Goal: Task Accomplishment & Management: Use online tool/utility

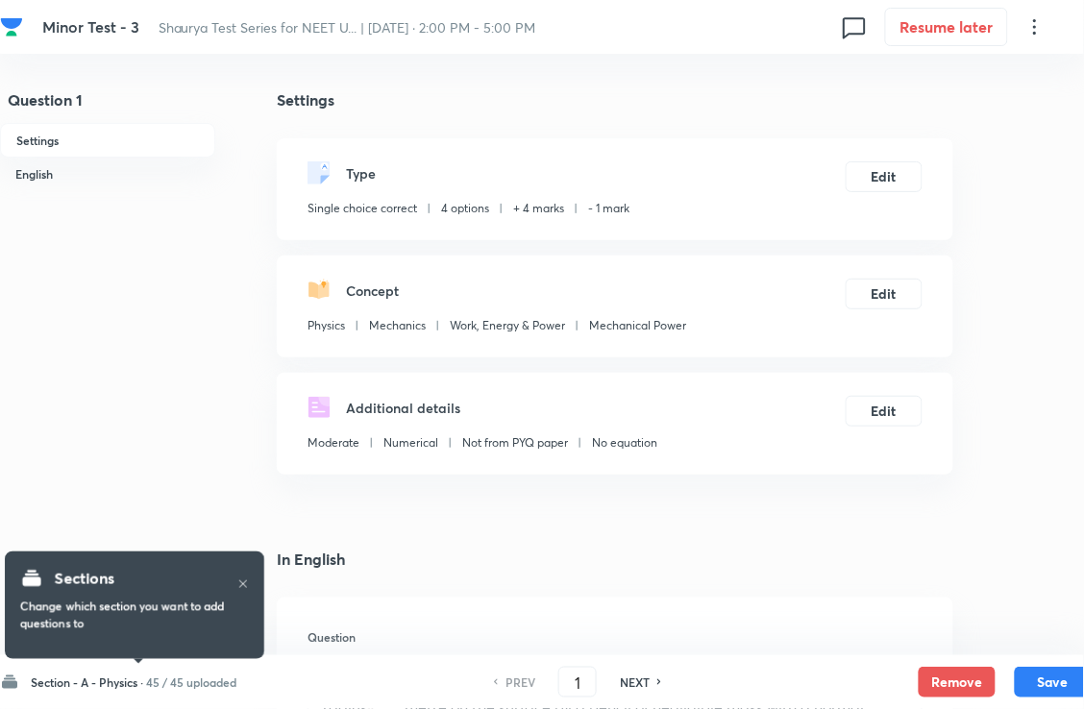
checkbox input "true"
click at [586, 698] on input "1" at bounding box center [577, 683] width 37 height 34
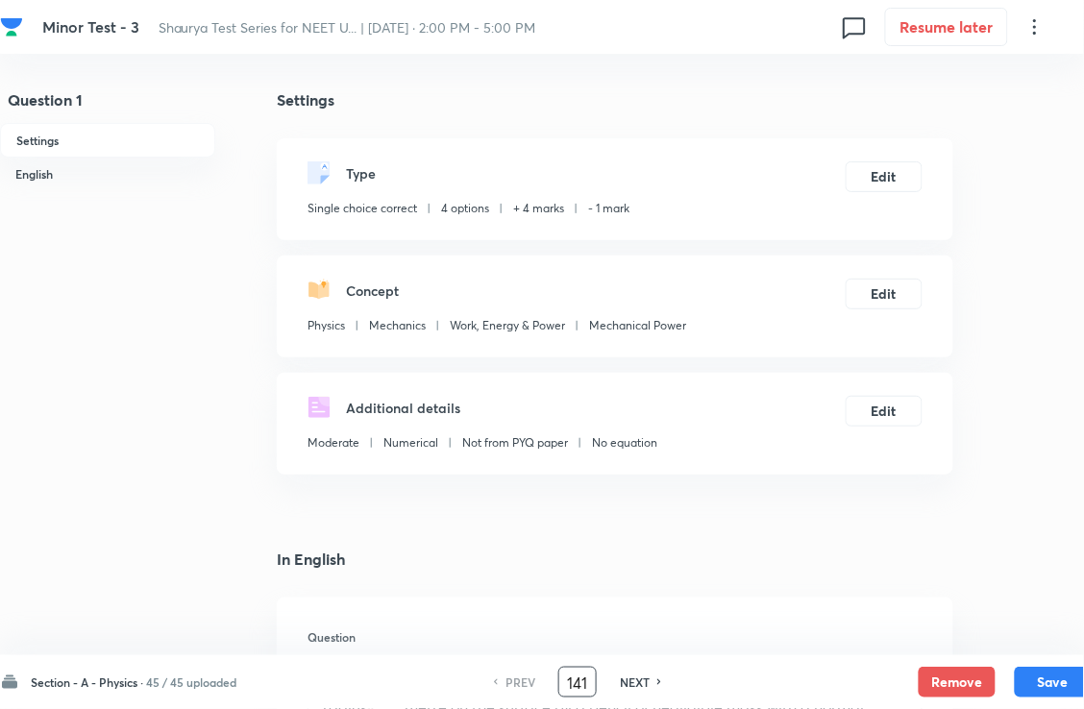
type input "141"
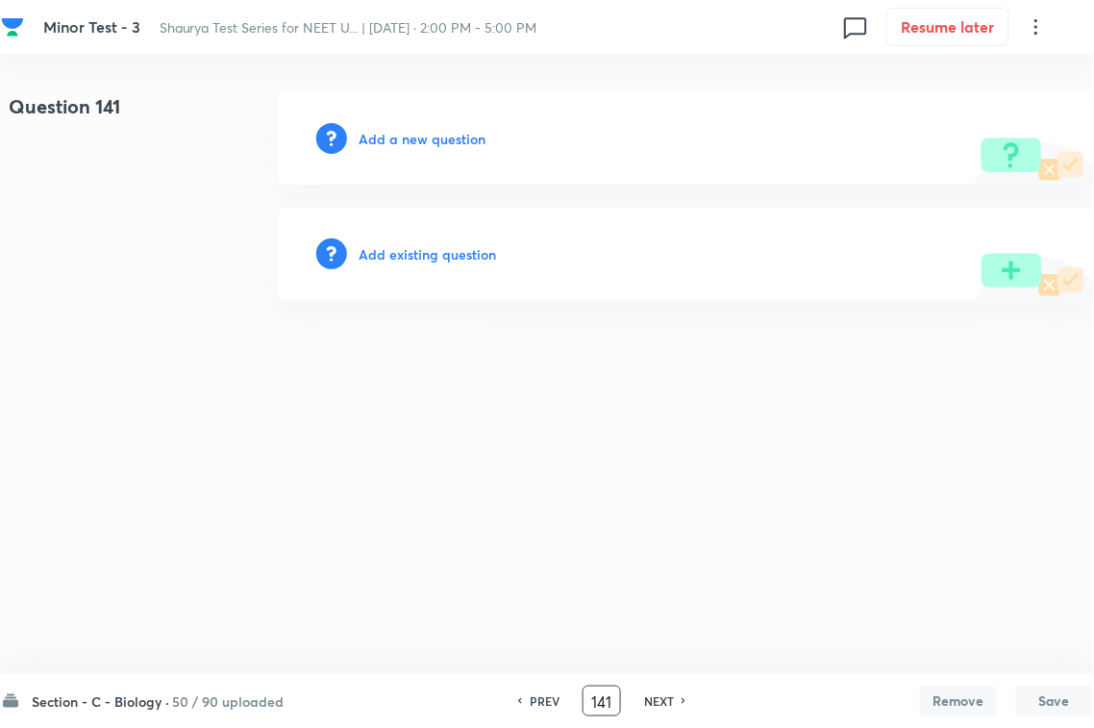
click at [430, 269] on div "Add existing question" at bounding box center [685, 254] width 815 height 92
click at [444, 260] on h6 "Add existing question" at bounding box center [427, 254] width 137 height 20
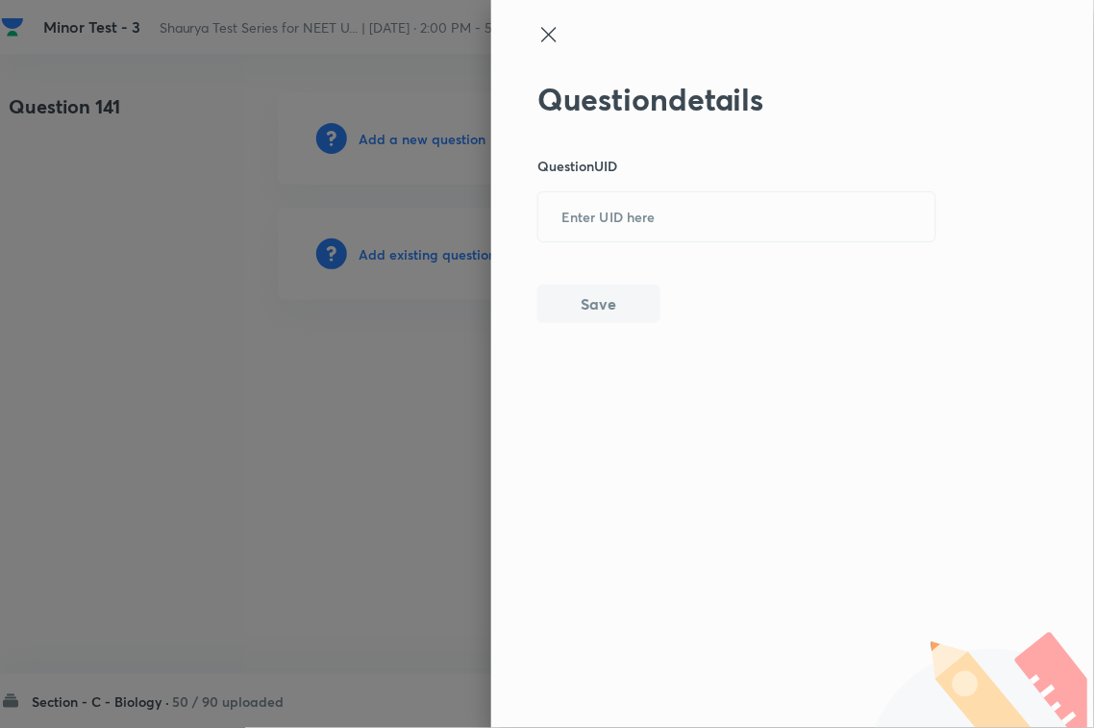
click at [693, 246] on div "Question details Question UID ​ Save" at bounding box center [737, 202] width 400 height 242
click at [649, 223] on input "text" at bounding box center [736, 217] width 397 height 47
click at [597, 319] on button "Save" at bounding box center [598, 304] width 123 height 38
click at [740, 238] on div "Question details Question UID ​ Save" at bounding box center [737, 202] width 400 height 242
click at [733, 233] on input "text" at bounding box center [736, 217] width 397 height 47
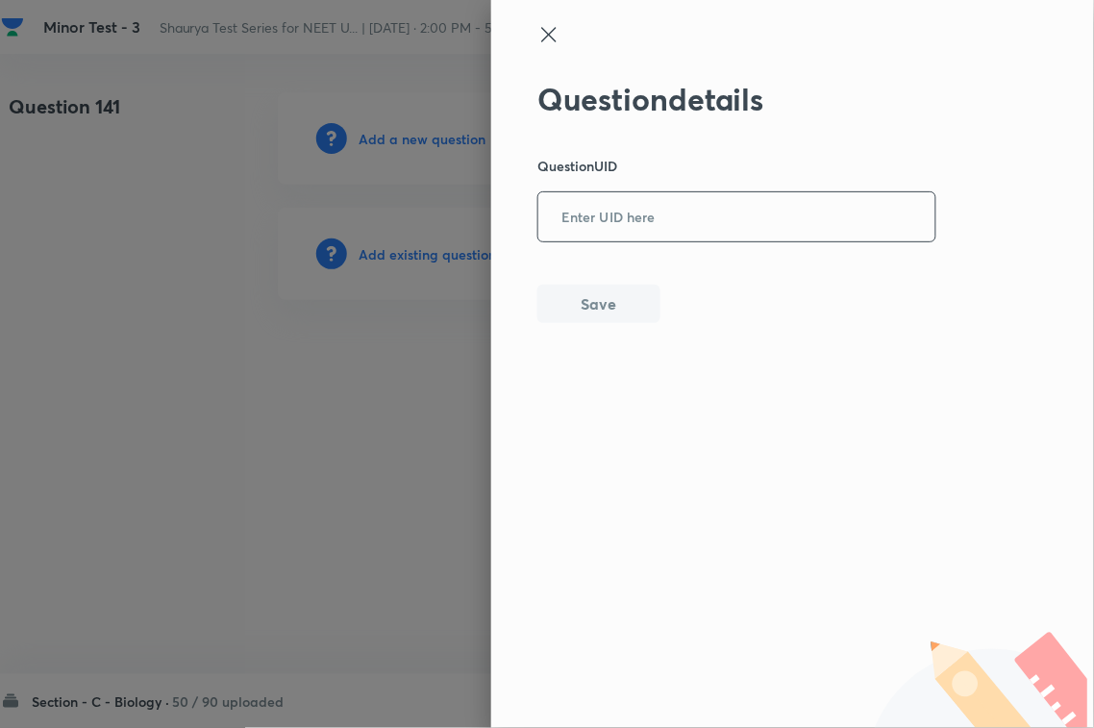
click at [705, 229] on input "text" at bounding box center [736, 217] width 397 height 47
paste input "KK9AL"
type input "KK9AL"
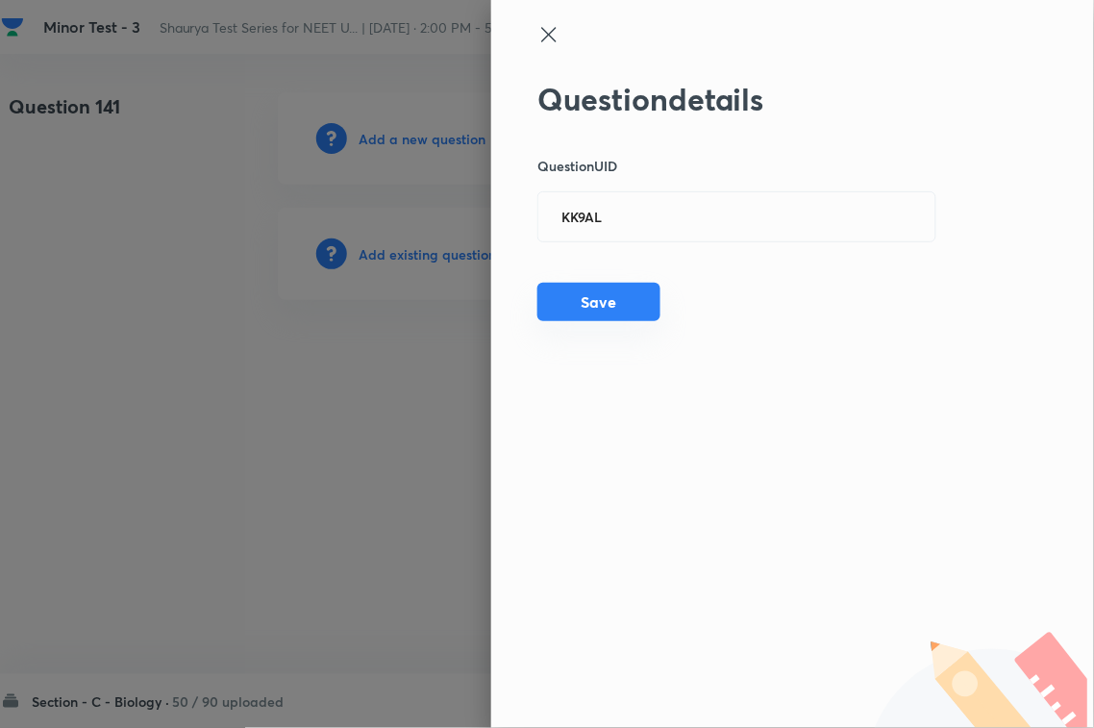
click at [618, 303] on button "Save" at bounding box center [598, 302] width 123 height 38
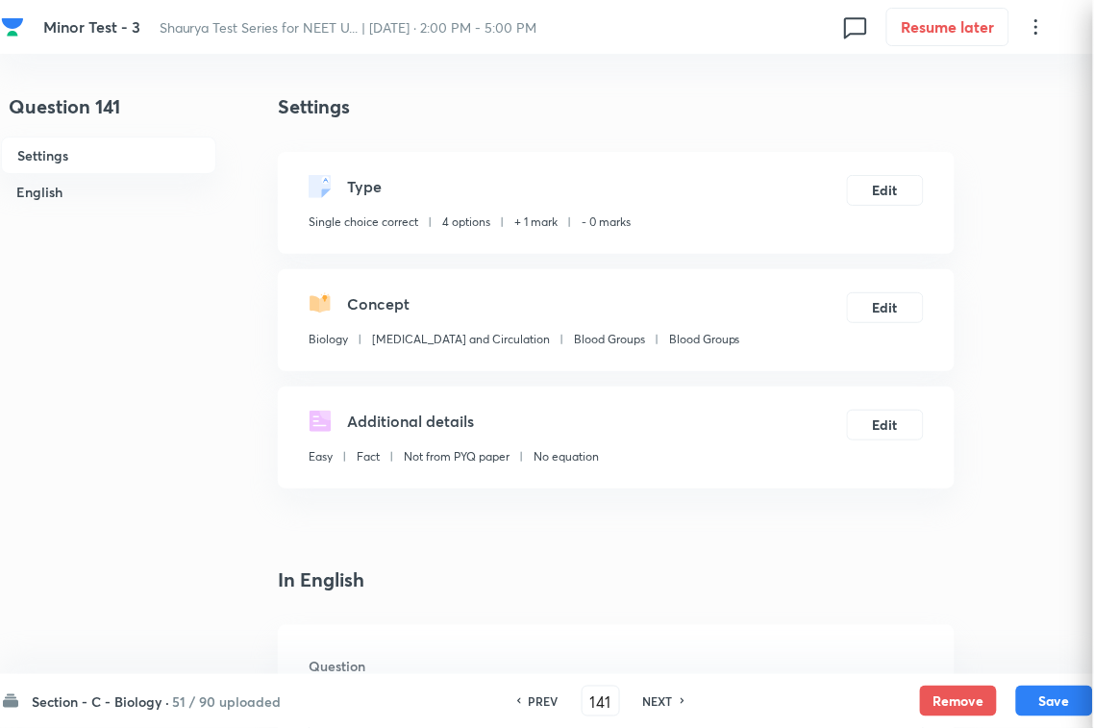
checkbox input "true"
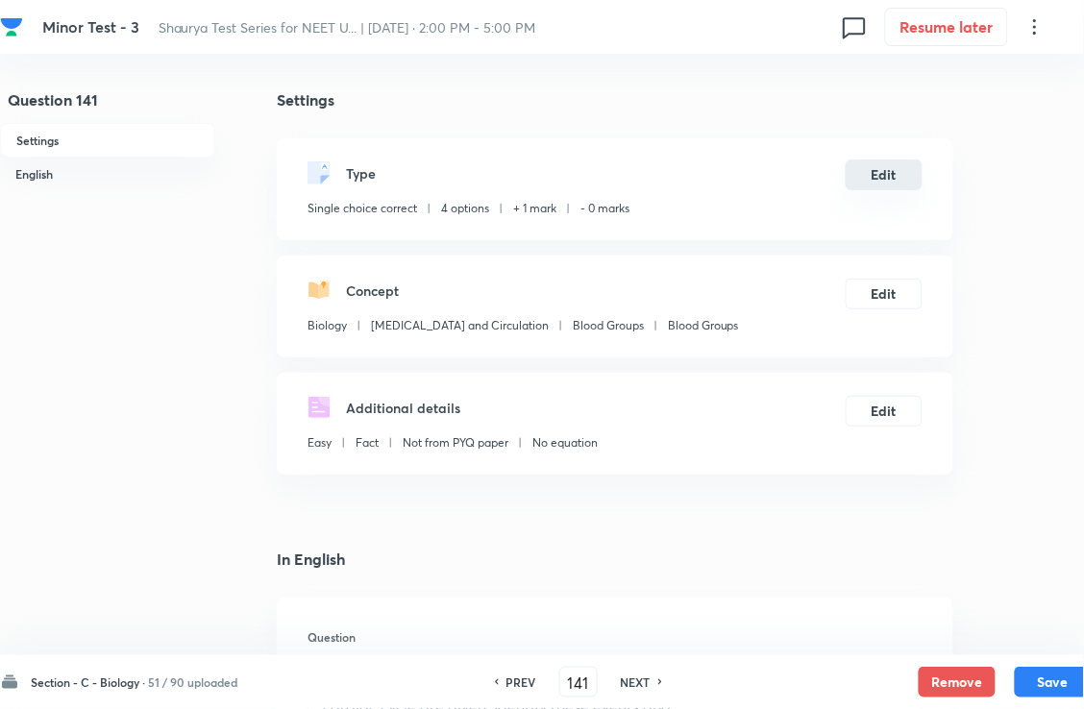
click at [875, 190] on button "Edit" at bounding box center [884, 175] width 77 height 31
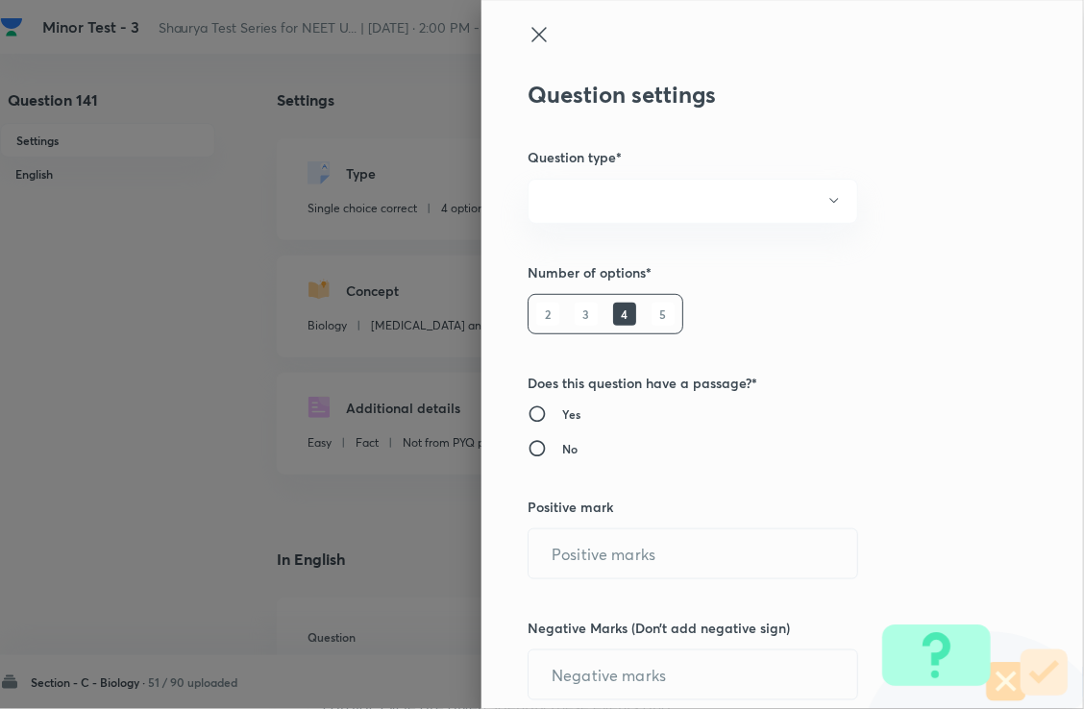
radio input "true"
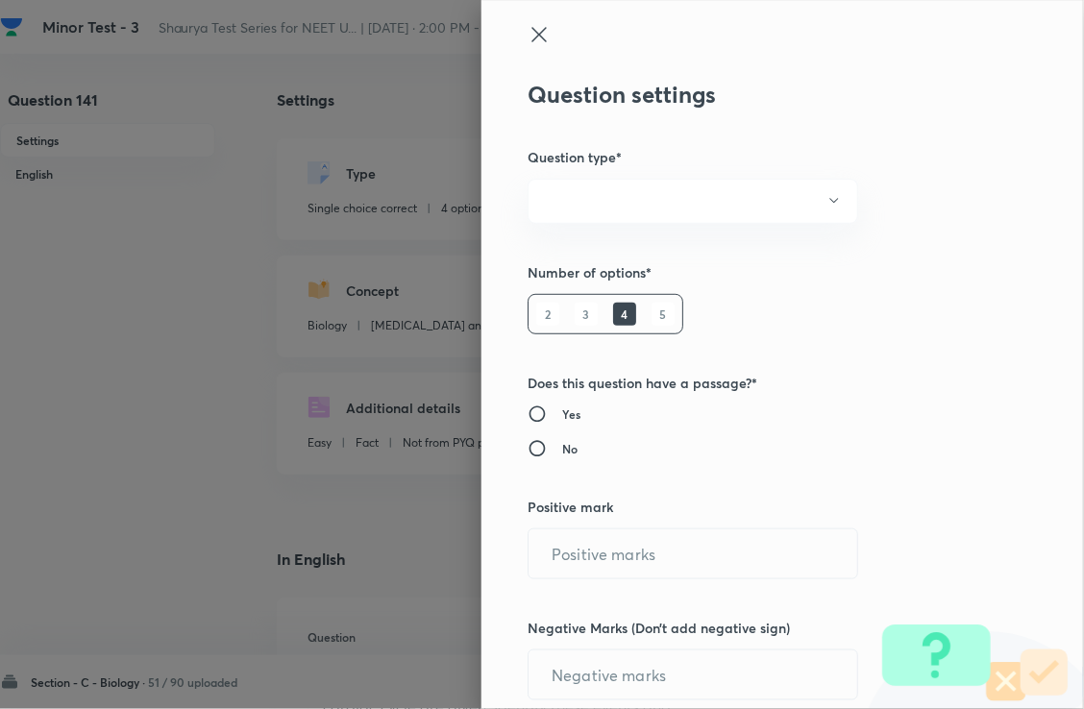
radio input "true"
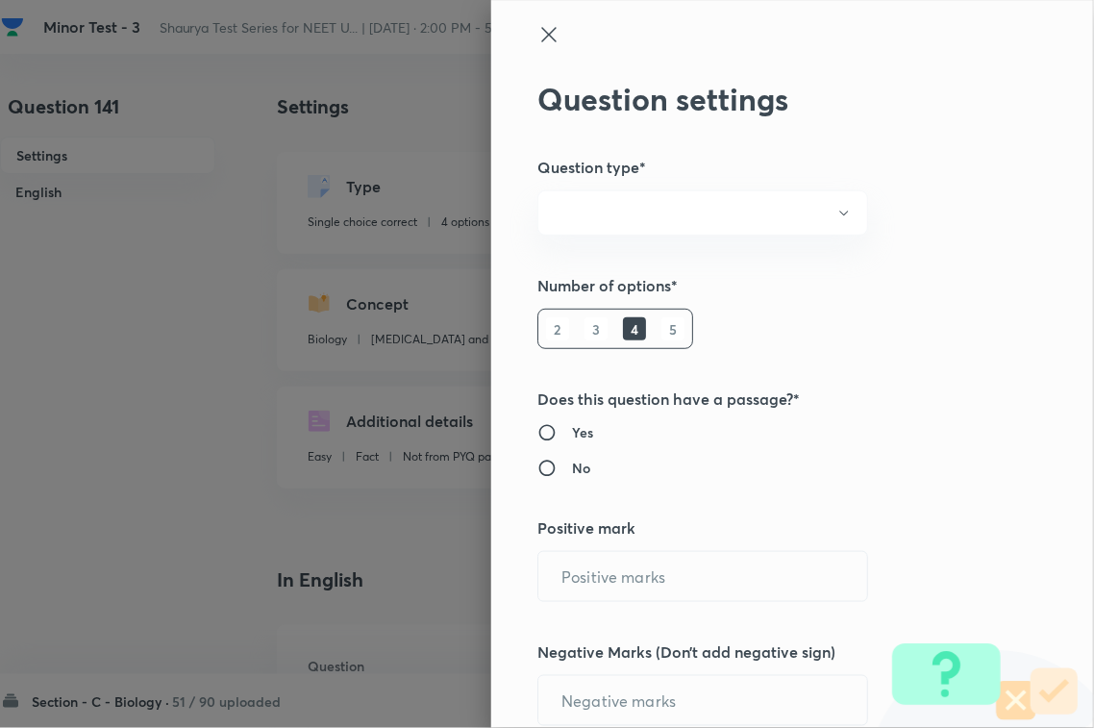
type input "1"
type input "0"
type input "Biology"
type input "Body Fluids and Circulation"
type input "Blood Groups"
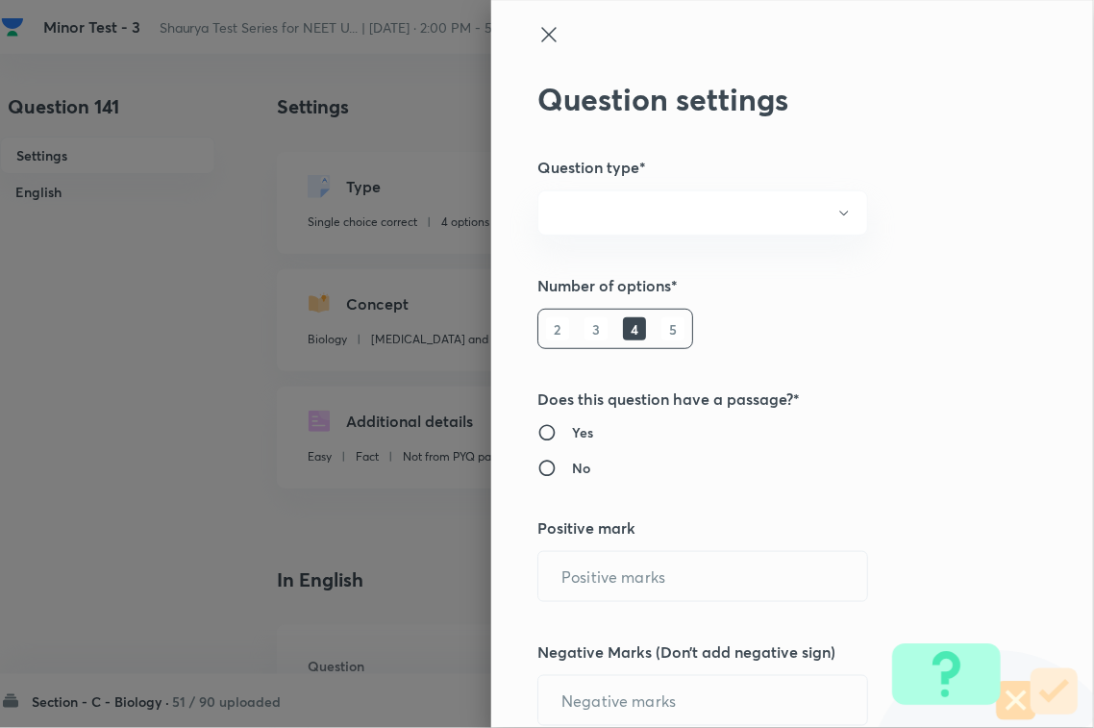
type input "Blood Groups"
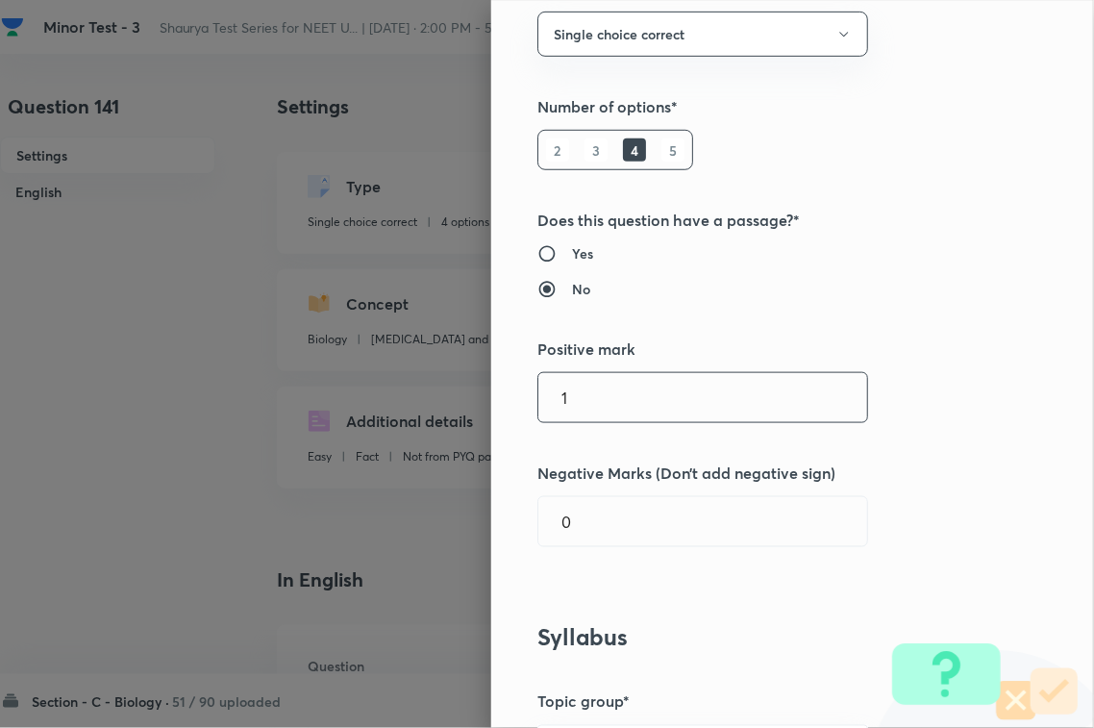
scroll to position [360, 0]
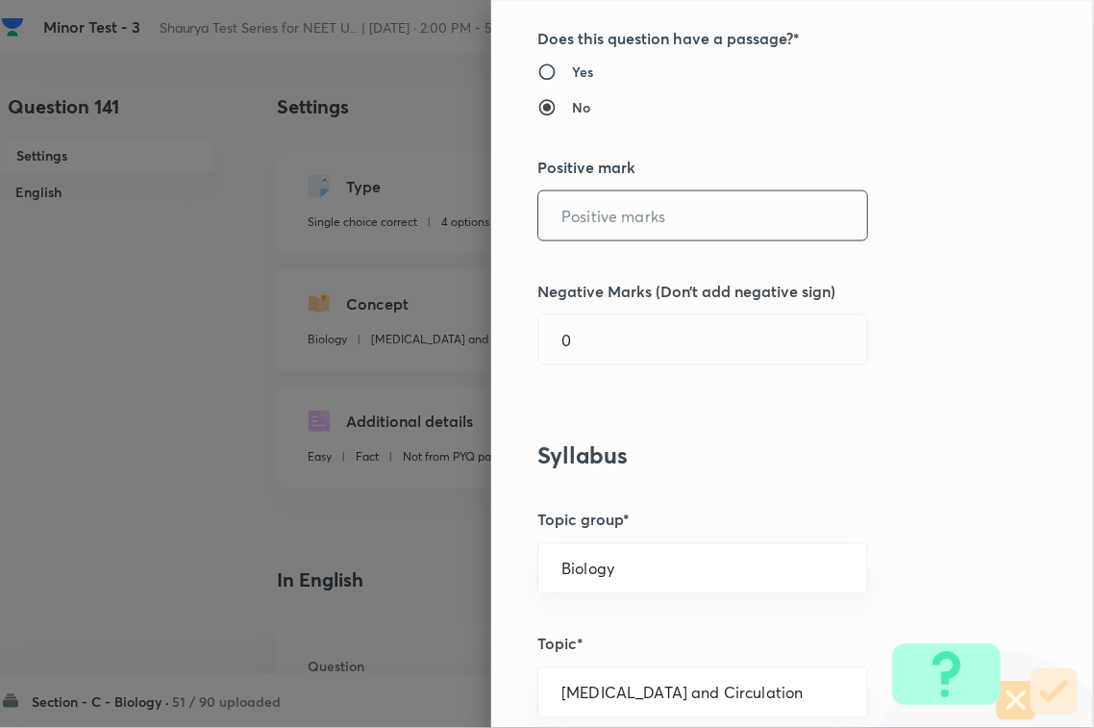
click at [618, 202] on input "text" at bounding box center [702, 215] width 329 height 49
type input "4"
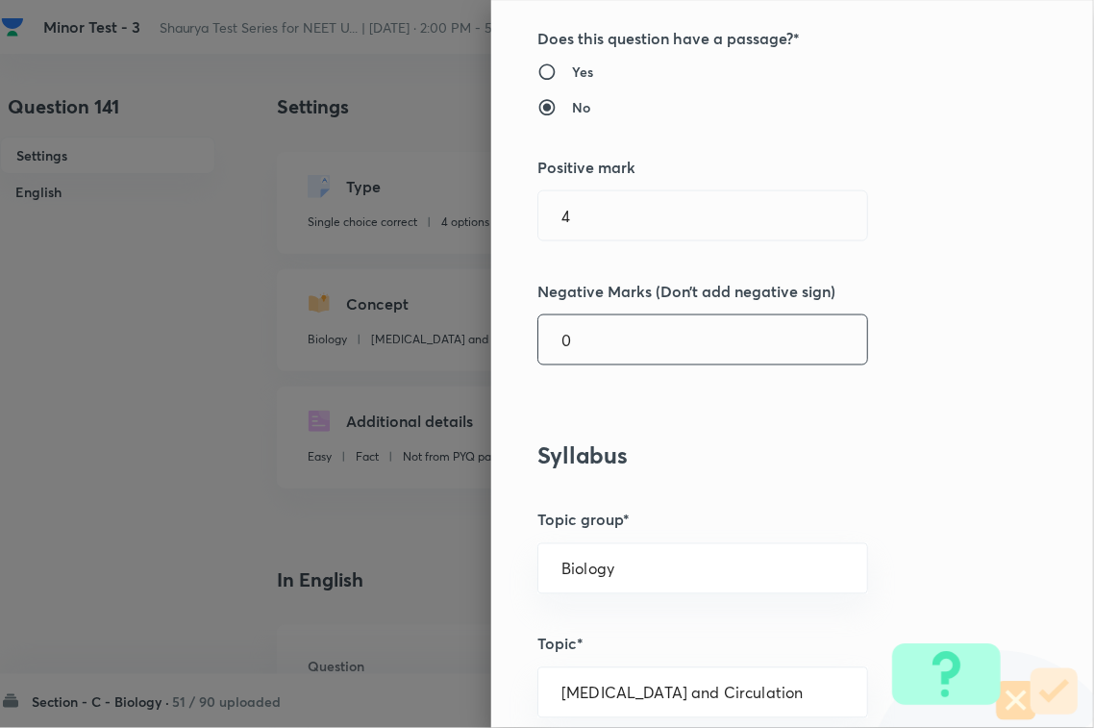
click at [584, 325] on input "0" at bounding box center [702, 339] width 329 height 49
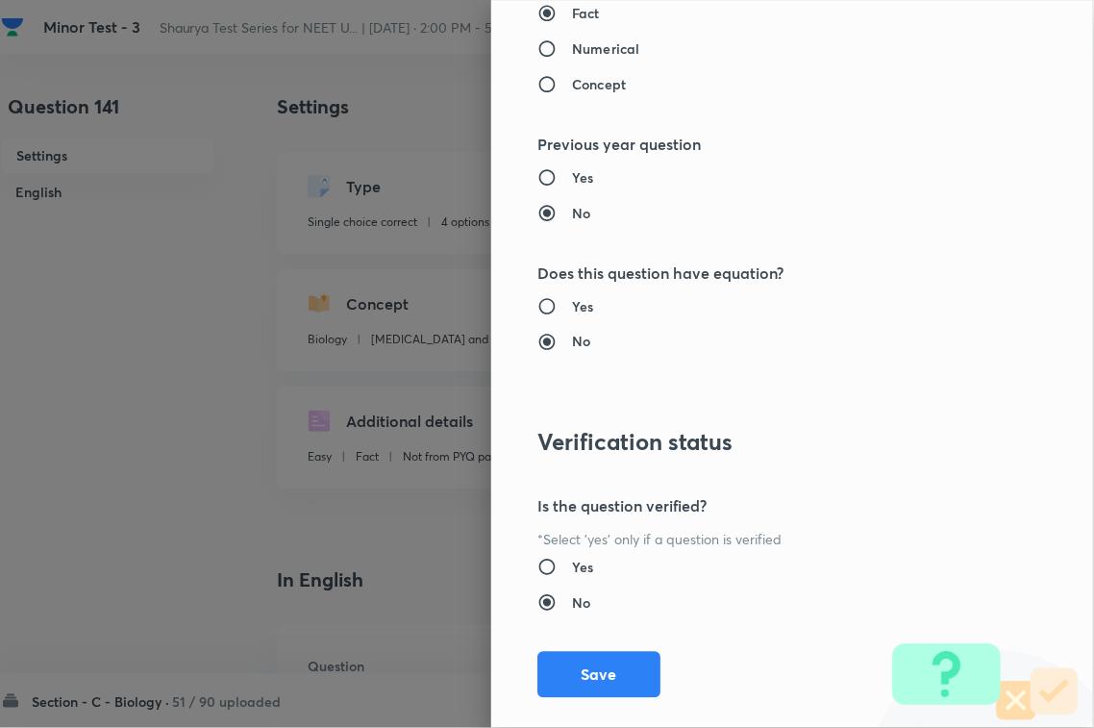
scroll to position [1895, 0]
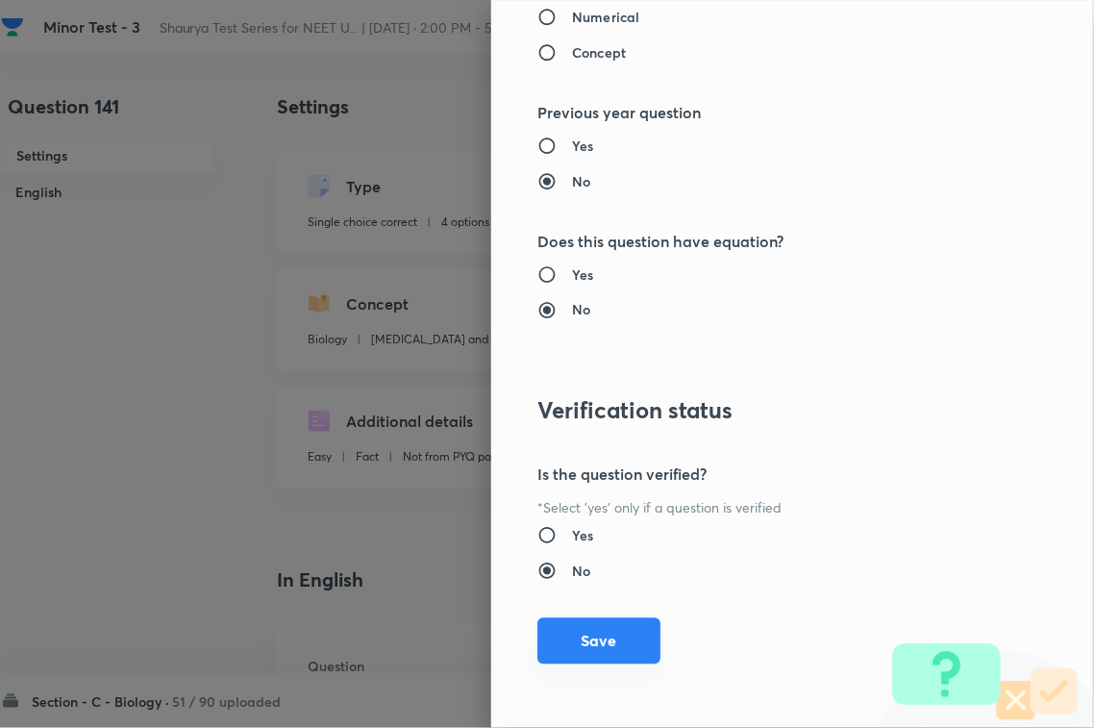
type input "1"
drag, startPoint x: 582, startPoint y: 646, endPoint x: 779, endPoint y: 647, distance: 196.1
click at [589, 644] on button "Save" at bounding box center [598, 643] width 123 height 46
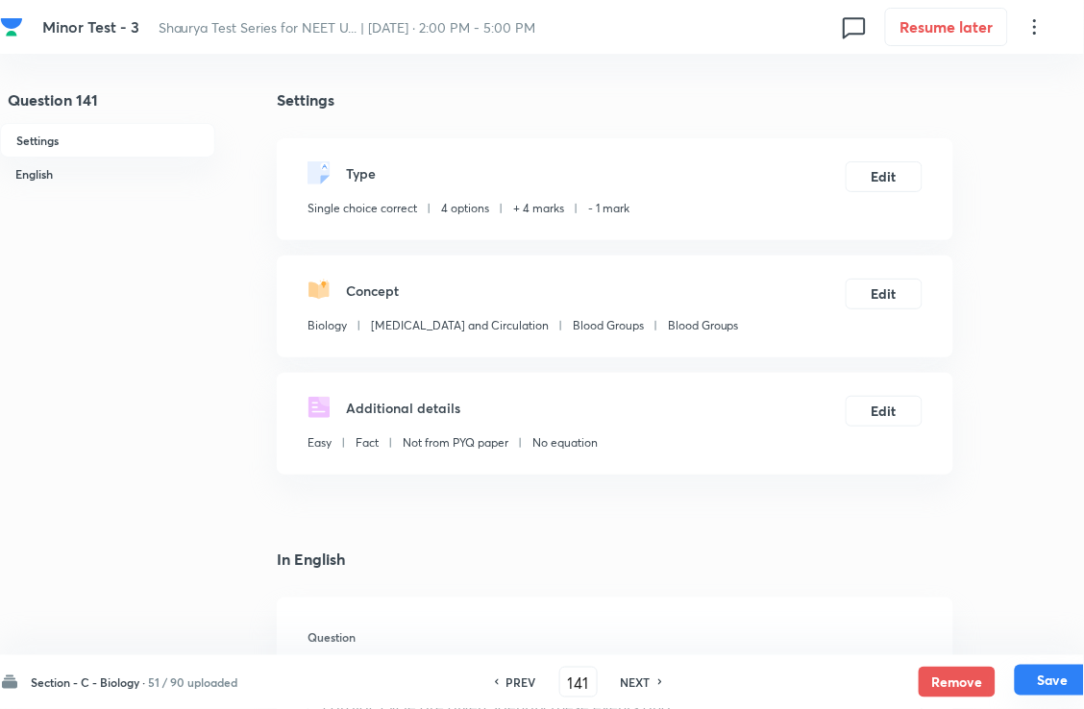
click at [1060, 693] on button "Save" at bounding box center [1053, 680] width 77 height 31
type input "142"
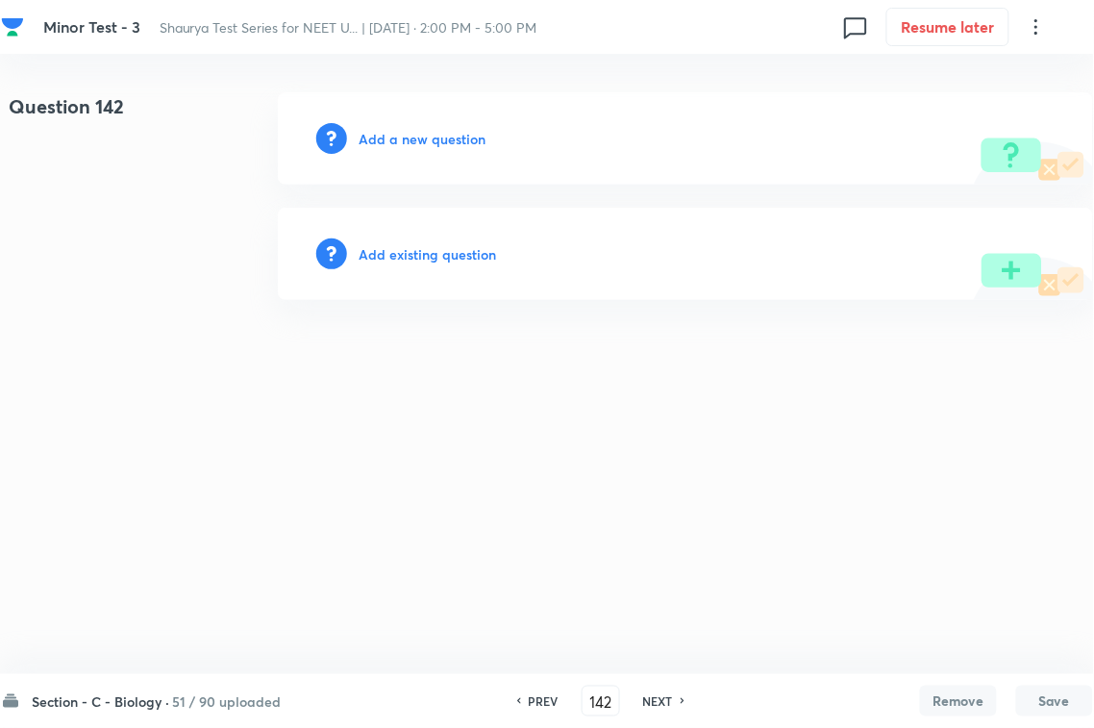
click at [410, 244] on h6 "Add existing question" at bounding box center [427, 254] width 137 height 20
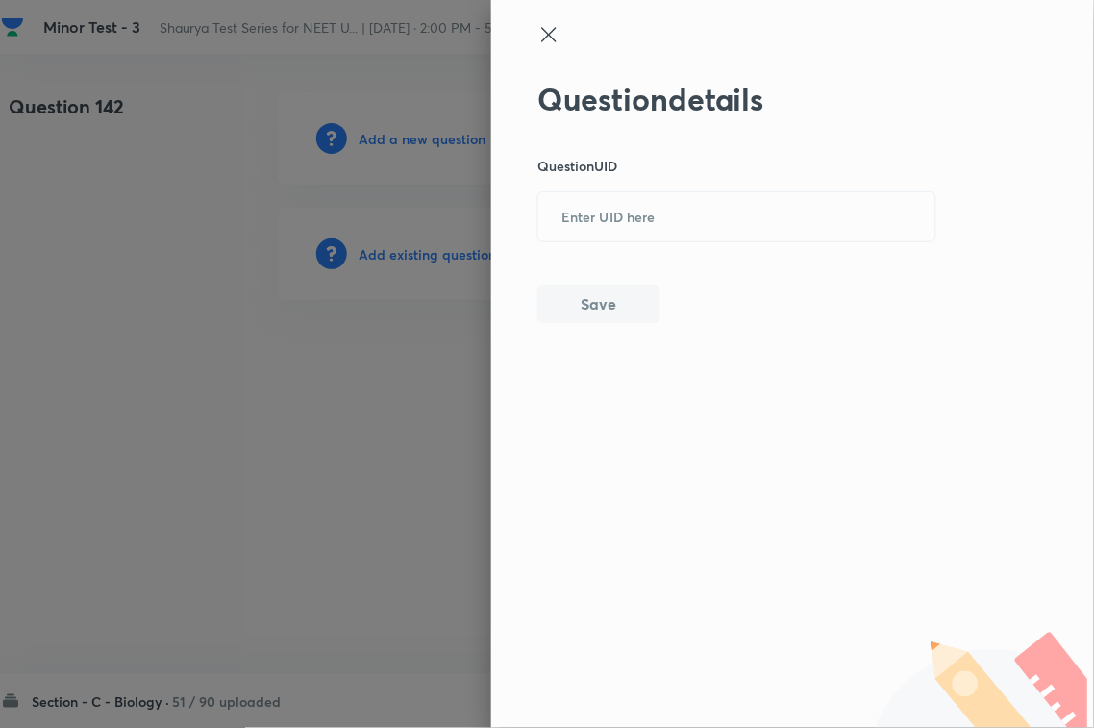
click at [415, 255] on div at bounding box center [547, 364] width 1094 height 728
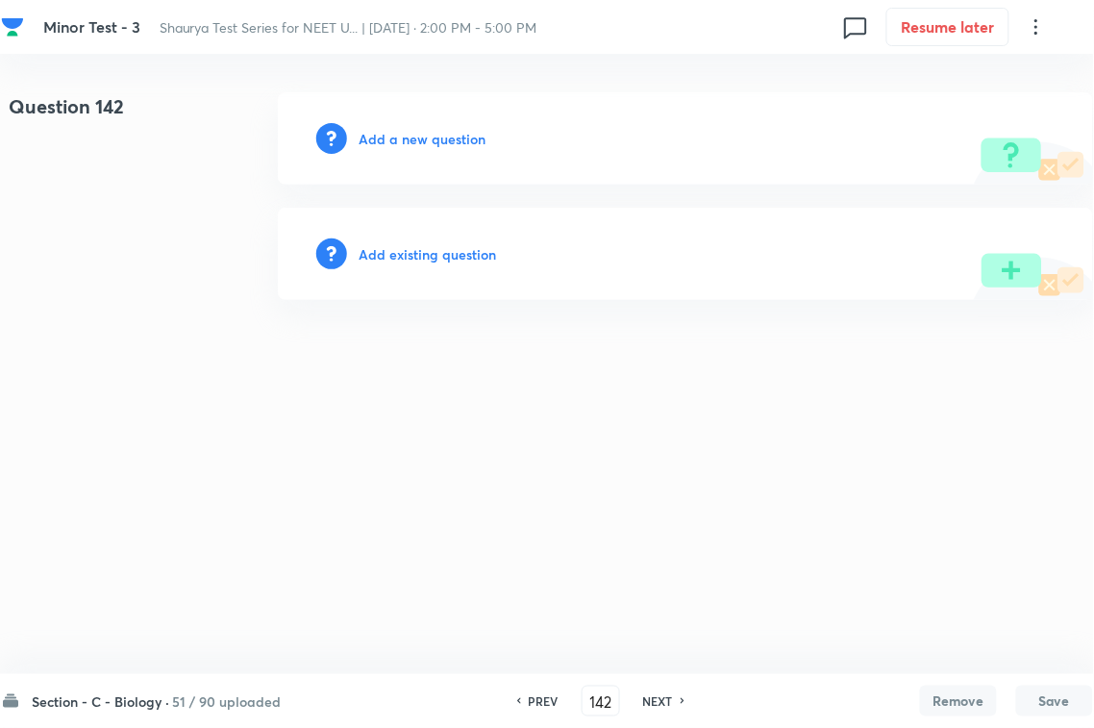
click at [673, 208] on div "Add existing question" at bounding box center [685, 254] width 815 height 92
drag, startPoint x: 510, startPoint y: 253, endPoint x: 717, endPoint y: 223, distance: 208.8
click at [510, 250] on div "Add existing question" at bounding box center [685, 254] width 815 height 92
click at [459, 248] on h6 "Add existing question" at bounding box center [427, 254] width 137 height 20
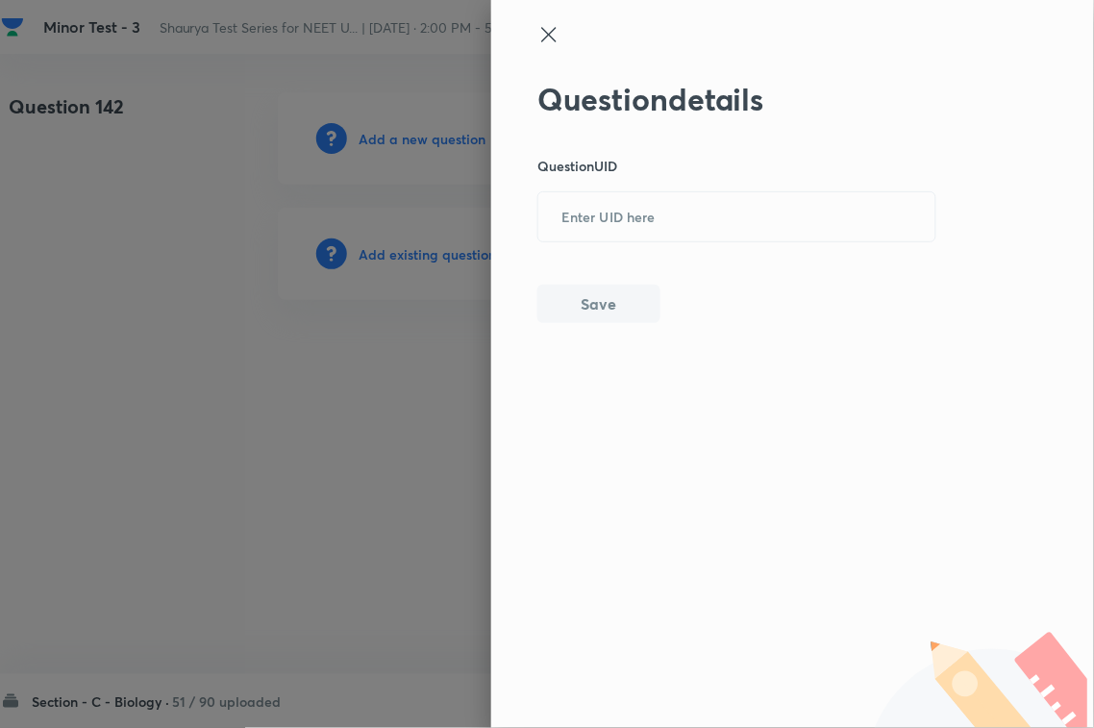
click at [458, 250] on div at bounding box center [547, 364] width 1094 height 728
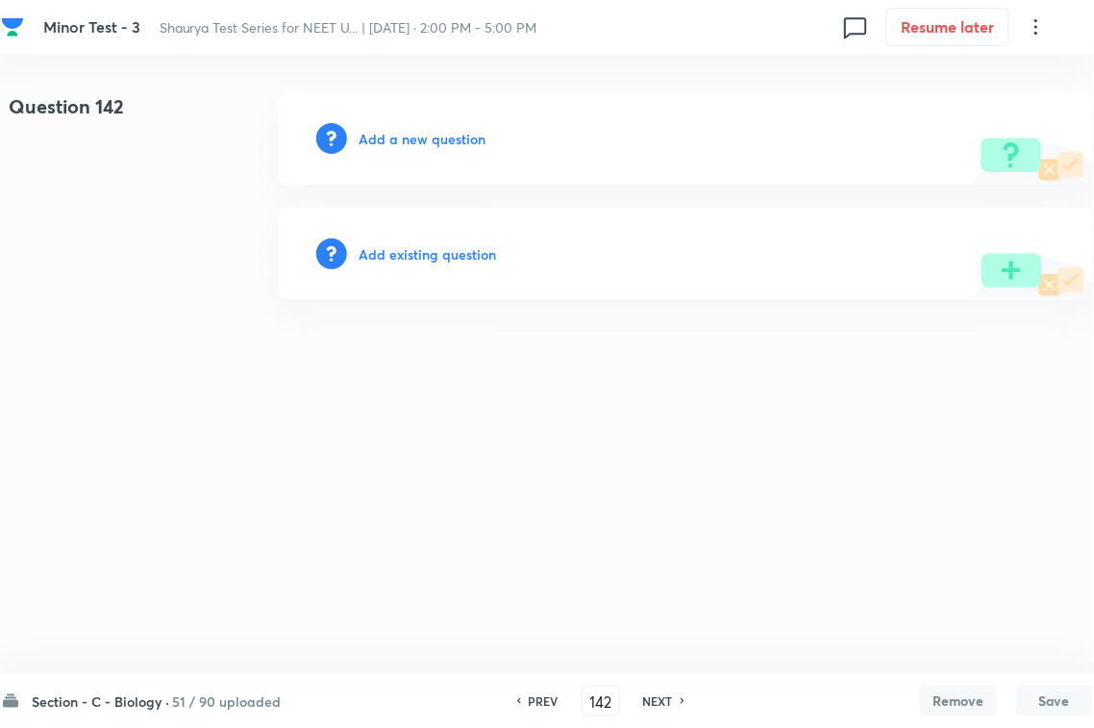
click at [467, 253] on h6 "Add existing question" at bounding box center [427, 254] width 137 height 20
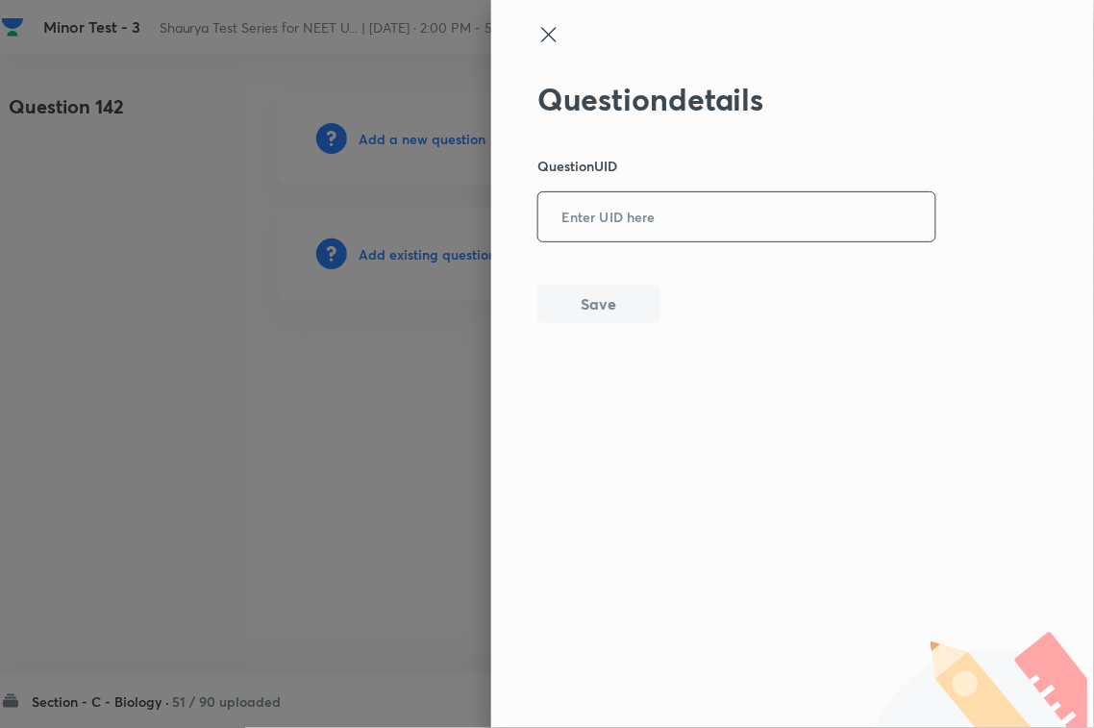
click at [712, 238] on input "text" at bounding box center [736, 217] width 397 height 47
type input "FNPUV"
click at [608, 296] on button "Save" at bounding box center [598, 302] width 123 height 38
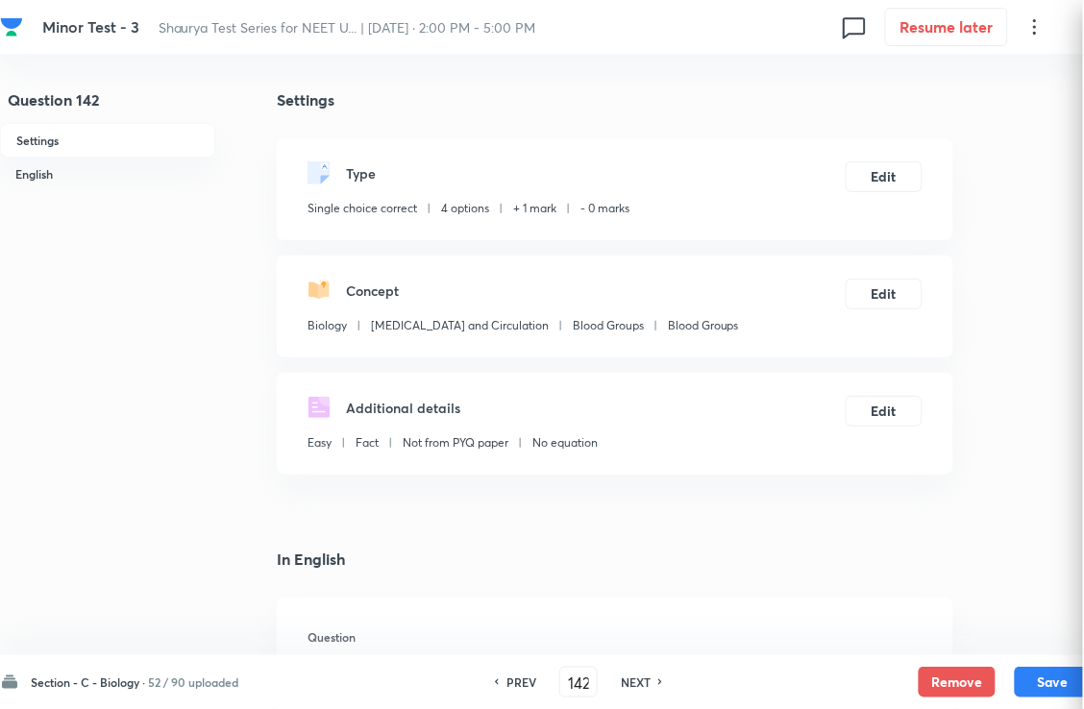
checkbox input "true"
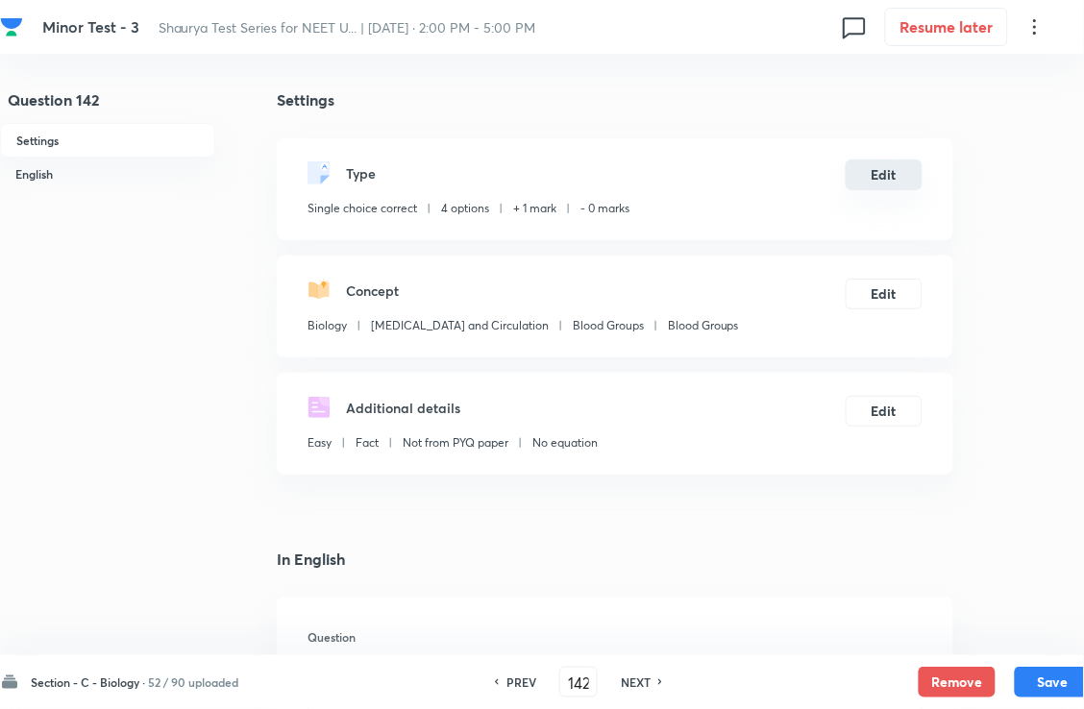
click at [866, 186] on button "Edit" at bounding box center [884, 175] width 77 height 31
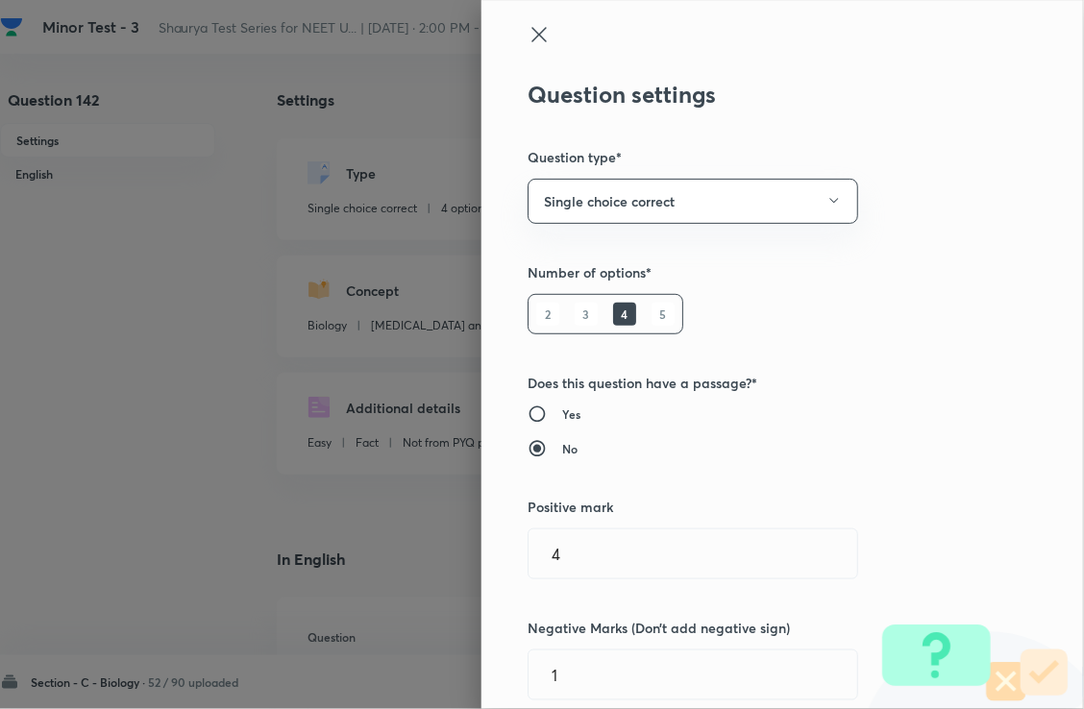
type input "Biology"
type input "Body Fluids and Circulation"
type input "Blood Groups"
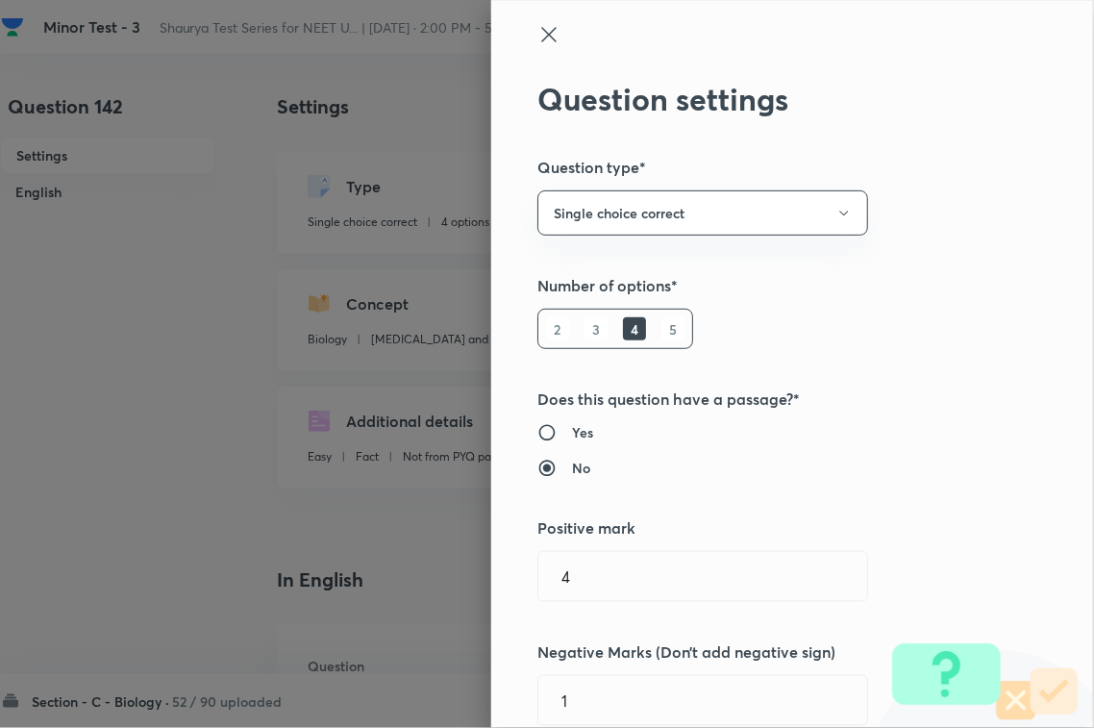
type input "1"
type input "0"
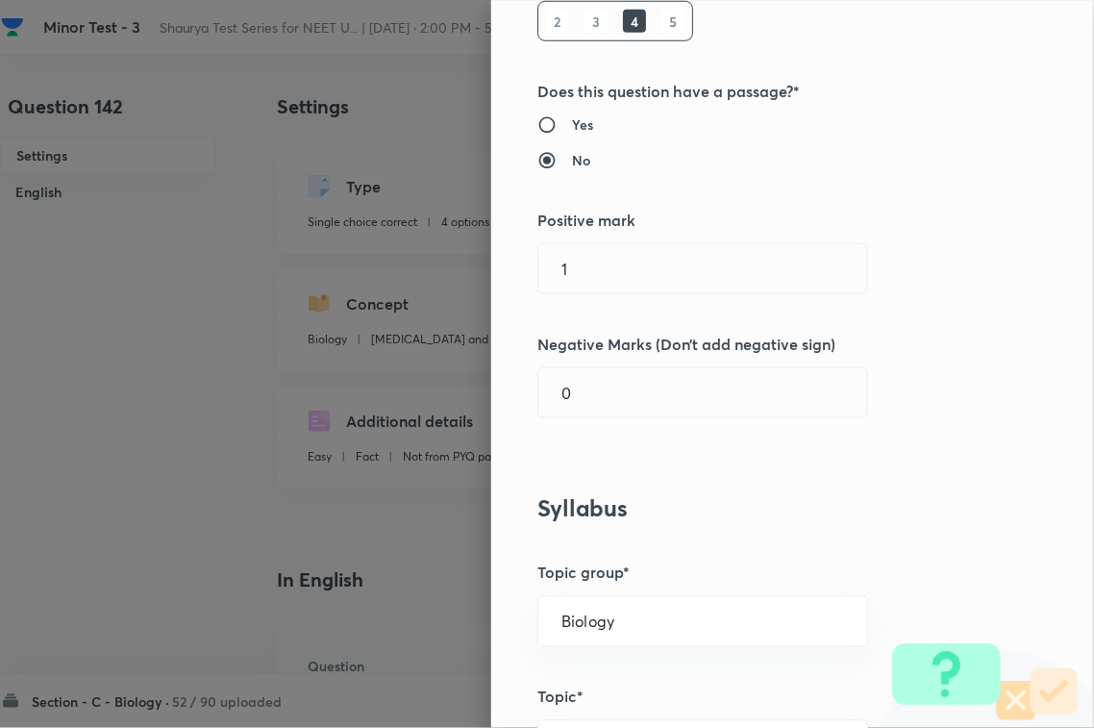
scroll to position [360, 0]
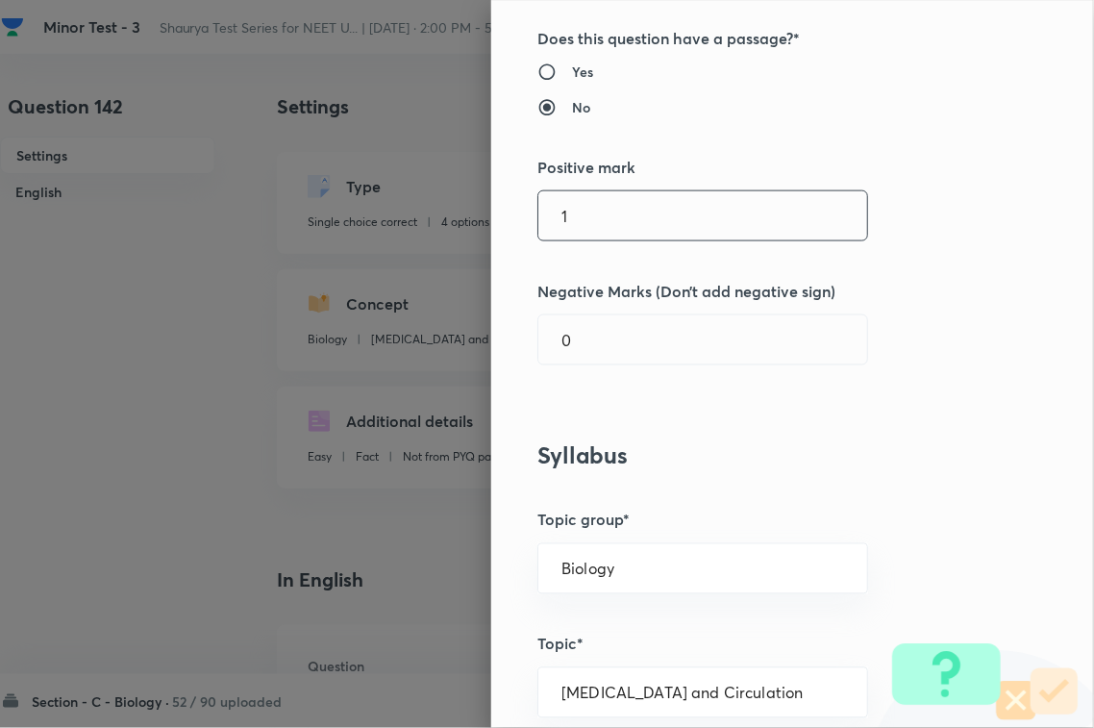
click at [592, 210] on input "1" at bounding box center [702, 215] width 329 height 49
type input "4"
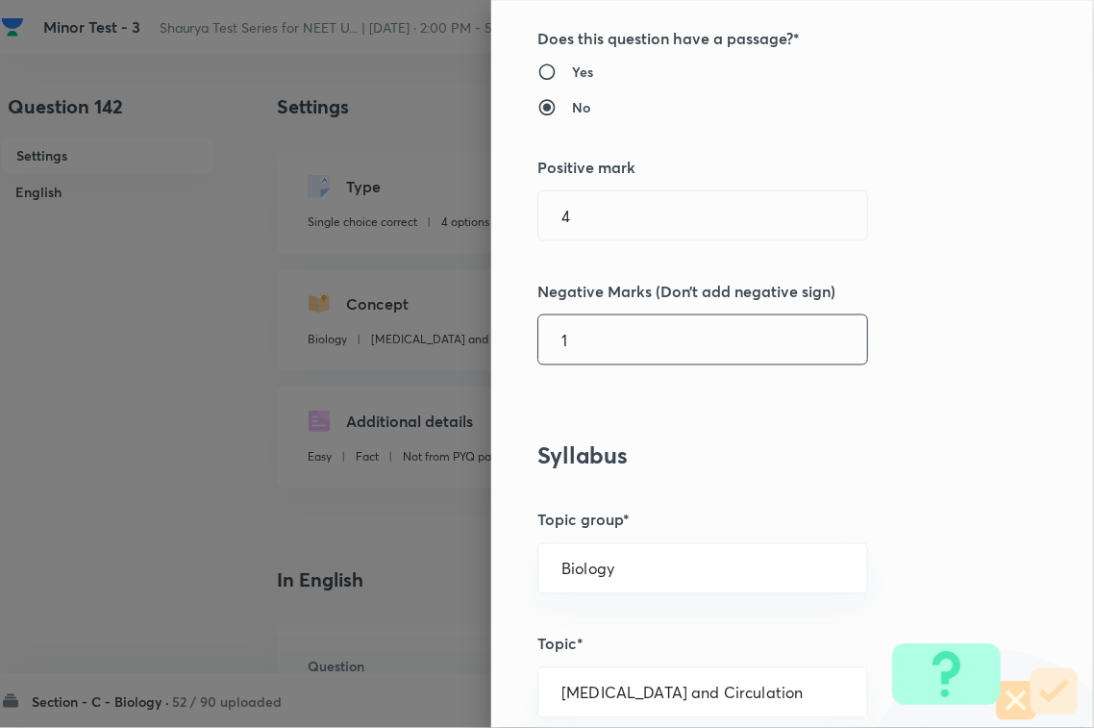
click at [577, 332] on input "1" at bounding box center [702, 339] width 329 height 49
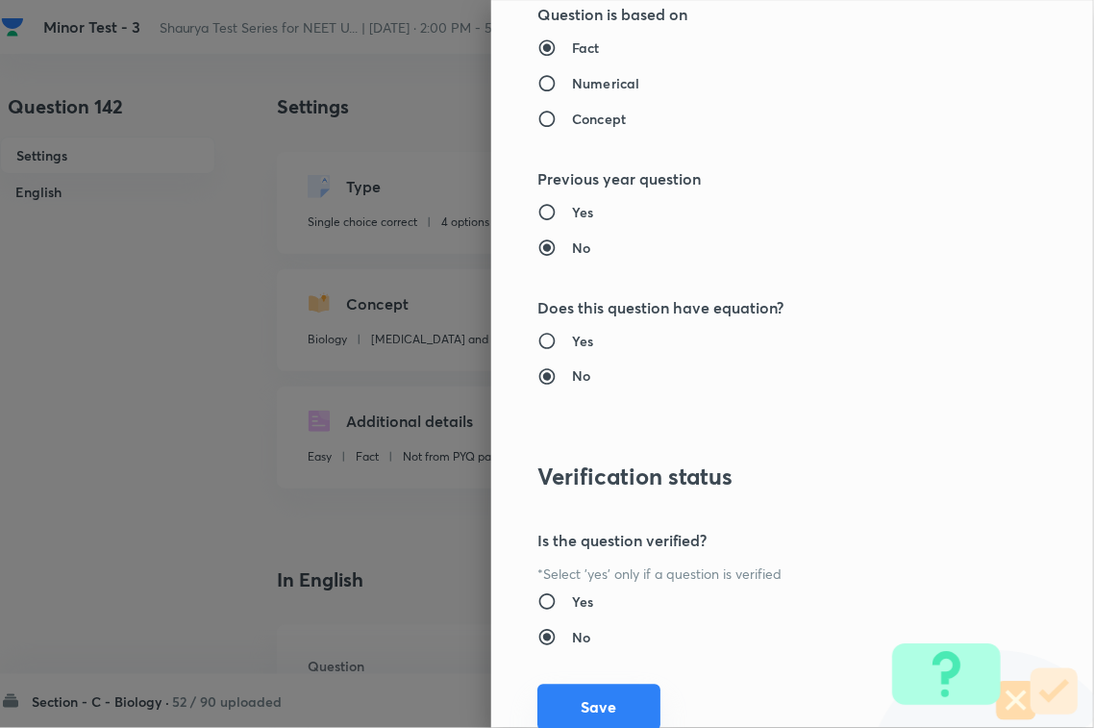
scroll to position [1895, 0]
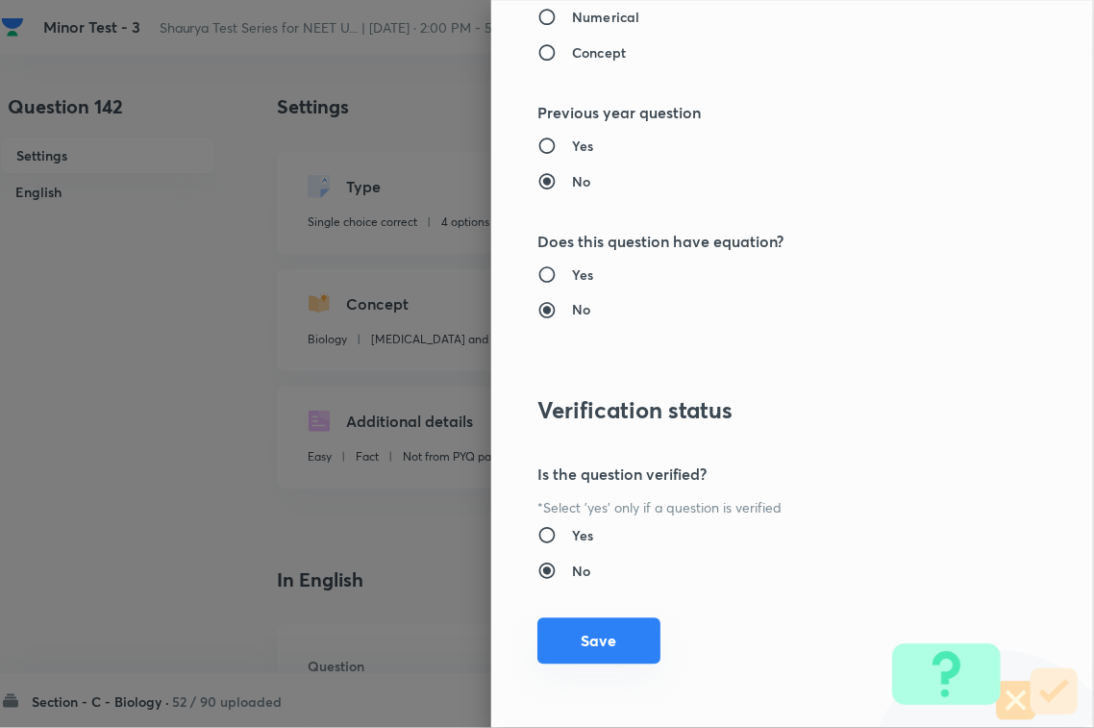
type input "1"
drag, startPoint x: 597, startPoint y: 634, endPoint x: 1051, endPoint y: 682, distance: 456.2
click at [599, 634] on button "Save" at bounding box center [598, 643] width 123 height 46
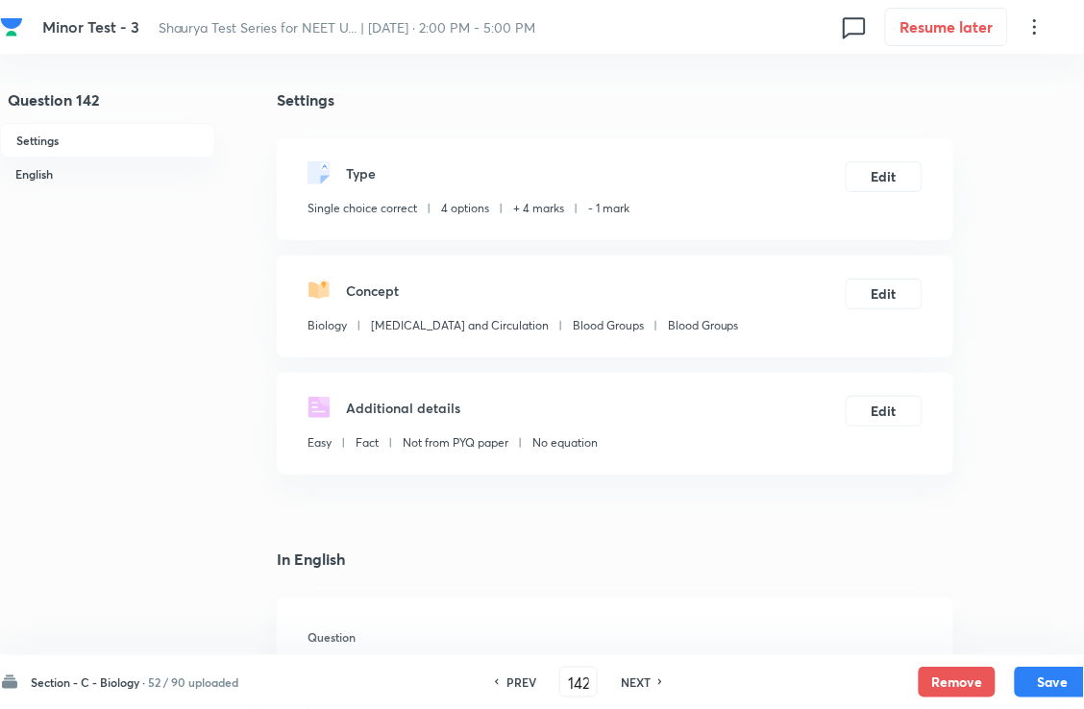
click at [1041, 675] on button "Save" at bounding box center [1053, 682] width 77 height 31
type input "143"
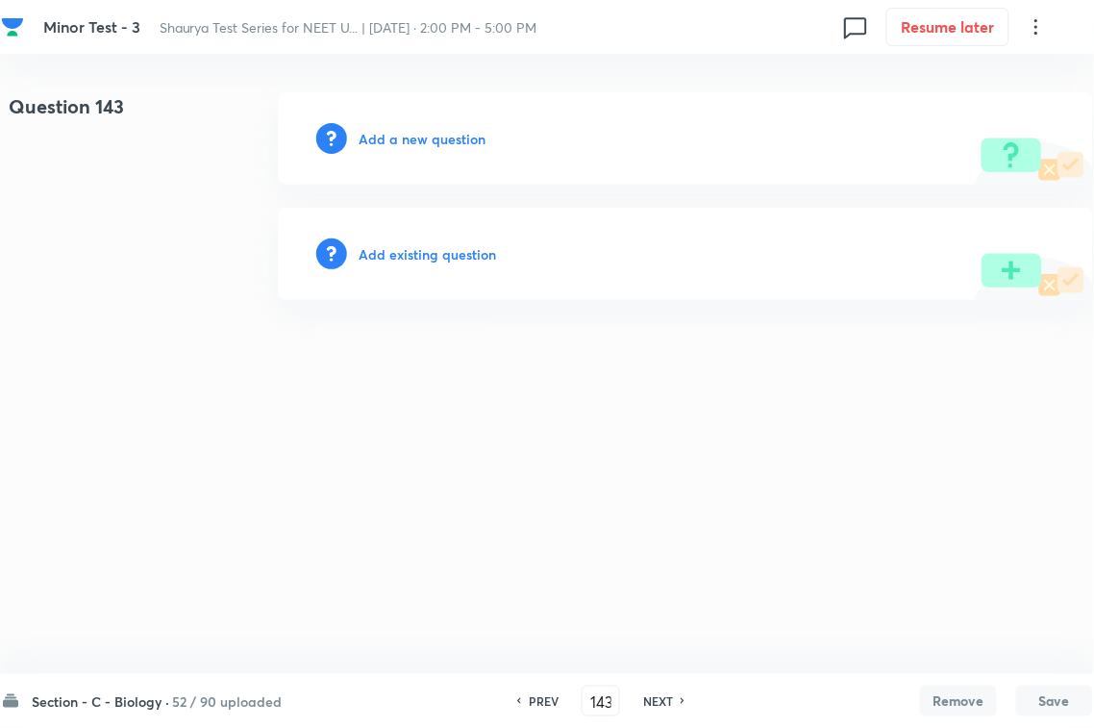
click at [414, 244] on h6 "Add existing question" at bounding box center [427, 254] width 137 height 20
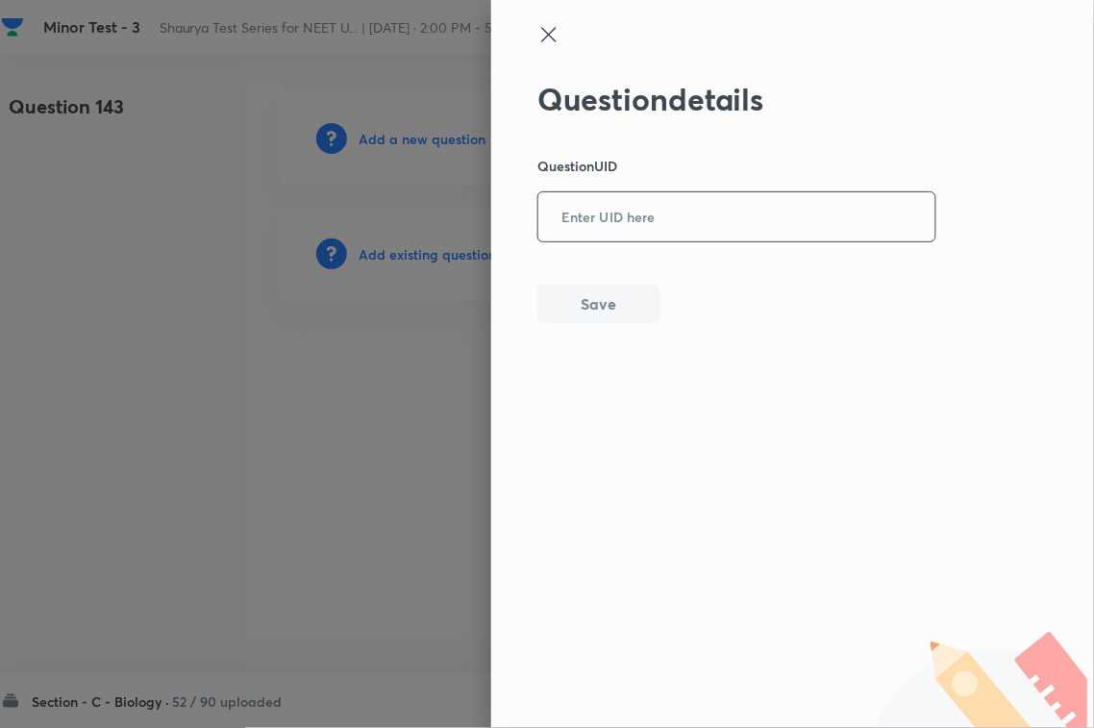
click at [659, 240] on input "text" at bounding box center [736, 217] width 397 height 47
click at [613, 300] on button "Save" at bounding box center [598, 304] width 123 height 38
click at [627, 208] on input "text" at bounding box center [736, 217] width 397 height 47
click at [610, 296] on button "Save" at bounding box center [598, 304] width 123 height 38
click at [642, 235] on input "text" at bounding box center [736, 217] width 397 height 47
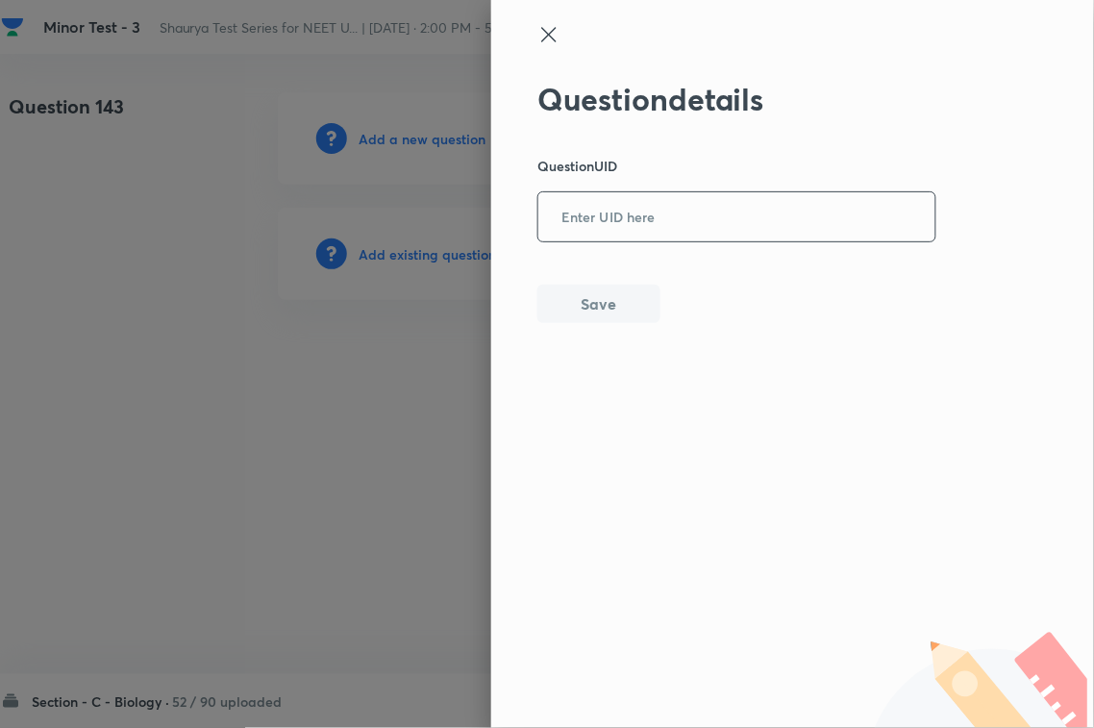
paste input "YEWZZ"
type input "YEWZZ"
drag, startPoint x: 588, startPoint y: 325, endPoint x: 621, endPoint y: 309, distance: 36.5
click at [589, 325] on div "Question details Question UID YEWZZ ​ Save" at bounding box center [792, 364] width 603 height 728
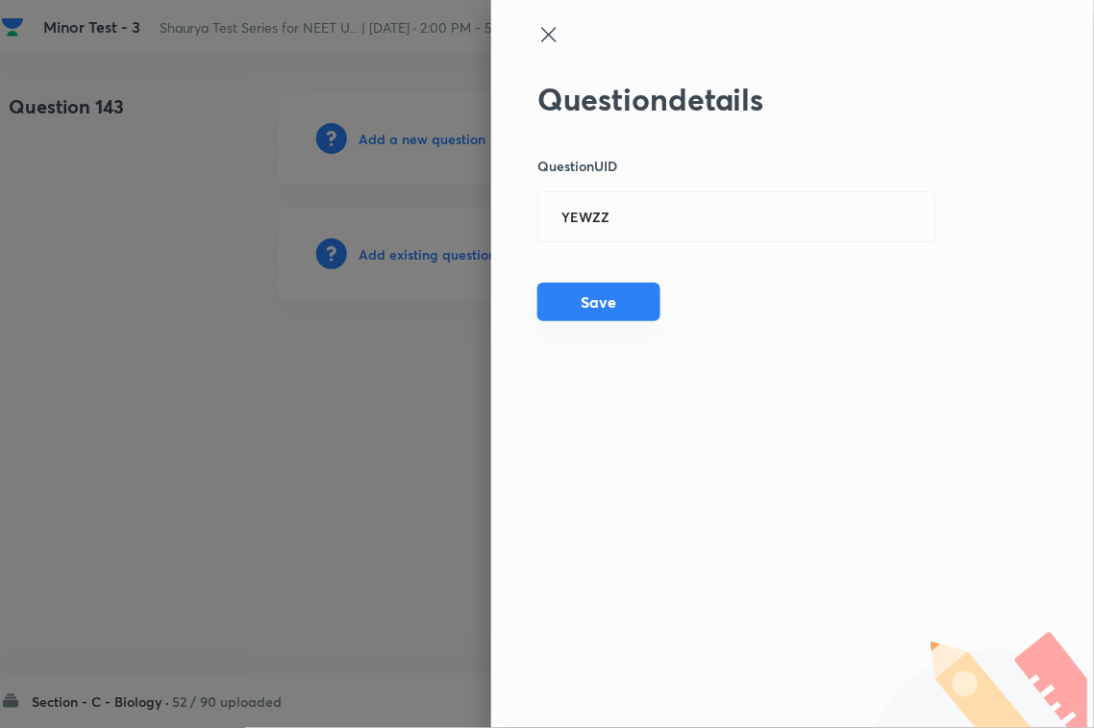
click at [649, 293] on button "Save" at bounding box center [598, 302] width 123 height 38
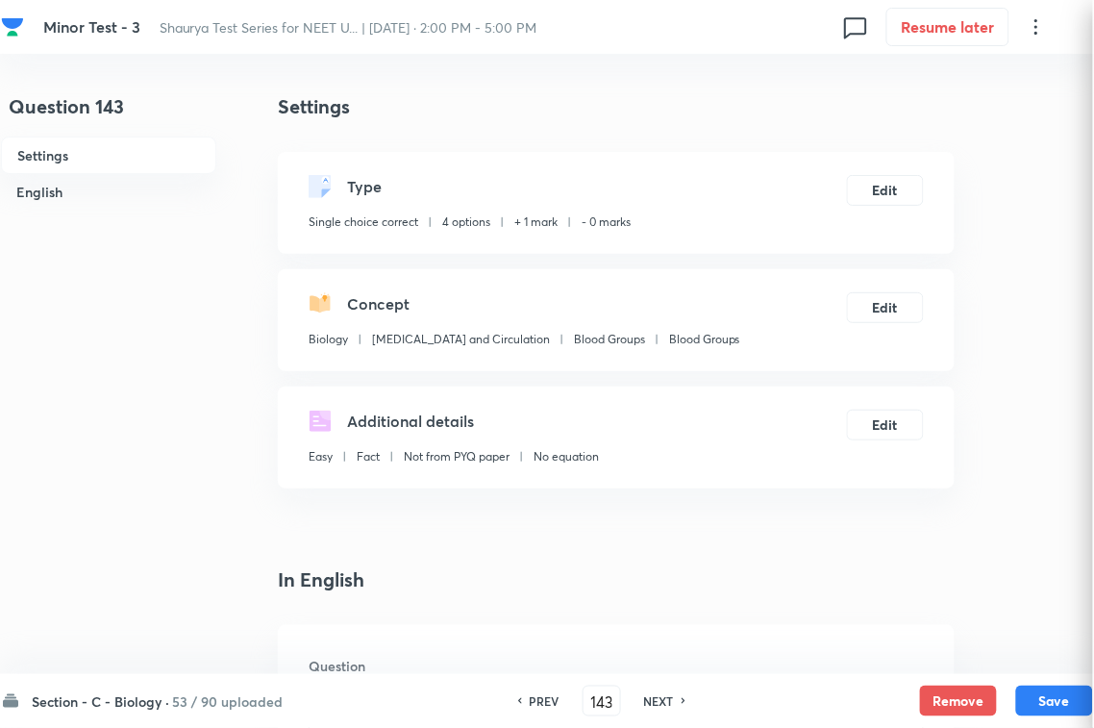
checkbox input "true"
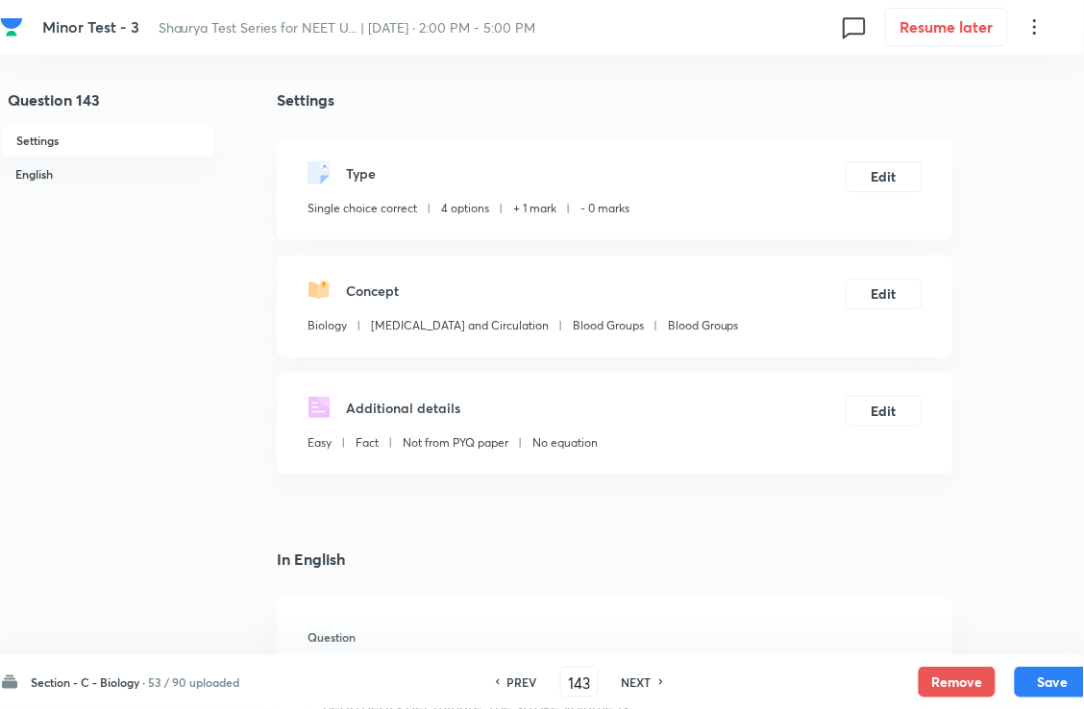
click at [886, 166] on div "Type Single choice correct 4 options + 1 mark - 0 marks Edit" at bounding box center [615, 189] width 677 height 102
click at [886, 186] on button "Edit" at bounding box center [884, 175] width 77 height 31
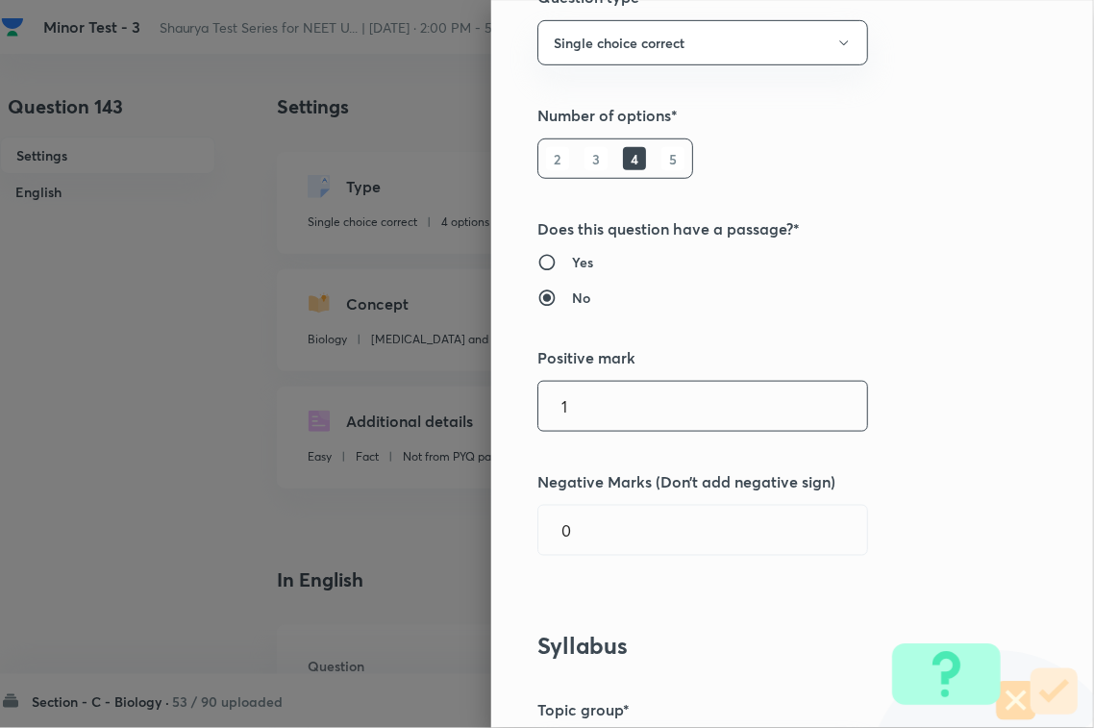
scroll to position [360, 0]
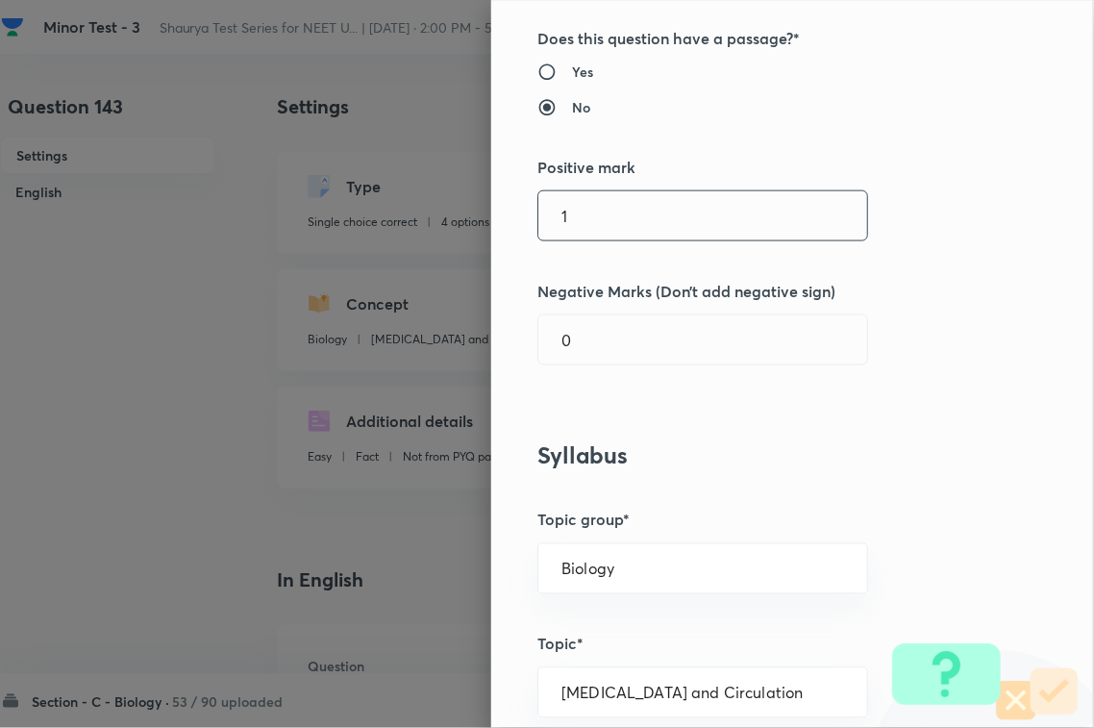
click at [702, 222] on input "1" at bounding box center [702, 215] width 329 height 49
type input "4"
click at [580, 356] on input "0" at bounding box center [702, 339] width 329 height 49
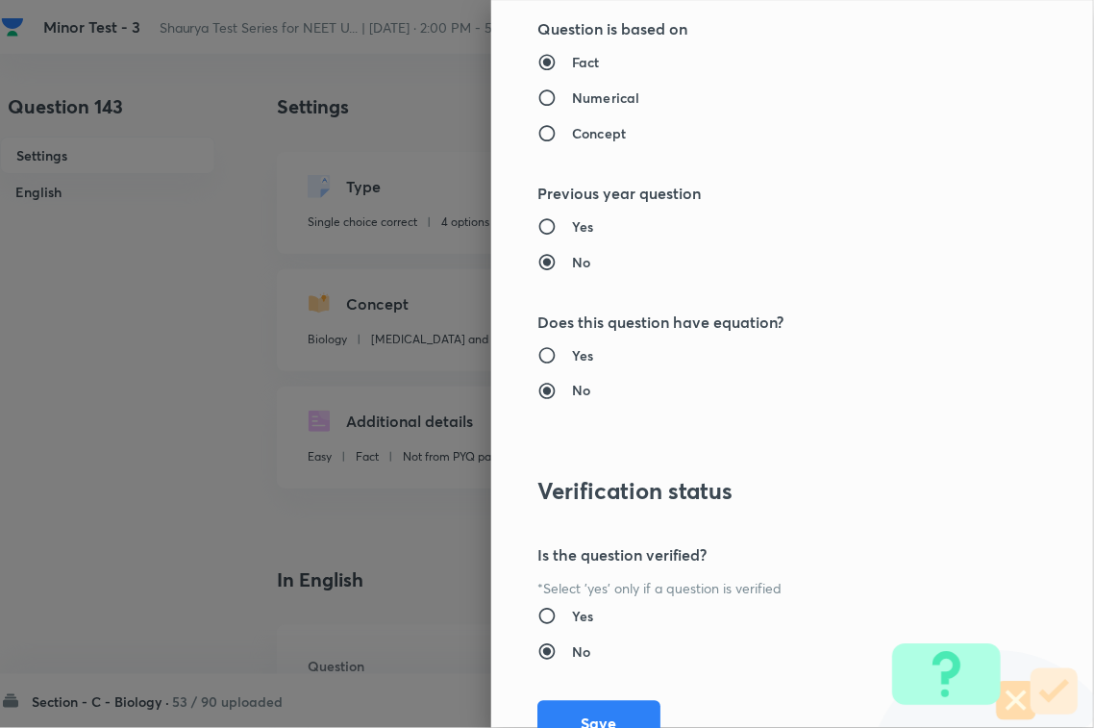
scroll to position [1895, 0]
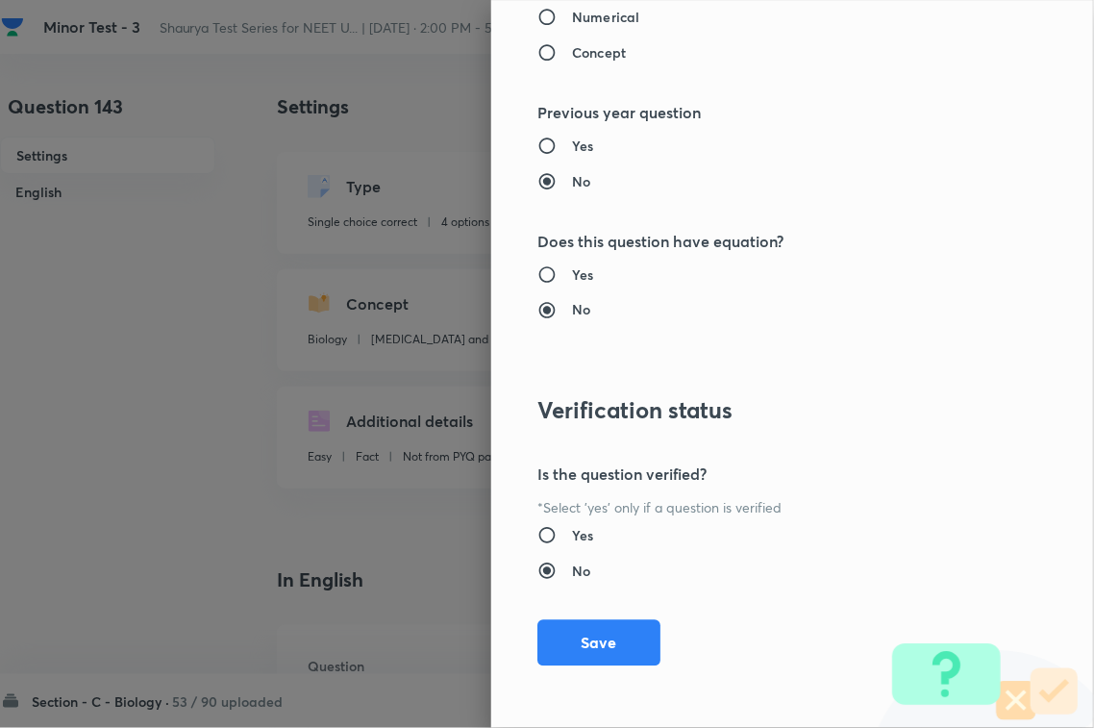
type input "1"
click at [579, 617] on div "Question settings Question type* Single choice correct Number of options* 2 3 4…" at bounding box center [792, 364] width 603 height 728
drag, startPoint x: 577, startPoint y: 645, endPoint x: 1041, endPoint y: 678, distance: 465.4
click at [582, 641] on button "Save" at bounding box center [598, 643] width 123 height 46
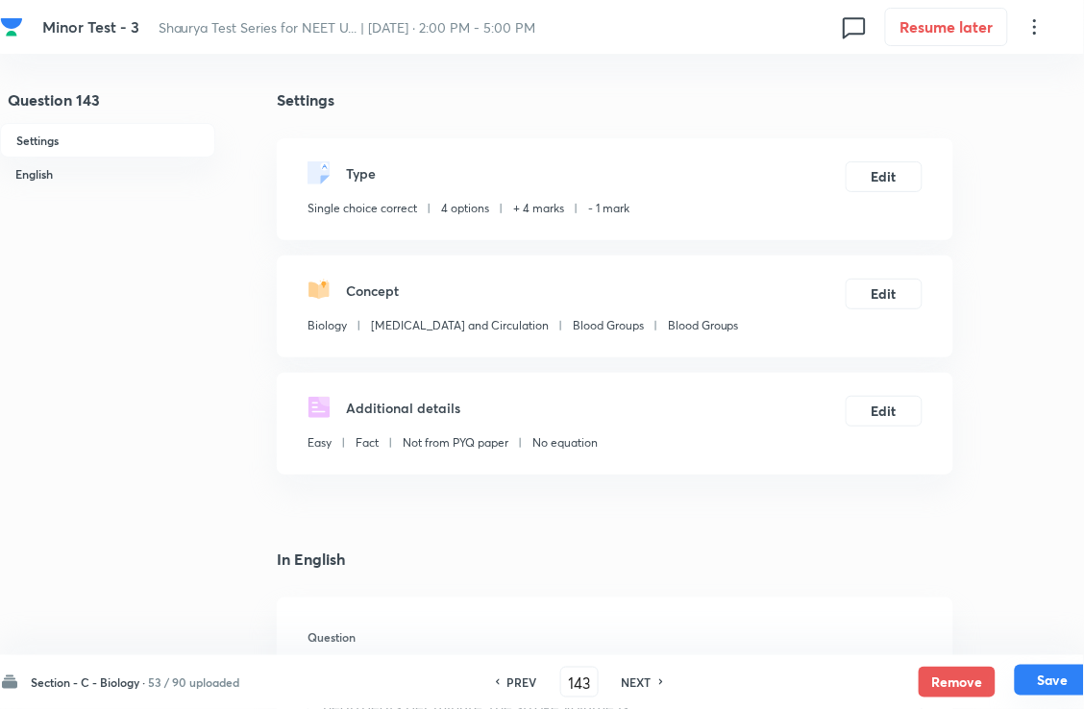
click at [1040, 685] on button "Save" at bounding box center [1053, 680] width 77 height 31
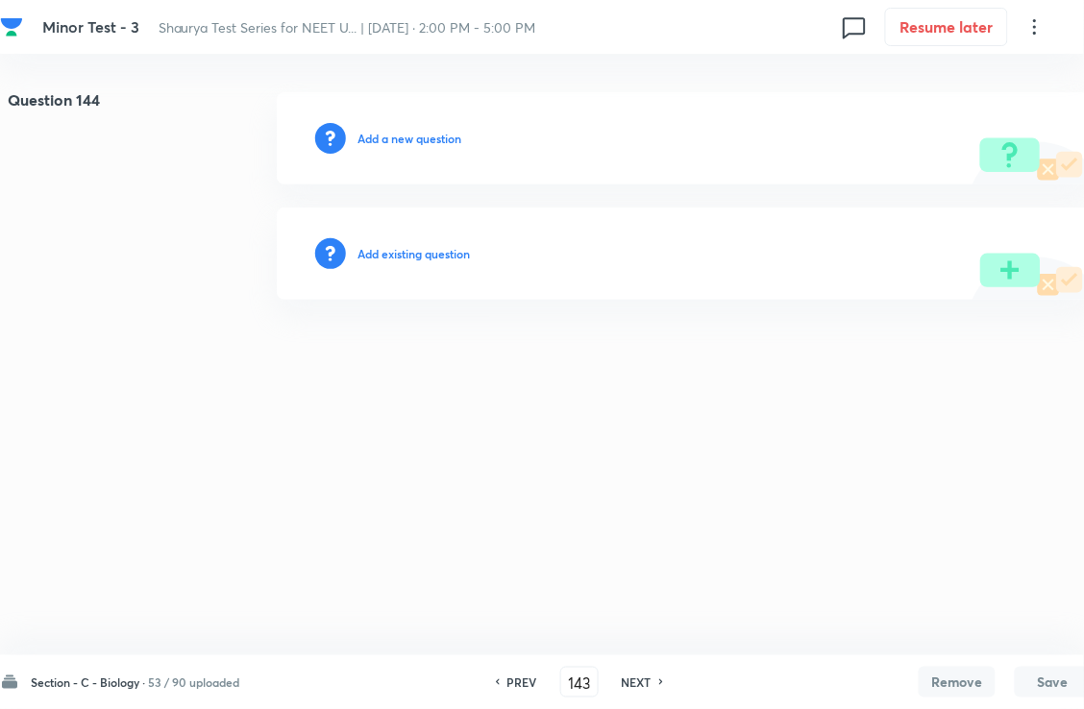
type input "144"
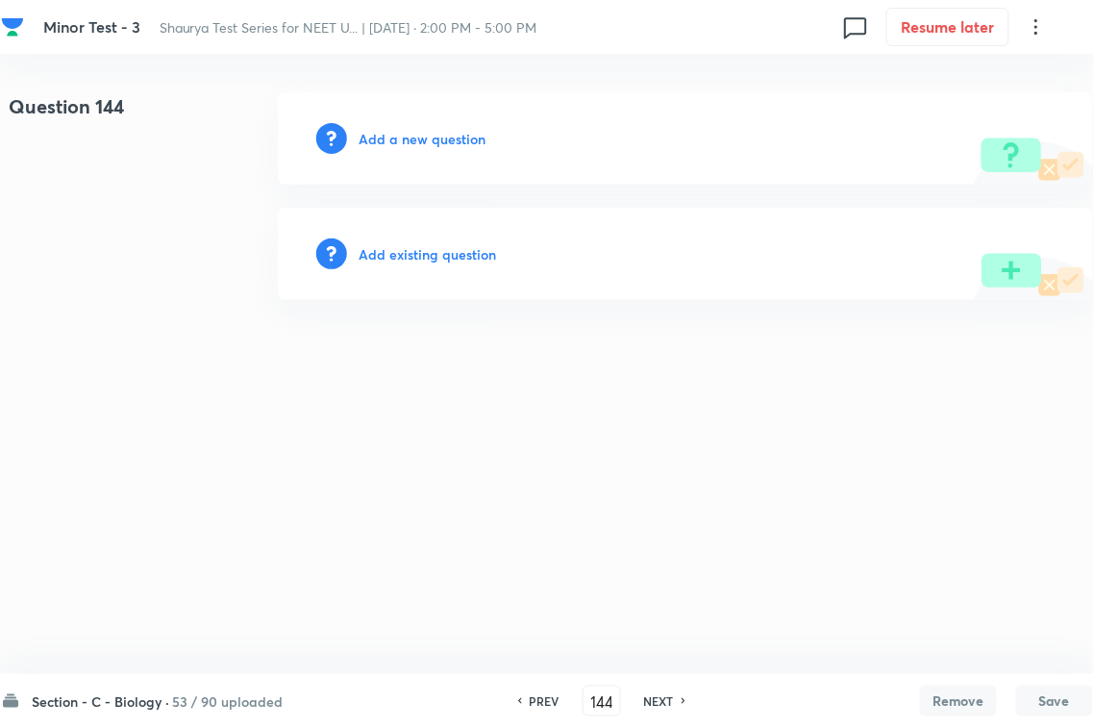
click at [461, 261] on h6 "Add existing question" at bounding box center [427, 254] width 137 height 20
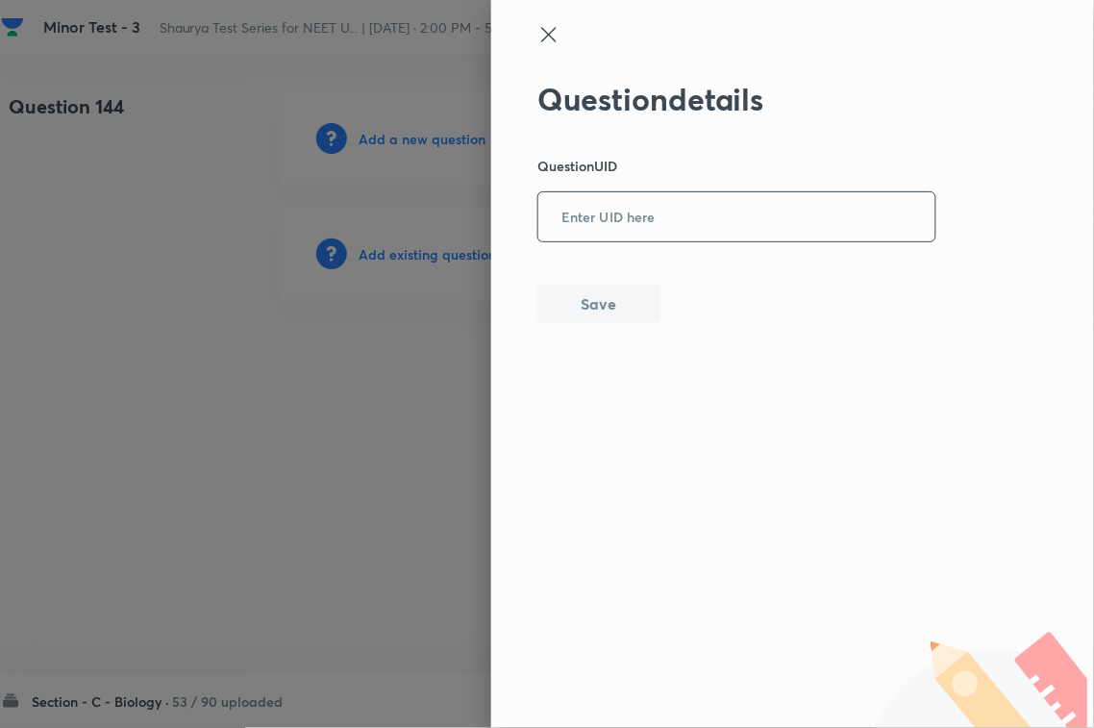
paste input "LL3O6"
click at [688, 233] on input "LL3O6" at bounding box center [736, 217] width 397 height 47
type input "LL3O6"
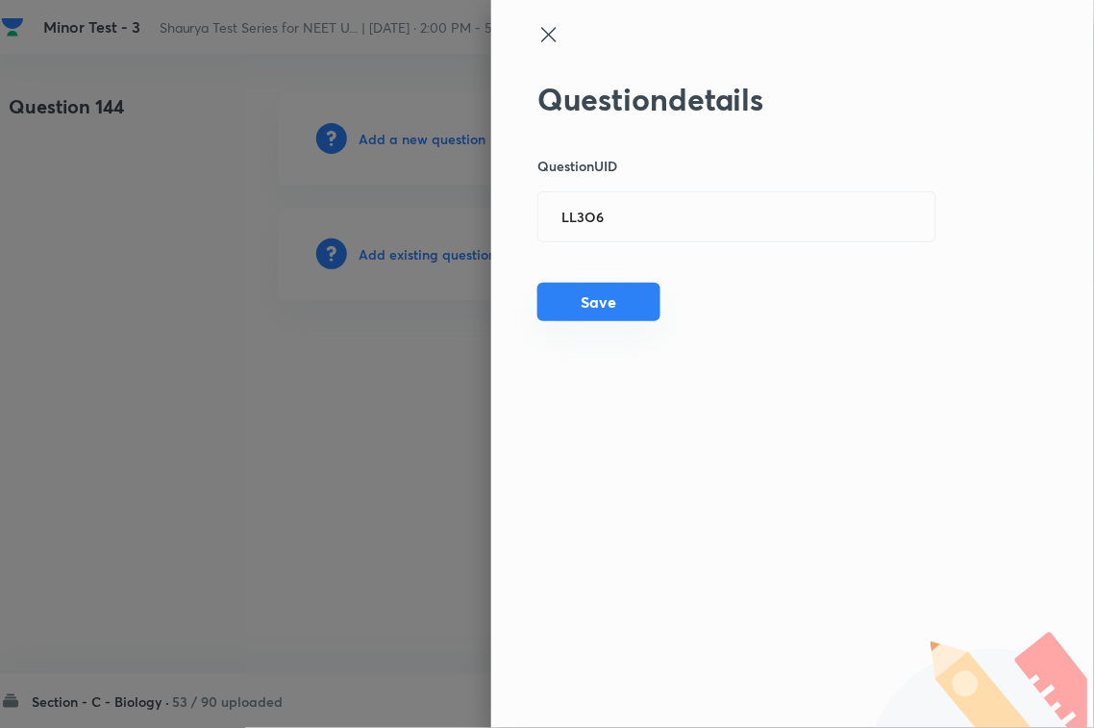
click at [613, 308] on button "Save" at bounding box center [598, 302] width 123 height 38
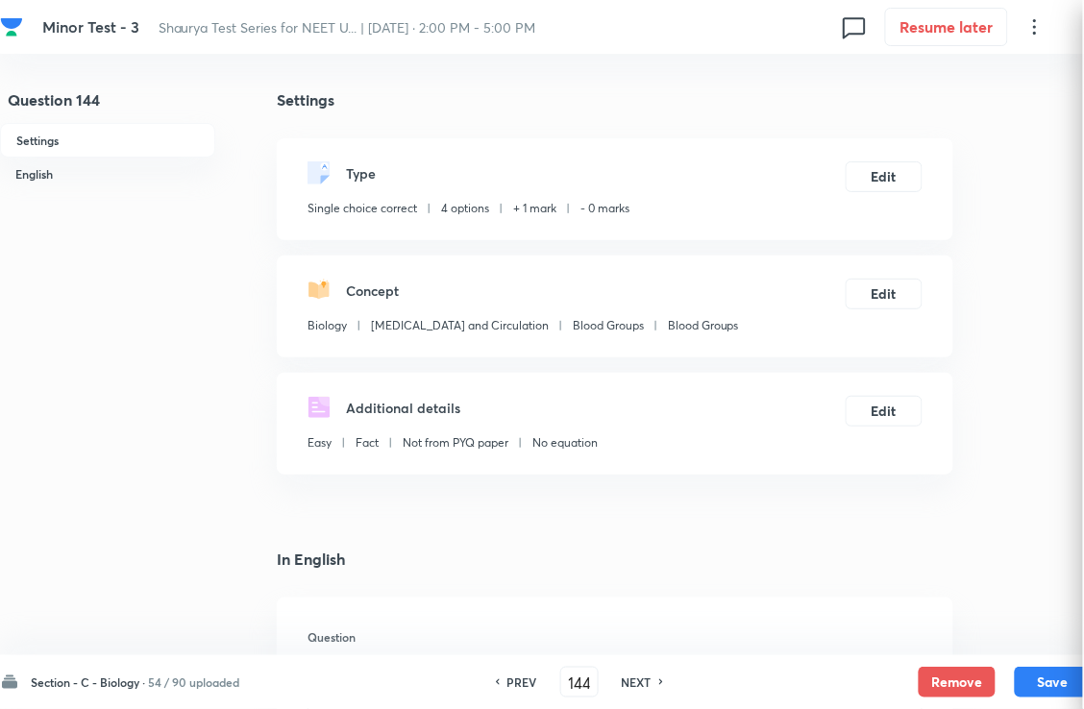
checkbox input "true"
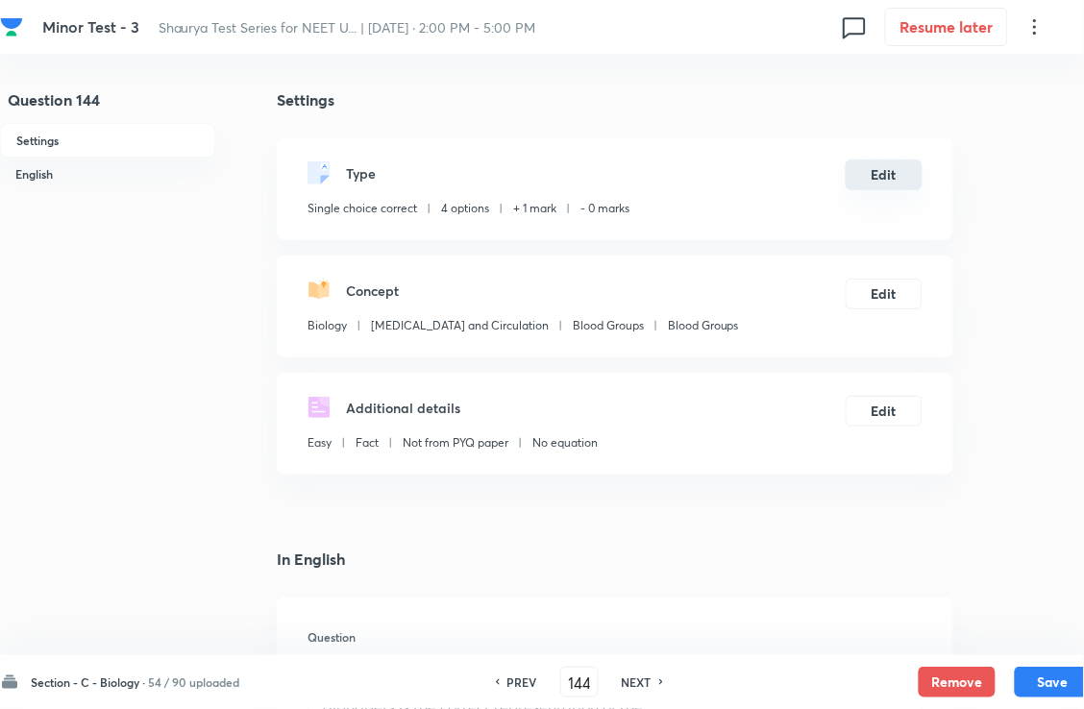
click at [902, 190] on button "Edit" at bounding box center [884, 175] width 77 height 31
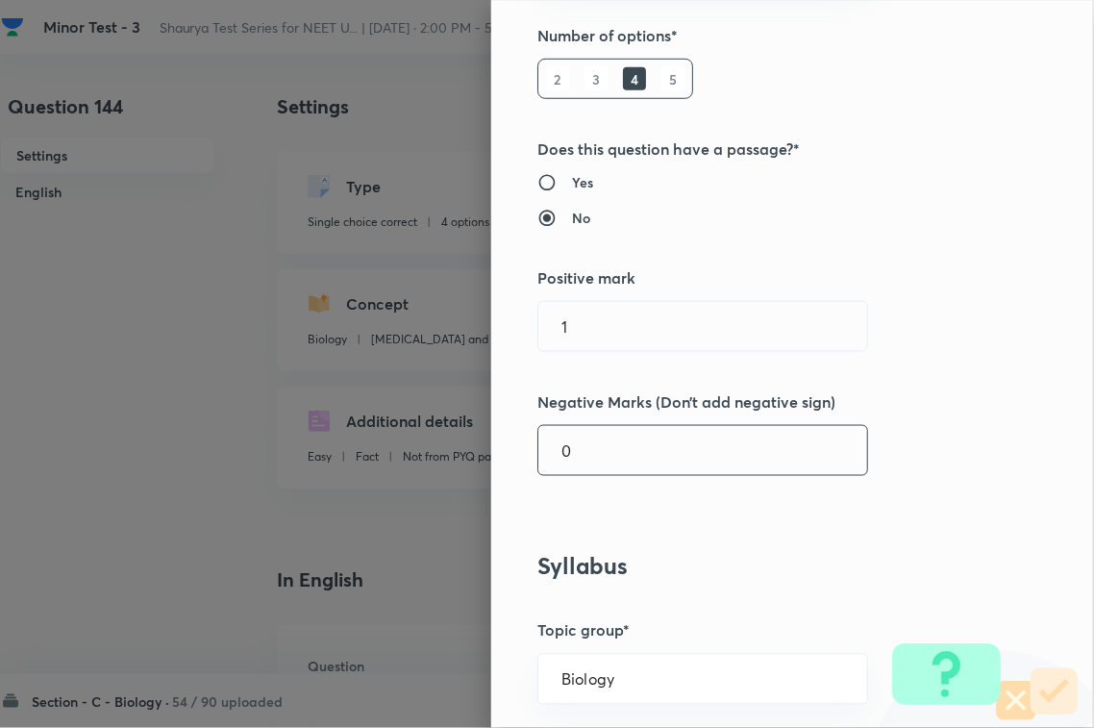
scroll to position [481, 0]
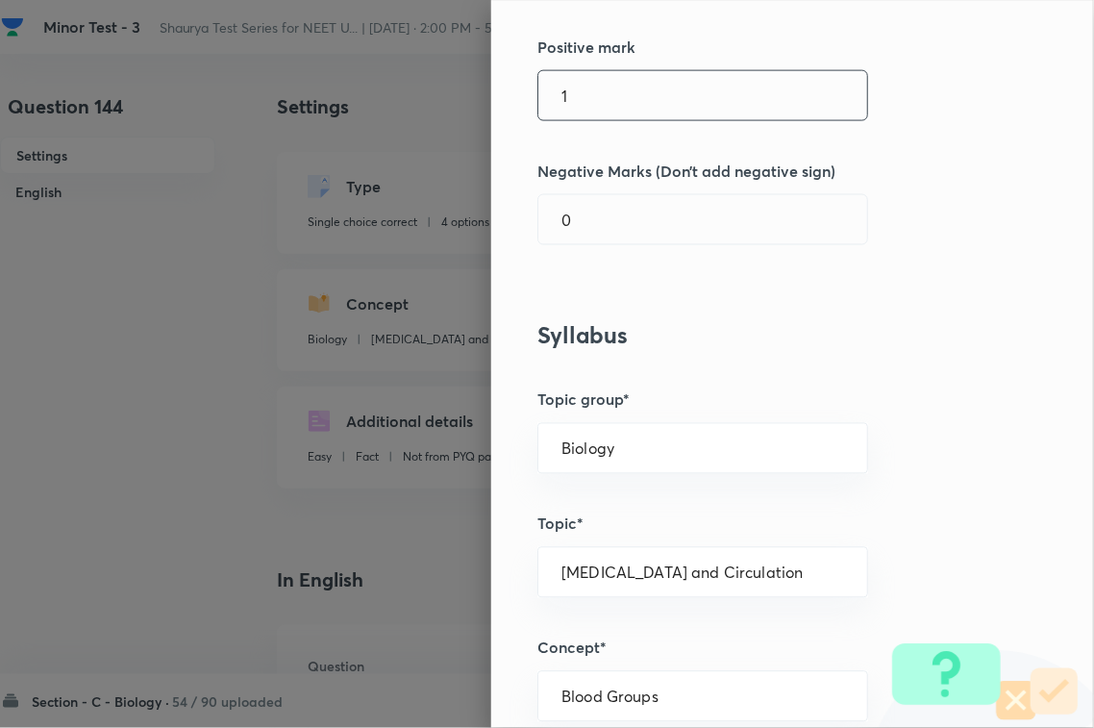
drag, startPoint x: 650, startPoint y: 106, endPoint x: 658, endPoint y: 87, distance: 20.2
click at [658, 87] on input "1" at bounding box center [702, 95] width 329 height 49
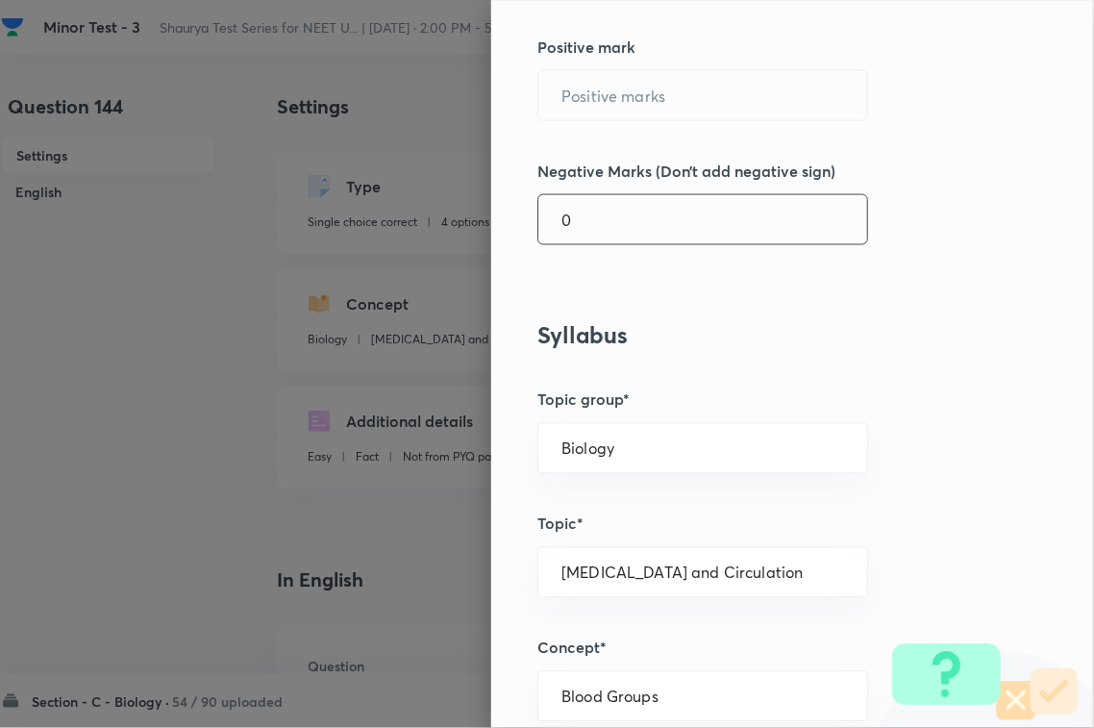
click at [588, 244] on input "0" at bounding box center [702, 219] width 329 height 49
type input "1"
type input "4"
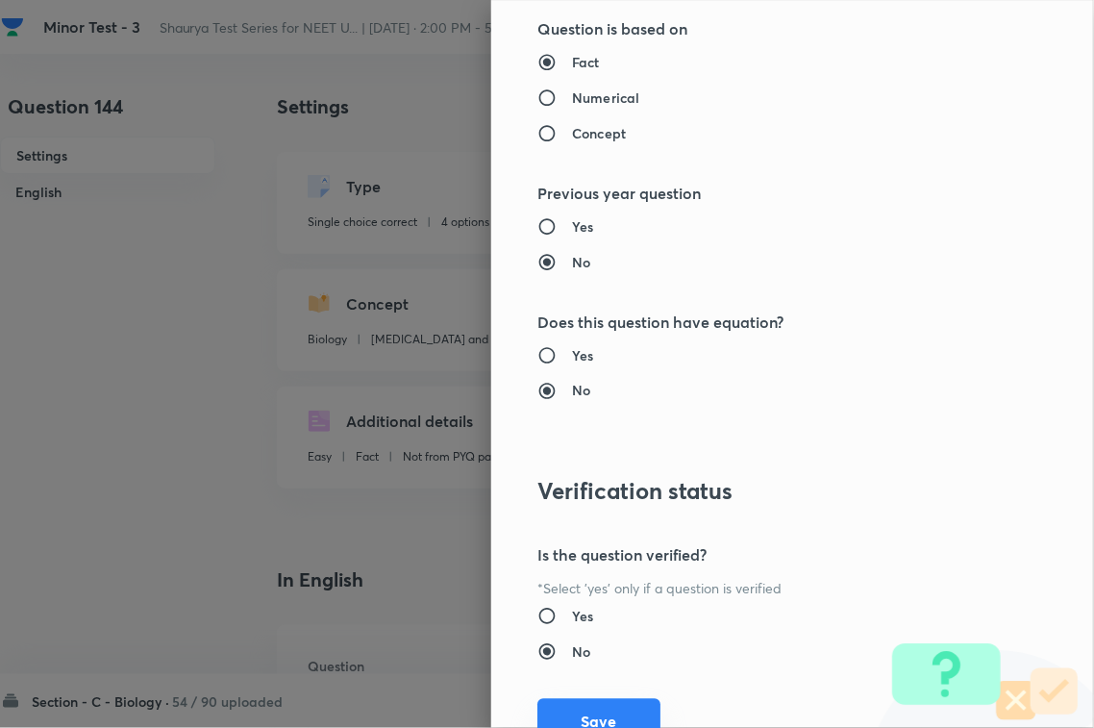
scroll to position [1895, 0]
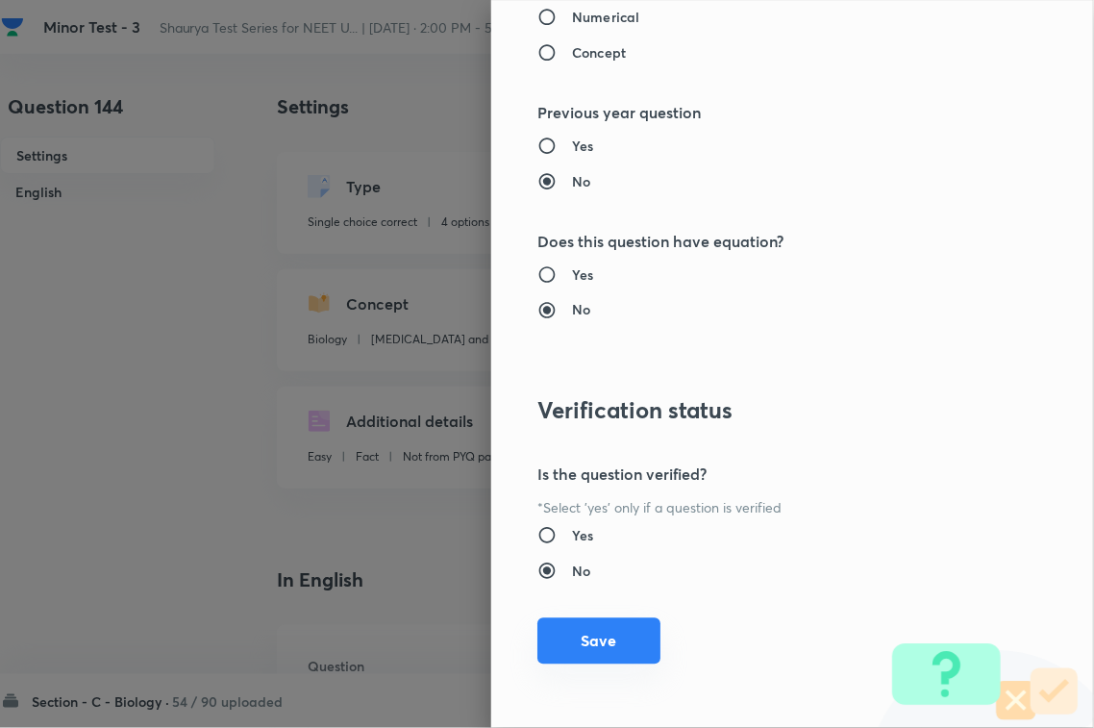
type input "1"
click at [611, 646] on button "Save" at bounding box center [598, 641] width 123 height 46
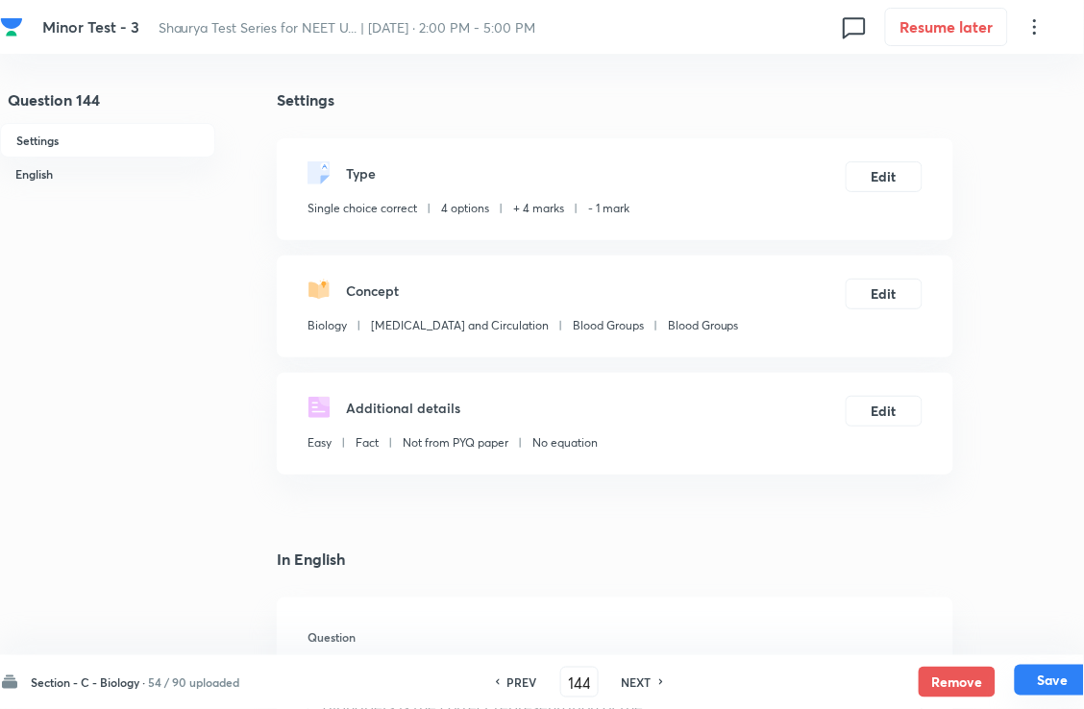
click at [1027, 674] on button "Save" at bounding box center [1053, 680] width 77 height 31
type input "145"
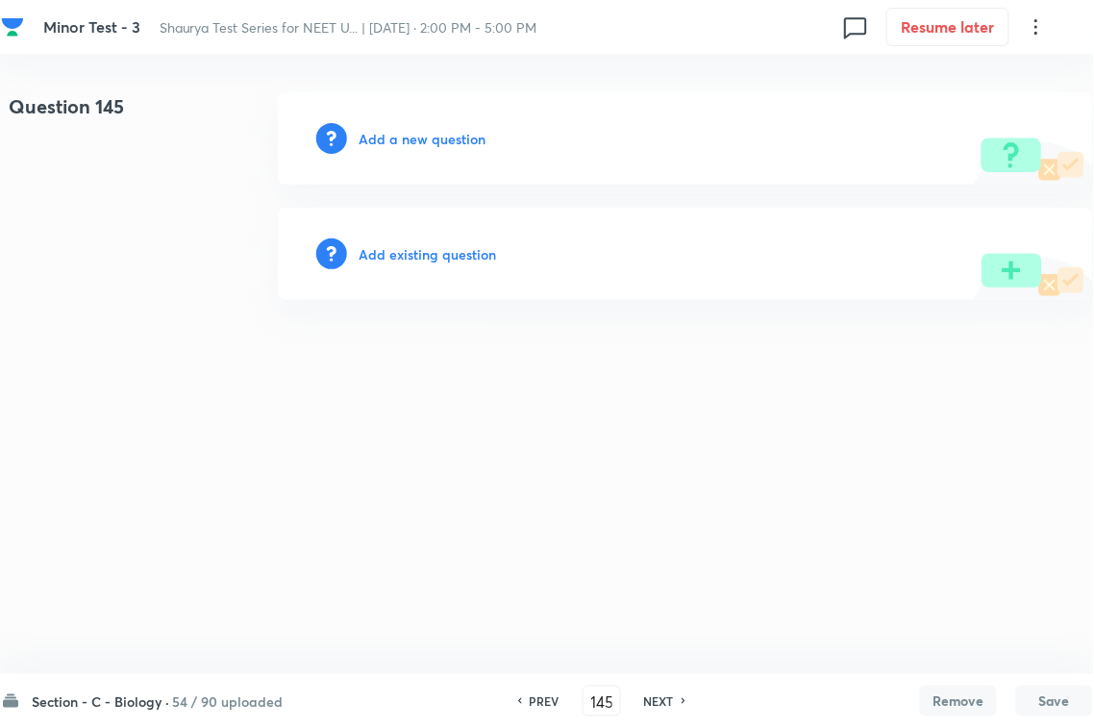
click at [440, 255] on h6 "Add existing question" at bounding box center [427, 254] width 137 height 20
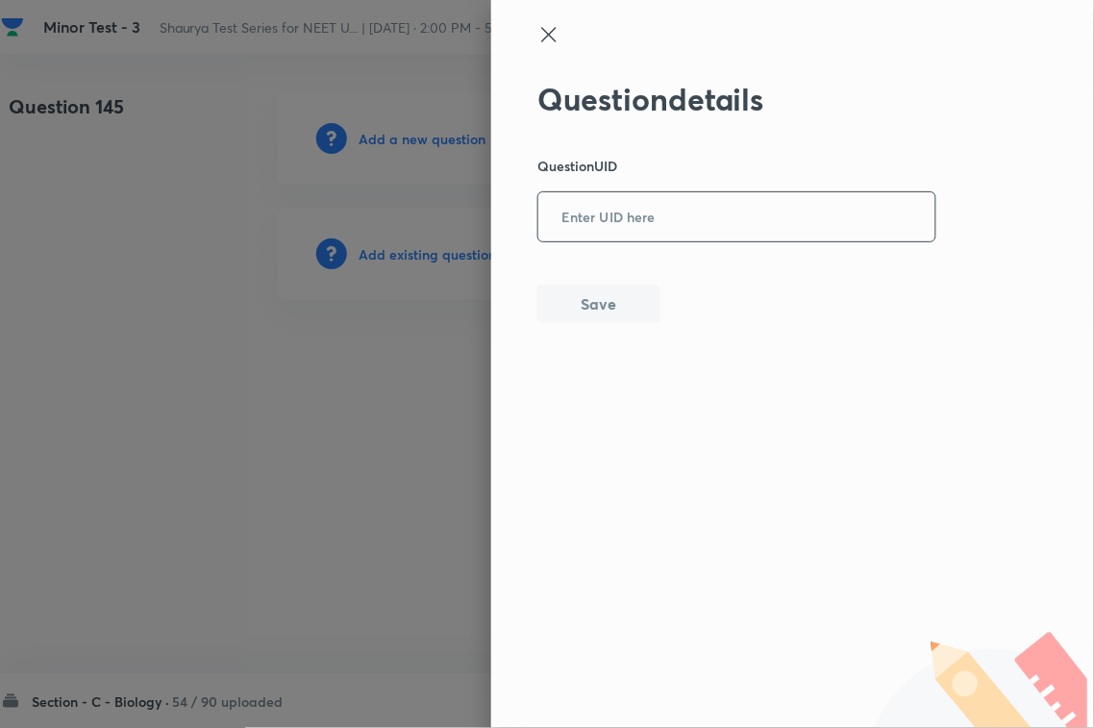
click at [639, 237] on input "text" at bounding box center [736, 217] width 397 height 47
paste input "4XX4B"
type input "4XX4B"
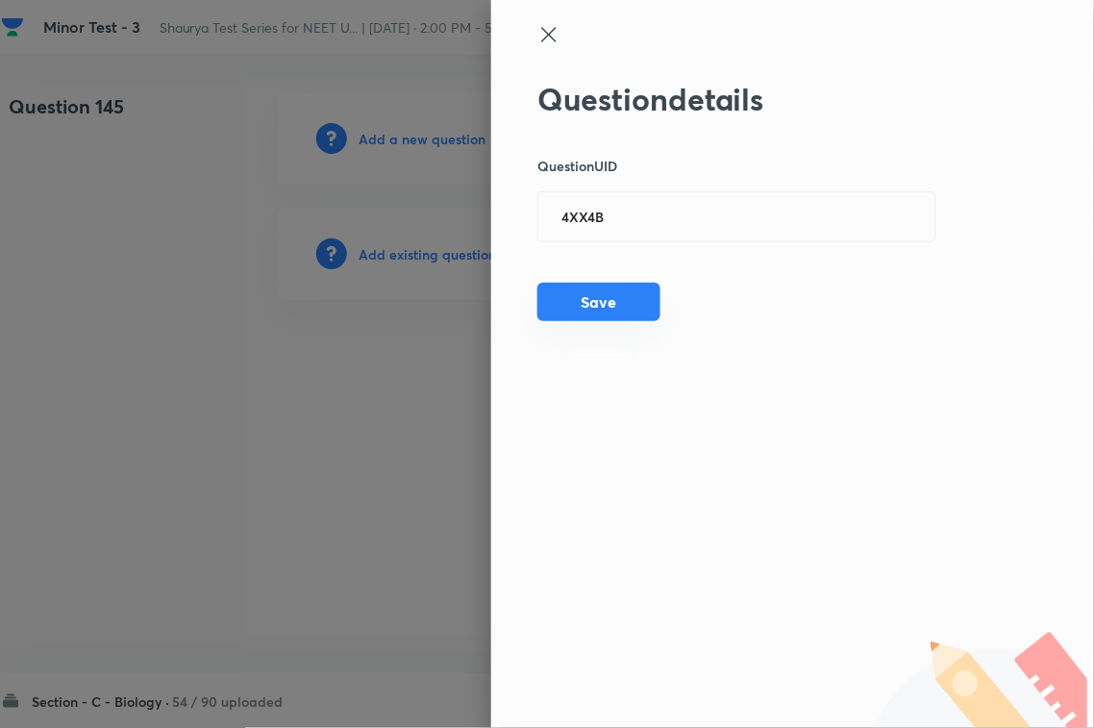
click at [623, 314] on button "Save" at bounding box center [598, 302] width 123 height 38
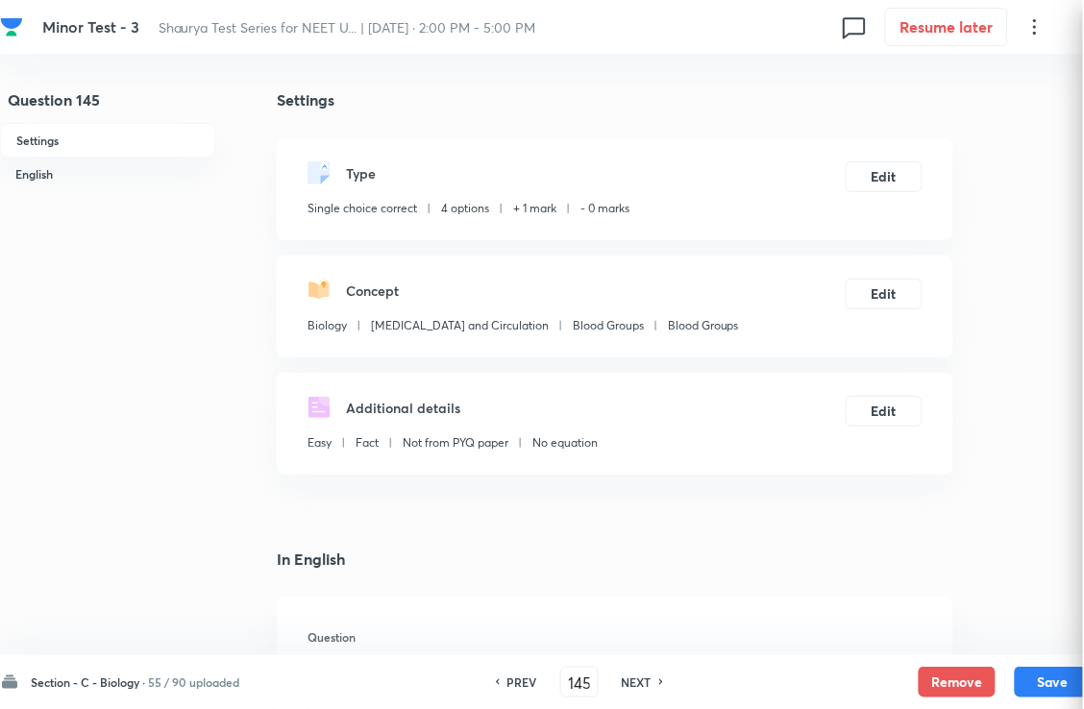
checkbox input "true"
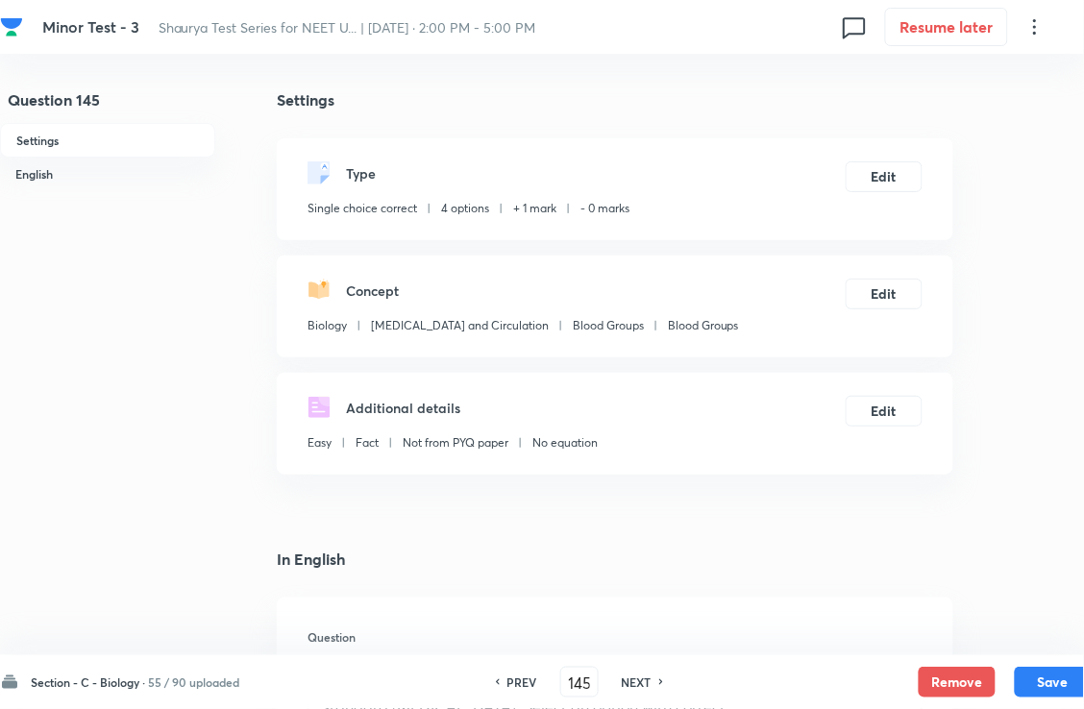
click at [901, 160] on div "Type Single choice correct 4 options + 1 mark - 0 marks Edit" at bounding box center [615, 189] width 677 height 102
click at [890, 187] on button "Edit" at bounding box center [884, 175] width 77 height 31
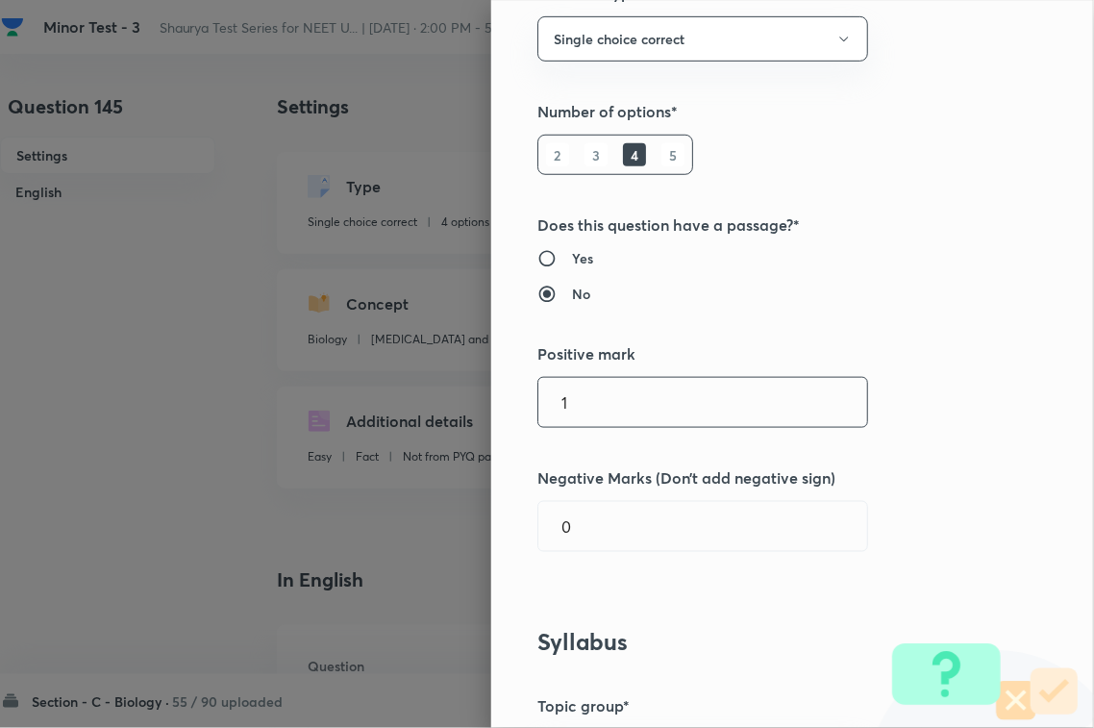
scroll to position [360, 0]
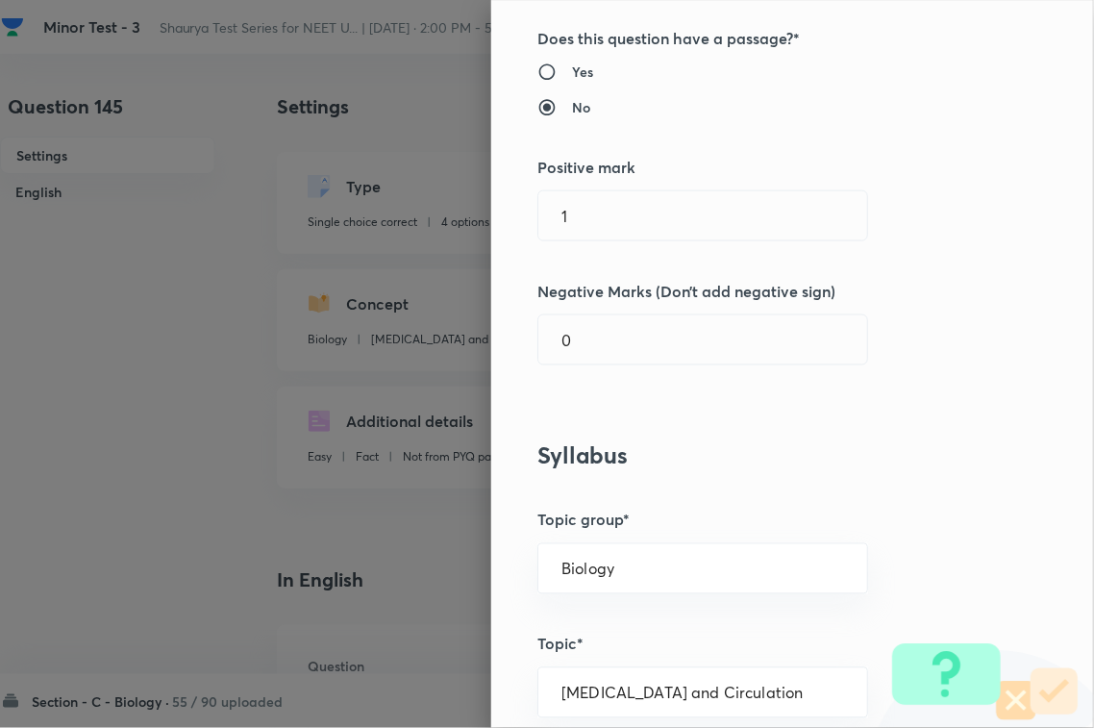
click at [641, 246] on div "Question settings Question type* Single choice correct Number of options* 2 3 4…" at bounding box center [792, 364] width 603 height 728
click at [641, 233] on input "text" at bounding box center [702, 215] width 329 height 49
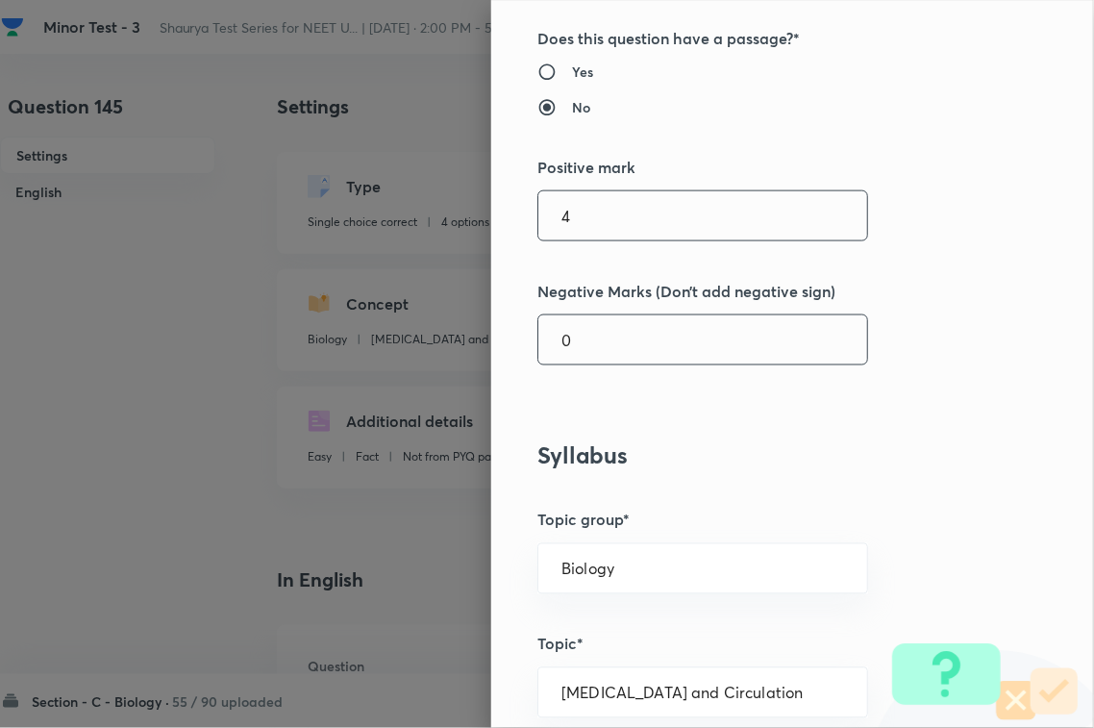
type input "4"
click at [613, 325] on input "0" at bounding box center [702, 339] width 329 height 49
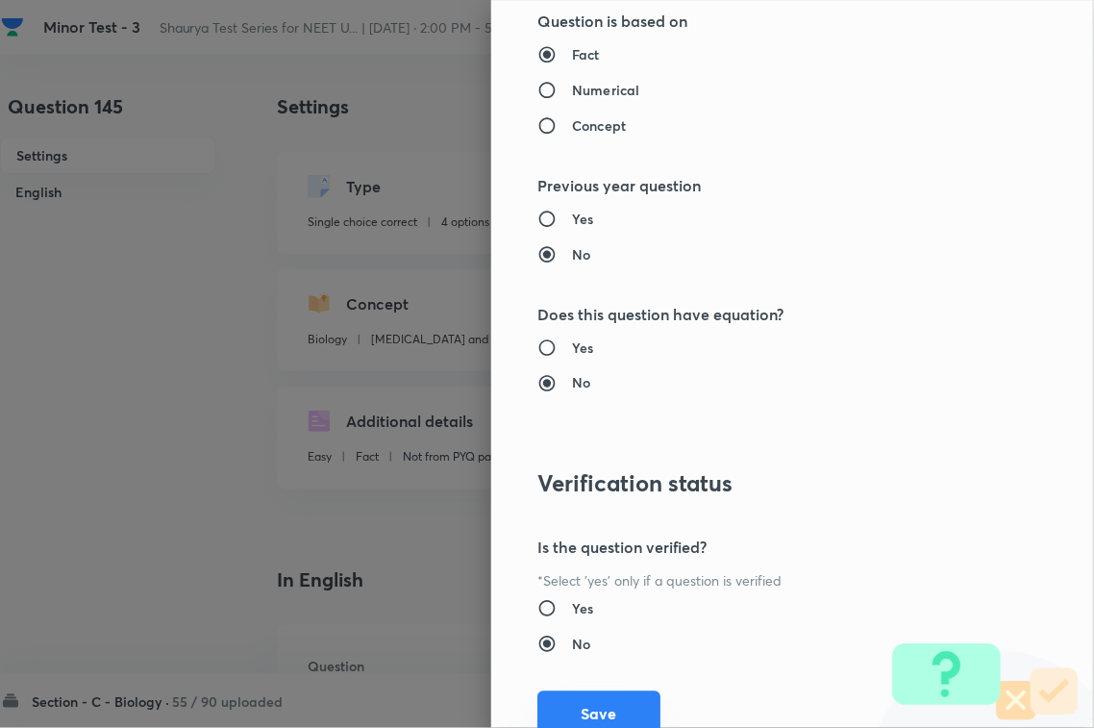
scroll to position [1895, 0]
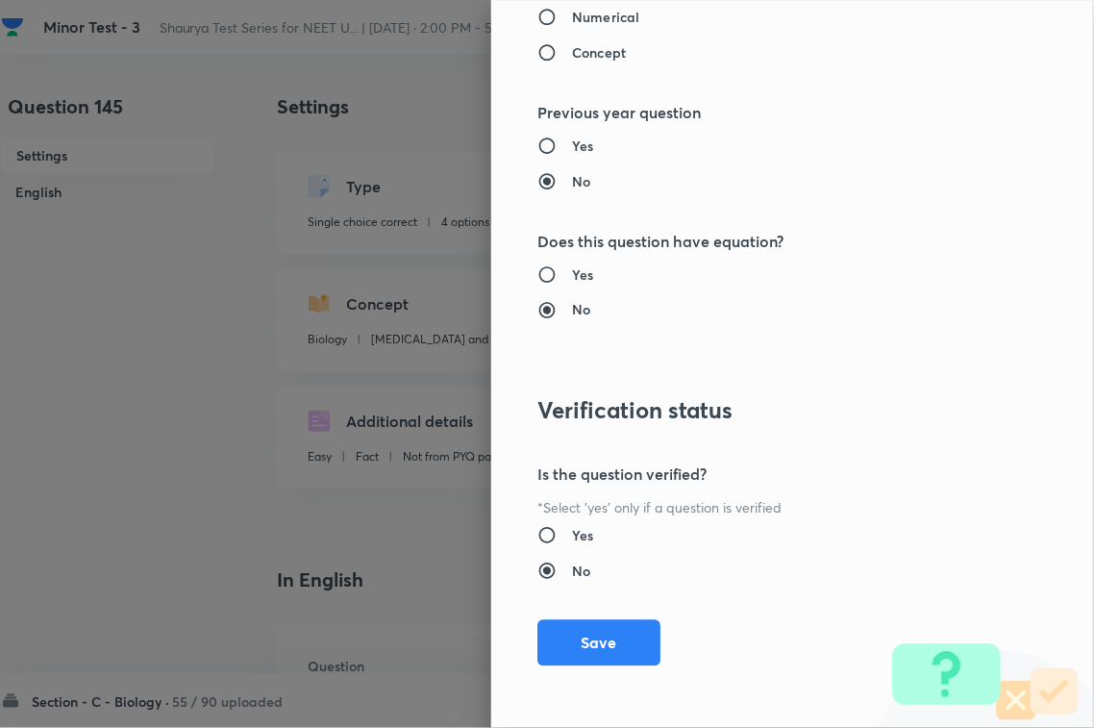
type input "1"
click at [594, 645] on button "Save" at bounding box center [598, 643] width 123 height 46
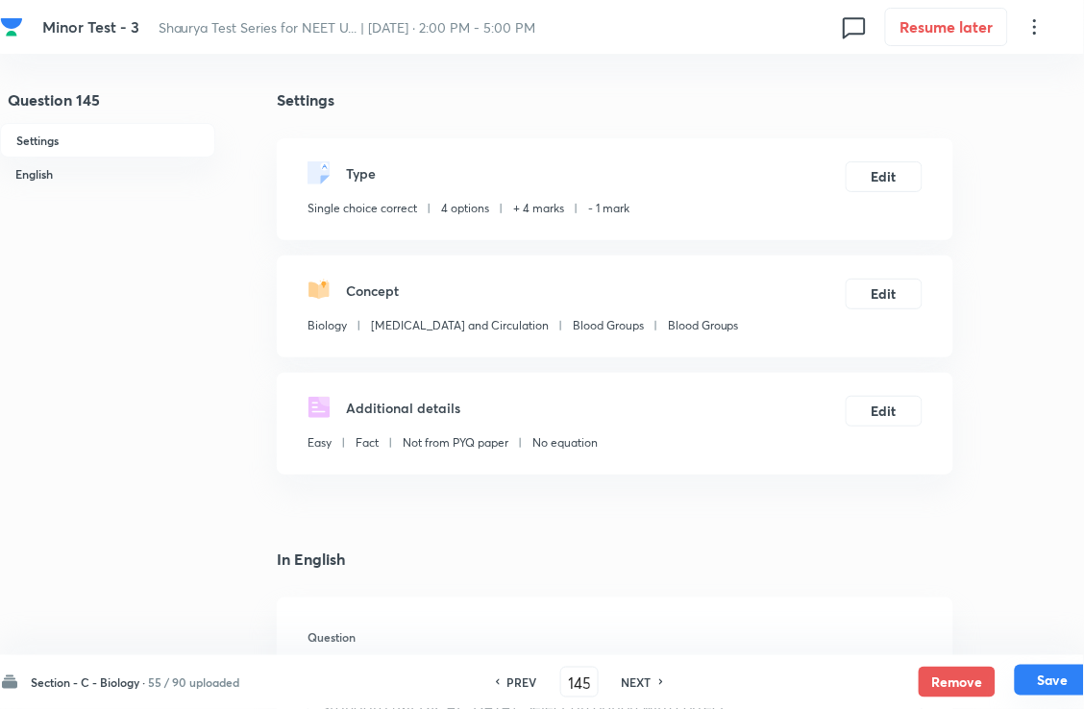
click at [1053, 684] on button "Save" at bounding box center [1053, 680] width 77 height 31
type input "146"
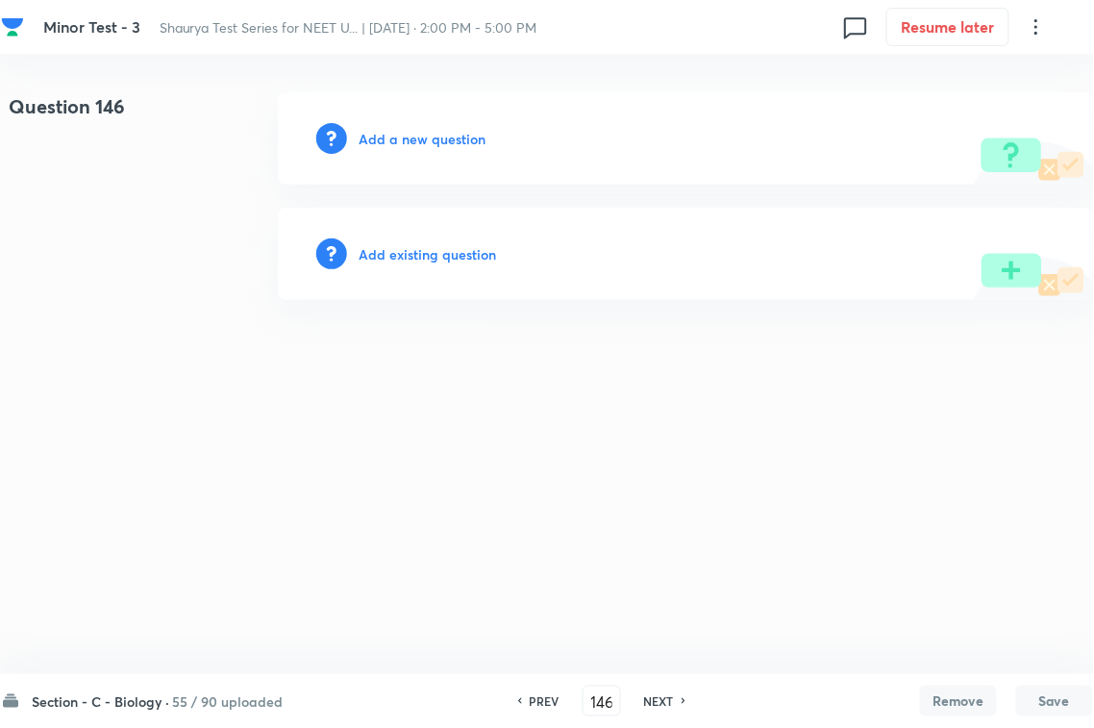
click at [479, 252] on h6 "Add existing question" at bounding box center [427, 254] width 137 height 20
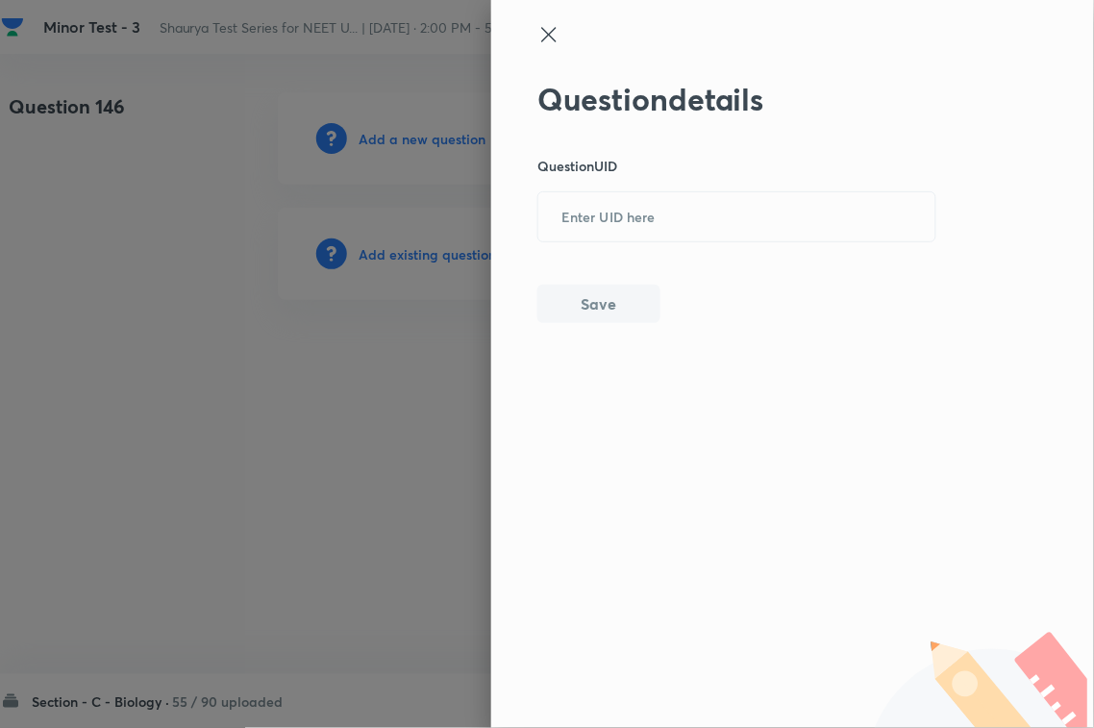
click at [623, 232] on input "text" at bounding box center [736, 217] width 397 height 47
paste input "DXCCG"
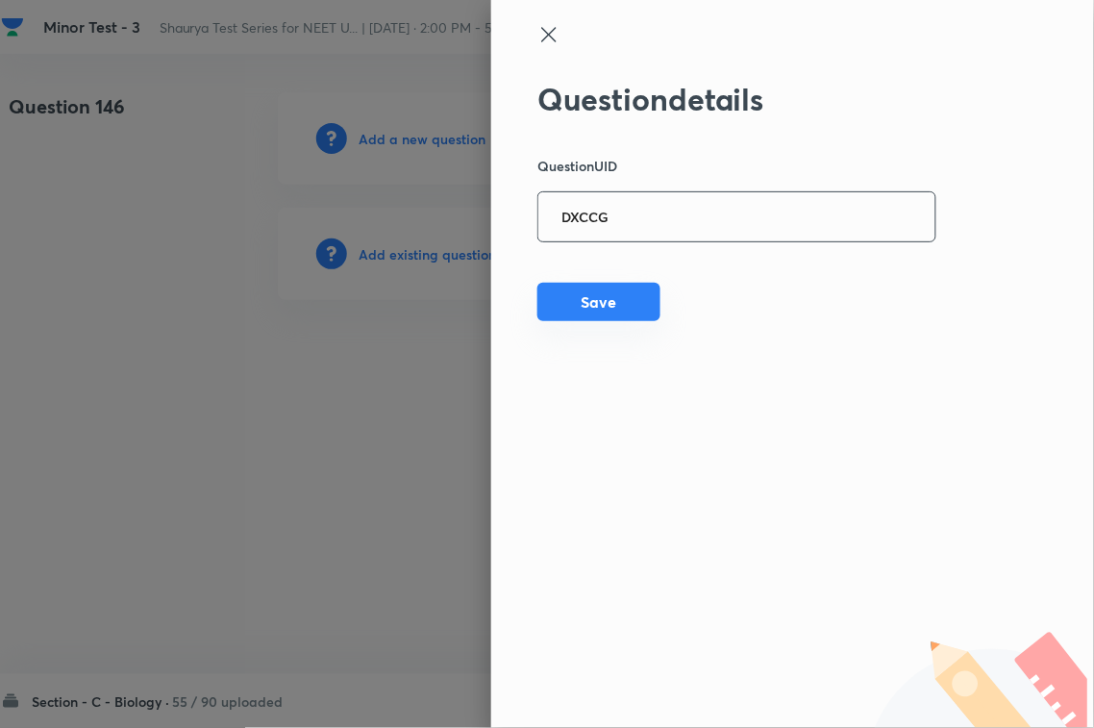
type input "DXCCG"
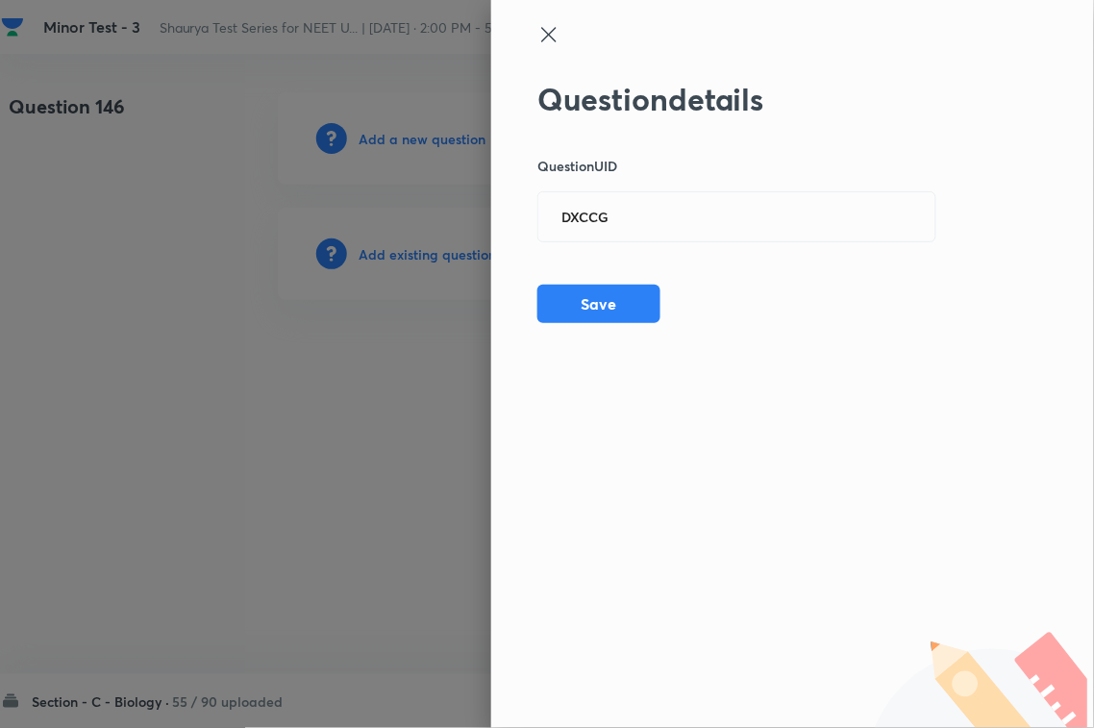
drag, startPoint x: 616, startPoint y: 293, endPoint x: 670, endPoint y: 284, distance: 54.7
click at [618, 293] on button "Save" at bounding box center [598, 304] width 123 height 38
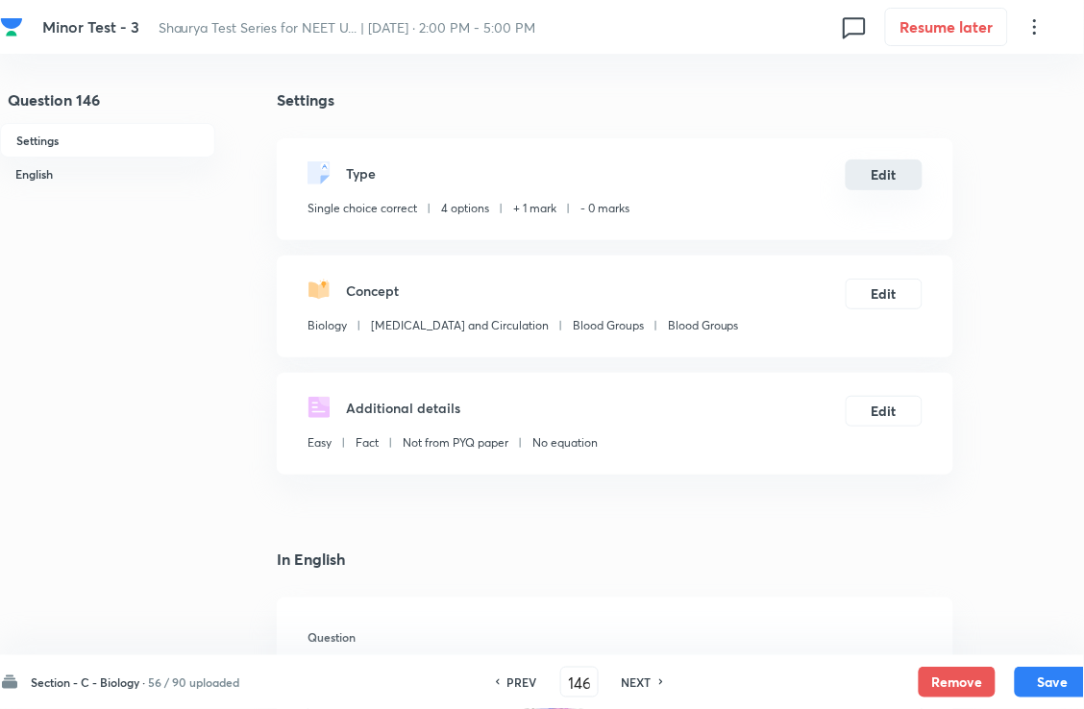
click at [899, 181] on button "Edit" at bounding box center [884, 175] width 77 height 31
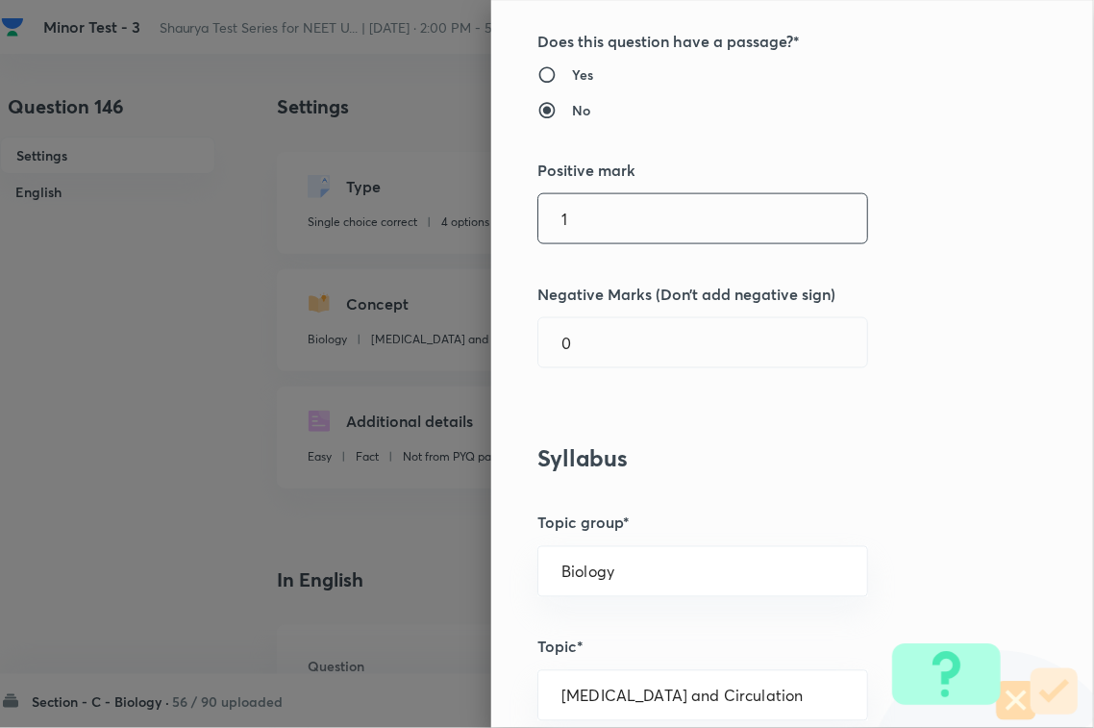
scroll to position [360, 0]
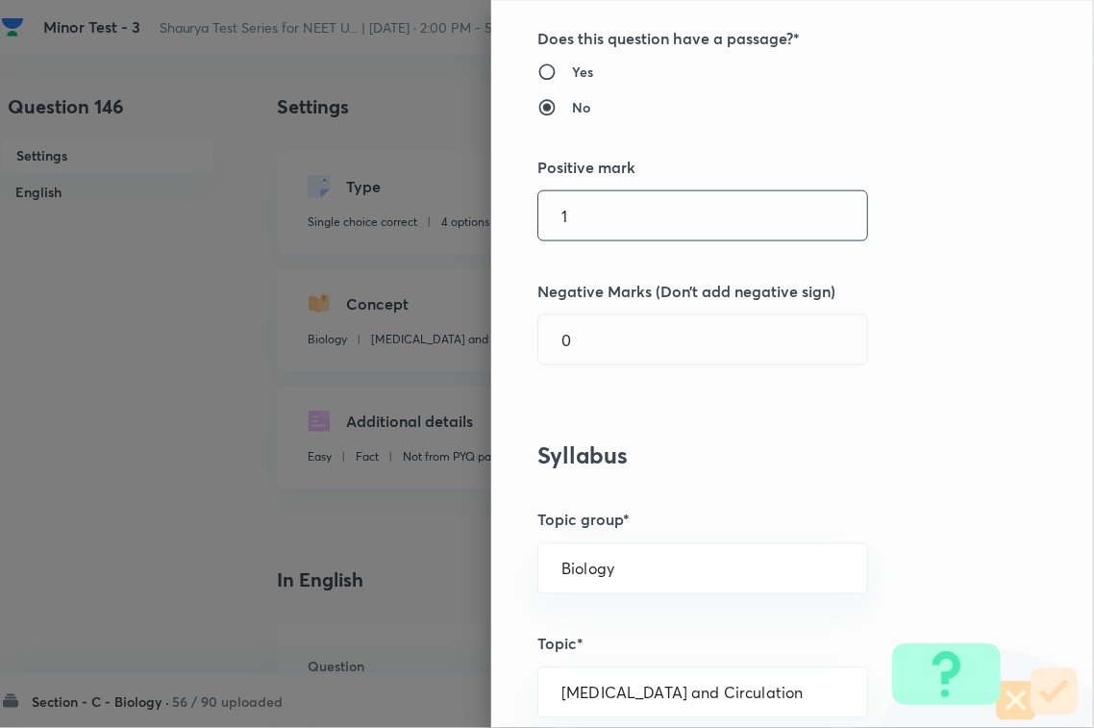
click at [596, 202] on input "1" at bounding box center [702, 215] width 329 height 49
type input "4"
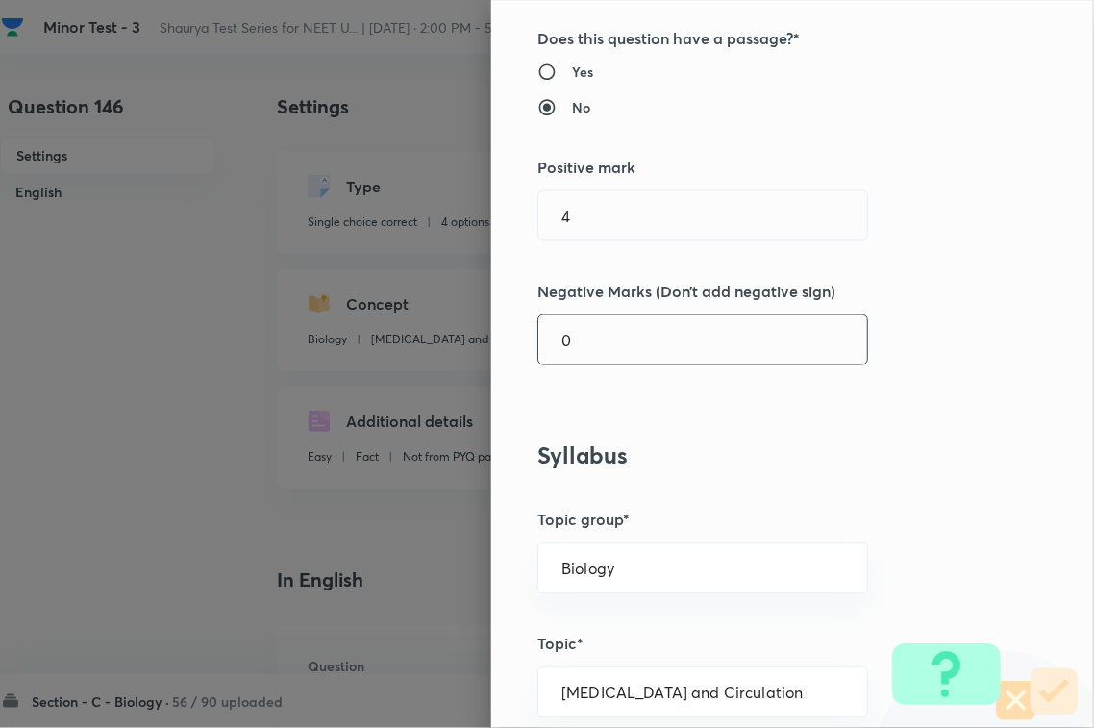
click at [570, 327] on input "0" at bounding box center [702, 339] width 329 height 49
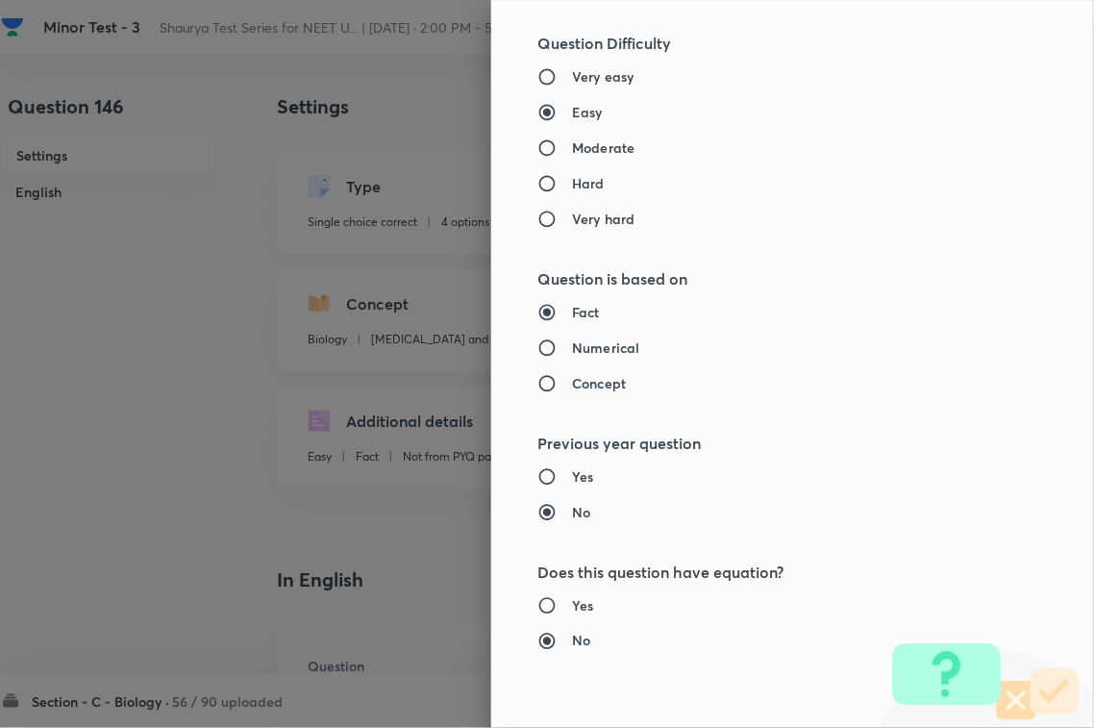
scroll to position [1895, 0]
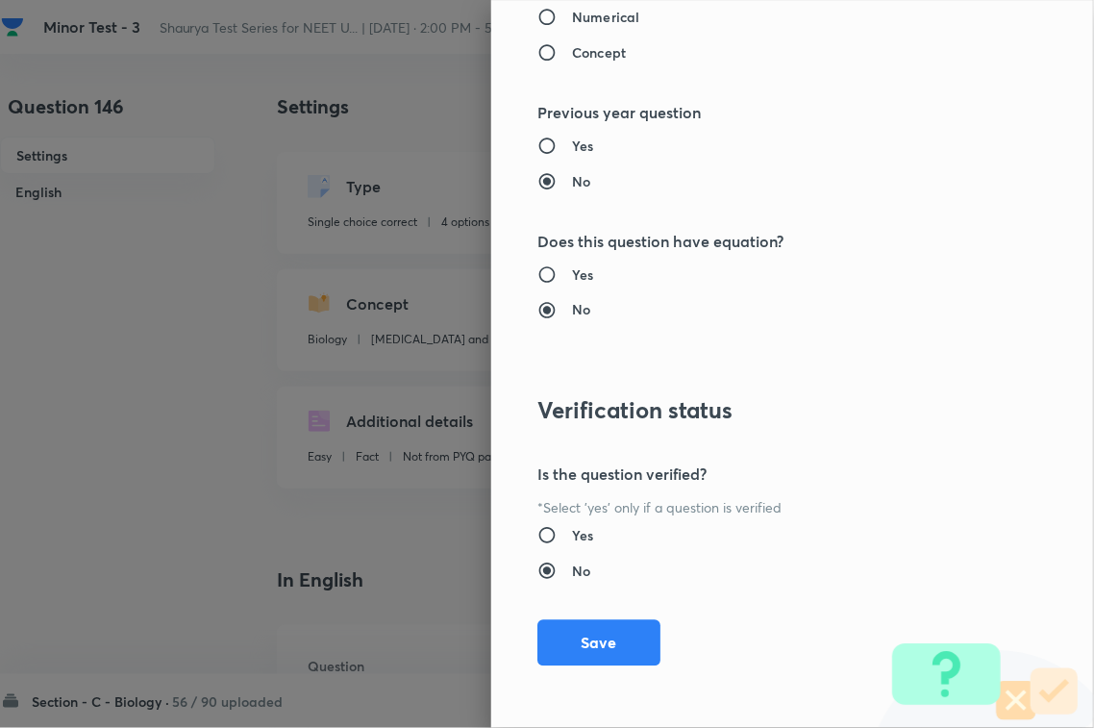
type input "1"
click at [579, 626] on button "Save" at bounding box center [598, 643] width 123 height 46
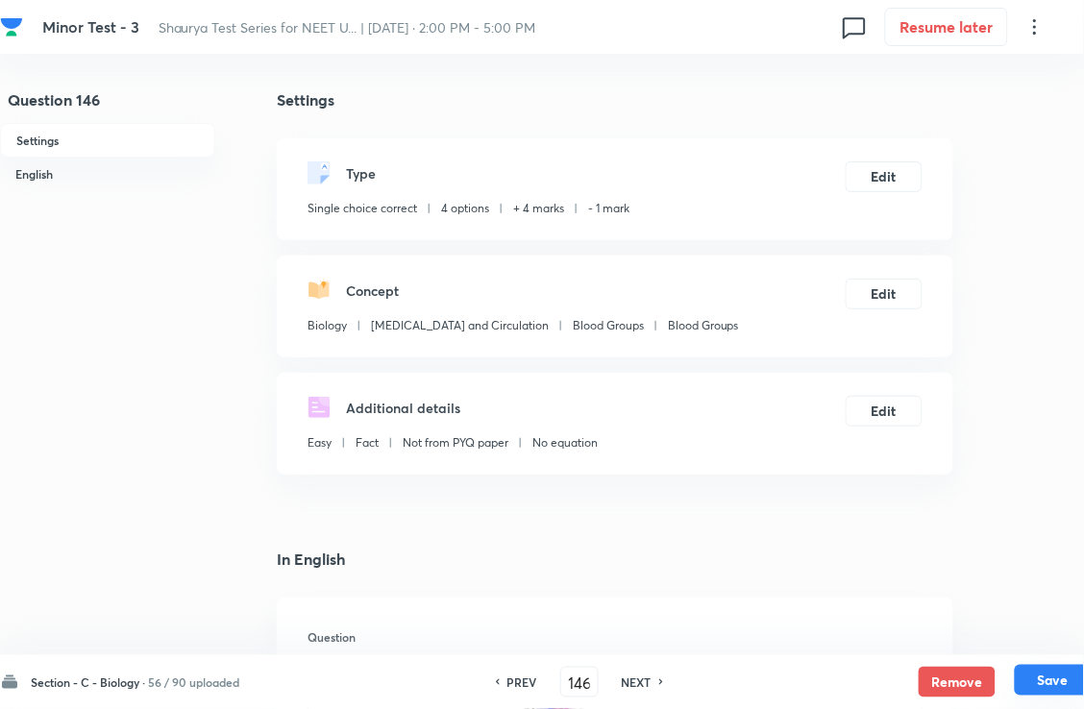
click at [1070, 685] on button "Save" at bounding box center [1053, 680] width 77 height 31
type input "147"
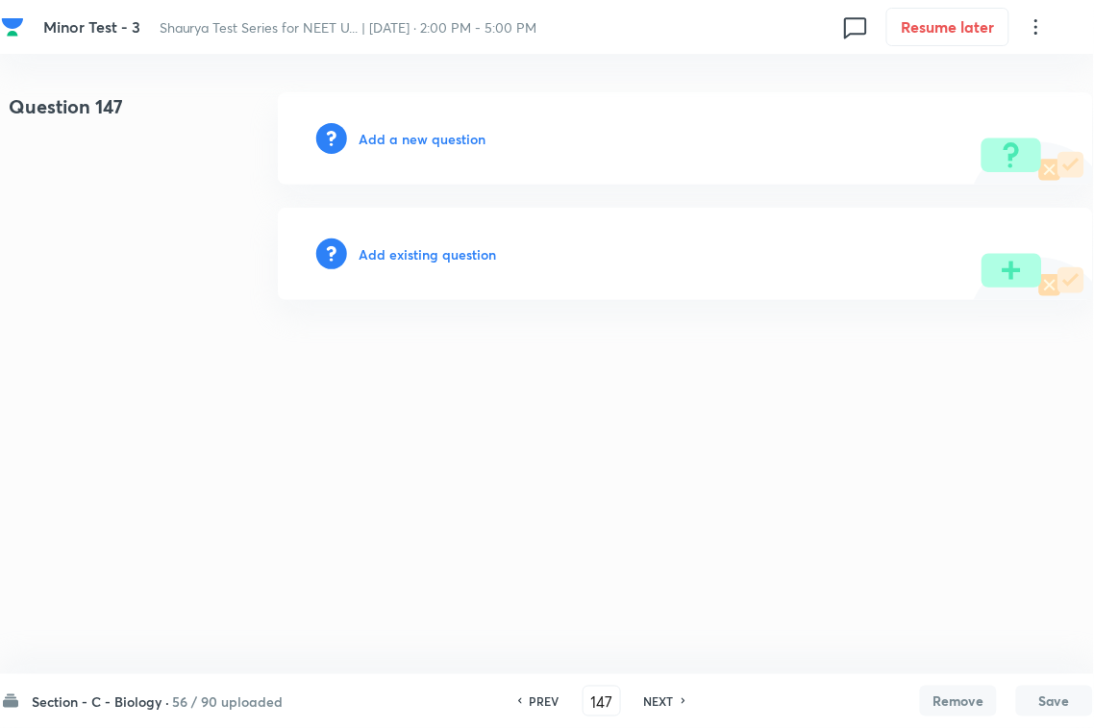
click at [481, 246] on h6 "Add existing question" at bounding box center [427, 254] width 137 height 20
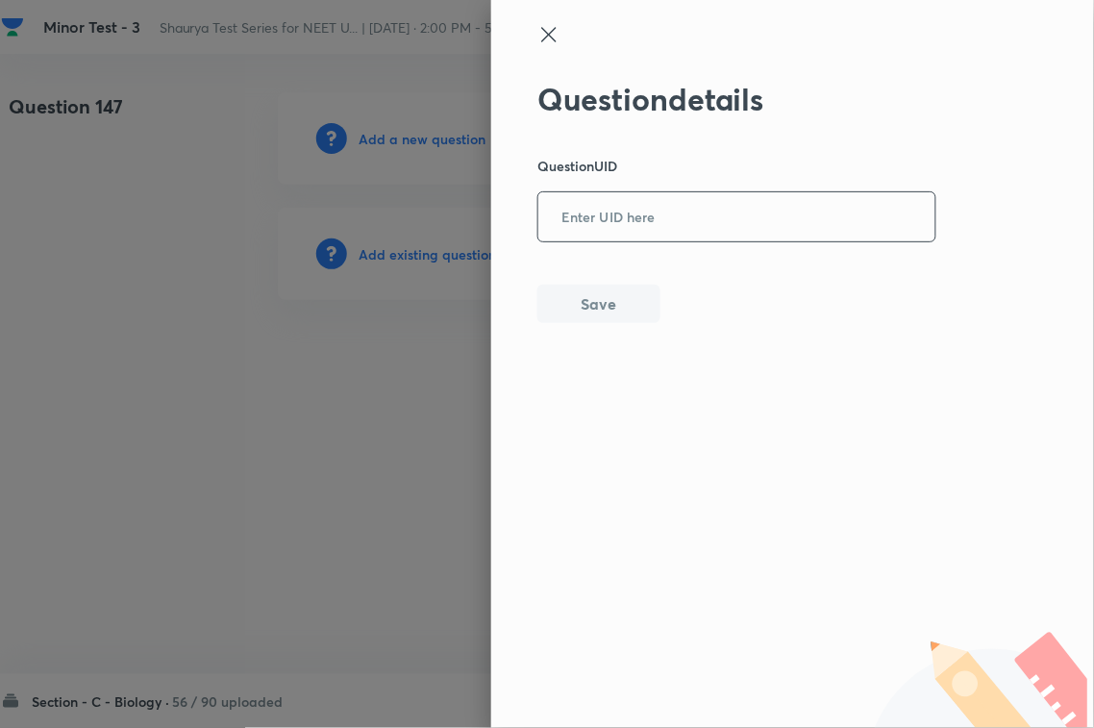
click at [652, 214] on input "text" at bounding box center [736, 217] width 397 height 47
type input "6YDBR"
click at [608, 286] on button "Save" at bounding box center [598, 302] width 123 height 38
click at [615, 299] on button "Save" at bounding box center [598, 304] width 123 height 38
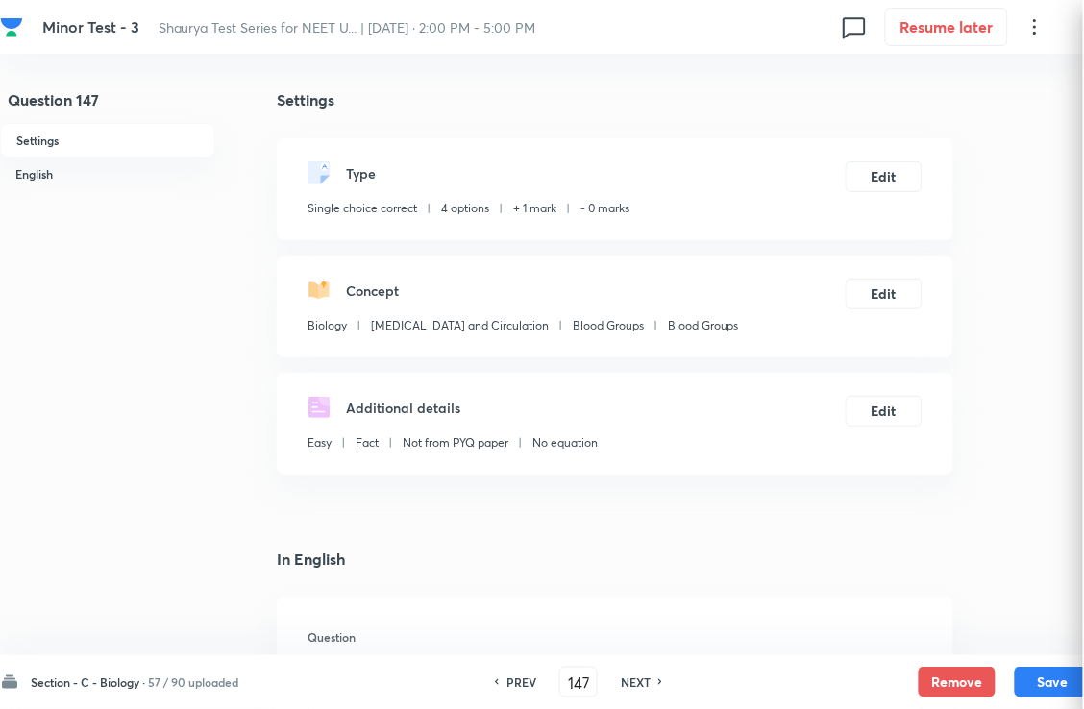
checkbox input "true"
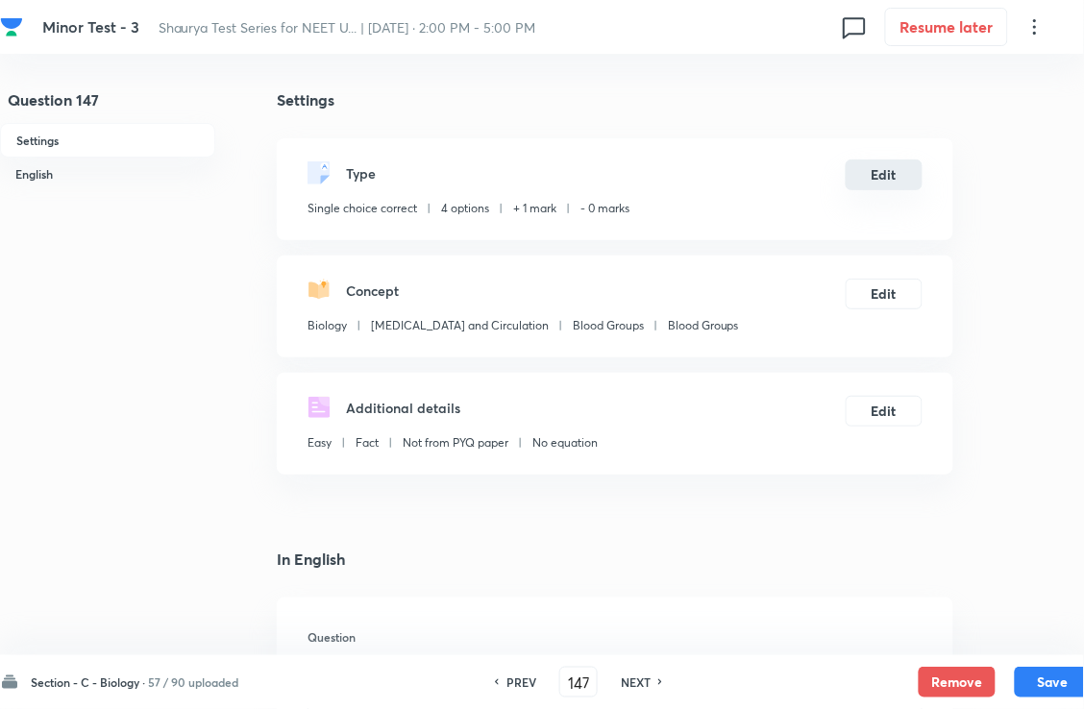
click at [855, 190] on button "Edit" at bounding box center [884, 175] width 77 height 31
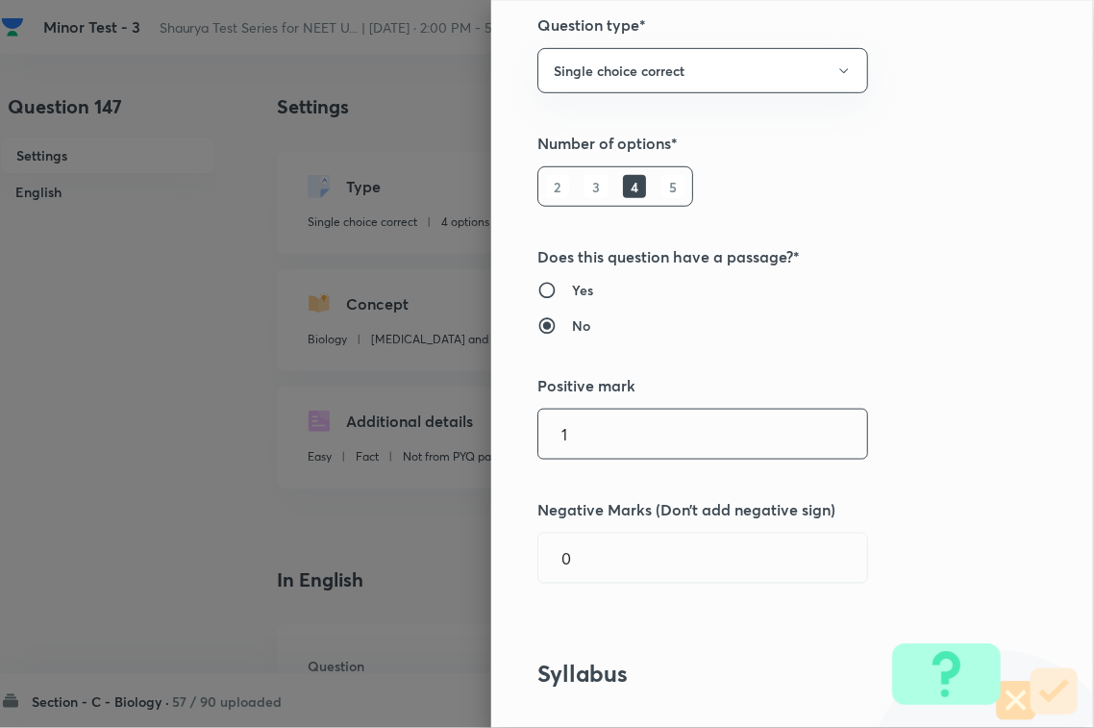
scroll to position [360, 0]
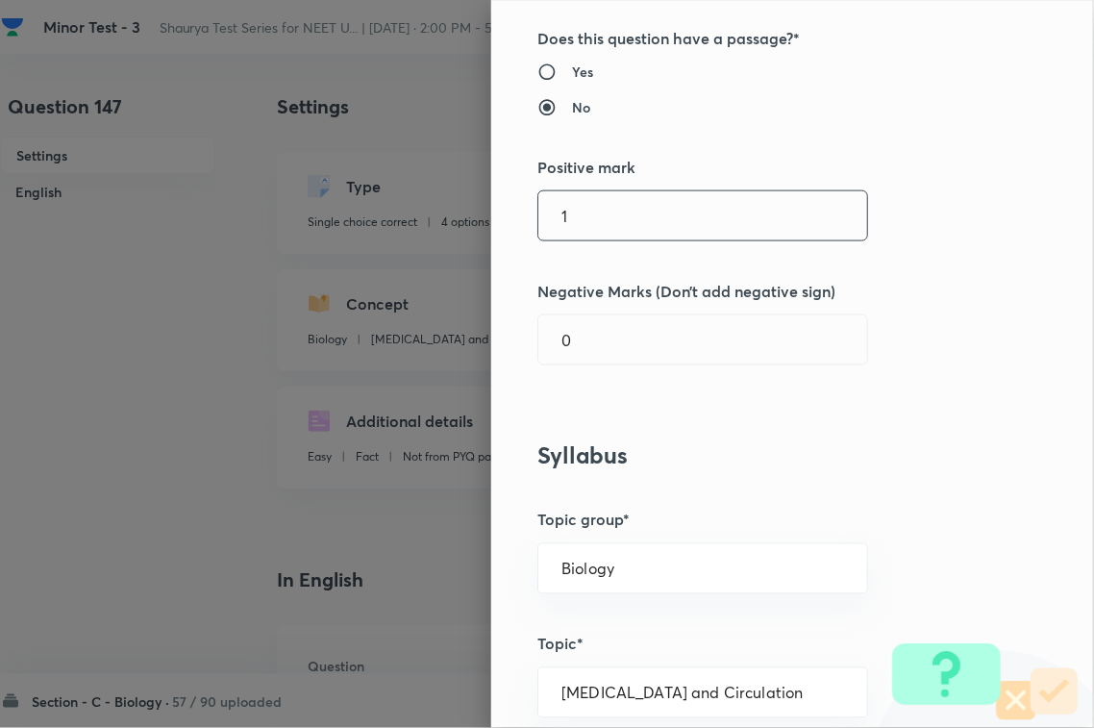
click at [593, 208] on input "1" at bounding box center [702, 215] width 329 height 49
type input "4"
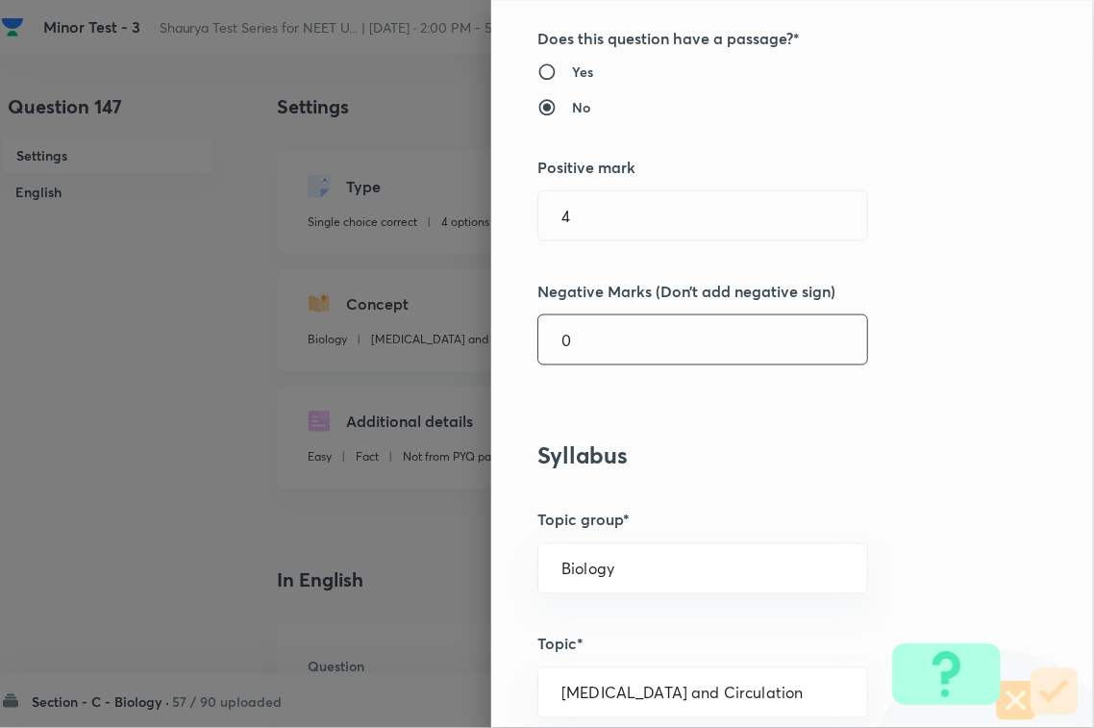
click at [582, 327] on input "0" at bounding box center [702, 339] width 329 height 49
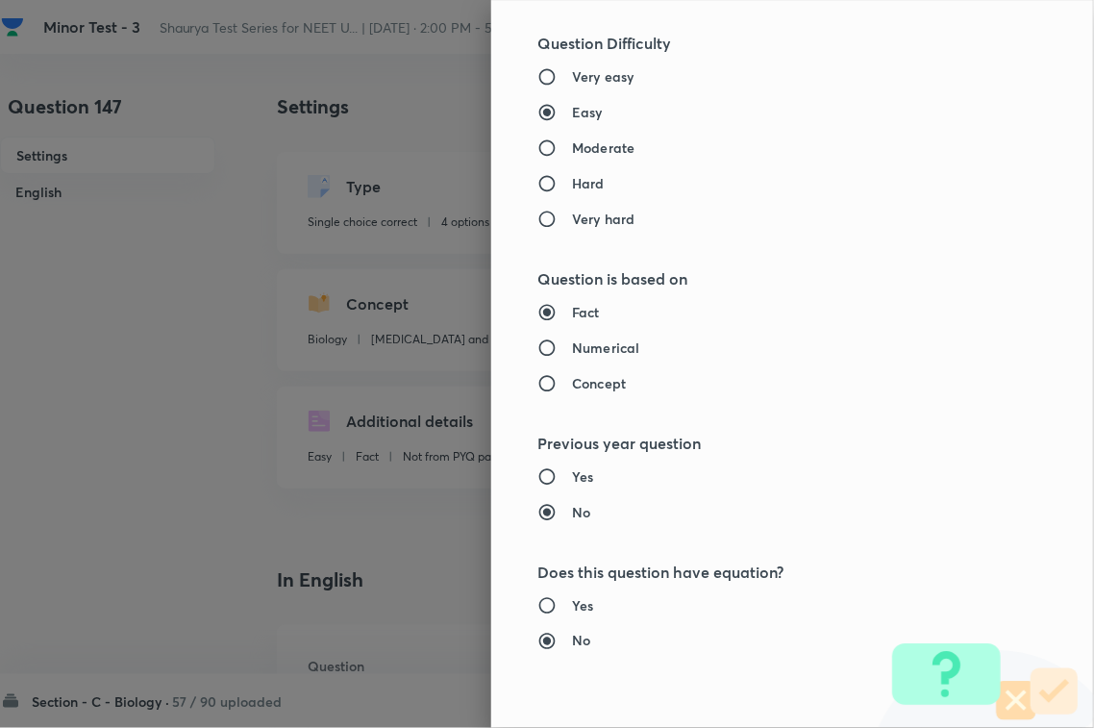
scroll to position [1895, 0]
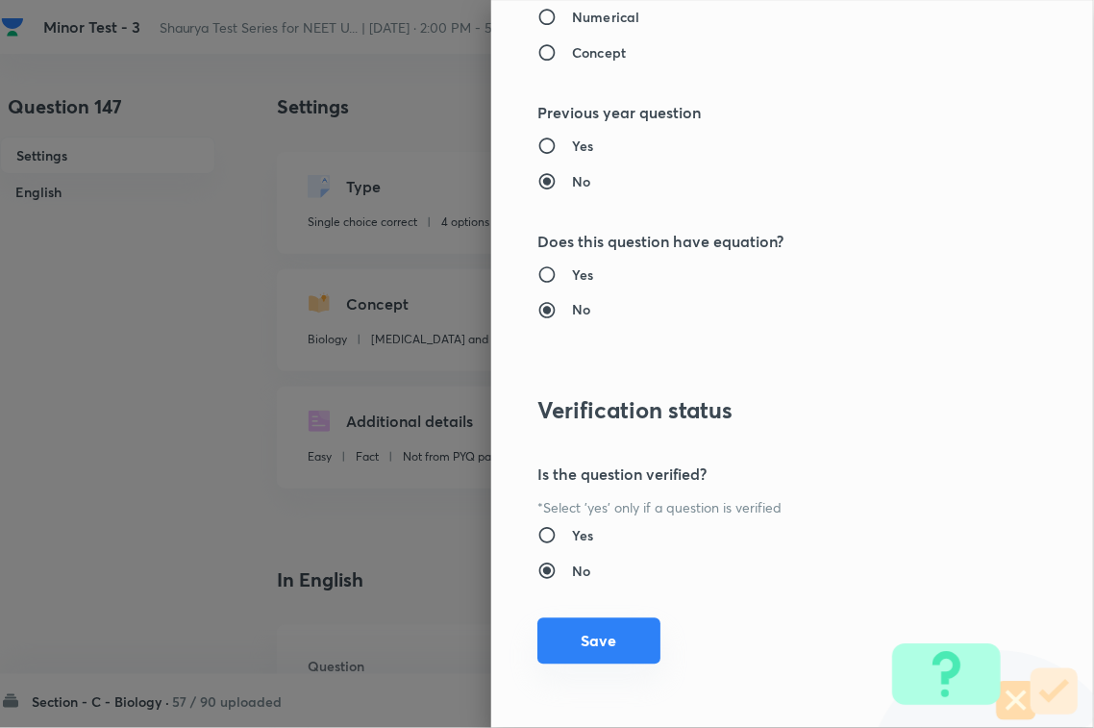
type input "1"
click at [583, 655] on button "Save" at bounding box center [598, 641] width 123 height 46
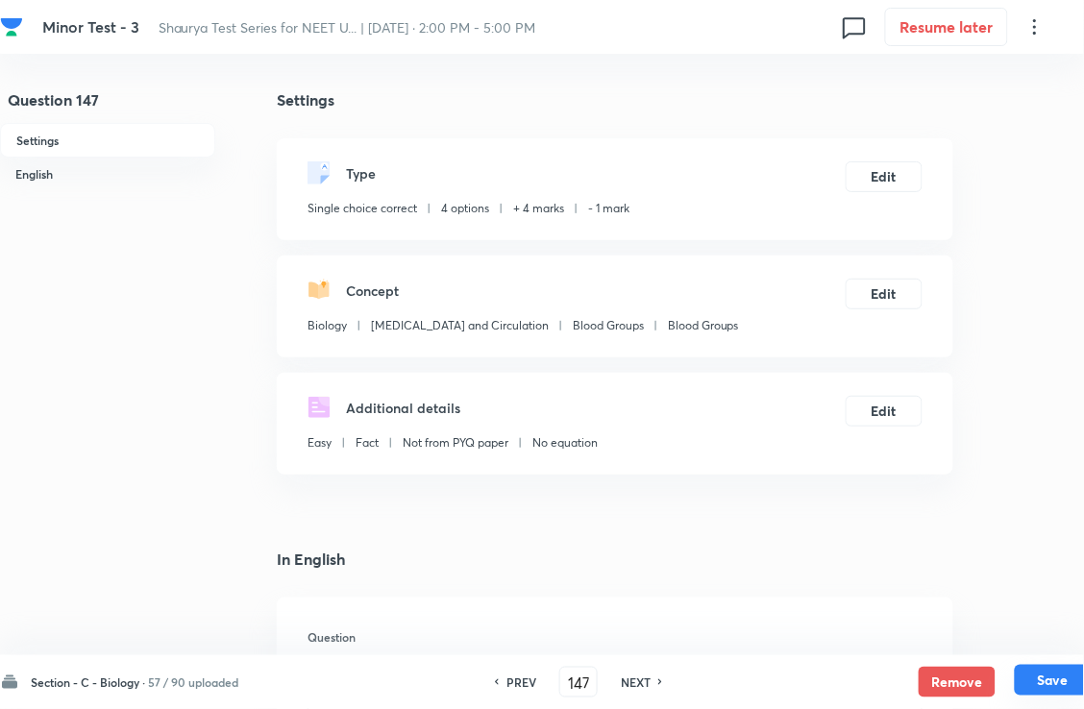
click at [1062, 683] on button "Save" at bounding box center [1053, 680] width 77 height 31
type input "148"
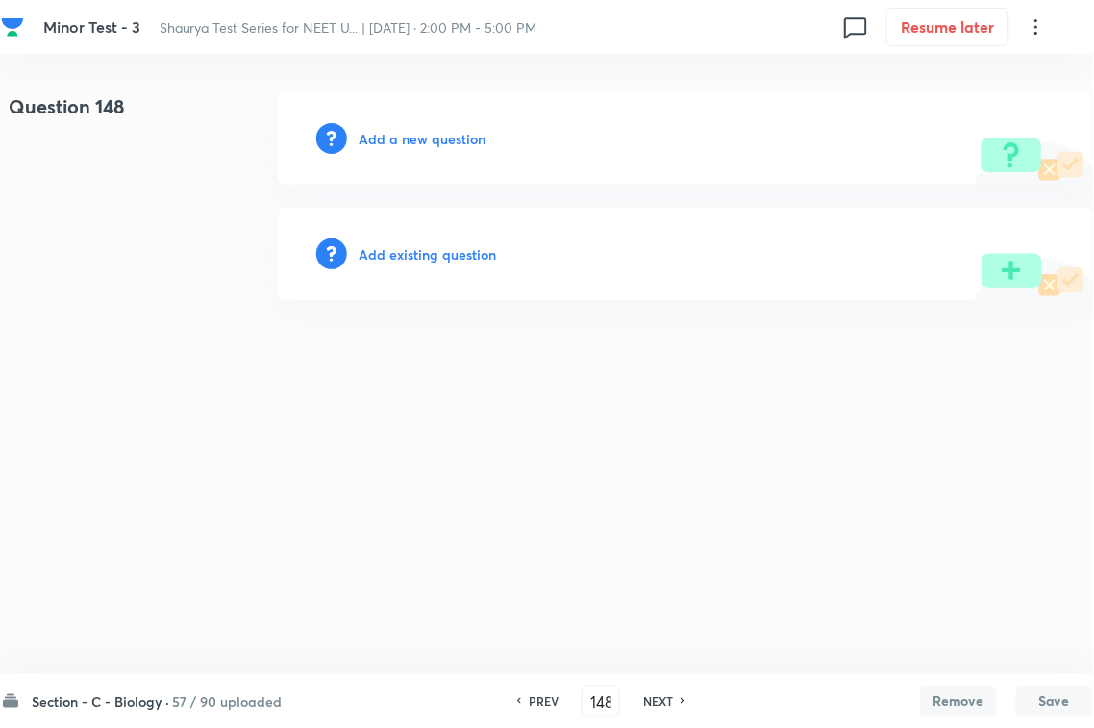
click at [445, 236] on div "Add existing question" at bounding box center [685, 254] width 815 height 92
click at [455, 244] on h6 "Add existing question" at bounding box center [427, 254] width 137 height 20
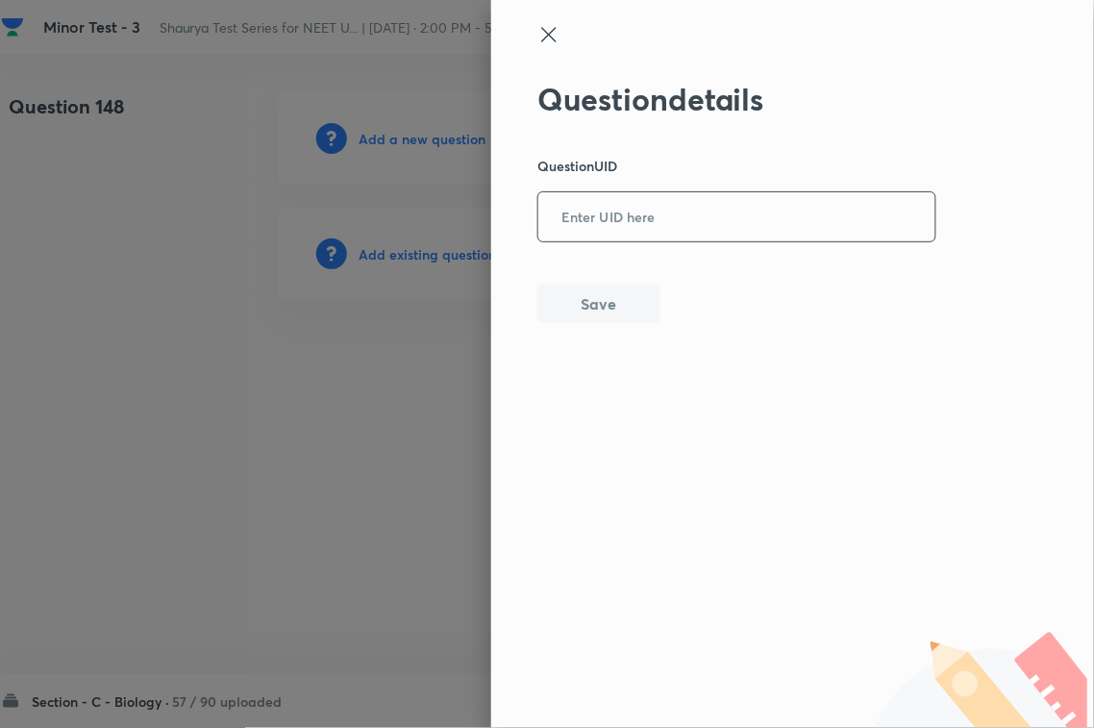
click at [594, 235] on input "text" at bounding box center [736, 217] width 397 height 47
paste input "XLI8P"
type input "XLI8P"
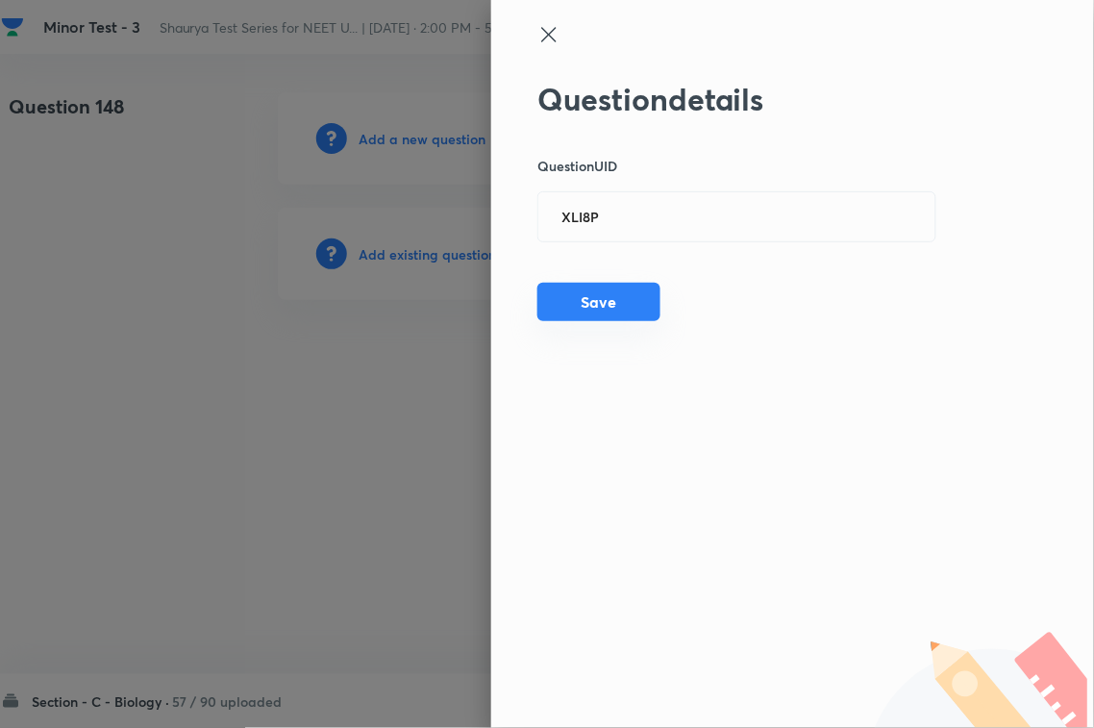
click at [591, 286] on button "Save" at bounding box center [598, 302] width 123 height 38
click at [620, 293] on button "Save" at bounding box center [598, 304] width 123 height 38
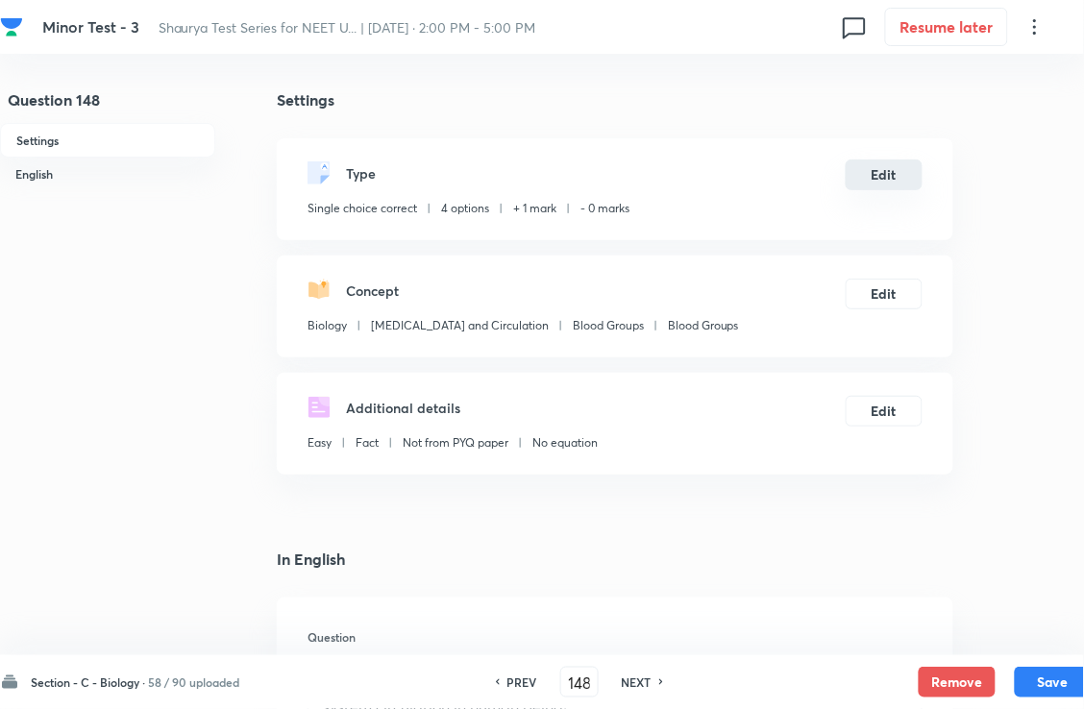
drag, startPoint x: 885, startPoint y: 164, endPoint x: 887, endPoint y: 179, distance: 14.5
click at [885, 165] on div "Type Single choice correct 4 options + 1 mark - 0 marks Edit" at bounding box center [615, 189] width 677 height 102
click at [887, 183] on button "Edit" at bounding box center [884, 175] width 77 height 31
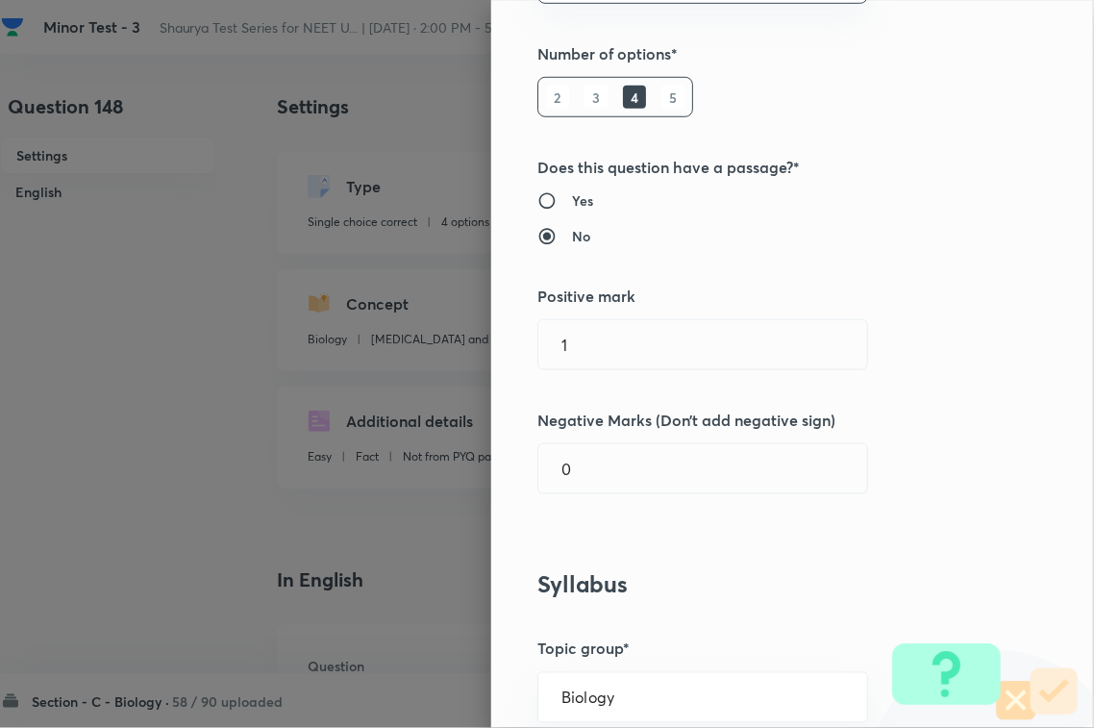
scroll to position [360, 0]
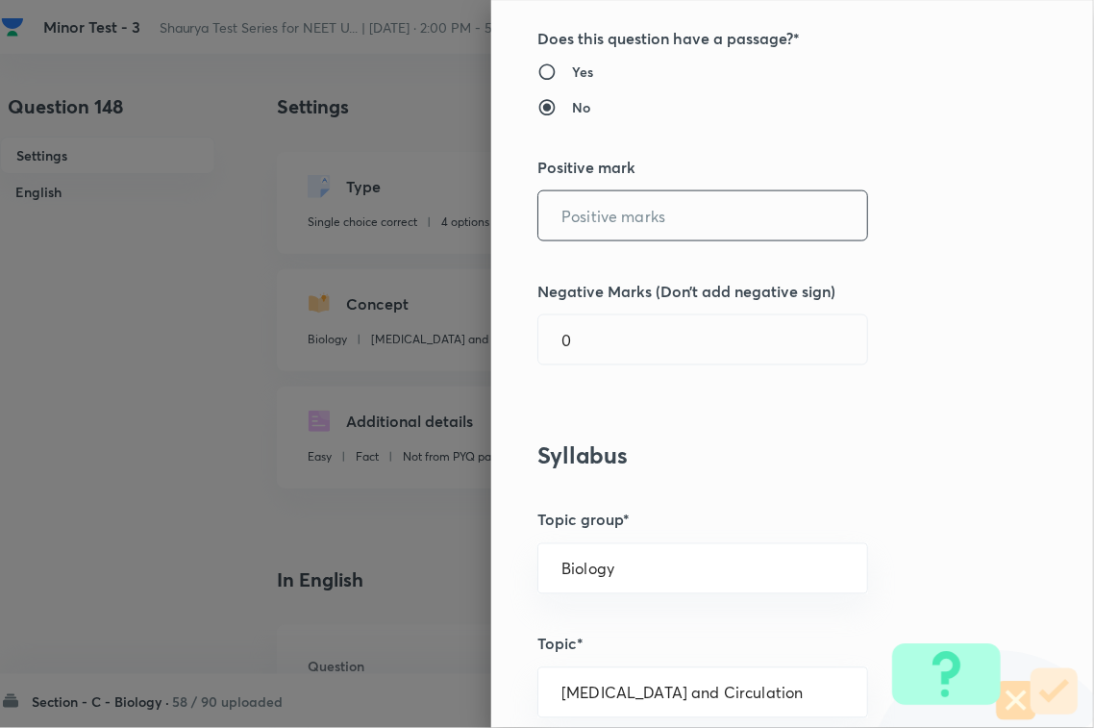
click at [559, 221] on input "text" at bounding box center [702, 215] width 329 height 49
type input "4"
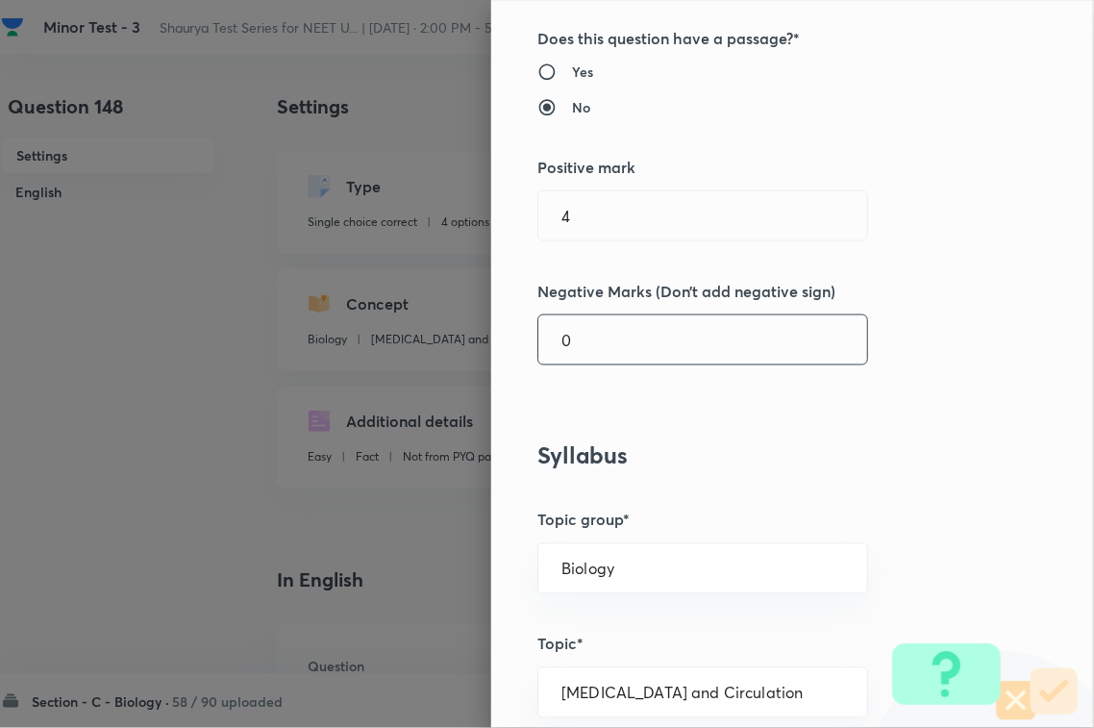
click at [570, 353] on input "0" at bounding box center [702, 339] width 329 height 49
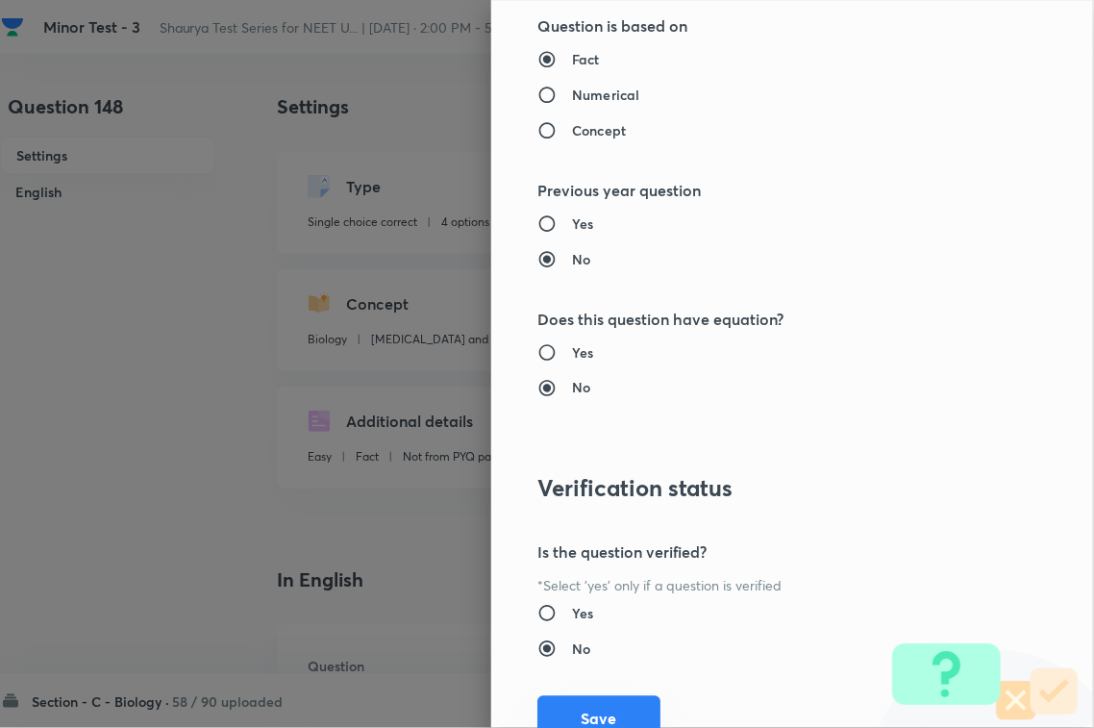
scroll to position [1895, 0]
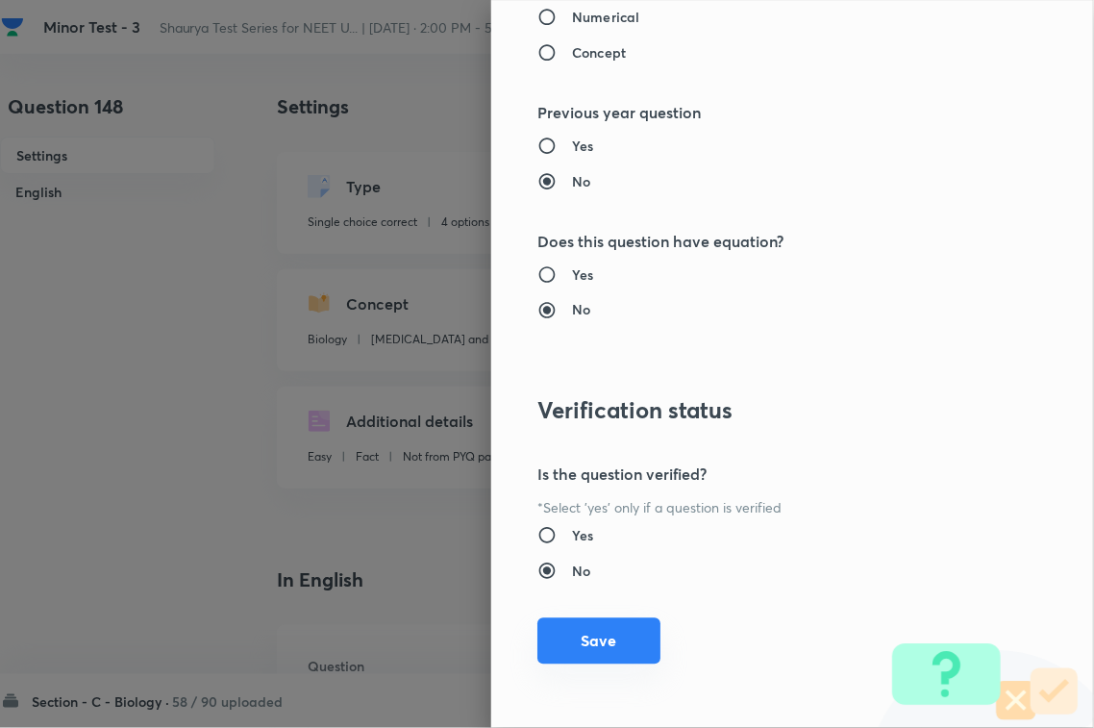
type input "1"
drag, startPoint x: 577, startPoint y: 634, endPoint x: 995, endPoint y: 692, distance: 422.1
click at [578, 634] on button "Save" at bounding box center [598, 641] width 123 height 46
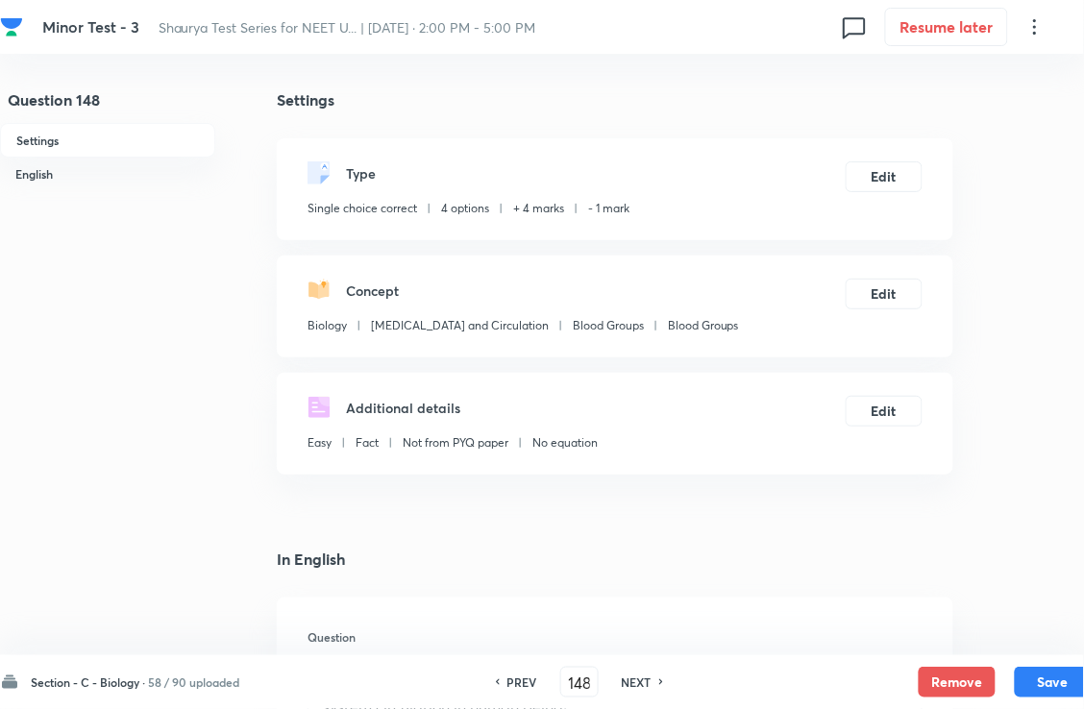
drag, startPoint x: 1044, startPoint y: 692, endPoint x: 1092, endPoint y: 610, distance: 94.8
click at [1044, 690] on button "Save" at bounding box center [1053, 682] width 77 height 31
type input "149"
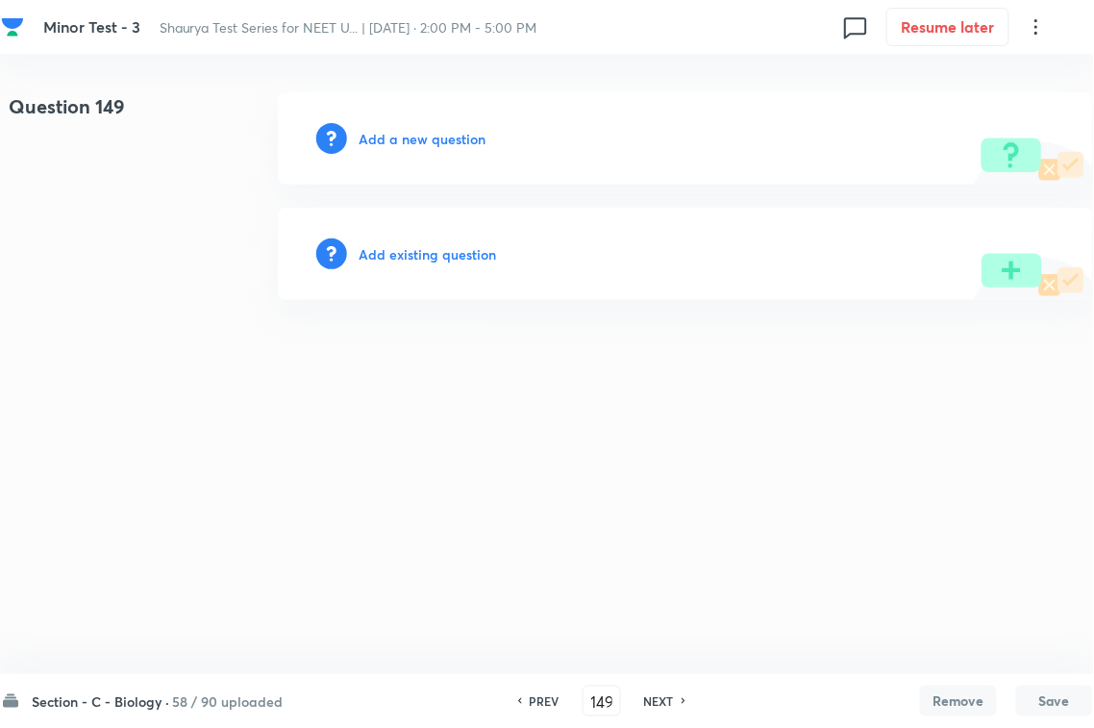
click at [476, 260] on h6 "Add existing question" at bounding box center [427, 254] width 137 height 20
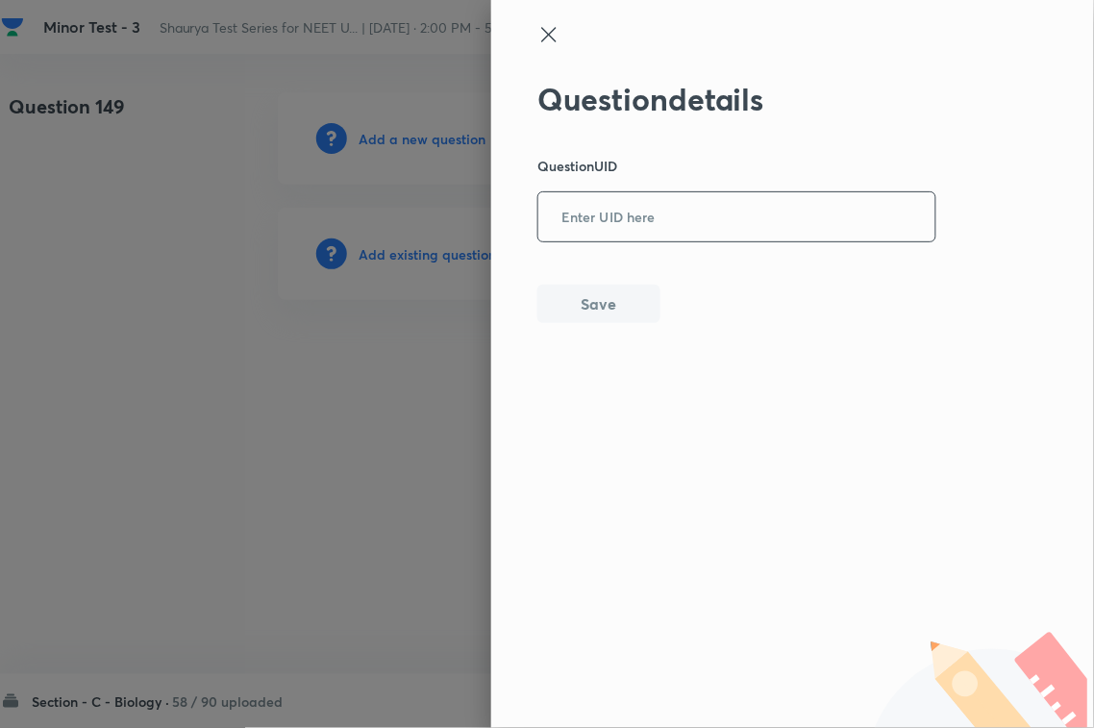
paste input "QRM4V"
click at [728, 213] on input "QRM4V" at bounding box center [736, 217] width 397 height 47
type input "QRM4V"
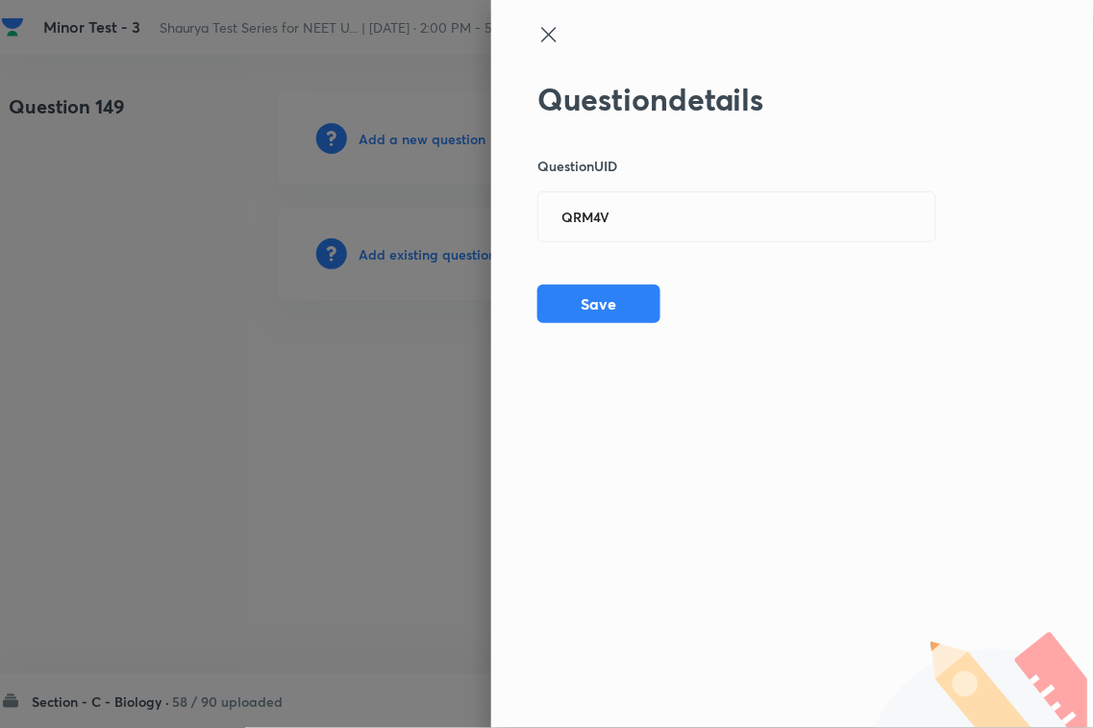
click at [680, 304] on div "Question details Question UID QRM4V ​ Save" at bounding box center [737, 202] width 400 height 242
click at [621, 301] on button "Save" at bounding box center [598, 302] width 123 height 38
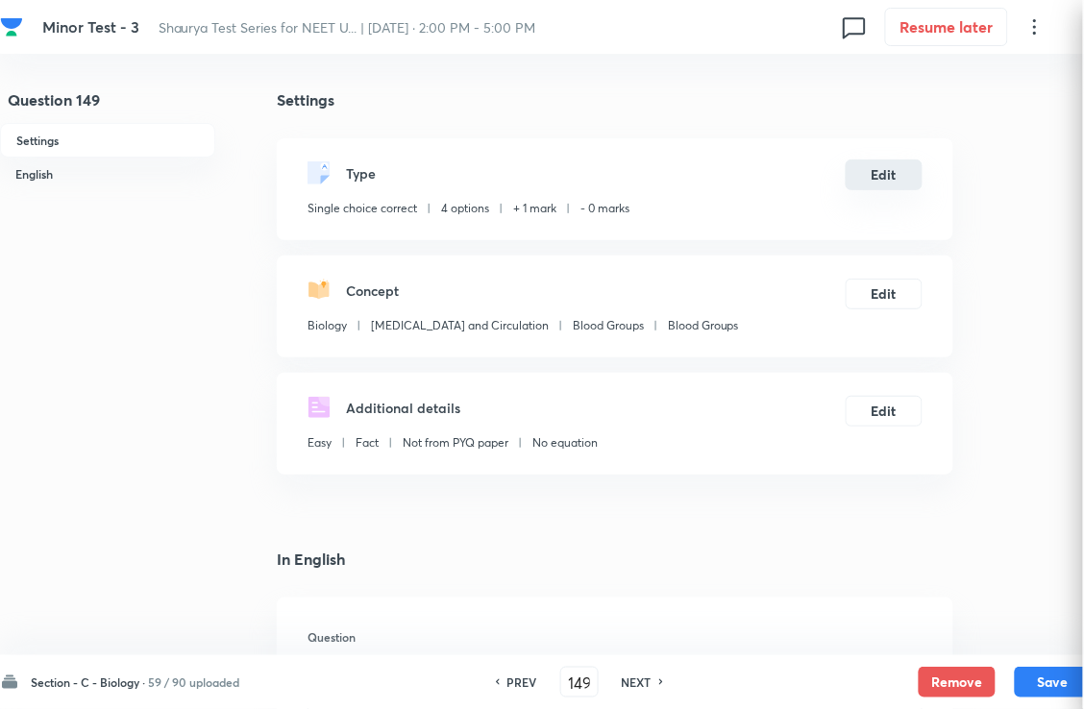
checkbox input "true"
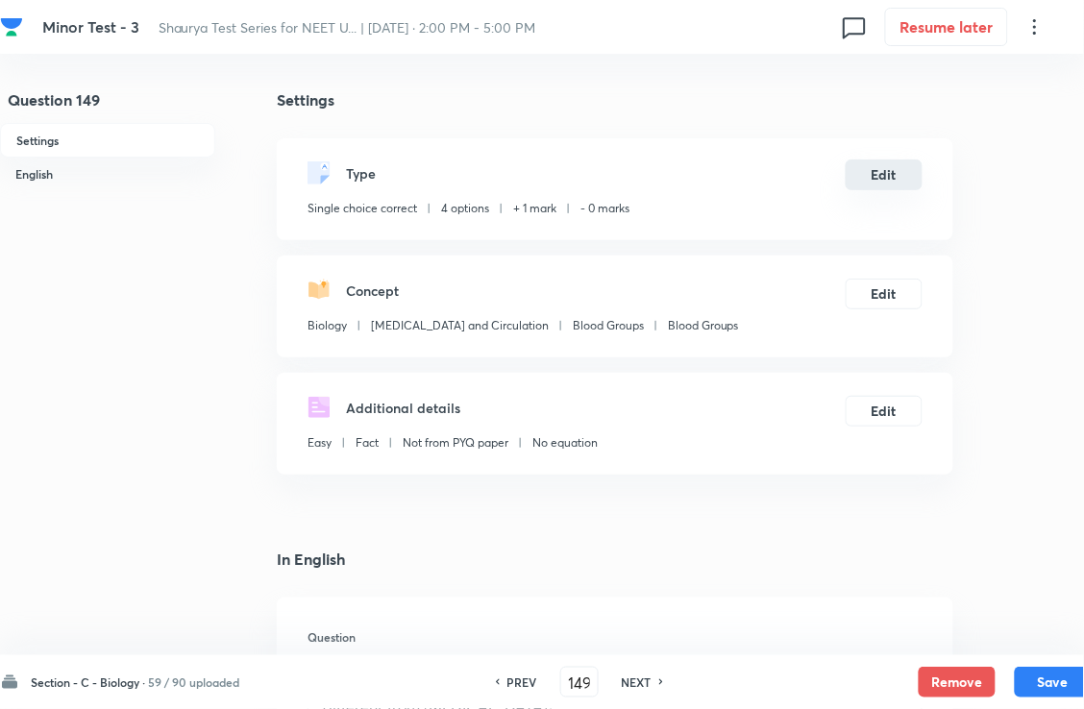
click at [904, 190] on button "Edit" at bounding box center [884, 175] width 77 height 31
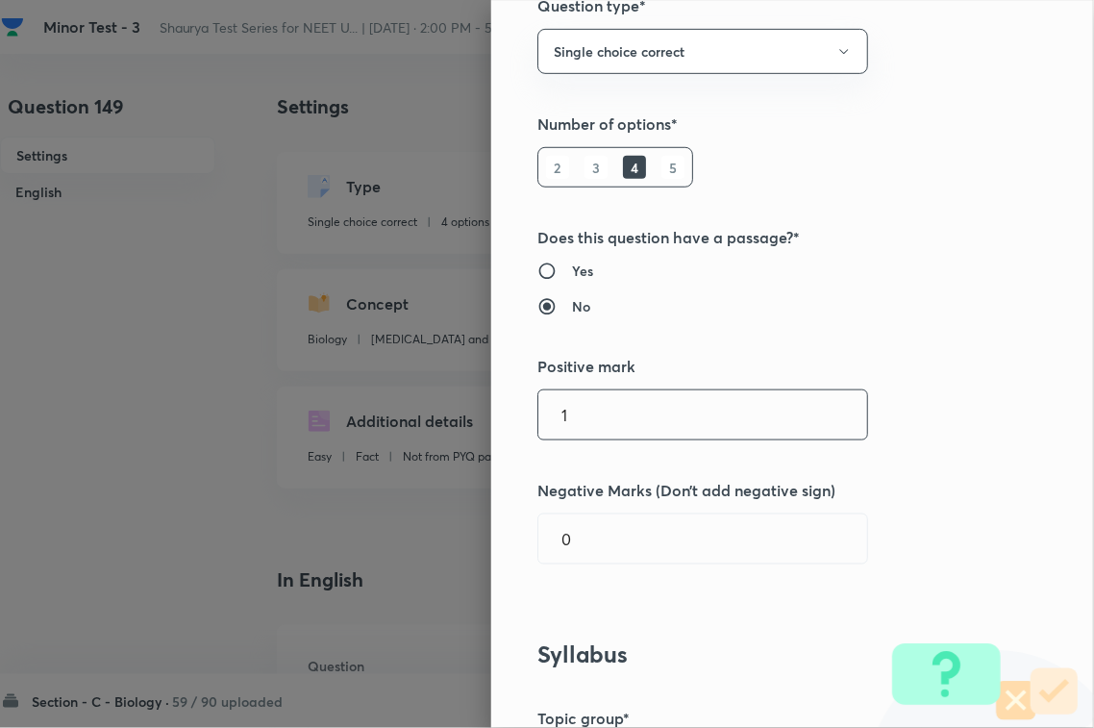
scroll to position [360, 0]
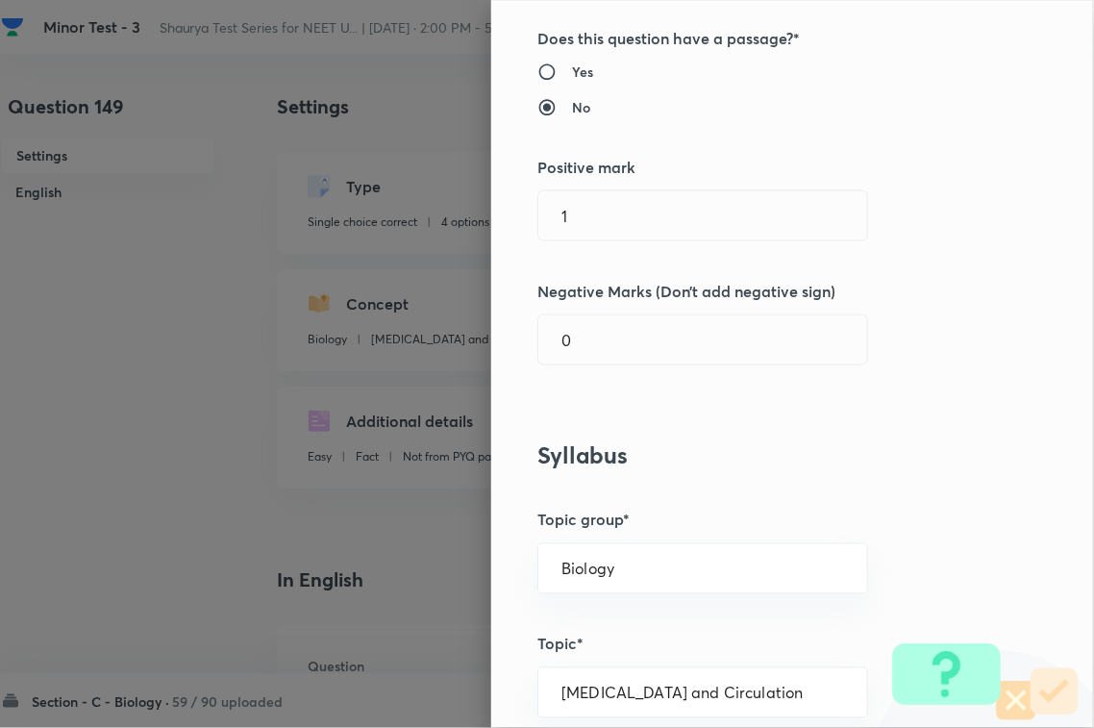
click at [591, 173] on h5 "Positive mark" at bounding box center [760, 167] width 446 height 23
click at [592, 221] on input "1" at bounding box center [702, 215] width 329 height 49
drag, startPoint x: 574, startPoint y: 320, endPoint x: 574, endPoint y: 332, distance: 11.5
click at [574, 324] on input "0" at bounding box center [702, 339] width 329 height 49
click at [574, 339] on input "4" at bounding box center [702, 339] width 329 height 49
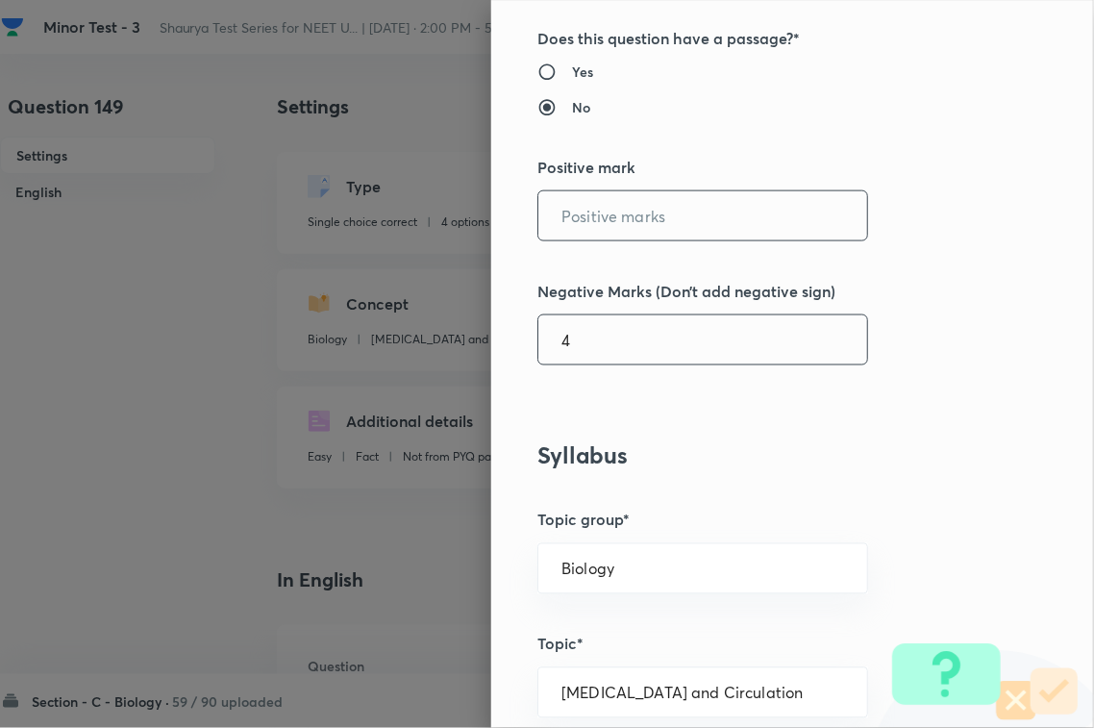
type input "4"
click at [654, 211] on input "text" at bounding box center [702, 215] width 329 height 49
type input "4"
click at [599, 372] on div "Question settings Question type* Single choice correct Number of options* 2 3 4…" at bounding box center [792, 364] width 603 height 728
click at [601, 361] on input "4" at bounding box center [702, 339] width 329 height 49
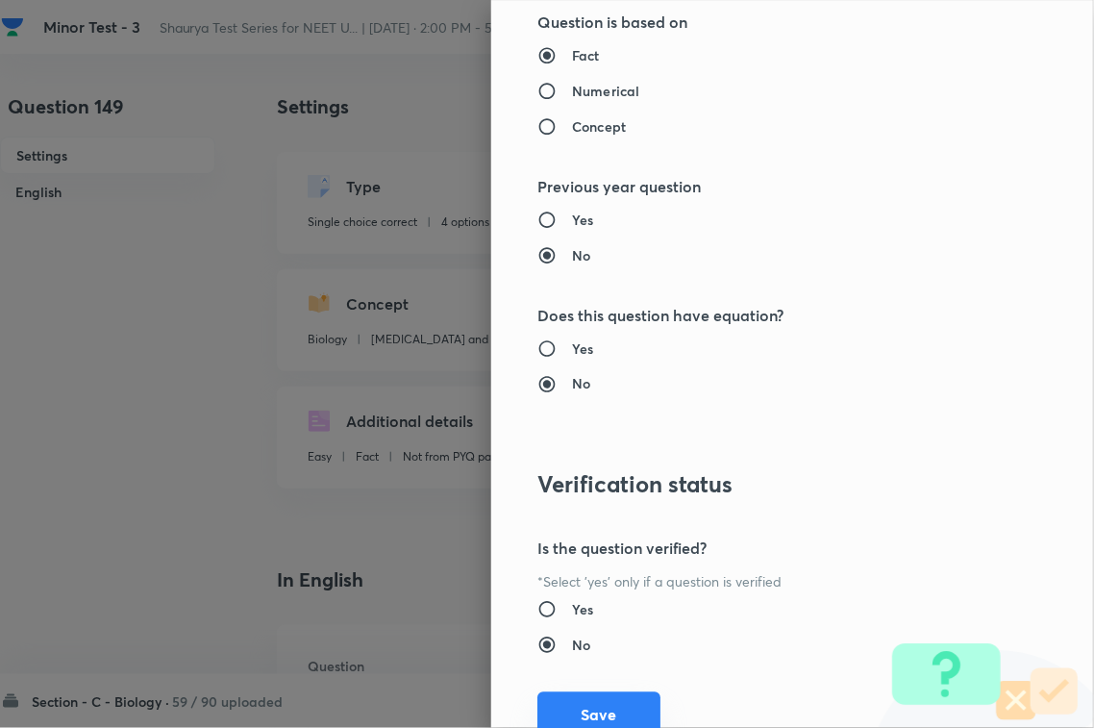
scroll to position [1895, 0]
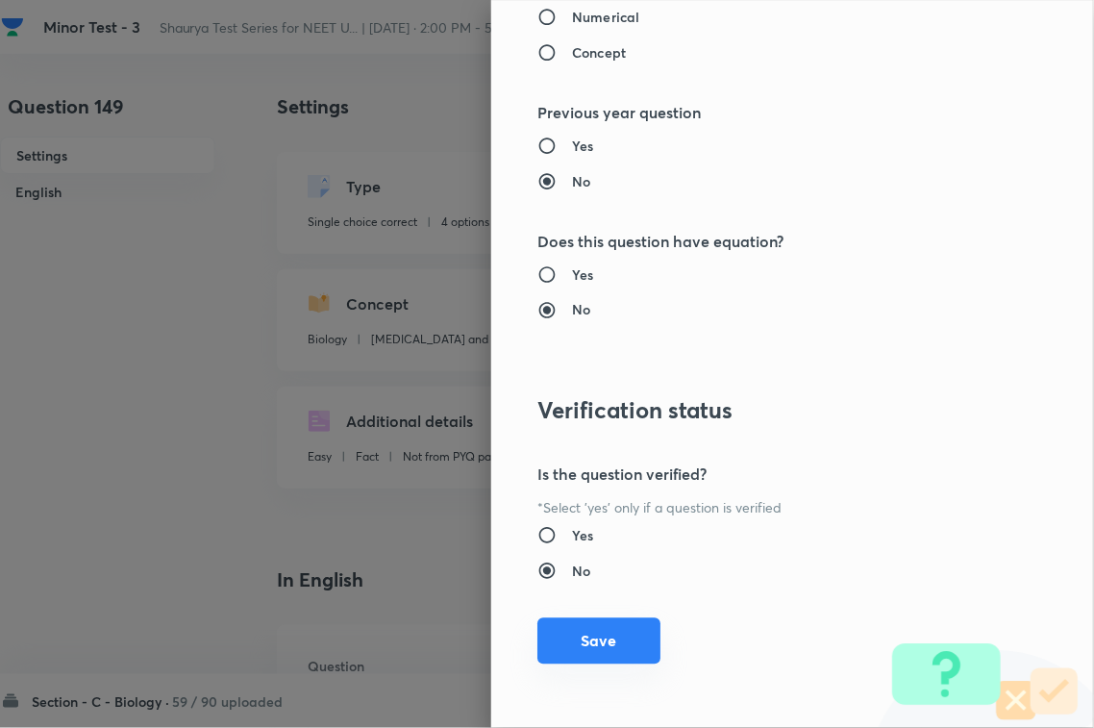
type input "1"
click at [622, 634] on button "Save" at bounding box center [598, 641] width 123 height 46
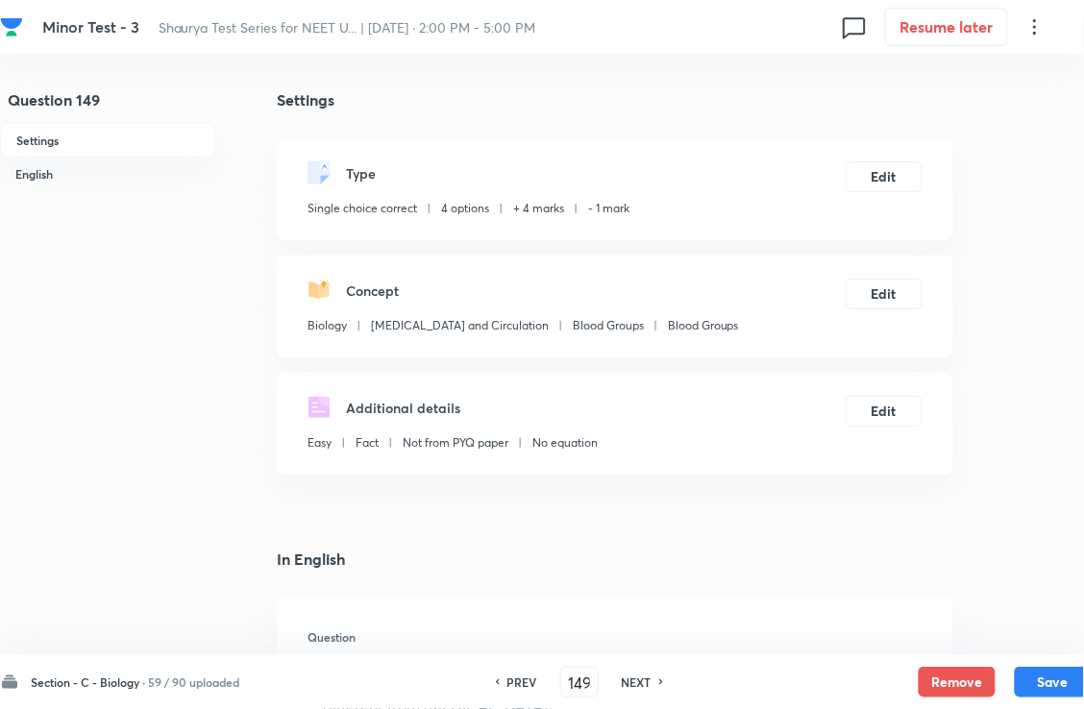
drag, startPoint x: 1062, startPoint y: 676, endPoint x: 1082, endPoint y: 656, distance: 28.5
click at [1060, 675] on button "Save" at bounding box center [1053, 682] width 77 height 31
type input "150"
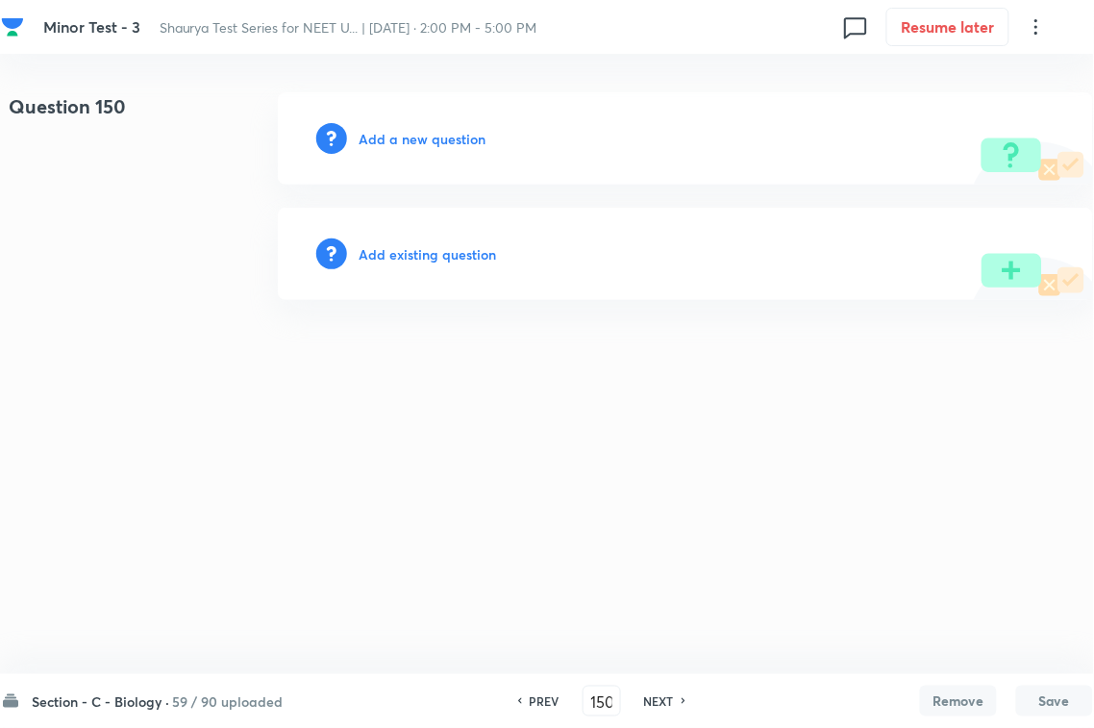
click at [449, 253] on h6 "Add existing question" at bounding box center [427, 254] width 137 height 20
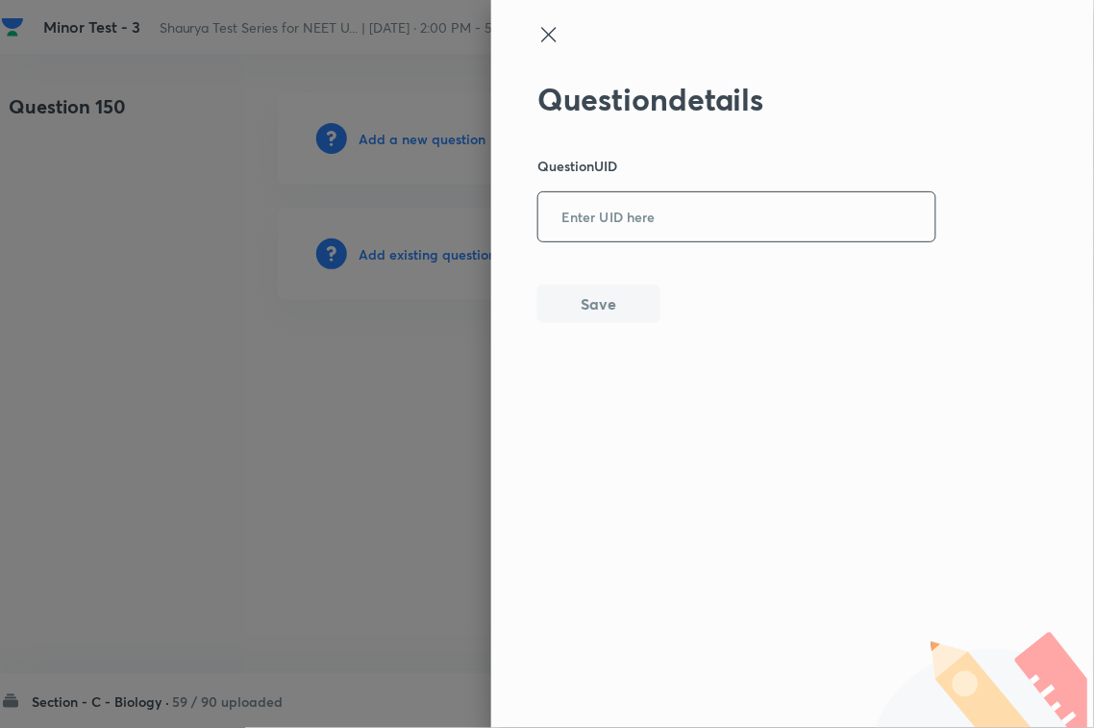
paste input "NON84"
click at [642, 214] on input "NON84" at bounding box center [736, 217] width 397 height 47
type input "NON84"
click at [604, 317] on button "Save" at bounding box center [598, 302] width 123 height 38
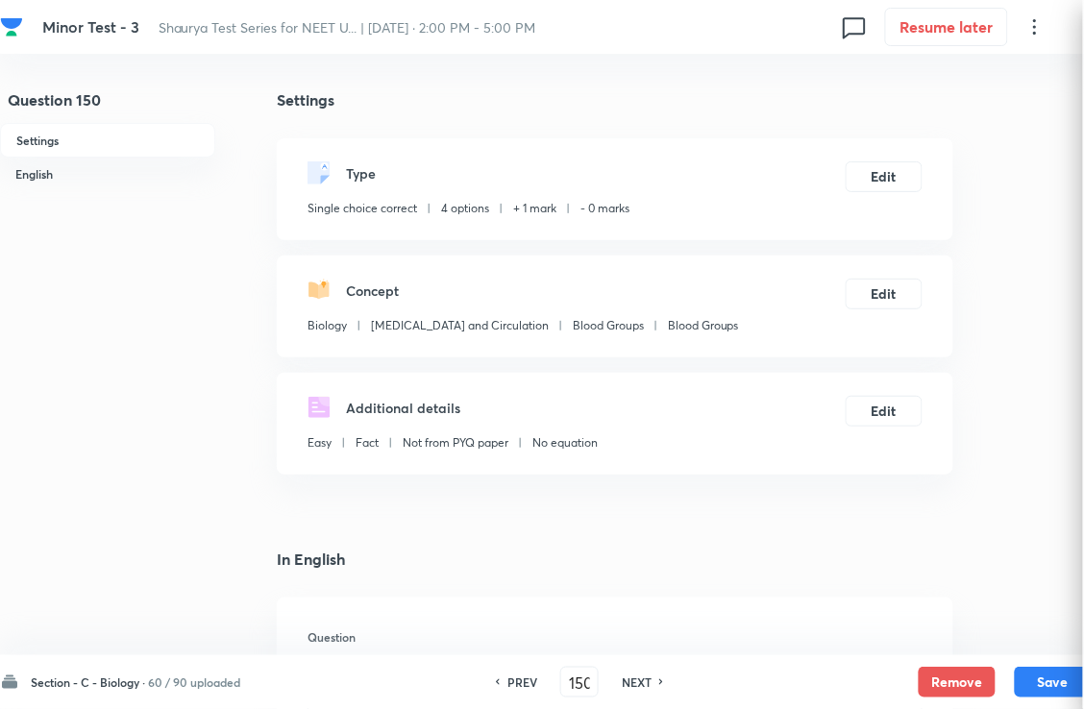
checkbox input "true"
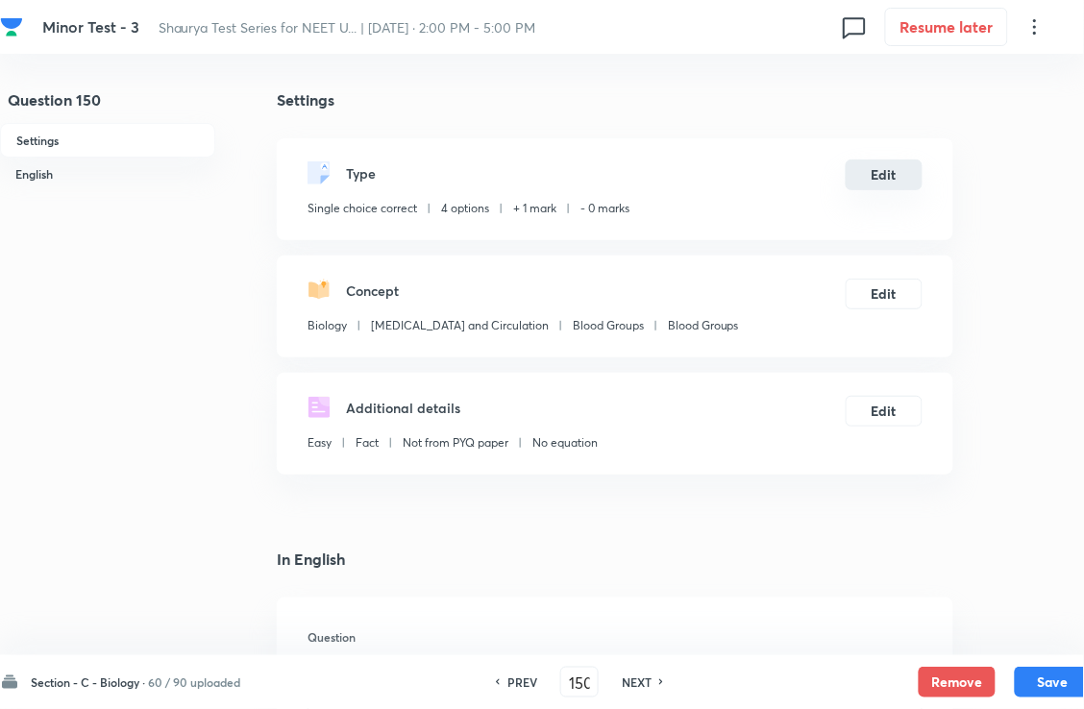
click at [882, 190] on button "Edit" at bounding box center [884, 175] width 77 height 31
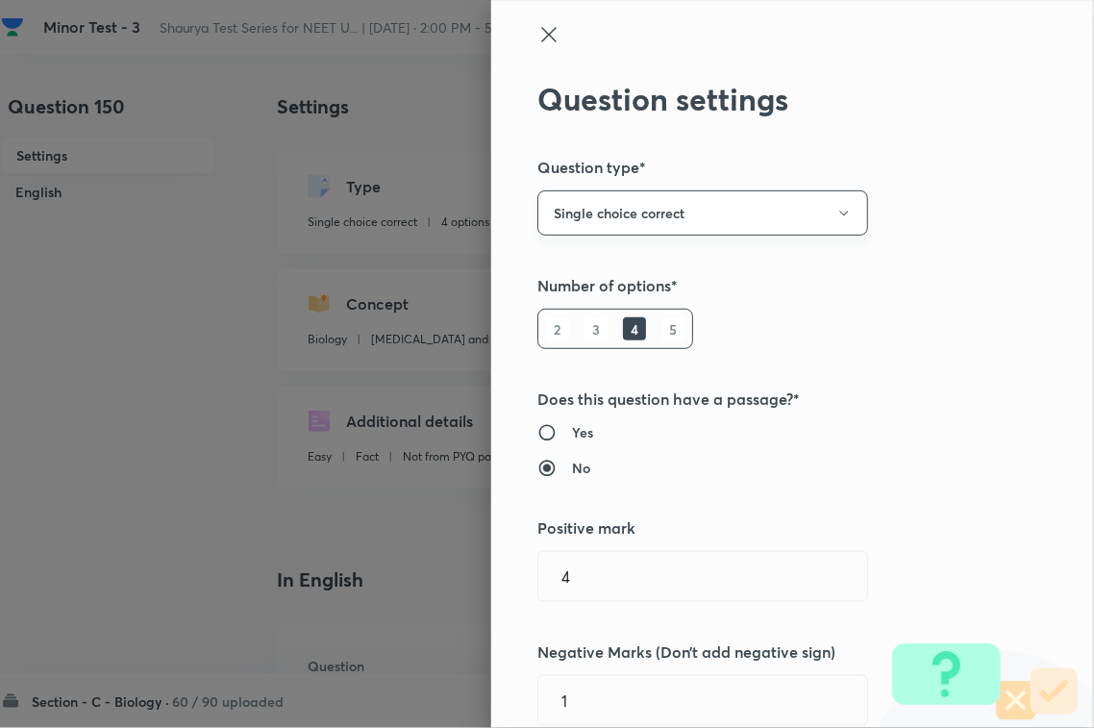
type input "1"
type input "0"
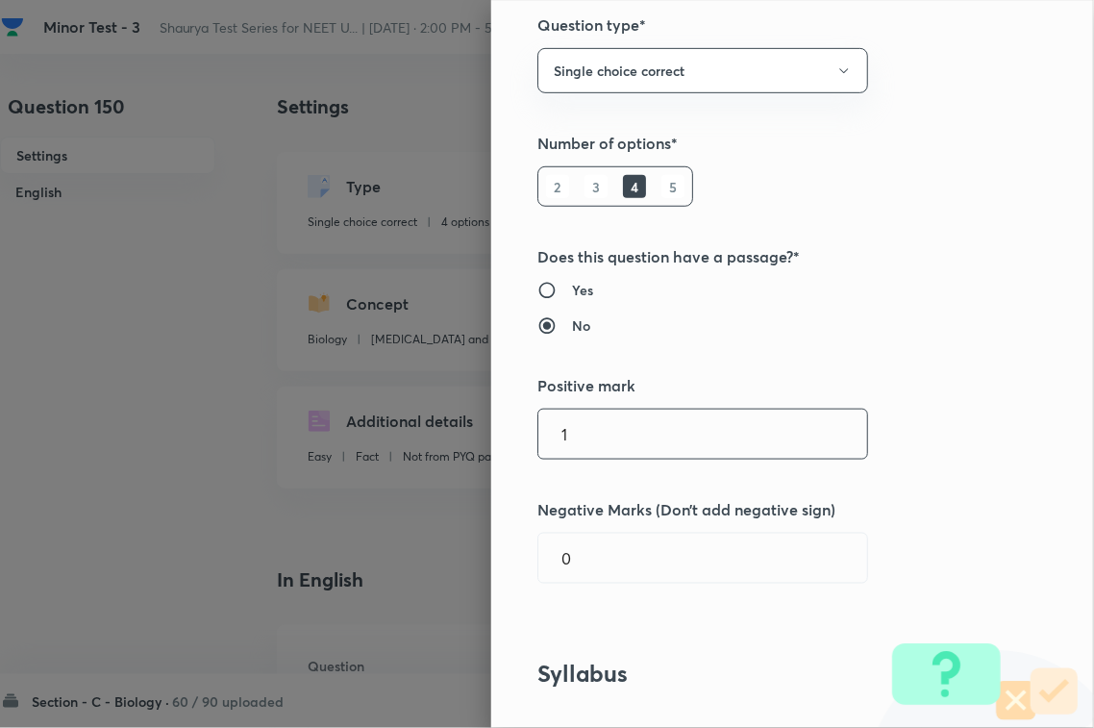
scroll to position [360, 0]
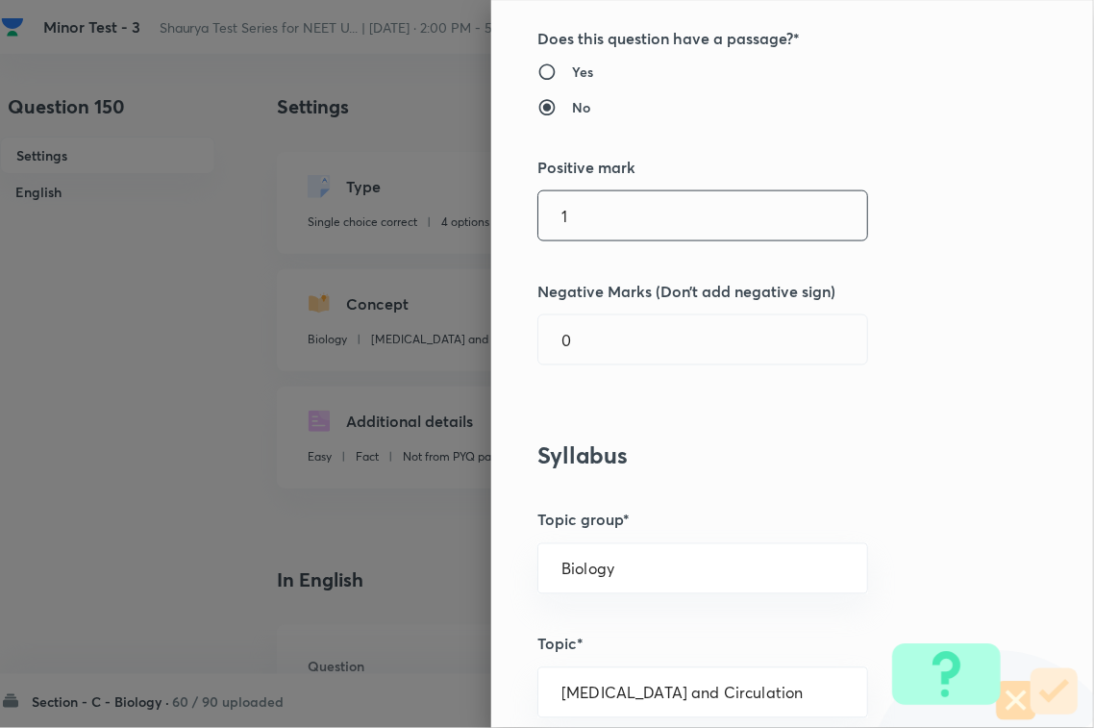
click at [637, 190] on div "1 ​" at bounding box center [702, 215] width 331 height 51
type input "4"
click at [596, 318] on input "0" at bounding box center [702, 339] width 329 height 49
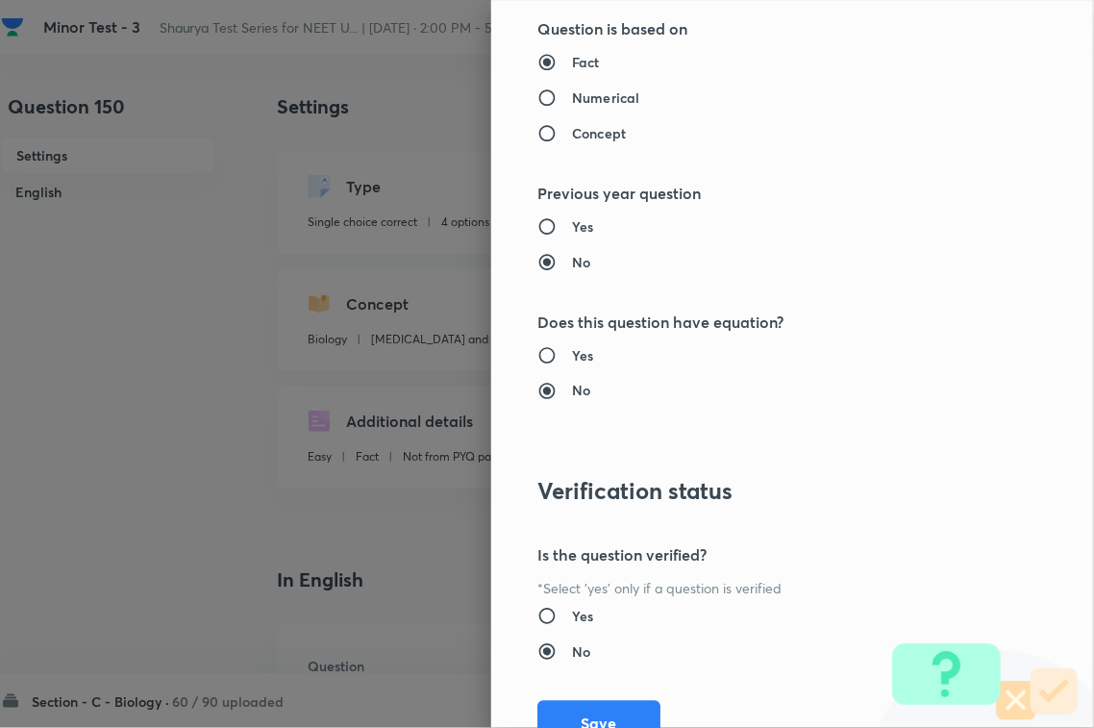
scroll to position [1895, 0]
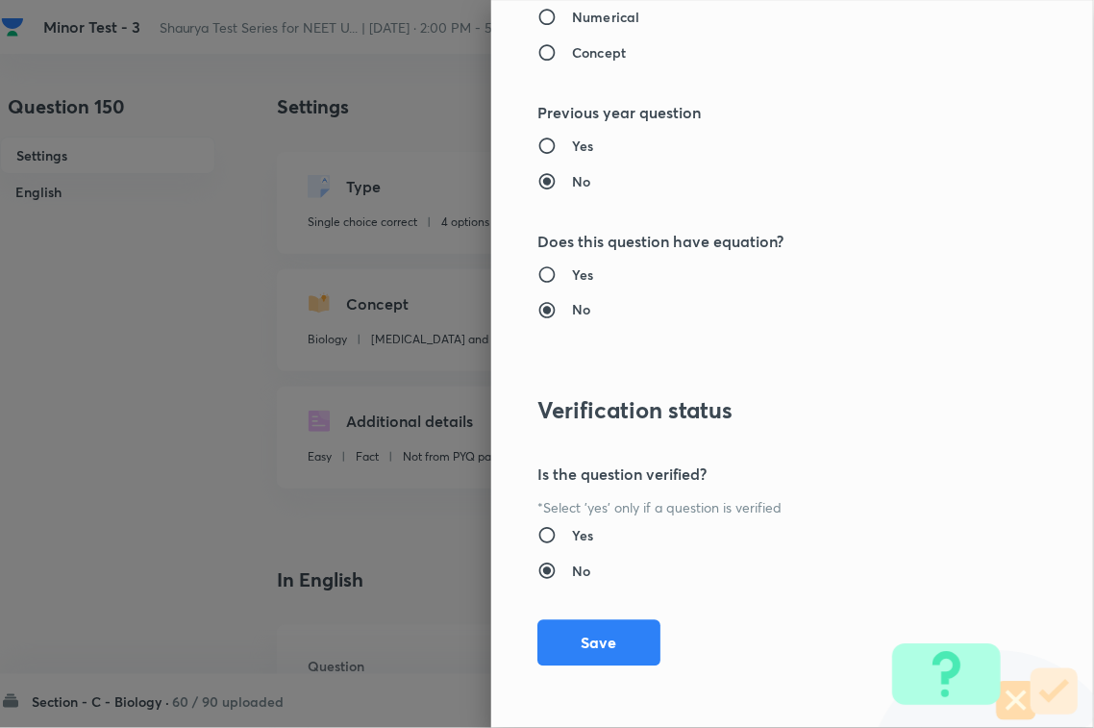
type input "1"
drag, startPoint x: 580, startPoint y: 591, endPoint x: 586, endPoint y: 616, distance: 25.9
click at [582, 594] on div "Question settings Question type* Single choice correct Number of options* 2 3 4…" at bounding box center [792, 364] width 603 height 728
click at [587, 621] on button "Save" at bounding box center [598, 641] width 123 height 46
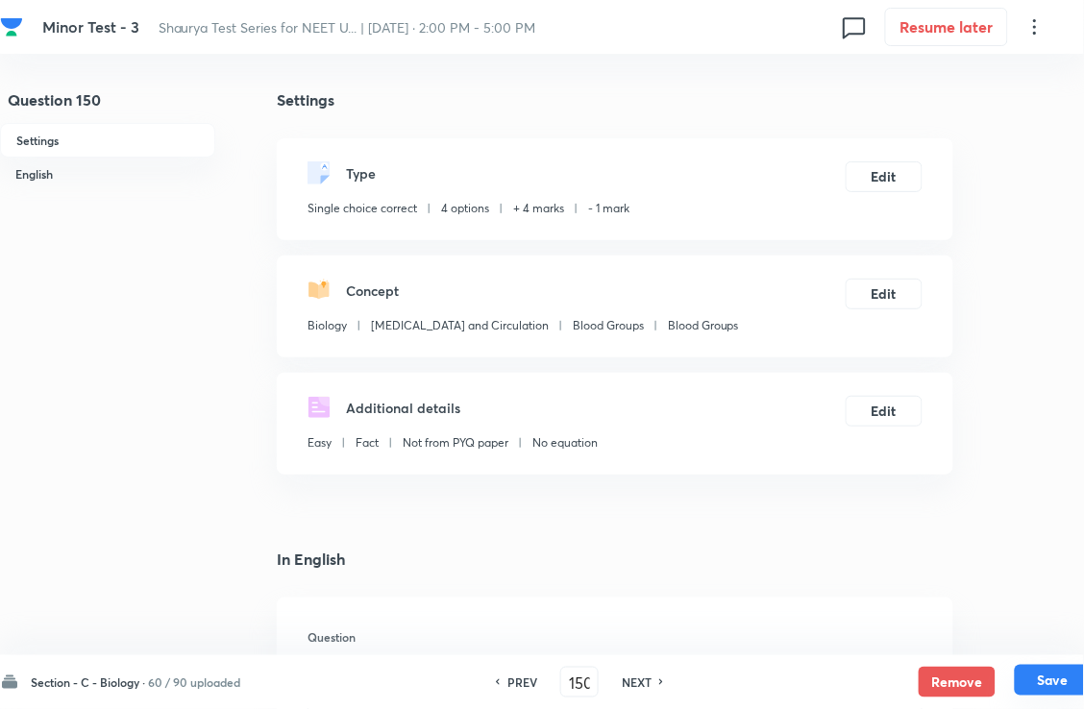
click at [1072, 692] on button "Save" at bounding box center [1053, 680] width 77 height 31
type input "151"
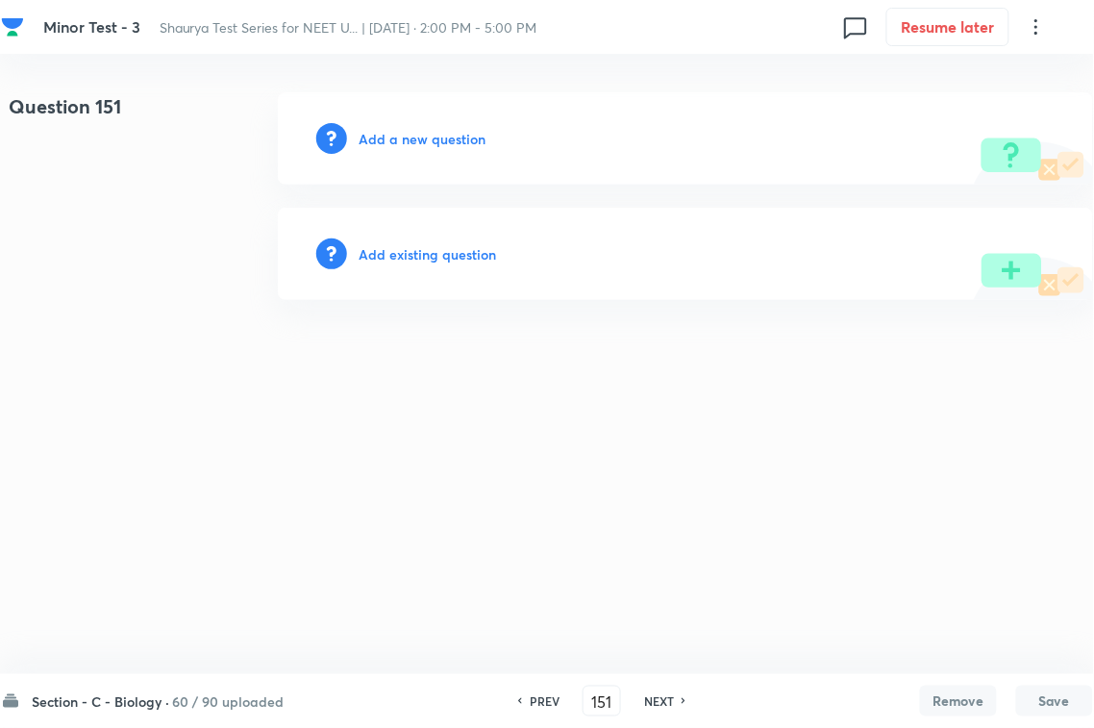
click at [462, 256] on h6 "Add existing question" at bounding box center [427, 254] width 137 height 20
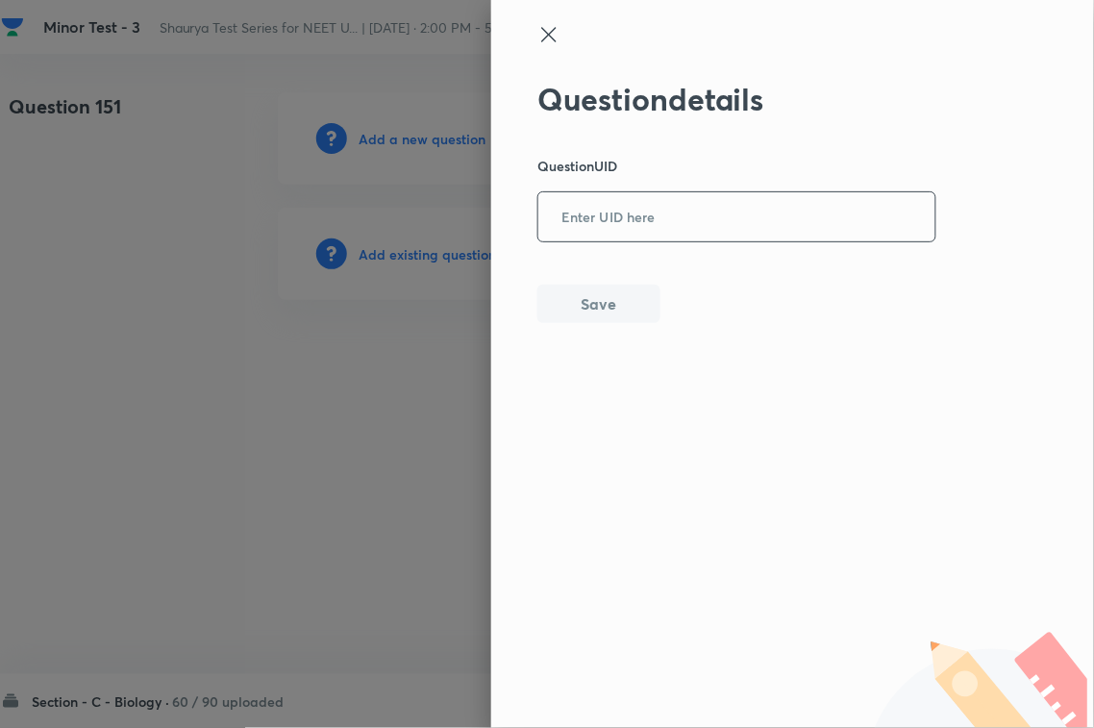
paste input "B43VG"
click at [711, 232] on input "text" at bounding box center [736, 217] width 397 height 47
type input "B43VG"
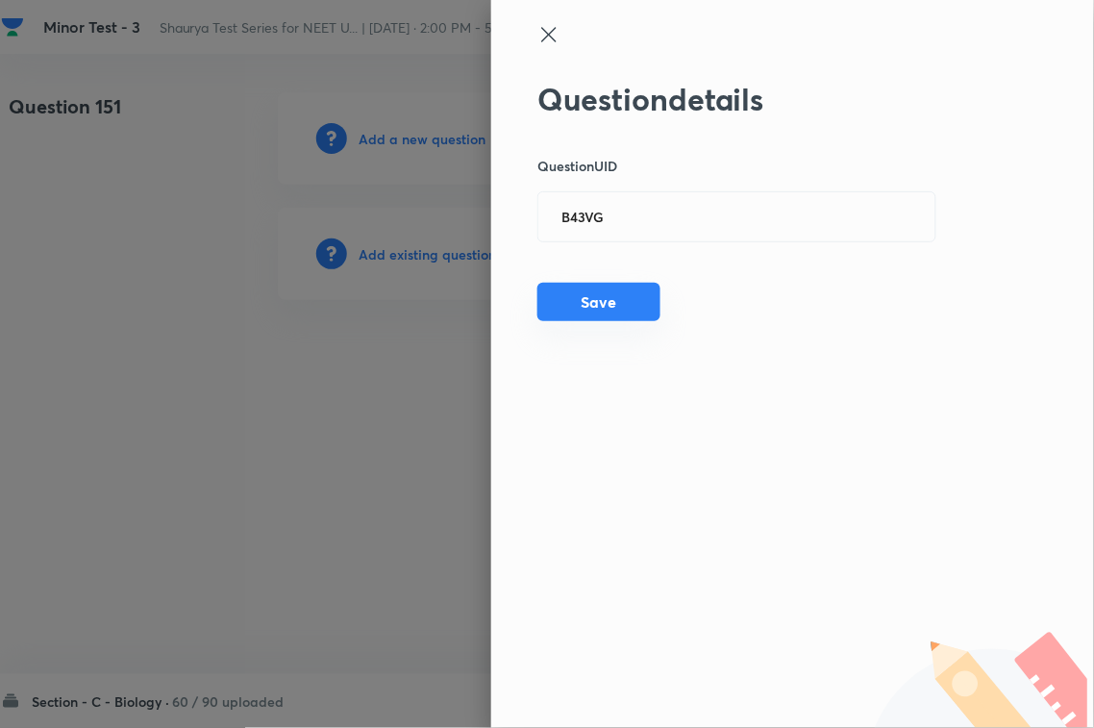
click at [627, 318] on button "Save" at bounding box center [598, 302] width 123 height 38
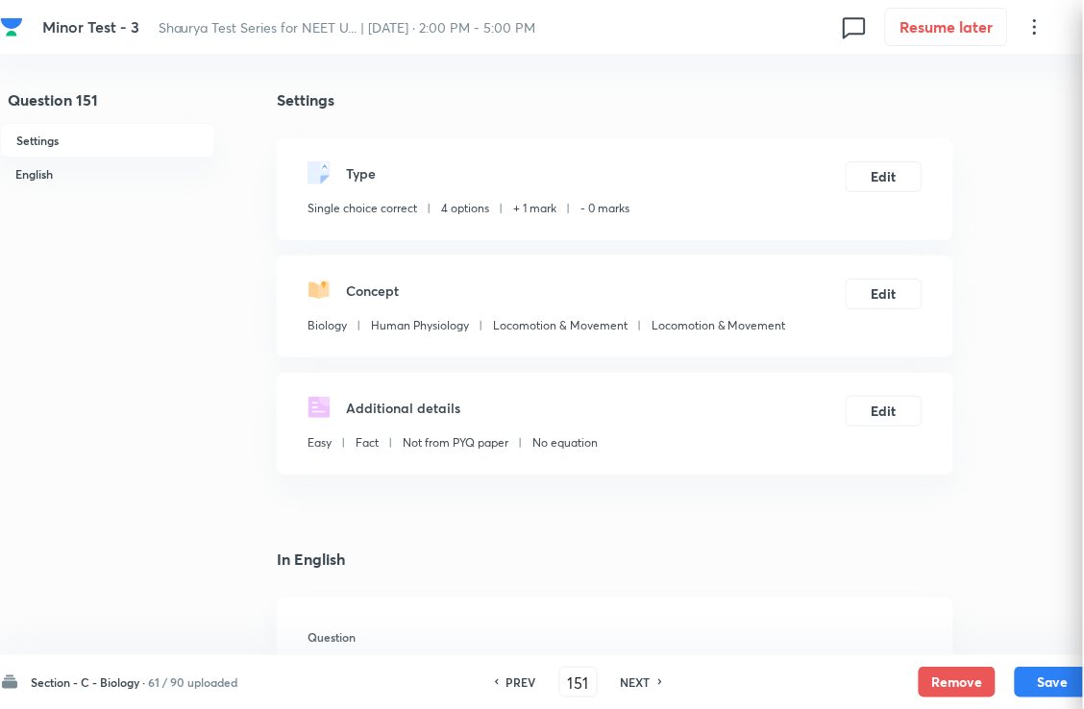
checkbox input "true"
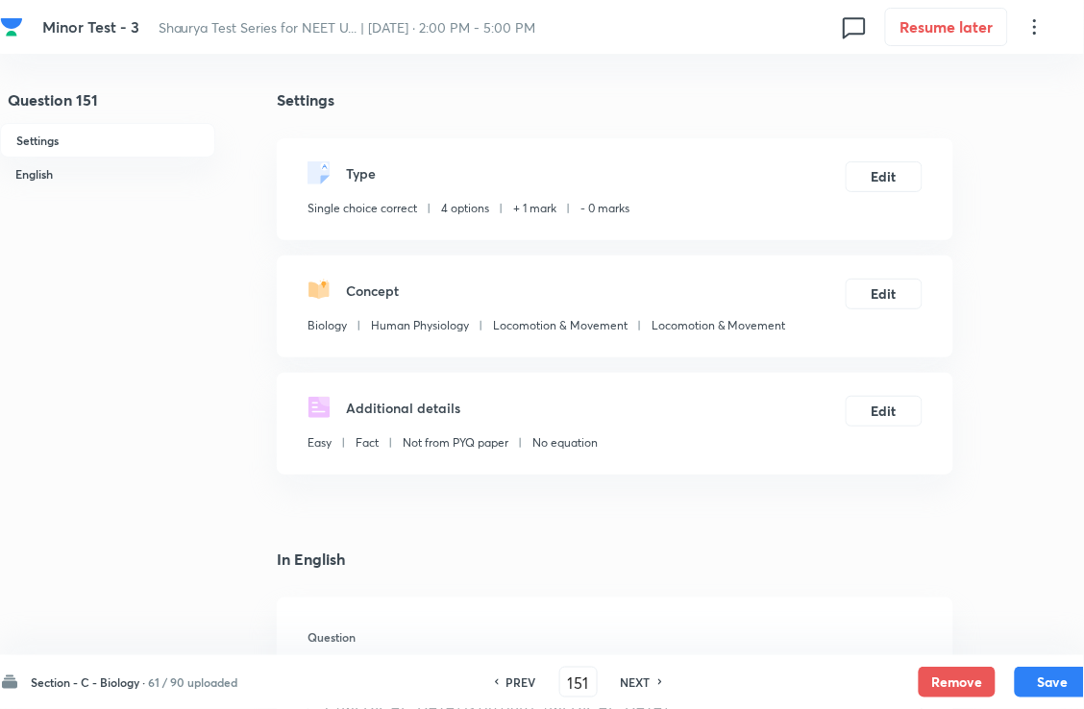
click at [651, 678] on h6 "NEXT" at bounding box center [636, 682] width 30 height 17
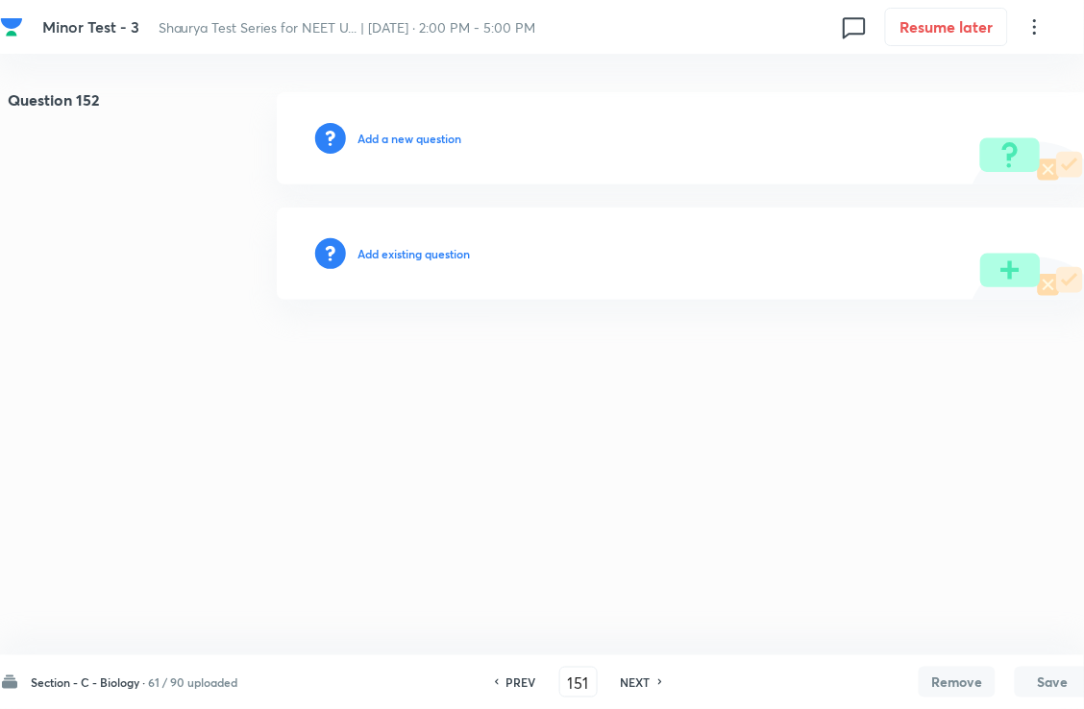
type input "152"
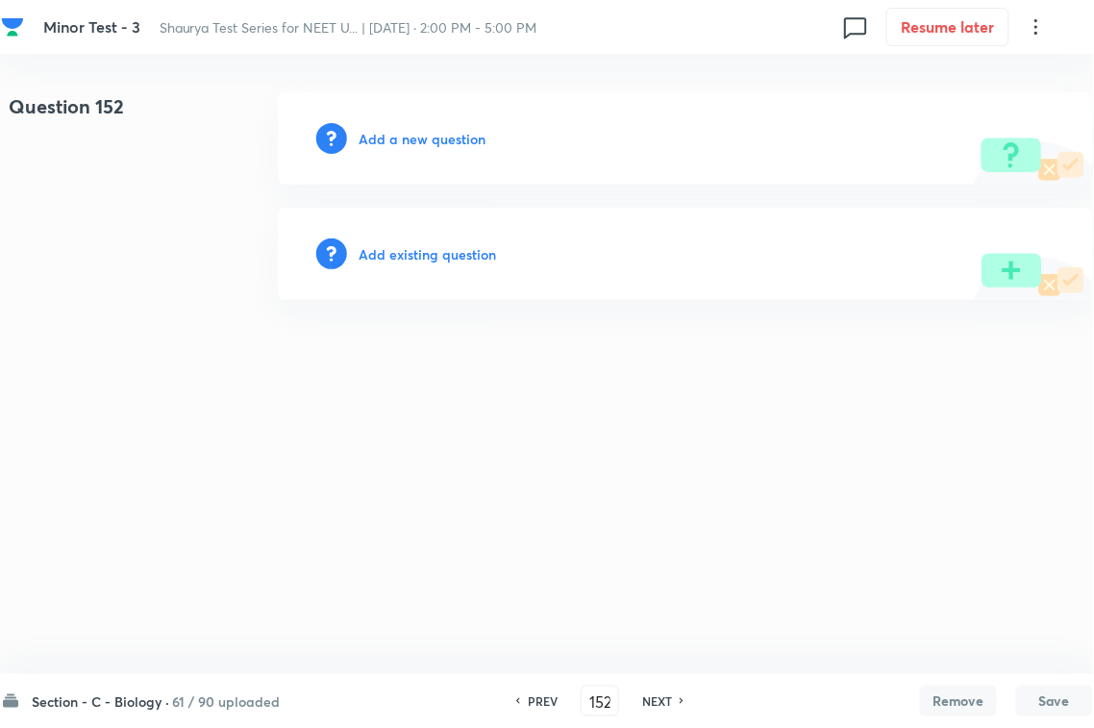
click at [488, 250] on h6 "Add existing question" at bounding box center [427, 254] width 137 height 20
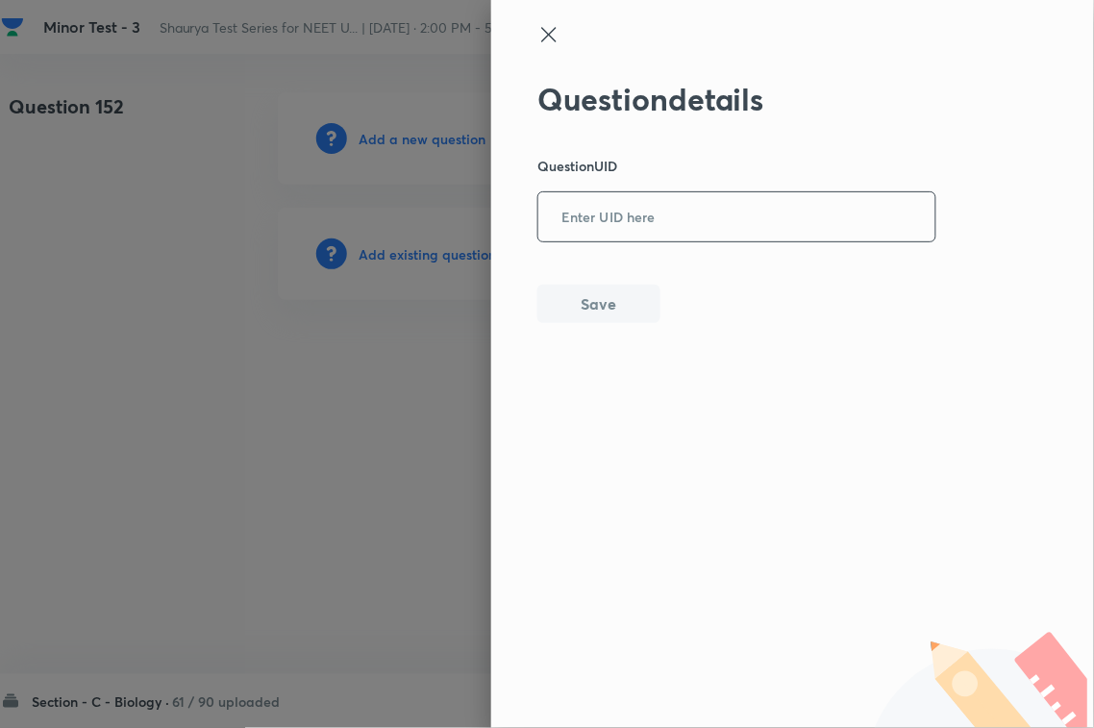
drag, startPoint x: 676, startPoint y: 229, endPoint x: 661, endPoint y: 275, distance: 48.3
click at [676, 231] on input "text" at bounding box center [736, 217] width 397 height 47
paste input "DUGGR"
type input "DUGGR"
click at [615, 330] on div "Question details Question UID DUGGR ​ Save" at bounding box center [792, 364] width 603 height 728
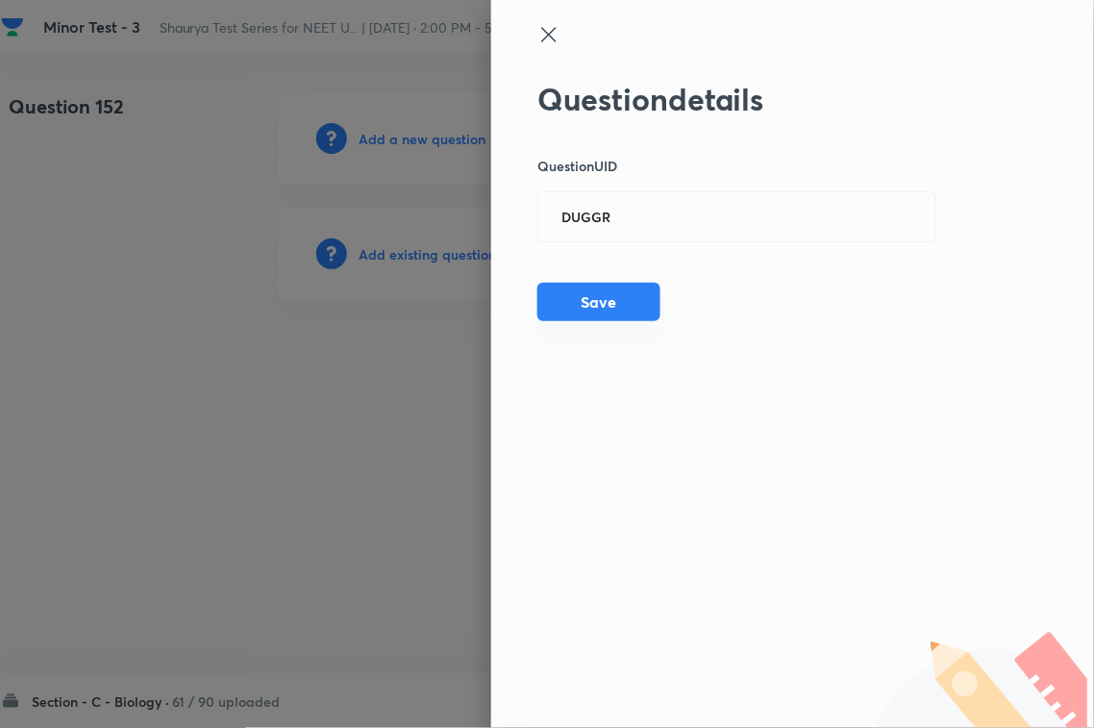
click at [553, 299] on button "Save" at bounding box center [598, 302] width 123 height 38
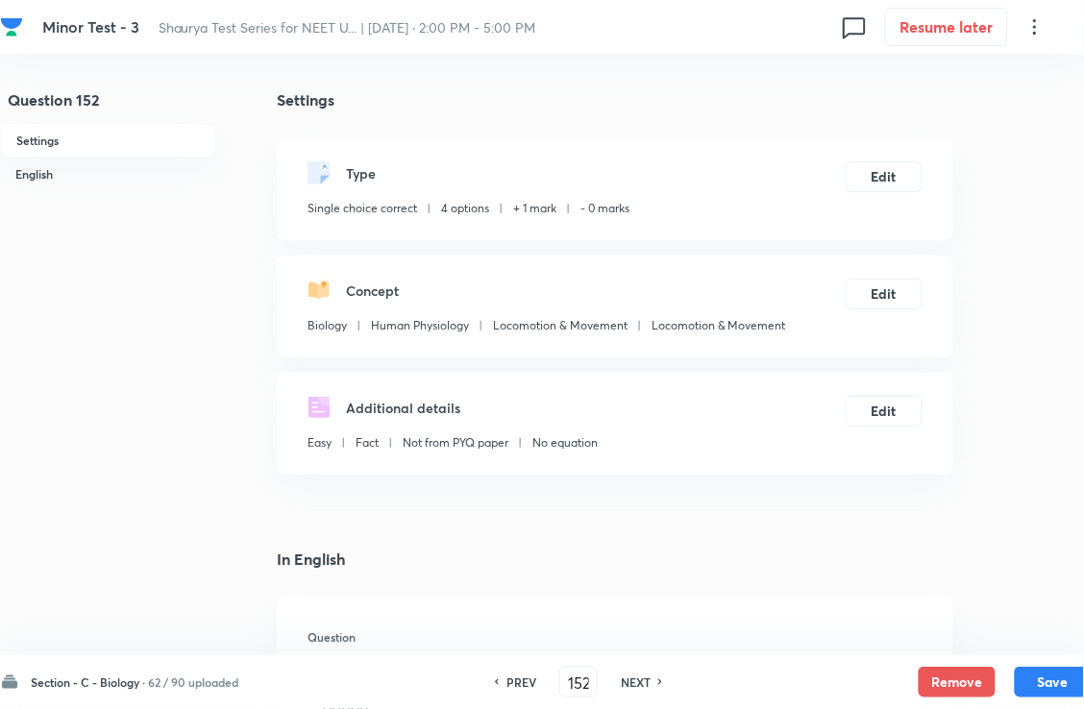
click at [651, 678] on h6 "NEXT" at bounding box center [636, 682] width 30 height 17
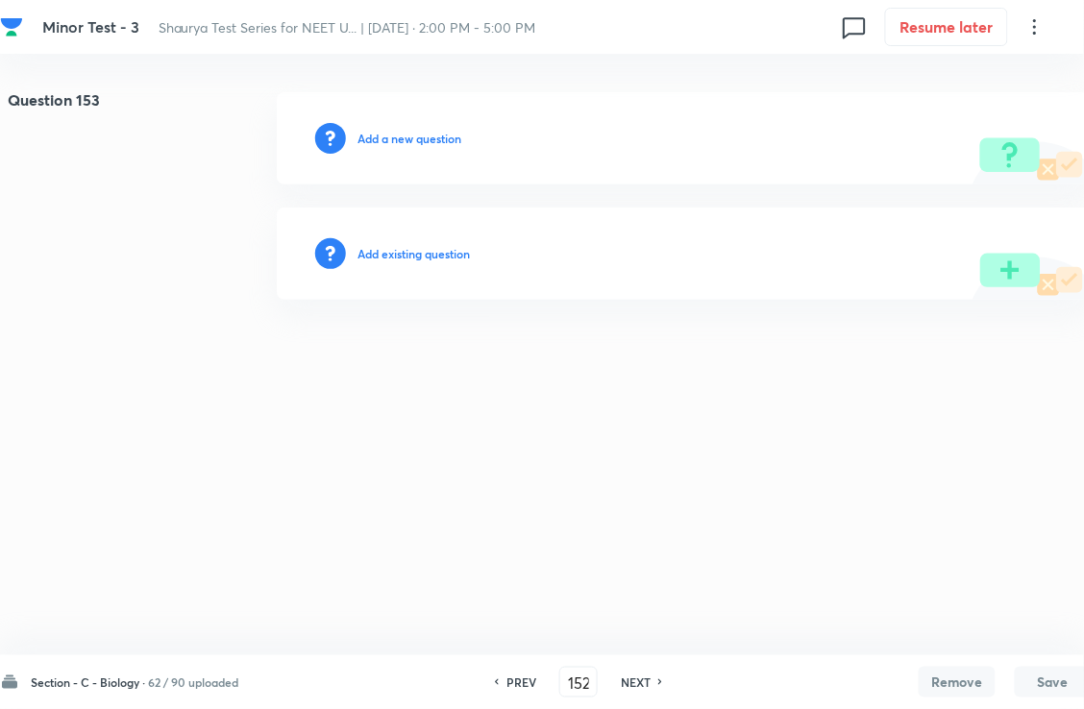
type input "153"
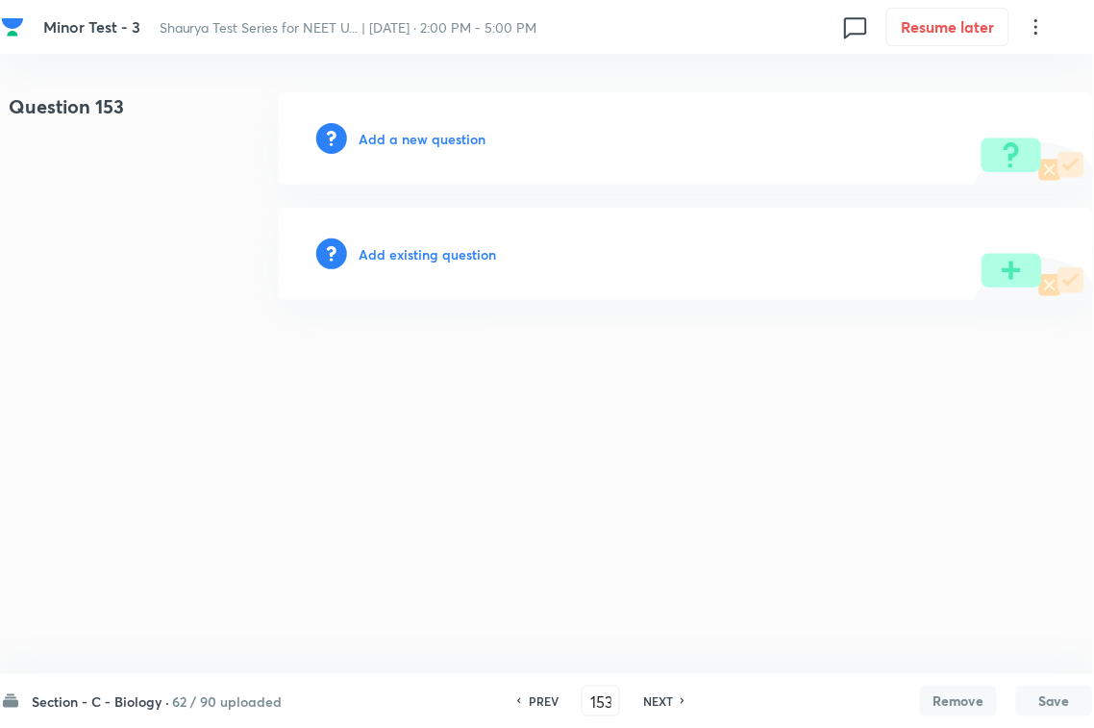
click at [423, 267] on div "Add existing question" at bounding box center [685, 254] width 815 height 92
click at [479, 253] on h6 "Add existing question" at bounding box center [427, 254] width 137 height 20
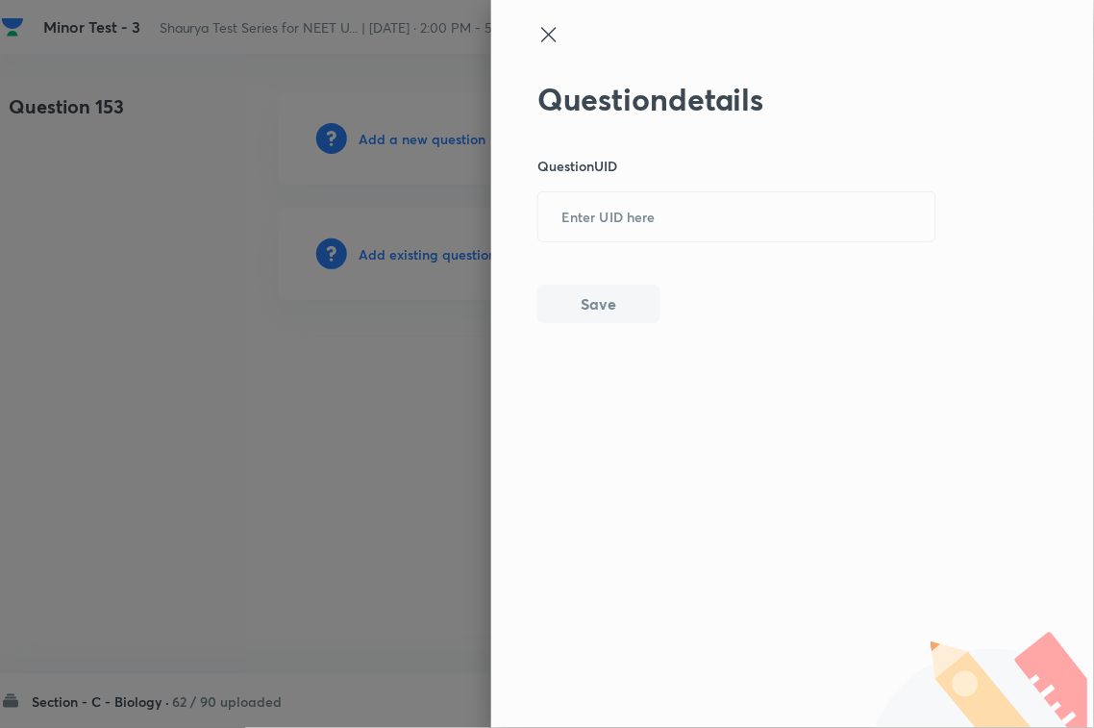
drag, startPoint x: 645, startPoint y: 222, endPoint x: 645, endPoint y: 258, distance: 35.6
click at [645, 224] on input "text" at bounding box center [736, 217] width 397 height 47
paste input "1B2U2"
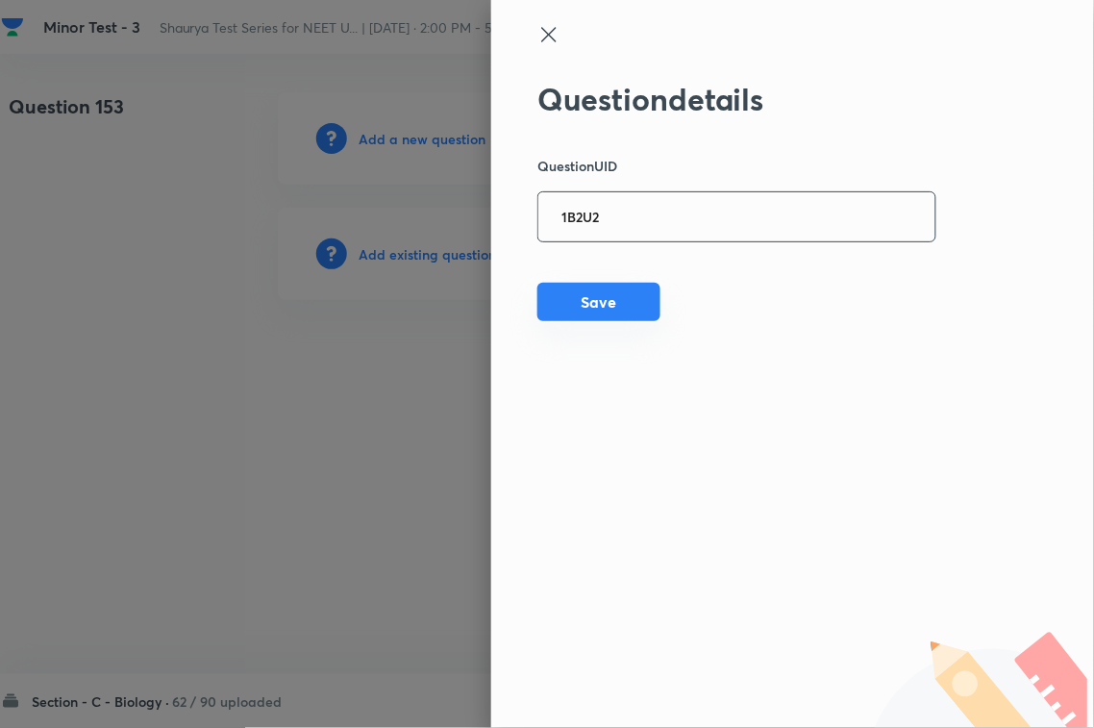
type input "1B2U2"
click at [627, 315] on button "Save" at bounding box center [598, 302] width 123 height 38
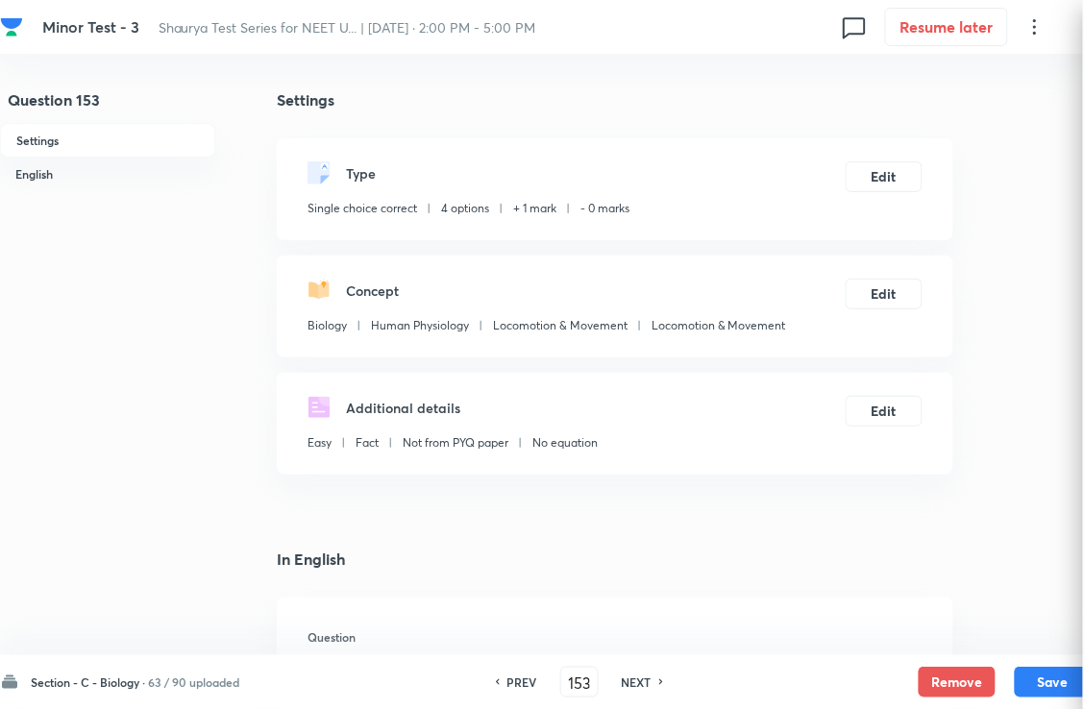
checkbox input "true"
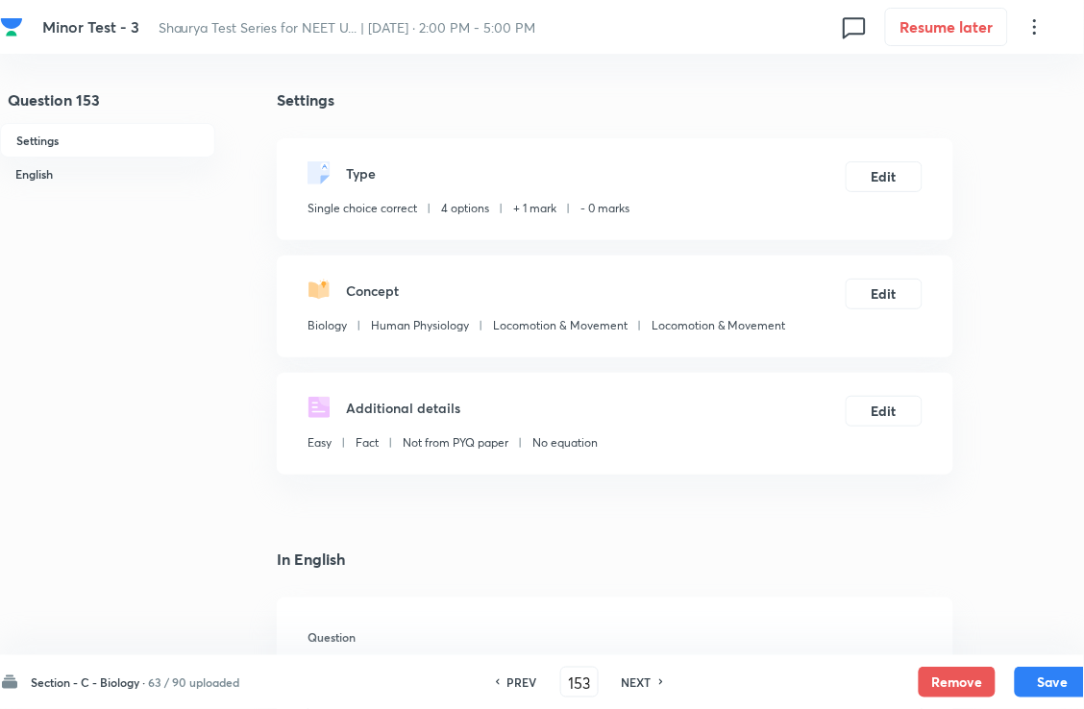
click at [652, 681] on h6 "NEXT" at bounding box center [637, 682] width 30 height 17
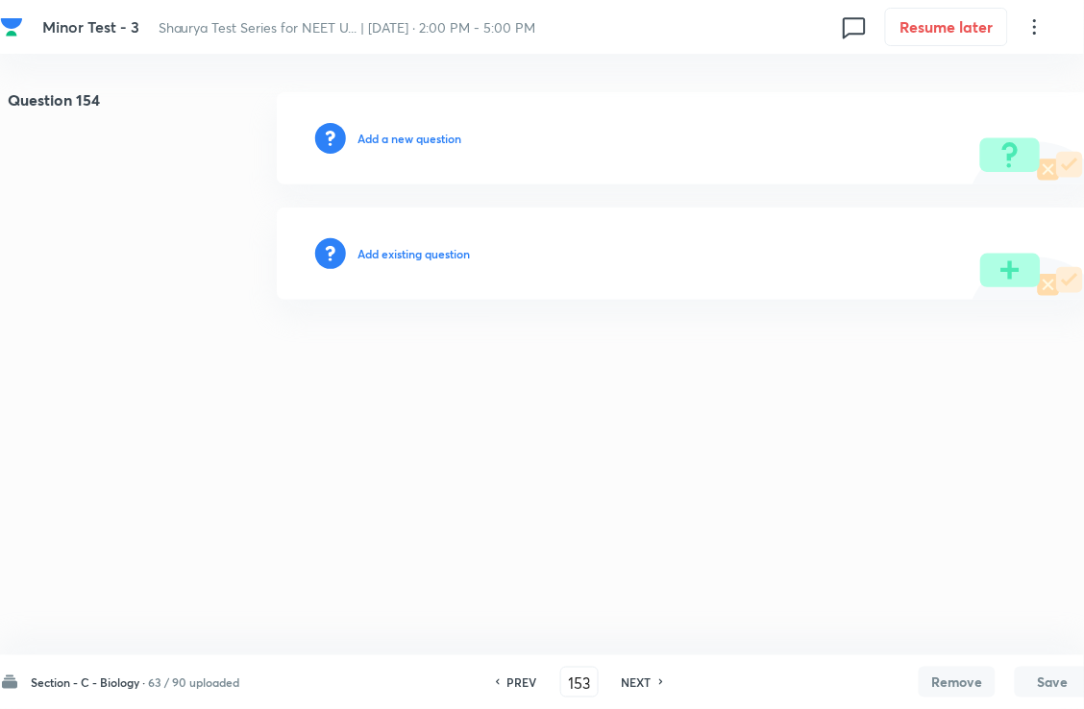
type input "154"
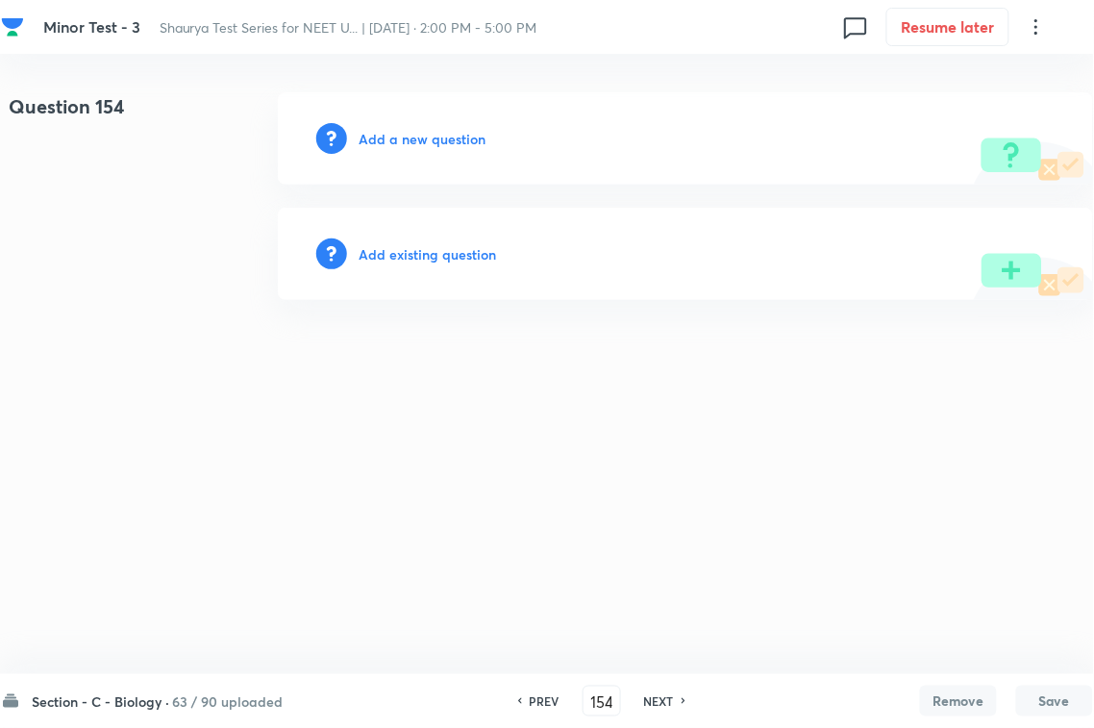
click at [458, 256] on h6 "Add existing question" at bounding box center [427, 254] width 137 height 20
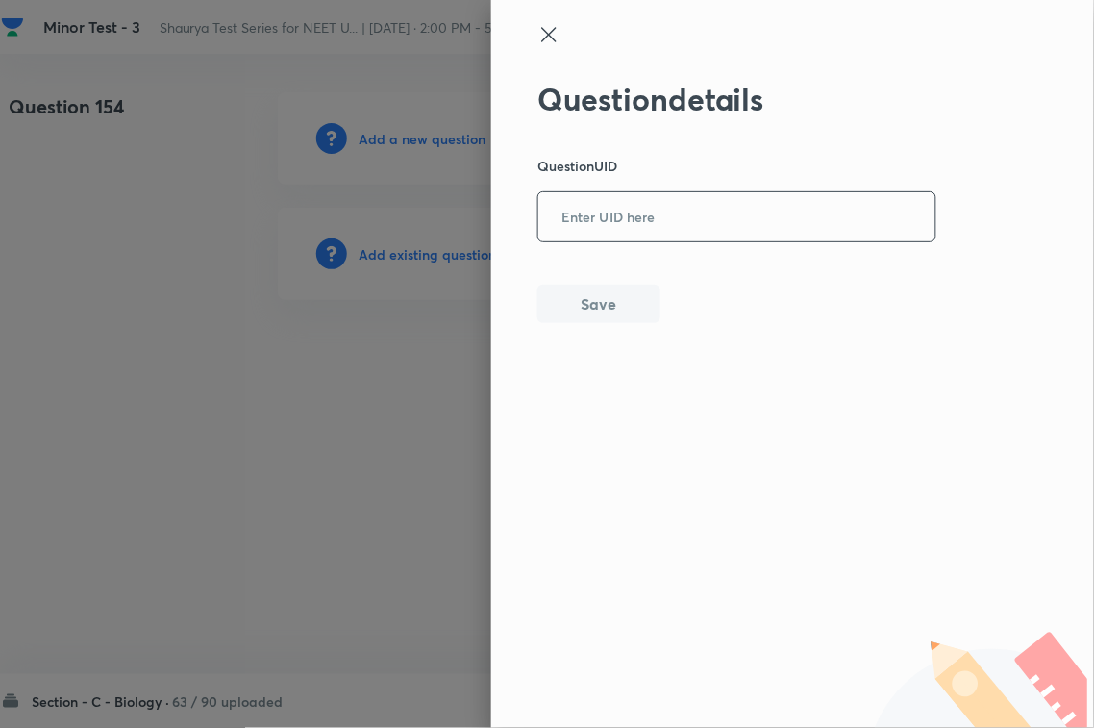
paste input "97EWQ"
click at [681, 227] on input "text" at bounding box center [736, 217] width 397 height 47
type input "97EWQ"
click at [655, 304] on button "Save" at bounding box center [598, 302] width 123 height 38
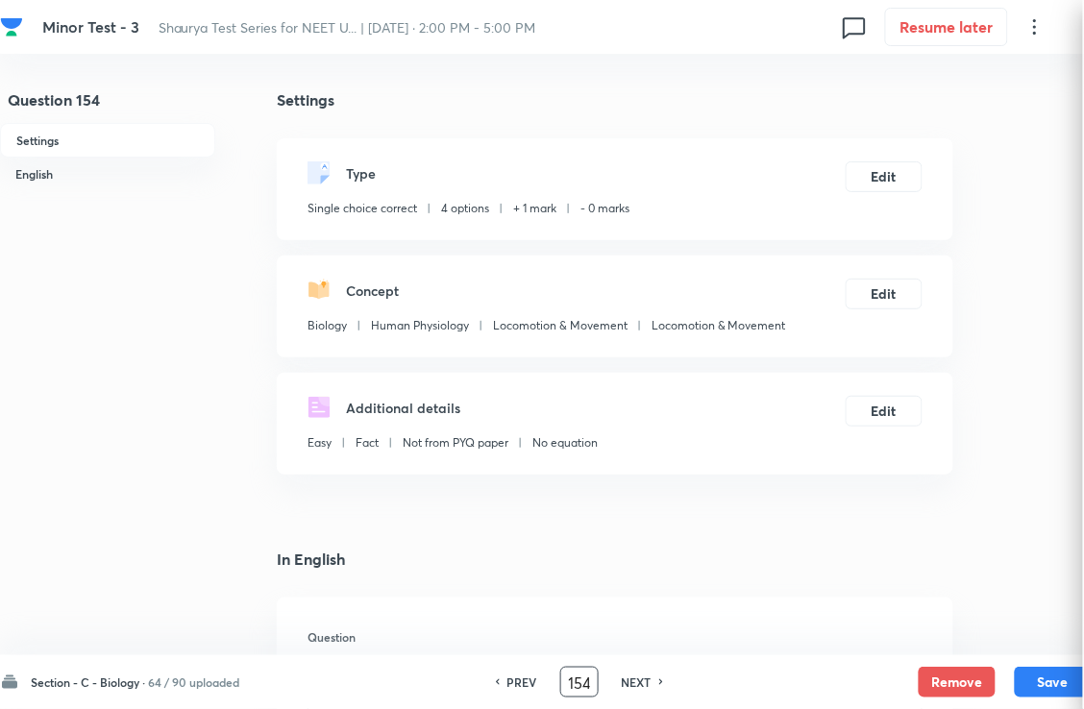
checkbox input "true"
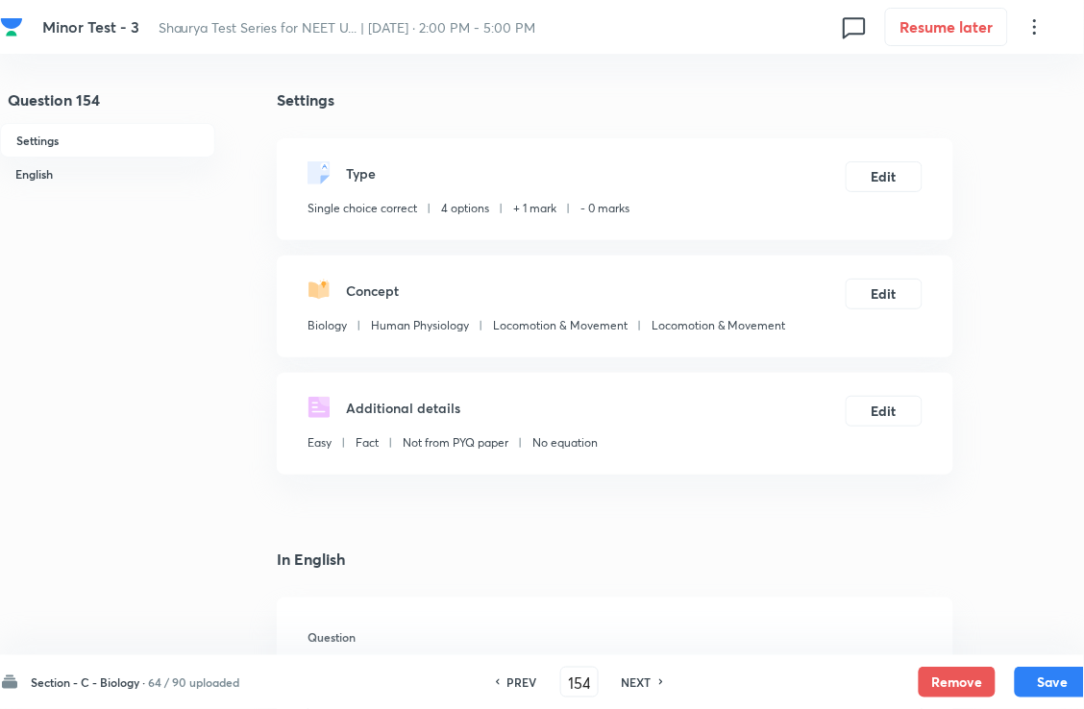
click at [651, 680] on h6 "NEXT" at bounding box center [637, 682] width 30 height 17
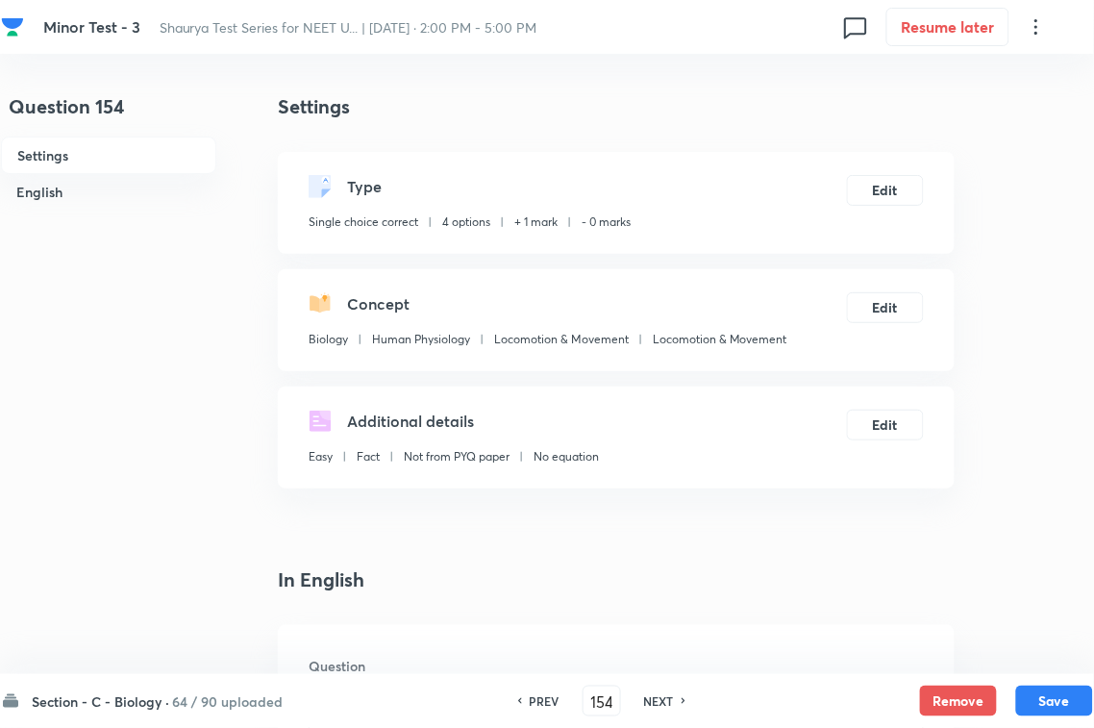
type input "155"
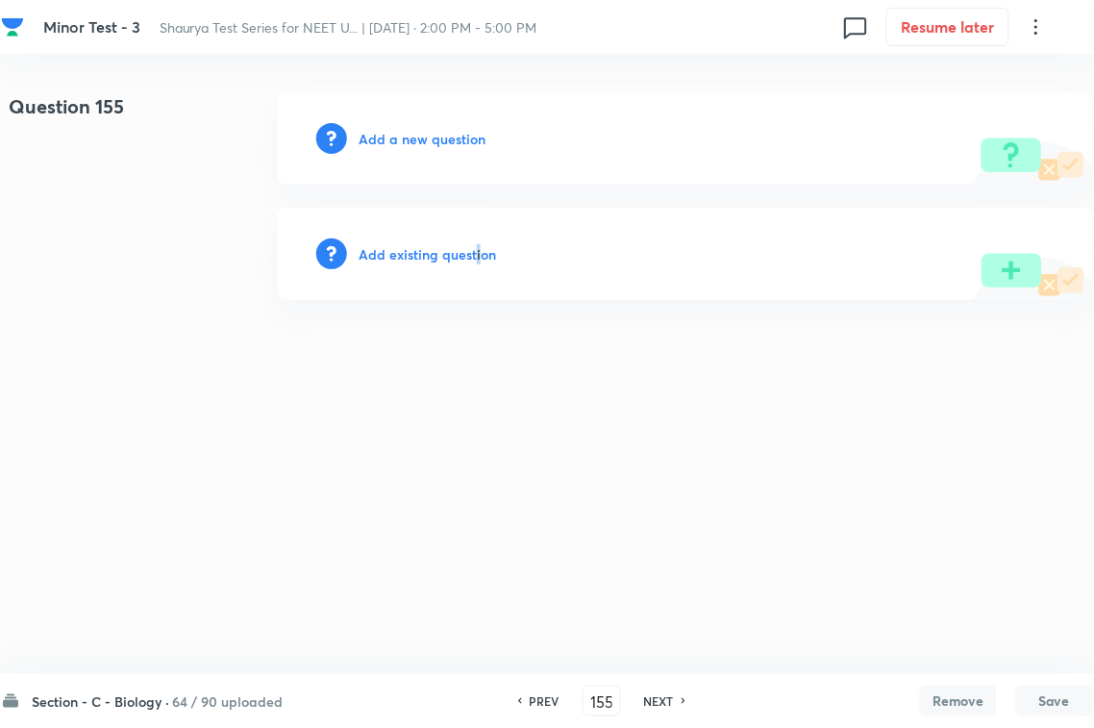
click at [478, 260] on h6 "Add existing question" at bounding box center [427, 254] width 137 height 20
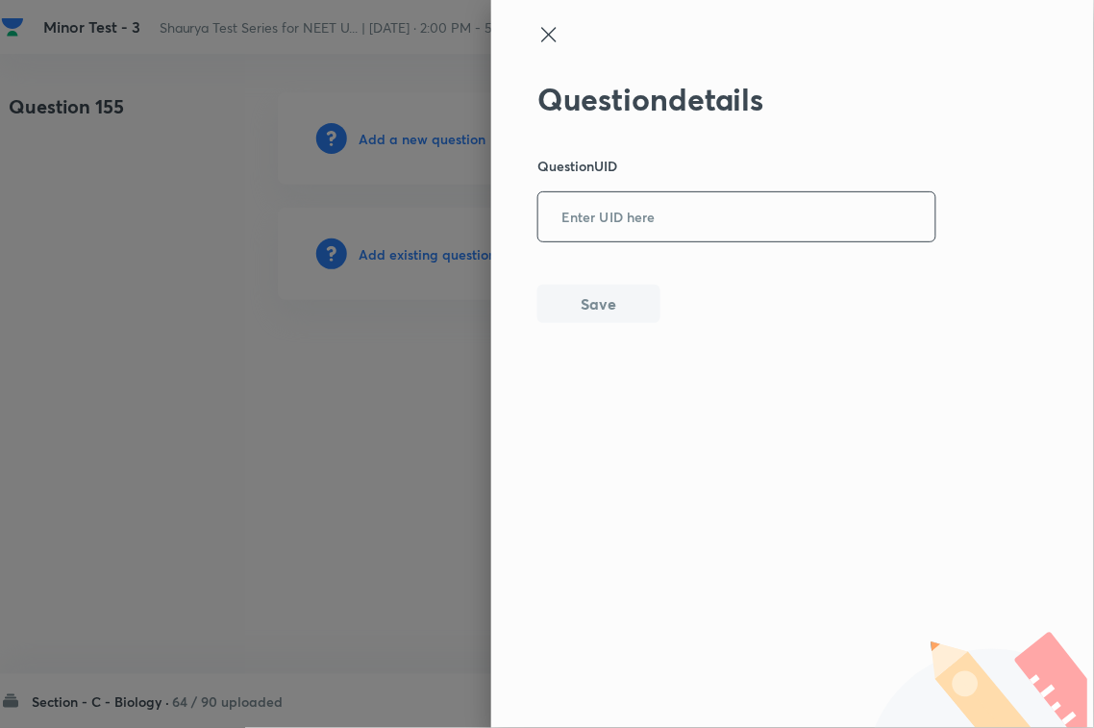
click at [569, 226] on input "text" at bounding box center [736, 217] width 397 height 47
paste input "UXZLK"
type input "UXZLK"
drag, startPoint x: 573, startPoint y: 294, endPoint x: 593, endPoint y: 294, distance: 20.2
click at [574, 294] on button "Save" at bounding box center [598, 302] width 123 height 38
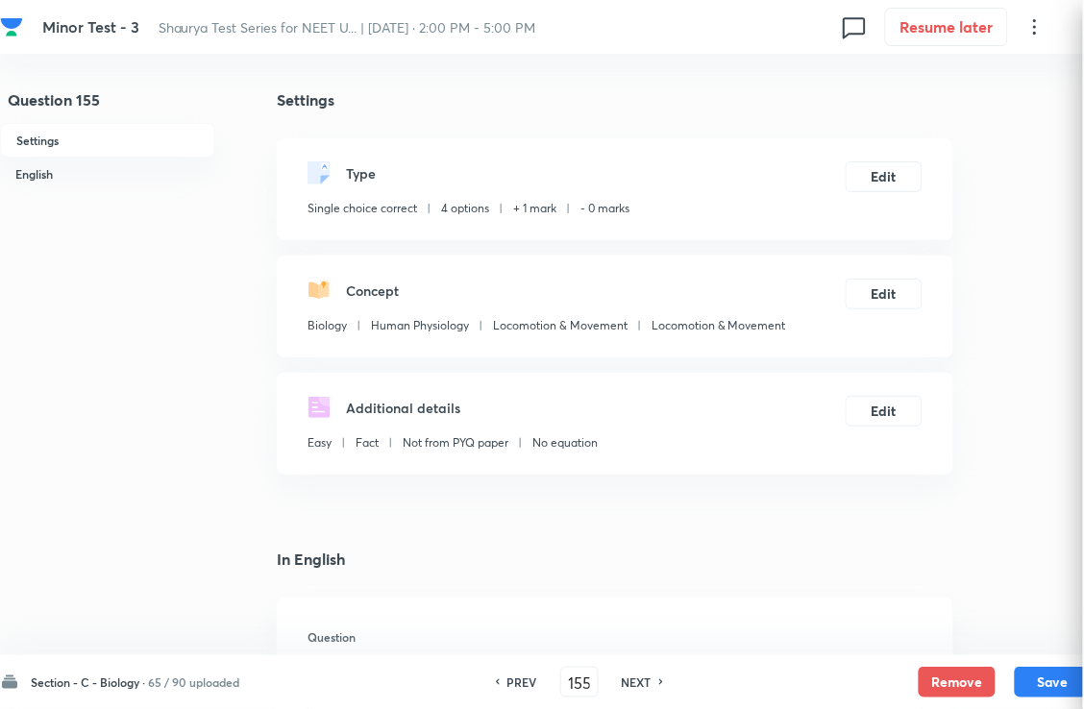
checkbox input "true"
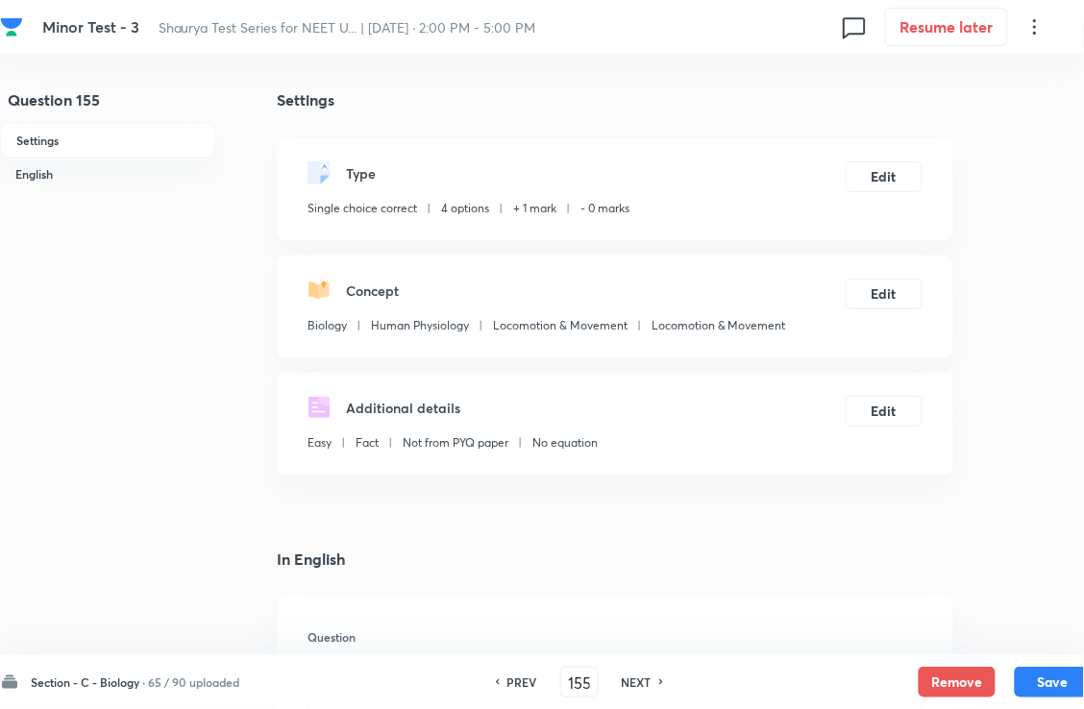
drag, startPoint x: 651, startPoint y: 682, endPoint x: 641, endPoint y: 594, distance: 88.9
click at [651, 682] on h6 "NEXT" at bounding box center [637, 682] width 30 height 17
type input "156"
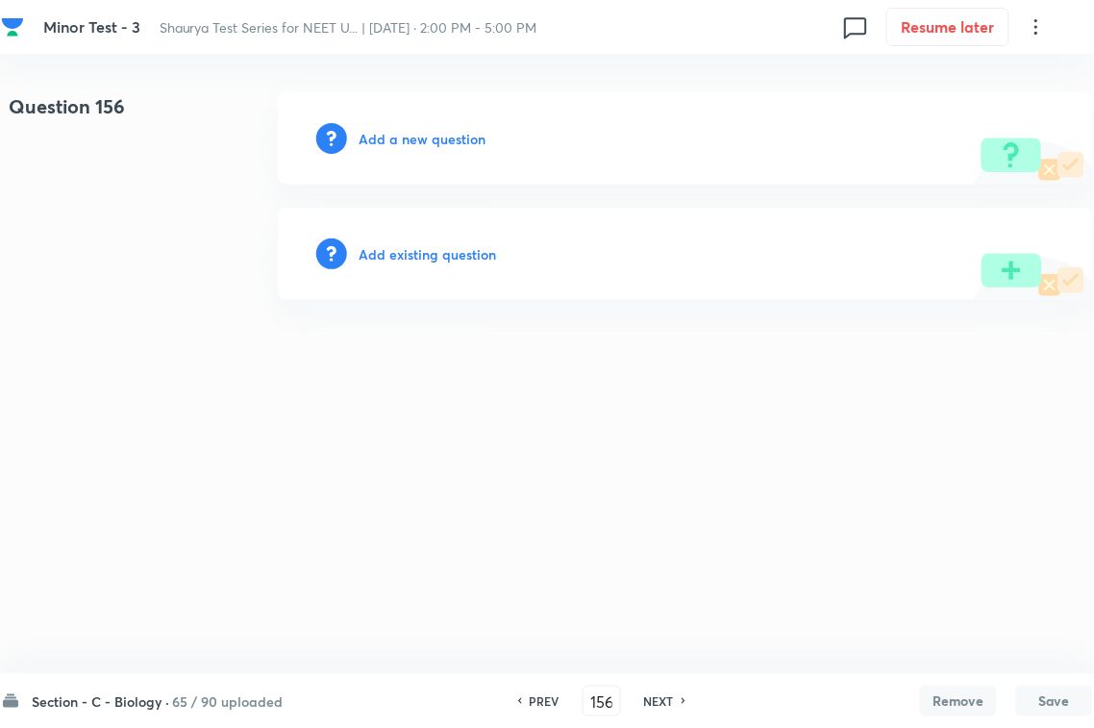
drag, startPoint x: 458, startPoint y: 265, endPoint x: 472, endPoint y: 250, distance: 21.1
click at [462, 255] on div "Add existing question" at bounding box center [685, 254] width 815 height 92
click at [606, 232] on div "Add existing question" at bounding box center [685, 254] width 815 height 92
click at [462, 257] on h6 "Add existing question" at bounding box center [427, 254] width 137 height 20
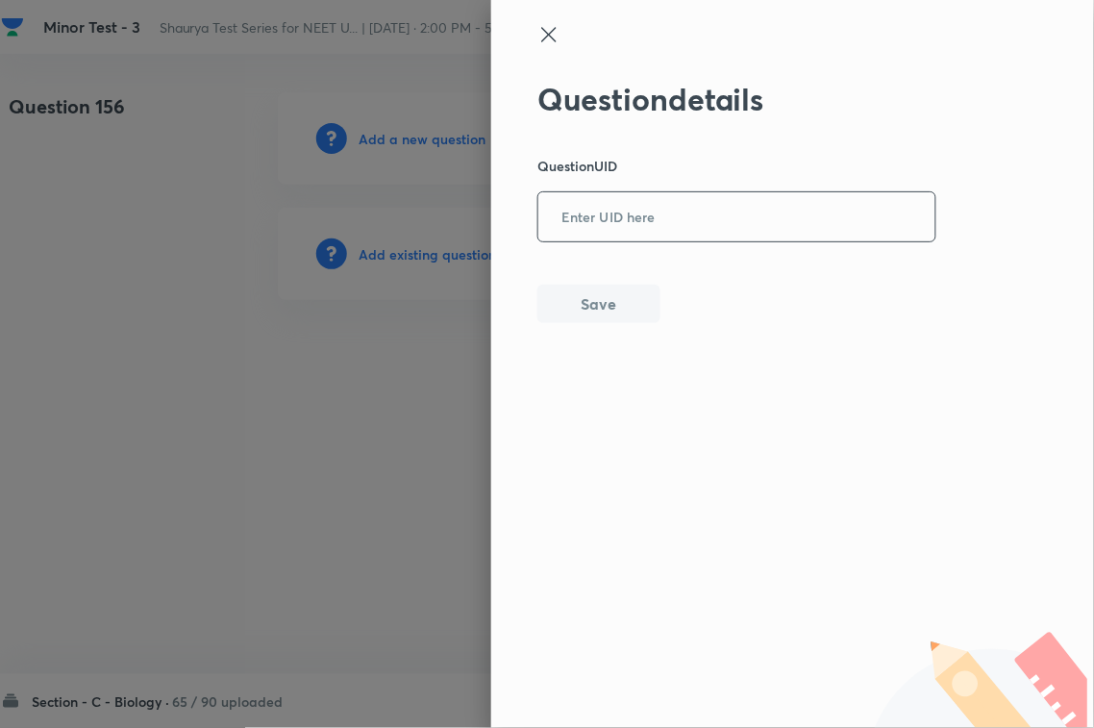
drag, startPoint x: 679, startPoint y: 234, endPoint x: 652, endPoint y: 309, distance: 79.7
click at [680, 235] on input "text" at bounding box center [736, 217] width 397 height 47
paste input "0J5W9"
type input "0J5W9"
click at [637, 319] on button "Save" at bounding box center [598, 302] width 123 height 38
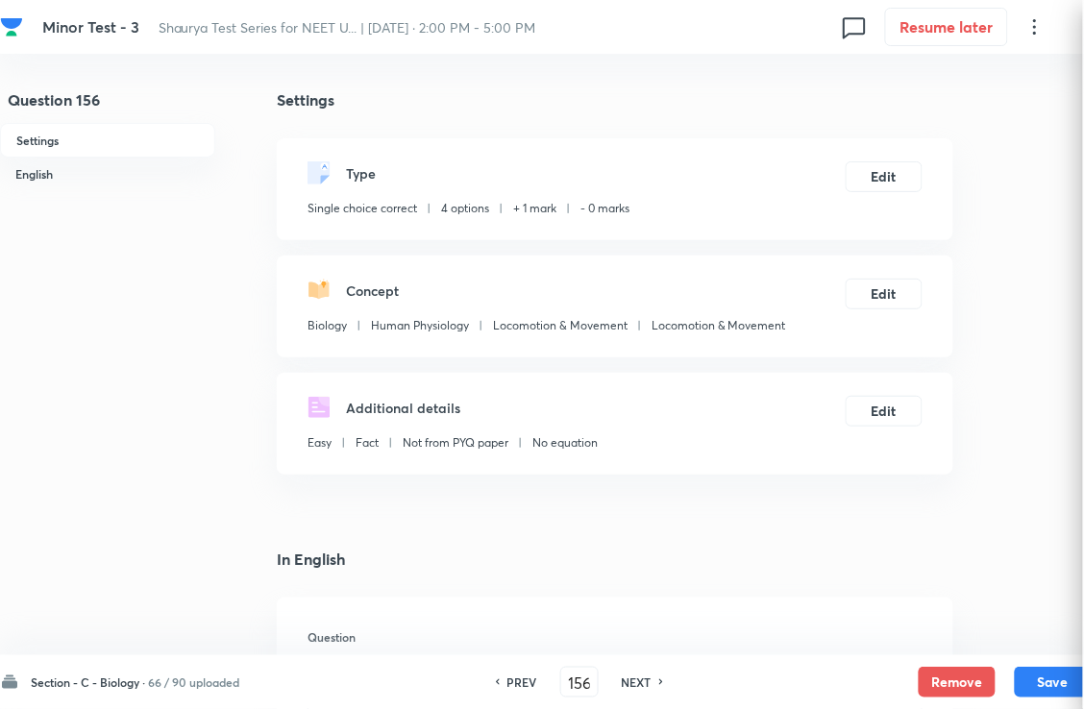
checkbox input "true"
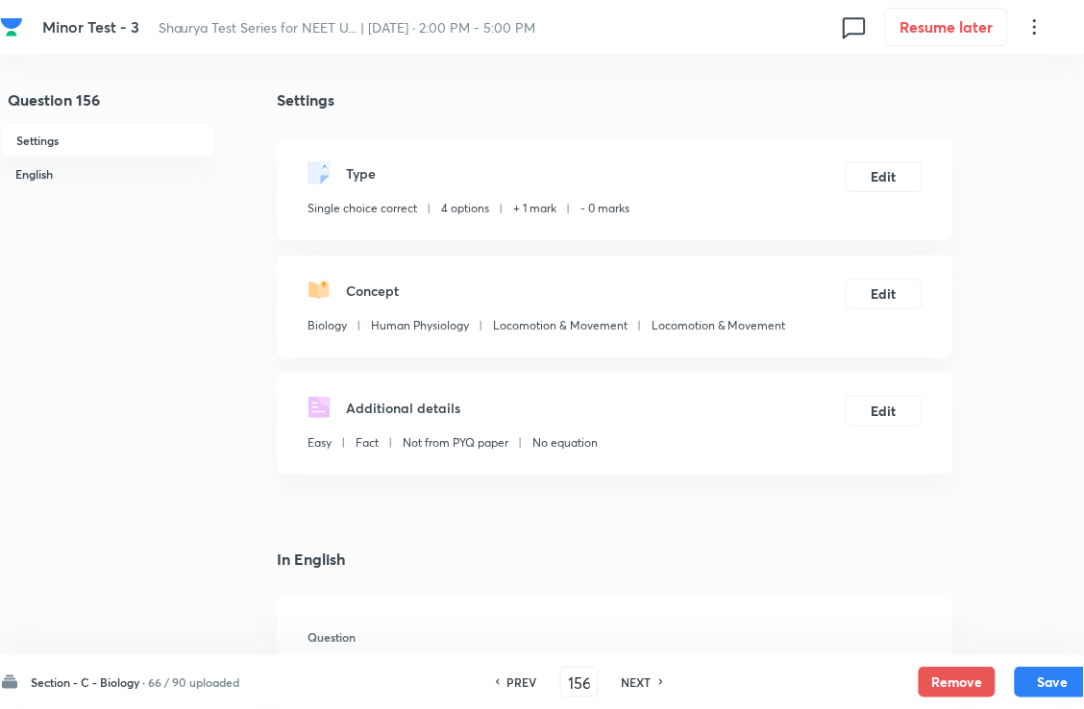
drag, startPoint x: 674, startPoint y: 674, endPoint x: 665, endPoint y: 599, distance: 75.5
click at [665, 674] on div "NEXT" at bounding box center [639, 682] width 51 height 17
type input "157"
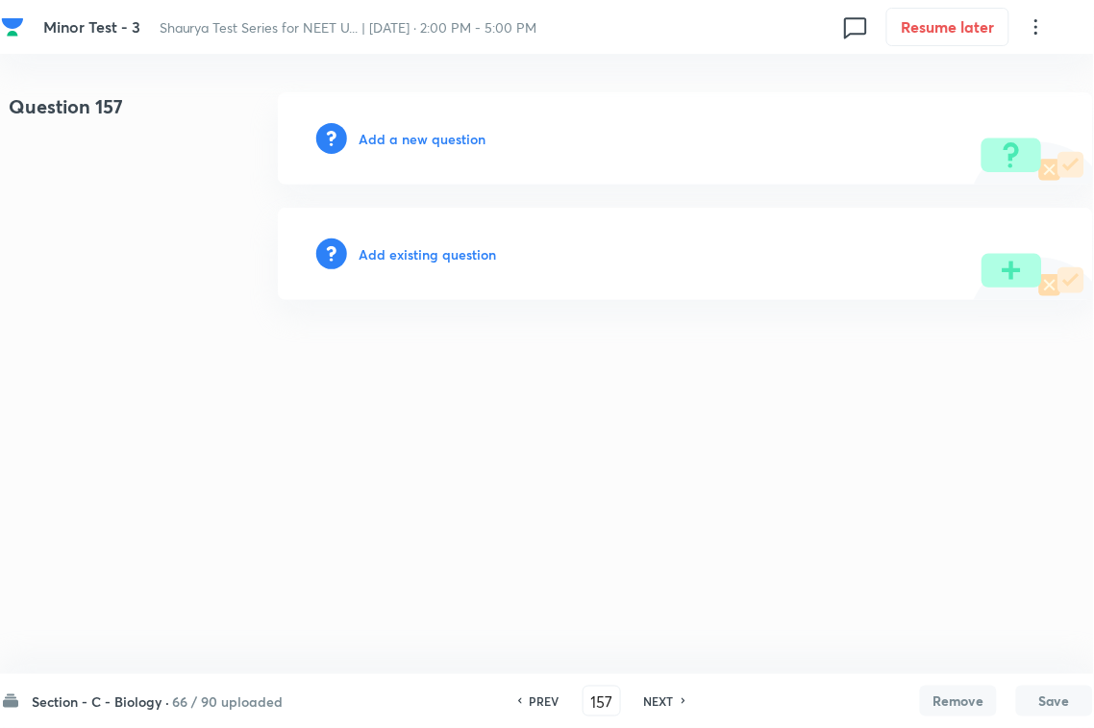
click at [461, 256] on h6 "Add existing question" at bounding box center [427, 254] width 137 height 20
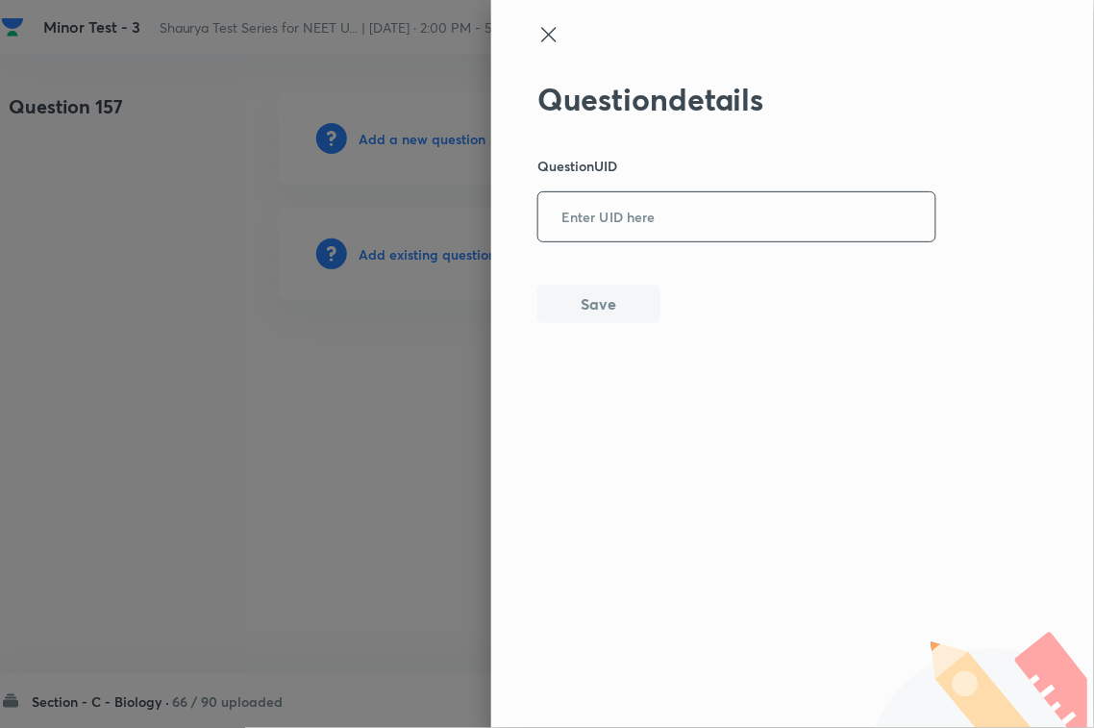
click at [647, 232] on input "text" at bounding box center [736, 217] width 397 height 47
type input "N8Z1P"
click at [626, 298] on button "Save" at bounding box center [598, 302] width 123 height 38
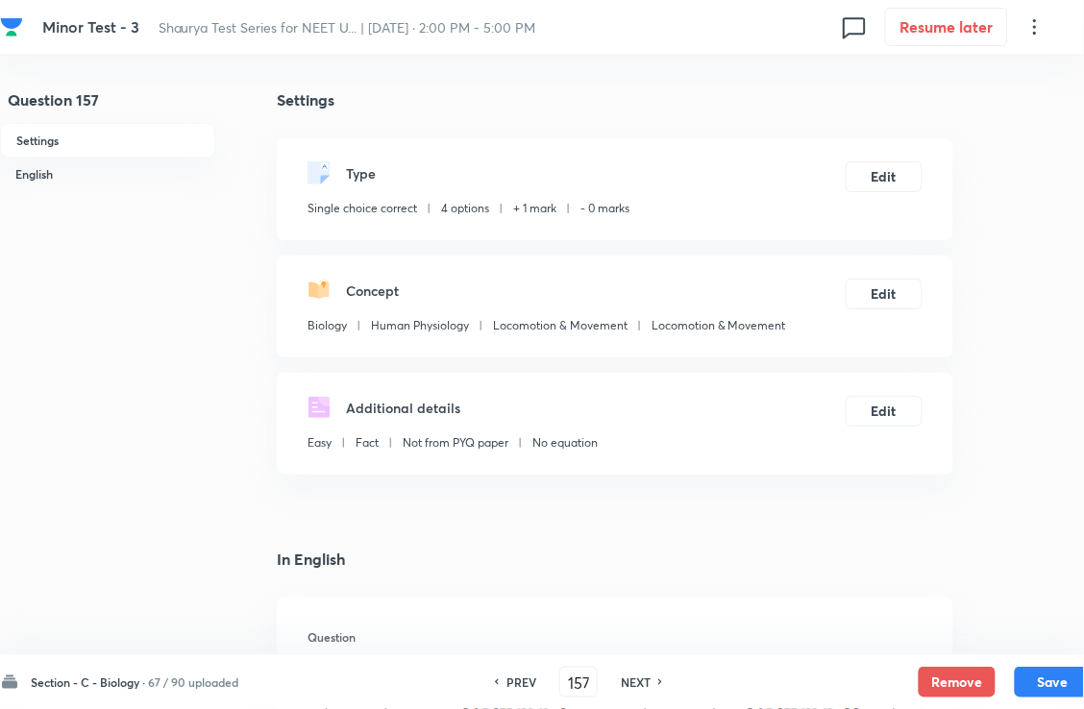
click at [651, 668] on div "Section - C - Biology · 67 / 90 uploaded PREV 157 ​ NEXT Remove Save" at bounding box center [546, 683] width 1092 height 54
click at [651, 673] on div "PREV 157 ​ NEXT" at bounding box center [579, 682] width 248 height 31
click at [644, 683] on h6 "NEXT" at bounding box center [636, 682] width 30 height 17
type input "158"
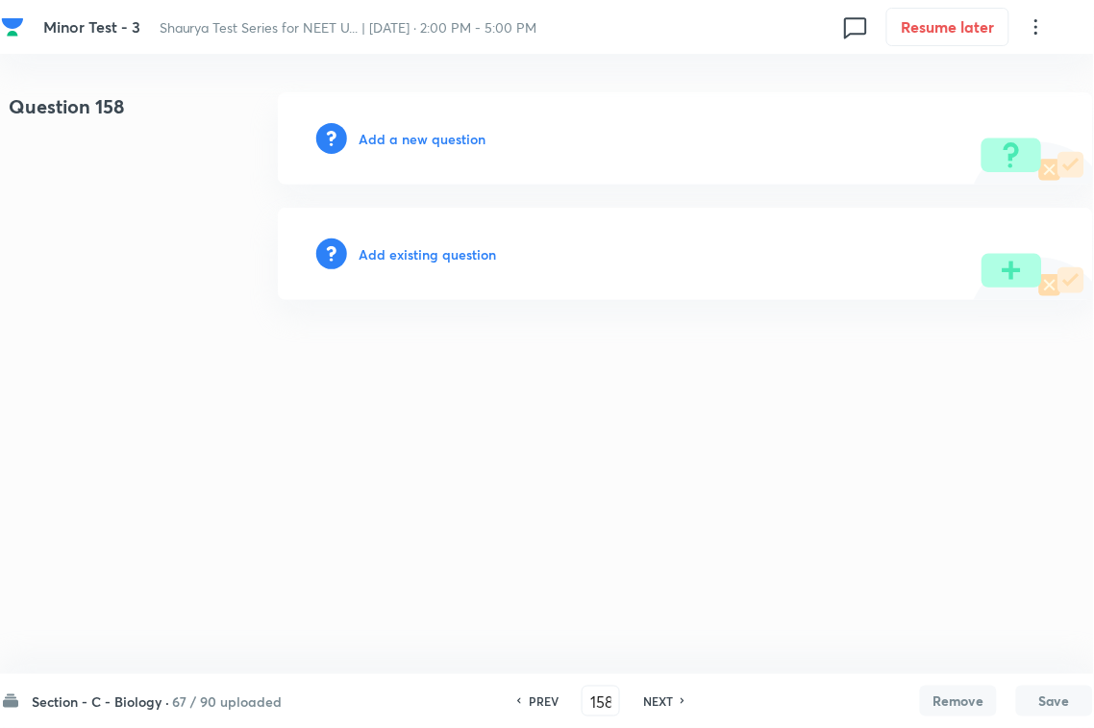
drag, startPoint x: 467, startPoint y: 262, endPoint x: 500, endPoint y: 257, distance: 33.2
click at [468, 262] on div "Add existing question" at bounding box center [685, 254] width 815 height 92
click at [444, 251] on h6 "Add existing question" at bounding box center [427, 254] width 137 height 20
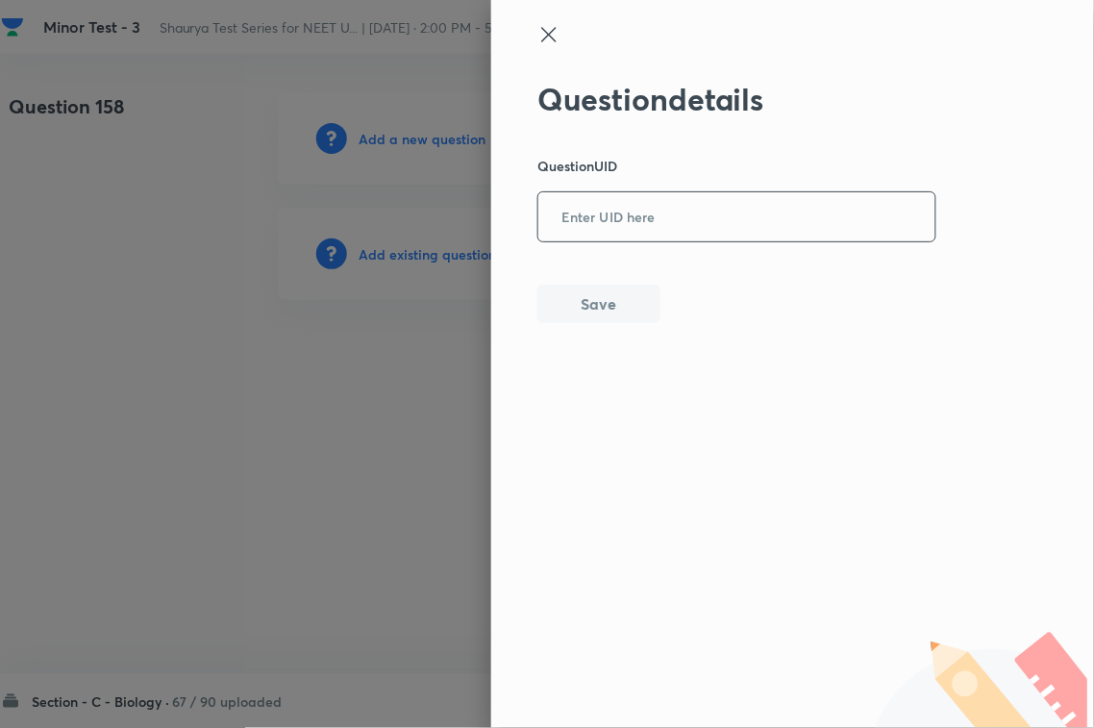
click at [637, 242] on div "Question details Question UID ​ Save" at bounding box center [737, 202] width 400 height 242
click at [660, 224] on input "text" at bounding box center [736, 217] width 397 height 47
paste input "3Z1BP"
type input "3Z1BP"
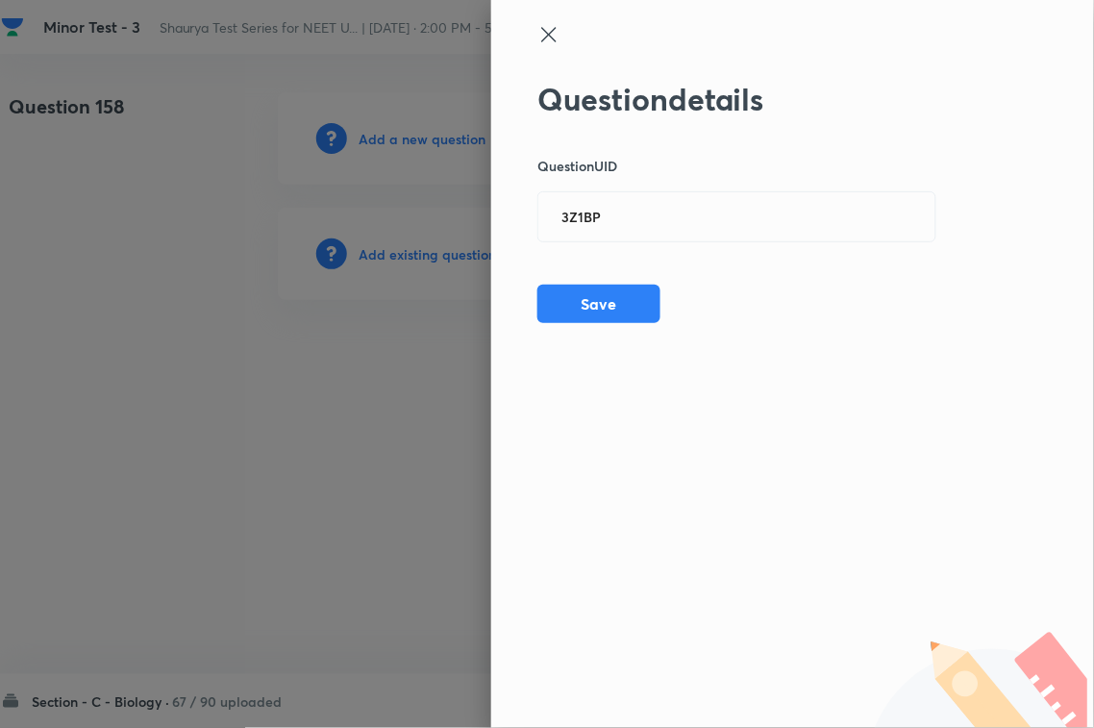
drag, startPoint x: 584, startPoint y: 324, endPoint x: 733, endPoint y: 313, distance: 149.4
click at [586, 324] on div "Question details Question UID 3Z1BP ​ Save" at bounding box center [792, 364] width 603 height 728
drag, startPoint x: 567, startPoint y: 304, endPoint x: 602, endPoint y: 303, distance: 34.6
click at [570, 303] on button "Save" at bounding box center [598, 302] width 123 height 38
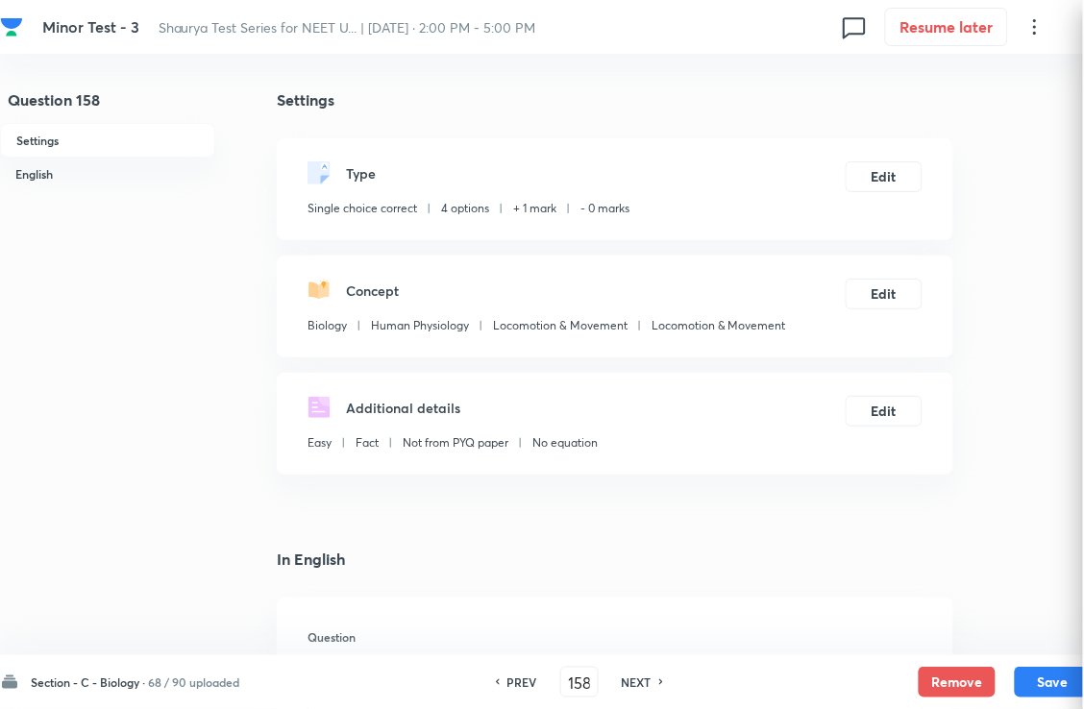
checkbox input "true"
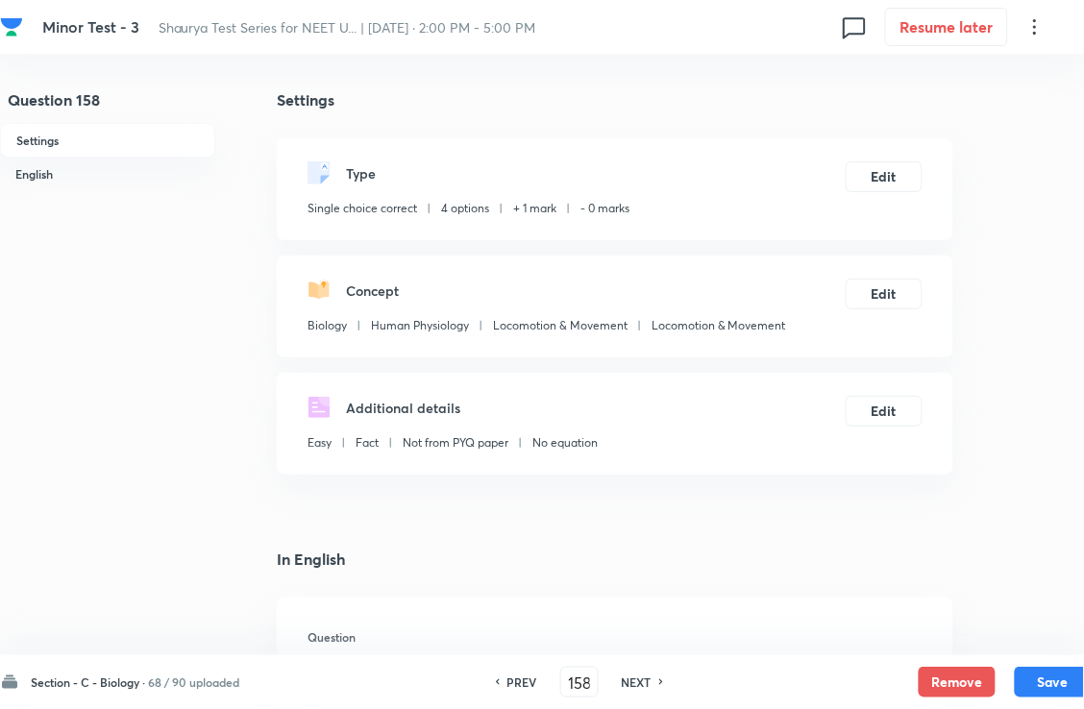
click at [655, 670] on div "PREV 158 ​ NEXT" at bounding box center [580, 682] width 248 height 31
click at [652, 689] on h6 "NEXT" at bounding box center [637, 682] width 30 height 17
type input "159"
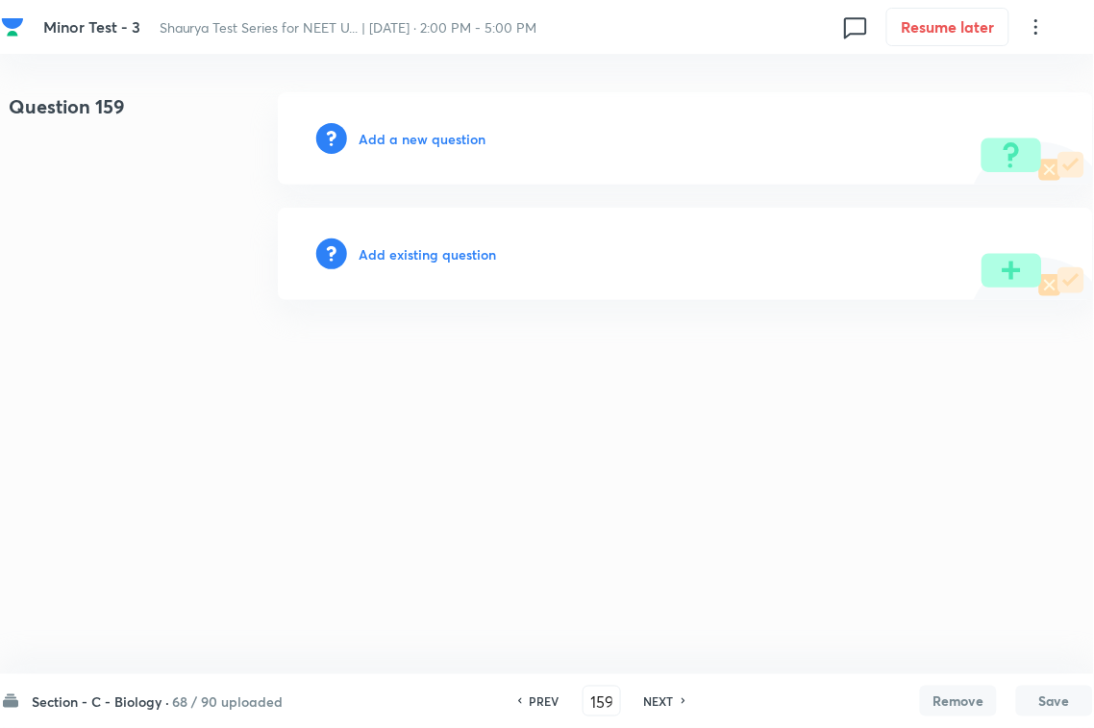
click at [447, 255] on h6 "Add existing question" at bounding box center [427, 254] width 137 height 20
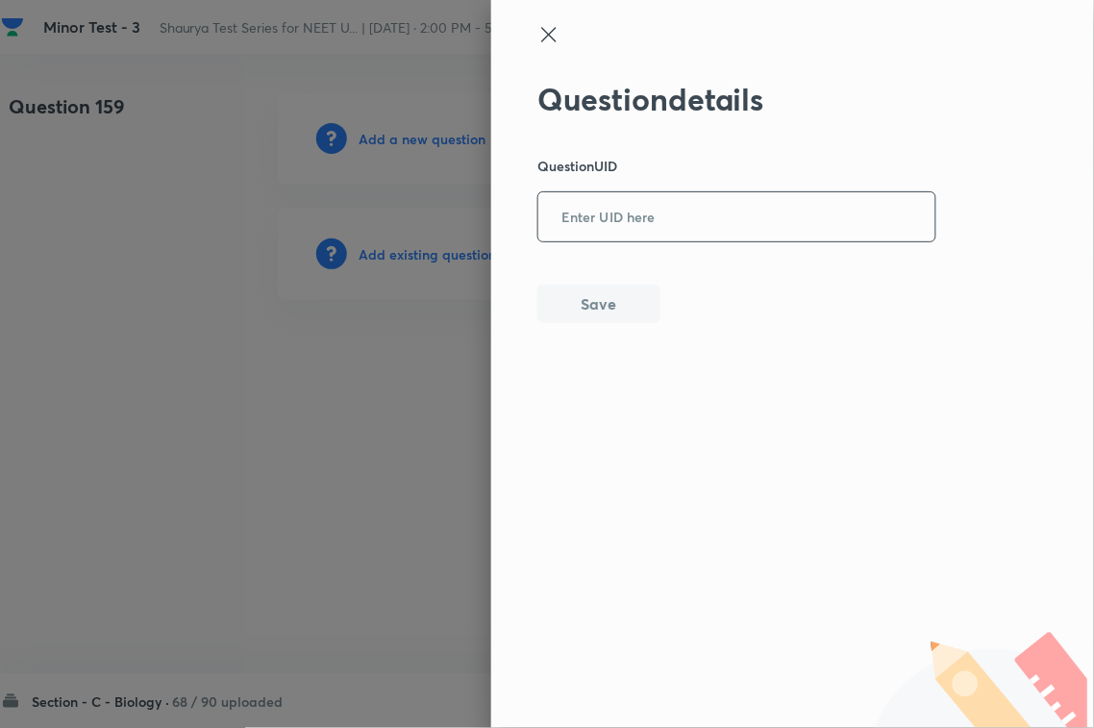
click at [682, 207] on input "text" at bounding box center [736, 217] width 397 height 47
paste input "IKUSB"
type input "IKUSB"
drag, startPoint x: 598, startPoint y: 291, endPoint x: 615, endPoint y: 296, distance: 18.0
click at [598, 294] on button "Save" at bounding box center [598, 302] width 123 height 38
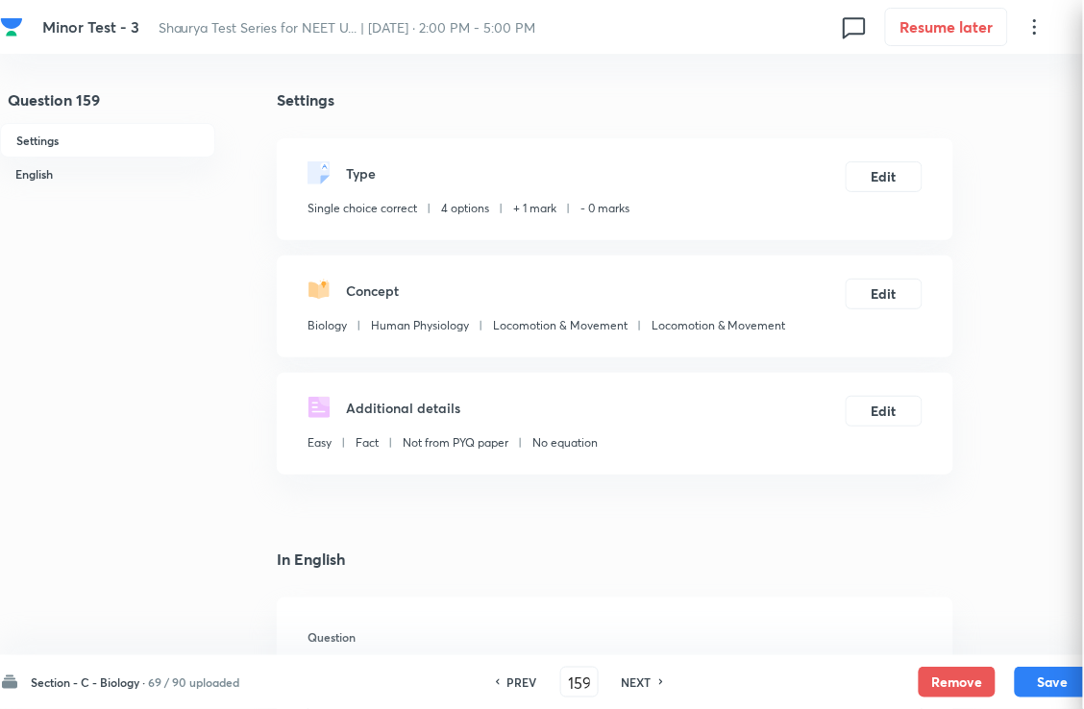
checkbox input "true"
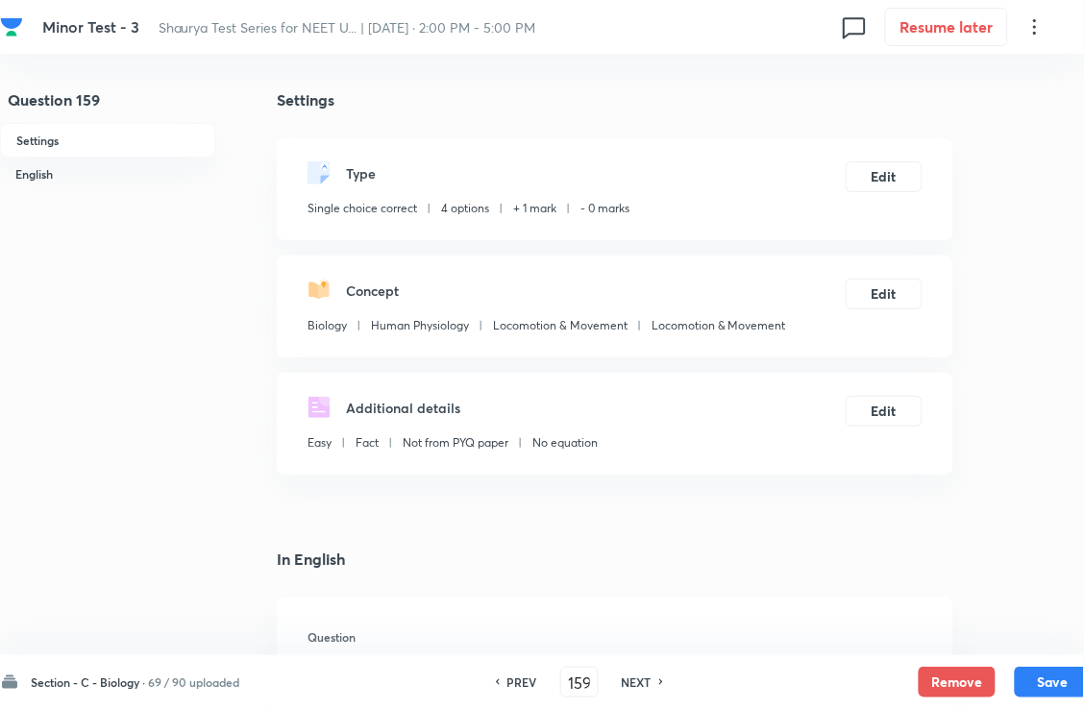
click at [649, 684] on h6 "NEXT" at bounding box center [637, 682] width 30 height 17
type input "160"
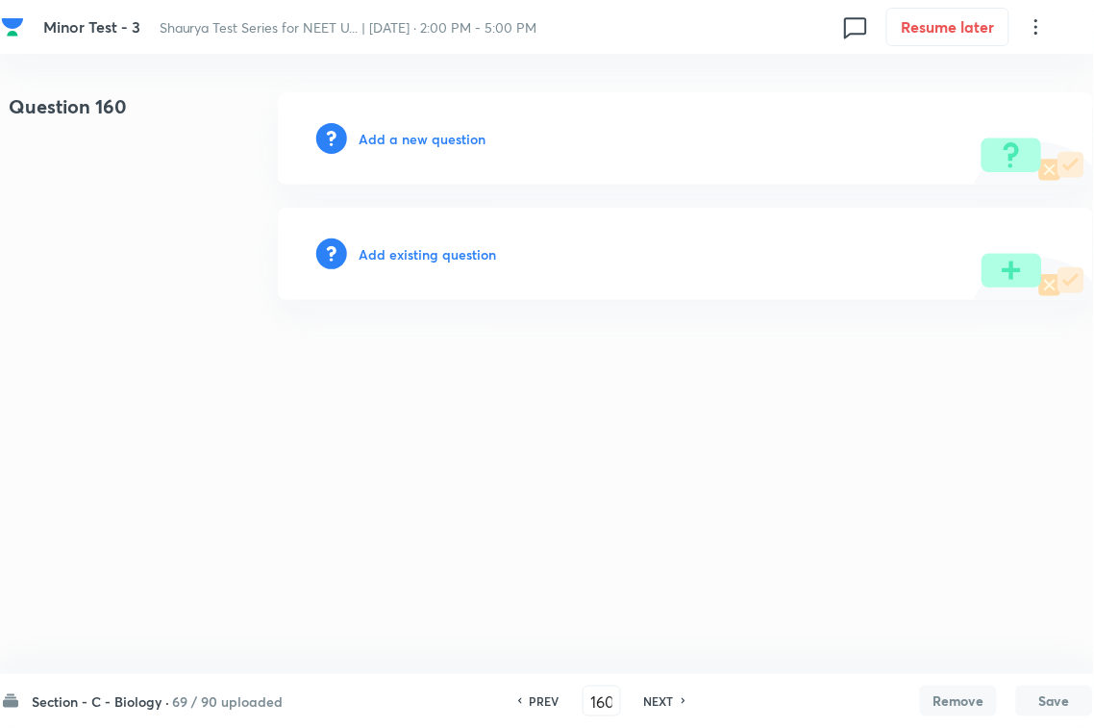
click at [431, 252] on h6 "Add existing question" at bounding box center [427, 254] width 137 height 20
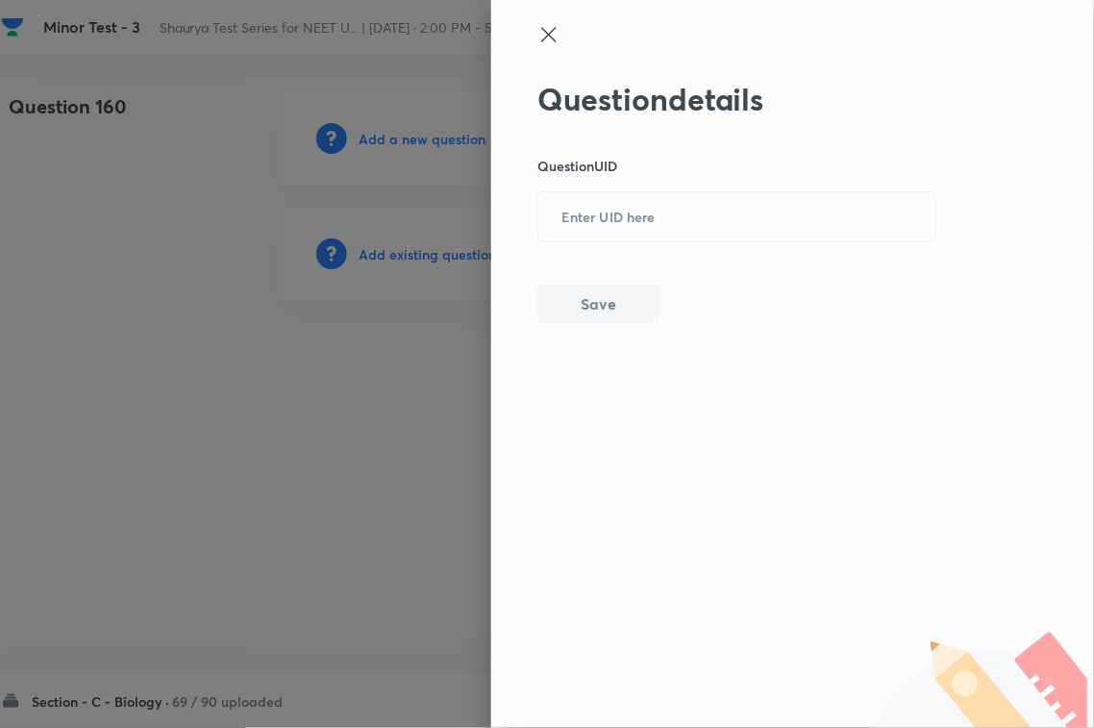
drag, startPoint x: 431, startPoint y: 252, endPoint x: 567, endPoint y: 303, distance: 145.7
click at [652, 226] on input "text" at bounding box center [736, 217] width 397 height 47
paste input "NEEFM"
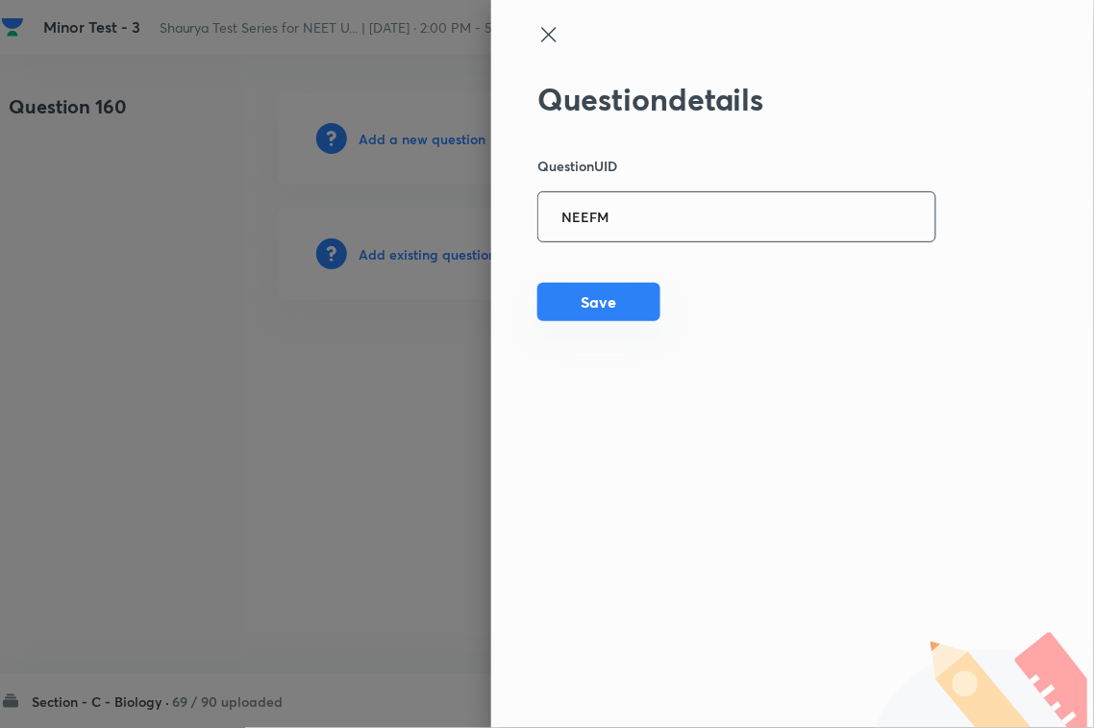
type input "NEEFM"
drag, startPoint x: 551, startPoint y: 315, endPoint x: 599, endPoint y: 313, distance: 48.1
click at [553, 315] on button "Save" at bounding box center [598, 302] width 123 height 38
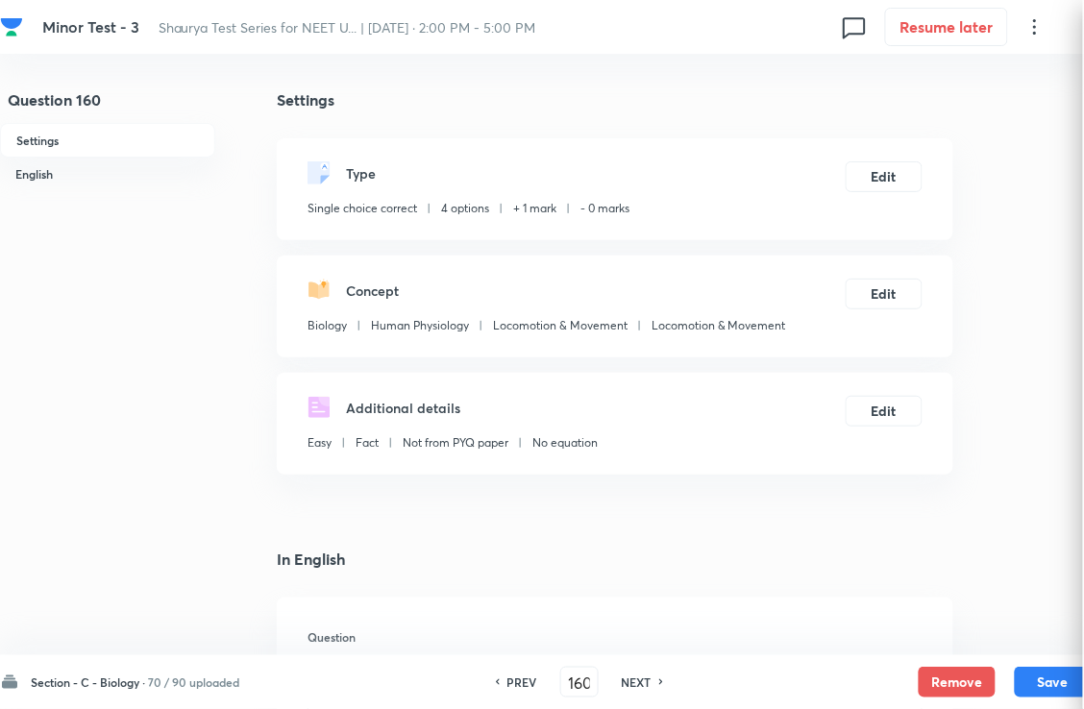
checkbox input "true"
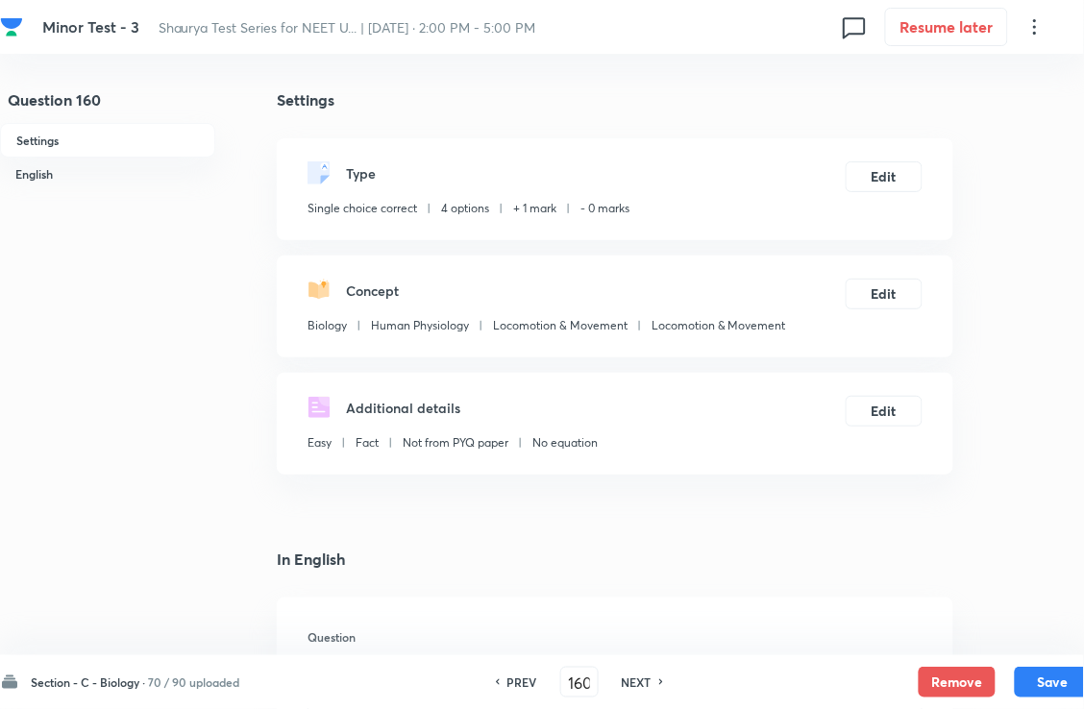
click at [625, 685] on div "PREV 160 ​ NEXT" at bounding box center [580, 682] width 248 height 31
click at [656, 674] on div "PREV 160 ​ NEXT" at bounding box center [580, 682] width 248 height 31
click at [652, 683] on h6 "NEXT" at bounding box center [637, 682] width 30 height 17
type input "161"
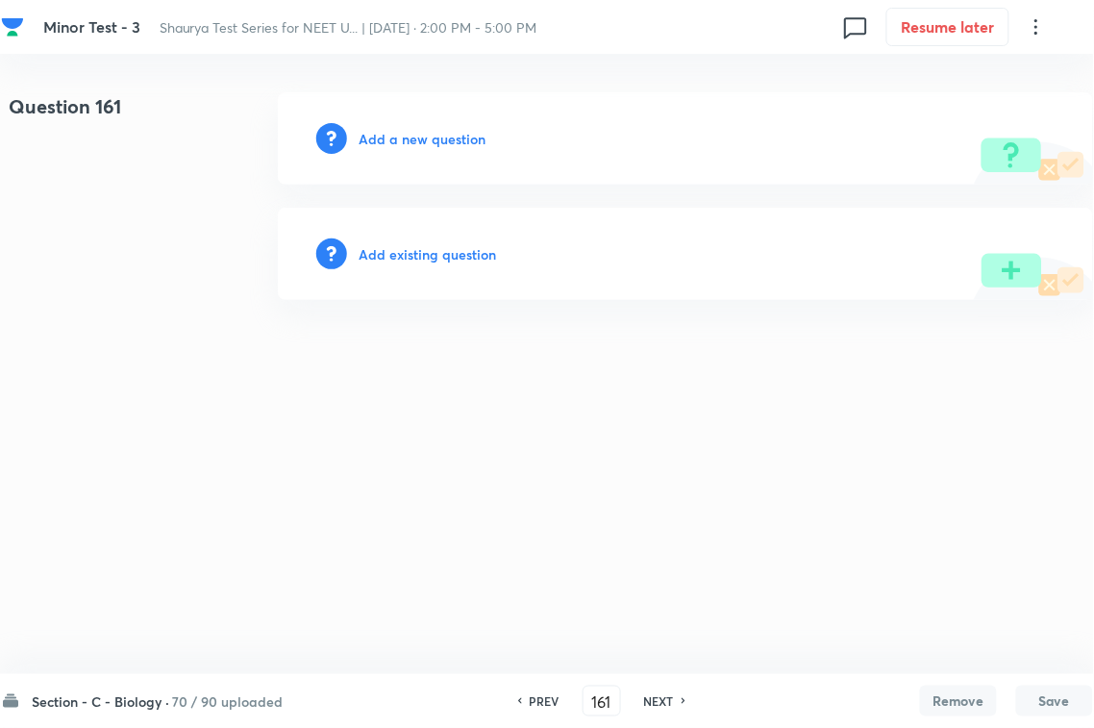
click at [467, 252] on h6 "Add existing question" at bounding box center [427, 254] width 137 height 20
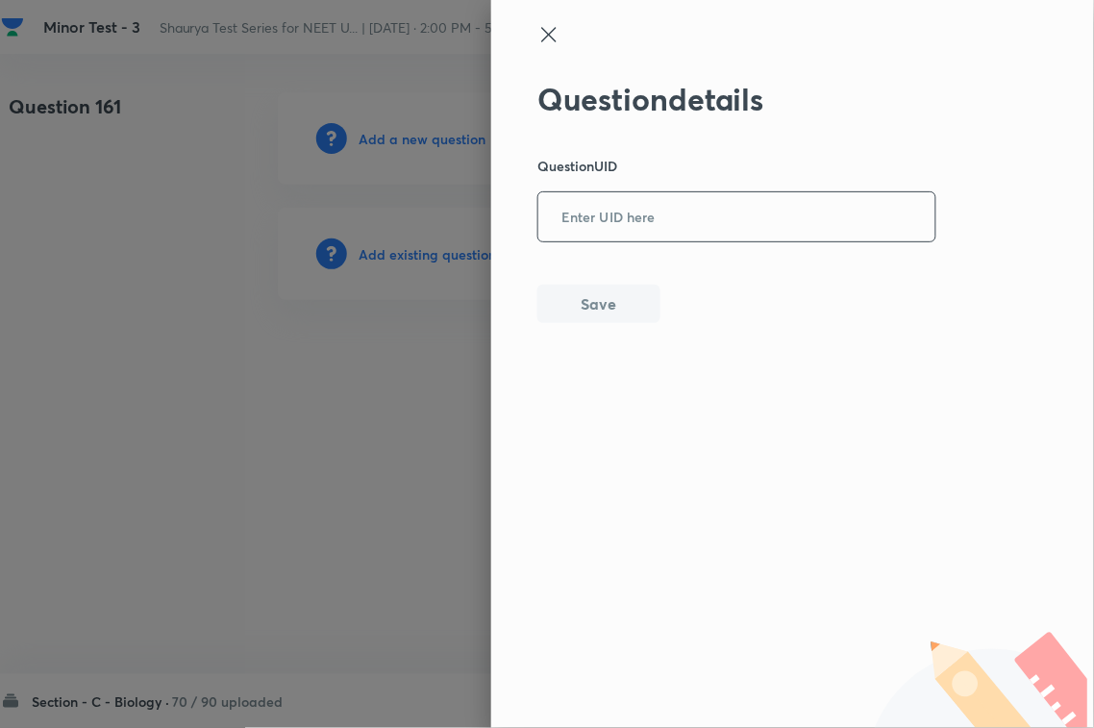
click at [596, 235] on input "text" at bounding box center [736, 217] width 397 height 47
type input "EOQH3"
drag, startPoint x: 601, startPoint y: 324, endPoint x: 719, endPoint y: 314, distance: 118.6
click at [607, 324] on div "Question details Question UID EOQH3 ​ Save" at bounding box center [792, 364] width 603 height 728
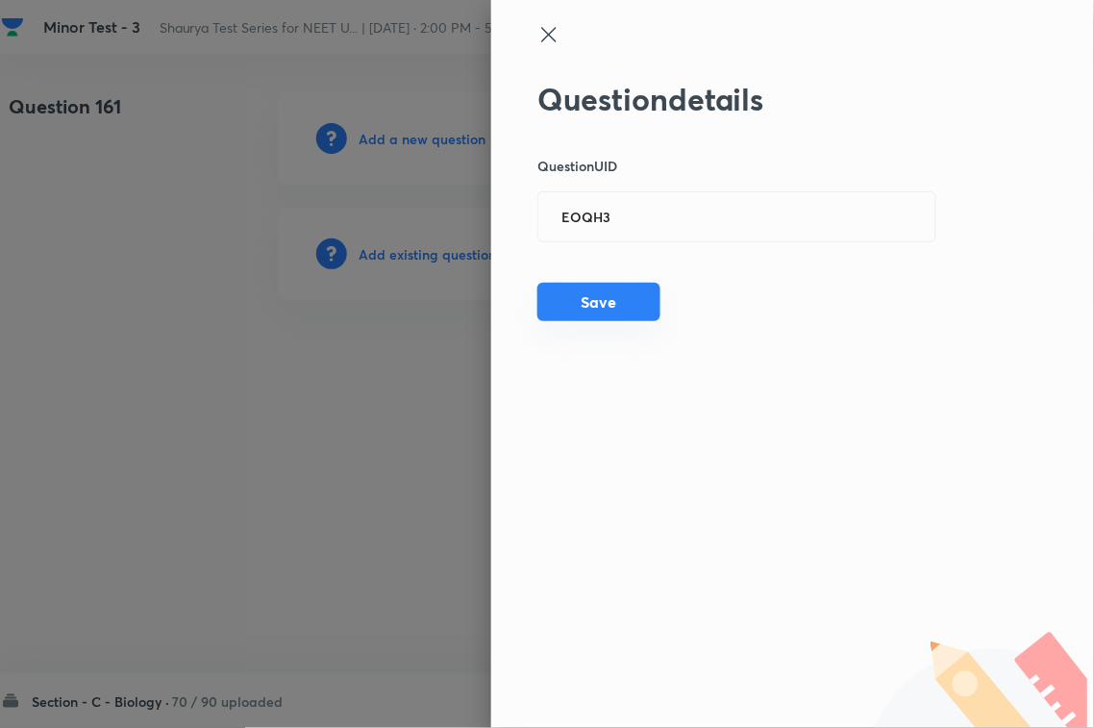
drag, startPoint x: 607, startPoint y: 298, endPoint x: 645, endPoint y: 298, distance: 37.5
click at [607, 296] on button "Save" at bounding box center [598, 302] width 123 height 38
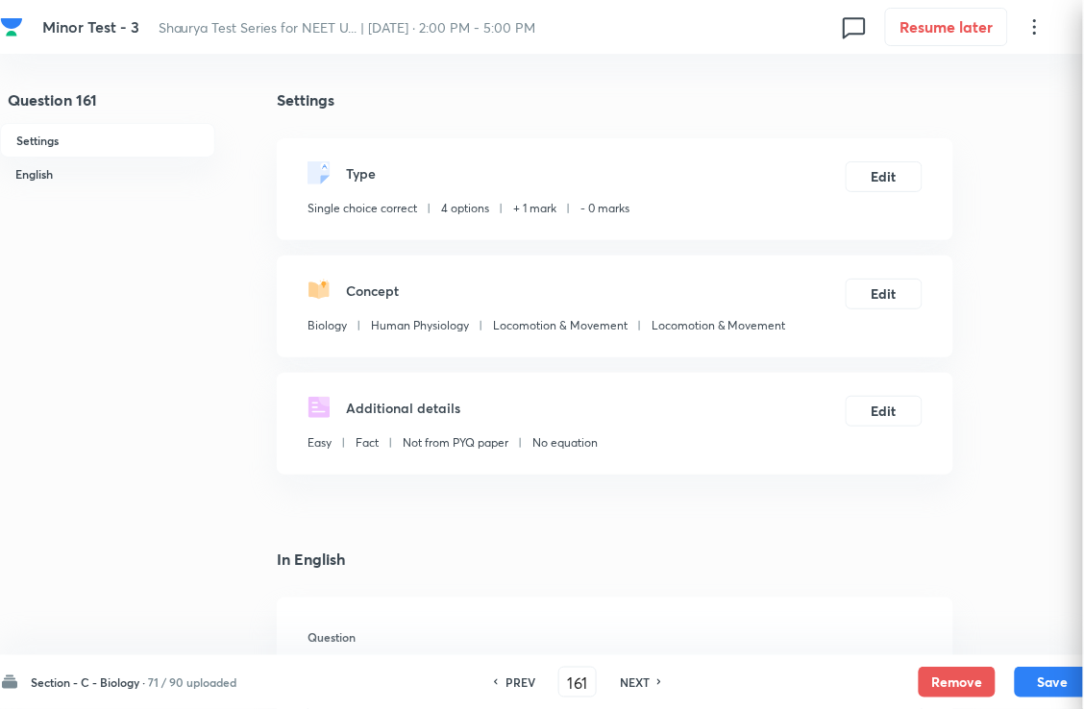
checkbox input "true"
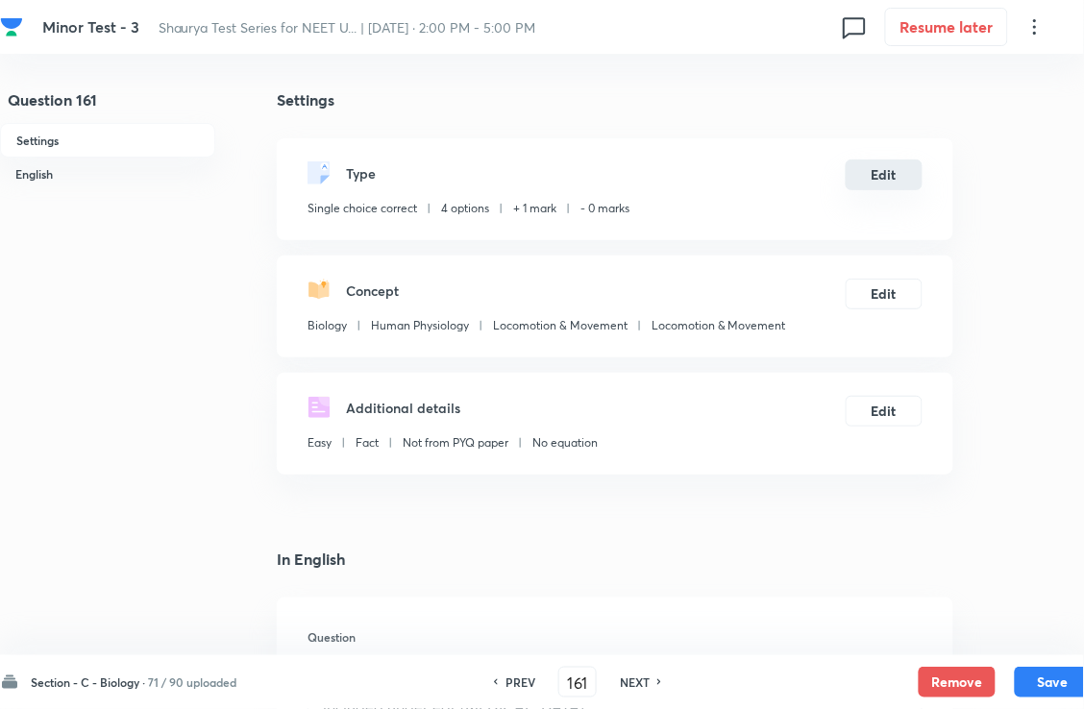
click at [890, 190] on button "Edit" at bounding box center [884, 175] width 77 height 31
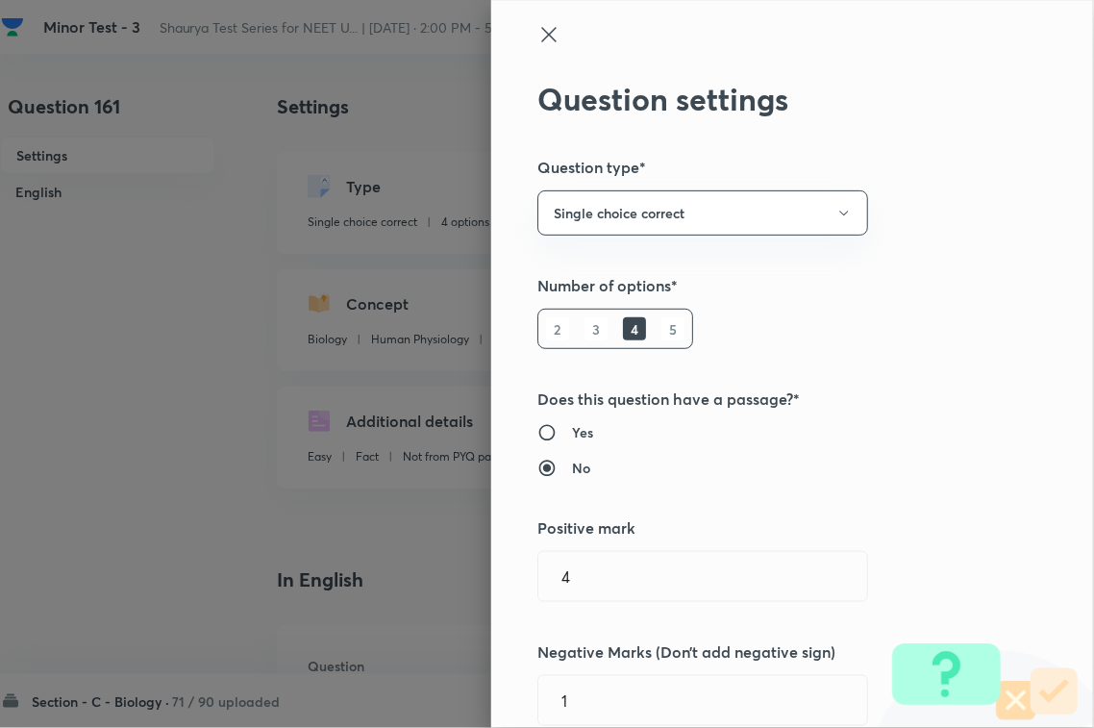
type input "1"
type input "0"
type input "Human Physiology"
type input "Locomotion & Movement"
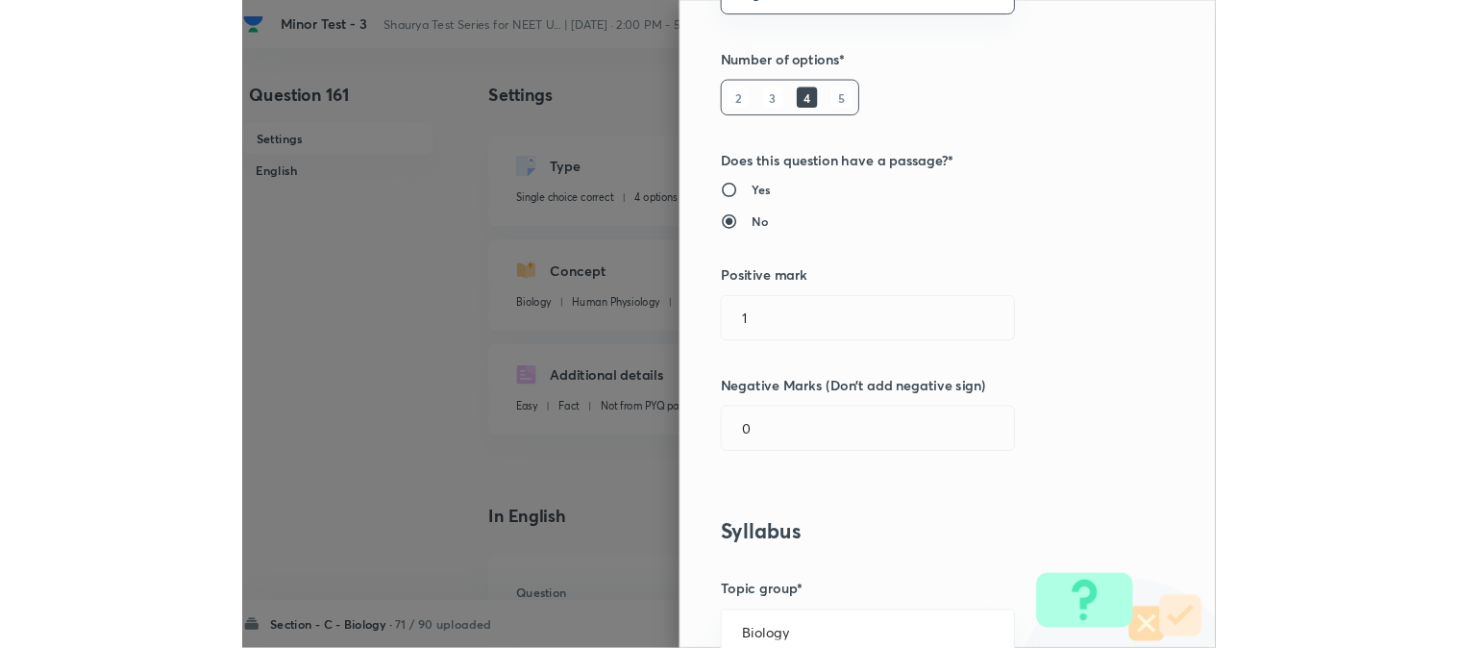
scroll to position [0, 0]
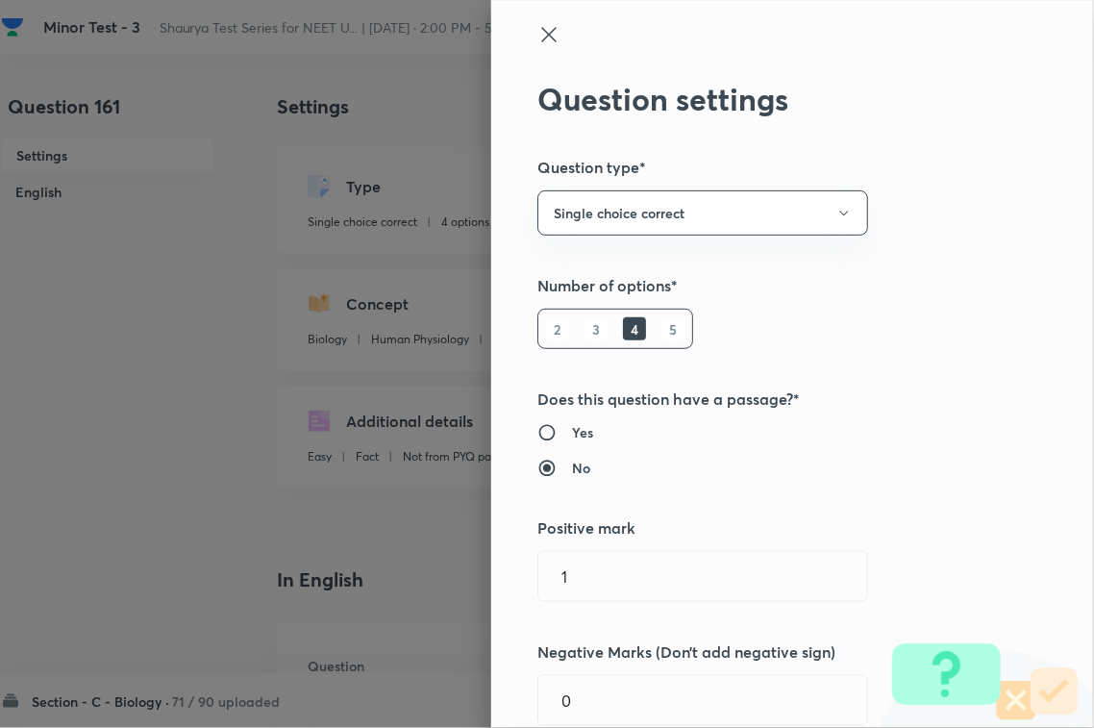
click at [537, 27] on icon at bounding box center [548, 34] width 23 height 23
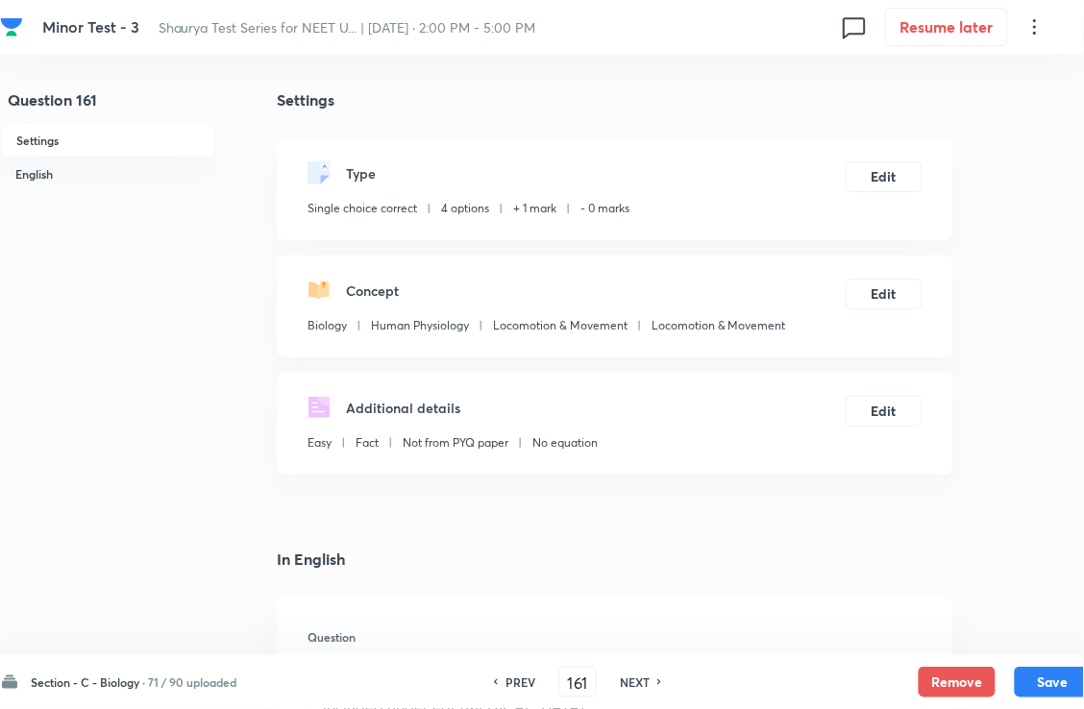
click at [650, 675] on h6 "NEXT" at bounding box center [635, 682] width 30 height 17
type input "162"
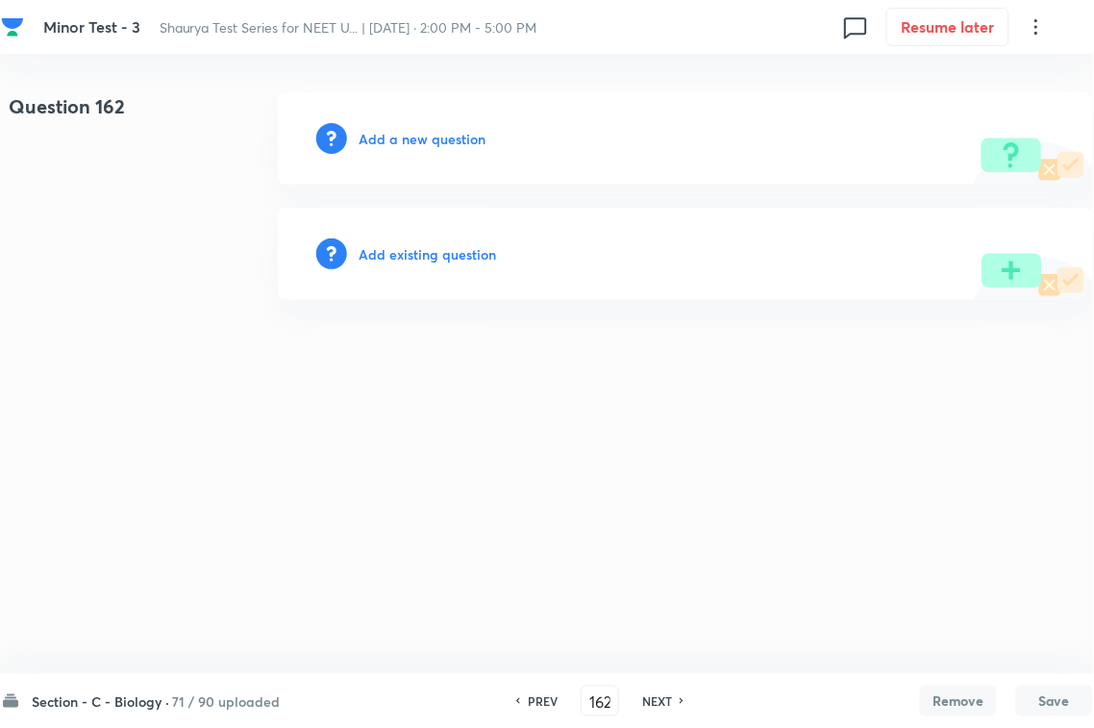
click at [440, 253] on h6 "Add existing question" at bounding box center [427, 254] width 137 height 20
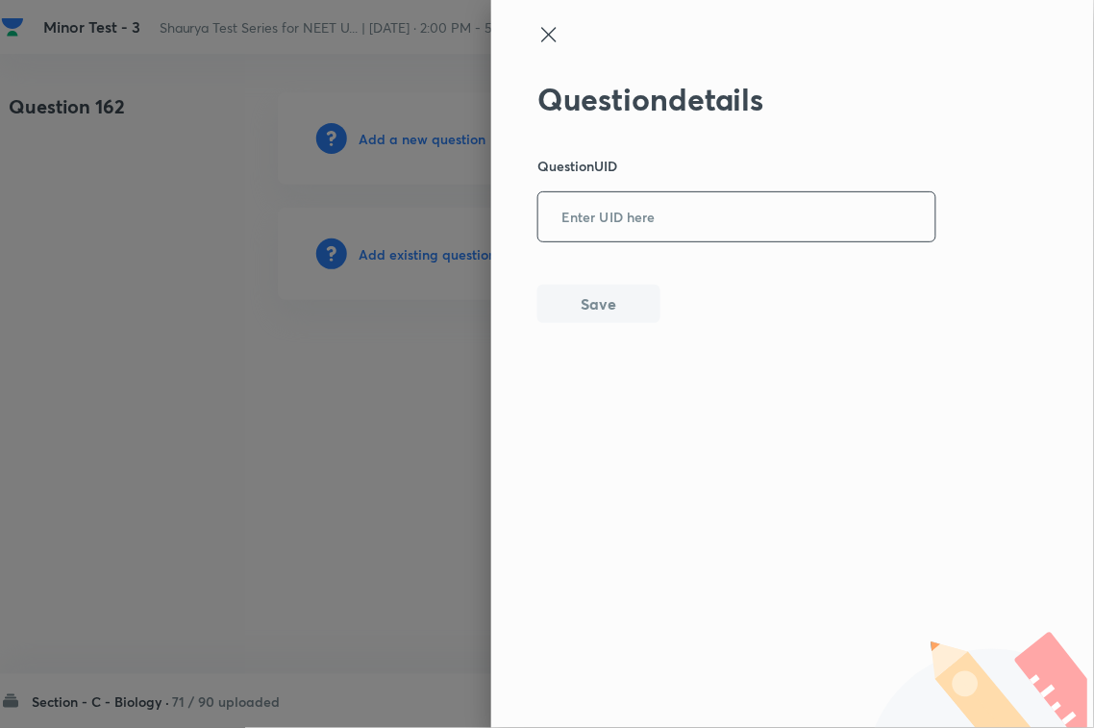
click at [599, 211] on input "text" at bounding box center [736, 217] width 397 height 47
paste input "88WFJ"
type input "88WFJ"
click at [593, 328] on div "Question details Question UID 88WFJ ​ Save" at bounding box center [792, 364] width 603 height 728
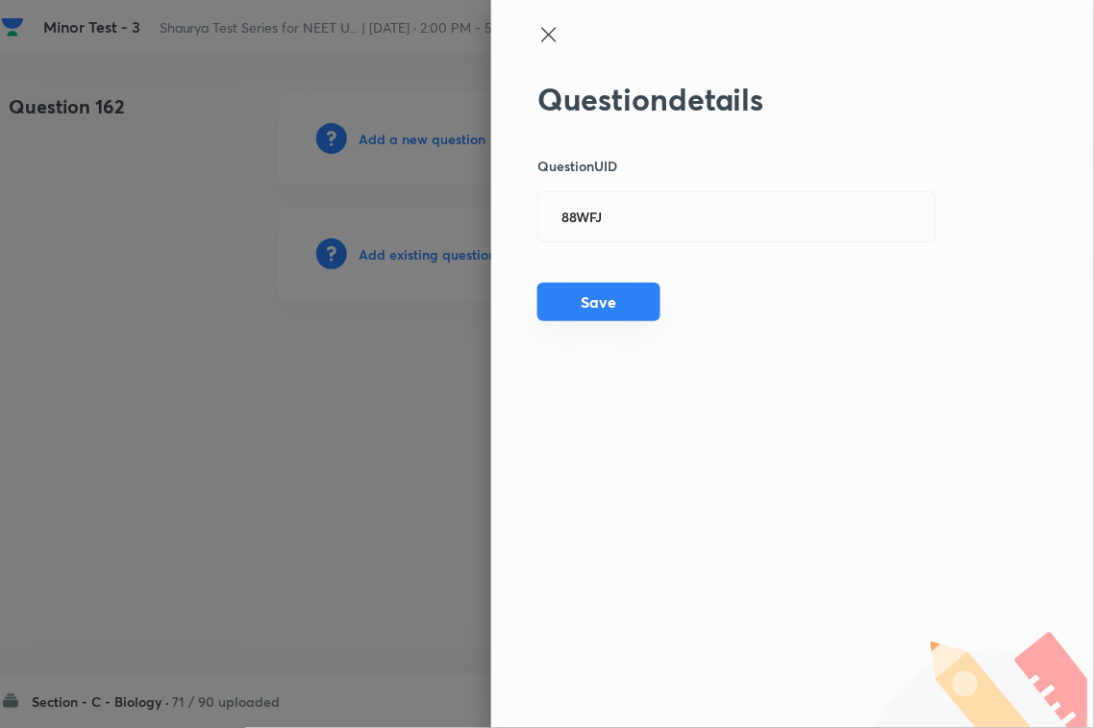
click at [644, 285] on button "Save" at bounding box center [598, 302] width 123 height 38
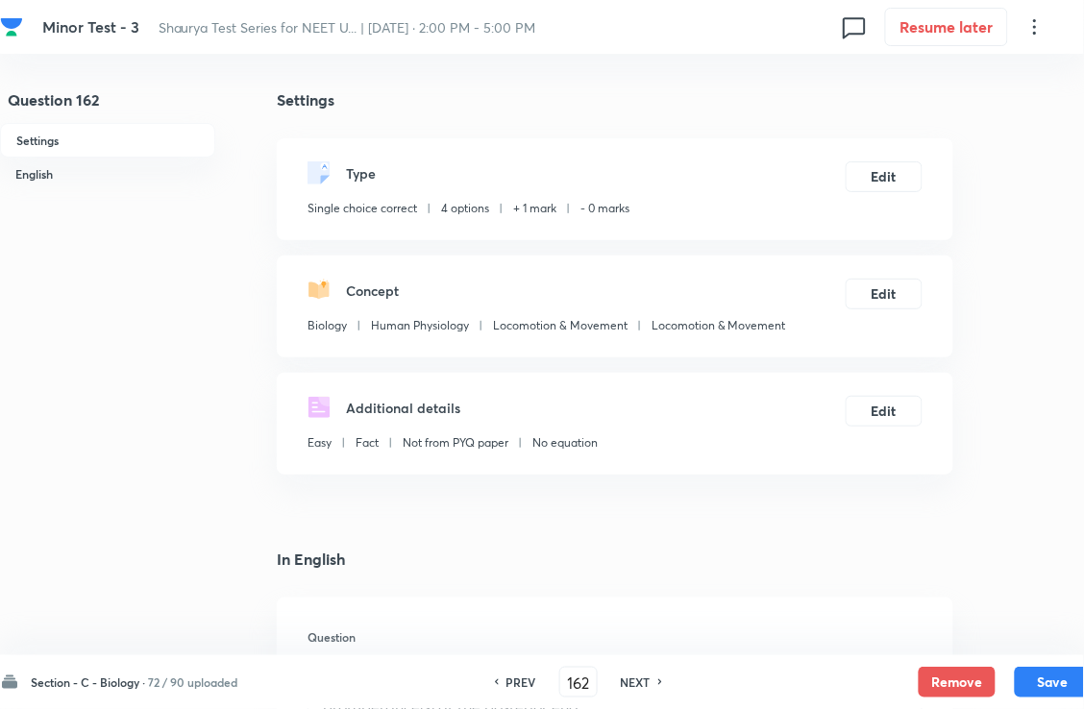
checkbox input "true"
click at [651, 684] on h6 "NEXT" at bounding box center [636, 682] width 30 height 17
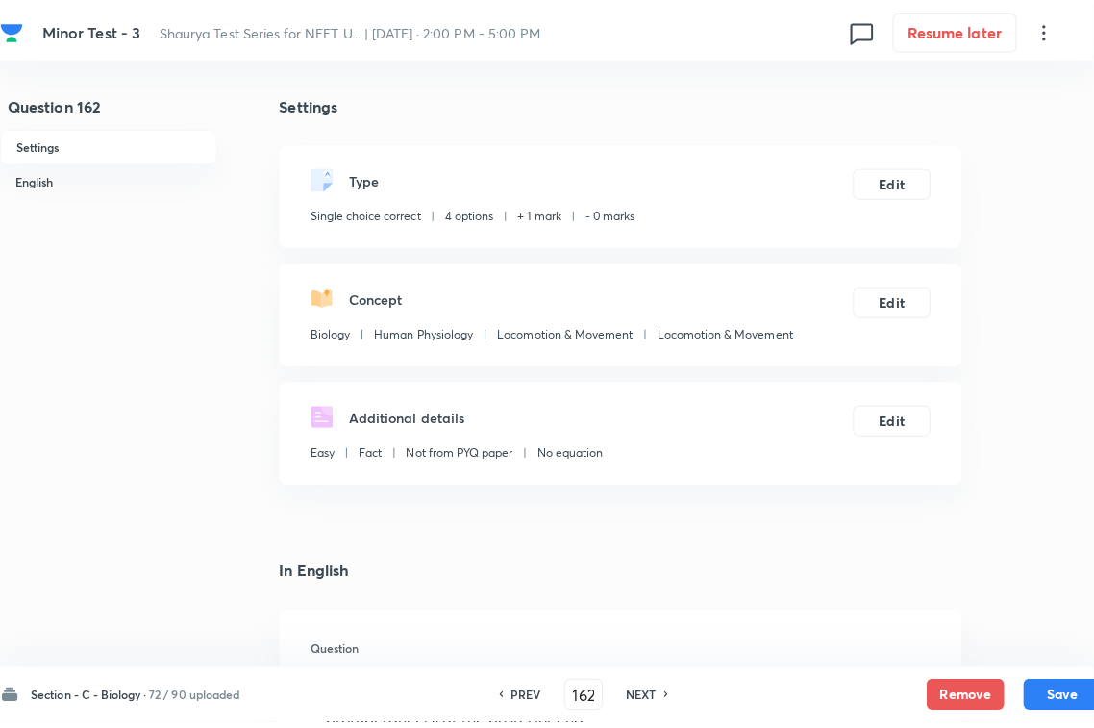
type input "163"
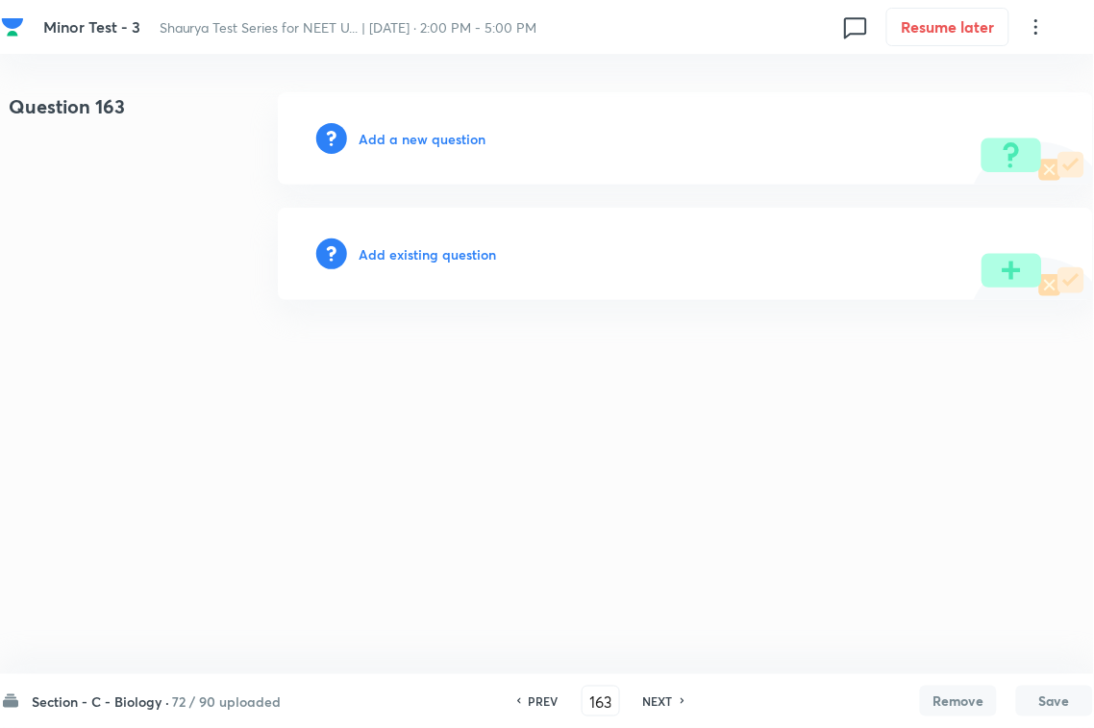
click at [491, 257] on h6 "Add existing question" at bounding box center [427, 254] width 137 height 20
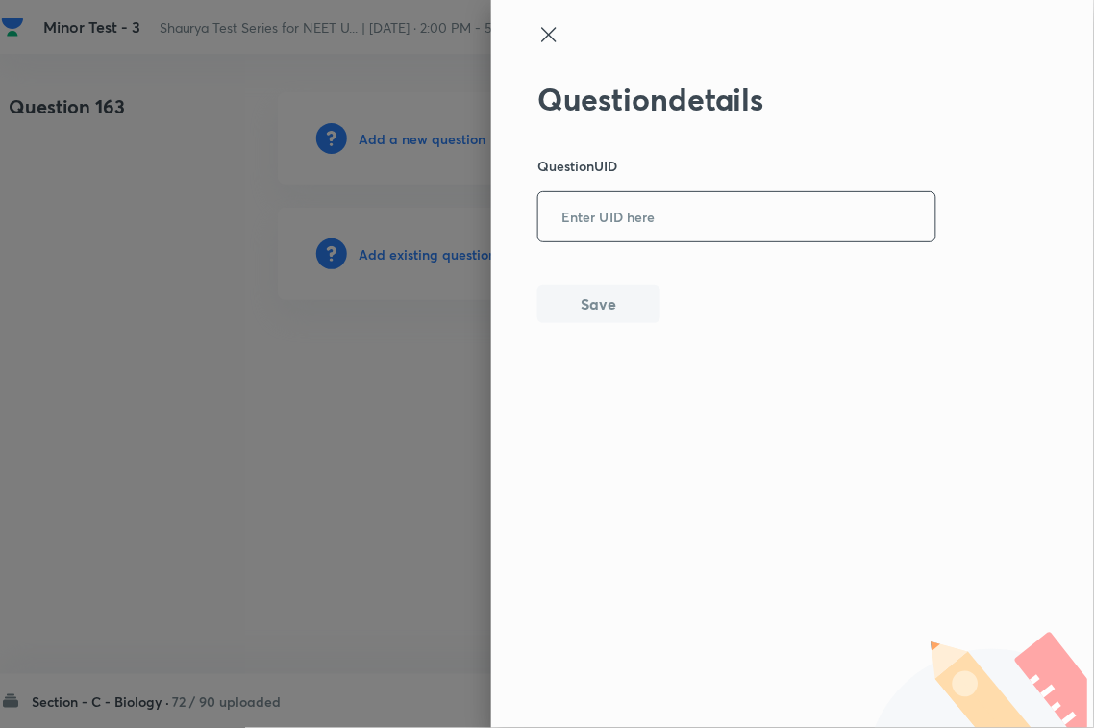
click at [602, 214] on input "text" at bounding box center [736, 217] width 397 height 47
type input "83ZWS"
click at [602, 290] on button "Save" at bounding box center [598, 302] width 123 height 38
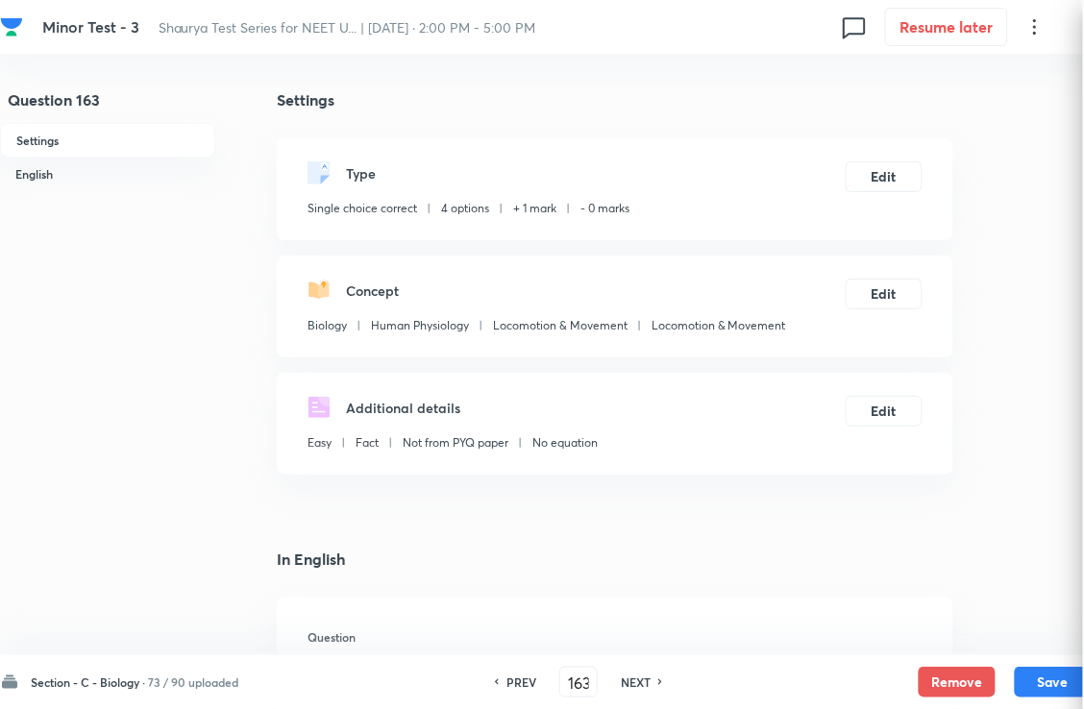
checkbox input "true"
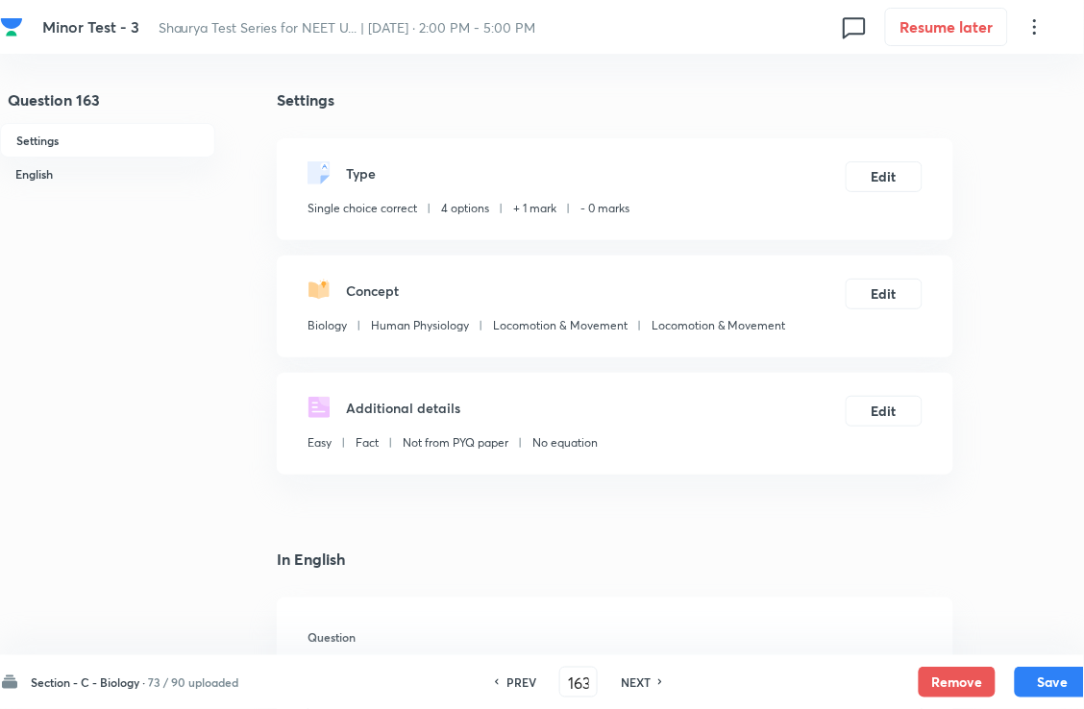
click at [664, 679] on div "NEXT" at bounding box center [638, 682] width 51 height 17
type input "164"
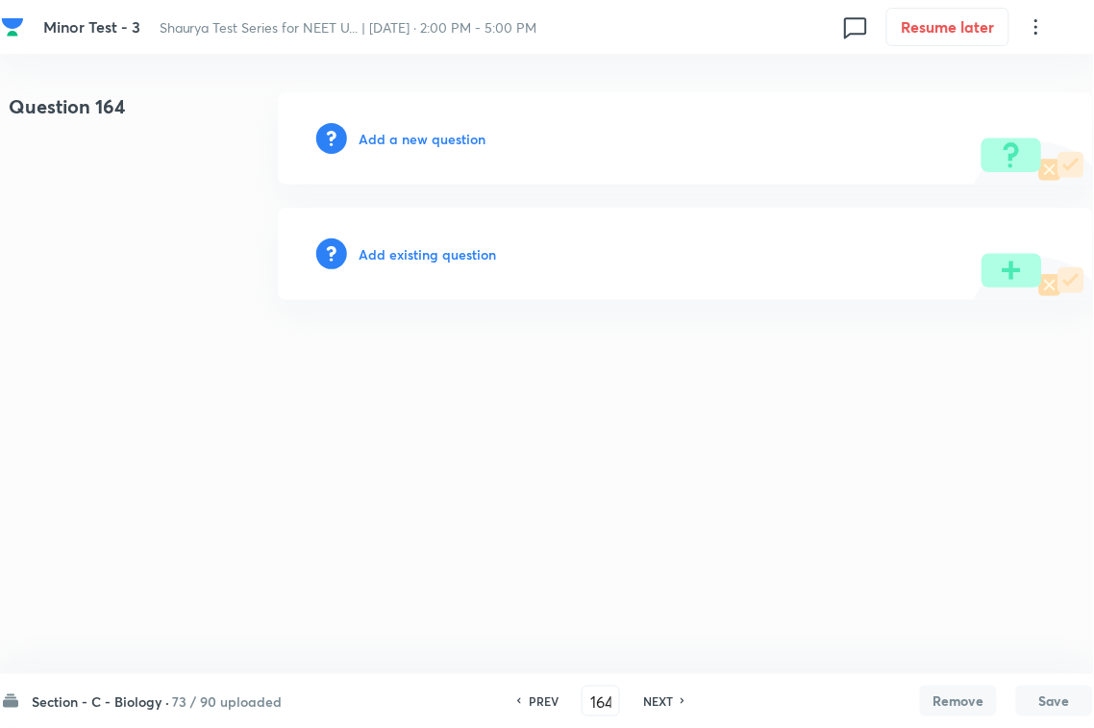
click at [472, 241] on div "Add existing question" at bounding box center [685, 254] width 815 height 92
click at [473, 248] on h6 "Add existing question" at bounding box center [427, 254] width 137 height 20
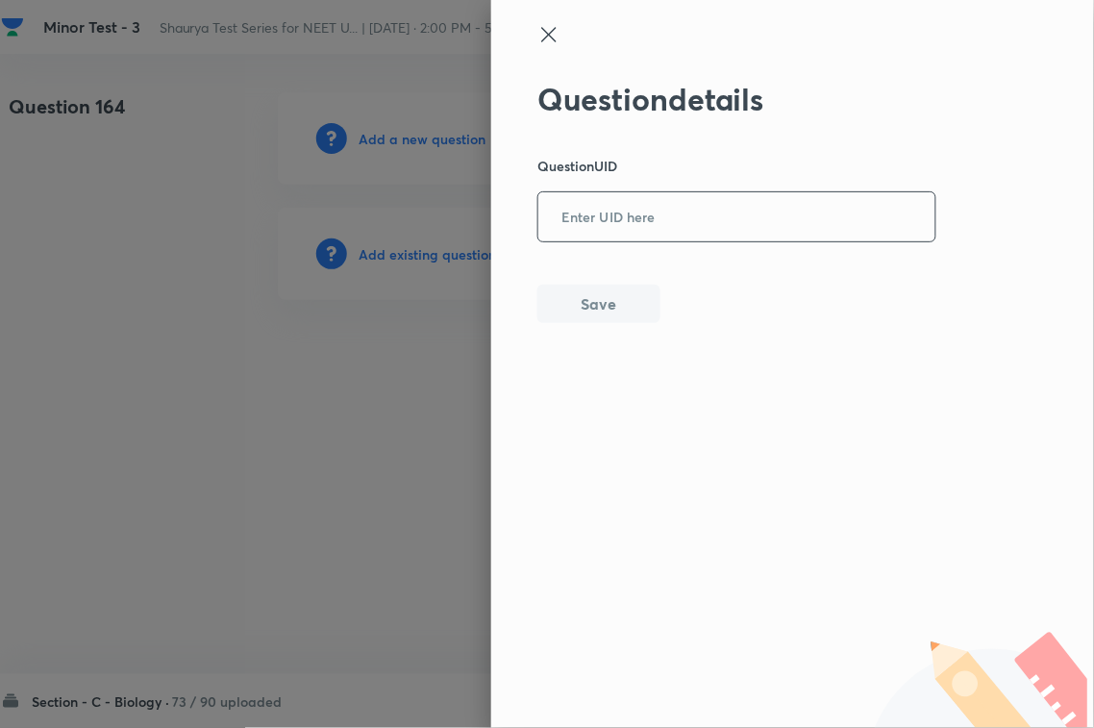
click at [568, 226] on input "text" at bounding box center [736, 217] width 397 height 47
paste input "X9CLR"
type input "X9CLR"
click at [572, 303] on button "Save" at bounding box center [598, 302] width 123 height 38
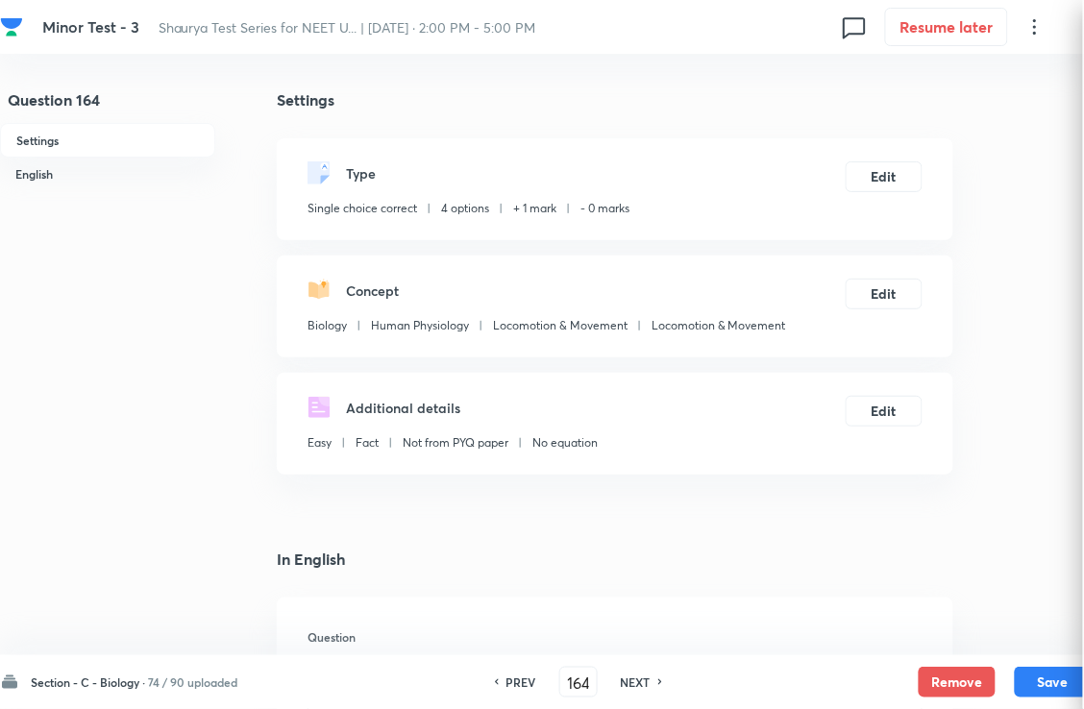
checkbox input "true"
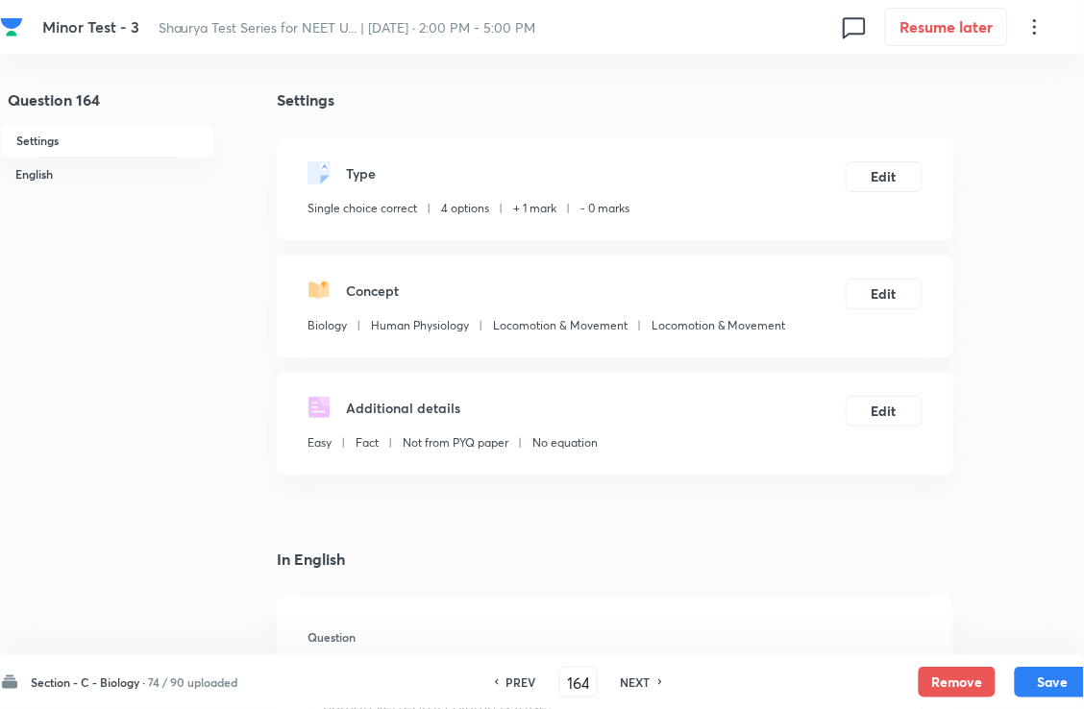
click at [651, 678] on h6 "NEXT" at bounding box center [636, 682] width 30 height 17
type input "165"
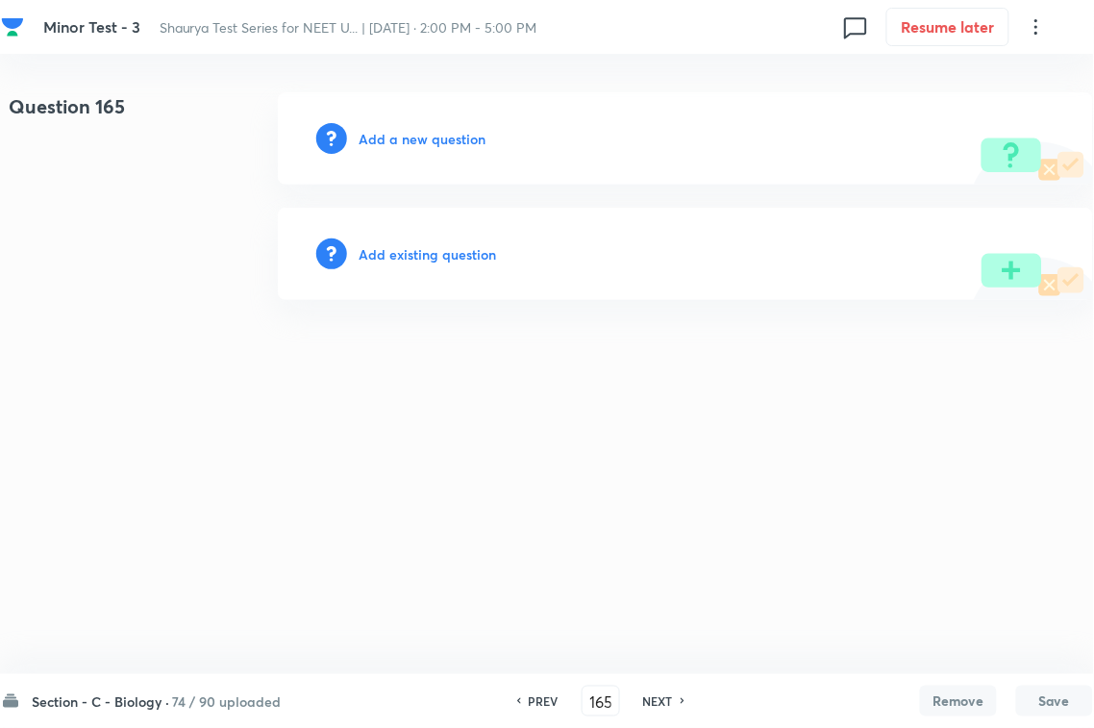
click at [445, 253] on h6 "Add existing question" at bounding box center [427, 254] width 137 height 20
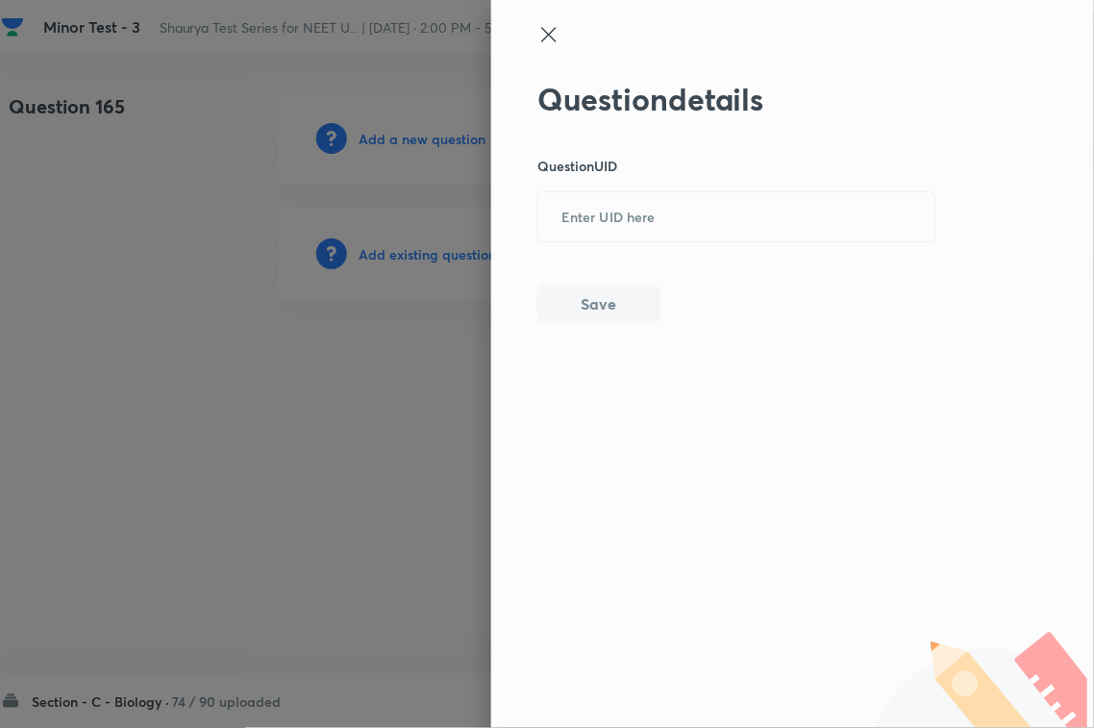
click at [668, 216] on input "text" at bounding box center [736, 217] width 397 height 47
paste input "G3AY6"
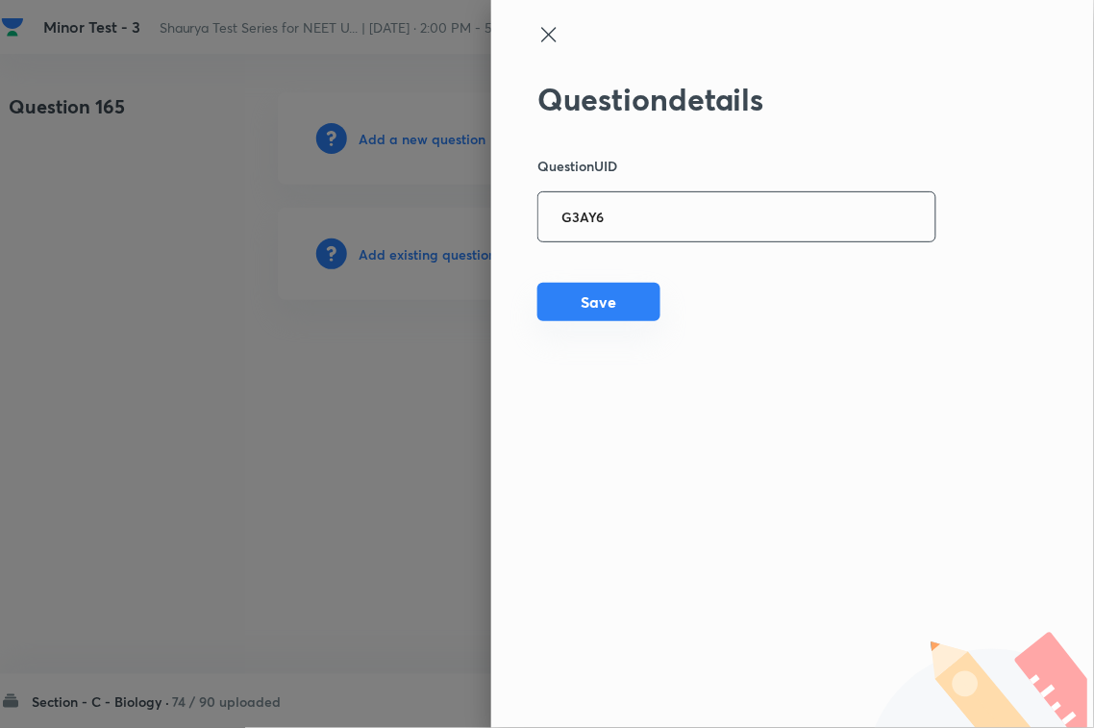
type input "G3AY6"
click at [593, 305] on button "Save" at bounding box center [598, 302] width 123 height 38
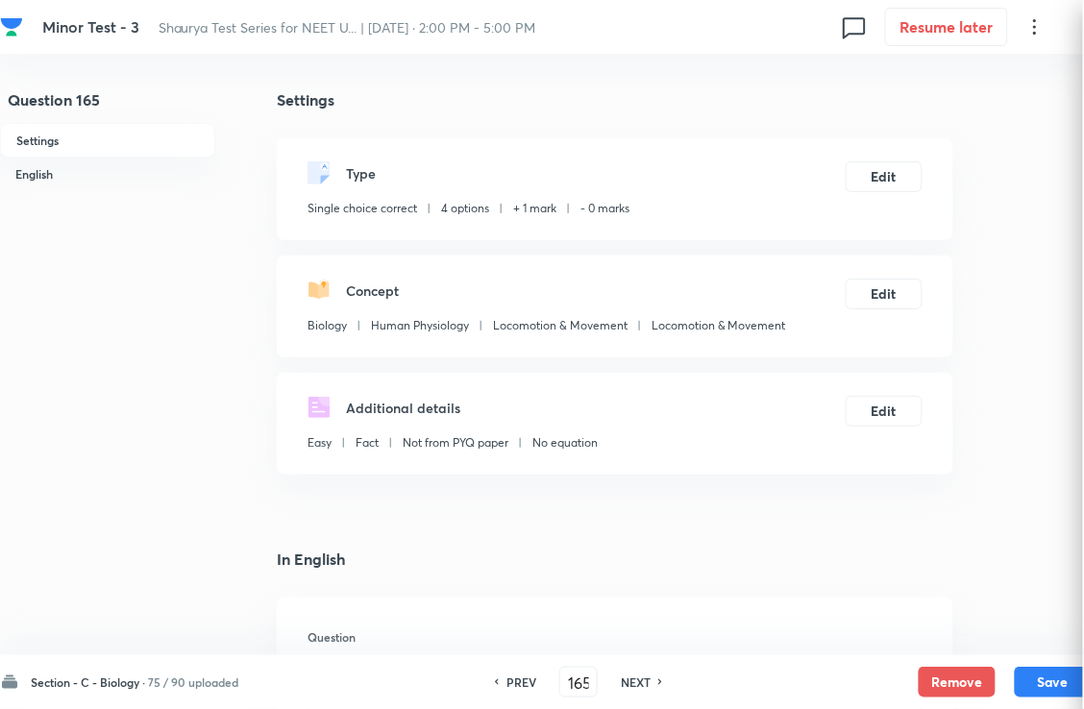
checkbox input "true"
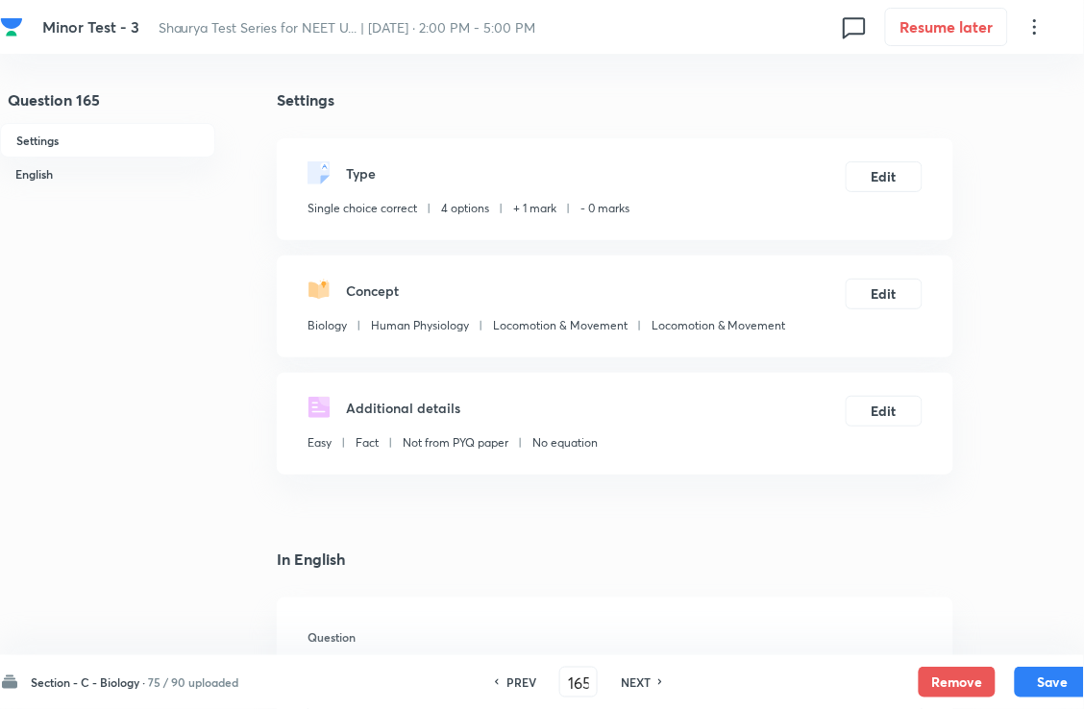
click at [656, 692] on div "PREV 165 ​ NEXT" at bounding box center [579, 682] width 248 height 31
drag, startPoint x: 660, startPoint y: 685, endPoint x: 658, endPoint y: 676, distance: 9.8
click at [651, 684] on h6 "NEXT" at bounding box center [636, 682] width 30 height 17
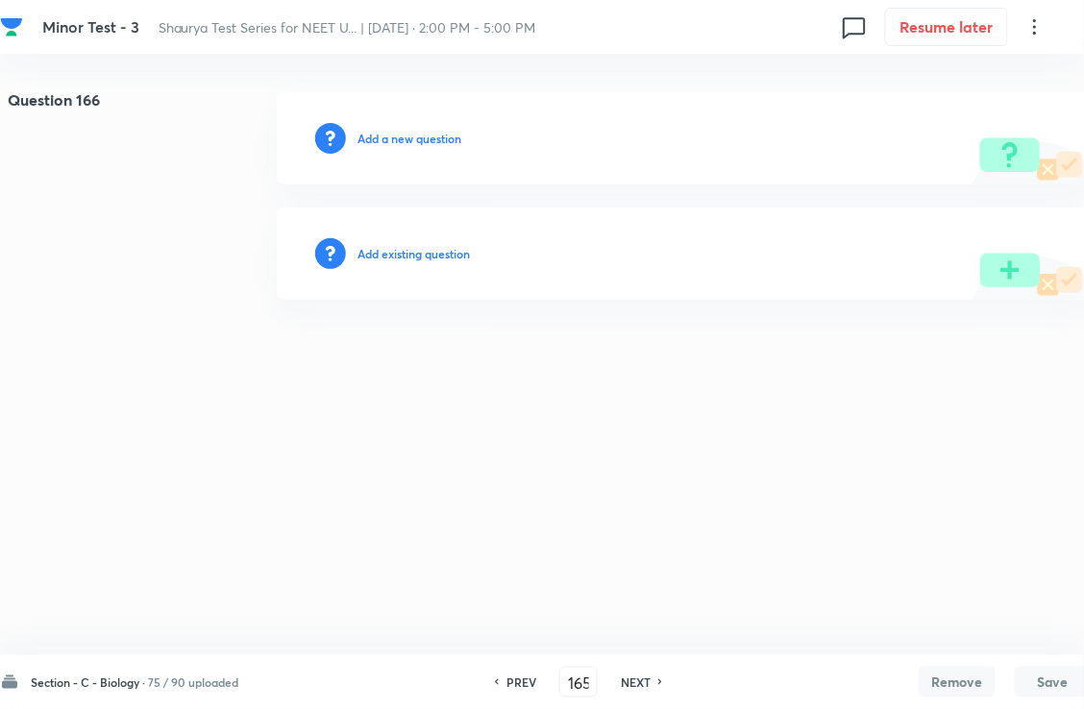
type input "166"
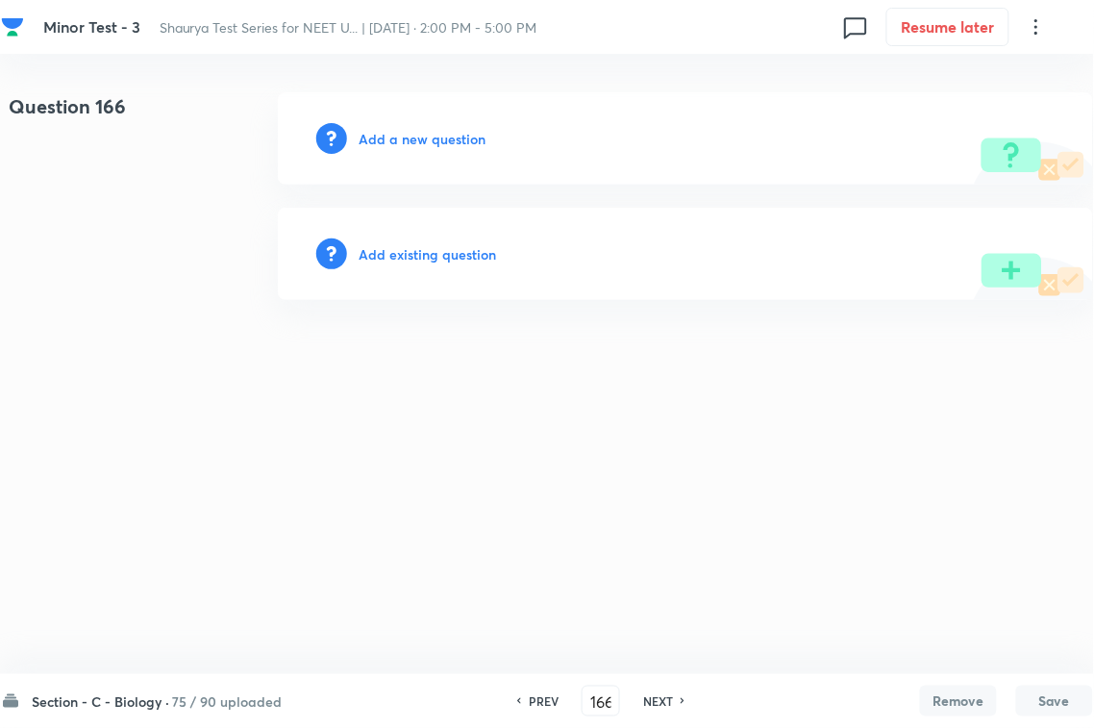
drag, startPoint x: 444, startPoint y: 255, endPoint x: 454, endPoint y: 248, distance: 11.7
click at [454, 248] on h6 "Add existing question" at bounding box center [427, 254] width 137 height 20
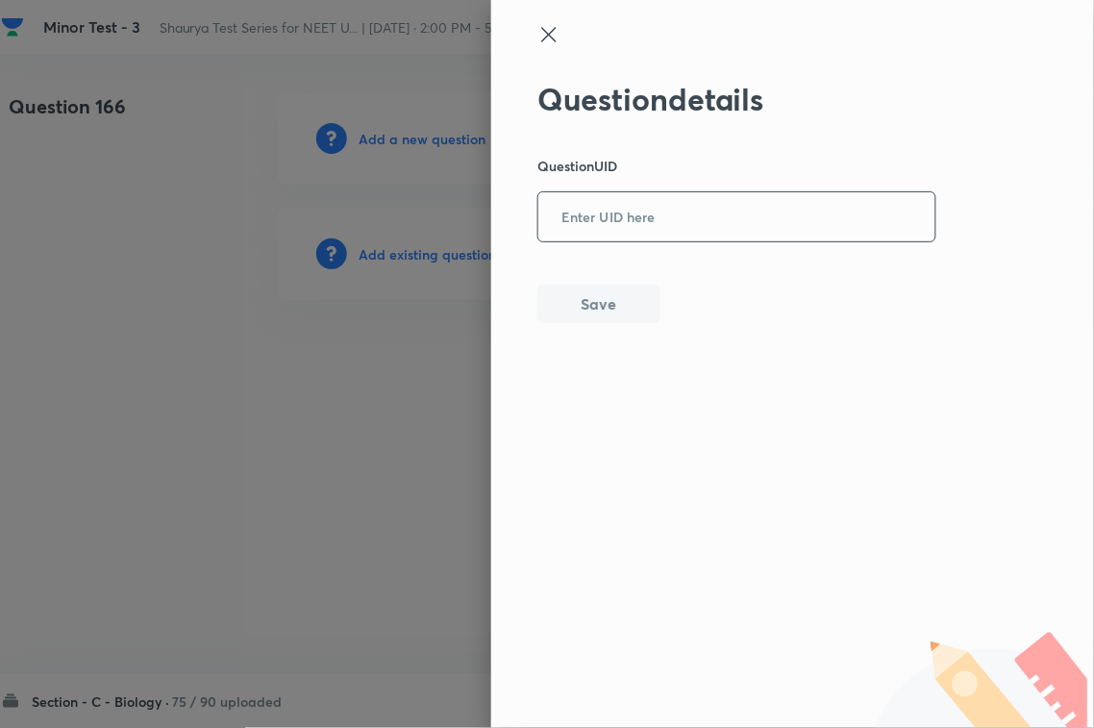
drag, startPoint x: 606, startPoint y: 217, endPoint x: 582, endPoint y: 289, distance: 75.7
click at [606, 218] on input "text" at bounding box center [736, 217] width 397 height 47
paste input "OZPV8"
type input "OZPV8"
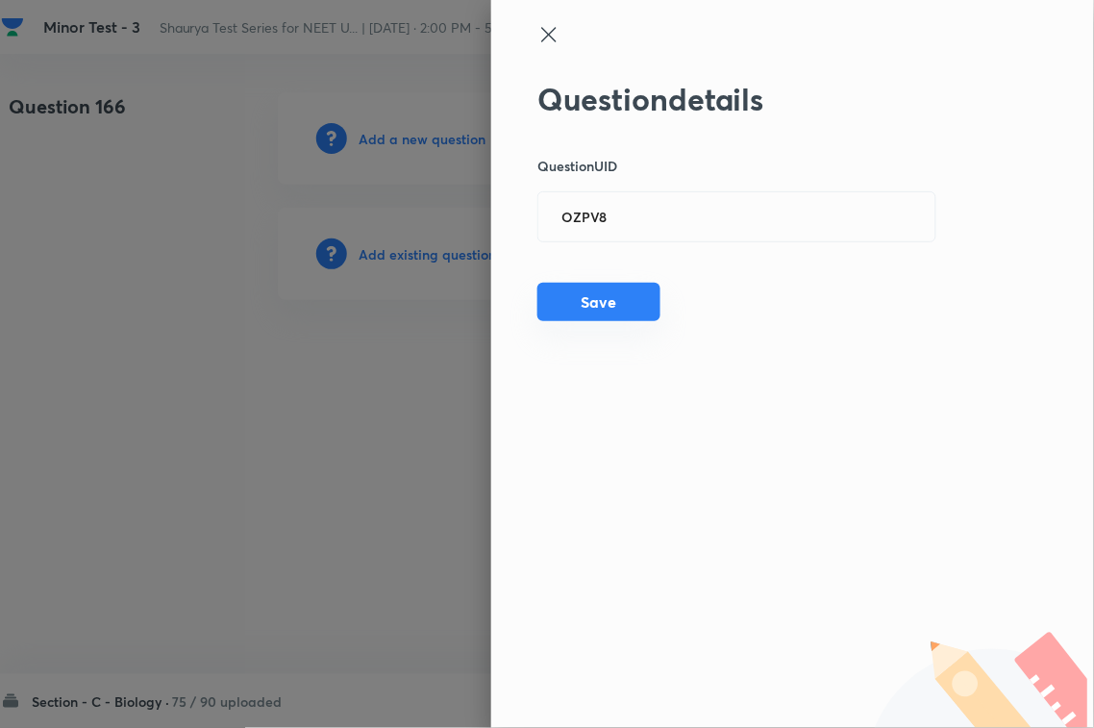
click at [582, 293] on button "Save" at bounding box center [598, 302] width 123 height 38
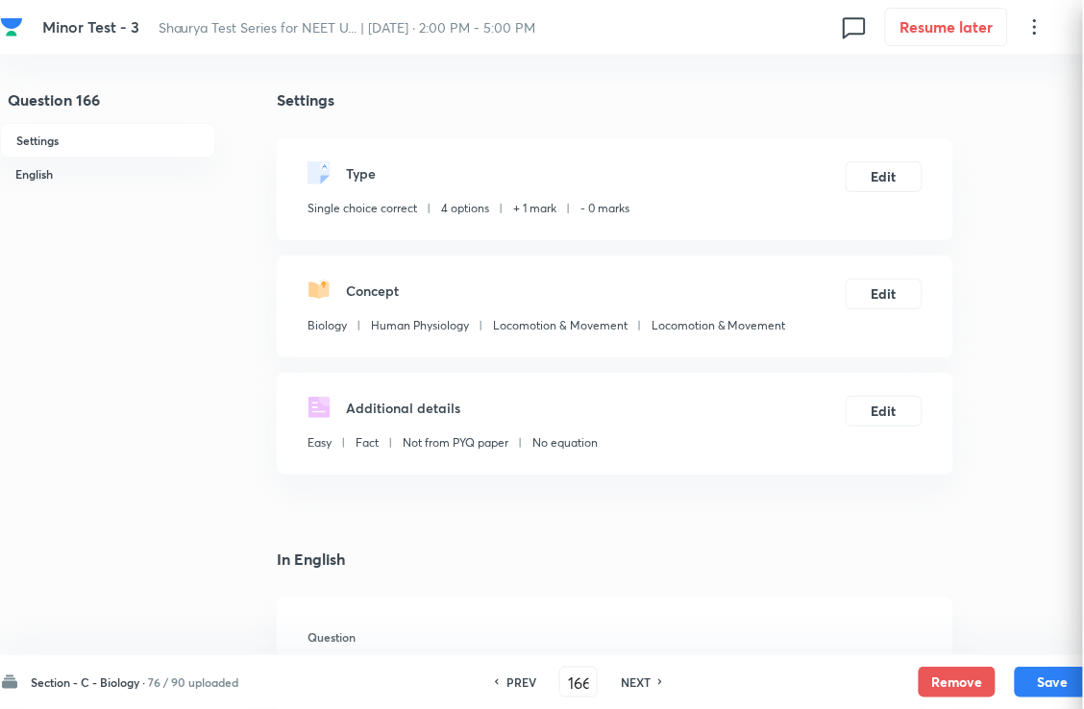
checkbox input "true"
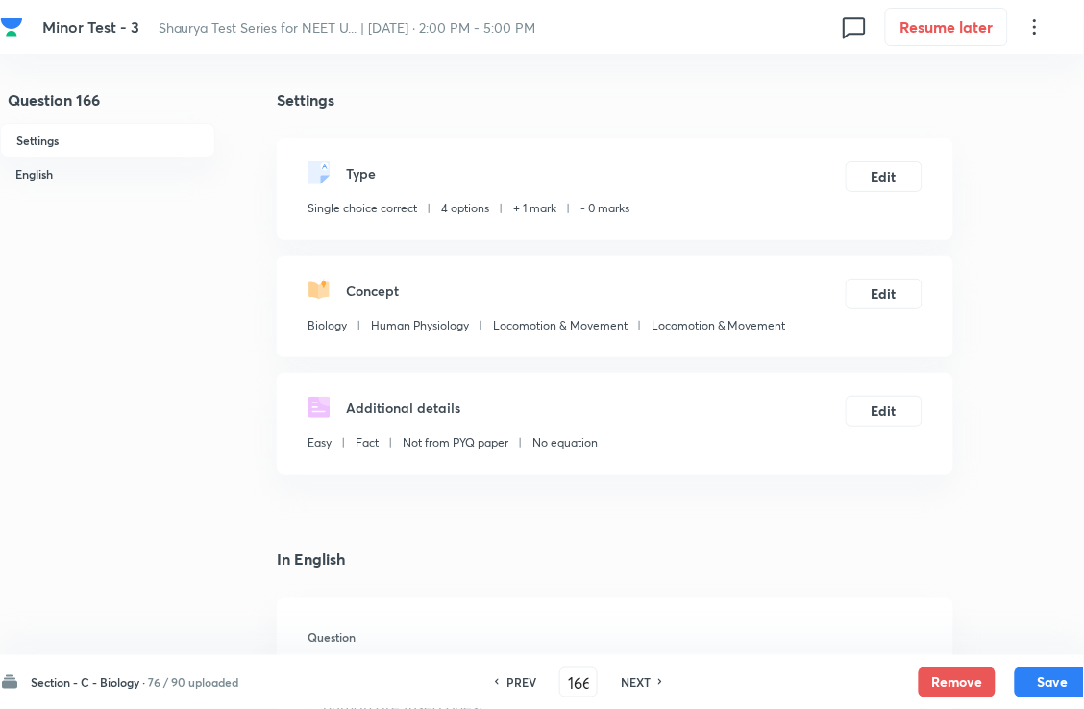
click at [626, 682] on div "PREV 166 ​ NEXT" at bounding box center [579, 682] width 248 height 31
drag, startPoint x: 645, startPoint y: 674, endPoint x: 644, endPoint y: 646, distance: 27.9
click at [650, 678] on h6 "NEXT" at bounding box center [636, 682] width 30 height 17
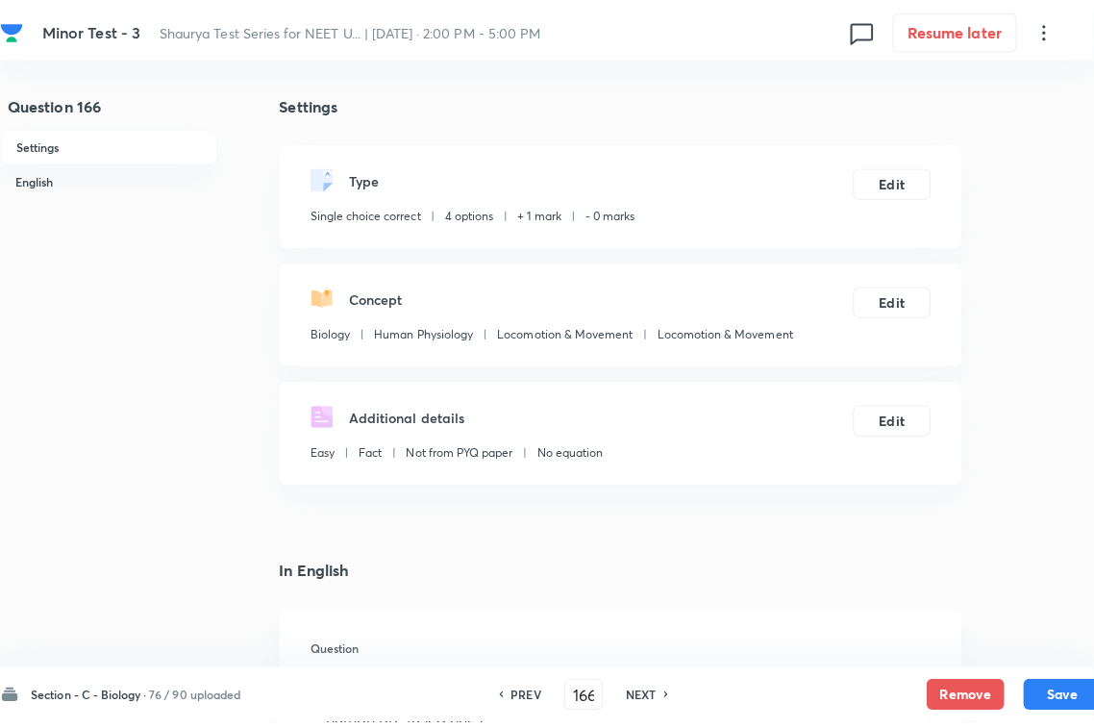
type input "167"
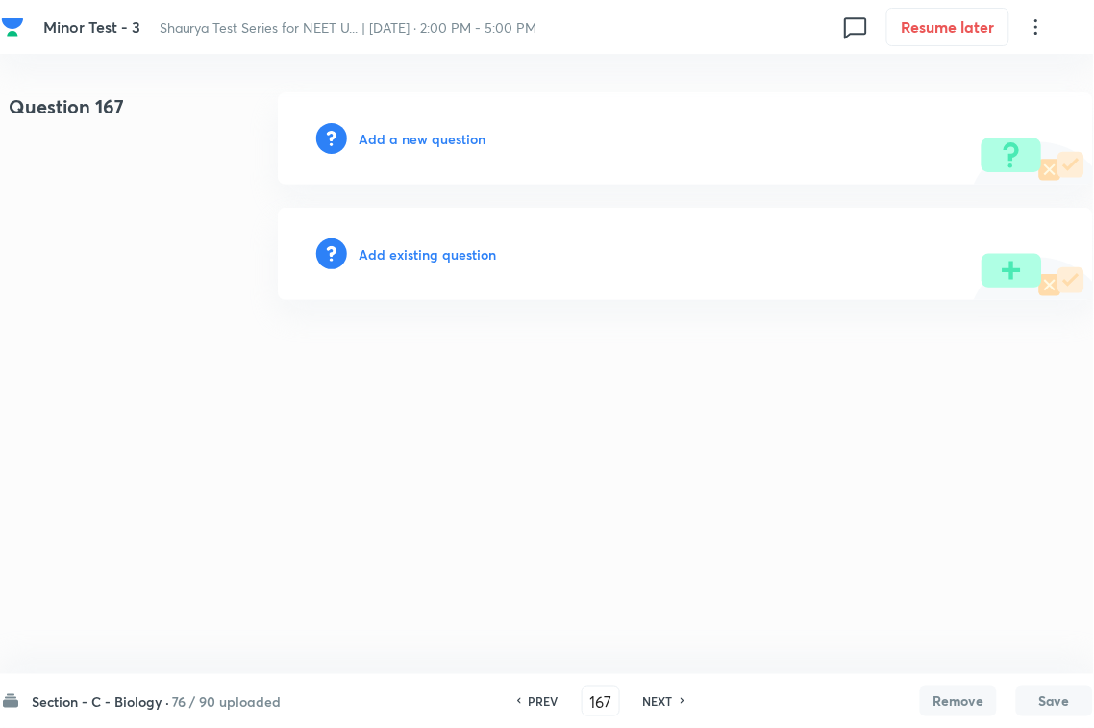
click at [450, 234] on div "Add existing question" at bounding box center [685, 254] width 815 height 92
click at [450, 244] on h6 "Add existing question" at bounding box center [427, 254] width 137 height 20
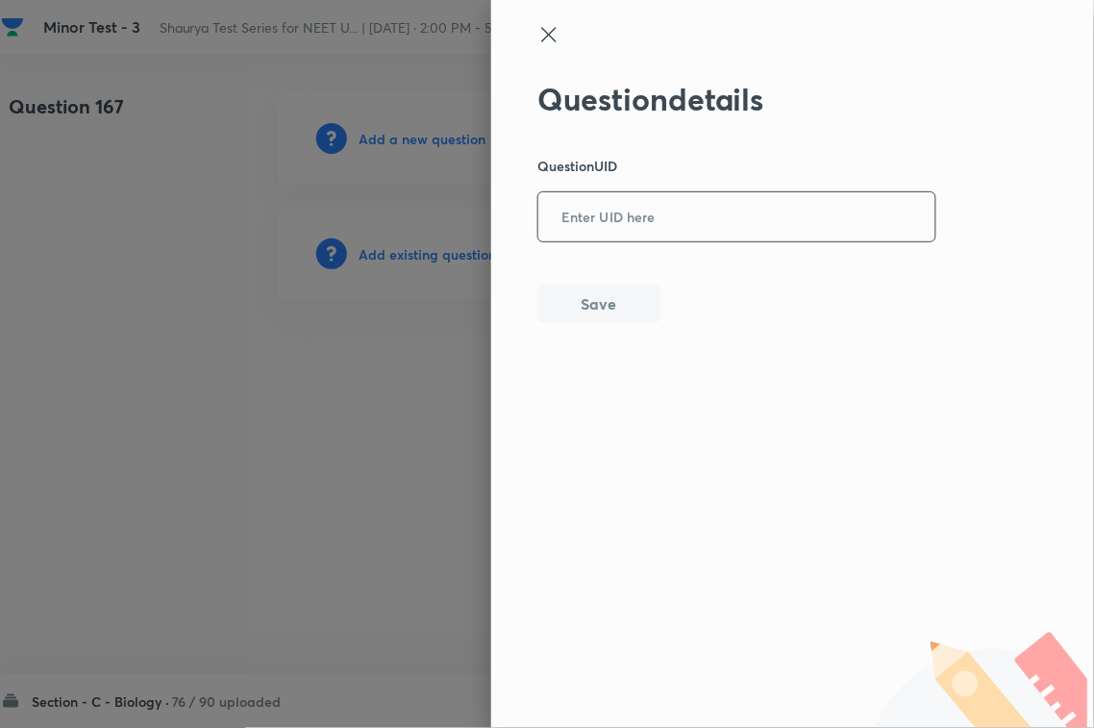
drag, startPoint x: 618, startPoint y: 218, endPoint x: 616, endPoint y: 248, distance: 29.9
click at [620, 219] on input "text" at bounding box center [736, 217] width 397 height 47
paste input "FZ7LP"
type input "FZ7LP"
click at [608, 306] on button "Save" at bounding box center [598, 302] width 123 height 38
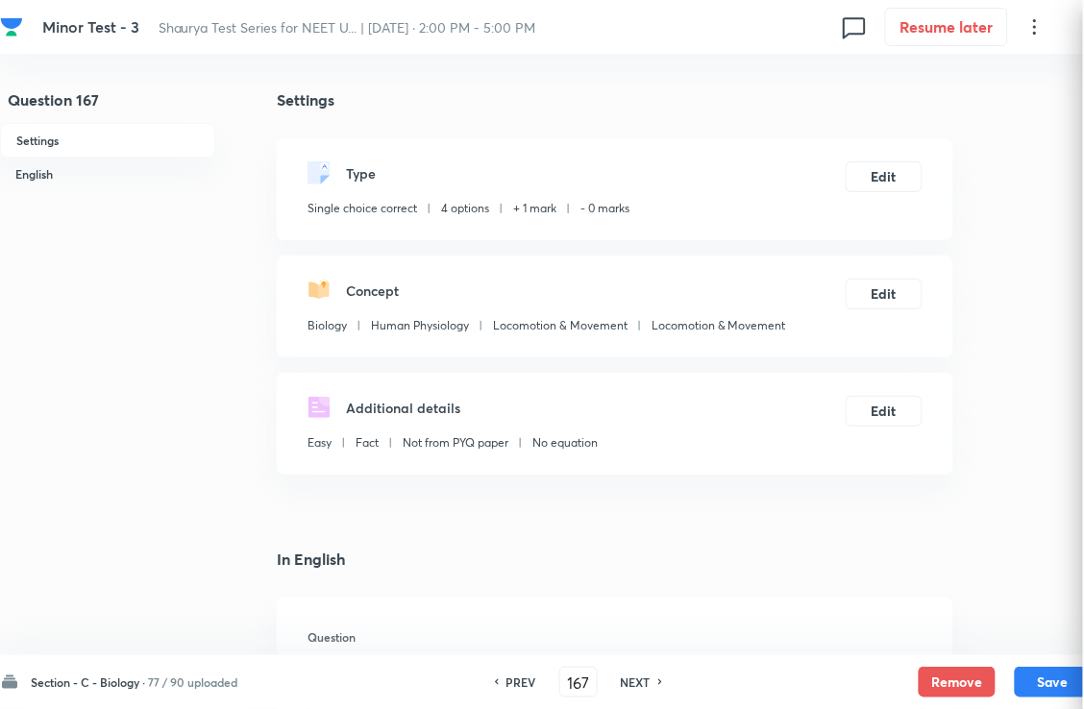
checkbox input "true"
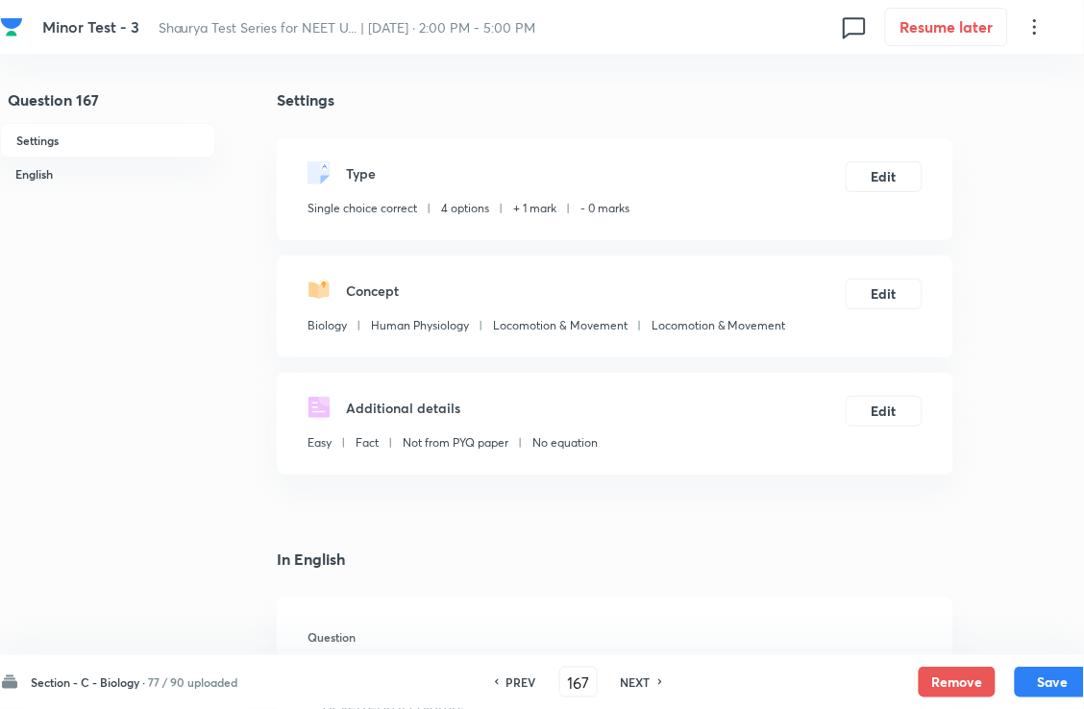
click at [642, 670] on div "PREV 167 ​ NEXT" at bounding box center [579, 682] width 248 height 31
click at [651, 690] on h6 "NEXT" at bounding box center [636, 682] width 30 height 17
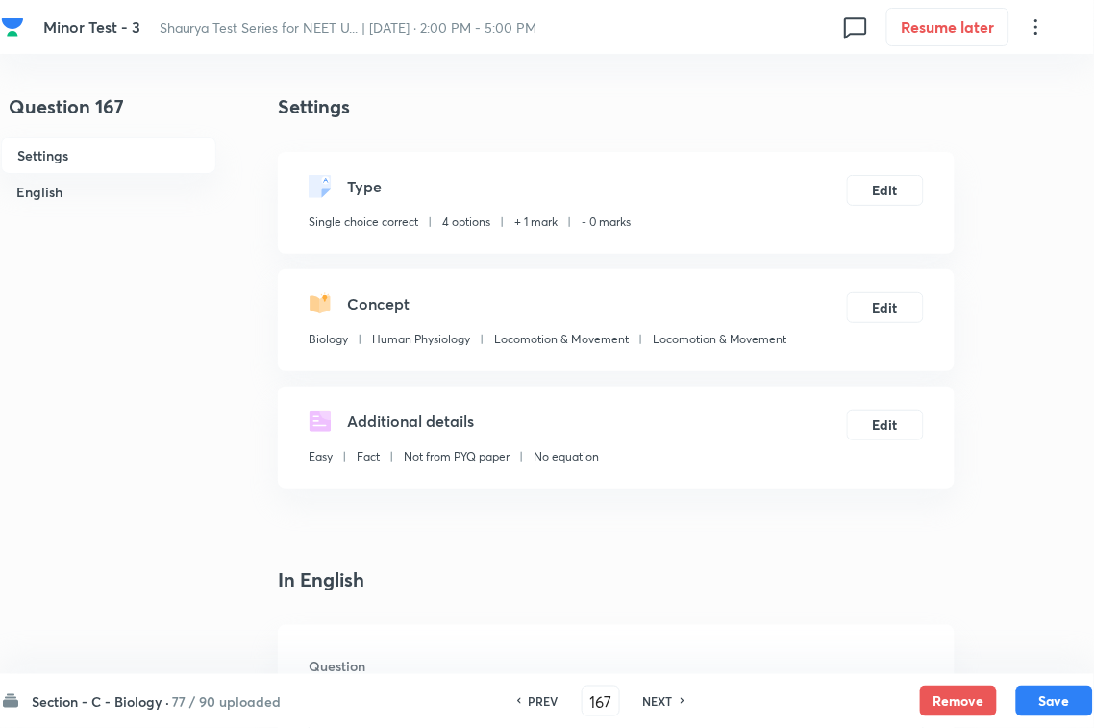
type input "168"
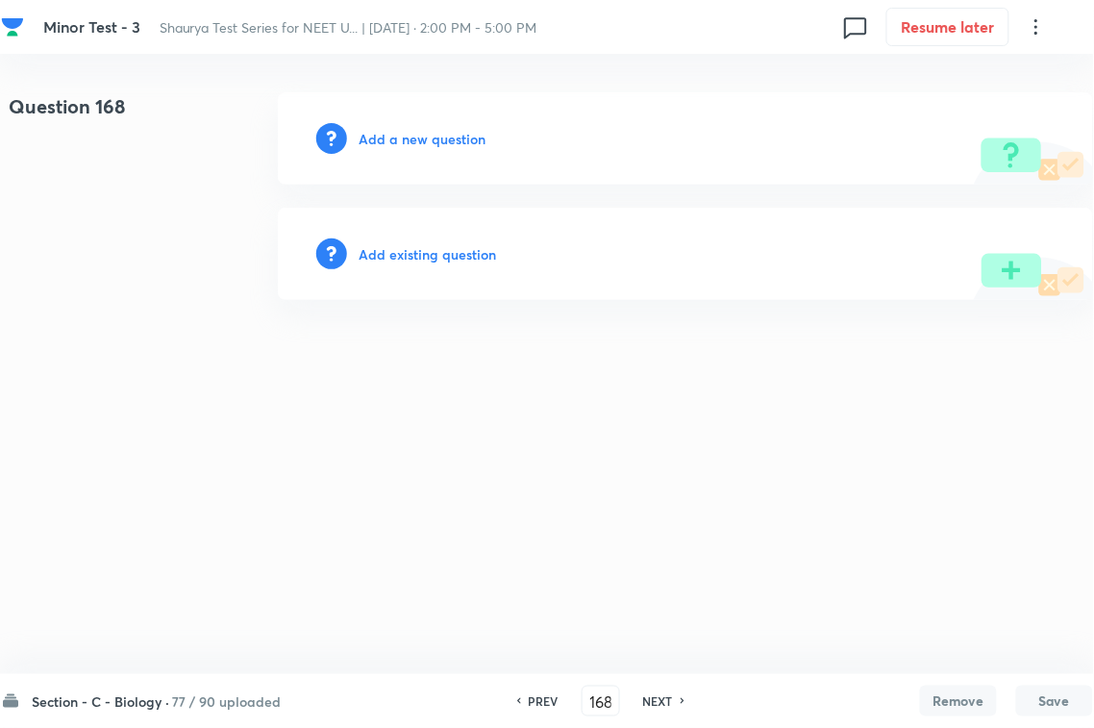
click at [463, 244] on h6 "Add existing question" at bounding box center [427, 254] width 137 height 20
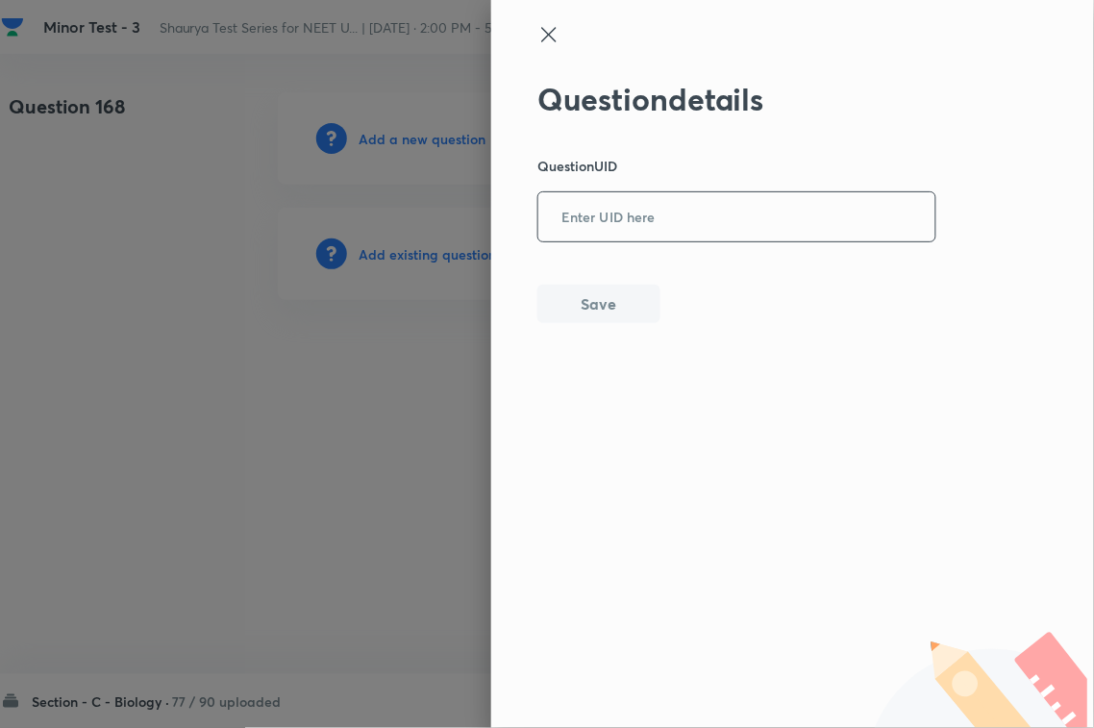
drag, startPoint x: 463, startPoint y: 243, endPoint x: 649, endPoint y: 241, distance: 185.5
click at [668, 212] on input "text" at bounding box center [736, 217] width 397 height 47
paste input "B6N4C"
type input "B6N4C"
drag, startPoint x: 601, startPoint y: 313, endPoint x: 650, endPoint y: 320, distance: 49.5
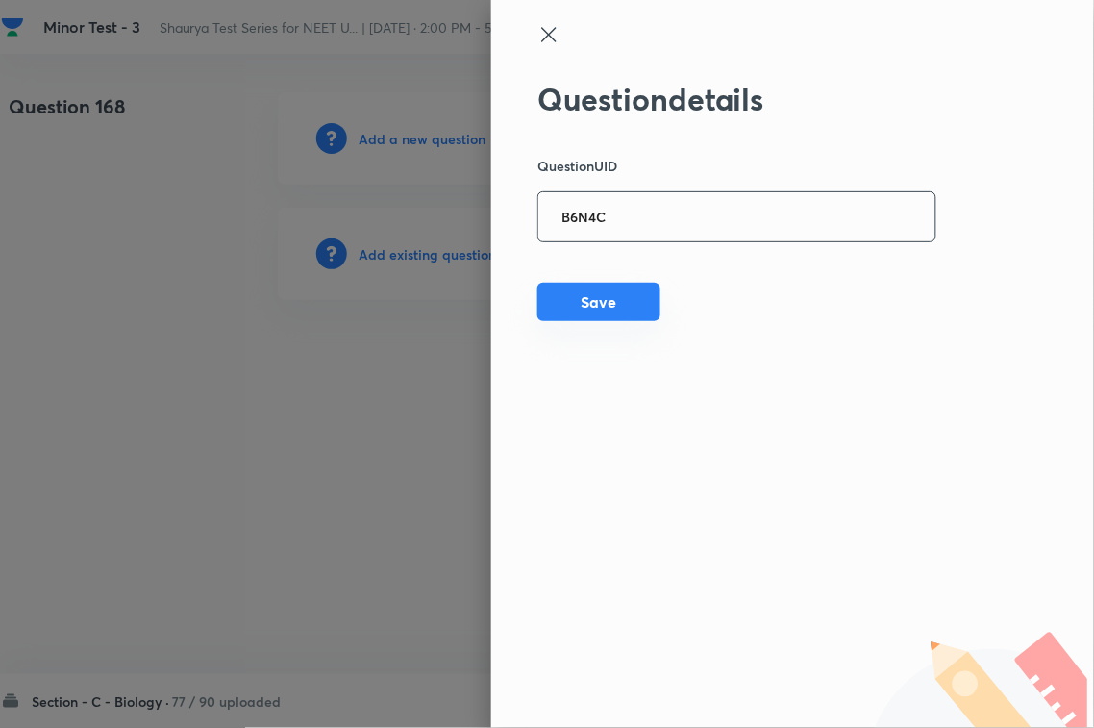
click at [601, 314] on button "Save" at bounding box center [598, 302] width 123 height 38
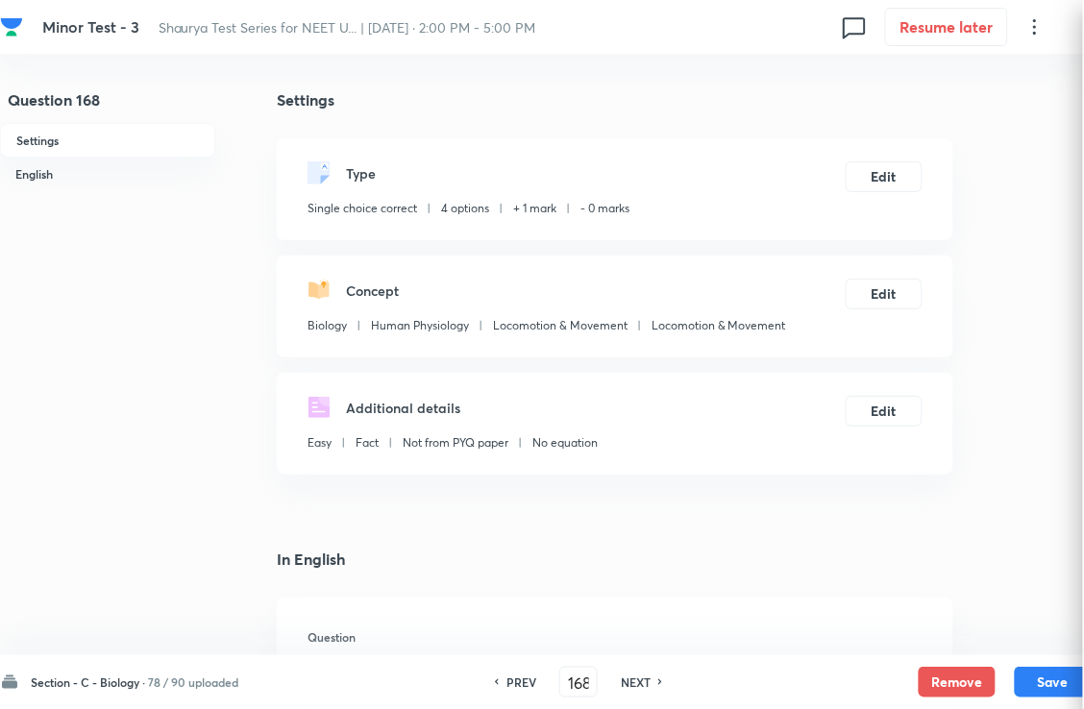
checkbox input "true"
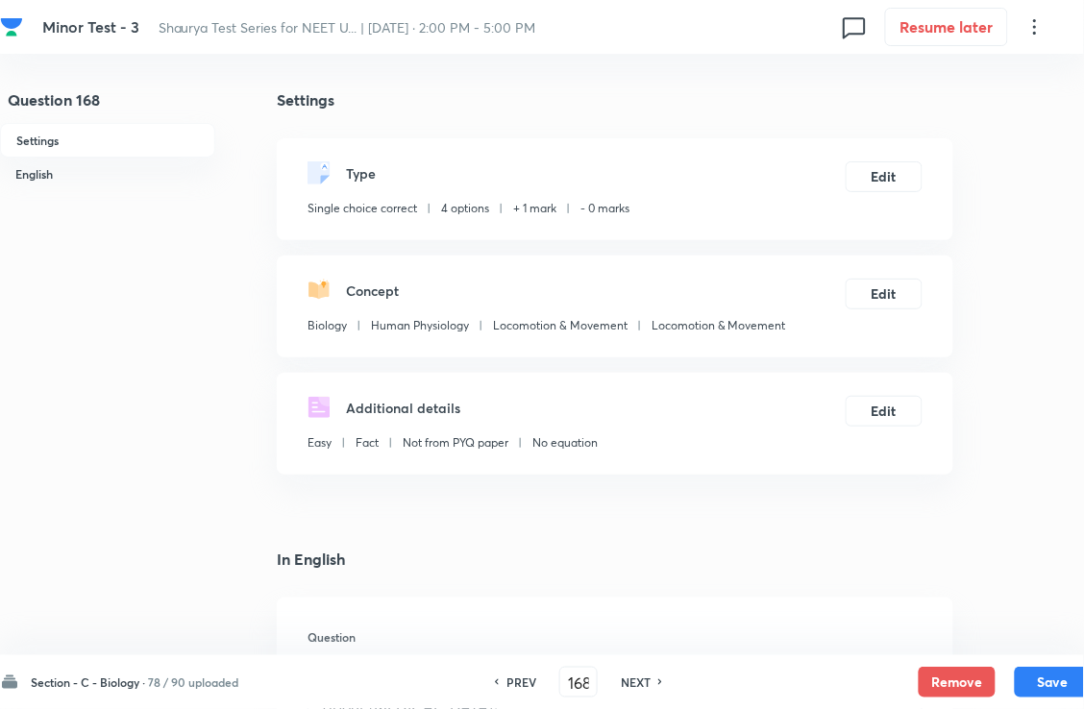
click at [664, 675] on div "NEXT" at bounding box center [638, 682] width 51 height 17
type input "169"
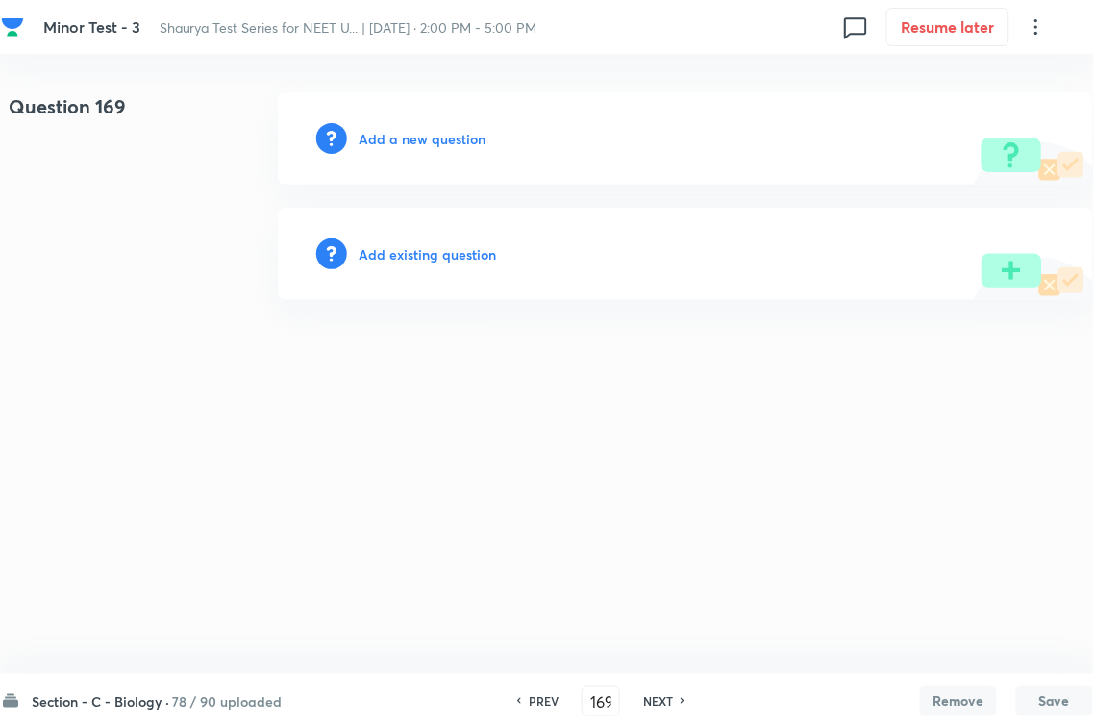
click at [439, 232] on div "Add existing question" at bounding box center [685, 254] width 815 height 92
click at [449, 248] on h6 "Add existing question" at bounding box center [427, 254] width 137 height 20
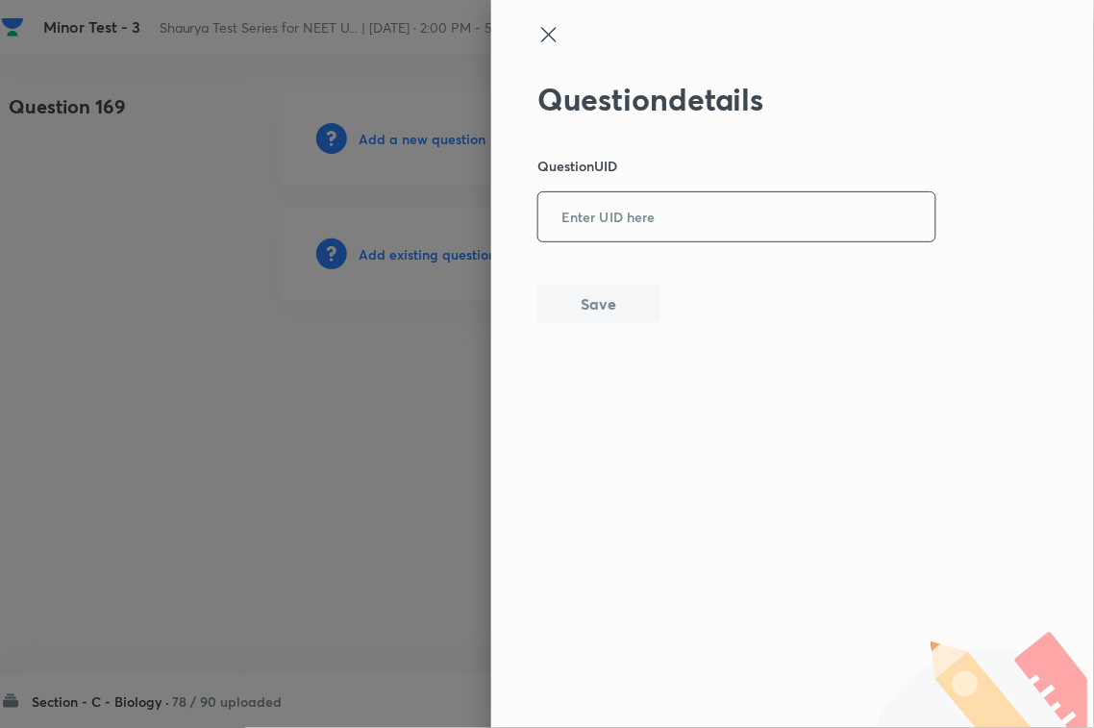
drag, startPoint x: 685, startPoint y: 229, endPoint x: 636, endPoint y: 293, distance: 80.9
click at [685, 231] on input "text" at bounding box center [736, 217] width 397 height 47
paste input "C3S3V"
type input "C3S3V"
click at [612, 325] on div "Question details Question UID C3S3V ​ Save" at bounding box center [792, 364] width 603 height 728
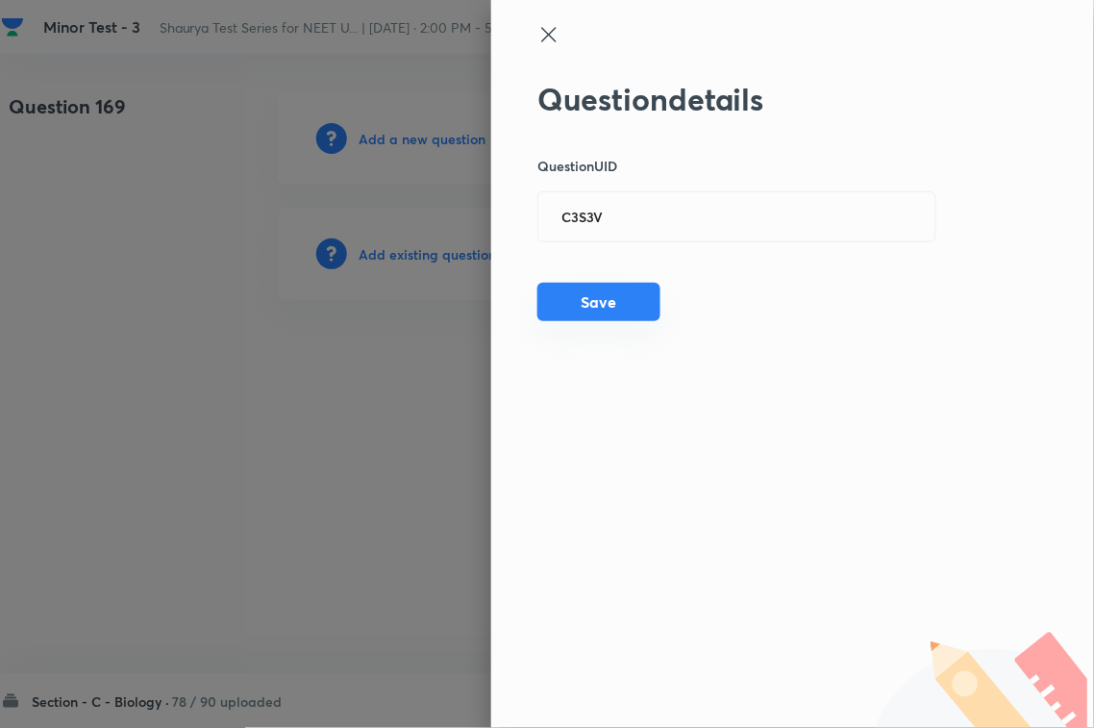
click at [626, 298] on button "Save" at bounding box center [598, 302] width 123 height 38
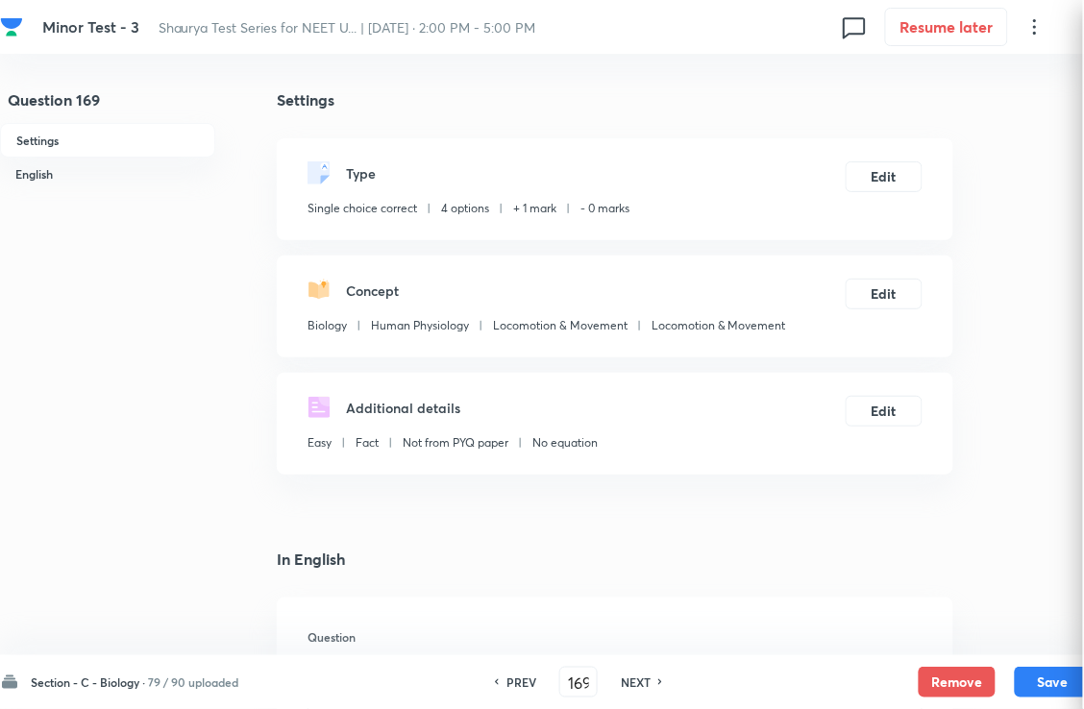
checkbox input "true"
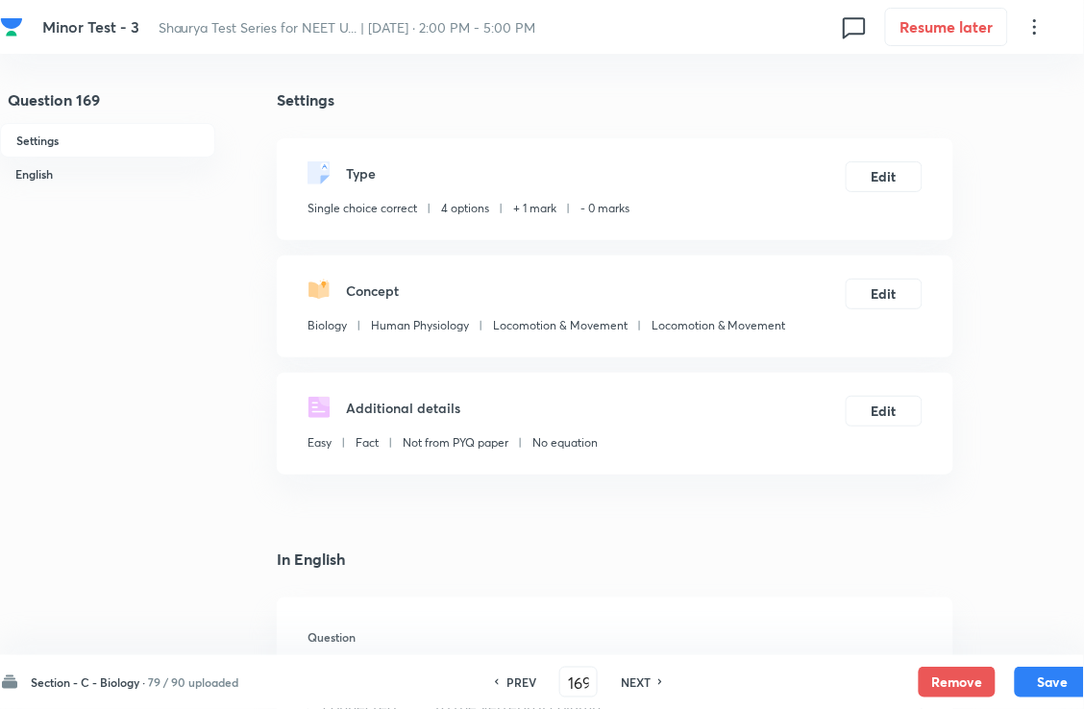
drag, startPoint x: 661, startPoint y: 681, endPoint x: 637, endPoint y: 596, distance: 87.9
click at [651, 681] on h6 "NEXT" at bounding box center [636, 682] width 30 height 17
type input "170"
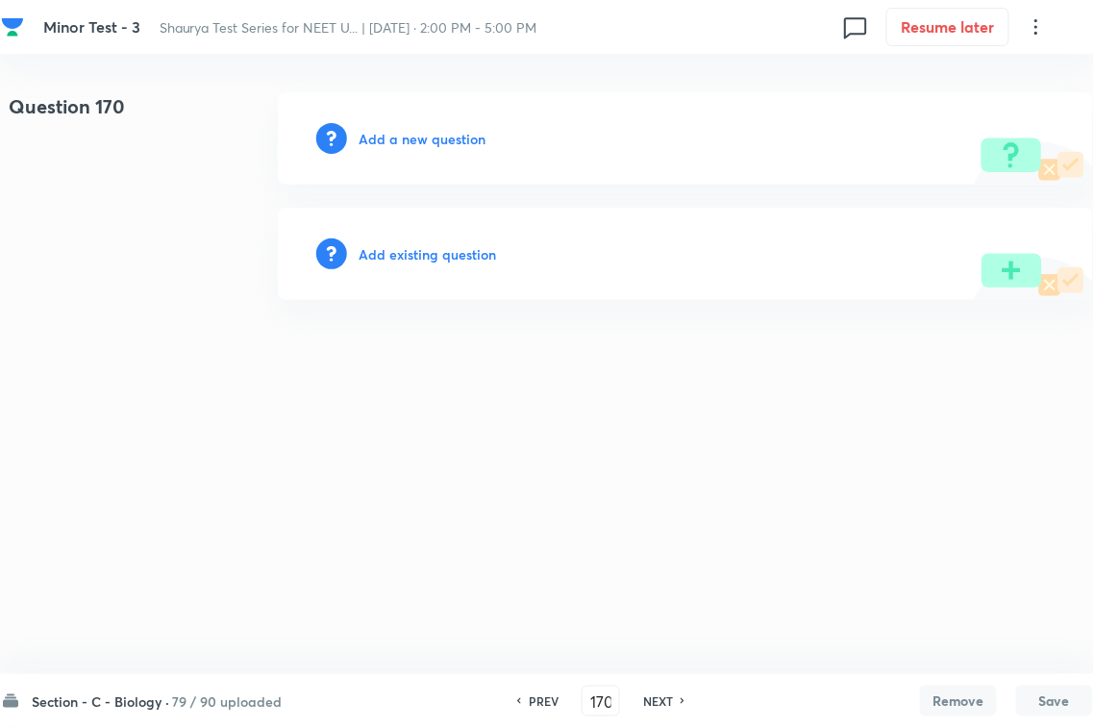
click at [434, 253] on h6 "Add existing question" at bounding box center [427, 254] width 137 height 20
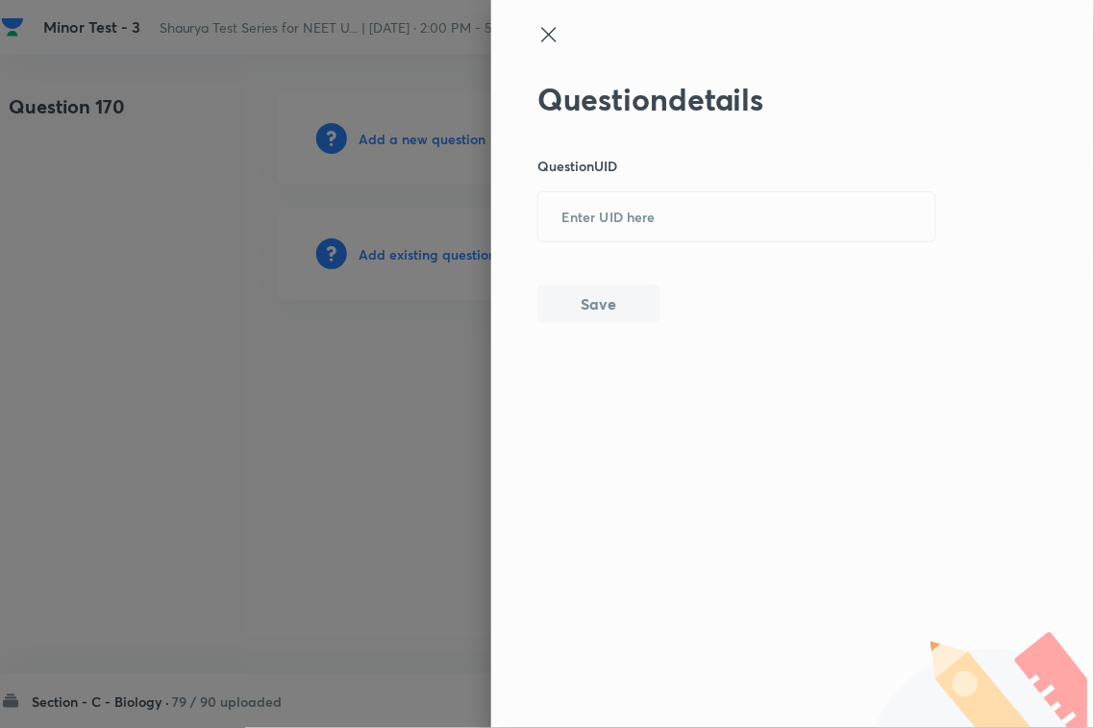
click at [583, 227] on div "Question details Question UID ​ Save" at bounding box center [792, 364] width 603 height 728
click at [583, 295] on button "Save" at bounding box center [598, 304] width 123 height 38
click at [655, 203] on input "text" at bounding box center [736, 217] width 397 height 47
paste input "QM2XU"
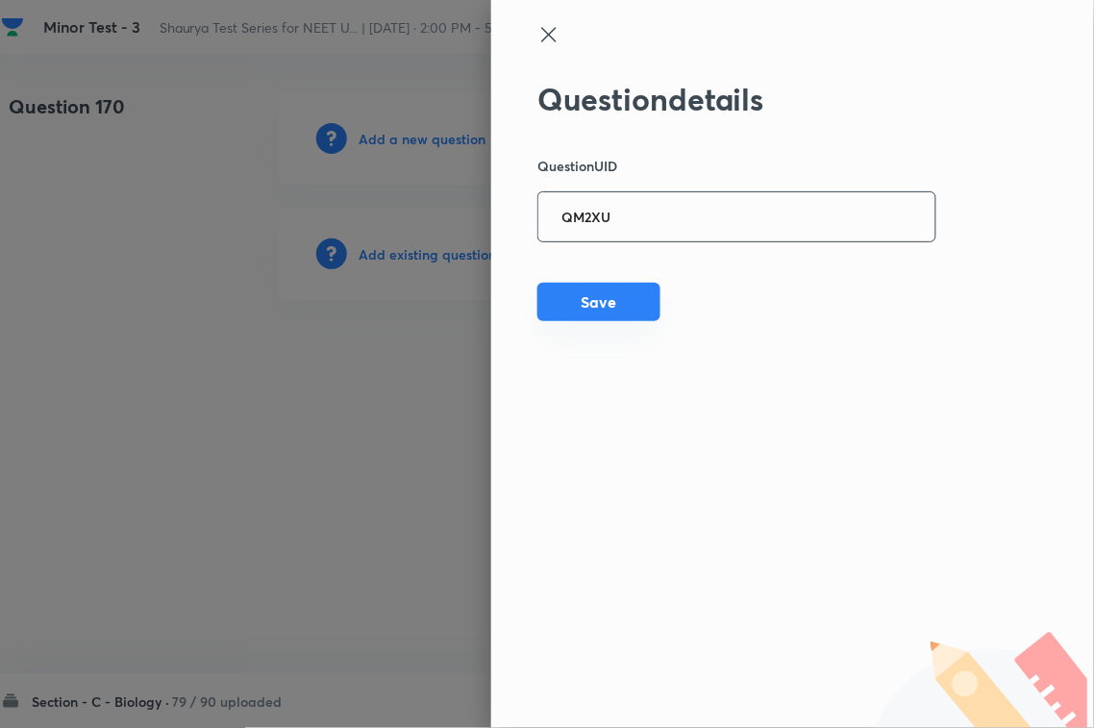
type input "QM2XU"
click at [604, 298] on button "Save" at bounding box center [598, 302] width 123 height 38
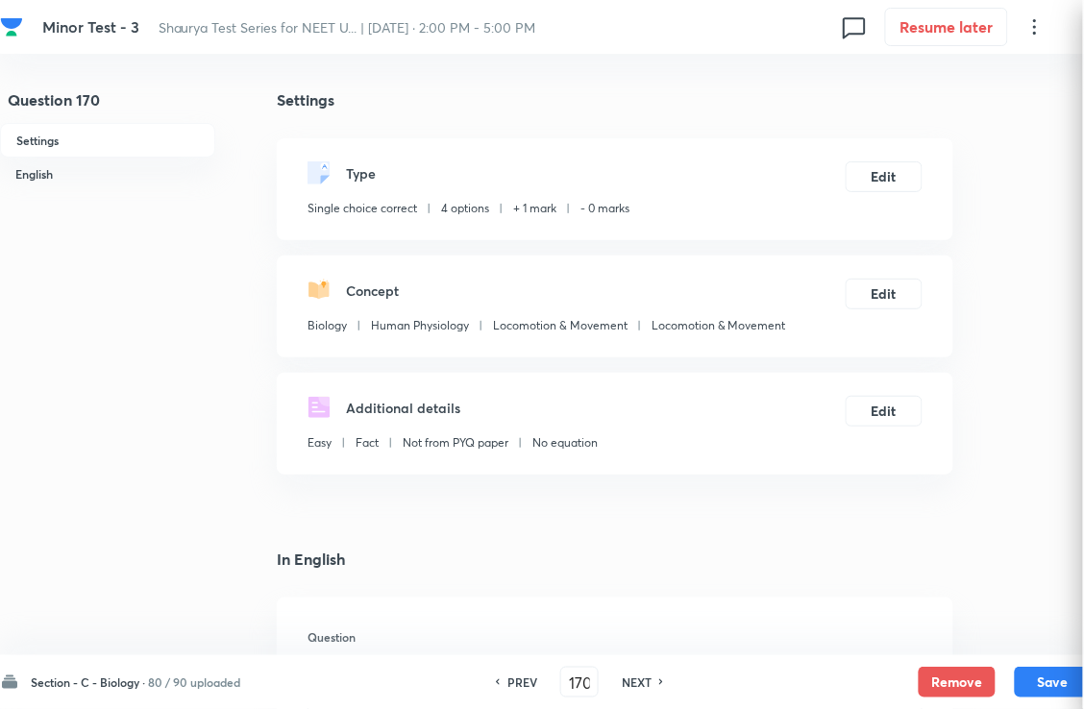
checkbox input "true"
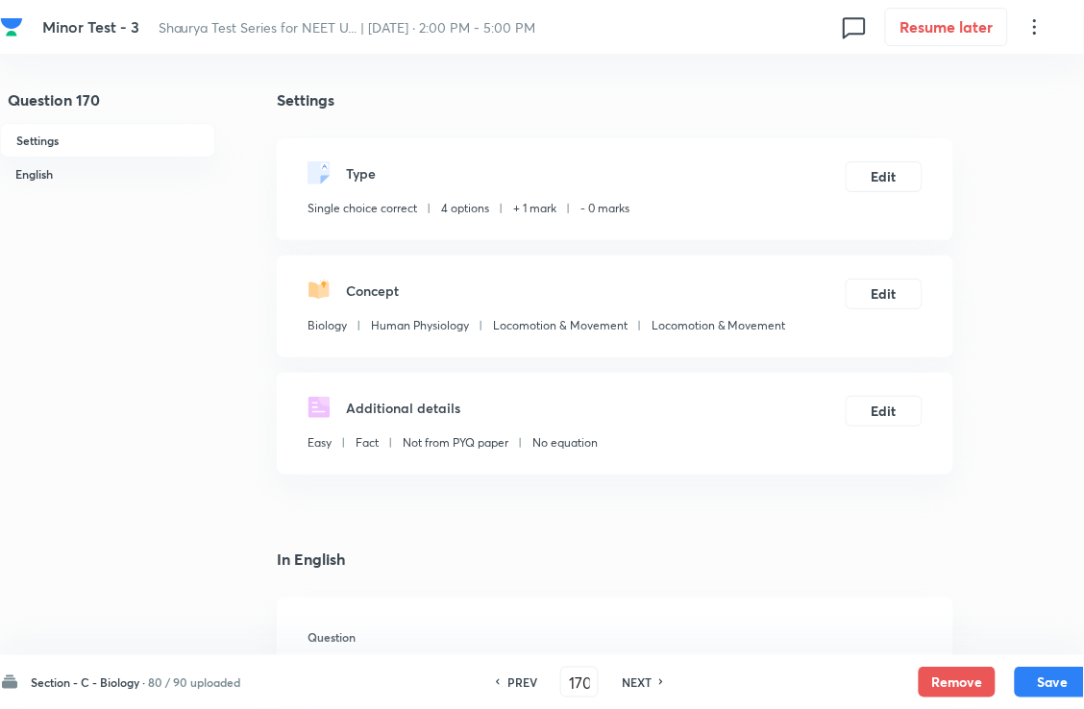
drag, startPoint x: 665, startPoint y: 684, endPoint x: 656, endPoint y: 673, distance: 14.4
click at [652, 683] on h6 "NEXT" at bounding box center [637, 682] width 30 height 17
type input "171"
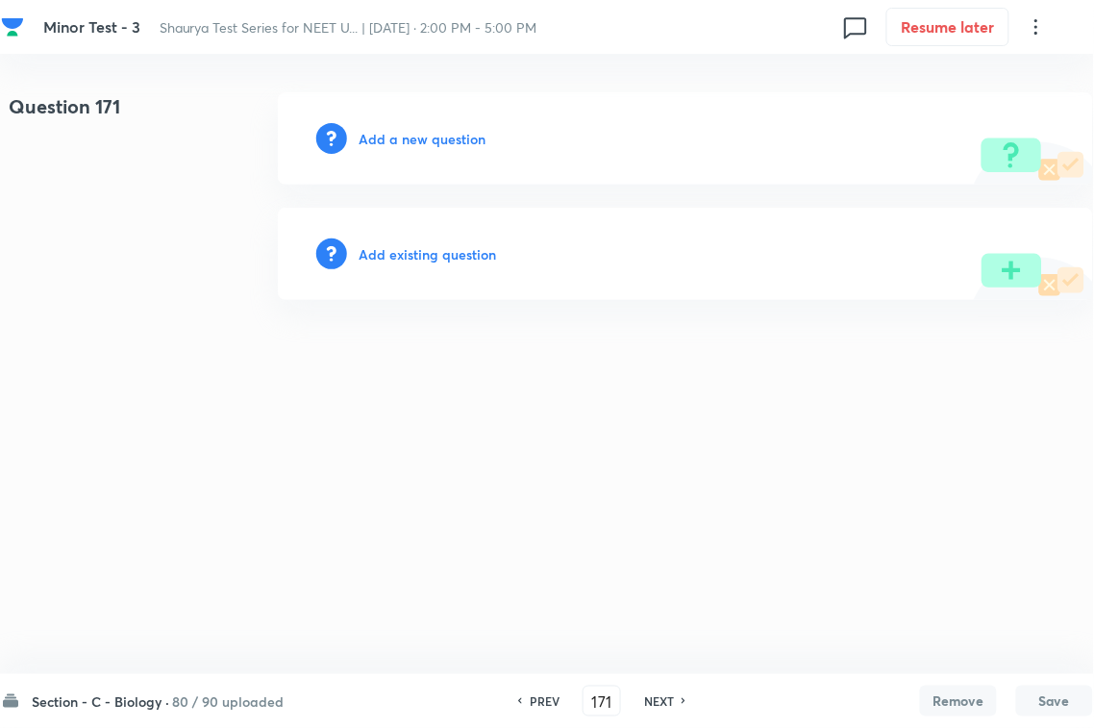
click at [472, 270] on div "Add existing question" at bounding box center [685, 254] width 815 height 92
click at [491, 257] on h6 "Add existing question" at bounding box center [427, 254] width 137 height 20
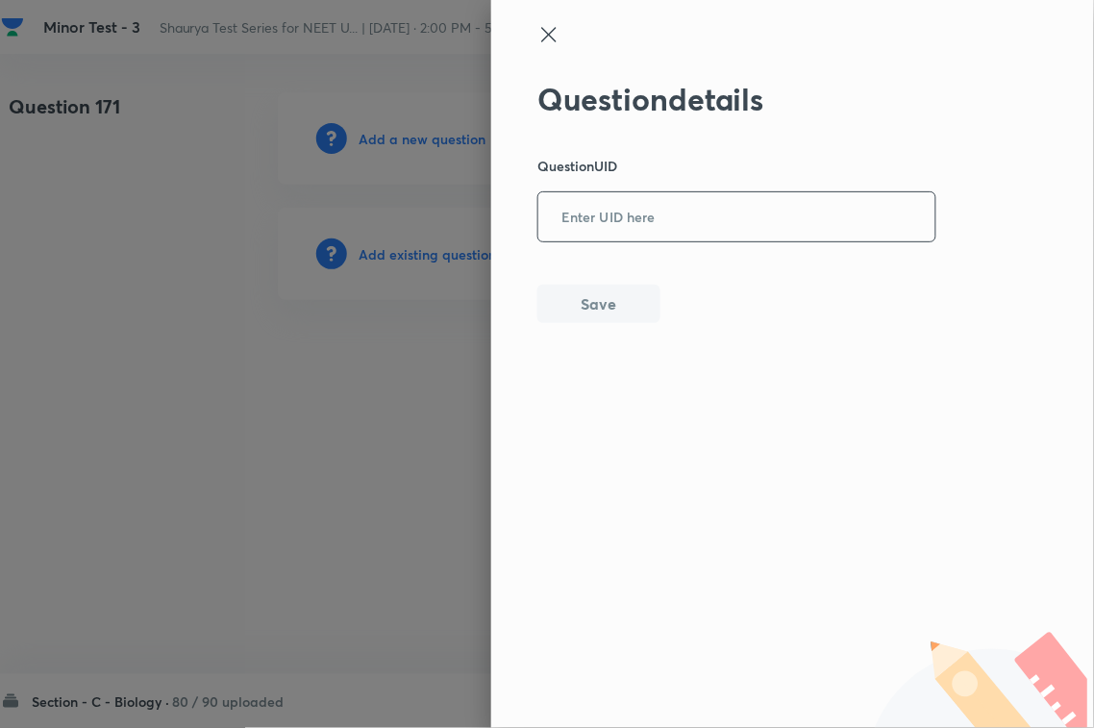
click at [564, 221] on input "text" at bounding box center [736, 217] width 397 height 47
paste input "RU21N"
type input "RU21N"
click at [574, 289] on button "Save" at bounding box center [598, 302] width 123 height 38
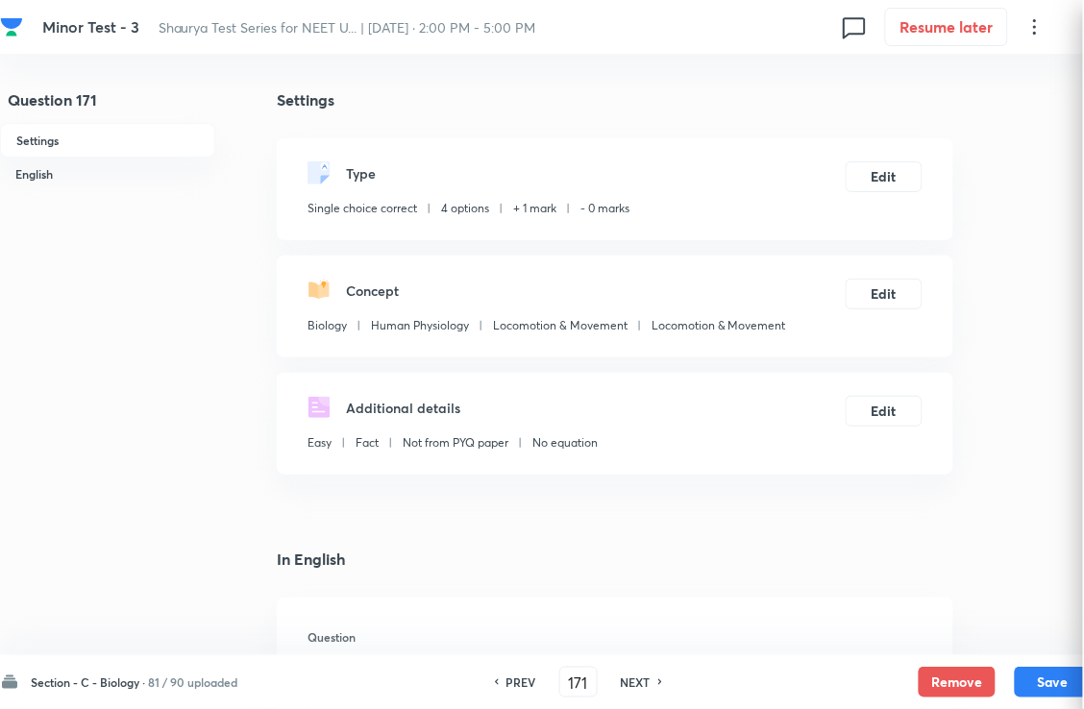
checkbox input "true"
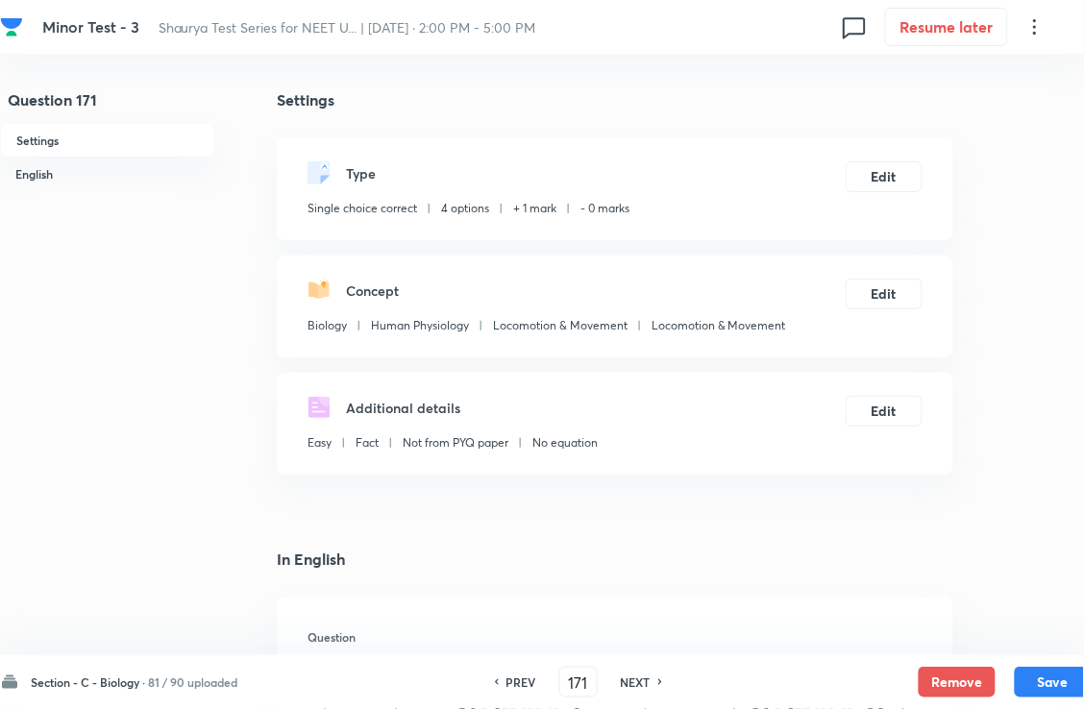
click at [623, 687] on div "PREV 171 ​ NEXT" at bounding box center [579, 682] width 248 height 31
click at [651, 679] on h6 "NEXT" at bounding box center [636, 682] width 30 height 17
type input "172"
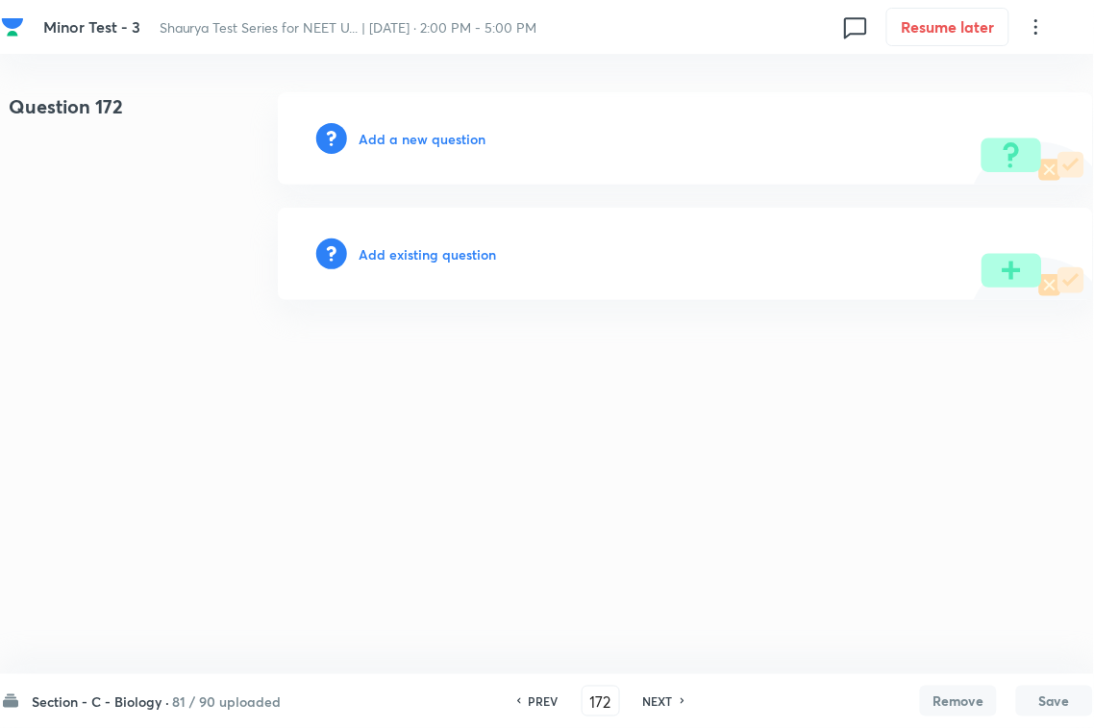
click at [474, 258] on h6 "Add existing question" at bounding box center [427, 254] width 137 height 20
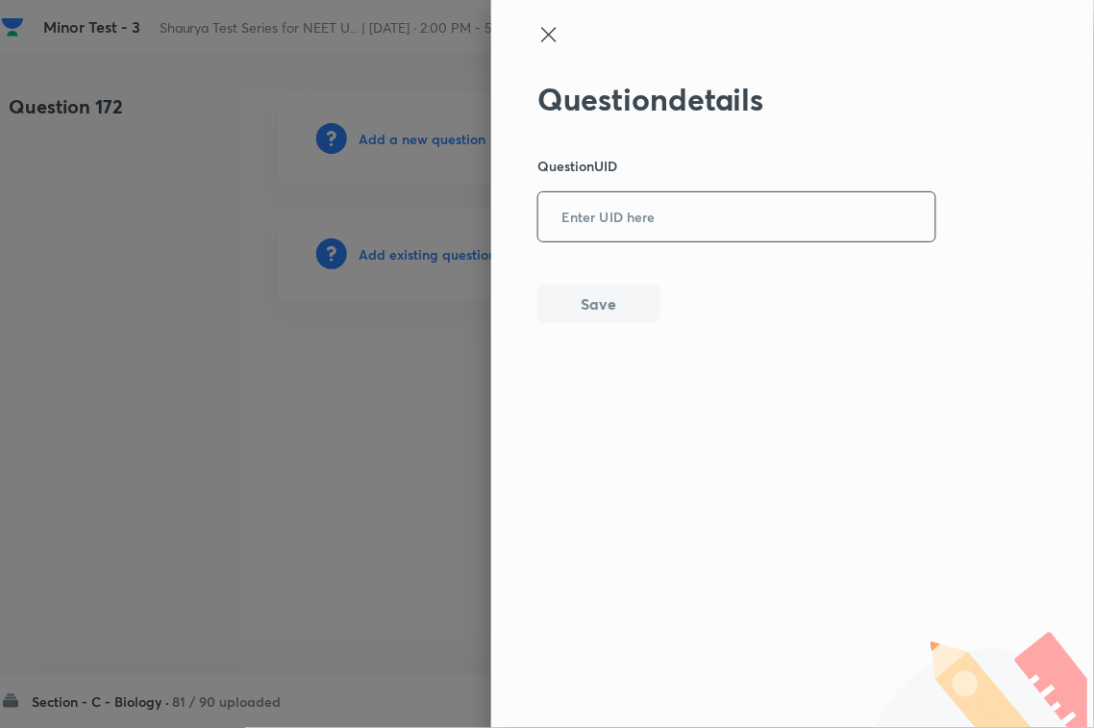
paste input "RNJ91"
click at [594, 223] on input "RNJ91" at bounding box center [736, 217] width 397 height 47
type input "RNJ91"
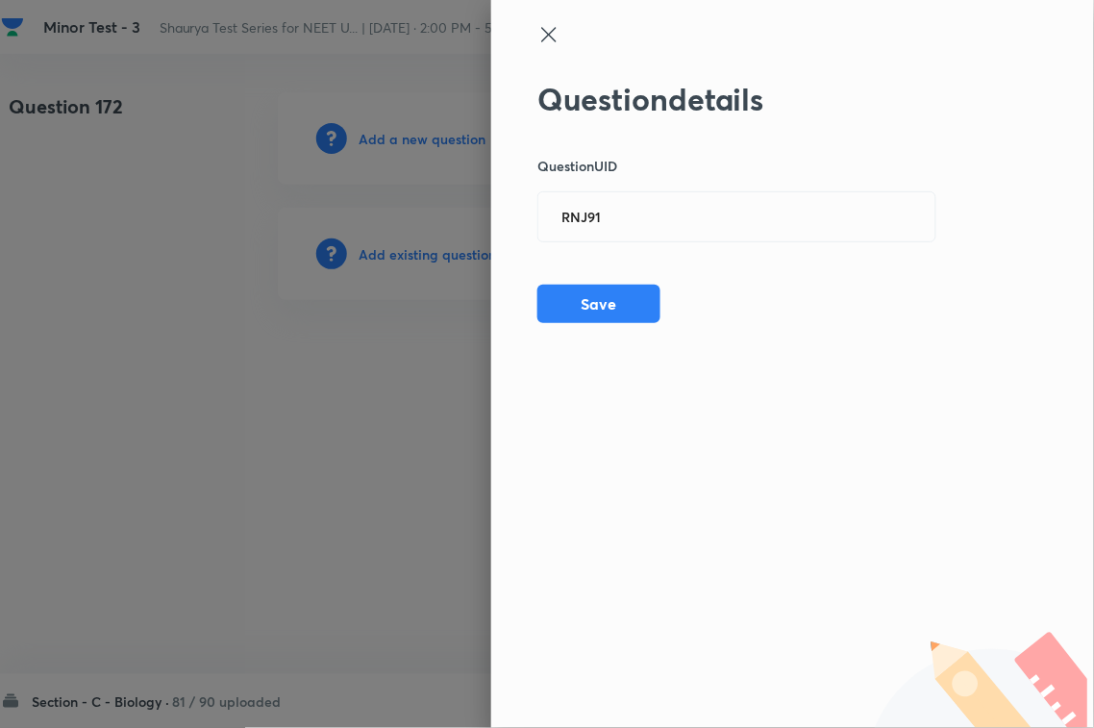
drag, startPoint x: 602, startPoint y: 313, endPoint x: 825, endPoint y: 298, distance: 223.5
click at [603, 314] on button "Save" at bounding box center [598, 304] width 123 height 38
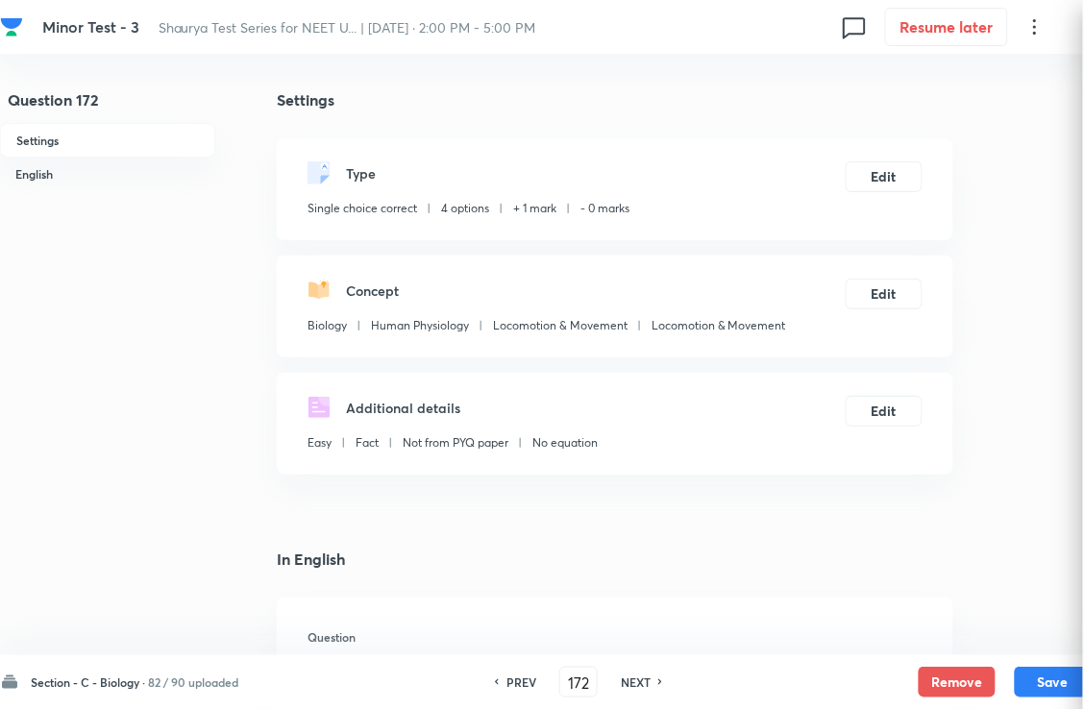
checkbox input "true"
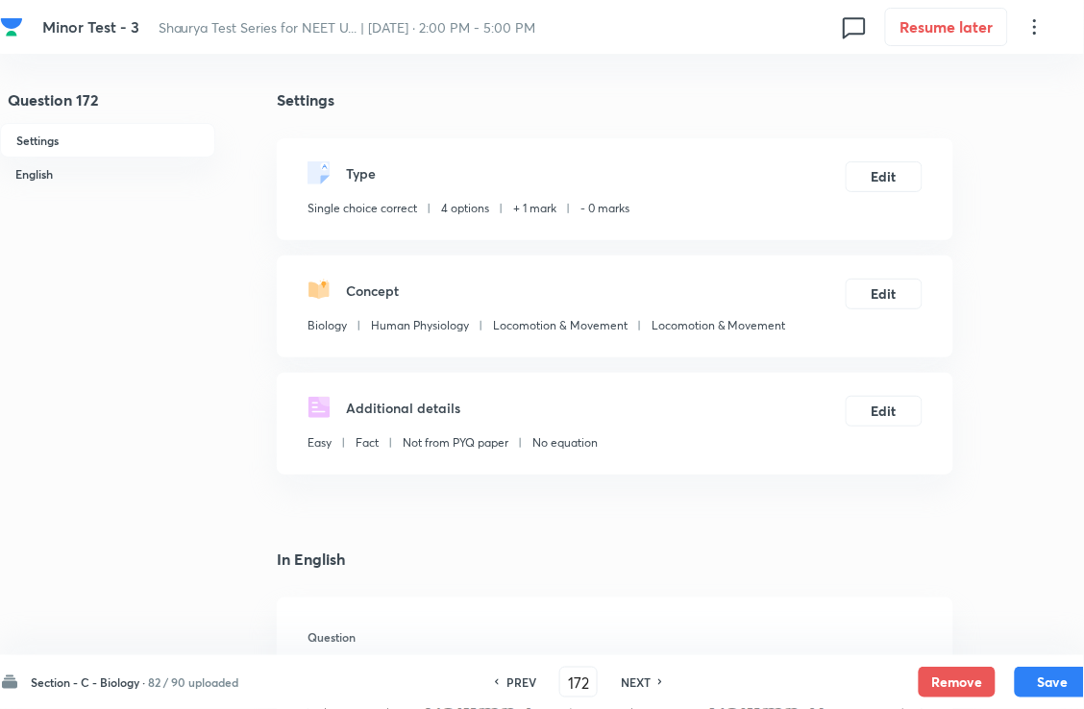
click at [651, 678] on h6 "NEXT" at bounding box center [636, 682] width 30 height 17
type input "173"
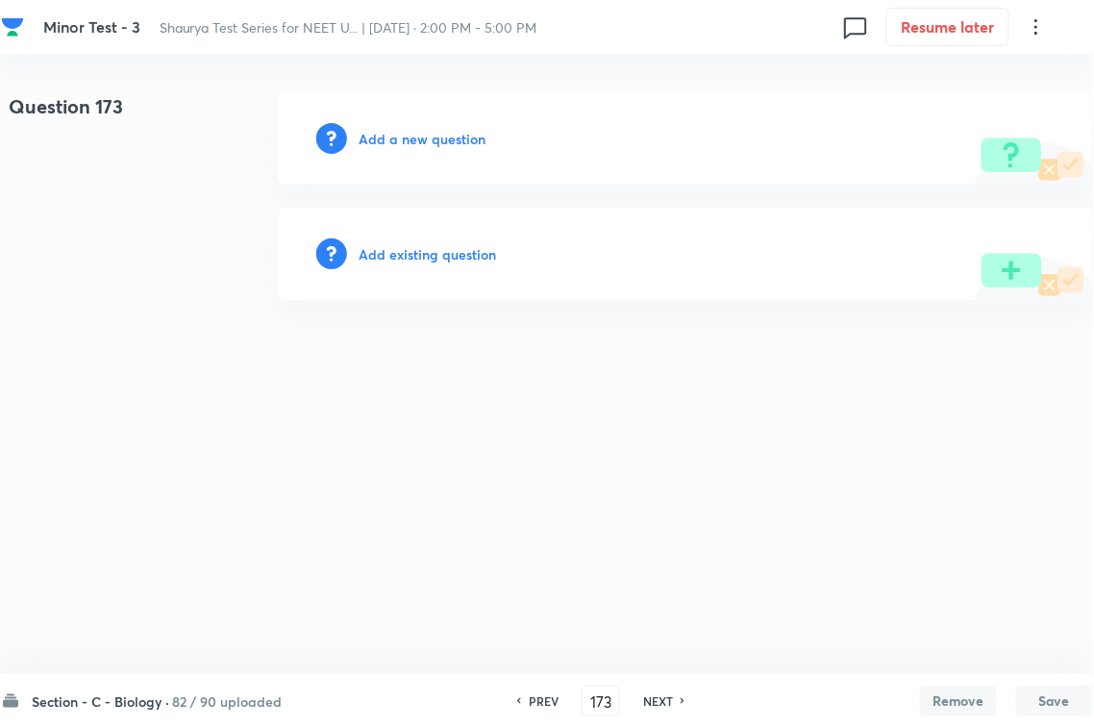
click at [458, 264] on div "Add existing question" at bounding box center [685, 254] width 815 height 92
click at [612, 227] on div "Add existing question" at bounding box center [685, 254] width 815 height 92
click at [466, 252] on h6 "Add existing question" at bounding box center [427, 254] width 137 height 20
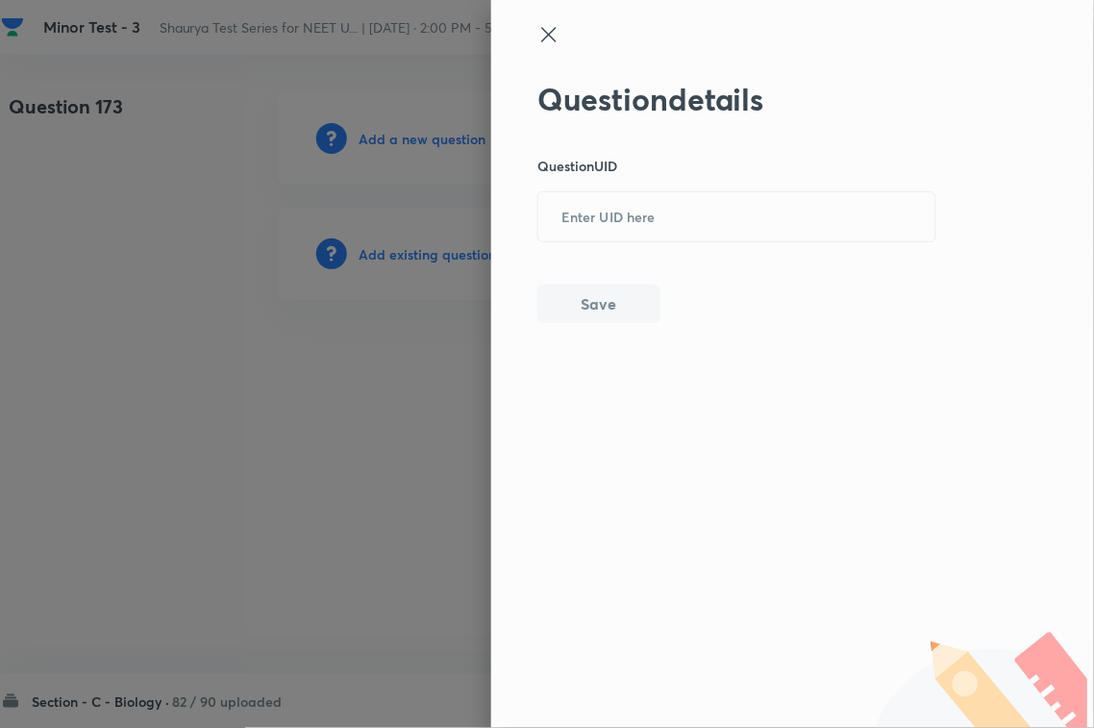
paste input "N49TM"
click at [626, 231] on input "N49TM" at bounding box center [736, 217] width 397 height 47
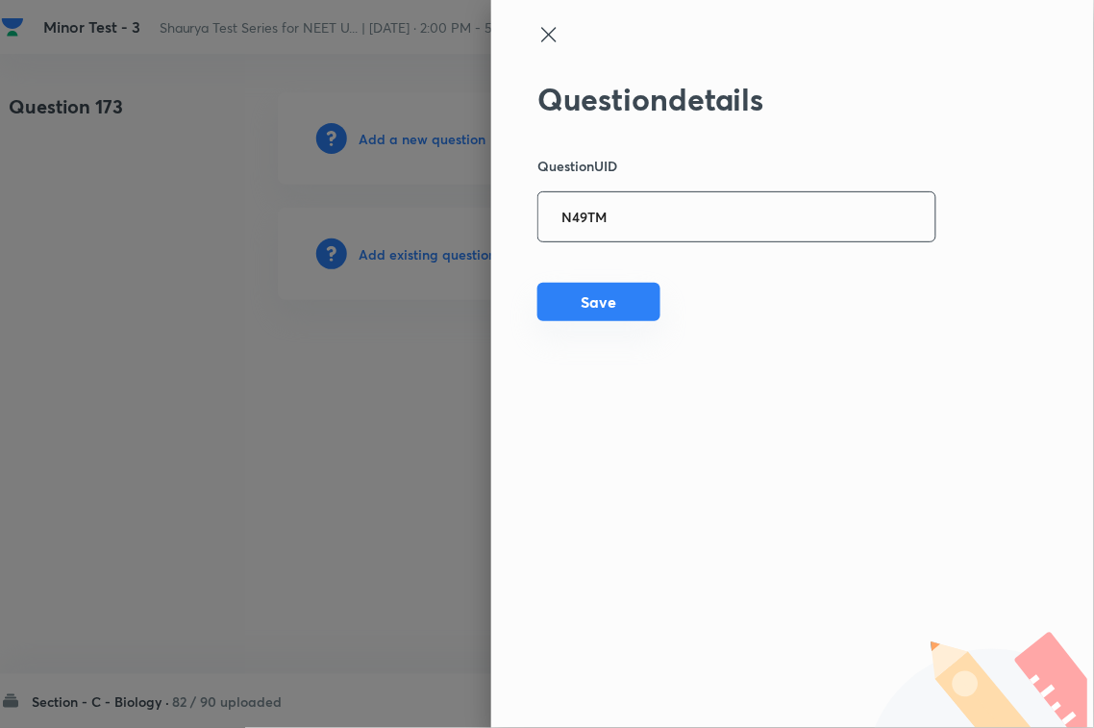
type input "N49TM"
click at [606, 313] on button "Save" at bounding box center [598, 302] width 123 height 38
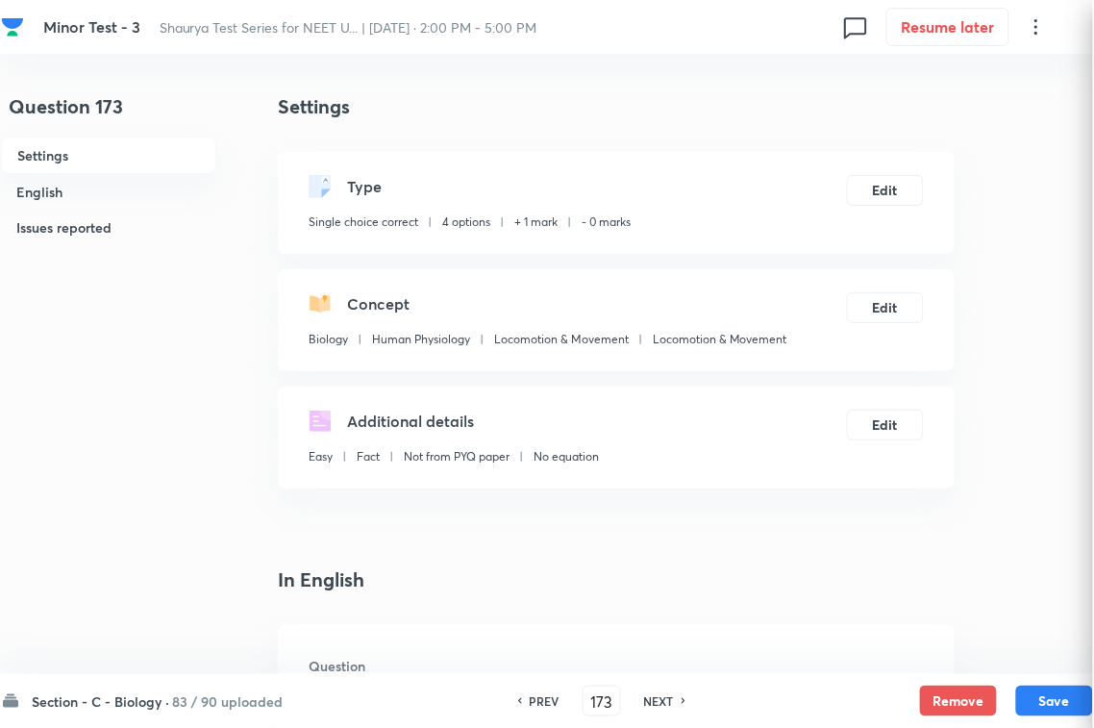
checkbox input "true"
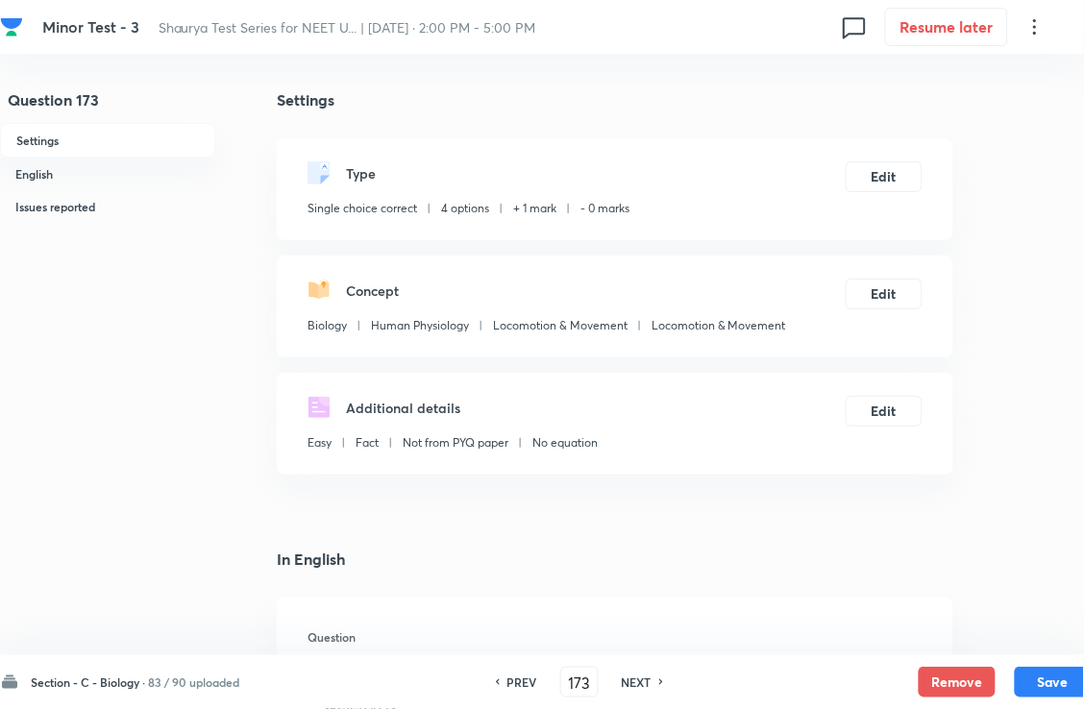
drag, startPoint x: 655, startPoint y: 681, endPoint x: 649, endPoint y: 640, distance: 40.8
click at [652, 681] on h6 "NEXT" at bounding box center [637, 682] width 30 height 17
type input "174"
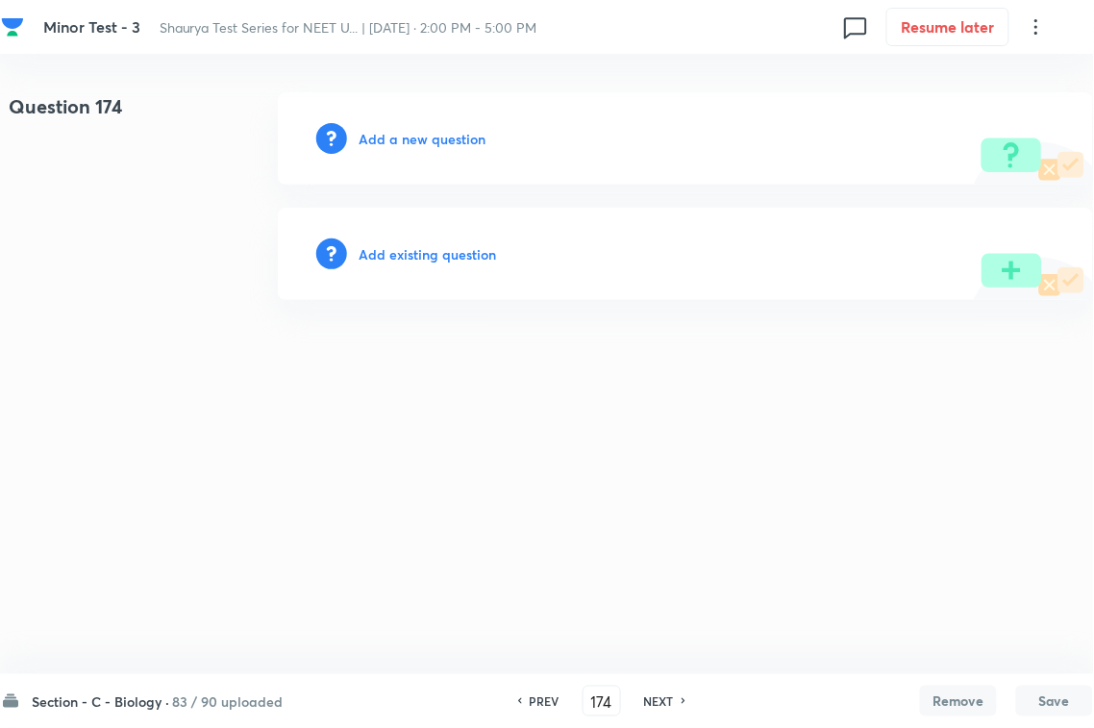
click at [458, 256] on h6 "Add existing question" at bounding box center [427, 254] width 137 height 20
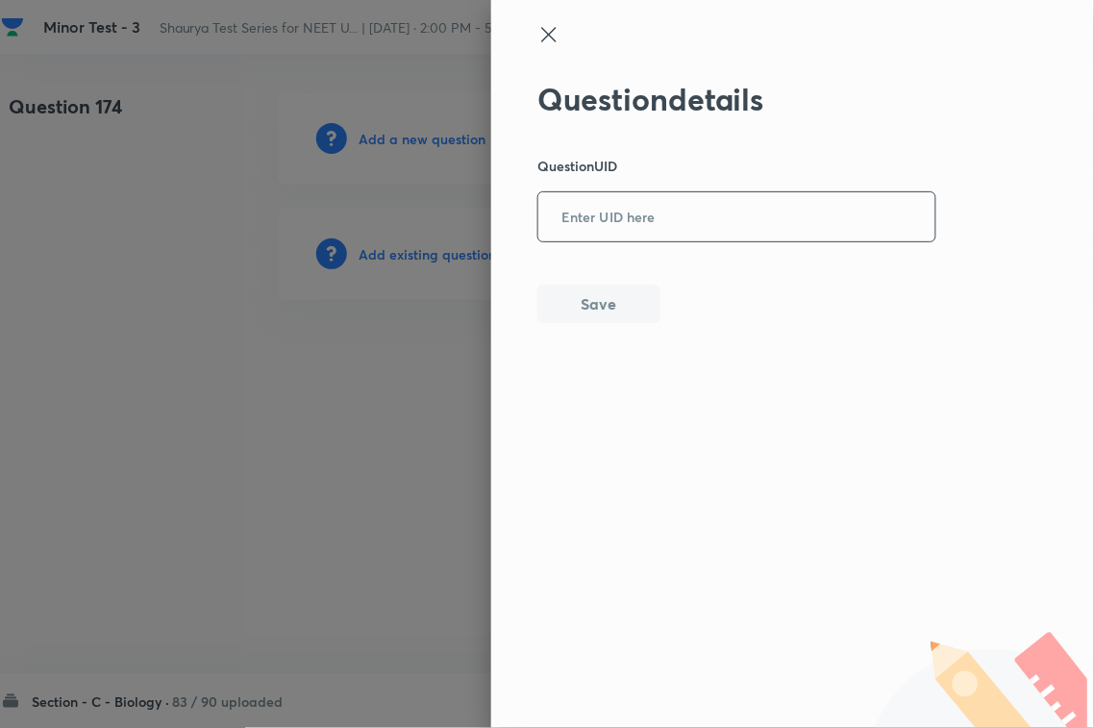
paste input "GQR8H"
click at [583, 224] on input "GQR8H" at bounding box center [736, 217] width 397 height 47
type input "GQR8H"
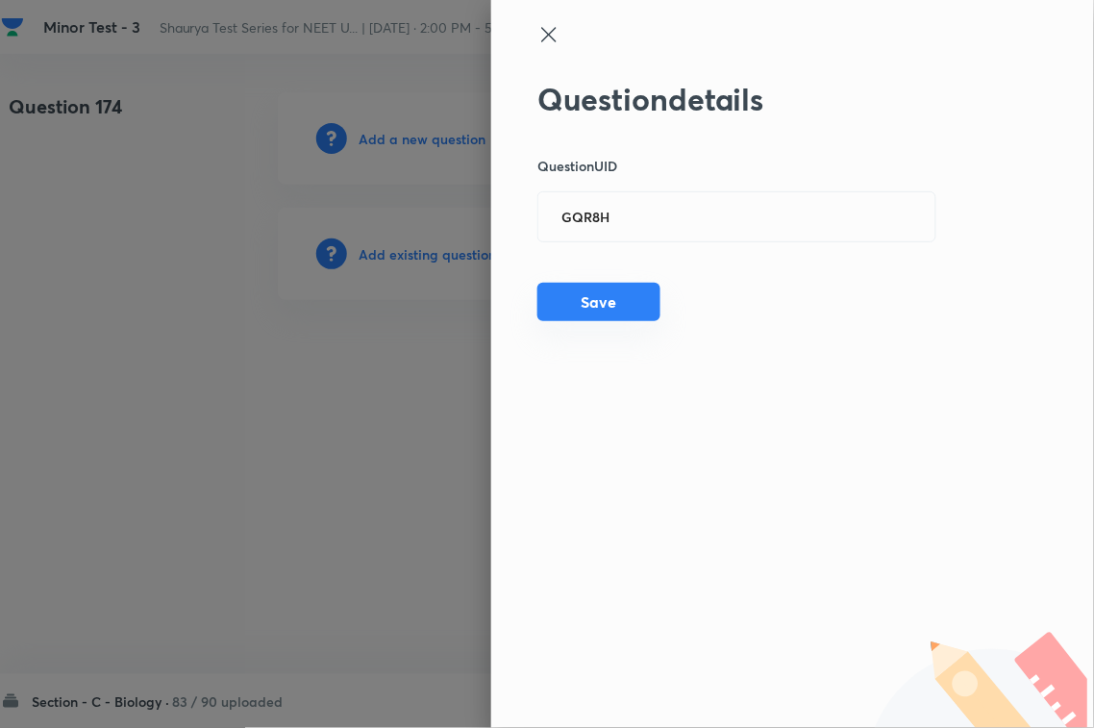
drag, startPoint x: 588, startPoint y: 298, endPoint x: 659, endPoint y: 296, distance: 71.2
click at [591, 299] on button "Save" at bounding box center [598, 302] width 123 height 38
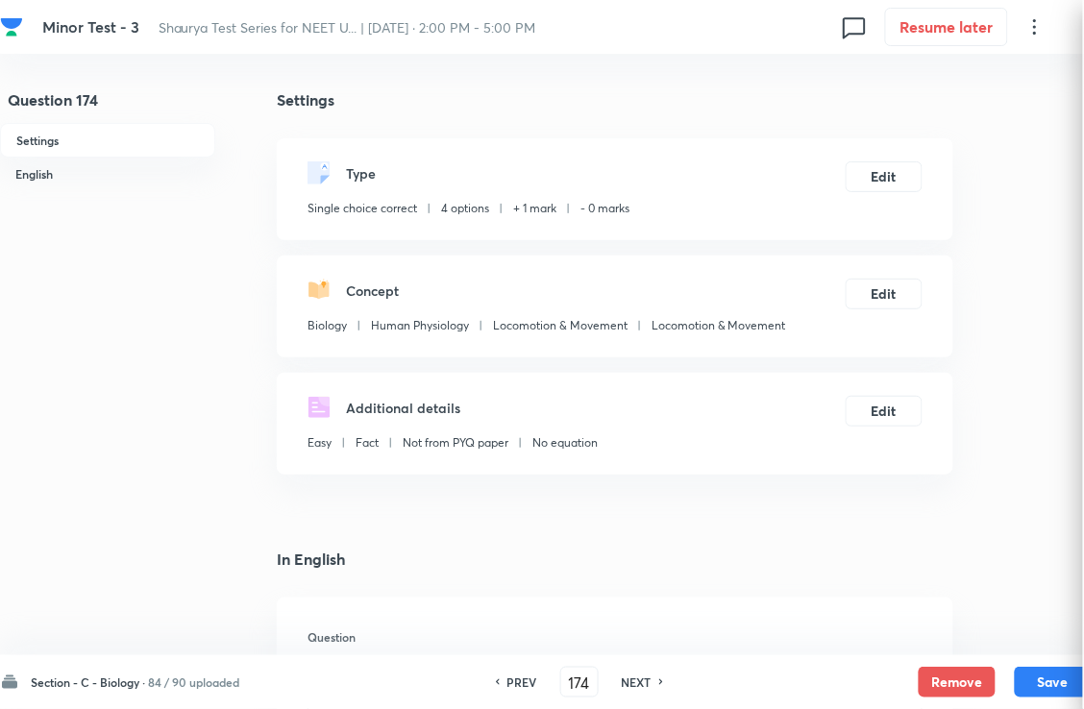
checkbox input "true"
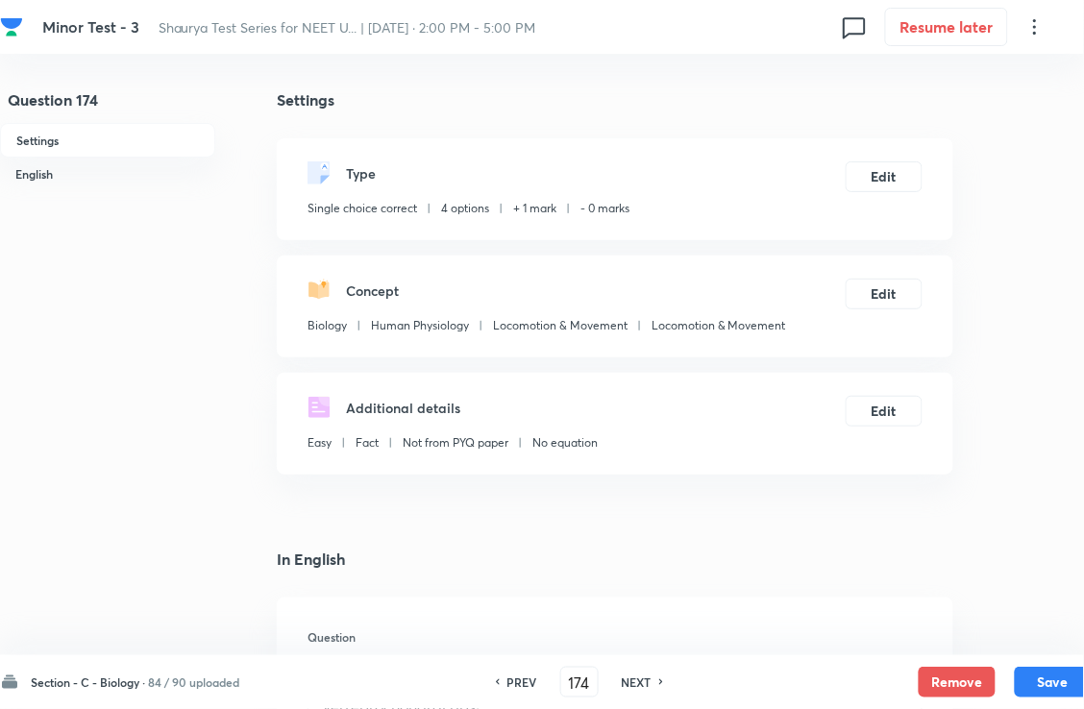
click at [652, 683] on h6 "NEXT" at bounding box center [637, 682] width 30 height 17
type input "175"
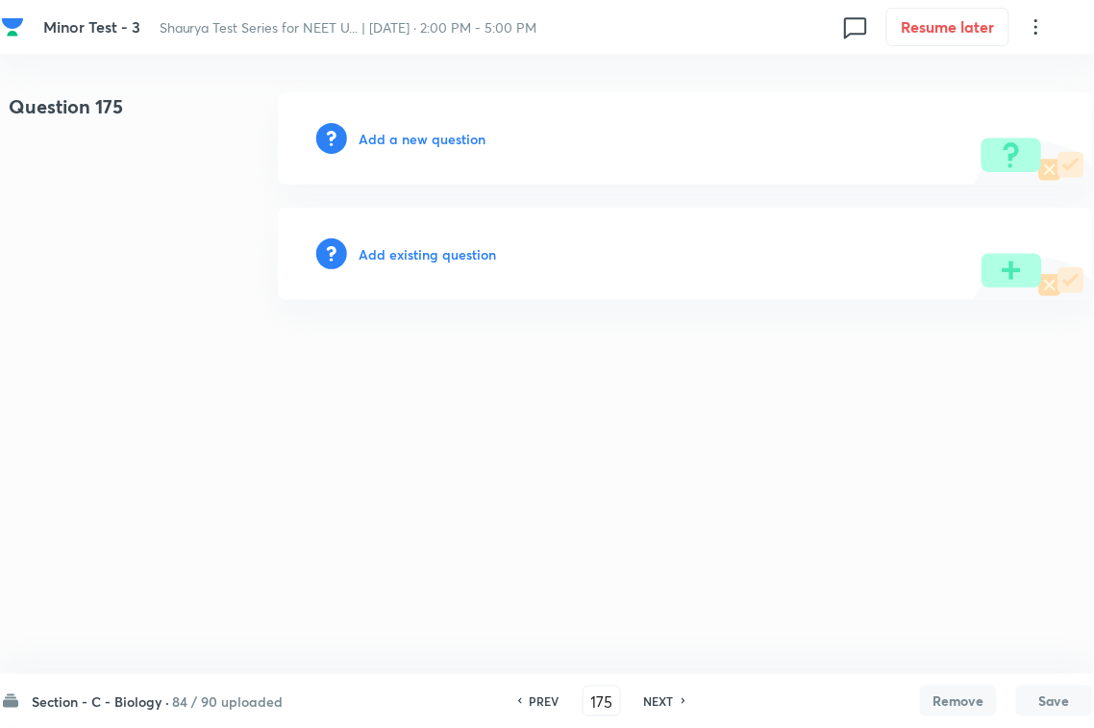
click at [421, 232] on div "Add existing question" at bounding box center [685, 254] width 815 height 92
click at [425, 252] on h6 "Add existing question" at bounding box center [427, 254] width 137 height 20
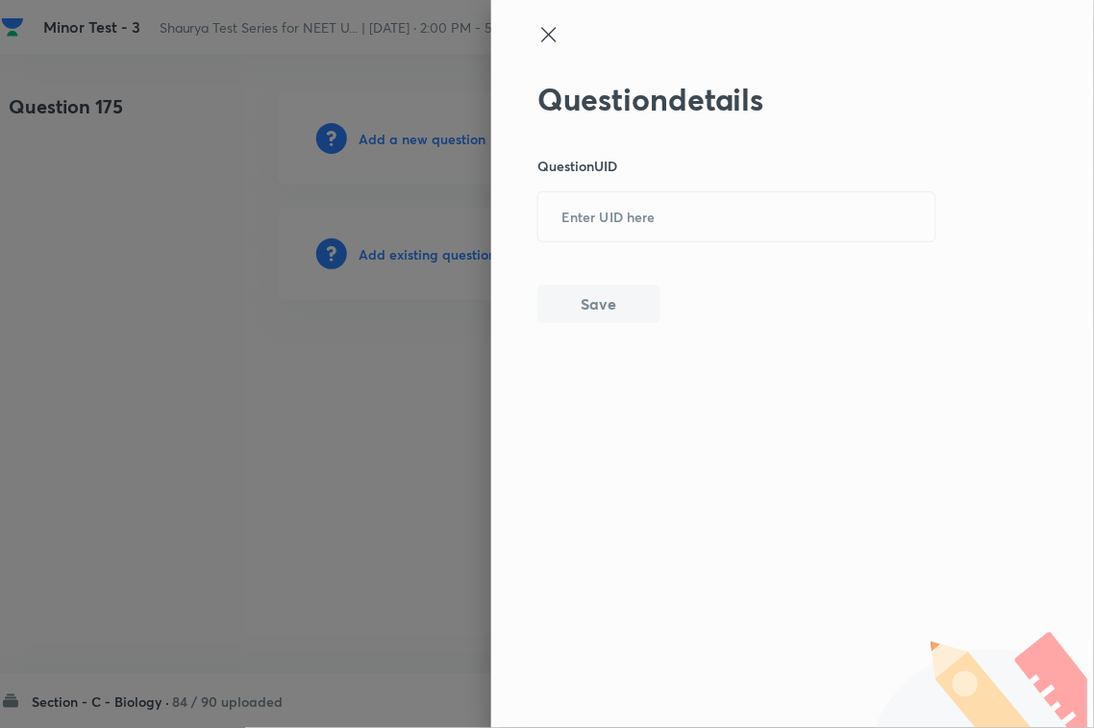
click at [606, 246] on div "Question details Question UID ​ Save" at bounding box center [737, 202] width 400 height 242
click at [622, 235] on input "text" at bounding box center [736, 217] width 397 height 47
paste input "IBYD7"
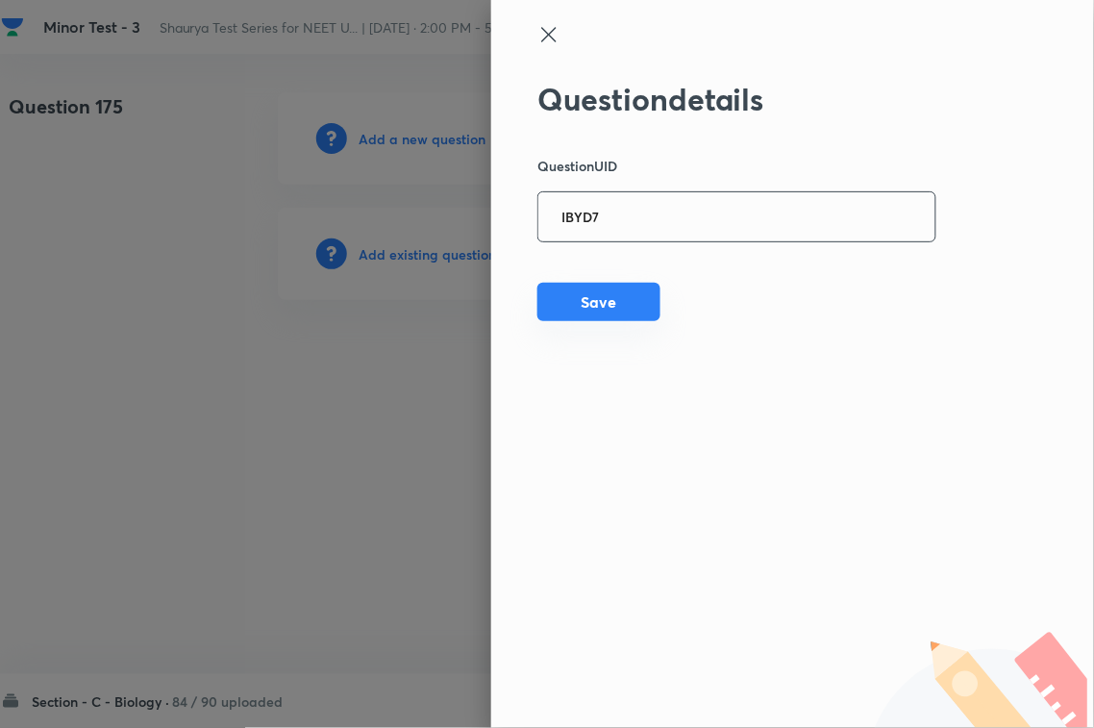
type input "IBYD7"
click at [598, 309] on button "Save" at bounding box center [598, 302] width 123 height 38
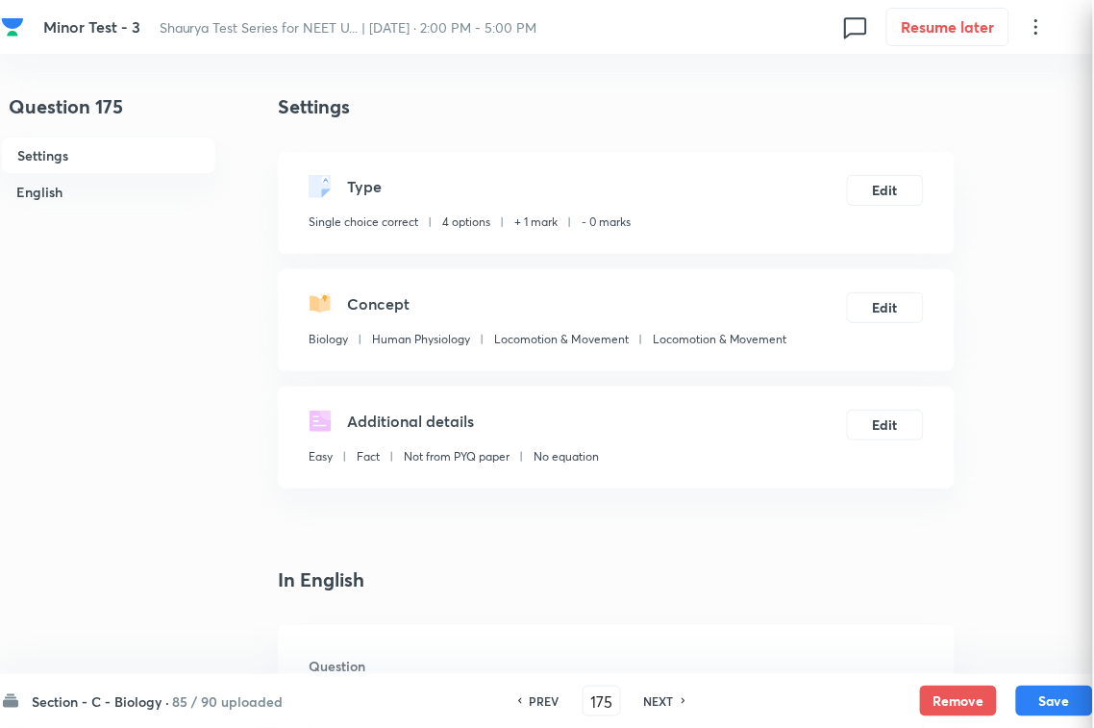
checkbox input "true"
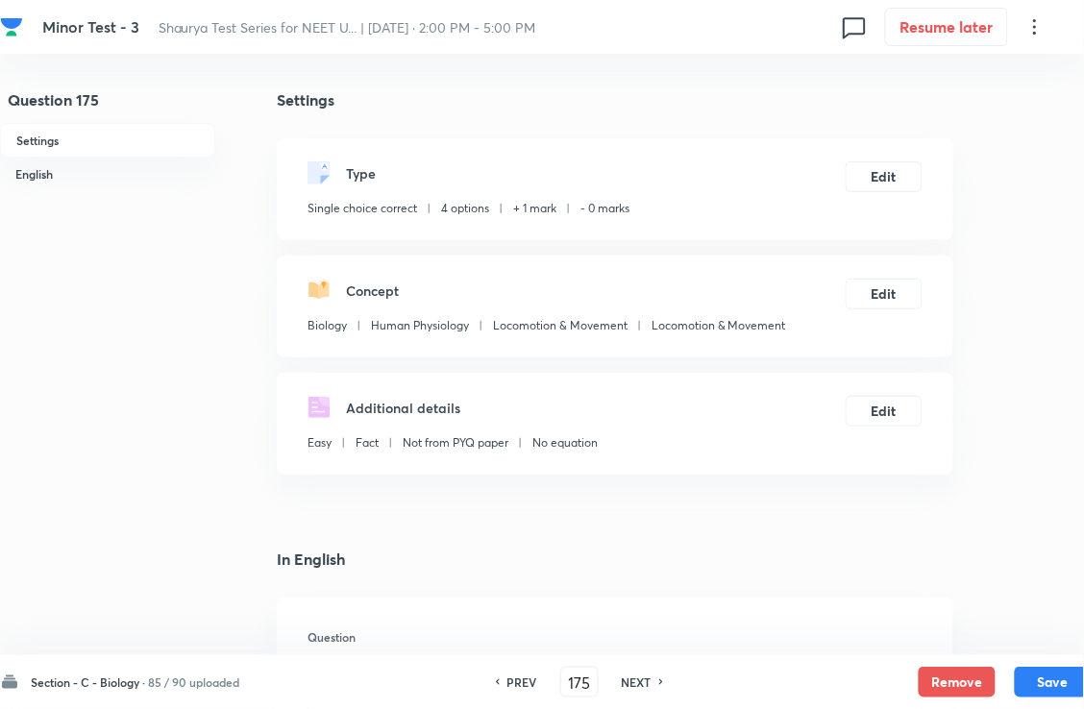
drag, startPoint x: 661, startPoint y: 693, endPoint x: 656, endPoint y: 684, distance: 10.4
click at [659, 692] on div "PREV 175 ​ NEXT" at bounding box center [580, 682] width 248 height 31
click at [649, 675] on h6 "NEXT" at bounding box center [637, 682] width 30 height 17
type input "176"
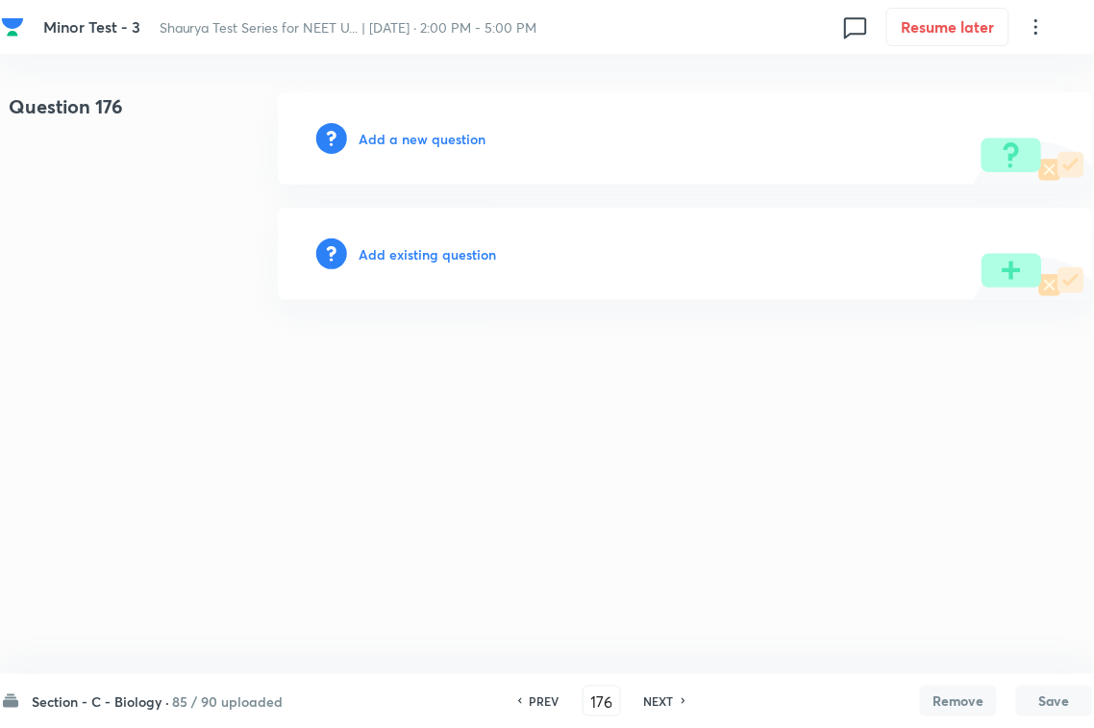
click at [452, 248] on h6 "Add existing question" at bounding box center [427, 254] width 137 height 20
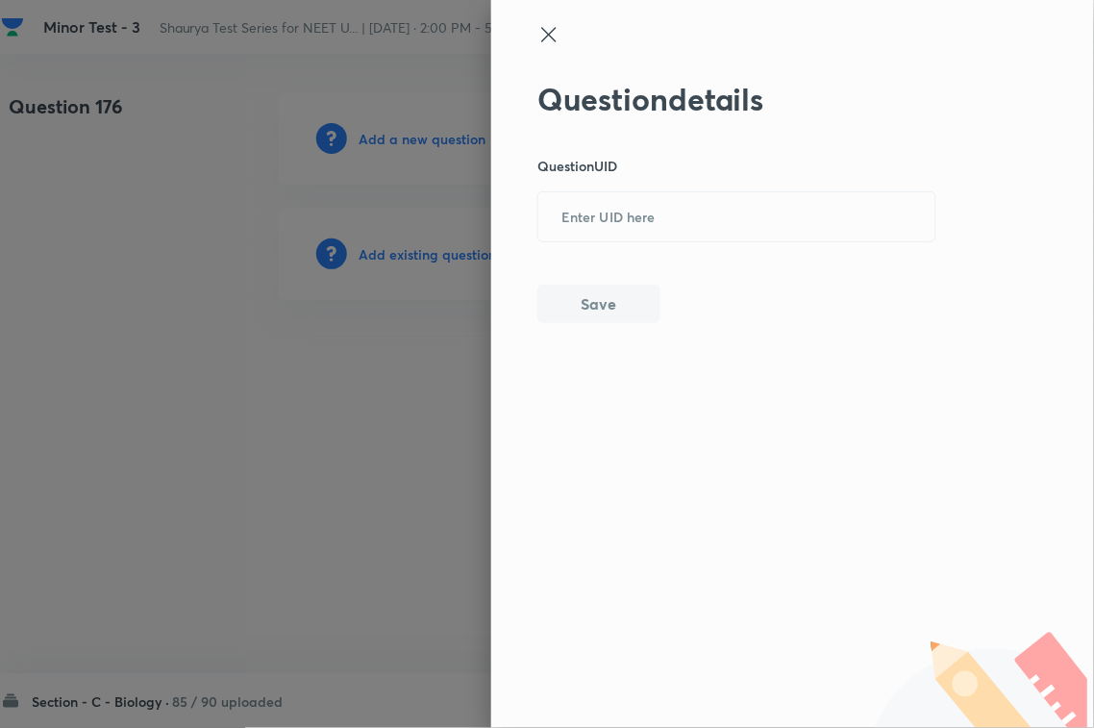
click at [668, 248] on div "Question details Question UID ​ Save" at bounding box center [737, 202] width 400 height 242
click at [642, 251] on div "Question details Question UID ​ Save" at bounding box center [737, 202] width 400 height 242
click at [664, 219] on input "text" at bounding box center [736, 217] width 397 height 47
paste input "U1CWI"
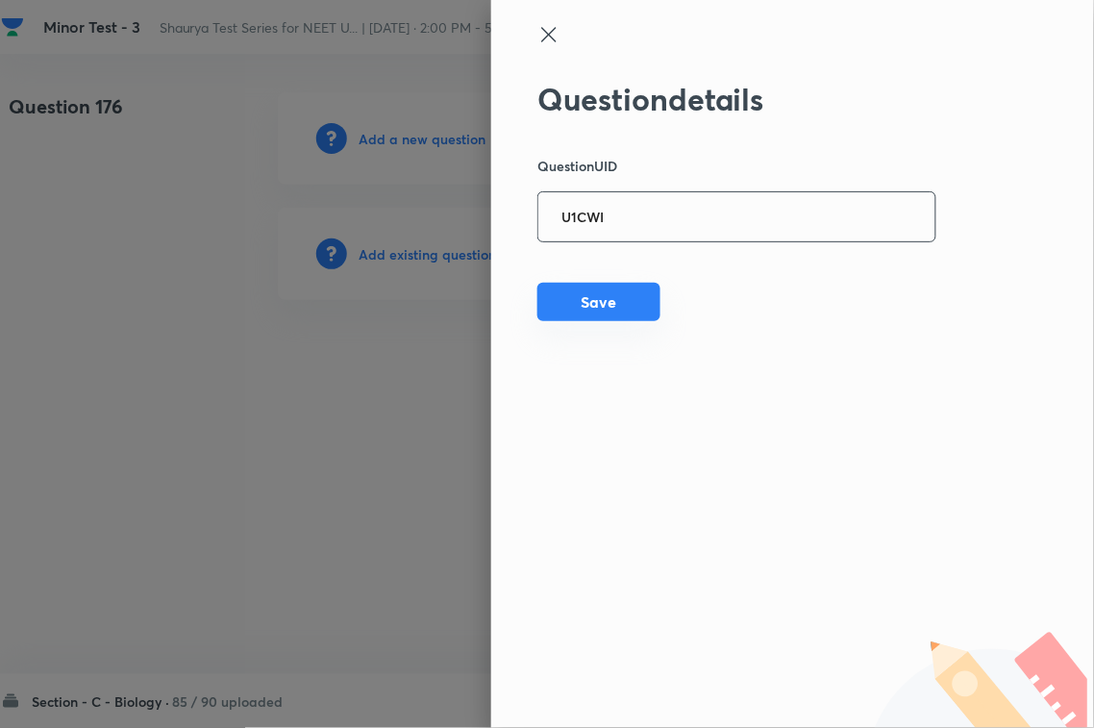
type input "U1CWI"
click at [608, 308] on button "Save" at bounding box center [598, 302] width 123 height 38
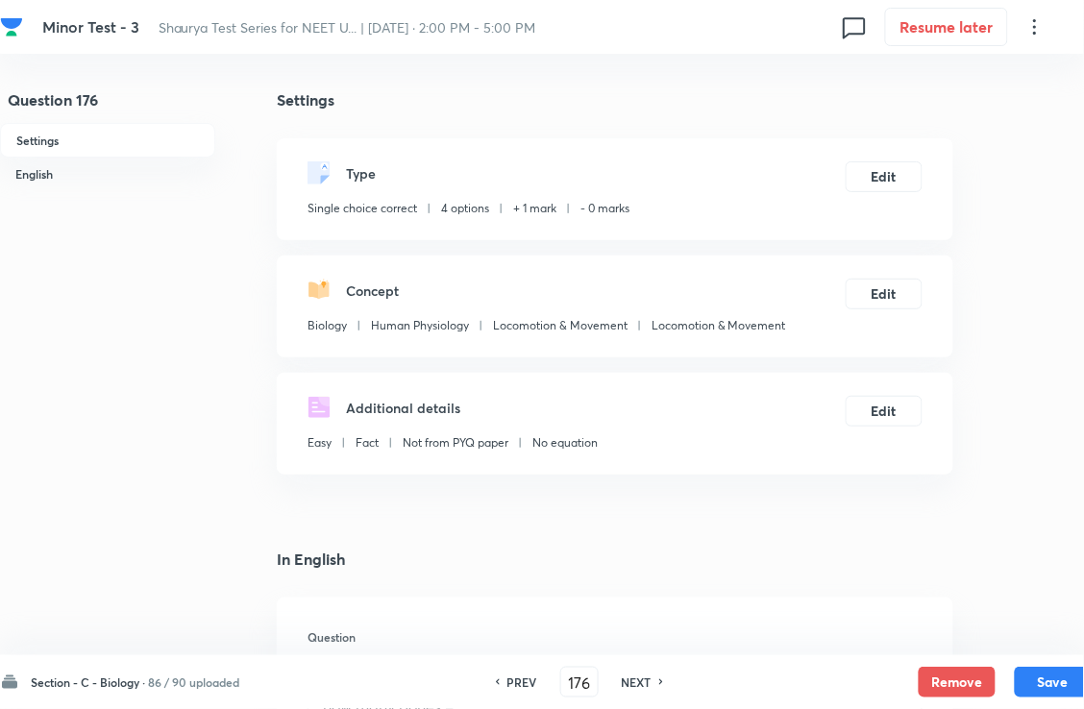
click at [665, 683] on div "NEXT" at bounding box center [639, 682] width 51 height 17
type input "177"
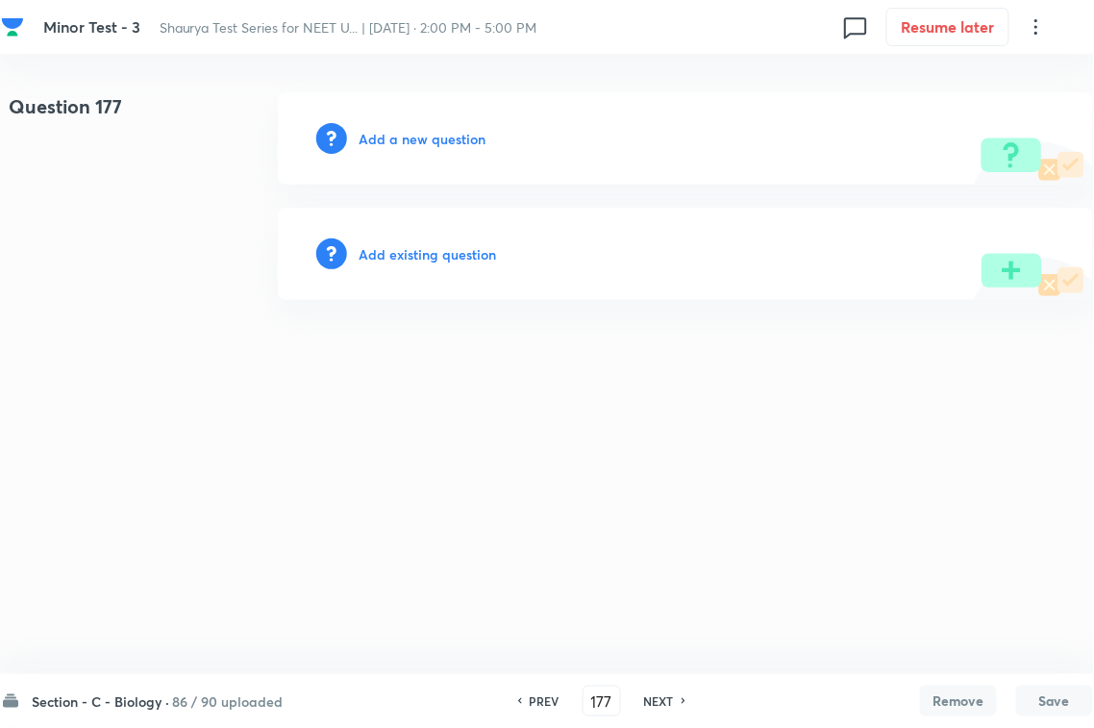
drag, startPoint x: 474, startPoint y: 271, endPoint x: 505, endPoint y: 240, distance: 43.5
click at [476, 261] on div "Add existing question" at bounding box center [685, 254] width 815 height 92
click at [506, 238] on div "Add existing question" at bounding box center [685, 254] width 815 height 92
click at [485, 244] on h6 "Add existing question" at bounding box center [427, 254] width 137 height 20
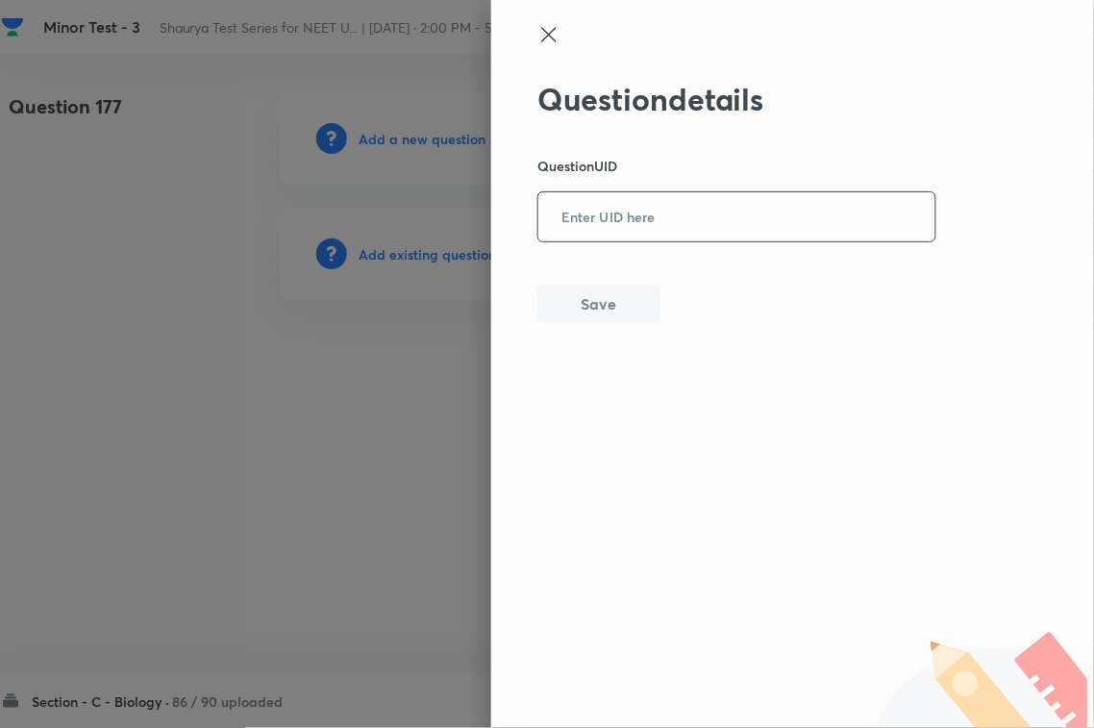
click at [583, 223] on input "text" at bounding box center [736, 217] width 397 height 47
paste input "MKNDP"
type input "MKNDP"
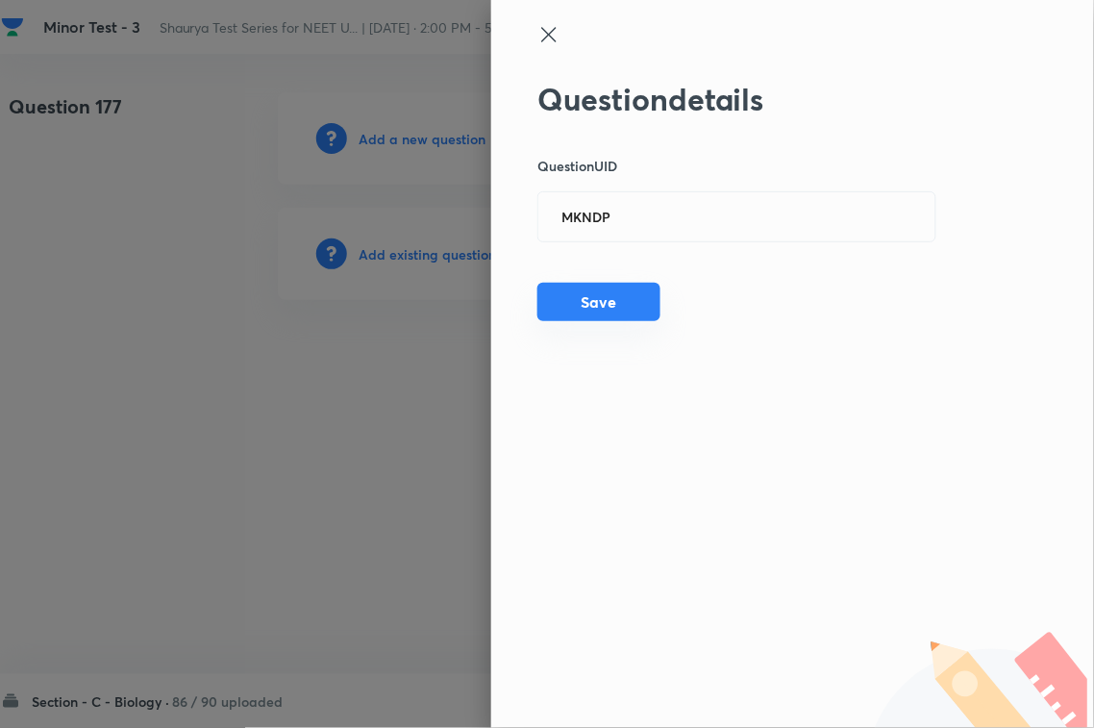
click at [593, 303] on button "Save" at bounding box center [598, 302] width 123 height 38
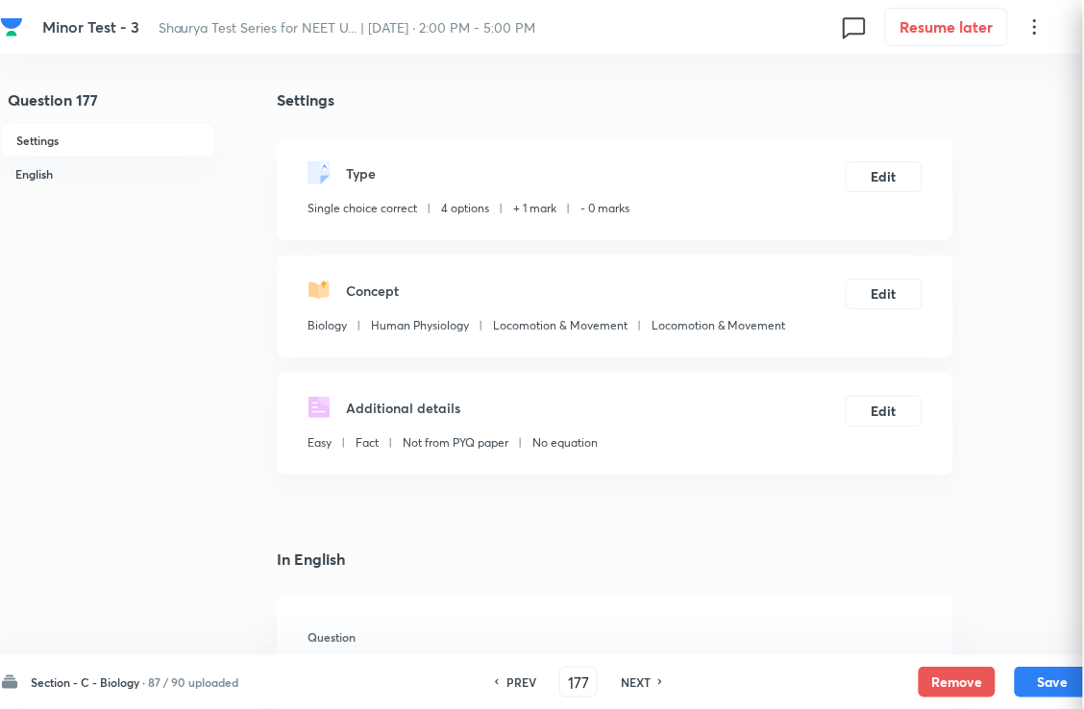
checkbox input "true"
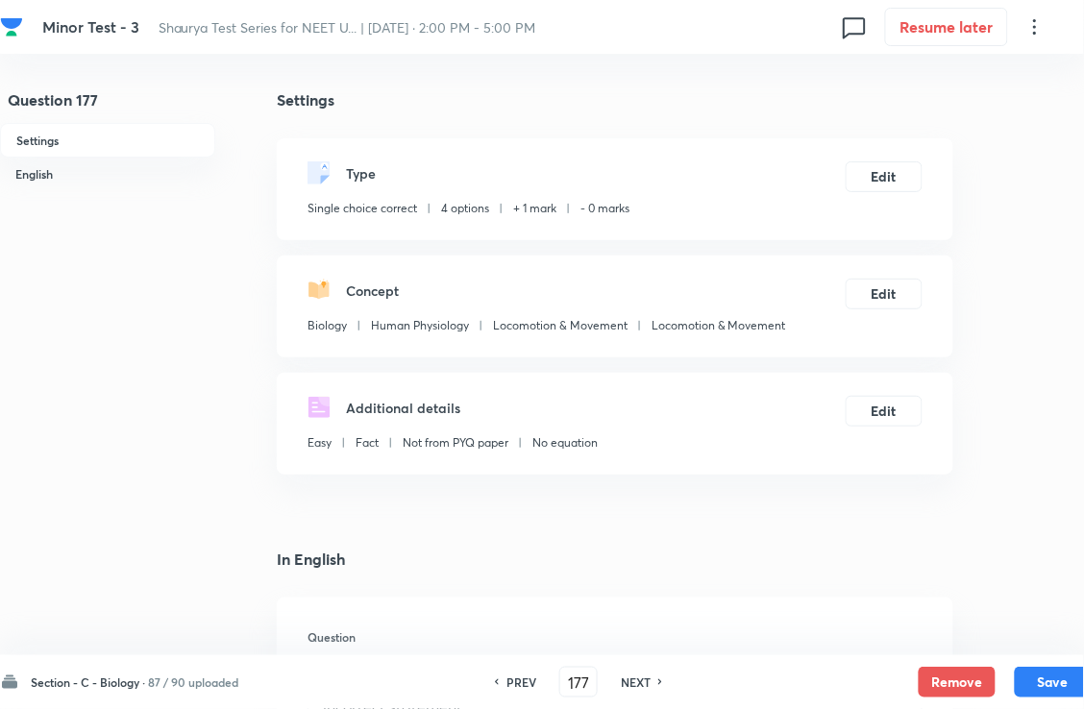
drag, startPoint x: 681, startPoint y: 678, endPoint x: 671, endPoint y: 682, distance: 10.7
click at [678, 679] on div "PREV 177 ​ NEXT" at bounding box center [579, 682] width 248 height 31
click at [651, 687] on h6 "NEXT" at bounding box center [636, 682] width 30 height 17
type input "178"
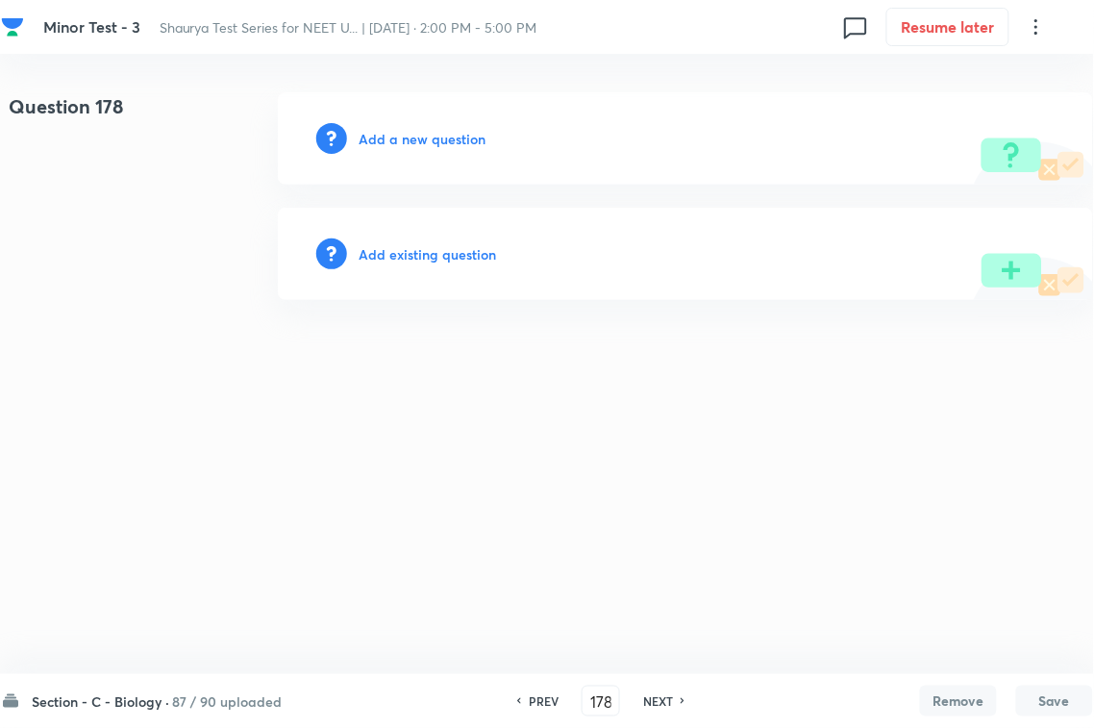
click at [467, 260] on h6 "Add existing question" at bounding box center [427, 254] width 137 height 20
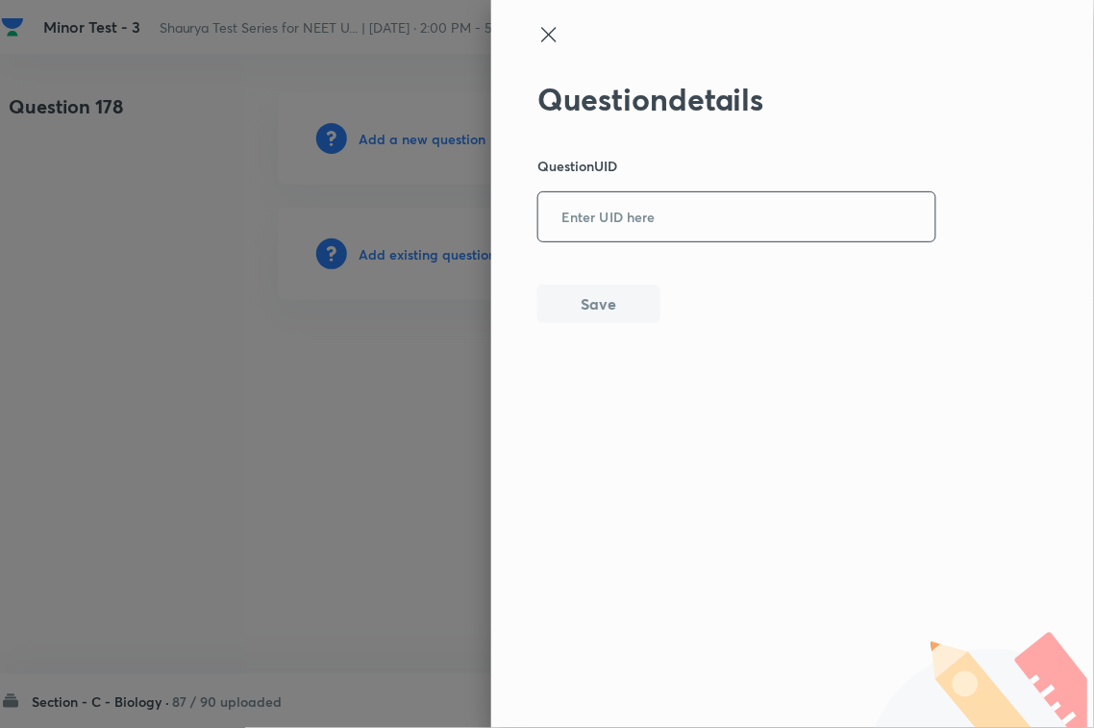
click at [603, 234] on input "text" at bounding box center [736, 217] width 397 height 47
paste input "2RCE4"
type input "2RCE4"
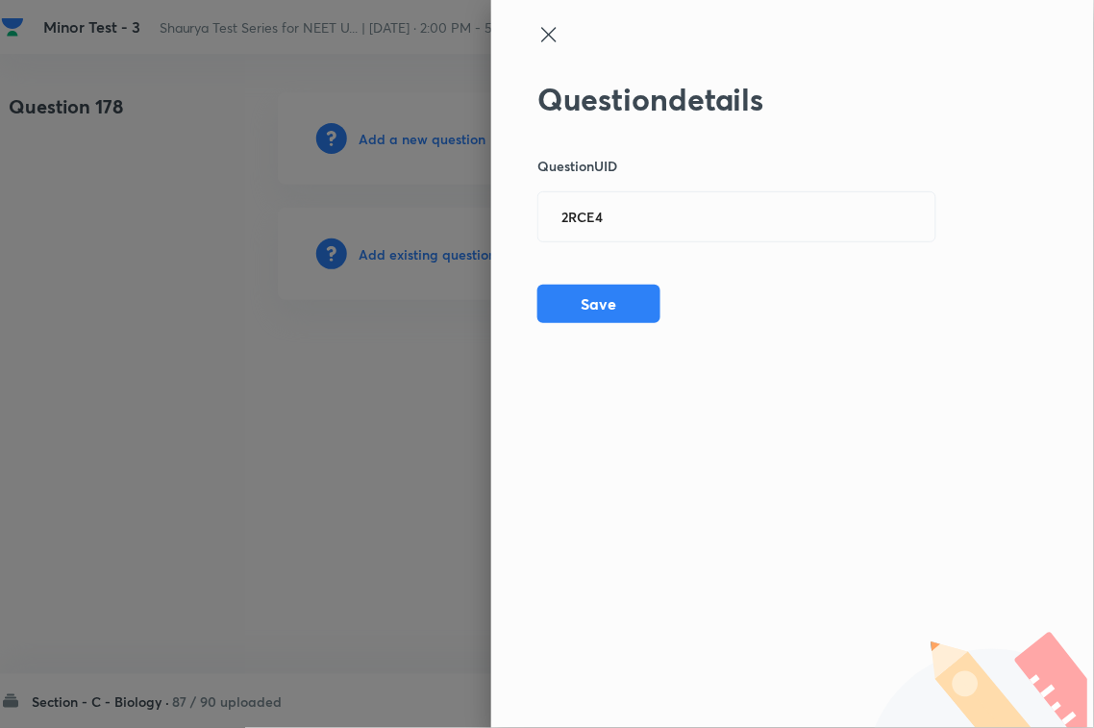
drag, startPoint x: 587, startPoint y: 306, endPoint x: 767, endPoint y: 310, distance: 179.8
click at [589, 310] on button "Save" at bounding box center [598, 304] width 123 height 38
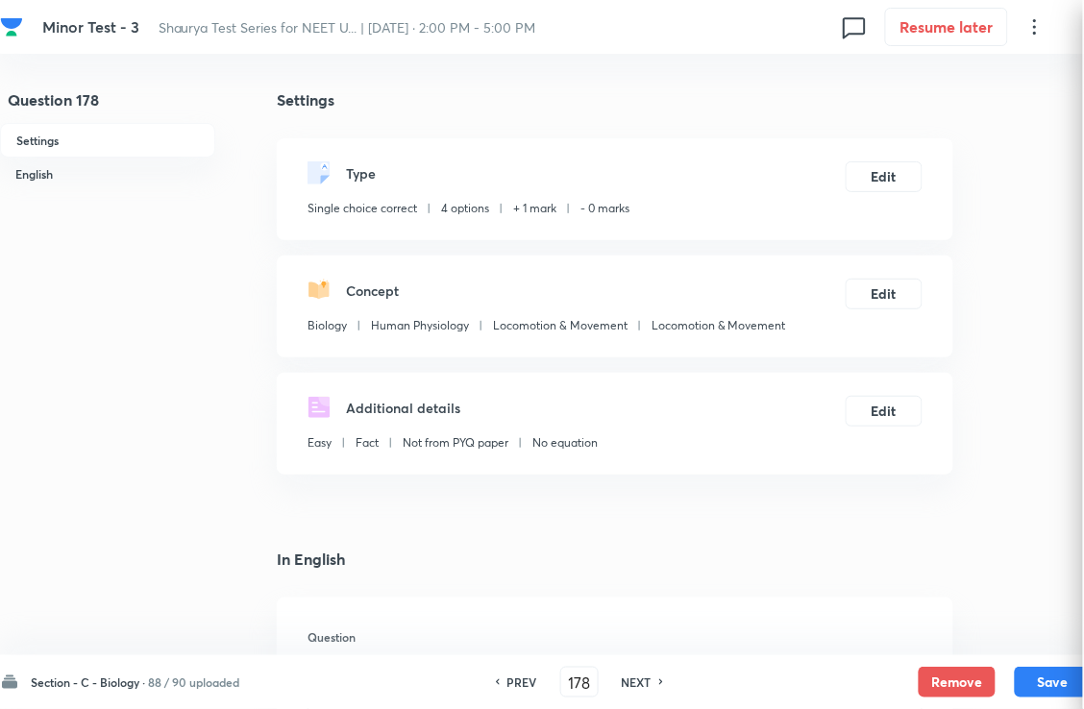
checkbox input "true"
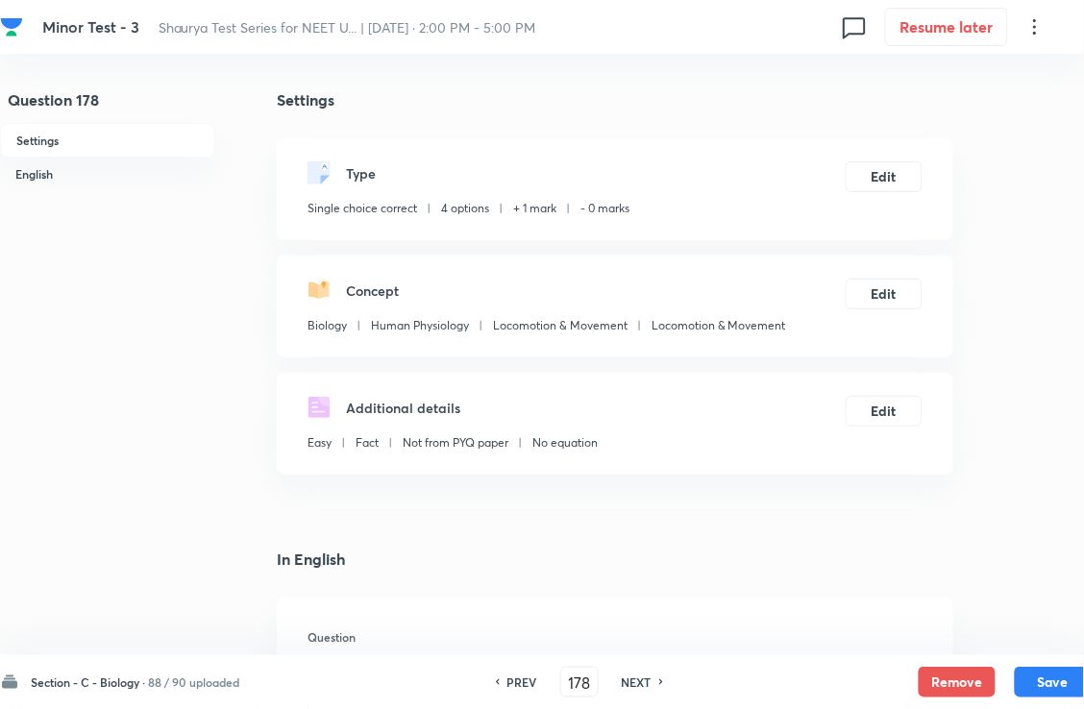
click at [652, 675] on h6 "NEXT" at bounding box center [637, 682] width 30 height 17
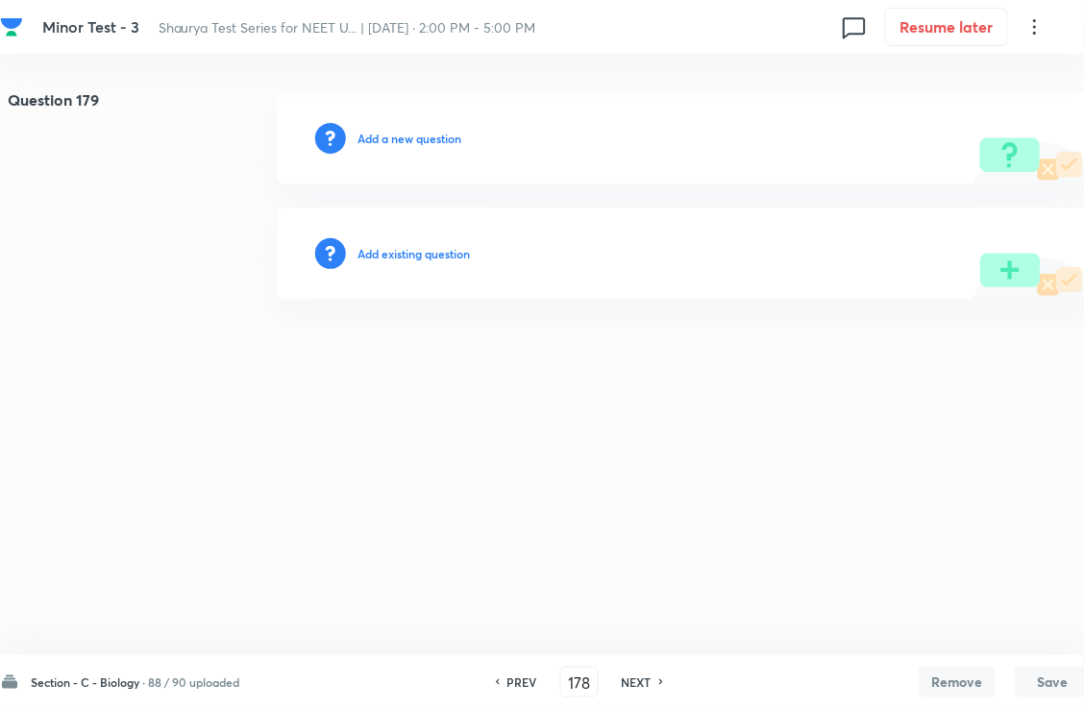
type input "179"
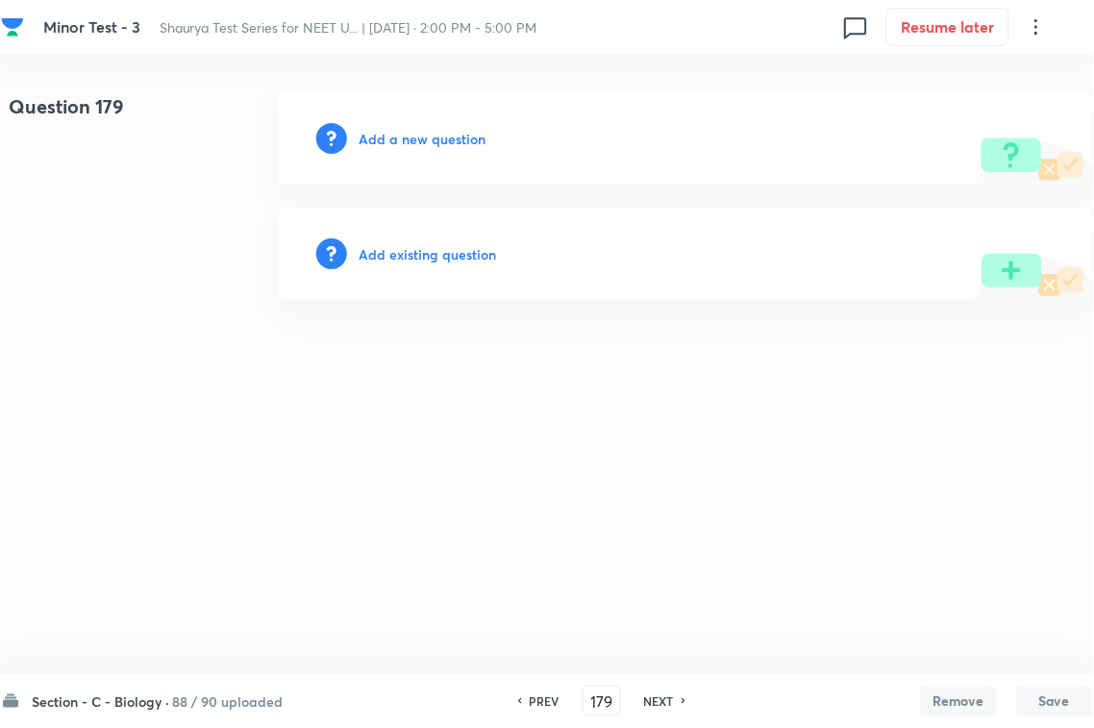
click at [468, 265] on div "Add existing question" at bounding box center [685, 254] width 815 height 92
click at [485, 247] on h6 "Add existing question" at bounding box center [427, 254] width 137 height 20
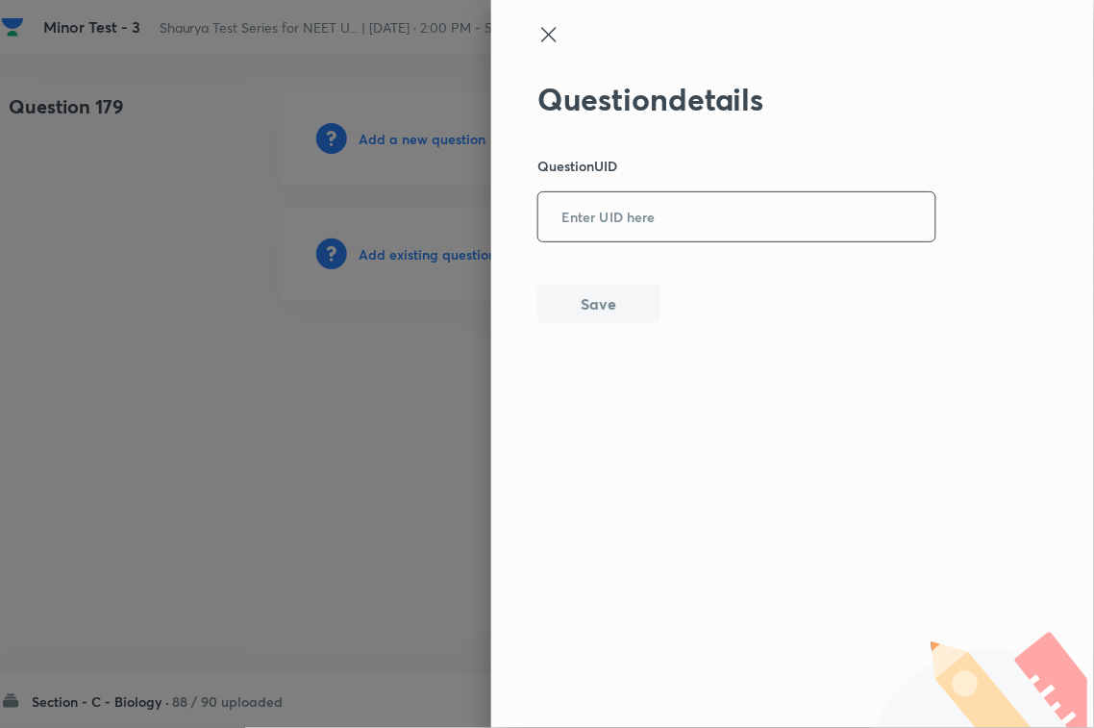
click at [564, 229] on input "text" at bounding box center [736, 217] width 397 height 47
paste input "A1HYL"
type input "A1HYL"
click at [582, 306] on button "Save" at bounding box center [598, 302] width 123 height 38
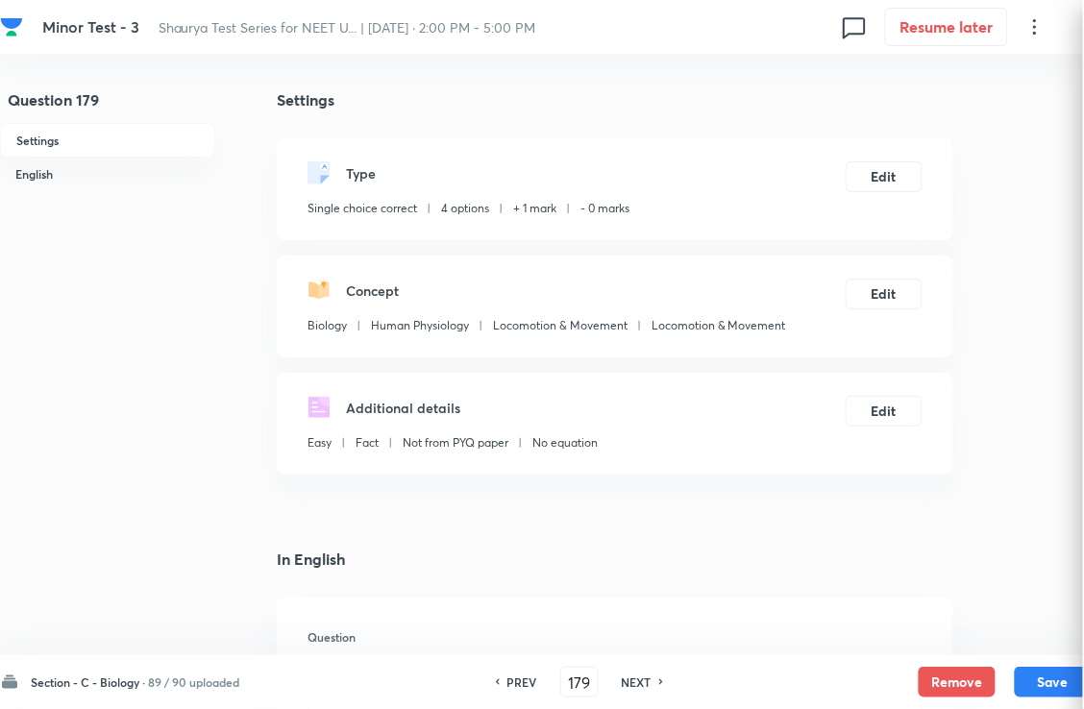
checkbox input "true"
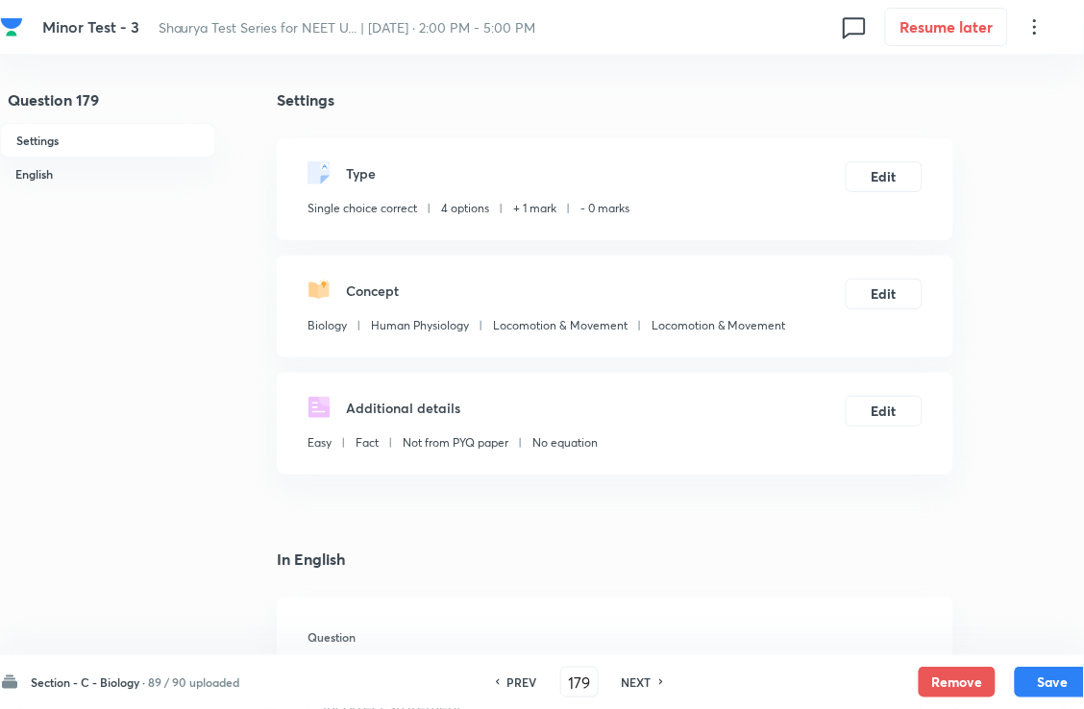
click at [634, 676] on div "NEXT" at bounding box center [639, 682] width 51 height 17
type input "180"
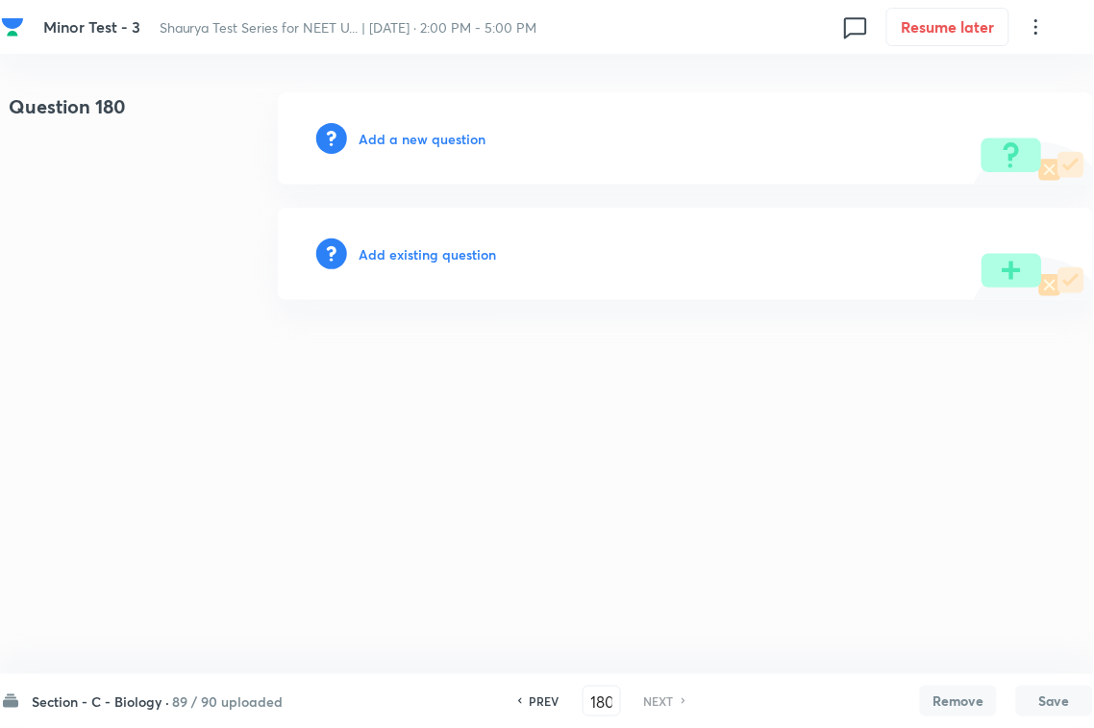
click at [438, 252] on h6 "Add existing question" at bounding box center [427, 254] width 137 height 20
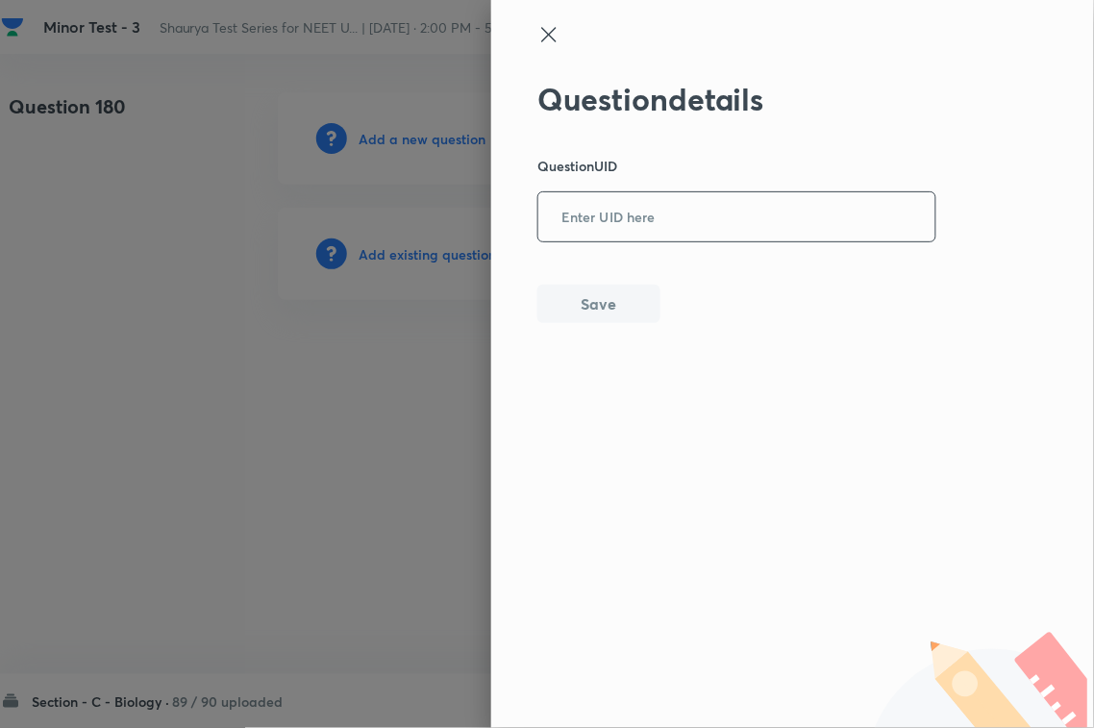
click at [612, 208] on input "text" at bounding box center [736, 217] width 397 height 47
paste input "KST5A"
type input "KST5A"
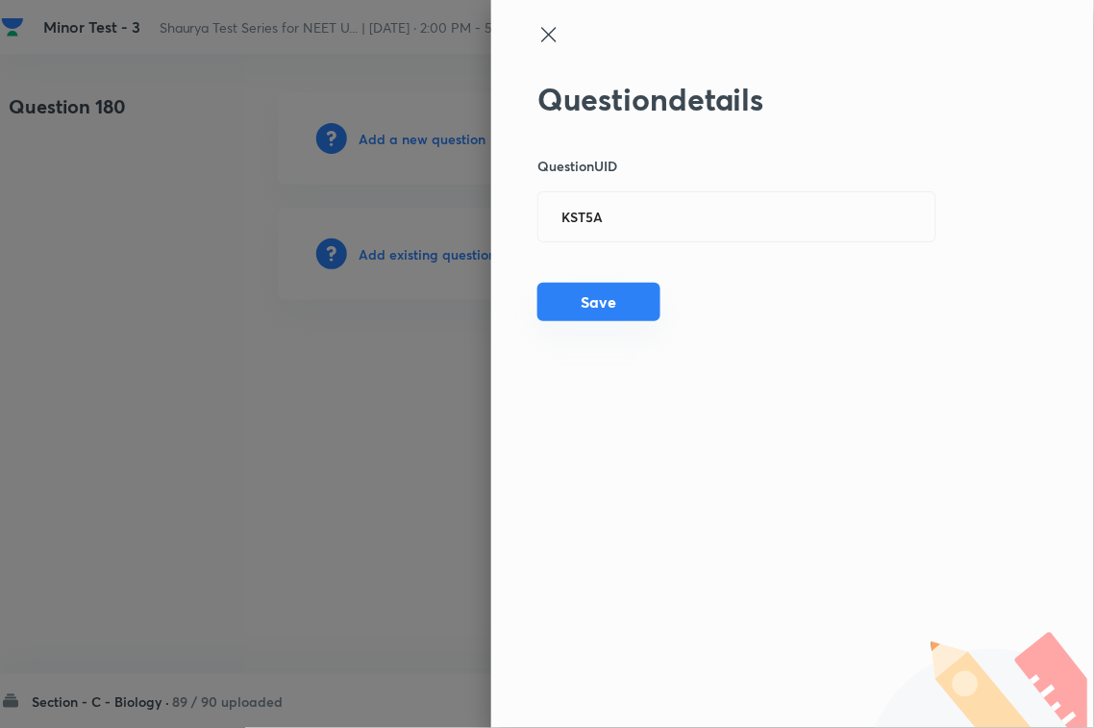
click at [610, 305] on button "Save" at bounding box center [598, 302] width 123 height 38
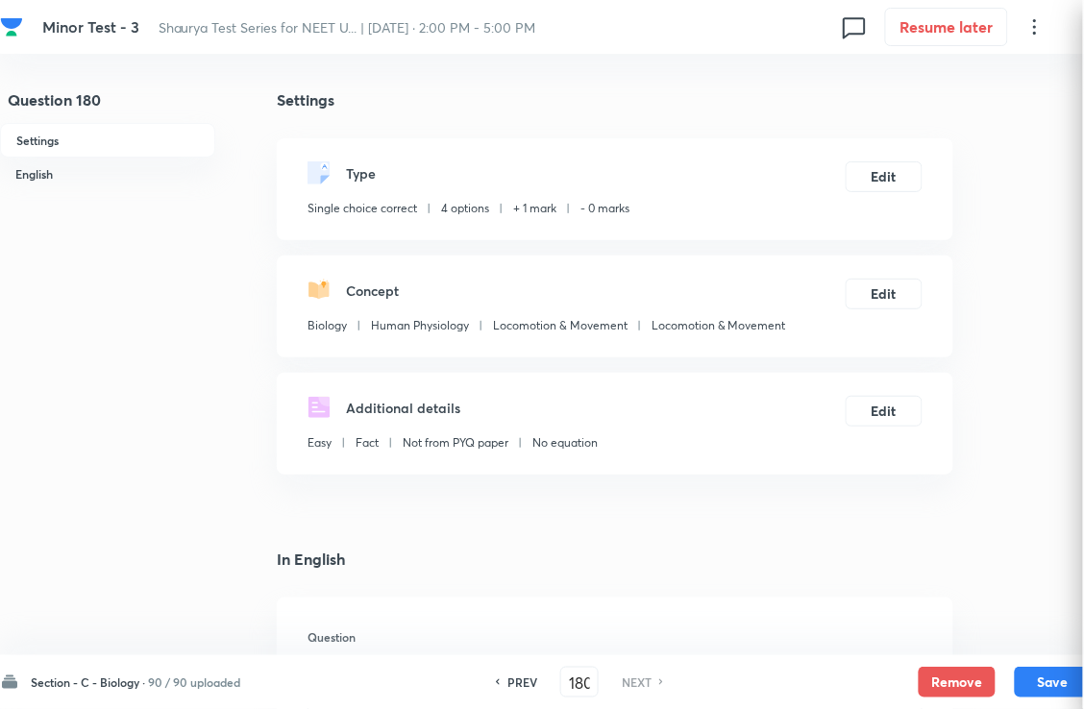
checkbox input "true"
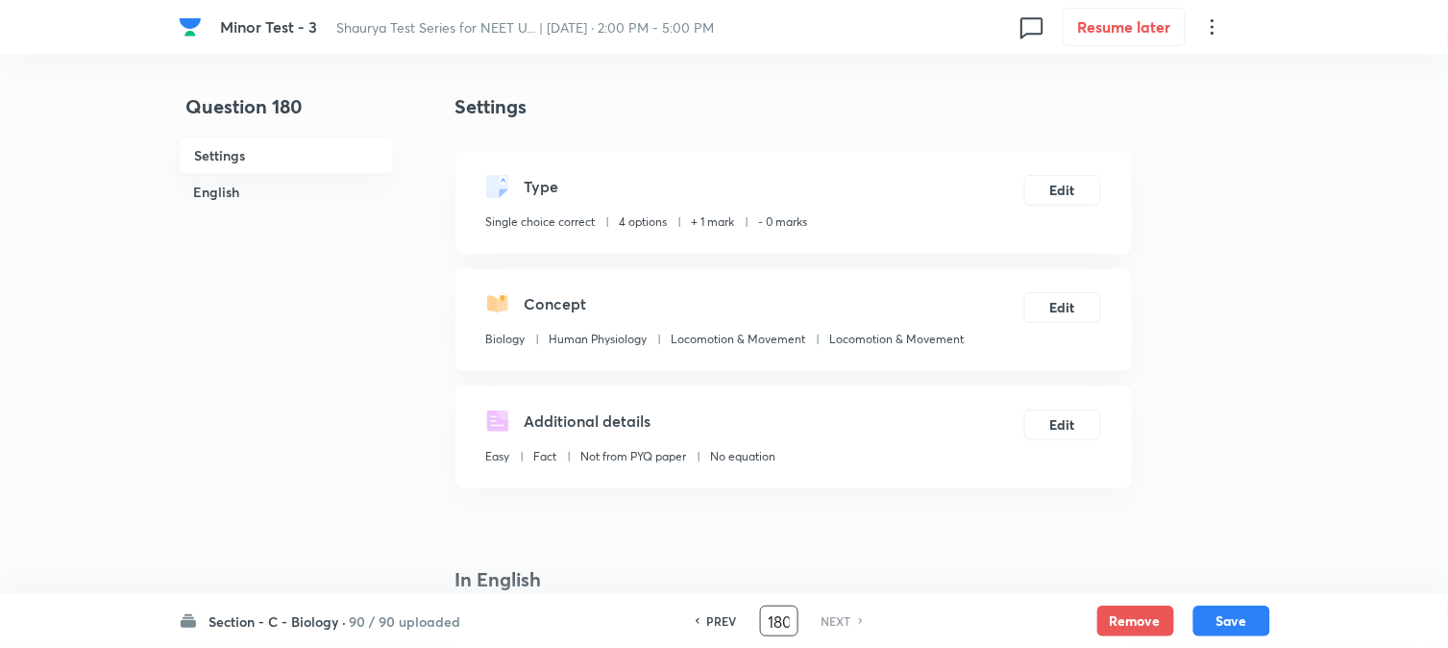
click at [790, 627] on input "180" at bounding box center [779, 622] width 37 height 34
type input "141"
checkbox input "false"
checkbox input "true"
click at [836, 622] on h6 "NEXT" at bounding box center [837, 620] width 30 height 17
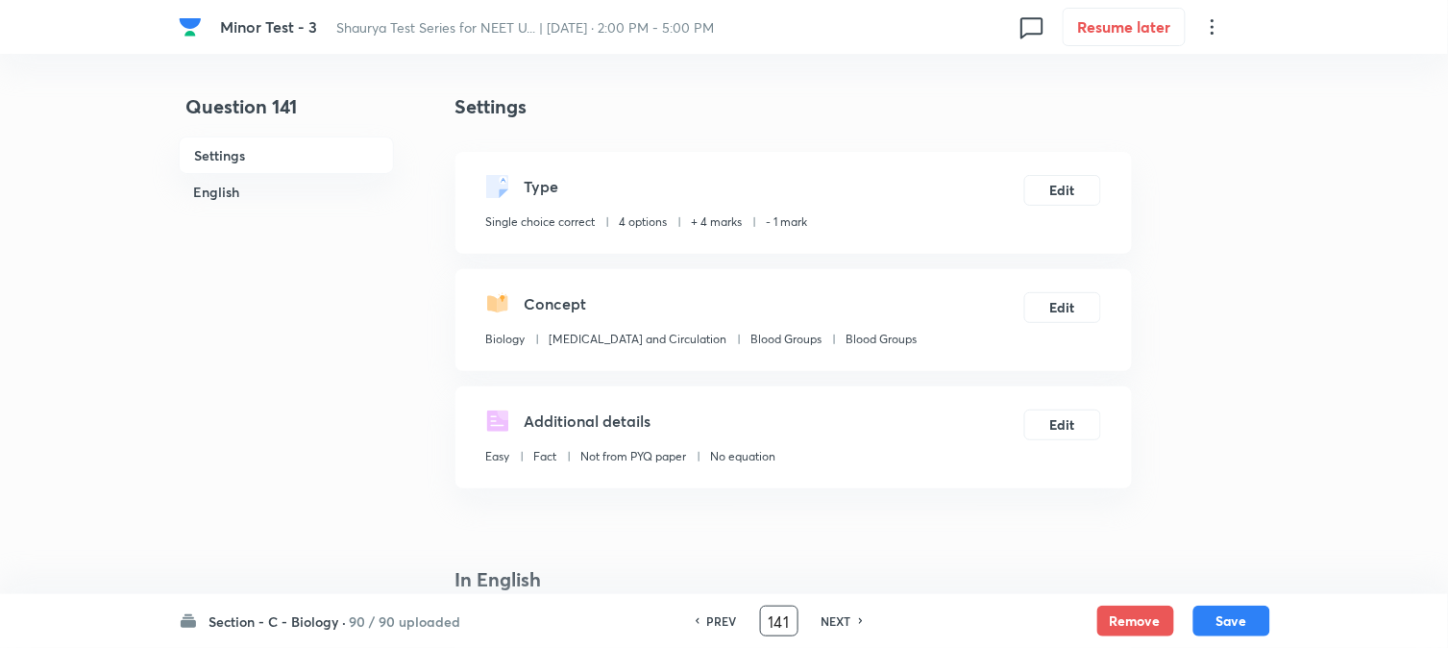
type input "142"
checkbox input "false"
checkbox input "true"
click at [836, 622] on h6 "NEXT" at bounding box center [837, 620] width 30 height 17
type input "143"
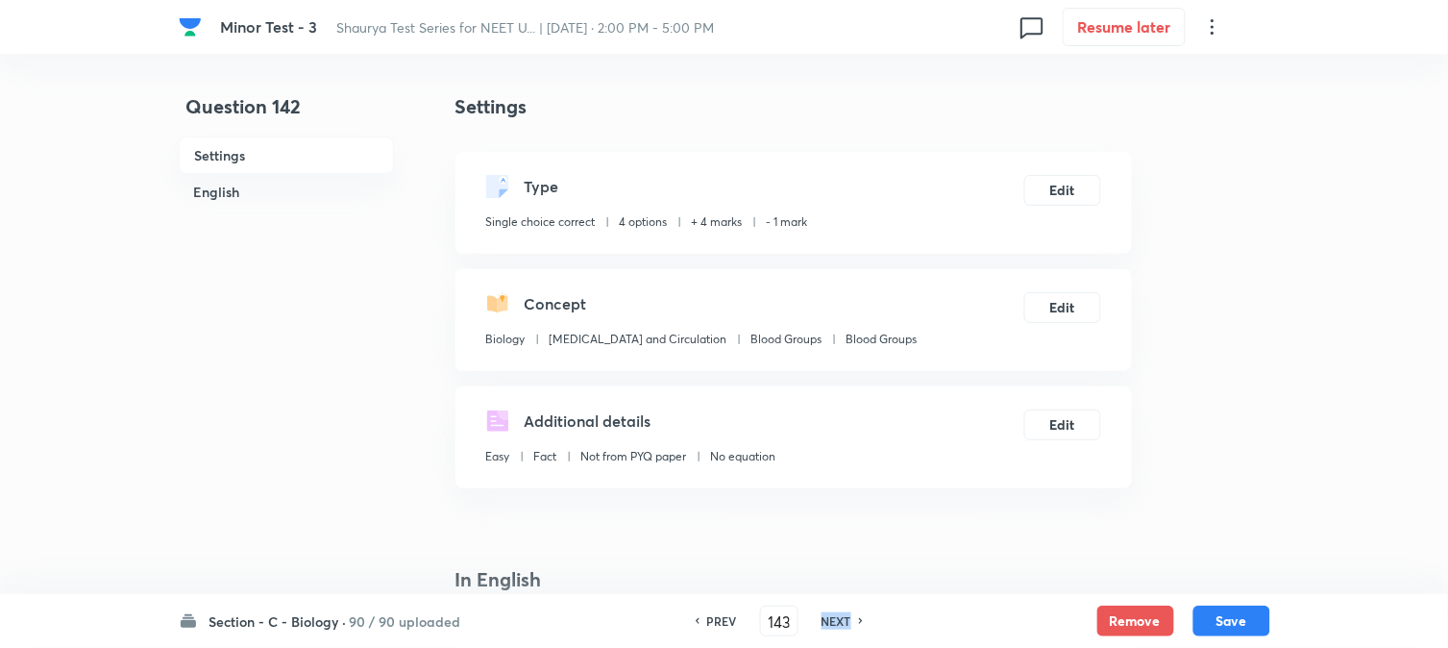
checkbox input "false"
checkbox input "true"
click at [836, 622] on h6 "NEXT" at bounding box center [837, 620] width 30 height 17
type input "144"
click at [836, 622] on h6 "NEXT" at bounding box center [837, 620] width 30 height 17
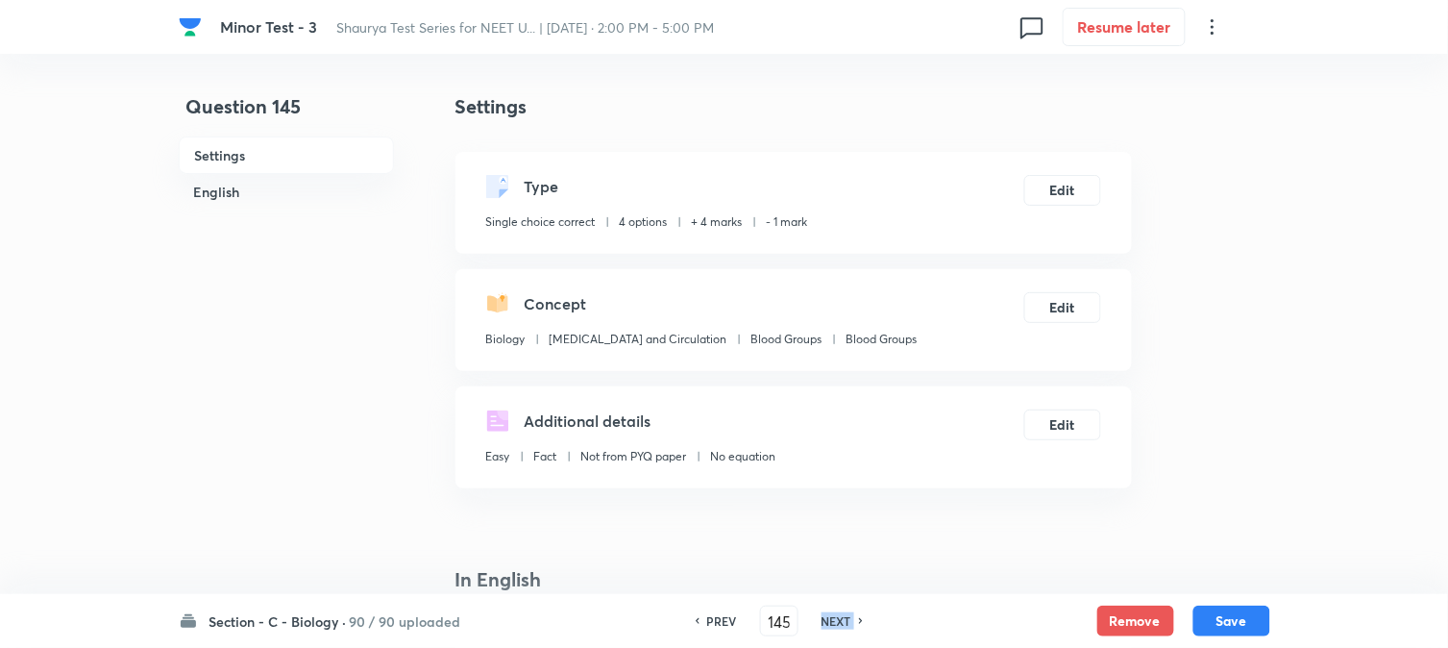
click at [836, 622] on h6 "NEXT" at bounding box center [837, 620] width 30 height 17
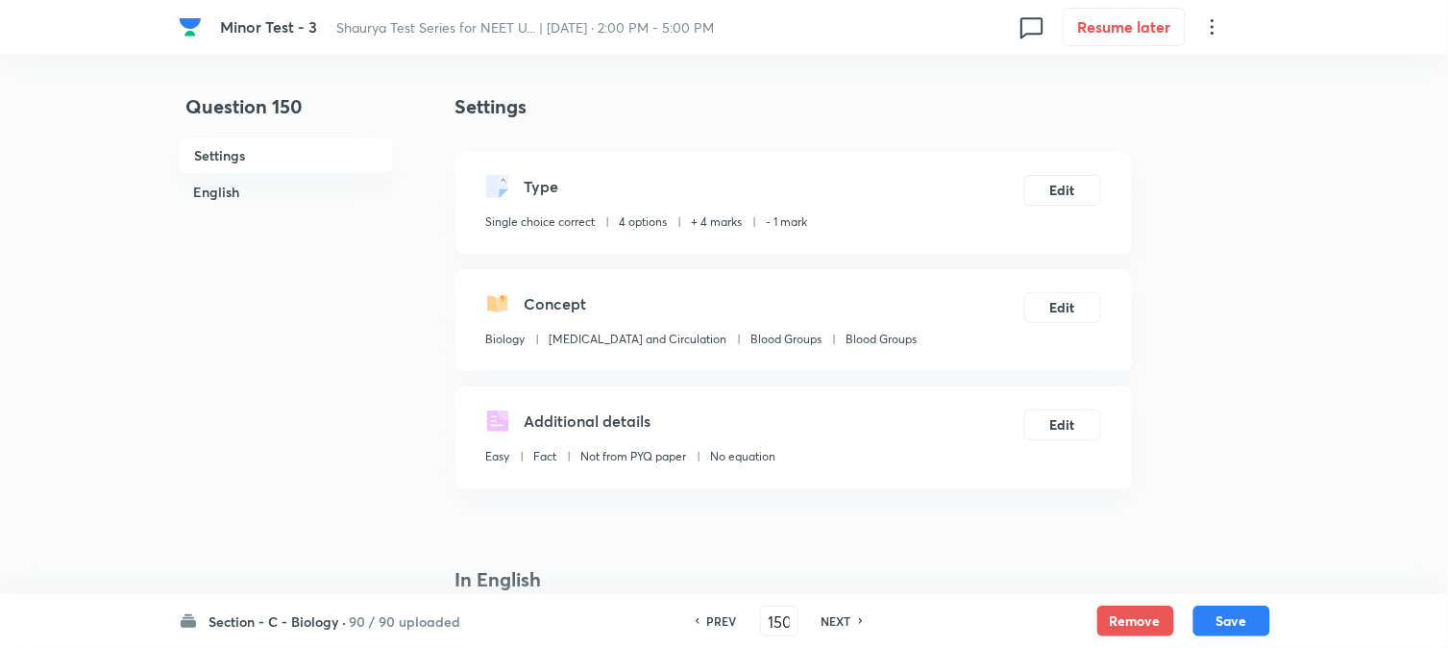
click at [836, 622] on h6 "NEXT" at bounding box center [837, 620] width 30 height 17
click at [1051, 186] on button "Edit" at bounding box center [1063, 188] width 77 height 31
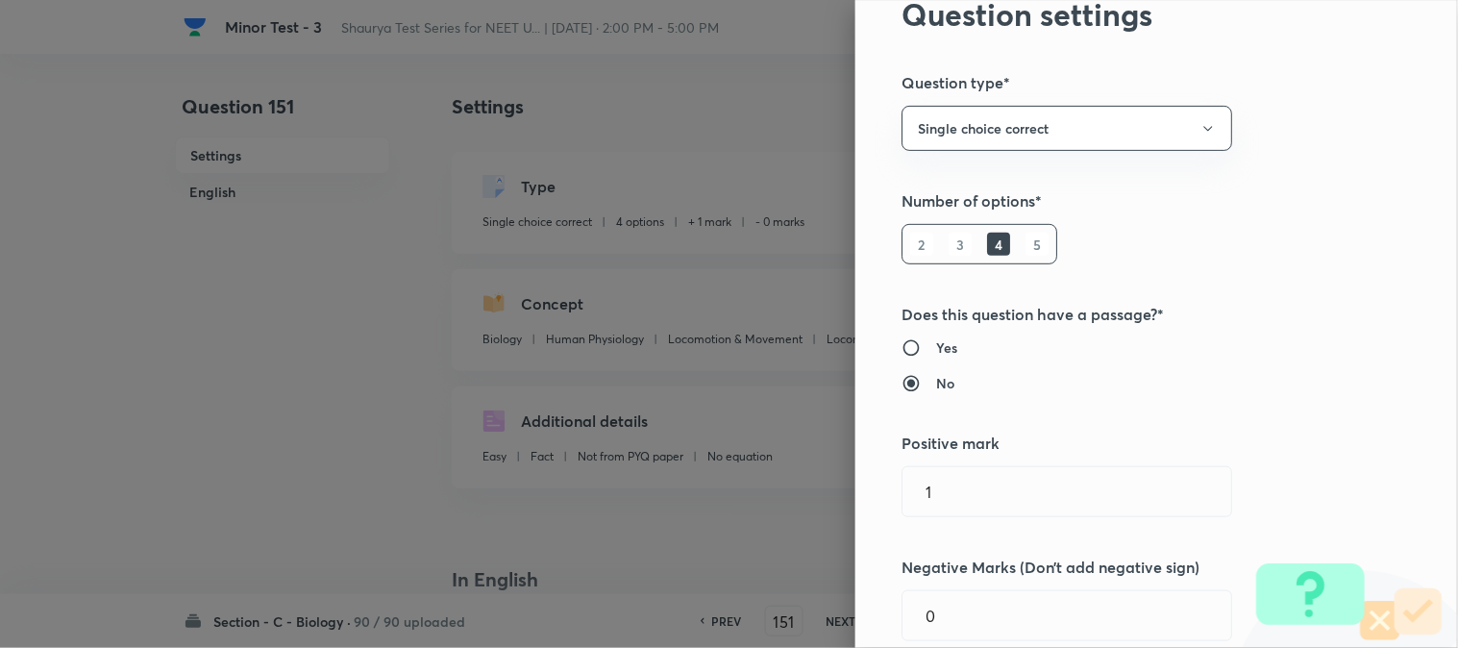
scroll to position [213, 0]
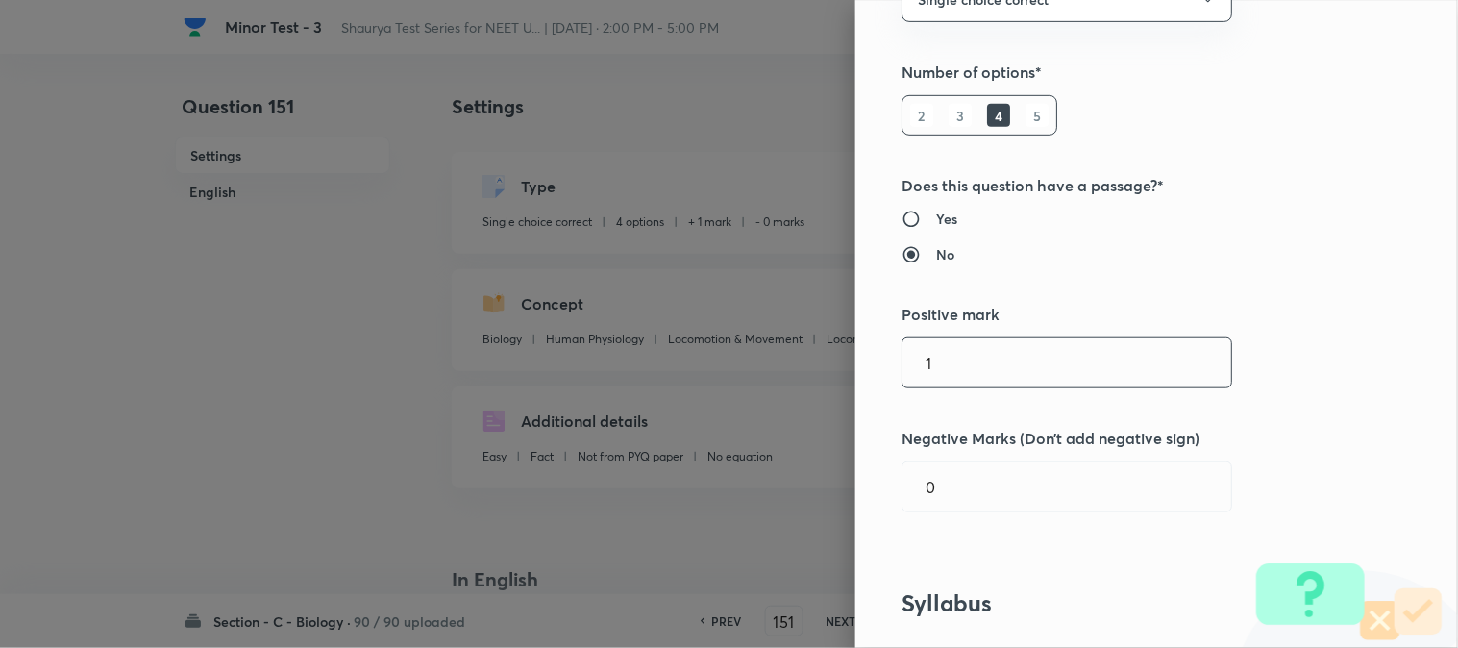
click at [955, 384] on input "1" at bounding box center [1067, 362] width 329 height 49
click at [952, 472] on input "0" at bounding box center [1067, 486] width 329 height 49
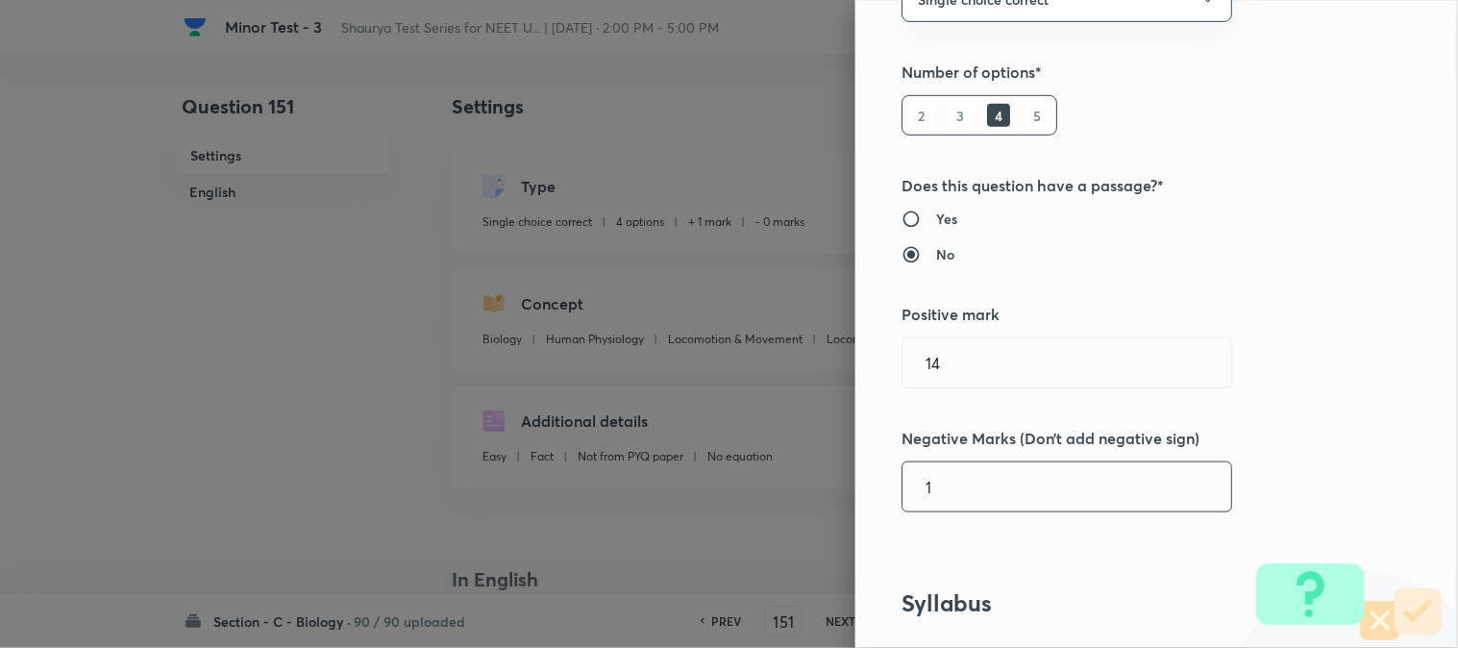
drag, startPoint x: 973, startPoint y: 342, endPoint x: 973, endPoint y: 390, distance: 48.1
click at [973, 341] on input "14" at bounding box center [1067, 362] width 329 height 49
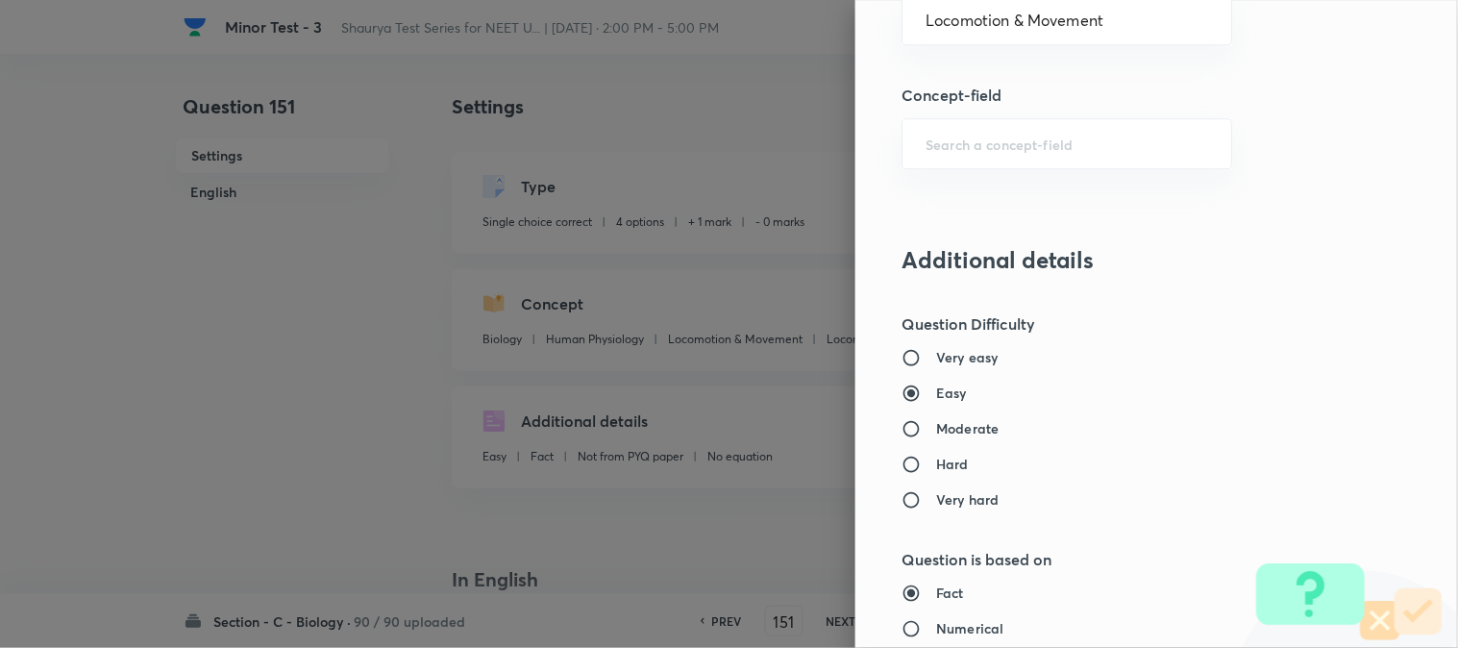
scroll to position [1972, 0]
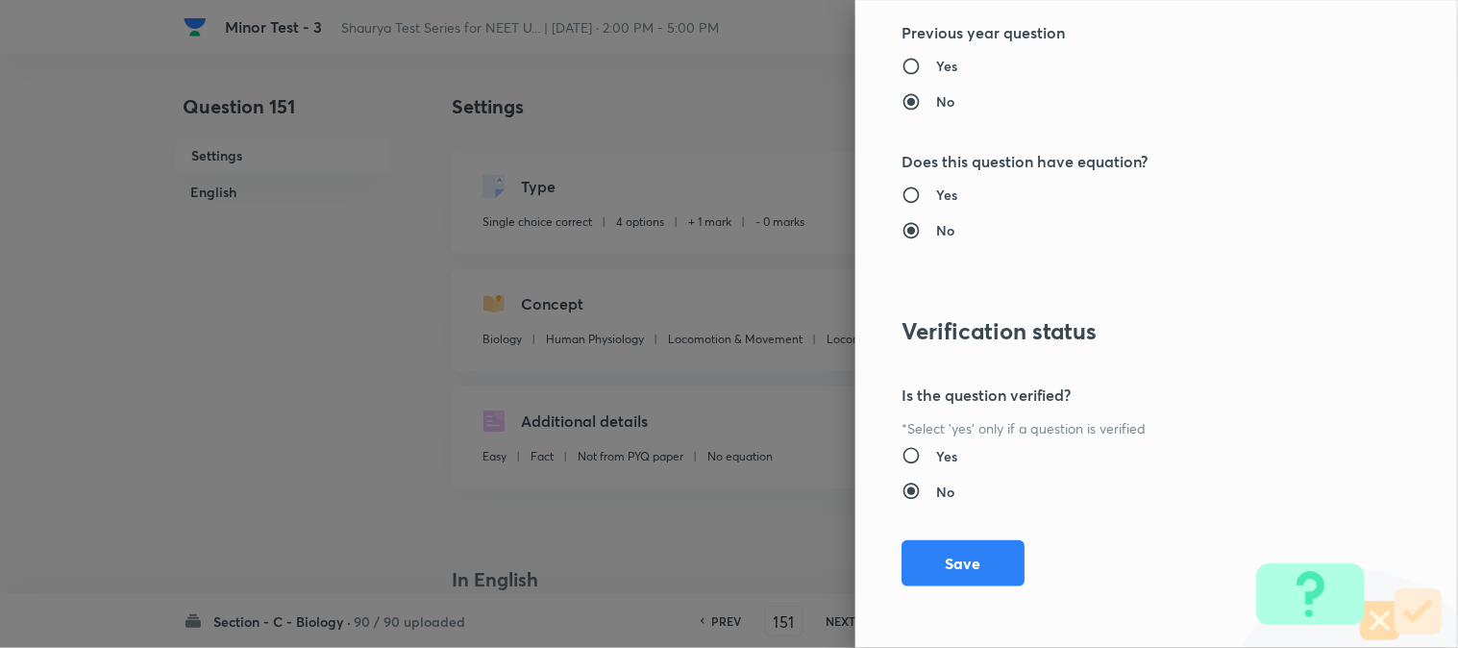
click at [936, 571] on button "Save" at bounding box center [963, 563] width 123 height 46
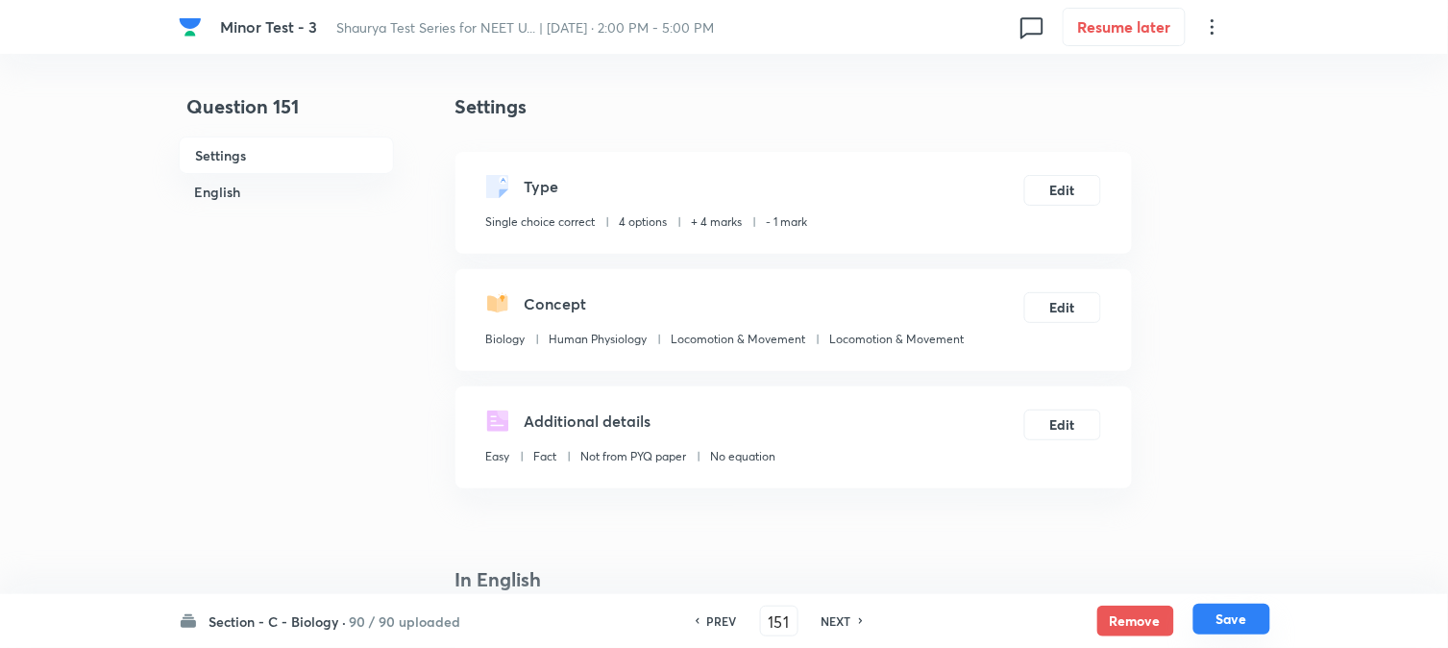
click at [1093, 622] on button "Save" at bounding box center [1232, 619] width 77 height 31
click at [1042, 185] on button "Edit" at bounding box center [1063, 188] width 77 height 31
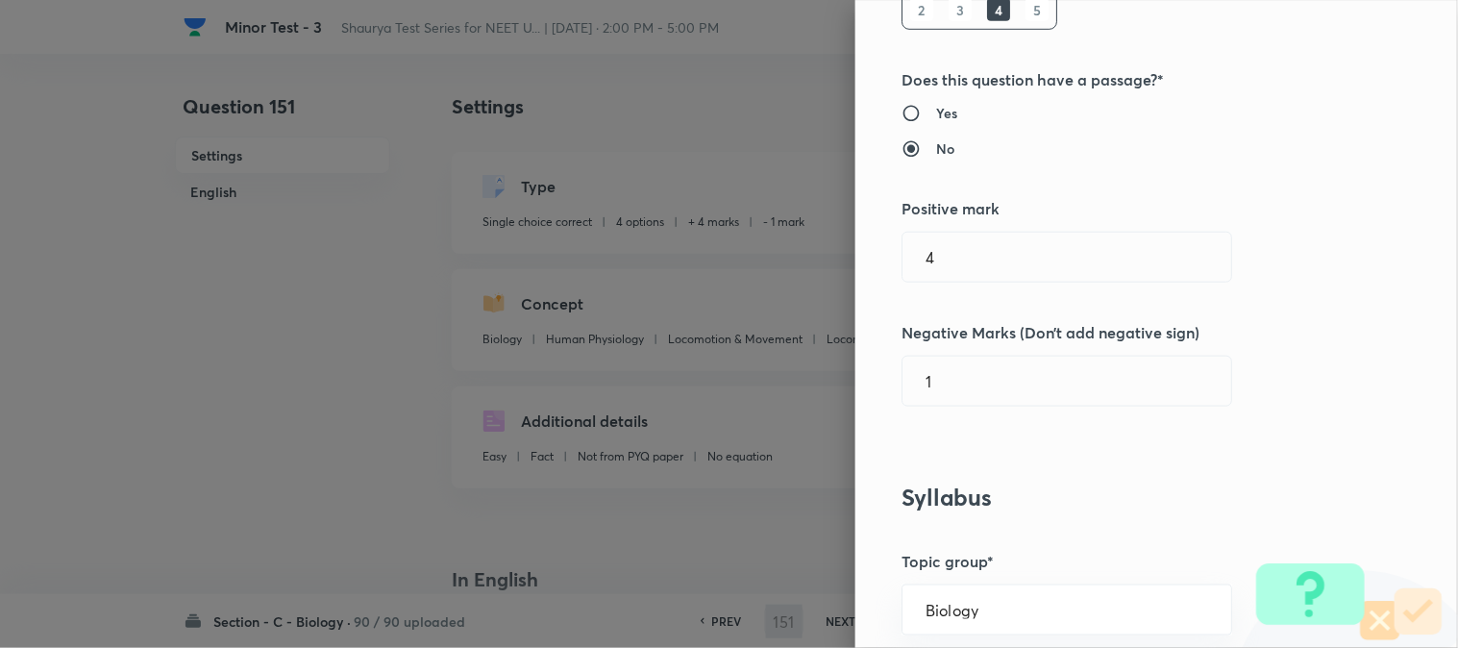
scroll to position [320, 0]
click at [943, 266] on input "1" at bounding box center [1067, 256] width 329 height 49
drag, startPoint x: 948, startPoint y: 371, endPoint x: 949, endPoint y: 383, distance: 11.6
click at [949, 379] on input "0" at bounding box center [1067, 380] width 329 height 49
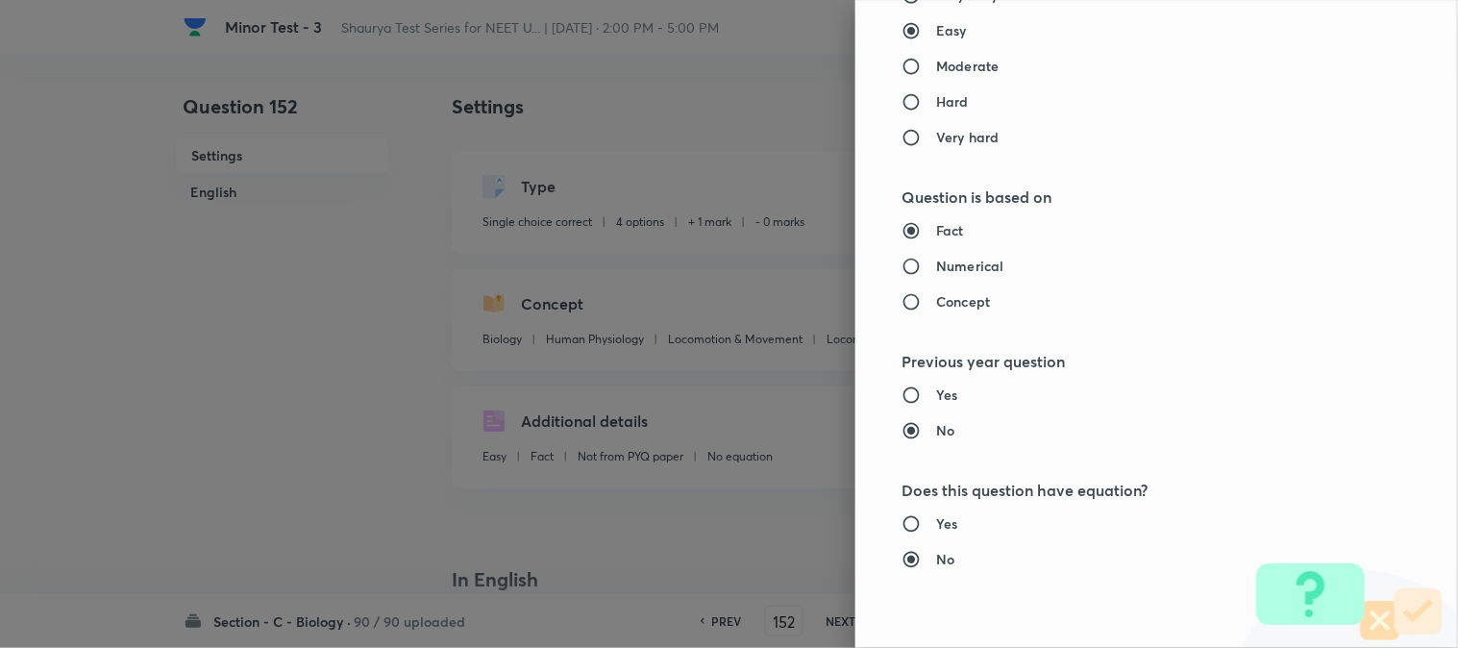
scroll to position [1972, 0]
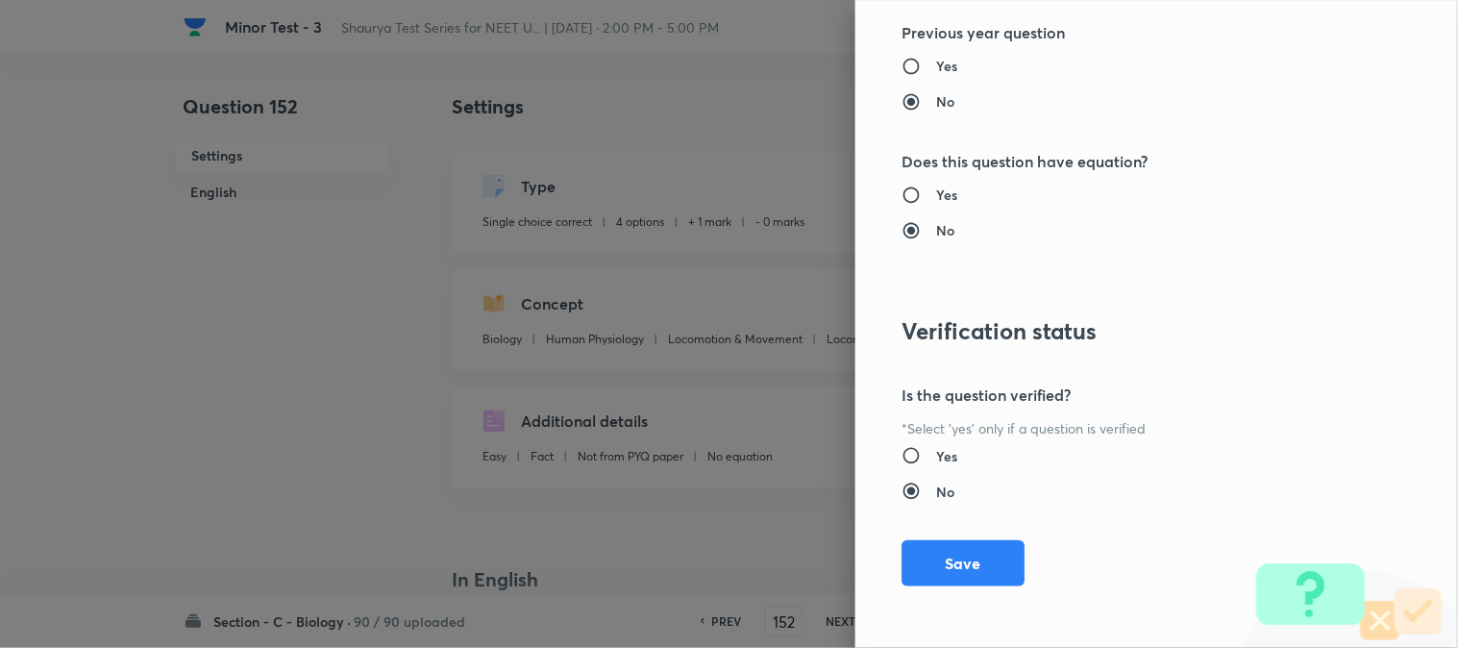
drag, startPoint x: 944, startPoint y: 534, endPoint x: 971, endPoint y: 536, distance: 27.0
click at [944, 535] on div "Question settings Question type* Single choice correct Number of options* 2 3 4…" at bounding box center [1156, 324] width 603 height 648
click at [978, 575] on button "Save" at bounding box center [963, 561] width 123 height 46
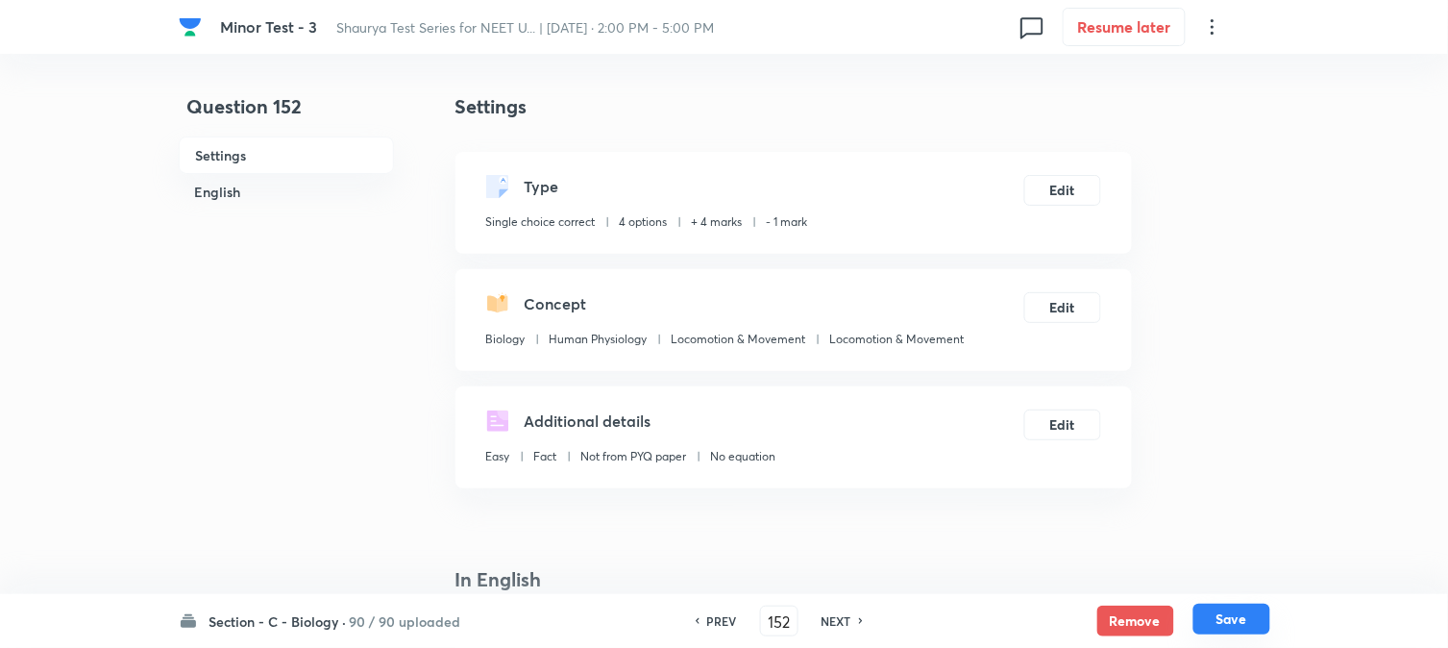
click at [1093, 634] on button "Save" at bounding box center [1232, 619] width 77 height 31
click at [1093, 626] on button "Save" at bounding box center [1232, 621] width 77 height 31
click at [1080, 175] on div "Type Single choice correct 4 options + 4 marks - 1 mark Edit" at bounding box center [794, 203] width 677 height 102
click at [1077, 190] on button "Edit" at bounding box center [1063, 188] width 77 height 31
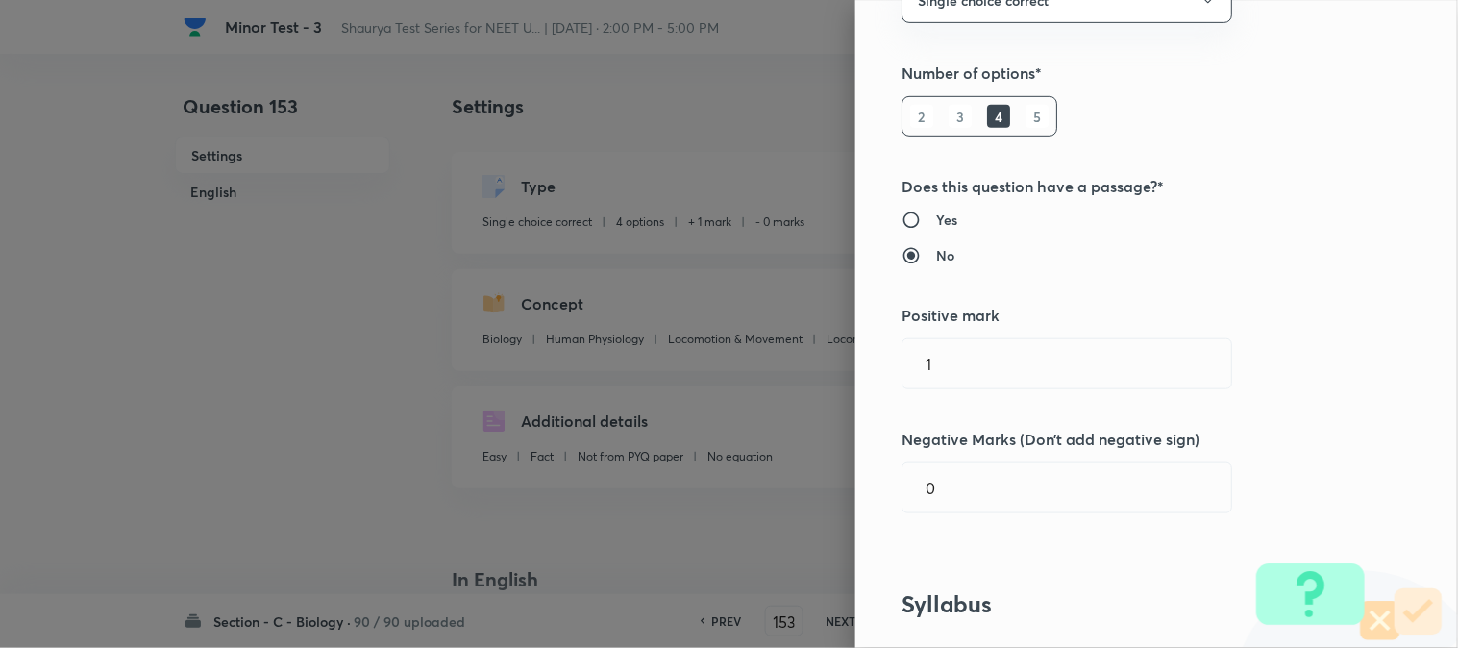
scroll to position [213, 0]
click at [978, 346] on input "text" at bounding box center [1067, 362] width 329 height 49
click at [953, 487] on input "0" at bounding box center [1067, 486] width 329 height 49
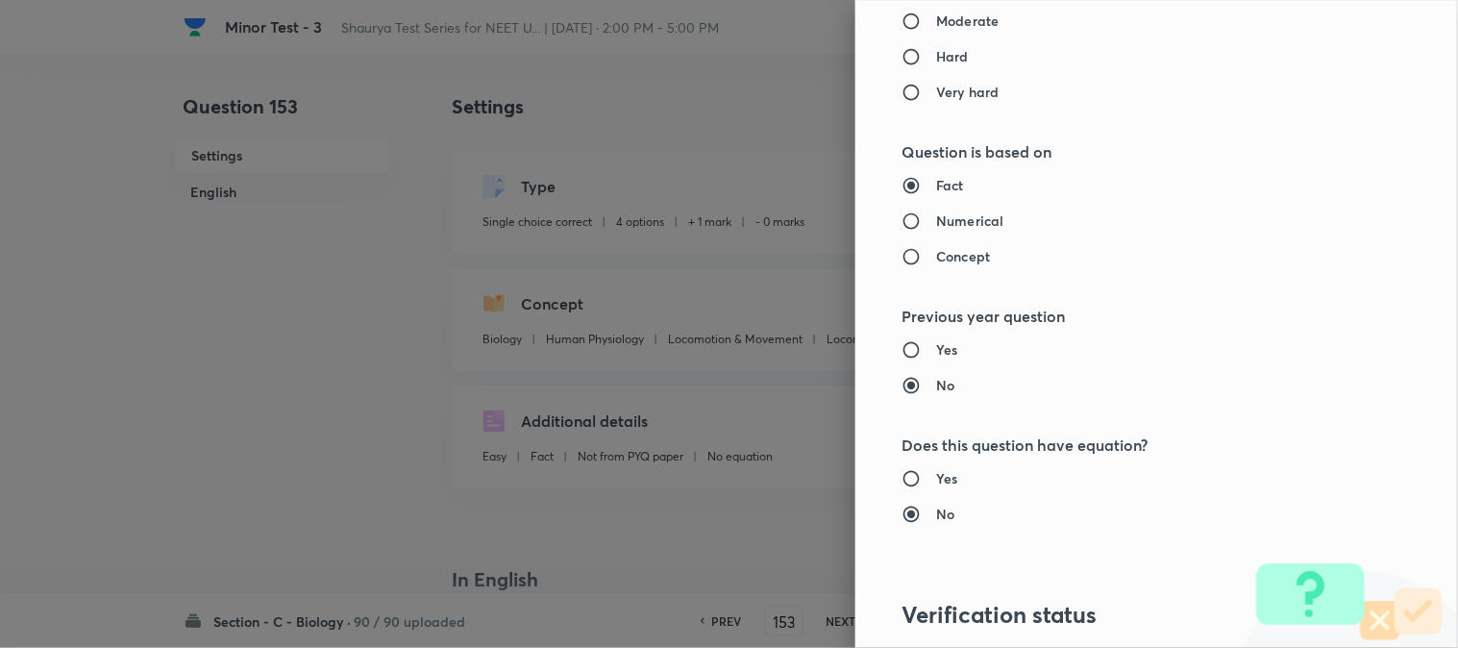
scroll to position [1972, 0]
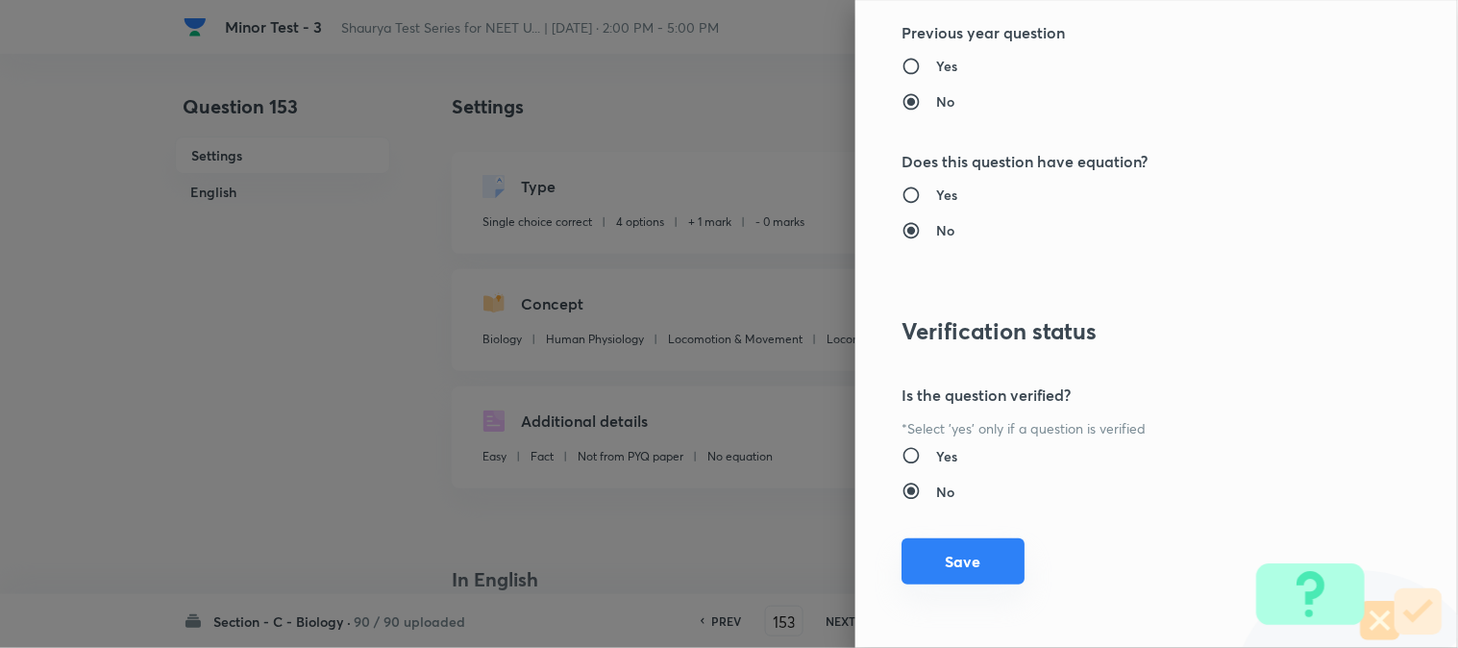
click at [949, 565] on button "Save" at bounding box center [963, 561] width 123 height 46
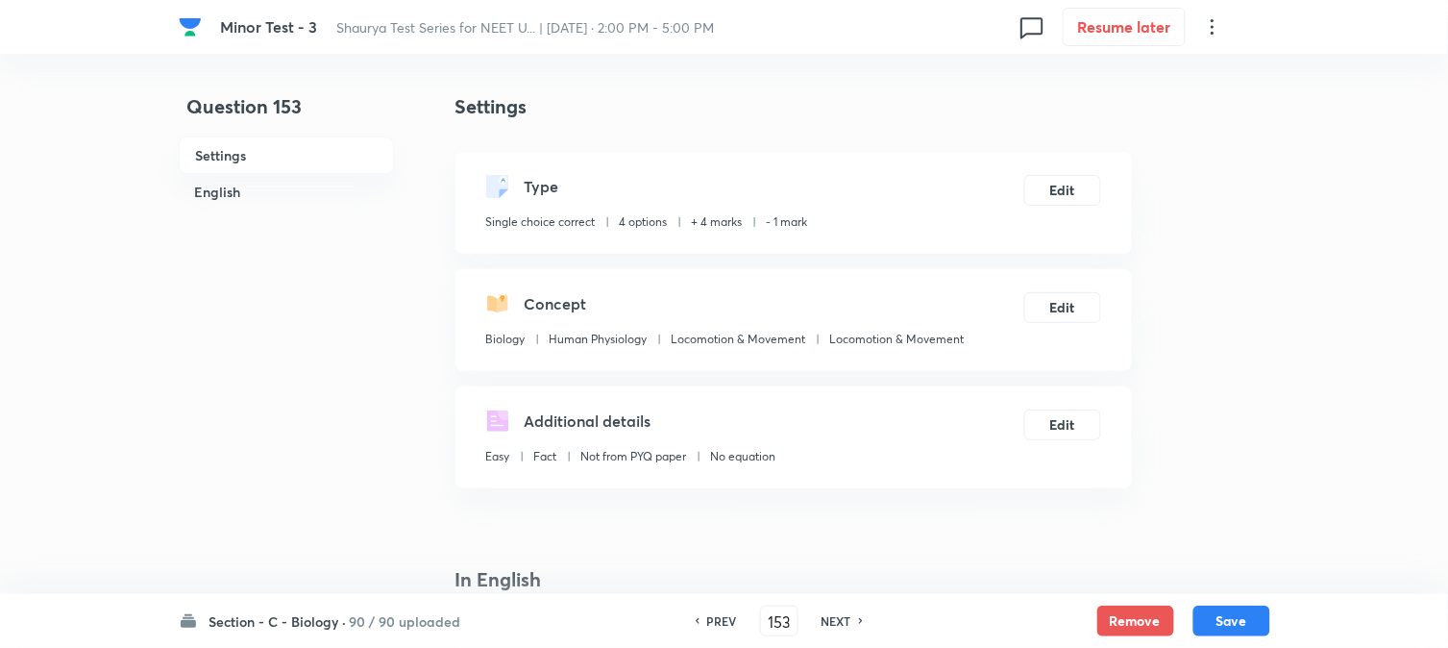
drag, startPoint x: 1226, startPoint y: 611, endPoint x: 1153, endPoint y: 419, distance: 205.6
click at [1093, 611] on button "Save" at bounding box center [1232, 621] width 77 height 31
click at [1073, 165] on div "Type Single choice correct 4 options + 4 marks - 1 mark Edit" at bounding box center [794, 203] width 677 height 102
click at [1065, 195] on button "Edit" at bounding box center [1063, 188] width 77 height 31
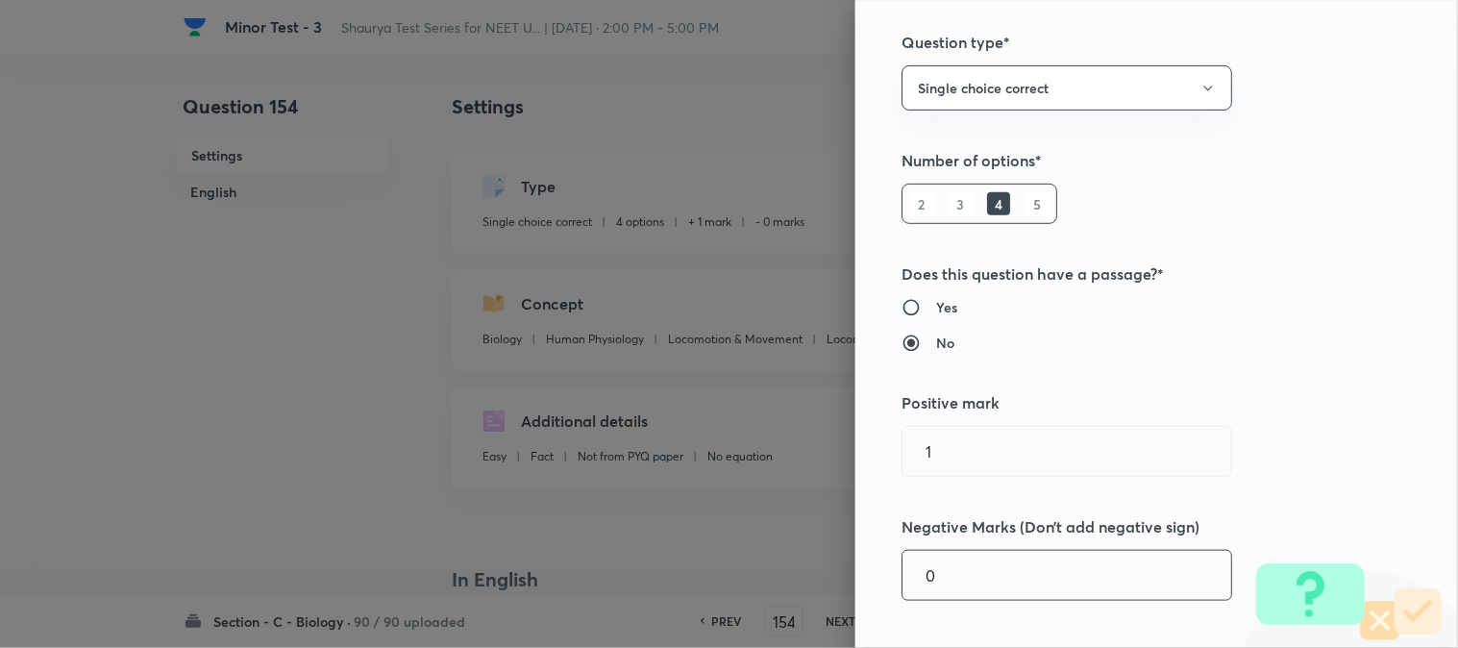
scroll to position [427, 0]
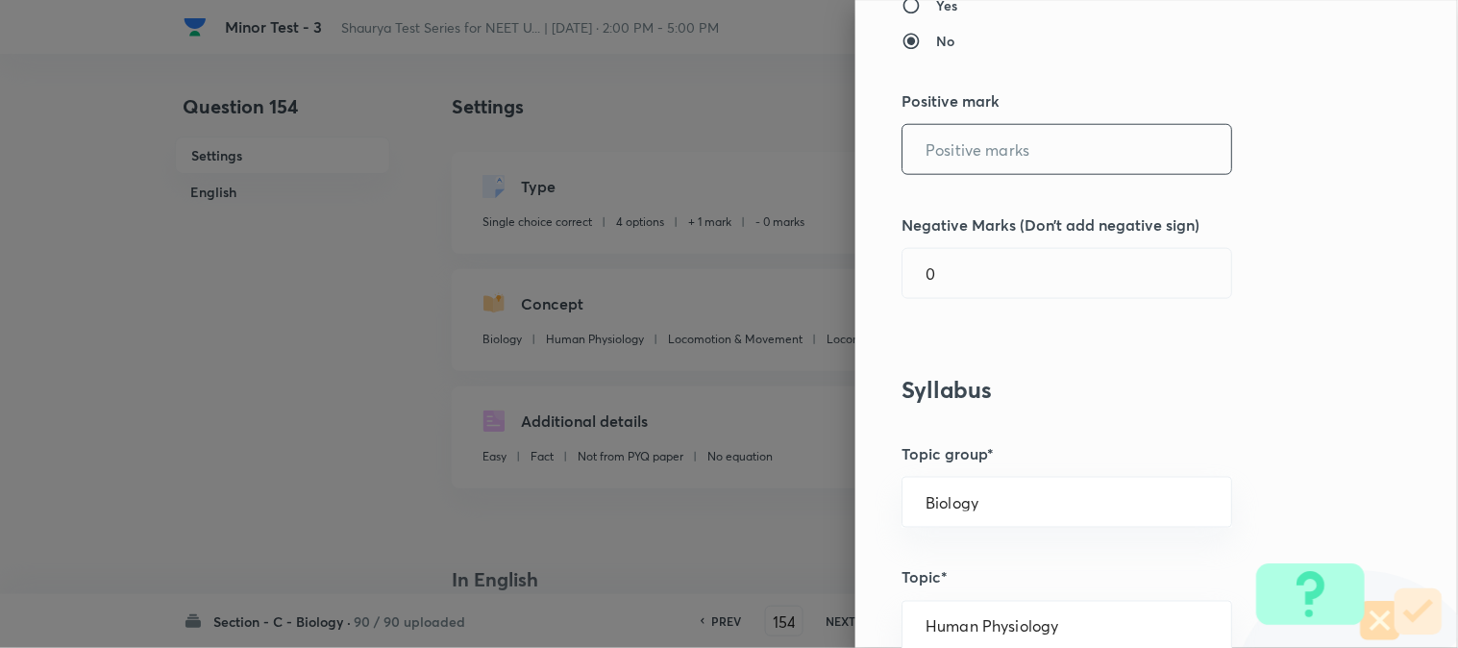
click at [955, 167] on input "text" at bounding box center [1067, 149] width 329 height 49
click at [953, 267] on input "0" at bounding box center [1067, 273] width 329 height 49
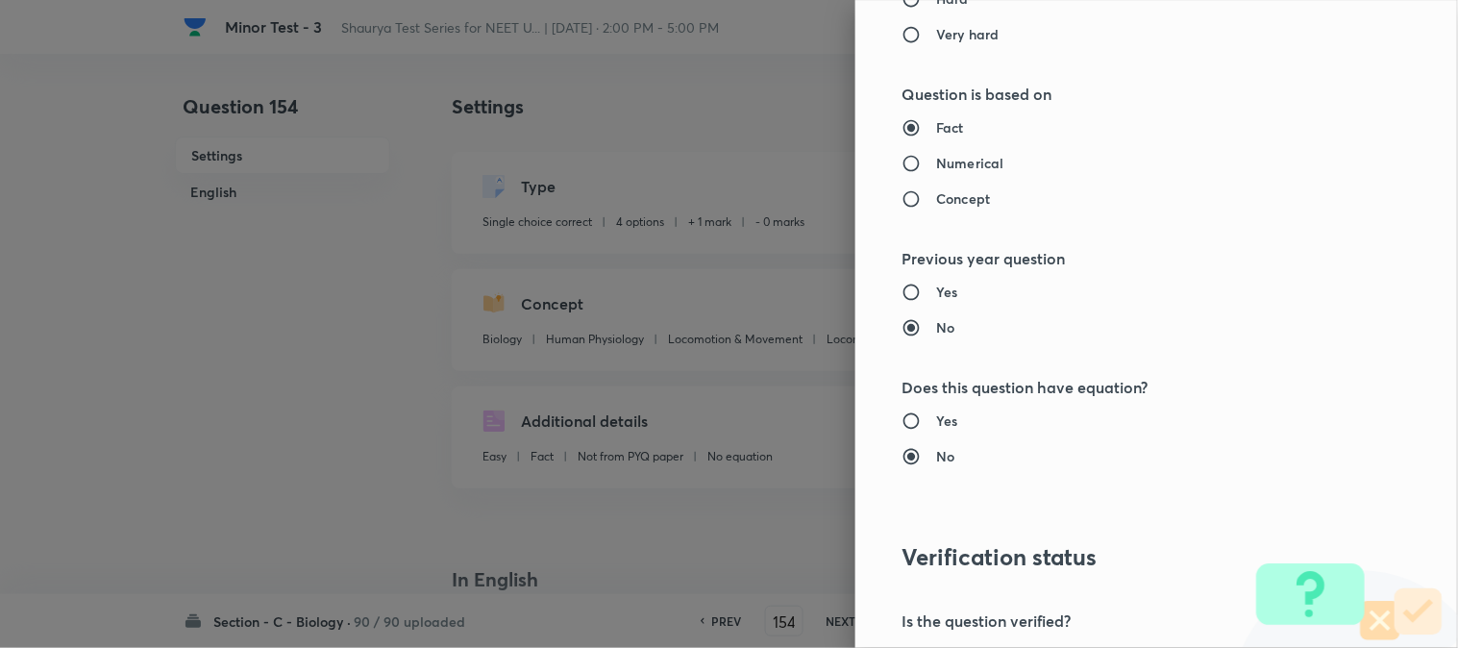
scroll to position [1972, 0]
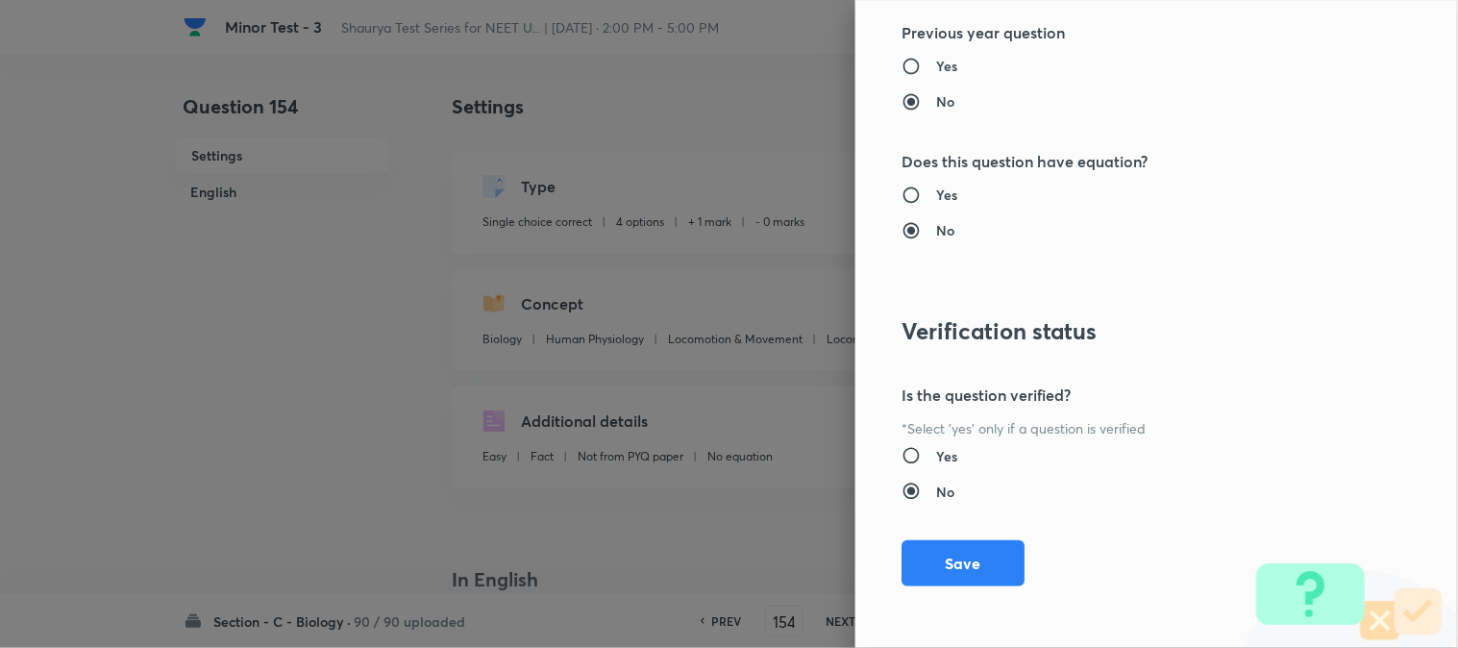
click at [963, 555] on button "Save" at bounding box center [963, 563] width 123 height 46
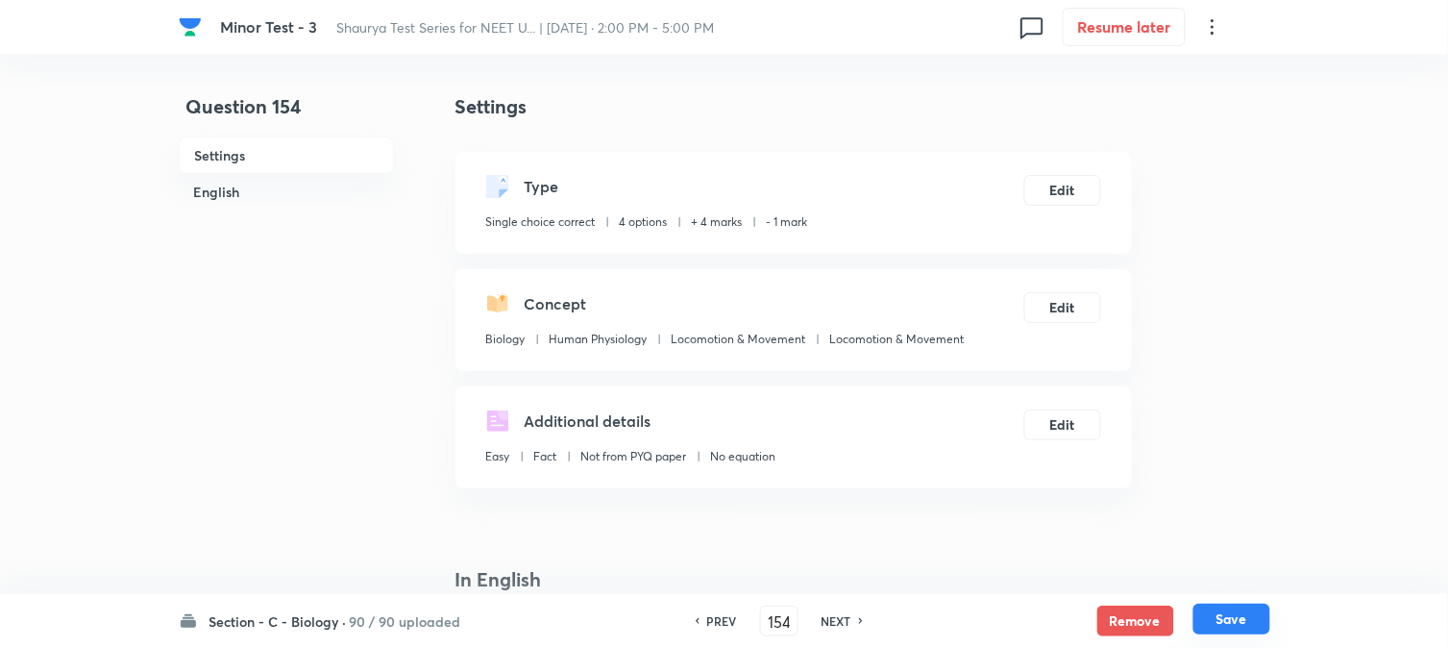
click at [1093, 612] on button "Save" at bounding box center [1232, 619] width 77 height 31
click at [1074, 194] on button "Edit" at bounding box center [1063, 188] width 77 height 31
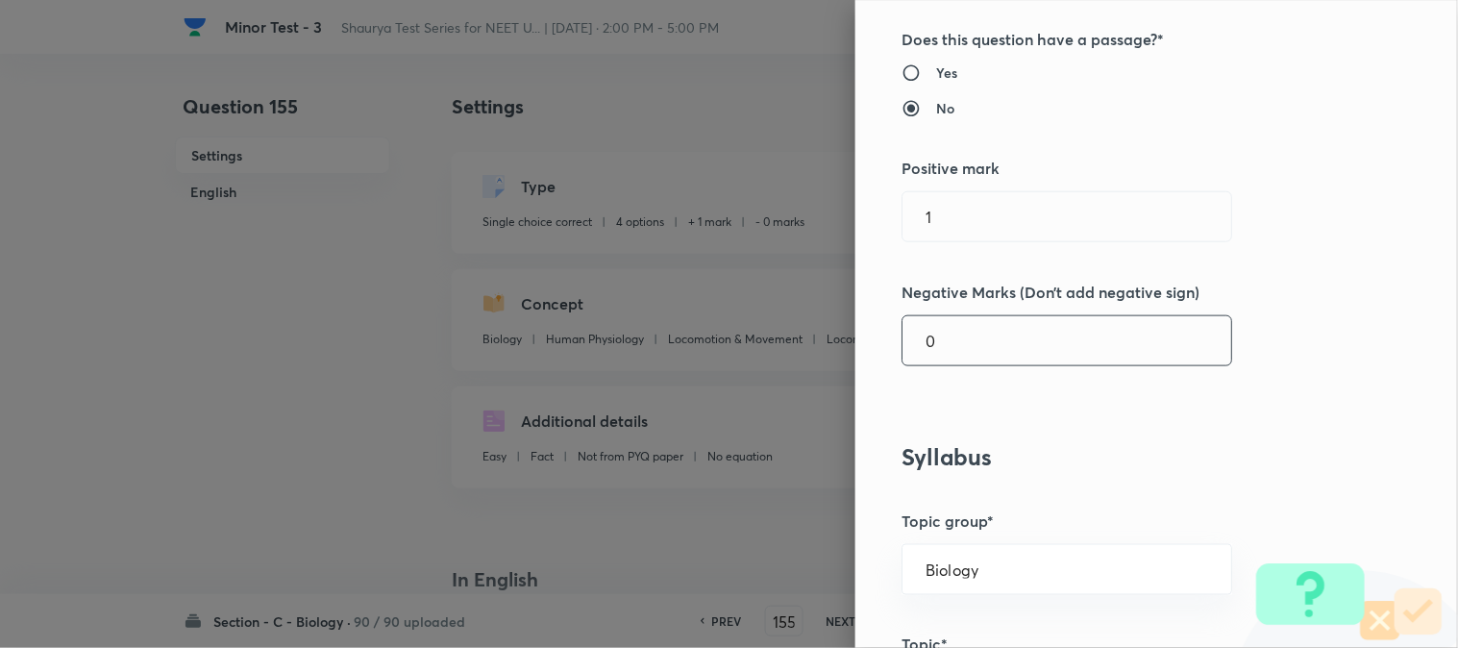
scroll to position [427, 0]
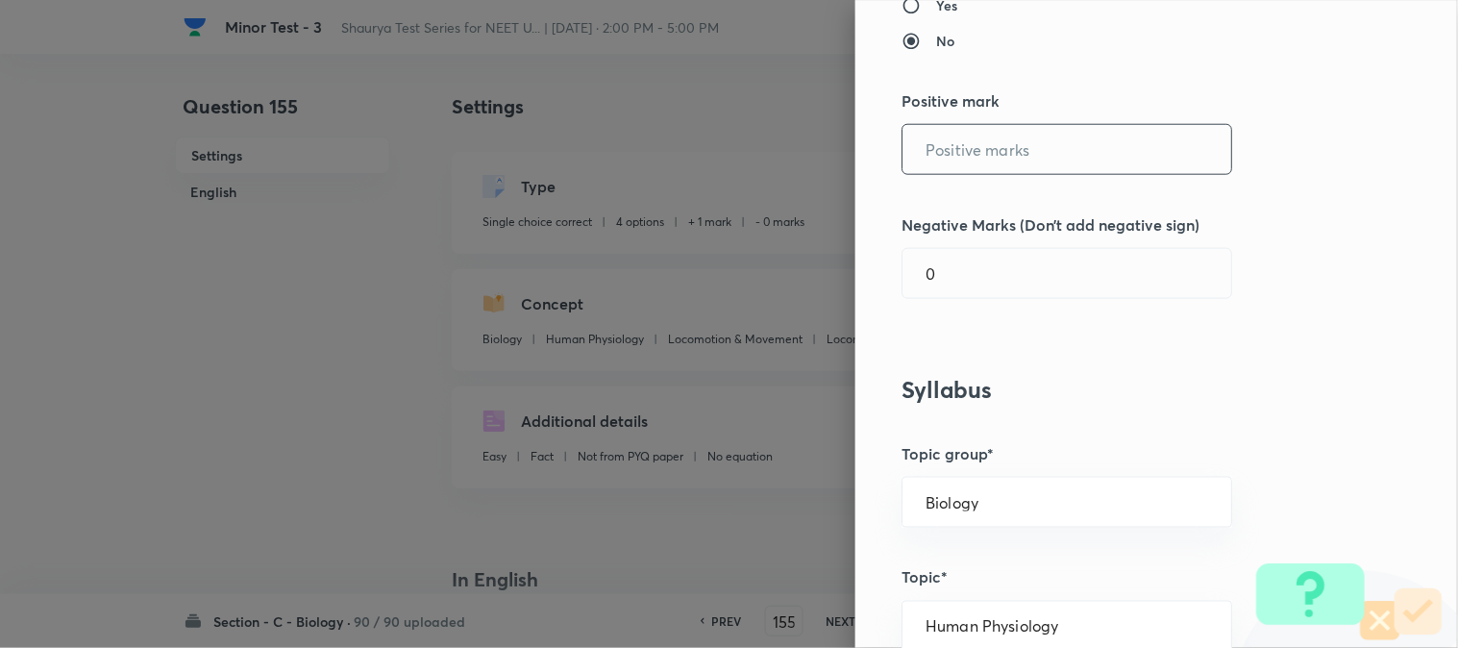
click at [939, 146] on input "text" at bounding box center [1067, 149] width 329 height 49
click at [944, 272] on input "0" at bounding box center [1067, 273] width 329 height 49
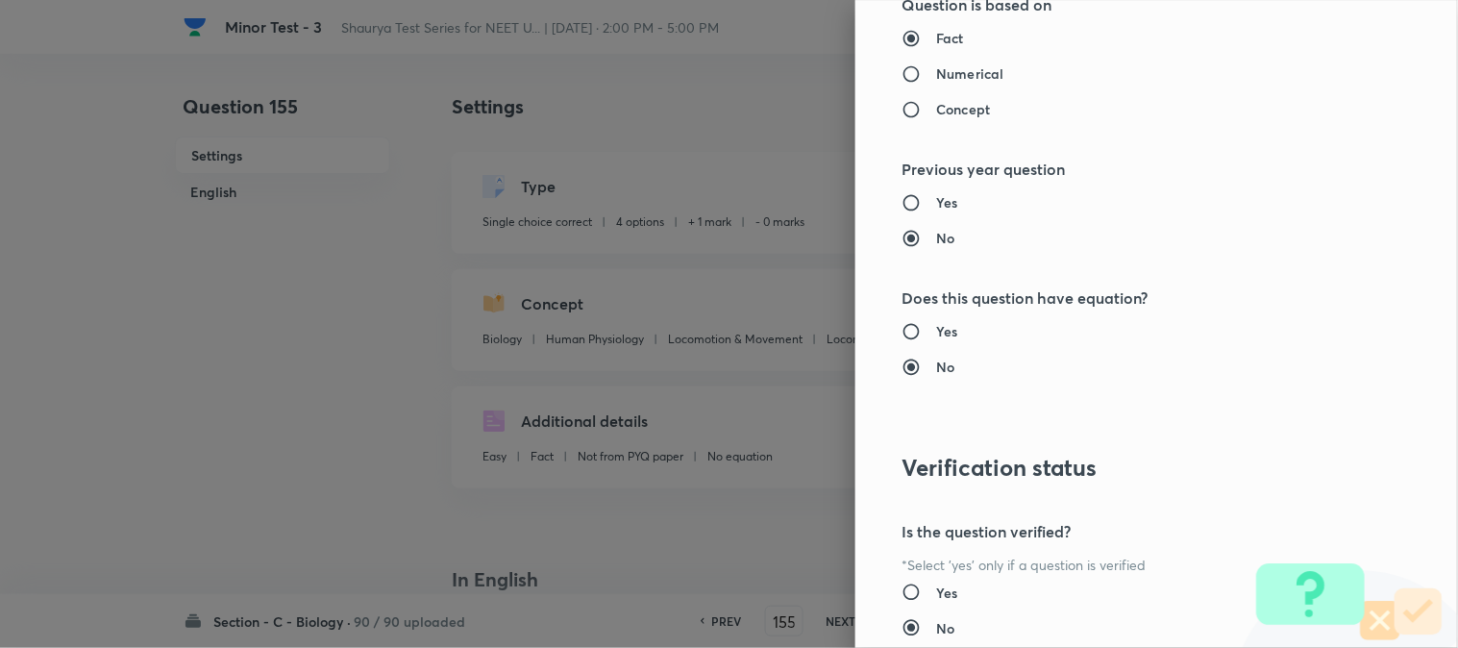
scroll to position [1972, 0]
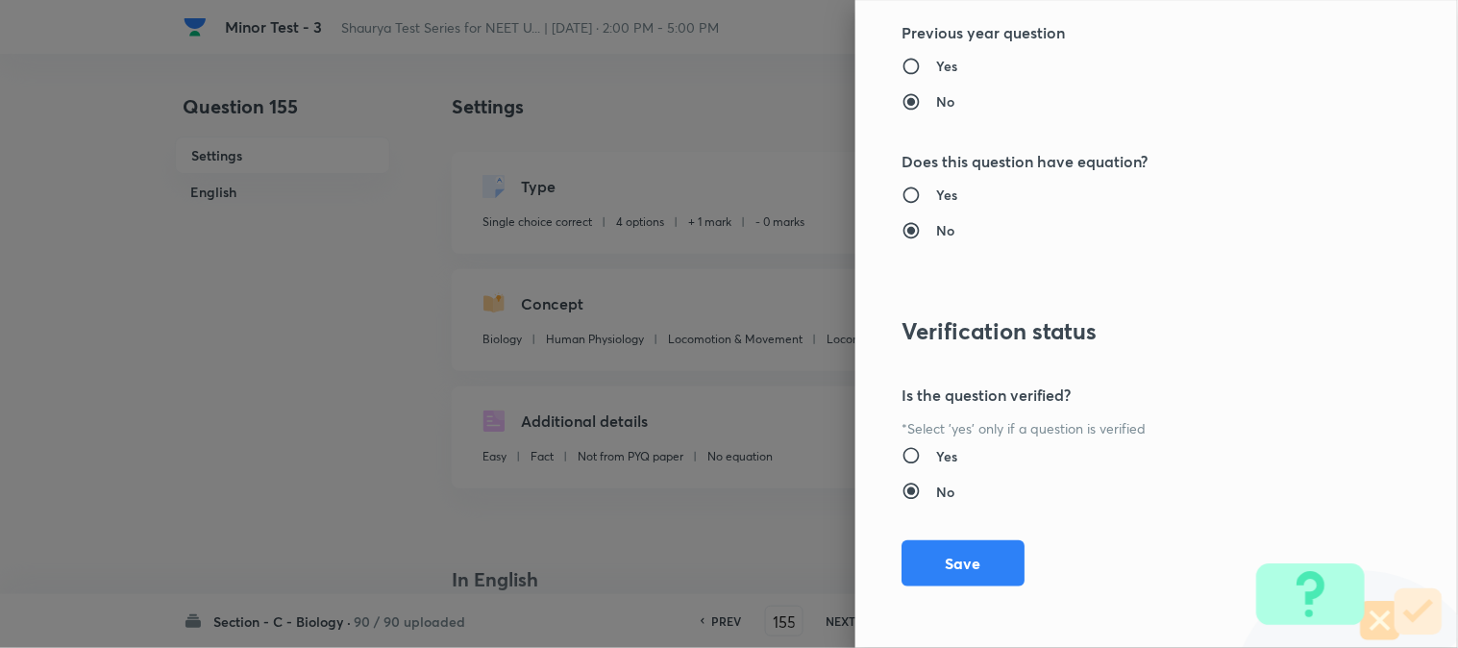
click at [955, 532] on div "Question settings Question type* Single choice correct Number of options* 2 3 4…" at bounding box center [1156, 324] width 603 height 648
click at [948, 563] on button "Save" at bounding box center [963, 561] width 123 height 46
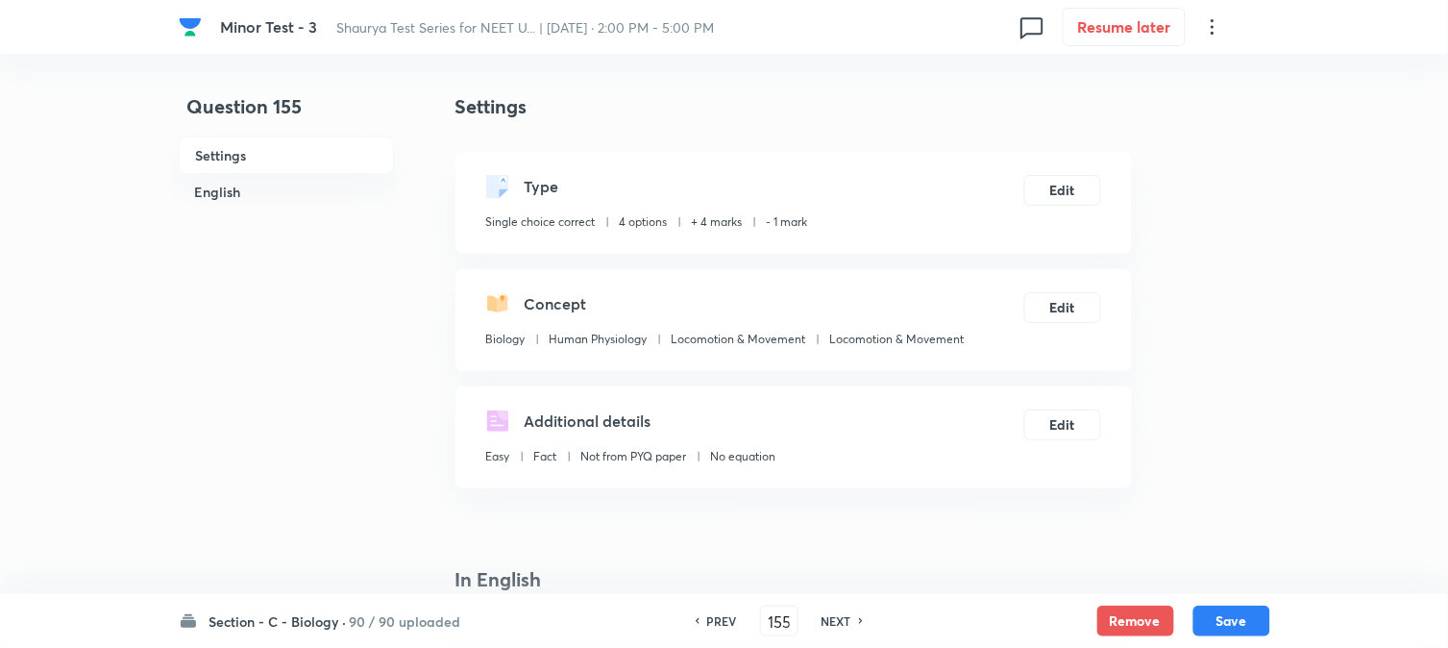
click at [1093, 625] on button "Save" at bounding box center [1232, 621] width 77 height 31
click at [1074, 189] on button "Edit" at bounding box center [1063, 188] width 77 height 31
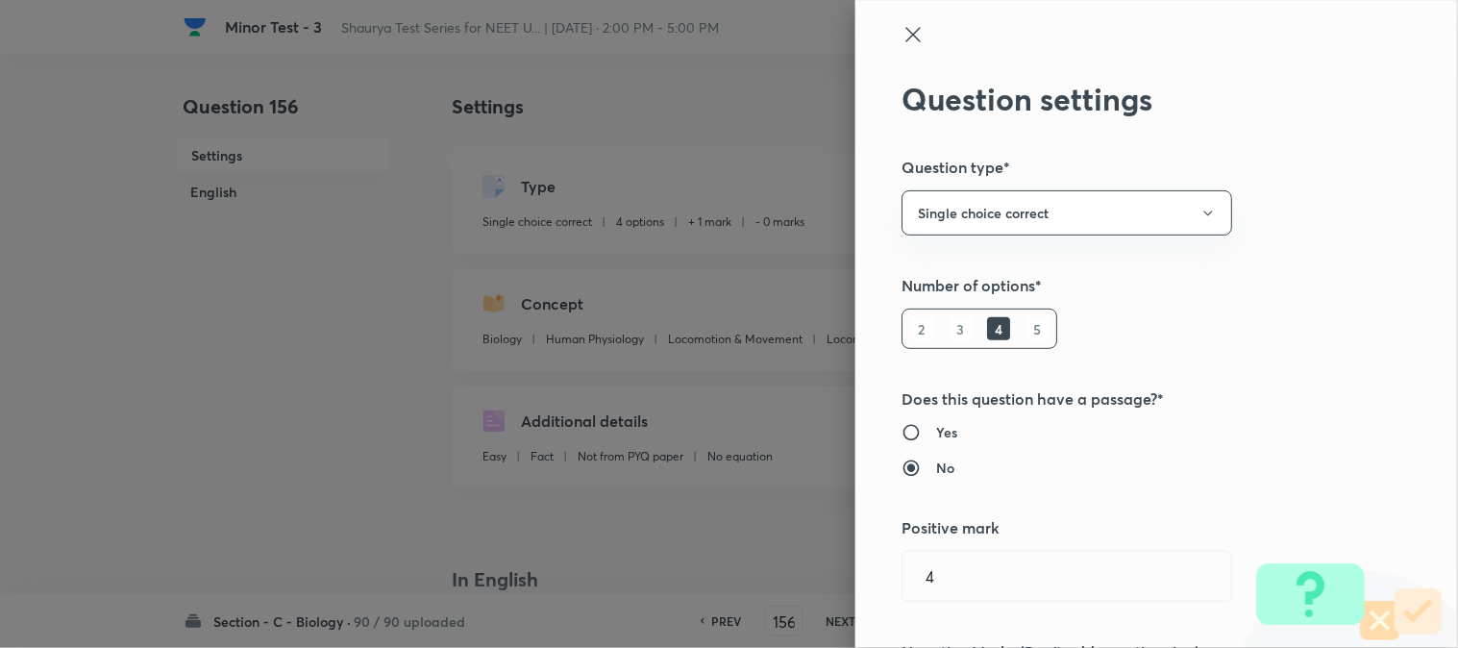
scroll to position [213, 0]
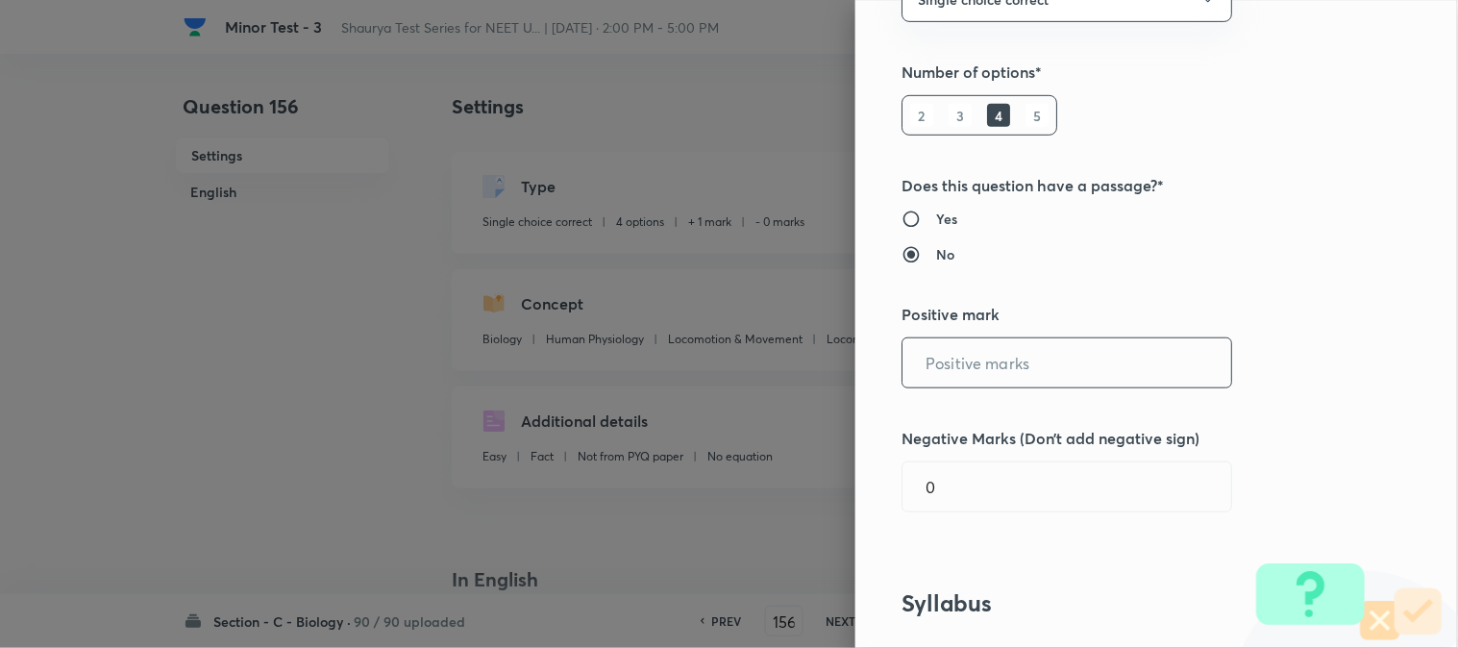
click at [973, 365] on input "text" at bounding box center [1067, 362] width 329 height 49
click at [950, 485] on input "01" at bounding box center [1067, 486] width 329 height 49
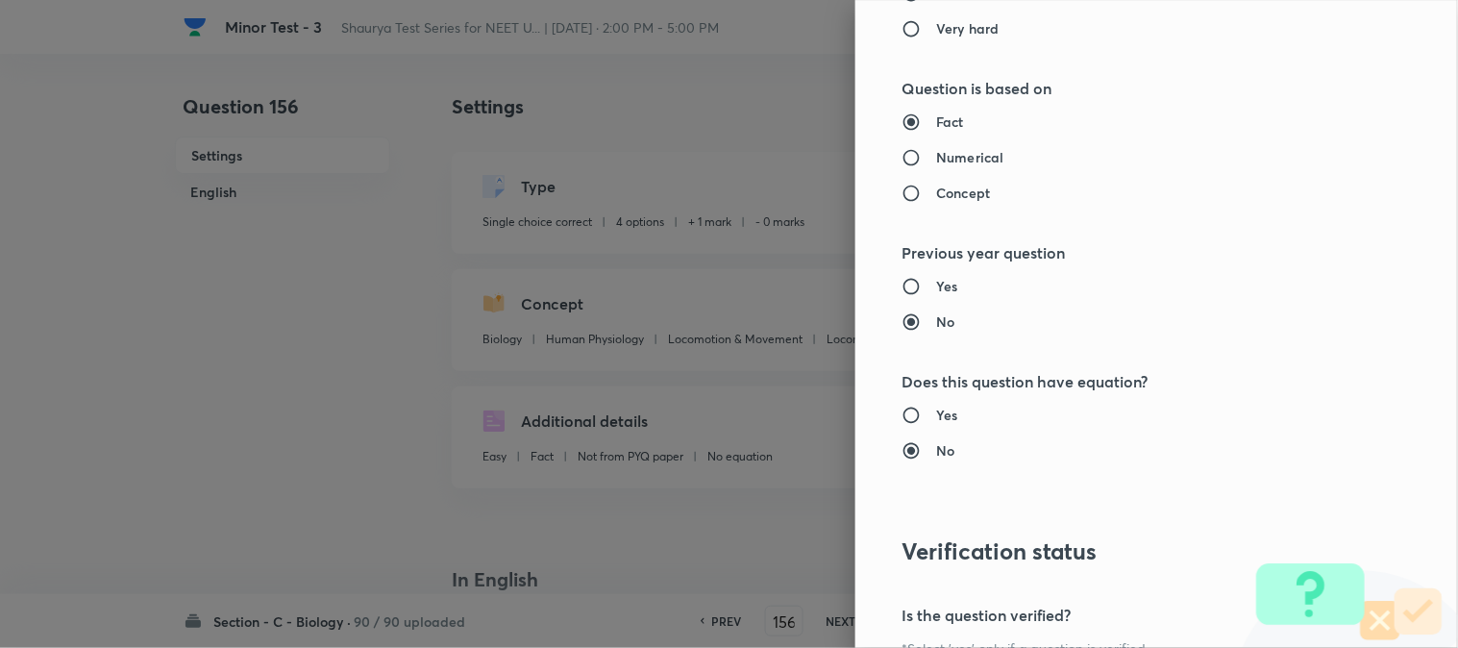
scroll to position [1972, 0]
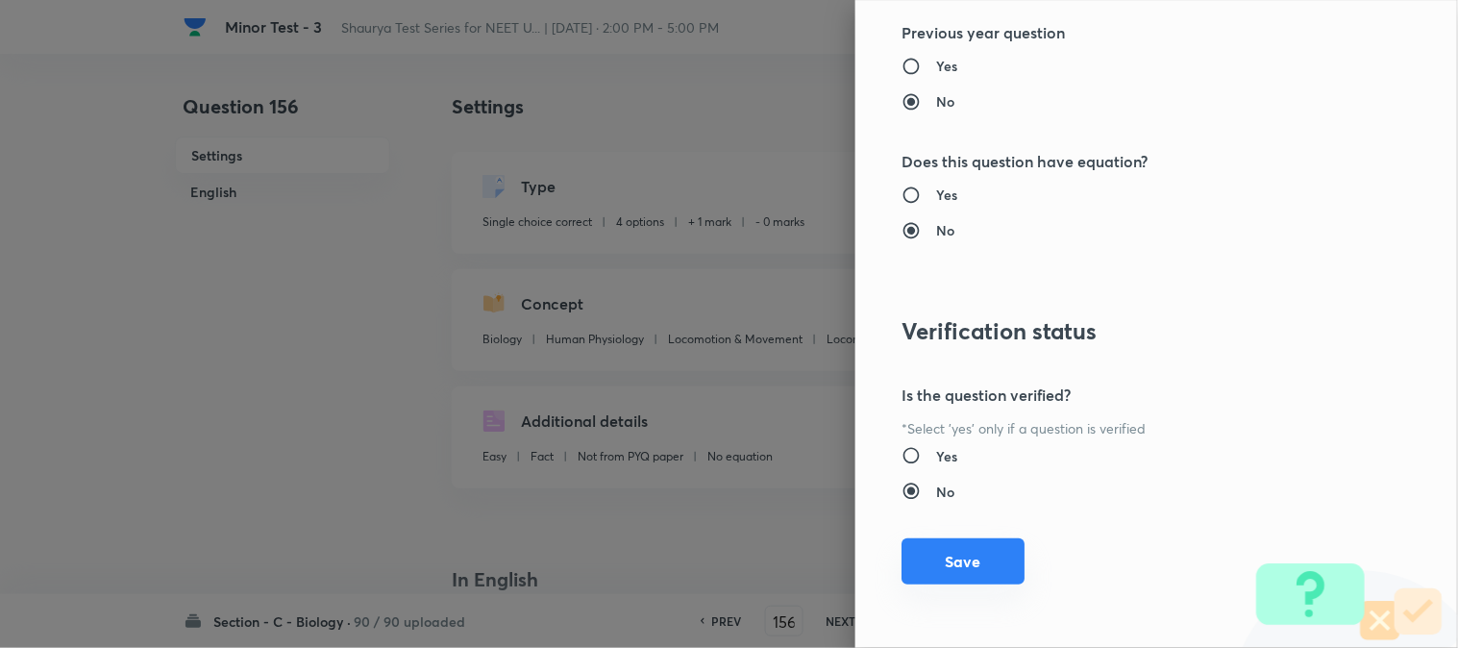
click at [952, 579] on button "Save" at bounding box center [963, 561] width 123 height 46
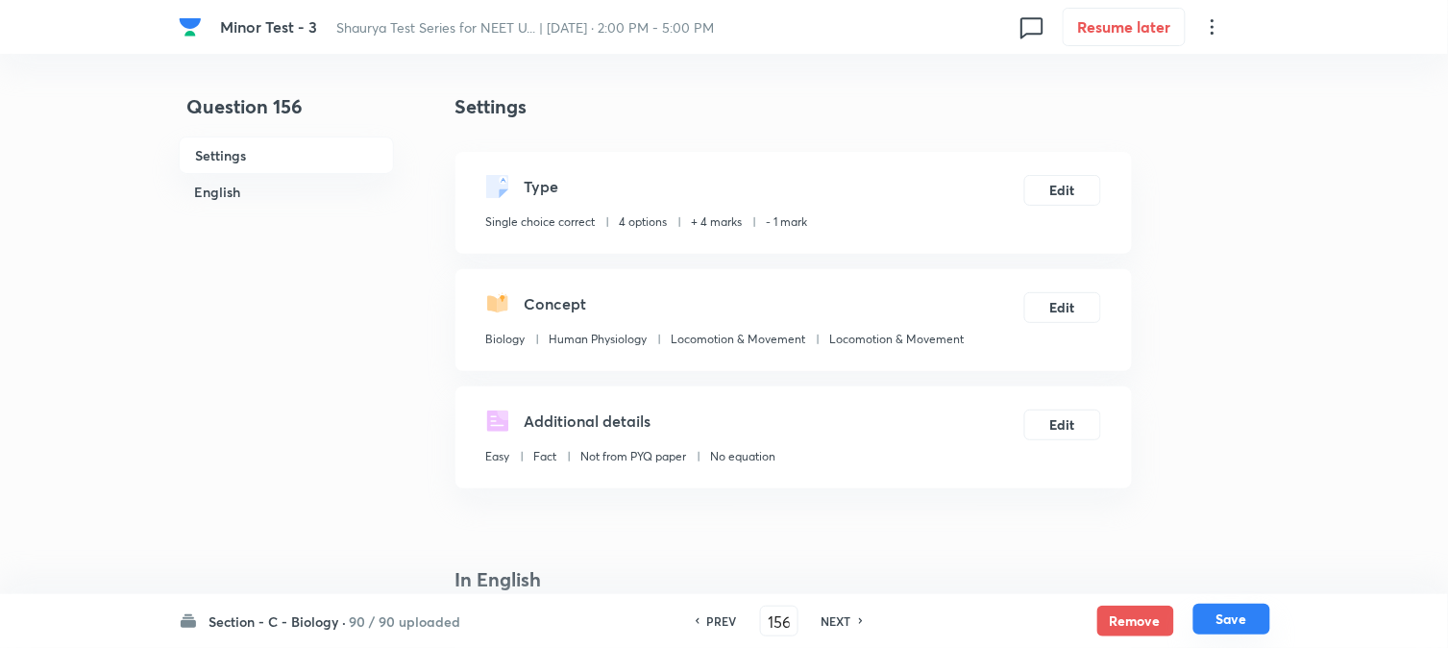
drag, startPoint x: 1243, startPoint y: 623, endPoint x: 1134, endPoint y: 264, distance: 374.6
click at [1093, 621] on button "Save" at bounding box center [1232, 621] width 77 height 31
click at [1073, 198] on button "Edit" at bounding box center [1063, 188] width 77 height 31
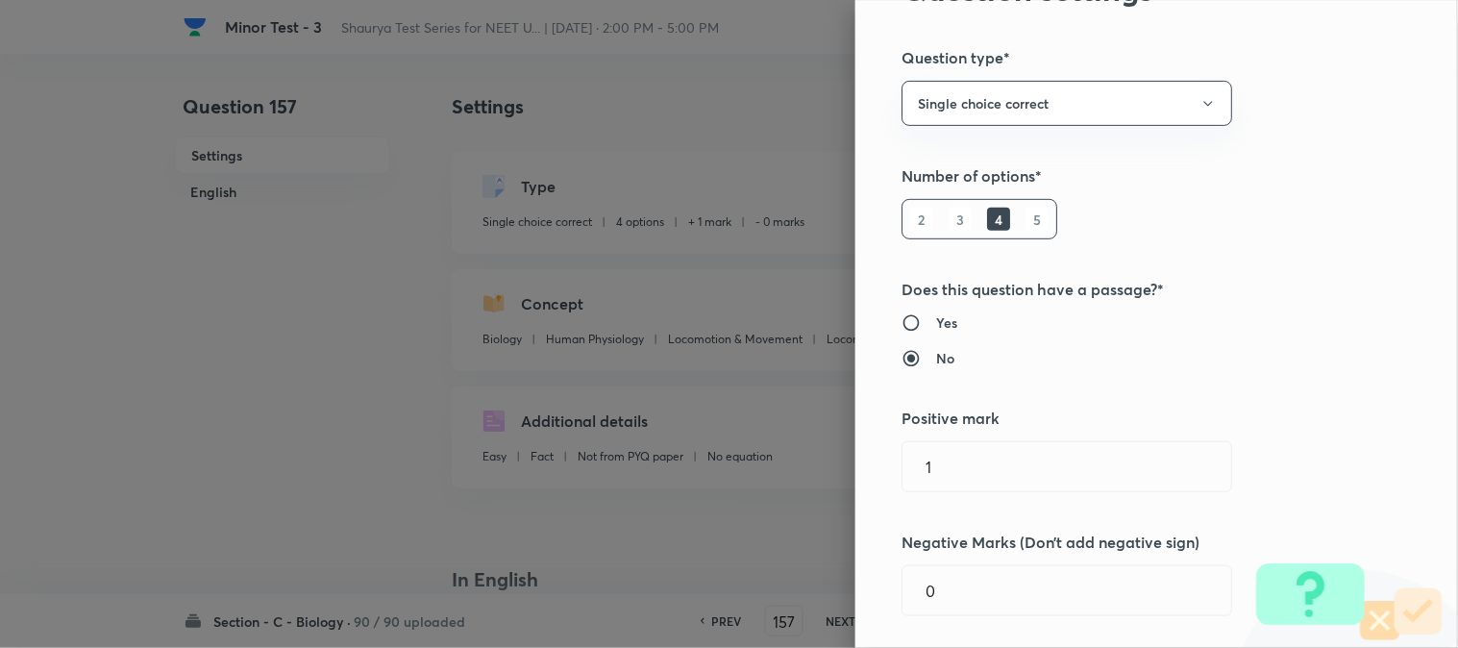
scroll to position [213, 0]
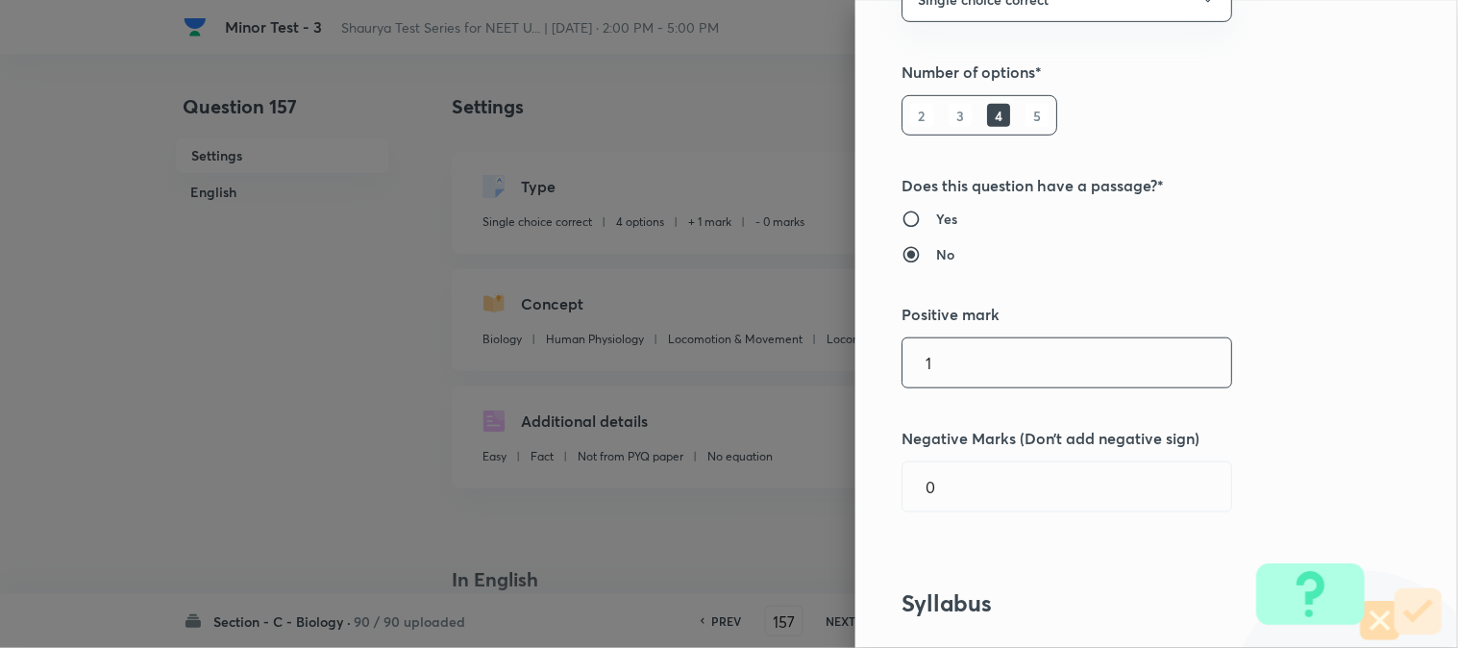
click at [981, 365] on input "1" at bounding box center [1067, 362] width 329 height 49
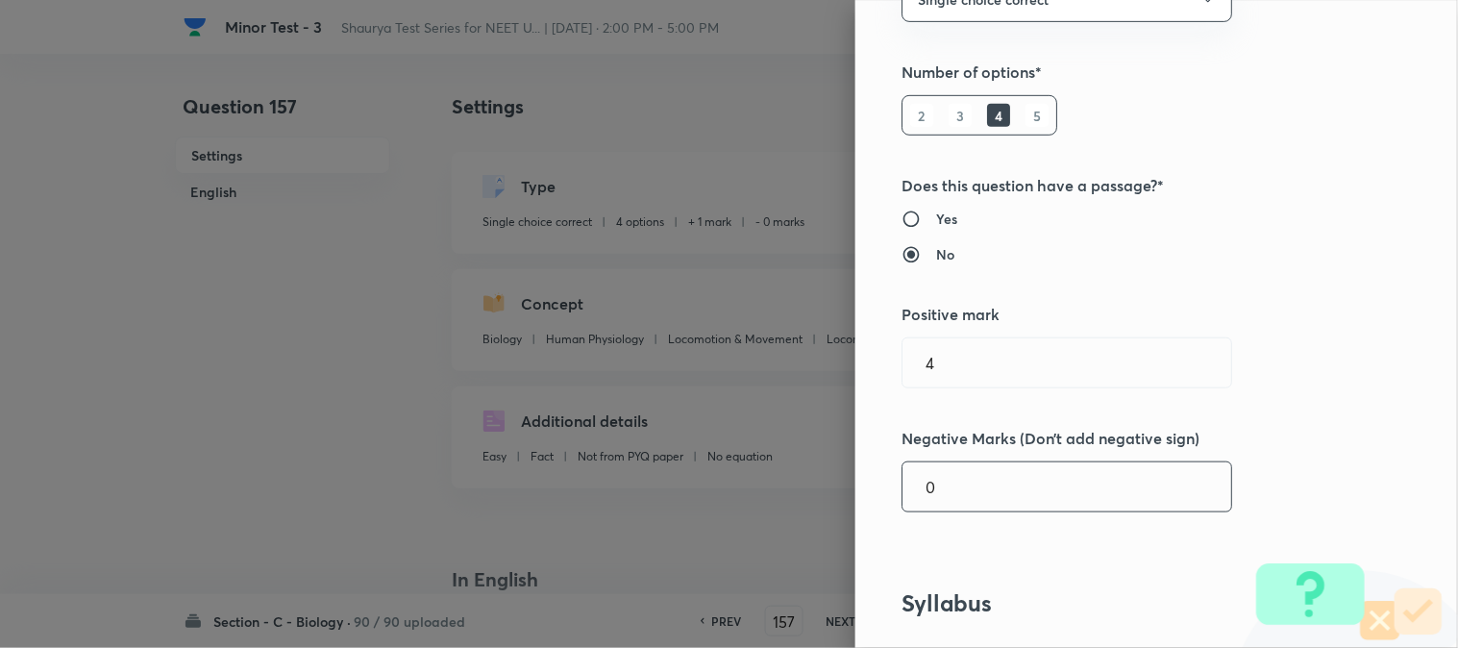
click at [956, 503] on input "0" at bounding box center [1067, 486] width 329 height 49
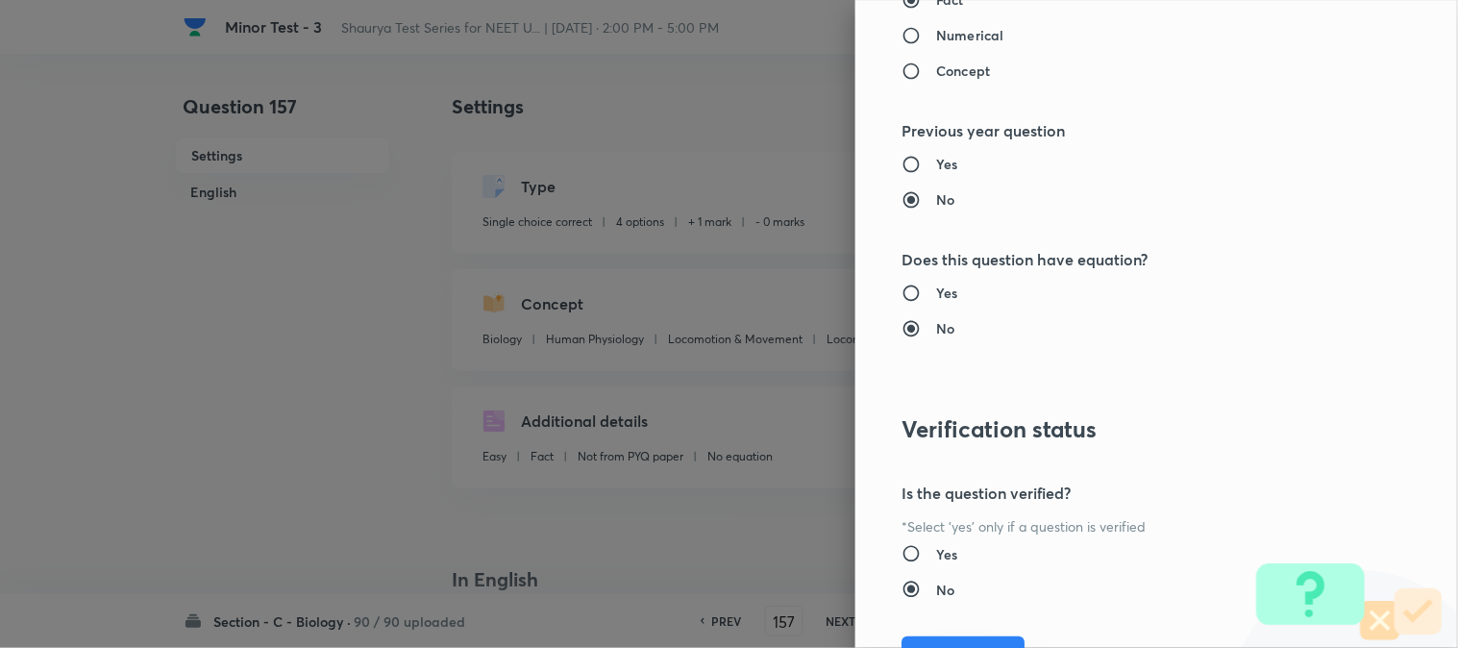
scroll to position [1972, 0]
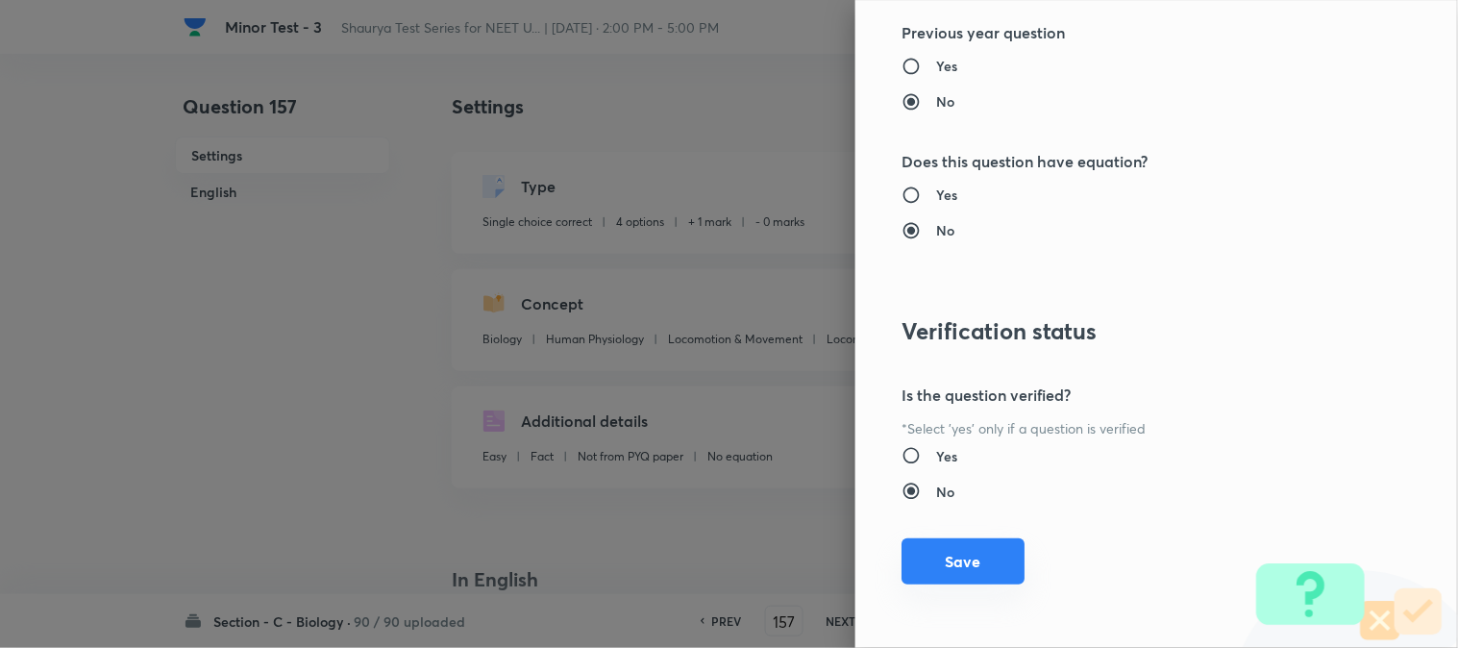
click at [1003, 569] on button "Save" at bounding box center [963, 561] width 123 height 46
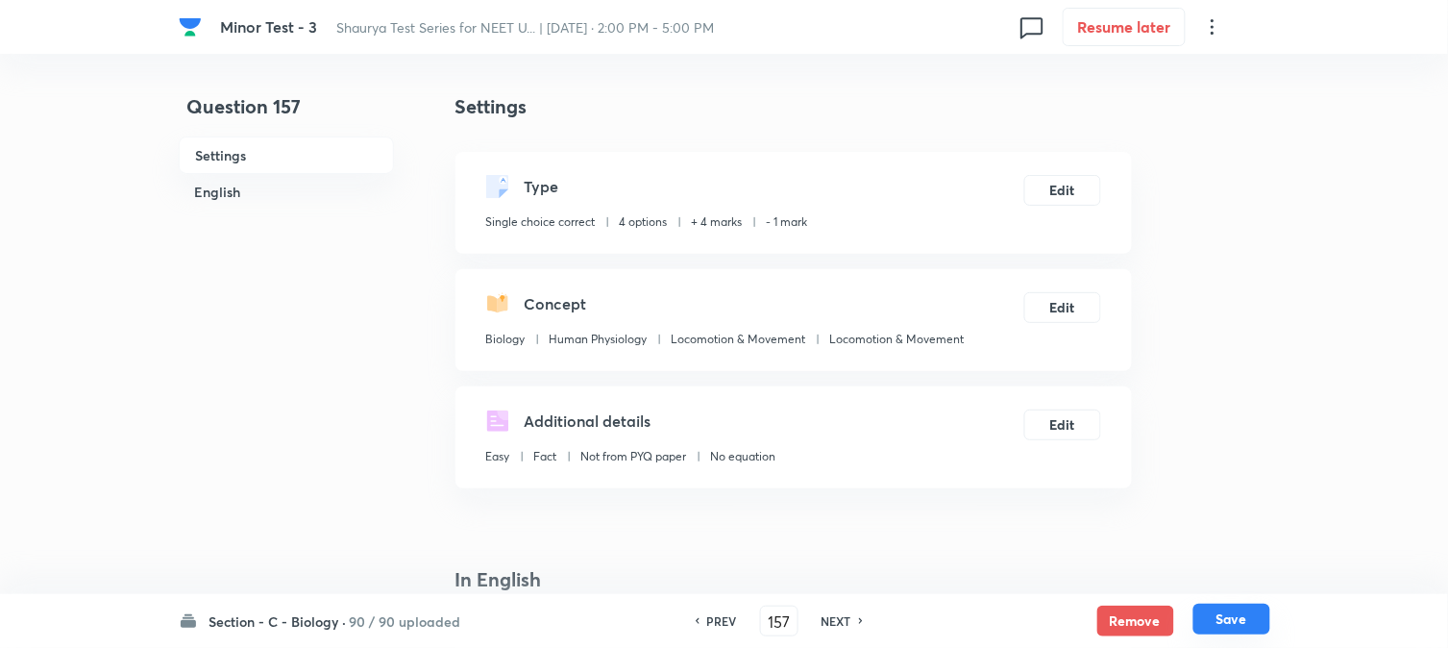
click at [1093, 625] on button "Save" at bounding box center [1232, 619] width 77 height 31
click at [1077, 196] on button "Edit" at bounding box center [1063, 188] width 77 height 31
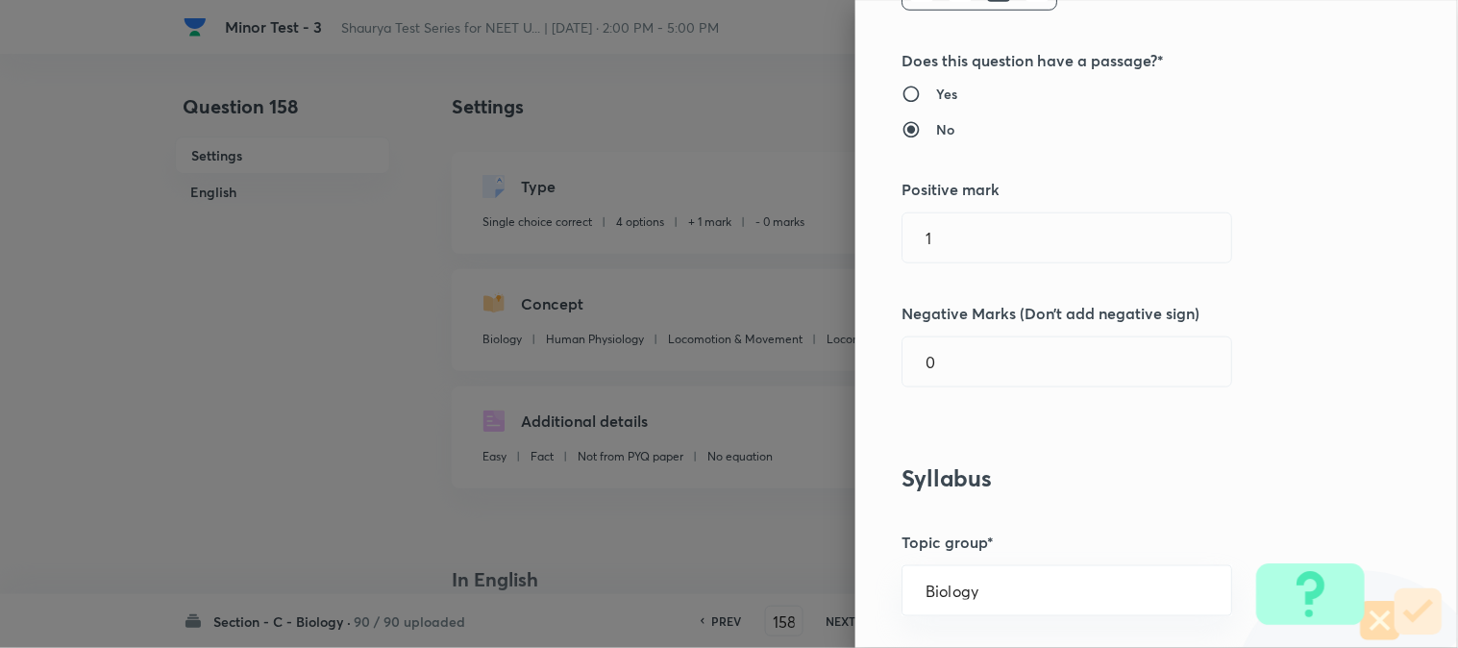
scroll to position [427, 0]
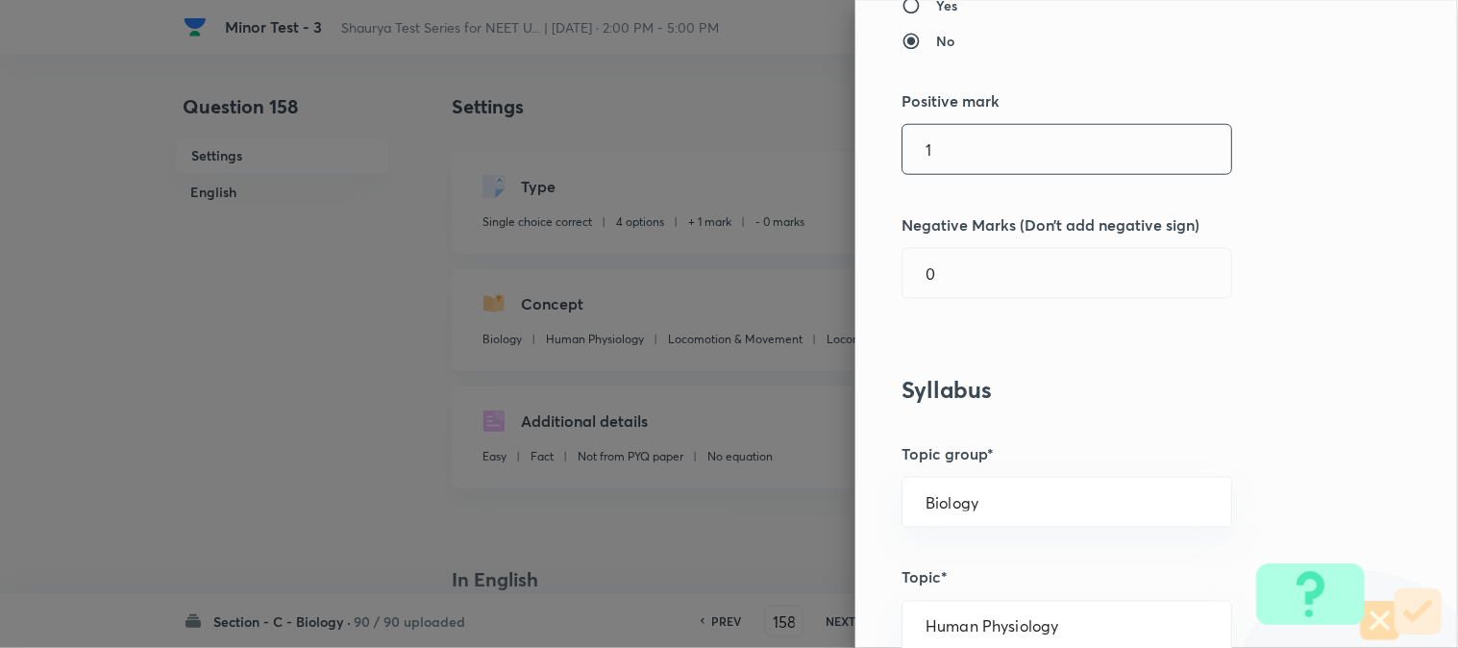
click at [953, 149] on input "1" at bounding box center [1067, 149] width 329 height 49
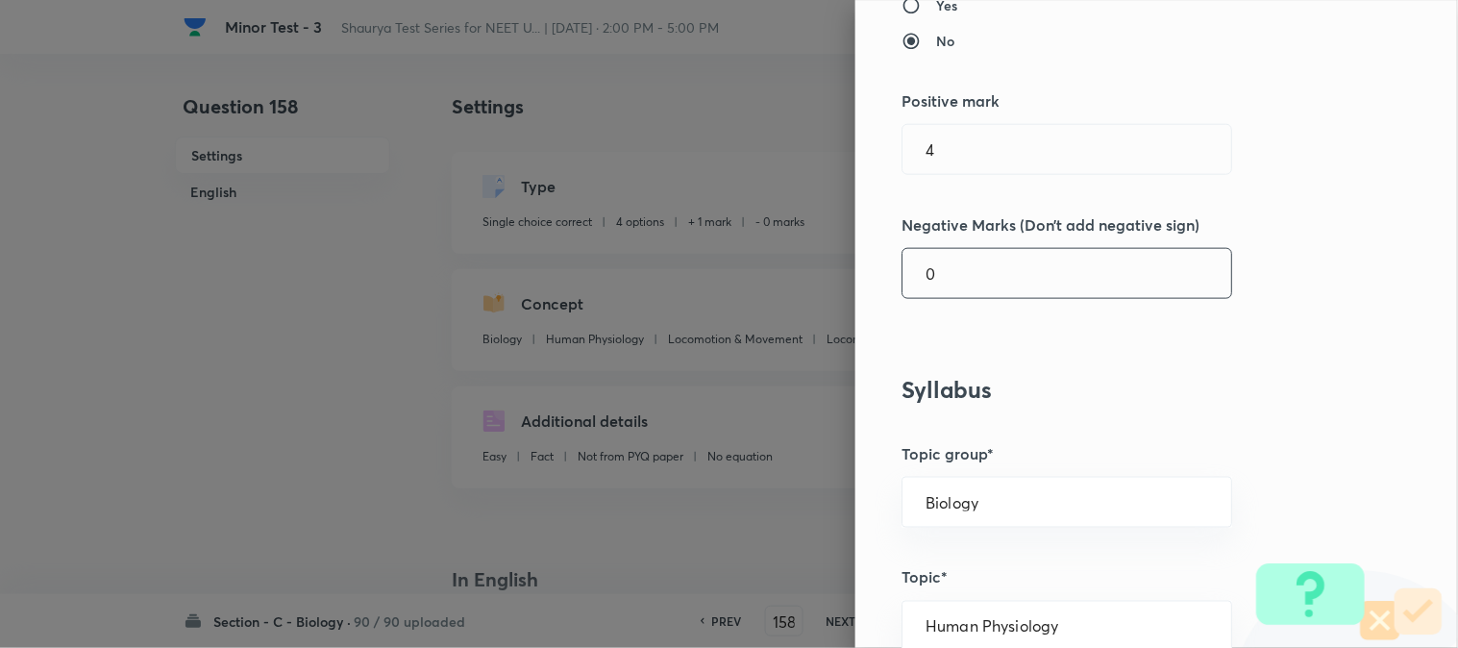
click at [954, 262] on input "0" at bounding box center [1067, 273] width 329 height 49
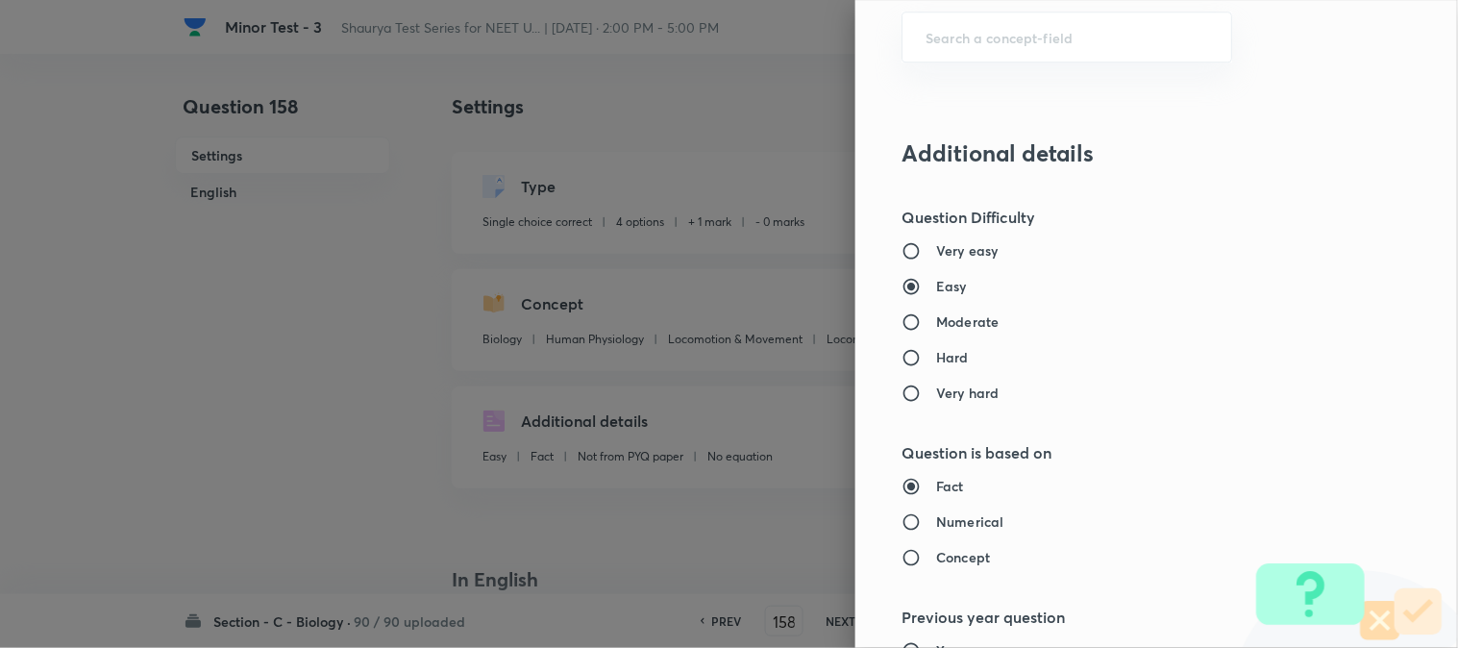
scroll to position [1972, 0]
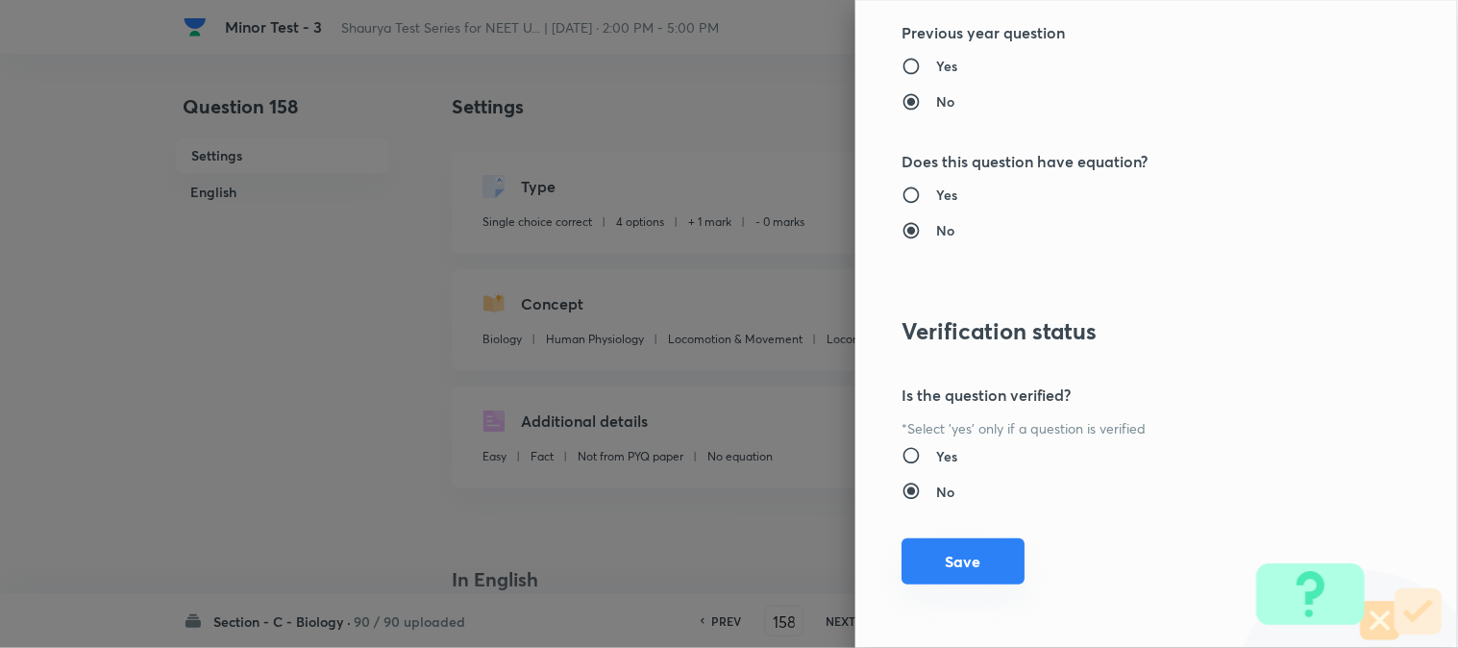
click at [953, 546] on button "Save" at bounding box center [963, 561] width 123 height 46
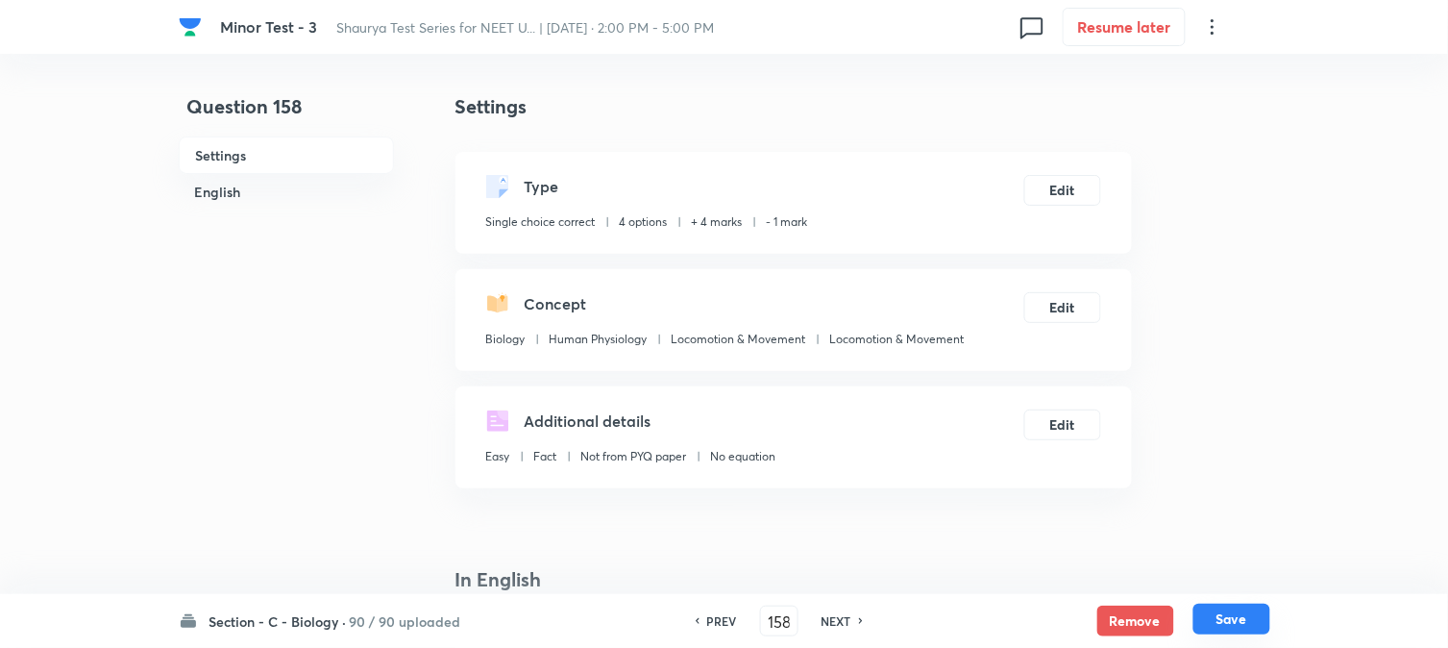
click at [1093, 619] on button "Save" at bounding box center [1232, 619] width 77 height 31
click at [1077, 204] on button "Edit" at bounding box center [1063, 188] width 77 height 31
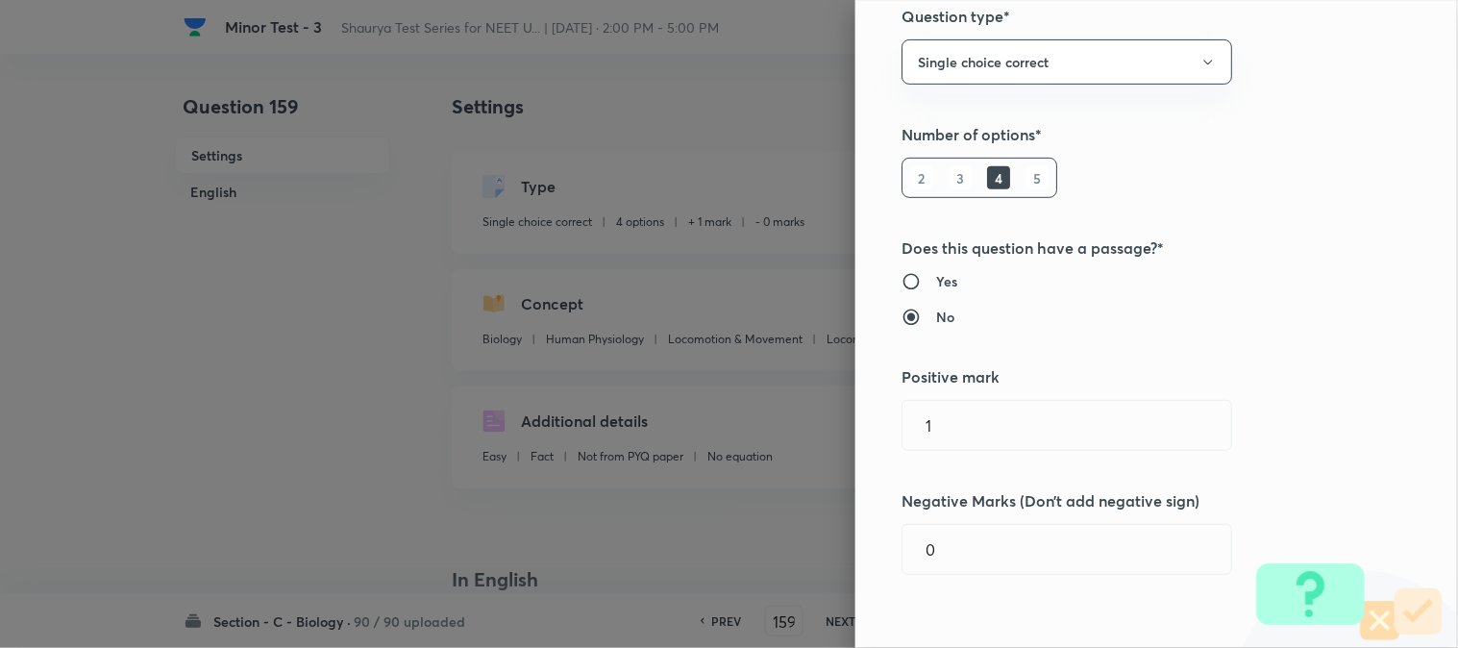
scroll to position [427, 0]
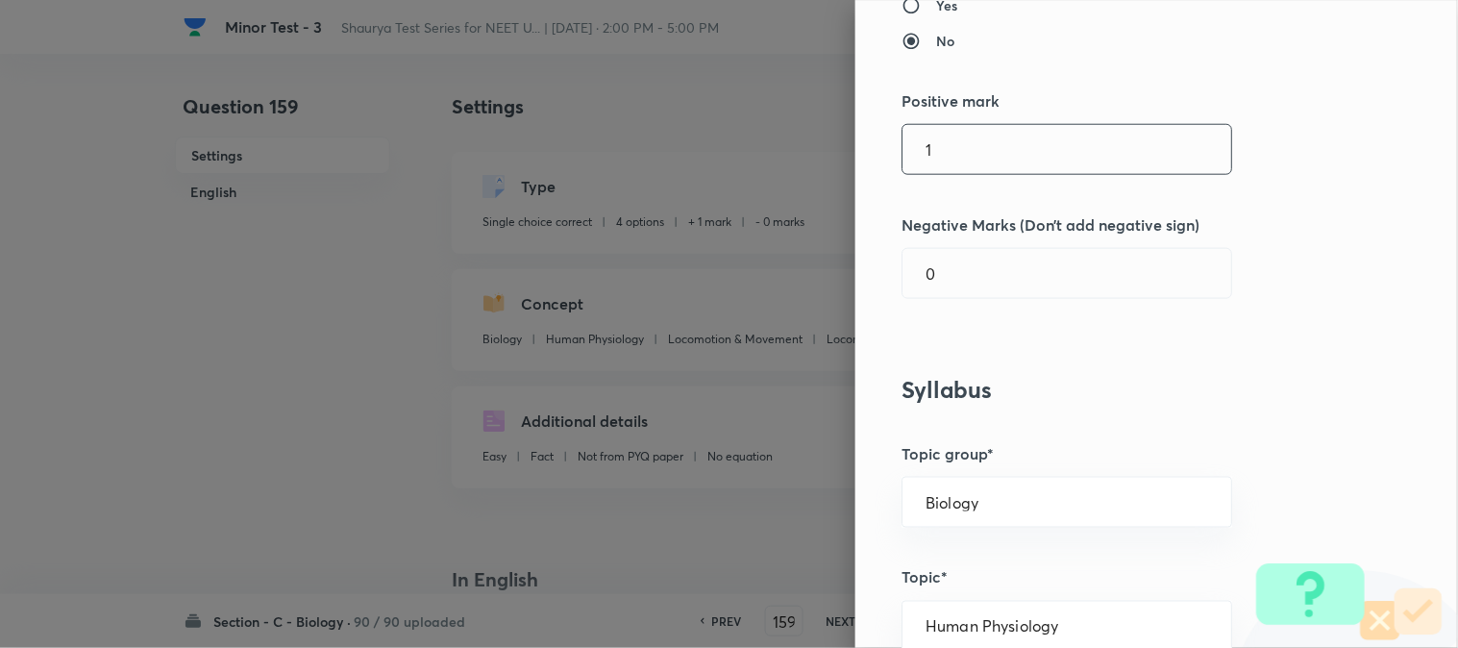
click at [953, 165] on input "1" at bounding box center [1067, 149] width 329 height 49
click at [952, 294] on input "0" at bounding box center [1067, 273] width 329 height 49
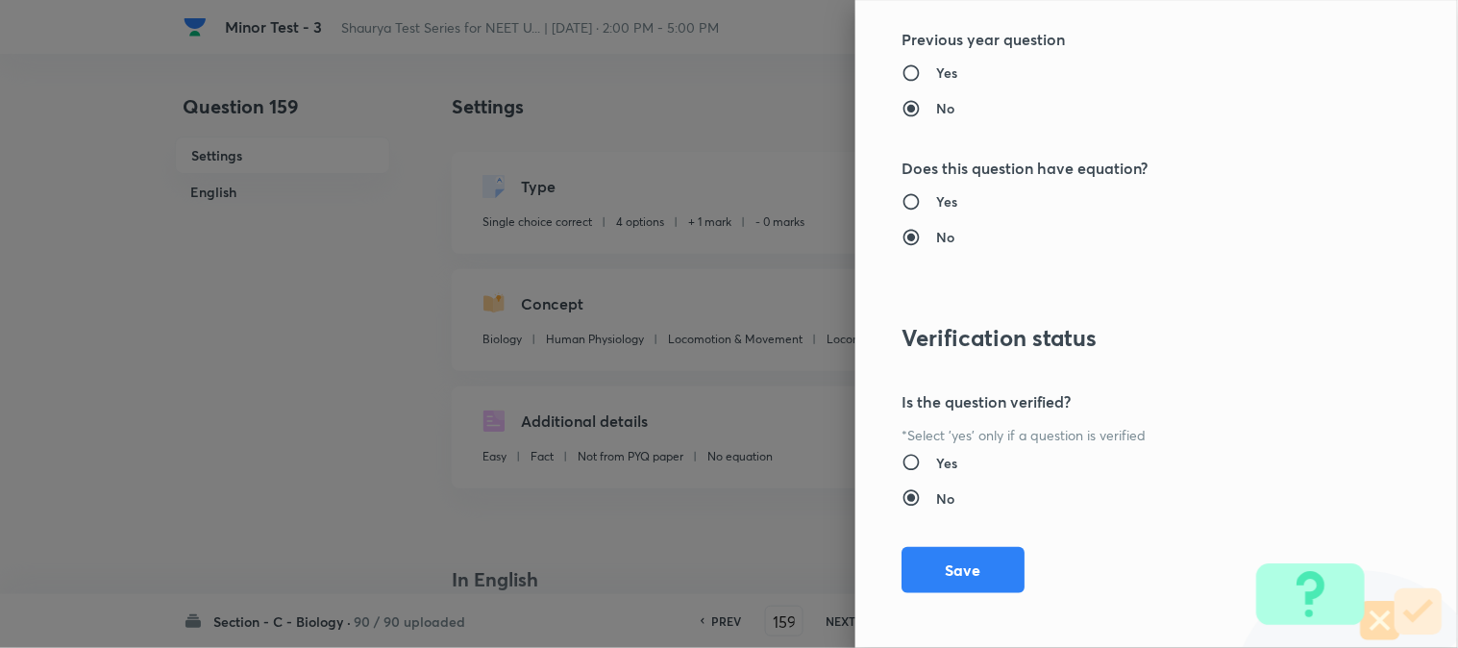
scroll to position [1972, 0]
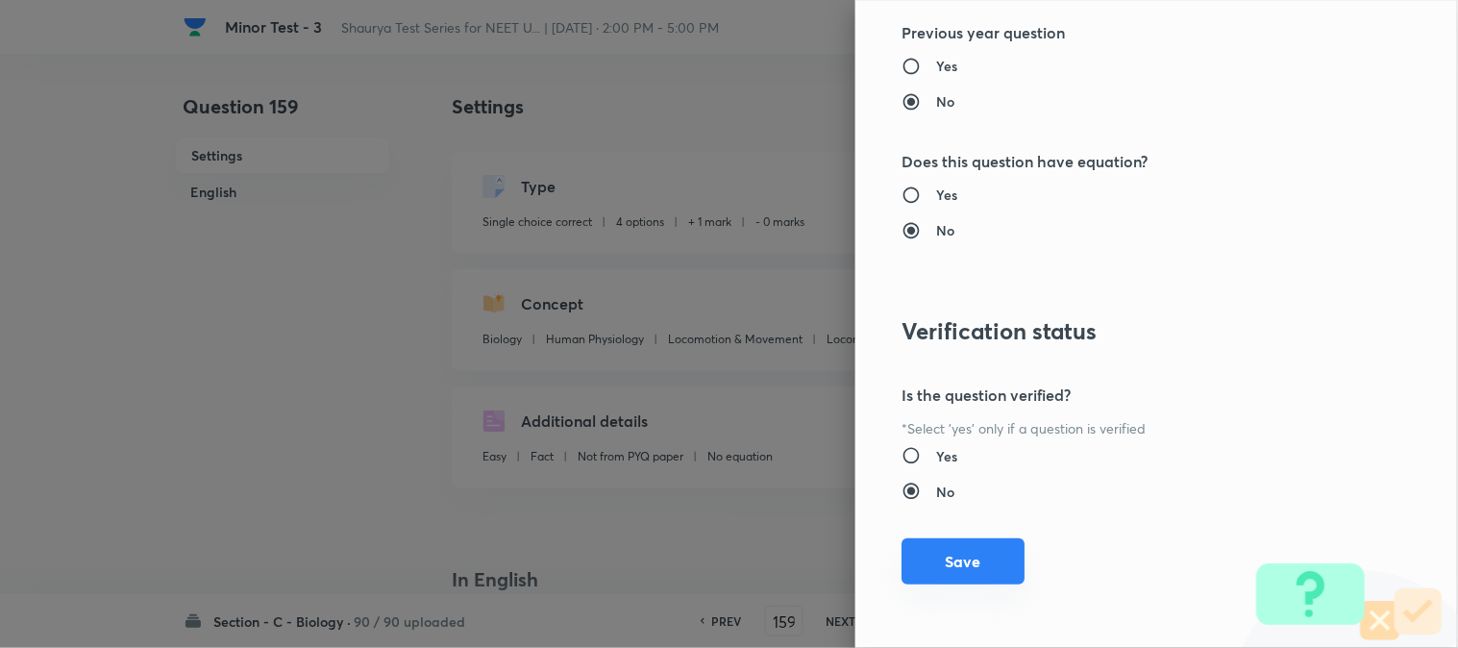
click at [965, 540] on div "Question settings Question type* Single choice correct Number of options* 2 3 4…" at bounding box center [1156, 324] width 603 height 648
click at [965, 553] on button "Save" at bounding box center [963, 561] width 123 height 46
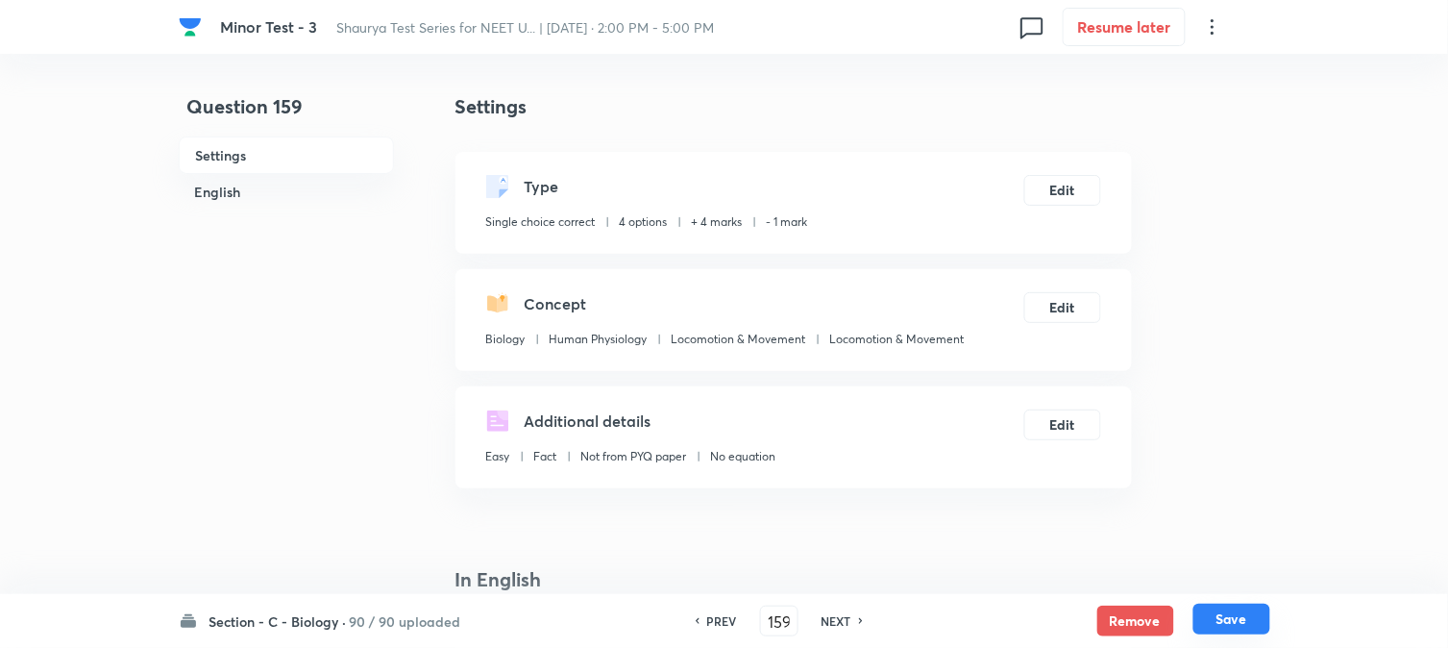
click at [1093, 617] on button "Save" at bounding box center [1232, 619] width 77 height 31
click at [1093, 617] on button "Save" at bounding box center [1232, 621] width 77 height 31
click at [1087, 198] on button "Edit" at bounding box center [1063, 188] width 77 height 31
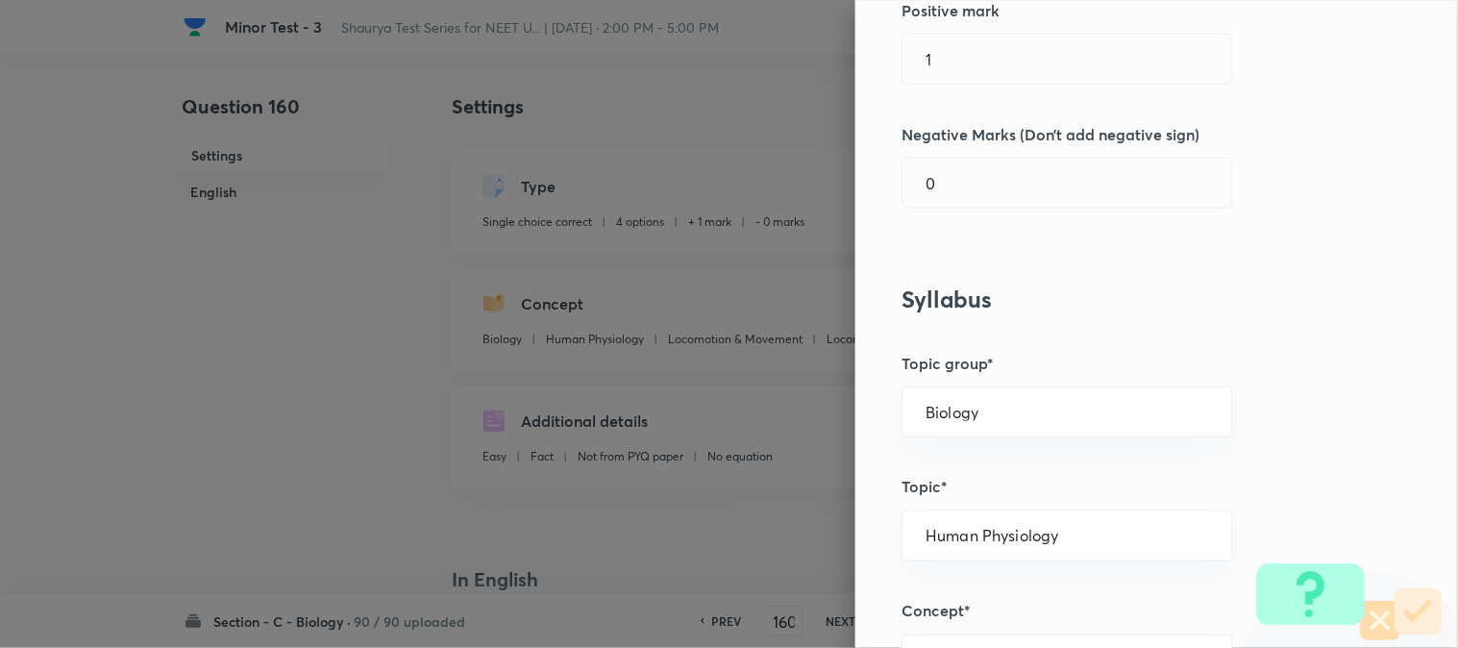
scroll to position [533, 0]
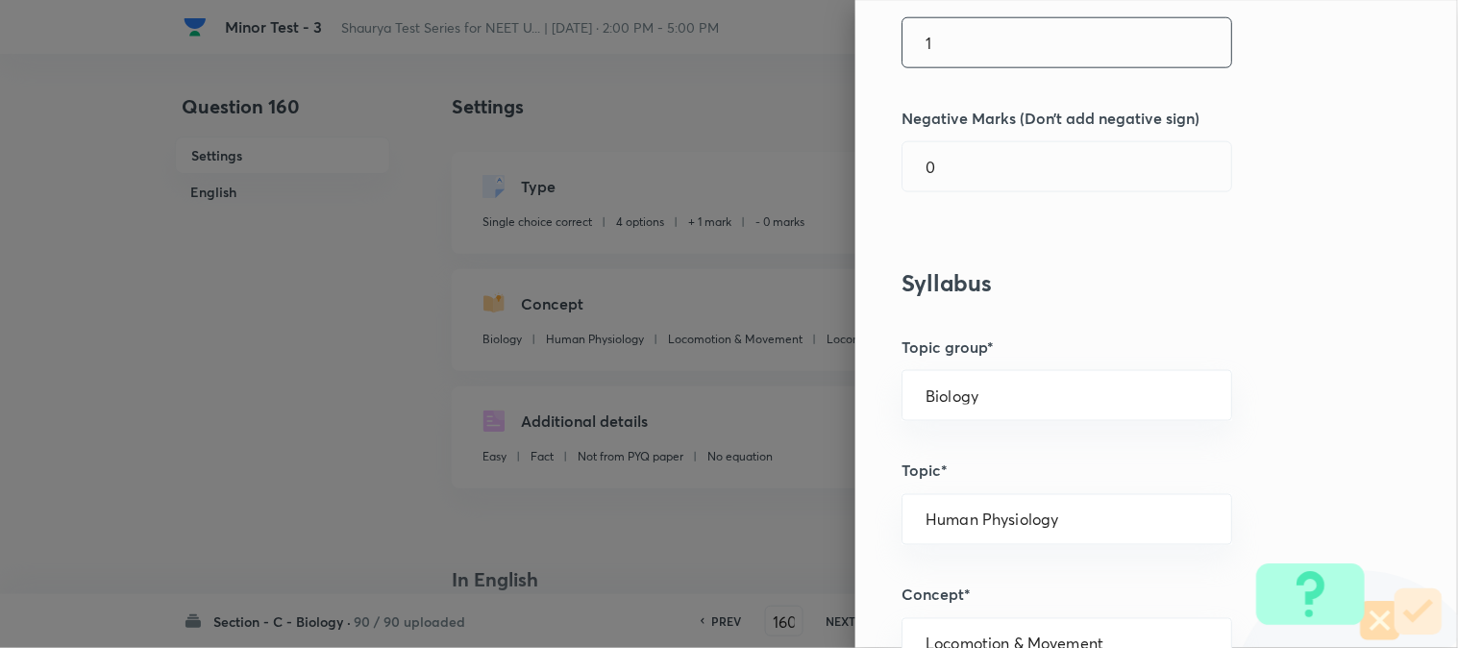
click at [985, 40] on input "1" at bounding box center [1067, 42] width 329 height 49
click at [964, 185] on input "0" at bounding box center [1067, 166] width 329 height 49
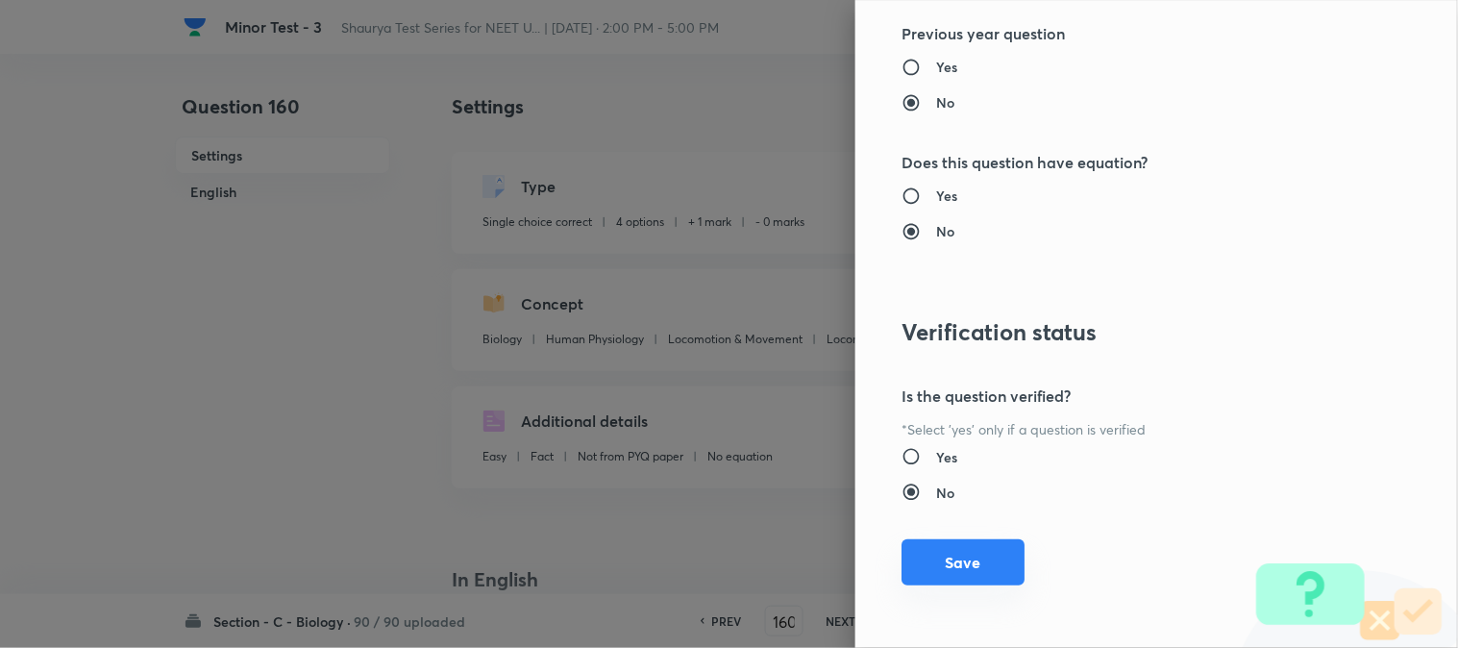
scroll to position [1972, 0]
click at [967, 584] on div "Question settings Question type* Single choice correct Number of options* 2 3 4…" at bounding box center [1156, 324] width 603 height 648
click at [995, 556] on button "Save" at bounding box center [963, 561] width 123 height 46
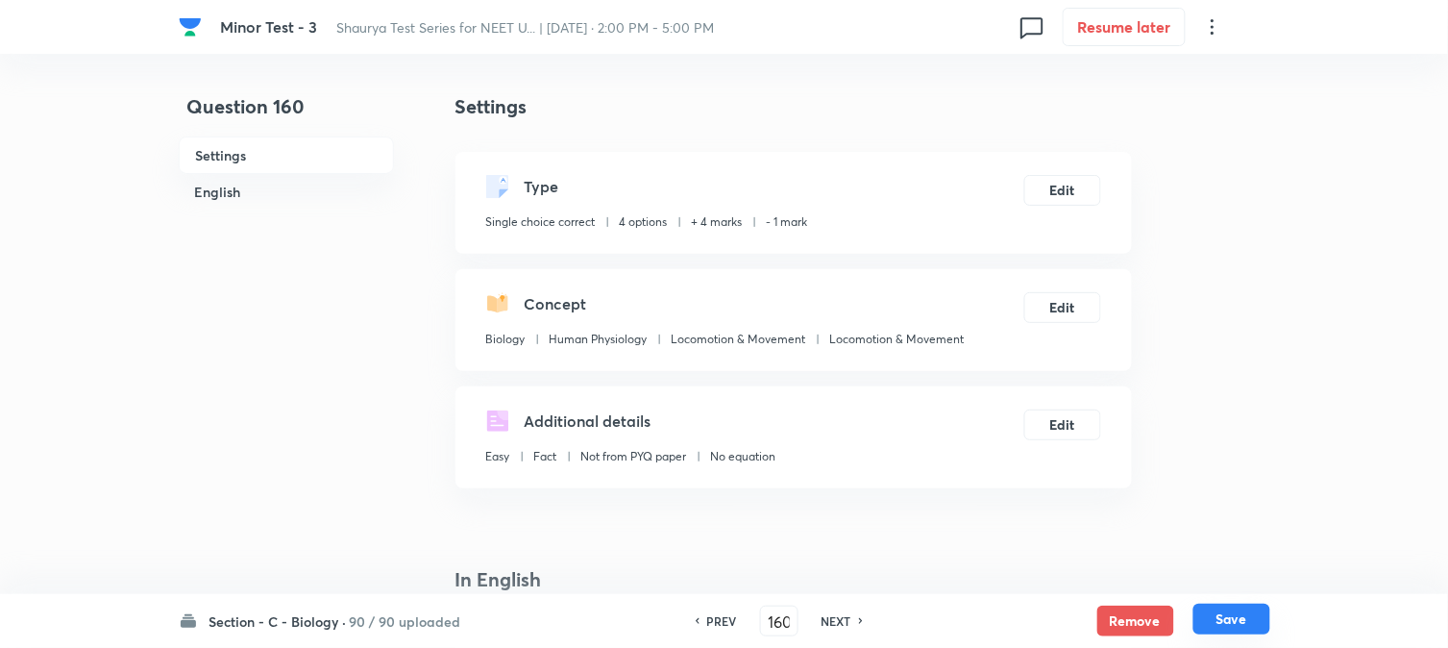
click at [1093, 610] on button "Save" at bounding box center [1232, 619] width 77 height 31
click at [1090, 186] on button "Edit" at bounding box center [1063, 188] width 77 height 31
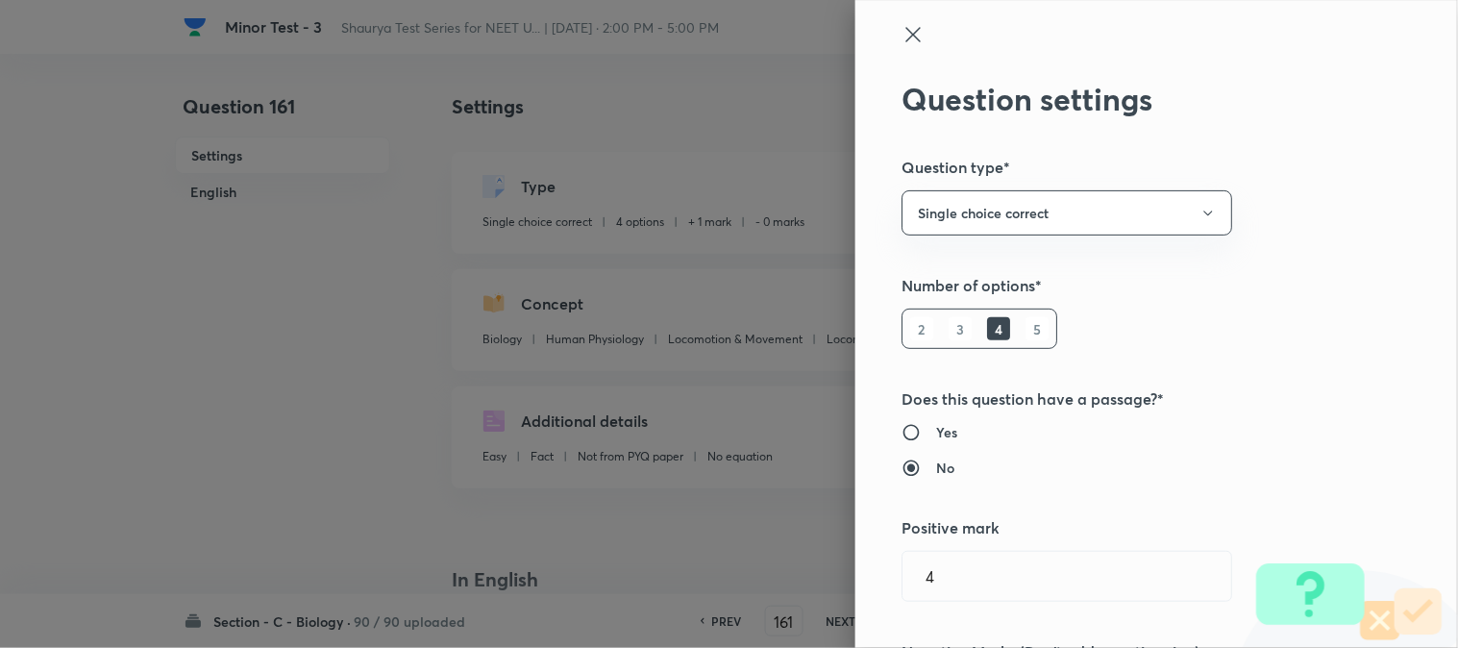
scroll to position [427, 0]
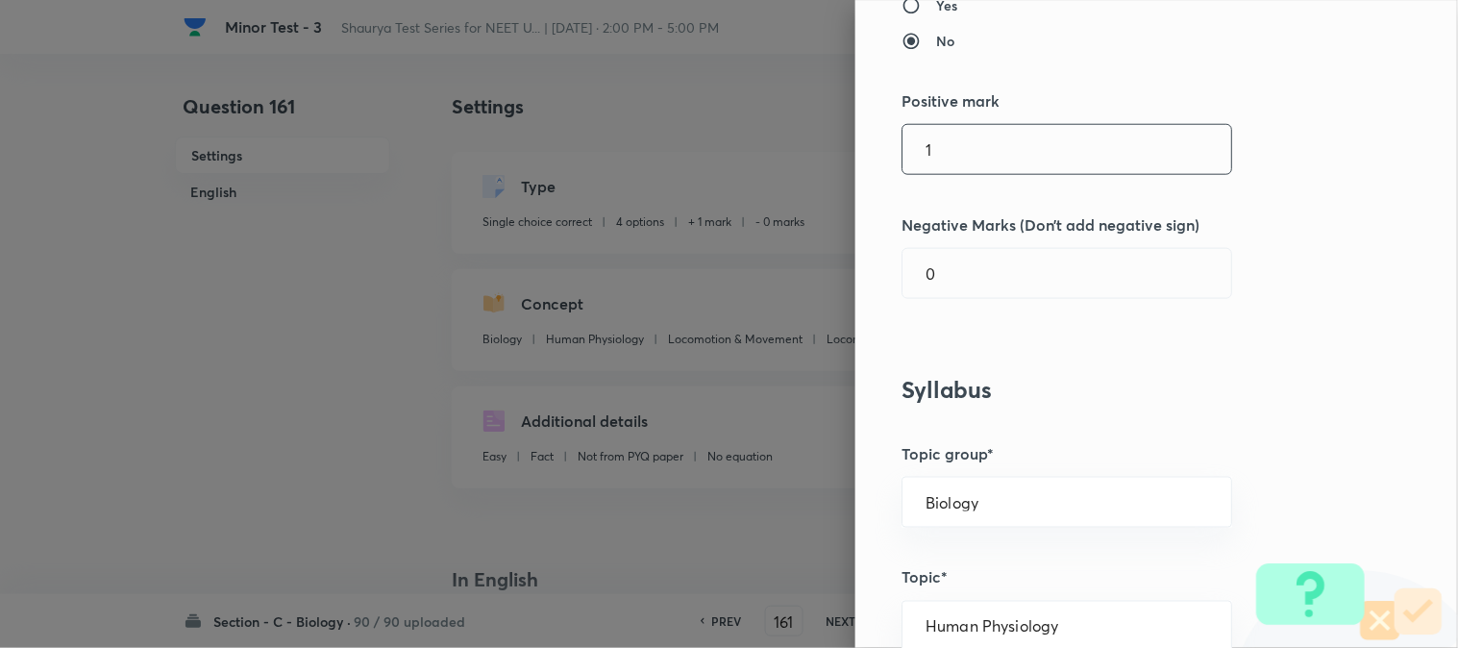
click at [936, 168] on input "1" at bounding box center [1067, 149] width 329 height 49
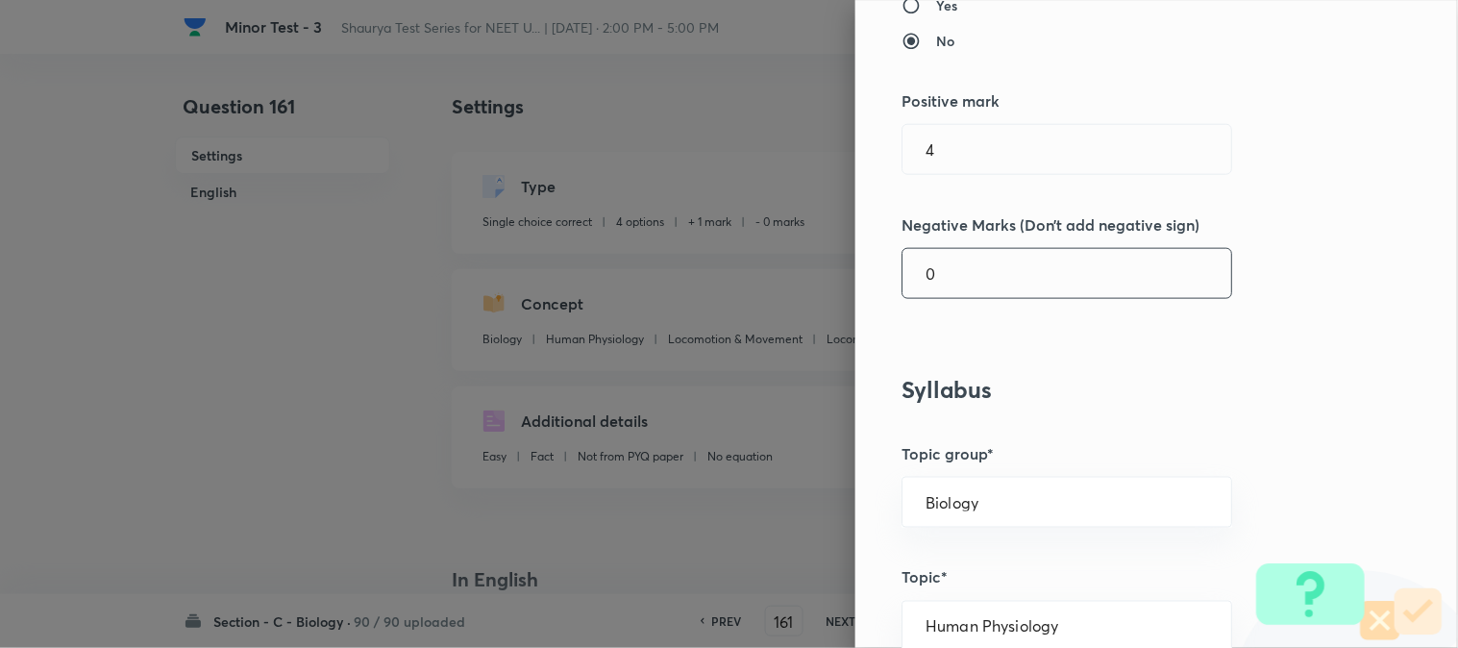
click at [943, 293] on input "0" at bounding box center [1067, 273] width 329 height 49
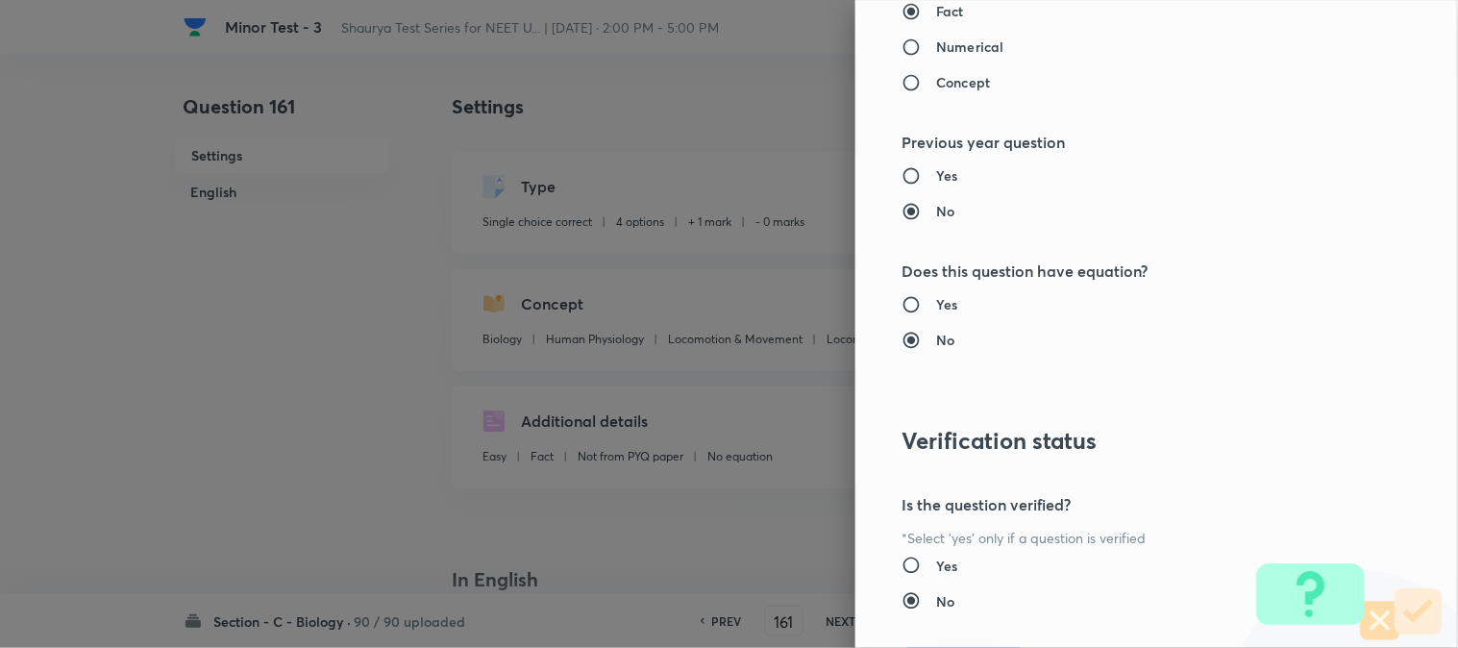
scroll to position [1972, 0]
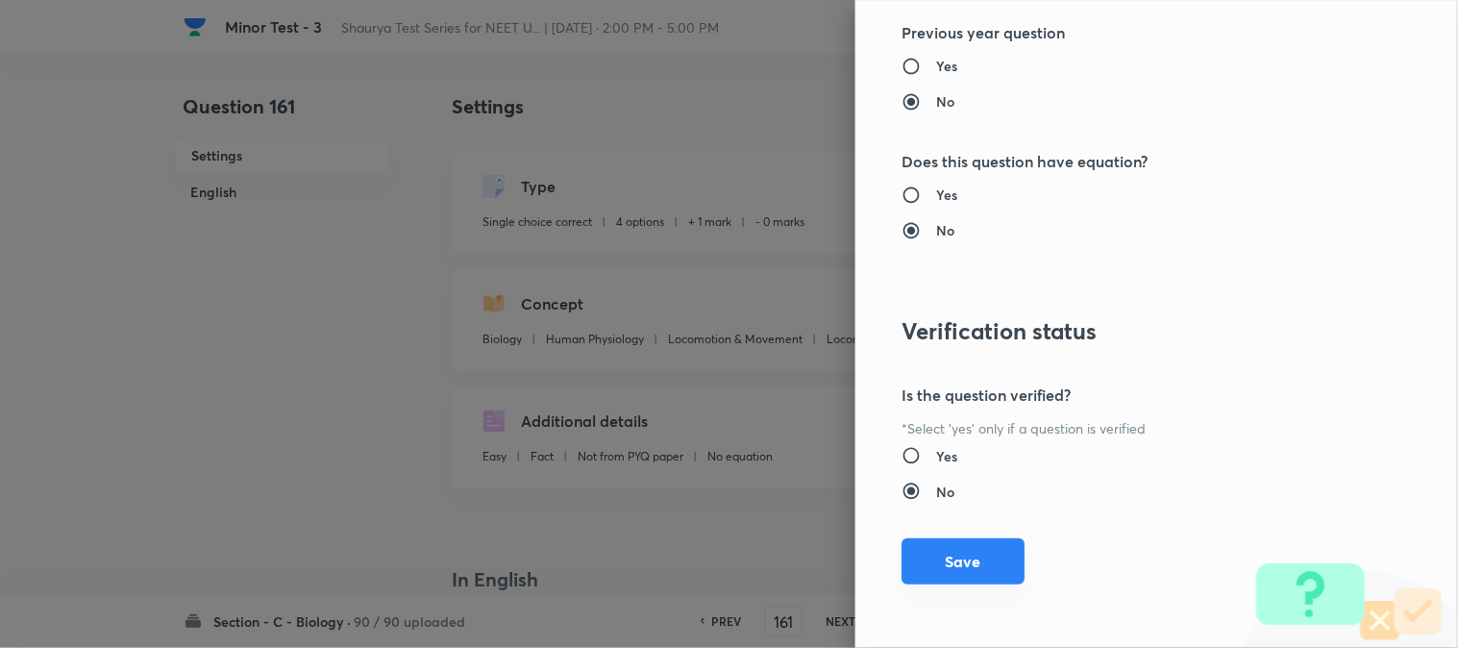
click at [954, 560] on button "Save" at bounding box center [963, 561] width 123 height 46
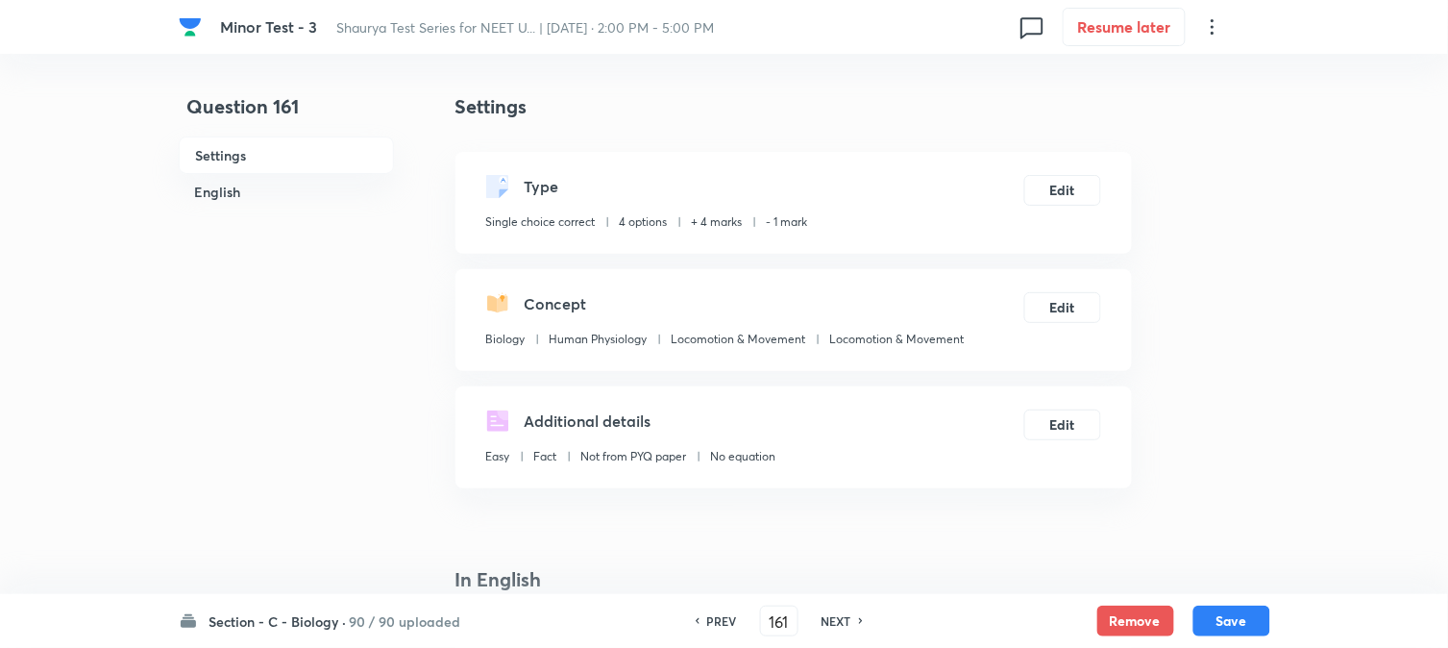
click at [1093, 617] on button "Save" at bounding box center [1232, 621] width 77 height 31
click at [1081, 195] on button "Edit" at bounding box center [1063, 188] width 77 height 31
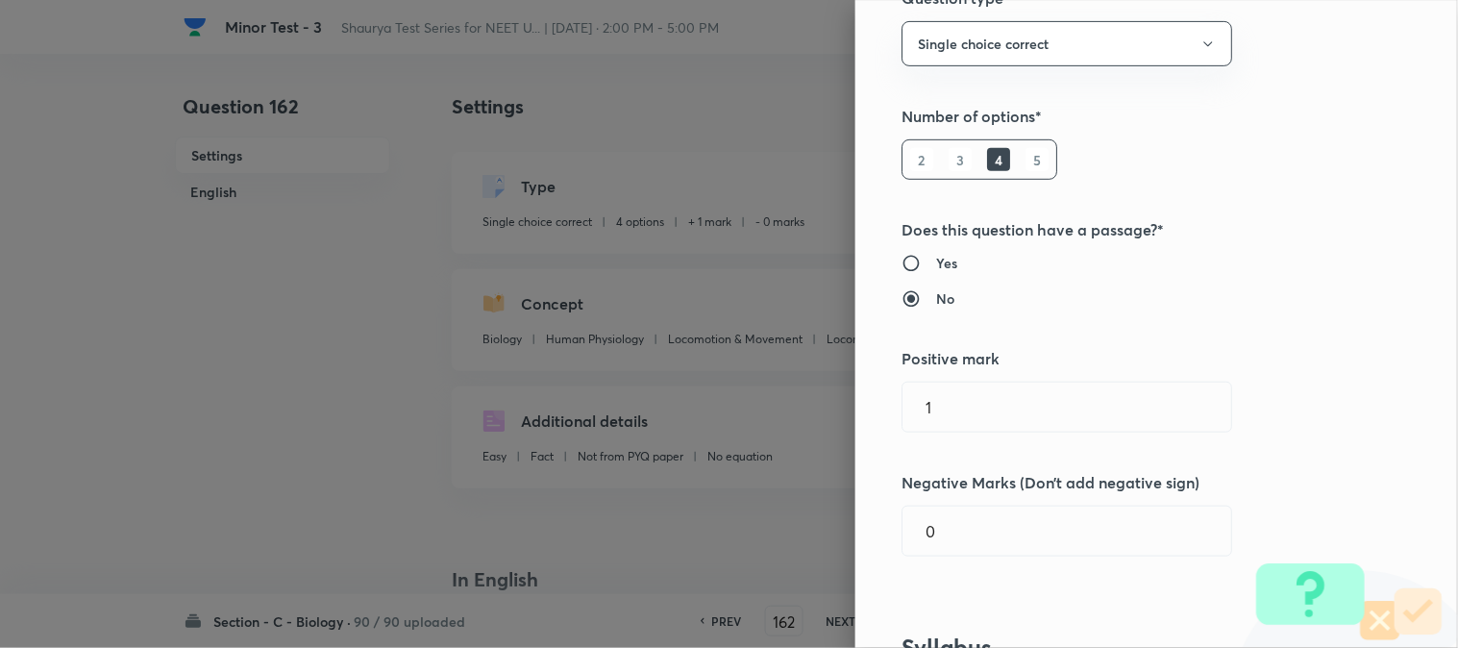
scroll to position [427, 0]
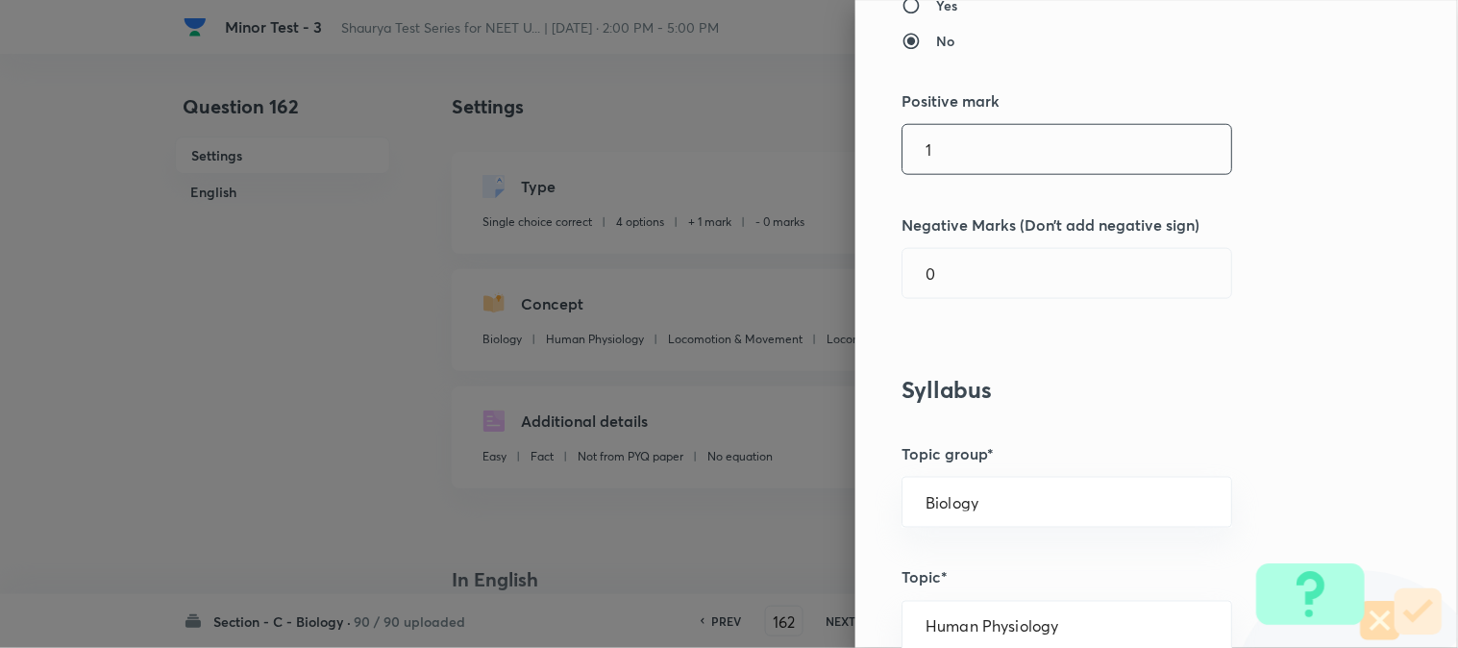
click at [937, 166] on input "1" at bounding box center [1067, 149] width 329 height 49
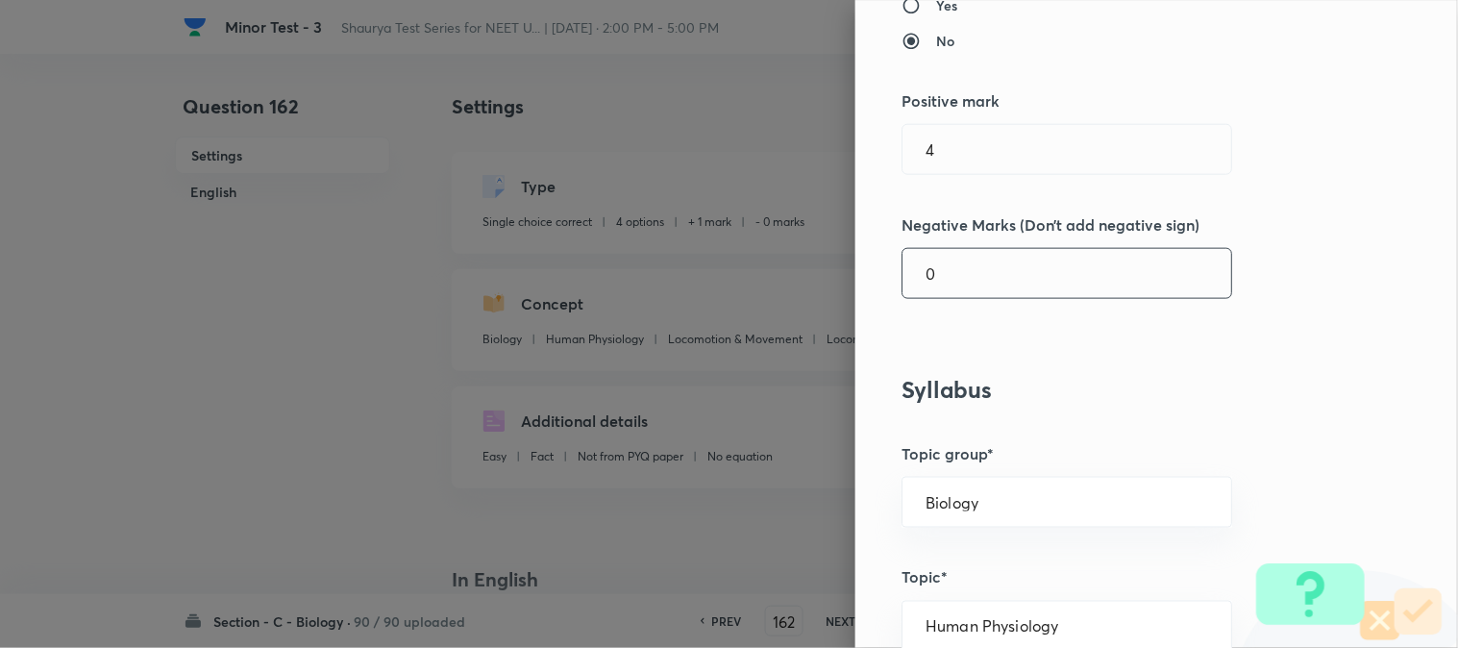
click at [937, 288] on input "0" at bounding box center [1067, 273] width 329 height 49
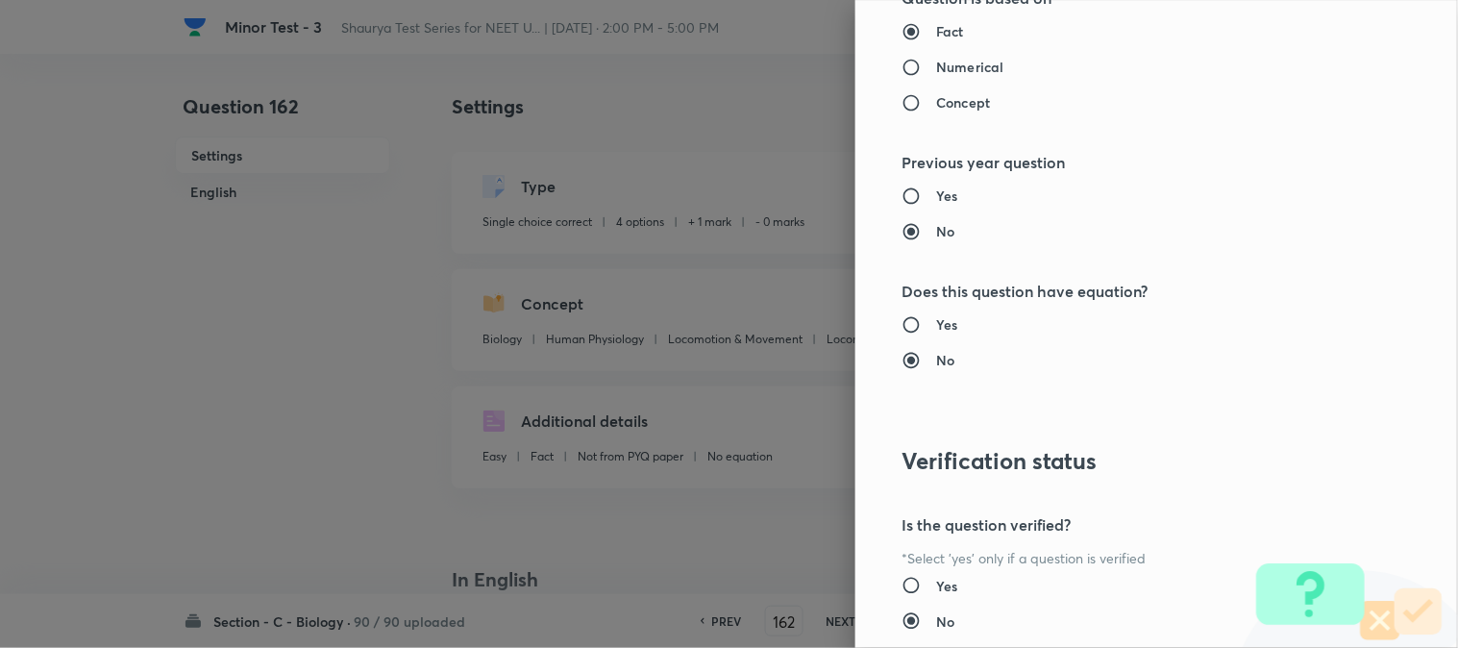
scroll to position [1972, 0]
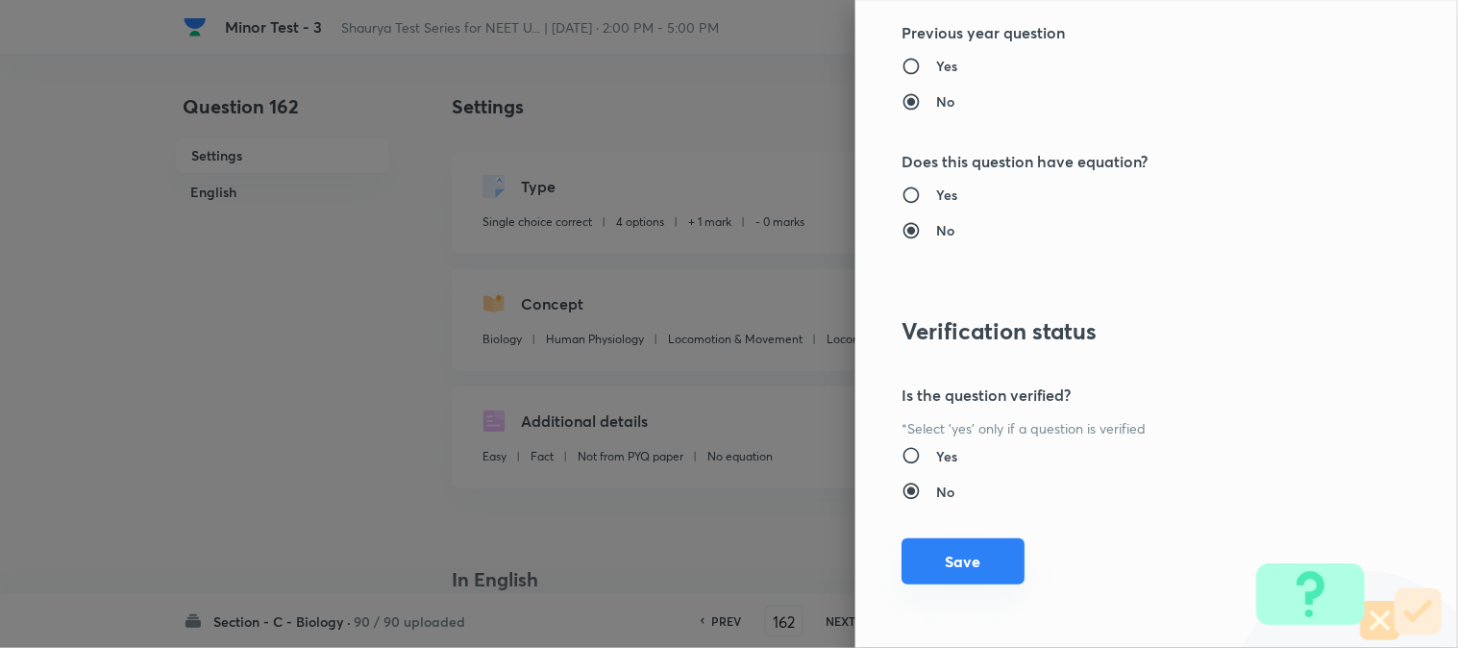
drag, startPoint x: 958, startPoint y: 559, endPoint x: 1103, endPoint y: 577, distance: 146.2
click at [961, 561] on button "Save" at bounding box center [963, 561] width 123 height 46
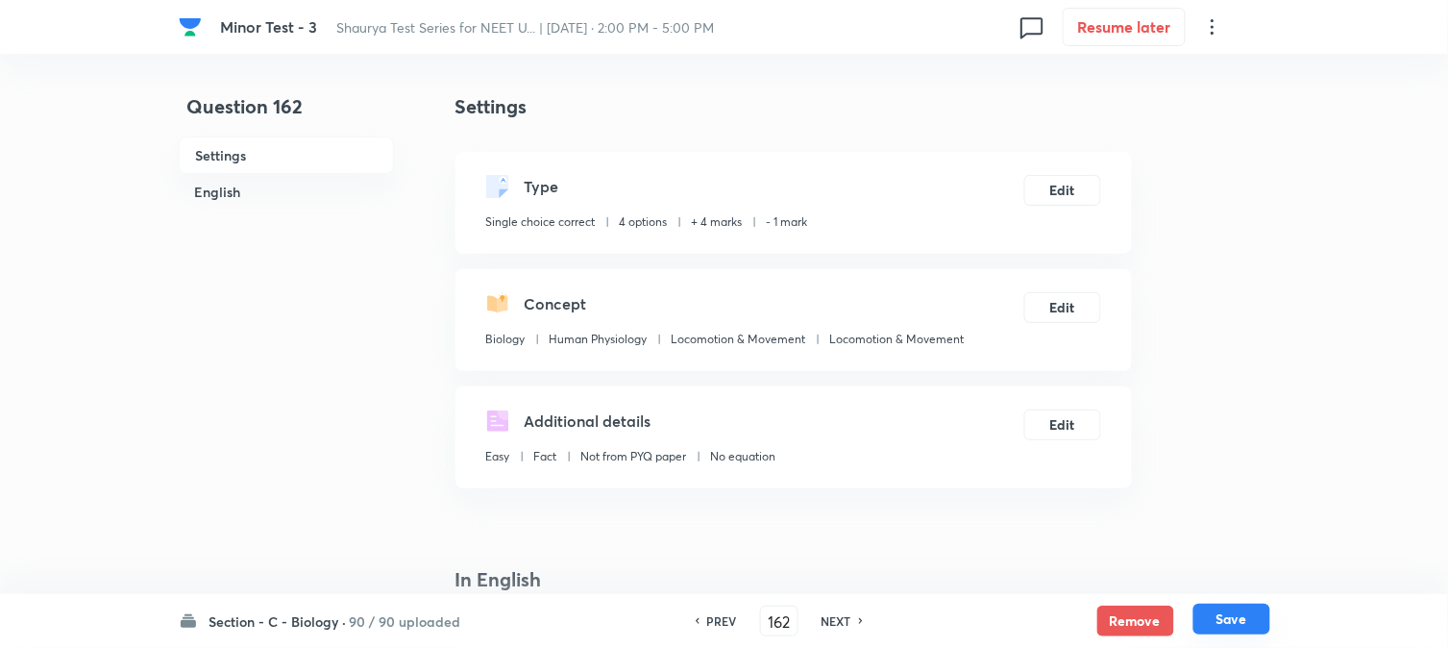
click at [1093, 617] on button "Save" at bounding box center [1232, 619] width 77 height 31
click at [1093, 618] on button "Save" at bounding box center [1232, 621] width 77 height 31
click at [1077, 185] on button "Edit" at bounding box center [1063, 188] width 77 height 31
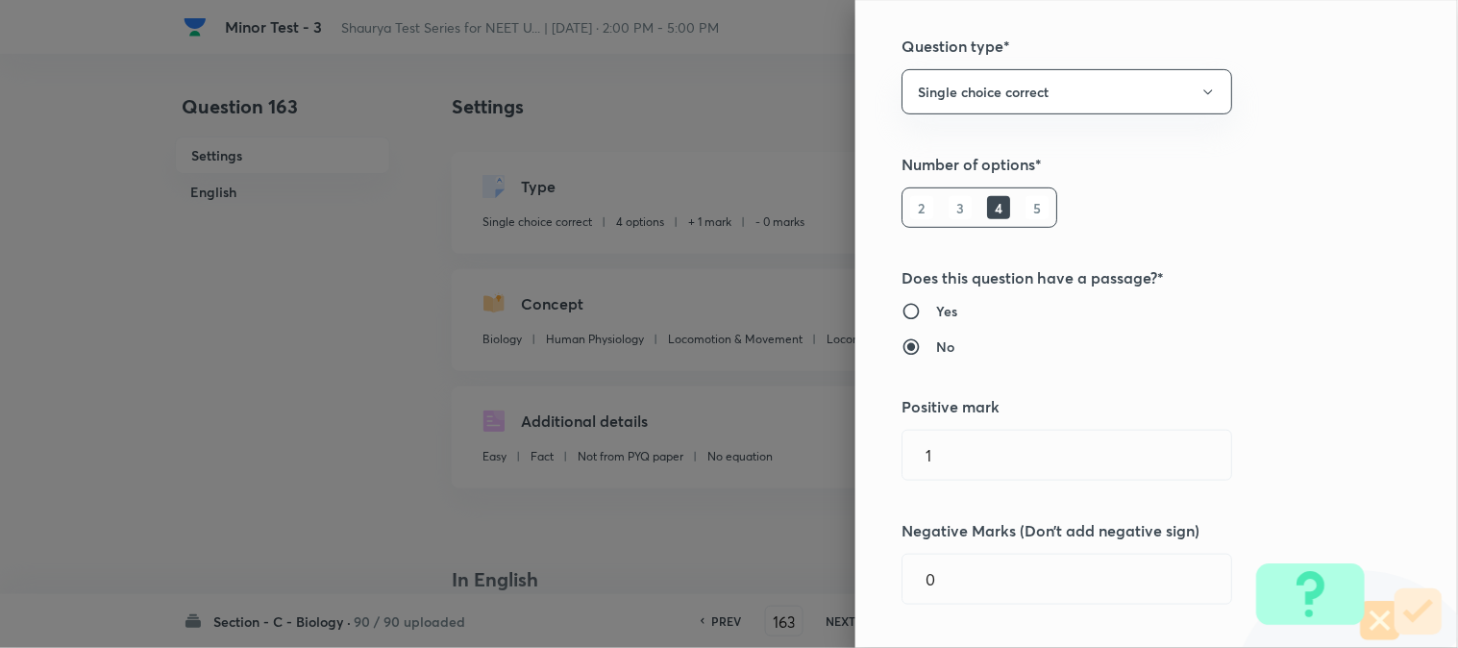
scroll to position [320, 0]
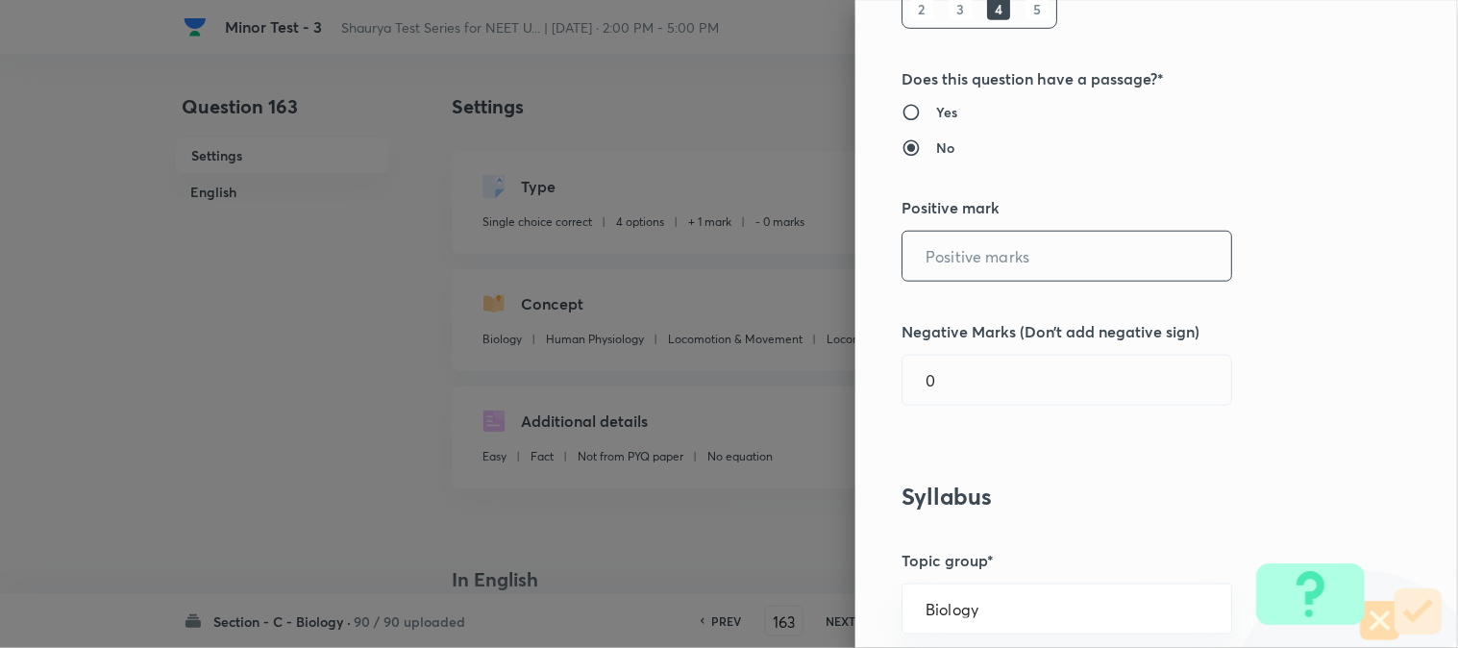
click at [964, 255] on input "text" at bounding box center [1067, 256] width 329 height 49
click at [957, 395] on input "0" at bounding box center [1067, 380] width 329 height 49
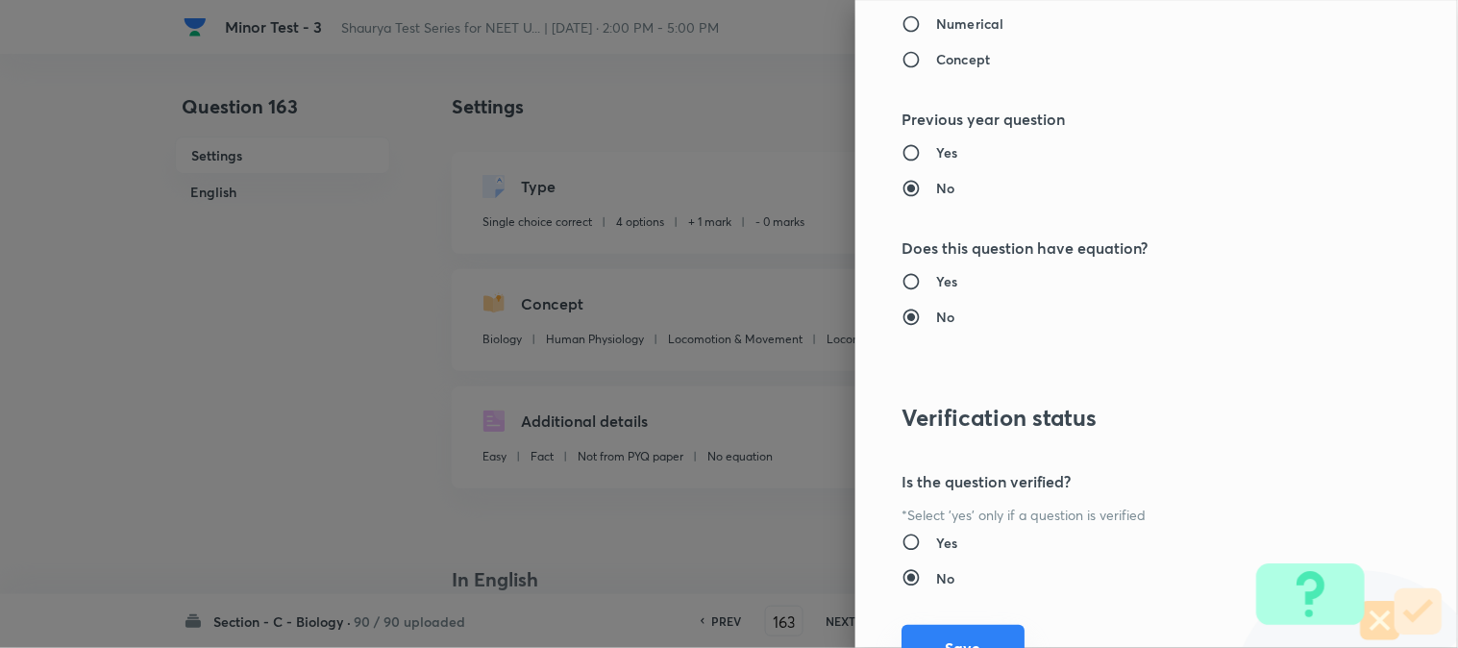
scroll to position [1972, 0]
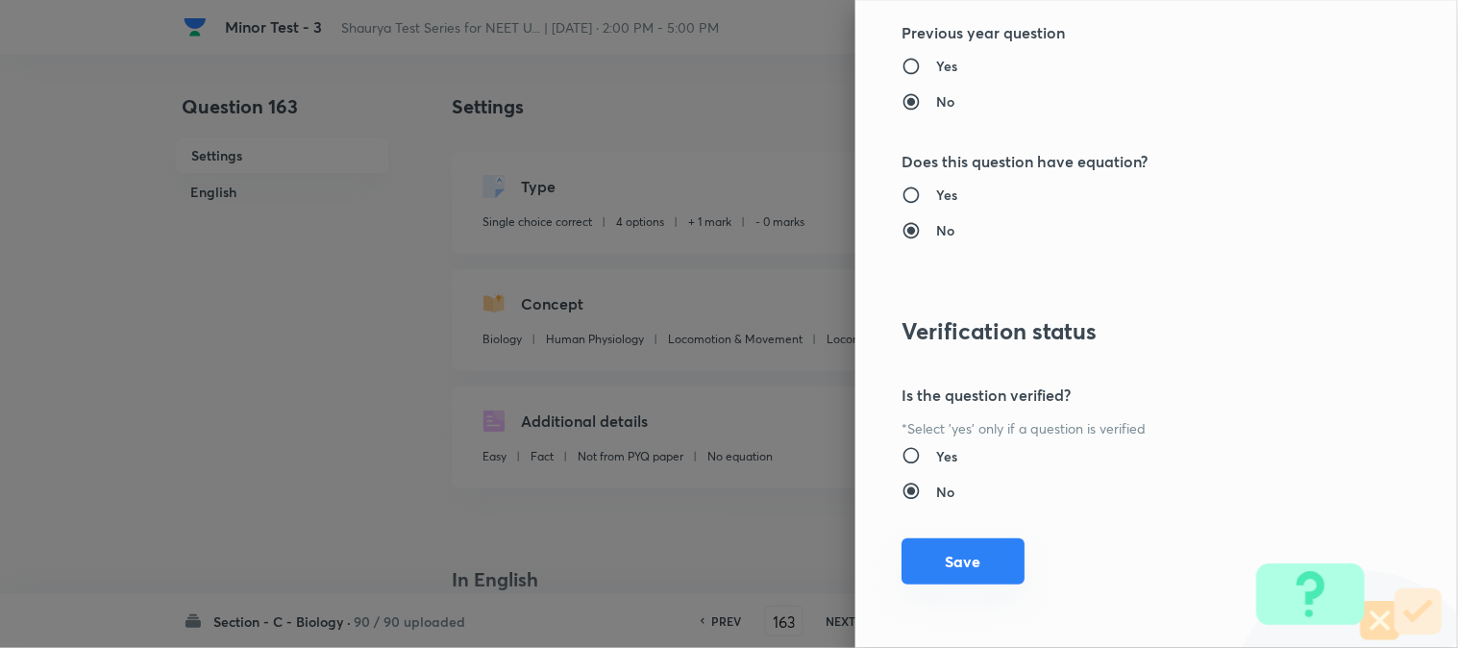
click at [957, 551] on button "Save" at bounding box center [963, 561] width 123 height 46
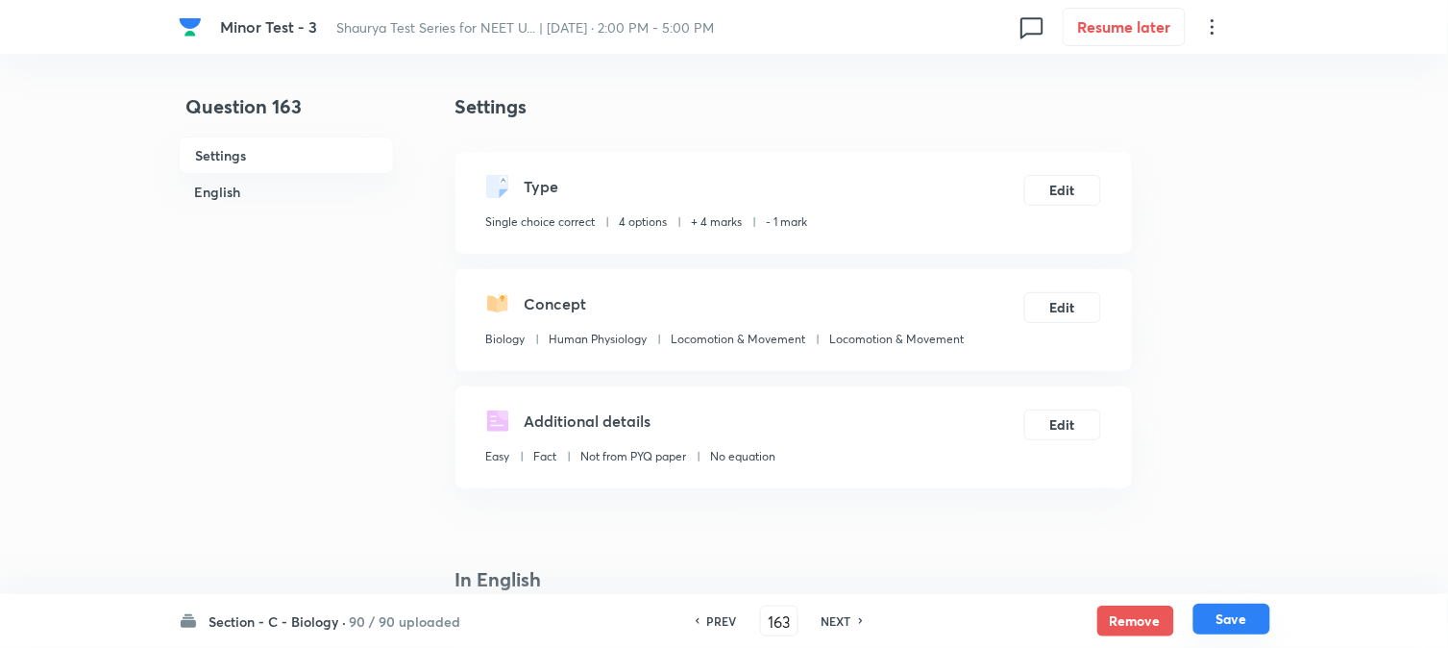
drag, startPoint x: 1254, startPoint y: 619, endPoint x: 1211, endPoint y: 540, distance: 89.9
click at [1093, 617] on button "Save" at bounding box center [1232, 621] width 77 height 31
click at [1077, 195] on button "Edit" at bounding box center [1063, 188] width 77 height 31
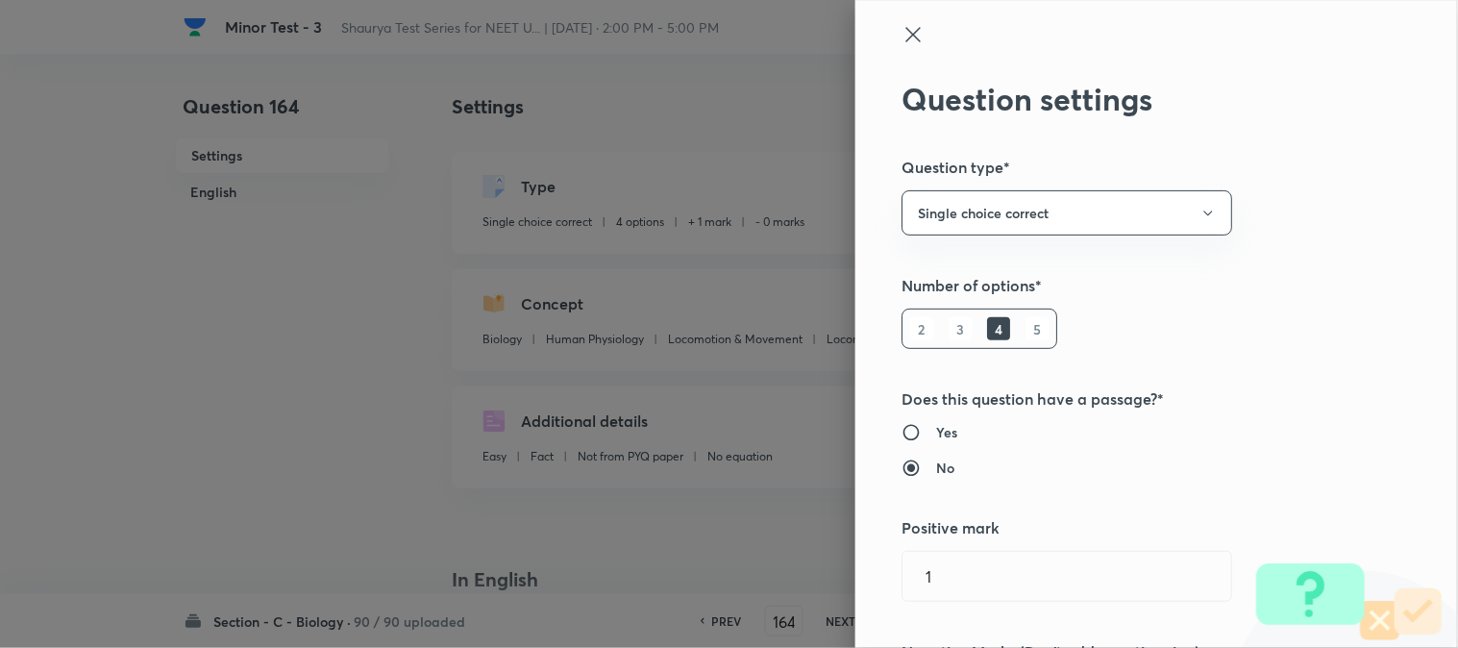
scroll to position [533, 0]
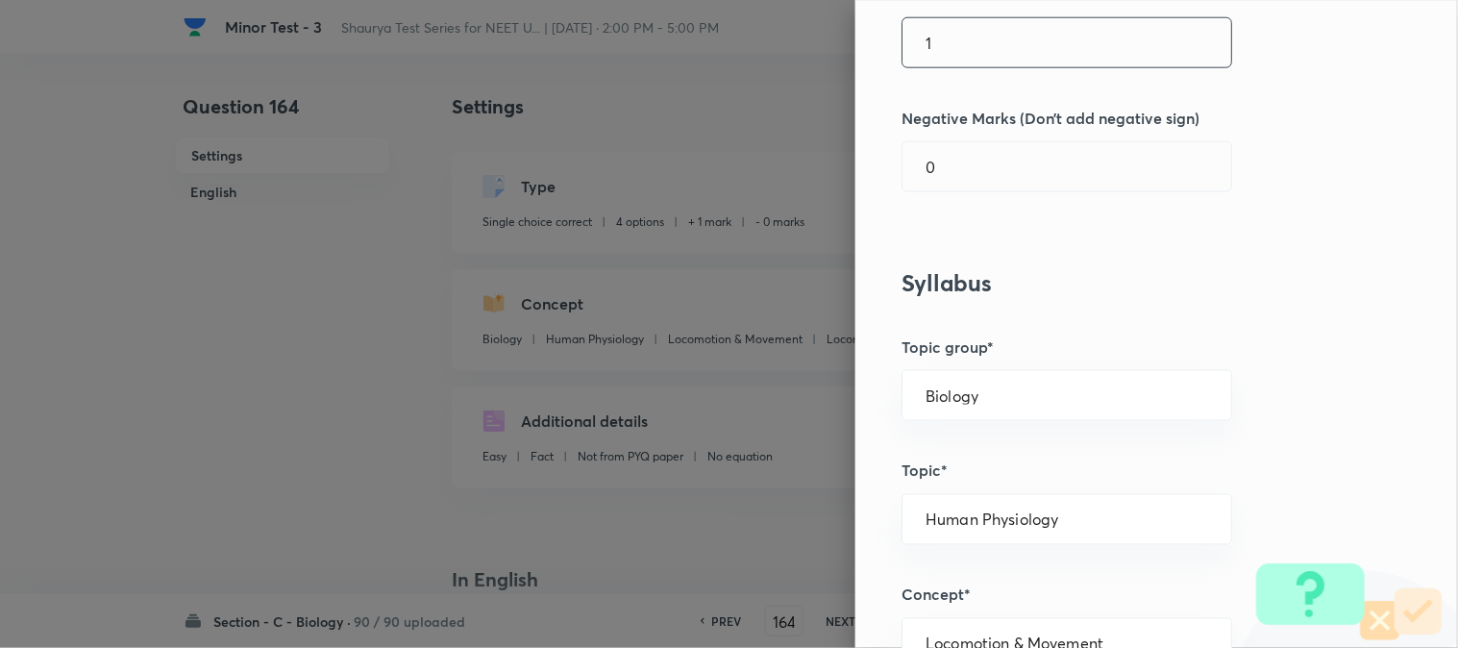
click at [974, 46] on input "1" at bounding box center [1067, 42] width 329 height 49
click at [961, 174] on input "0" at bounding box center [1067, 166] width 329 height 49
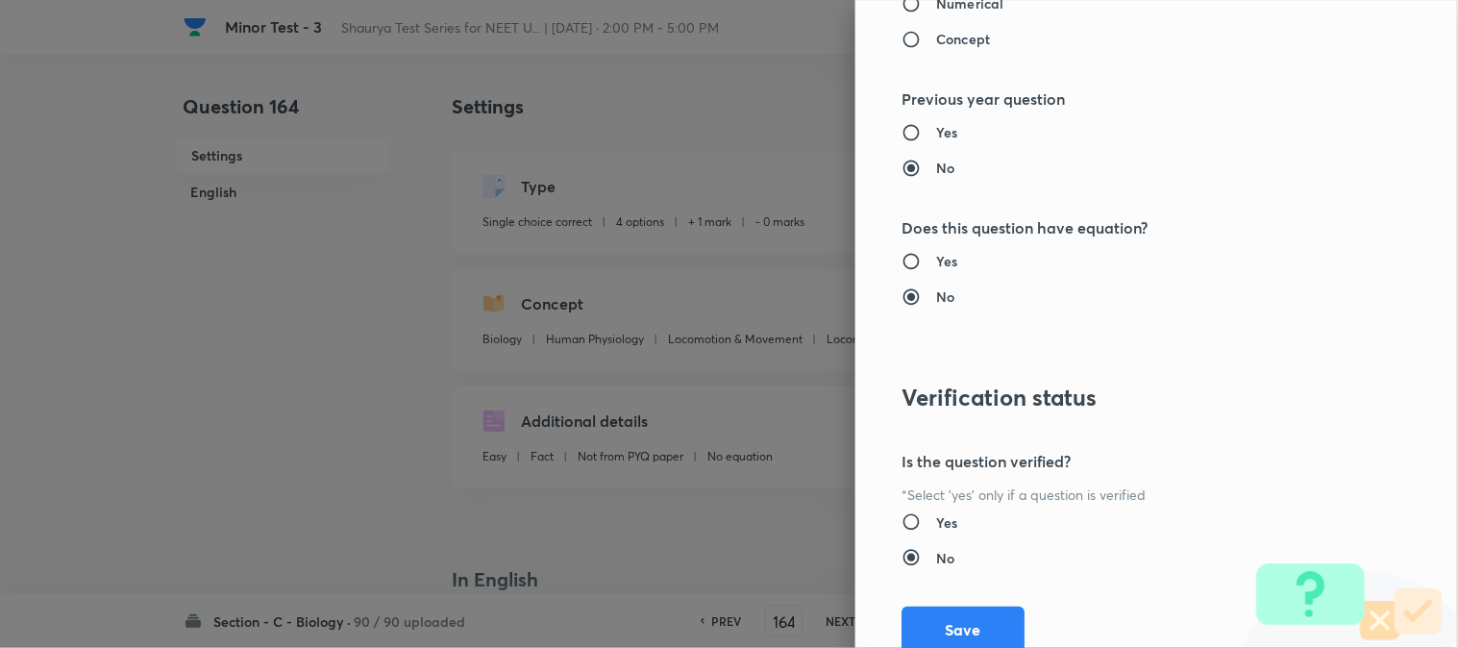
scroll to position [1972, 0]
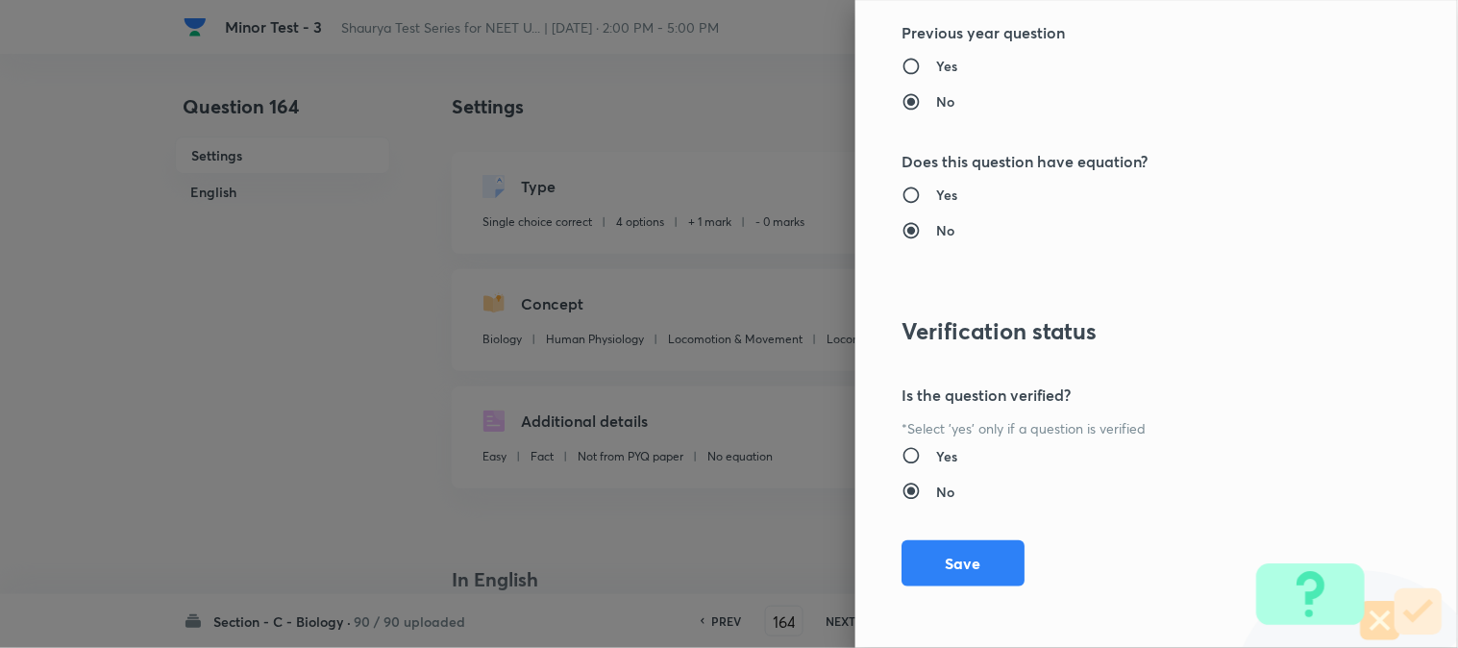
drag, startPoint x: 956, startPoint y: 569, endPoint x: 1001, endPoint y: 584, distance: 46.8
click at [956, 570] on button "Save" at bounding box center [963, 563] width 123 height 46
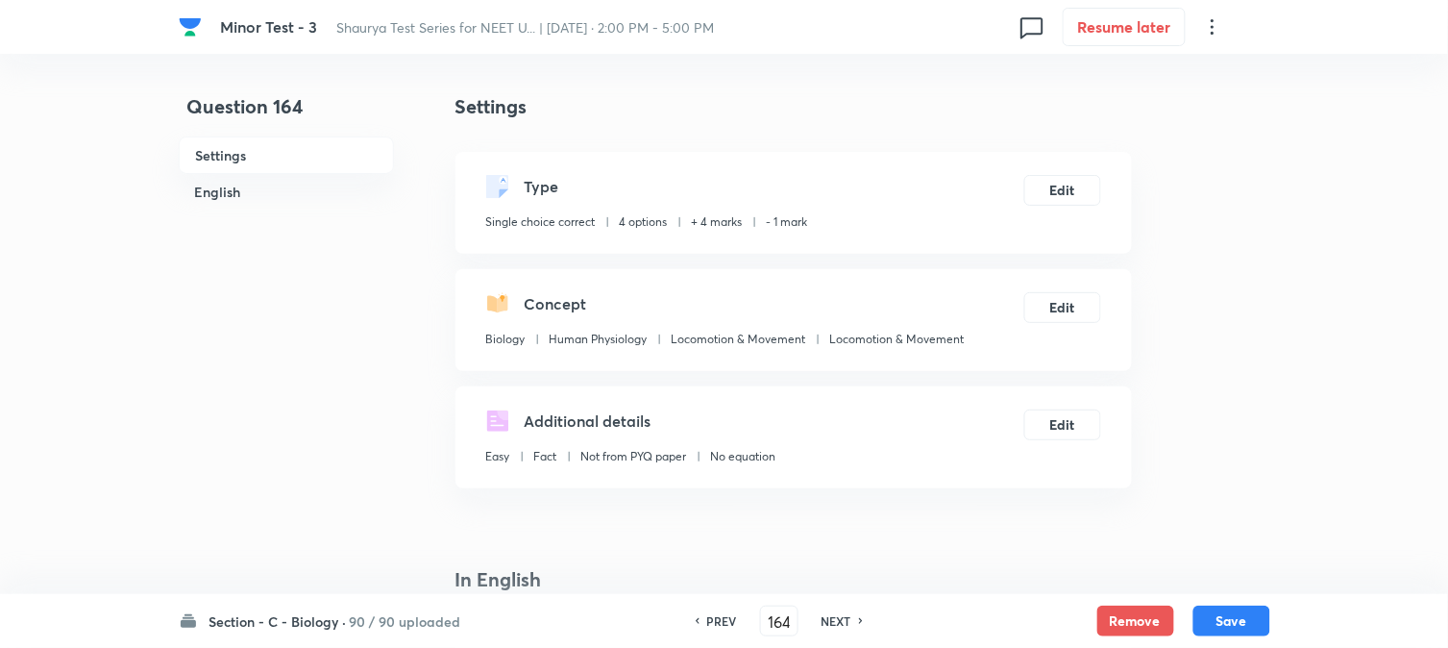
click at [1093, 621] on button "Save" at bounding box center [1232, 621] width 77 height 31
click at [1074, 189] on button "Edit" at bounding box center [1063, 188] width 77 height 31
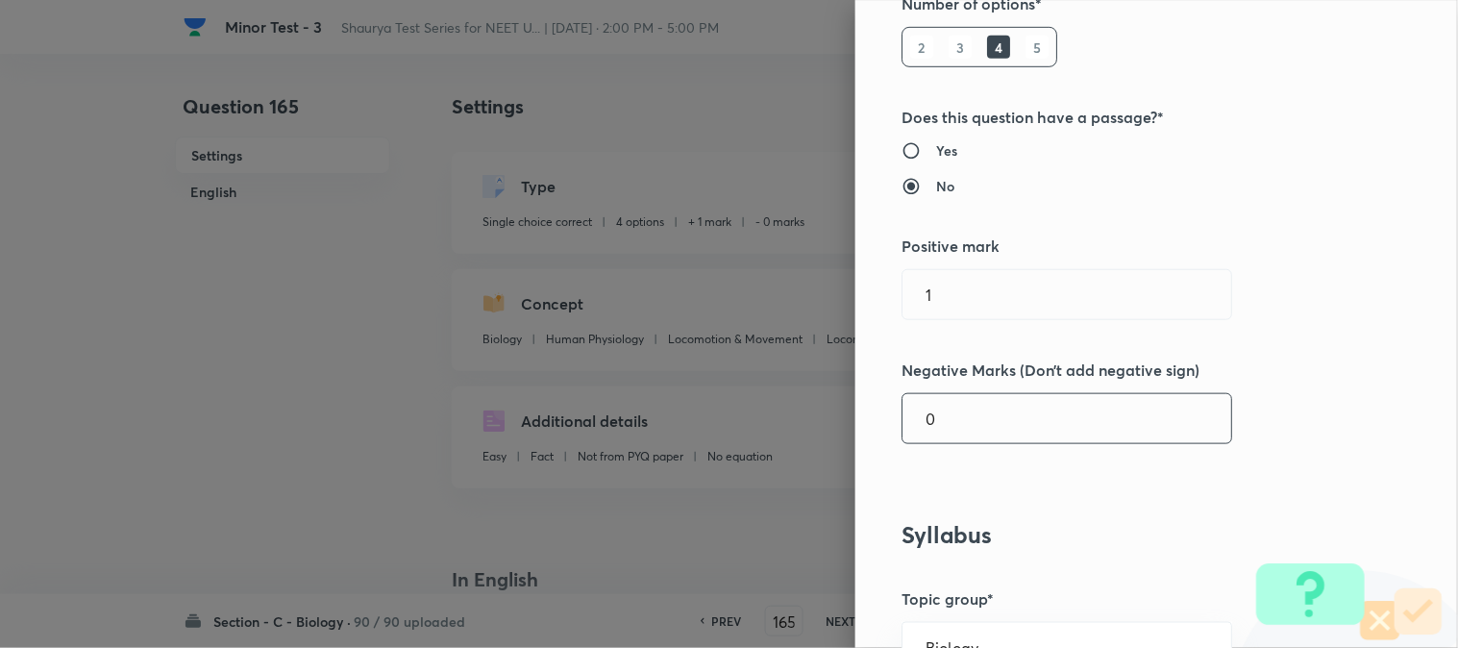
scroll to position [533, 0]
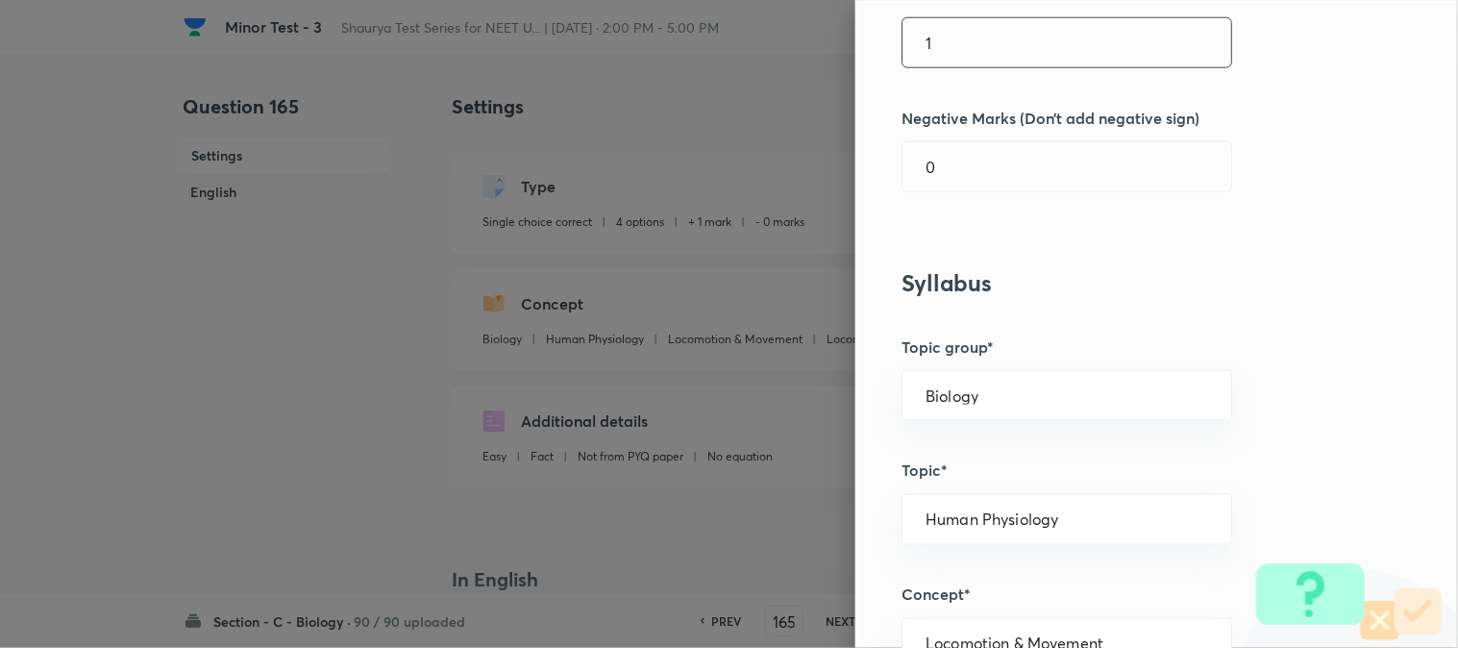
click at [983, 35] on input "1" at bounding box center [1067, 42] width 329 height 49
click at [966, 159] on input "1" at bounding box center [1067, 166] width 329 height 49
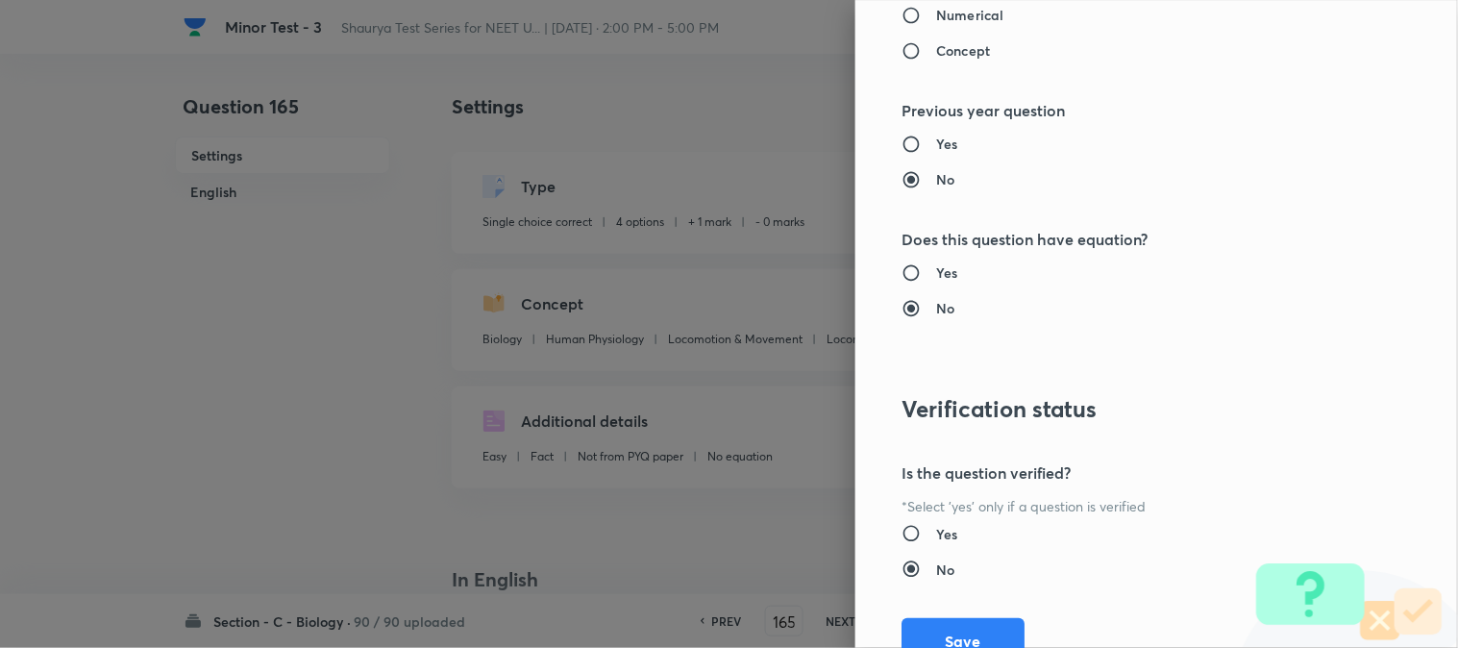
scroll to position [1972, 0]
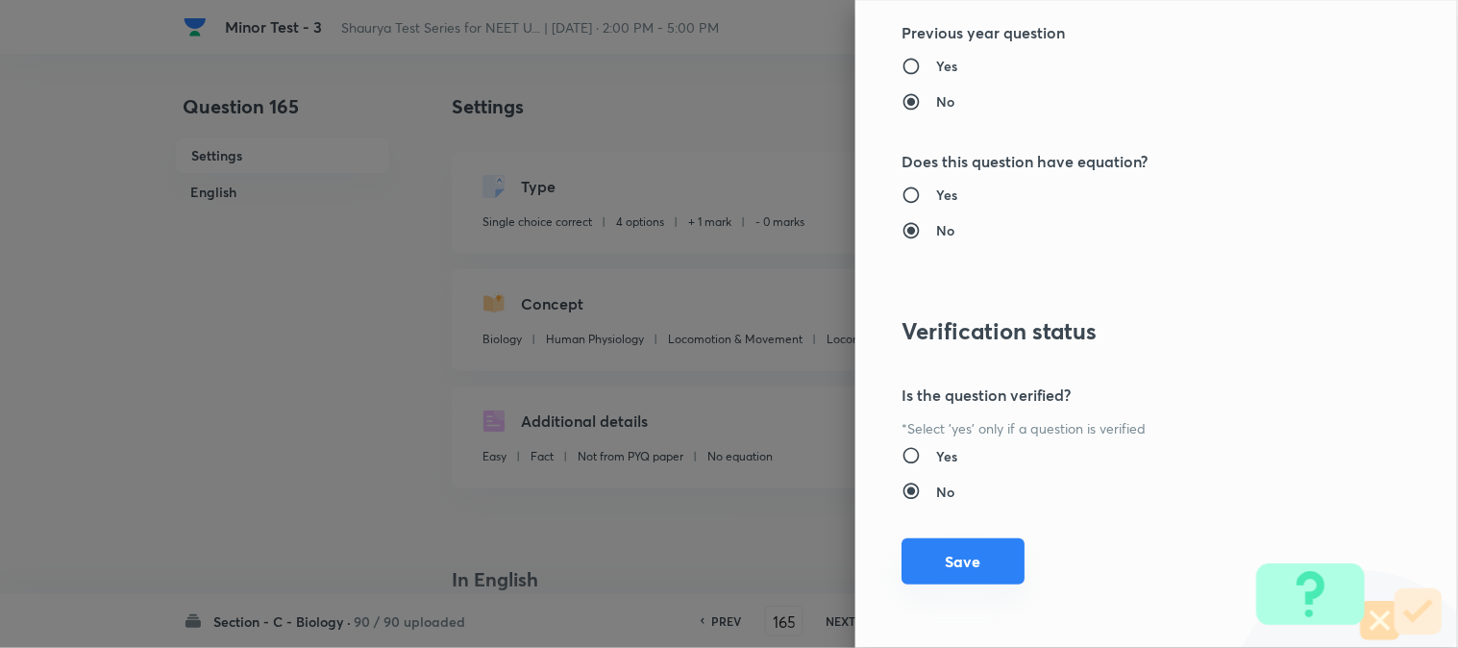
click at [958, 542] on button "Save" at bounding box center [963, 561] width 123 height 46
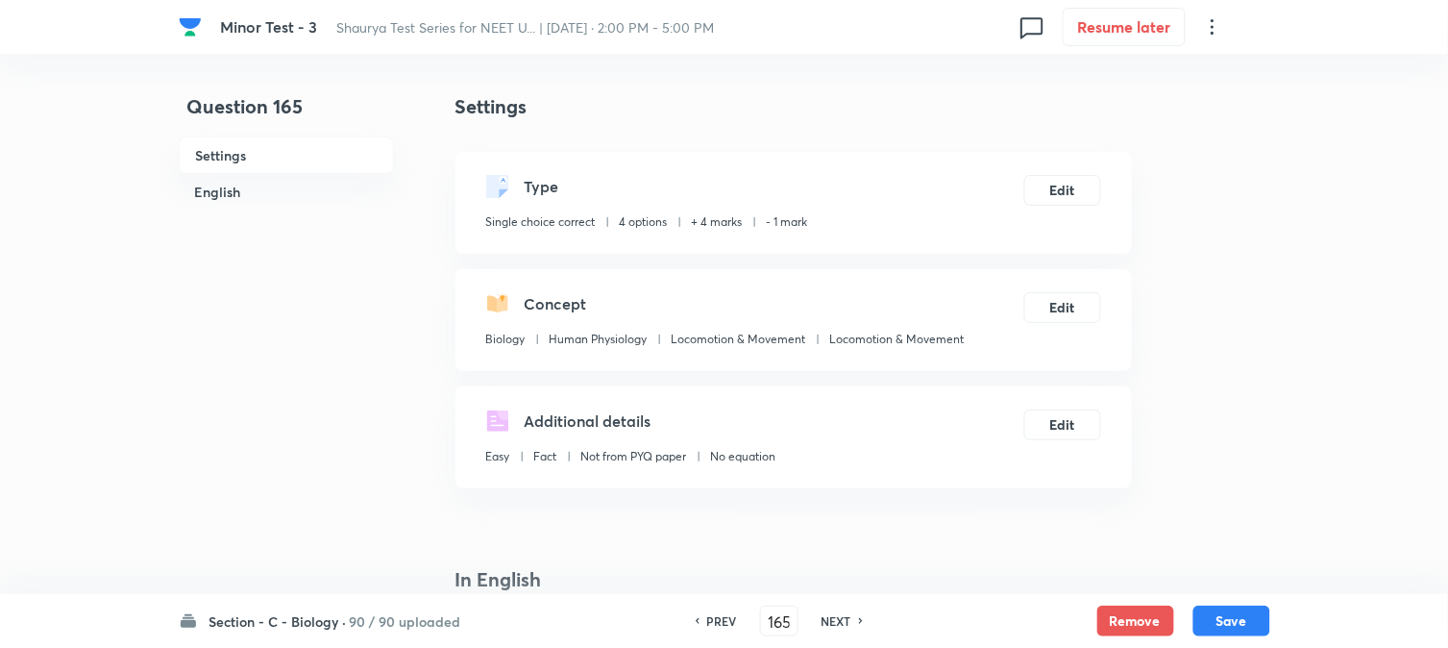
drag, startPoint x: 1238, startPoint y: 618, endPoint x: 1205, endPoint y: 554, distance: 72.2
click at [1093, 618] on button "Save" at bounding box center [1232, 621] width 77 height 31
click at [1079, 189] on button "Edit" at bounding box center [1063, 188] width 77 height 31
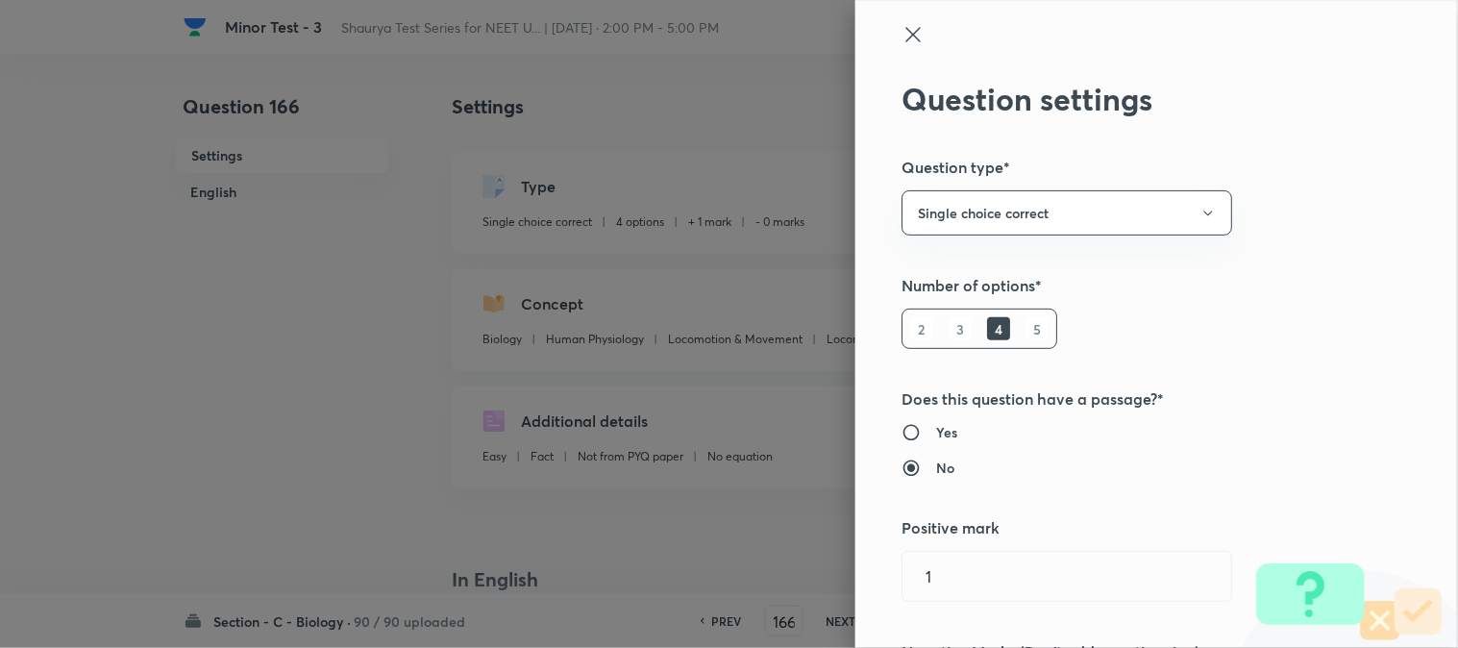
scroll to position [427, 0]
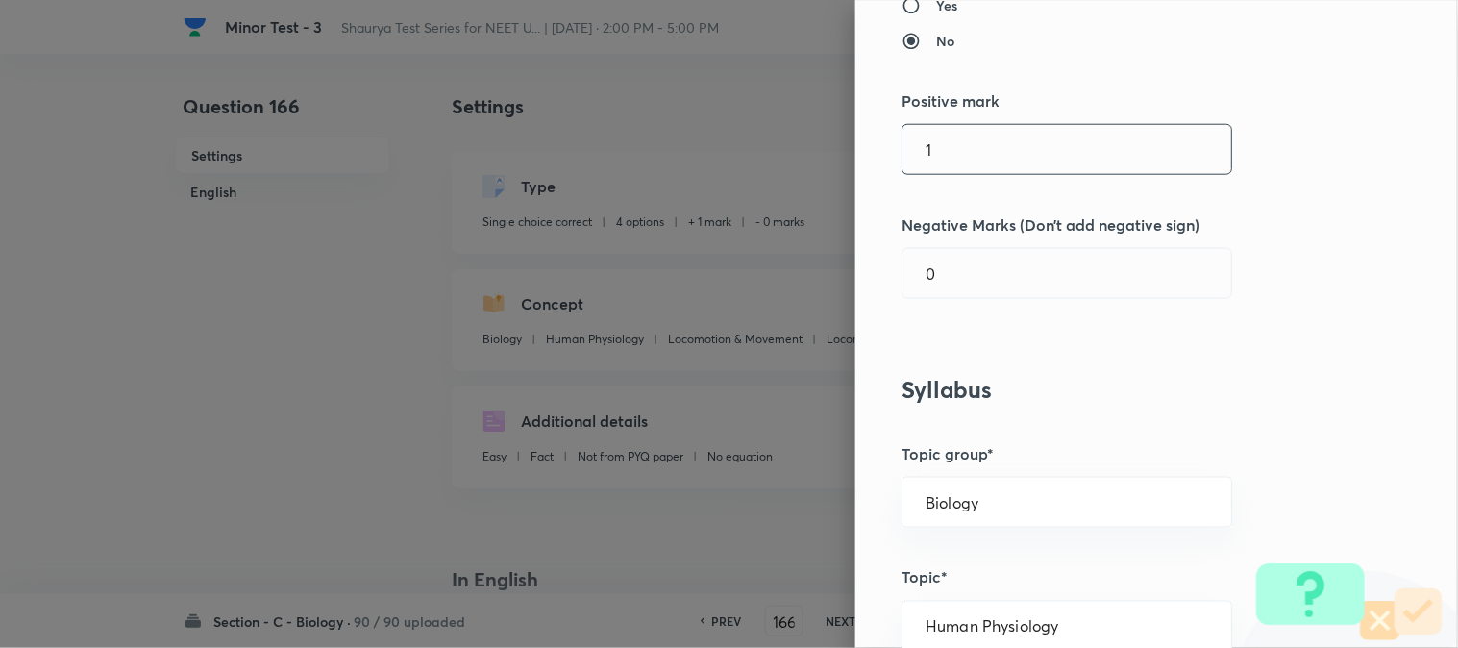
click at [926, 142] on input "1" at bounding box center [1067, 149] width 329 height 49
click at [938, 283] on input "0" at bounding box center [1067, 273] width 329 height 49
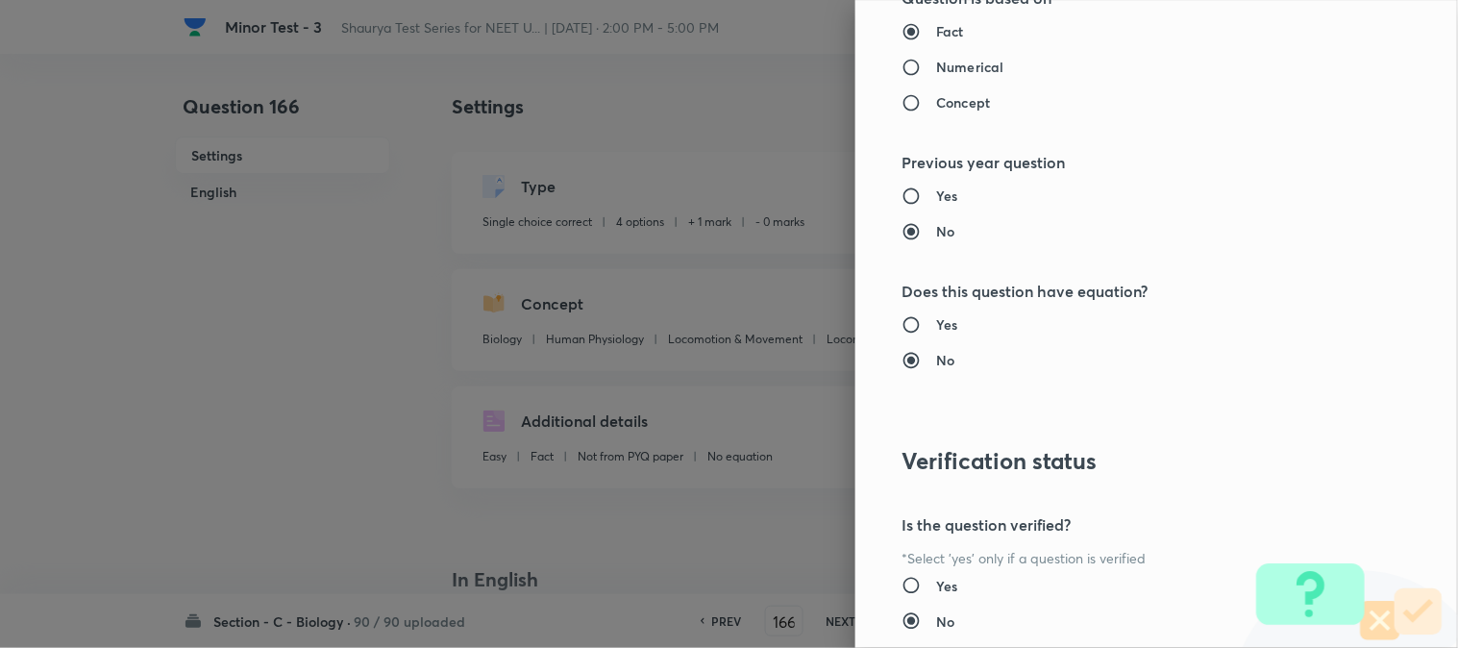
scroll to position [1972, 0]
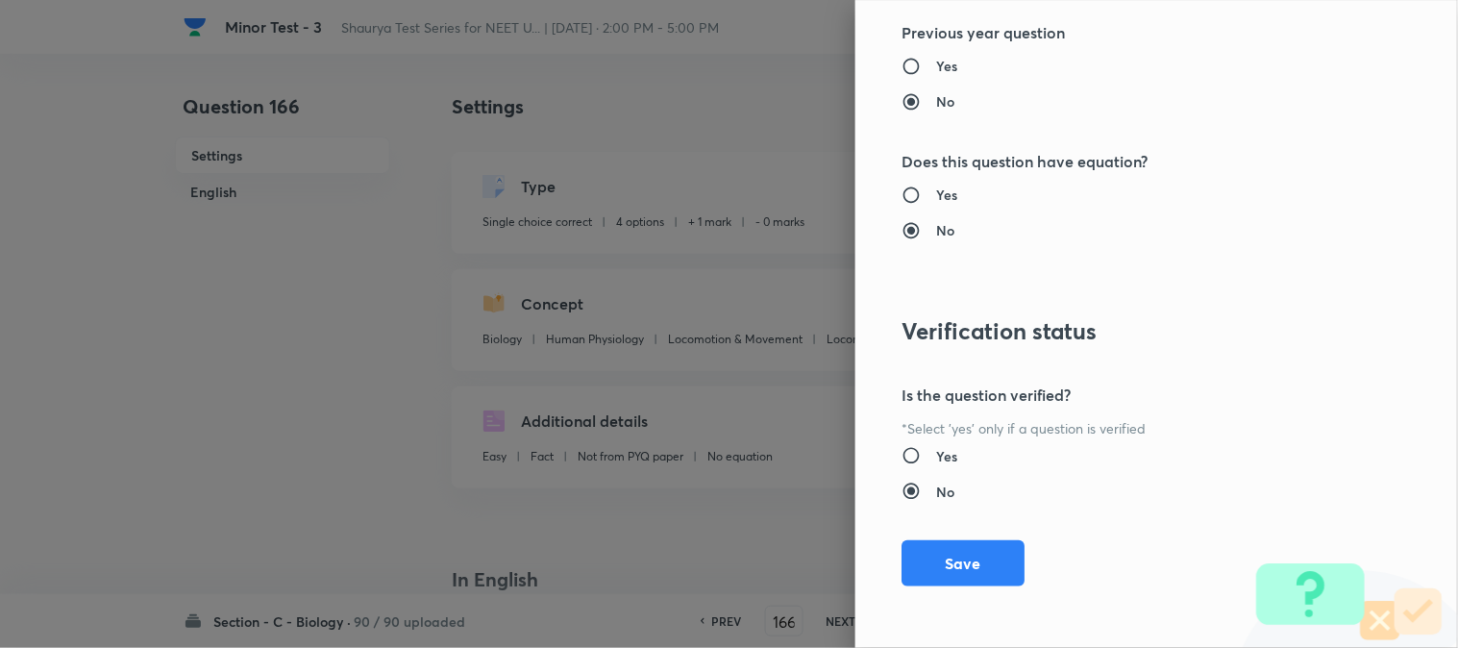
drag, startPoint x: 958, startPoint y: 544, endPoint x: 1041, endPoint y: 574, distance: 87.9
click at [961, 548] on button "Save" at bounding box center [963, 563] width 123 height 46
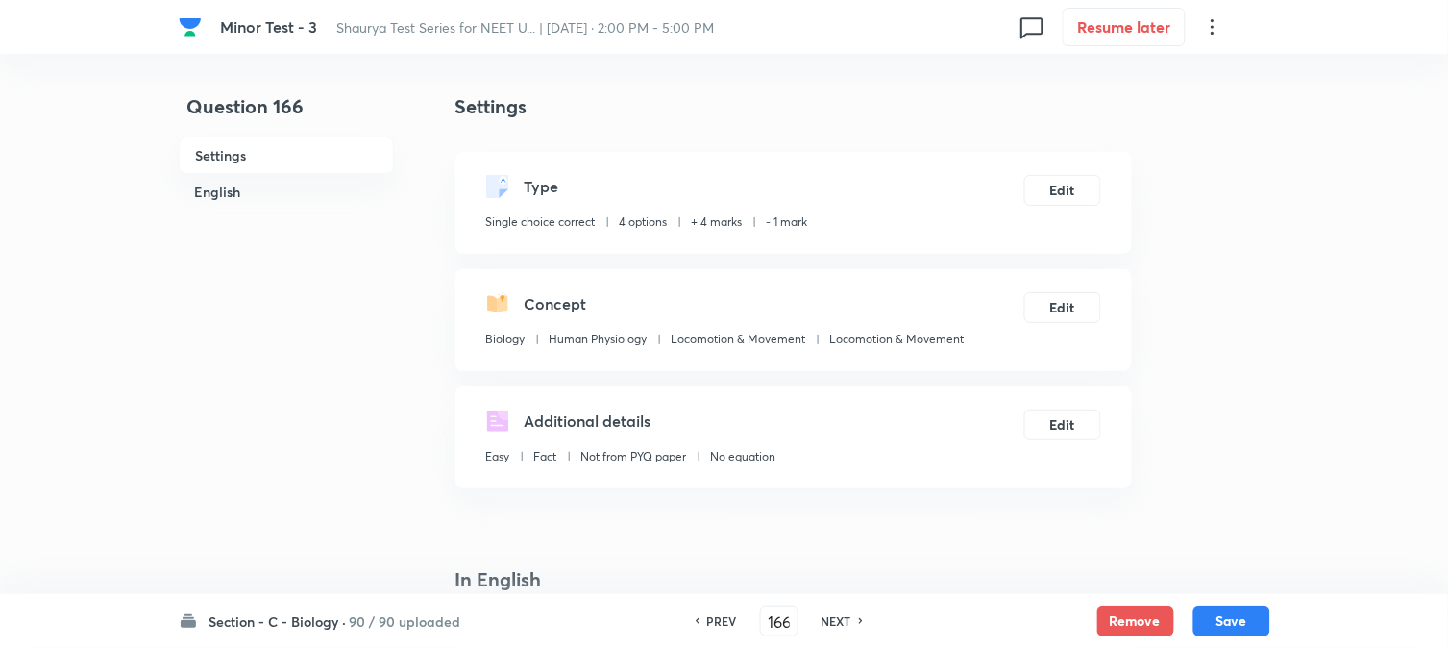
click at [1093, 615] on button "Save" at bounding box center [1232, 621] width 77 height 31
click at [1062, 173] on div "Type Single choice correct 4 options + 4 marks - 1 mark Edit" at bounding box center [794, 203] width 677 height 102
click at [1064, 196] on button "Edit" at bounding box center [1063, 188] width 77 height 31
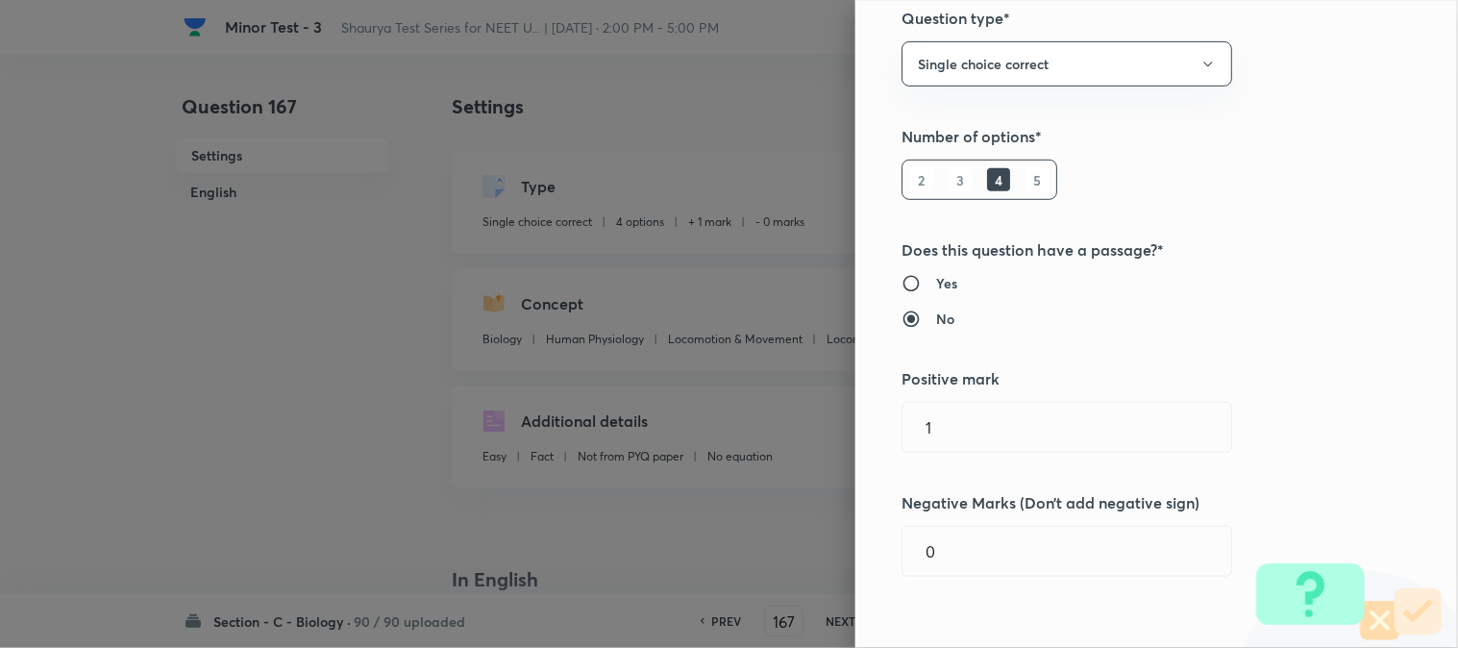
scroll to position [320, 0]
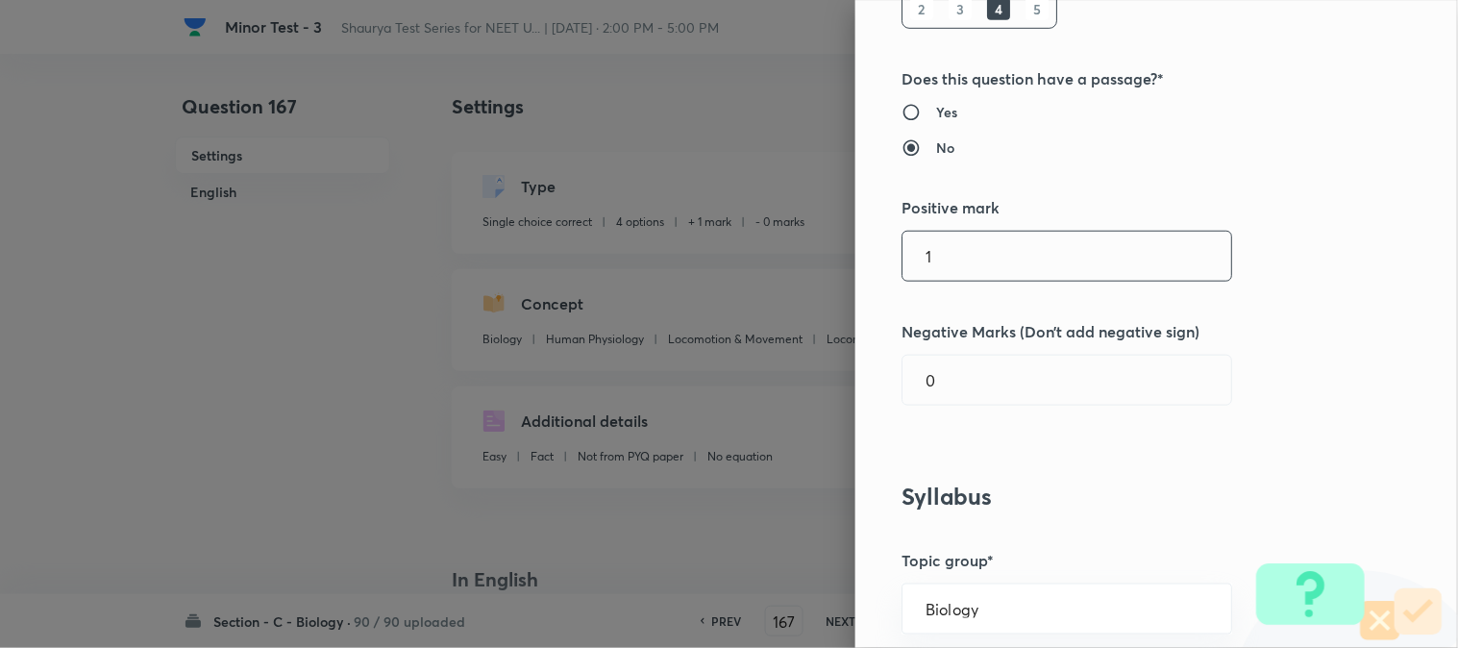
drag, startPoint x: 950, startPoint y: 212, endPoint x: 957, endPoint y: 244, distance: 32.6
click at [950, 214] on h5 "Positive mark" at bounding box center [1125, 207] width 446 height 23
click at [962, 253] on input "1" at bounding box center [1067, 256] width 329 height 49
click at [953, 401] on input "0" at bounding box center [1067, 380] width 329 height 49
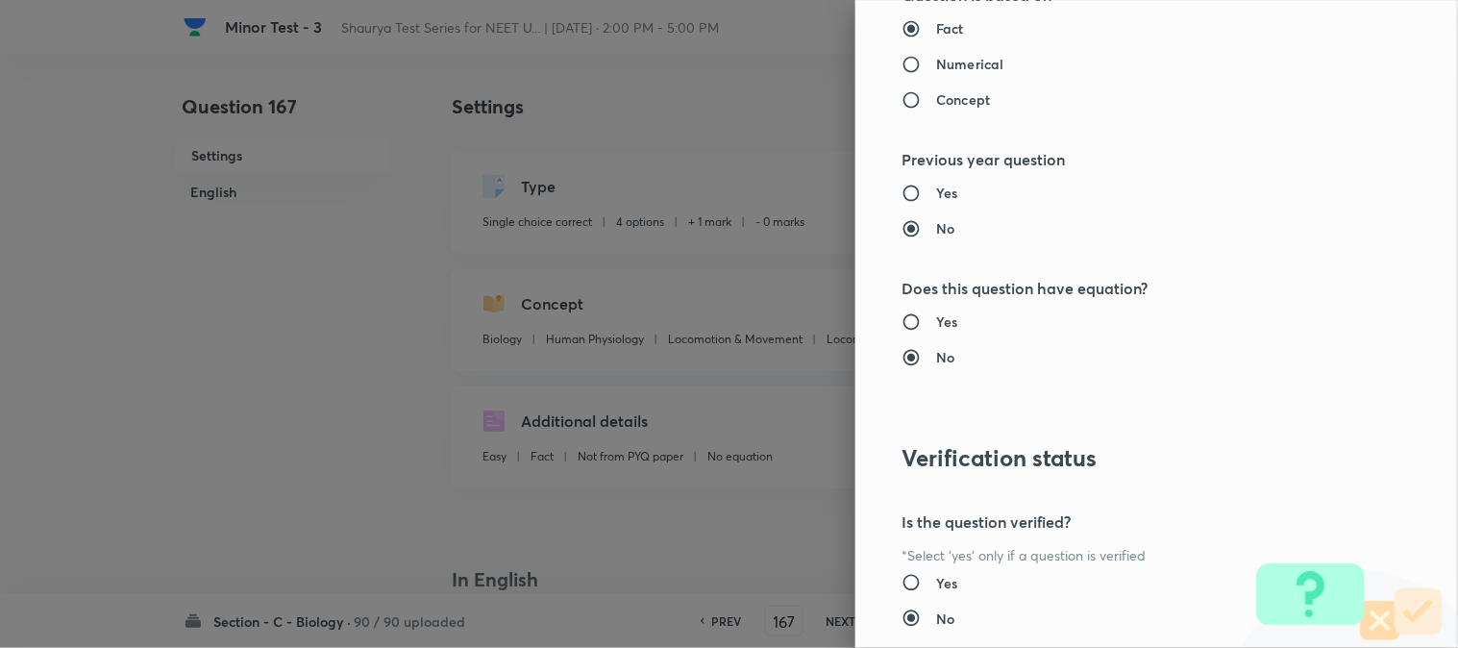
scroll to position [1972, 0]
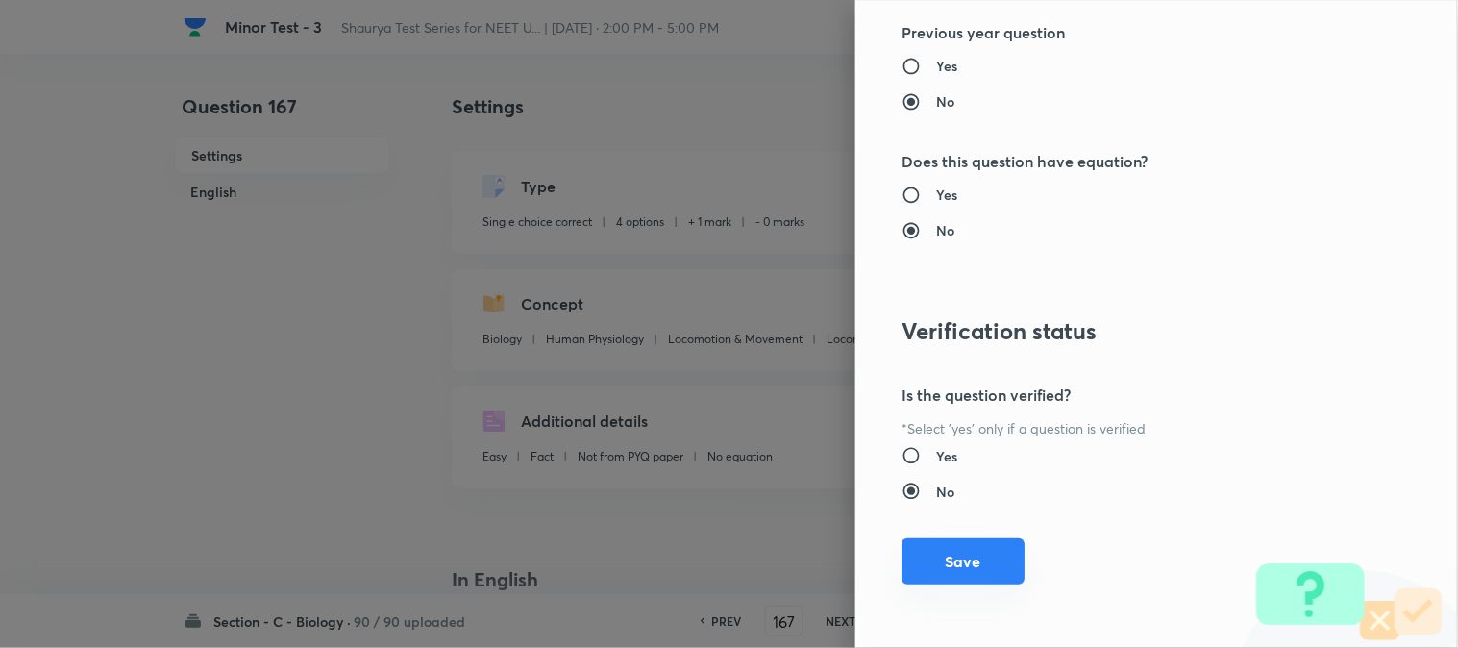
click at [965, 551] on button "Save" at bounding box center [963, 561] width 123 height 46
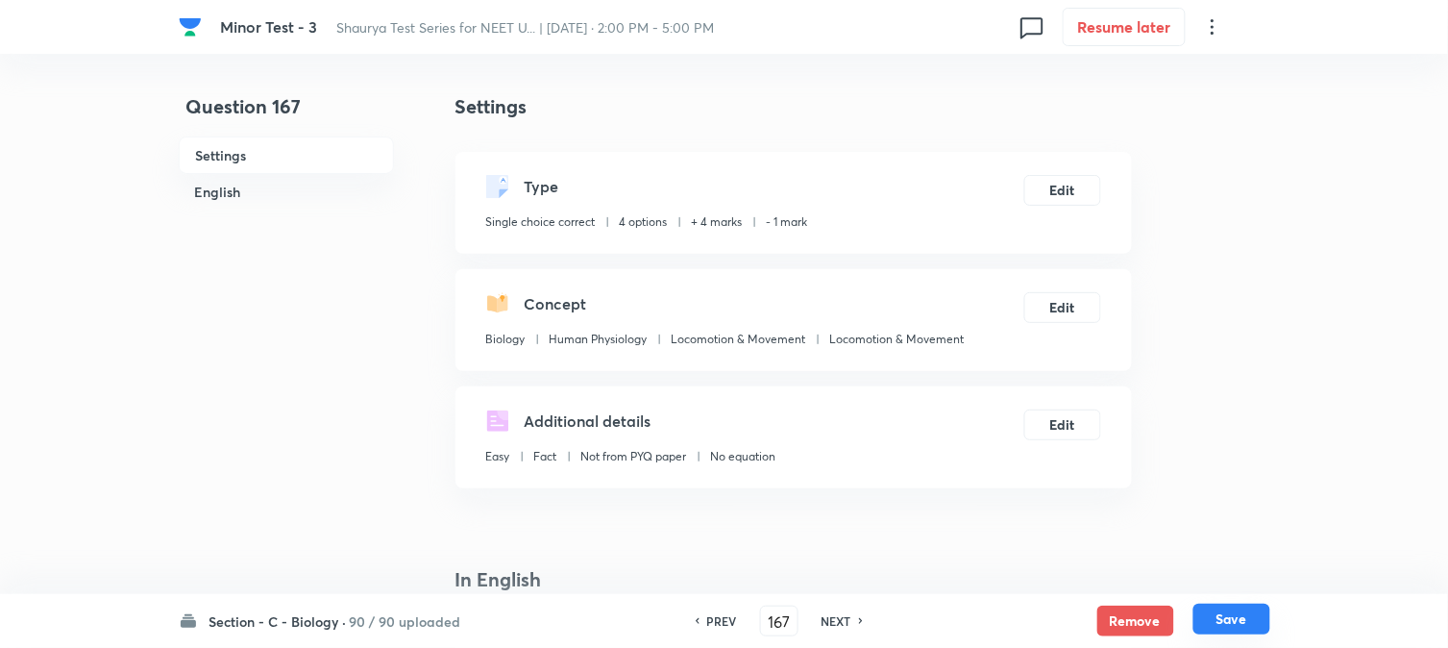
click at [1093, 615] on button "Save" at bounding box center [1232, 619] width 77 height 31
click at [1065, 187] on button "Edit" at bounding box center [1063, 188] width 77 height 31
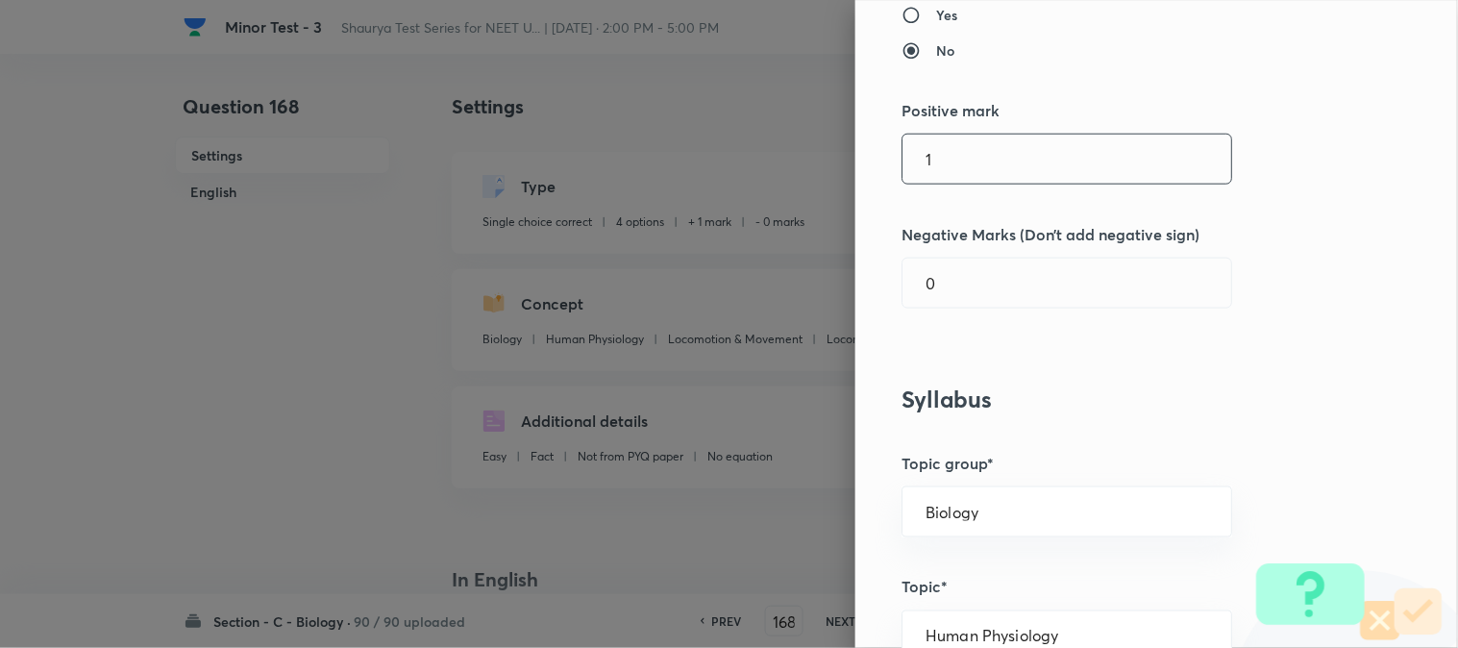
scroll to position [427, 0]
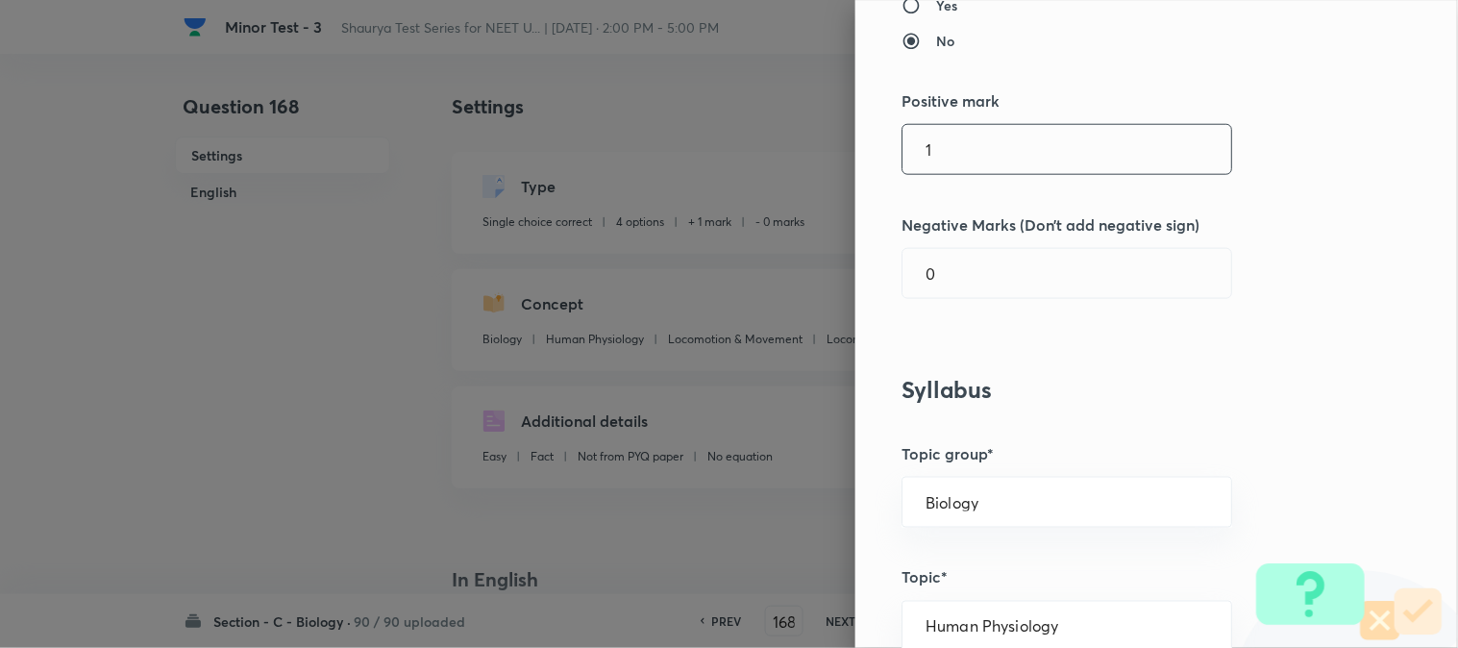
drag, startPoint x: 957, startPoint y: 133, endPoint x: 957, endPoint y: 154, distance: 21.1
click at [957, 135] on input "1" at bounding box center [1067, 149] width 329 height 49
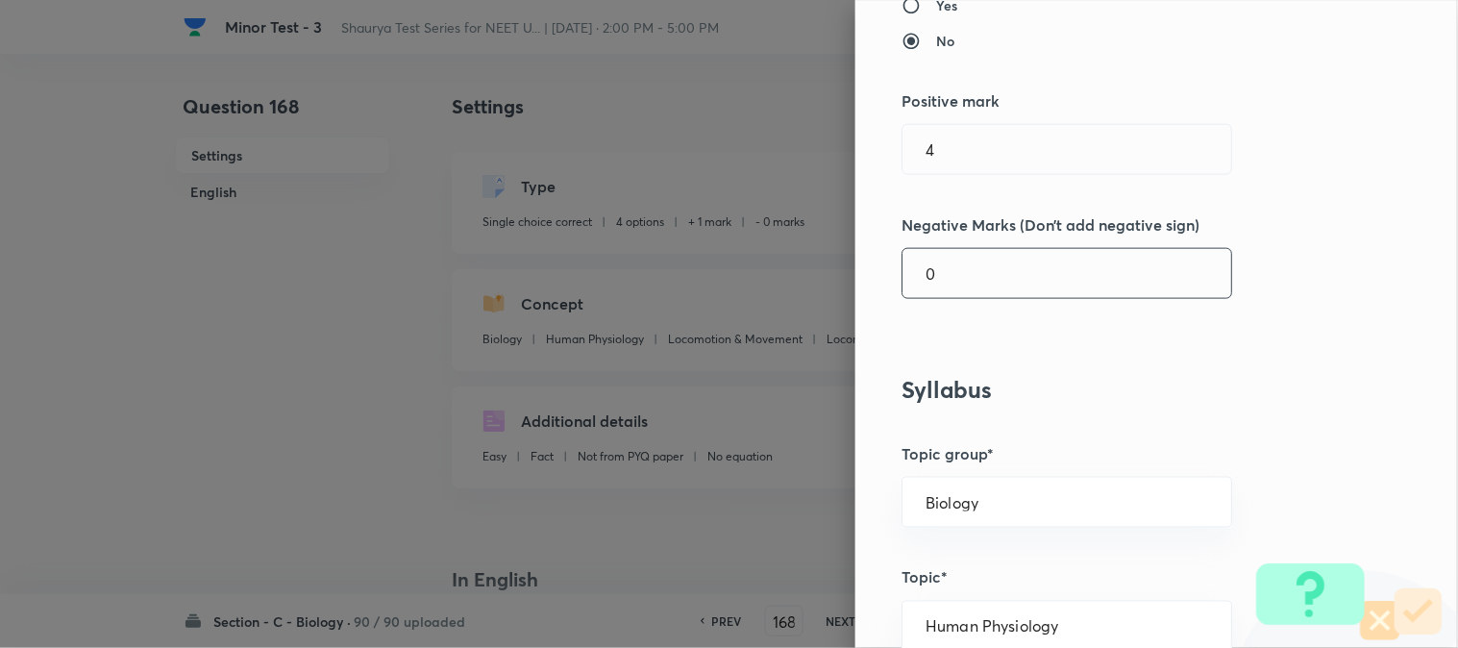
drag, startPoint x: 963, startPoint y: 270, endPoint x: 961, endPoint y: 284, distance: 13.6
click at [963, 277] on input "0" at bounding box center [1067, 273] width 329 height 49
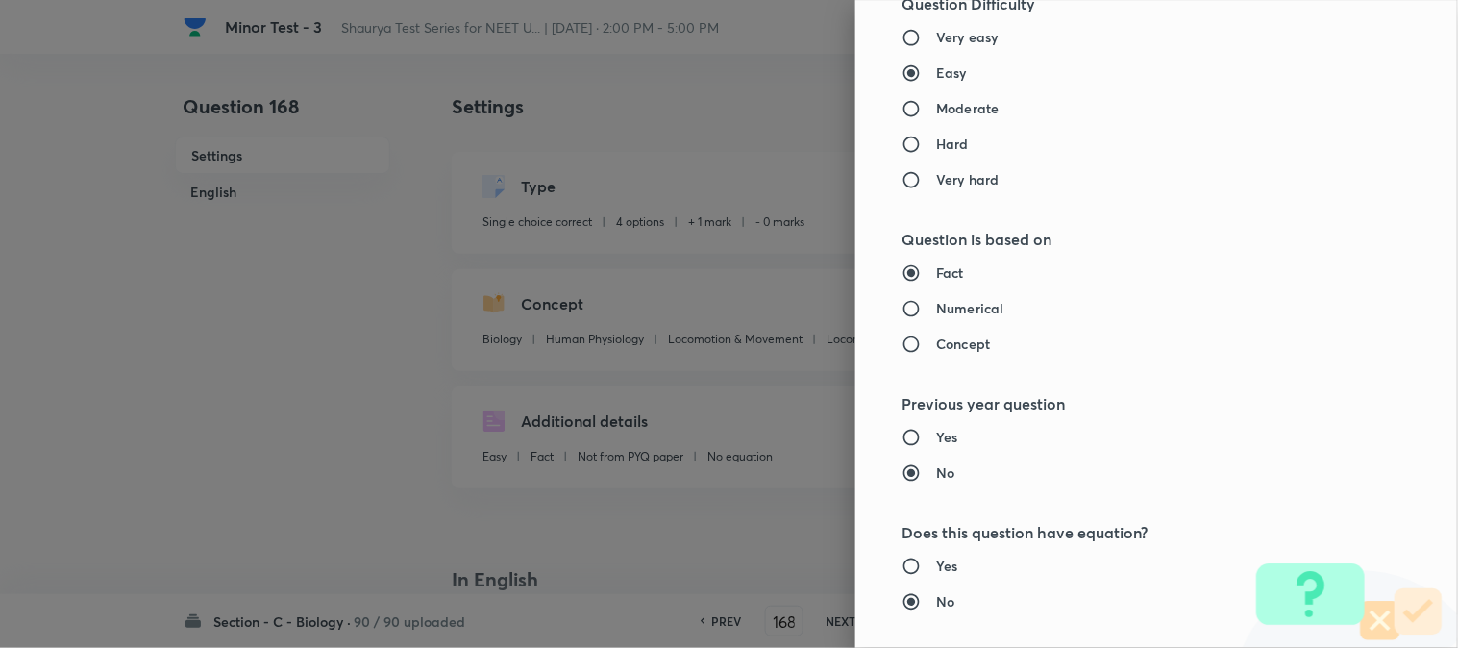
scroll to position [1972, 0]
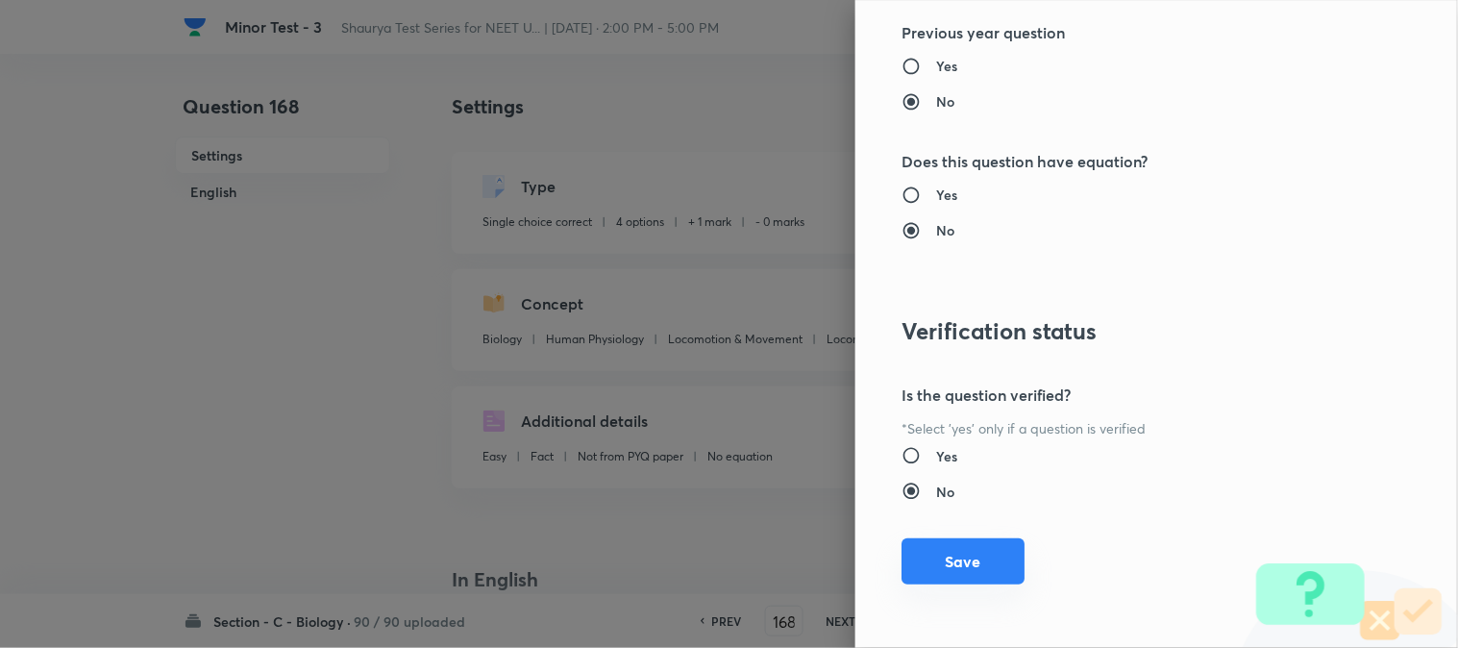
click at [954, 567] on button "Save" at bounding box center [963, 561] width 123 height 46
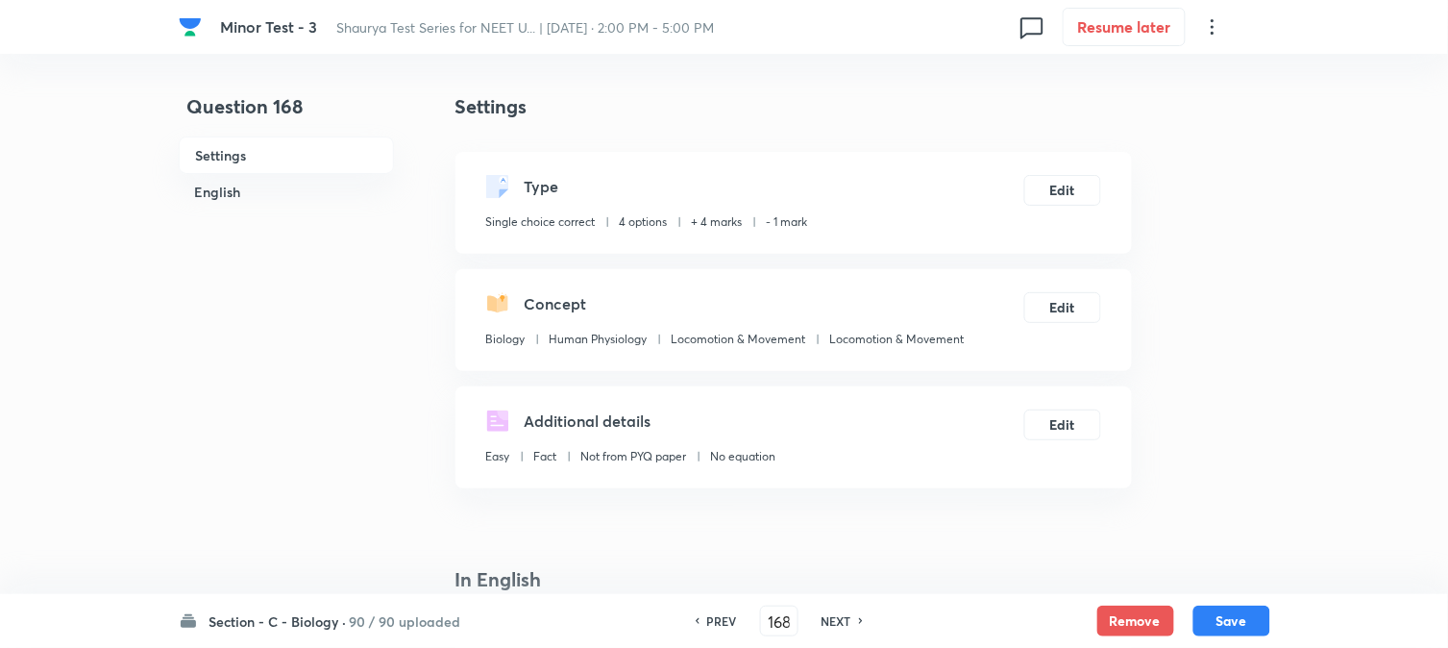
drag, startPoint x: 1213, startPoint y: 619, endPoint x: 1067, endPoint y: 164, distance: 477.5
click at [1093, 618] on button "Save" at bounding box center [1232, 621] width 77 height 31
click at [1075, 199] on button "Edit" at bounding box center [1063, 188] width 77 height 31
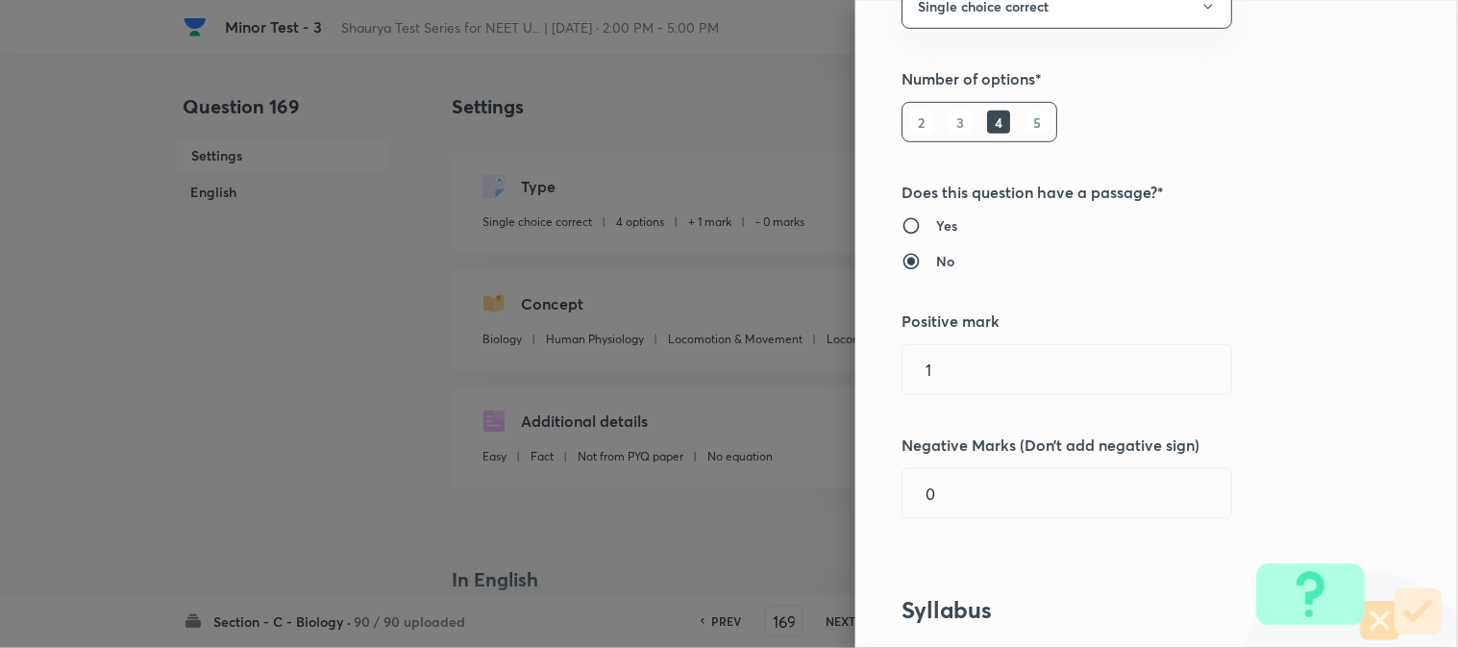
scroll to position [427, 0]
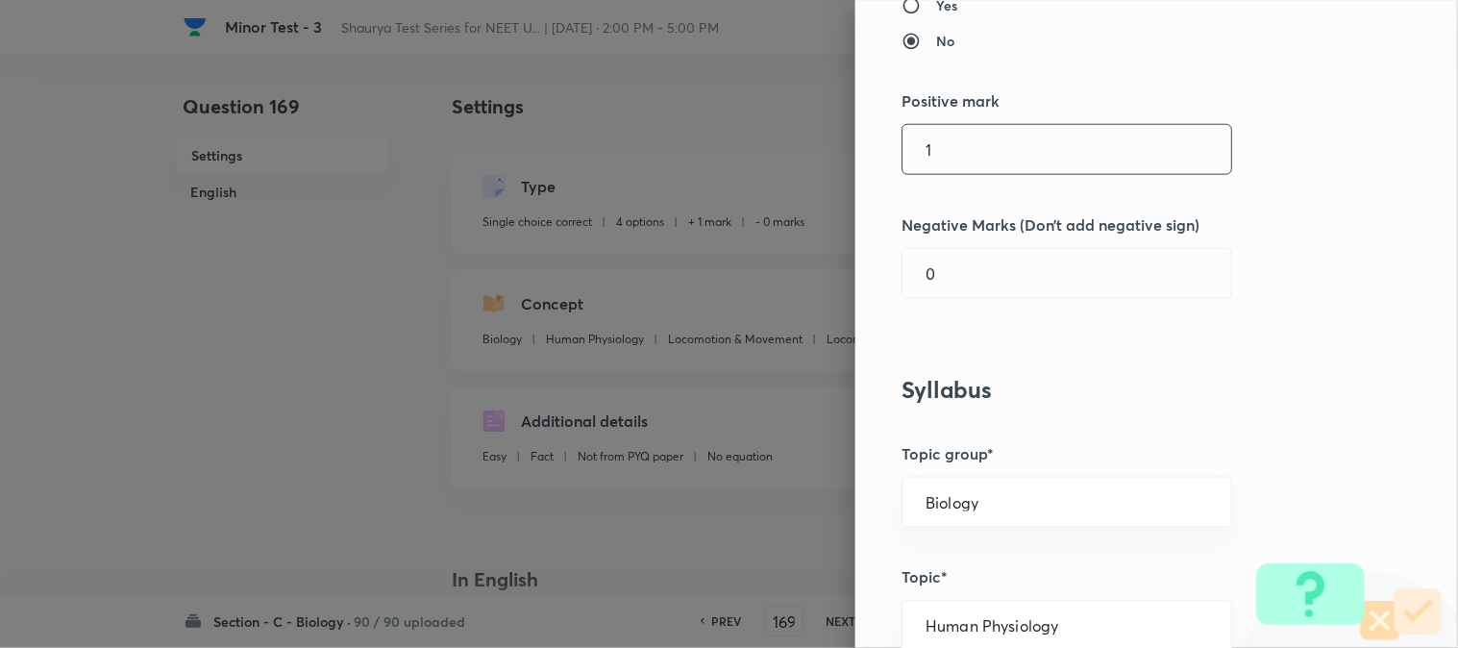
click at [945, 161] on input "1" at bounding box center [1067, 149] width 329 height 49
click at [947, 303] on div "Question settings Question type* Single choice correct Number of options* 2 3 4…" at bounding box center [1156, 324] width 603 height 648
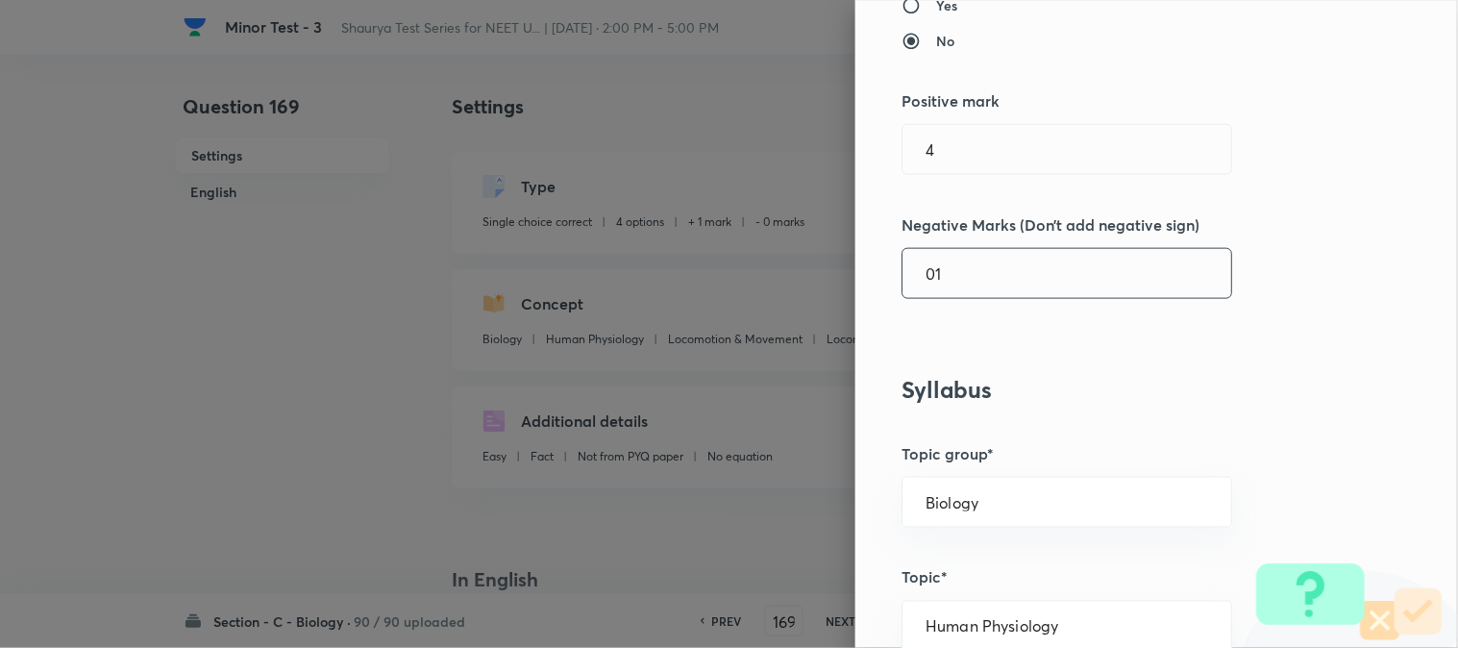
click at [949, 295] on input "01" at bounding box center [1067, 273] width 329 height 49
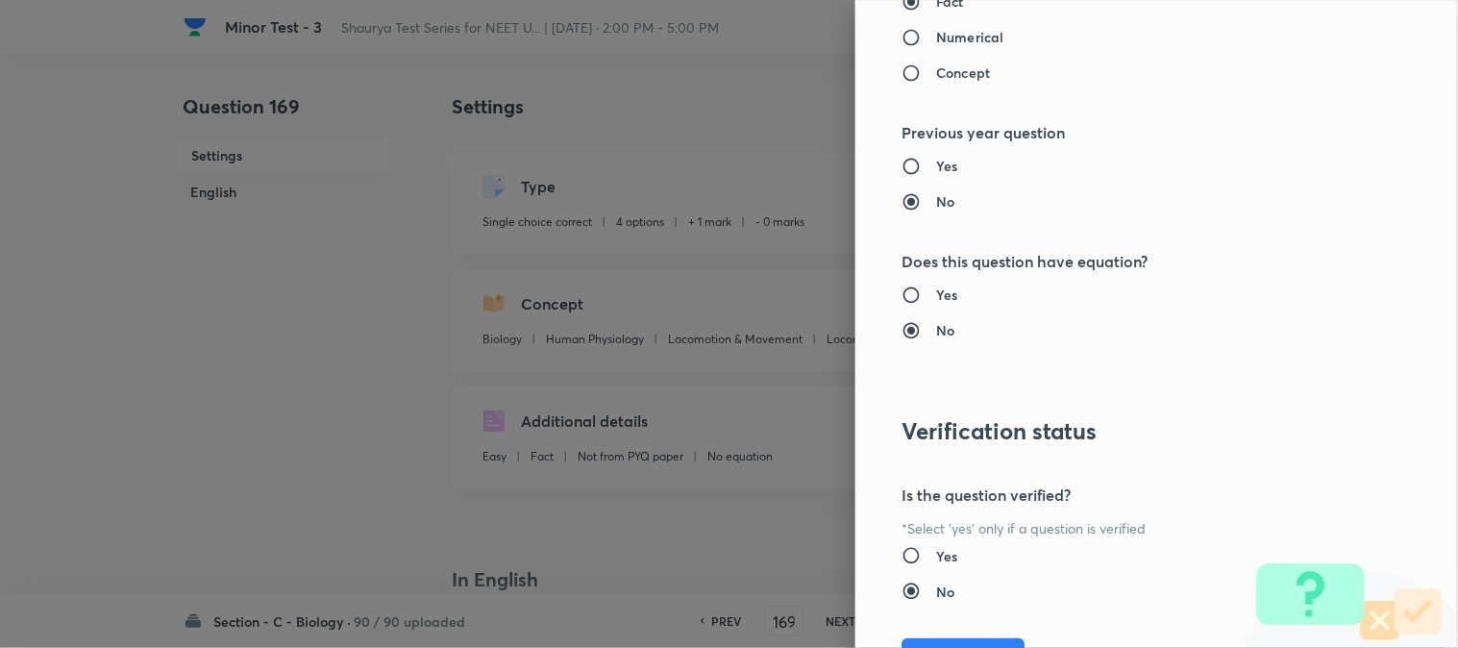
scroll to position [1972, 0]
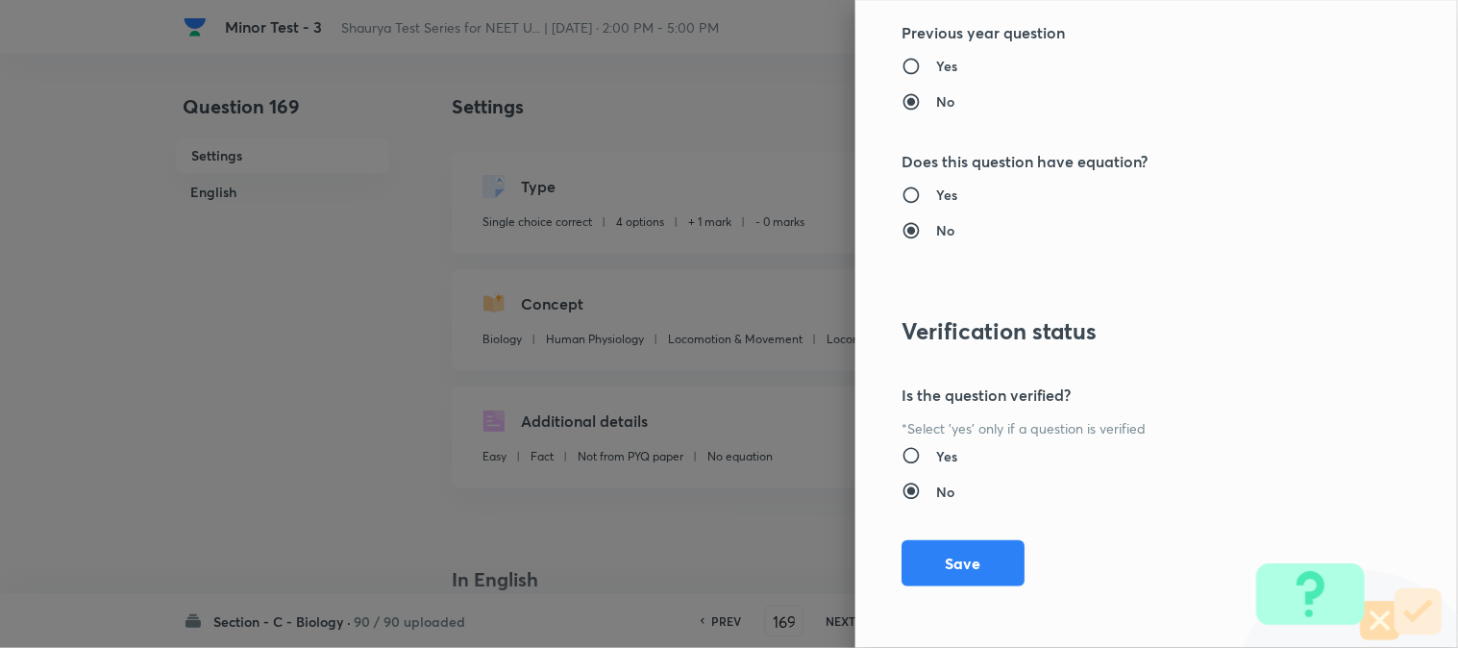
drag, startPoint x: 964, startPoint y: 561, endPoint x: 1164, endPoint y: 613, distance: 206.6
click at [964, 563] on button "Save" at bounding box center [963, 563] width 123 height 46
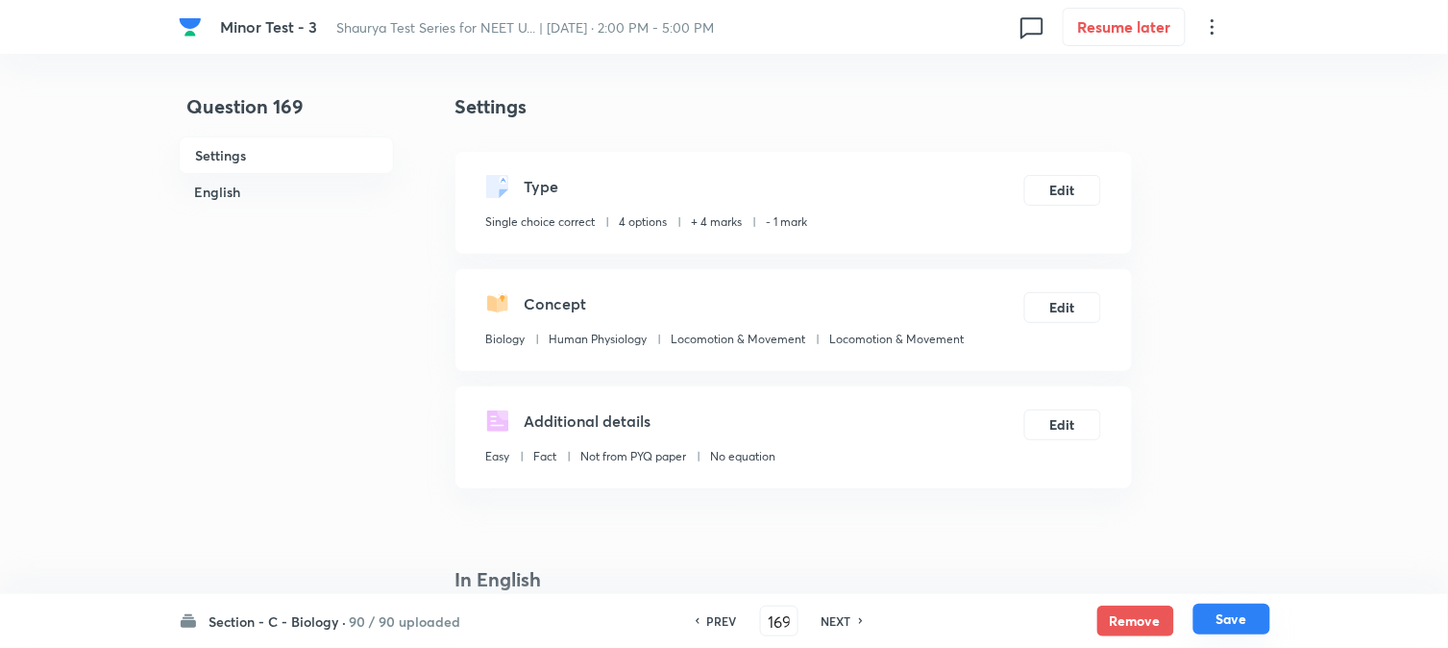
click at [1093, 622] on button "Save" at bounding box center [1232, 619] width 77 height 31
click at [1065, 192] on button "Edit" at bounding box center [1063, 188] width 77 height 31
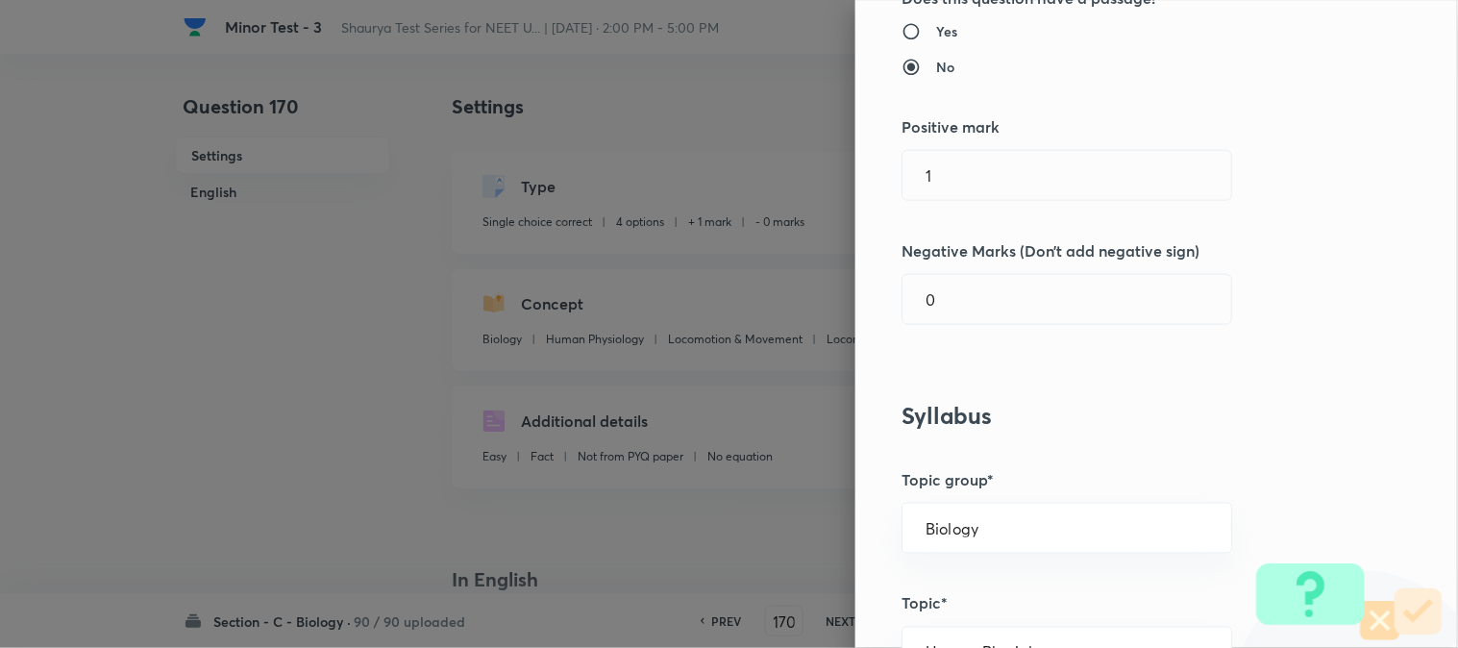
scroll to position [427, 0]
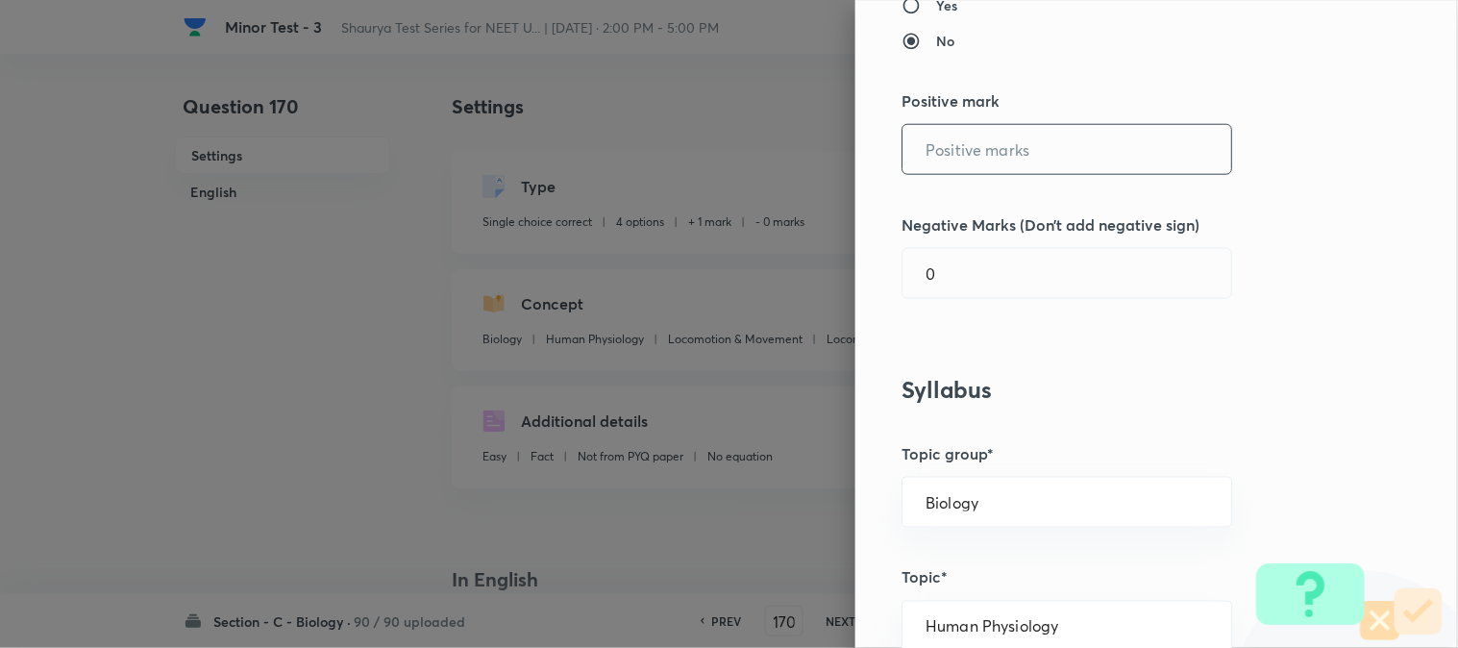
click at [965, 151] on input "text" at bounding box center [1067, 149] width 329 height 49
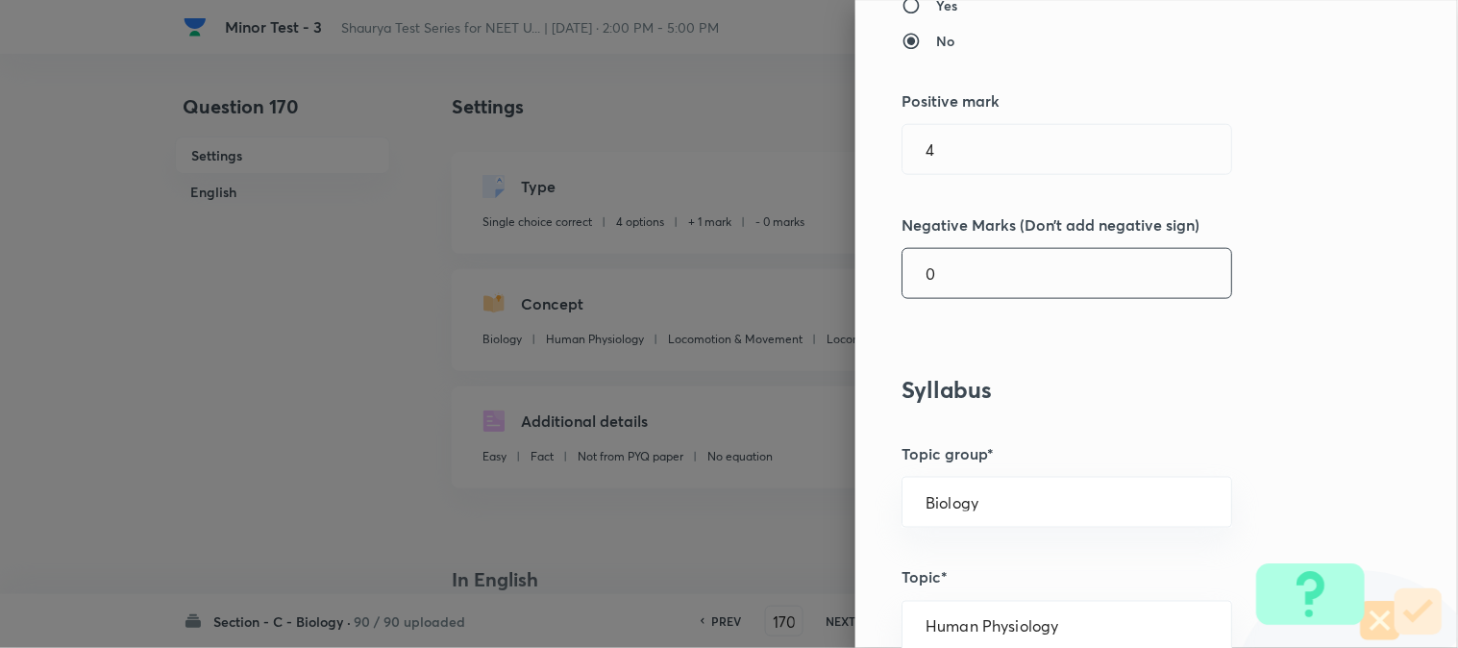
click at [964, 265] on input "0" at bounding box center [1067, 273] width 329 height 49
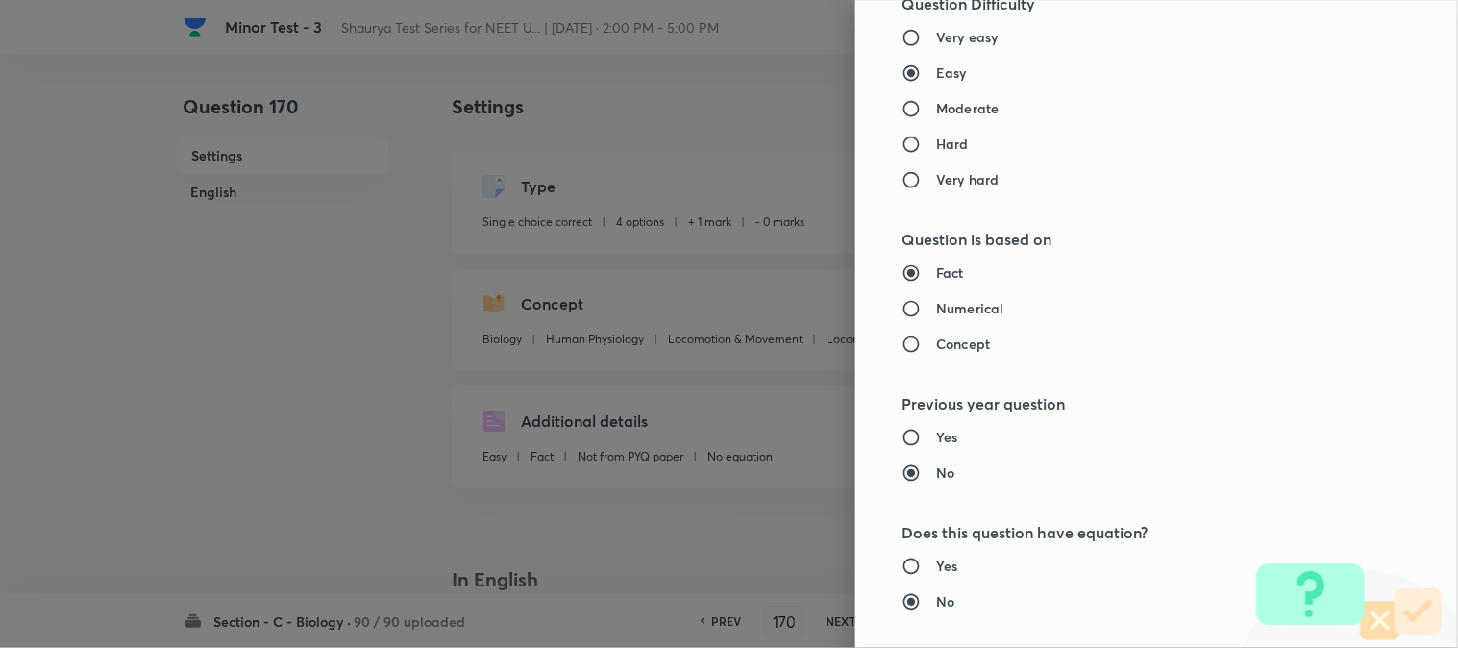
scroll to position [1972, 0]
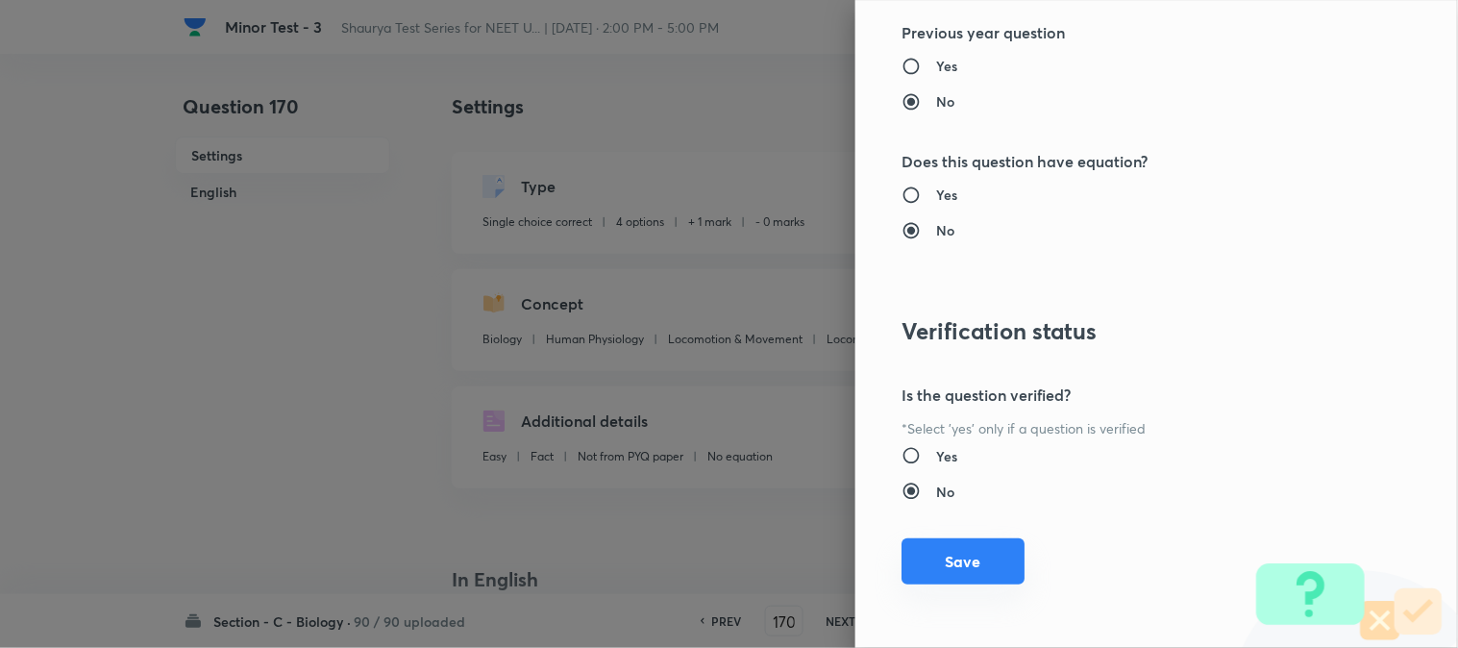
click at [966, 543] on div "Question settings Question type* Single choice correct Number of options* 2 3 4…" at bounding box center [1156, 324] width 603 height 648
click at [977, 548] on button "Save" at bounding box center [963, 561] width 123 height 46
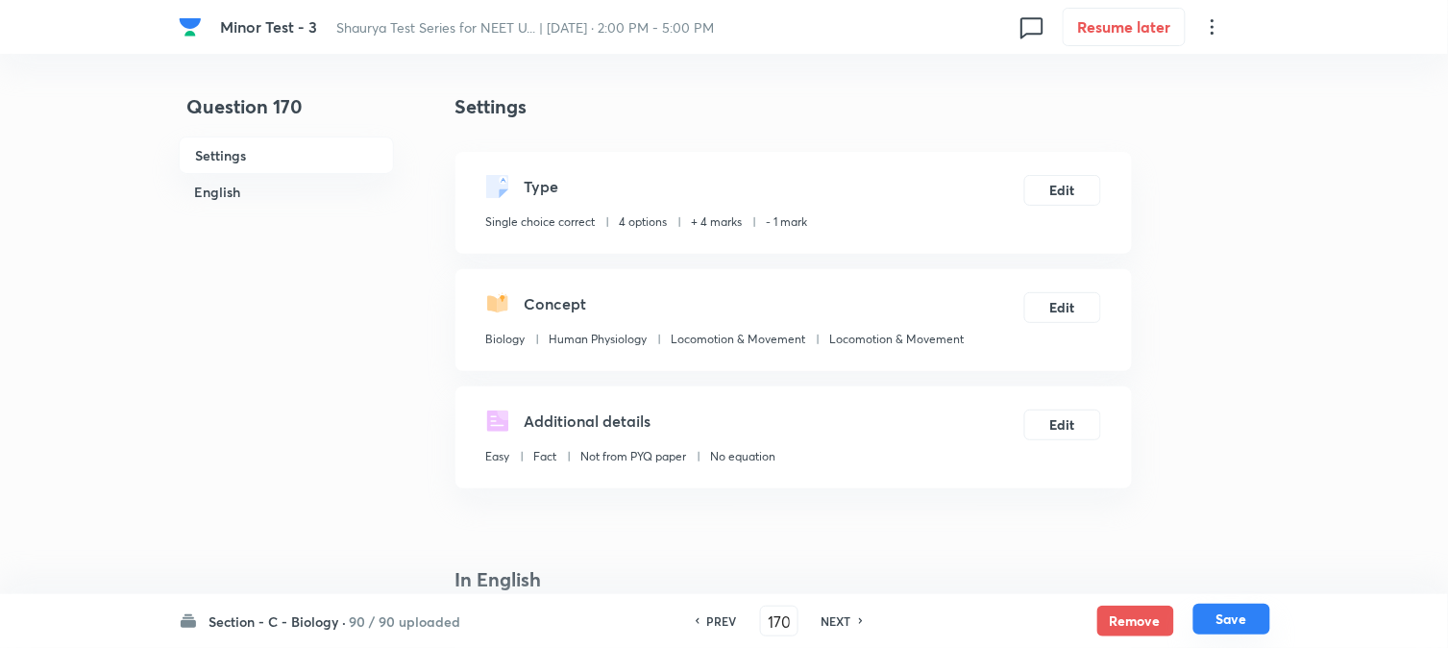
click at [1093, 611] on button "Save" at bounding box center [1232, 619] width 77 height 31
click at [1078, 199] on button "Edit" at bounding box center [1063, 188] width 77 height 31
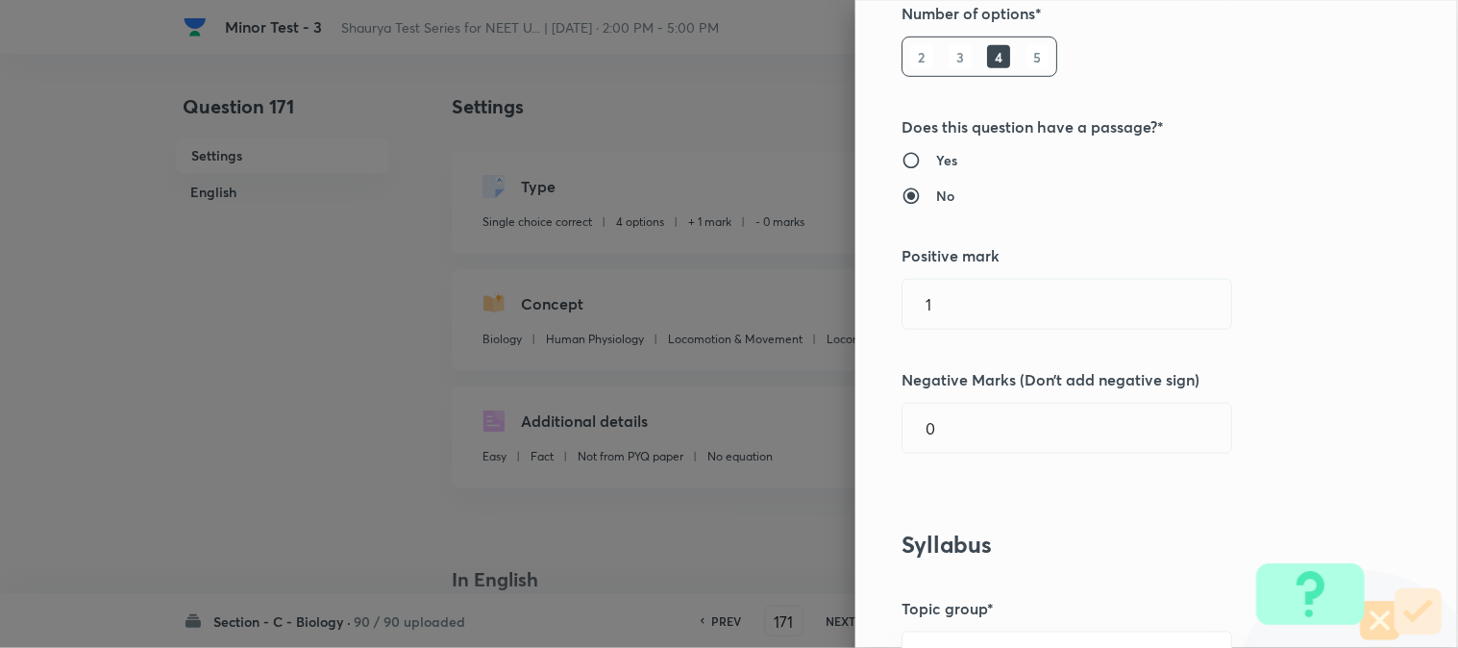
scroll to position [320, 0]
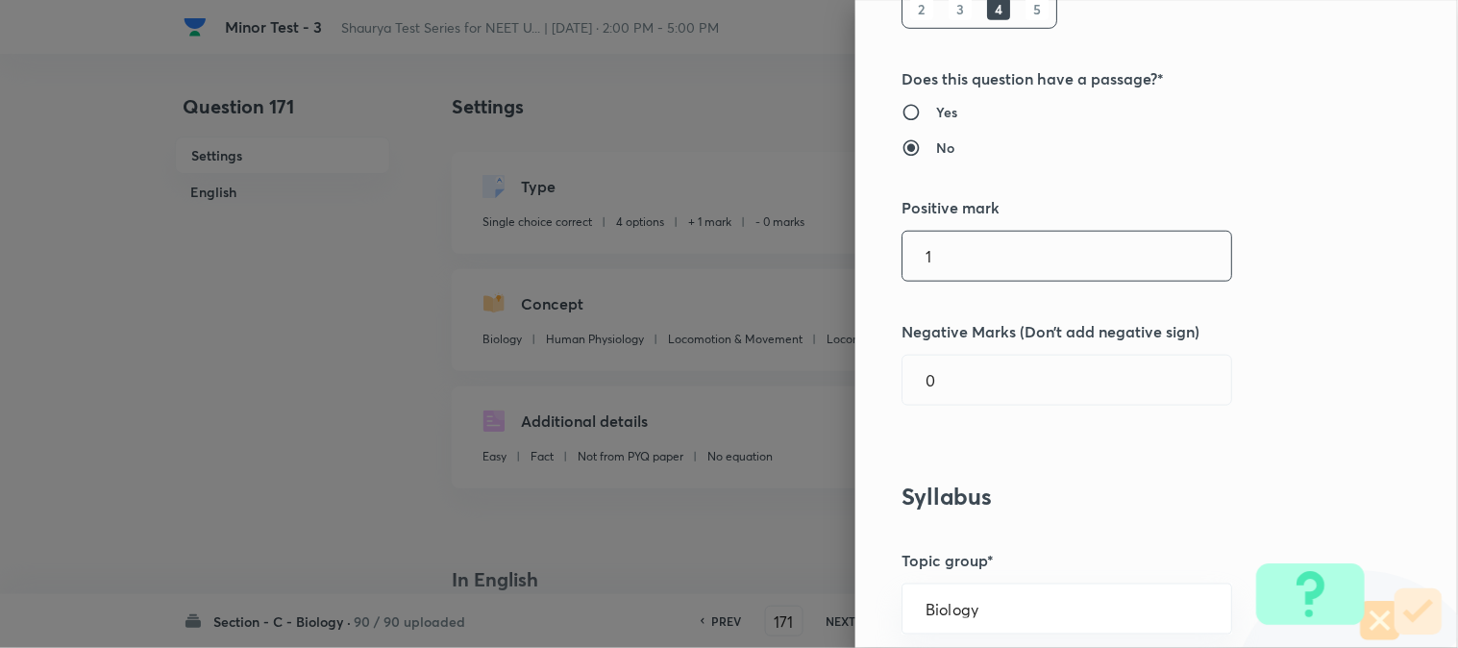
drag, startPoint x: 973, startPoint y: 258, endPoint x: 976, endPoint y: 271, distance: 13.8
click at [976, 266] on input "1" at bounding box center [1067, 256] width 329 height 49
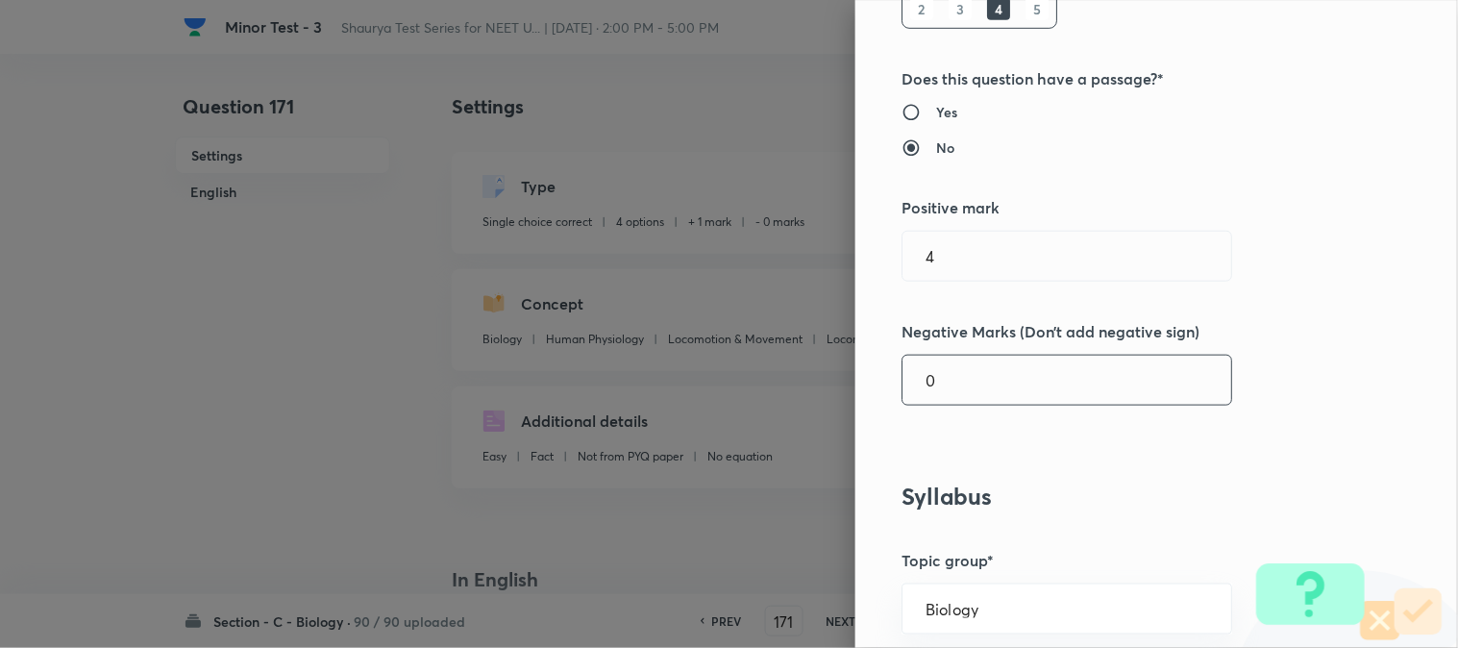
click at [971, 391] on input "0" at bounding box center [1067, 380] width 329 height 49
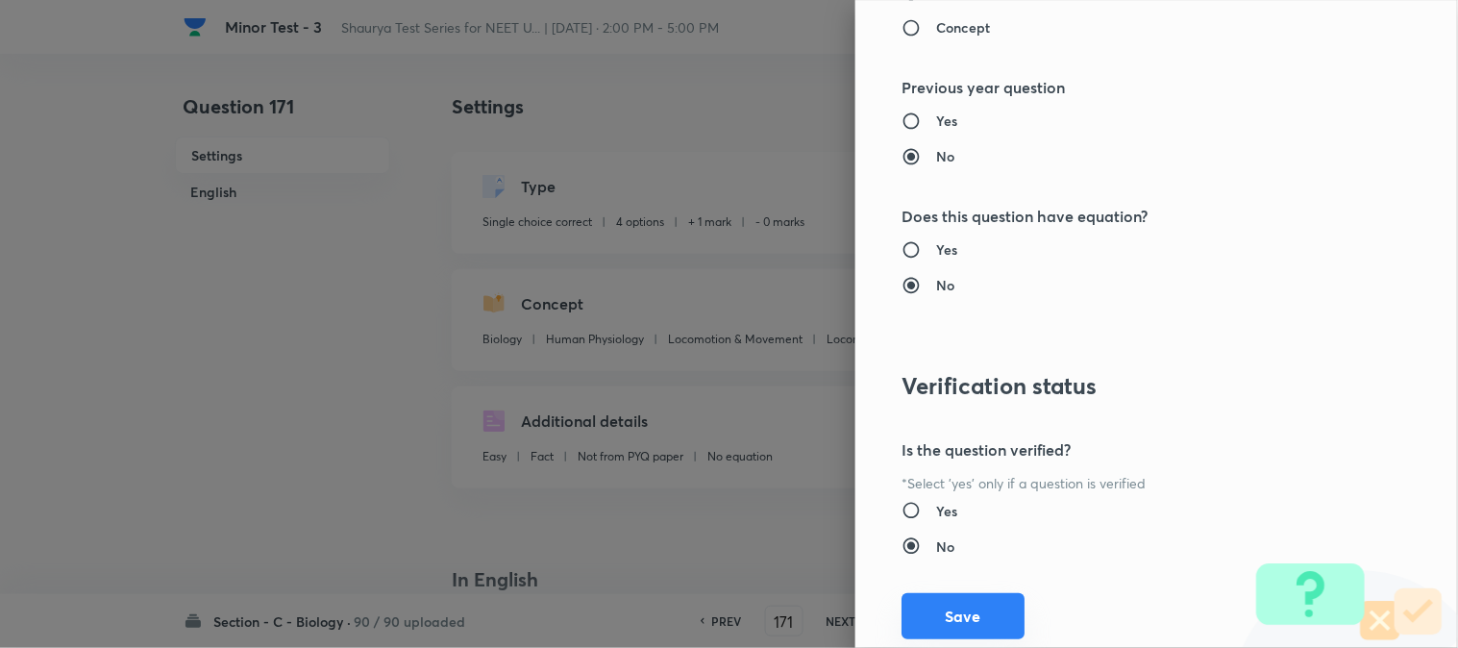
scroll to position [1972, 0]
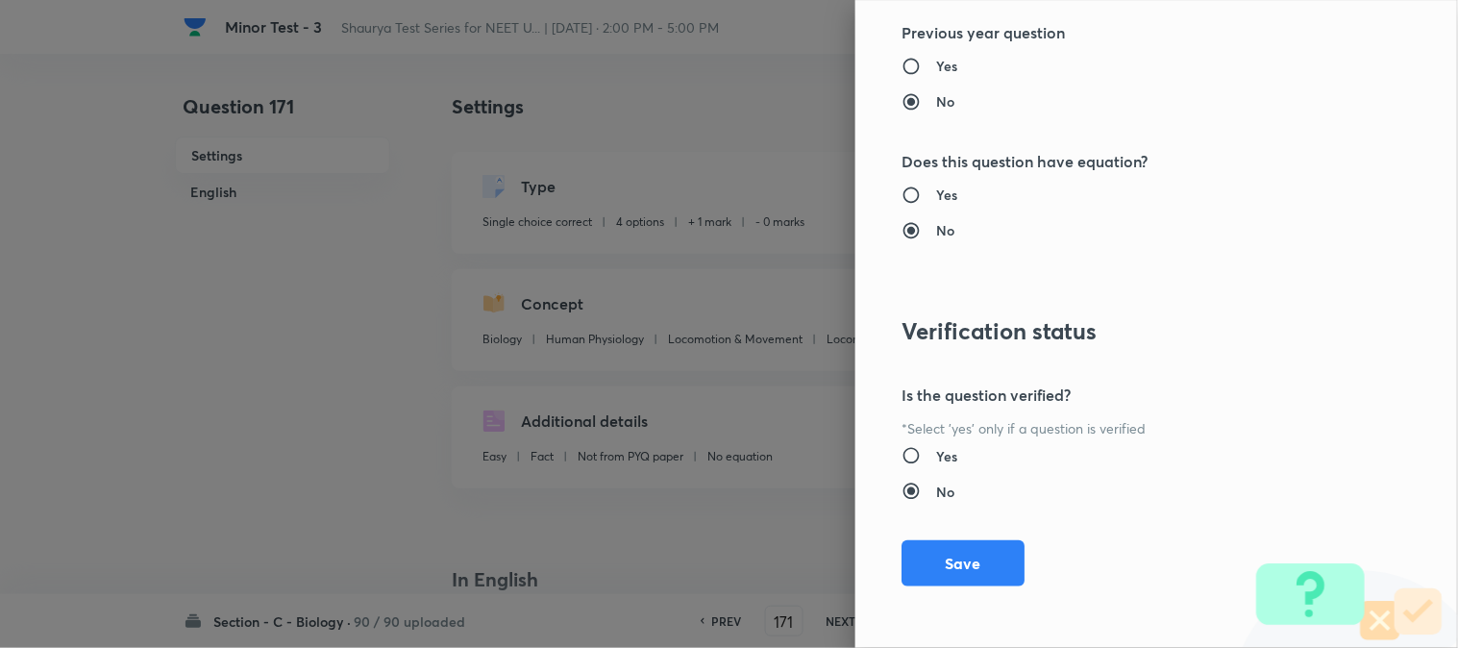
click at [966, 565] on button "Save" at bounding box center [963, 563] width 123 height 46
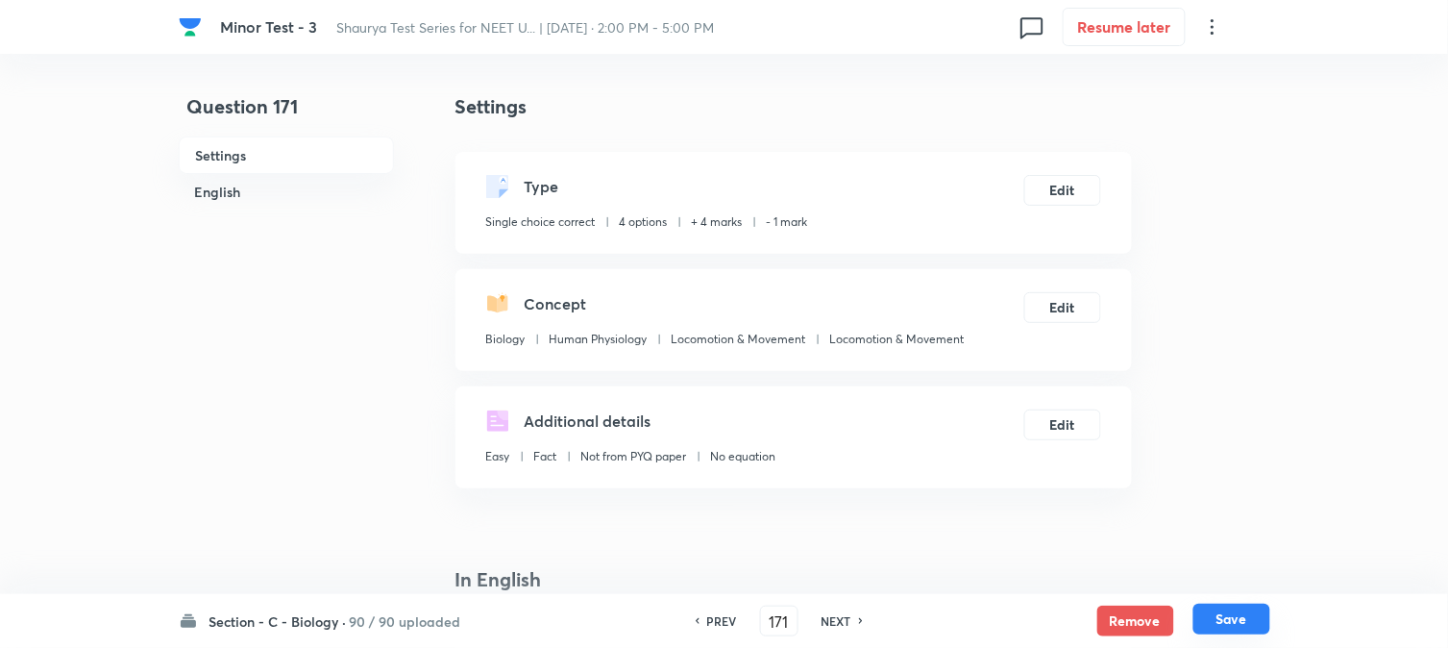
click at [1093, 620] on button "Save" at bounding box center [1232, 619] width 77 height 31
click at [1071, 195] on button "Edit" at bounding box center [1063, 188] width 77 height 31
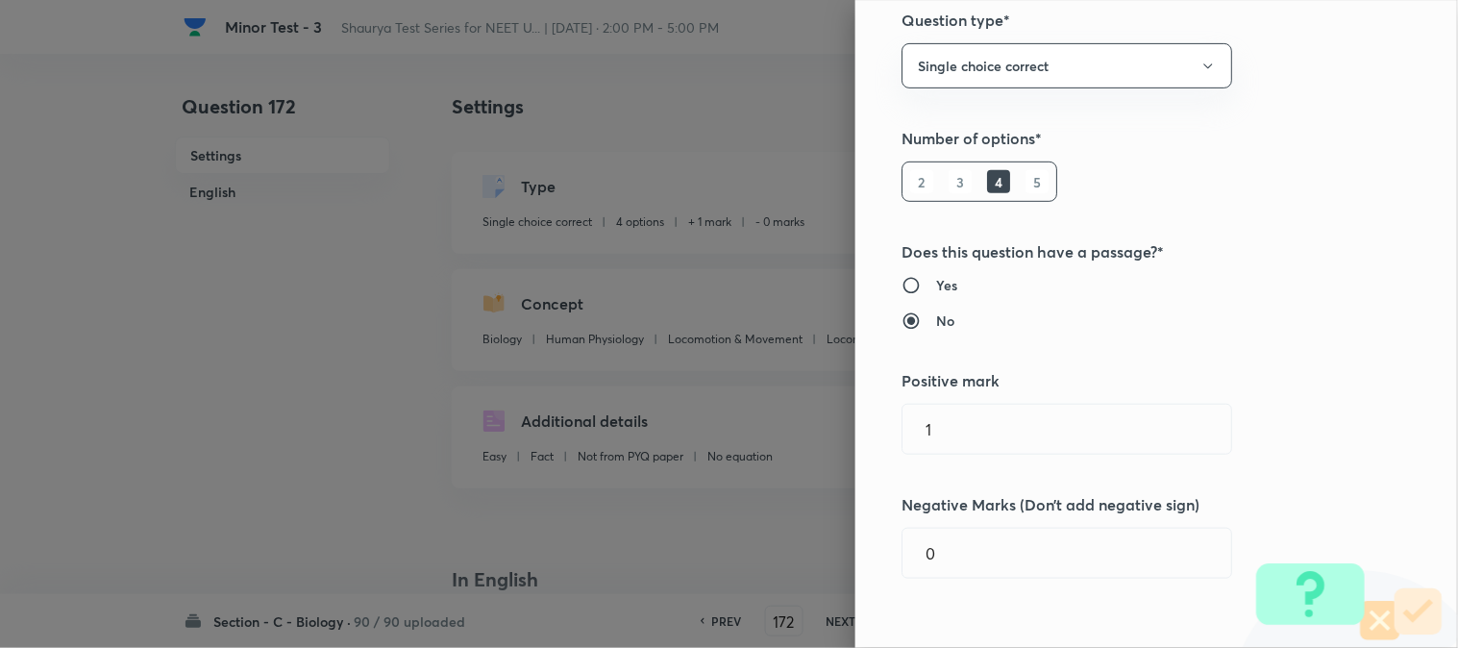
scroll to position [427, 0]
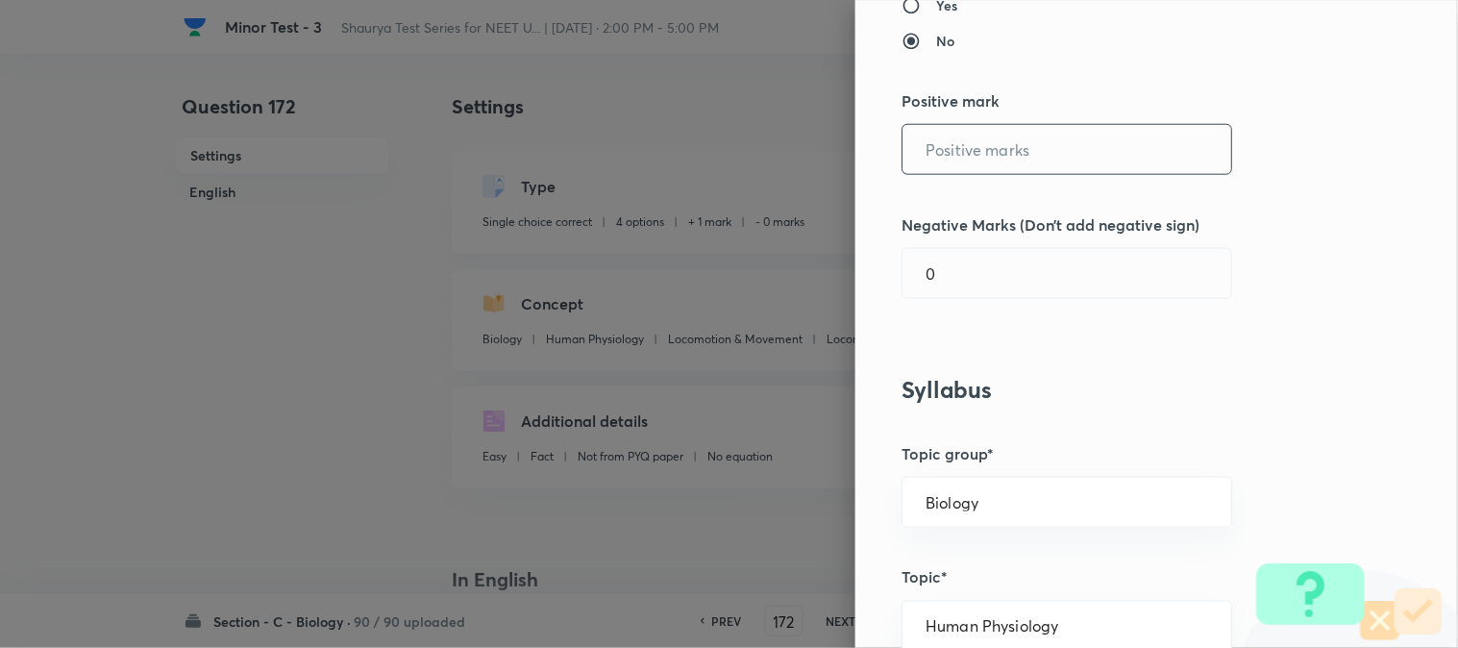
click at [950, 157] on input "text" at bounding box center [1067, 149] width 329 height 49
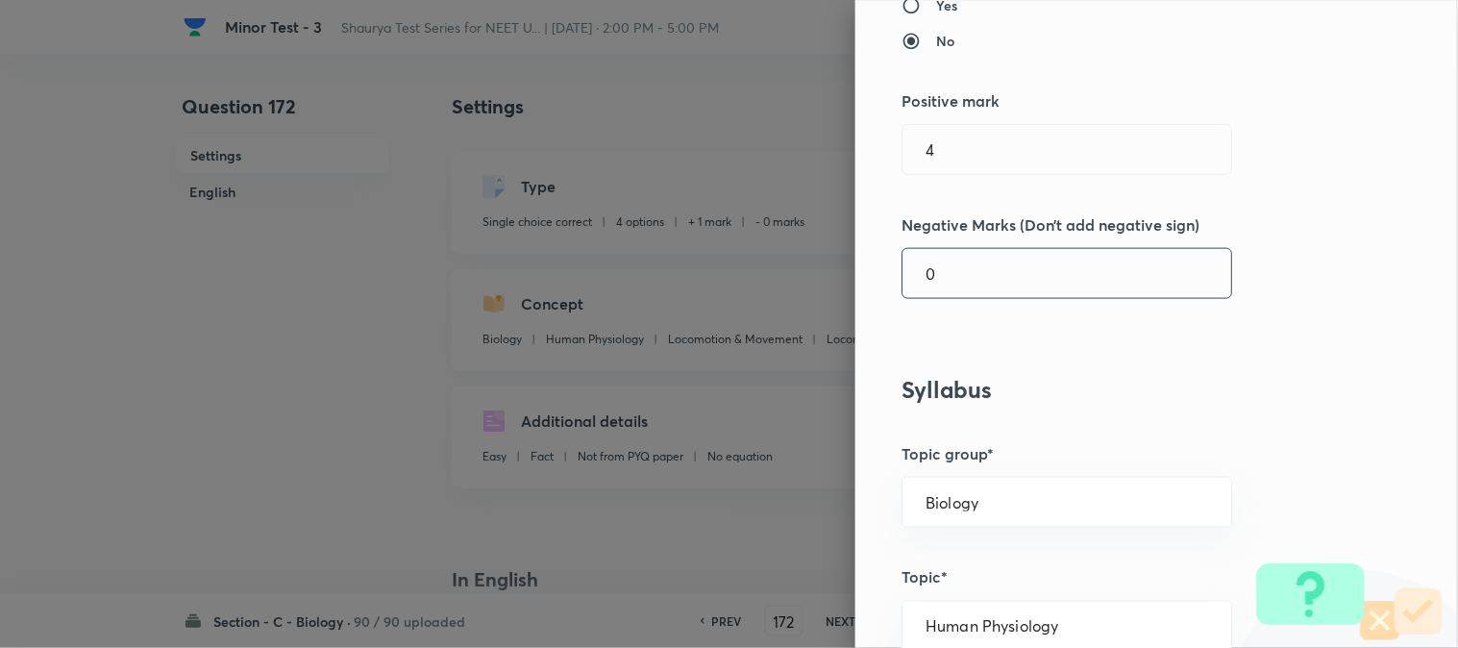
click at [946, 285] on input "0" at bounding box center [1067, 273] width 329 height 49
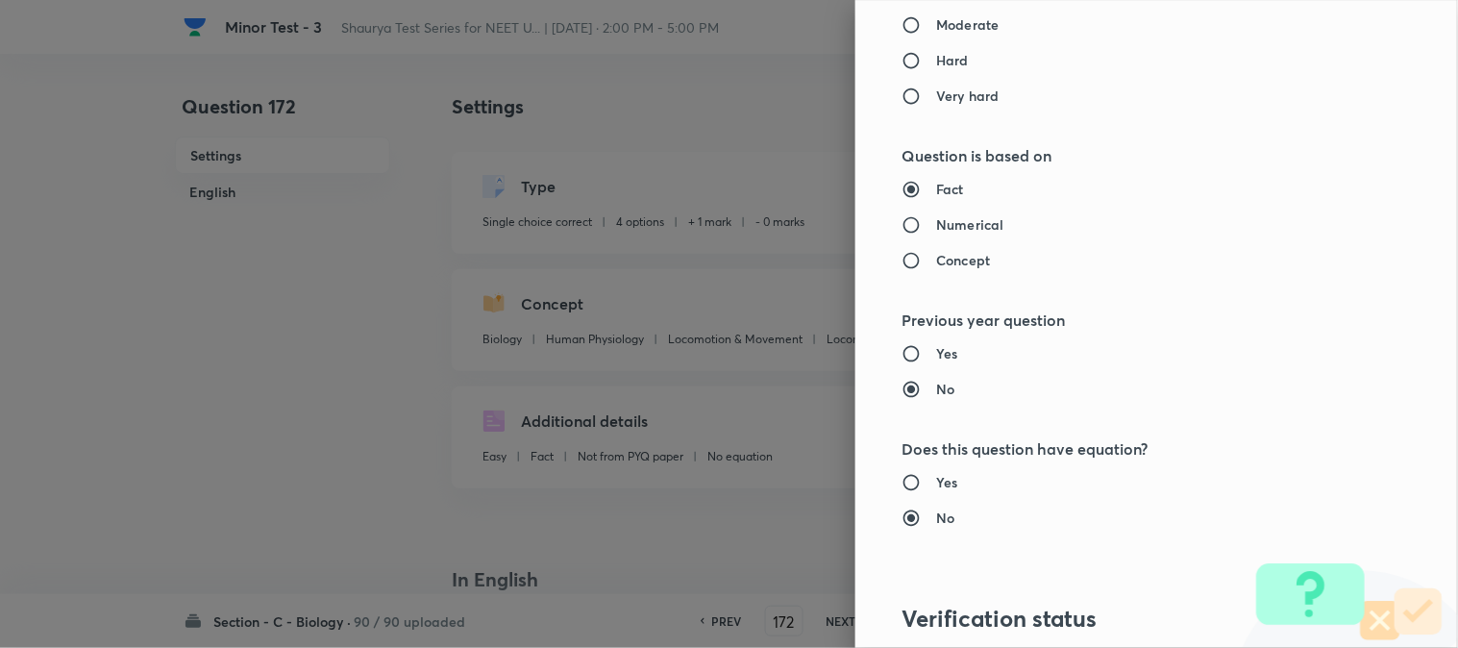
scroll to position [1972, 0]
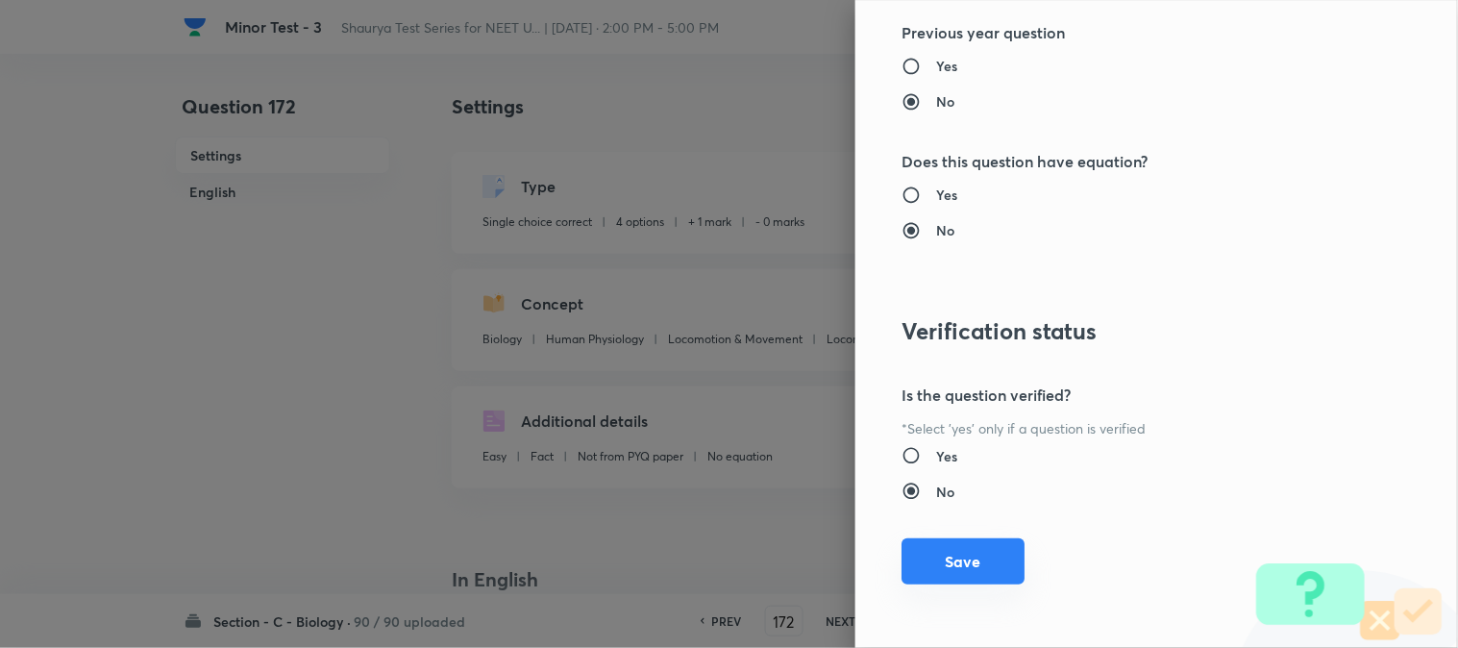
click at [972, 543] on button "Save" at bounding box center [963, 561] width 123 height 46
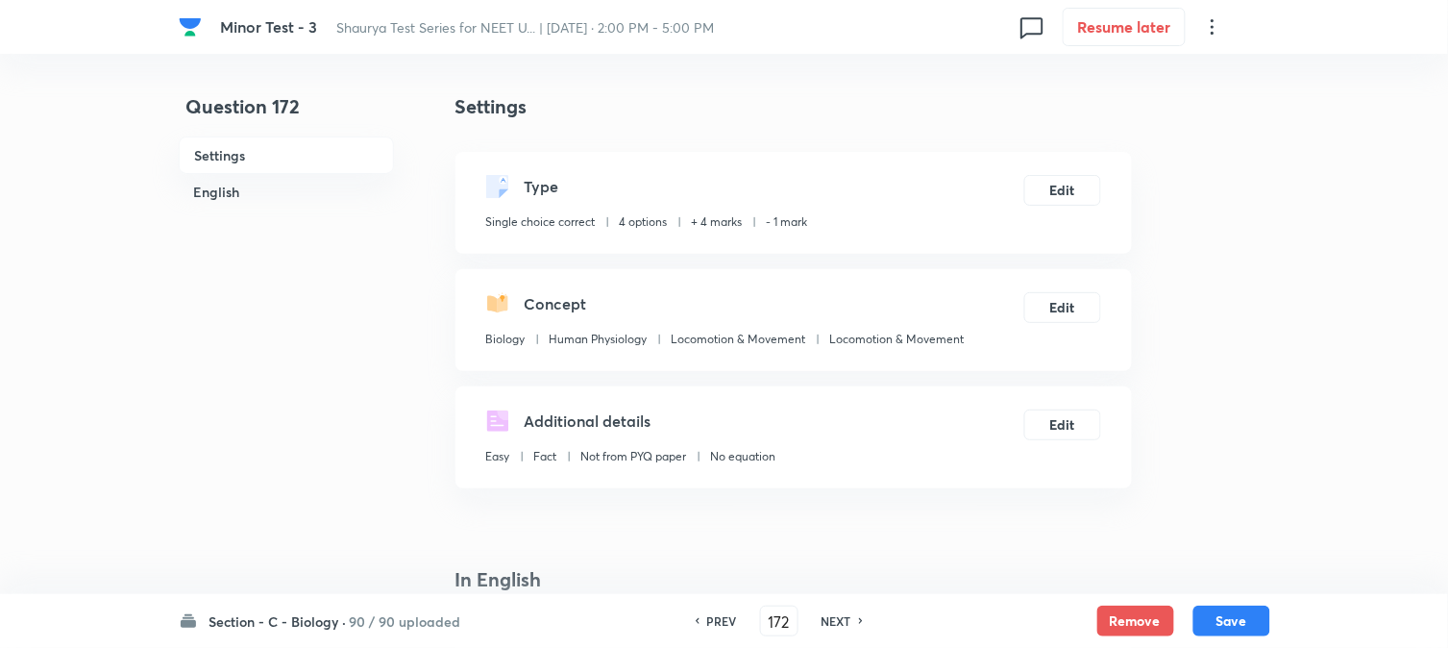
drag, startPoint x: 1242, startPoint y: 618, endPoint x: 1209, endPoint y: 538, distance: 86.2
click at [1093, 616] on button "Save" at bounding box center [1232, 621] width 77 height 31
click at [1063, 195] on button "Edit" at bounding box center [1063, 188] width 77 height 31
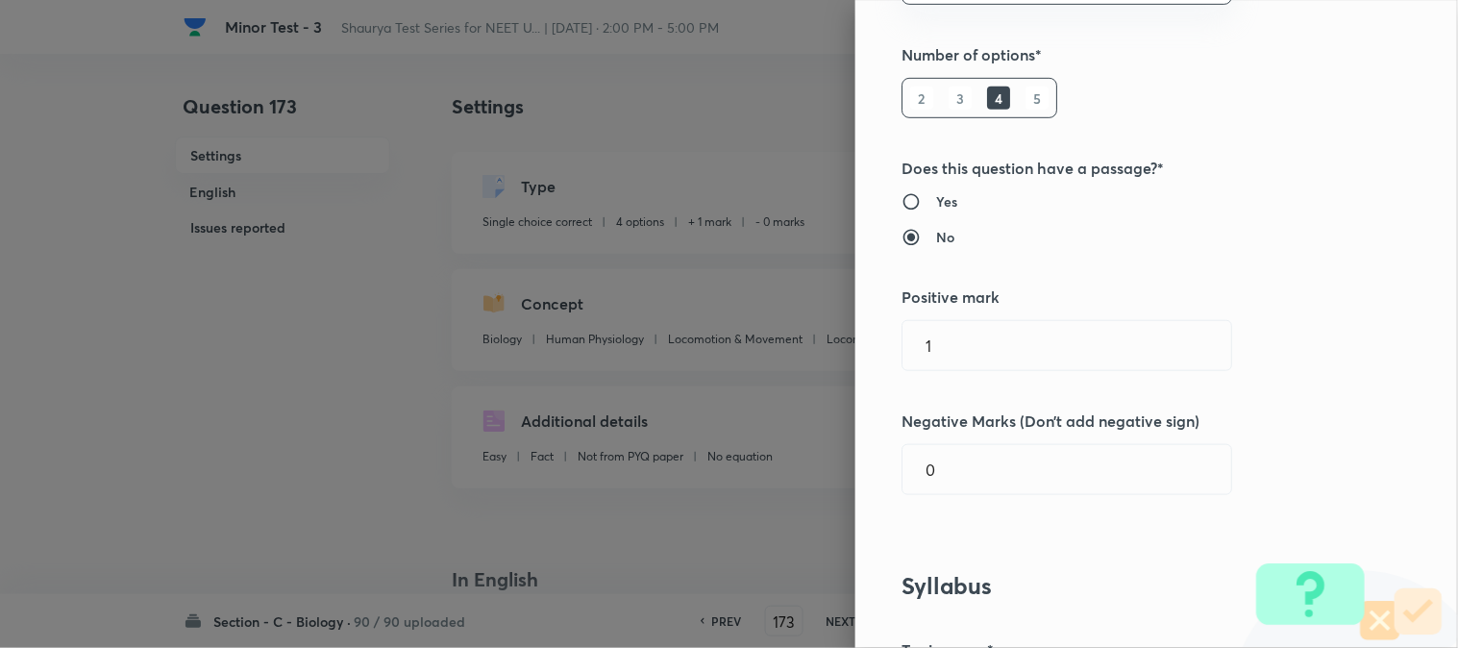
scroll to position [320, 0]
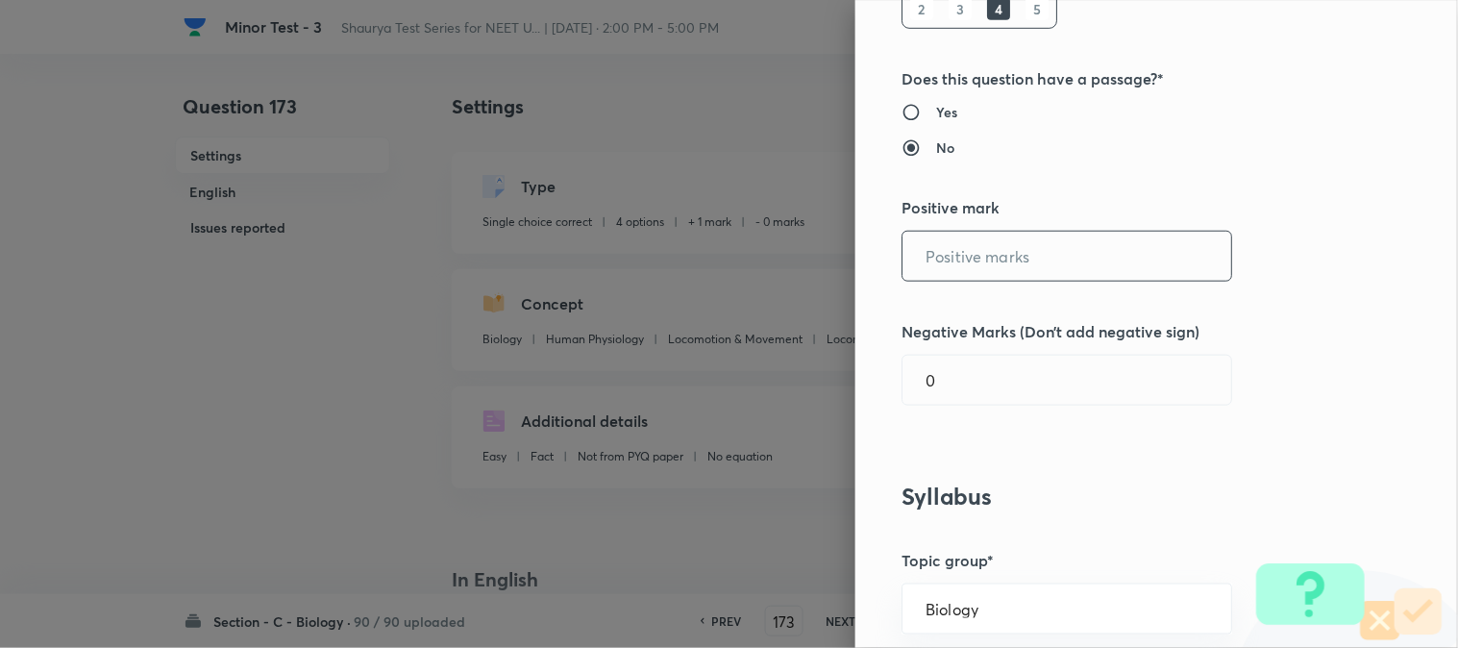
drag, startPoint x: 954, startPoint y: 245, endPoint x: 957, endPoint y: 281, distance: 35.7
click at [957, 246] on input "text" at bounding box center [1067, 256] width 329 height 49
click at [958, 401] on input "0" at bounding box center [1067, 380] width 329 height 49
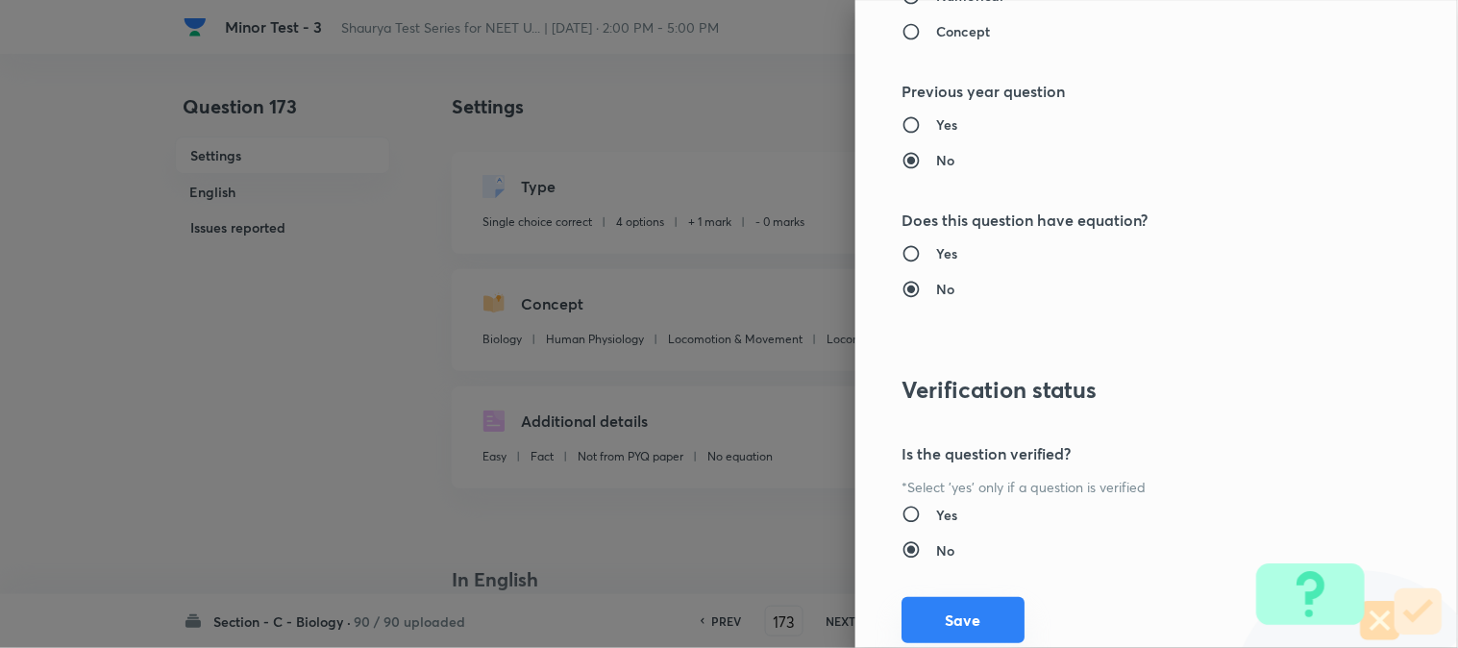
scroll to position [1972, 0]
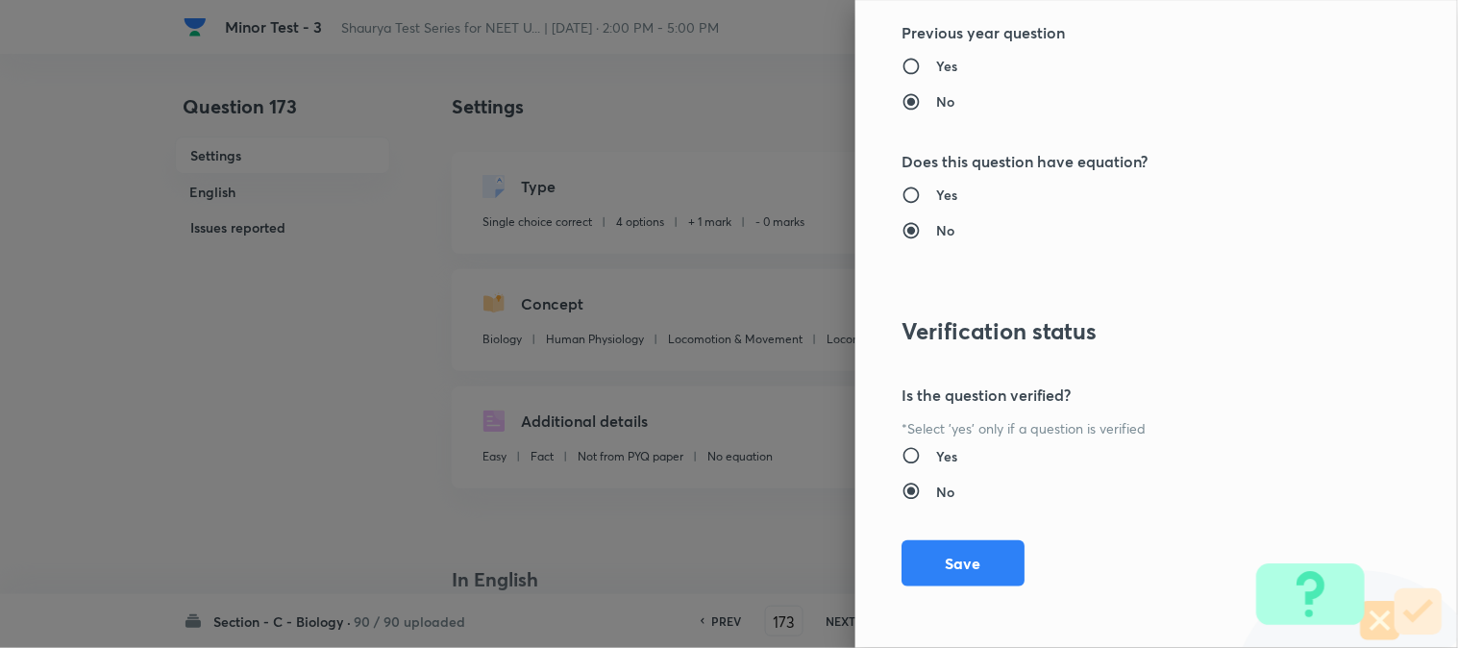
click at [973, 552] on button "Save" at bounding box center [963, 563] width 123 height 46
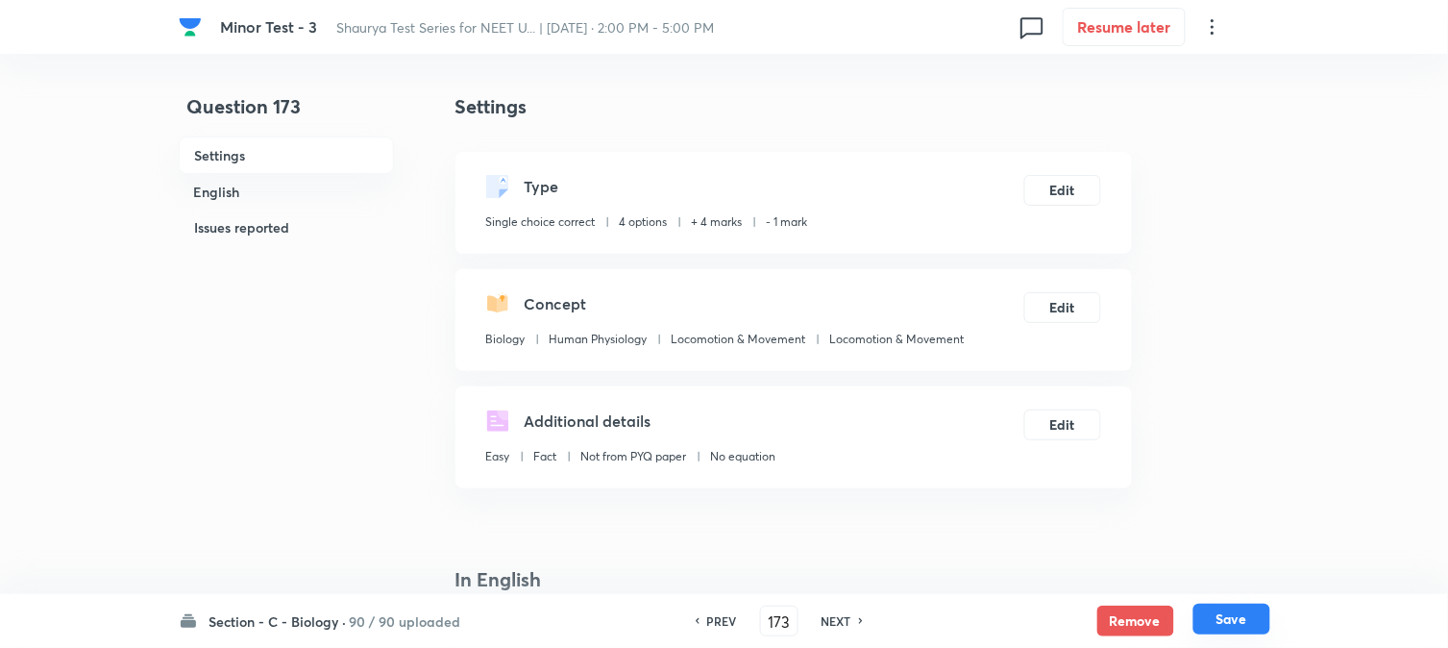
click at [1093, 618] on button "Save" at bounding box center [1232, 619] width 77 height 31
click at [1063, 194] on button "Edit" at bounding box center [1063, 188] width 77 height 31
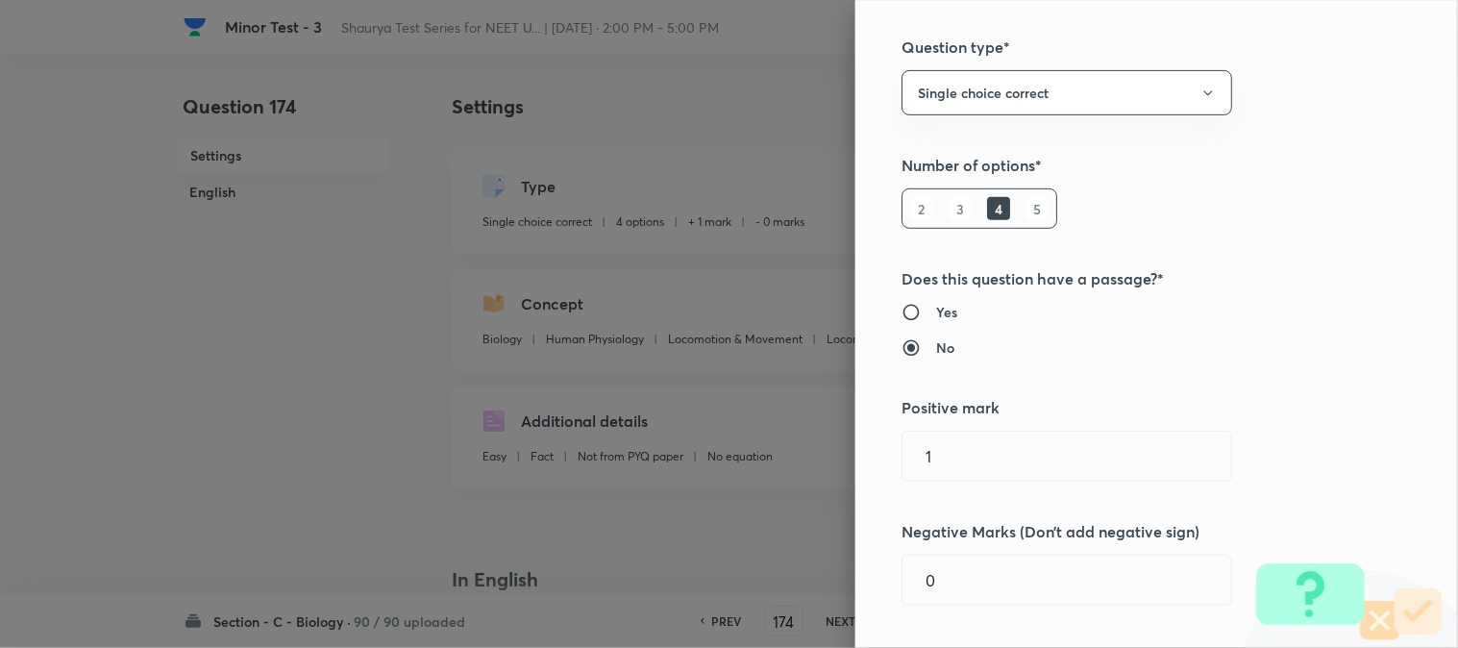
scroll to position [427, 0]
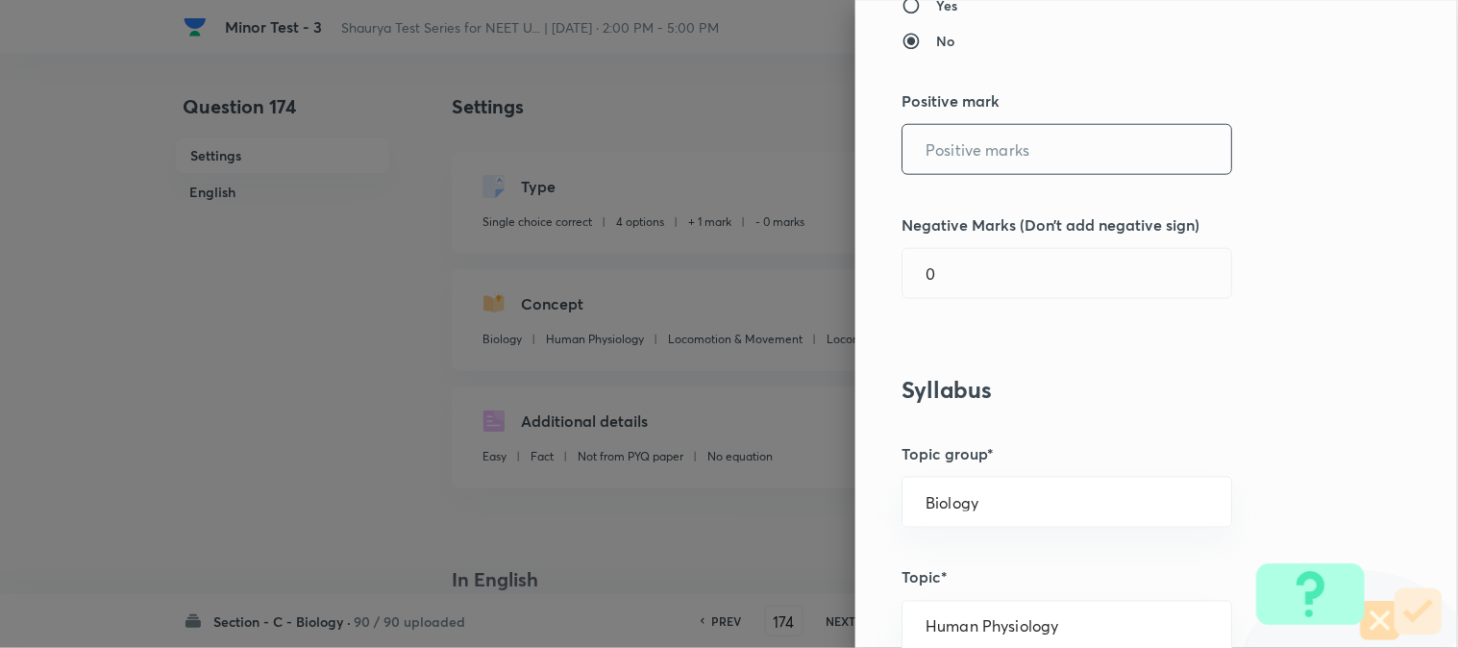
click at [954, 165] on input "text" at bounding box center [1067, 149] width 329 height 49
click at [961, 294] on input "0" at bounding box center [1067, 273] width 329 height 49
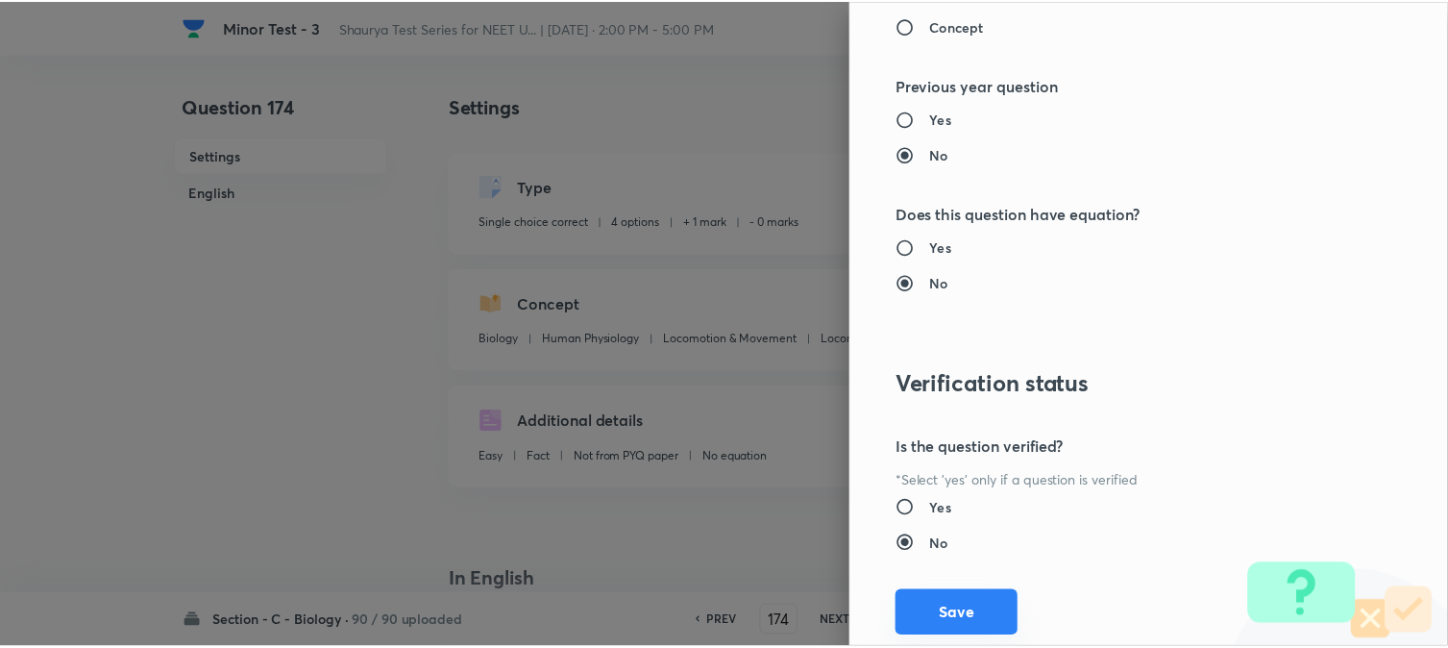
scroll to position [1972, 0]
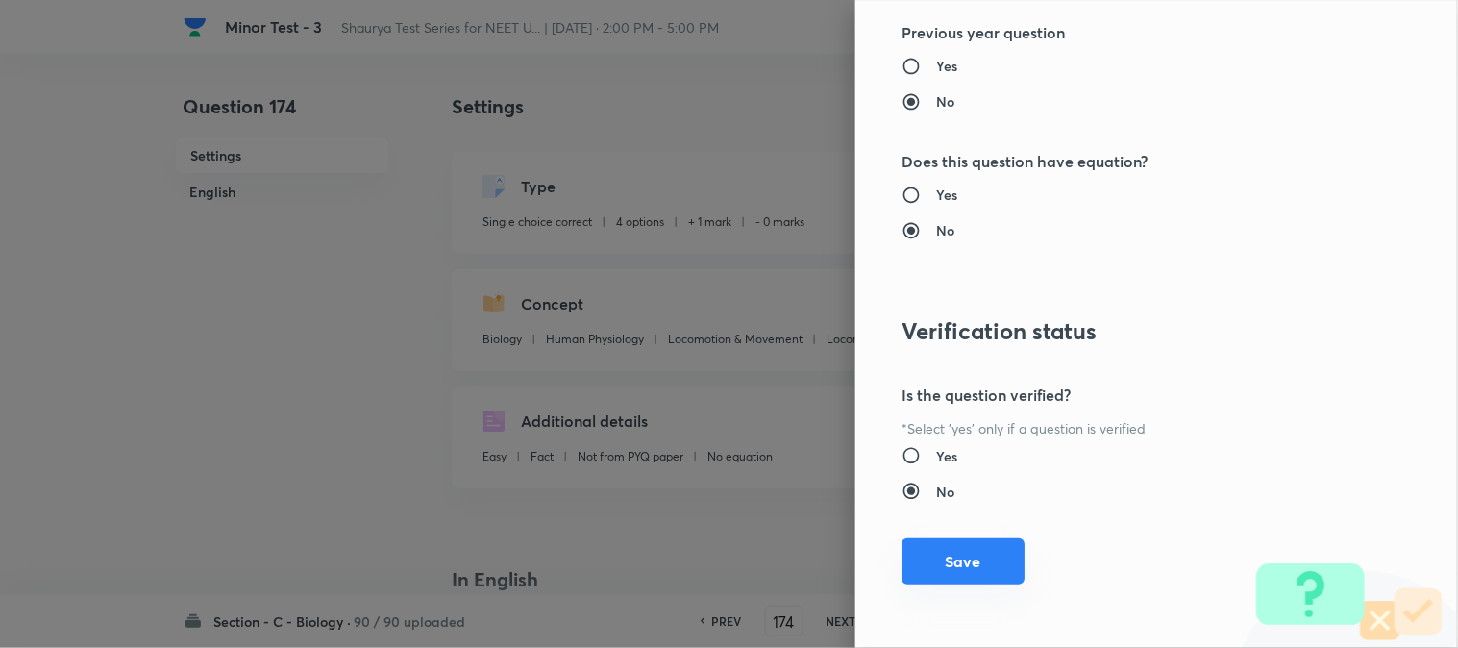
drag, startPoint x: 973, startPoint y: 572, endPoint x: 1129, endPoint y: 578, distance: 156.8
click at [973, 573] on button "Save" at bounding box center [963, 561] width 123 height 46
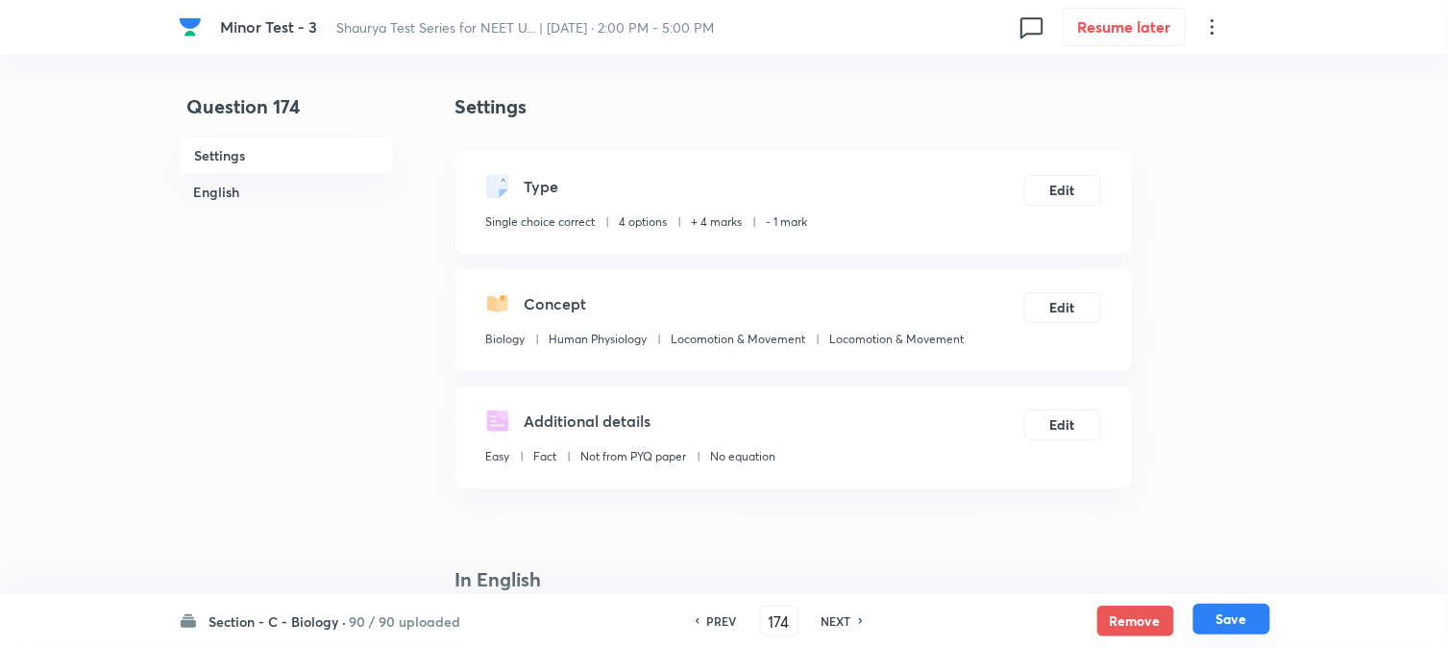
click at [1093, 618] on button "Save" at bounding box center [1232, 619] width 77 height 31
click at [1075, 205] on div "Type Single choice correct 4 options + 1 mark - 0 marks Edit" at bounding box center [794, 203] width 677 height 102
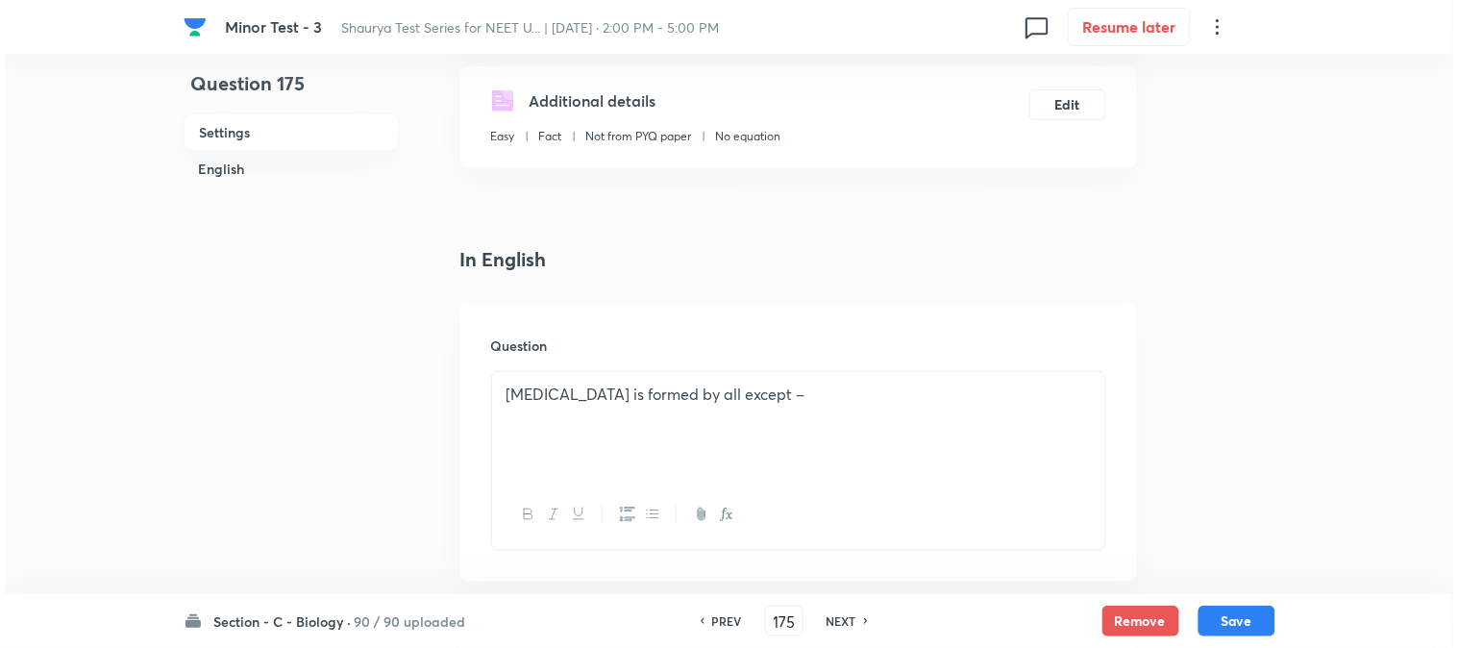
scroll to position [0, 0]
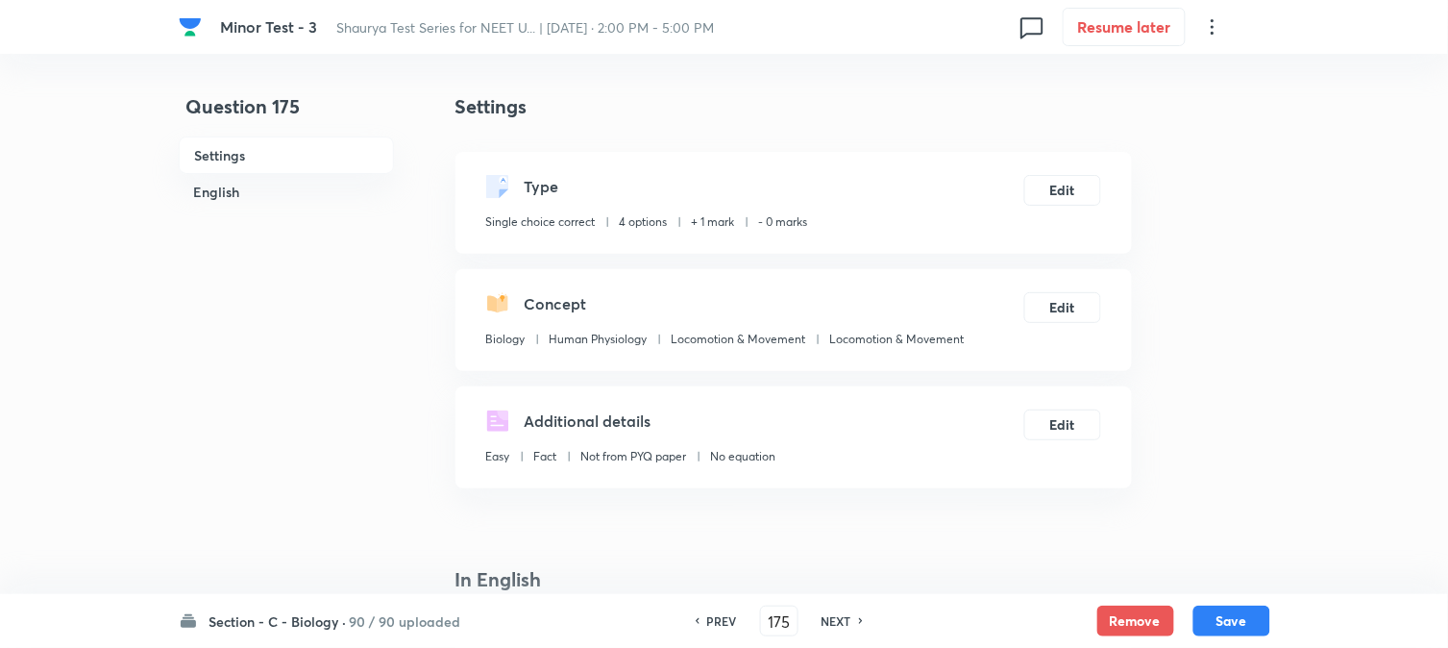
click at [1077, 148] on div "Settings Type Single choice correct 4 options + 1 mark - 0 marks Edit Concept B…" at bounding box center [794, 290] width 677 height 396
click at [1072, 178] on button "Edit" at bounding box center [1063, 188] width 77 height 31
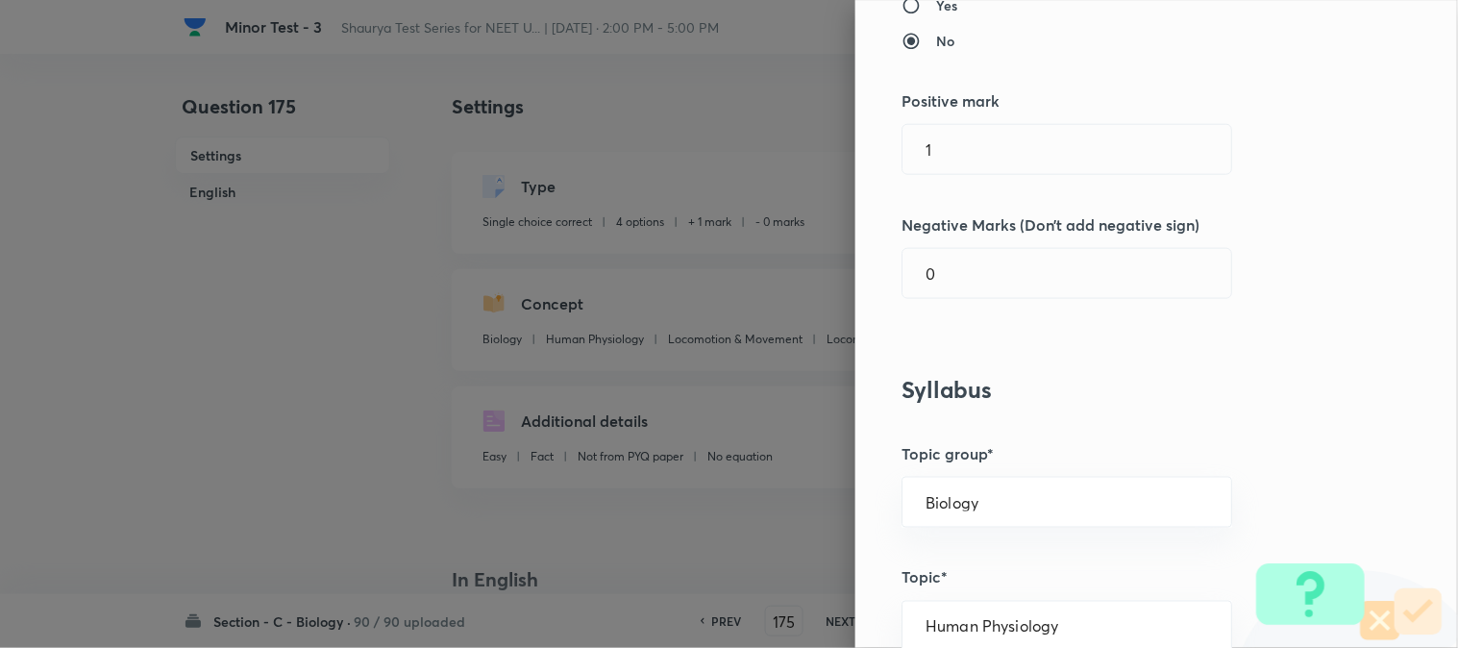
click at [932, 193] on div "Question settings Question type* Single choice correct Number of options* 2 3 4…" at bounding box center [1156, 324] width 603 height 648
click at [949, 159] on input "1" at bounding box center [1067, 149] width 329 height 49
click at [950, 282] on input "0" at bounding box center [1067, 273] width 329 height 49
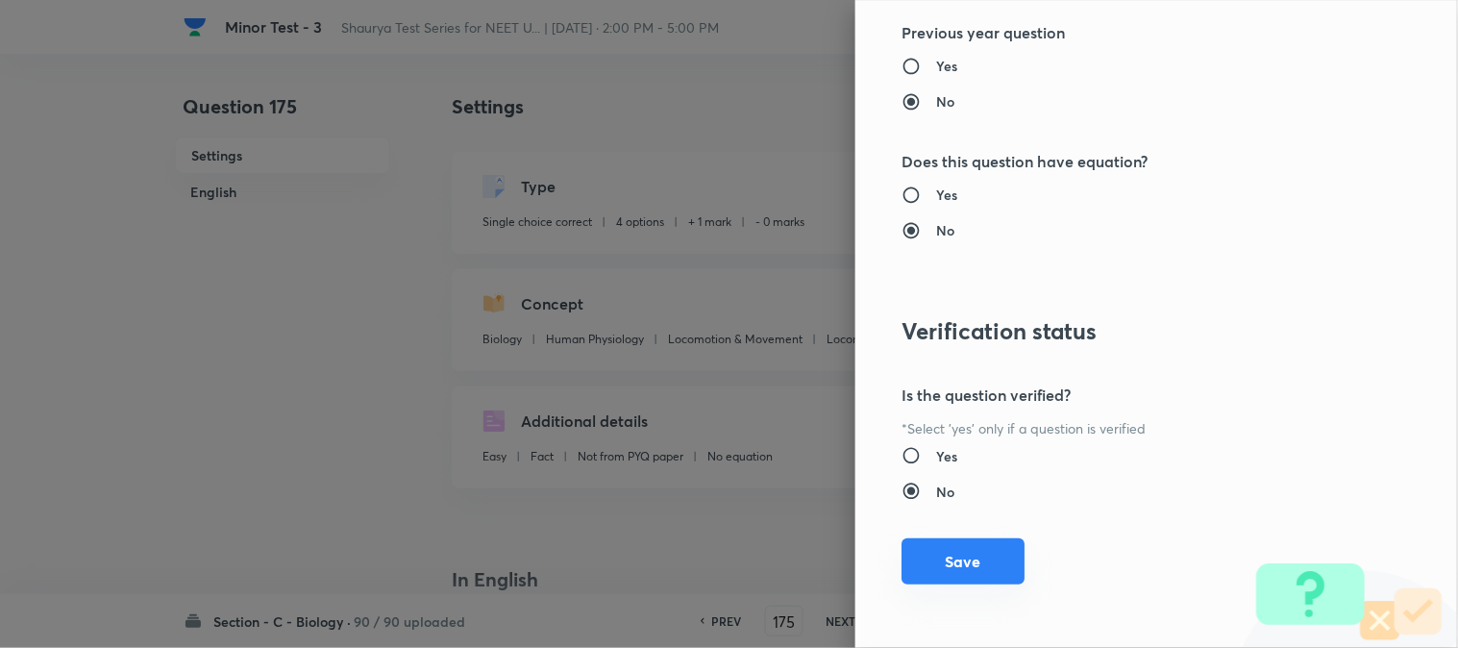
click at [963, 560] on button "Save" at bounding box center [963, 561] width 123 height 46
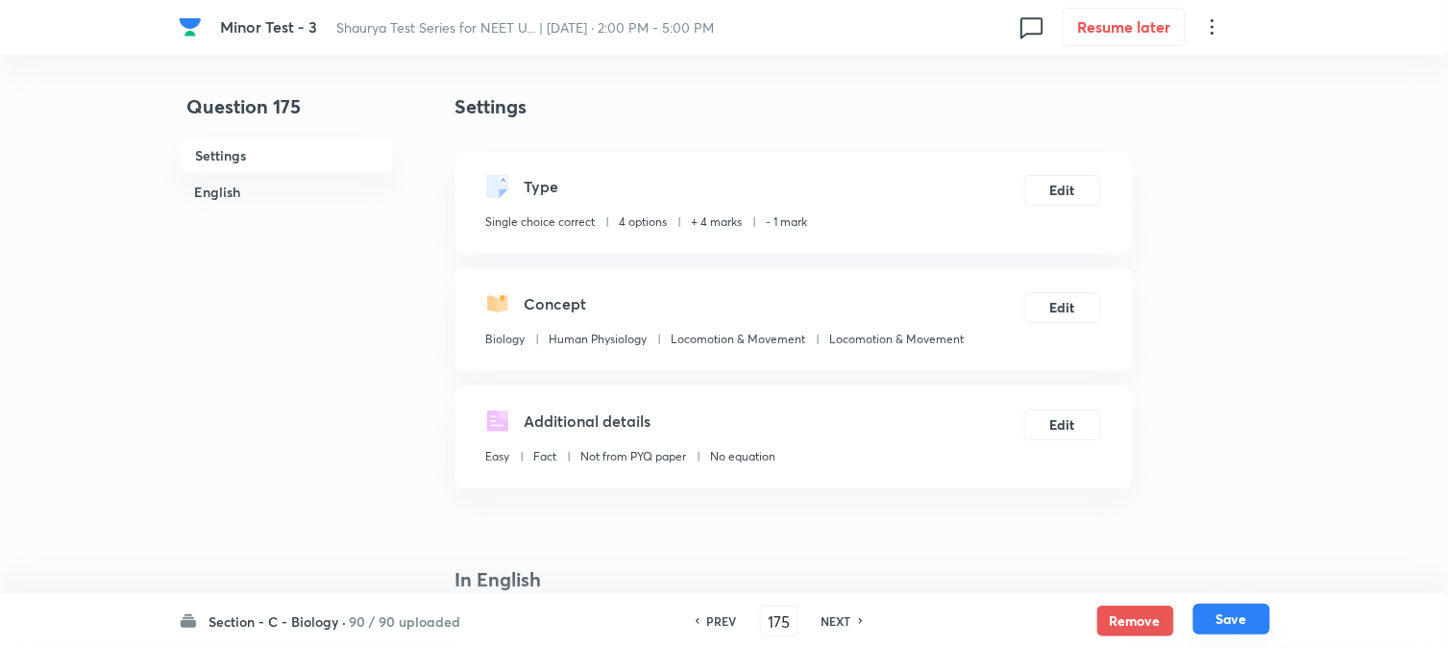
click at [1093, 613] on button "Save" at bounding box center [1232, 619] width 77 height 31
click at [1062, 193] on button "Edit" at bounding box center [1063, 188] width 77 height 31
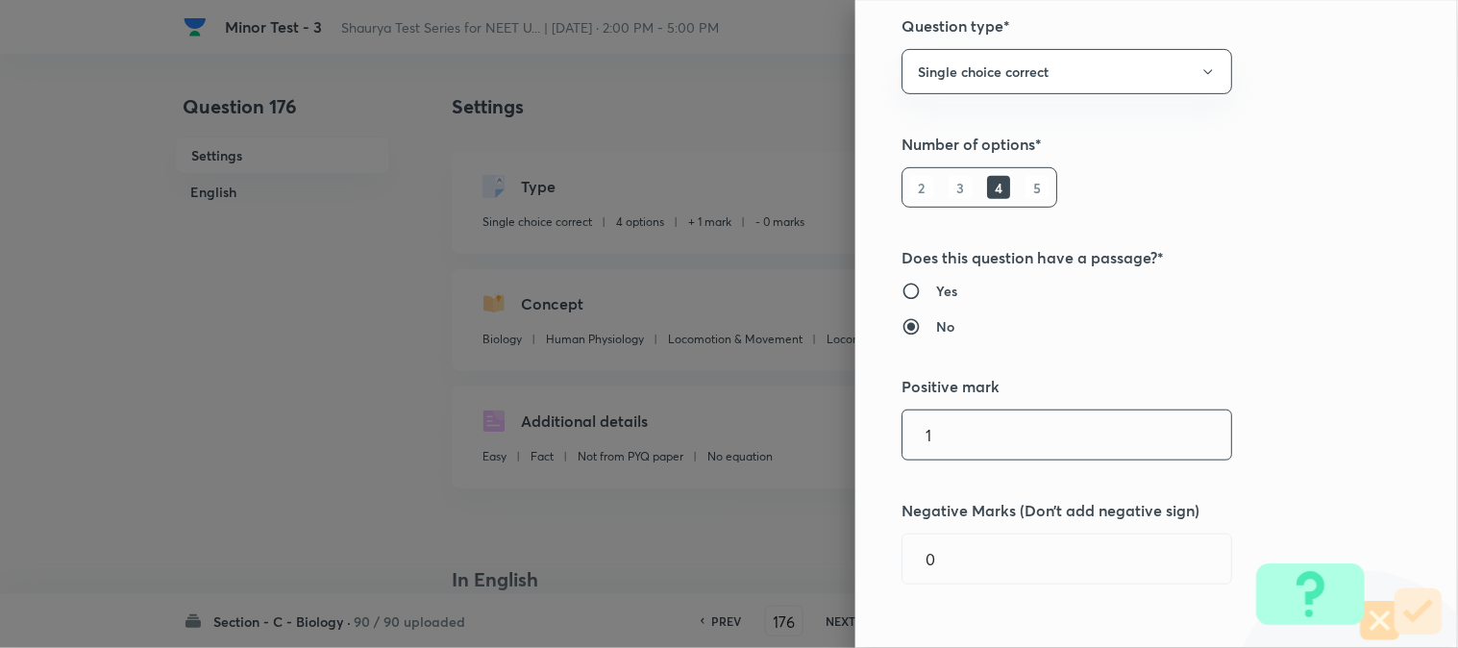
scroll to position [320, 0]
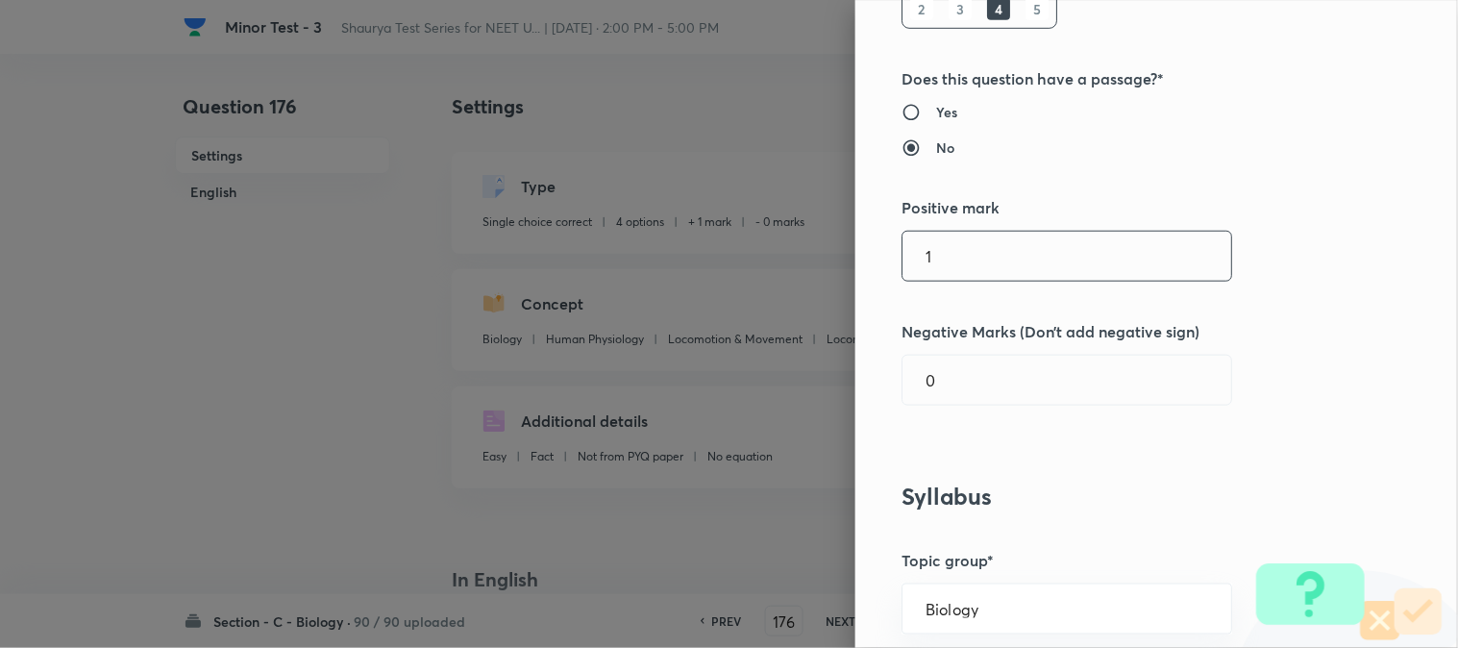
click at [938, 253] on input "1" at bounding box center [1067, 256] width 329 height 49
click at [959, 390] on input "0" at bounding box center [1067, 380] width 329 height 49
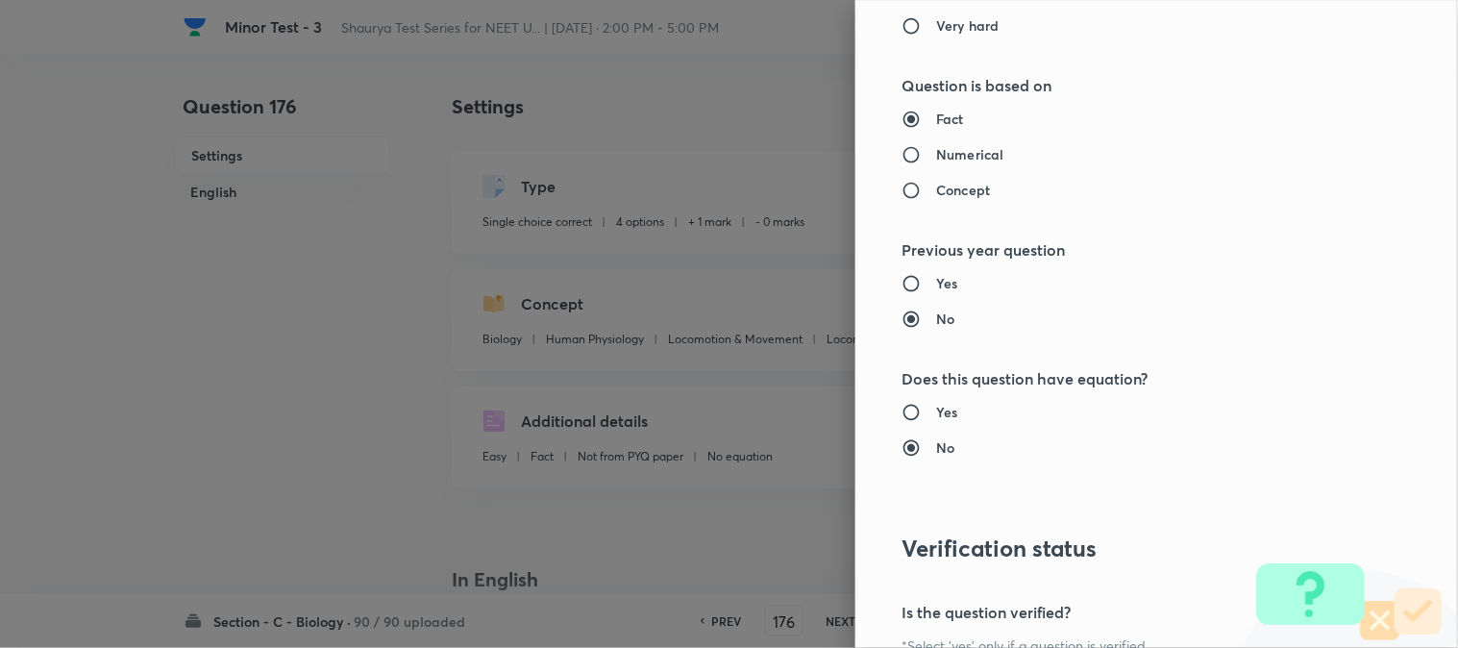
scroll to position [1972, 0]
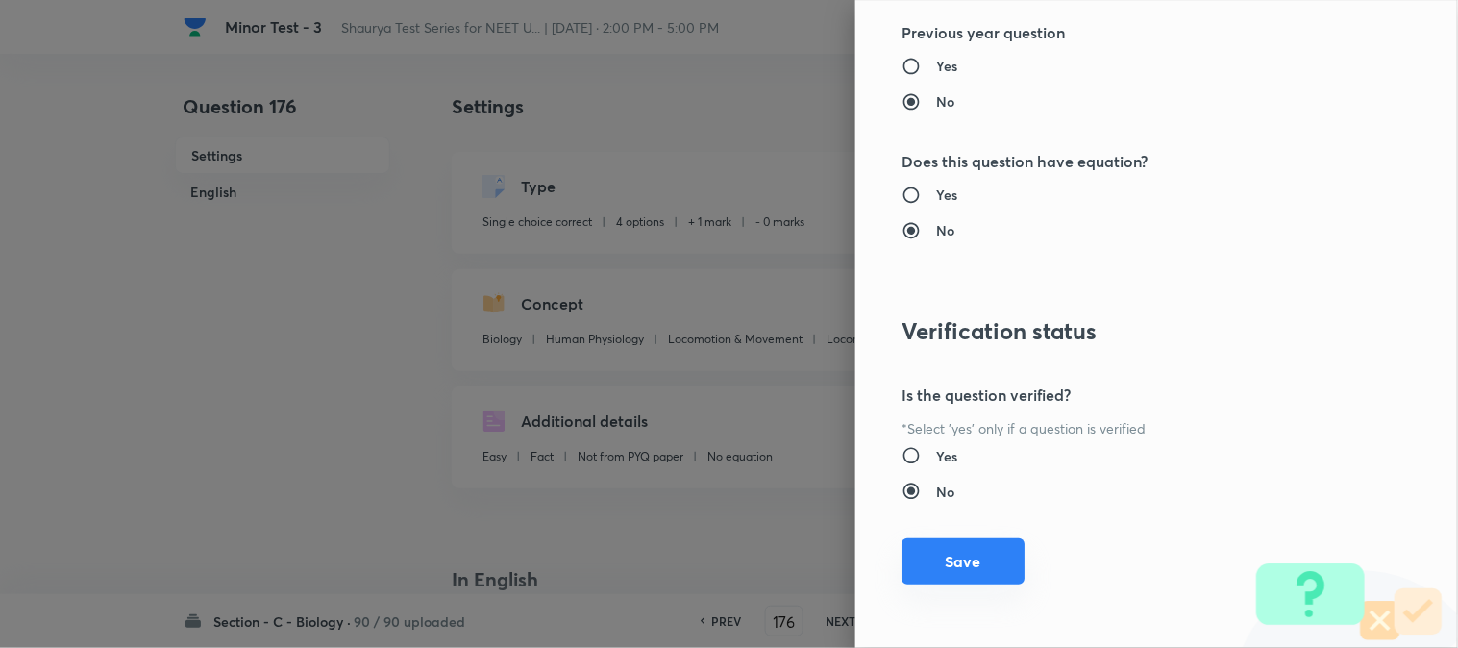
click at [971, 554] on button "Save" at bounding box center [963, 561] width 123 height 46
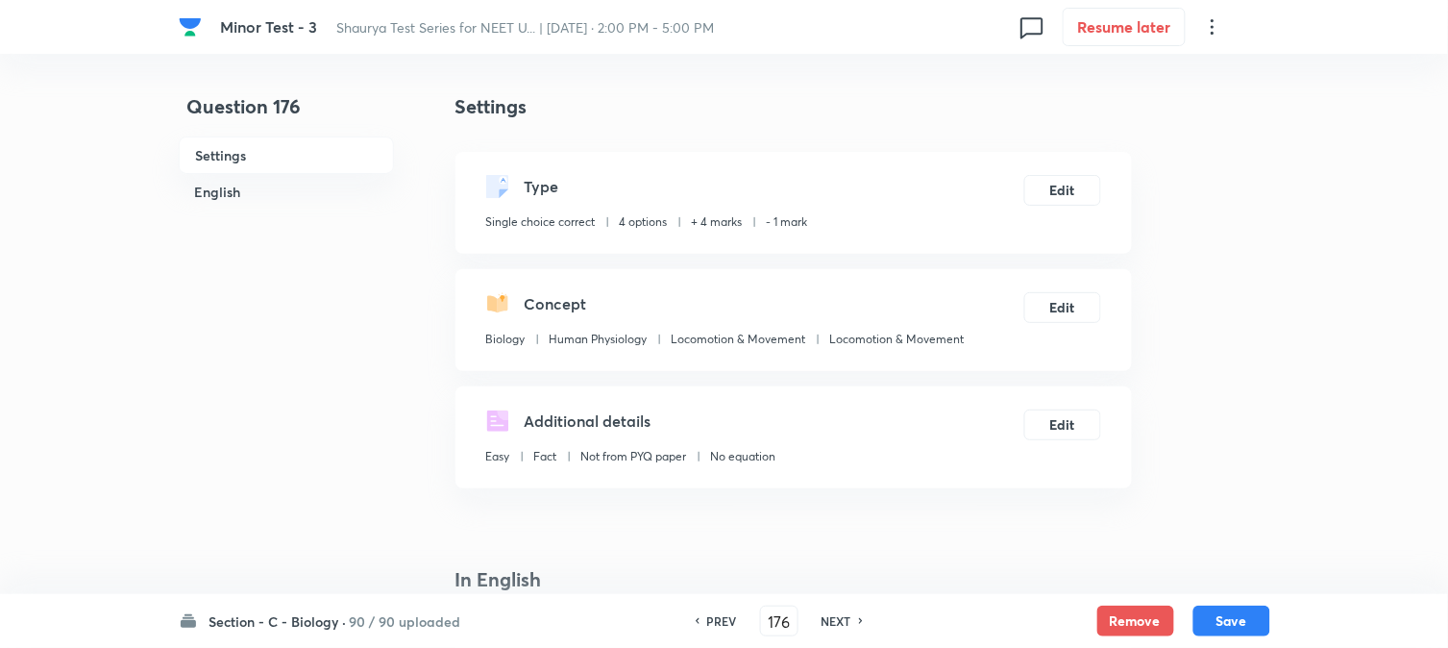
click at [1093, 611] on button "Save" at bounding box center [1232, 621] width 77 height 31
click at [1086, 190] on button "Edit" at bounding box center [1063, 188] width 77 height 31
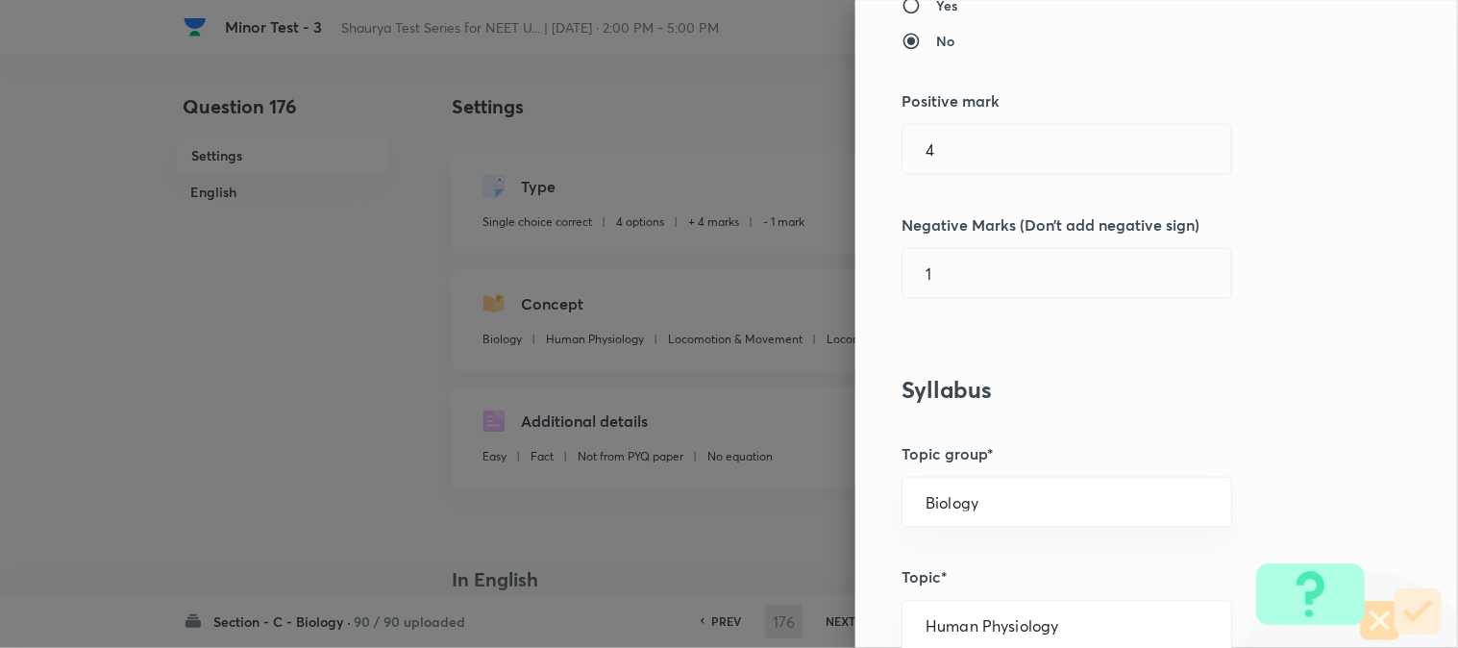
click at [944, 179] on div "Question settings Question type* Single choice correct Number of options* 2 3 4…" at bounding box center [1156, 324] width 603 height 648
click at [953, 160] on input "4" at bounding box center [1067, 149] width 329 height 49
click at [968, 320] on div "Question settings Question type* Single choice correct Number of options* 2 3 4…" at bounding box center [1156, 324] width 603 height 648
click at [968, 280] on input "0" at bounding box center [1067, 273] width 329 height 49
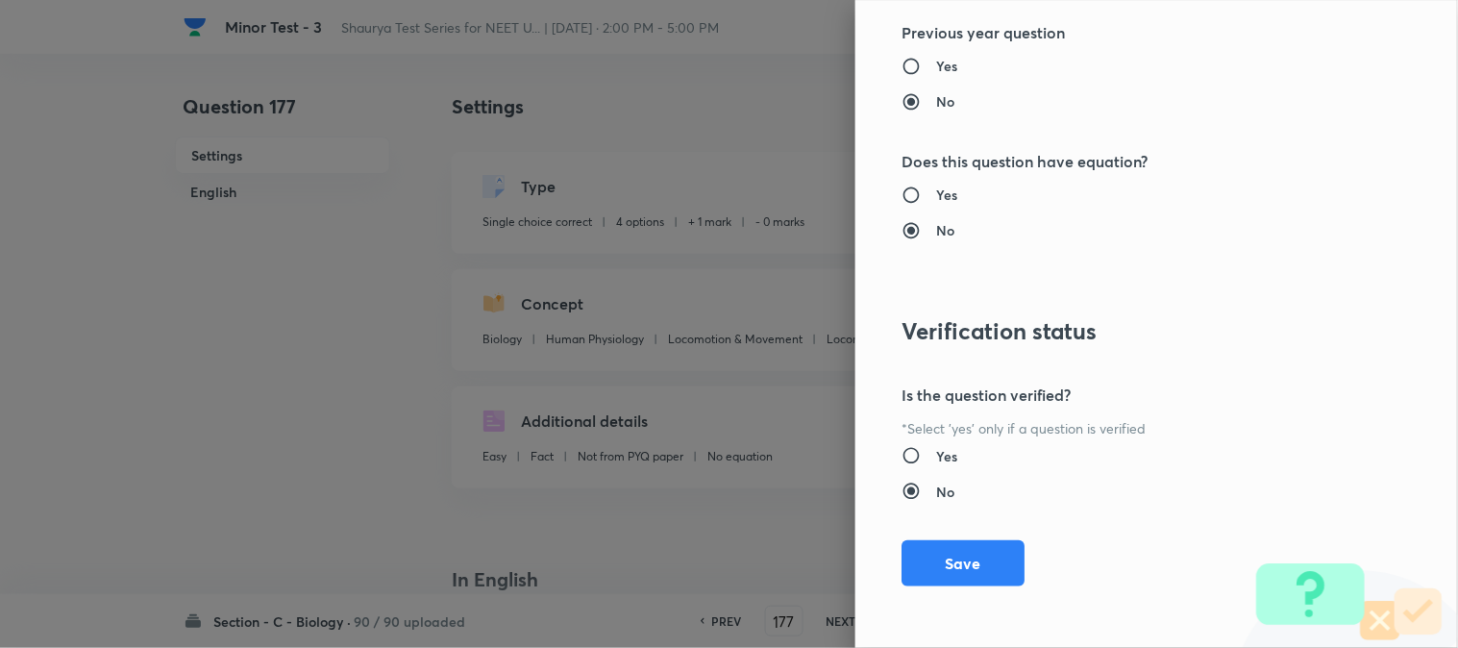
click at [964, 573] on button "Save" at bounding box center [963, 563] width 123 height 46
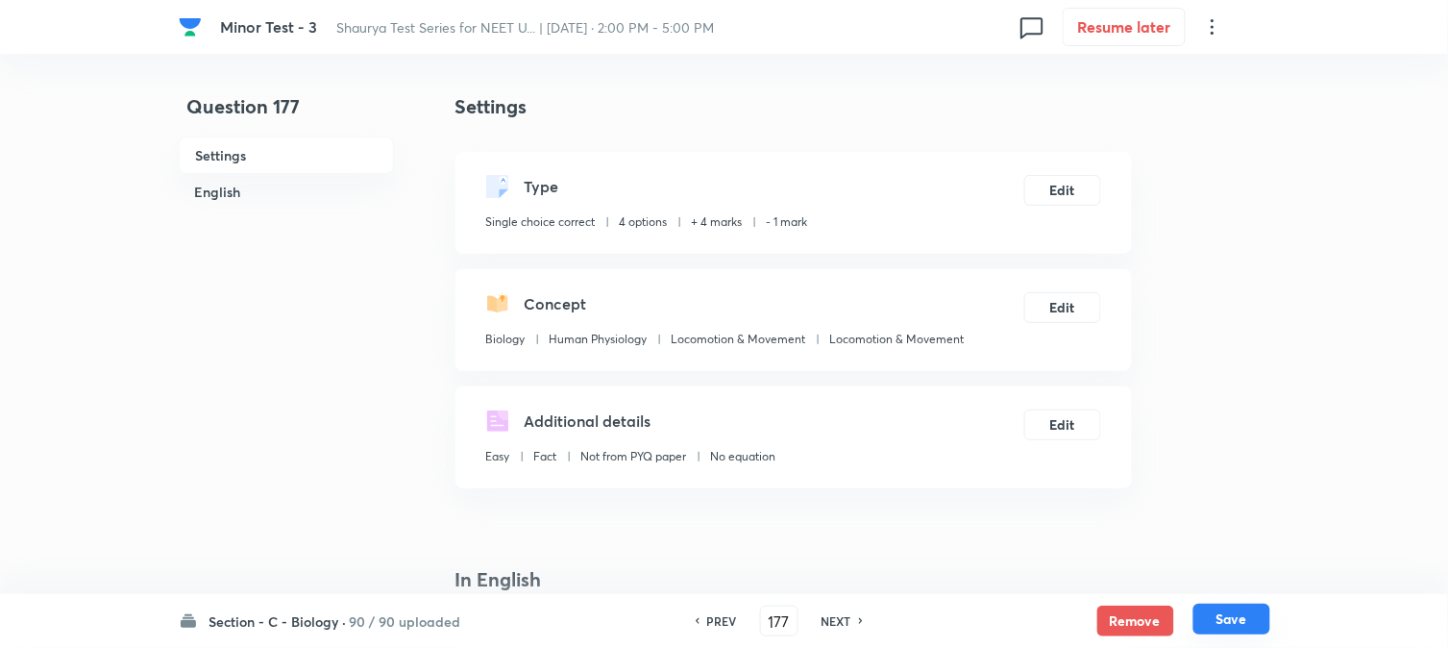
click at [1093, 606] on div "Section - C - Biology · 90 / 90 uploaded PREV 177 ​ NEXT Remove Save" at bounding box center [725, 621] width 1092 height 54
click at [1093, 619] on button "Save" at bounding box center [1232, 621] width 77 height 31
click at [1059, 180] on button "Edit" at bounding box center [1063, 188] width 77 height 31
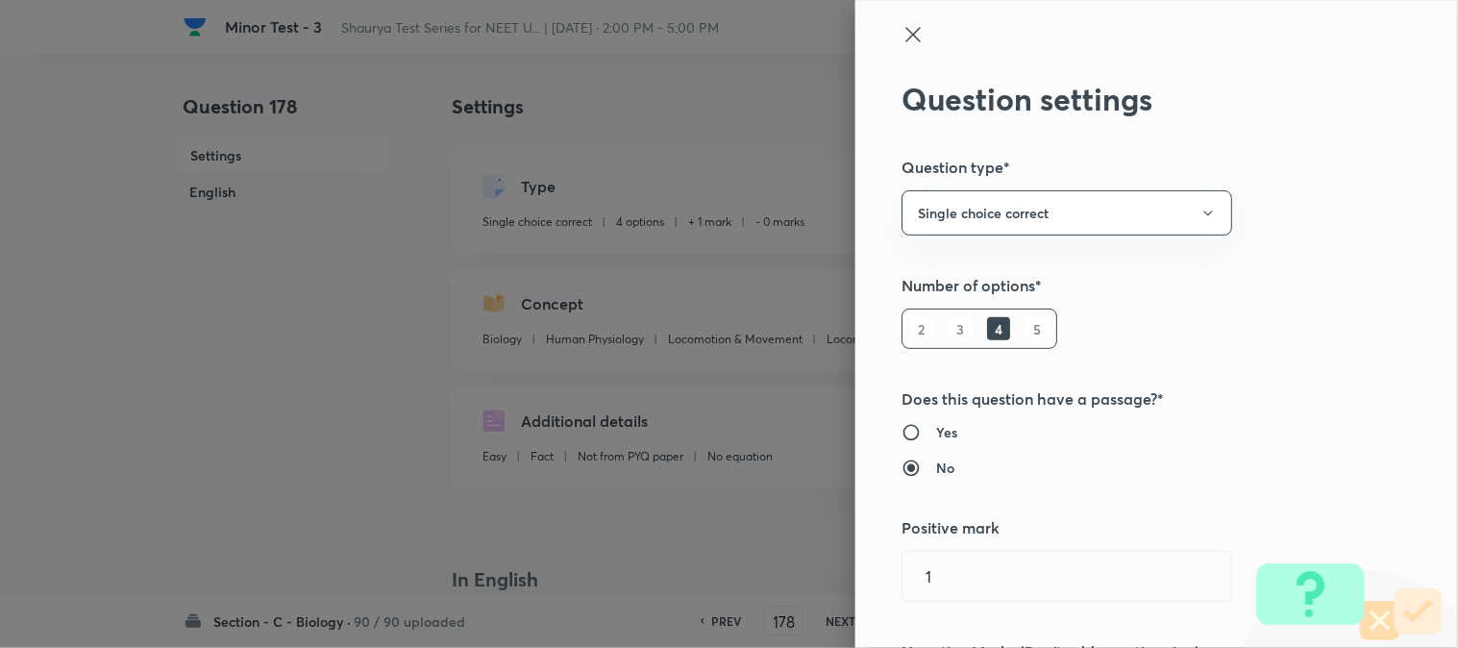
scroll to position [427, 0]
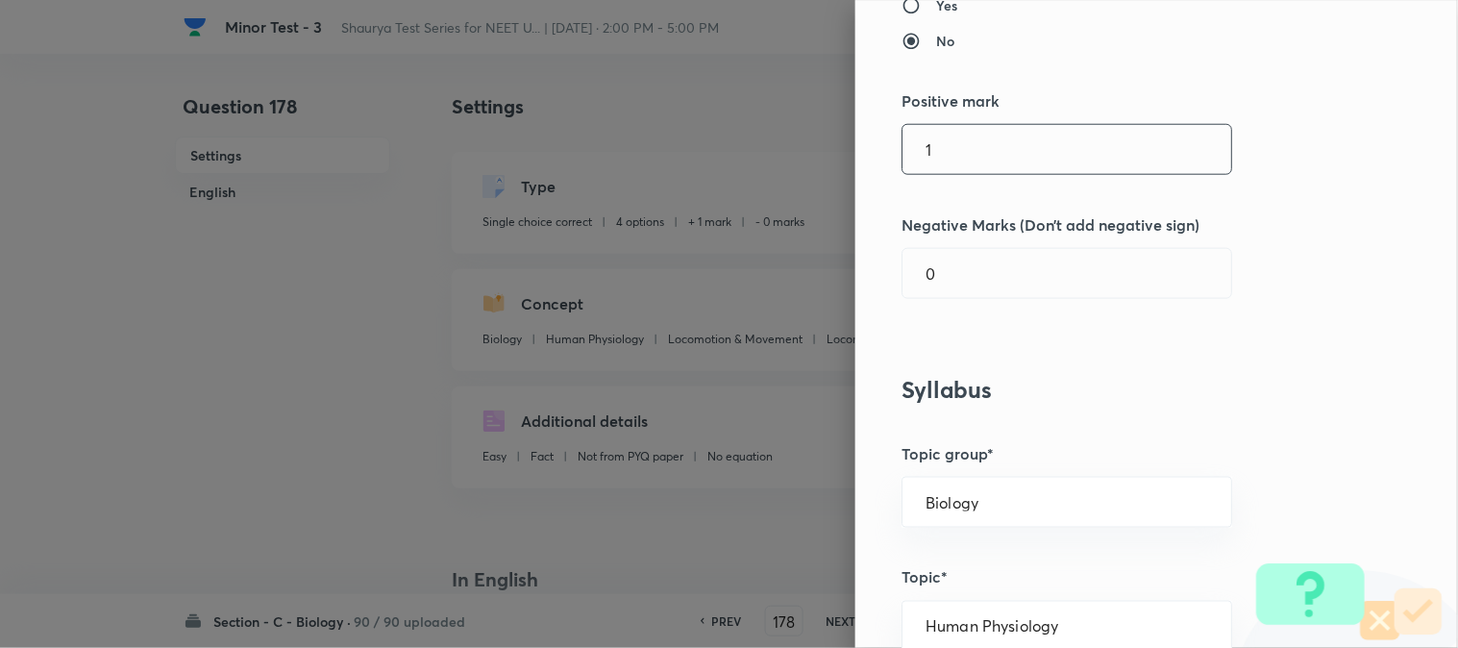
click at [937, 157] on input "1" at bounding box center [1067, 149] width 329 height 49
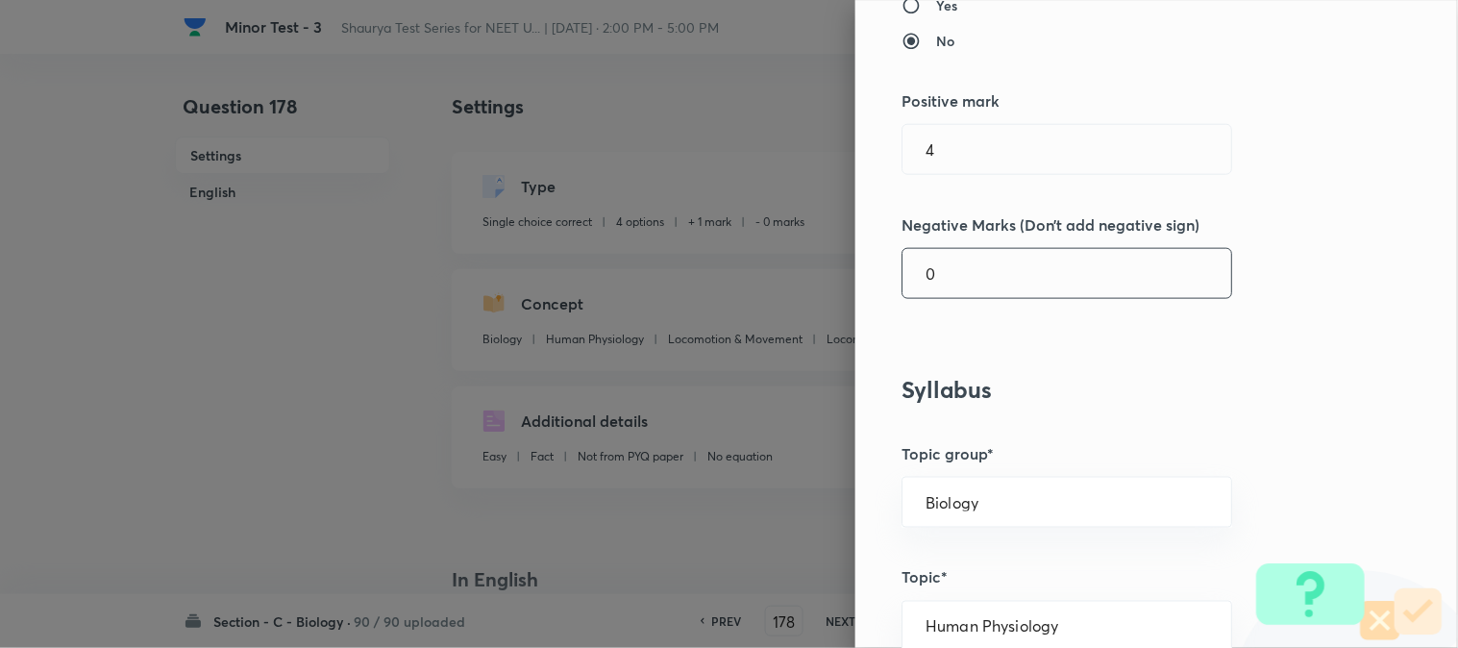
click at [945, 269] on input "0" at bounding box center [1067, 273] width 329 height 49
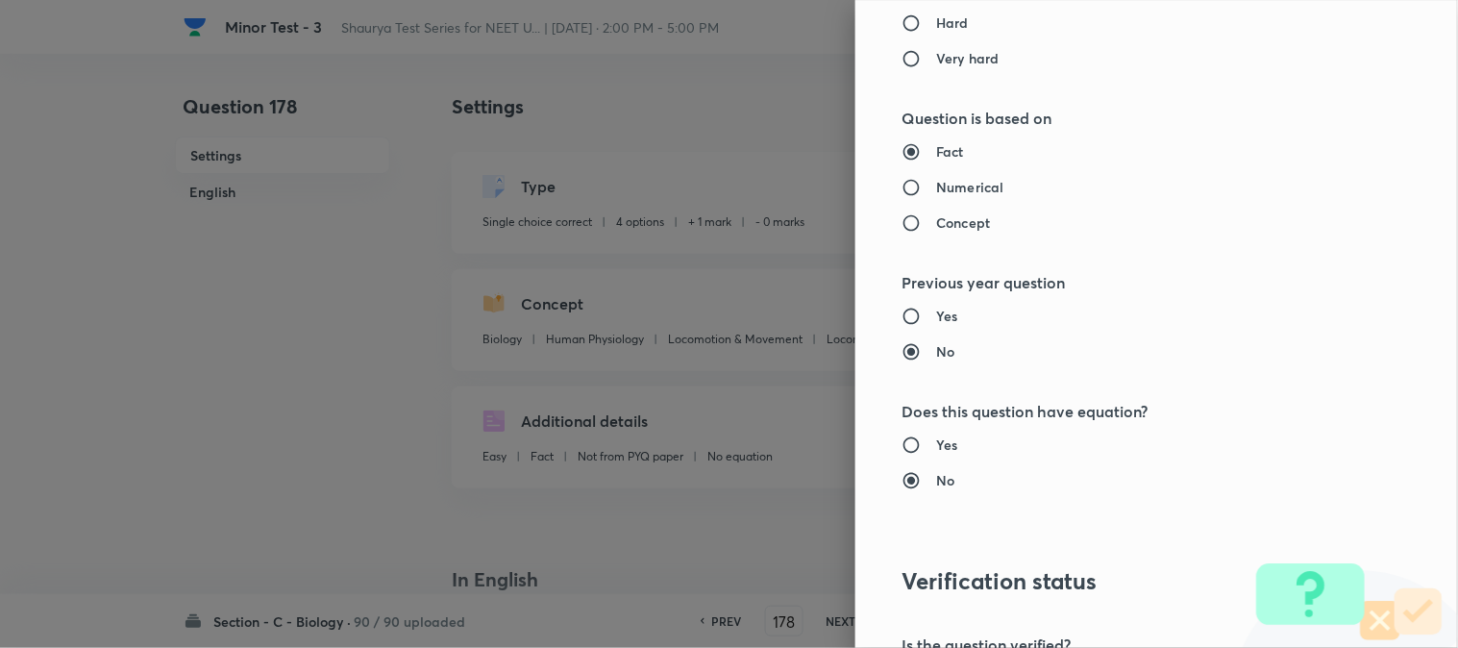
scroll to position [1972, 0]
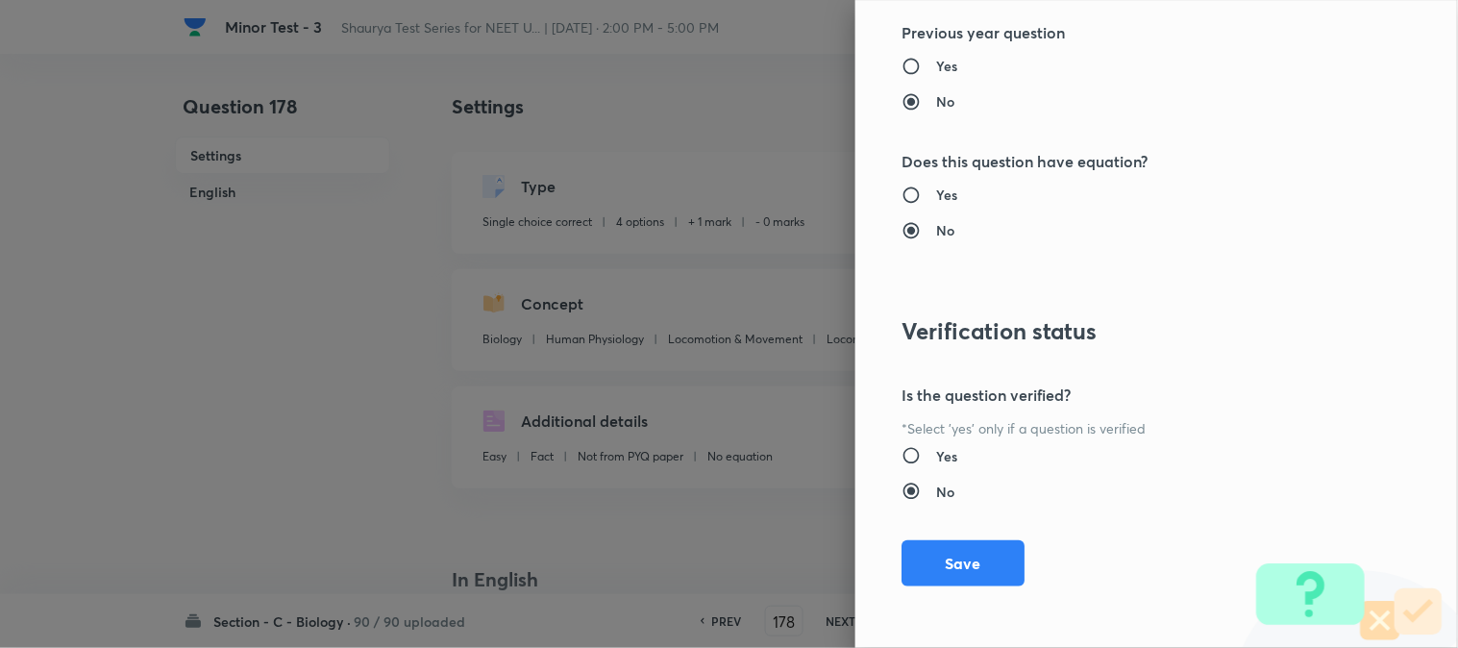
drag, startPoint x: 980, startPoint y: 546, endPoint x: 1020, endPoint y: 558, distance: 41.3
click at [981, 546] on button "Save" at bounding box center [963, 563] width 123 height 46
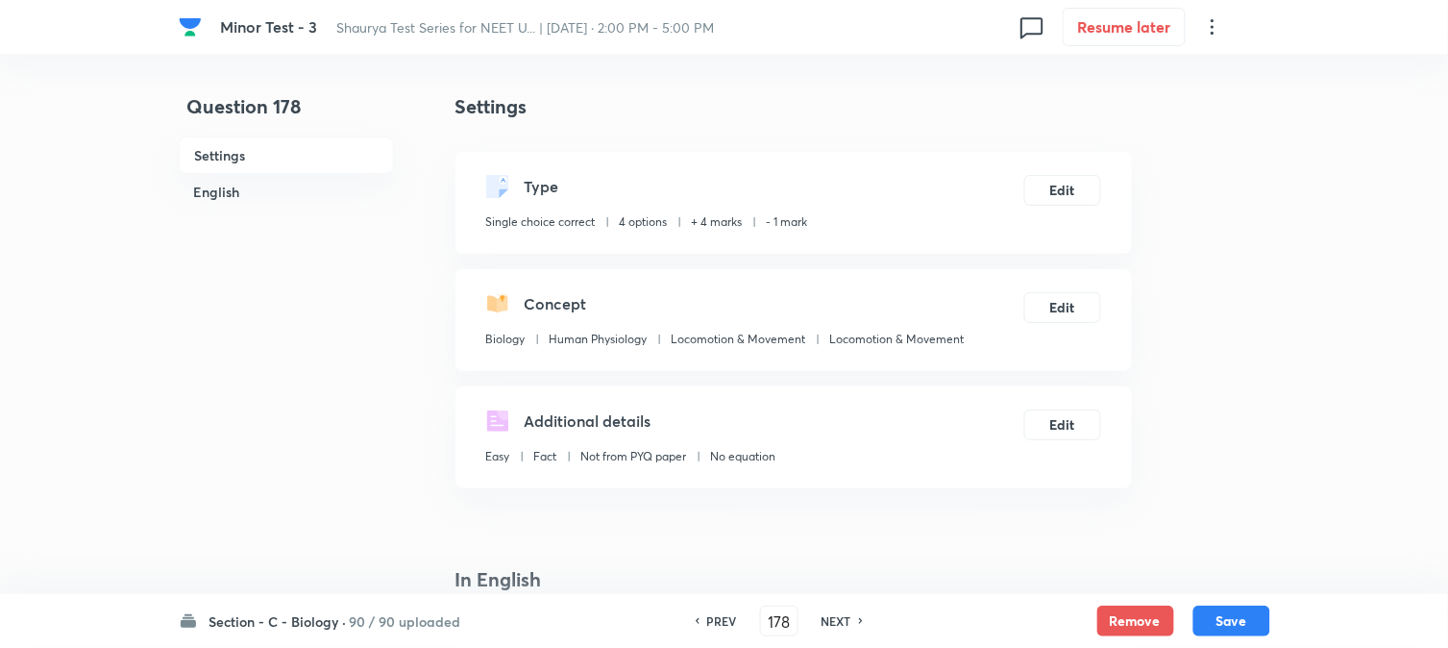
drag, startPoint x: 1243, startPoint y: 626, endPoint x: 1216, endPoint y: 564, distance: 67.1
click at [1093, 620] on button "Save" at bounding box center [1232, 621] width 77 height 31
click at [1063, 187] on button "Edit" at bounding box center [1063, 188] width 77 height 31
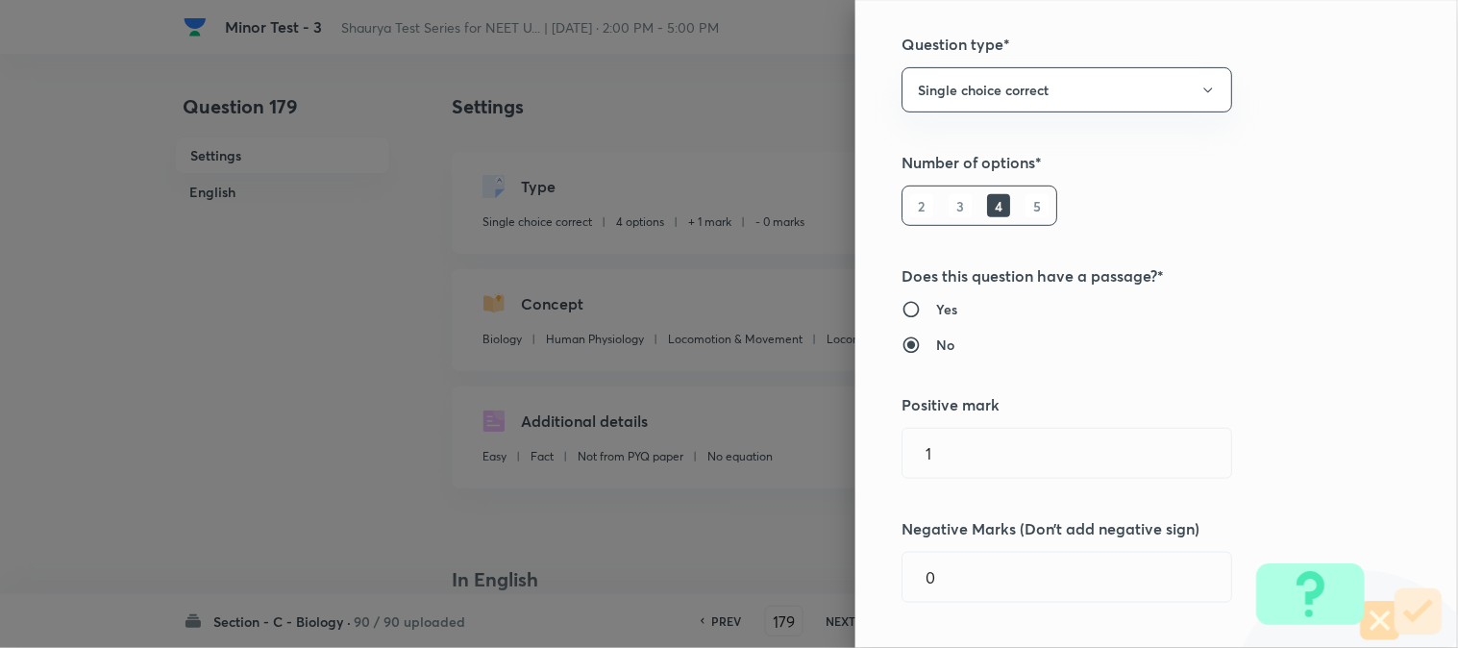
scroll to position [427, 0]
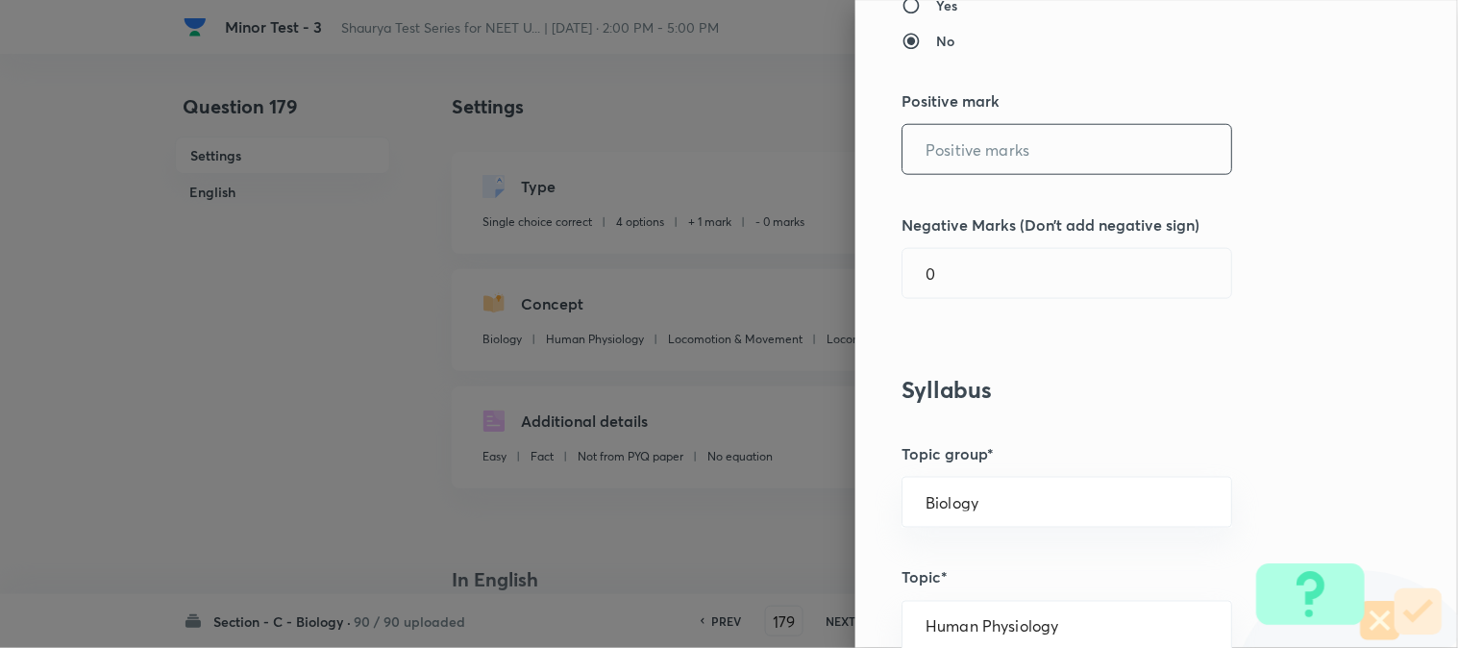
click at [956, 136] on input "text" at bounding box center [1067, 149] width 329 height 49
click at [959, 285] on input "0" at bounding box center [1067, 273] width 329 height 49
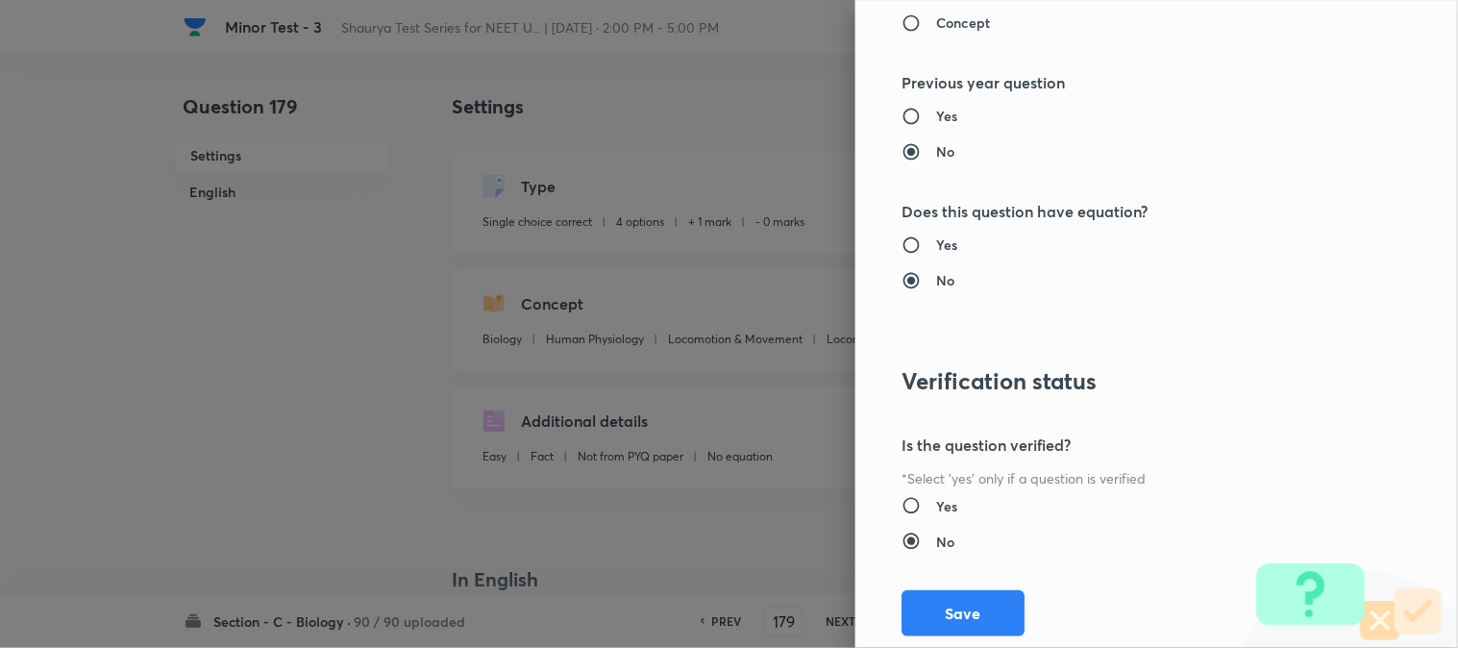
scroll to position [1972, 0]
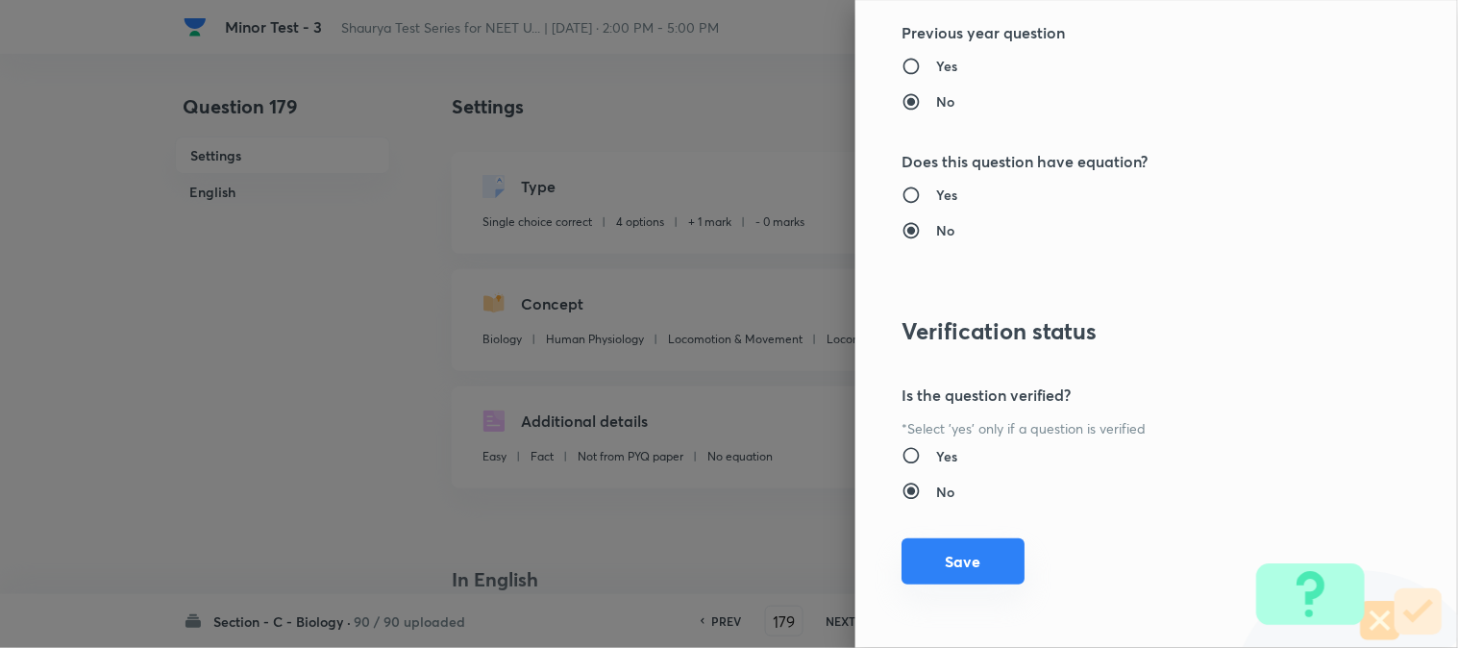
drag, startPoint x: 974, startPoint y: 561, endPoint x: 1025, endPoint y: 573, distance: 52.2
click at [974, 563] on button "Save" at bounding box center [963, 561] width 123 height 46
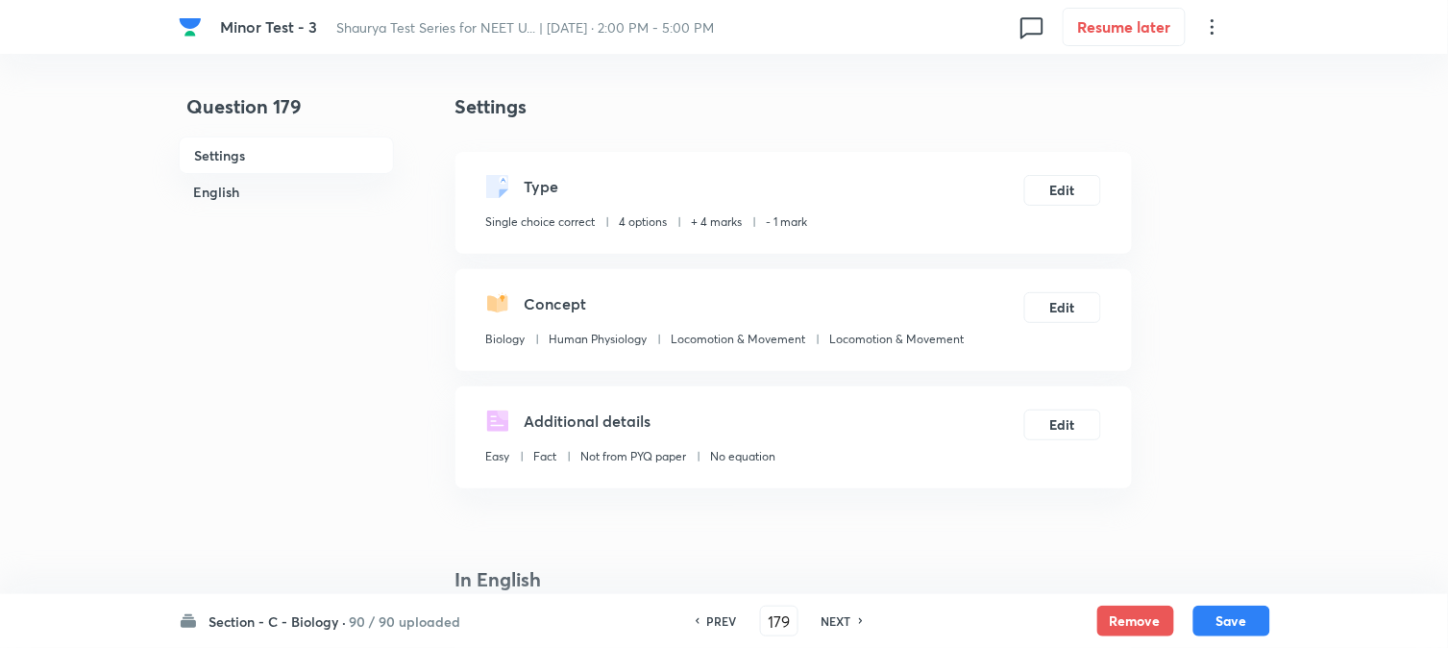
drag, startPoint x: 1251, startPoint y: 623, endPoint x: 1227, endPoint y: 536, distance: 89.8
click at [1093, 625] on button "Save" at bounding box center [1232, 621] width 77 height 31
click at [1088, 184] on button "Edit" at bounding box center [1063, 188] width 77 height 31
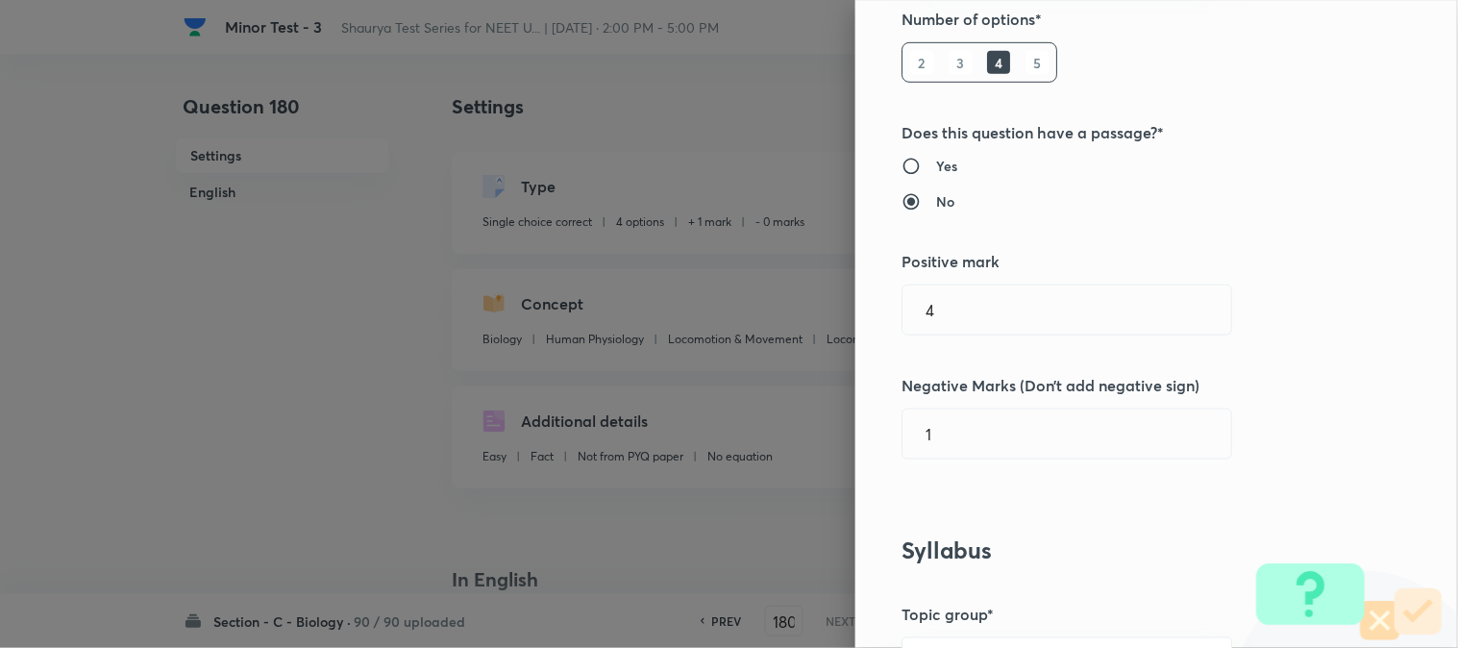
scroll to position [427, 0]
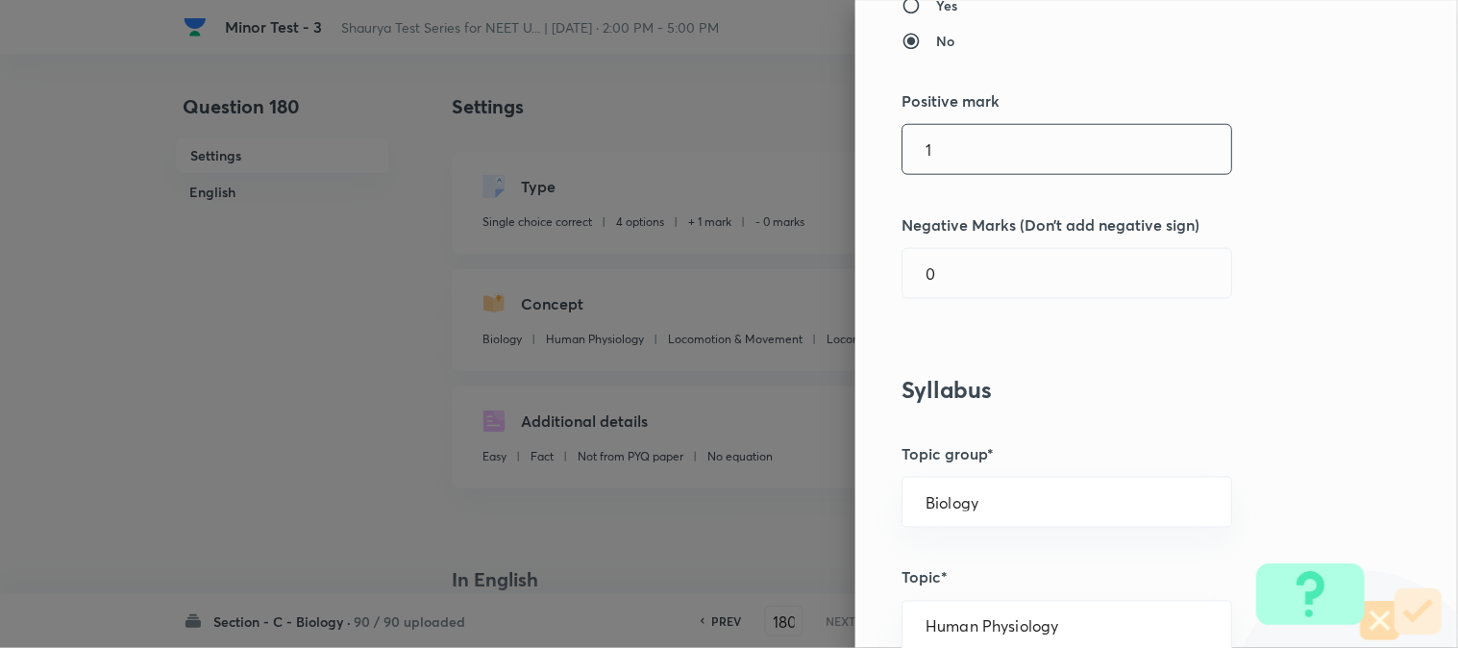
click at [933, 149] on input "1" at bounding box center [1067, 149] width 329 height 49
click at [940, 270] on input "1" at bounding box center [1067, 273] width 329 height 49
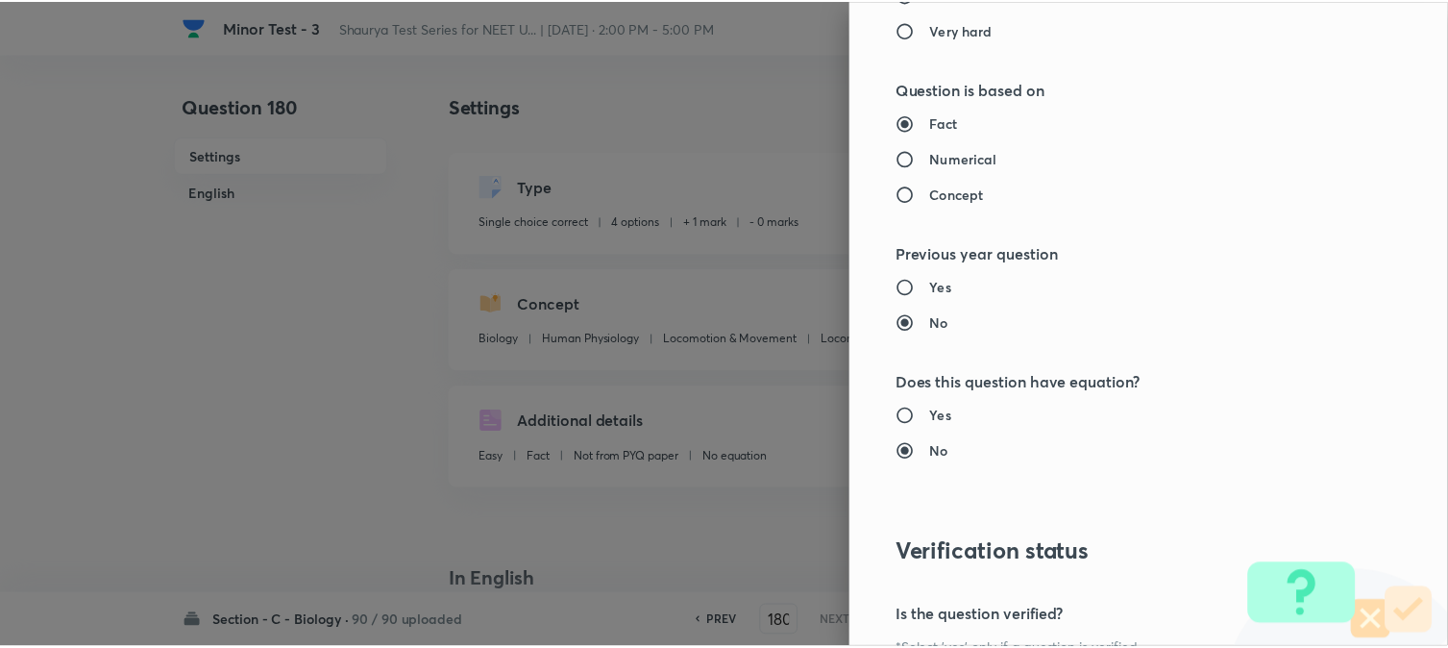
scroll to position [1972, 0]
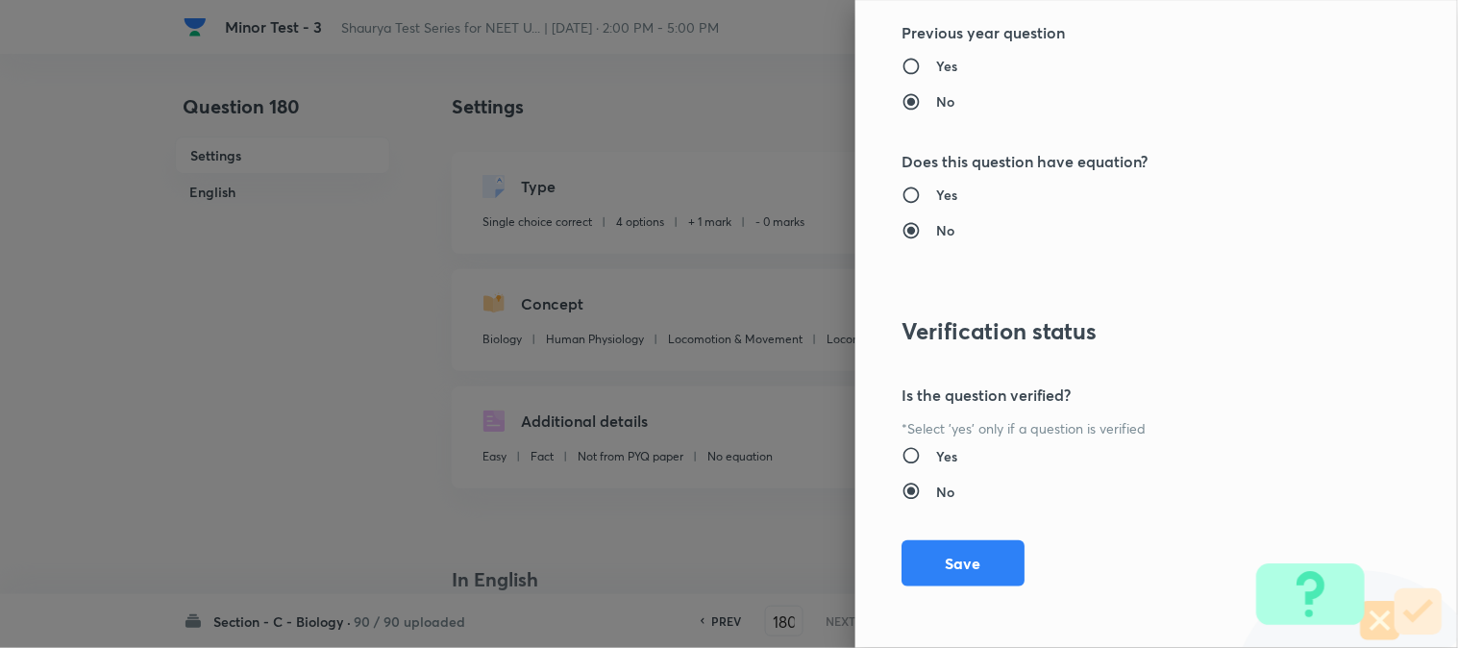
click at [959, 568] on button "Save" at bounding box center [963, 563] width 123 height 46
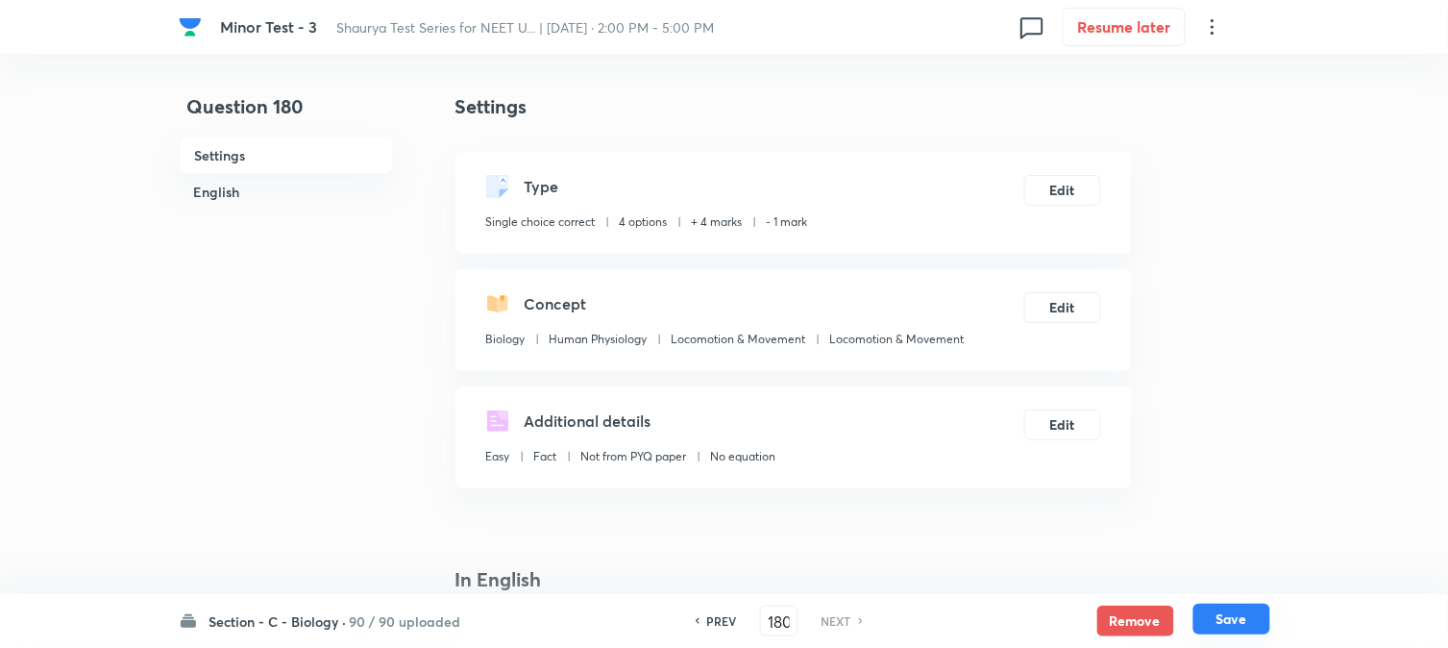
drag, startPoint x: 1270, startPoint y: 621, endPoint x: 1251, endPoint y: 610, distance: 21.1
click at [1093, 621] on button "Save" at bounding box center [1232, 619] width 77 height 31
click at [717, 617] on h6 "PREV" at bounding box center [722, 620] width 30 height 17
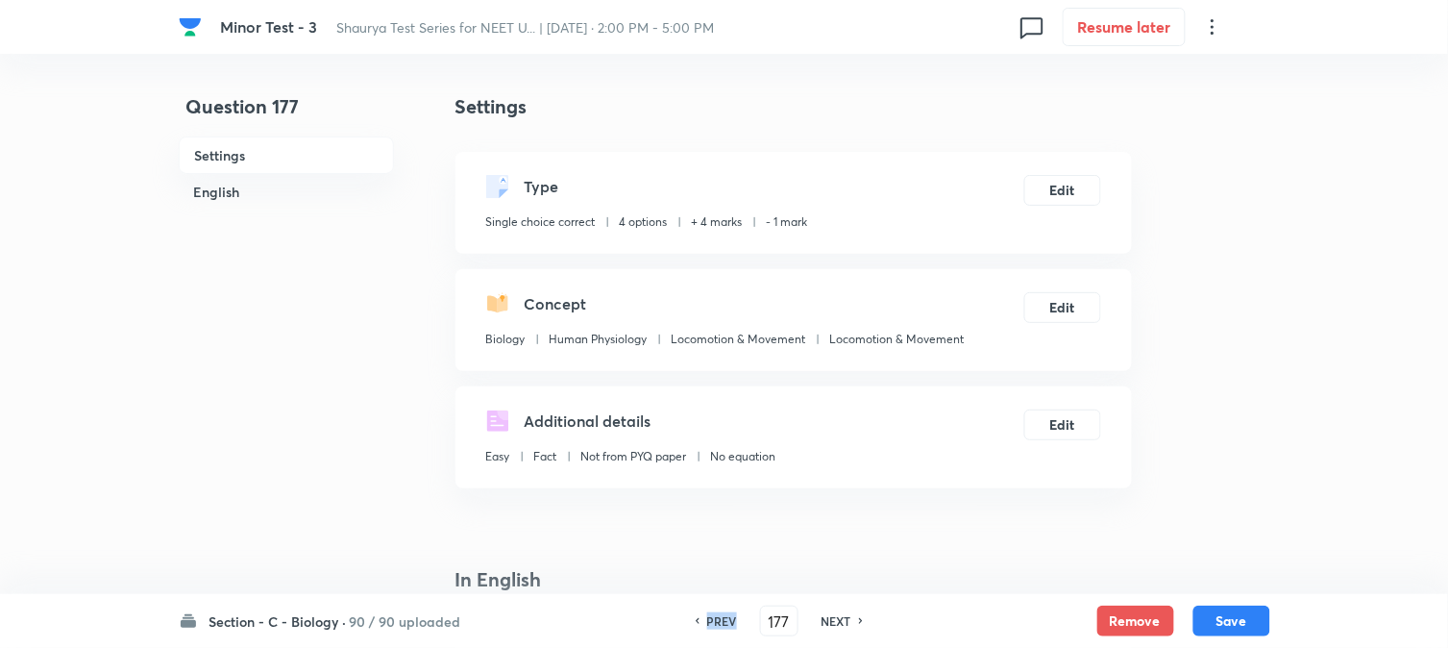
click at [717, 617] on h6 "PREV" at bounding box center [722, 620] width 30 height 17
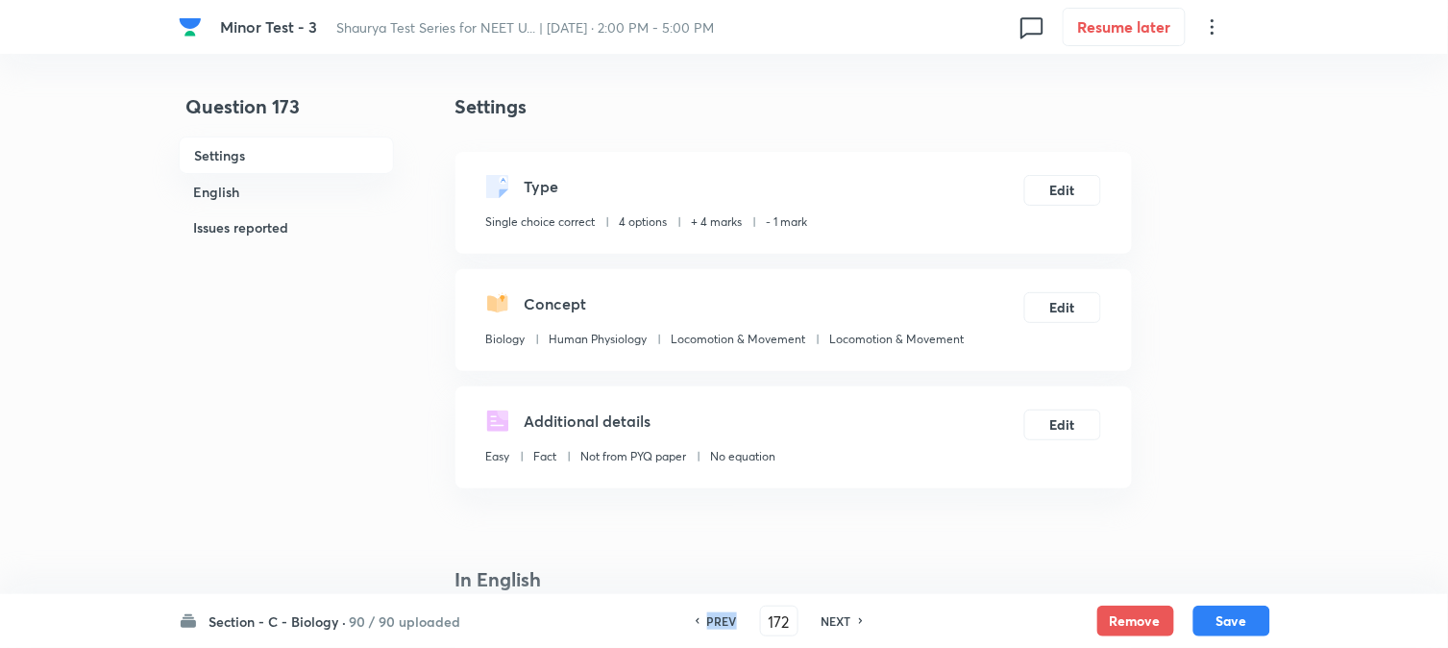
click at [717, 617] on h6 "PREV" at bounding box center [722, 620] width 30 height 17
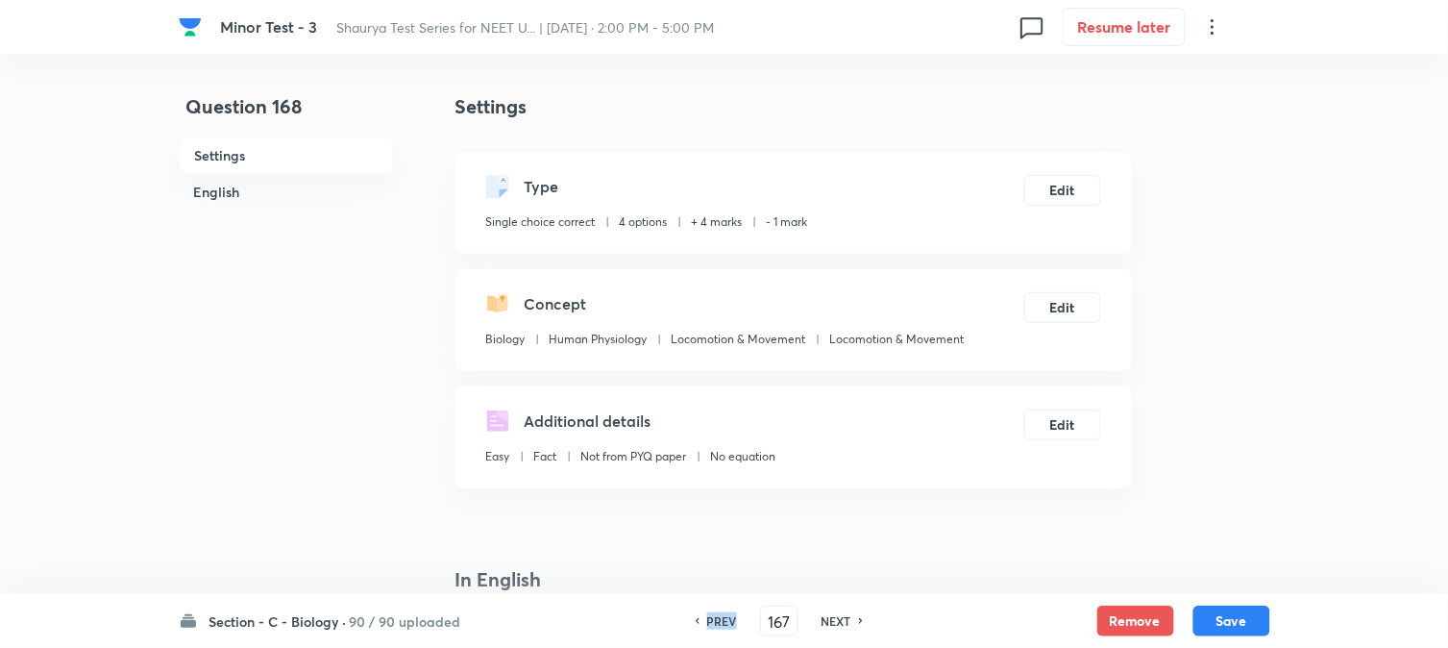
click at [717, 617] on h6 "PREV" at bounding box center [722, 620] width 30 height 17
click at [719, 618] on h6 "PREV" at bounding box center [722, 620] width 30 height 17
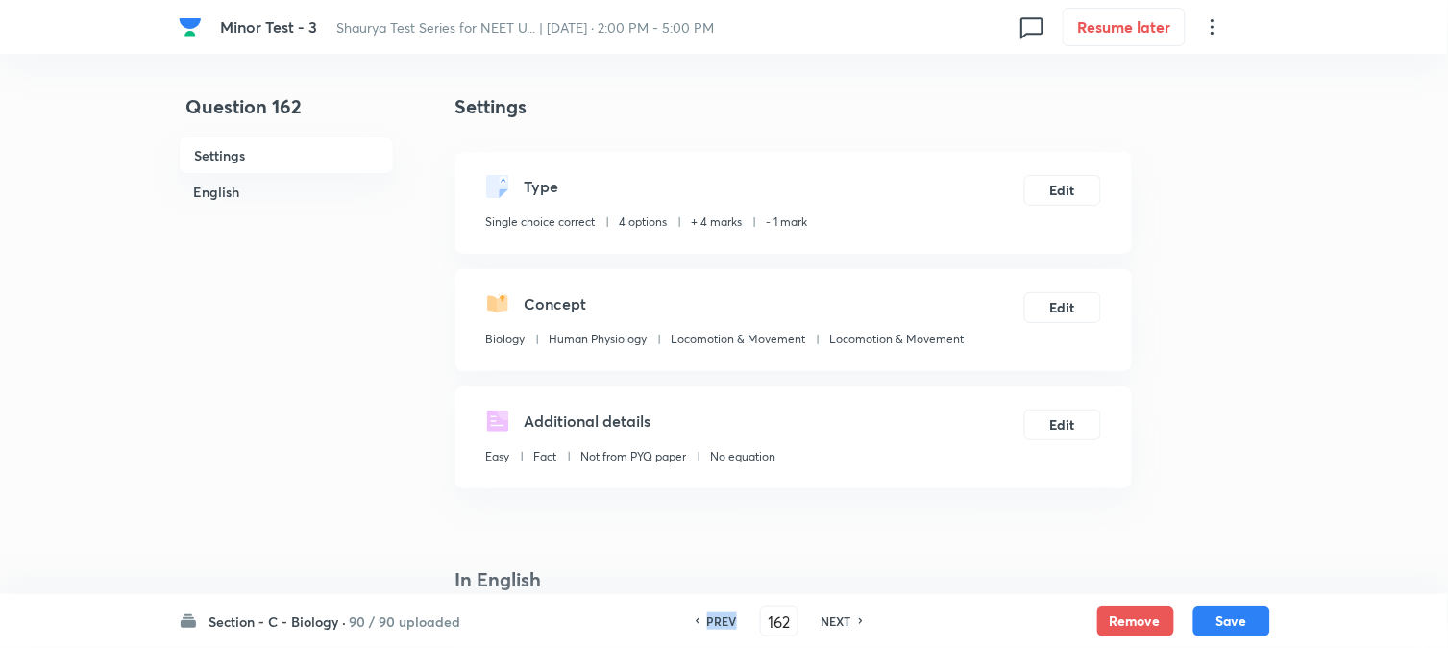
click at [721, 620] on h6 "PREV" at bounding box center [722, 620] width 30 height 17
click at [721, 621] on h6 "PREV" at bounding box center [722, 620] width 30 height 17
click at [721, 622] on h6 "PREV" at bounding box center [722, 620] width 30 height 17
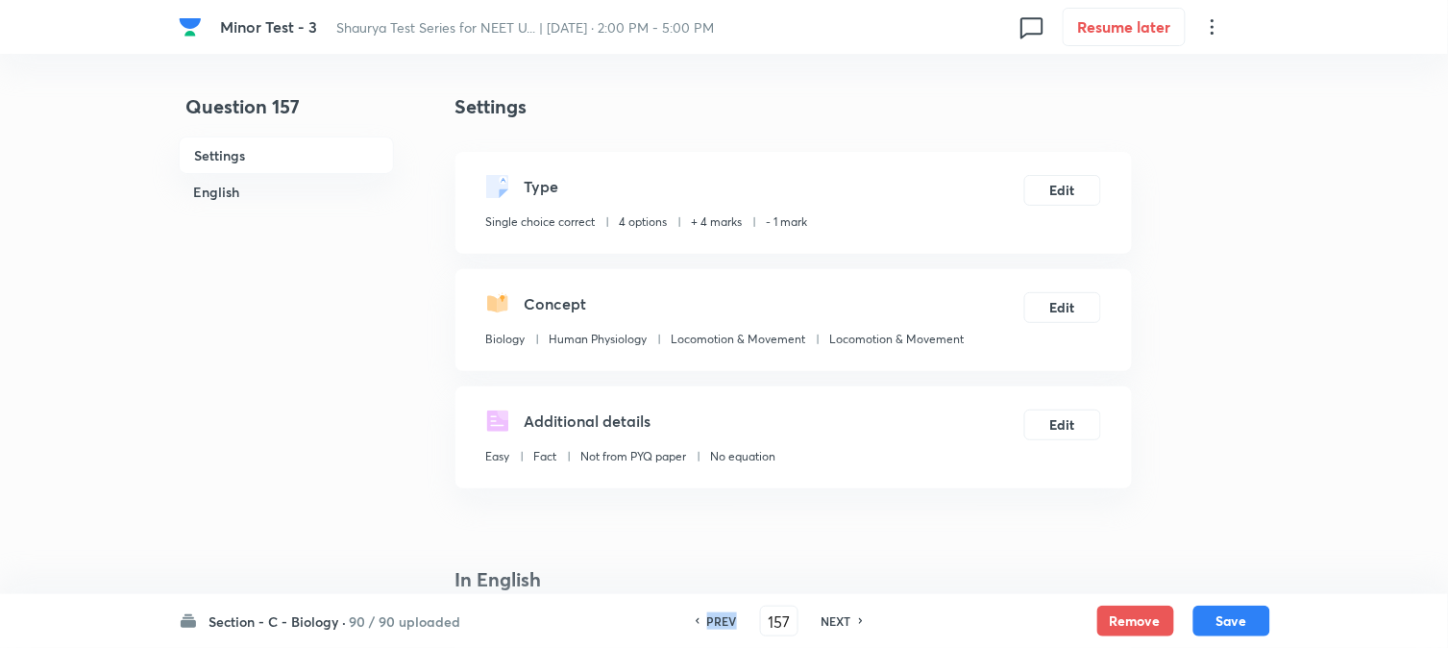
click at [721, 622] on h6 "PREV" at bounding box center [722, 620] width 30 height 17
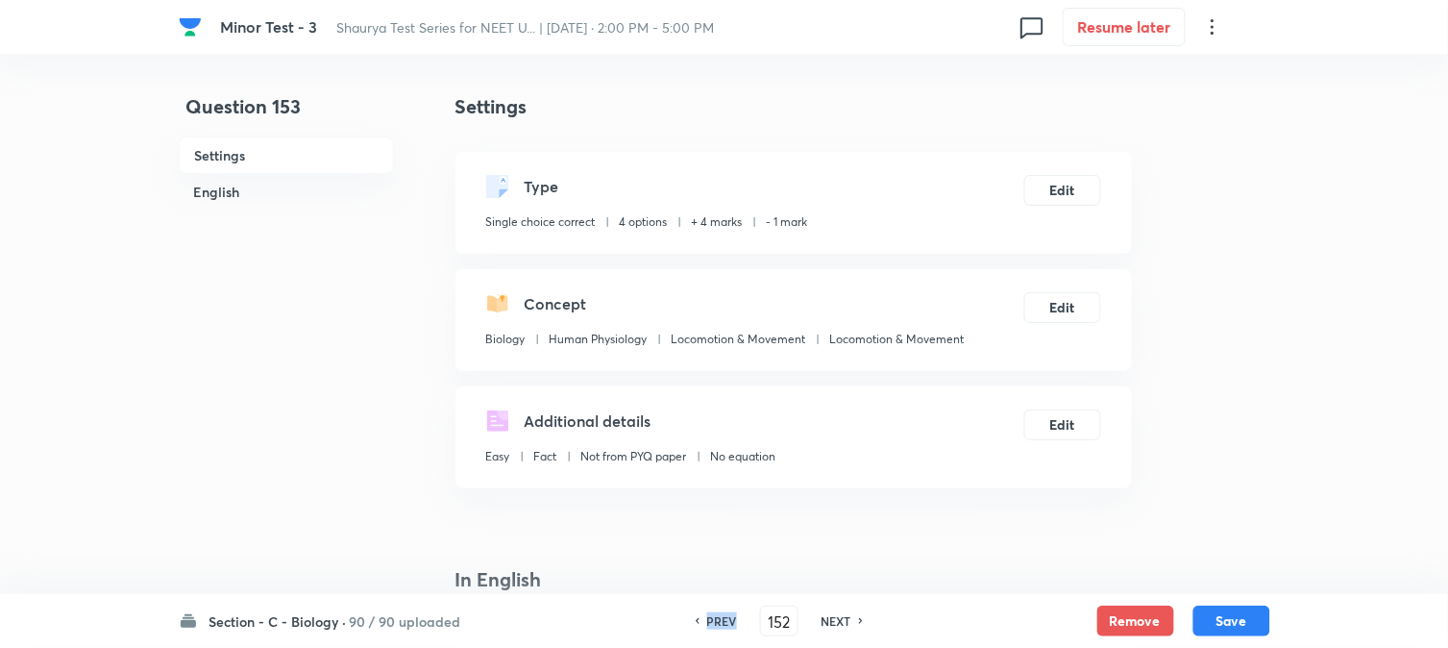
click at [721, 622] on h6 "PREV" at bounding box center [722, 620] width 30 height 17
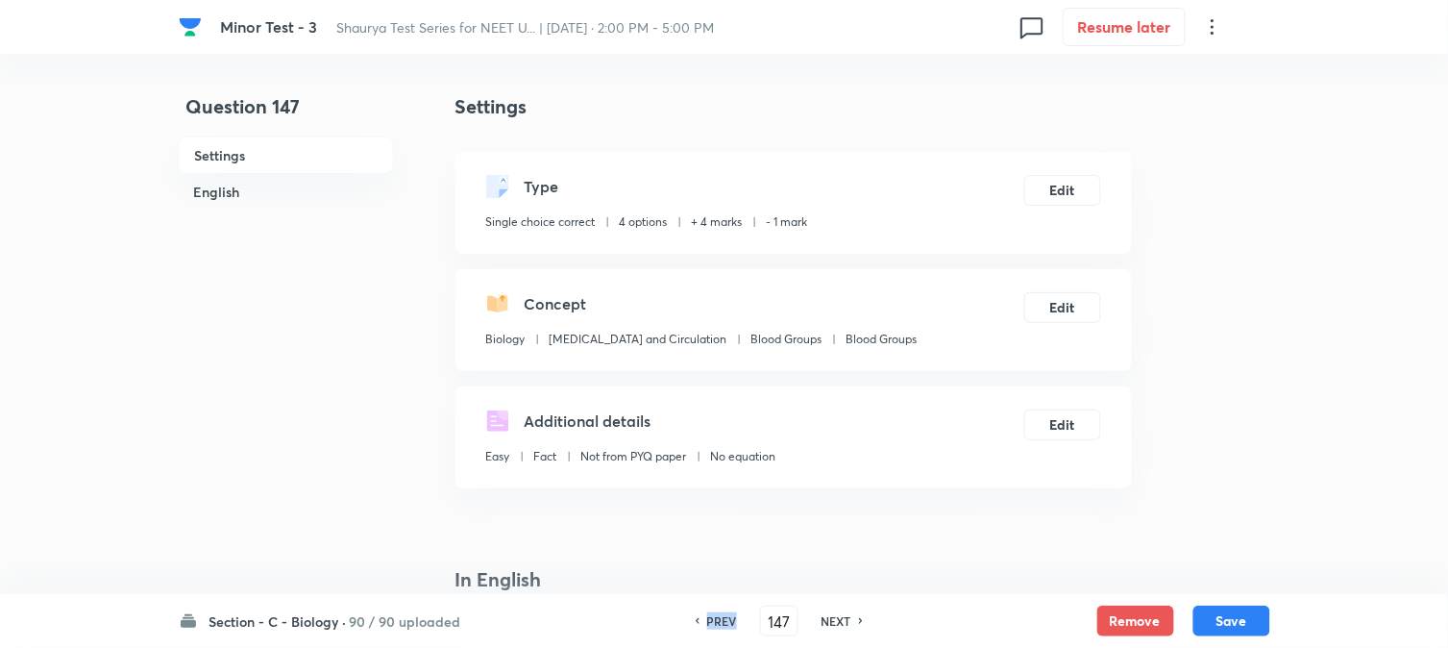
click at [721, 622] on h6 "PREV" at bounding box center [722, 620] width 30 height 17
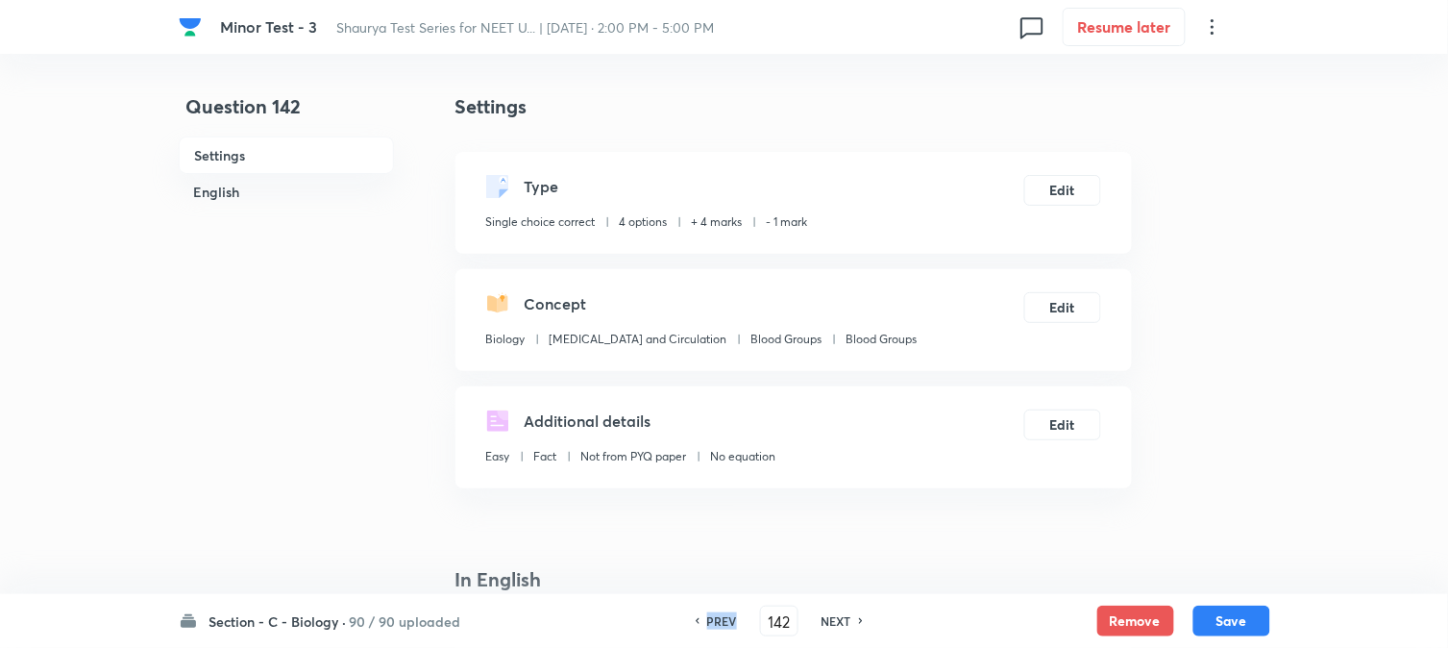
click at [721, 622] on h6 "PREV" at bounding box center [722, 620] width 30 height 17
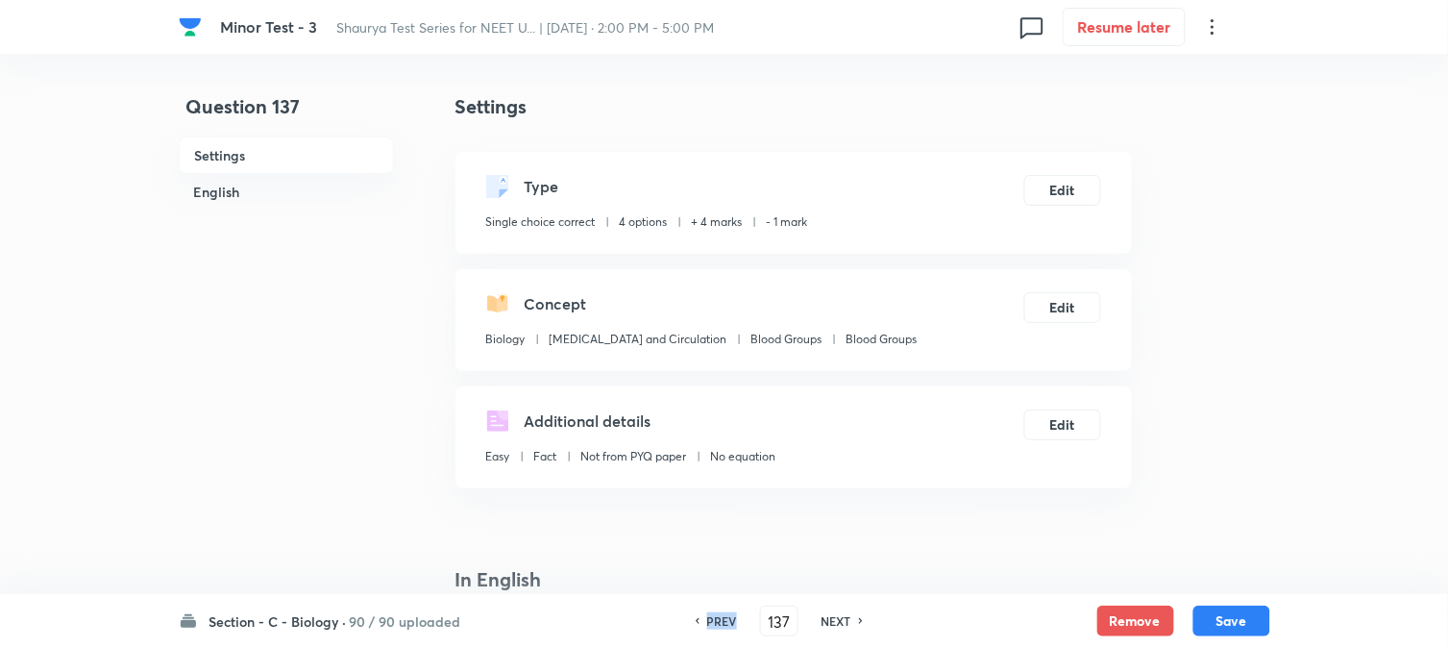
click at [721, 622] on h6 "PREV" at bounding box center [722, 620] width 30 height 17
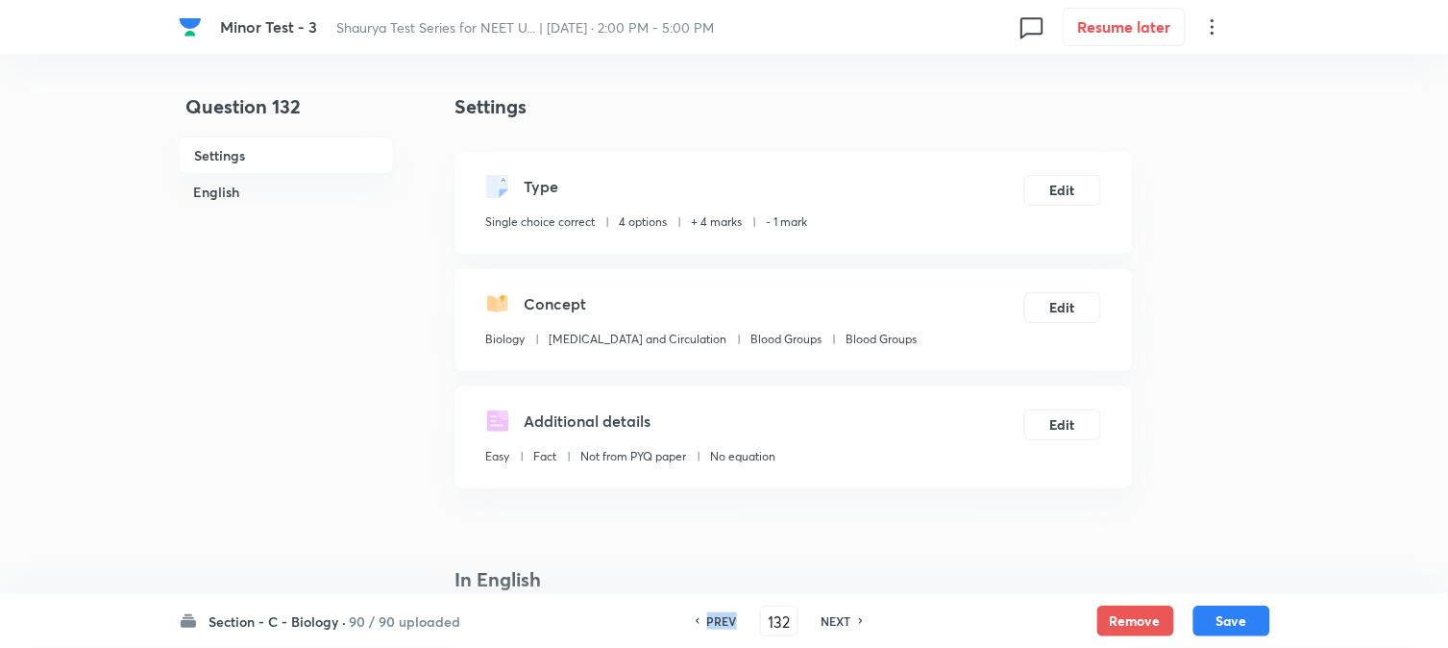
click at [721, 622] on h6 "PREV" at bounding box center [722, 620] width 30 height 17
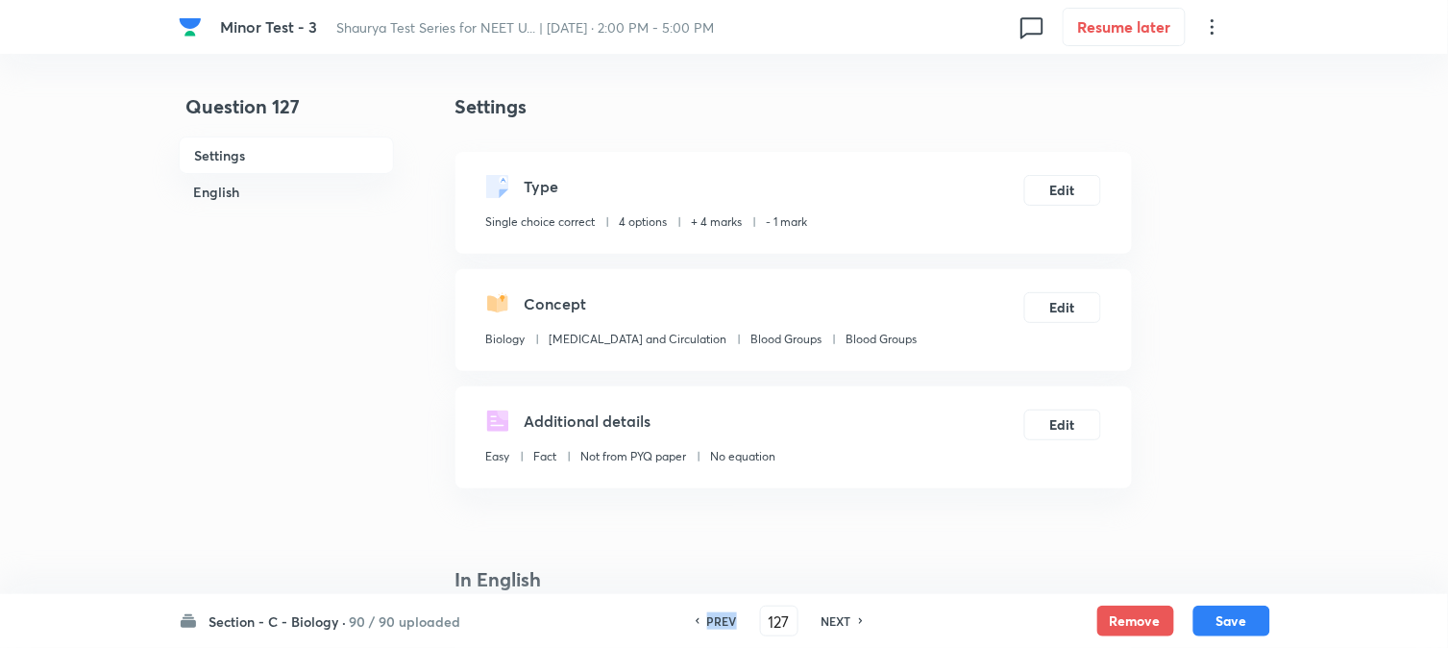
click at [721, 622] on h6 "PREV" at bounding box center [722, 620] width 30 height 17
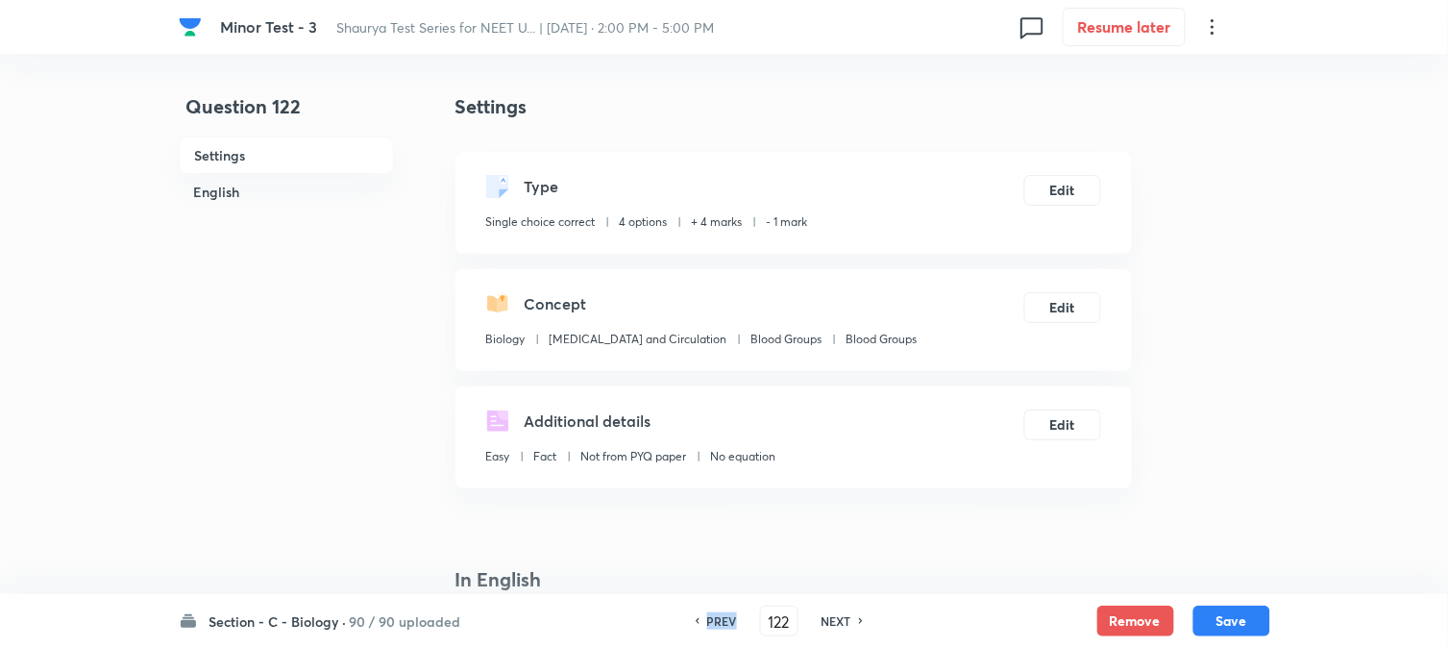
click at [721, 622] on h6 "PREV" at bounding box center [722, 620] width 30 height 17
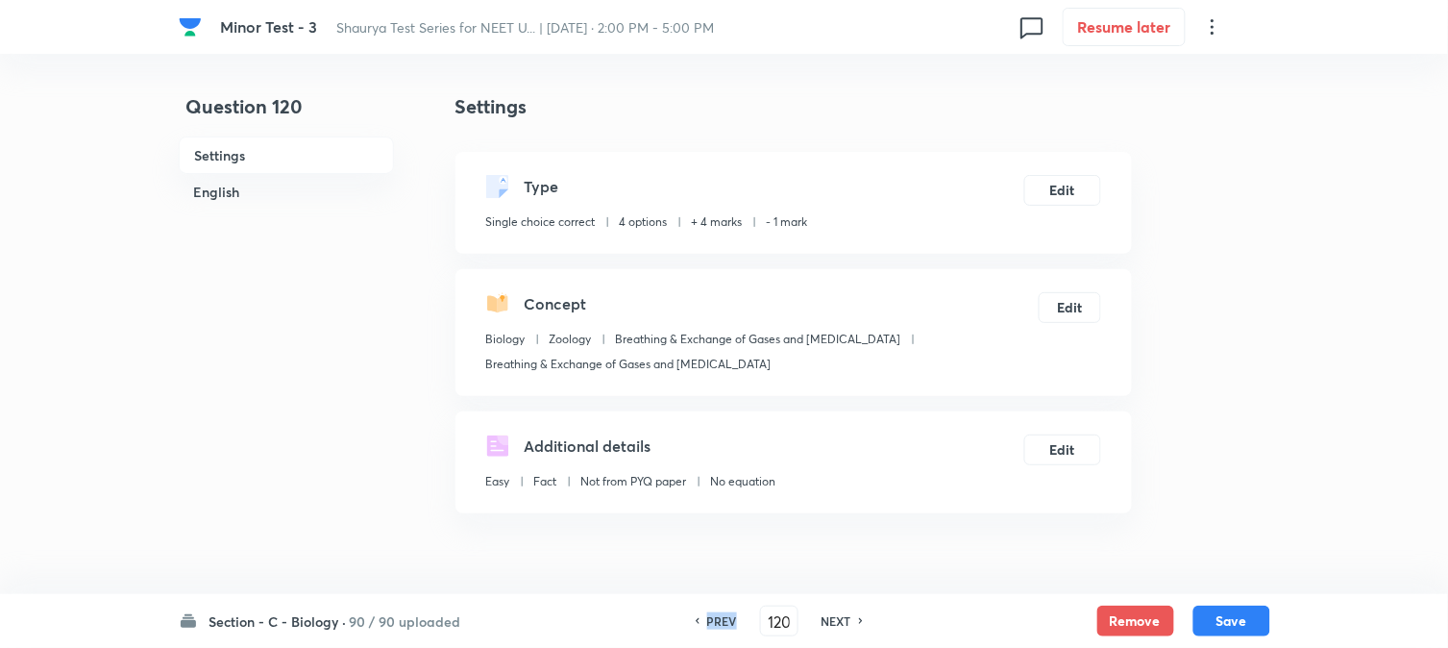
click at [721, 622] on h6 "PREV" at bounding box center [722, 620] width 30 height 17
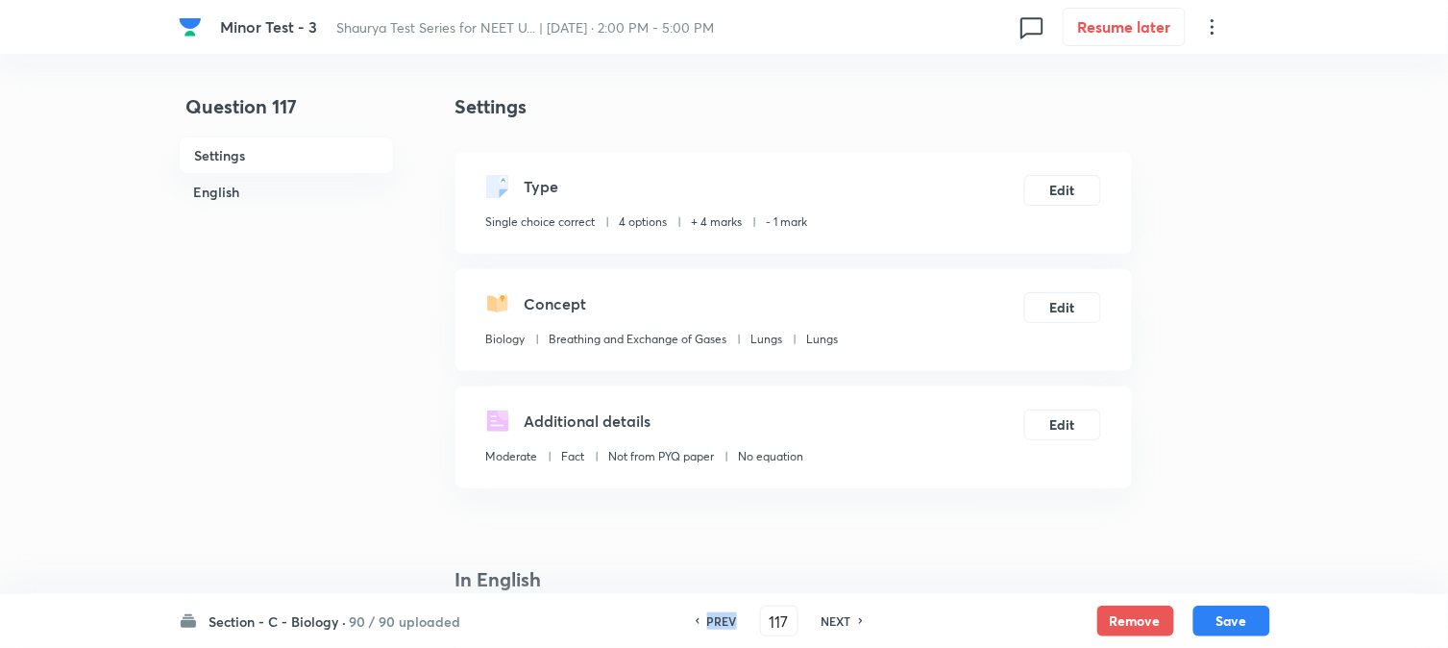
click at [721, 622] on h6 "PREV" at bounding box center [722, 620] width 30 height 17
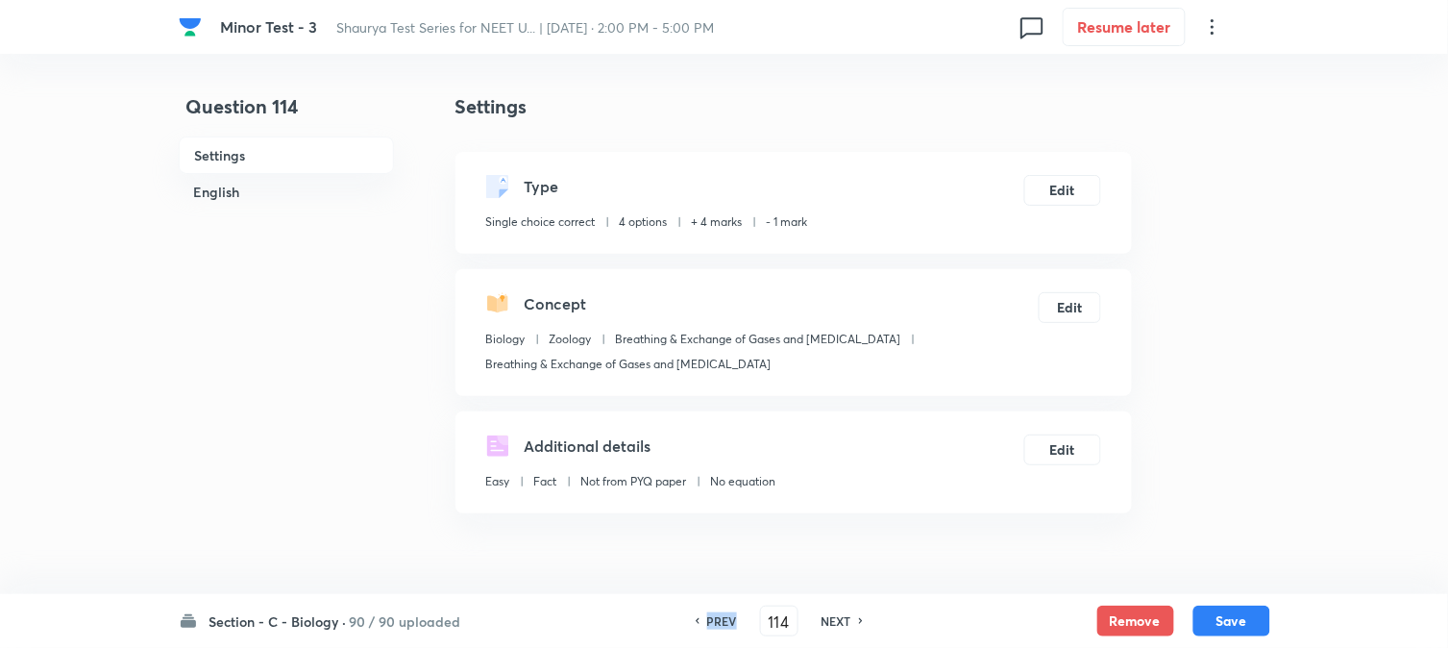
click at [721, 622] on h6 "PREV" at bounding box center [722, 620] width 30 height 17
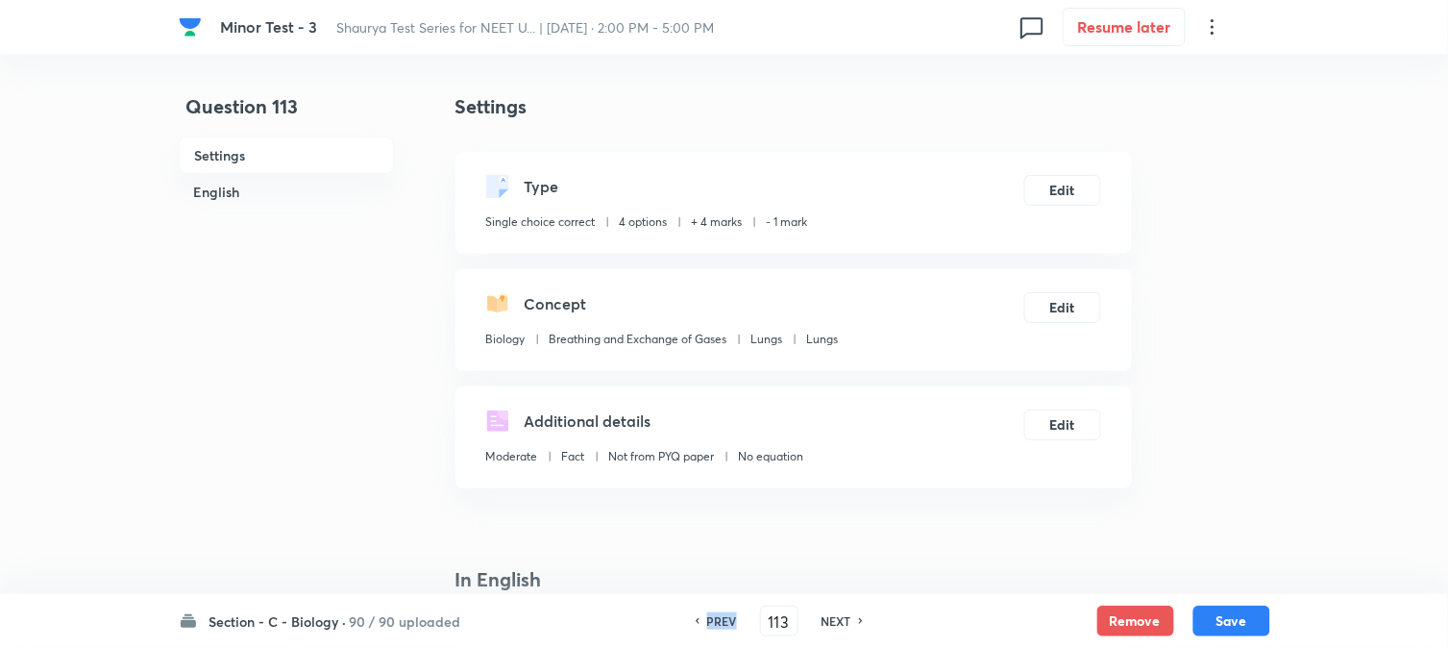
click at [721, 622] on h6 "PREV" at bounding box center [722, 620] width 30 height 17
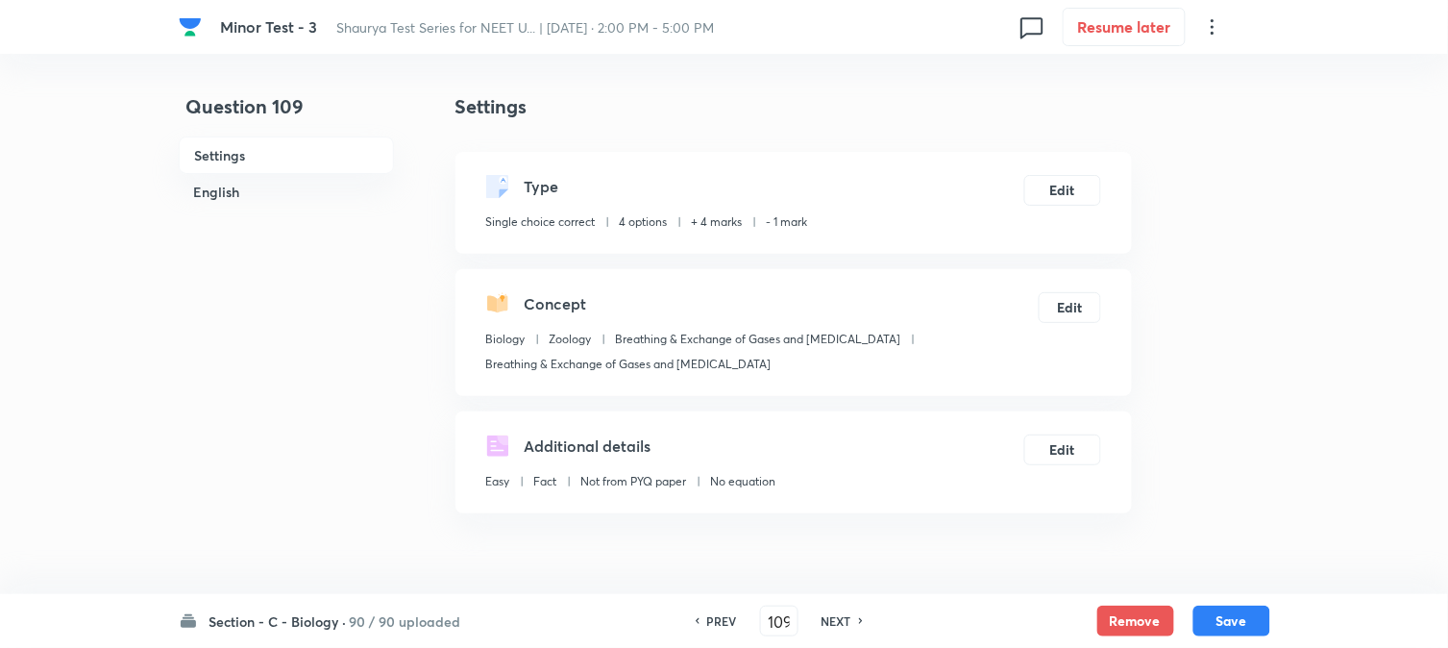
click at [721, 622] on h6 "PREV" at bounding box center [722, 620] width 30 height 17
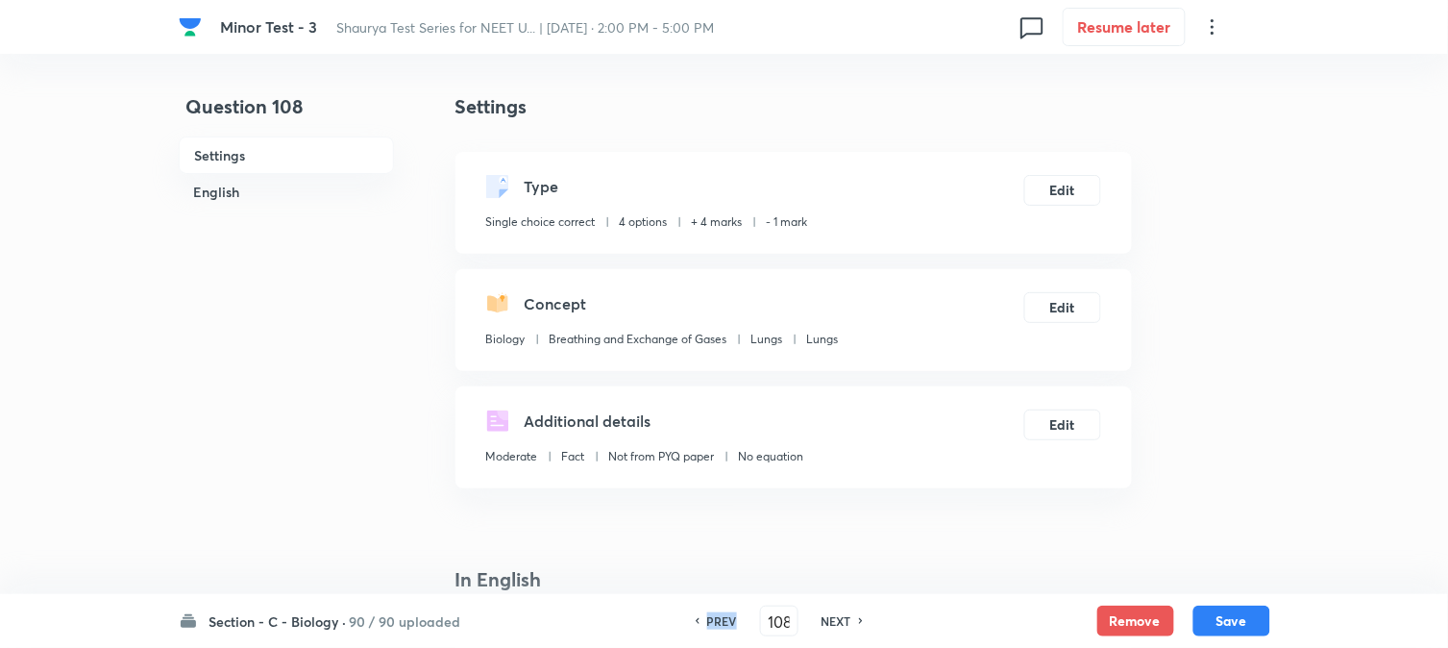
click at [721, 622] on h6 "PREV" at bounding box center [722, 620] width 30 height 17
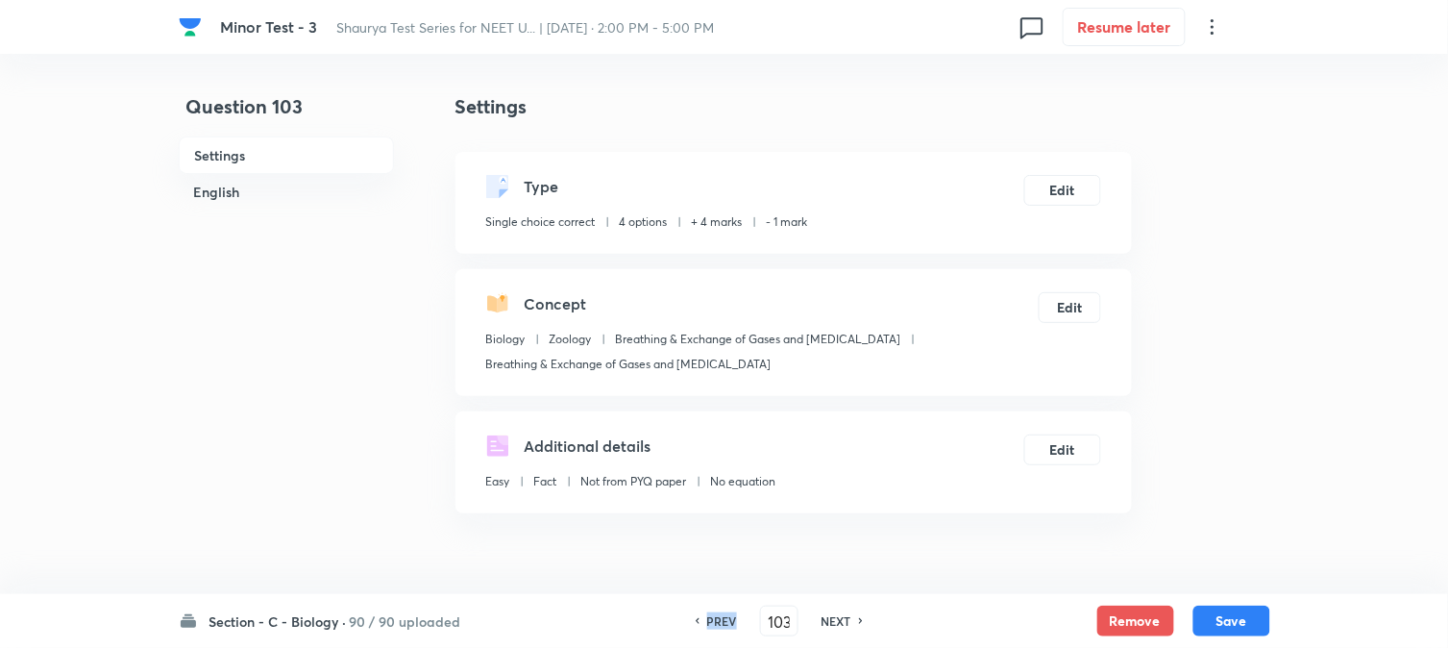
click at [721, 622] on h6 "PREV" at bounding box center [722, 620] width 30 height 17
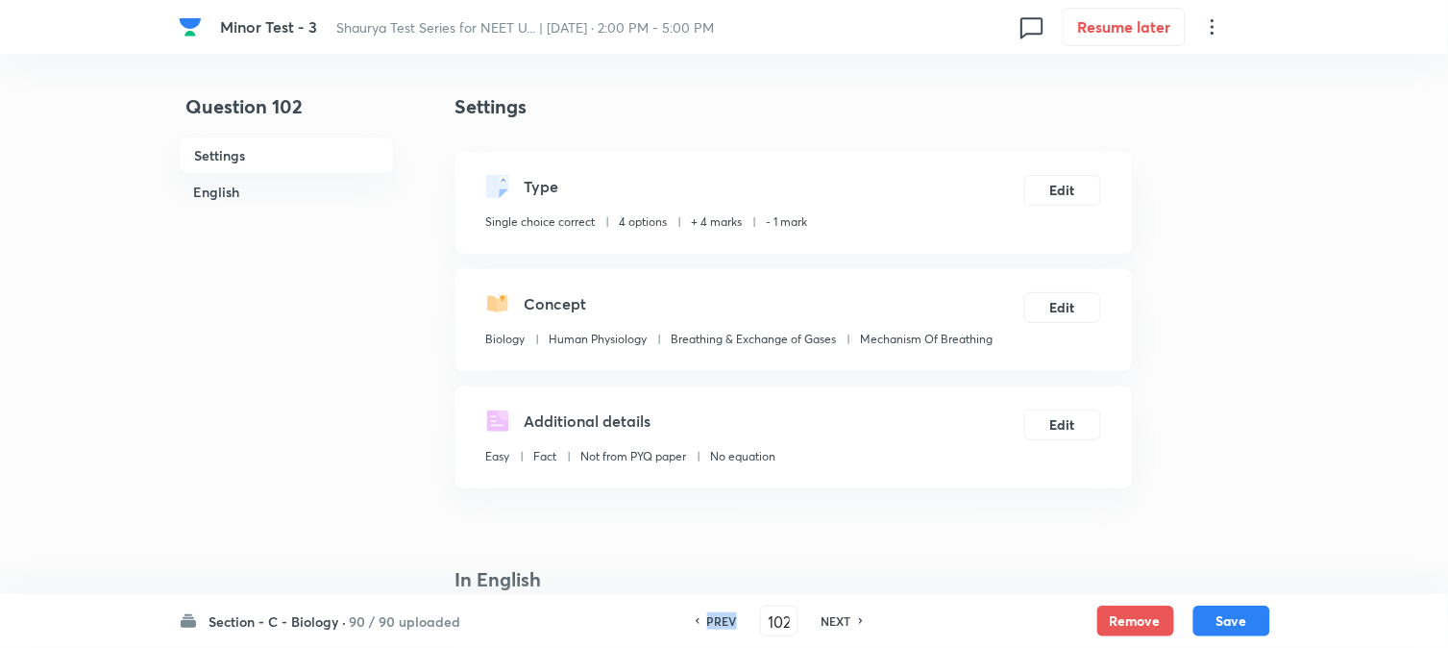
click at [721, 622] on h6 "PREV" at bounding box center [722, 620] width 30 height 17
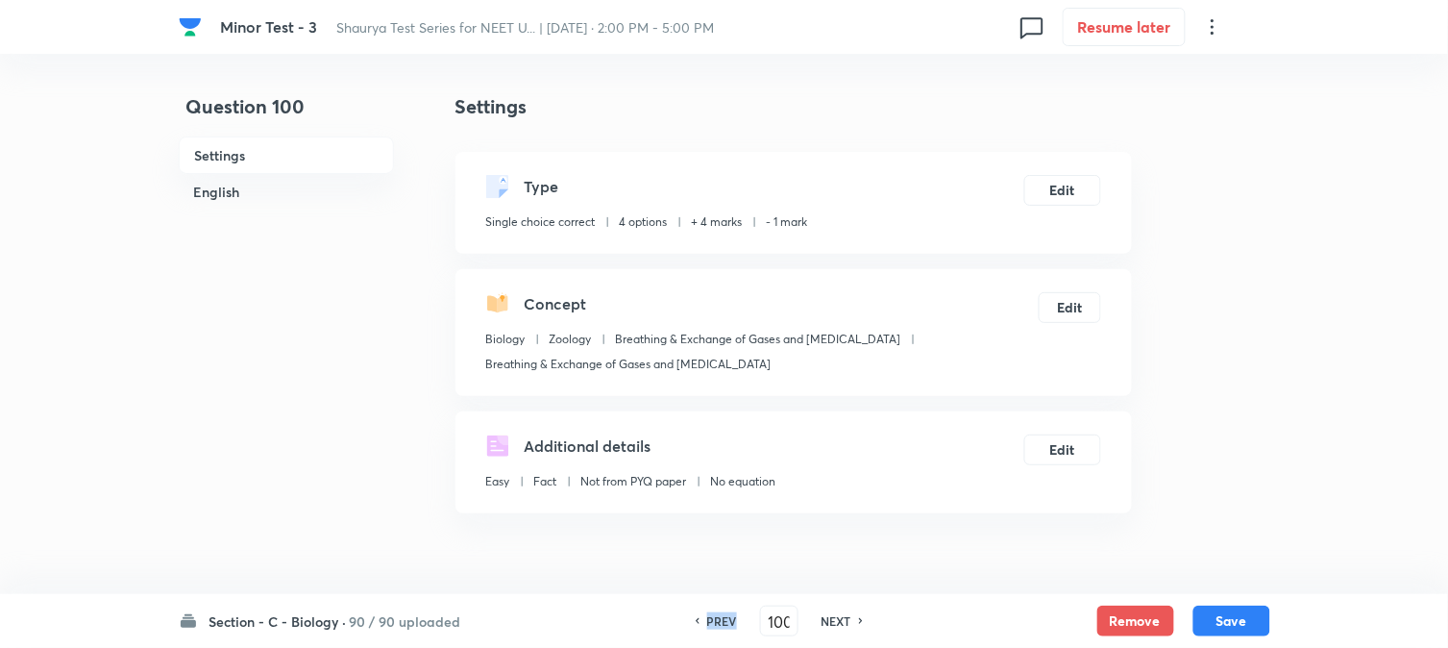
click at [721, 622] on h6 "PREV" at bounding box center [722, 620] width 30 height 17
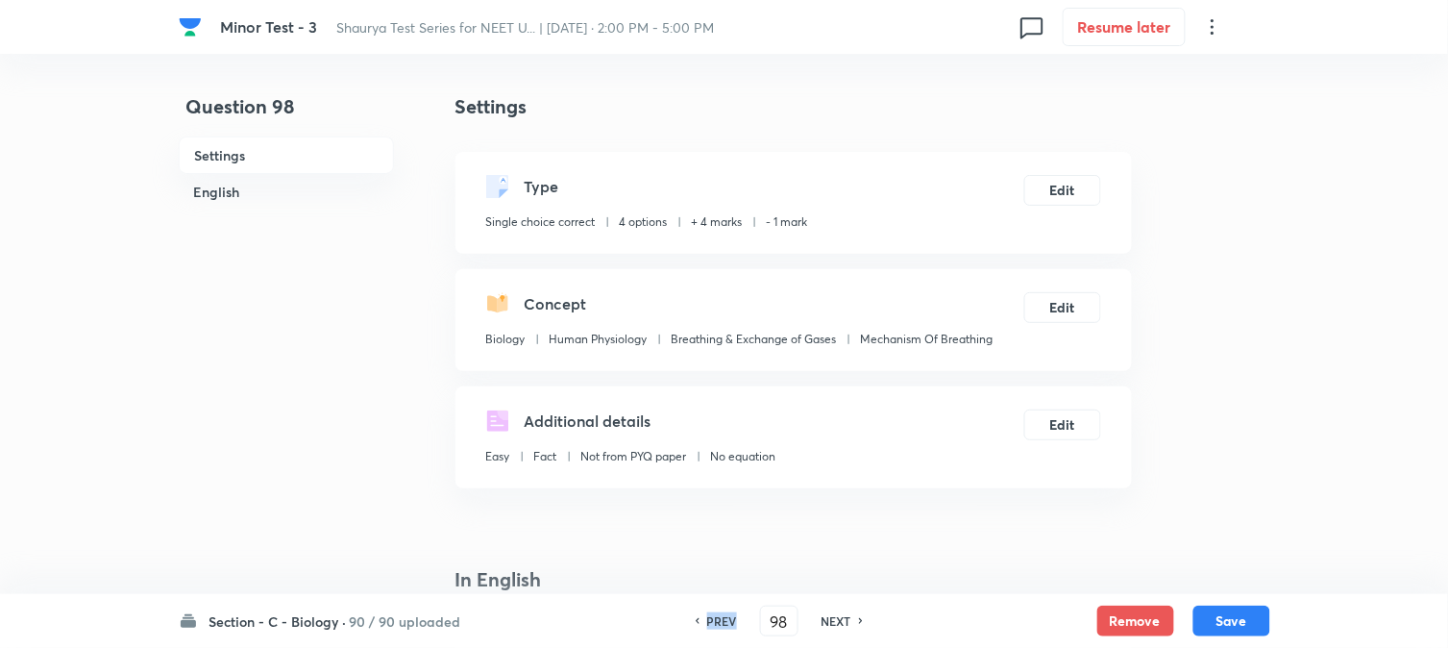
click at [721, 622] on h6 "PREV" at bounding box center [722, 620] width 30 height 17
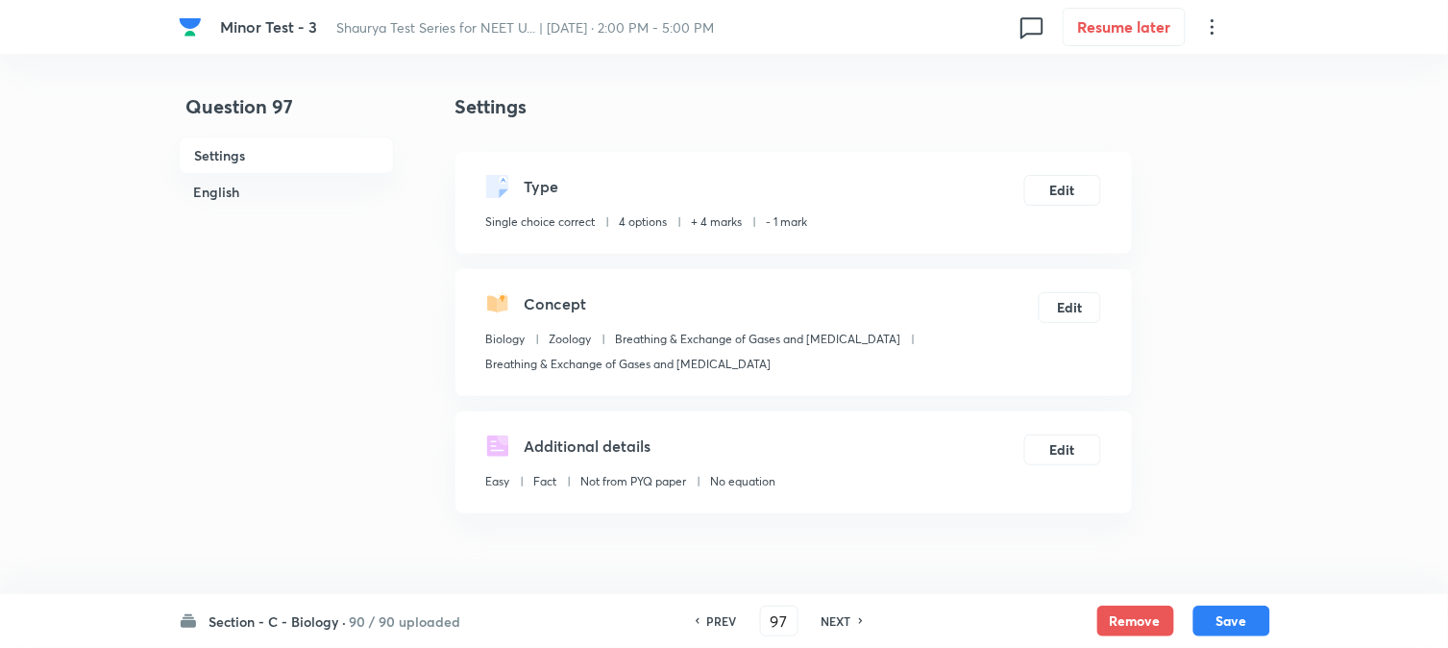
click at [721, 622] on h6 "PREV" at bounding box center [722, 620] width 30 height 17
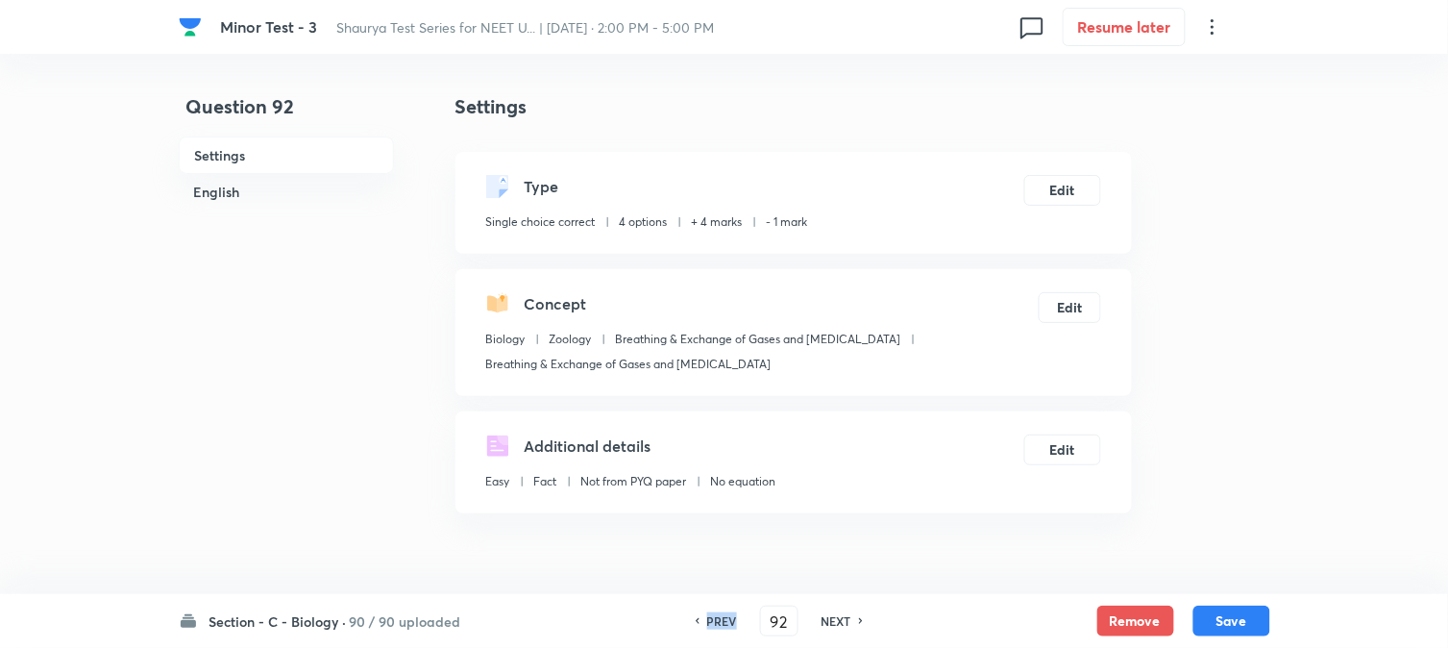
click at [721, 622] on h6 "PREV" at bounding box center [722, 620] width 30 height 17
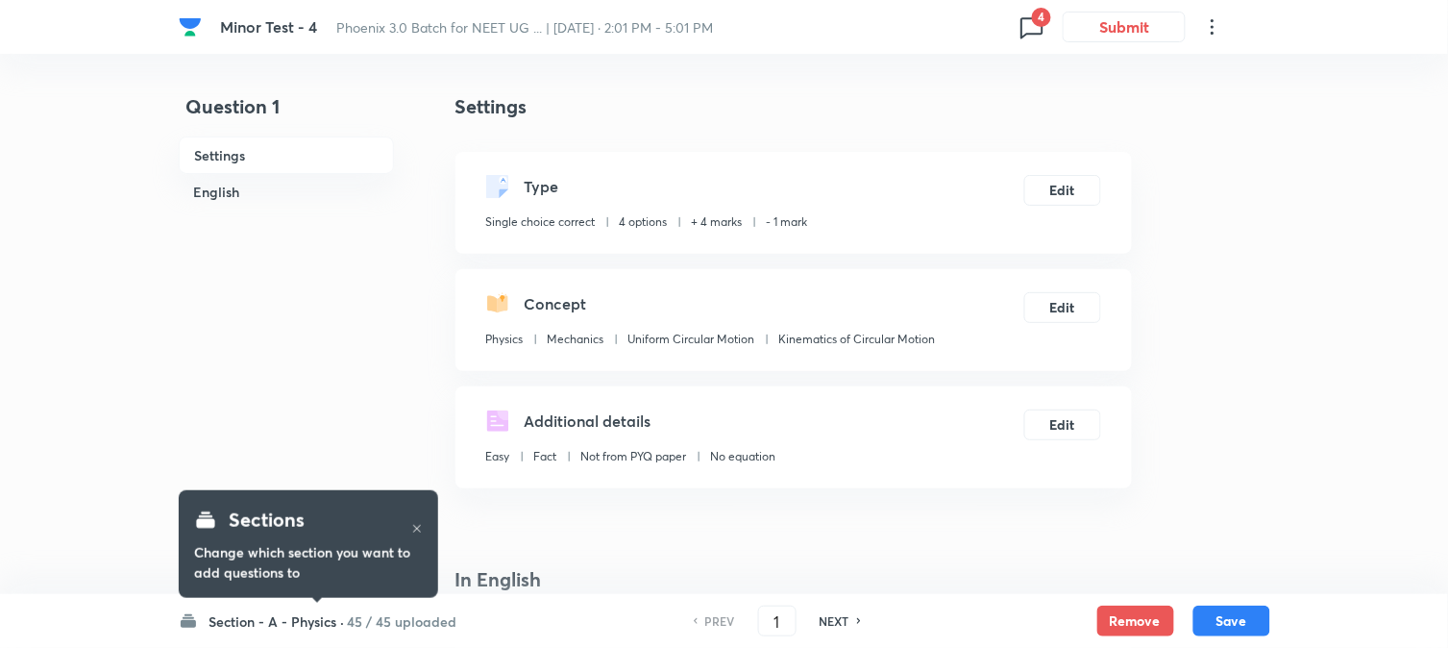
checkbox input "true"
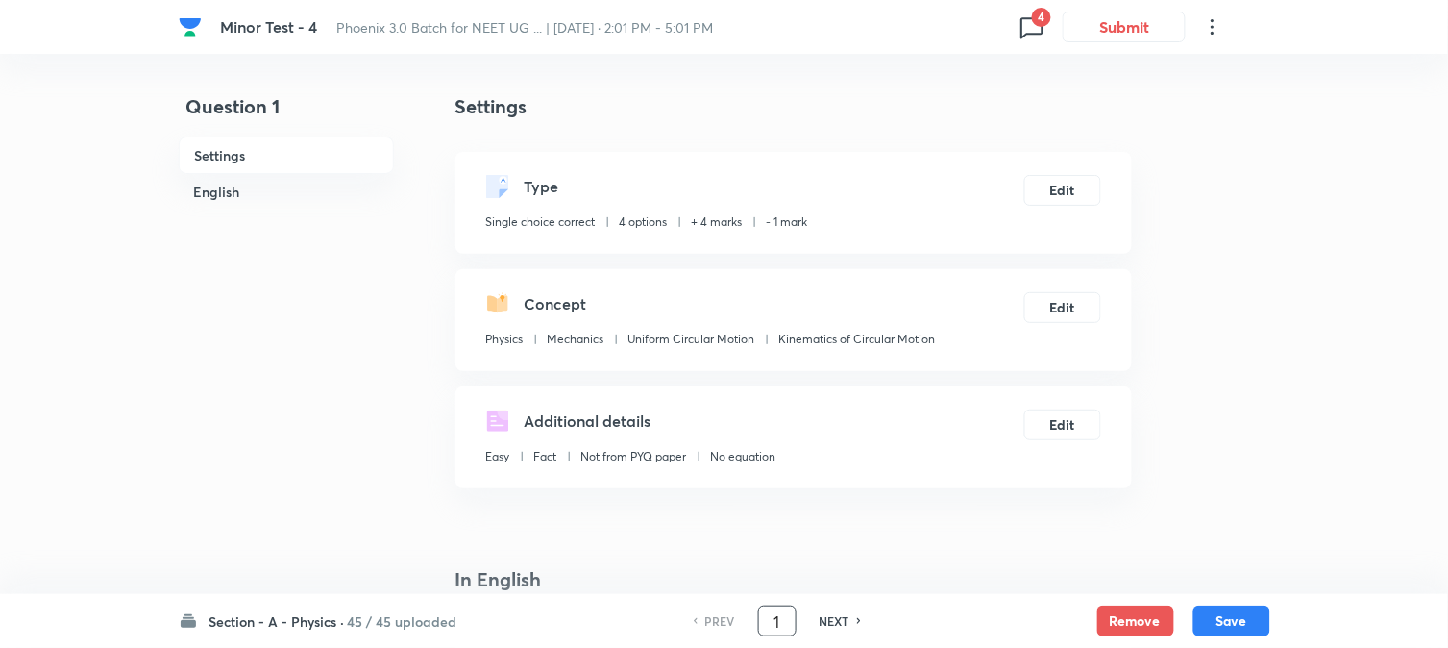
click at [774, 629] on input "1" at bounding box center [777, 622] width 37 height 34
type input "91"
checkbox input "true"
click at [1086, 184] on button "Edit" at bounding box center [1063, 188] width 77 height 31
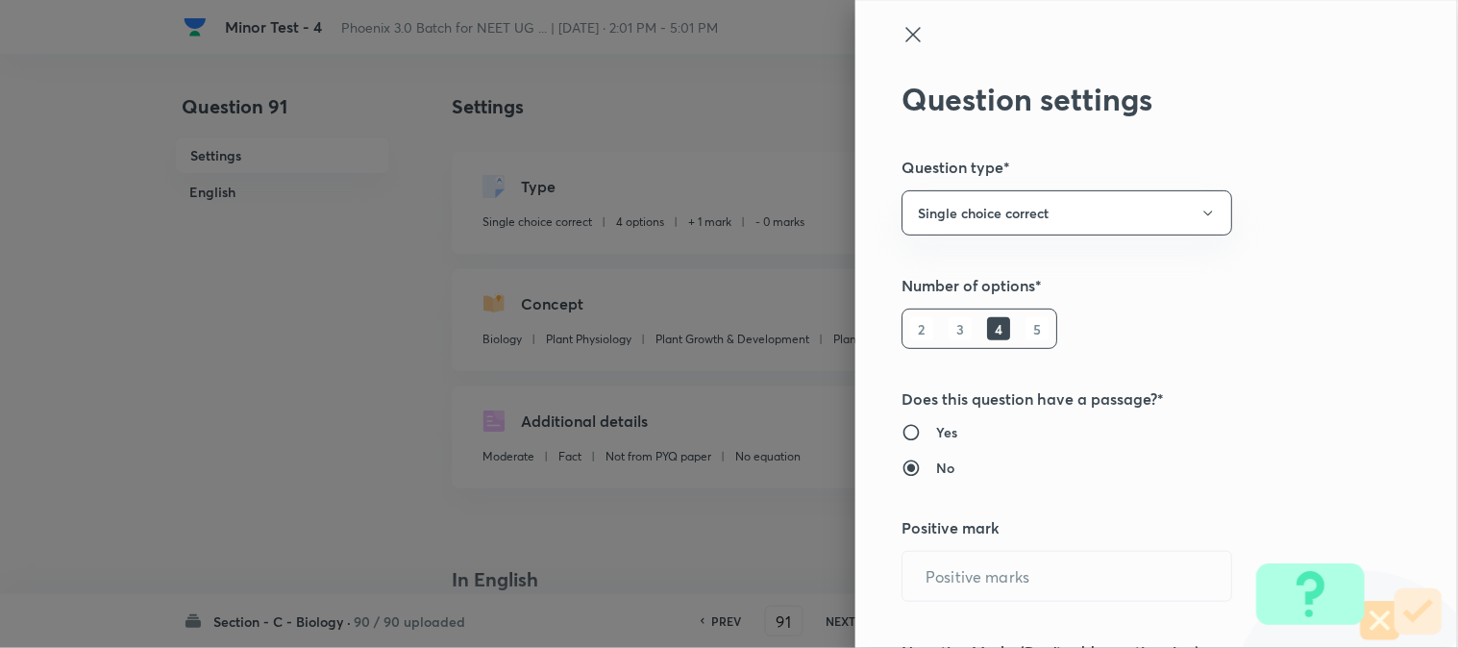
type input "1"
type input "0"
type input "Biology"
type input "Plant Physiology"
type input "Plant Growth & Development"
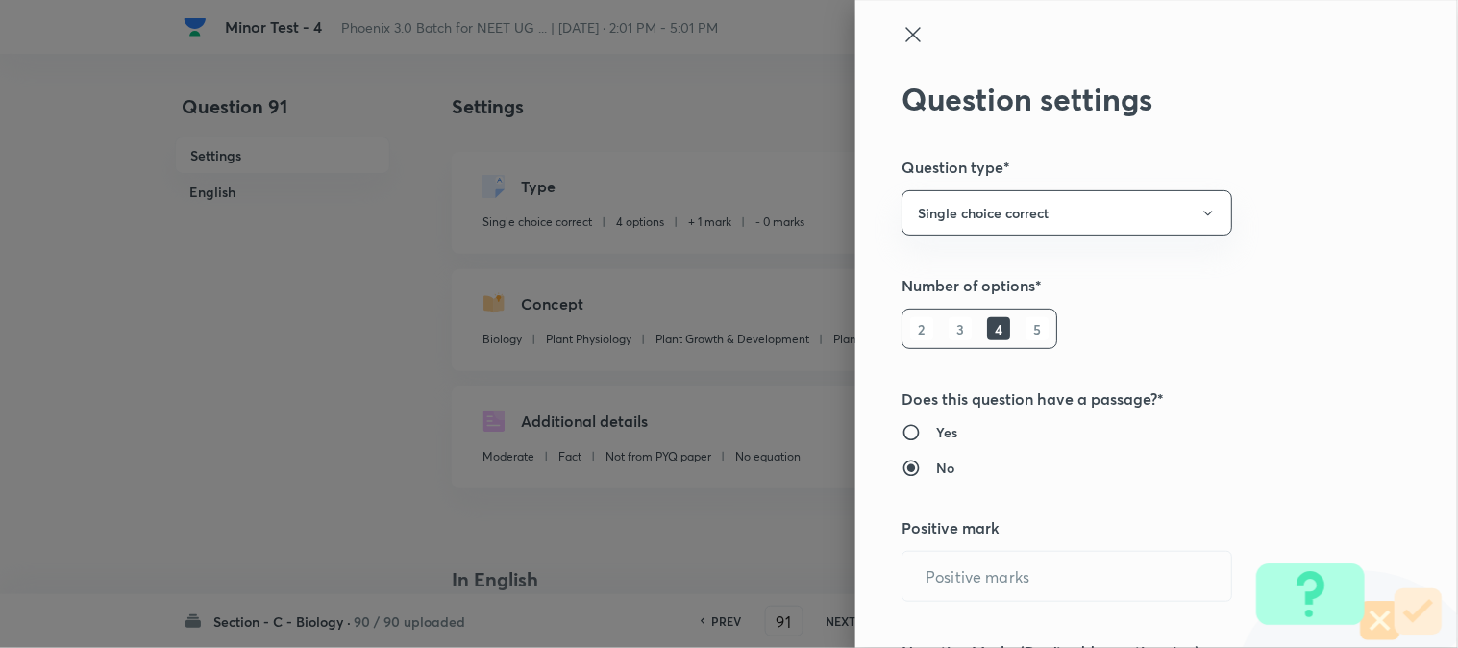
type input "Plant Growth Regulators"
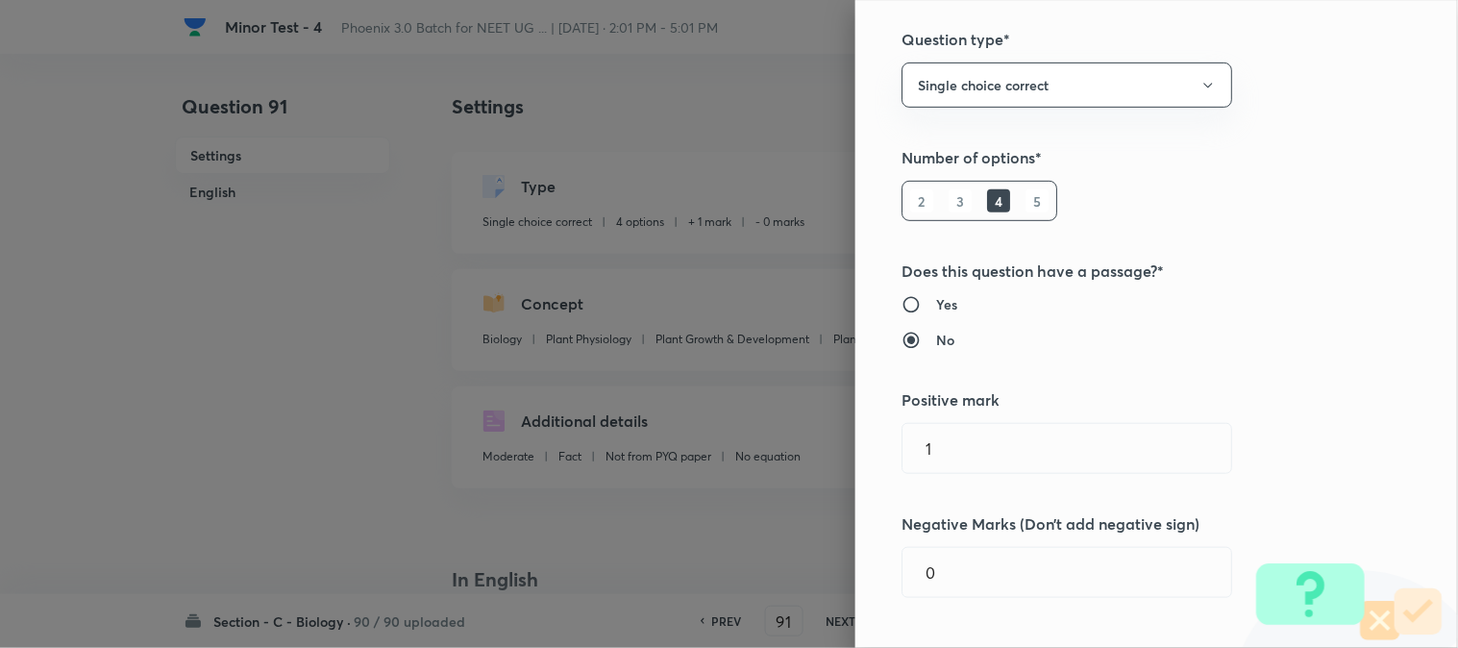
scroll to position [320, 0]
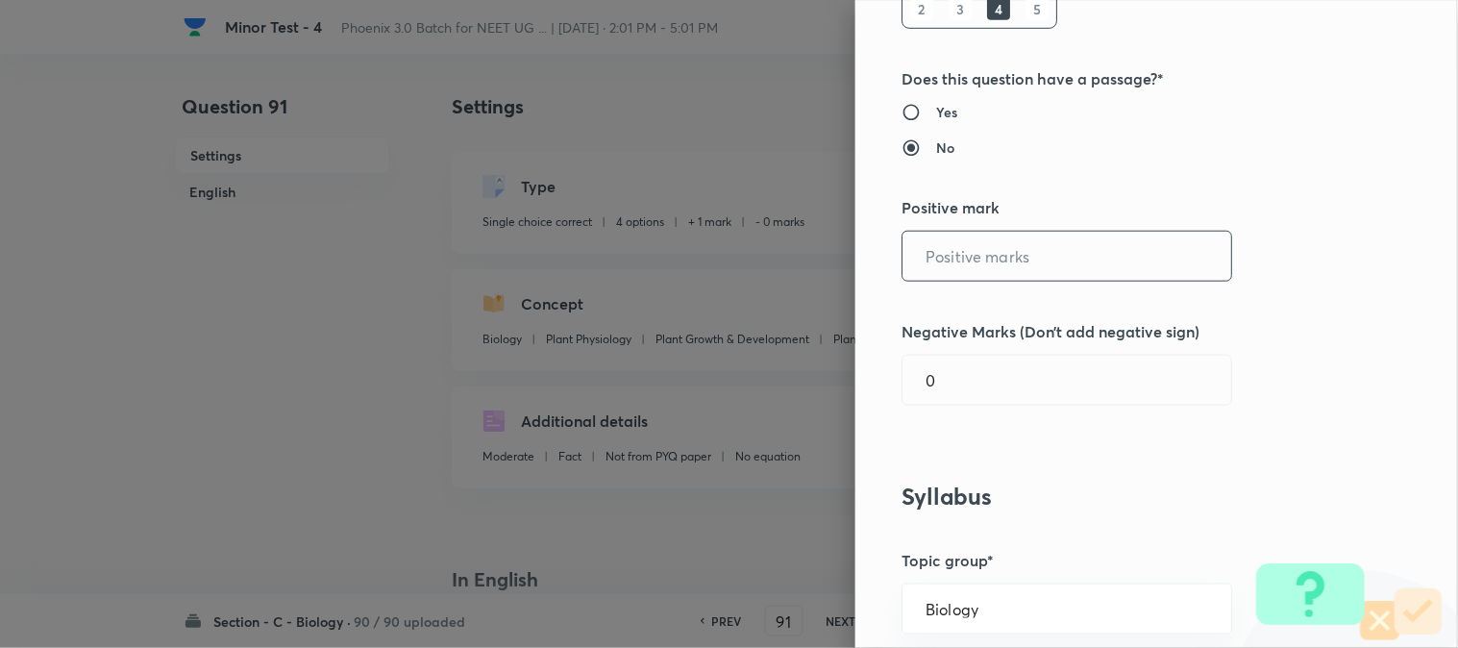
click at [966, 247] on input "text" at bounding box center [1067, 256] width 329 height 49
type input "45"
click at [961, 382] on input "0" at bounding box center [1067, 380] width 329 height 49
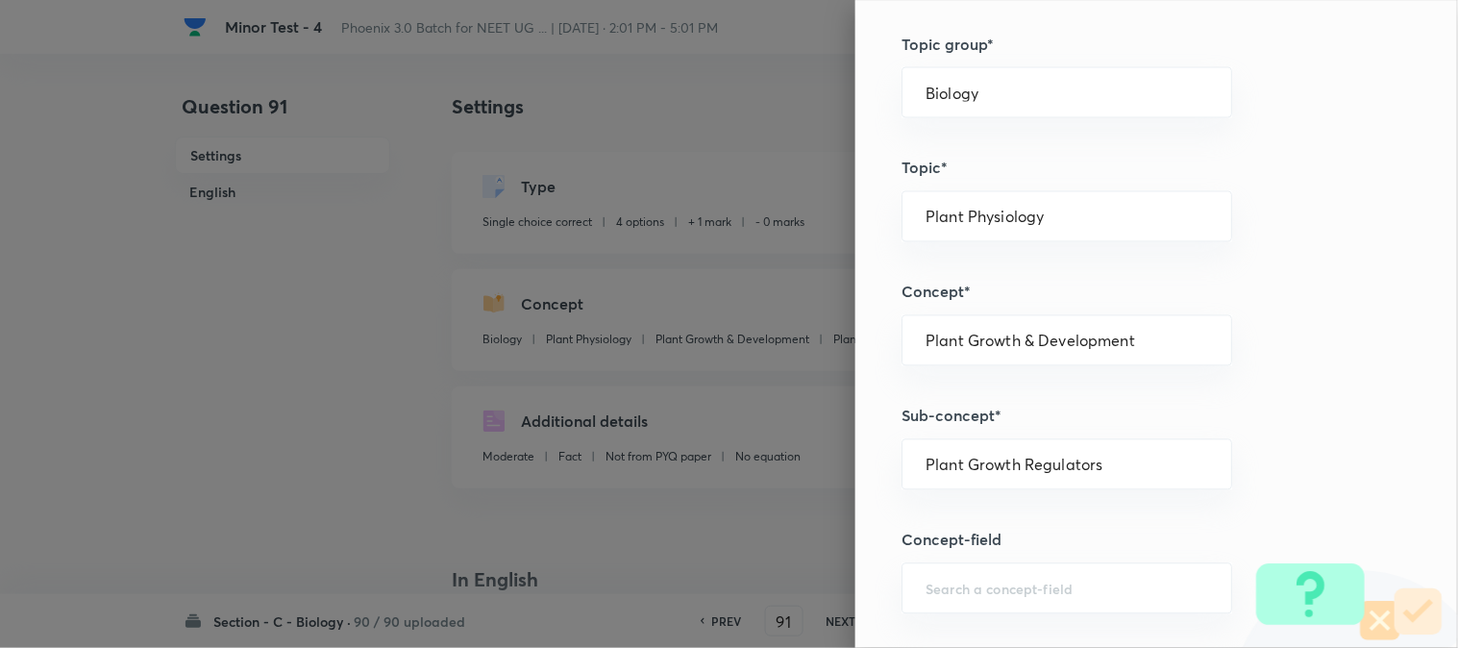
scroll to position [533, 0]
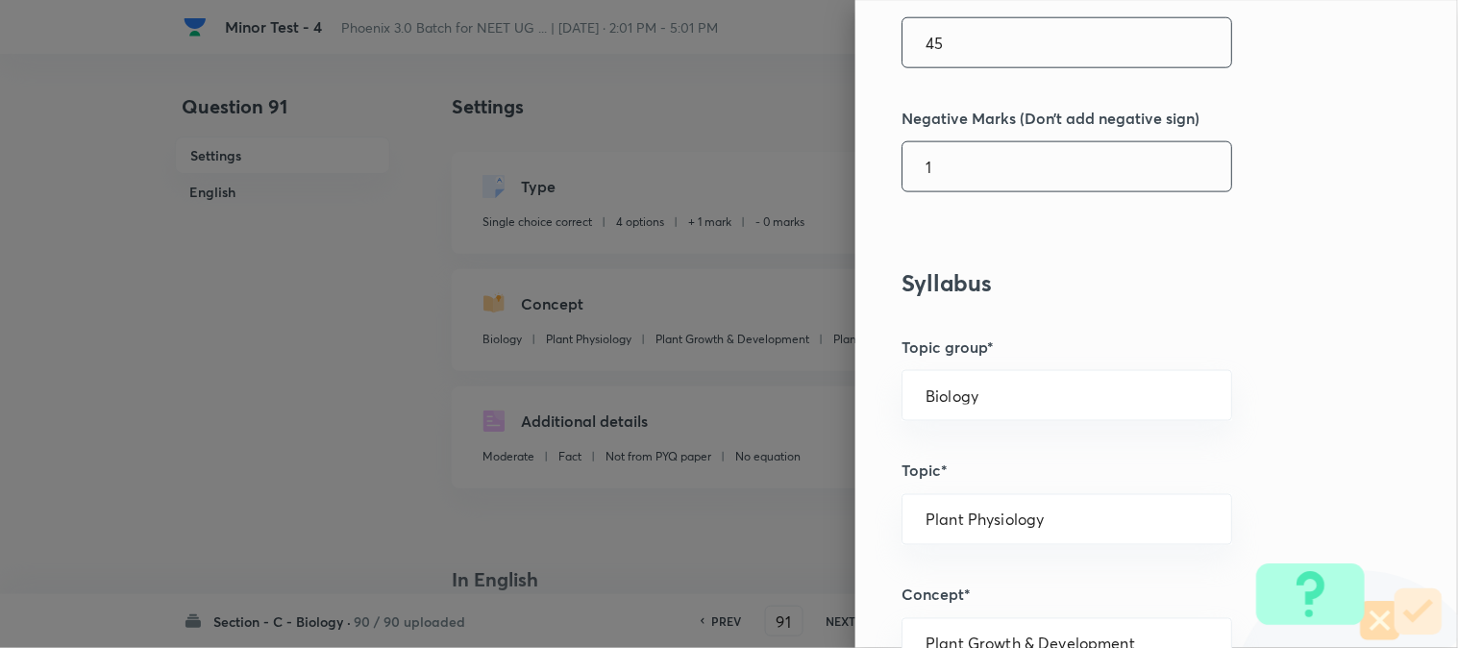
type input "1"
click at [996, 48] on input "45" at bounding box center [1067, 42] width 329 height 49
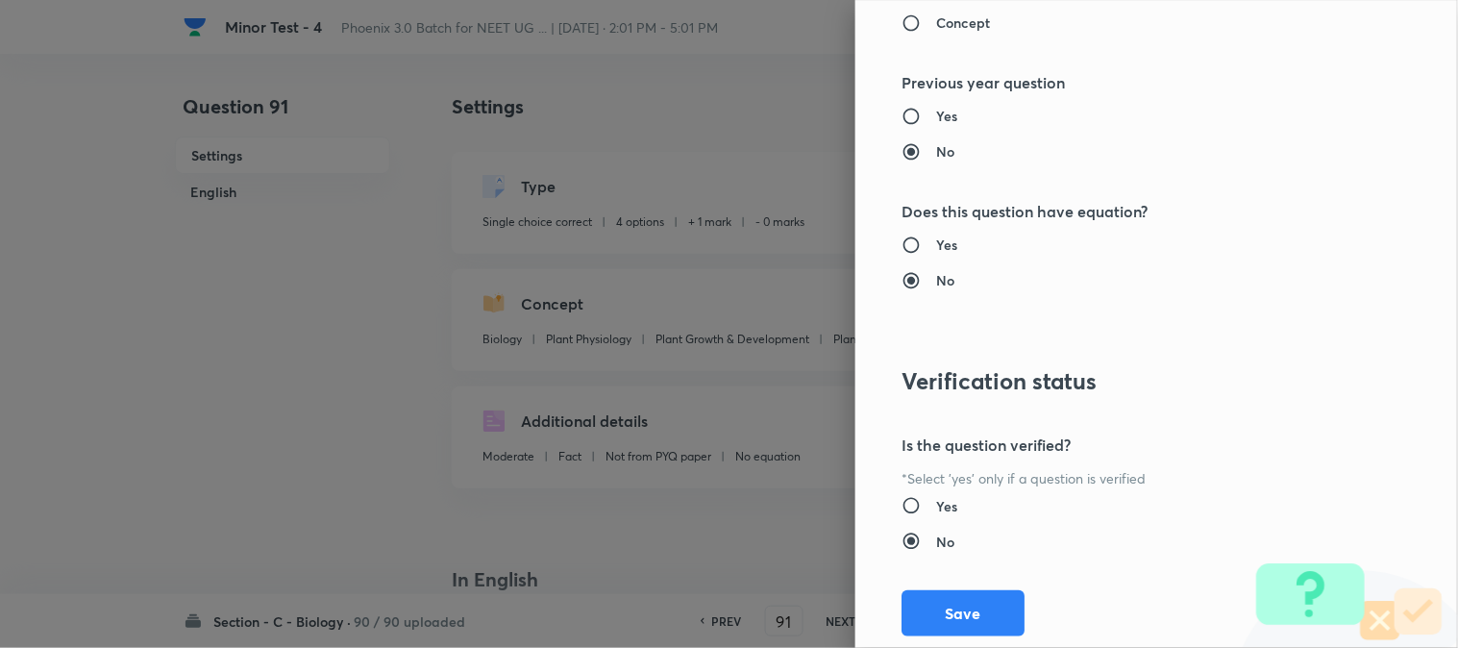
scroll to position [1972, 0]
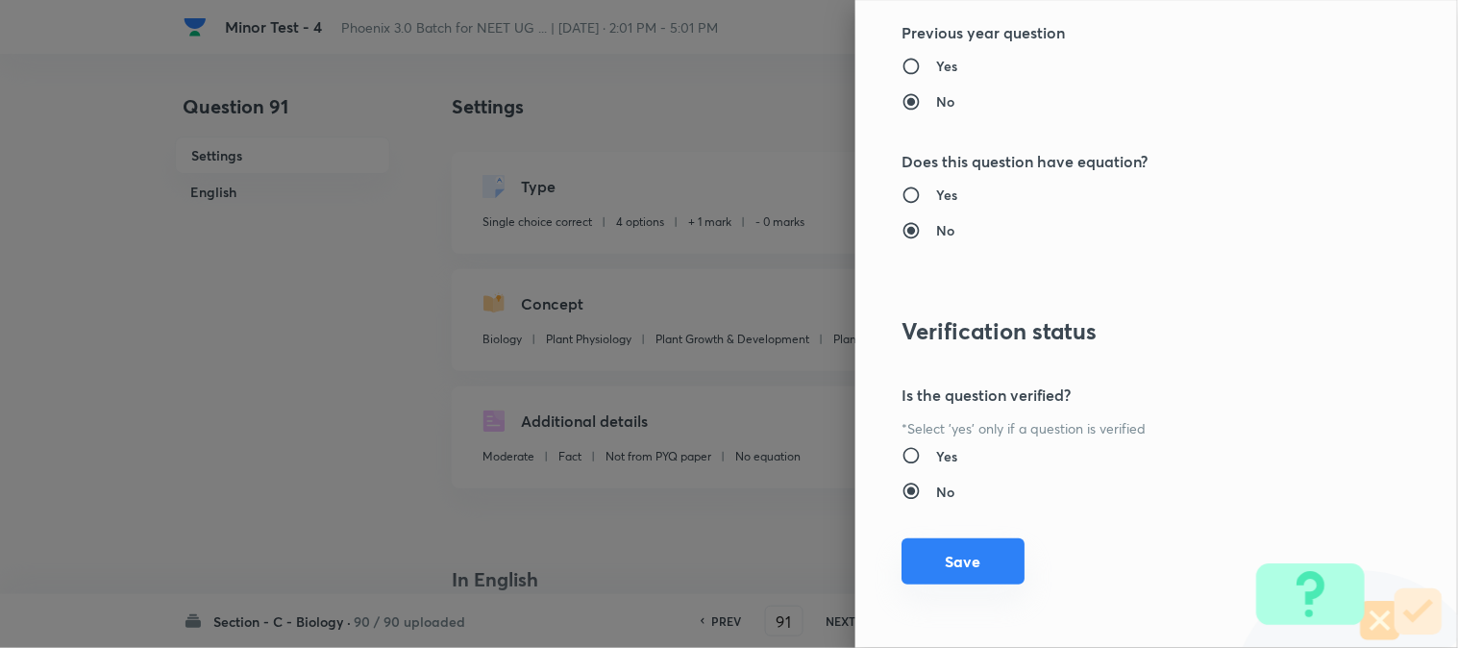
type input "4"
drag, startPoint x: 977, startPoint y: 552, endPoint x: 1221, endPoint y: 559, distance: 244.3
click at [978, 553] on button "Save" at bounding box center [963, 563] width 123 height 46
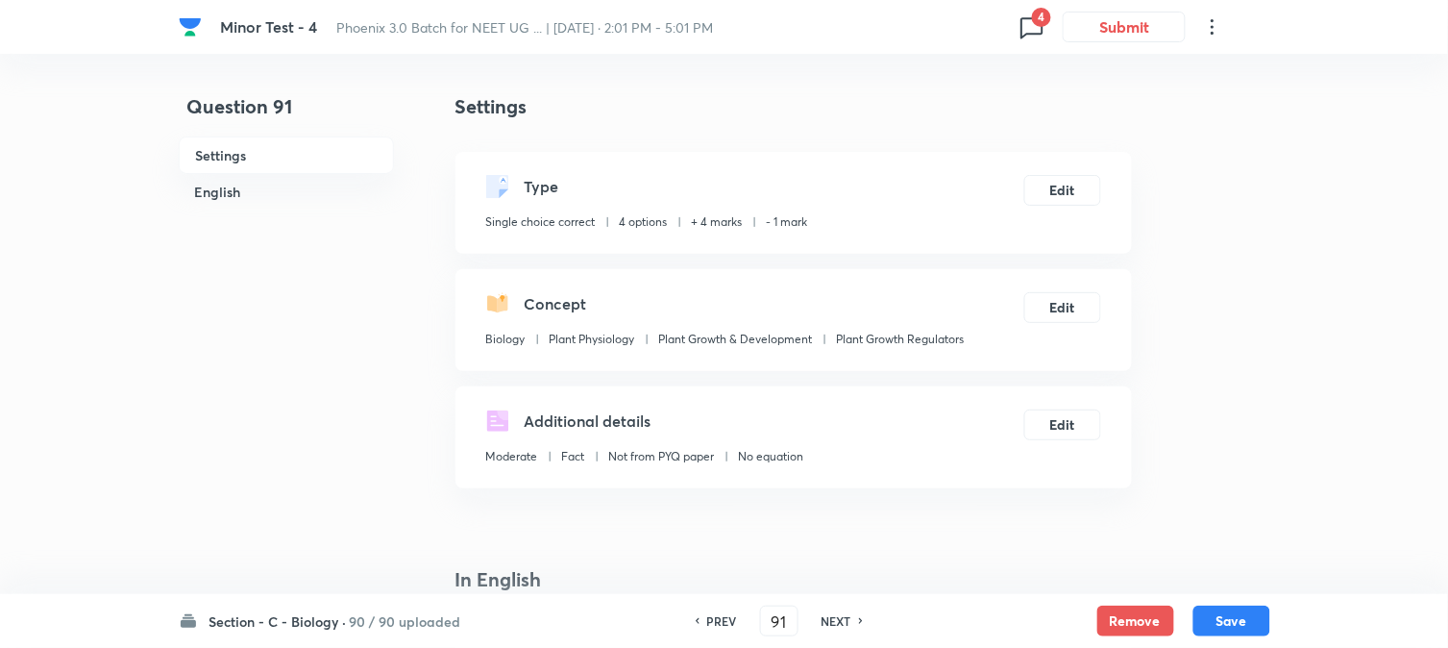
drag, startPoint x: 1262, startPoint y: 620, endPoint x: 1183, endPoint y: 443, distance: 193.6
click at [1256, 618] on button "Save" at bounding box center [1232, 621] width 77 height 31
click at [1084, 188] on button "Edit" at bounding box center [1063, 188] width 77 height 31
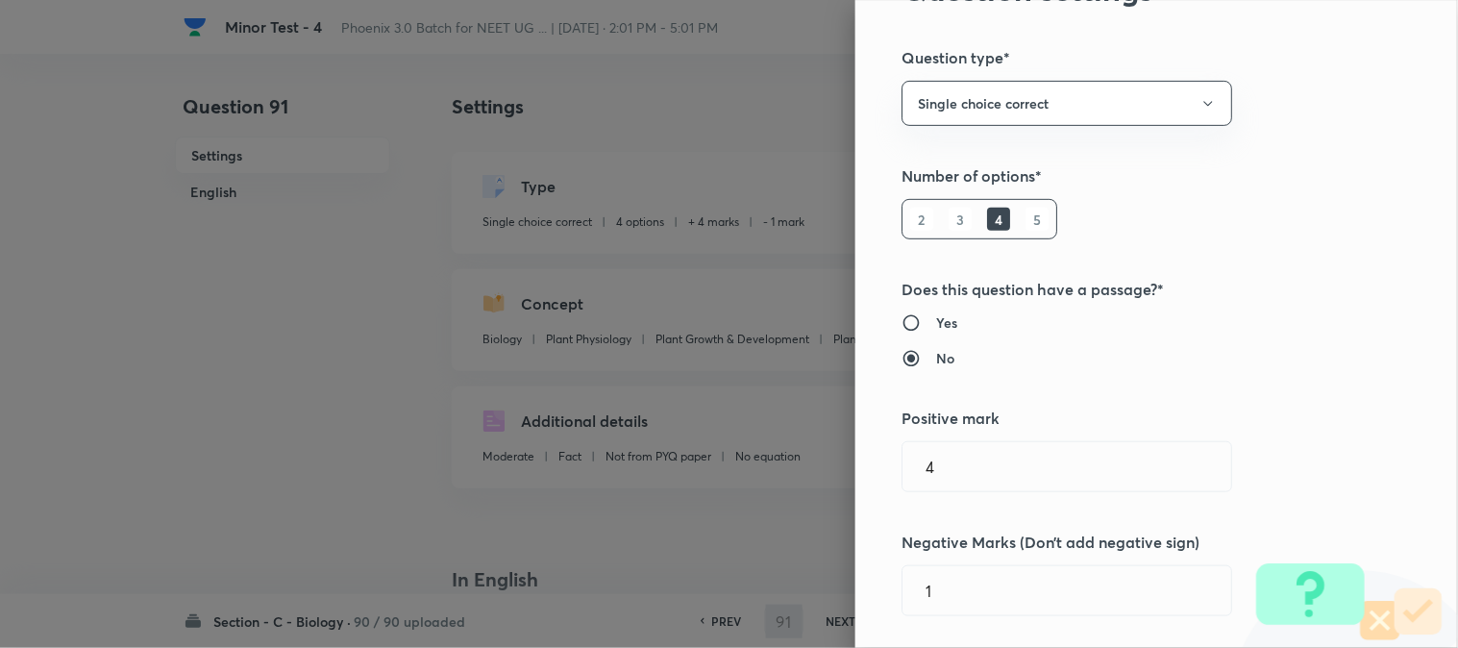
scroll to position [213, 0]
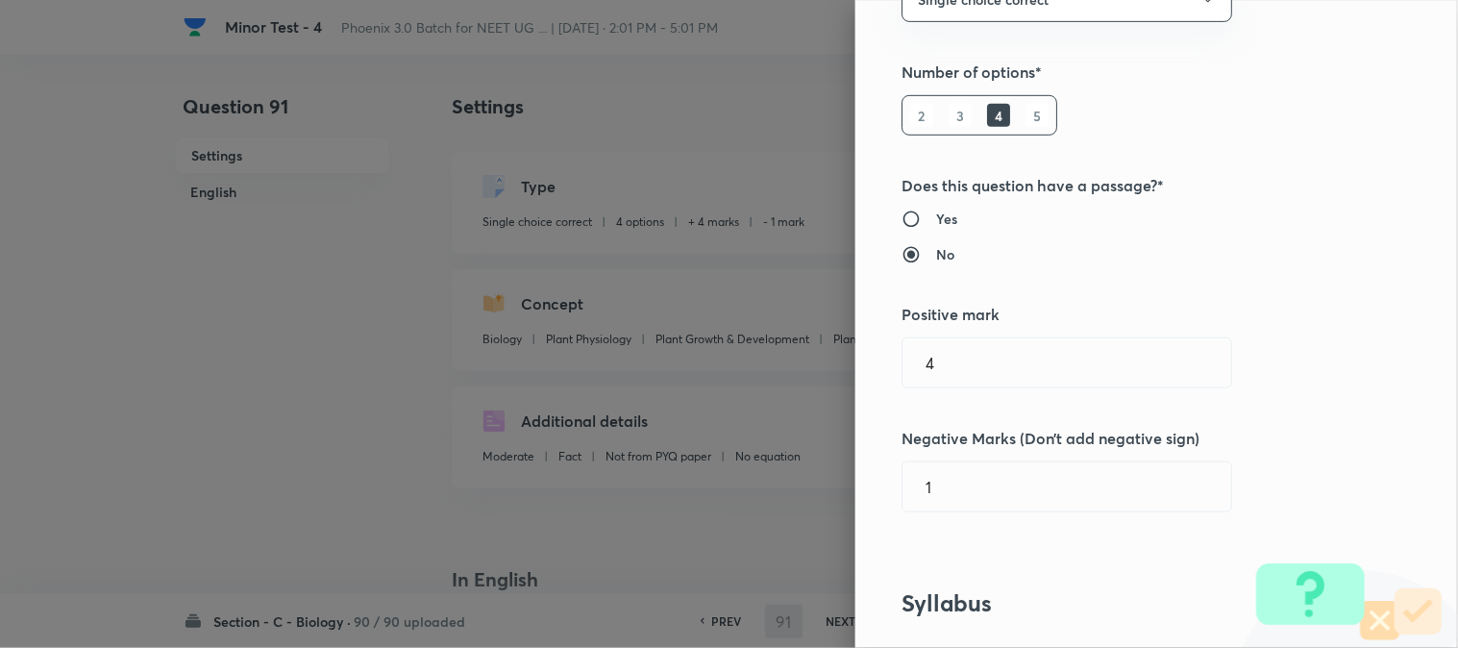
type input "92"
checkbox input "false"
checkbox input "true"
type input "1"
type input "0"
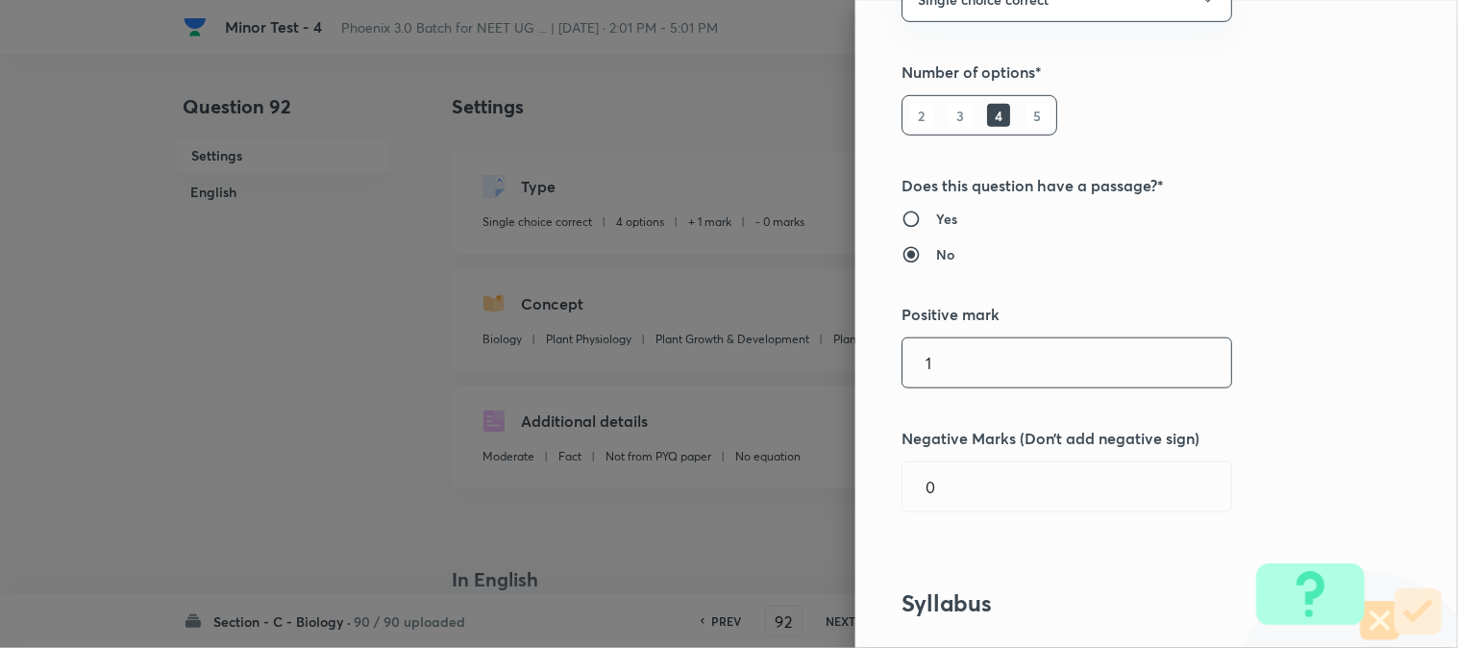
click at [1015, 362] on input "1" at bounding box center [1067, 362] width 329 height 49
type input "4"
click at [971, 475] on div "Question settings Question type* Single choice correct Number of options* 2 3 4…" at bounding box center [1156, 324] width 603 height 648
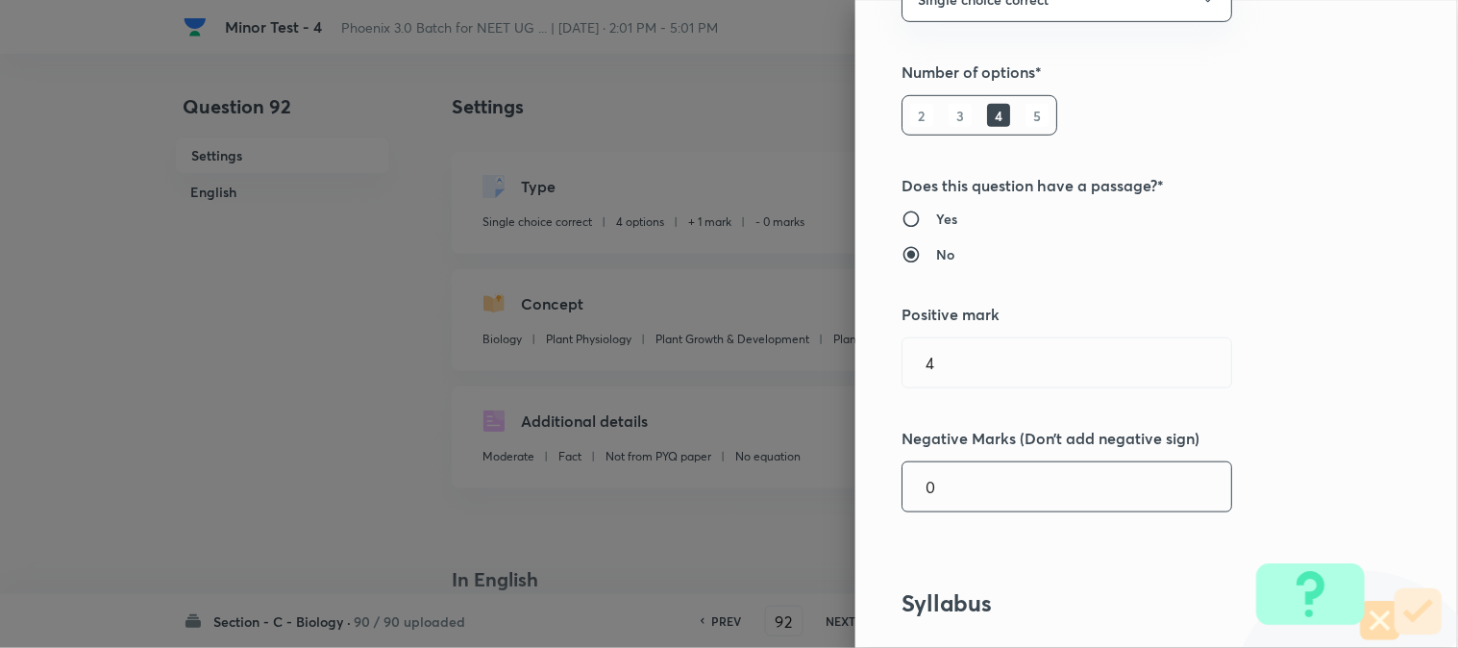
click at [973, 483] on input "0" at bounding box center [1067, 486] width 329 height 49
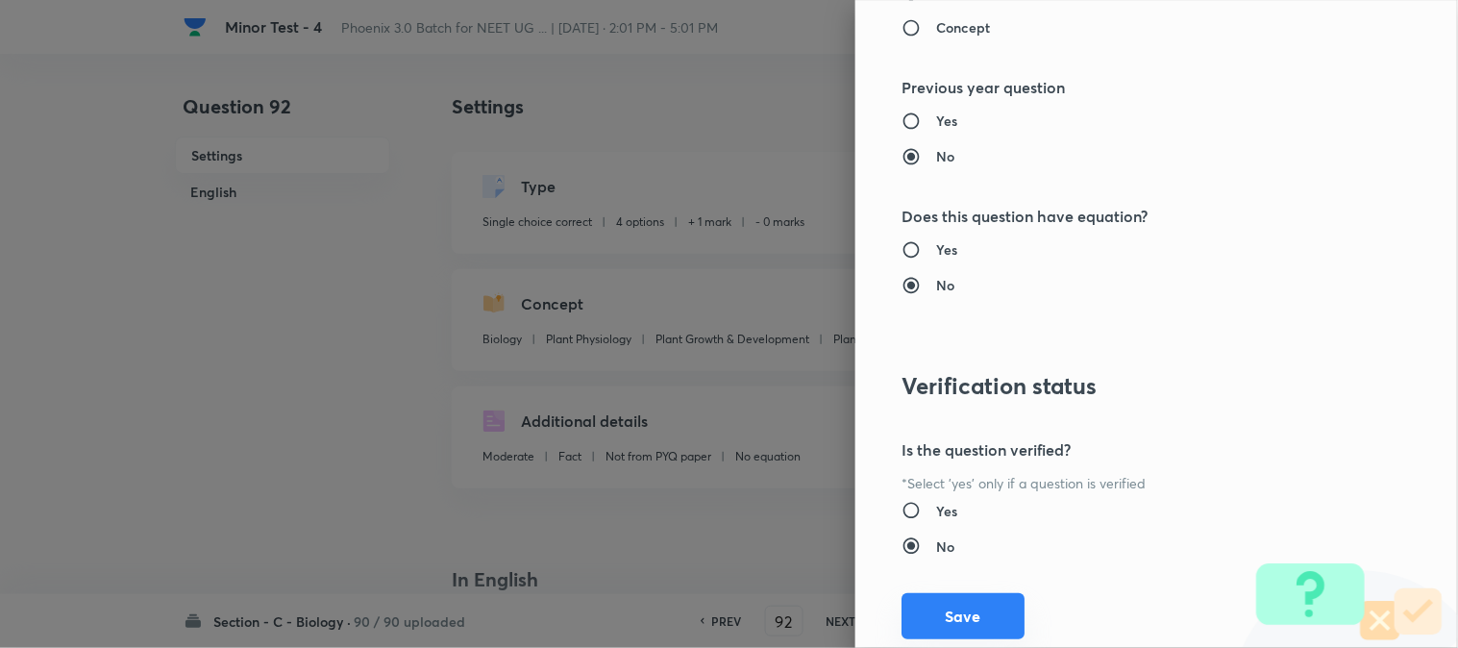
scroll to position [1972, 0]
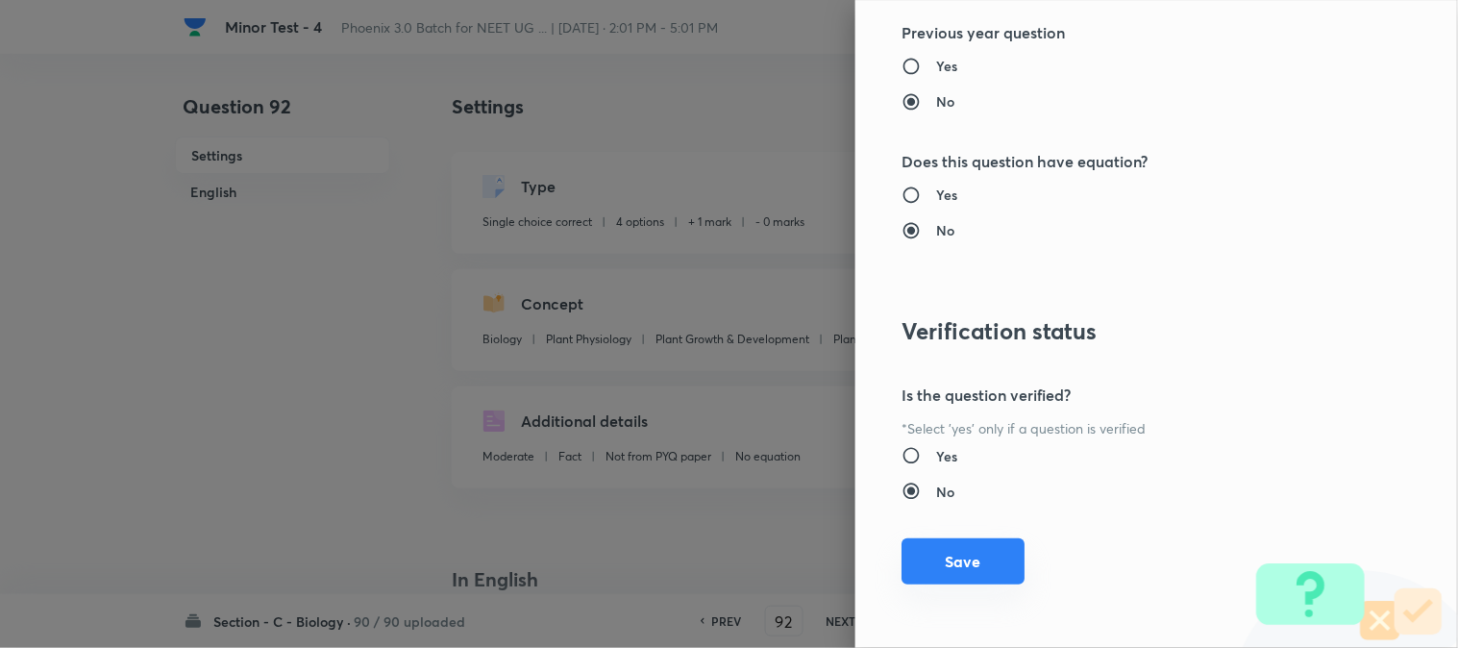
type input "1"
click at [983, 565] on button "Save" at bounding box center [963, 561] width 123 height 46
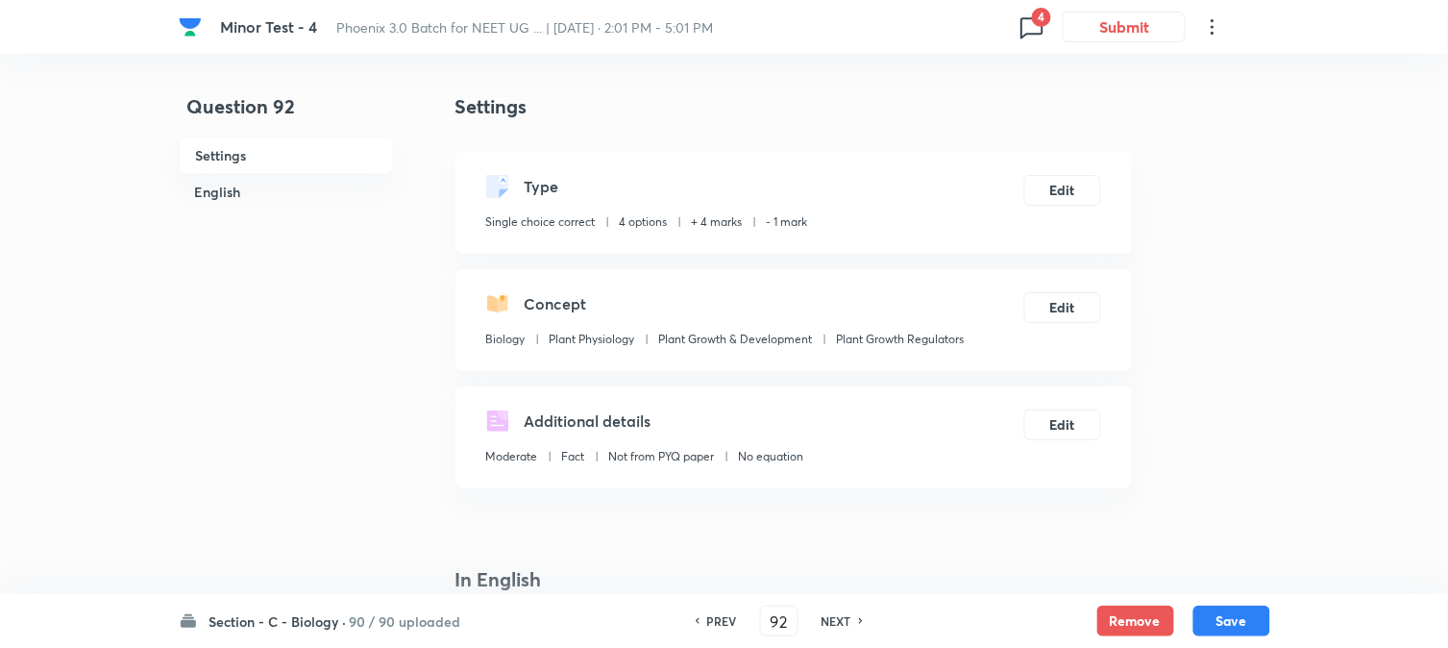
drag, startPoint x: 1235, startPoint y: 626, endPoint x: 1116, endPoint y: 275, distance: 370.5
click at [1235, 623] on button "Save" at bounding box center [1232, 621] width 77 height 31
click at [1064, 189] on button "Edit" at bounding box center [1063, 188] width 77 height 31
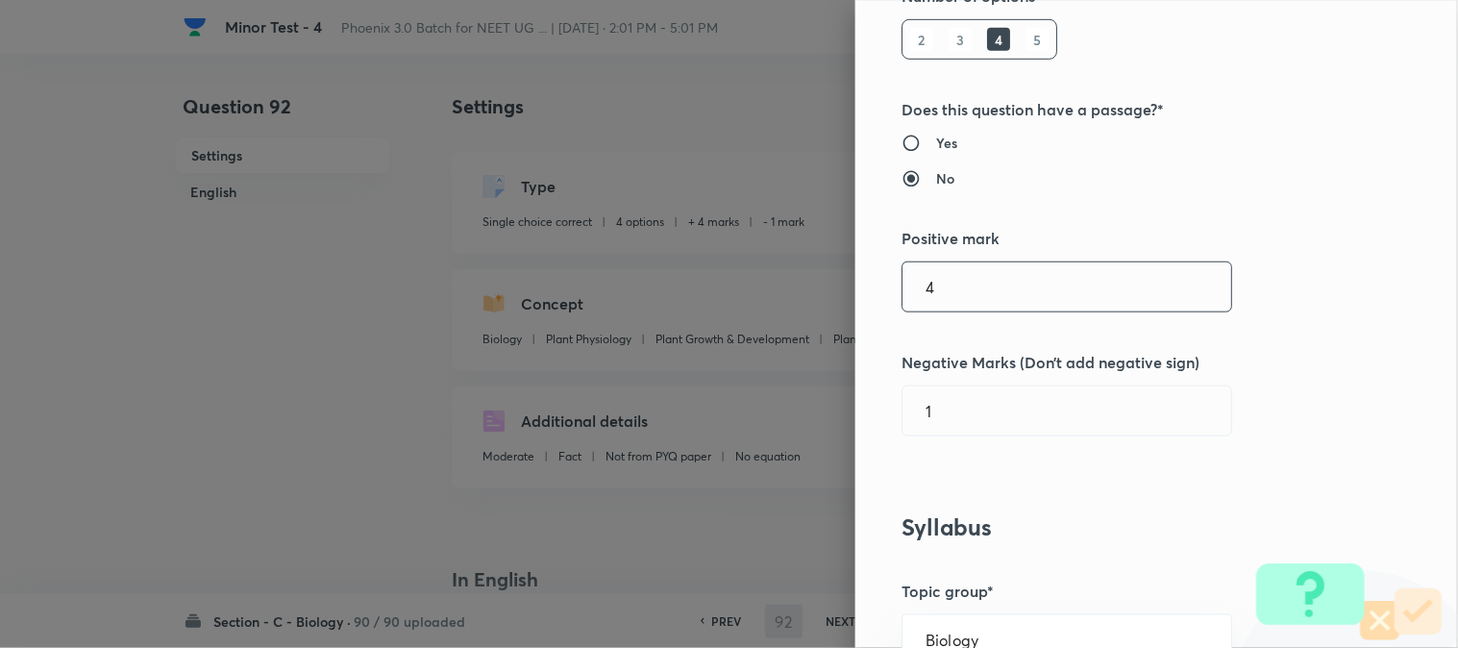
type input "93"
checkbox input "false"
checkbox input "true"
type input "1"
type input "0"
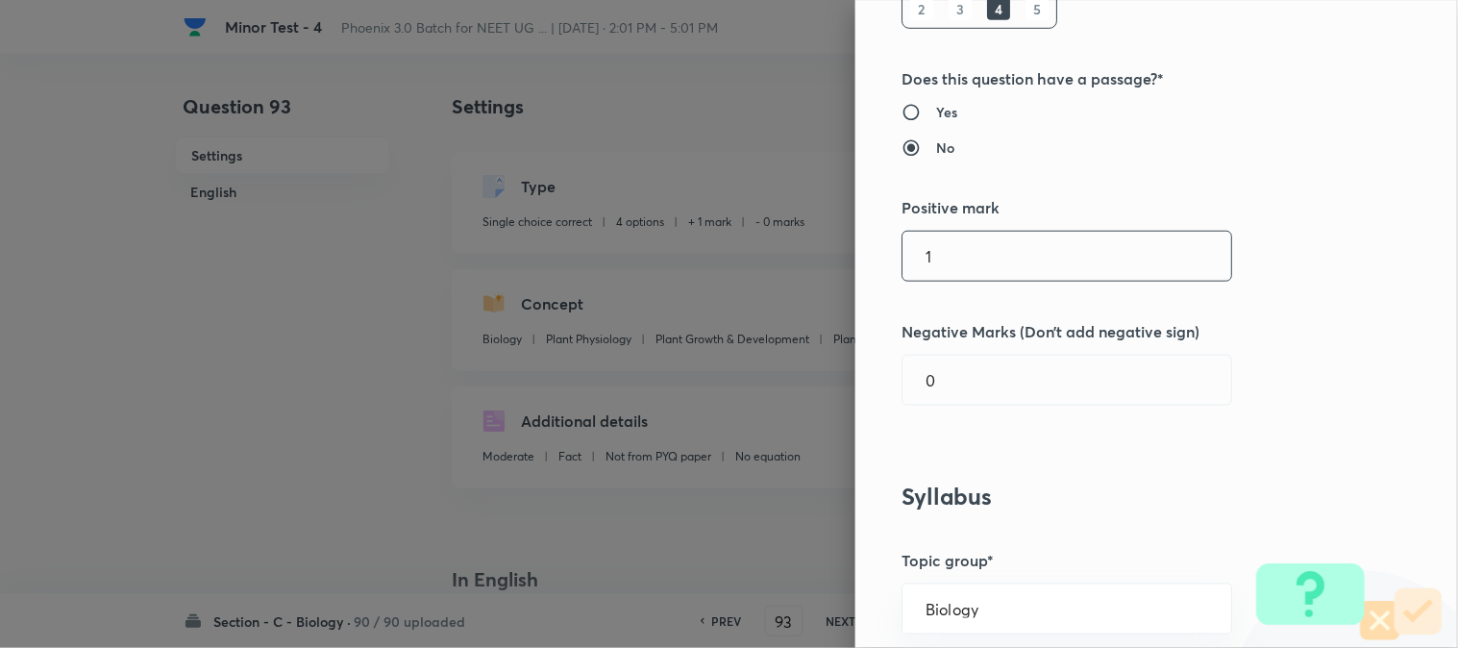
click at [950, 251] on input "1" at bounding box center [1067, 256] width 329 height 49
type input "4"
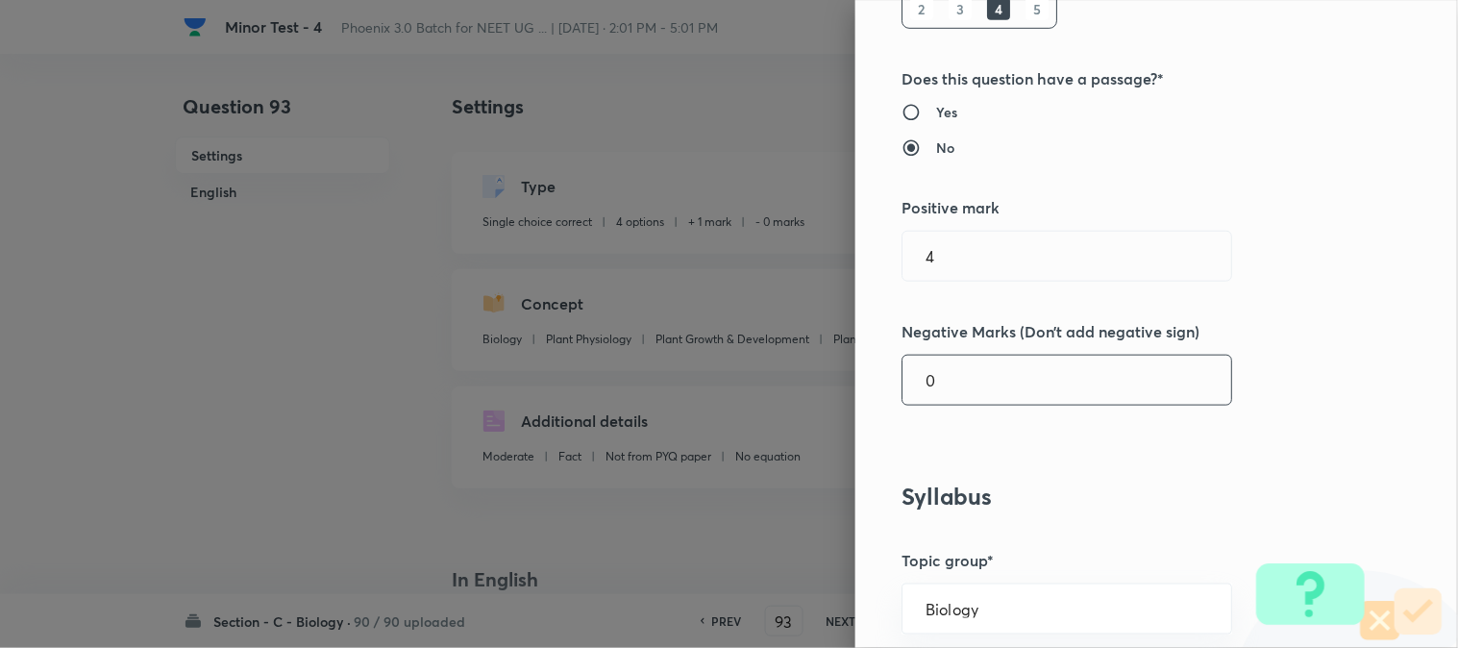
click at [957, 395] on input "0" at bounding box center [1067, 380] width 329 height 49
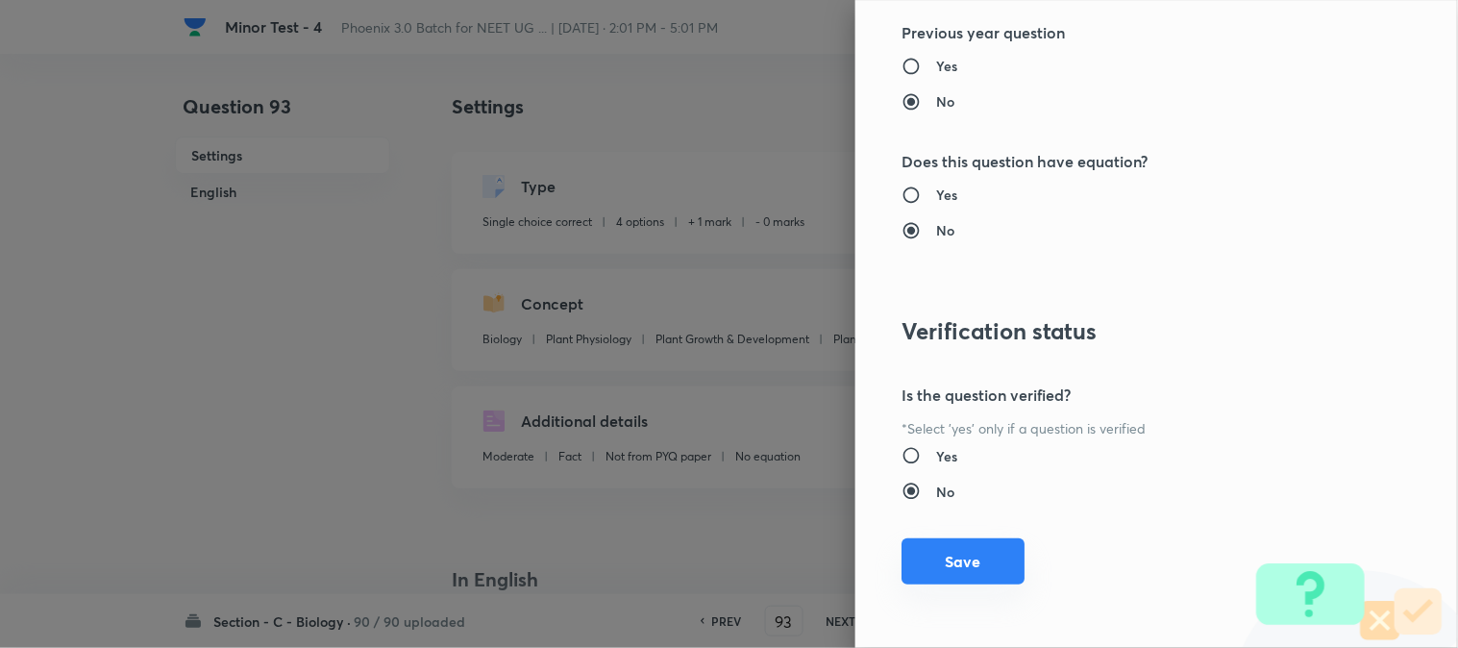
type input "1"
click at [972, 542] on button "Save" at bounding box center [963, 561] width 123 height 46
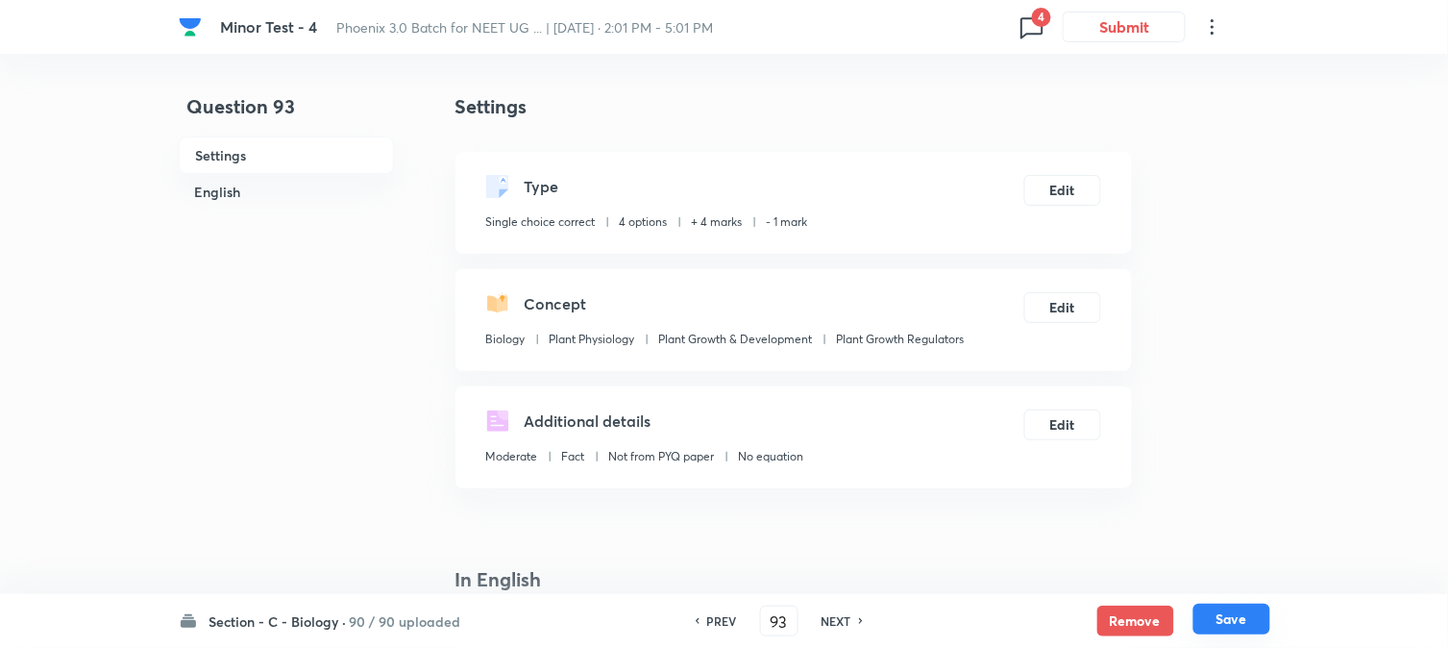
click at [1215, 612] on button "Save" at bounding box center [1232, 619] width 77 height 31
type input "94"
checkbox input "false"
click at [1077, 183] on button "Edit" at bounding box center [1063, 188] width 77 height 31
checkbox input "true"
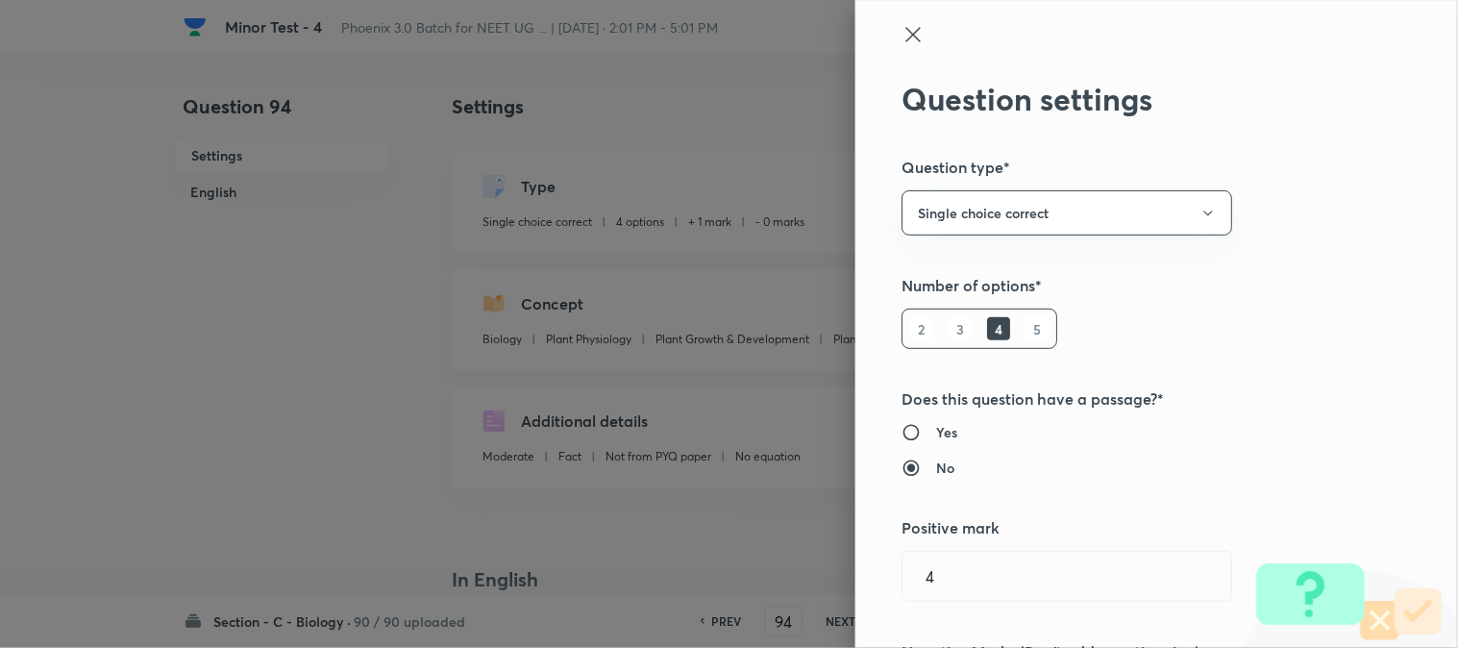
type input "1"
type input "0"
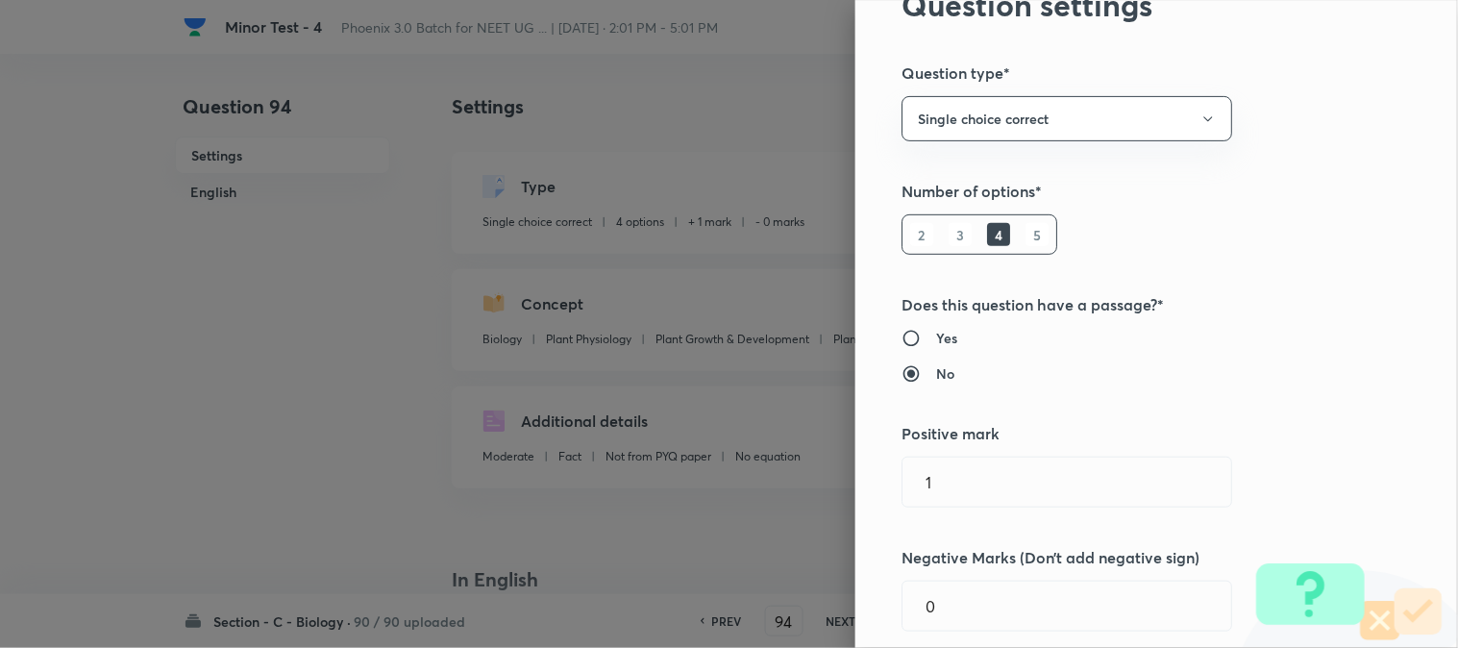
scroll to position [320, 0]
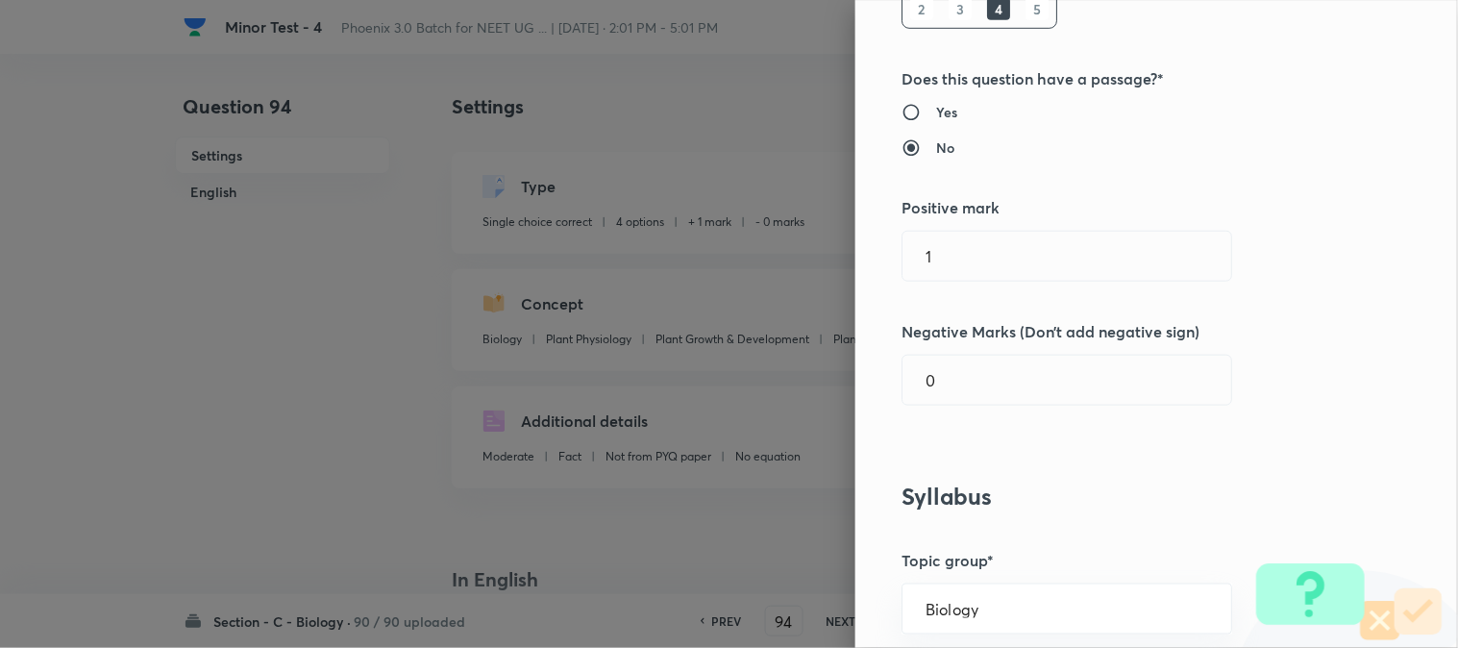
click at [943, 227] on div "Question settings Question type* Single choice correct Number of options* 2 3 4…" at bounding box center [1156, 324] width 603 height 648
click at [949, 263] on input "1" at bounding box center [1067, 256] width 329 height 49
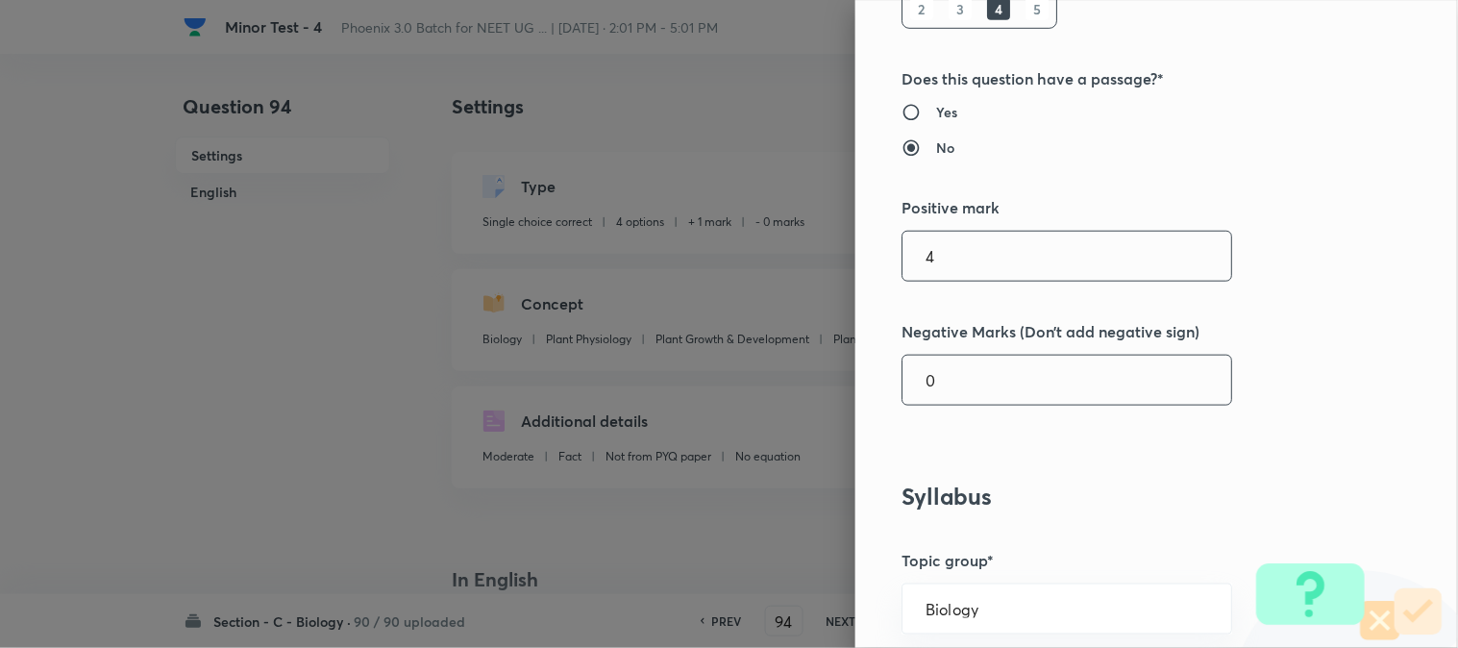
type input "4"
click at [962, 399] on input "0" at bounding box center [1067, 380] width 329 height 49
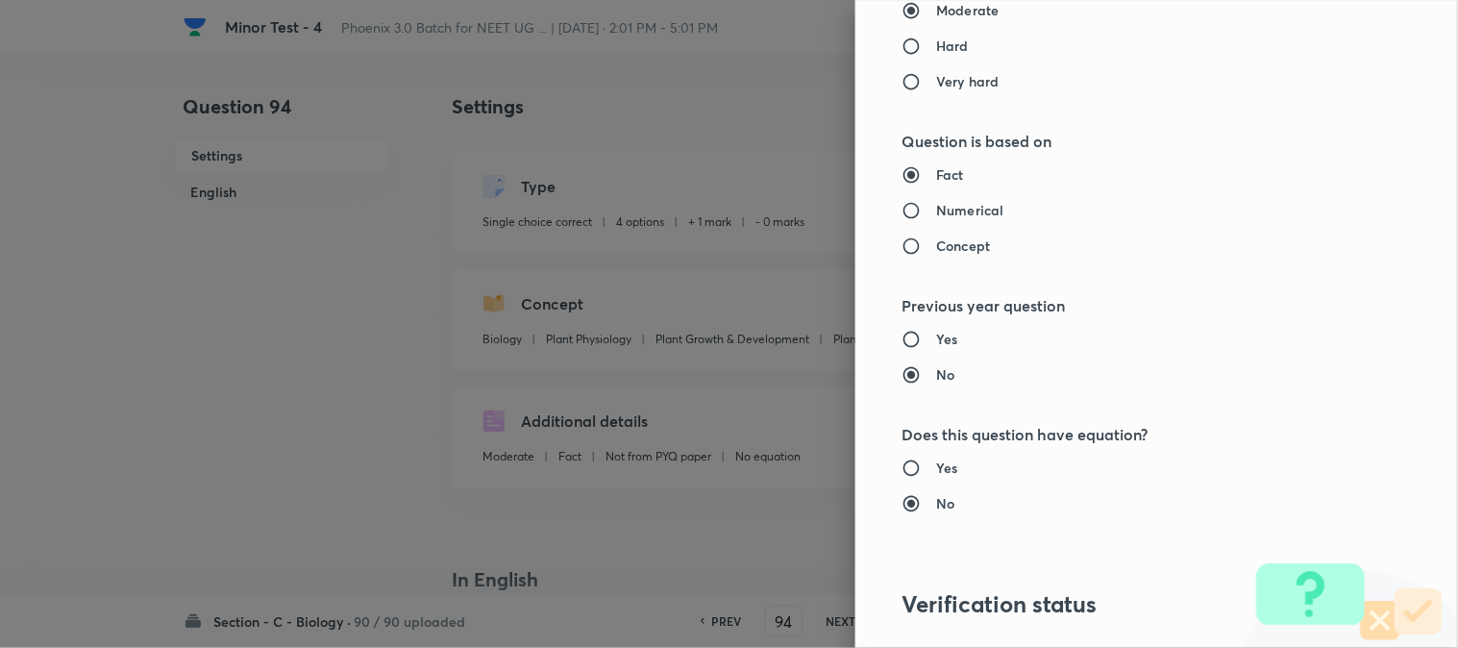
scroll to position [1972, 0]
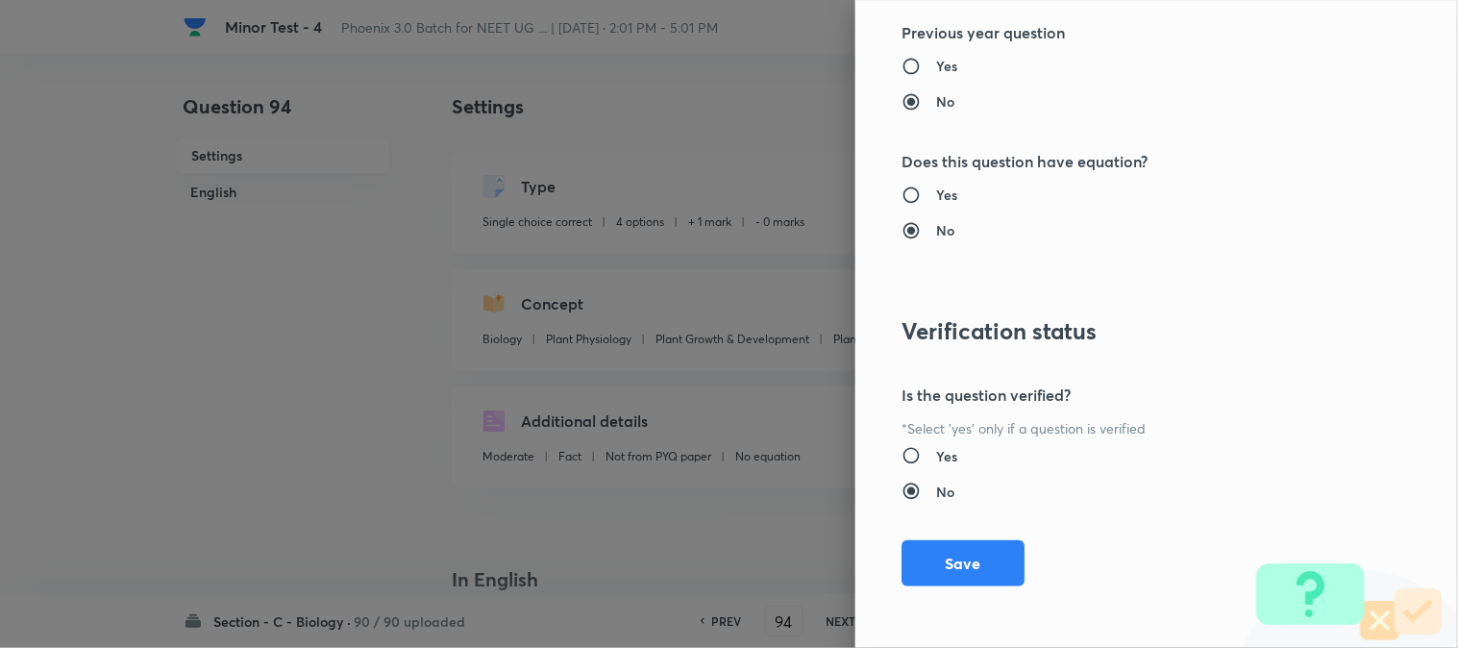
type input "1"
click at [959, 541] on div "Question settings Question type* Single choice correct Number of options* 2 3 4…" at bounding box center [1156, 324] width 603 height 648
click at [962, 545] on button "Save" at bounding box center [963, 561] width 123 height 46
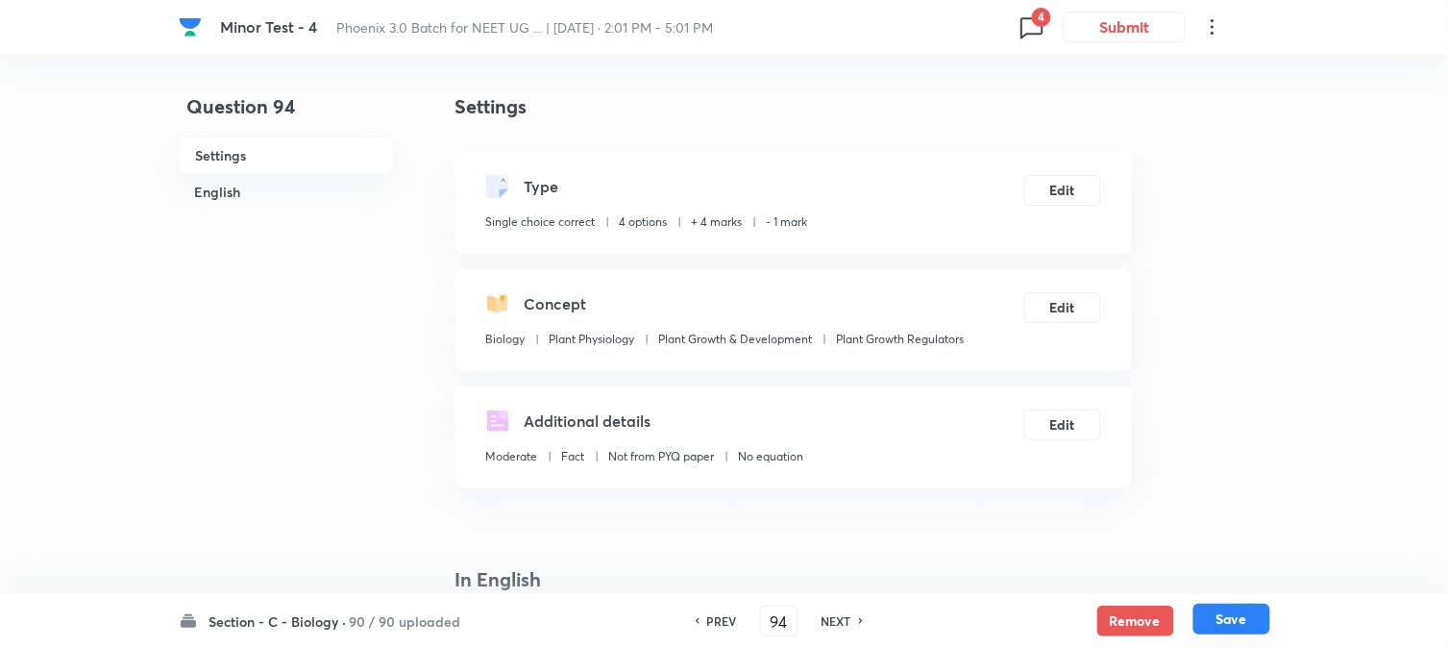
drag, startPoint x: 1251, startPoint y: 622, endPoint x: 1221, endPoint y: 526, distance: 100.9
click at [1250, 622] on button "Save" at bounding box center [1232, 619] width 77 height 31
type input "95"
checkbox input "false"
click at [1077, 189] on button "Edit" at bounding box center [1063, 188] width 77 height 31
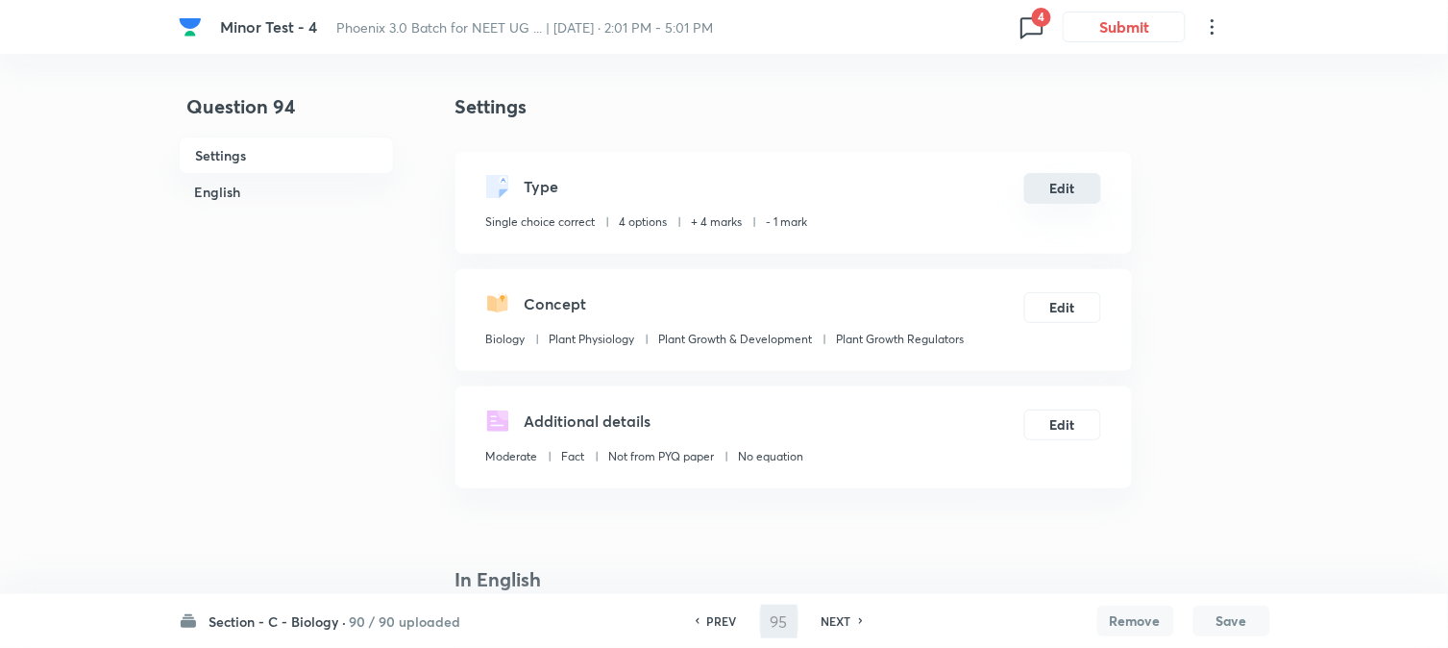
checkbox input "true"
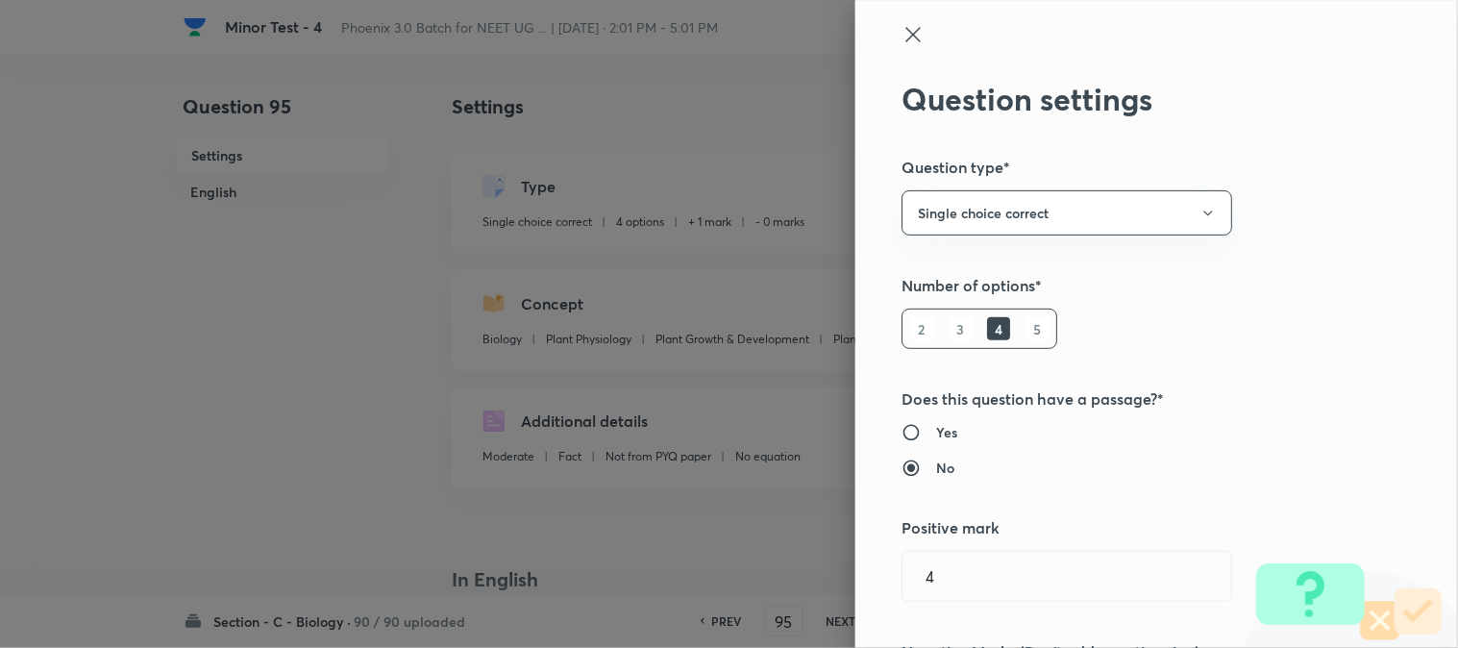
type input "1"
type input "0"
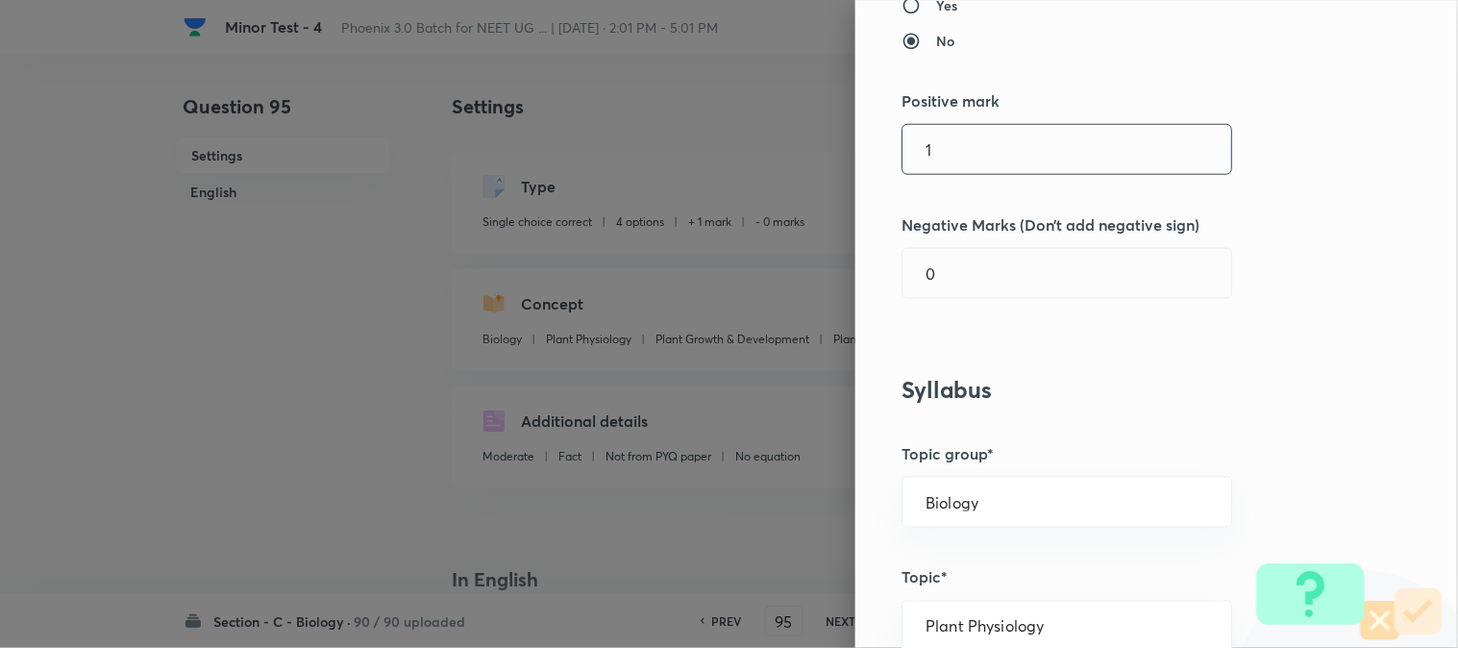
click at [944, 135] on input "1" at bounding box center [1067, 149] width 329 height 49
click at [944, 166] on input "text" at bounding box center [1067, 149] width 329 height 49
type input "4"
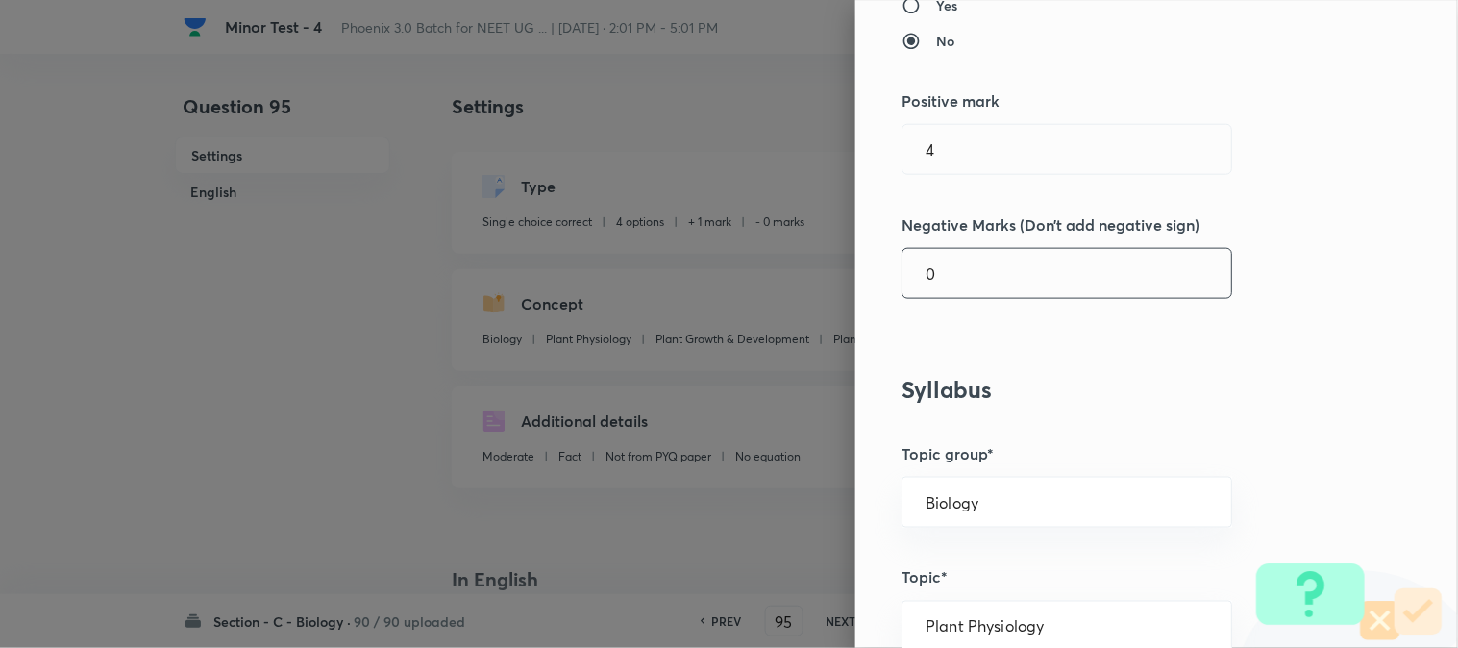
click at [957, 300] on div "Question settings Question type* Single choice correct Number of options* 2 3 4…" at bounding box center [1156, 324] width 603 height 648
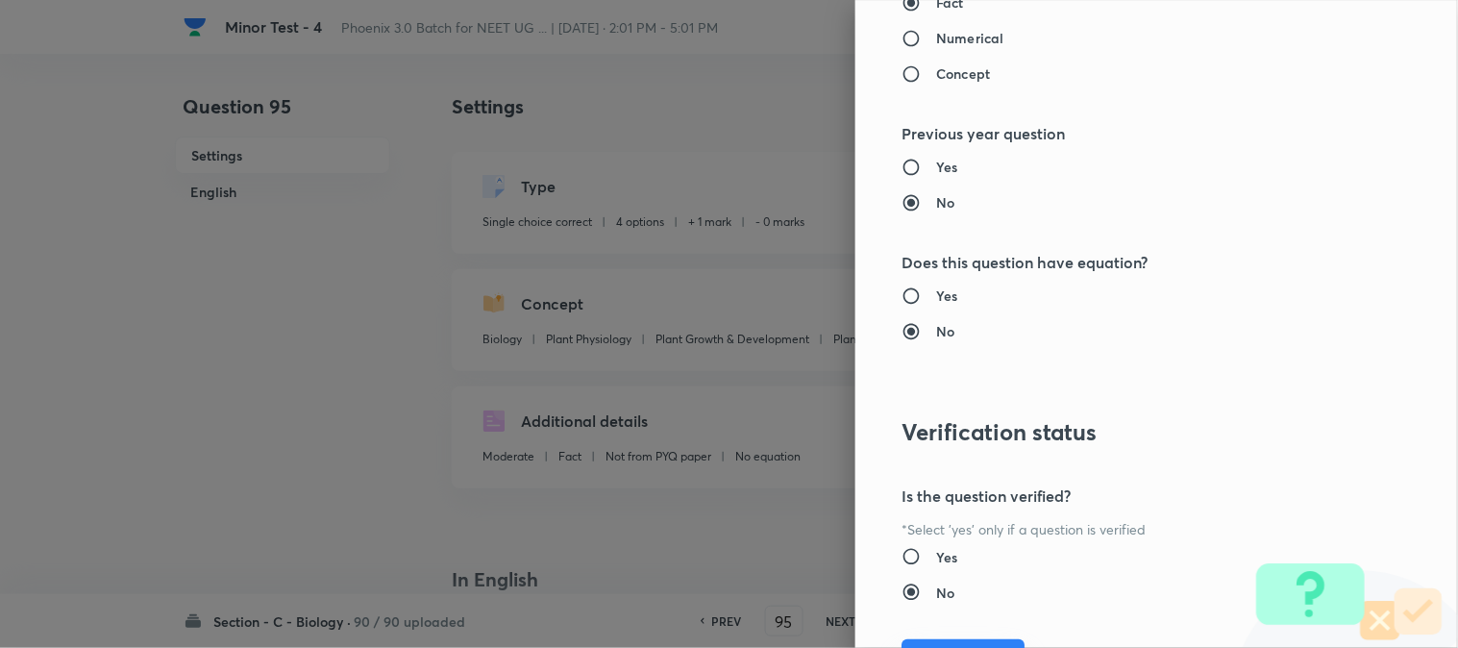
scroll to position [1972, 0]
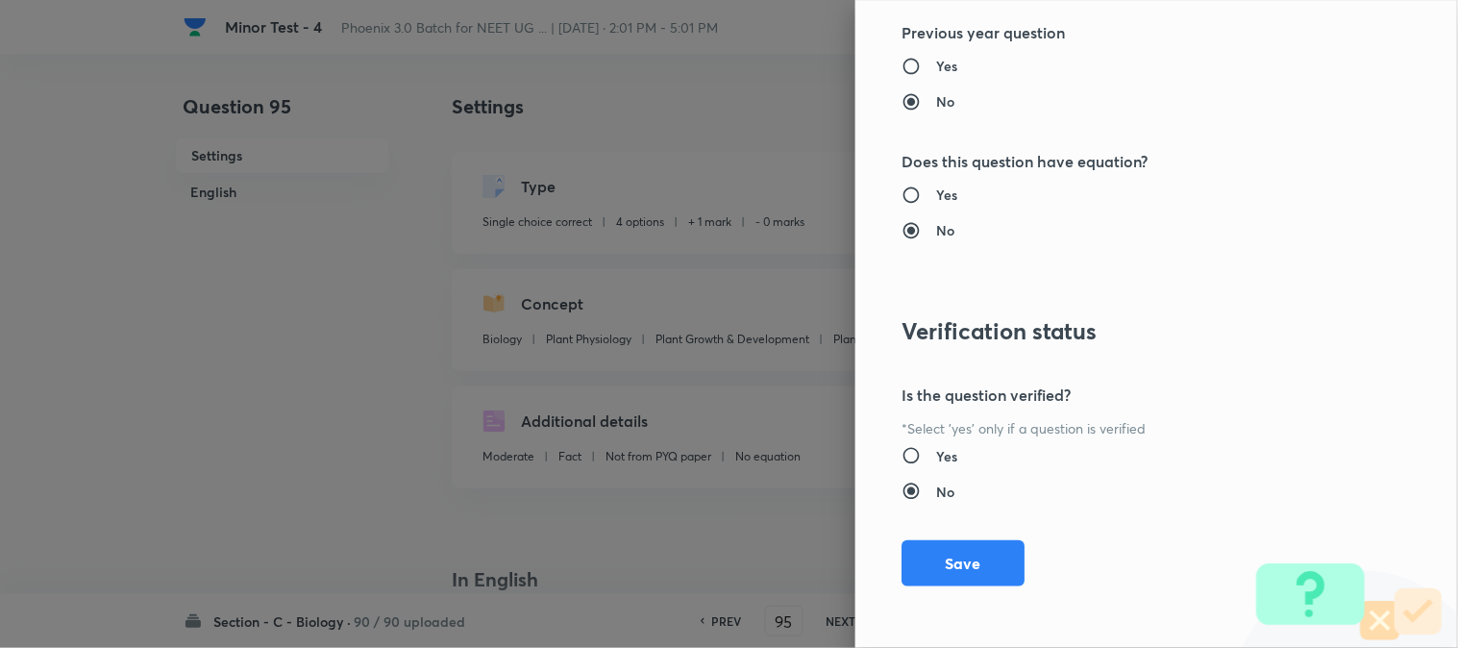
type input "1"
click at [972, 557] on button "Save" at bounding box center [963, 563] width 123 height 46
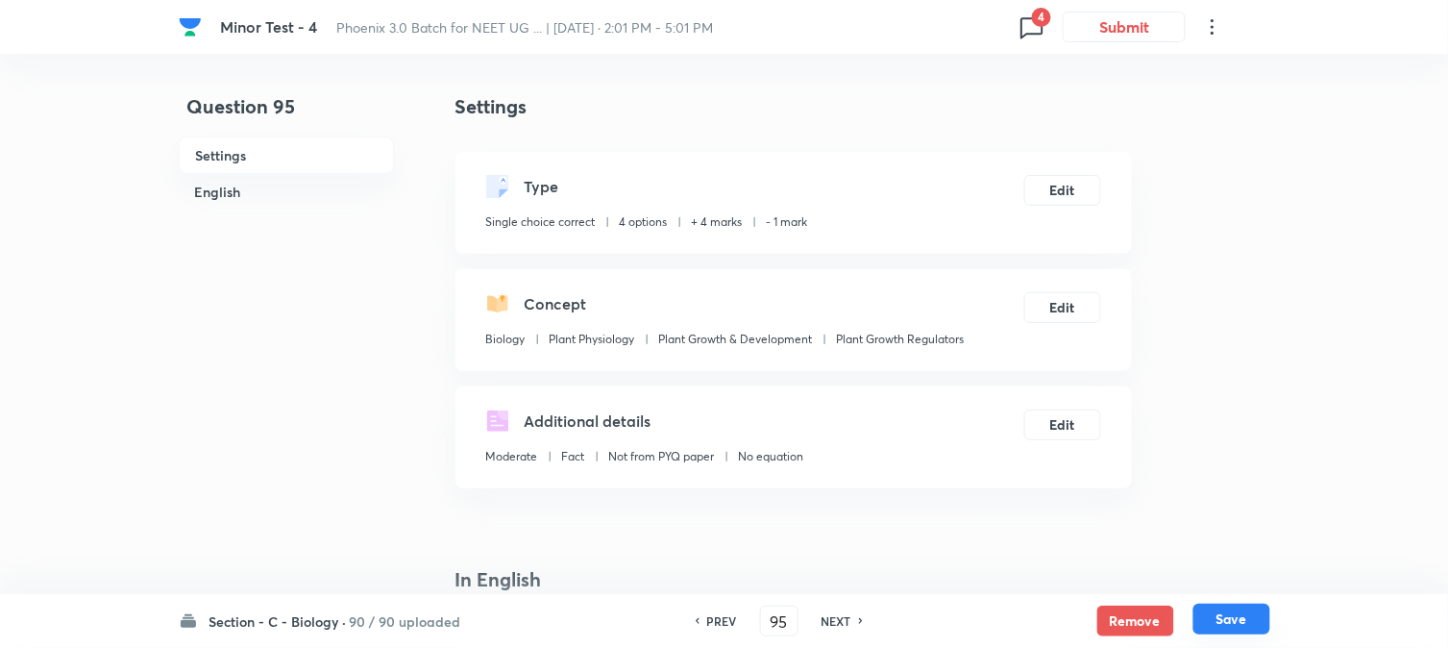
drag, startPoint x: 1238, startPoint y: 617, endPoint x: 1135, endPoint y: 332, distance: 303.4
click at [1237, 617] on button "Save" at bounding box center [1232, 621] width 77 height 31
click at [1054, 186] on button "Edit" at bounding box center [1063, 188] width 77 height 31
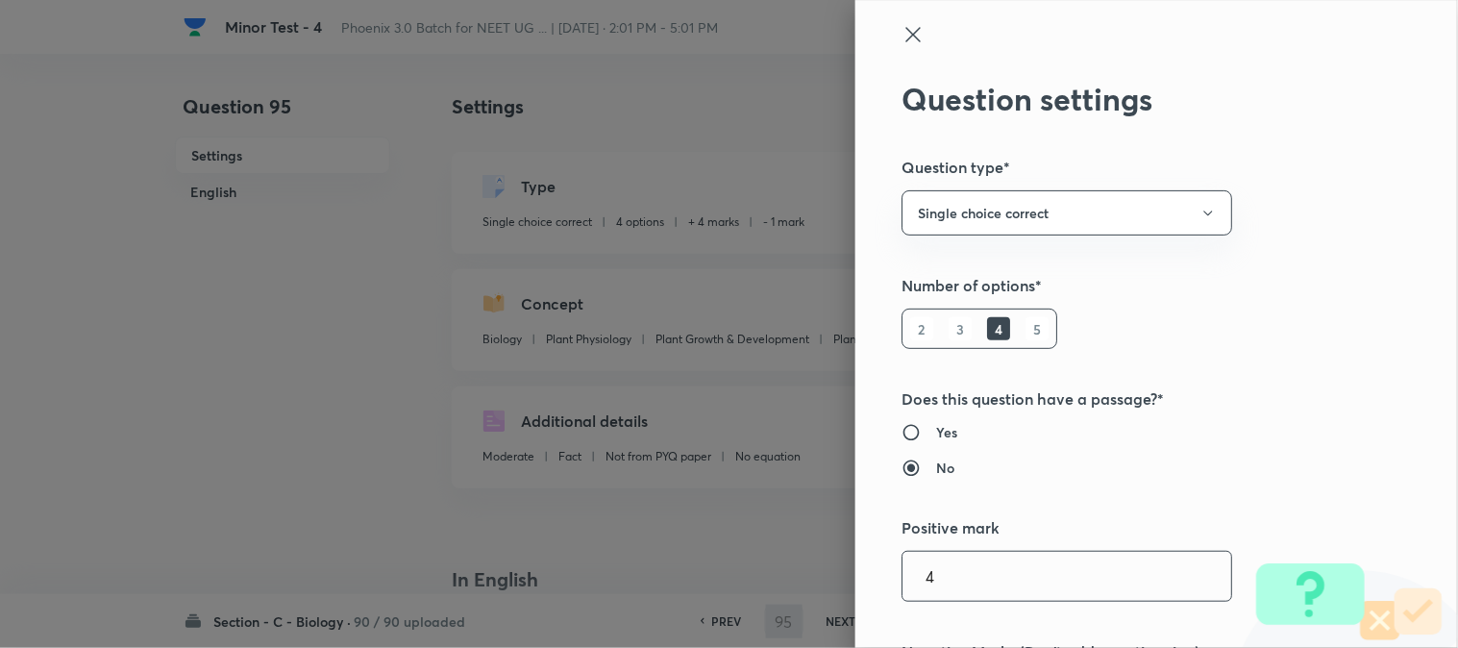
type input "96"
checkbox input "true"
type input "1"
type input "0"
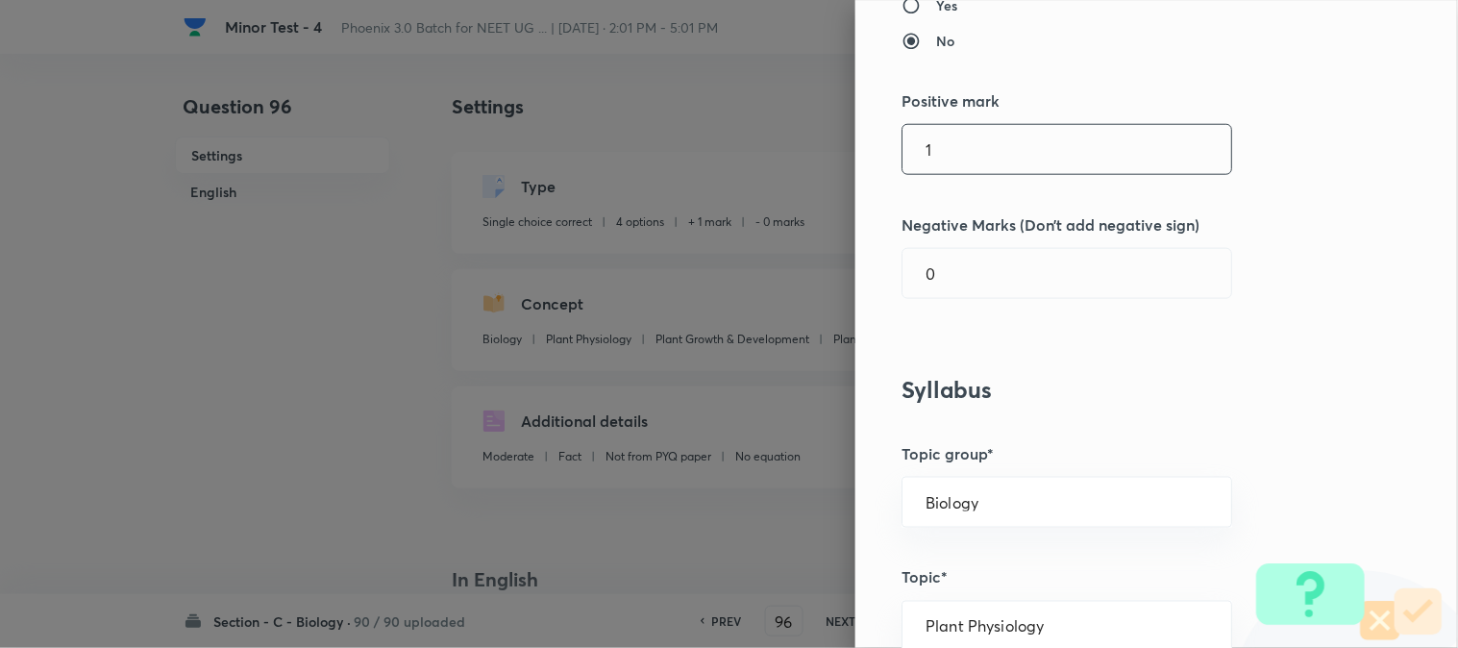
click at [944, 149] on input "1" at bounding box center [1067, 149] width 329 height 49
type input "4"
click at [940, 301] on div "Question settings Question type* Single choice correct Number of options* 2 3 4…" at bounding box center [1156, 324] width 603 height 648
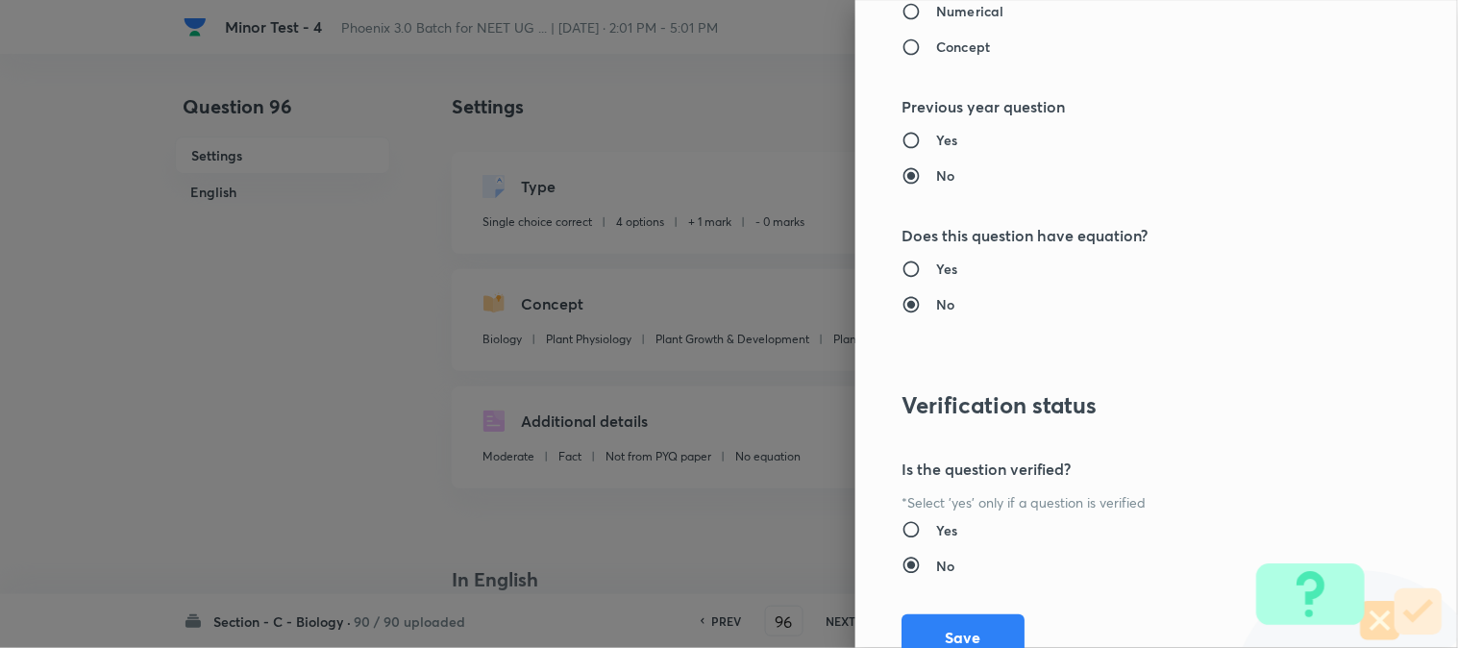
scroll to position [1972, 0]
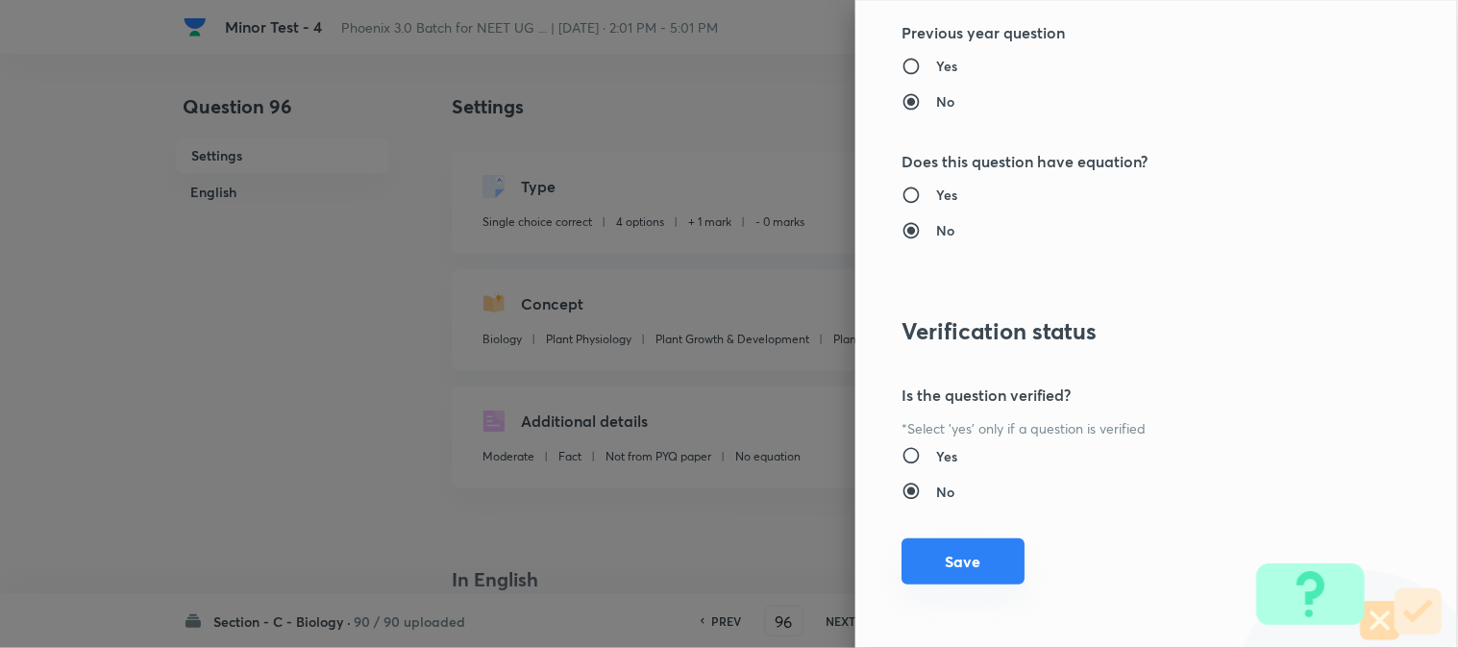
type input "1"
drag, startPoint x: 952, startPoint y: 546, endPoint x: 1021, endPoint y: 560, distance: 70.7
click at [953, 548] on button "Save" at bounding box center [963, 561] width 123 height 46
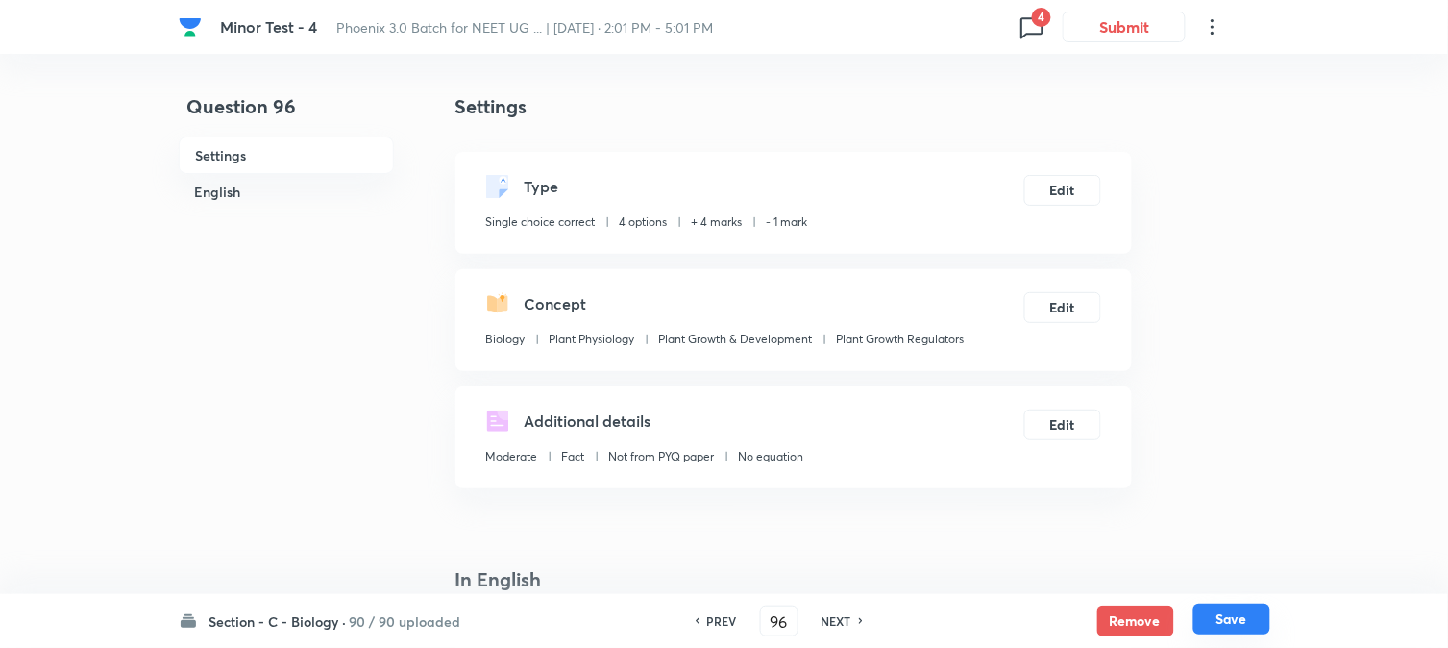
click at [1228, 621] on button "Save" at bounding box center [1232, 619] width 77 height 31
type input "97"
click at [1086, 195] on button "Edit" at bounding box center [1063, 188] width 77 height 31
checkbox input "false"
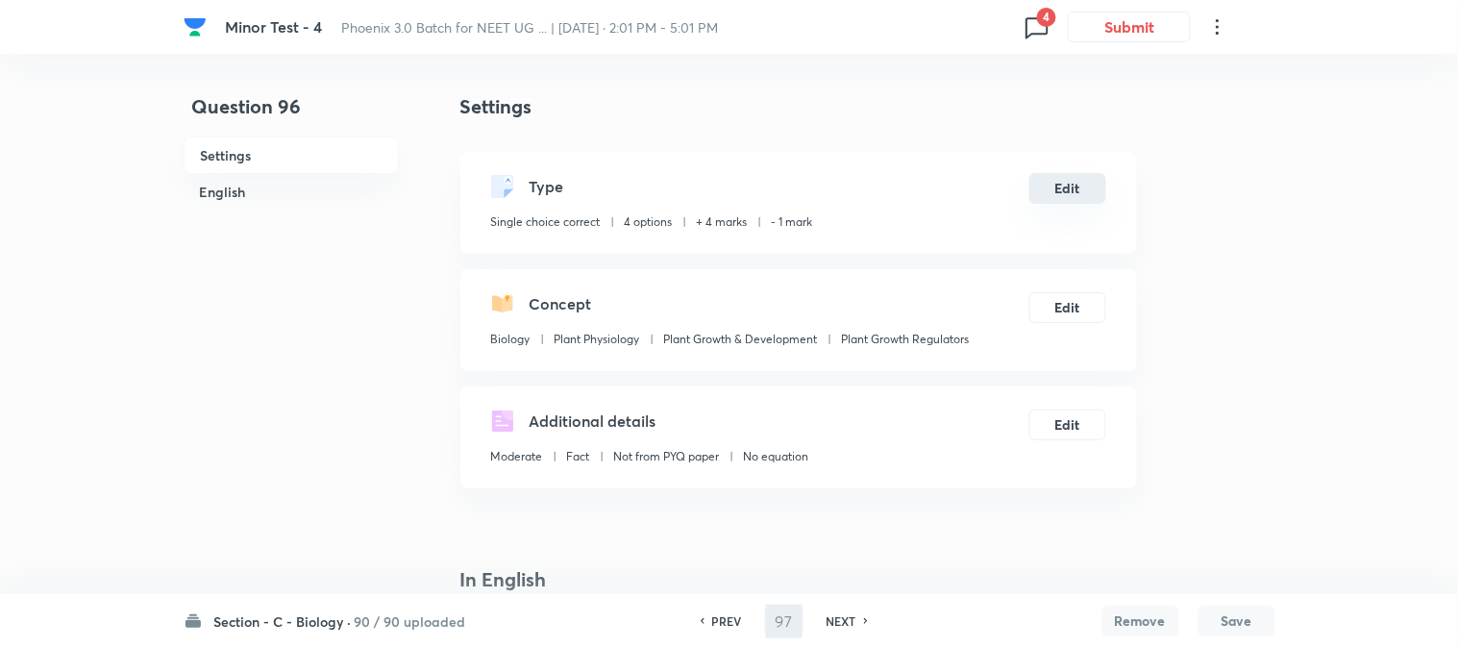
checkbox input "true"
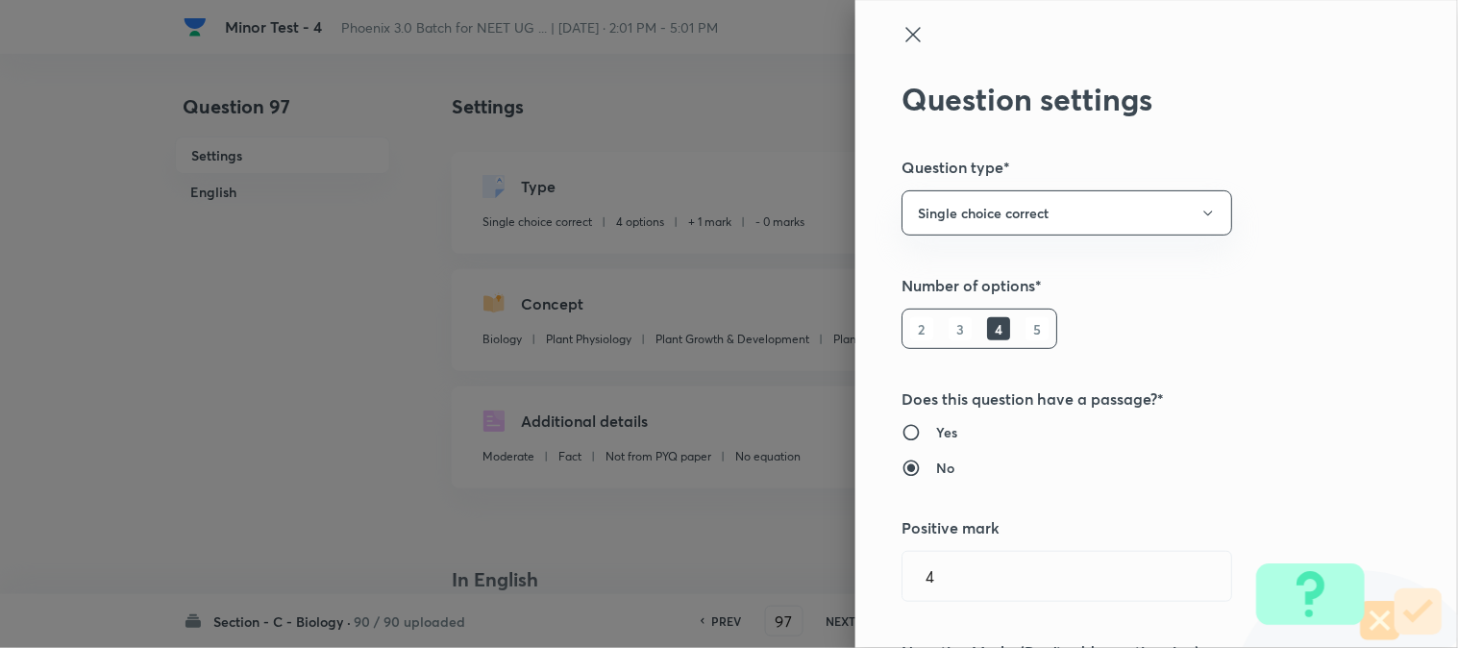
type input "1"
type input "0"
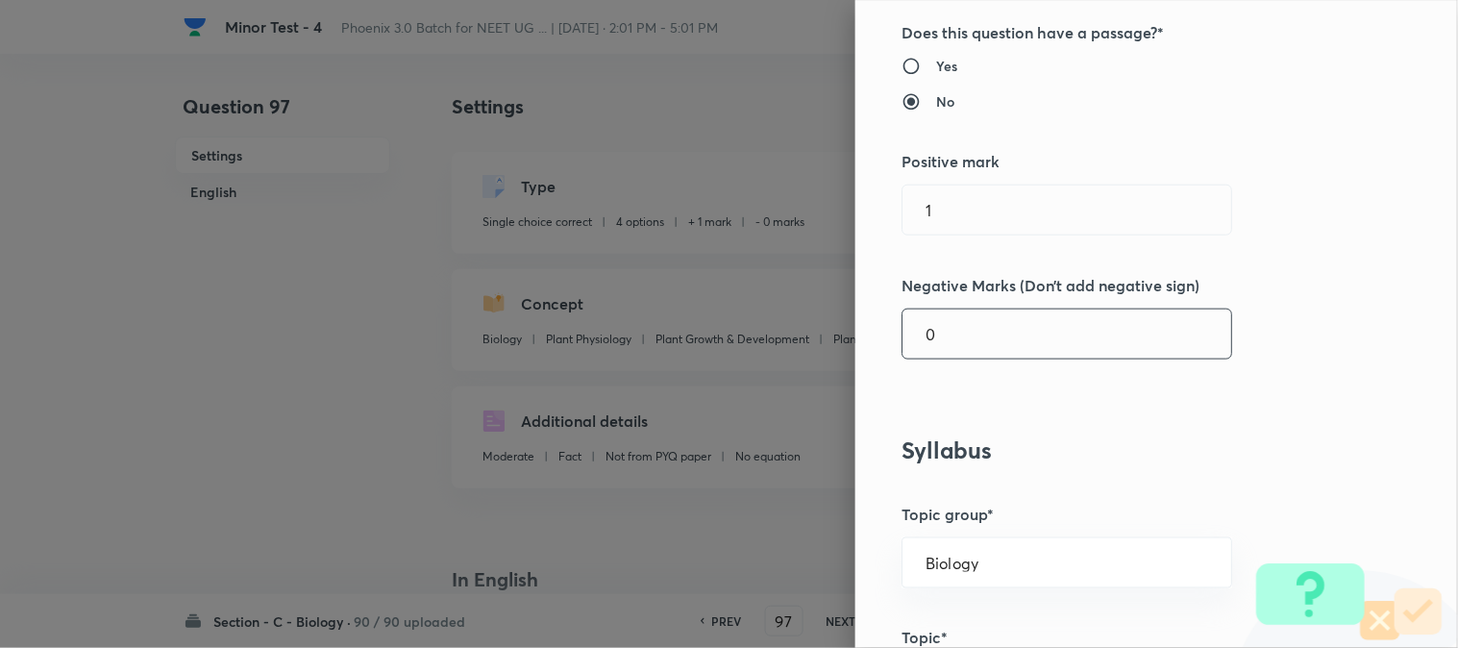
scroll to position [427, 0]
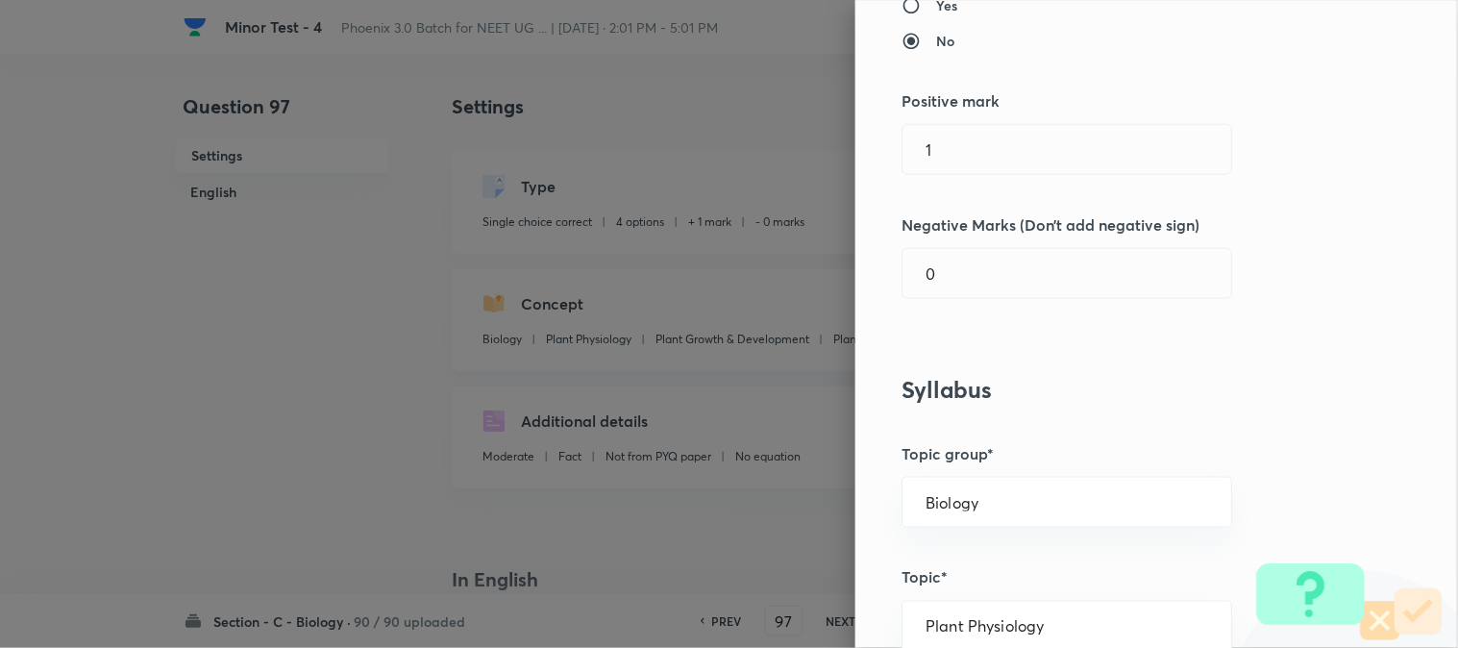
click at [973, 112] on div "Question settings Question type* Single choice correct Number of options* 2 3 4…" at bounding box center [1156, 324] width 603 height 648
click at [973, 141] on input "text" at bounding box center [1067, 149] width 329 height 49
type input "4"
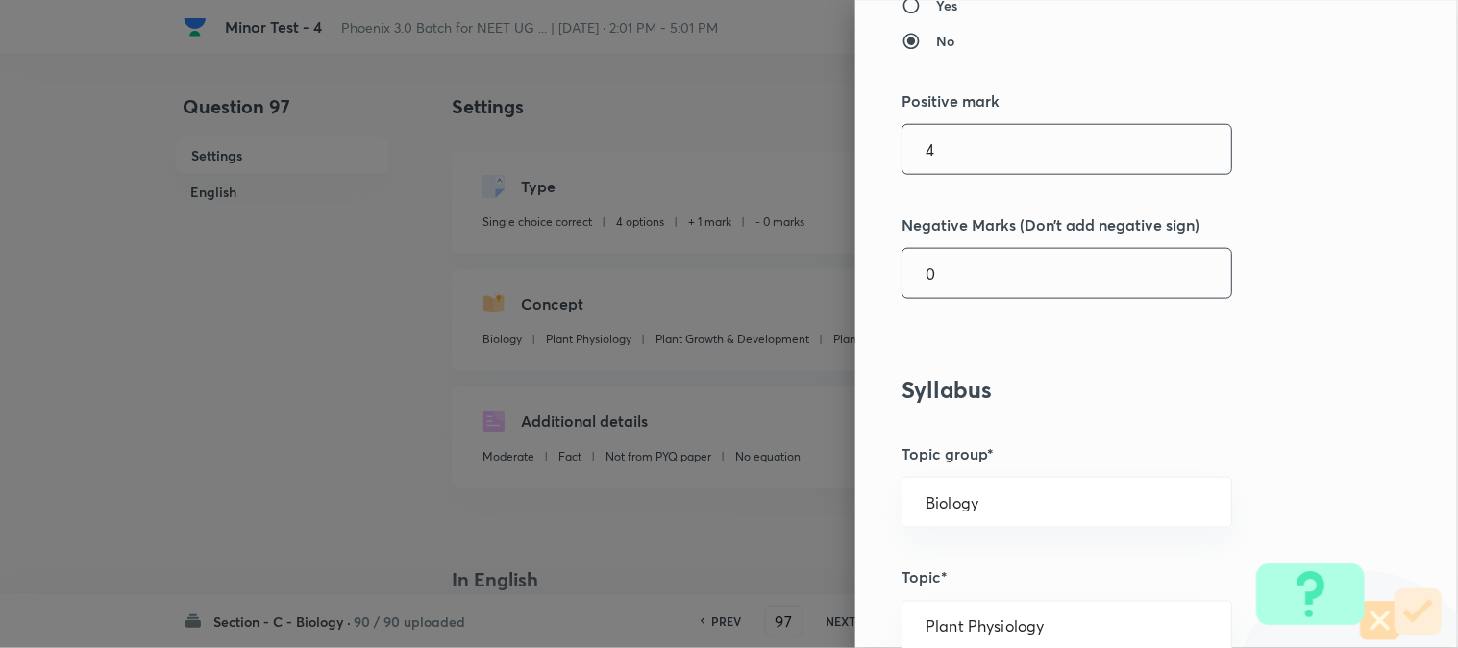
drag, startPoint x: 944, startPoint y: 311, endPoint x: 957, endPoint y: 267, distance: 46.2
click at [944, 306] on div "Question settings Question type* Single choice correct Number of options* 2 3 4…" at bounding box center [1156, 324] width 603 height 648
click at [957, 267] on input "0" at bounding box center [1067, 273] width 329 height 49
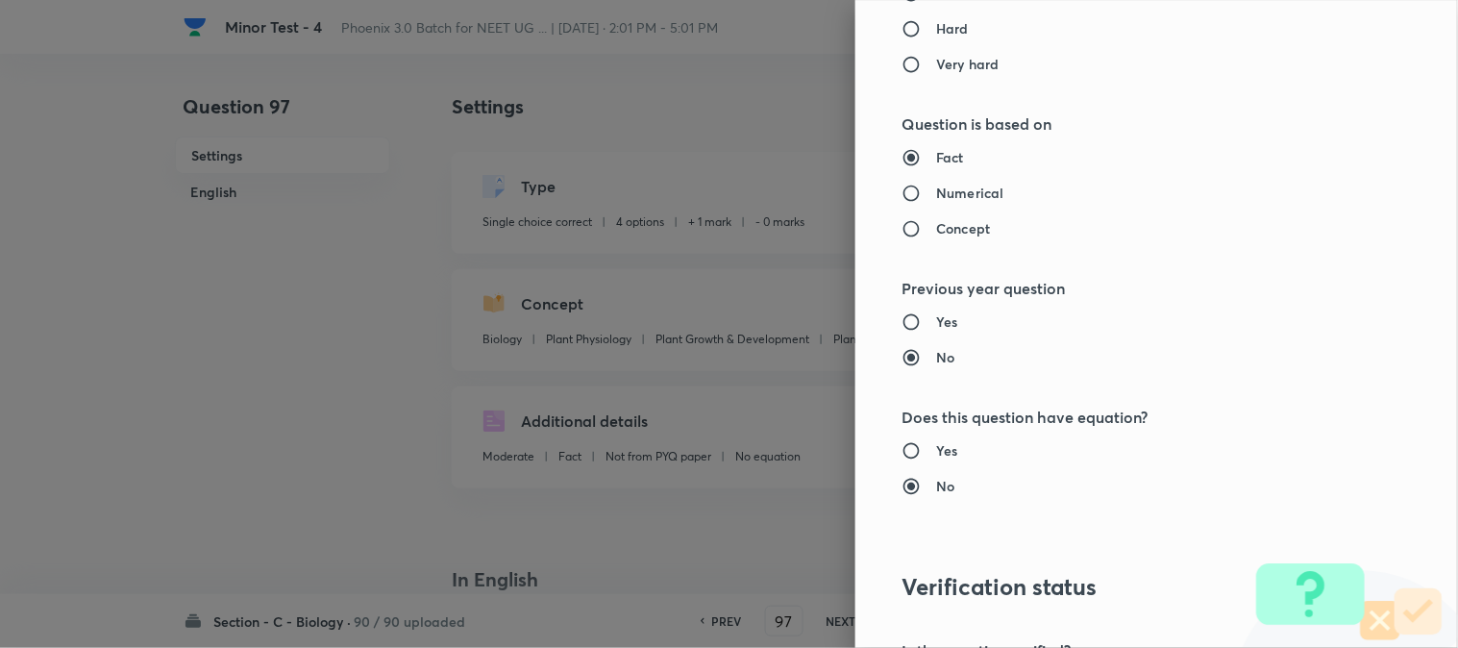
scroll to position [1972, 0]
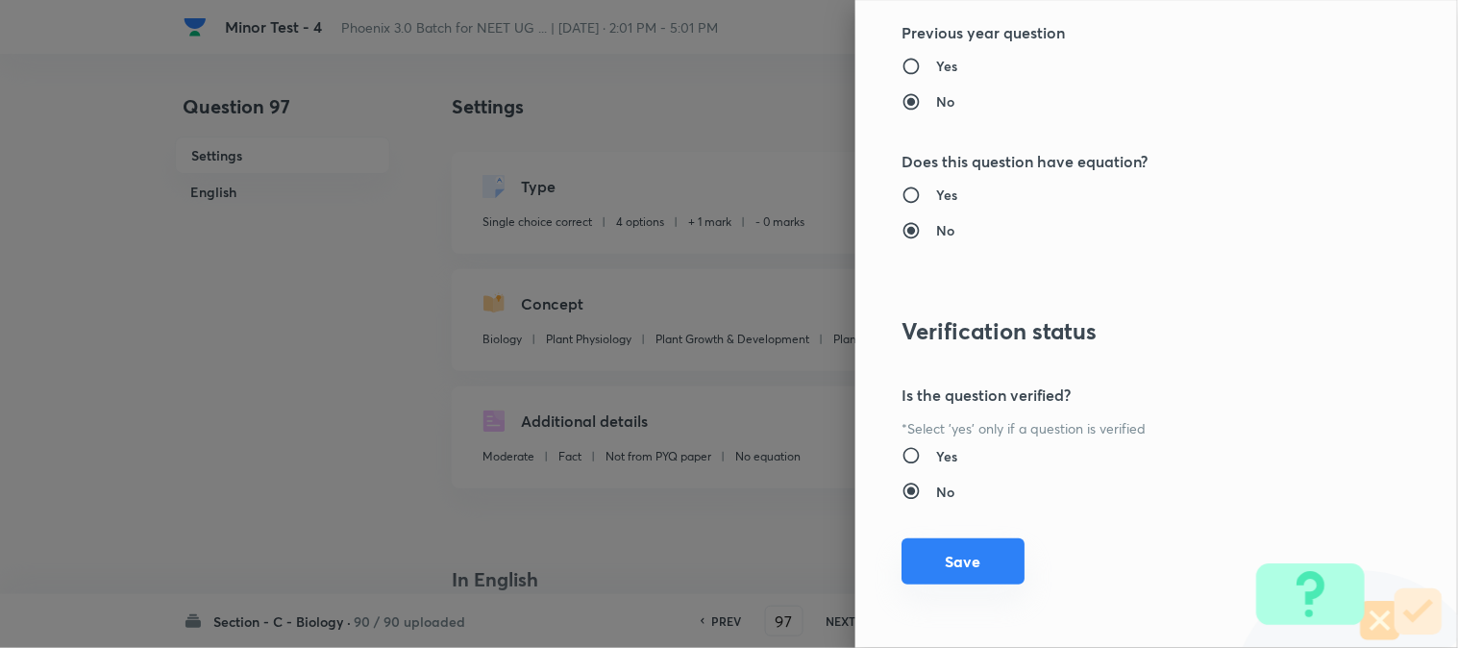
type input "1"
click at [980, 580] on button "Save" at bounding box center [963, 561] width 123 height 46
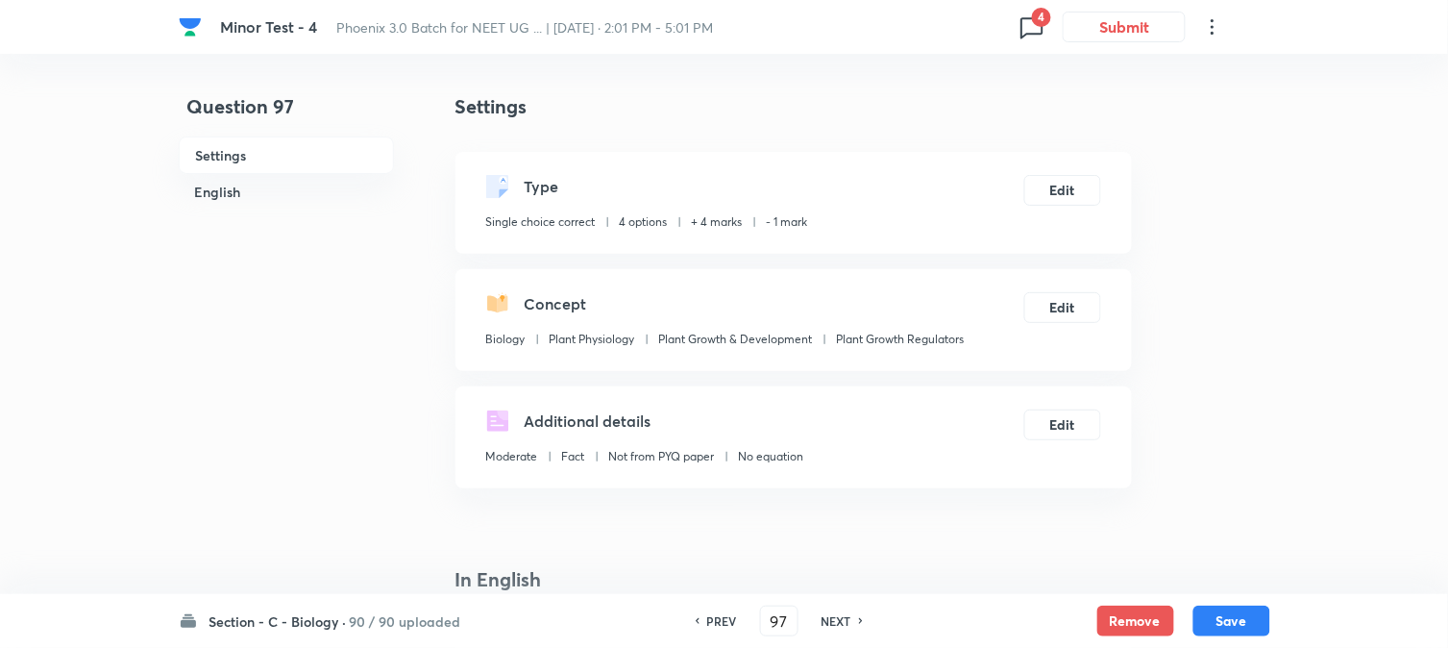
click at [1246, 621] on button "Save" at bounding box center [1232, 621] width 77 height 31
click at [1069, 190] on button "Edit" at bounding box center [1063, 188] width 77 height 31
type input "98"
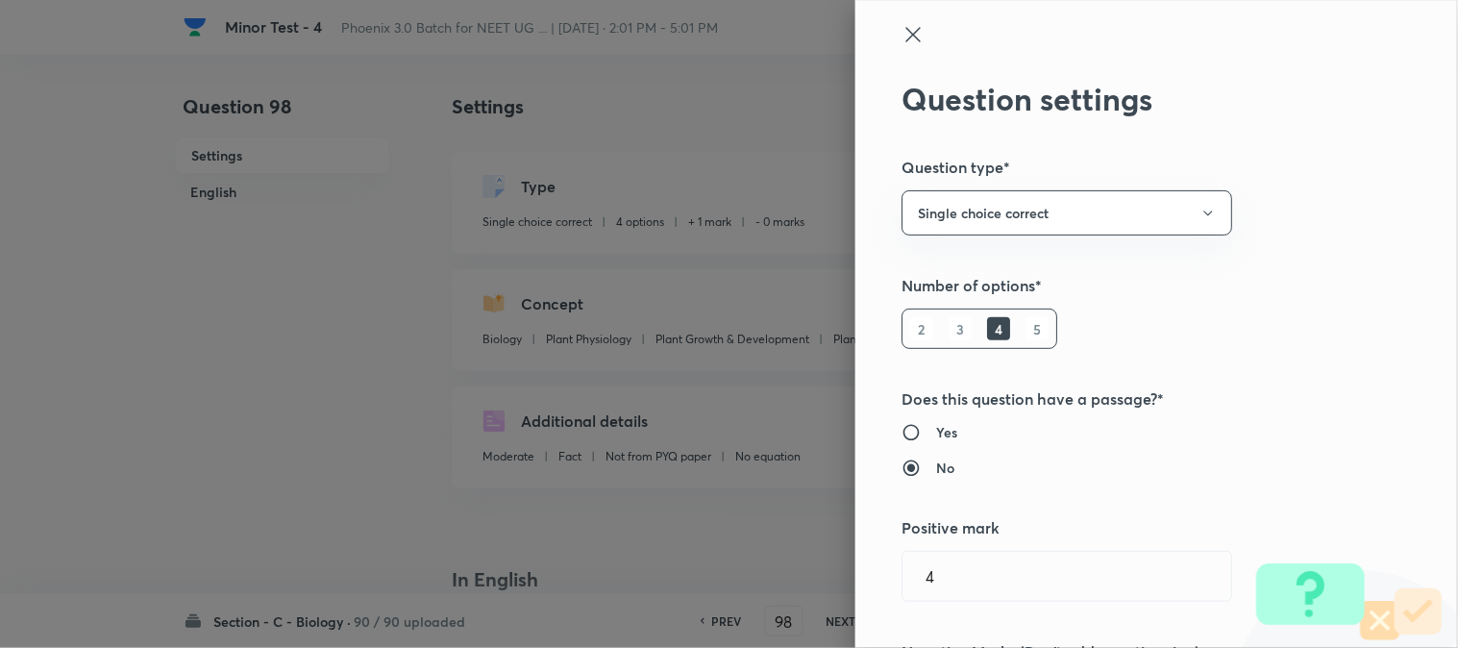
checkbox input "false"
checkbox input "true"
type input "1"
type input "0"
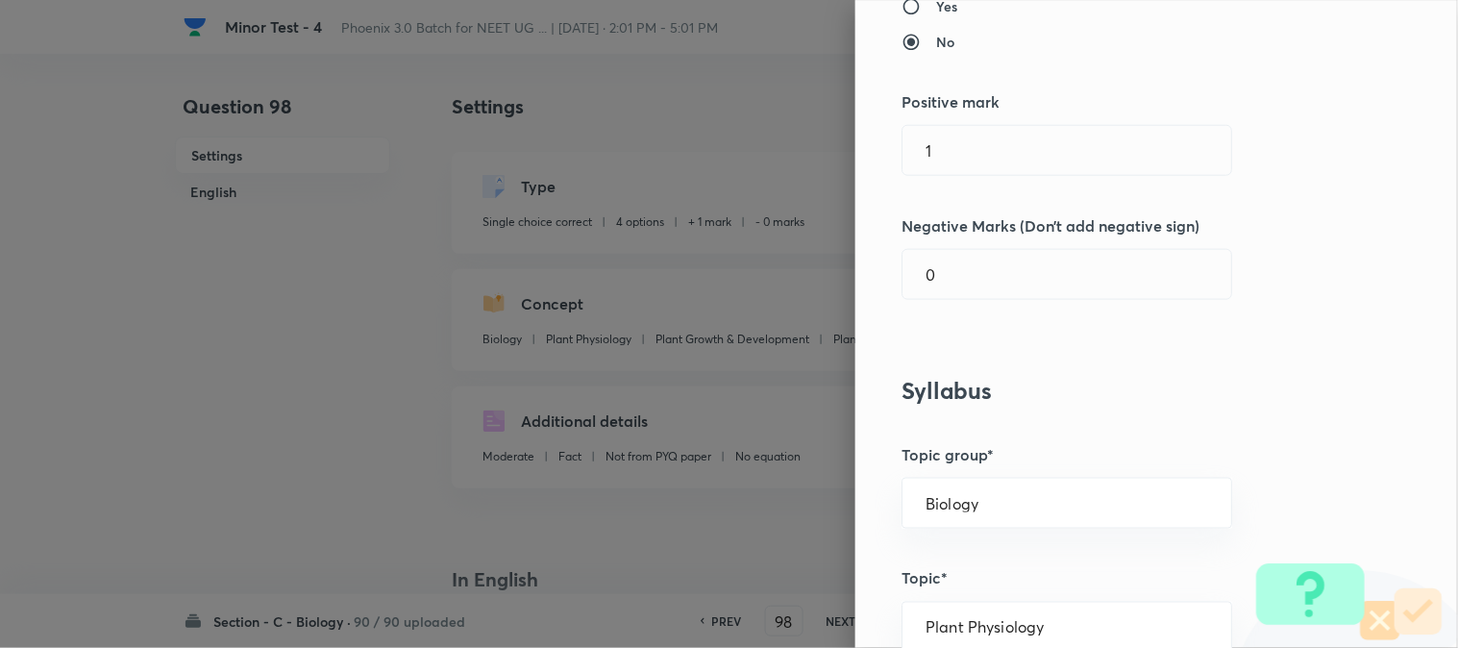
scroll to position [427, 0]
click at [959, 165] on input "1" at bounding box center [1067, 149] width 329 height 49
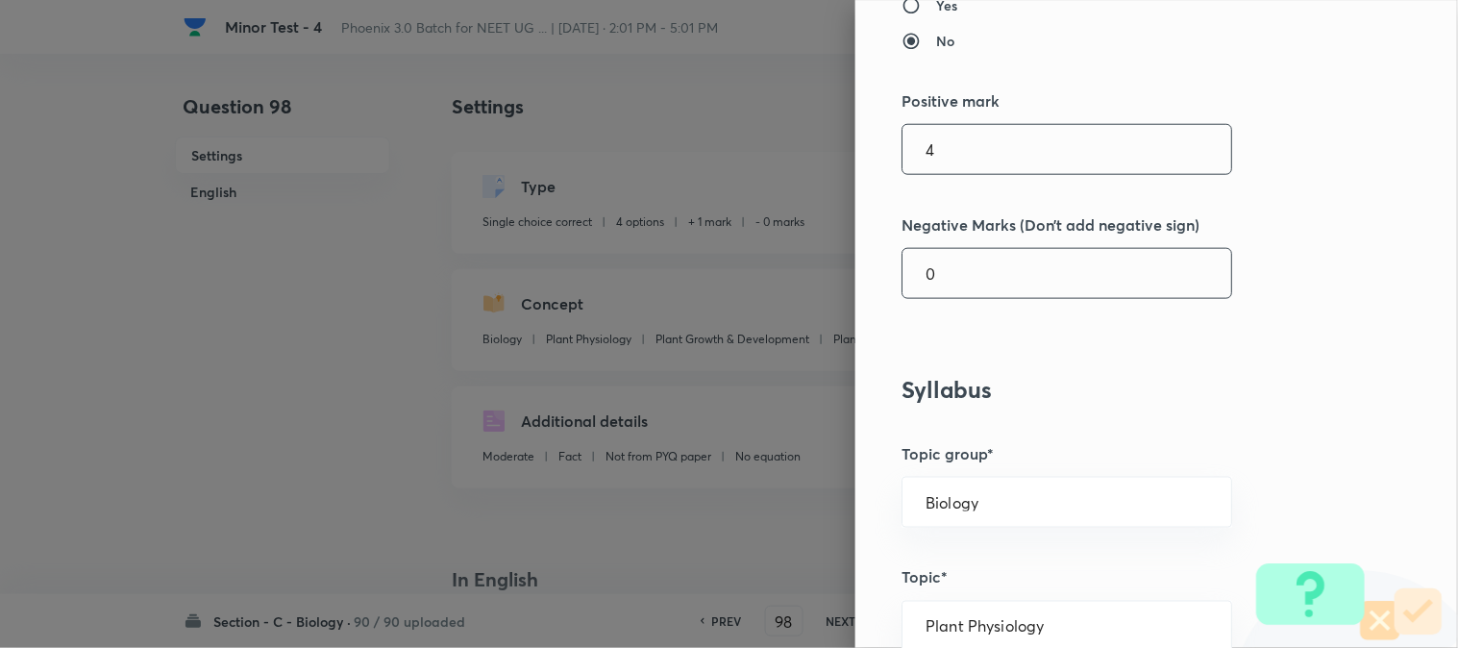
type input "4"
click at [948, 282] on input "0" at bounding box center [1067, 273] width 329 height 49
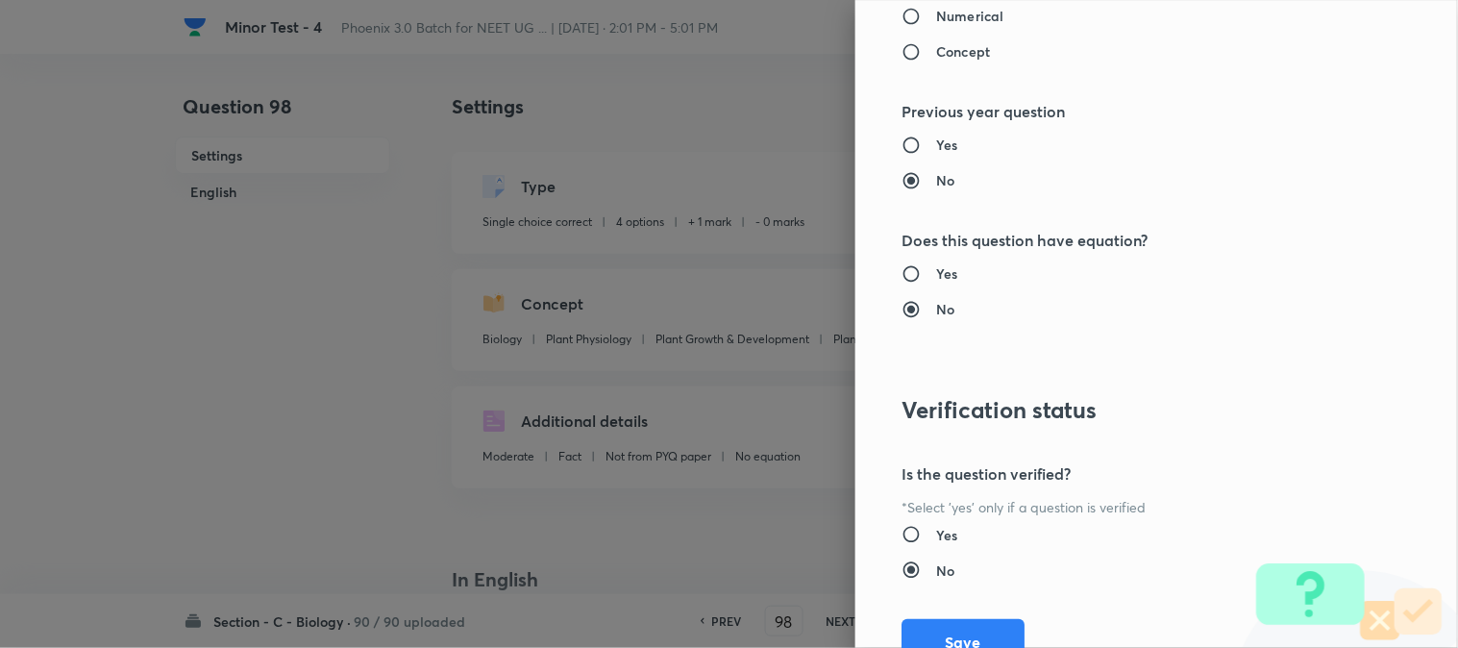
scroll to position [1972, 0]
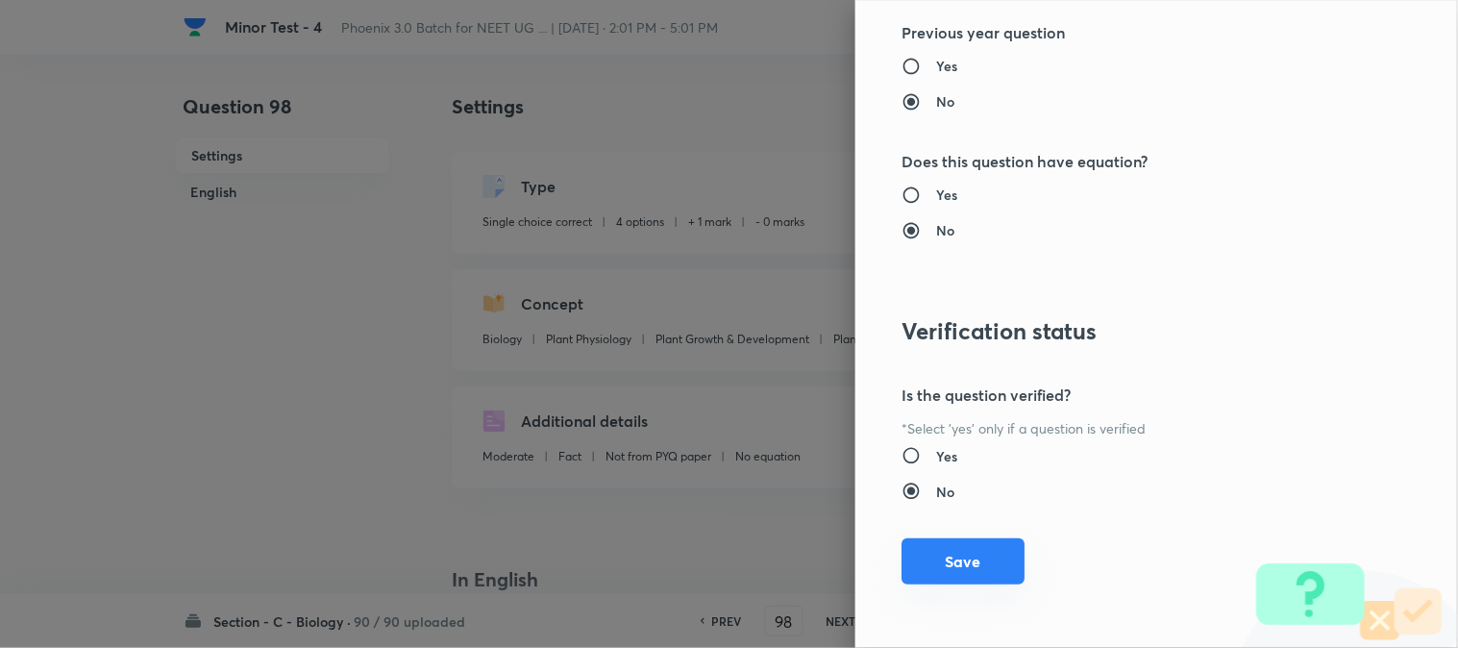
type input "1"
drag, startPoint x: 956, startPoint y: 568, endPoint x: 1014, endPoint y: 579, distance: 58.6
click at [956, 570] on button "Save" at bounding box center [963, 563] width 123 height 46
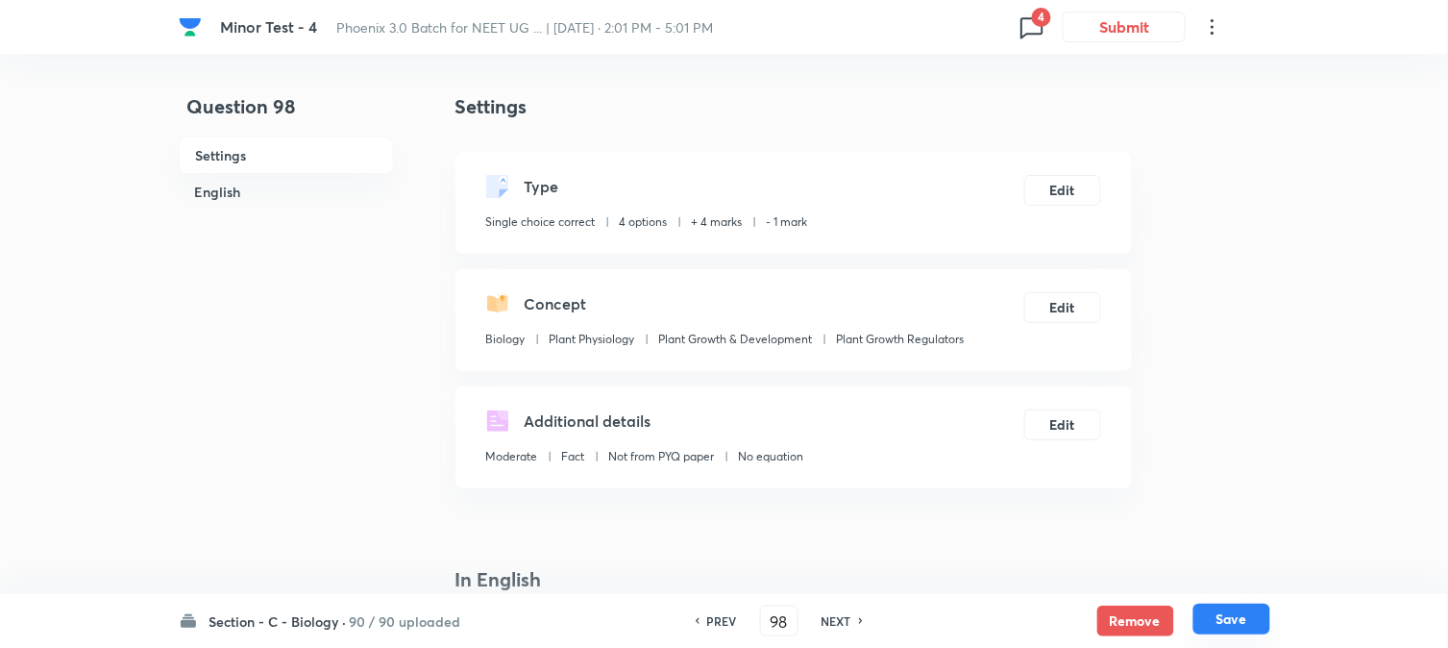
click at [1232, 627] on button "Save" at bounding box center [1232, 619] width 77 height 31
click at [1072, 189] on button "Edit" at bounding box center [1063, 188] width 77 height 31
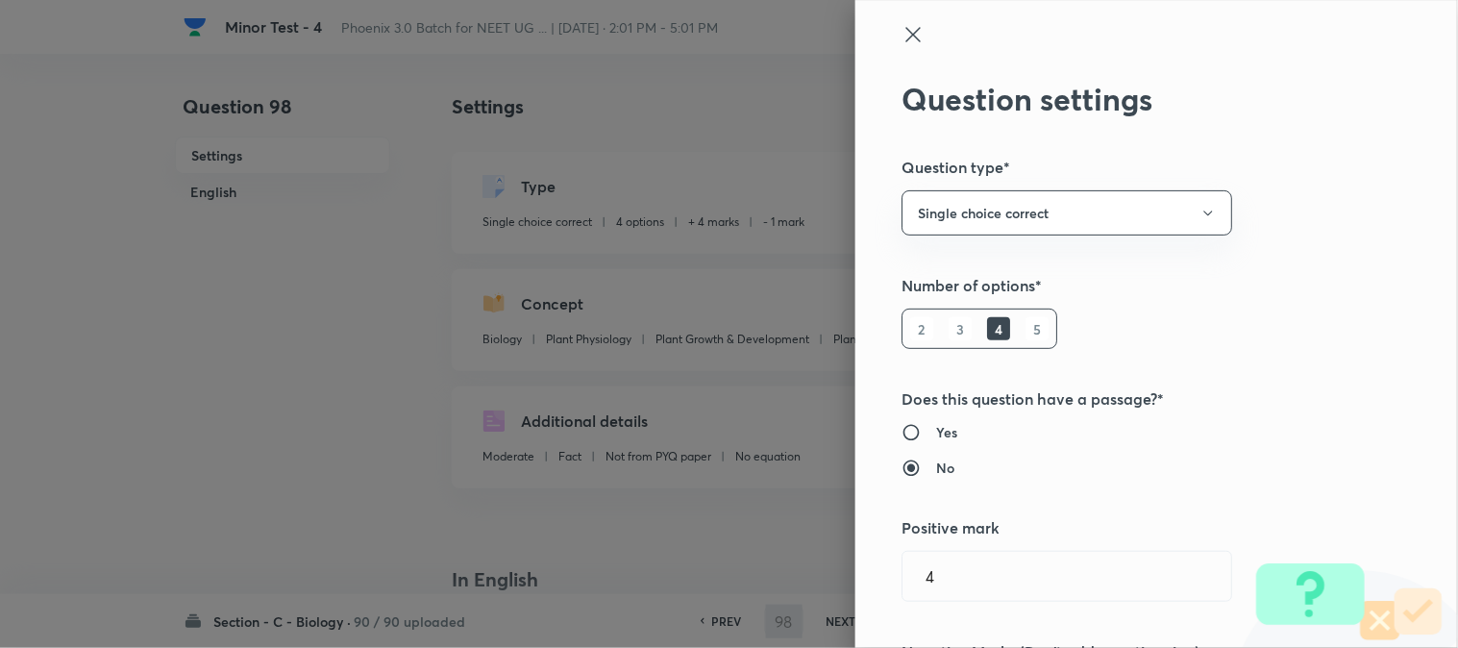
type input "99"
checkbox input "false"
checkbox input "true"
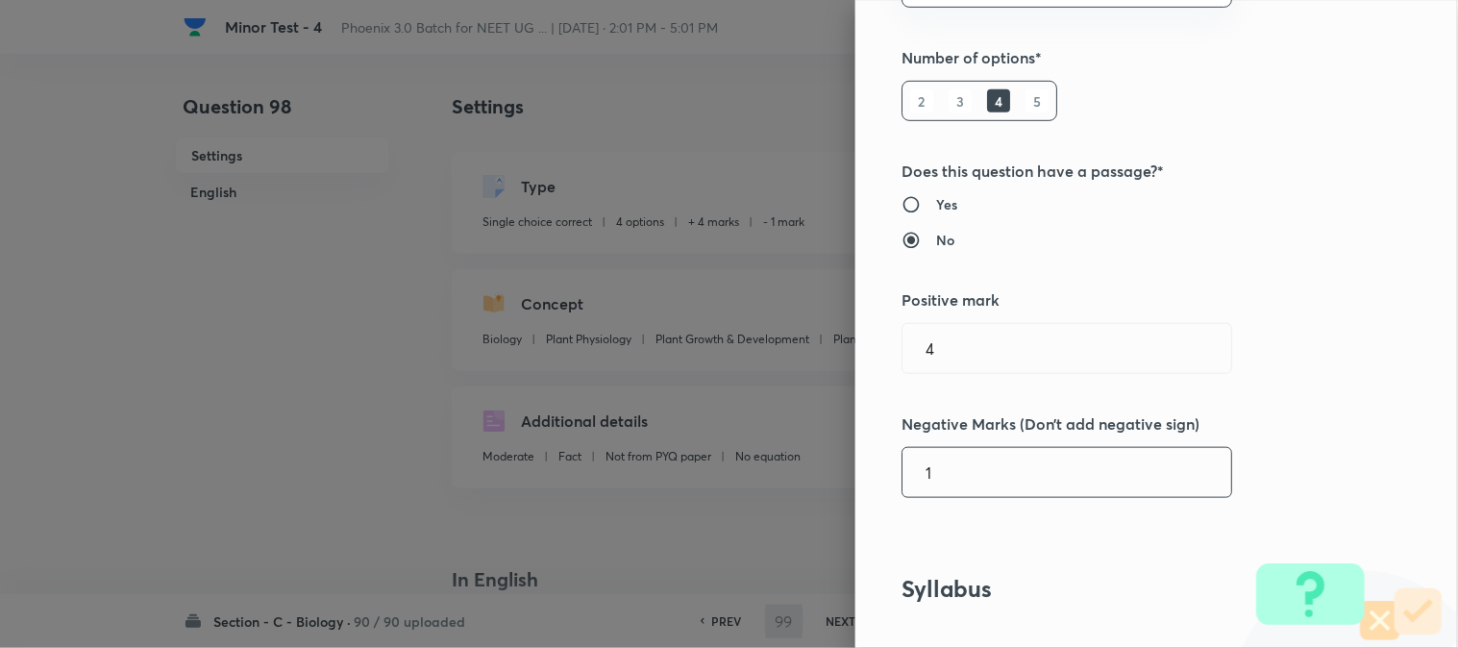
type input "1"
type input "0"
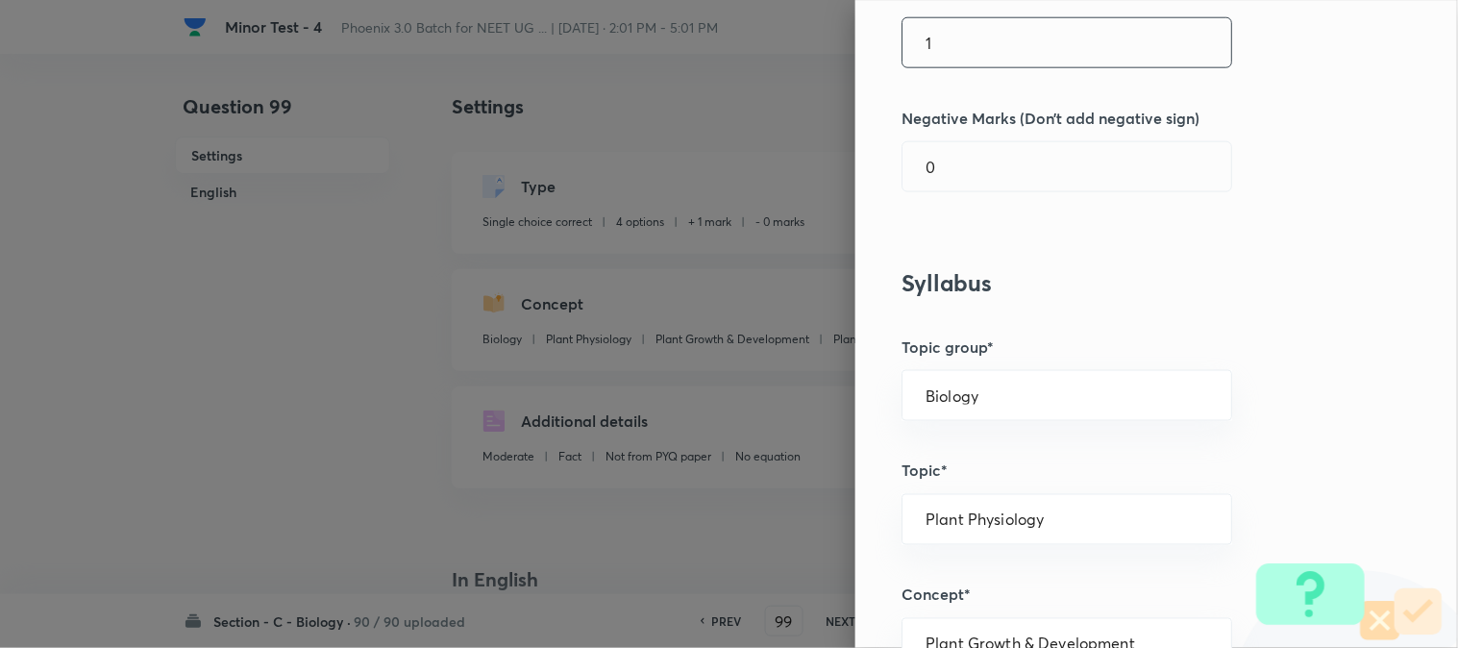
click at [955, 53] on input "1" at bounding box center [1067, 42] width 329 height 49
type input "4"
drag, startPoint x: 953, startPoint y: 174, endPoint x: 949, endPoint y: 193, distance: 19.6
click at [953, 186] on input "0" at bounding box center [1067, 166] width 329 height 49
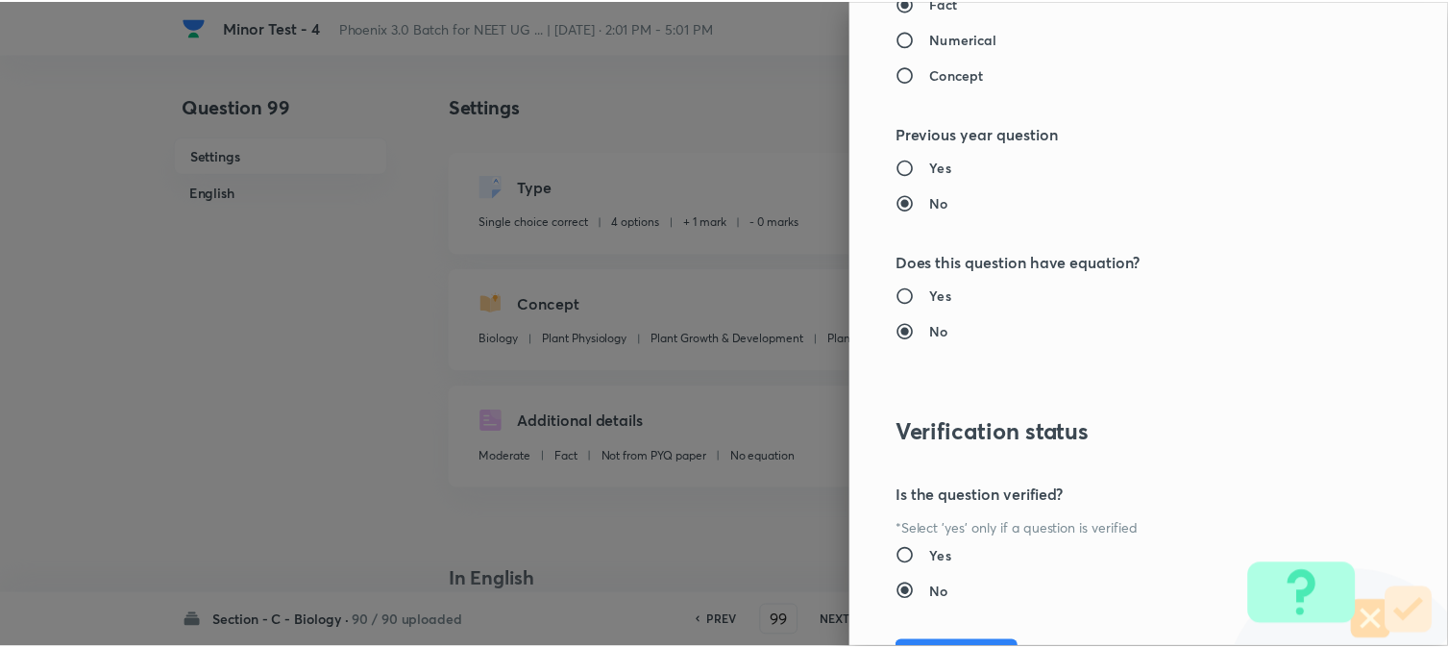
scroll to position [1972, 0]
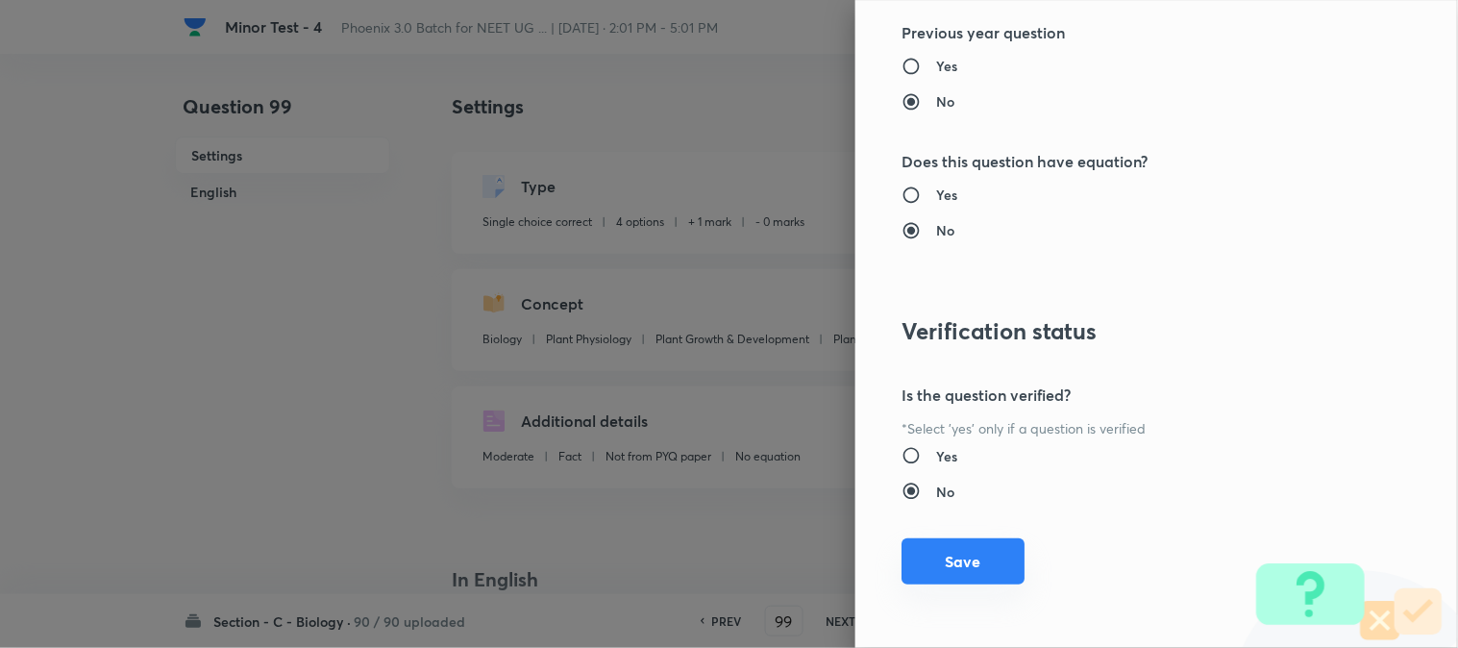
type input "1"
click at [967, 544] on button "Save" at bounding box center [963, 561] width 123 height 46
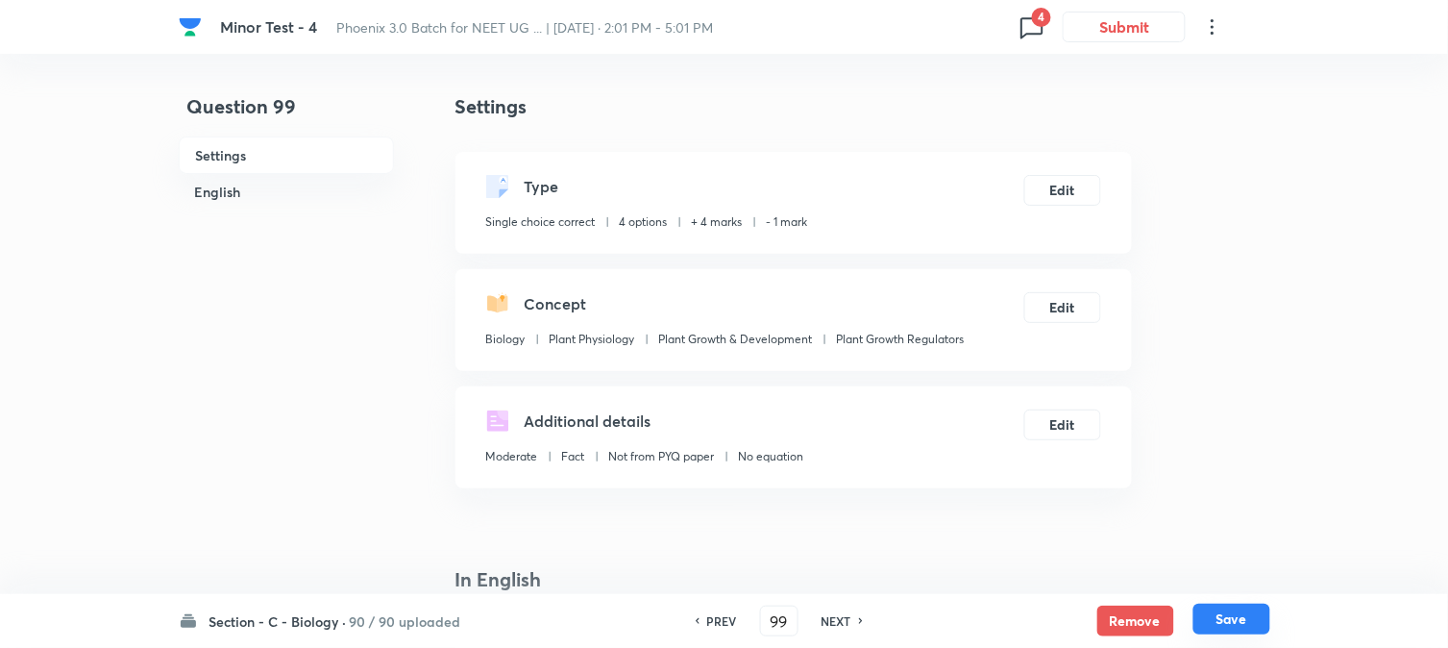
click at [1253, 622] on button "Save" at bounding box center [1232, 619] width 77 height 31
click at [1058, 170] on div "Type Single choice correct 4 options + 4 marks - 1 mark Edit" at bounding box center [794, 203] width 677 height 102
type input "100"
checkbox input "false"
checkbox input "true"
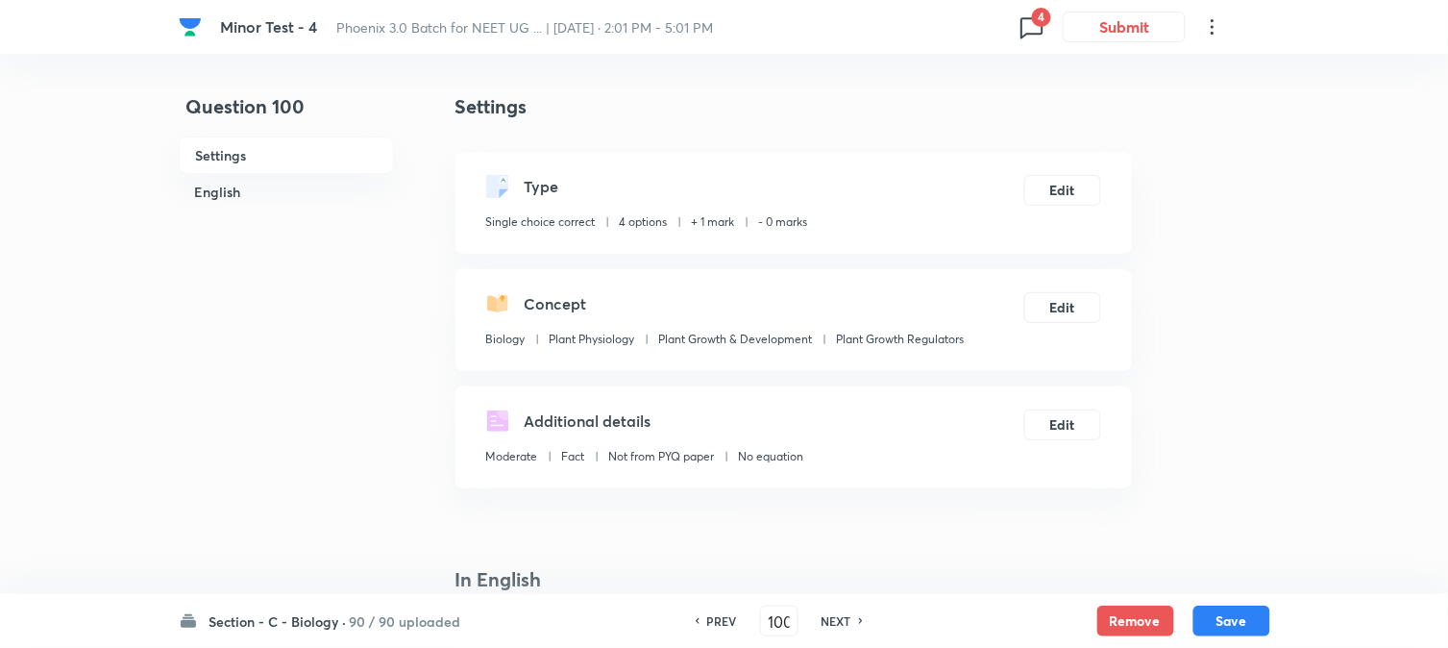
click at [1059, 206] on div "Type Single choice correct 4 options + 1 mark - 0 marks Edit" at bounding box center [794, 203] width 677 height 102
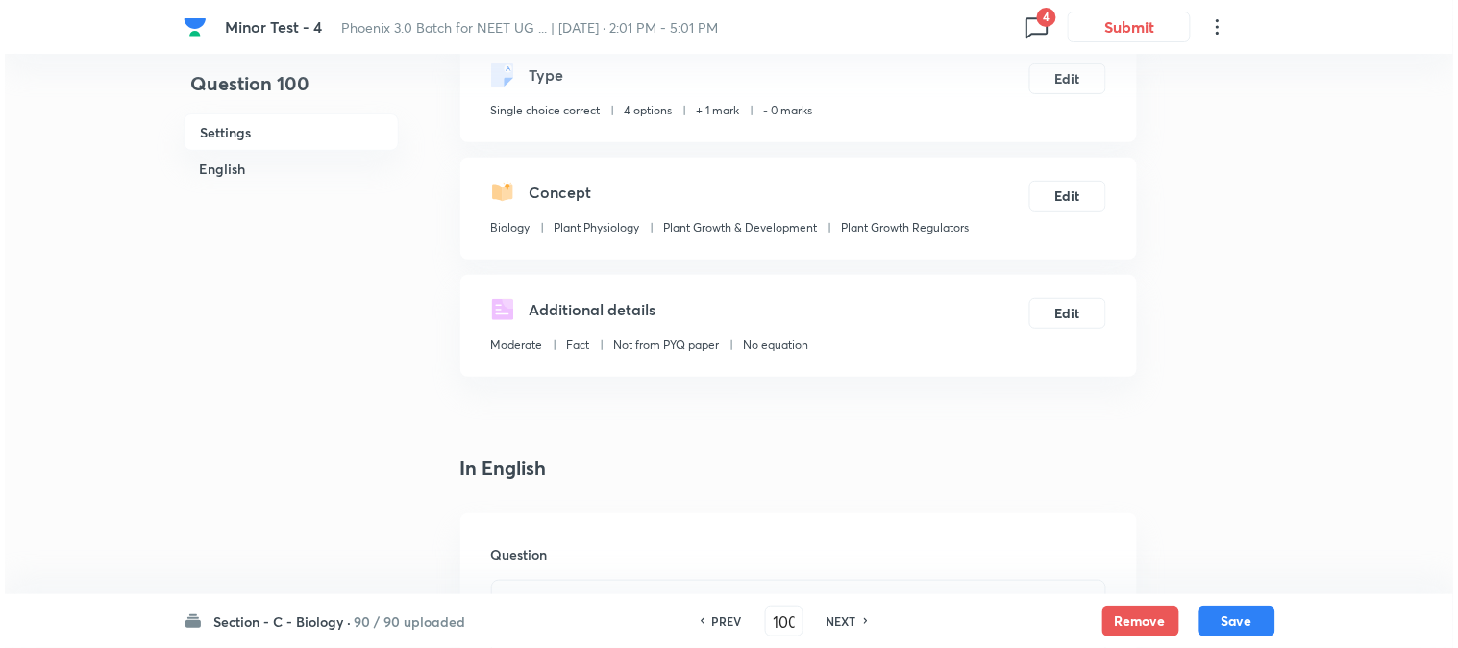
scroll to position [0, 0]
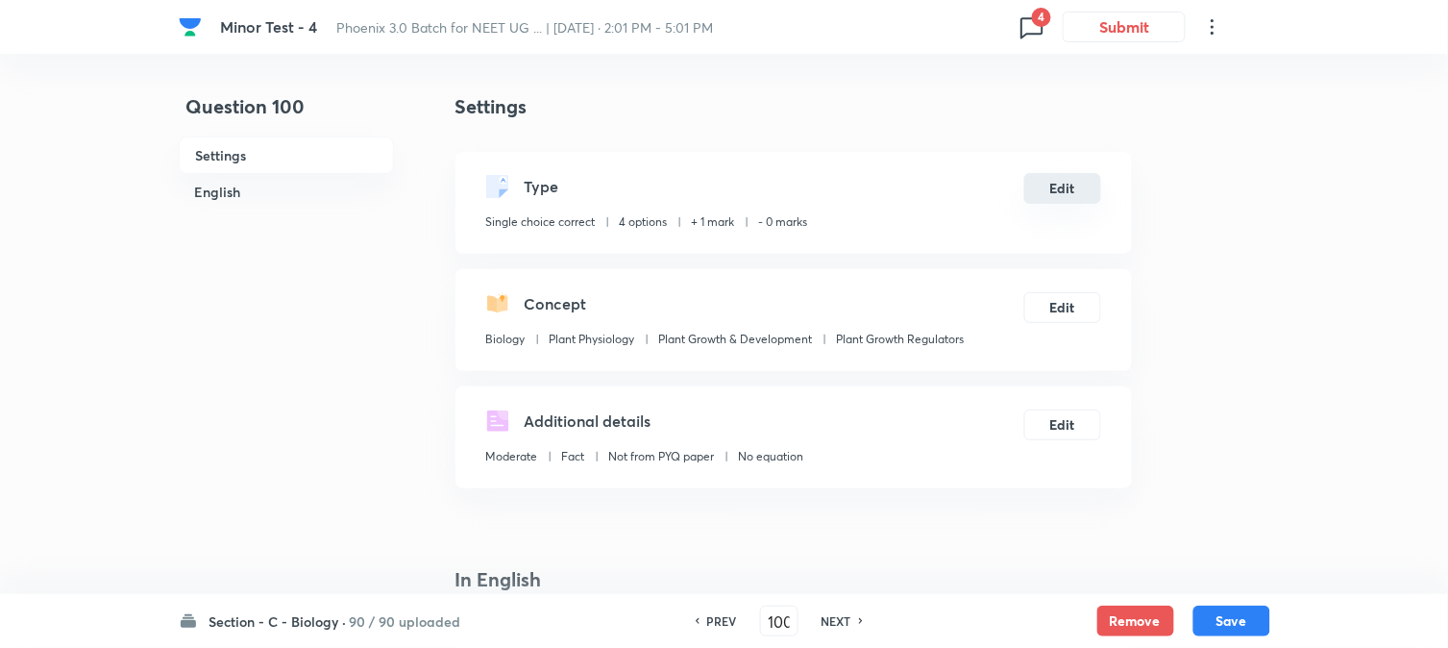
click at [1073, 186] on button "Edit" at bounding box center [1063, 188] width 77 height 31
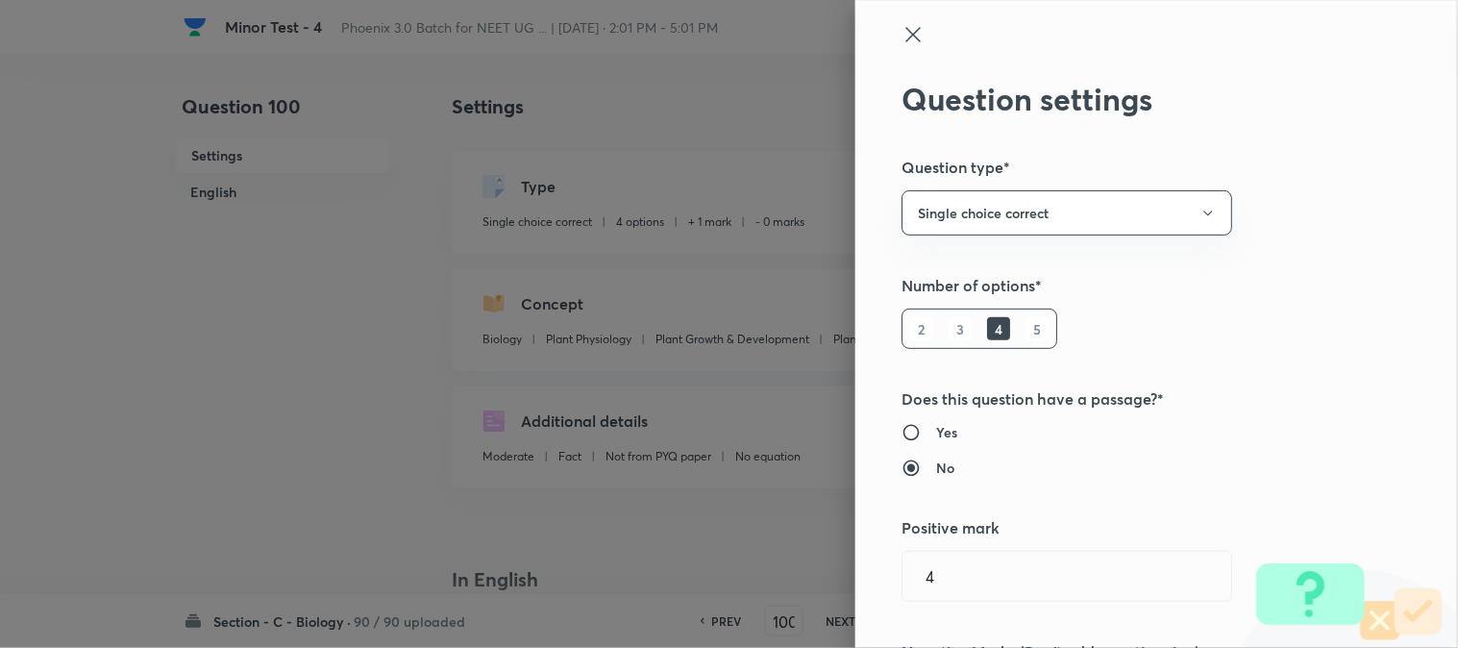
type input "1"
type input "0"
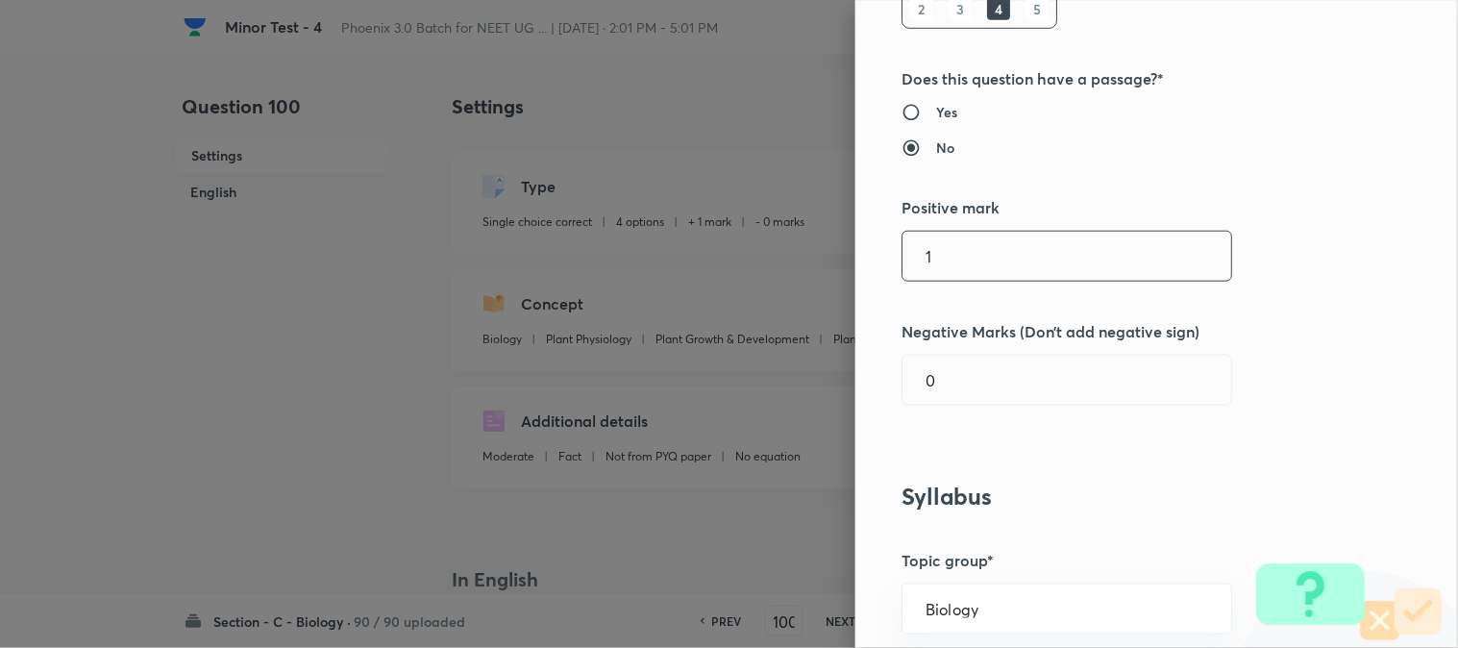
click at [959, 258] on input "1" at bounding box center [1067, 256] width 329 height 49
type input "4"
click at [953, 398] on input "0" at bounding box center [1067, 380] width 329 height 49
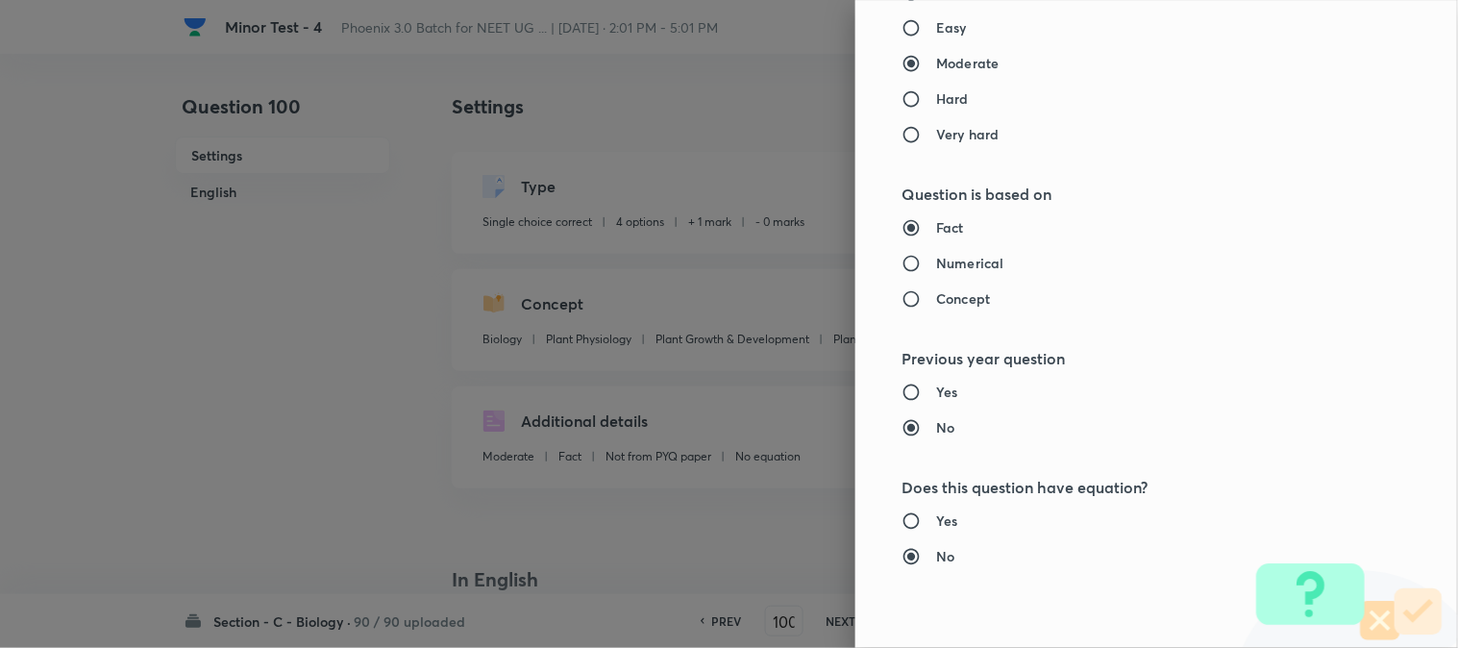
scroll to position [1972, 0]
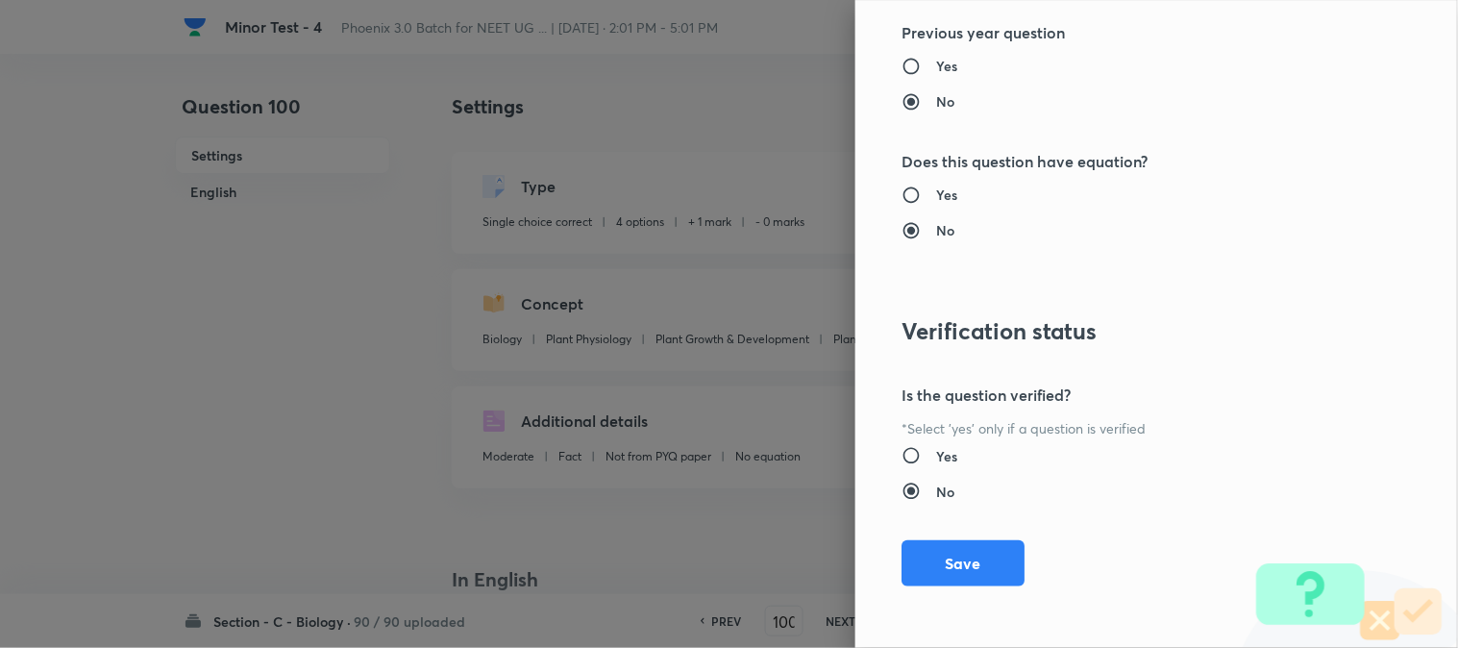
type input "1"
click at [959, 572] on button "Save" at bounding box center [963, 563] width 123 height 46
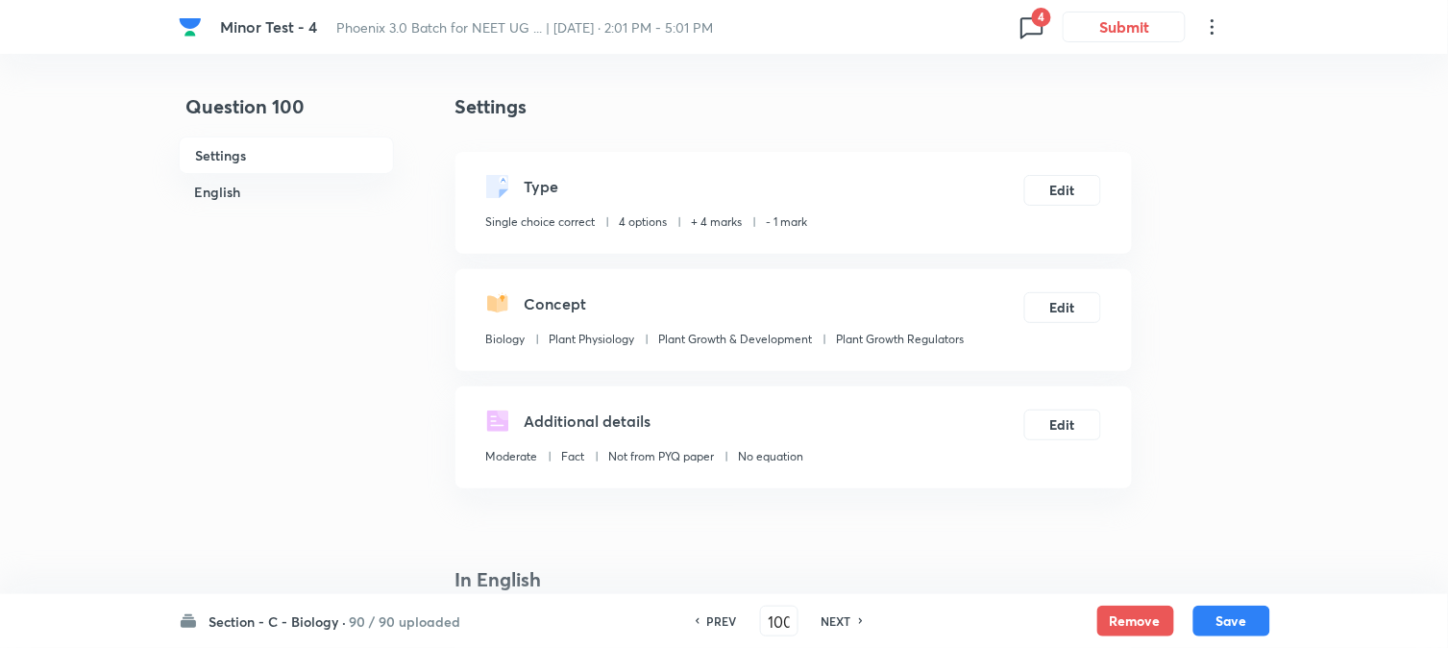
drag, startPoint x: 1250, startPoint y: 616, endPoint x: 1226, endPoint y: 556, distance: 64.8
click at [1250, 619] on button "Save" at bounding box center [1232, 621] width 77 height 31
click at [1077, 185] on button "Edit" at bounding box center [1063, 188] width 77 height 31
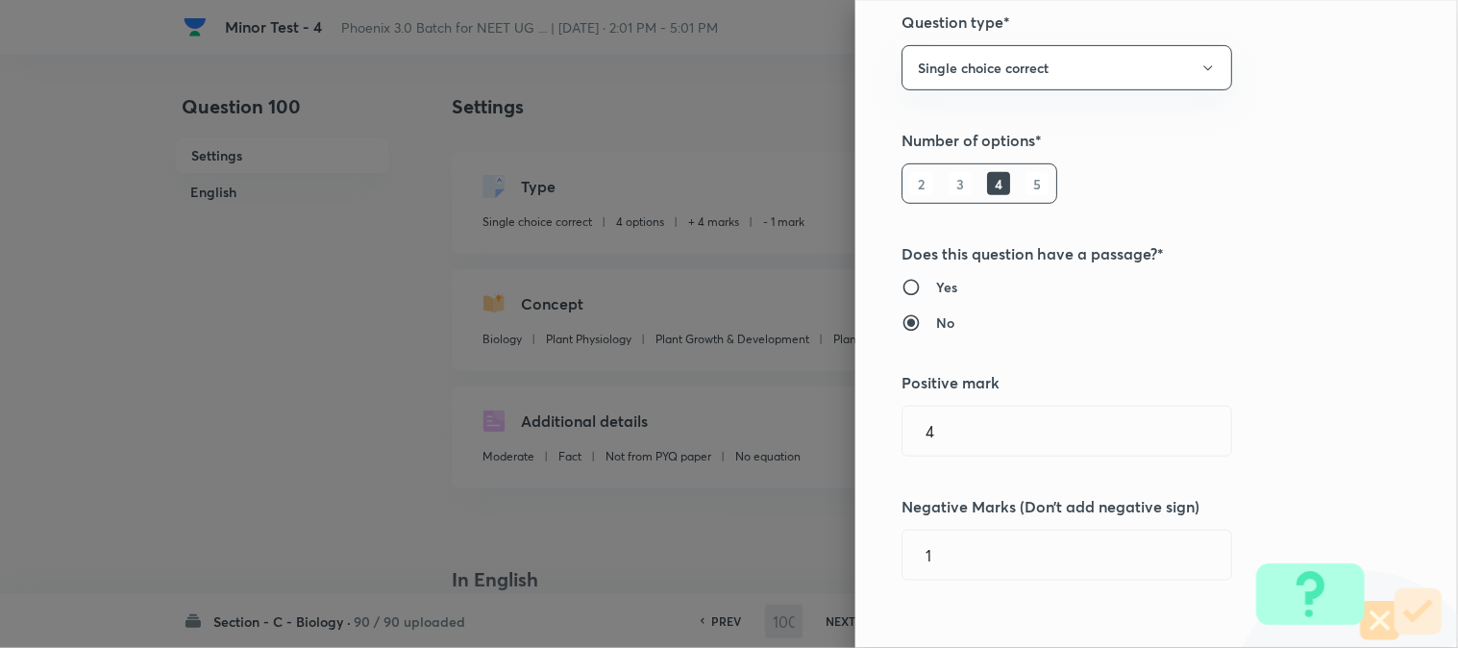
scroll to position [427, 0]
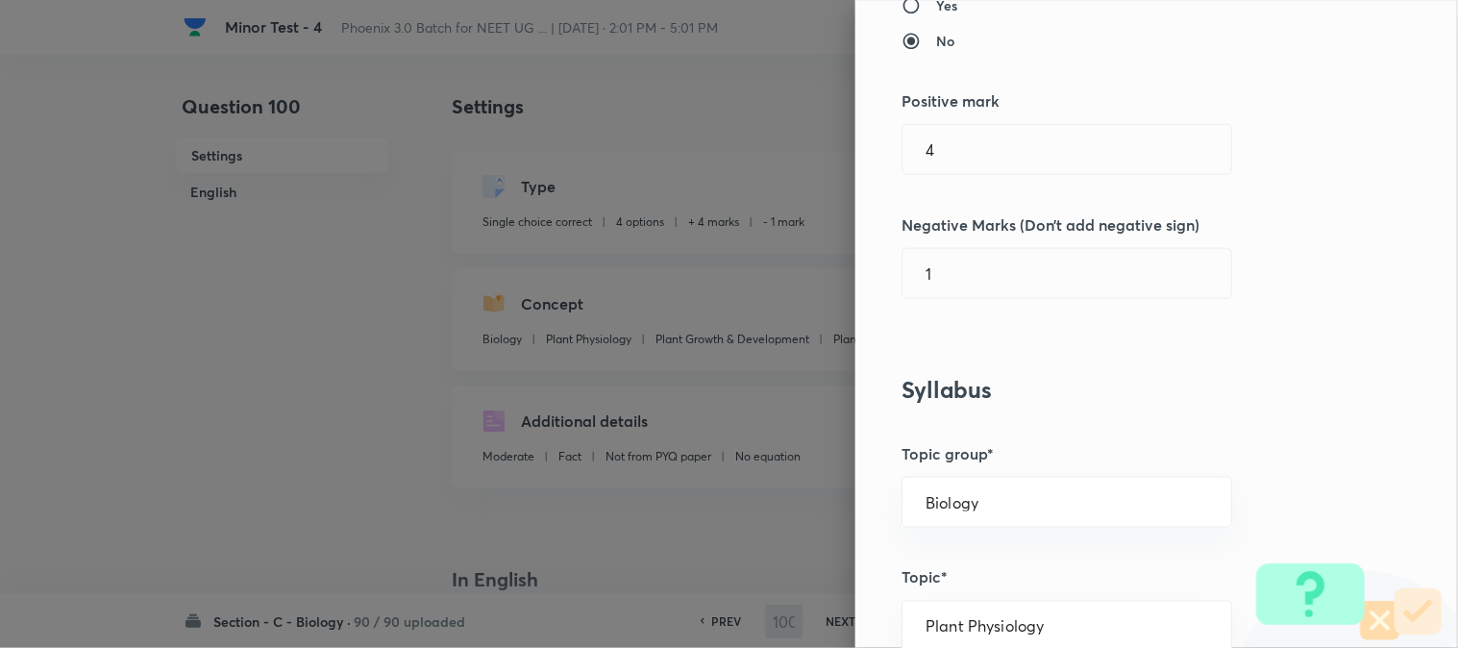
type input "101"
checkbox input "false"
checkbox input "true"
type input "1"
type input "0"
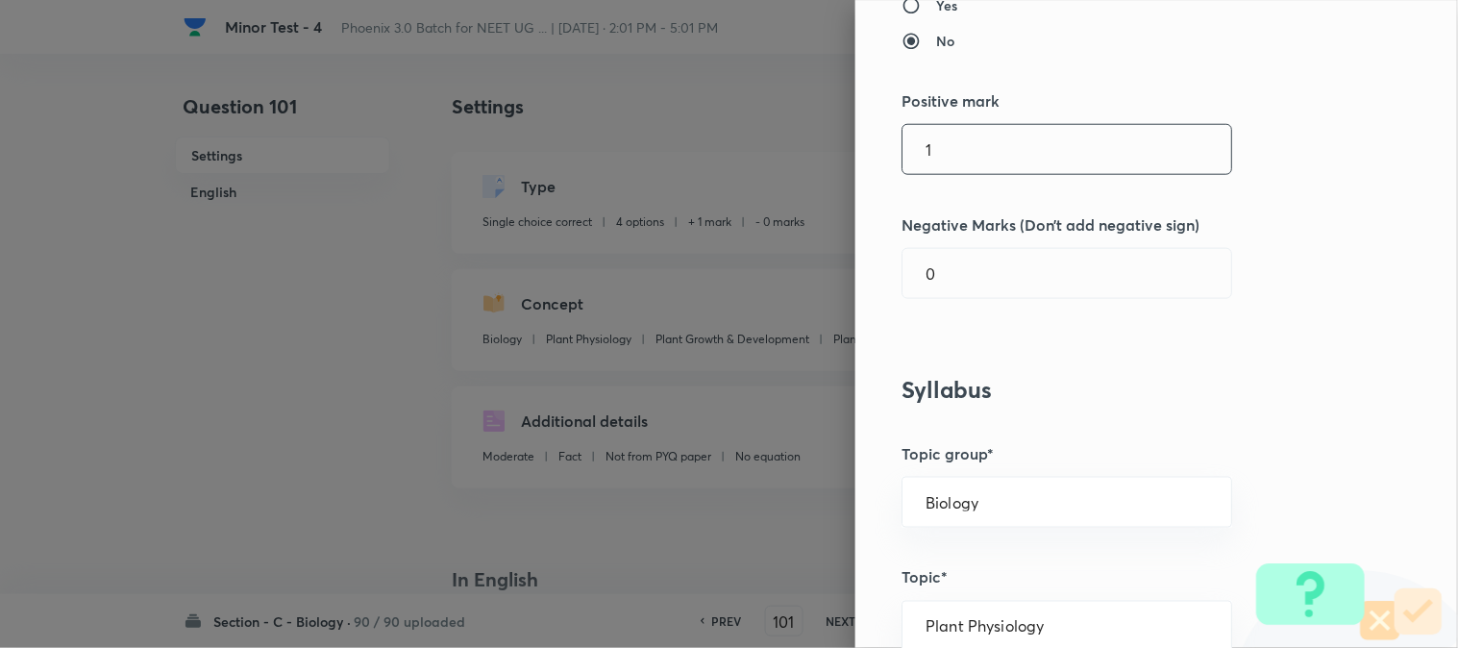
click at [944, 148] on input "1" at bounding box center [1067, 149] width 329 height 49
type input "4"
click at [937, 283] on input "0" at bounding box center [1067, 273] width 329 height 49
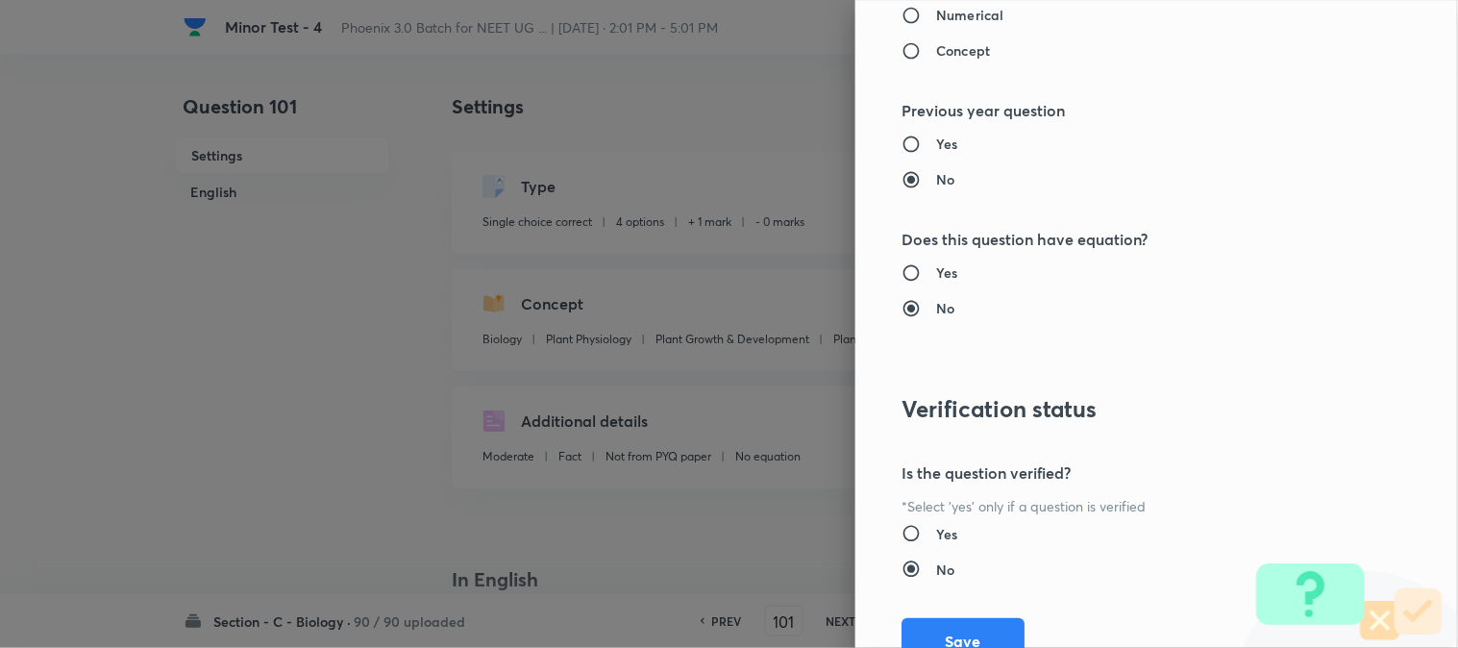
scroll to position [1972, 0]
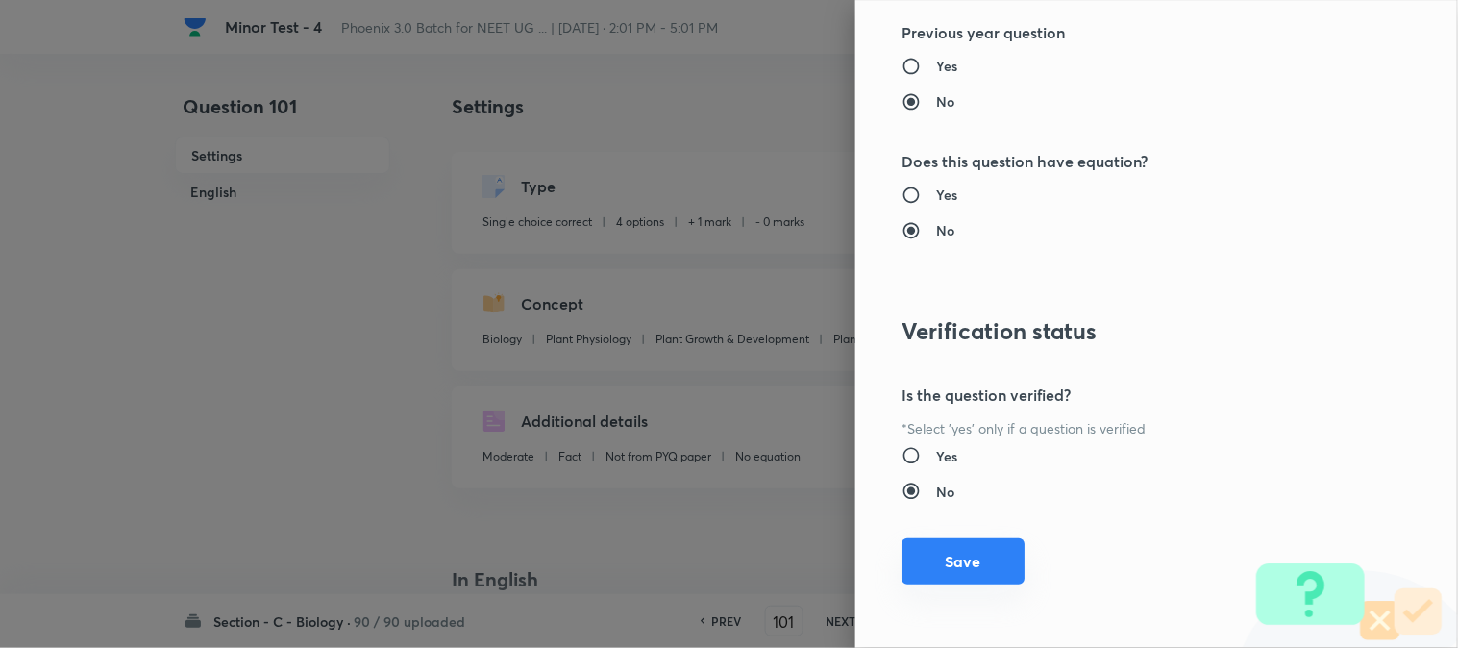
type input "1"
drag, startPoint x: 950, startPoint y: 552, endPoint x: 1103, endPoint y: 572, distance: 155.1
click at [952, 553] on button "Save" at bounding box center [963, 561] width 123 height 46
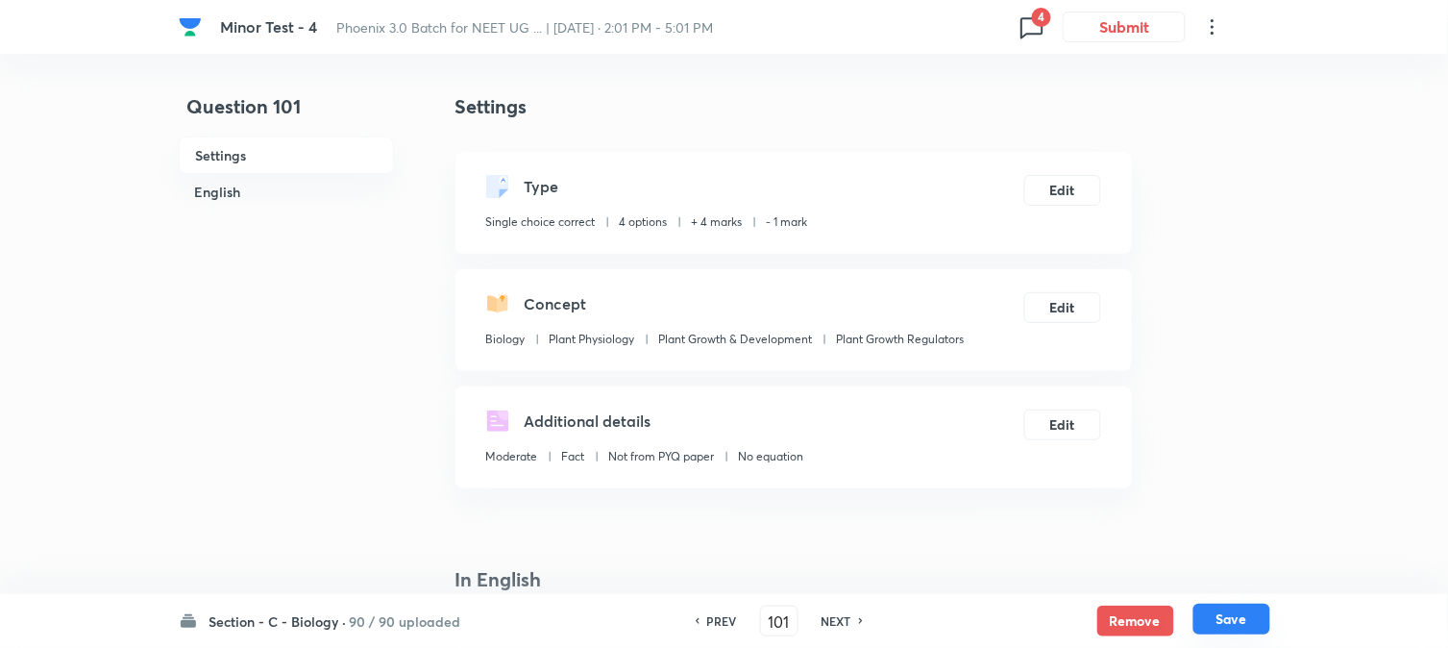
drag, startPoint x: 1203, startPoint y: 617, endPoint x: 1175, endPoint y: 535, distance: 86.6
click at [1204, 616] on button "Save" at bounding box center [1232, 621] width 77 height 31
click at [1077, 183] on button "Edit" at bounding box center [1063, 188] width 77 height 31
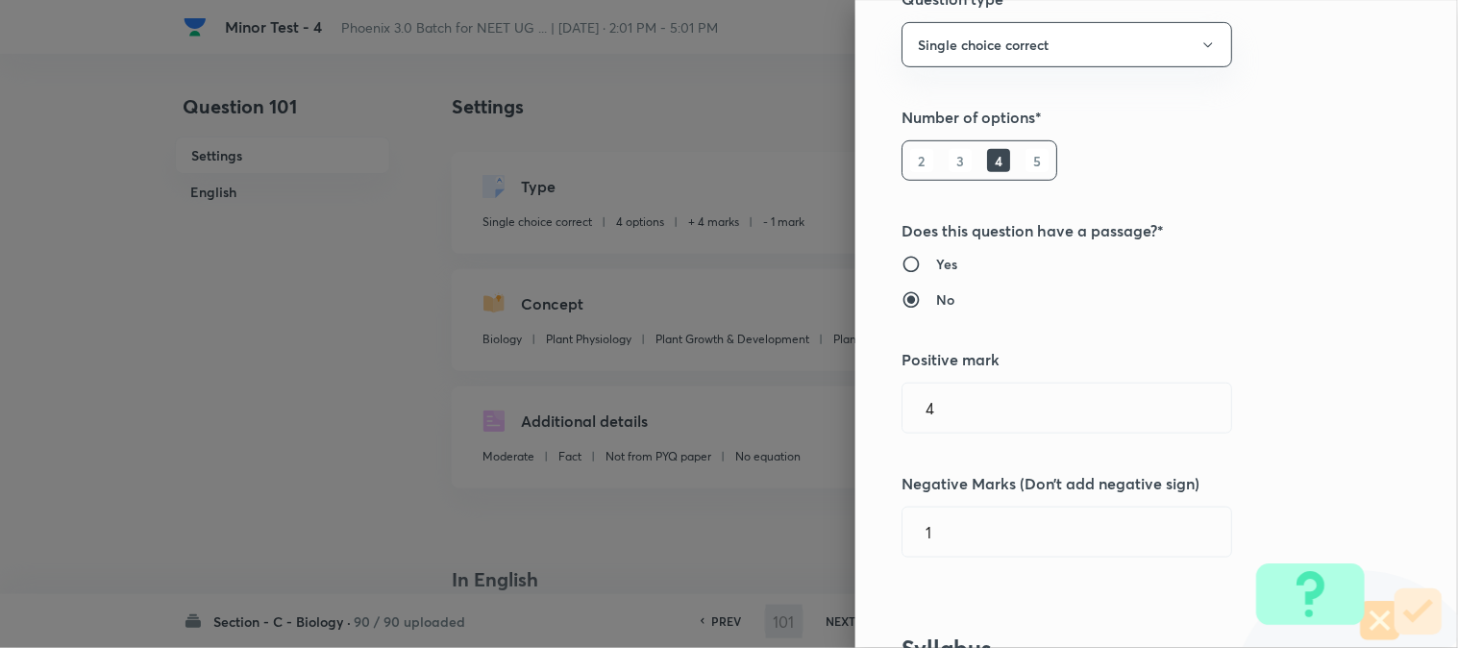
scroll to position [427, 0]
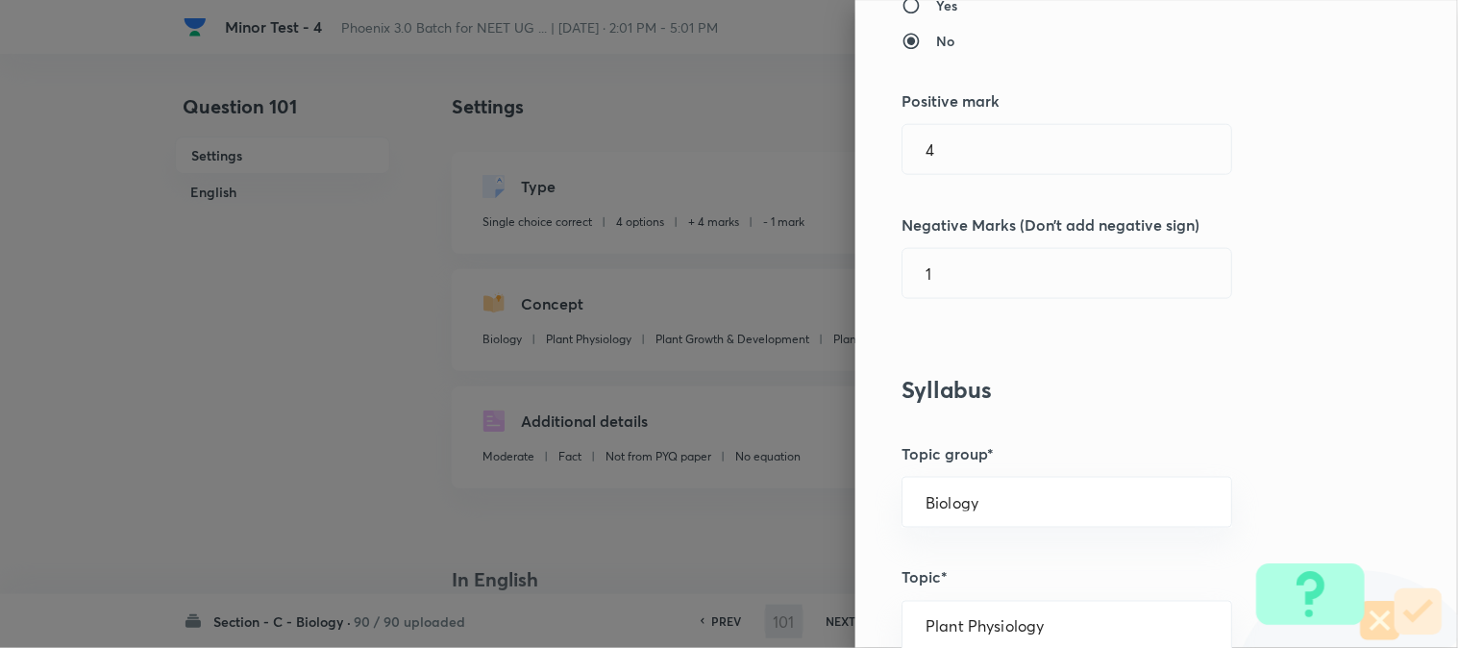
type input "102"
checkbox input "false"
checkbox input "true"
type input "1"
type input "0"
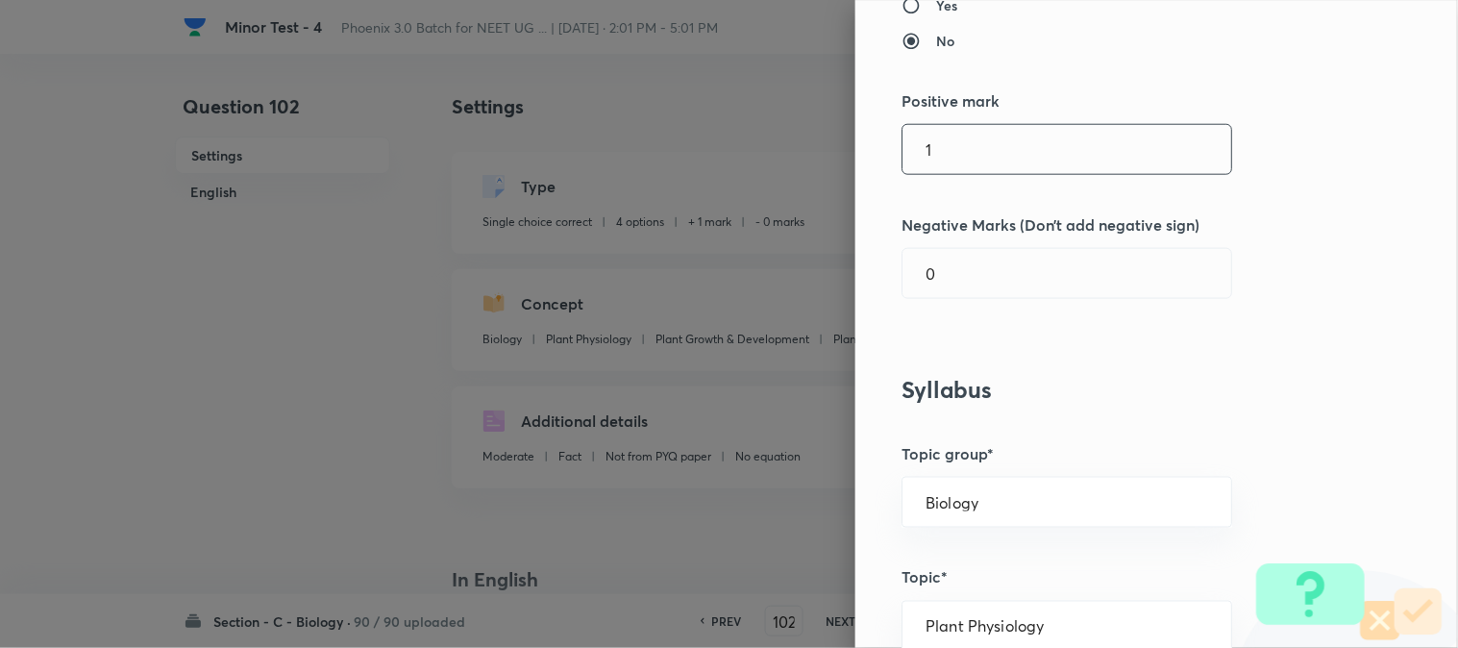
click at [962, 157] on input "1" at bounding box center [1067, 149] width 329 height 49
type input "4"
click at [962, 281] on input "0" at bounding box center [1067, 273] width 329 height 49
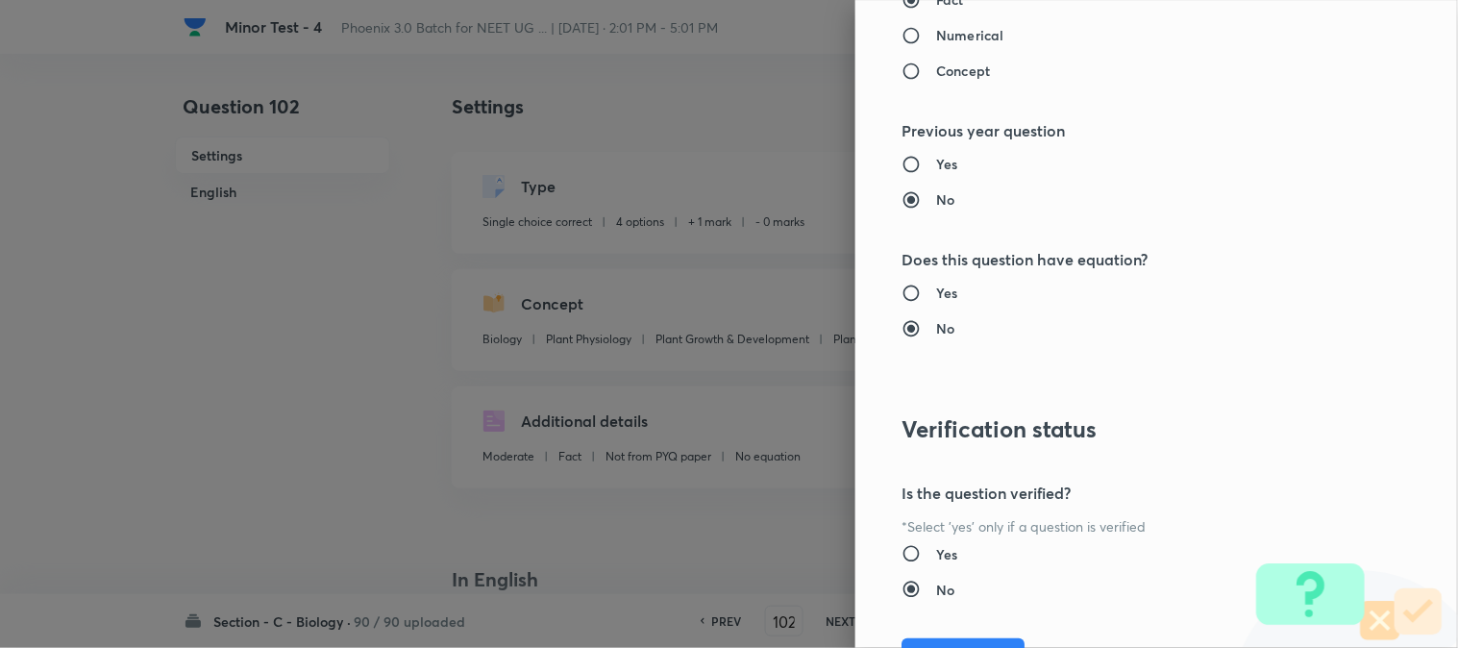
scroll to position [1972, 0]
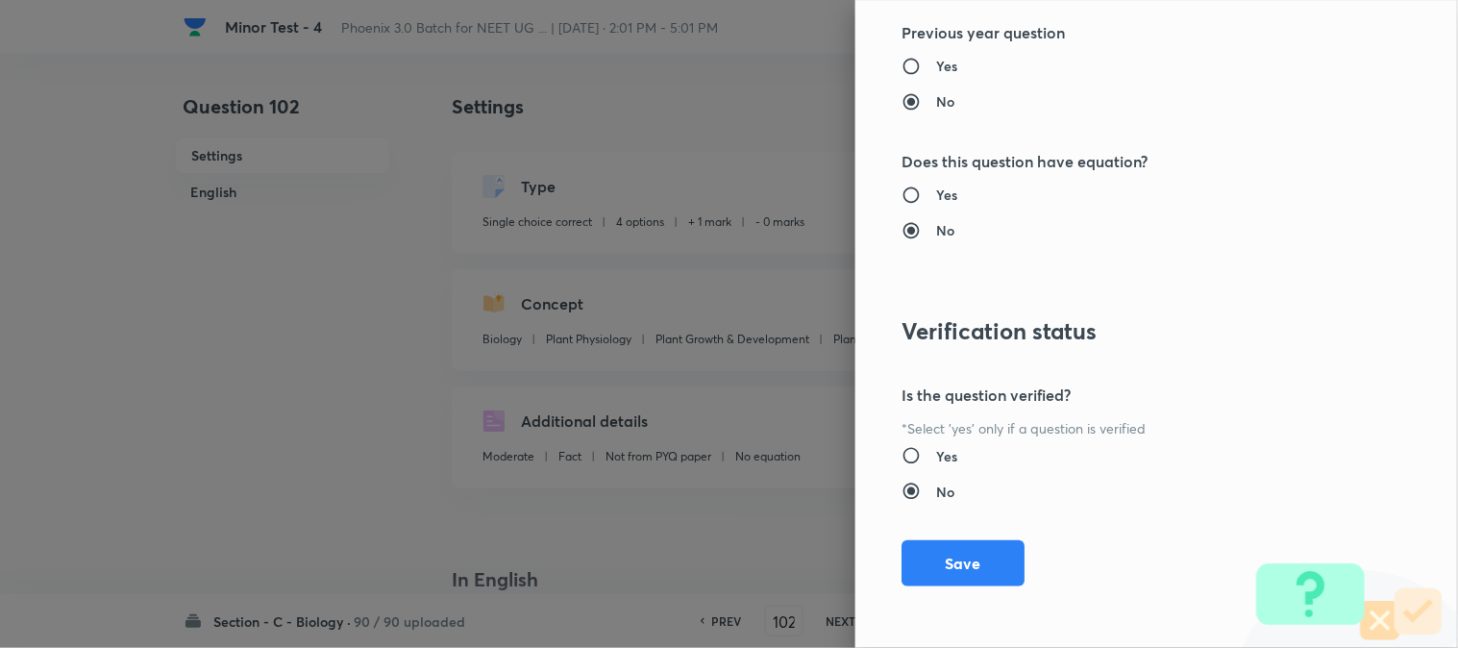
type input "1"
click at [966, 567] on button "Save" at bounding box center [963, 563] width 123 height 46
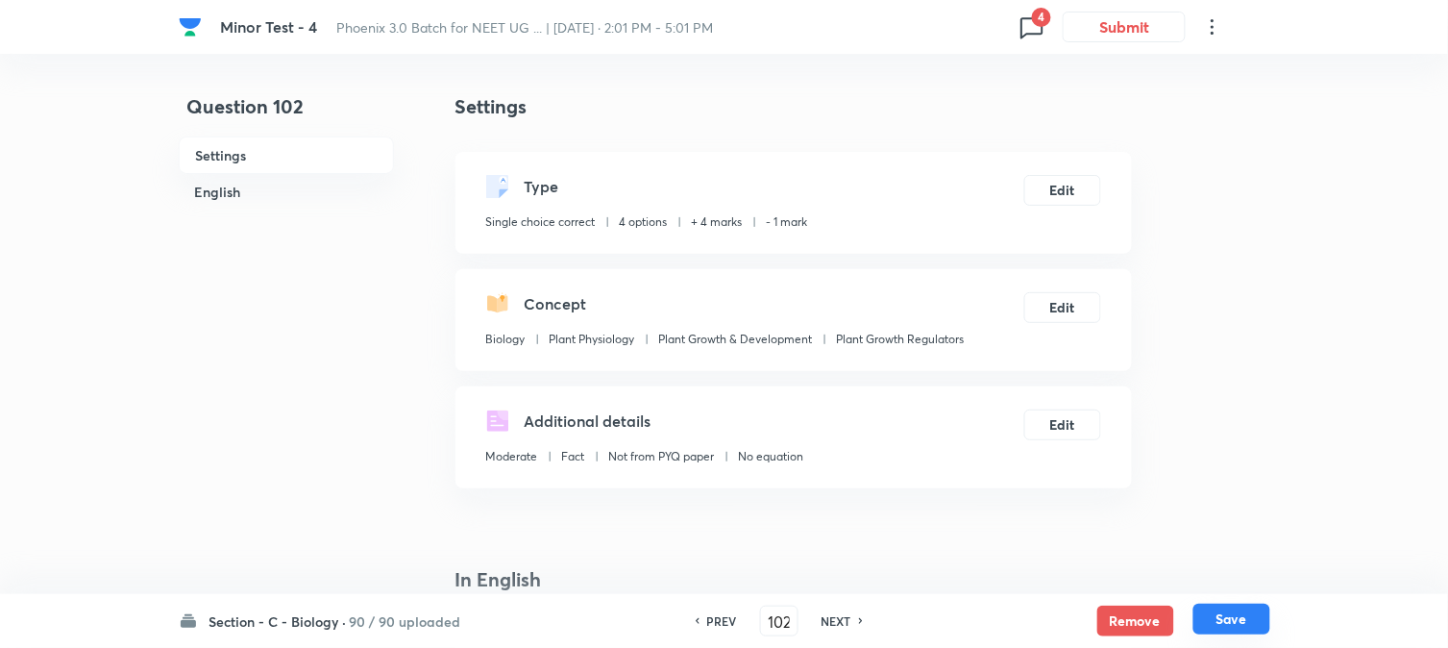
click at [1238, 619] on button "Save" at bounding box center [1232, 619] width 77 height 31
click at [1069, 200] on button "Edit" at bounding box center [1063, 188] width 77 height 31
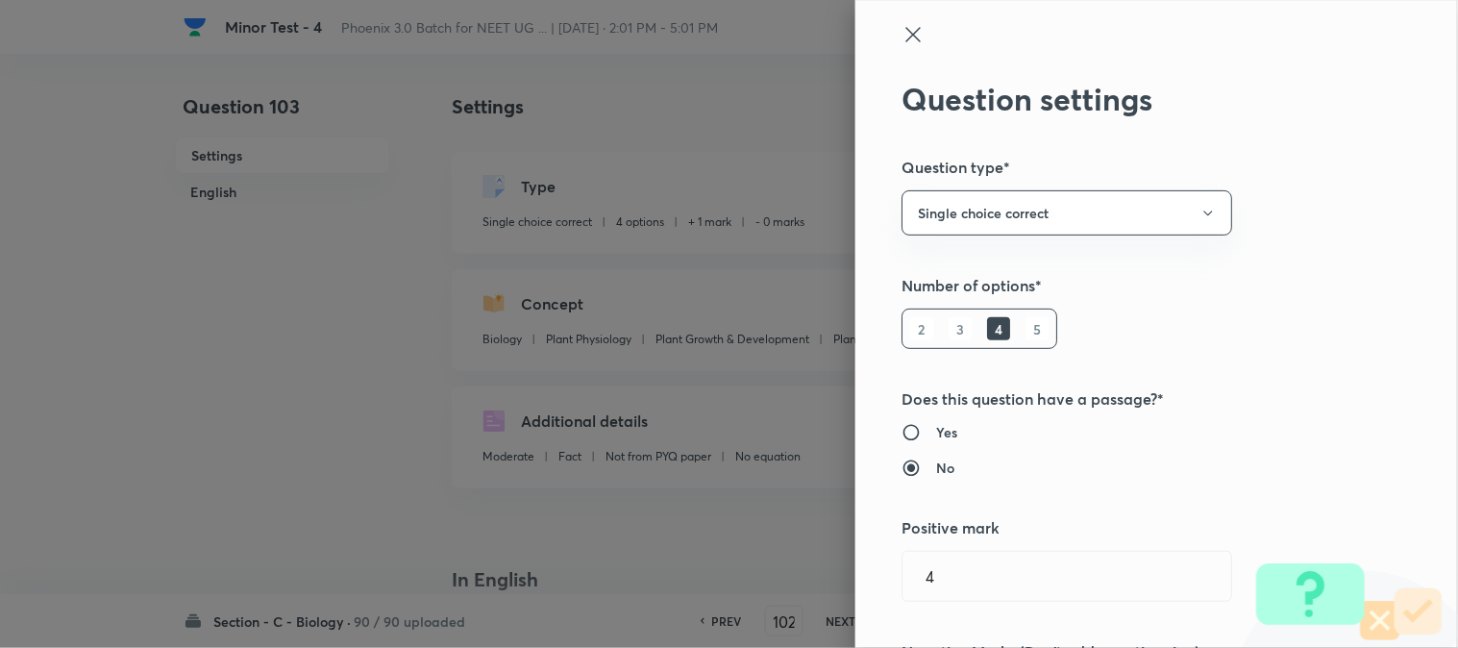
type input "103"
checkbox input "false"
checkbox input "true"
type input "1"
type input "0"
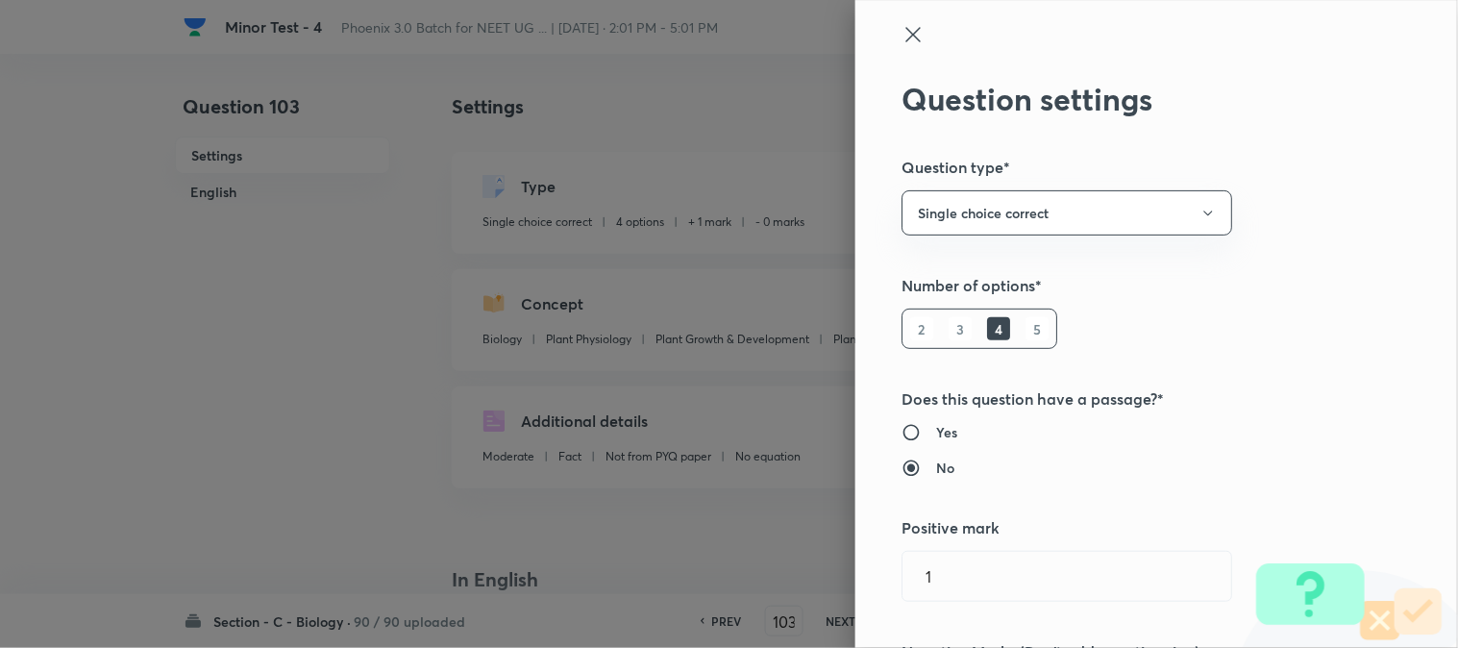
scroll to position [427, 0]
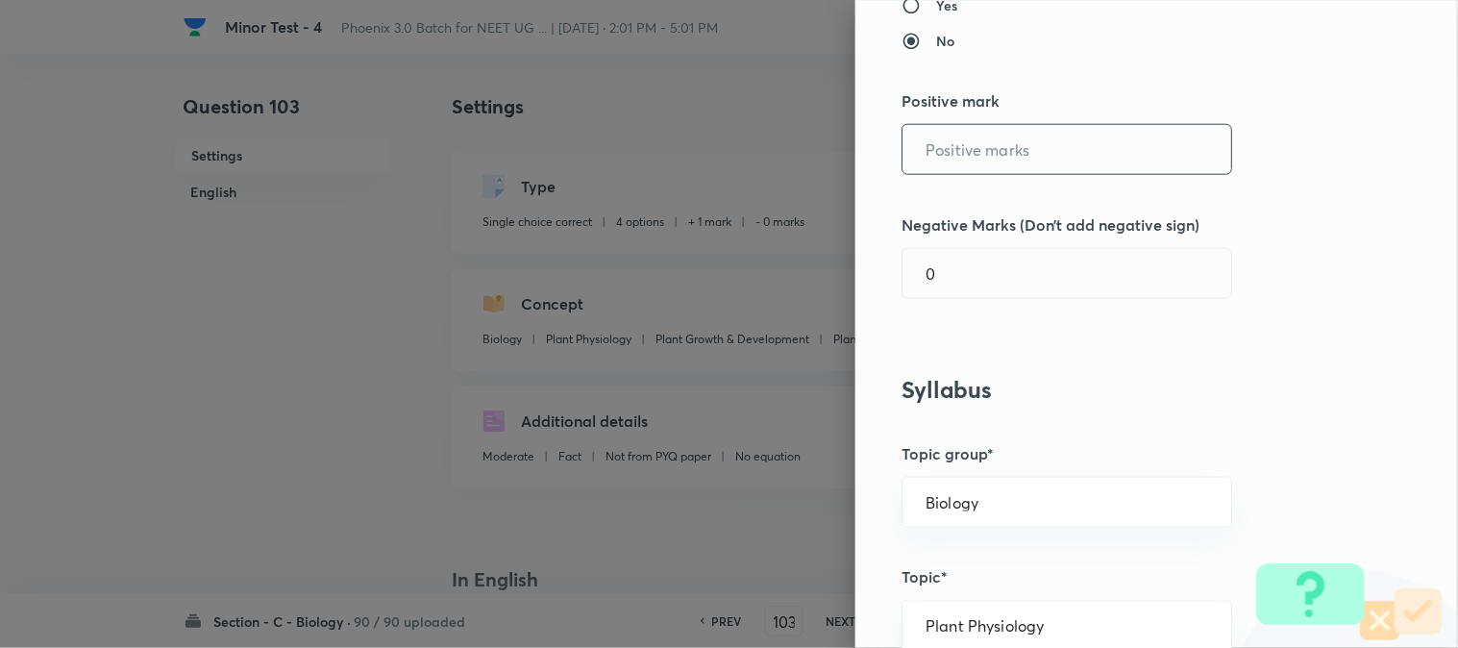
click at [952, 155] on input "text" at bounding box center [1067, 149] width 329 height 49
type input "4"
click at [935, 305] on div "Question settings Question type* Single choice correct Number of options* 2 3 4…" at bounding box center [1156, 324] width 603 height 648
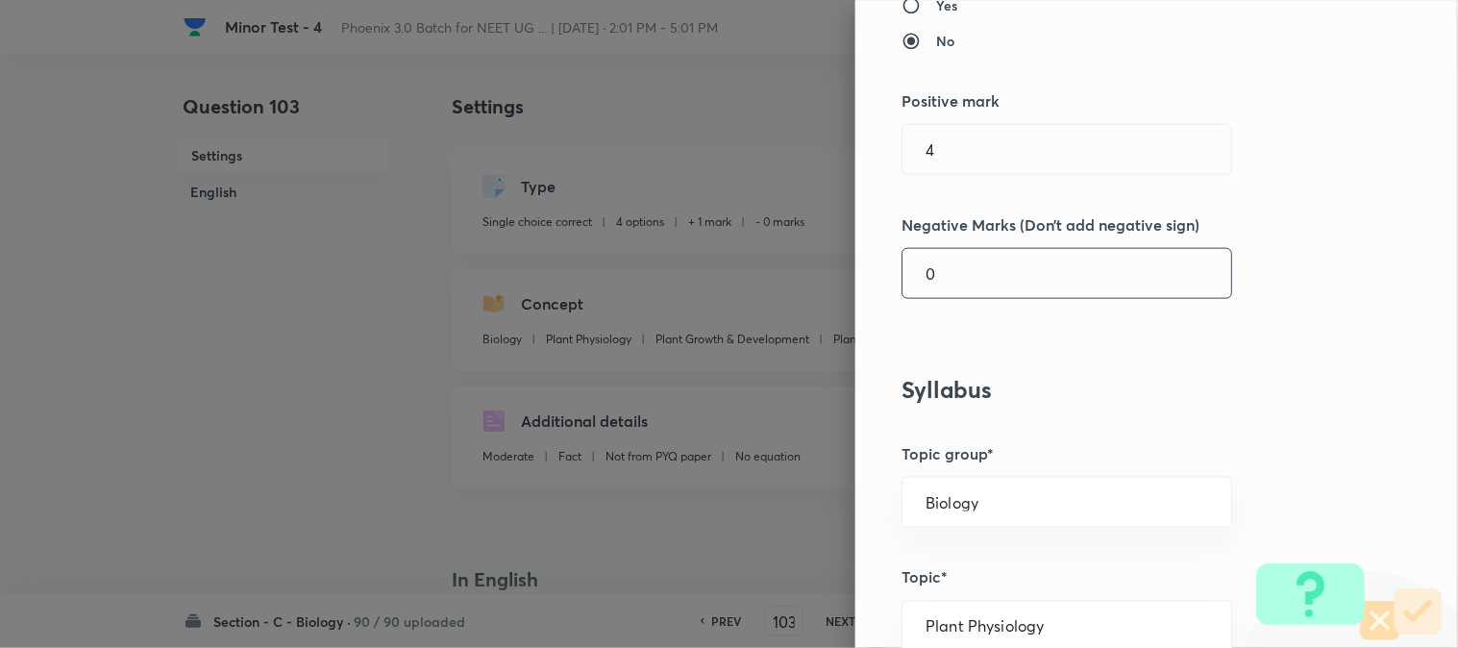
click at [944, 276] on input "0" at bounding box center [1067, 273] width 329 height 49
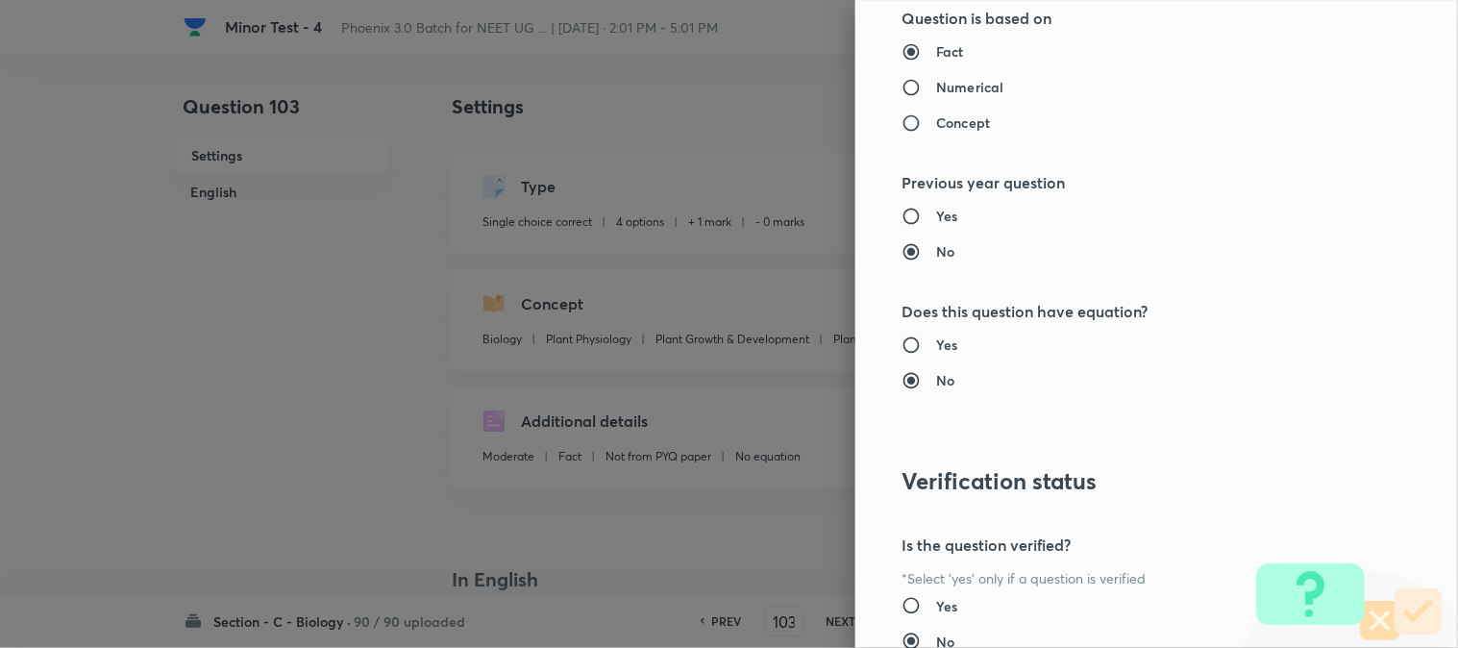
scroll to position [1972, 0]
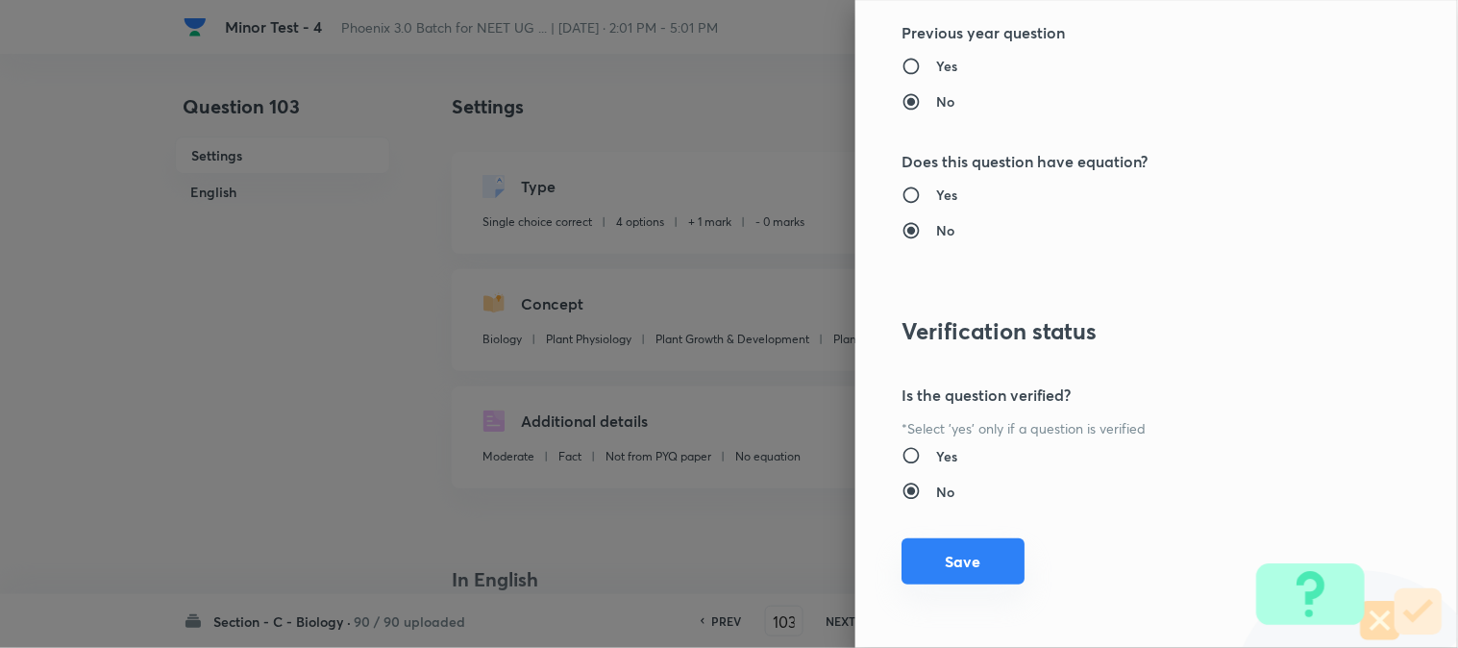
type input "1"
click at [955, 565] on button "Save" at bounding box center [963, 561] width 123 height 46
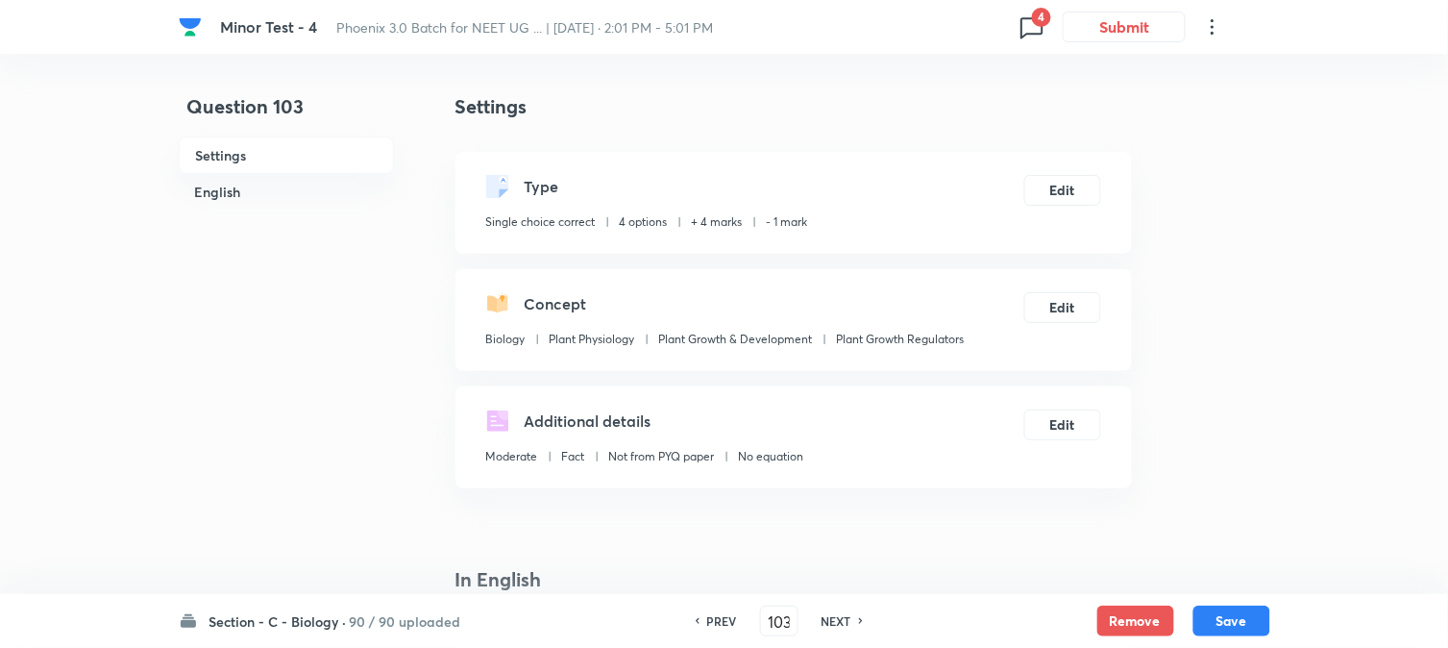
drag, startPoint x: 1241, startPoint y: 613, endPoint x: 1192, endPoint y: 515, distance: 109.6
click at [1236, 615] on button "Save" at bounding box center [1232, 621] width 77 height 31
click at [1078, 187] on button "Edit" at bounding box center [1063, 188] width 77 height 31
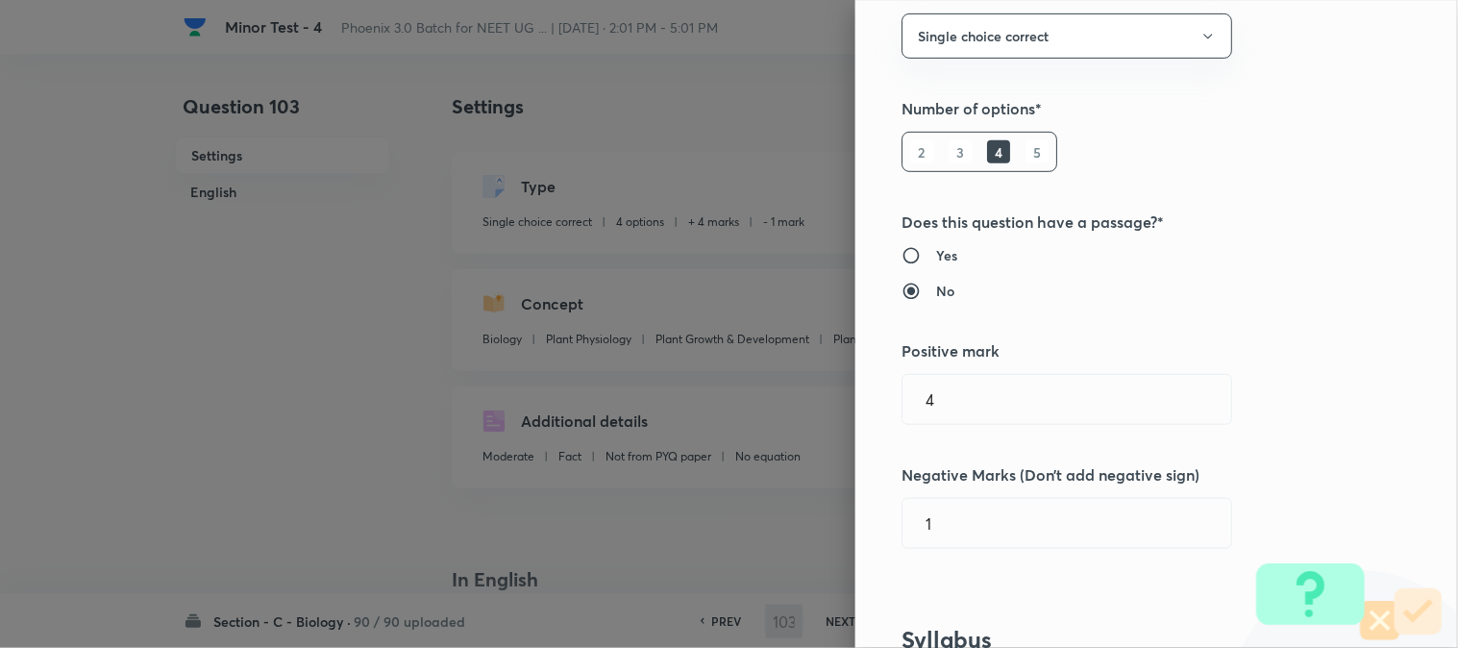
scroll to position [427, 0]
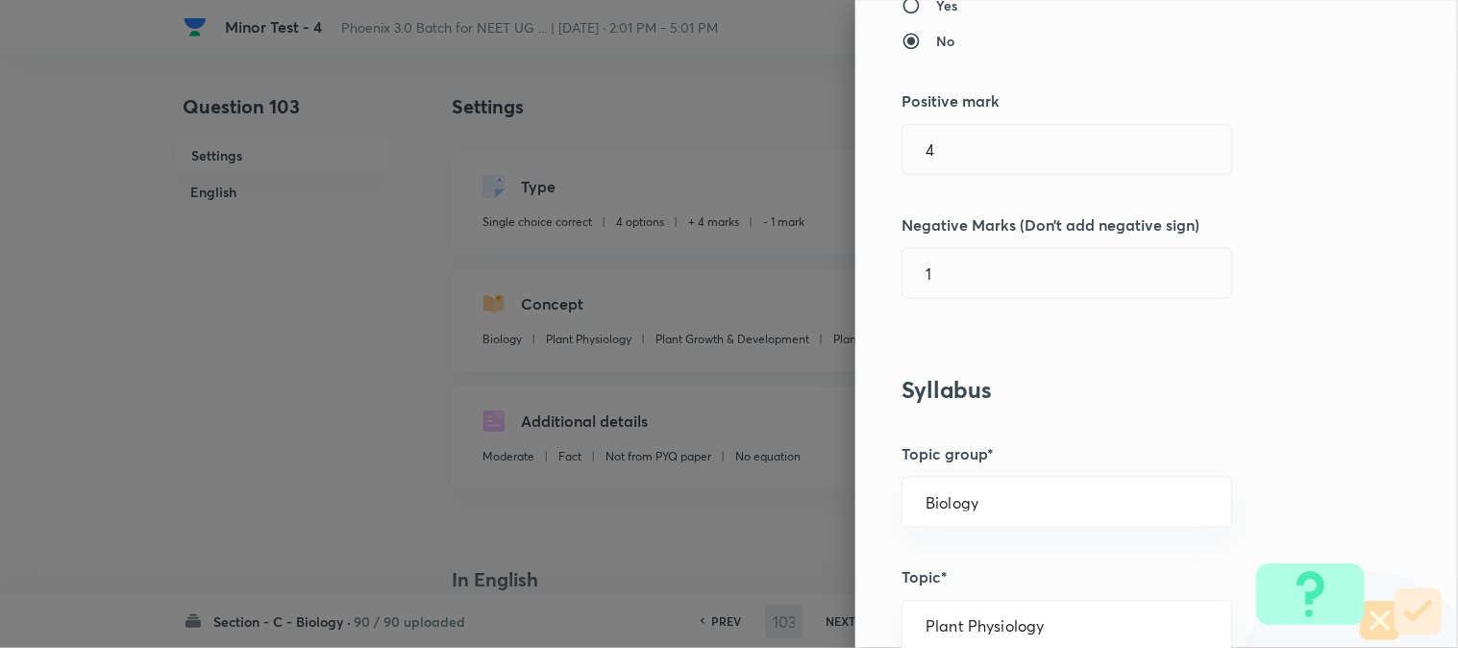
type input "104"
checkbox input "false"
checkbox input "true"
type input "1"
type input "0"
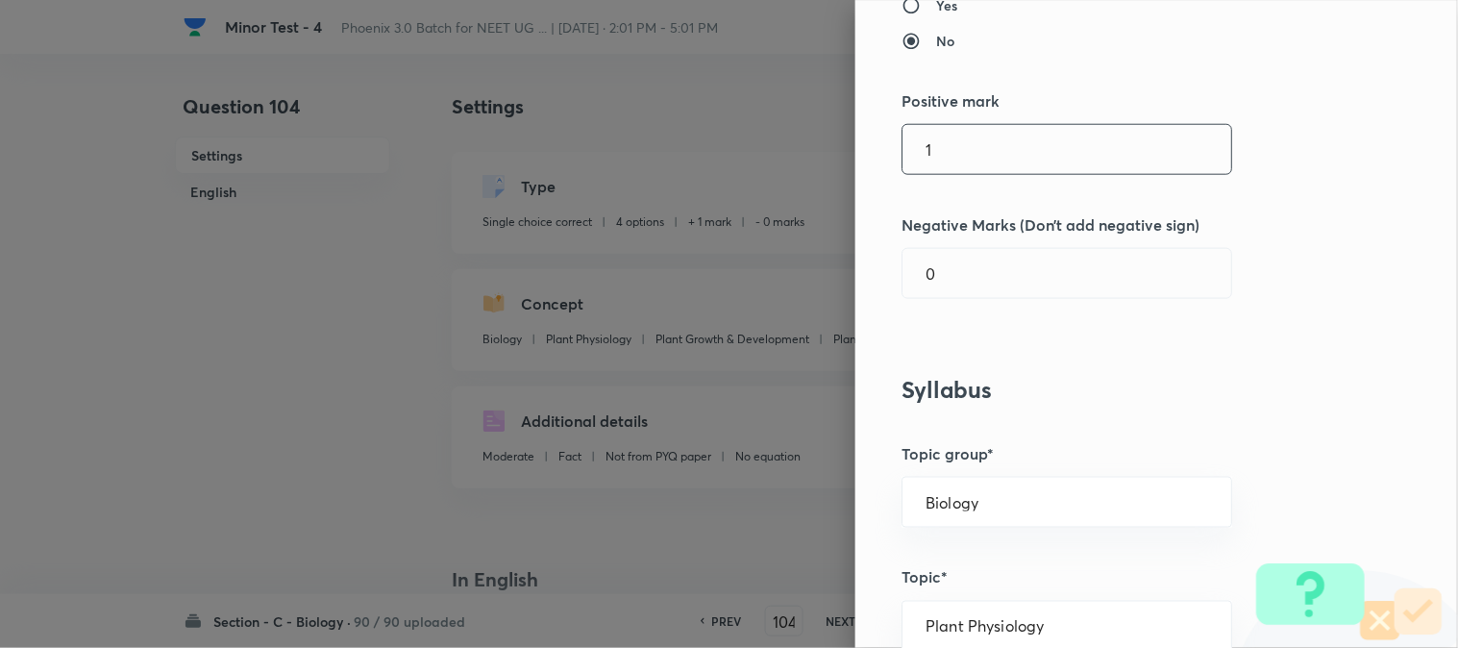
click at [958, 166] on input "1" at bounding box center [1067, 149] width 329 height 49
type input "4"
click at [935, 286] on input "0" at bounding box center [1067, 273] width 329 height 49
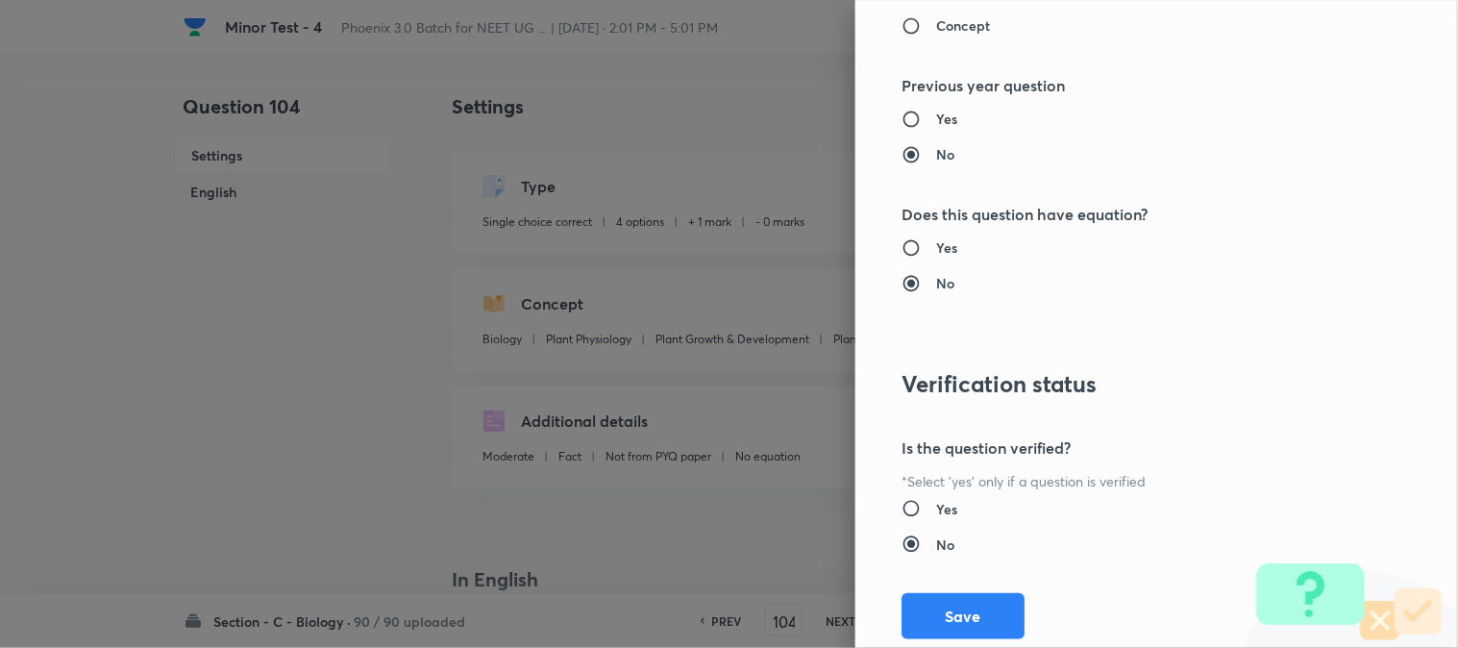
scroll to position [1972, 0]
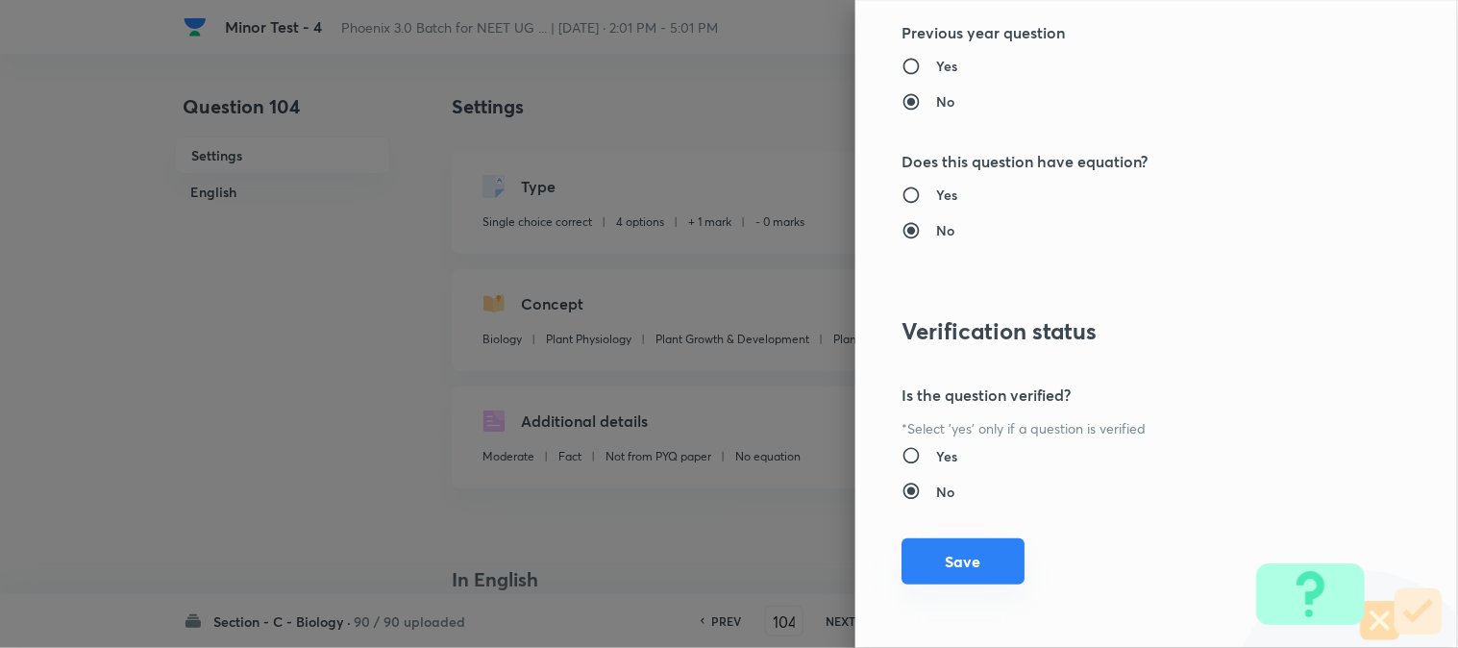
type input "1"
click at [978, 541] on button "Save" at bounding box center [963, 561] width 123 height 46
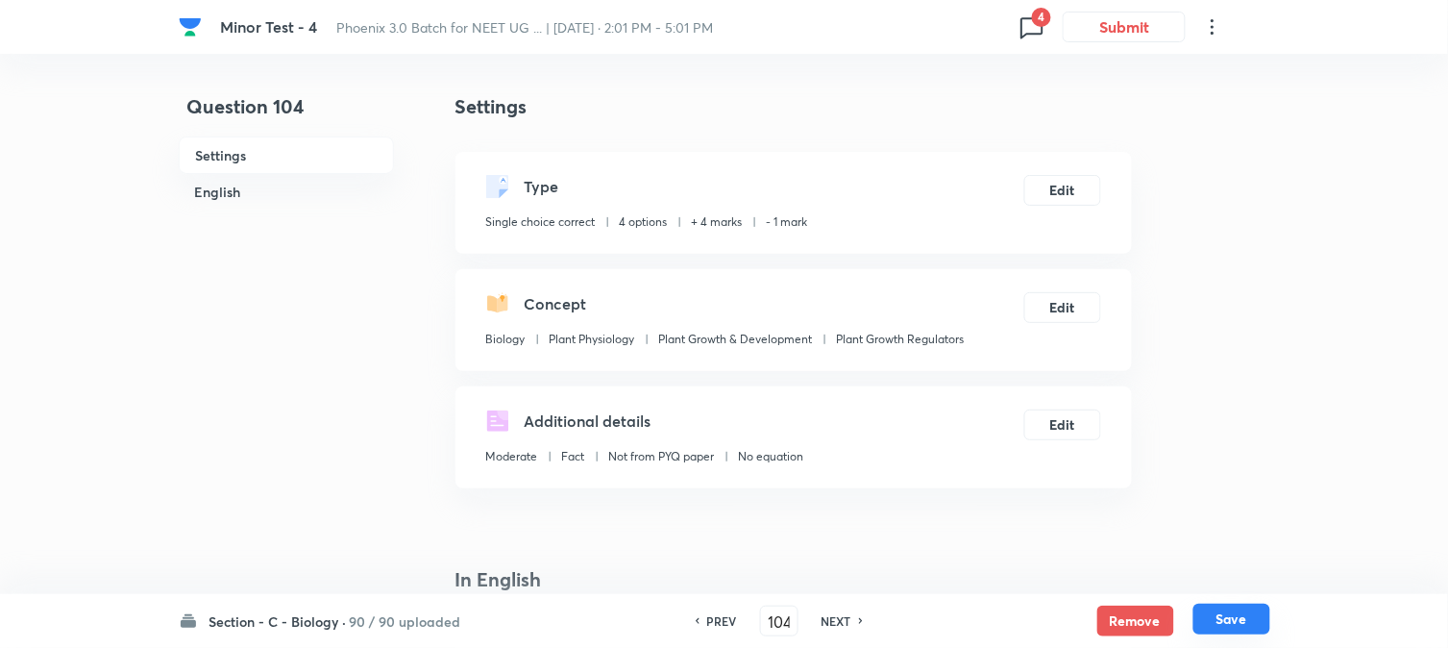
click at [1235, 620] on button "Save" at bounding box center [1232, 619] width 77 height 31
click at [1074, 193] on button "Edit" at bounding box center [1063, 188] width 77 height 31
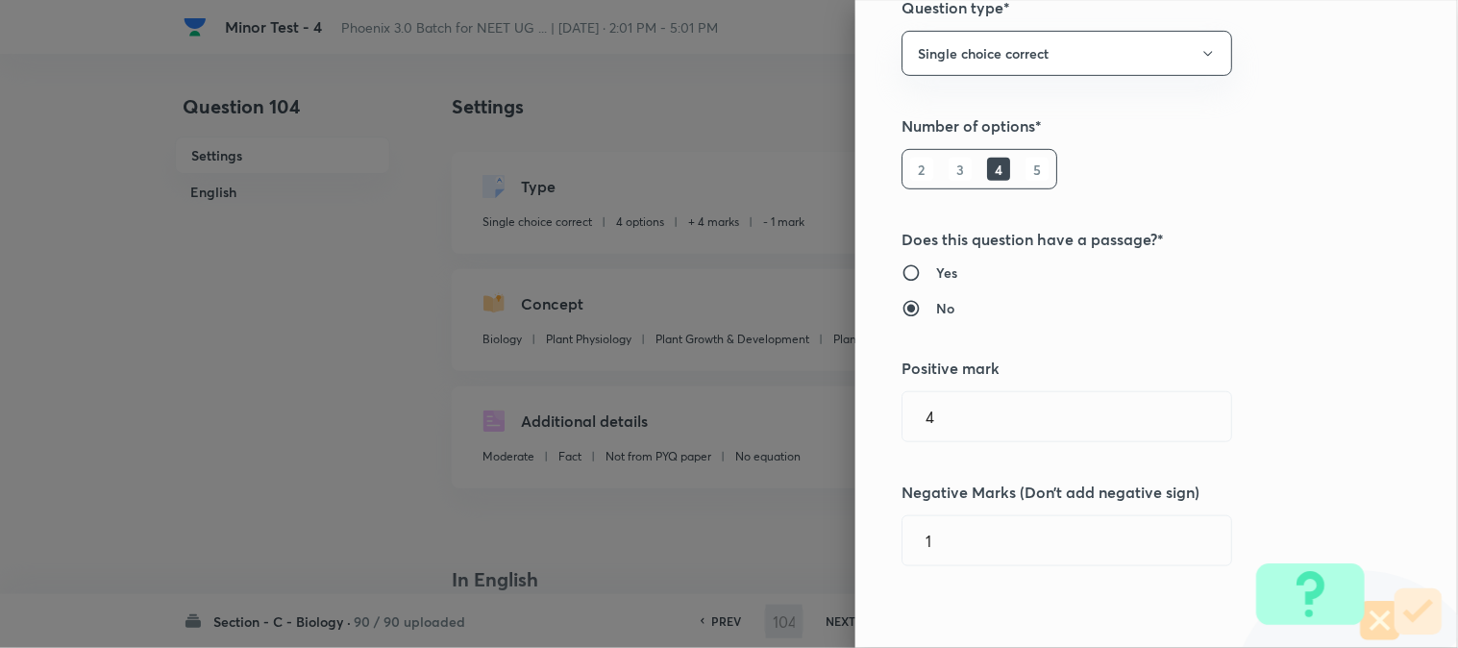
scroll to position [533, 0]
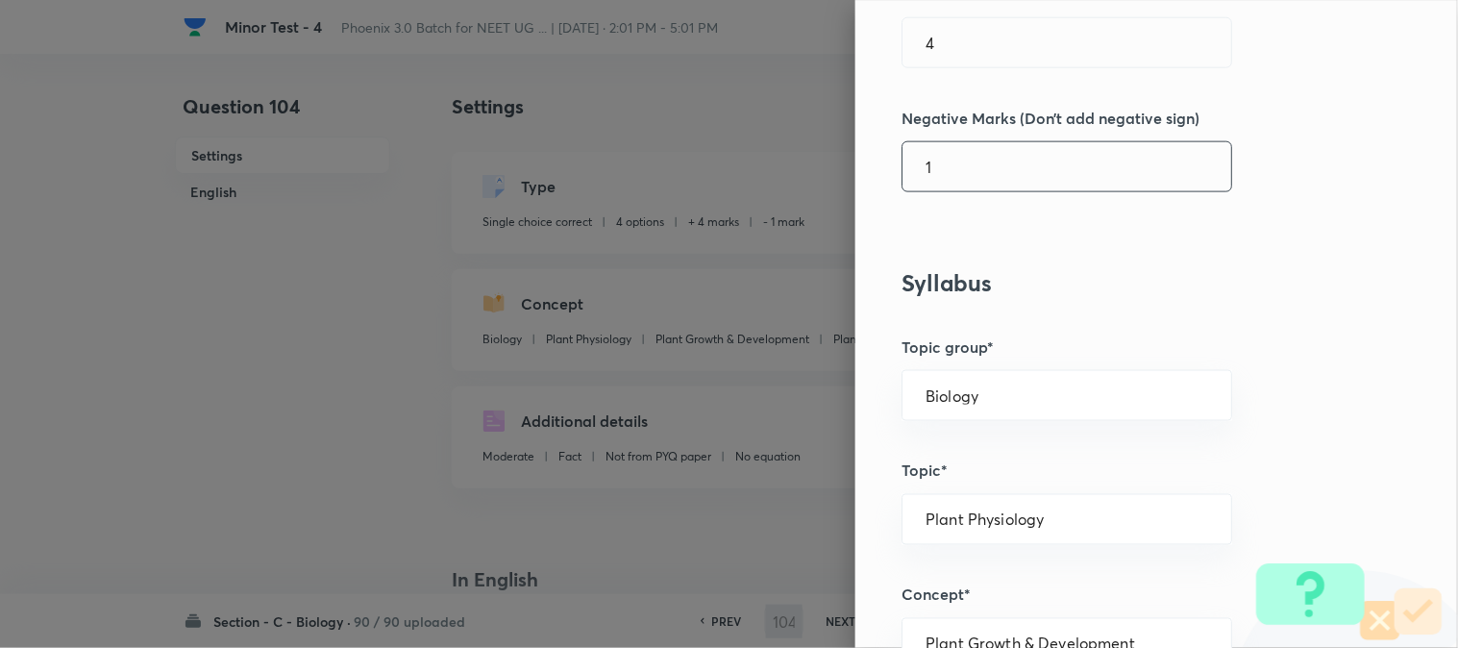
type input "105"
checkbox input "false"
checkbox input "true"
type input "1"
type input "0"
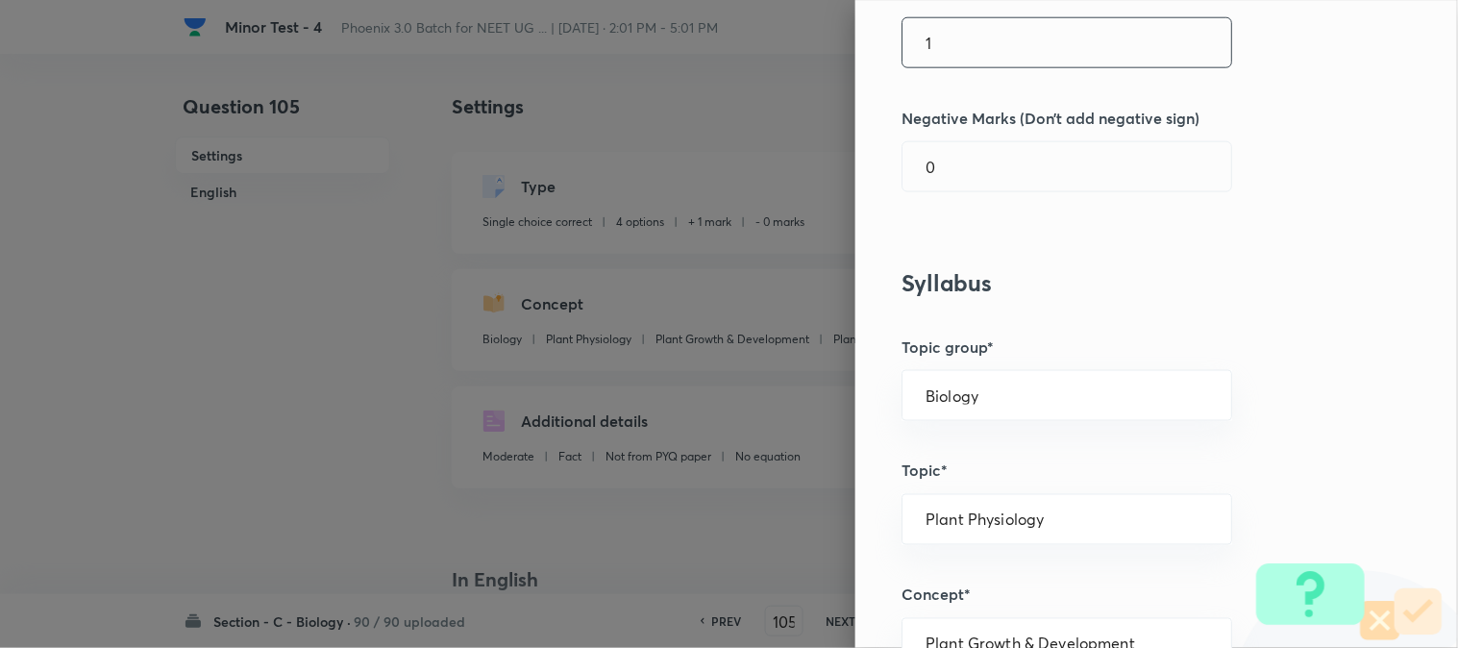
click at [954, 56] on div "Question settings Question type* Single choice correct Number of options* 2 3 4…" at bounding box center [1156, 324] width 603 height 648
click at [955, 52] on input "1" at bounding box center [1067, 42] width 329 height 49
type input "4"
click at [965, 166] on input "0" at bounding box center [1067, 166] width 329 height 49
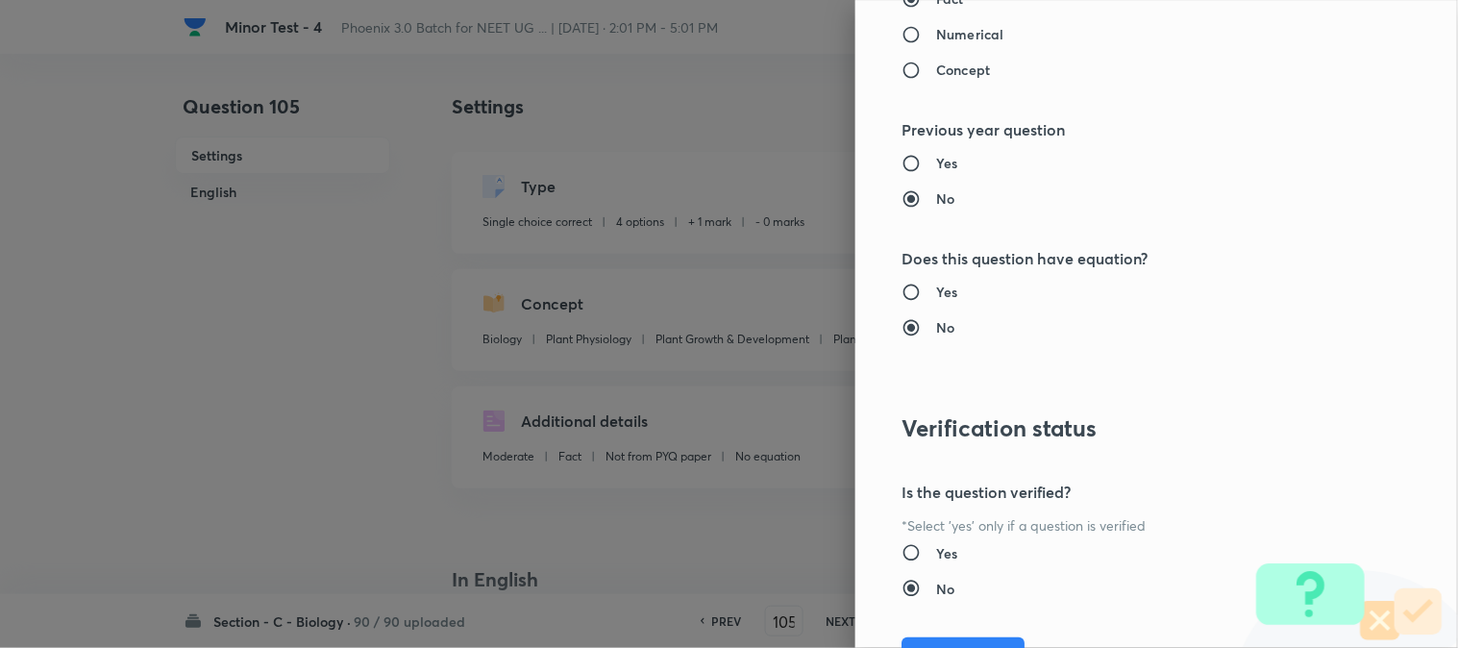
scroll to position [1972, 0]
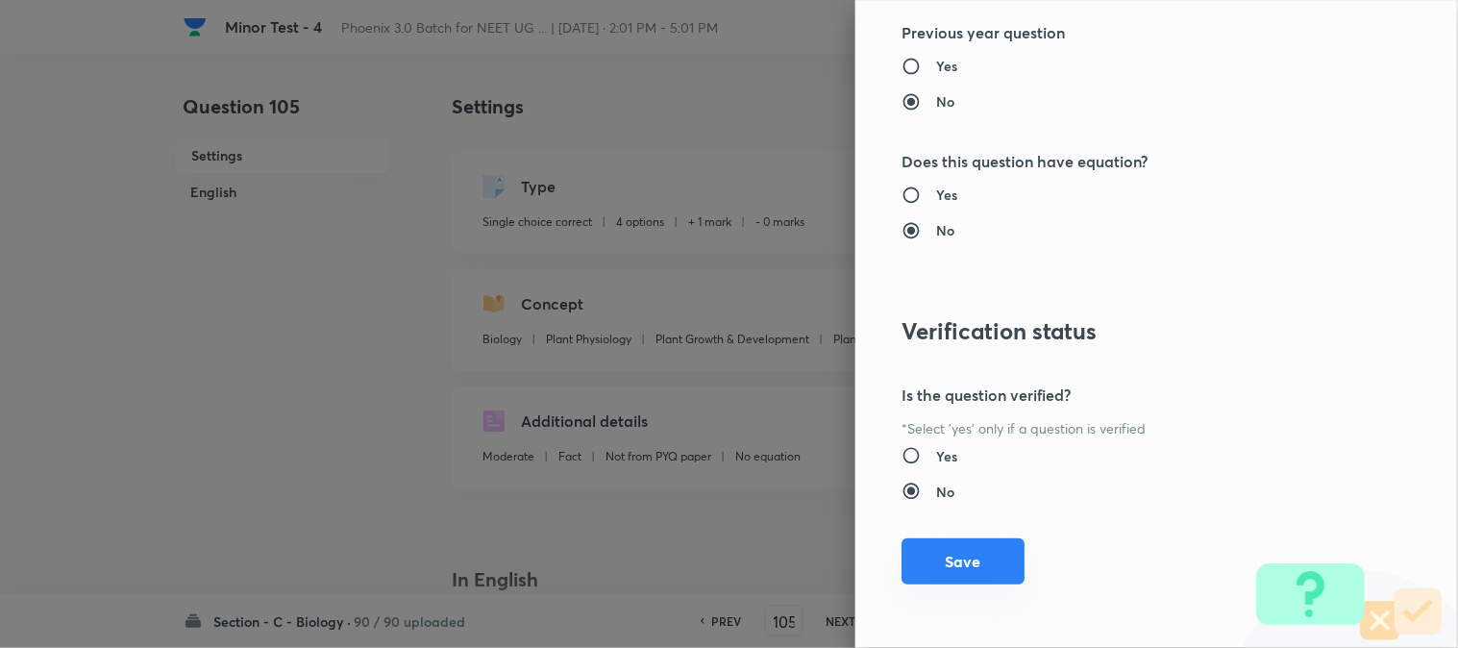
type input "1"
drag, startPoint x: 980, startPoint y: 544, endPoint x: 1019, endPoint y: 549, distance: 38.7
click at [980, 549] on button "Save" at bounding box center [963, 563] width 123 height 46
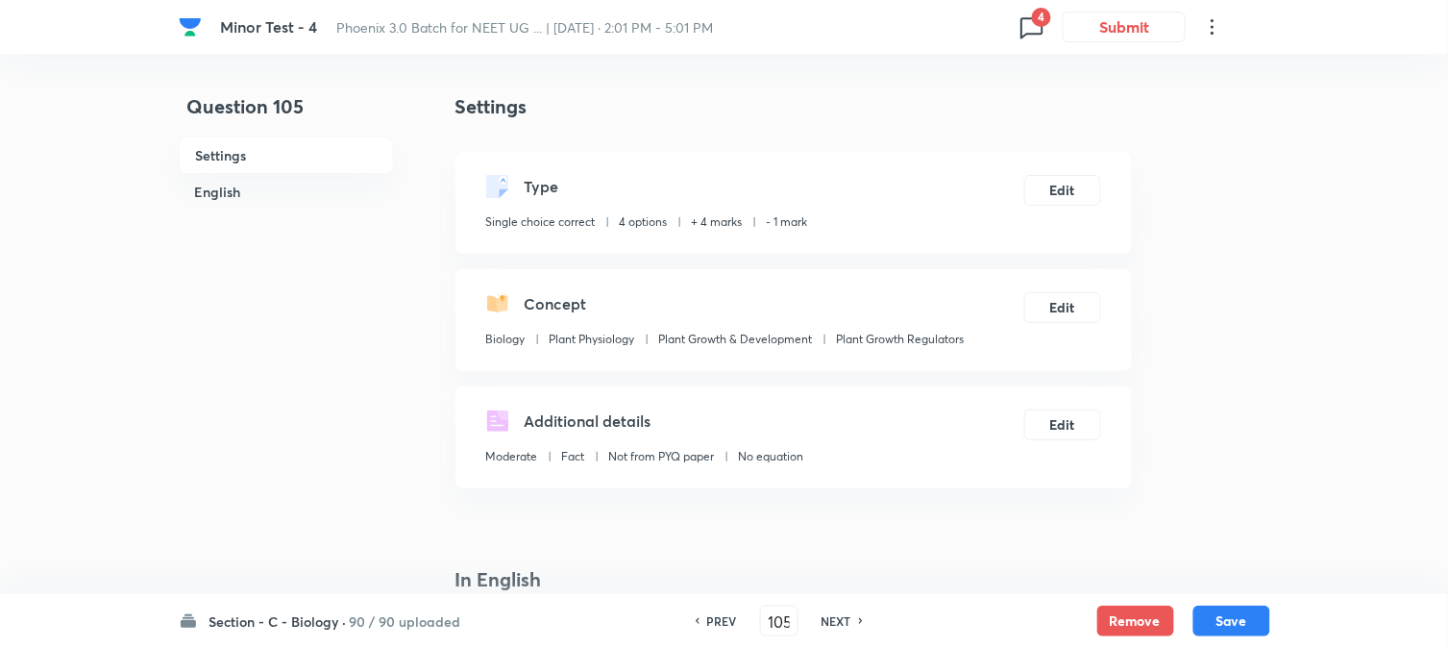
click at [1236, 628] on button "Save" at bounding box center [1232, 621] width 77 height 31
click at [1069, 180] on button "Edit" at bounding box center [1063, 188] width 77 height 31
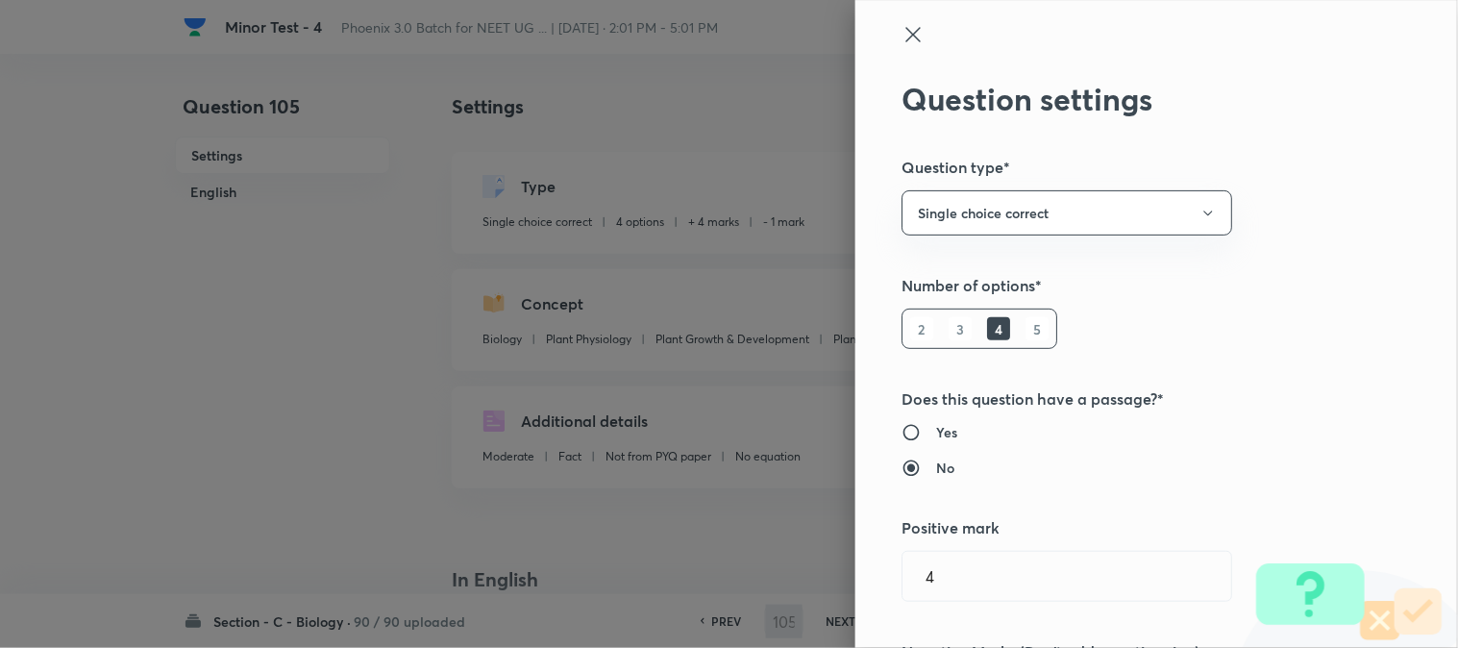
type input "106"
checkbox input "false"
checkbox input "true"
type input "1"
type input "0"
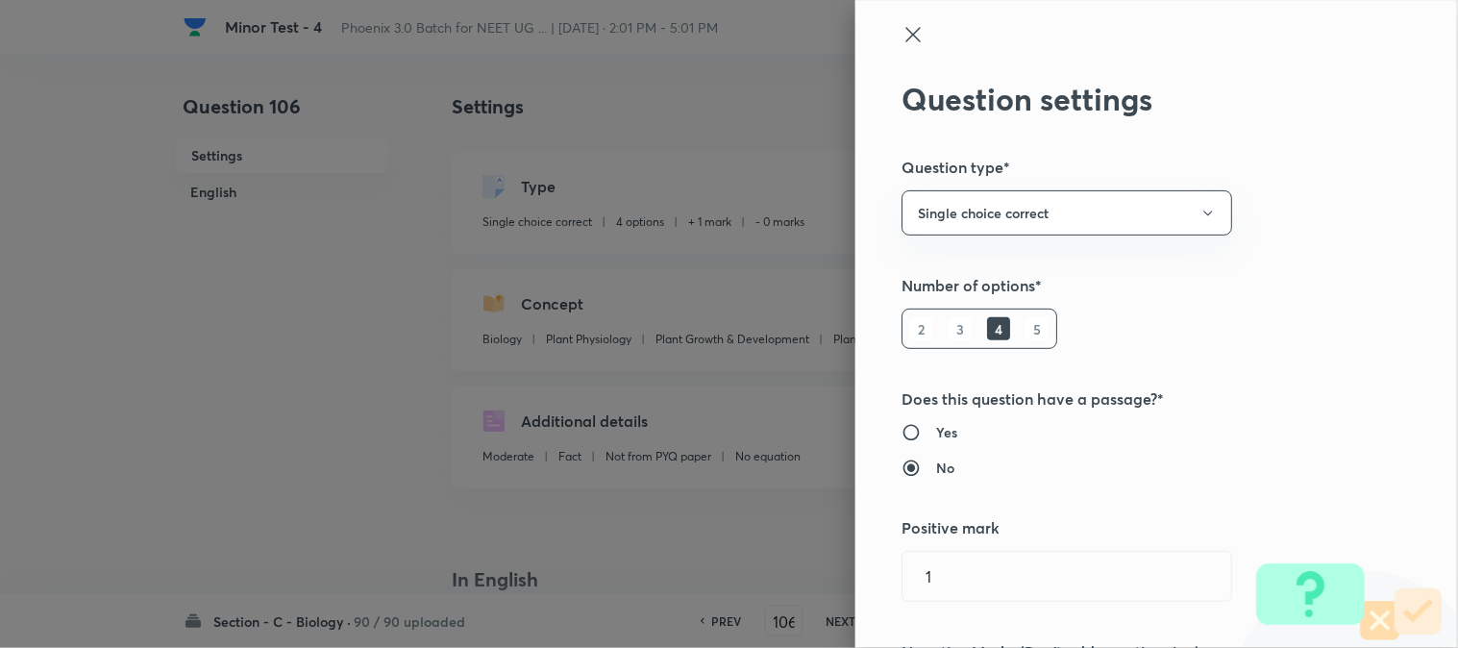
scroll to position [533, 0]
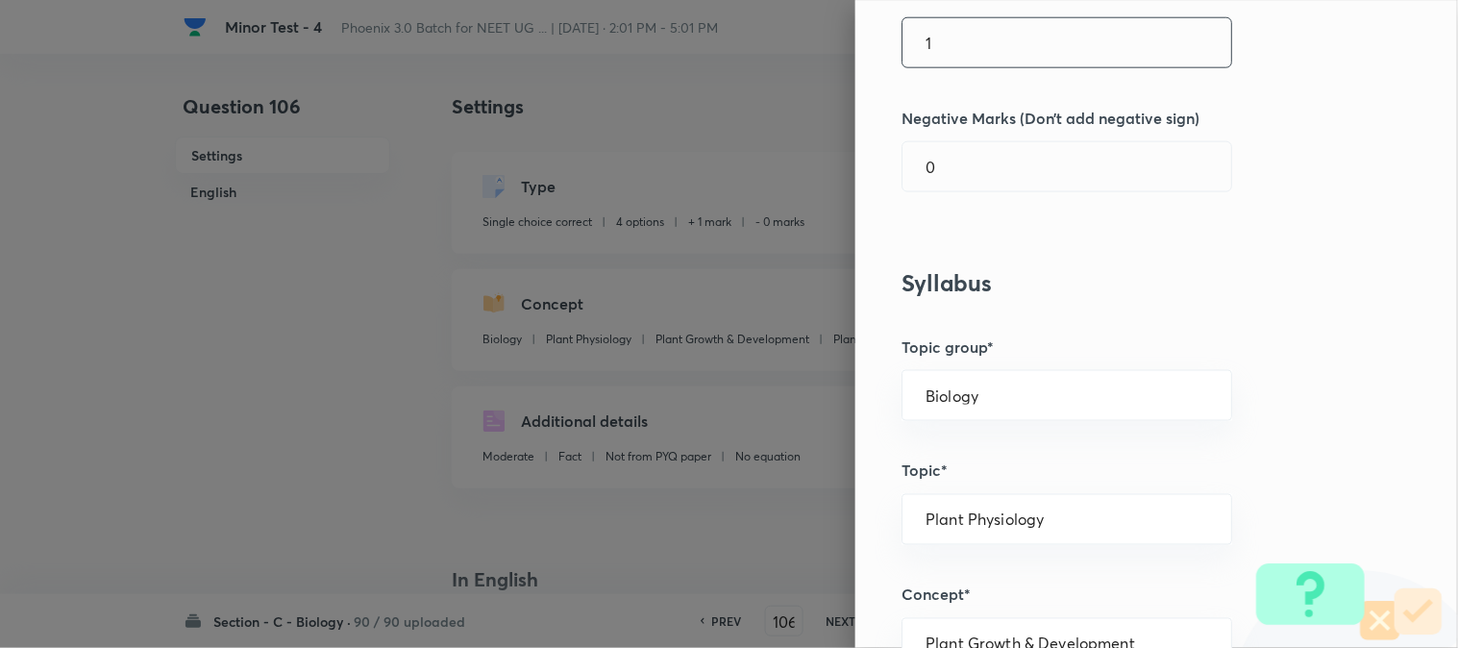
click at [971, 48] on input "1" at bounding box center [1067, 42] width 329 height 49
type input "4"
click at [957, 175] on input "0" at bounding box center [1067, 166] width 329 height 49
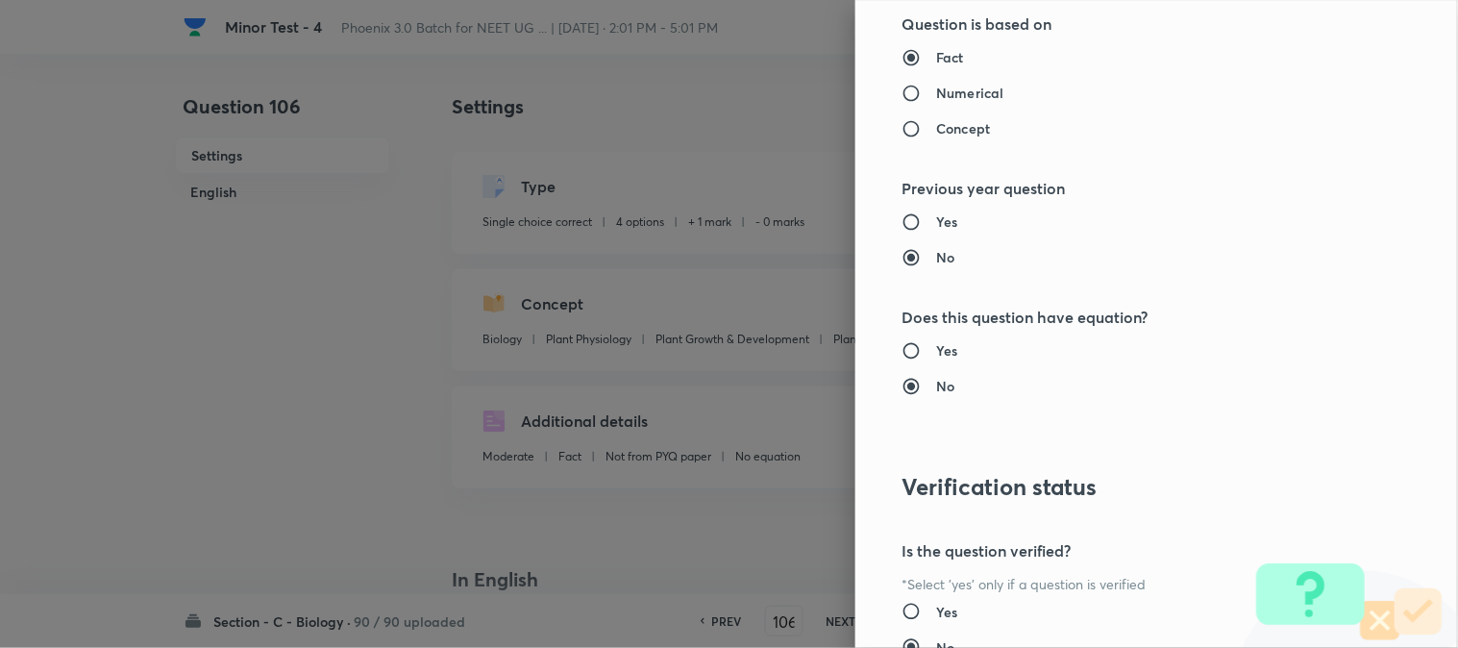
scroll to position [1972, 0]
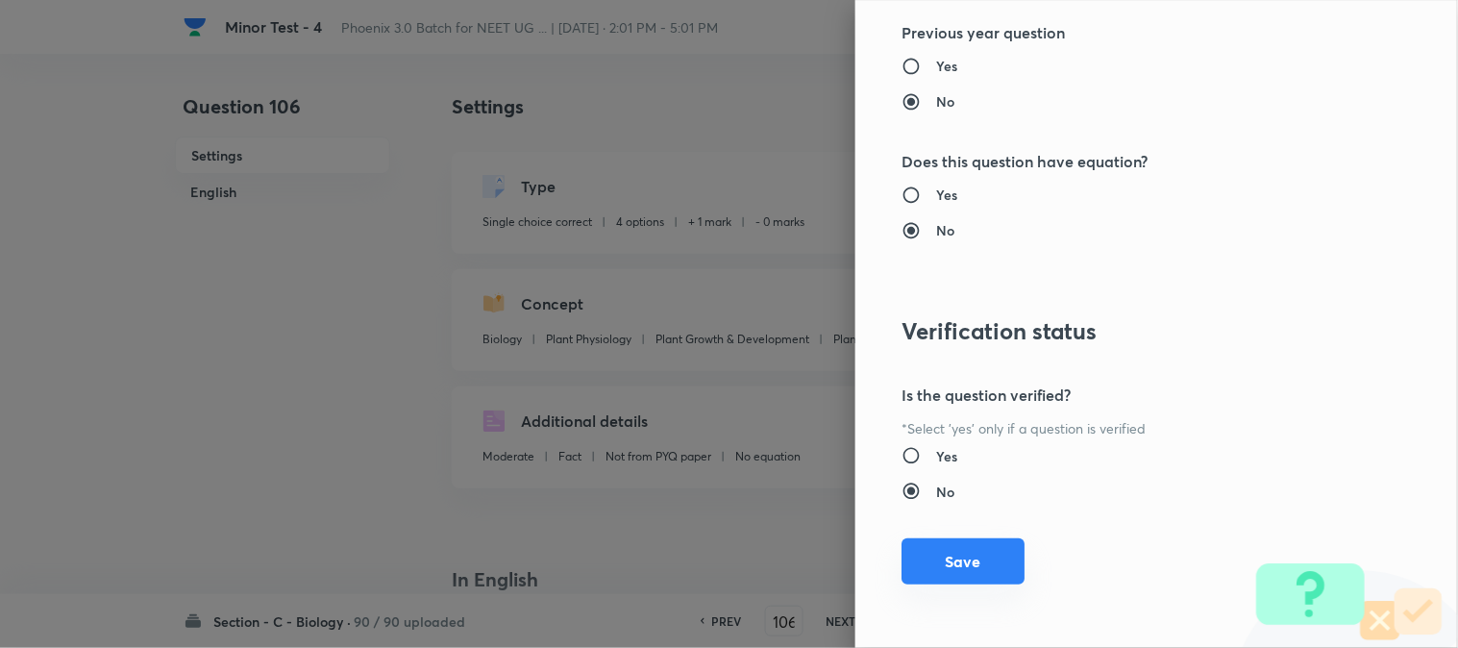
type input "1"
click at [978, 552] on button "Save" at bounding box center [963, 561] width 123 height 46
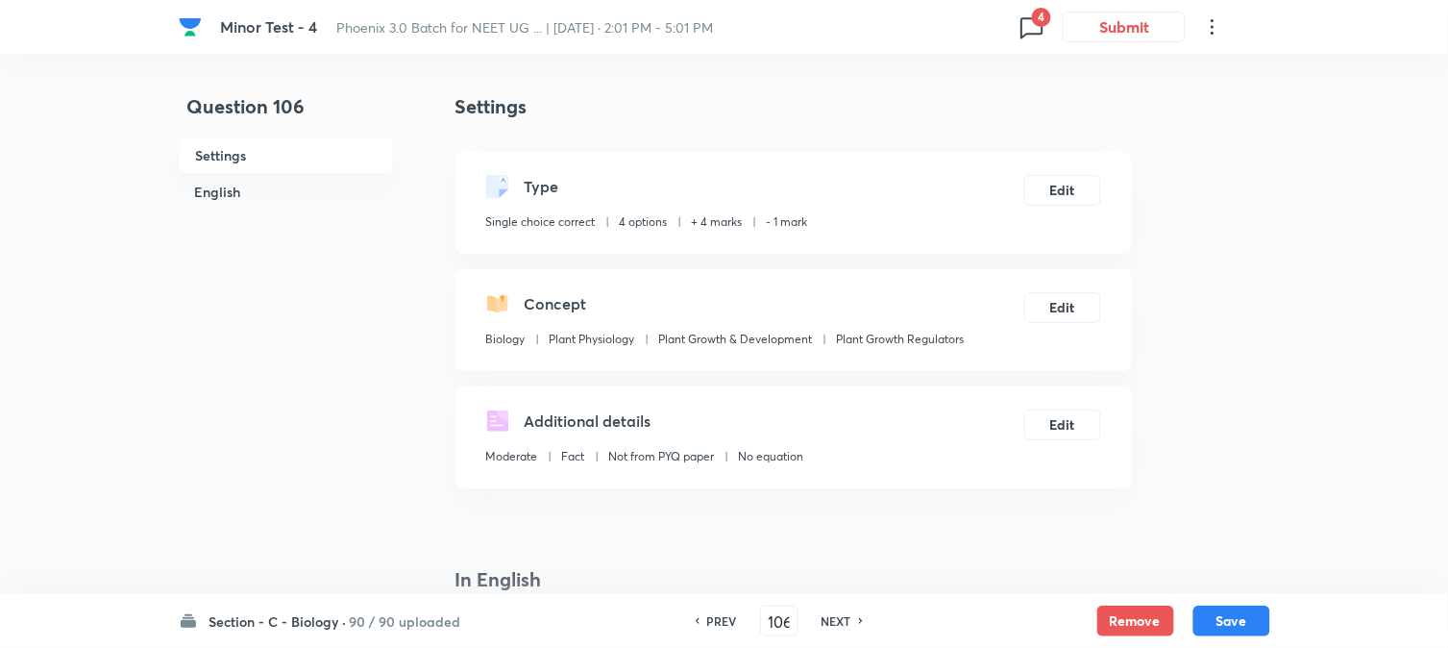
click at [1251, 628] on button "Save" at bounding box center [1232, 621] width 77 height 31
click at [1077, 196] on button "Edit" at bounding box center [1063, 188] width 77 height 31
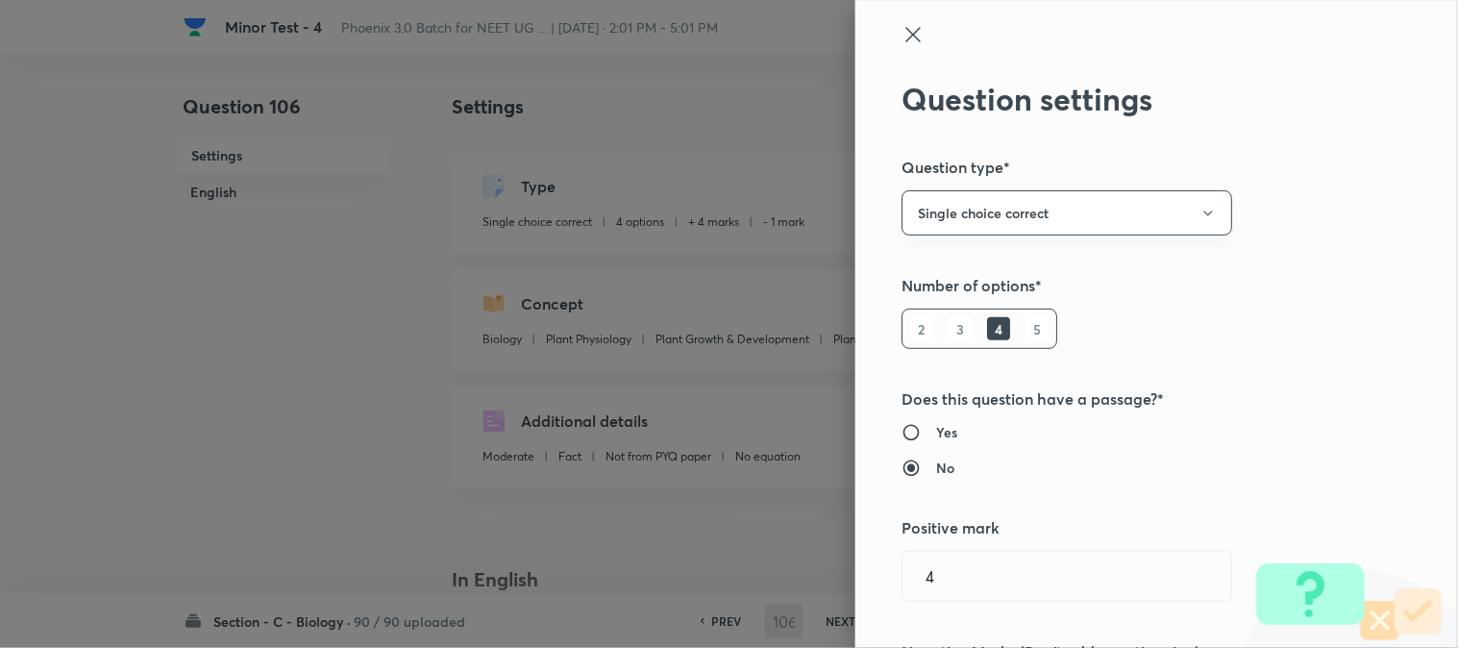
type input "107"
checkbox input "false"
checkbox input "true"
type input "1"
type input "0"
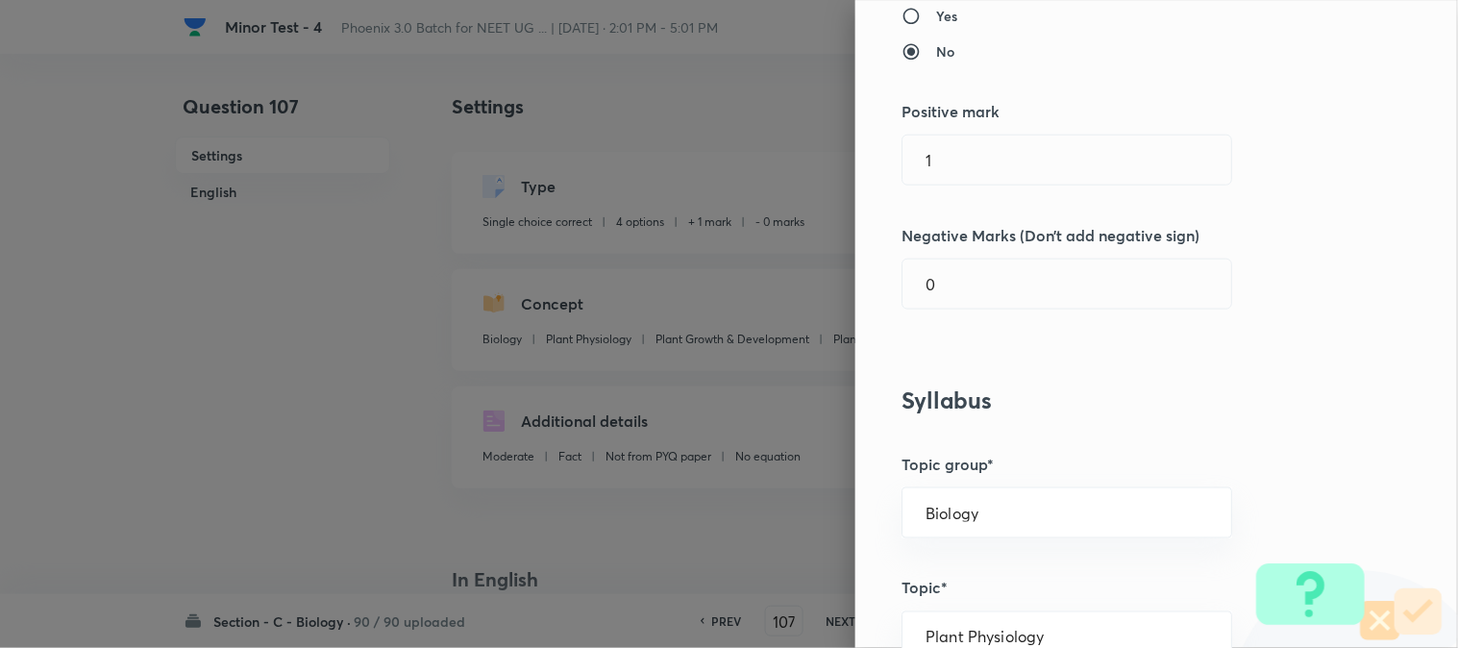
scroll to position [427, 0]
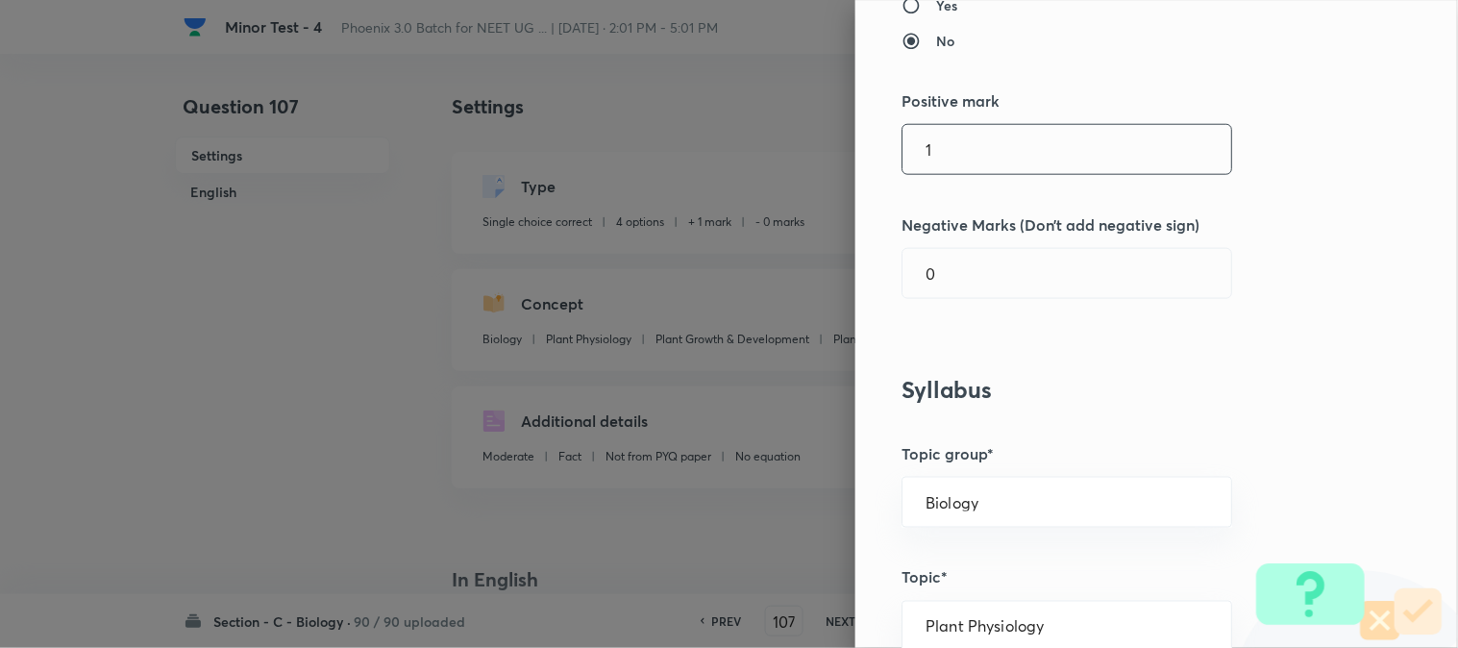
click at [939, 141] on input "1" at bounding box center [1067, 149] width 329 height 49
type input "4"
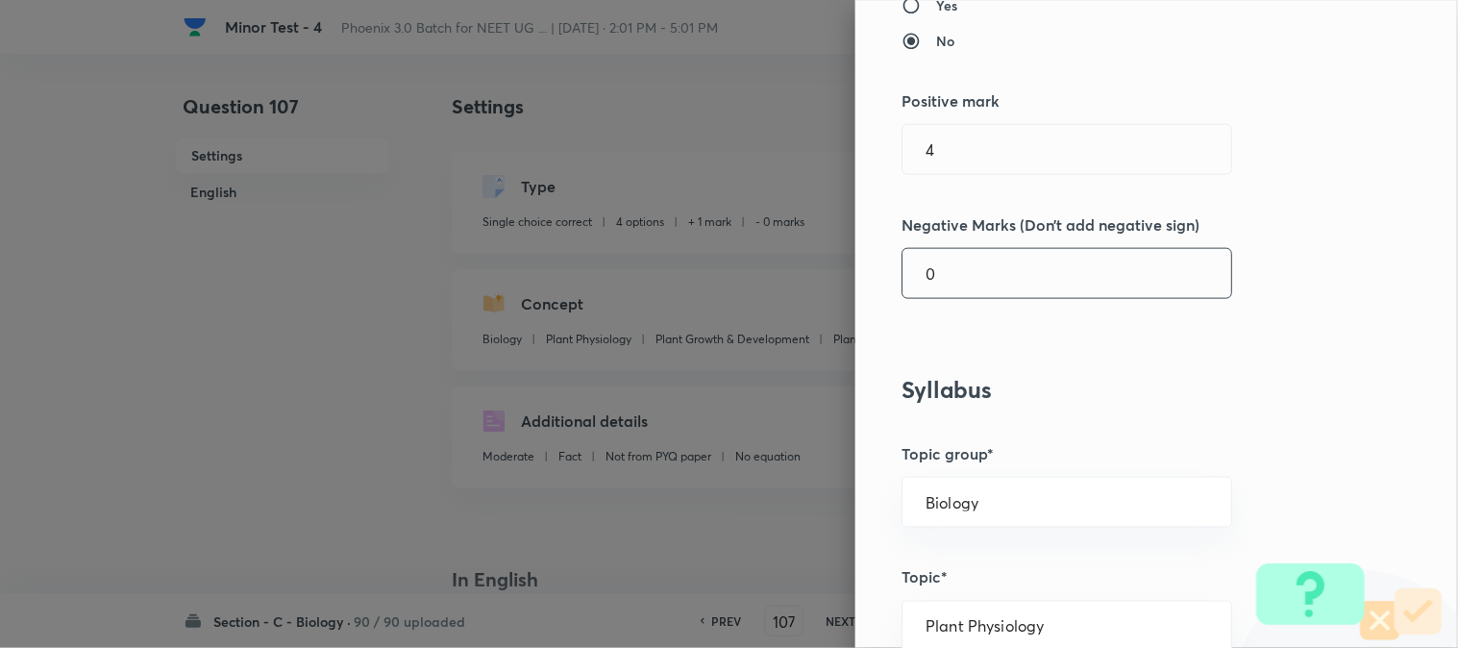
click at [938, 284] on input "0" at bounding box center [1067, 273] width 329 height 49
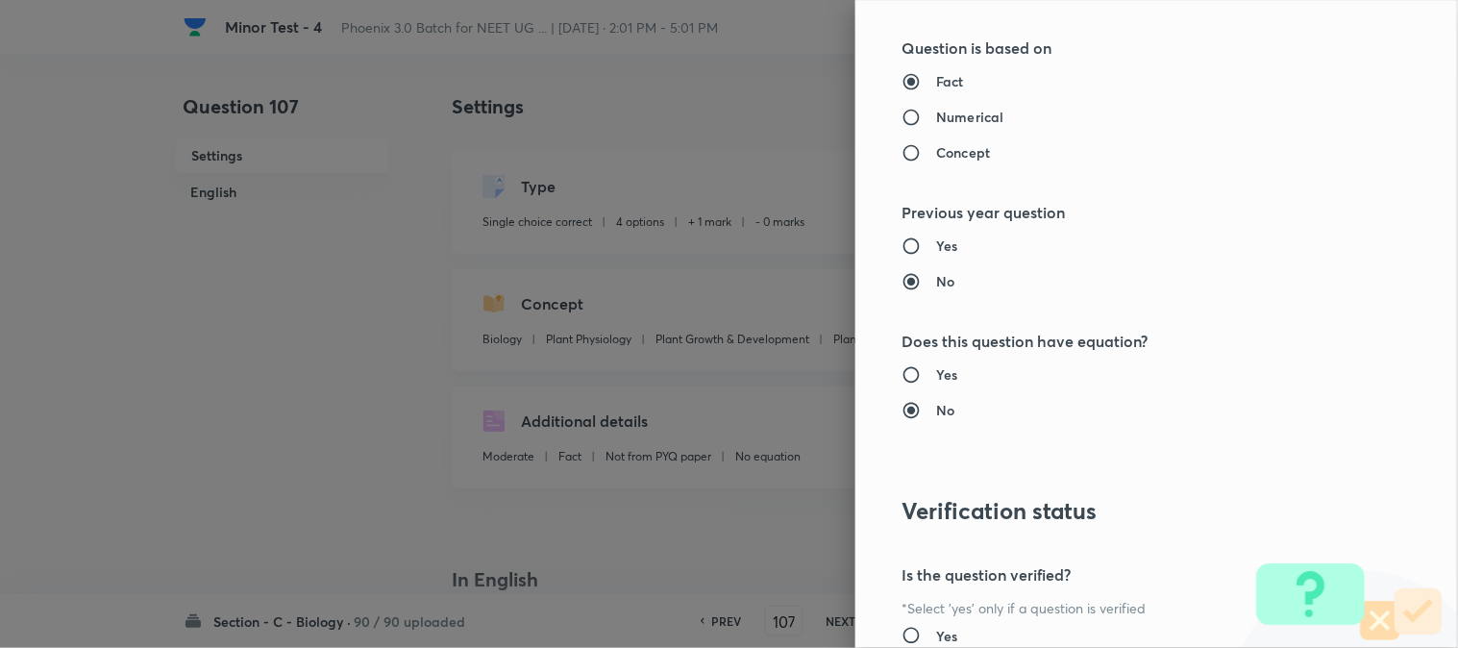
scroll to position [1972, 0]
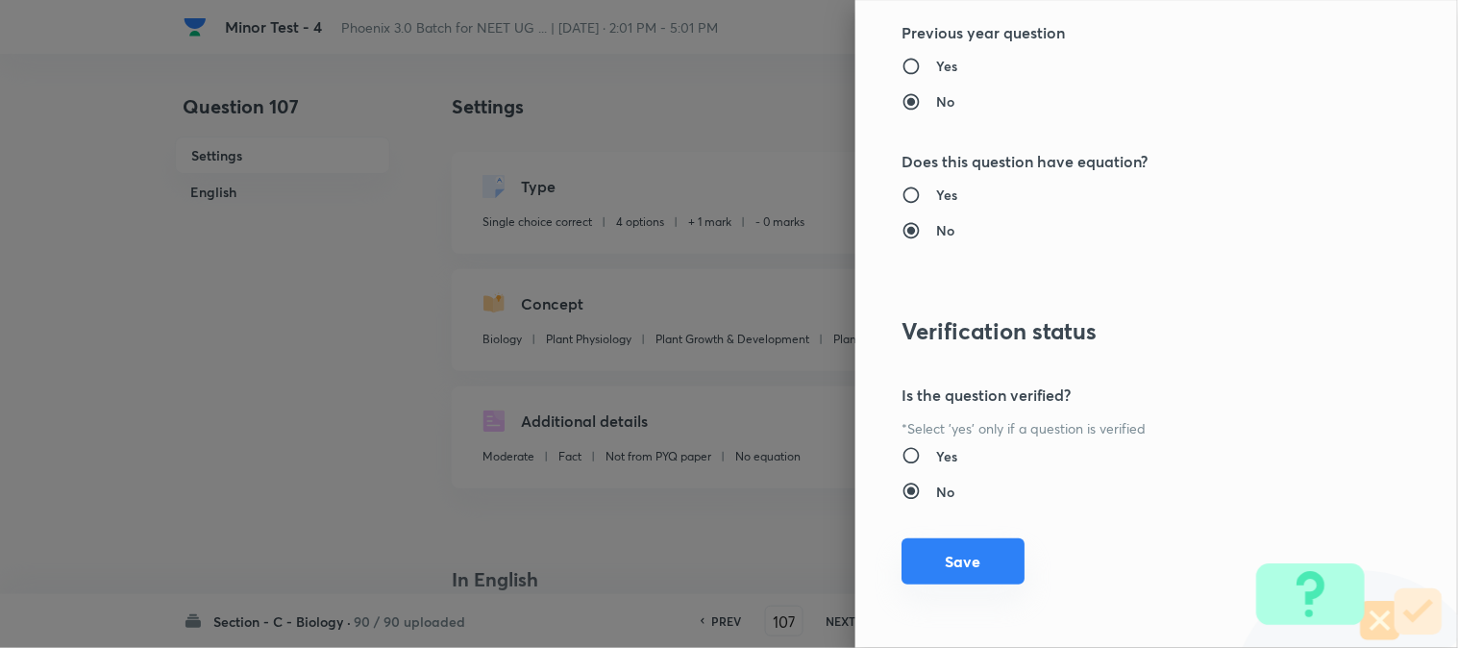
type input "1"
drag, startPoint x: 953, startPoint y: 567, endPoint x: 1101, endPoint y: 562, distance: 147.1
click at [954, 568] on button "Save" at bounding box center [963, 563] width 123 height 46
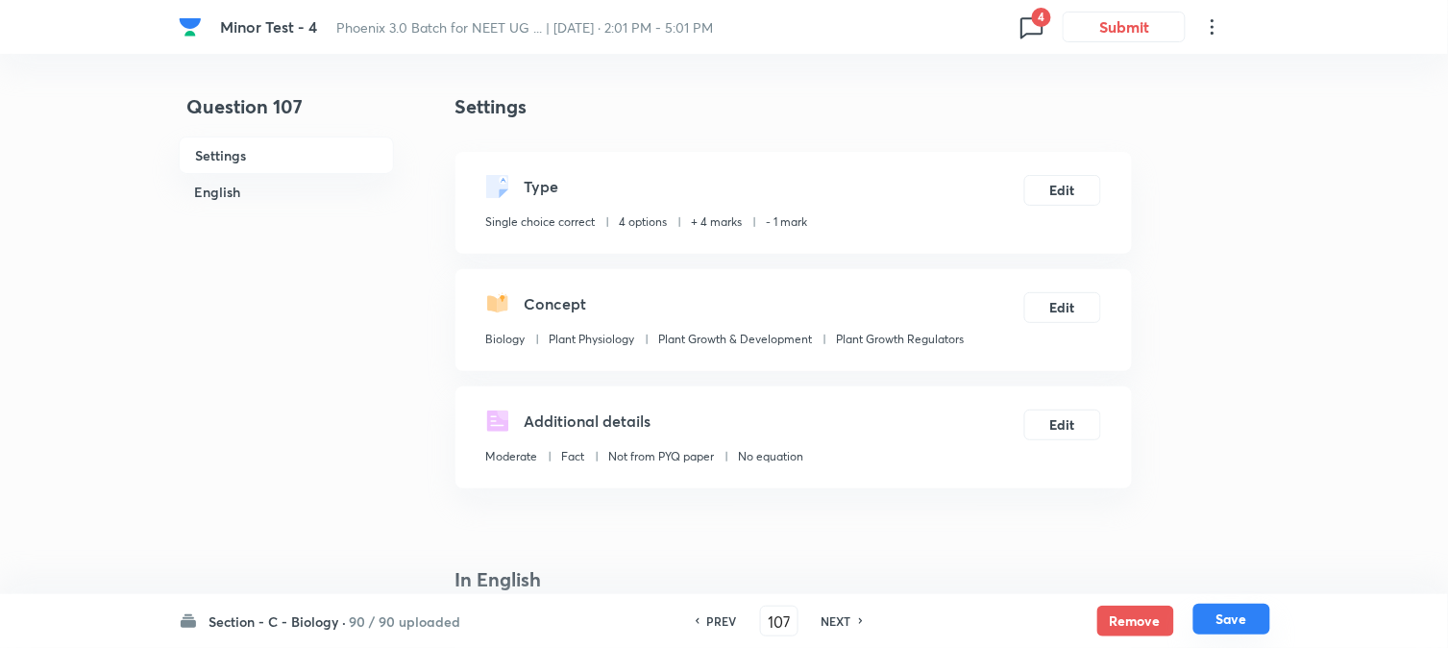
click at [1231, 618] on button "Save" at bounding box center [1232, 619] width 77 height 31
type input "108"
click at [1075, 193] on button "Edit" at bounding box center [1063, 188] width 77 height 31
checkbox input "true"
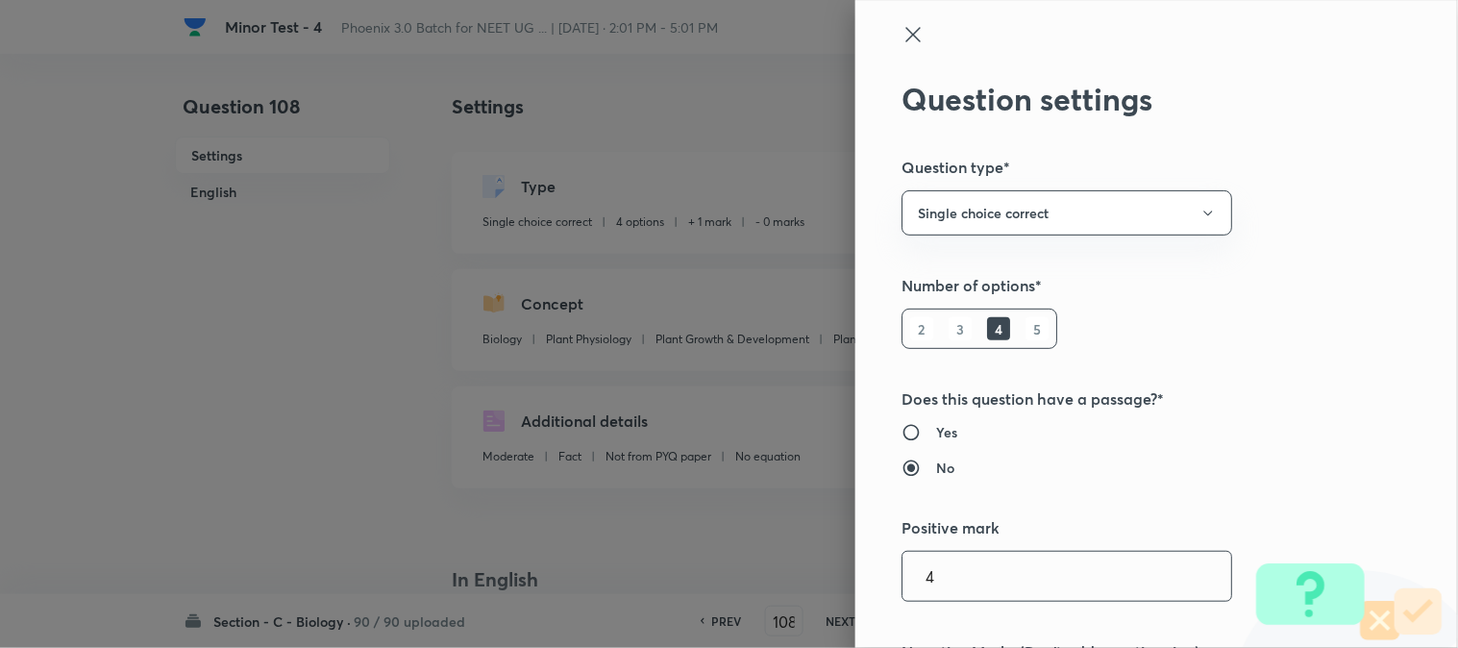
type input "1"
type input "0"
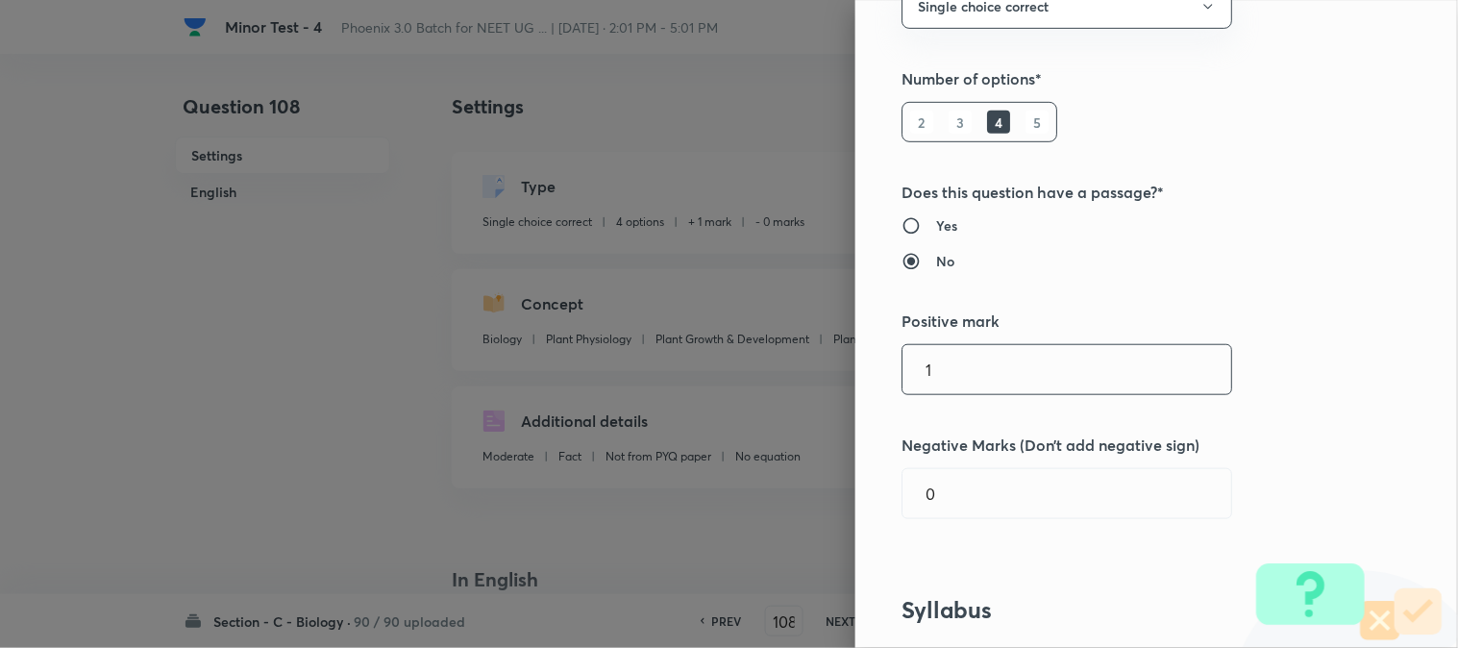
scroll to position [0, 0]
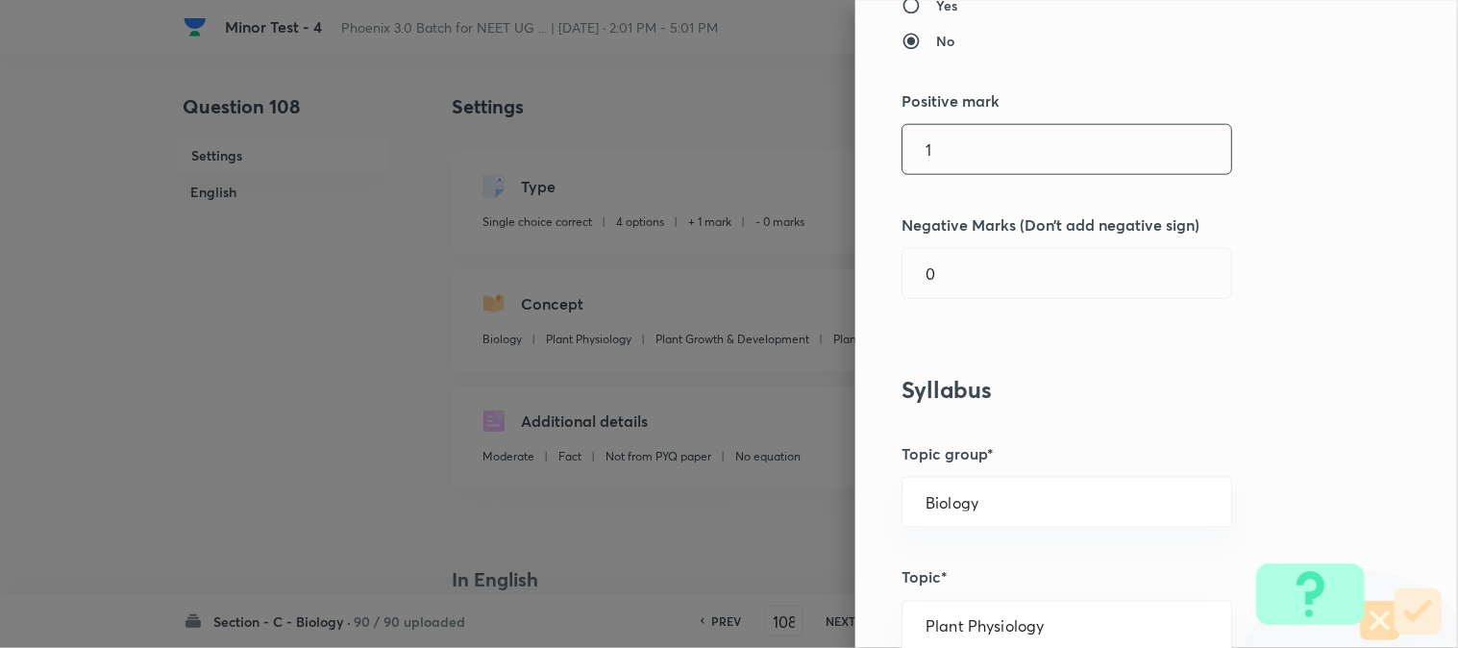
click at [934, 135] on input "1" at bounding box center [1067, 149] width 329 height 49
type input "45"
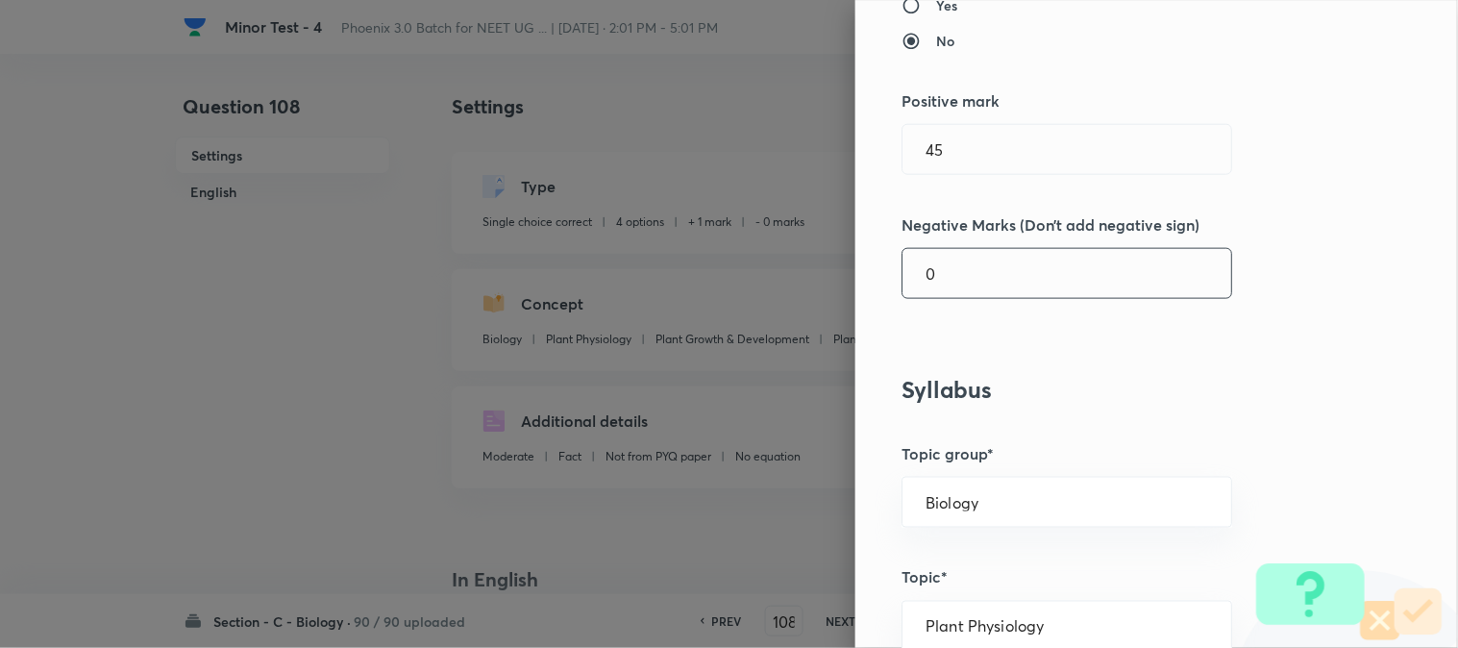
click at [944, 285] on input "0" at bounding box center [1067, 273] width 329 height 49
type input "1"
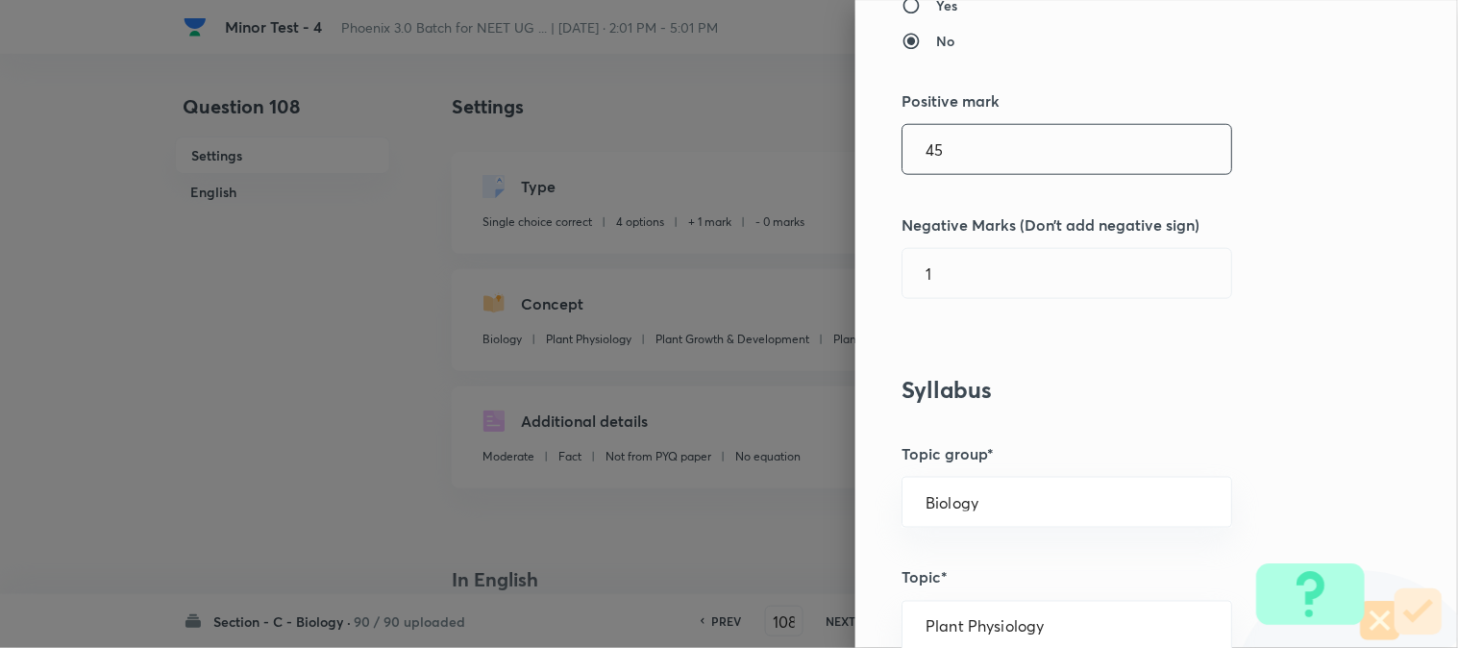
click at [966, 167] on input "45" at bounding box center [1067, 149] width 329 height 49
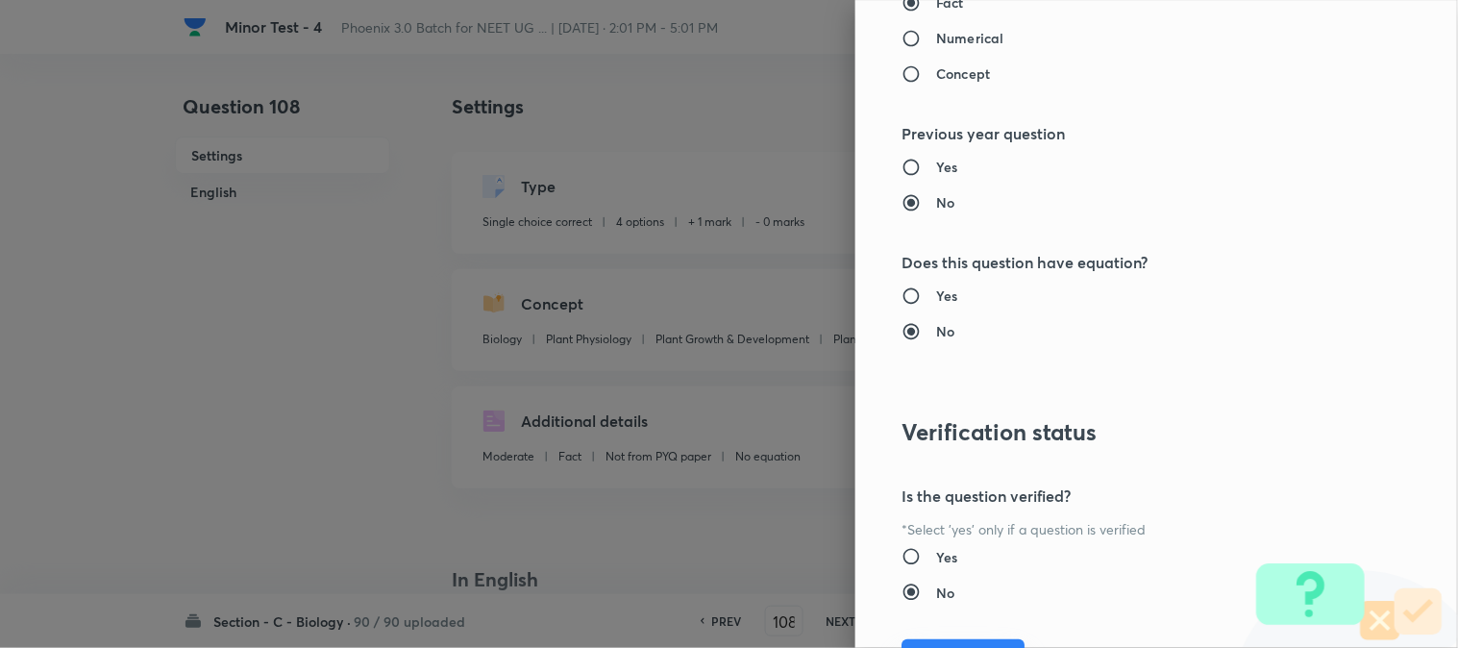
scroll to position [1972, 0]
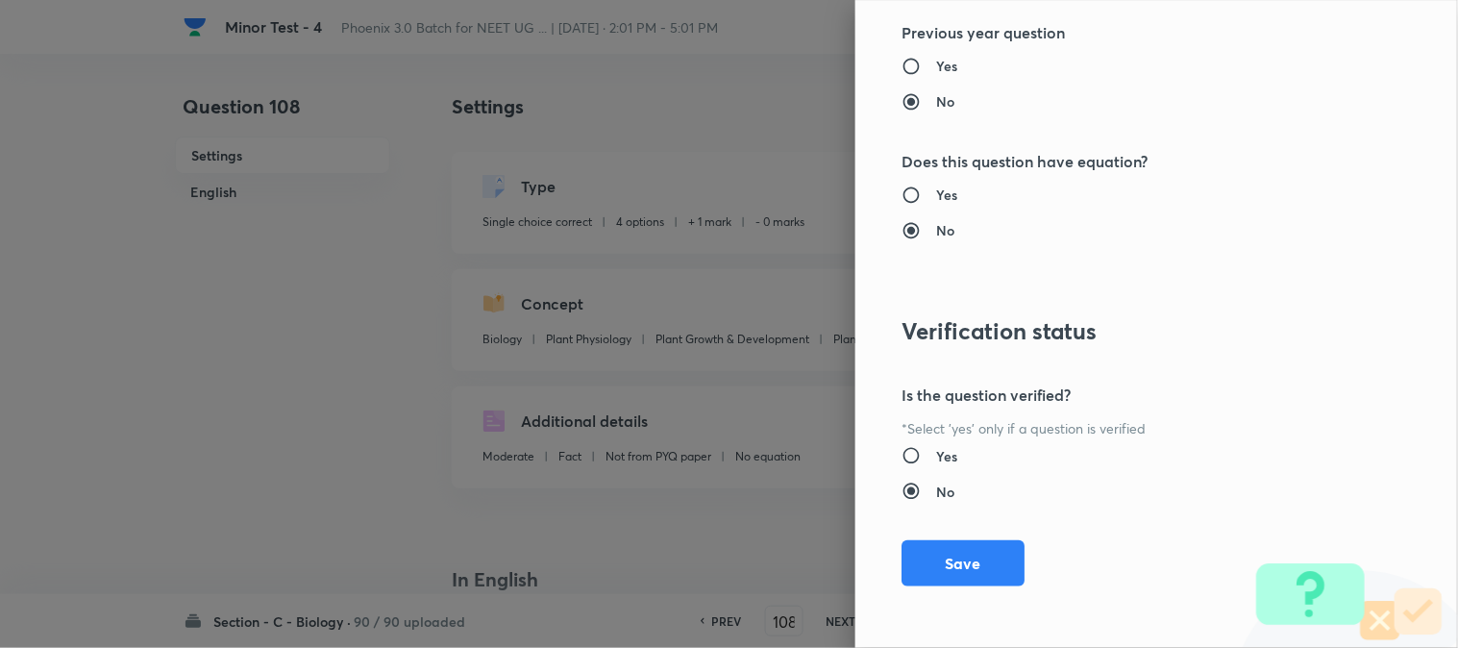
type input "4"
click at [964, 553] on button "Save" at bounding box center [963, 563] width 123 height 46
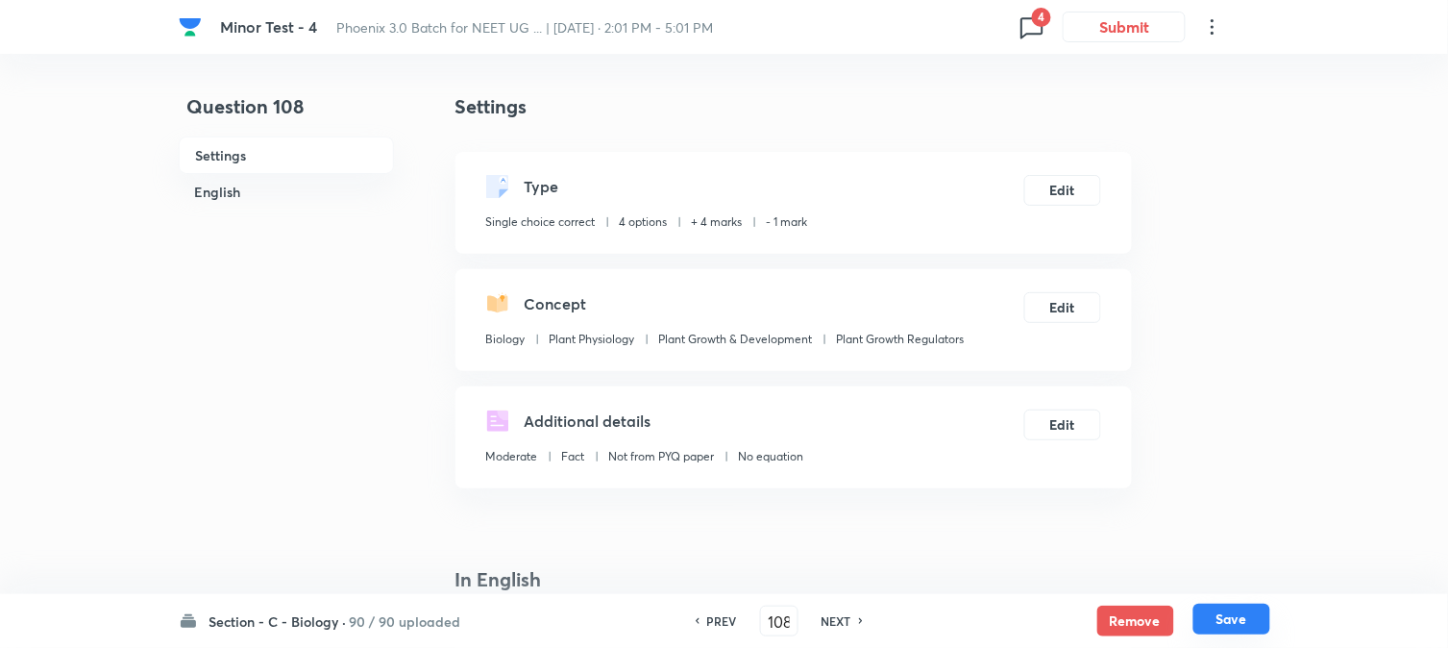
click at [1236, 618] on button "Save" at bounding box center [1232, 619] width 77 height 31
click at [1063, 192] on button "Edit" at bounding box center [1063, 188] width 77 height 31
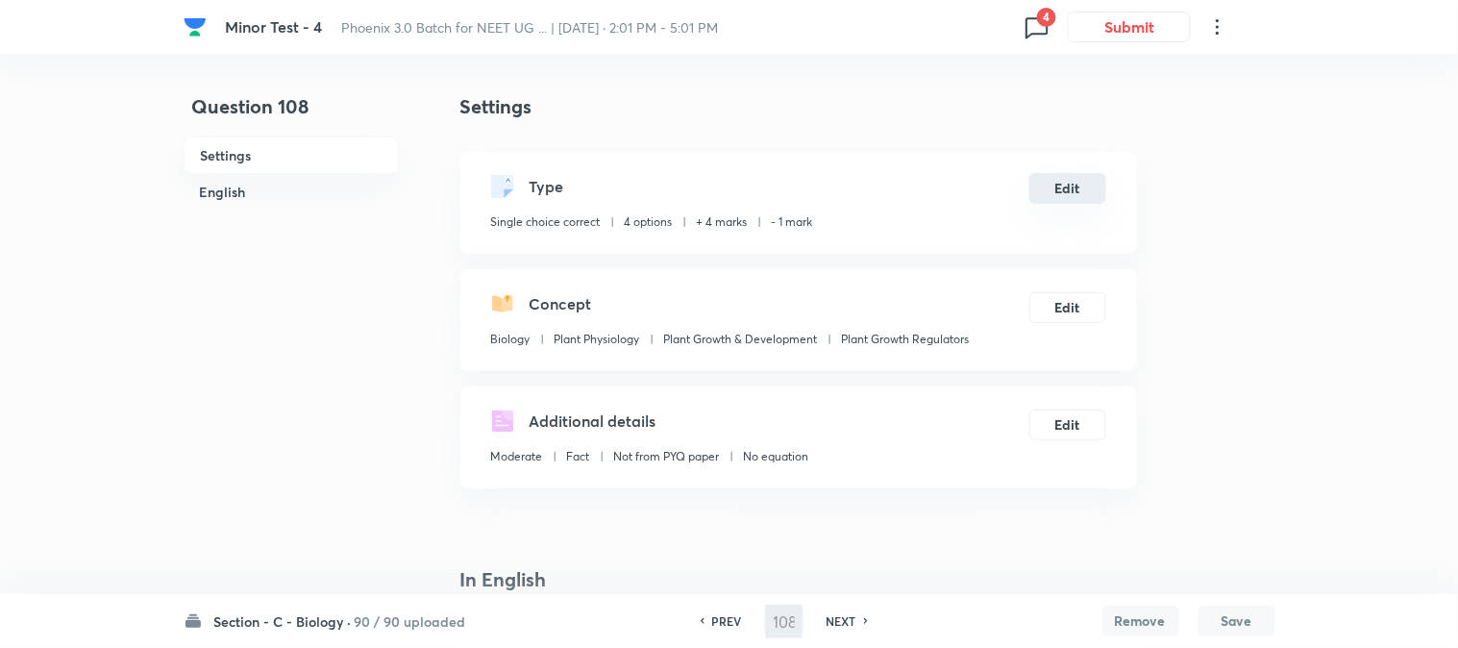
type input "109"
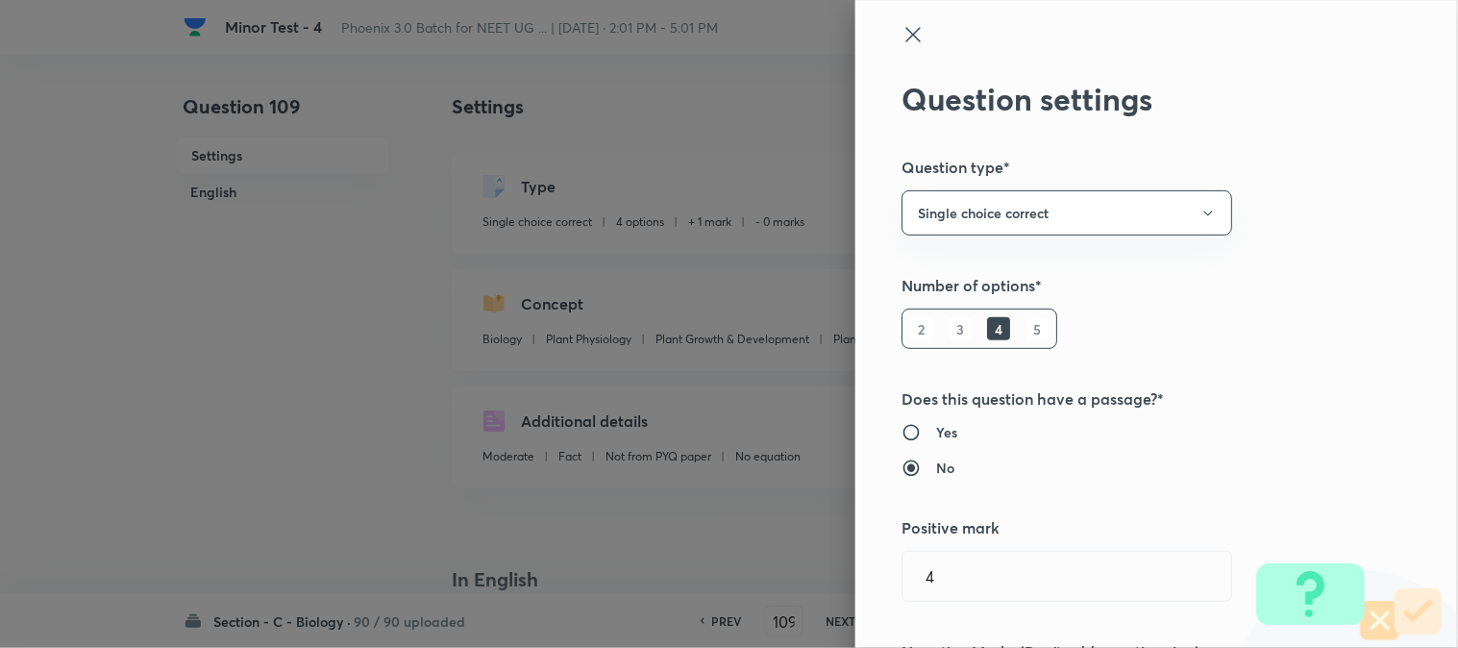
checkbox input "false"
checkbox input "true"
type input "1"
type input "0"
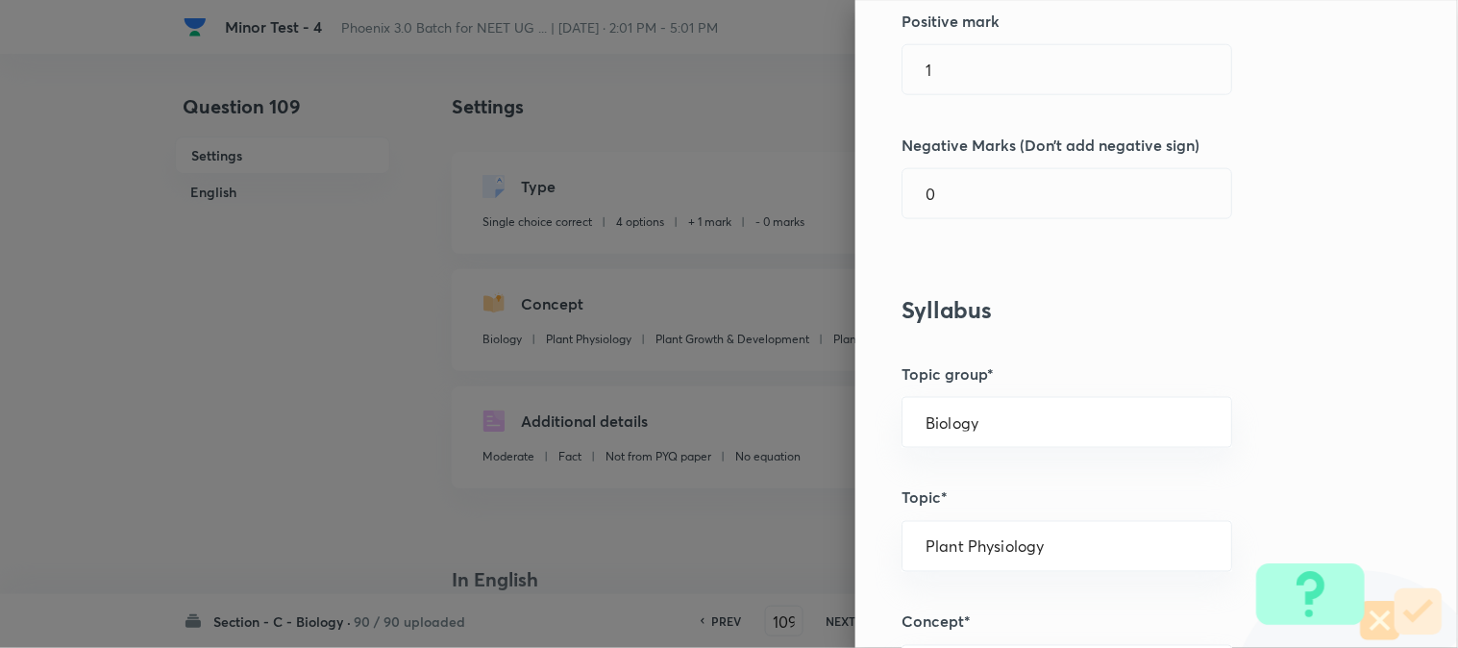
scroll to position [533, 0]
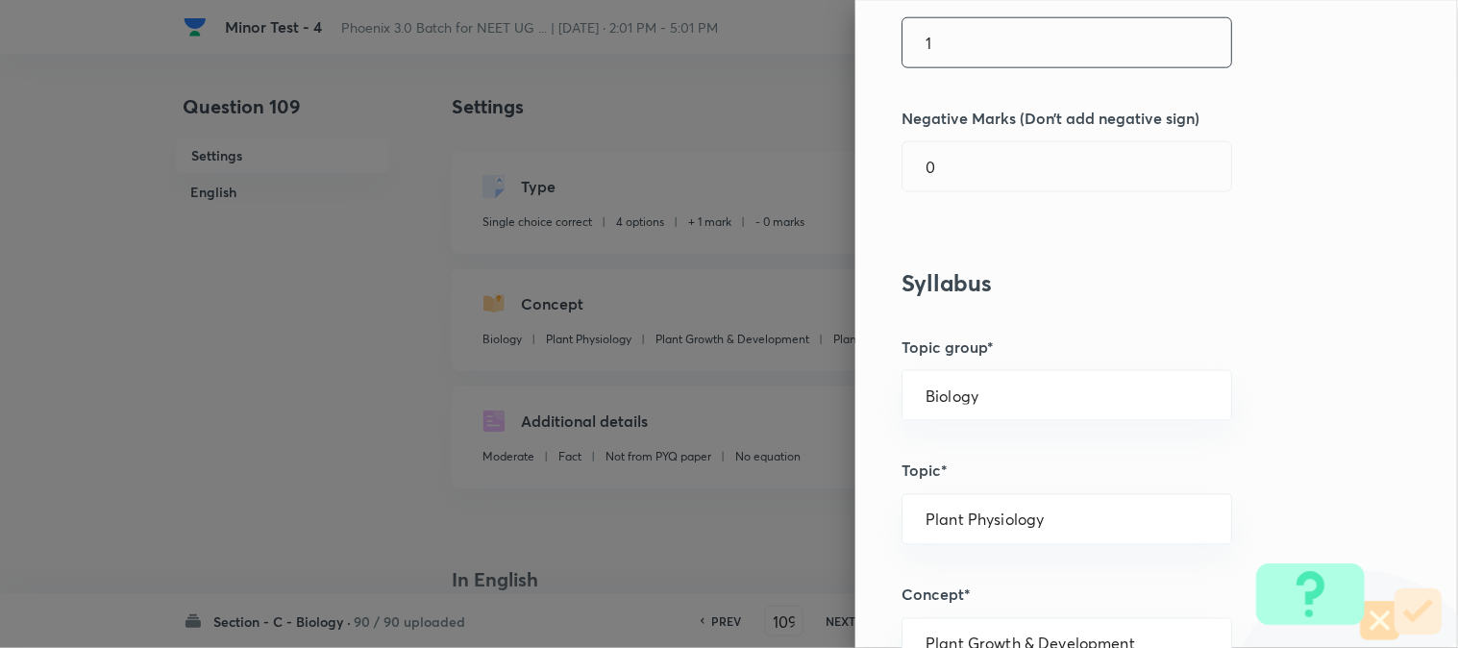
click at [949, 62] on input "1" at bounding box center [1067, 42] width 329 height 49
type input "4"
click at [958, 196] on div "Question settings Question type* Single choice correct Number of options* 2 3 4…" at bounding box center [1156, 324] width 603 height 648
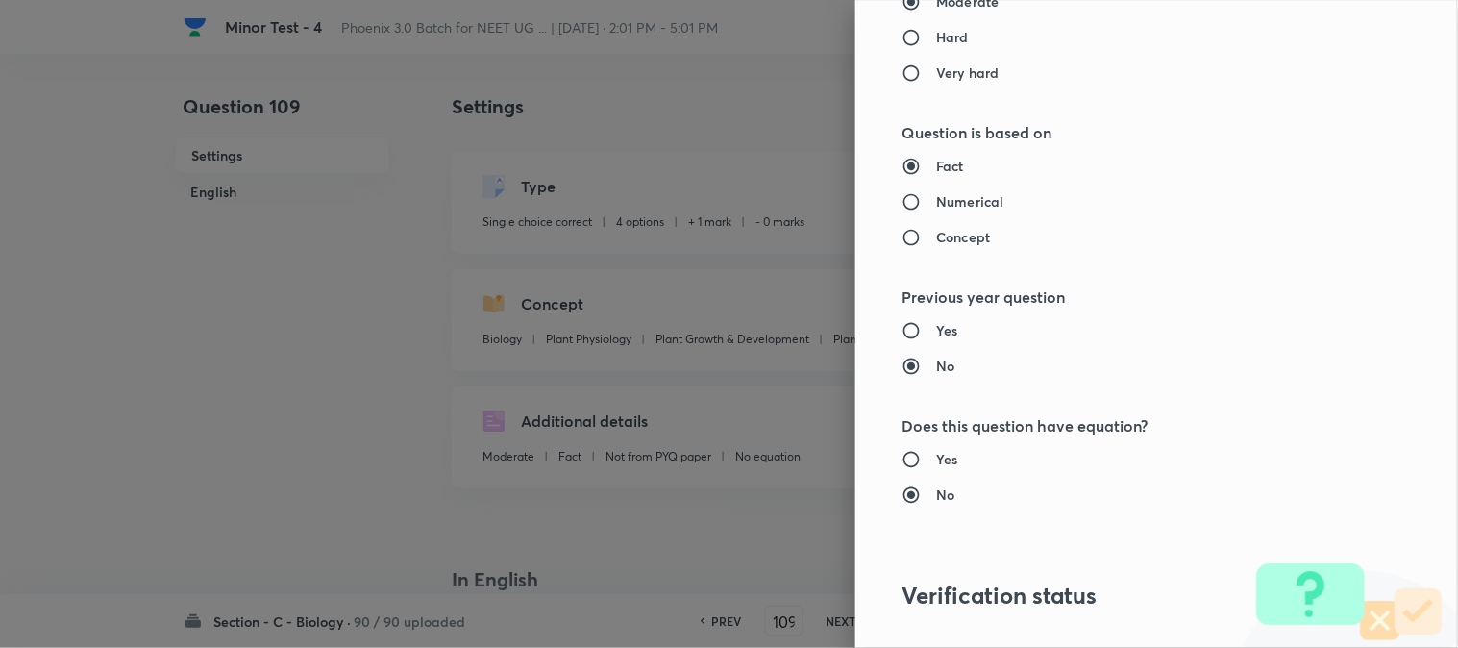
scroll to position [1972, 0]
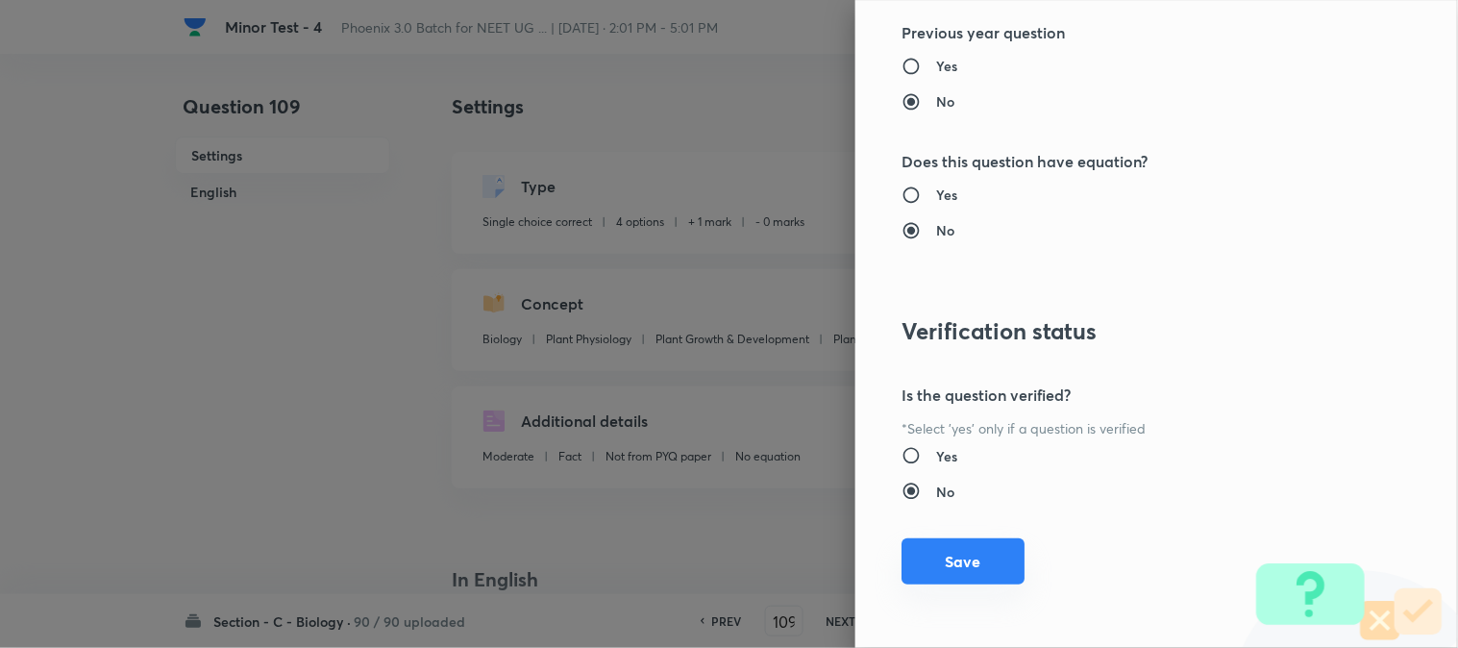
type input "1"
click at [963, 559] on button "Save" at bounding box center [963, 561] width 123 height 46
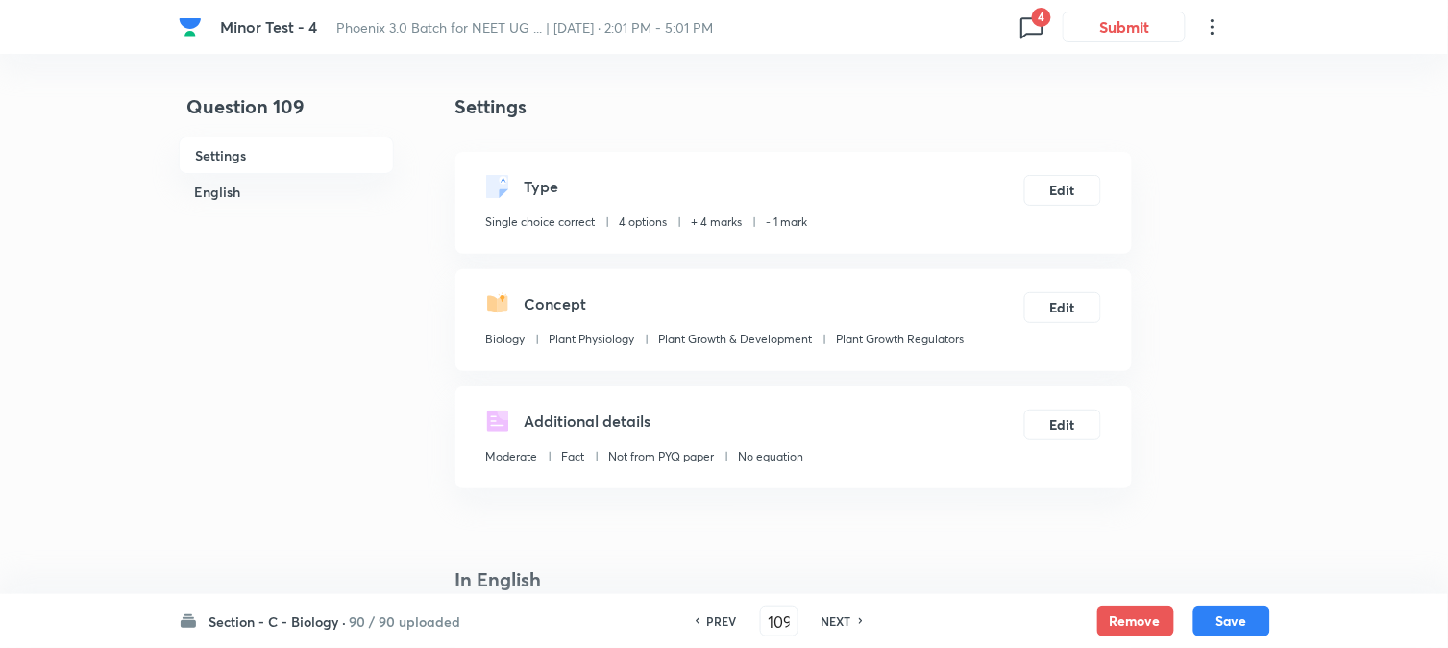
drag, startPoint x: 1243, startPoint y: 622, endPoint x: 1171, endPoint y: 414, distance: 219.8
click at [1243, 623] on button "Save" at bounding box center [1232, 621] width 77 height 31
click at [1059, 179] on button "Edit" at bounding box center [1063, 188] width 77 height 31
type input "110"
checkbox input "false"
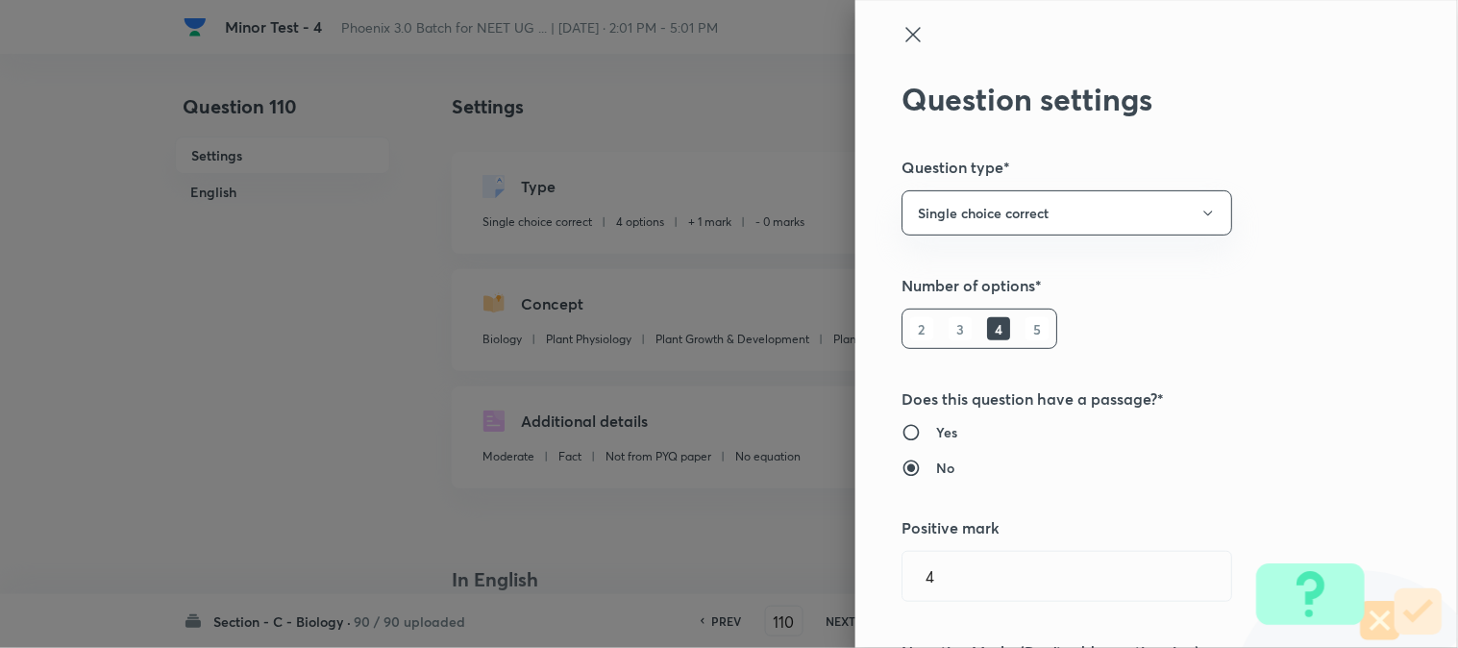
checkbox input "true"
type input "1"
type input "0"
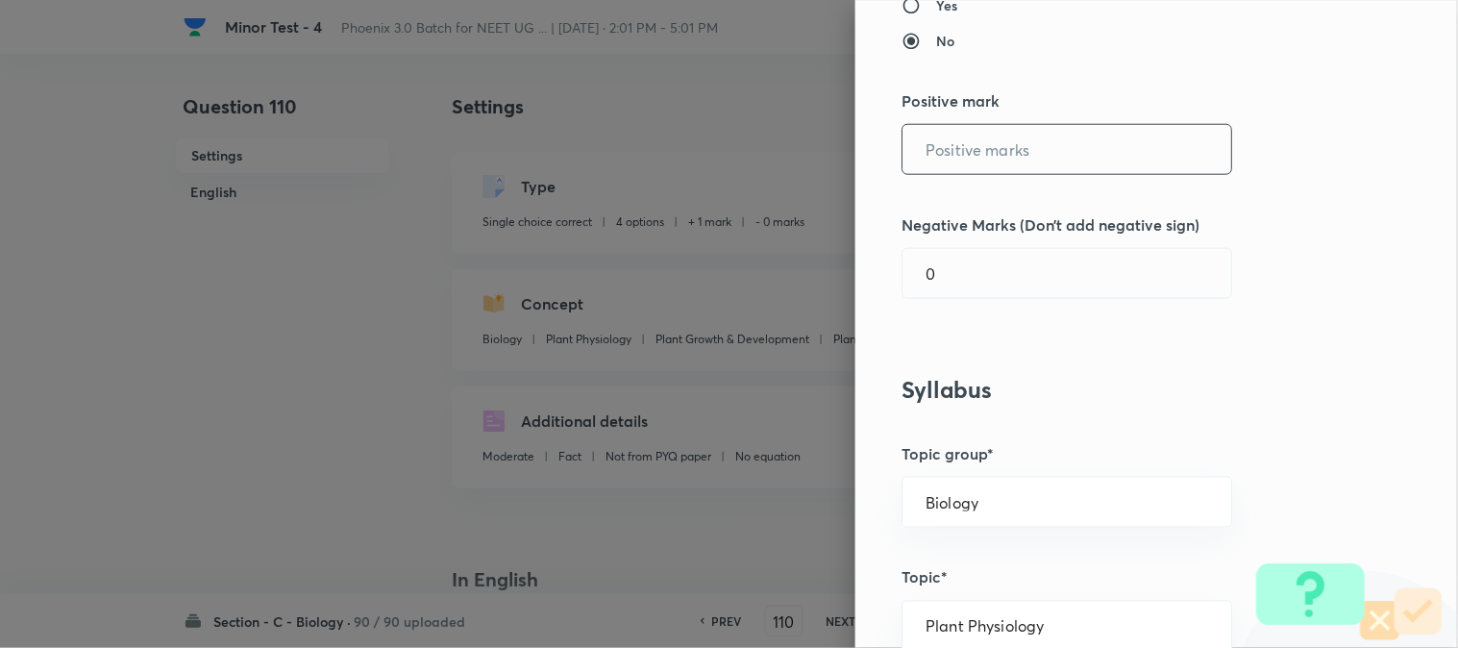
click at [953, 156] on input "text" at bounding box center [1067, 149] width 329 height 49
type input "4"
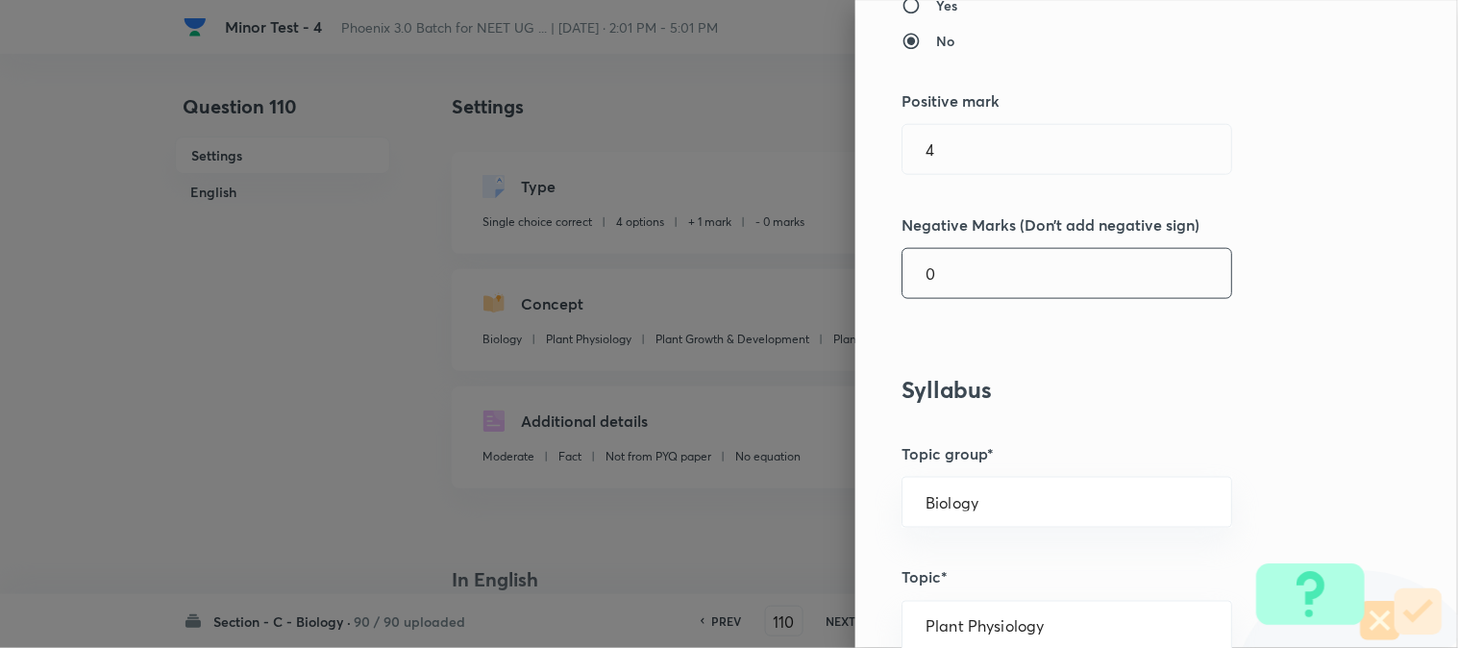
click at [956, 289] on input "0" at bounding box center [1067, 273] width 329 height 49
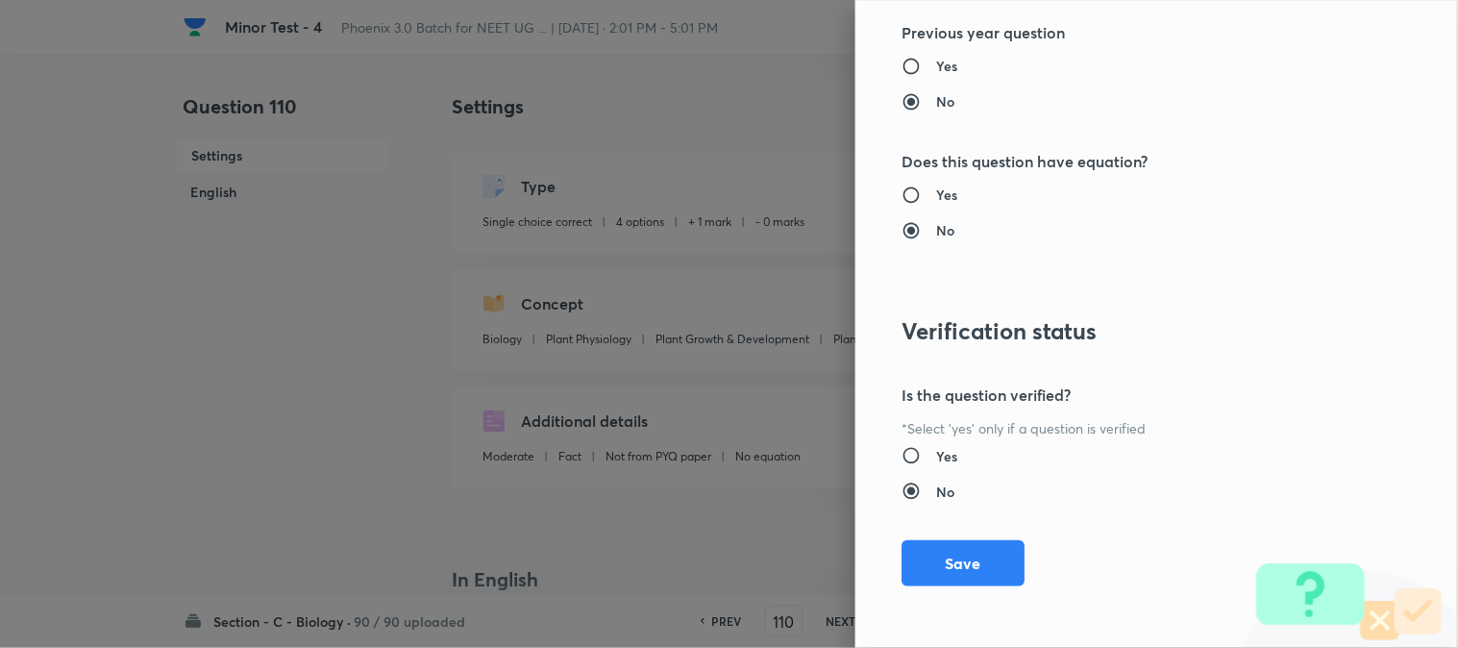
type input "1"
click at [964, 561] on button "Save" at bounding box center [963, 563] width 123 height 46
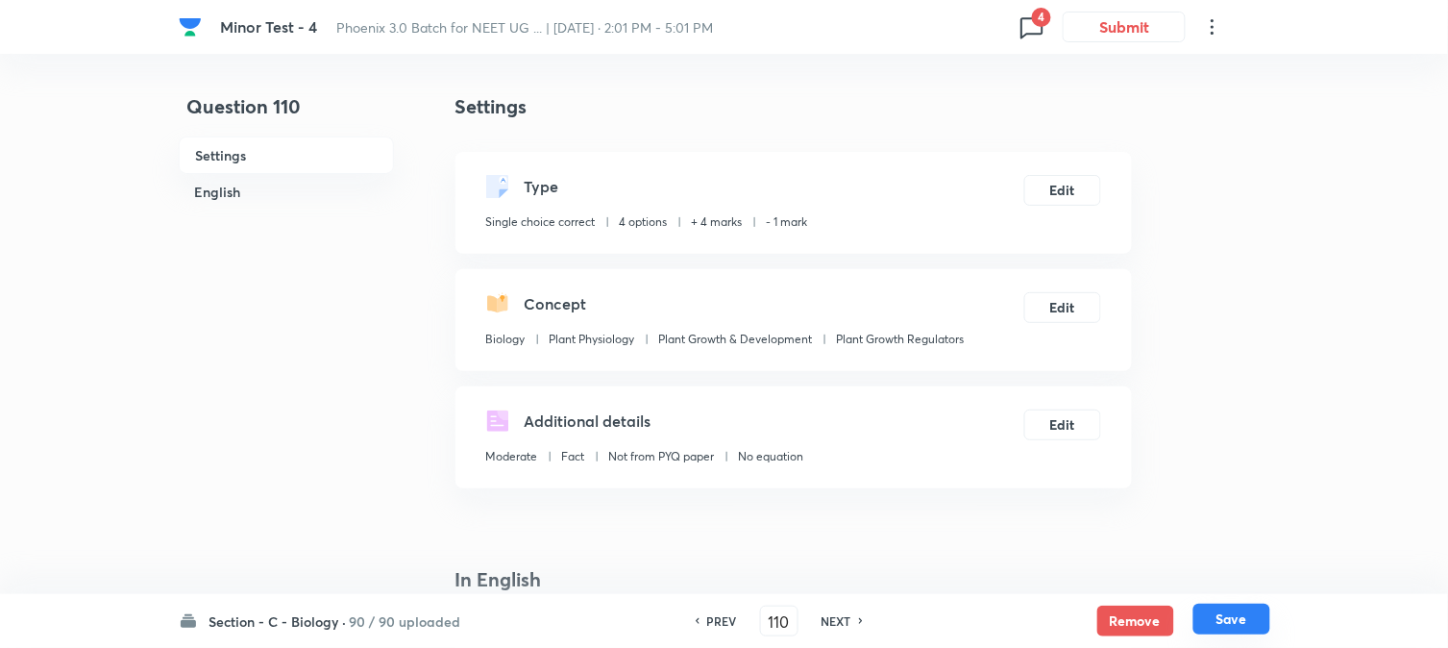
click at [1225, 625] on button "Save" at bounding box center [1232, 619] width 77 height 31
click at [1068, 188] on button "Edit" at bounding box center [1063, 188] width 77 height 31
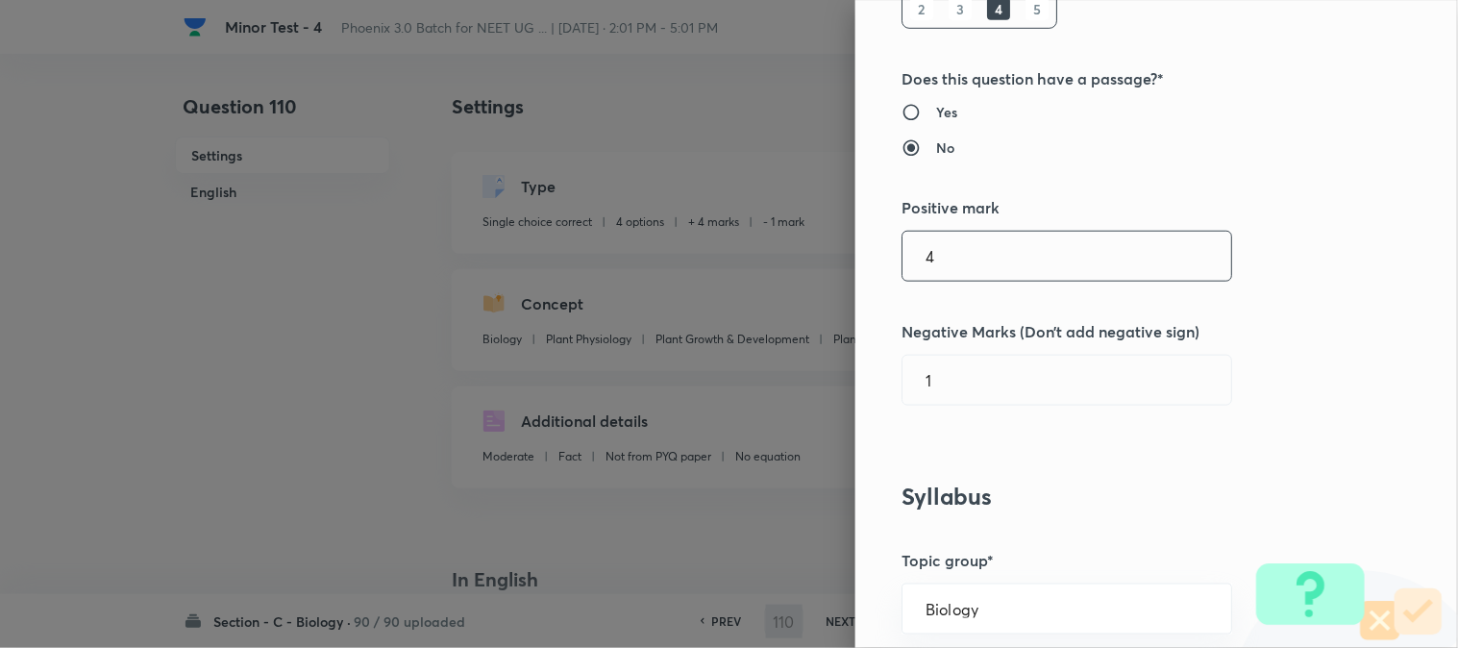
click at [949, 263] on input "4" at bounding box center [1067, 256] width 329 height 49
type input "111"
checkbox input "false"
checkbox input "true"
type input "1"
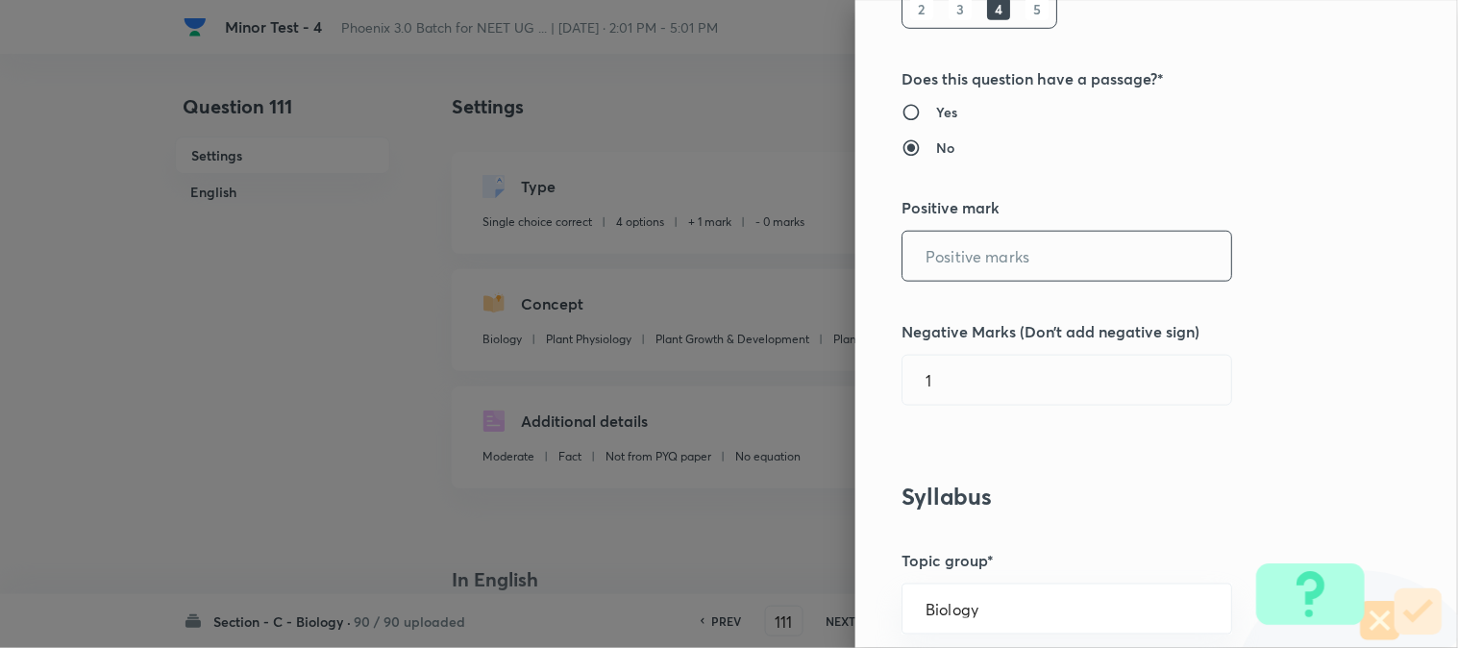
type input "0"
type input "4"
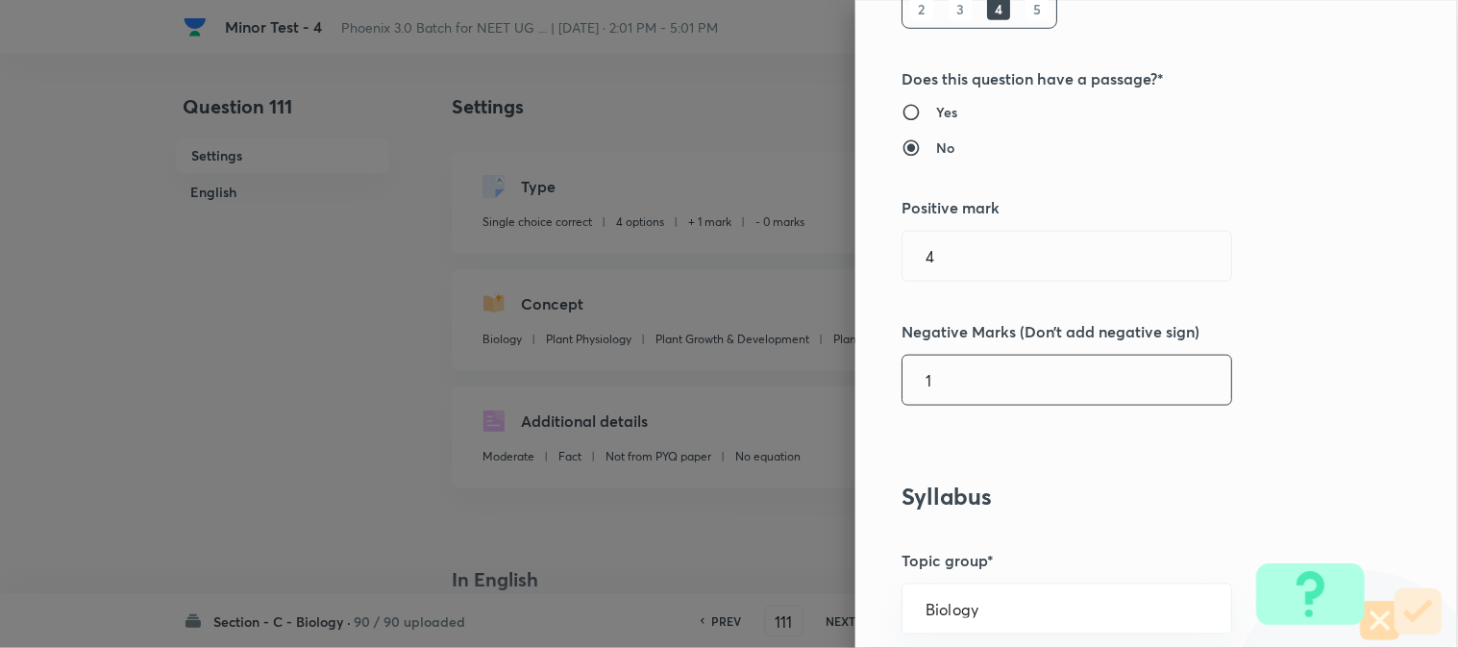
click at [953, 376] on input "1" at bounding box center [1067, 380] width 329 height 49
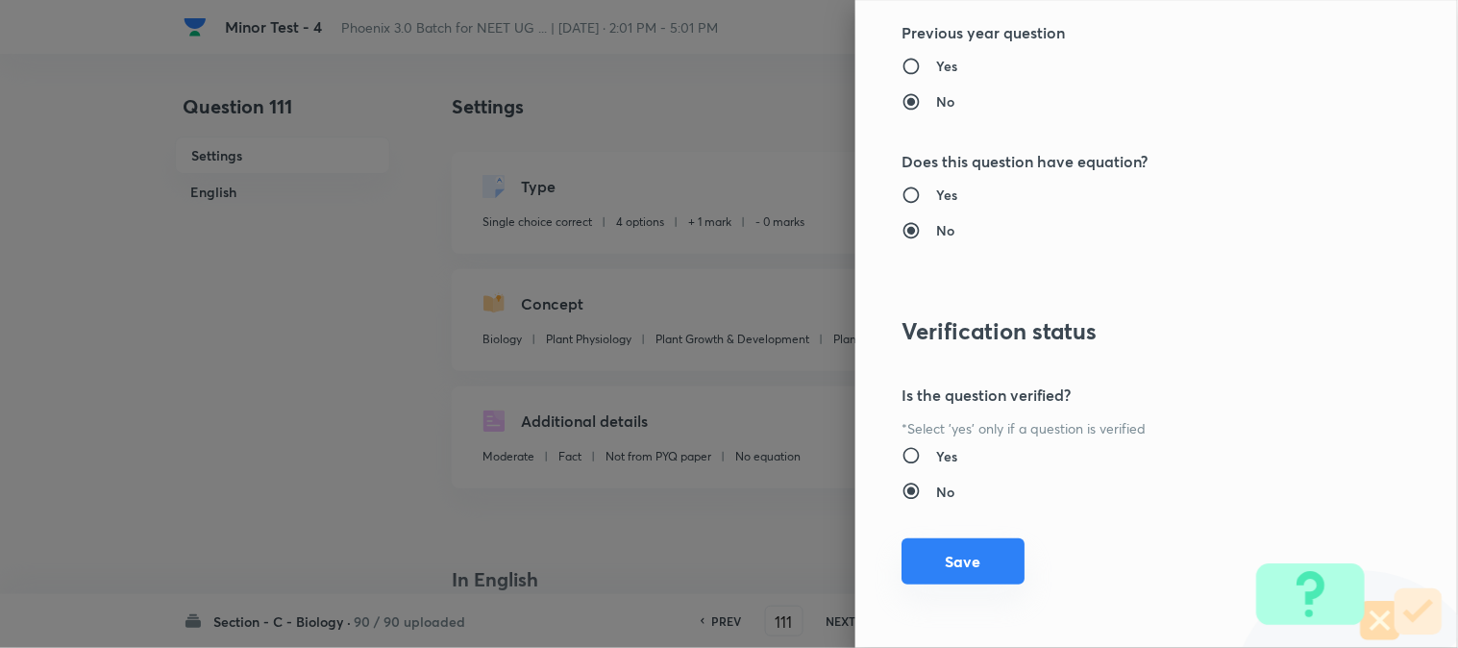
type input "1"
click at [966, 569] on button "Save" at bounding box center [963, 561] width 123 height 46
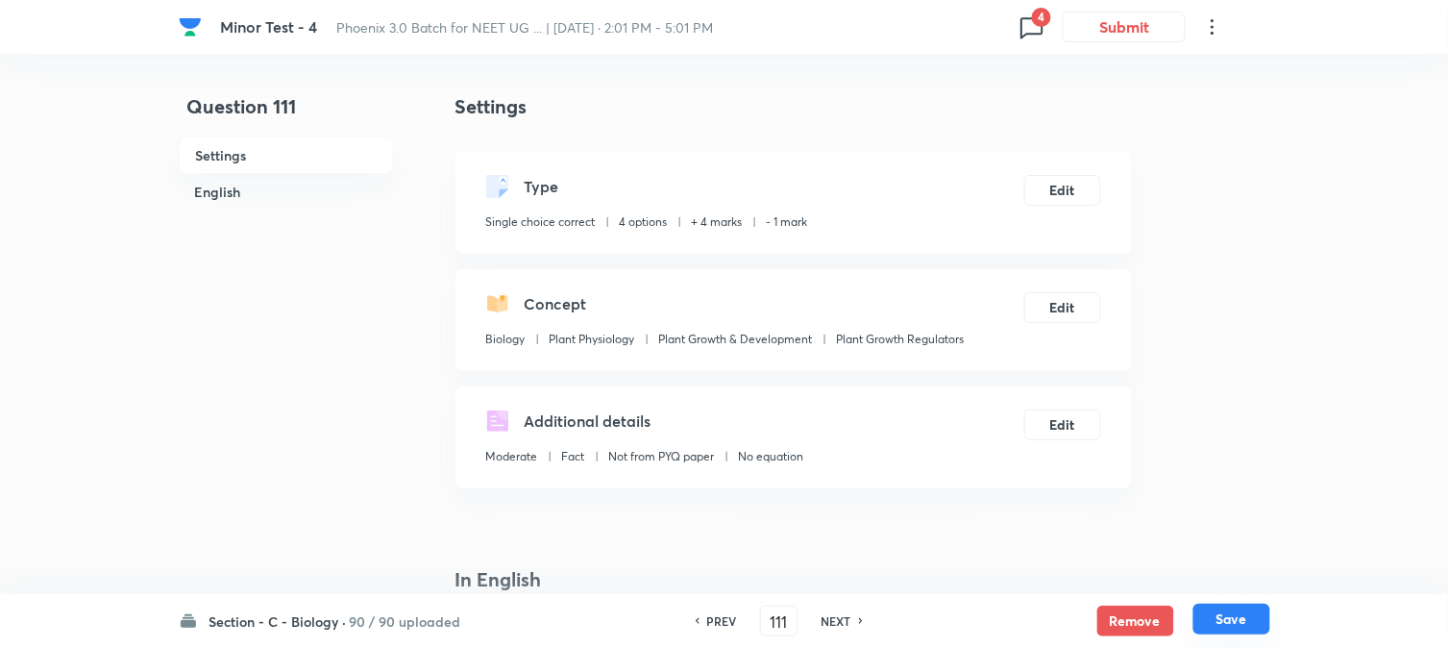
click at [1217, 612] on button "Save" at bounding box center [1232, 619] width 77 height 31
click at [1077, 181] on button "Edit" at bounding box center [1063, 188] width 77 height 31
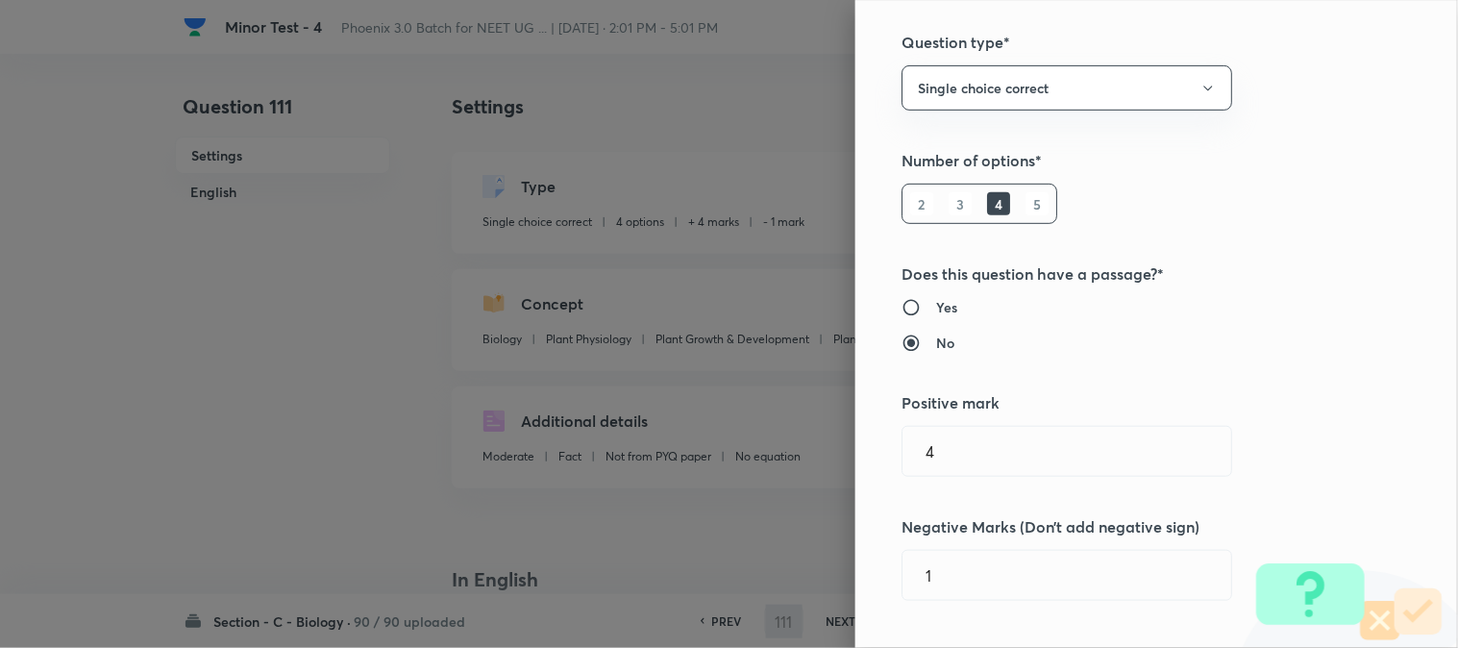
scroll to position [320, 0]
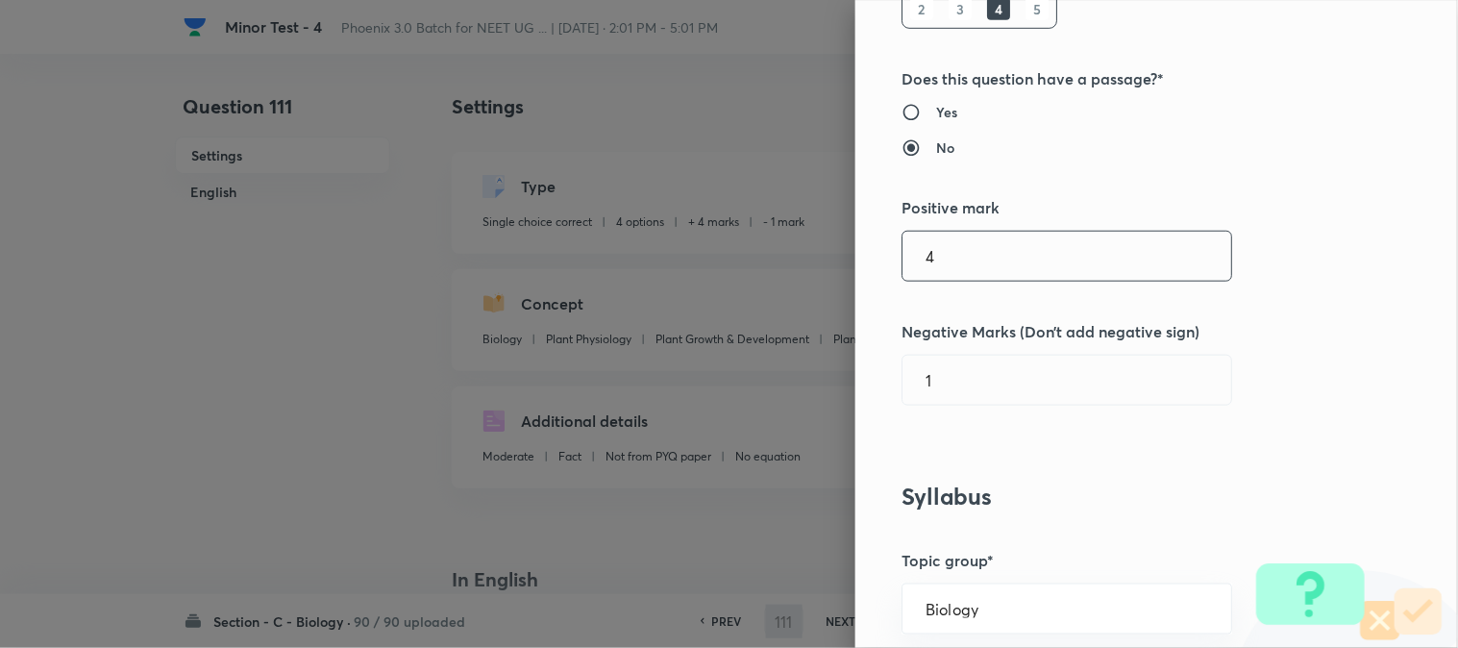
click at [994, 267] on input "4" at bounding box center [1067, 256] width 329 height 49
type input "112"
checkbox input "true"
type input "1"
type input "0"
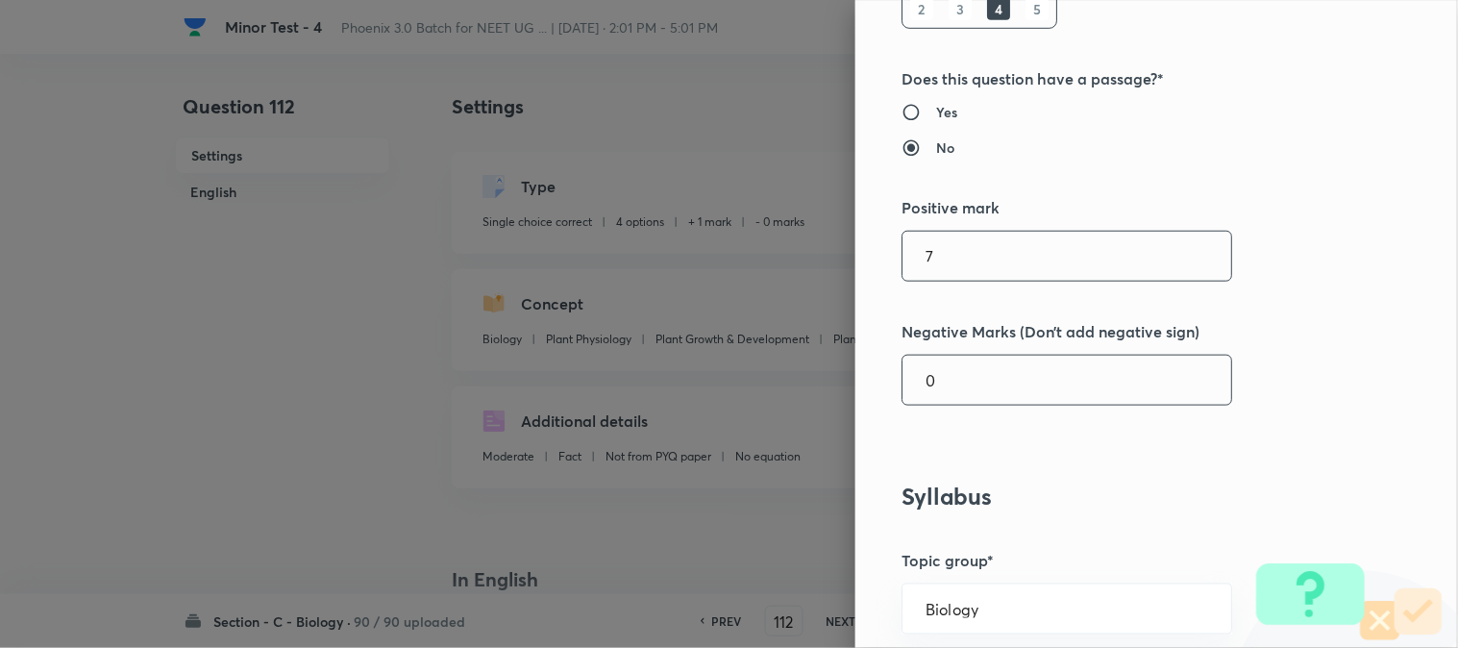
type input "7"
click at [978, 391] on input "4" at bounding box center [1067, 380] width 329 height 49
type input "4"
click at [975, 209] on h5 "Positive mark" at bounding box center [1125, 207] width 446 height 23
click at [975, 275] on input "7" at bounding box center [1067, 256] width 329 height 49
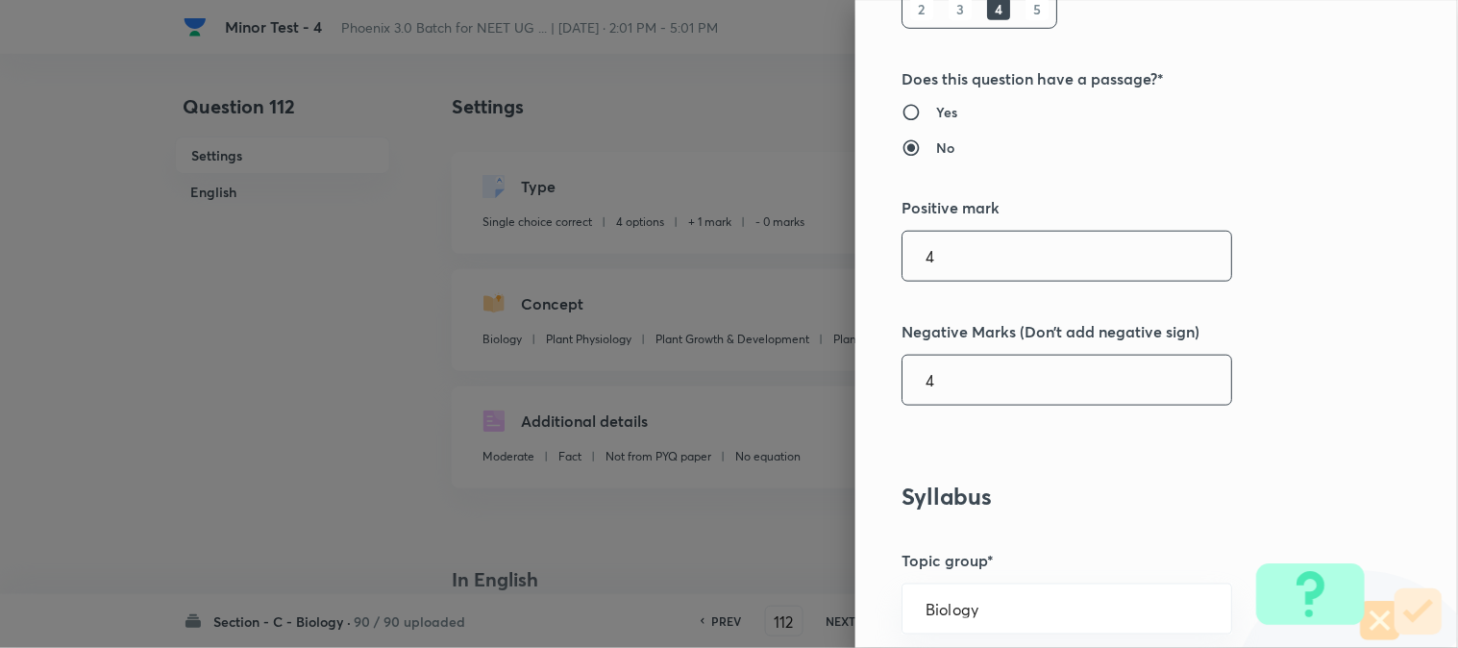
type input "4"
click at [965, 396] on input "41" at bounding box center [1067, 380] width 329 height 49
type input "4"
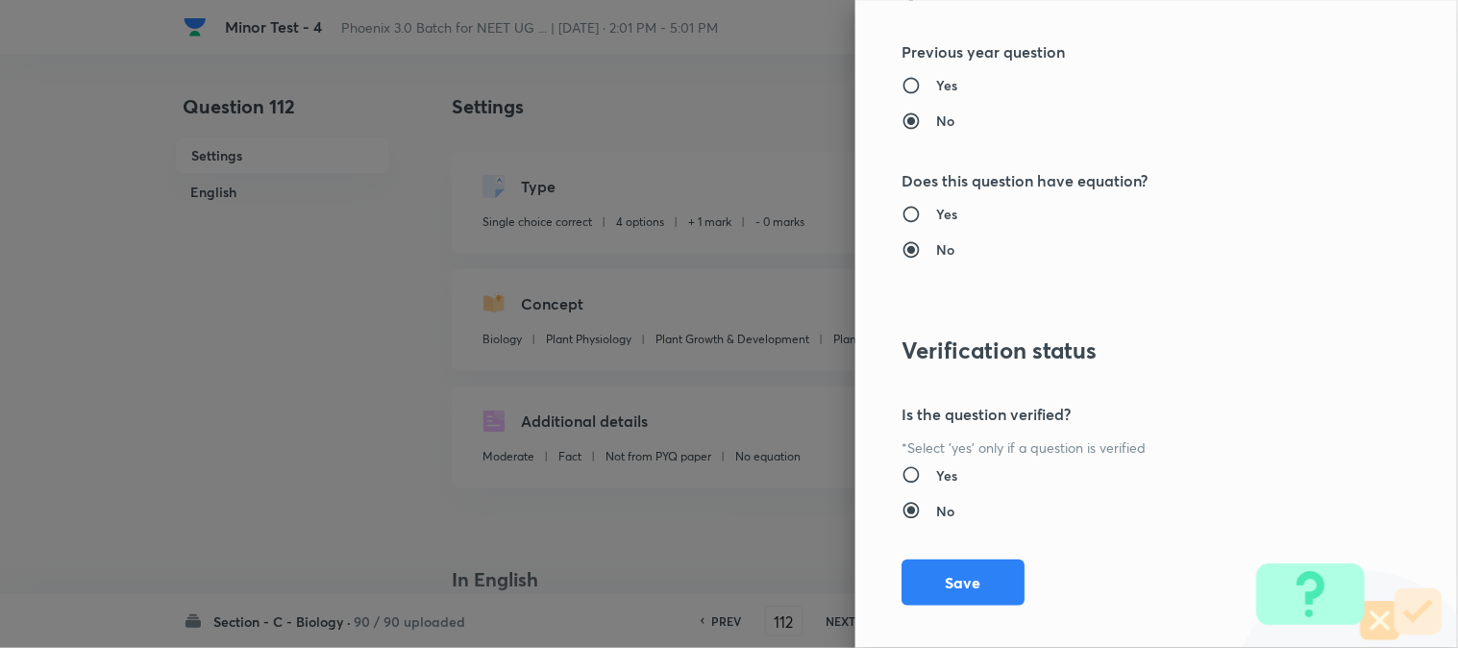
scroll to position [1972, 0]
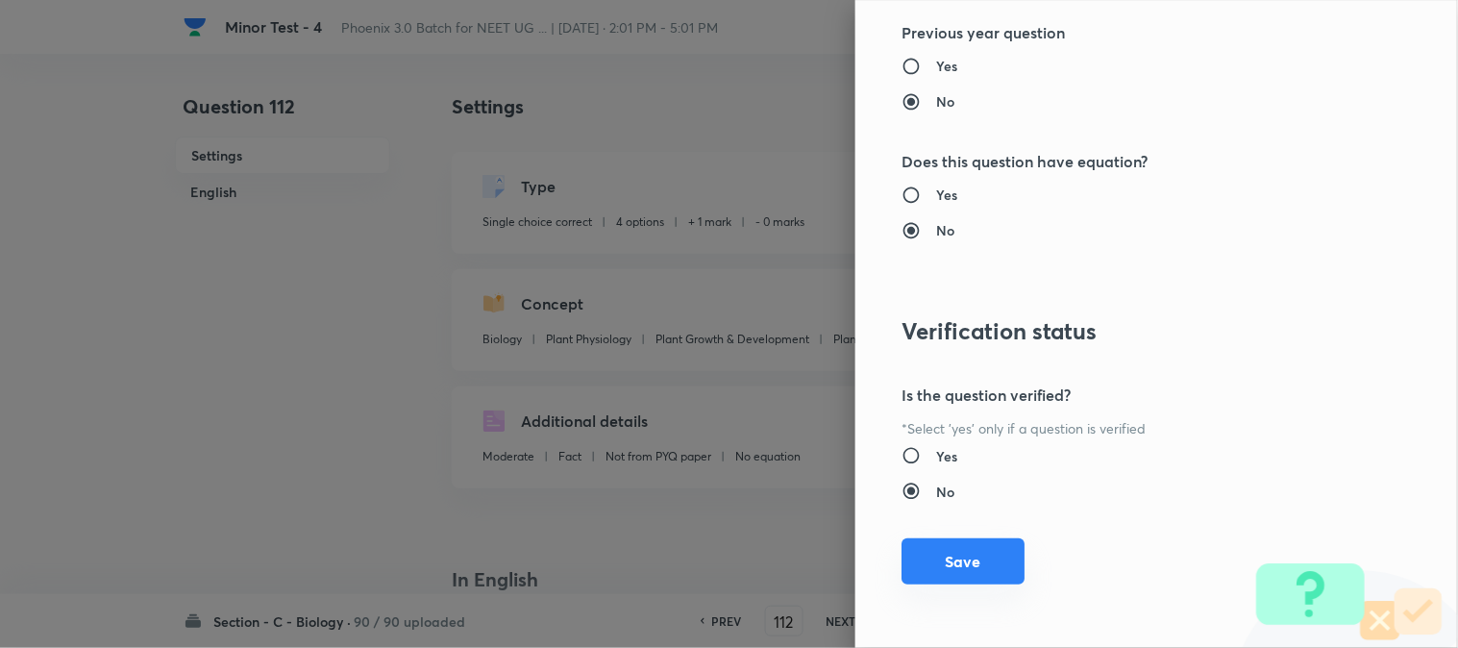
type input "1"
click at [965, 567] on button "Save" at bounding box center [963, 561] width 123 height 46
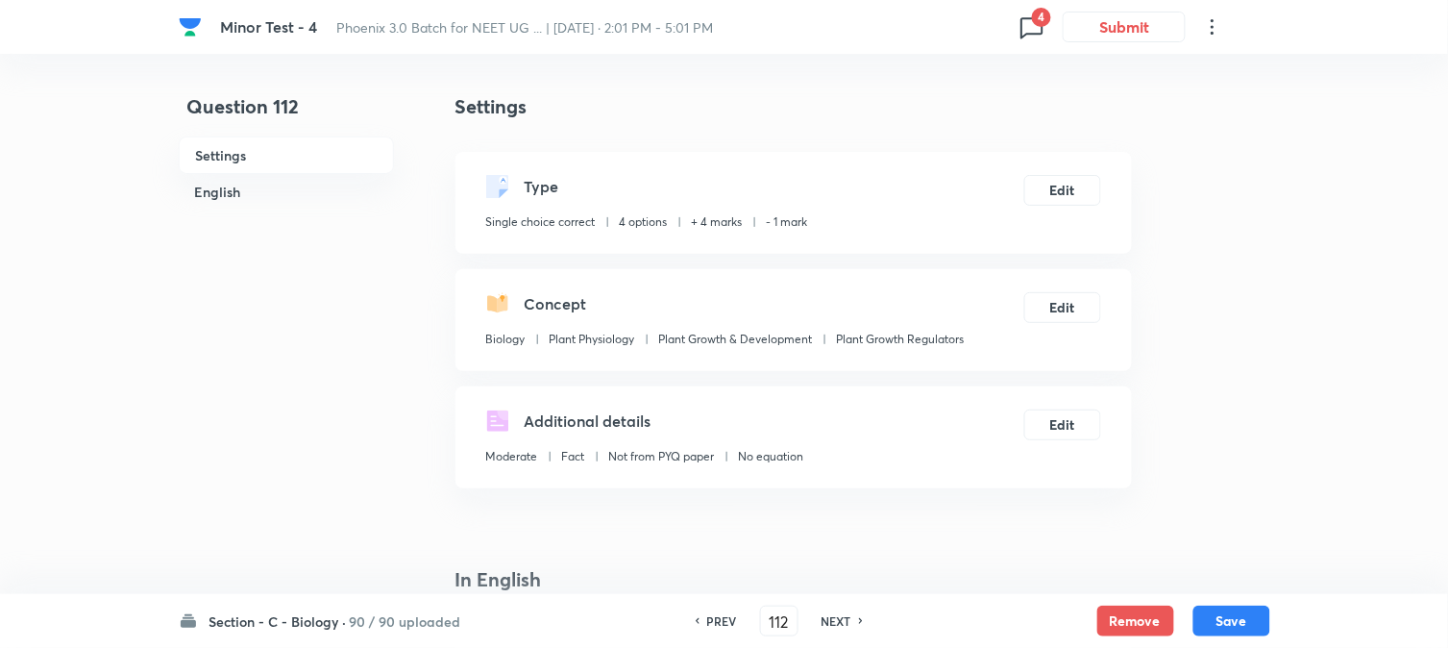
drag, startPoint x: 1232, startPoint y: 617, endPoint x: 1208, endPoint y: 536, distance: 84.2
click at [1232, 616] on button "Save" at bounding box center [1232, 621] width 77 height 31
click at [1065, 185] on button "Edit" at bounding box center [1063, 188] width 77 height 31
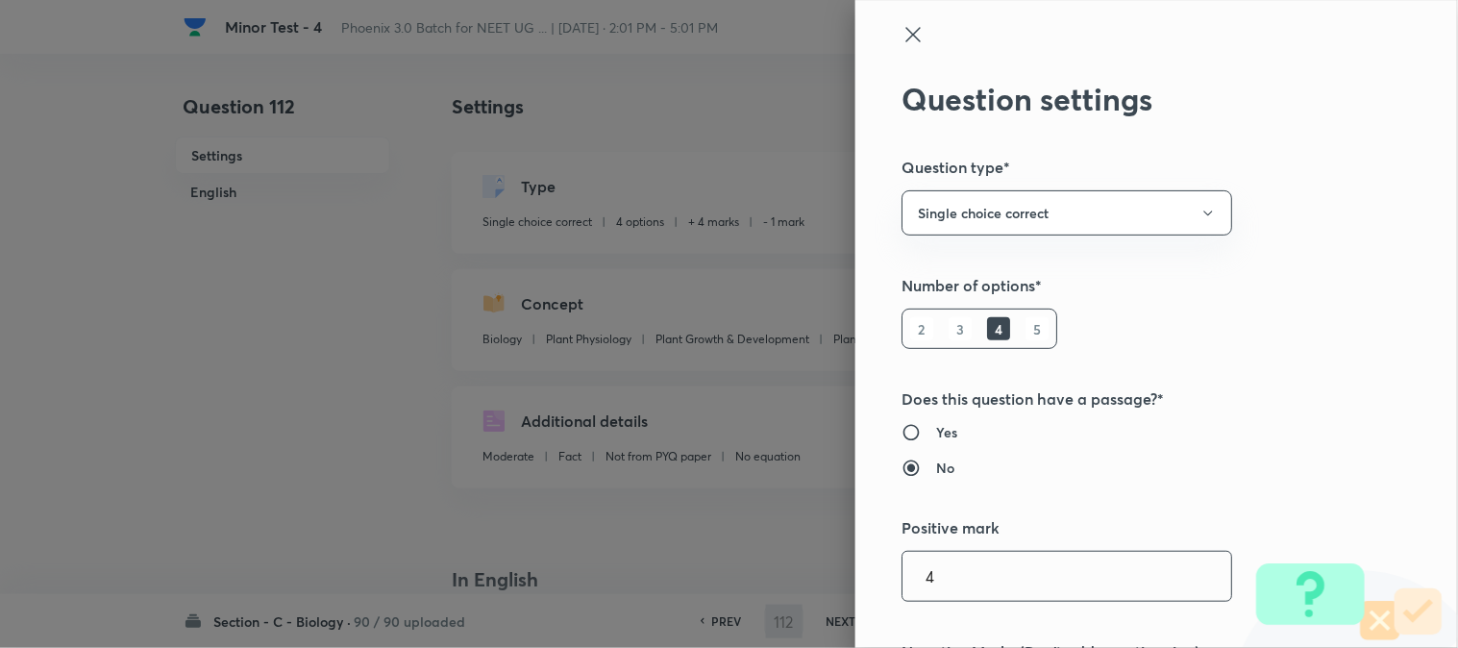
type input "113"
checkbox input "false"
checkbox input "true"
type input "1"
type input "0"
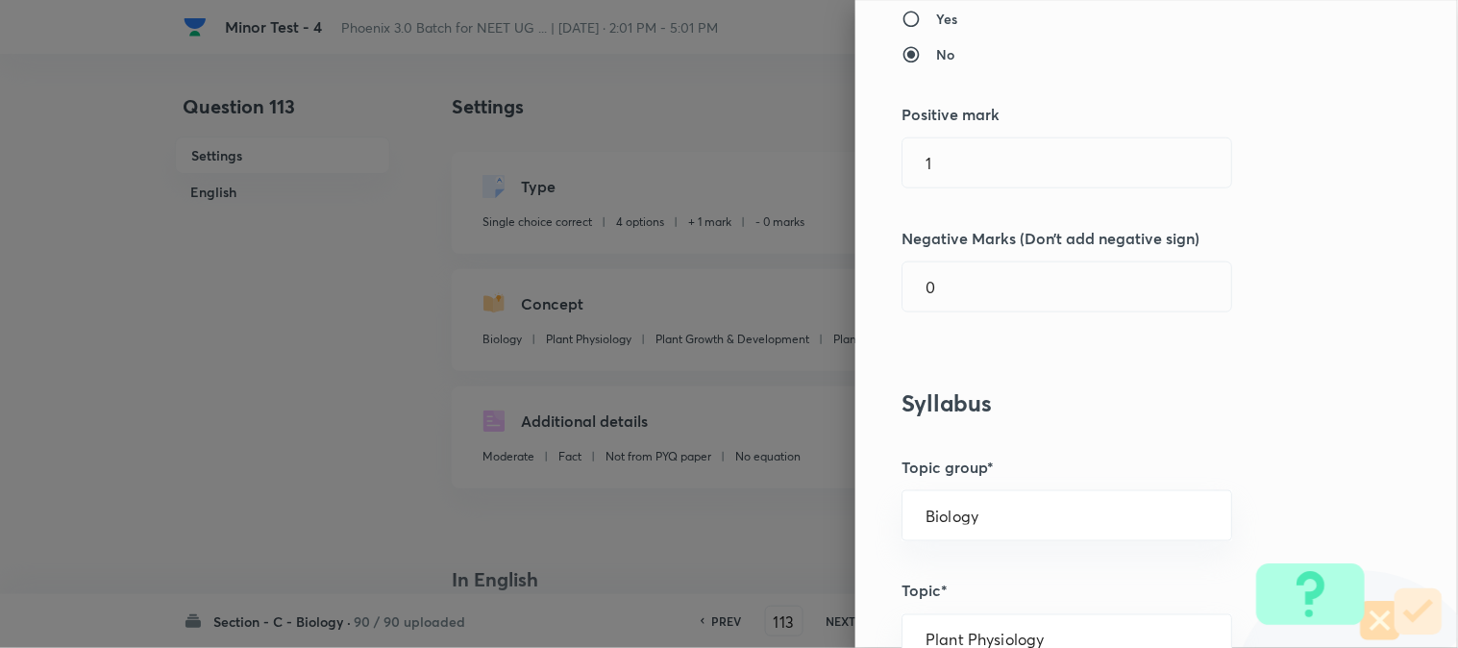
scroll to position [427, 0]
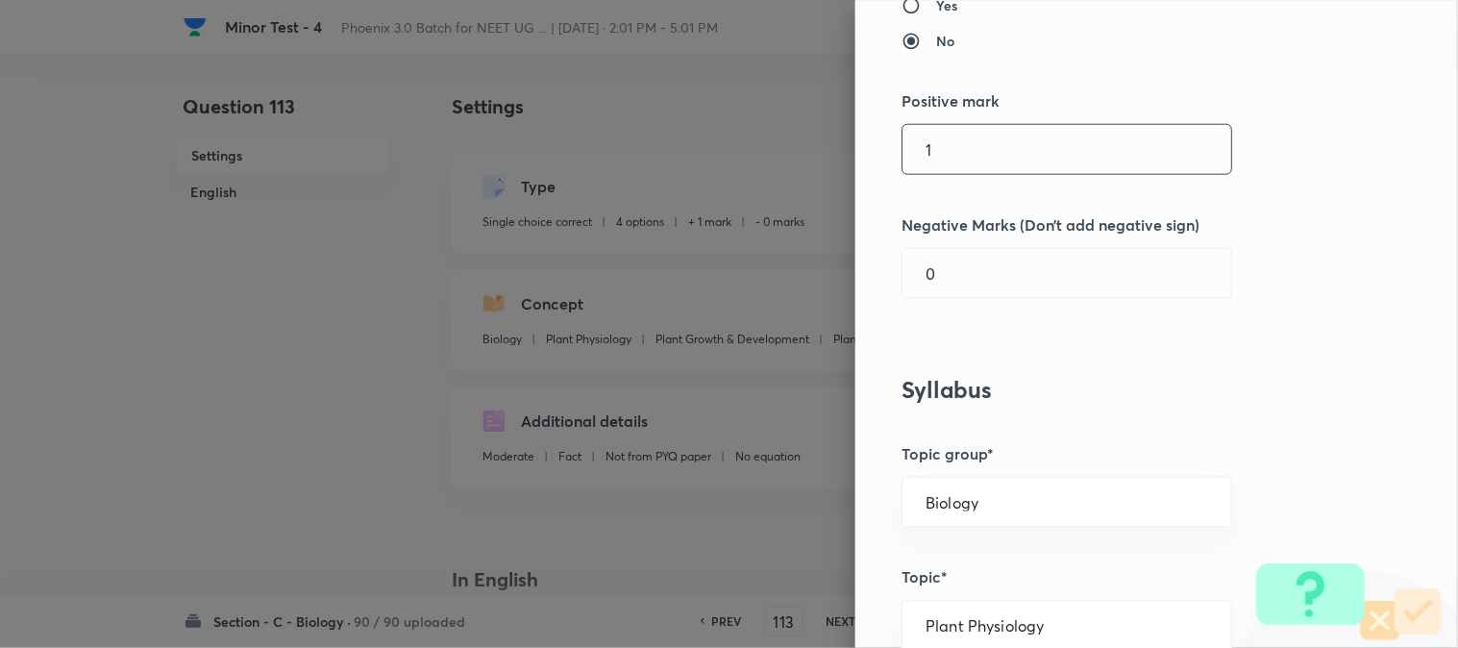
click at [943, 157] on input "1" at bounding box center [1067, 149] width 329 height 49
type input "4"
click at [947, 290] on input "0" at bounding box center [1067, 273] width 329 height 49
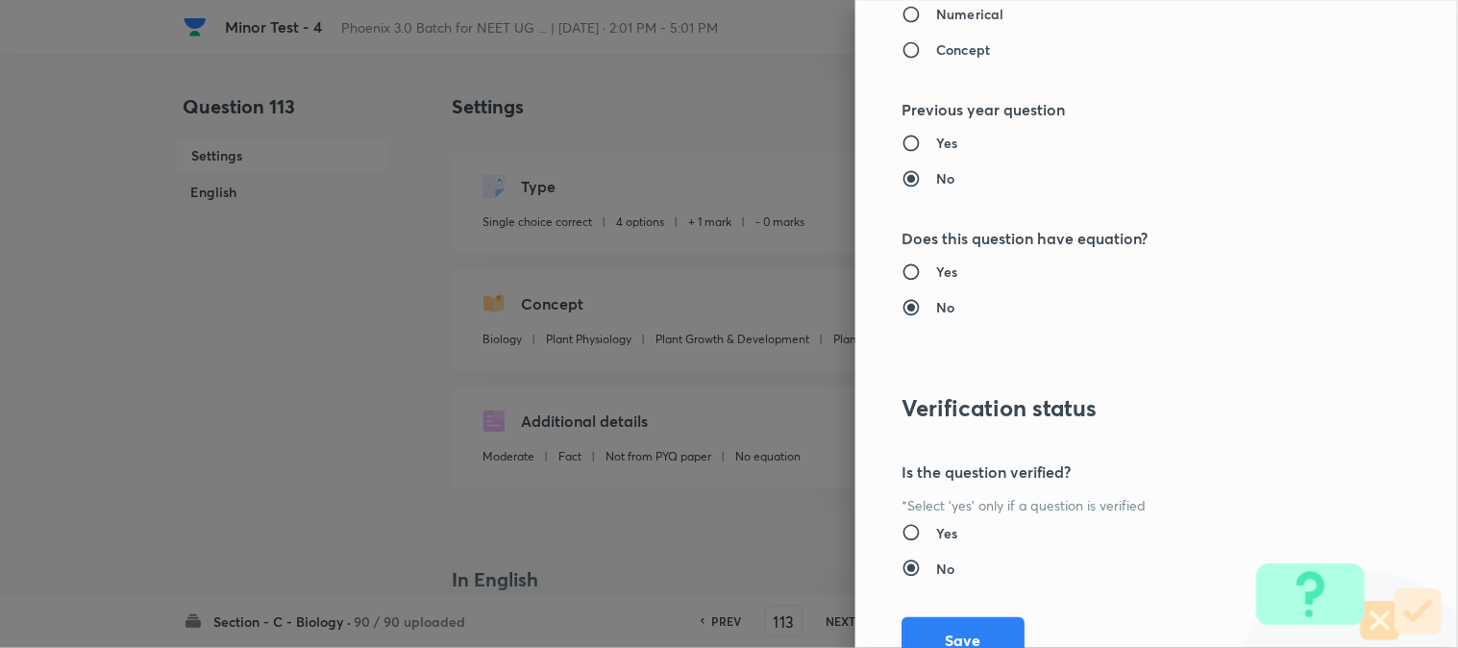
scroll to position [1972, 0]
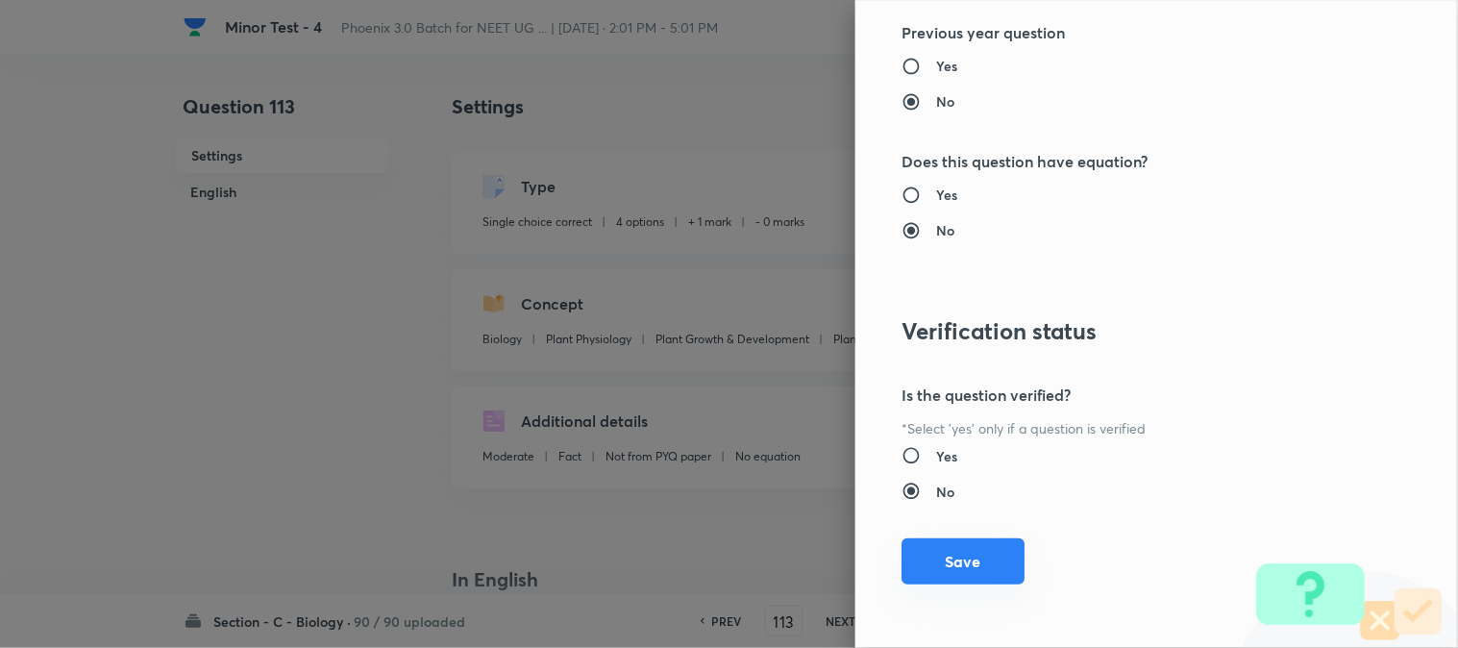
type input "1"
click at [963, 553] on button "Save" at bounding box center [963, 561] width 123 height 46
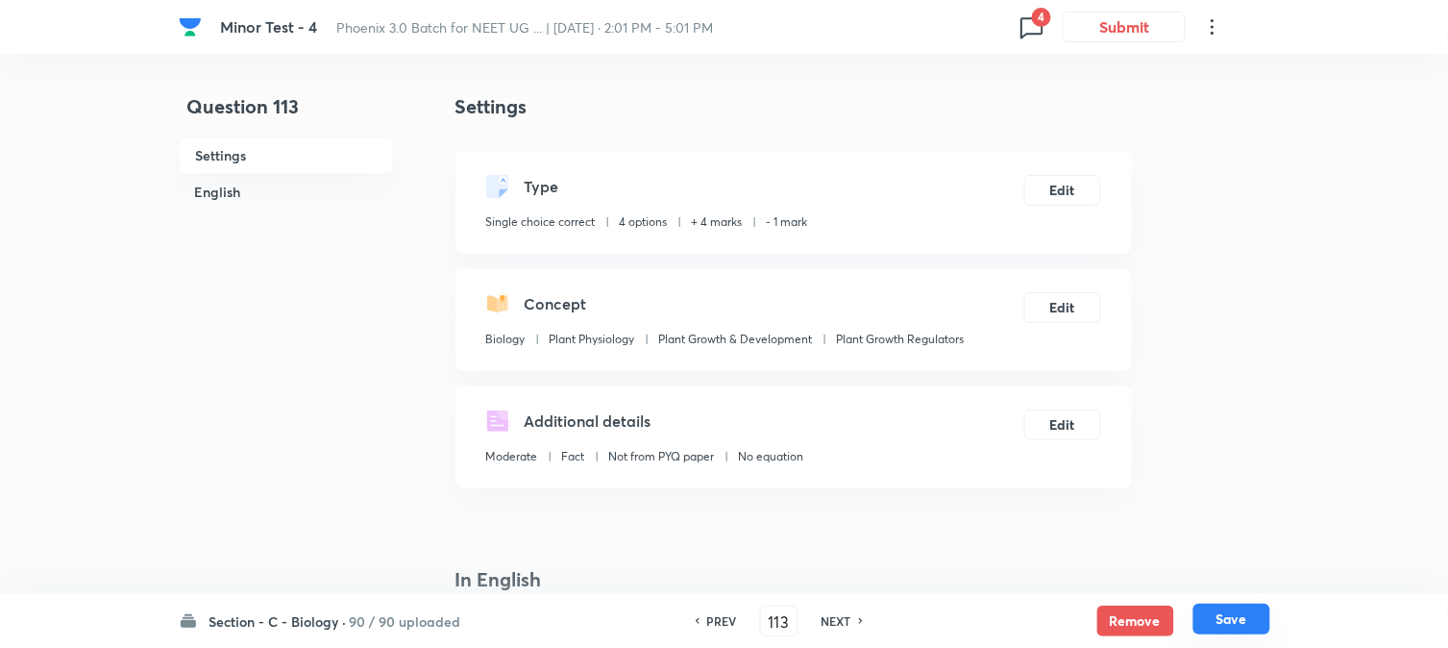
click at [1228, 618] on button "Save" at bounding box center [1232, 619] width 77 height 31
click at [1224, 618] on button "Save" at bounding box center [1232, 621] width 77 height 31
click at [1083, 188] on button "Edit" at bounding box center [1063, 188] width 77 height 31
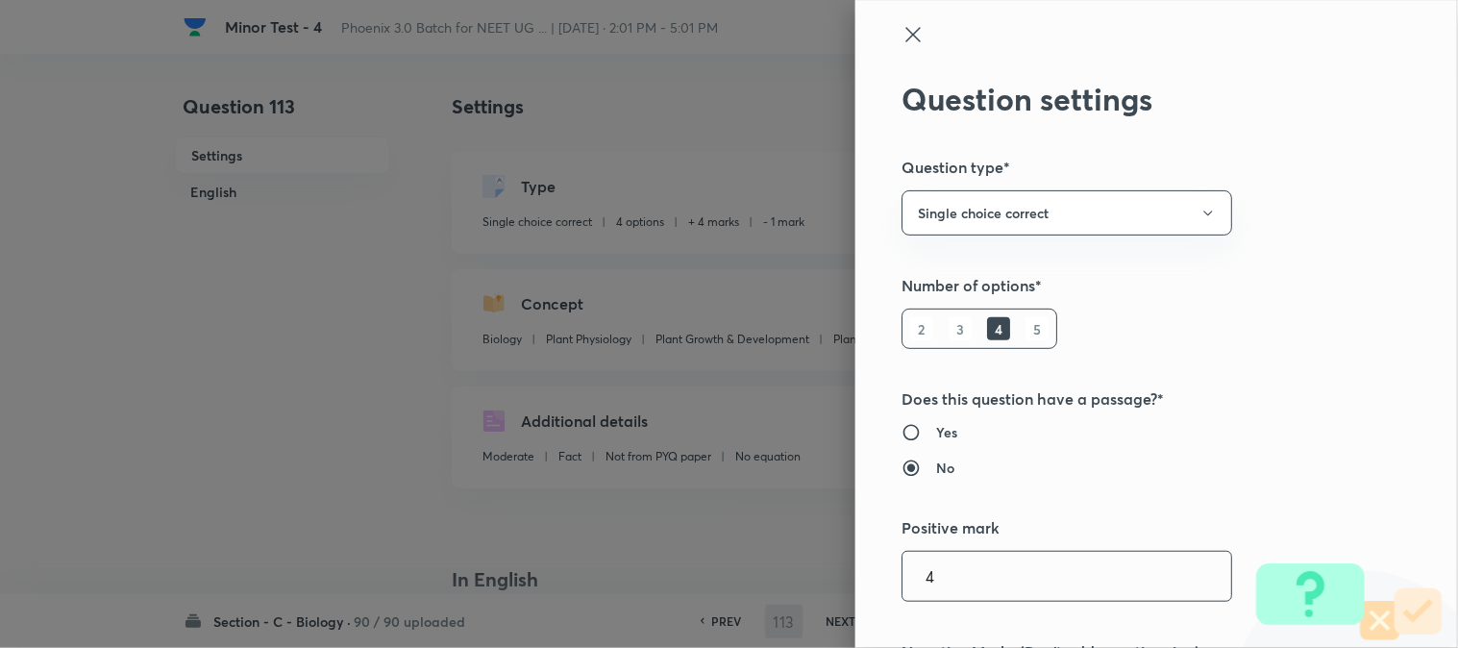
scroll to position [427, 0]
type input "114"
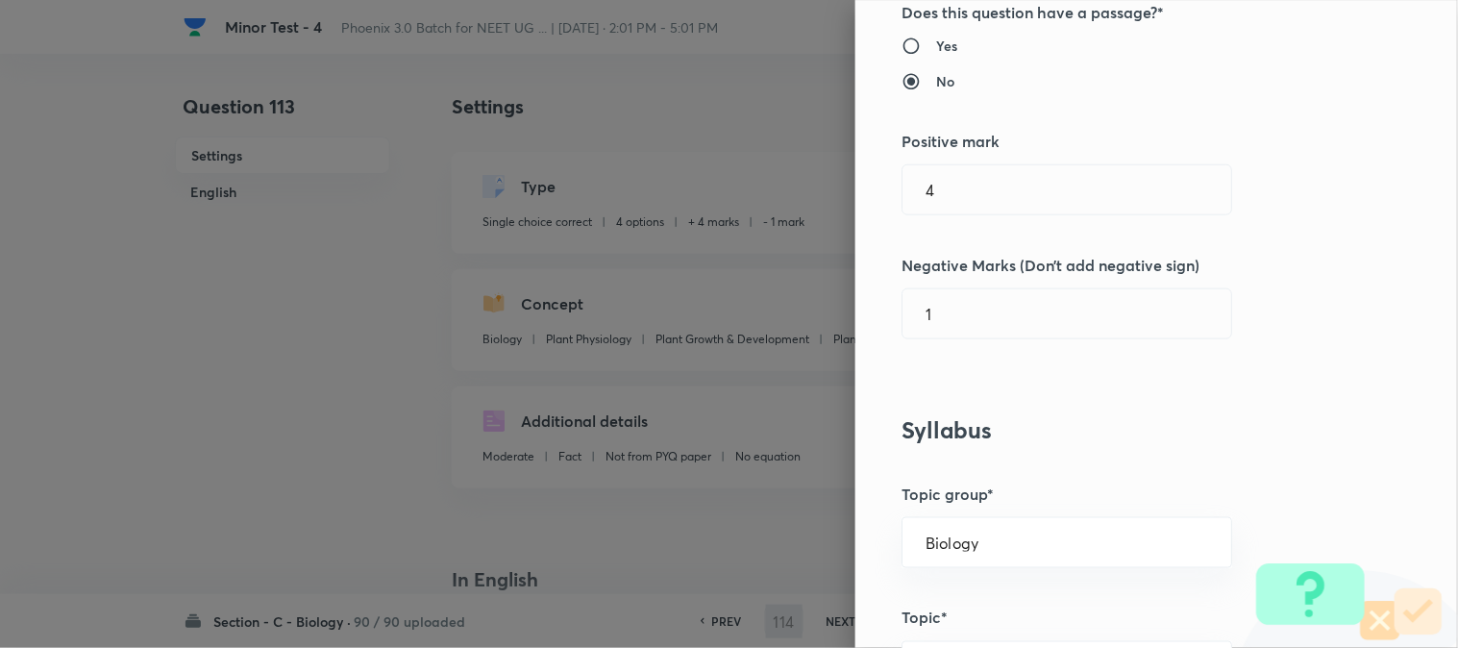
checkbox input "false"
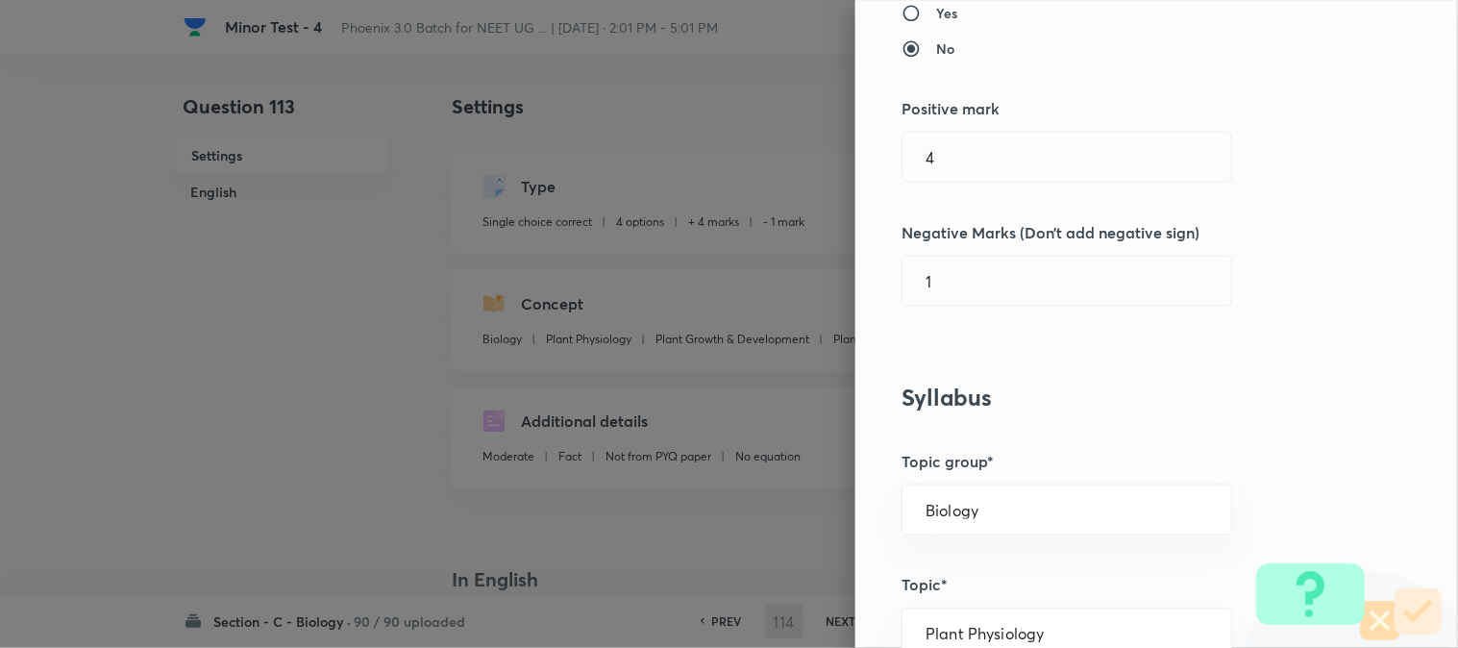
checkbox input "true"
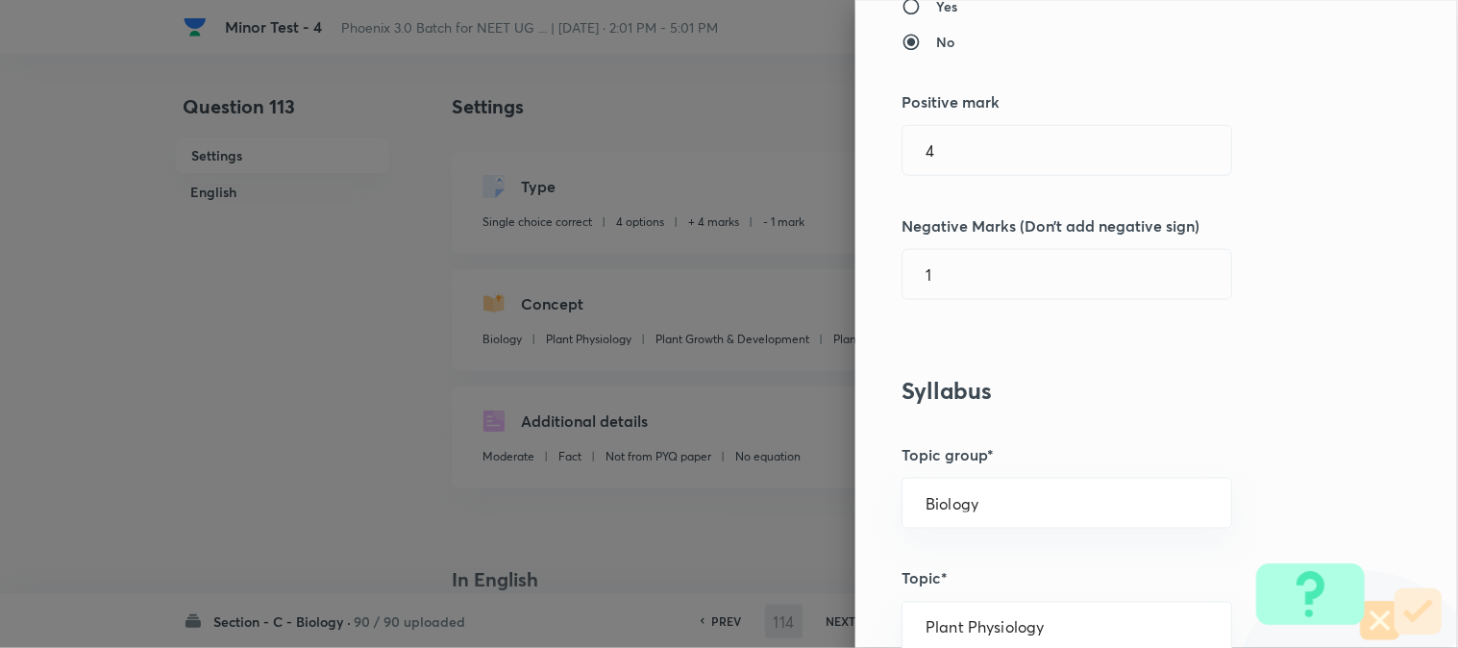
type input "1"
type input "0"
click at [973, 168] on input "1" at bounding box center [1067, 149] width 329 height 49
click at [949, 266] on input "0" at bounding box center [1067, 273] width 329 height 49
type input "1"
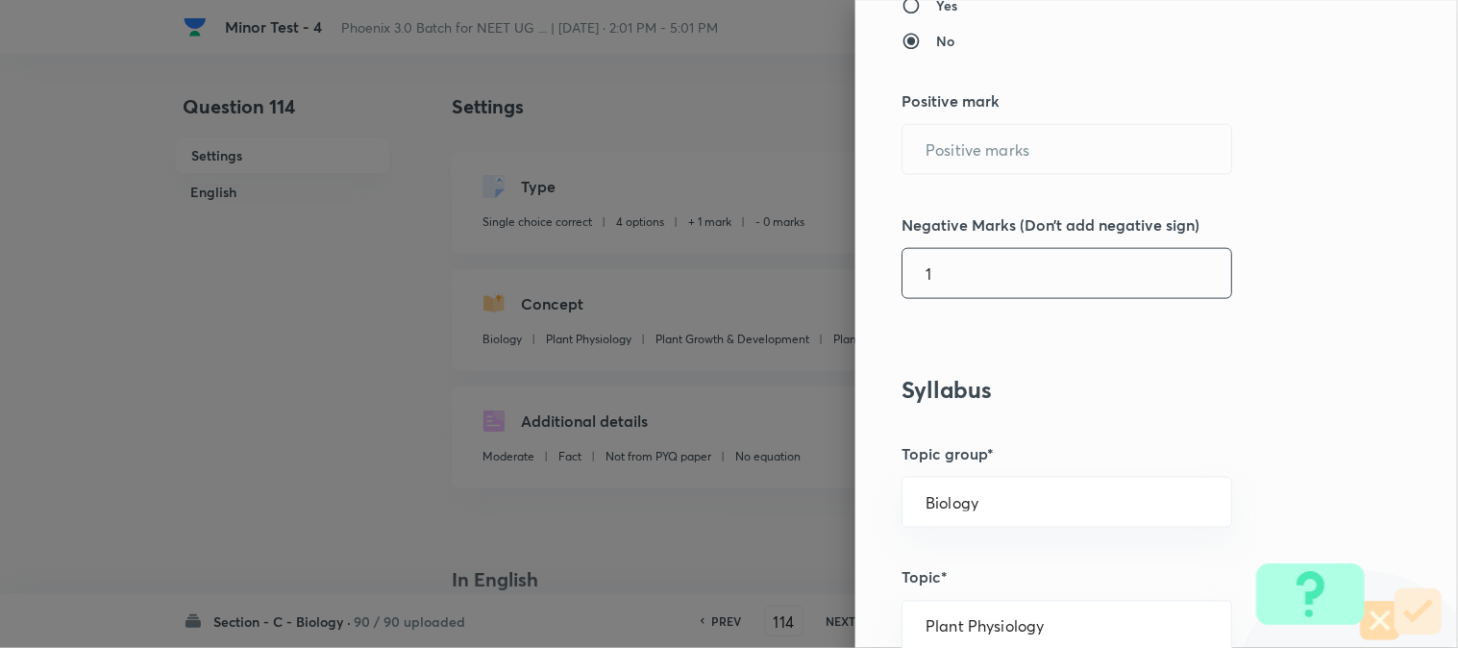
type input "4"
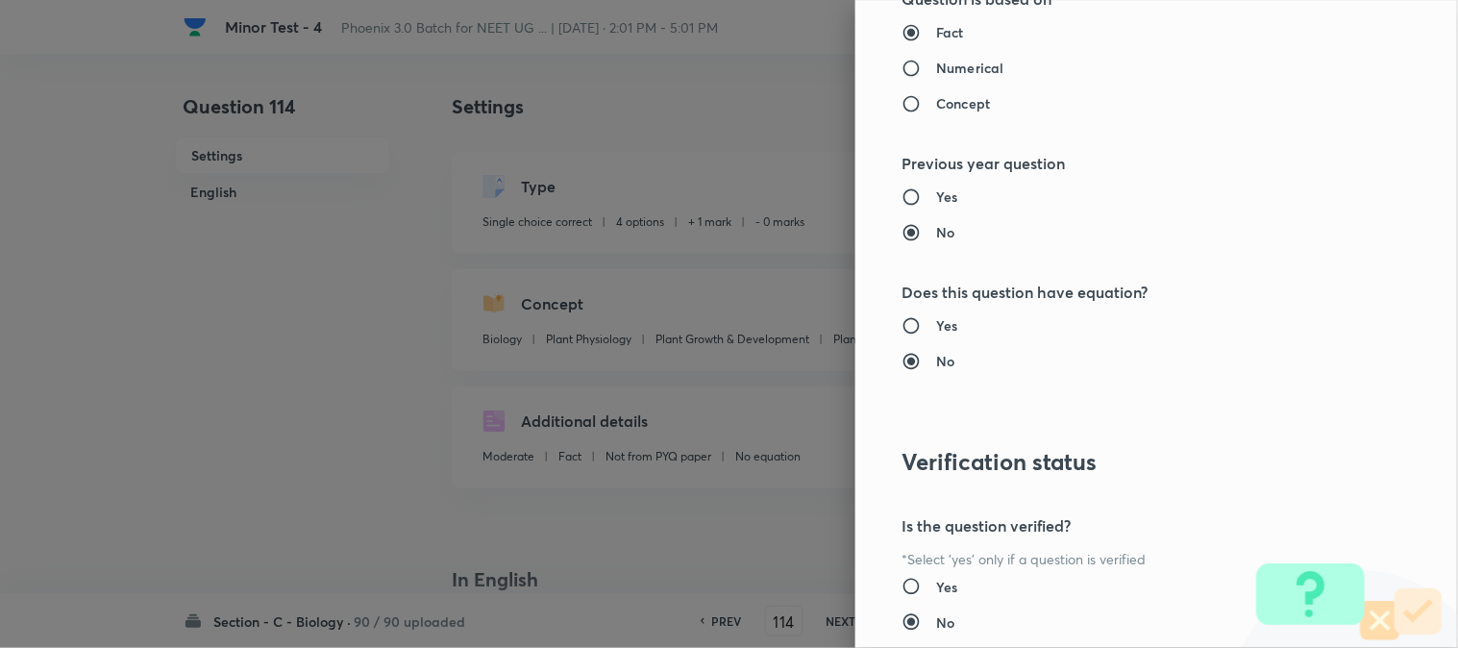
scroll to position [1972, 0]
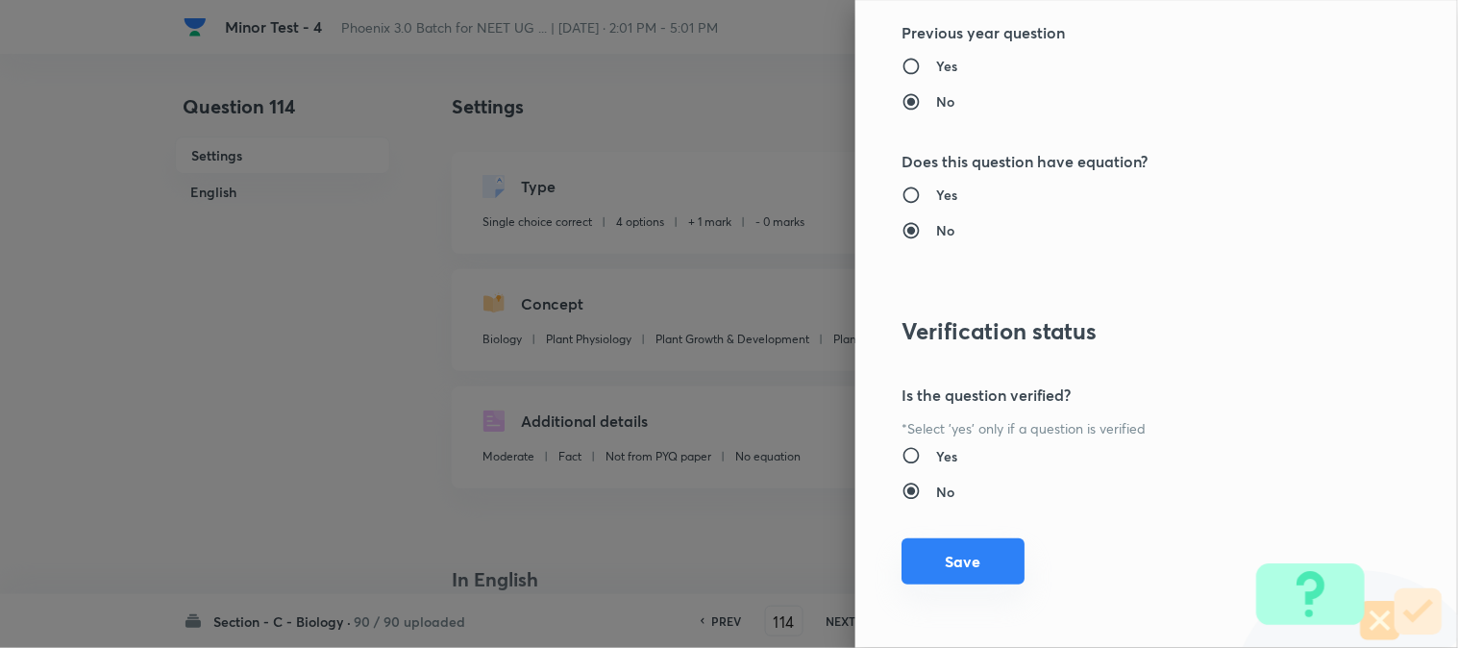
type input "1"
click at [957, 573] on button "Save" at bounding box center [963, 561] width 123 height 46
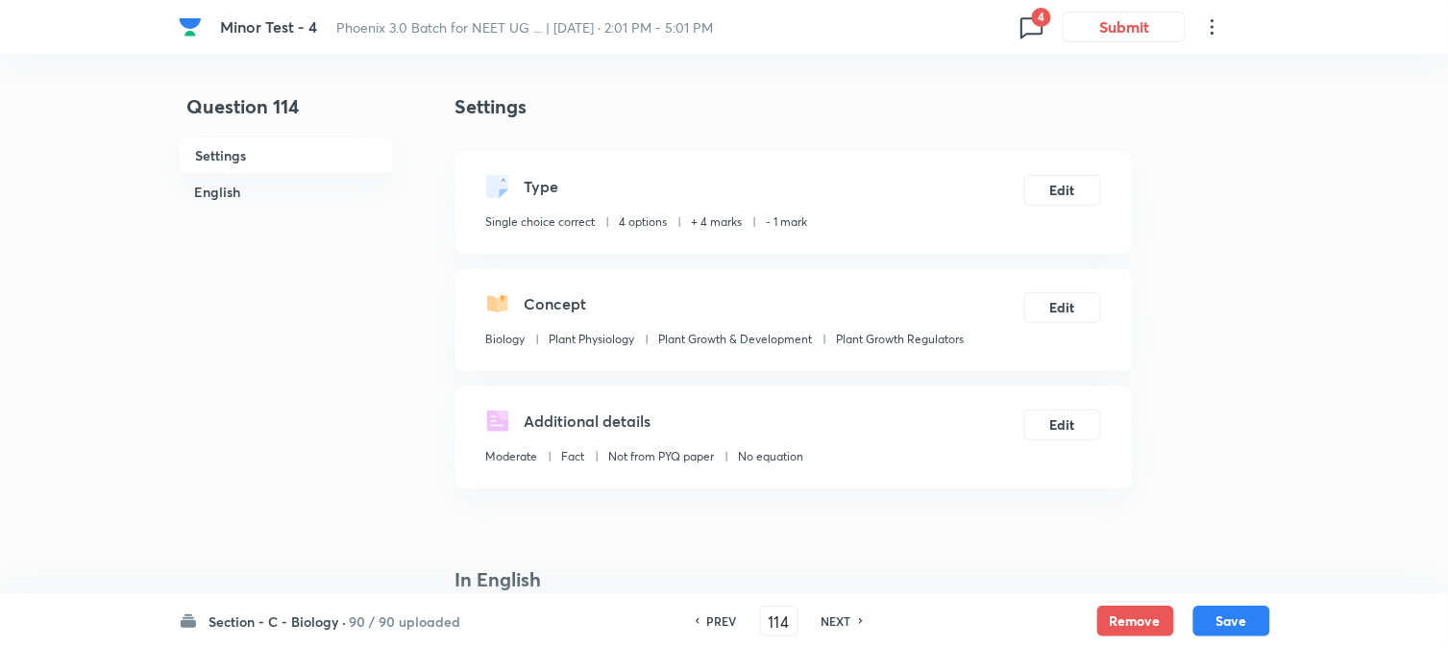
drag, startPoint x: 1225, startPoint y: 616, endPoint x: 1211, endPoint y: 567, distance: 51.1
click at [1225, 615] on button "Save" at bounding box center [1232, 621] width 77 height 31
click at [1074, 195] on button "Edit" at bounding box center [1063, 188] width 77 height 31
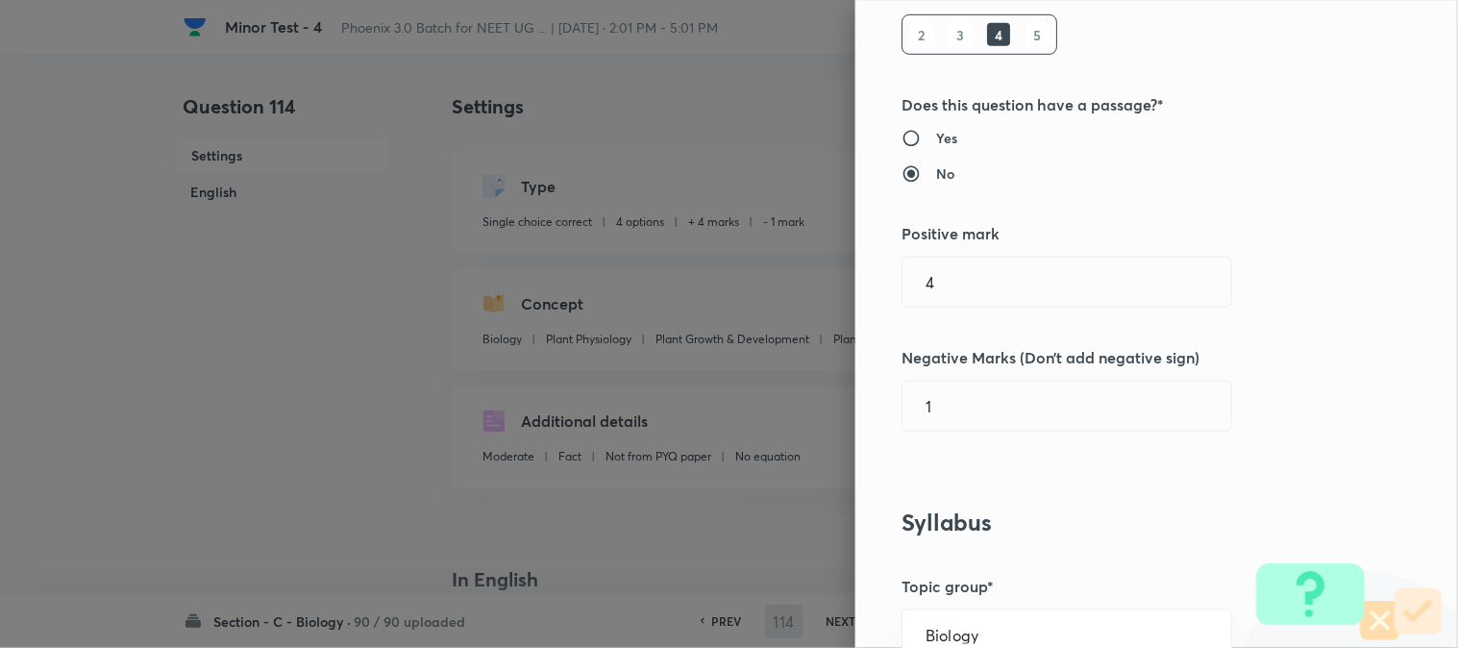
scroll to position [427, 0]
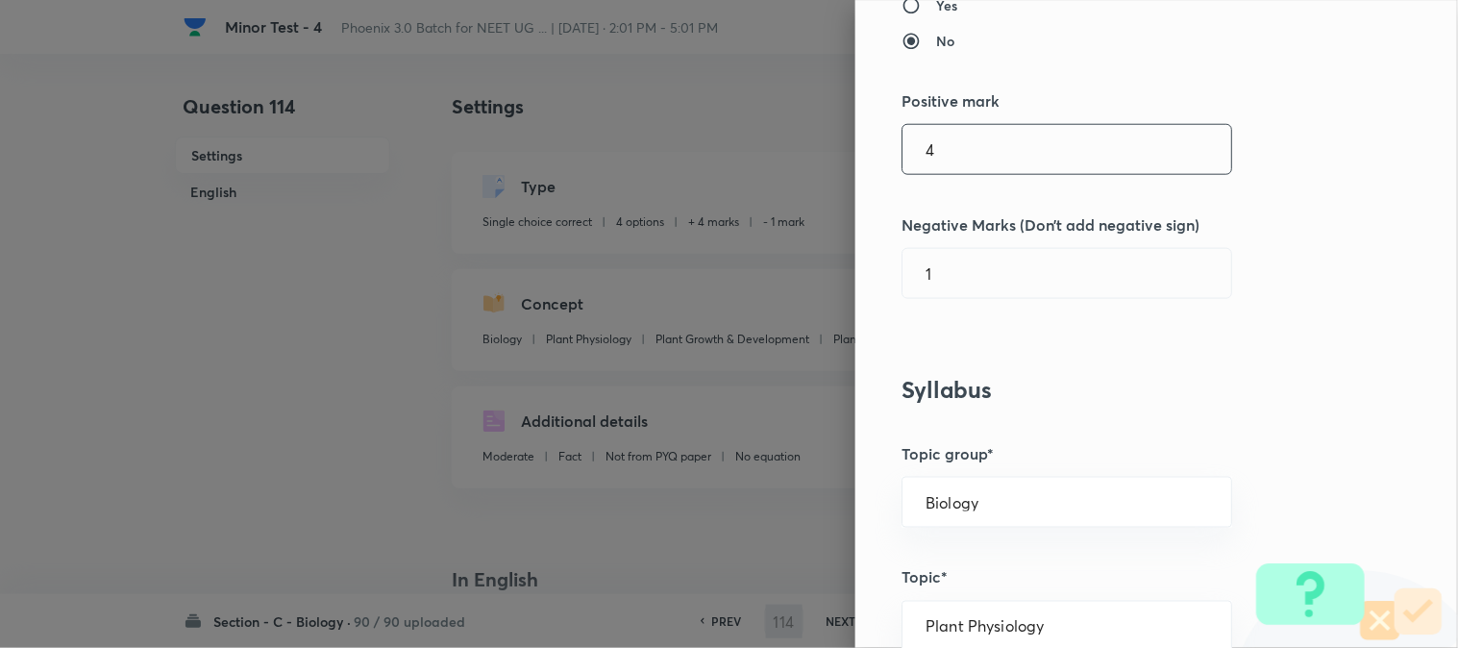
type input "115"
checkbox input "true"
type input "1"
type input "0"
click at [950, 160] on input "1" at bounding box center [1067, 149] width 329 height 49
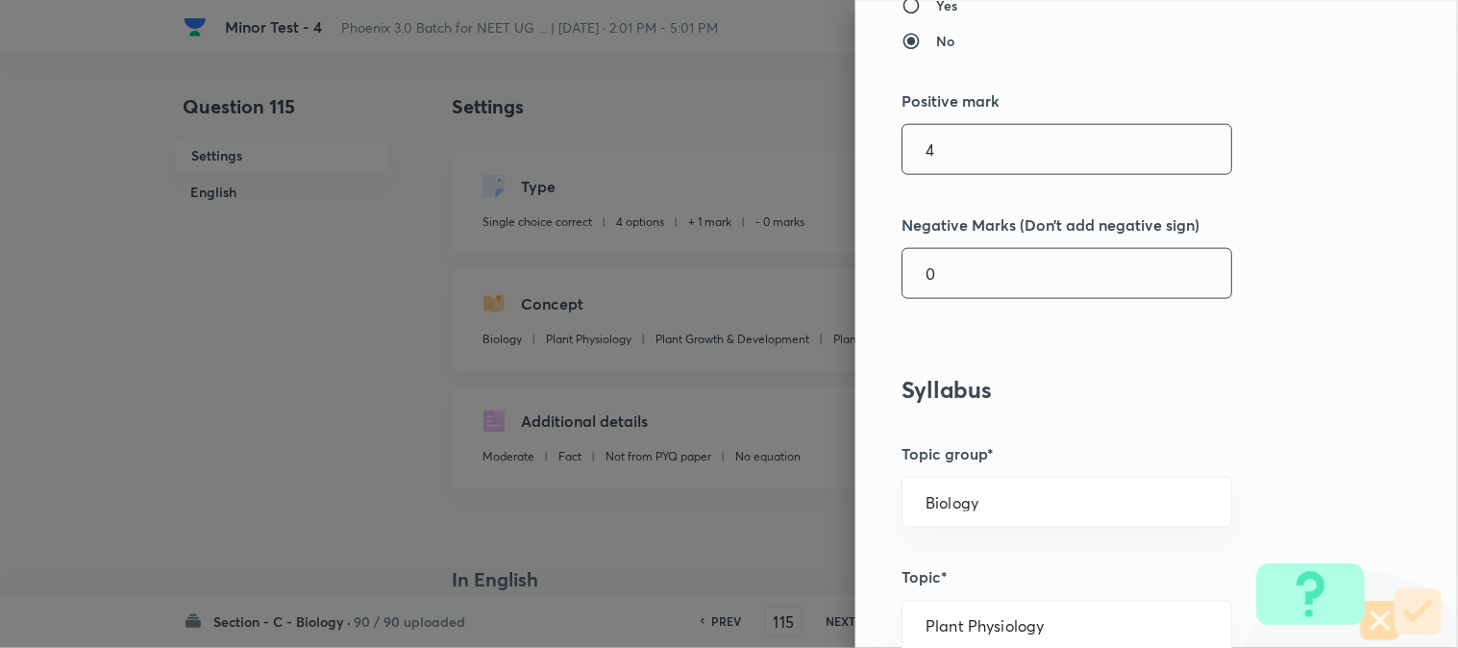
type input "4"
click at [949, 295] on input "0" at bounding box center [1067, 273] width 329 height 49
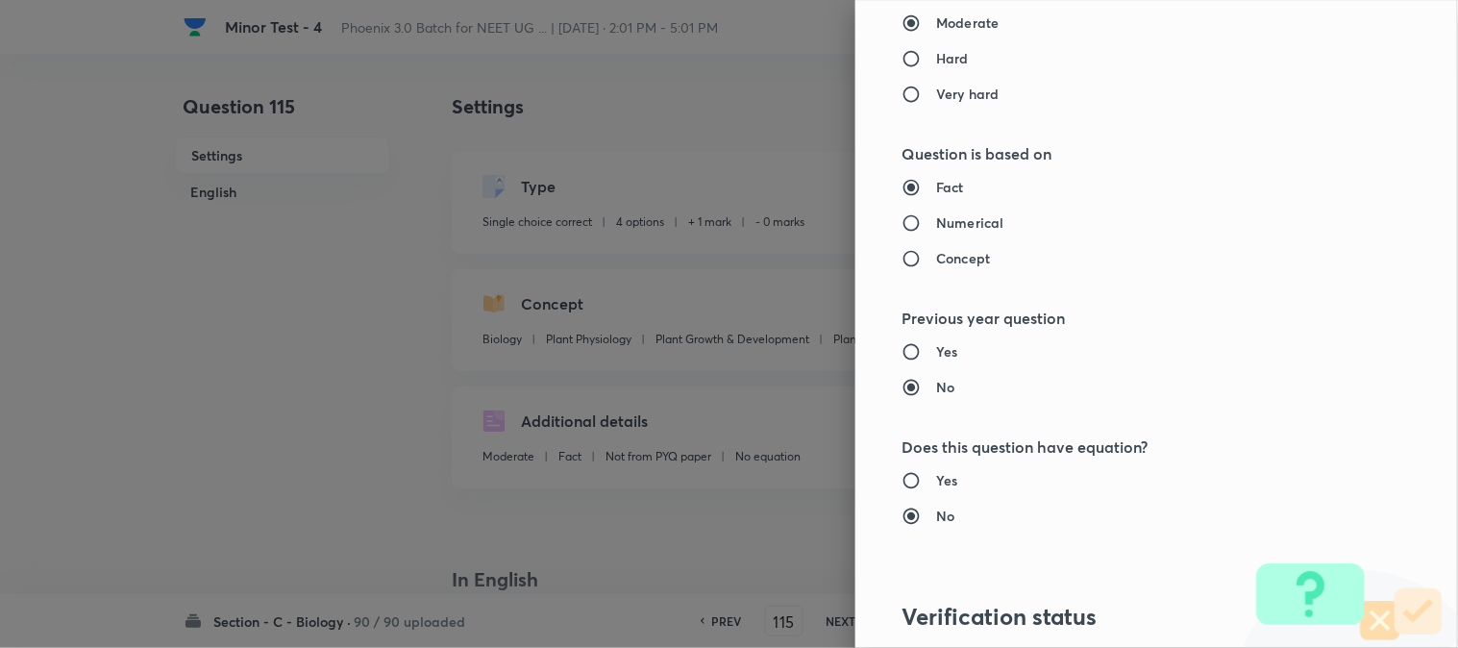
scroll to position [1972, 0]
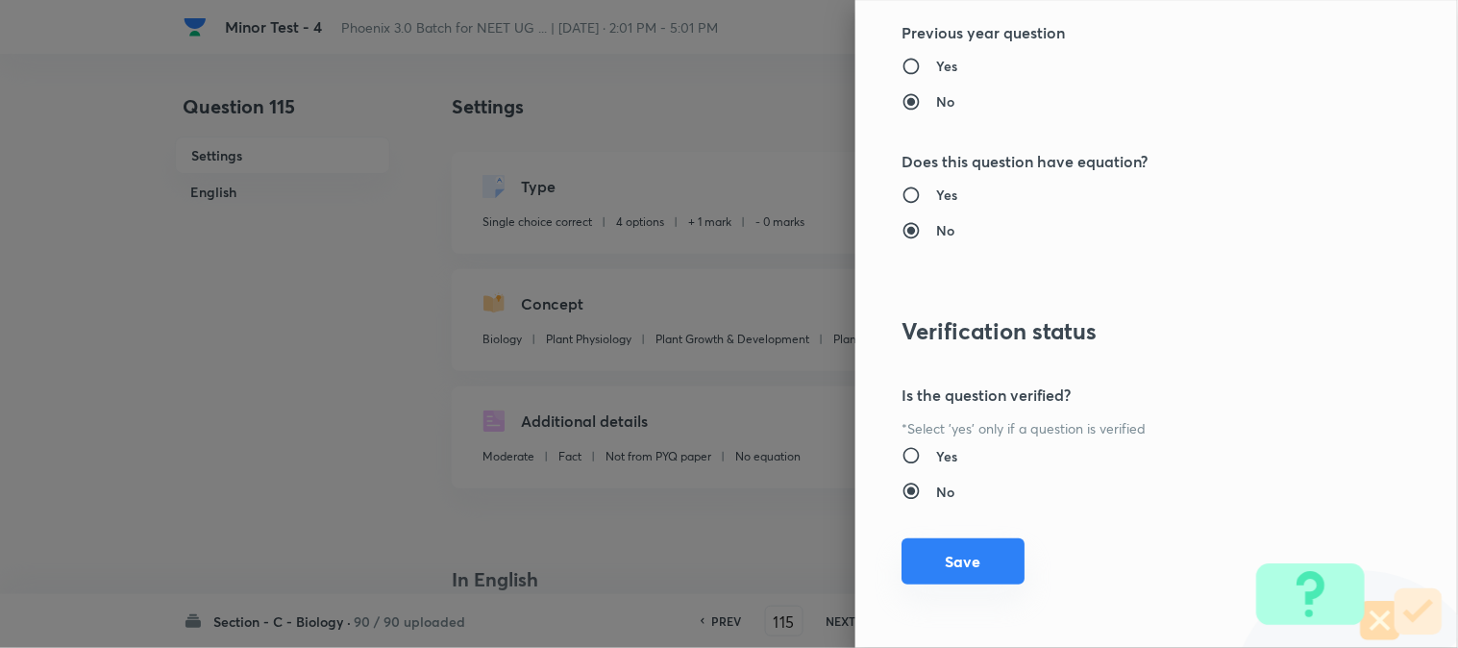
type input "1"
click at [978, 567] on button "Save" at bounding box center [963, 561] width 123 height 46
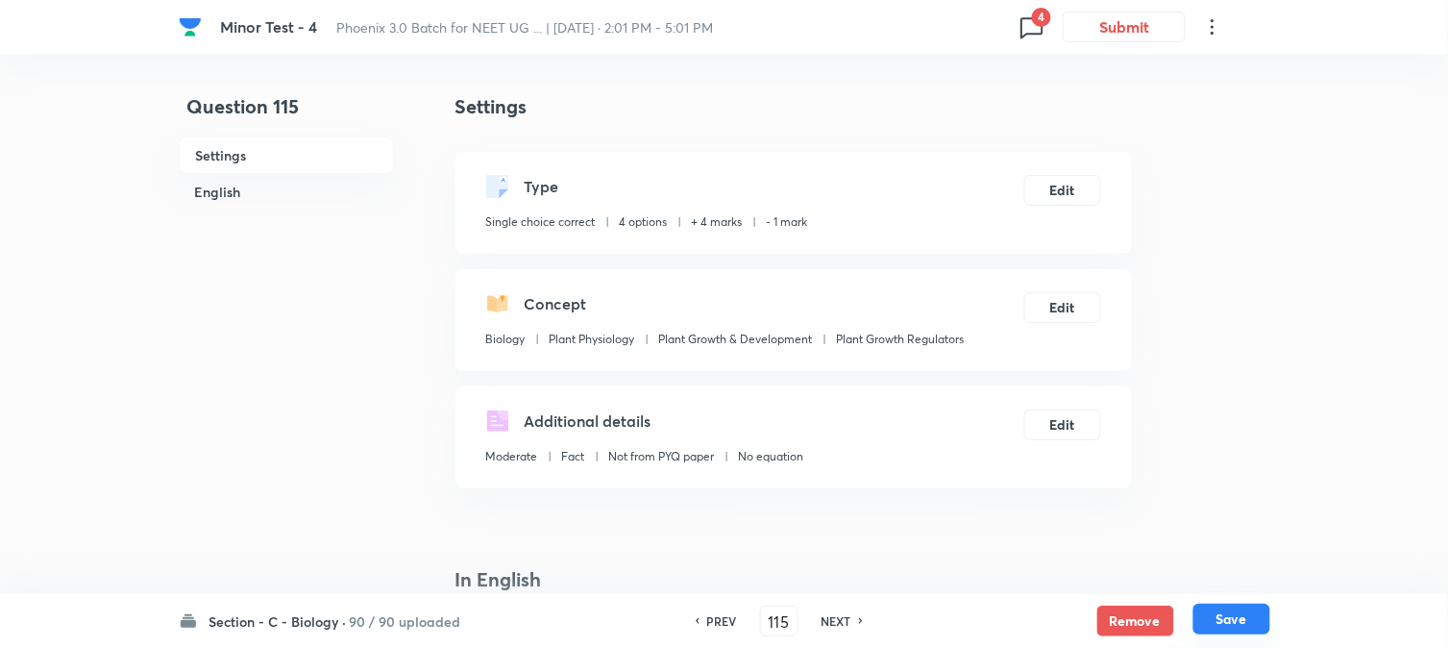
click at [1227, 611] on button "Save" at bounding box center [1232, 619] width 77 height 31
click at [1071, 194] on button "Edit" at bounding box center [1063, 188] width 77 height 31
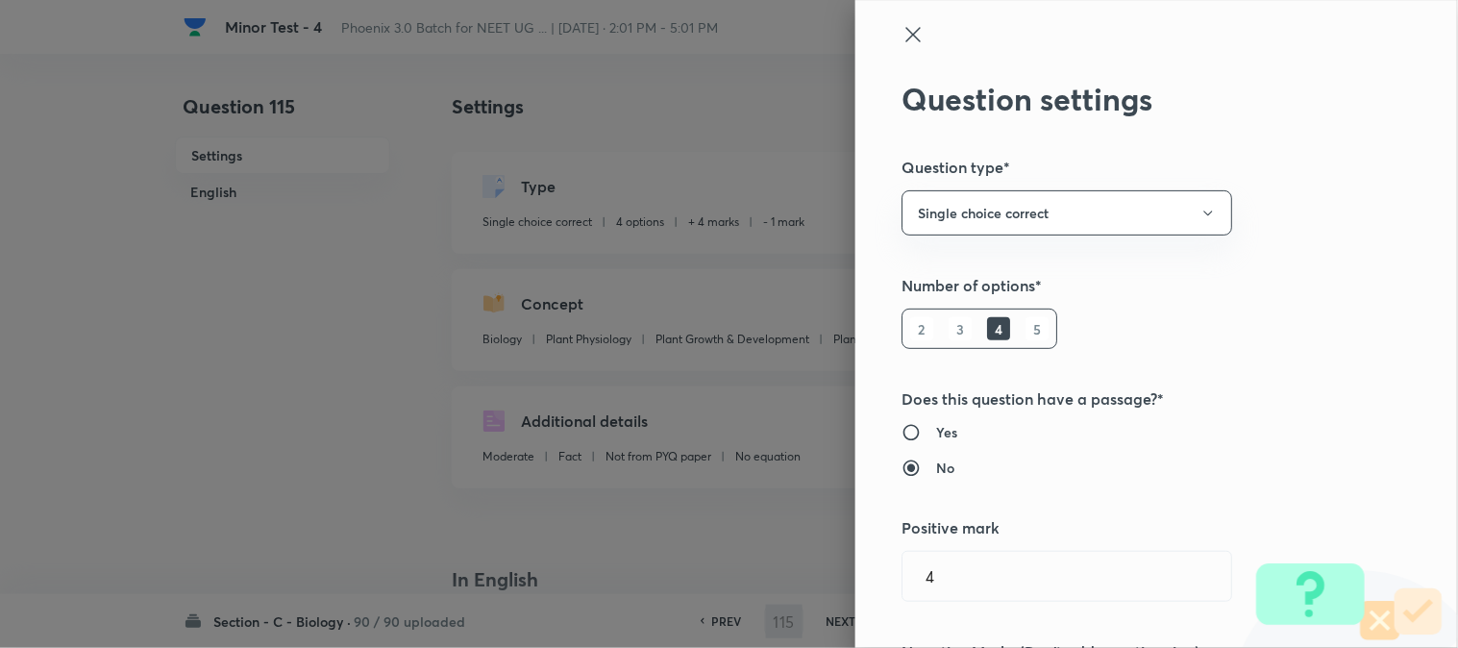
type input "116"
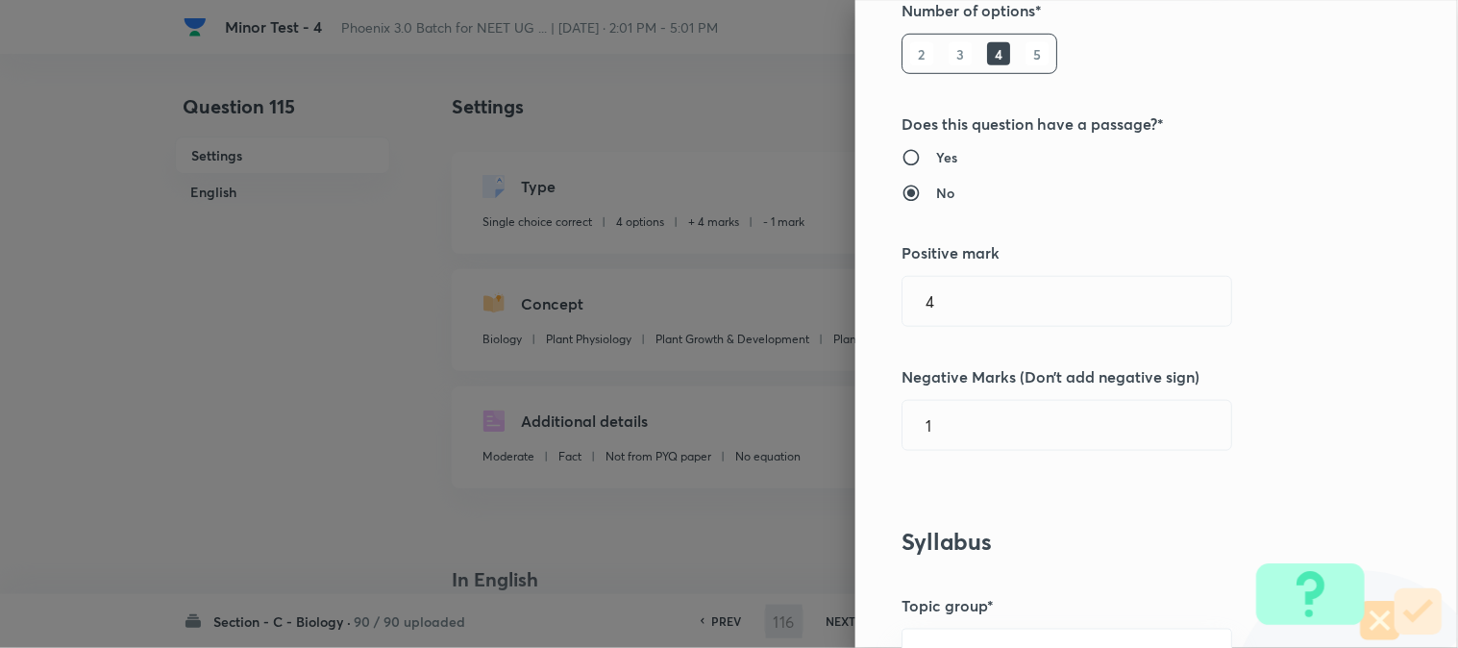
checkbox input "false"
checkbox input "true"
type input "1"
type input "0"
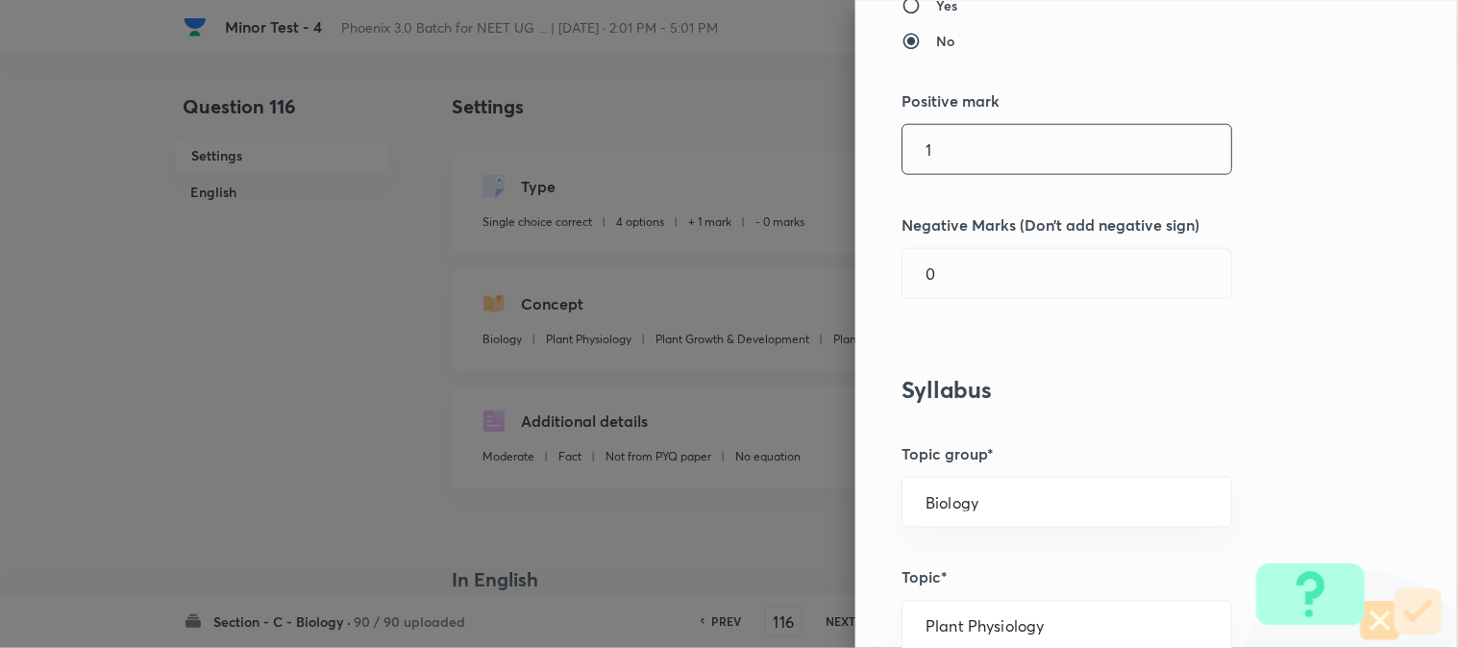
click at [955, 161] on input "1" at bounding box center [1067, 149] width 329 height 49
type input "4"
click at [953, 280] on input "0" at bounding box center [1067, 273] width 329 height 49
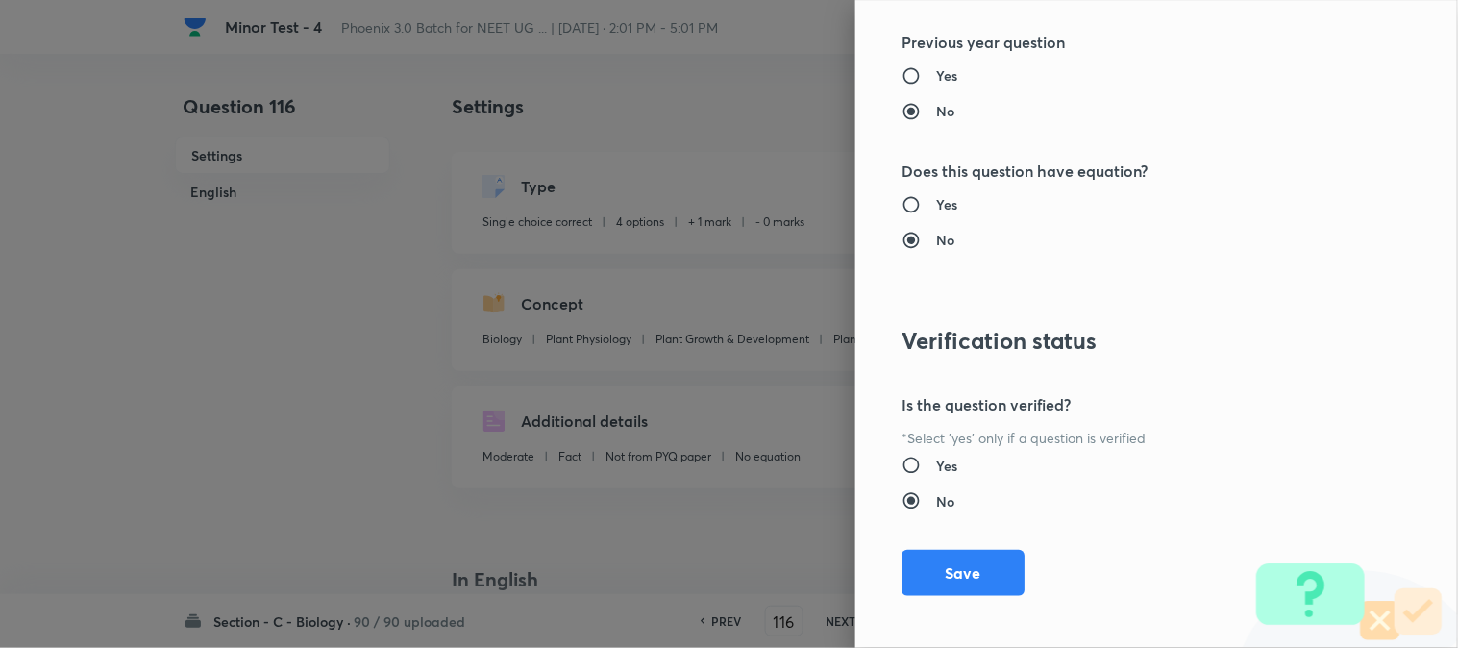
scroll to position [1972, 0]
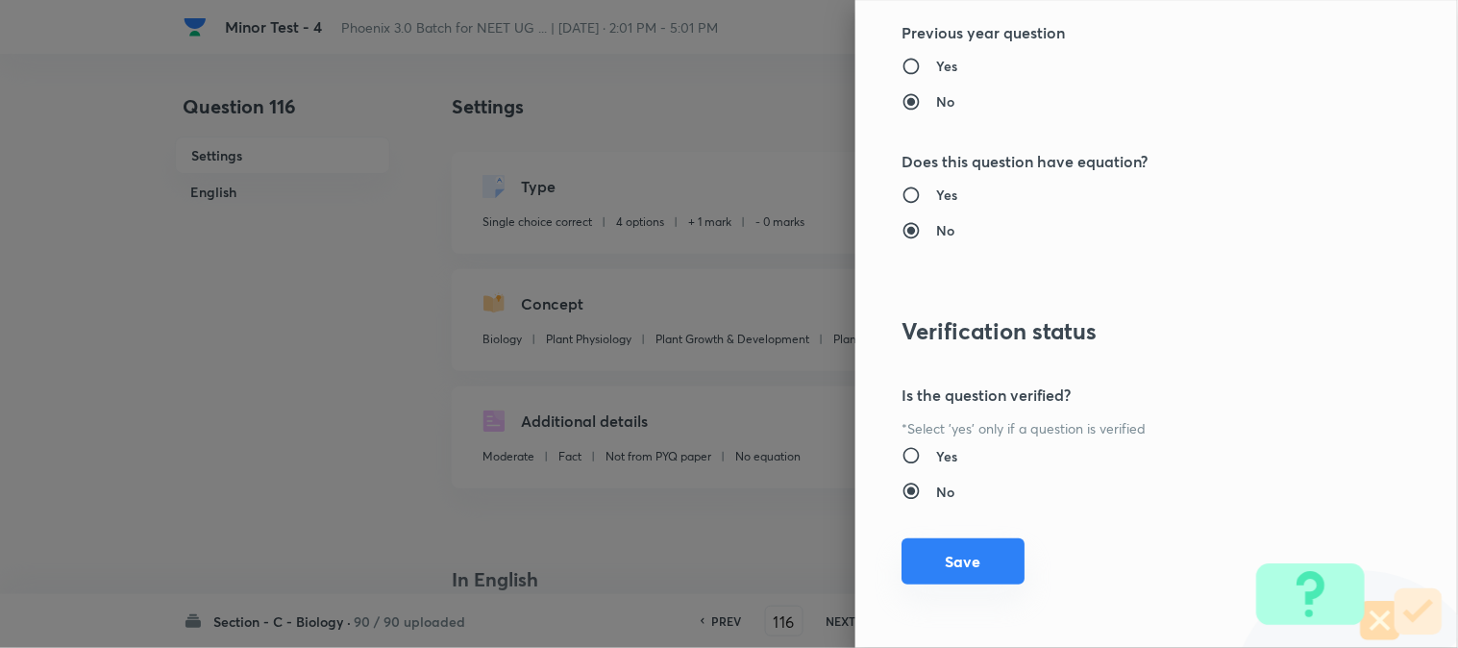
type input "1"
click at [962, 568] on button "Save" at bounding box center [963, 561] width 123 height 46
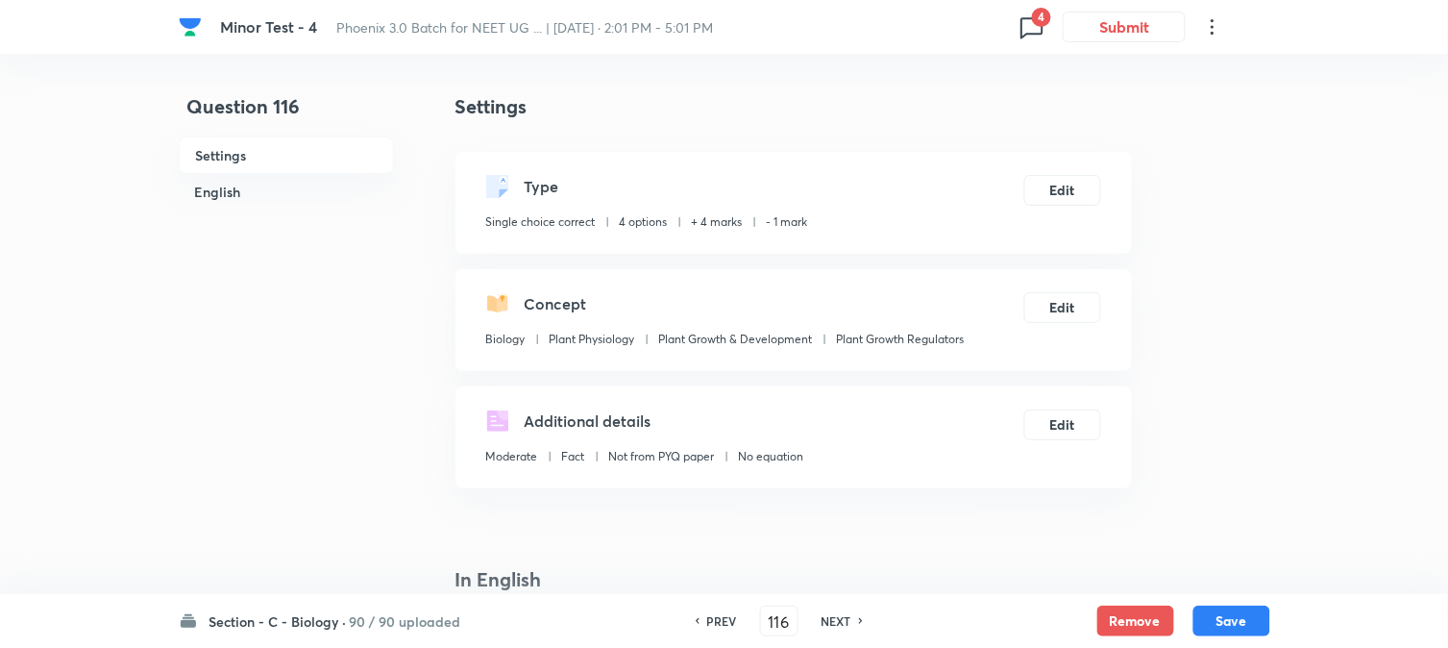
drag, startPoint x: 1225, startPoint y: 616, endPoint x: 1202, endPoint y: 553, distance: 67.2
click at [1226, 616] on button "Save" at bounding box center [1232, 621] width 77 height 31
click at [1093, 184] on button "Edit" at bounding box center [1063, 188] width 77 height 31
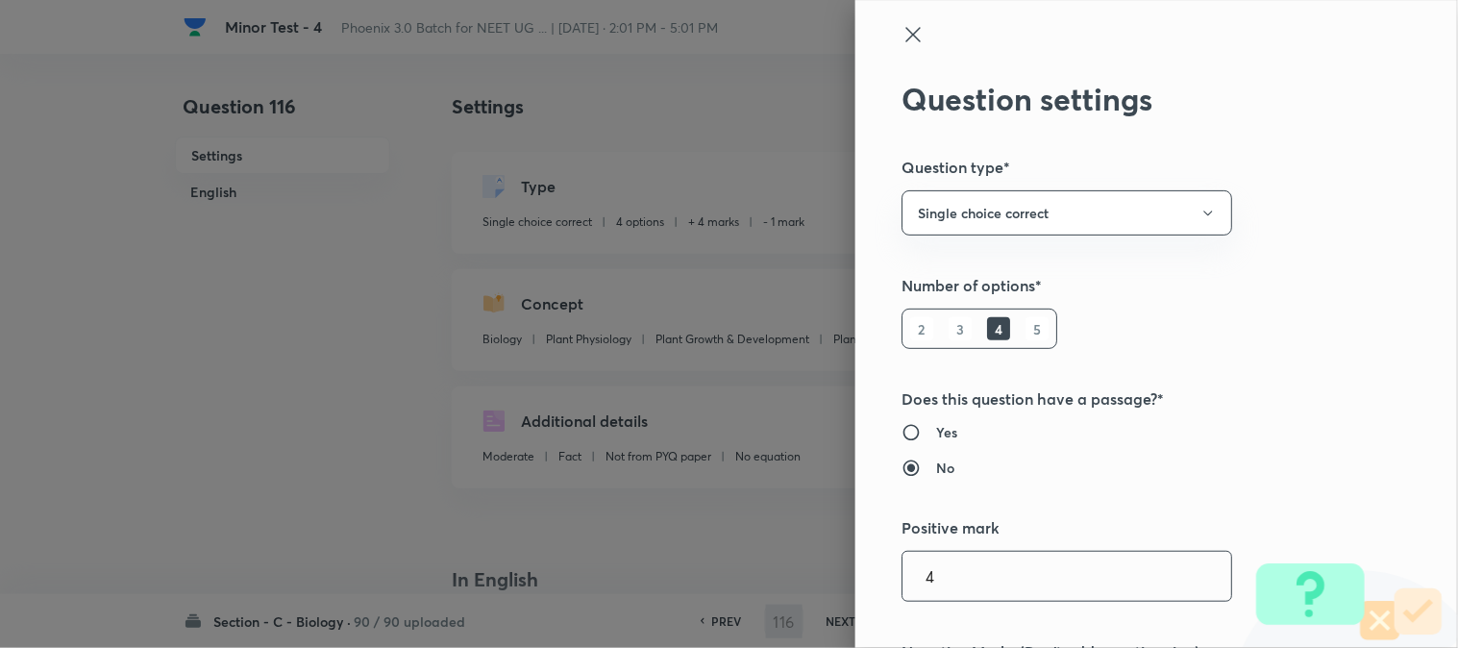
scroll to position [320, 0]
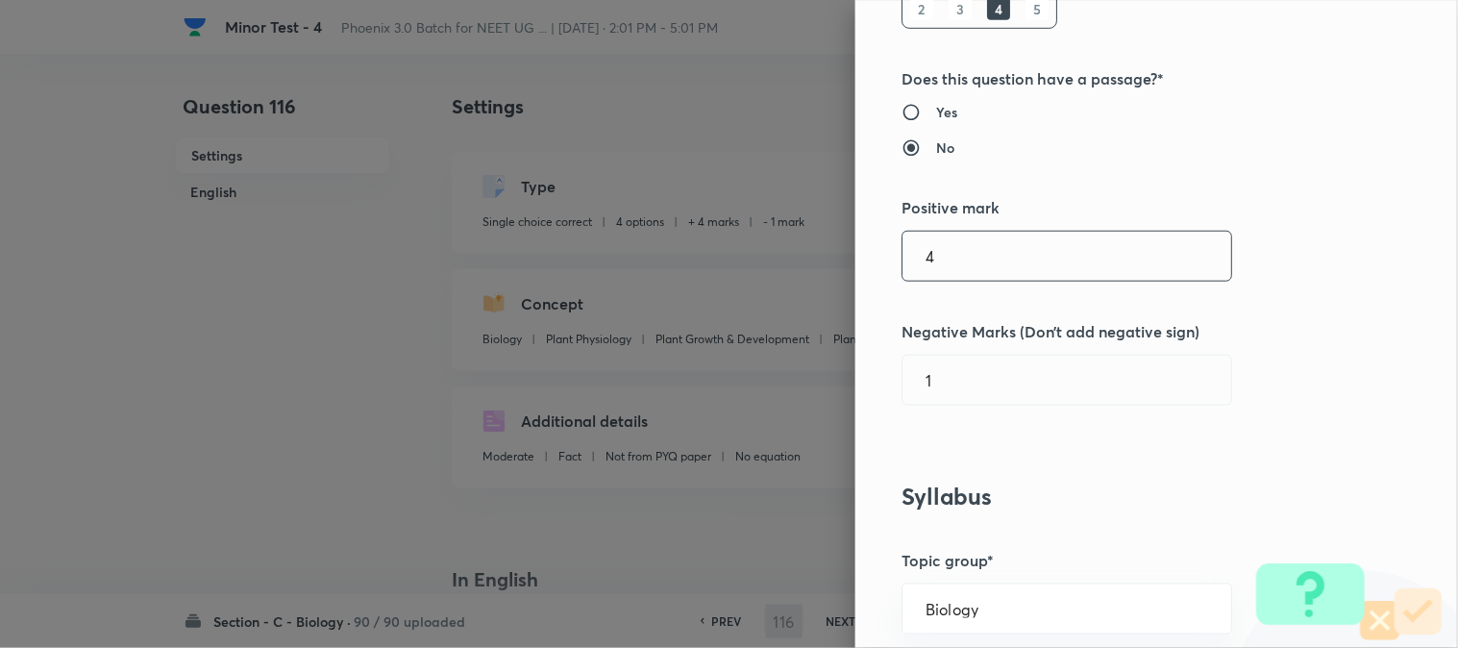
type input "117"
checkbox input "true"
type input "1"
type input "0"
click at [954, 260] on input "1" at bounding box center [1067, 256] width 329 height 49
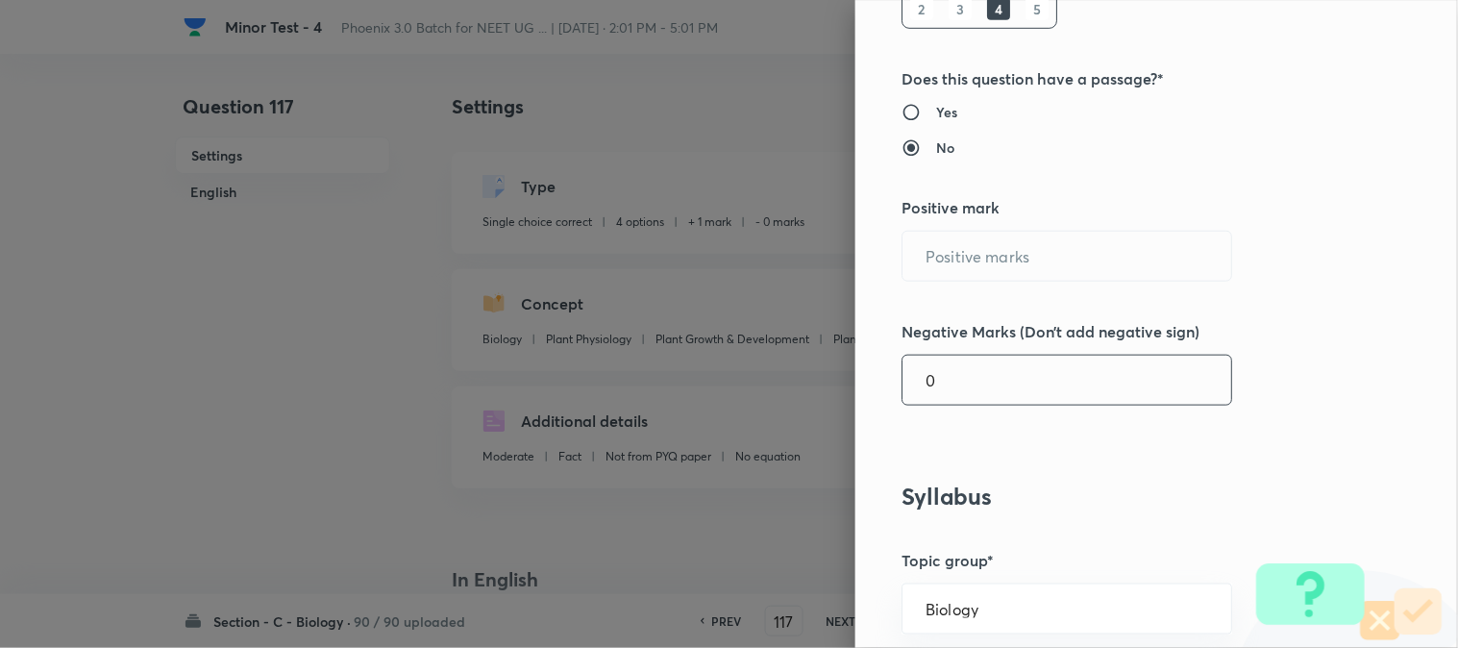
click at [948, 385] on input "0" at bounding box center [1067, 380] width 329 height 49
type input "1"
type input "4"
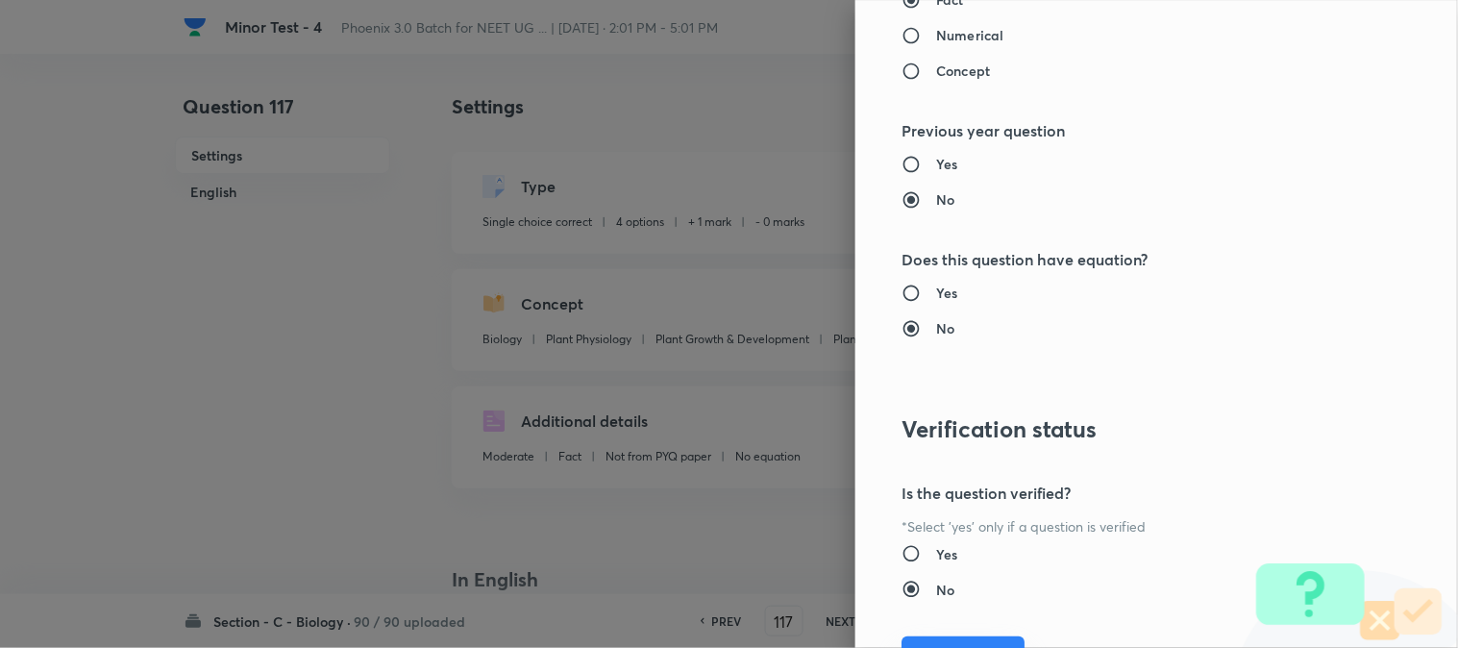
scroll to position [1972, 0]
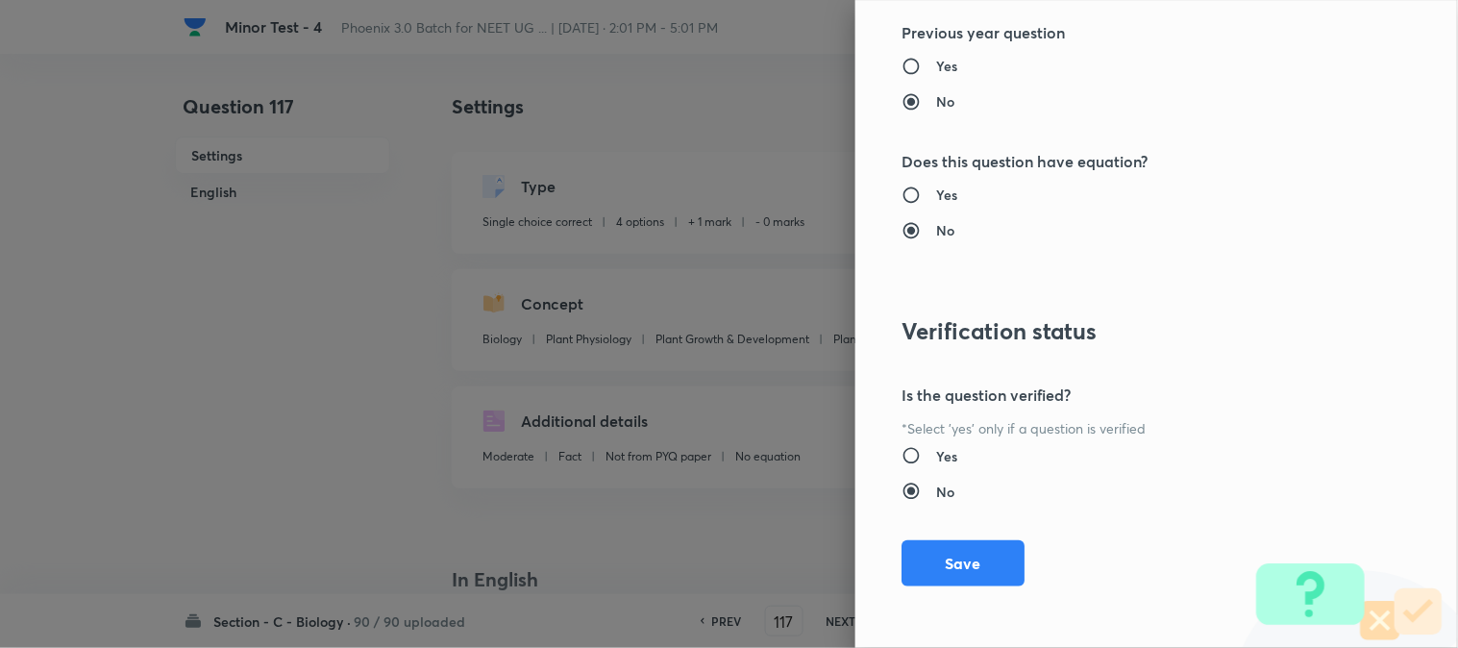
type input "1"
click at [973, 587] on div "Question settings Question type* Single choice correct Number of options* 2 3 4…" at bounding box center [1156, 324] width 603 height 648
click at [966, 555] on button "Save" at bounding box center [963, 561] width 123 height 46
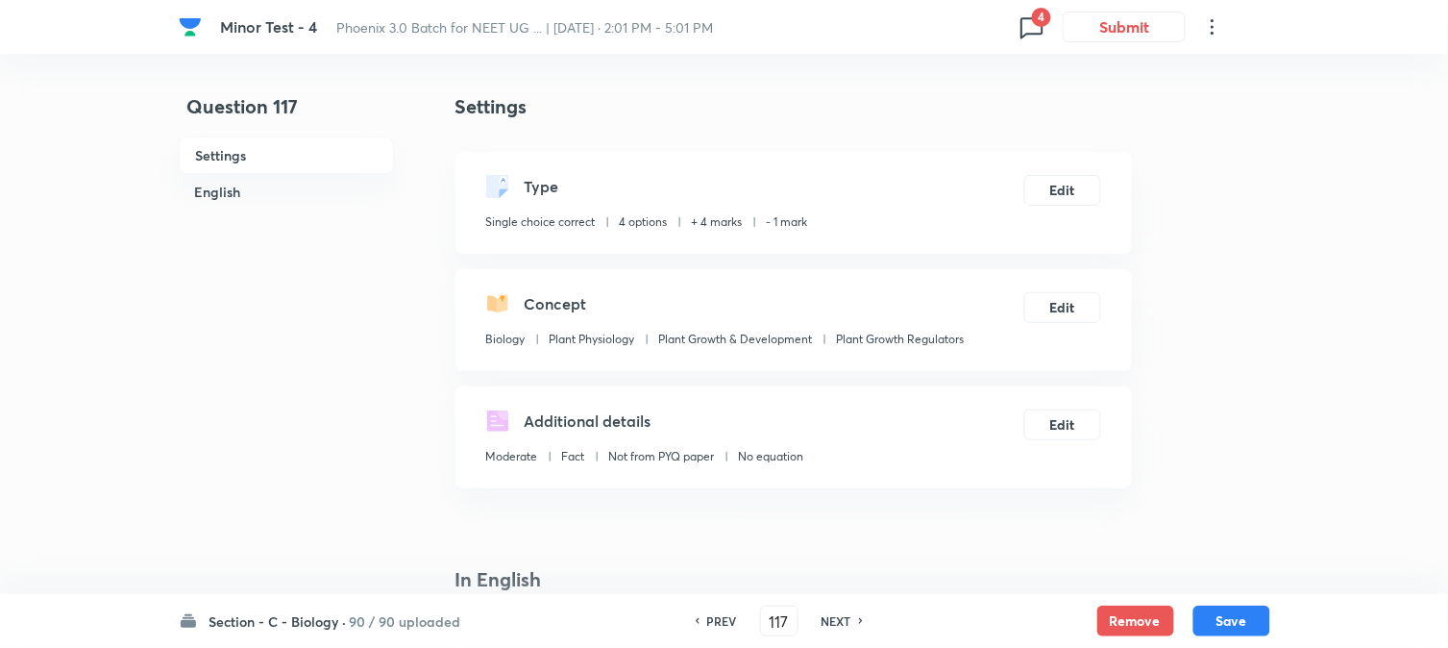
click at [1233, 619] on button "Save" at bounding box center [1232, 621] width 77 height 31
type input "118"
checkbox input "false"
click at [1081, 178] on button "Edit" at bounding box center [1063, 188] width 77 height 31
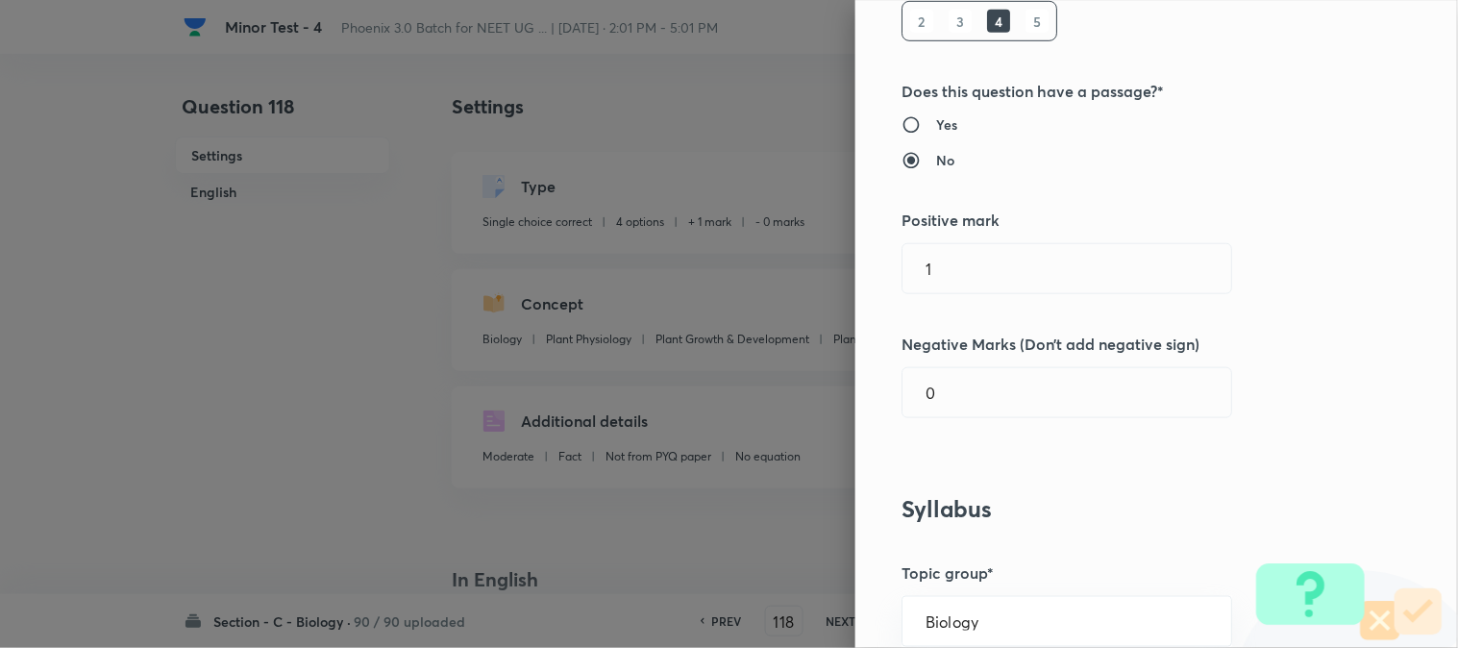
scroll to position [427, 0]
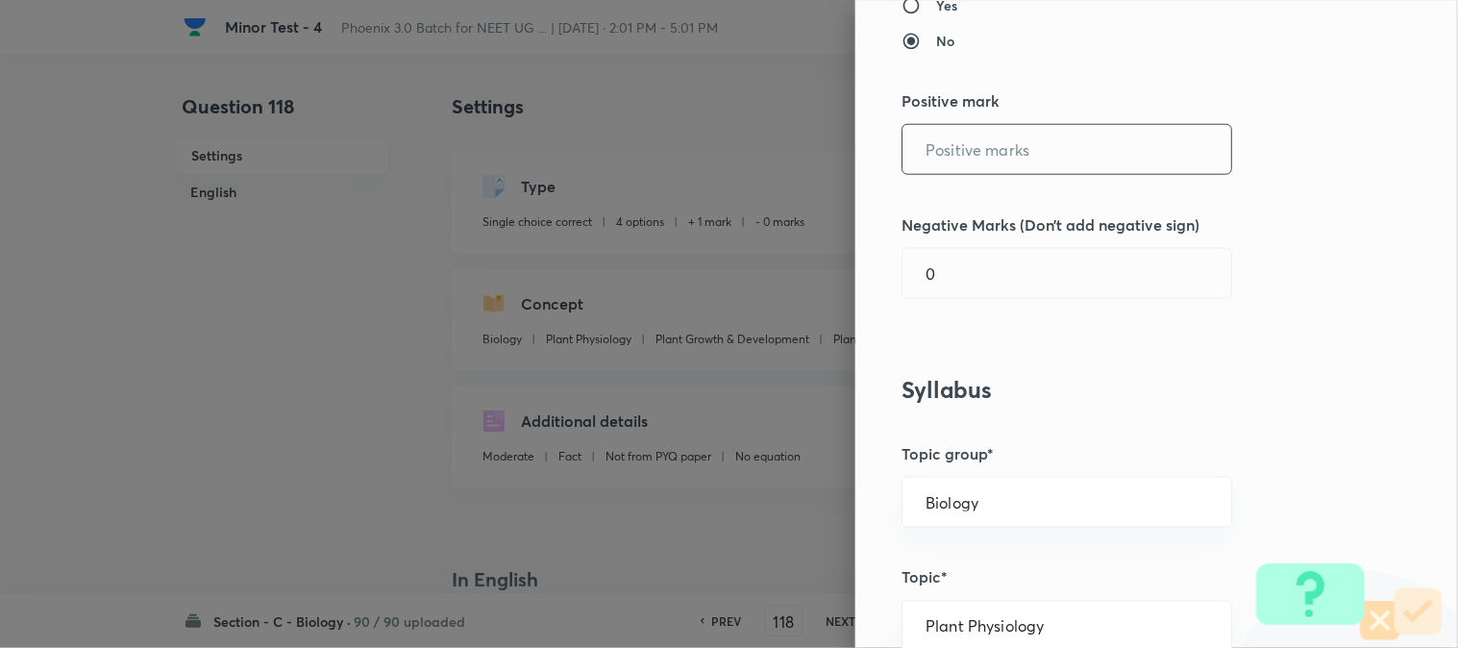
click at [953, 163] on input "text" at bounding box center [1067, 149] width 329 height 49
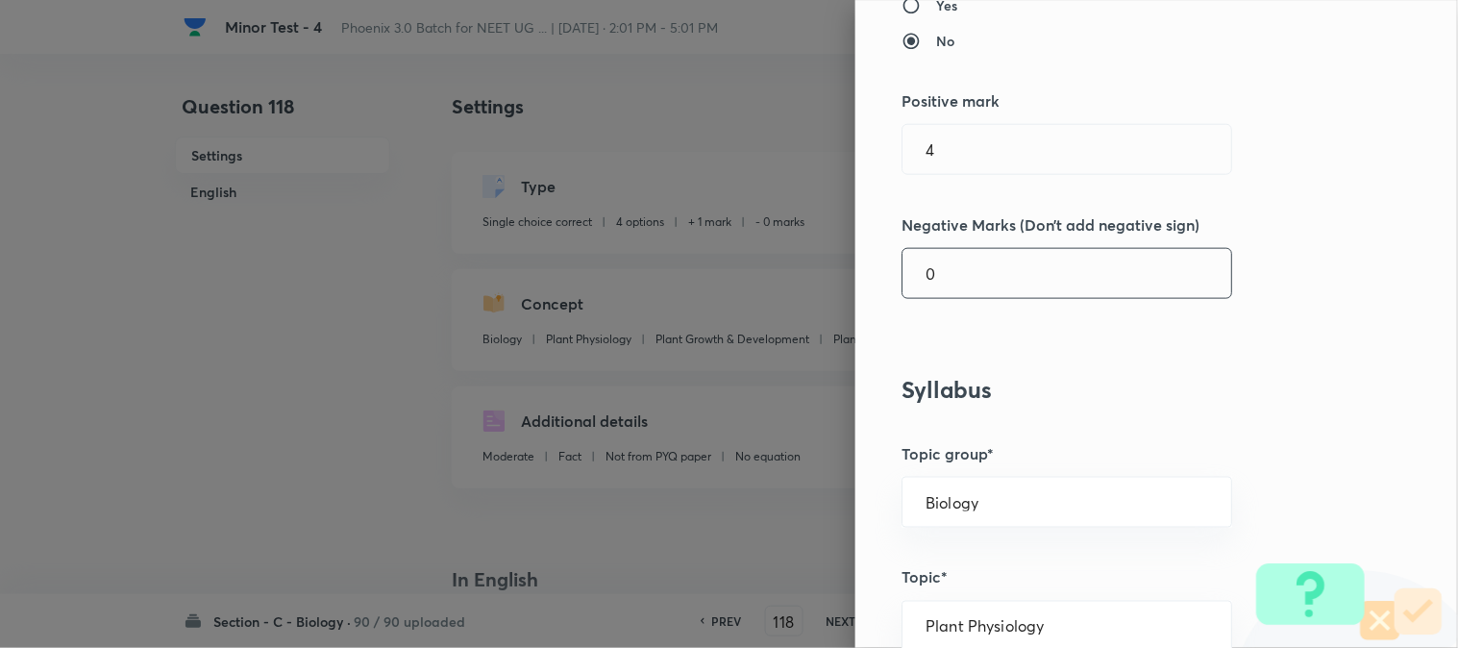
click at [953, 301] on div "Question settings Question type* Single choice correct Number of options* 2 3 4…" at bounding box center [1156, 324] width 603 height 648
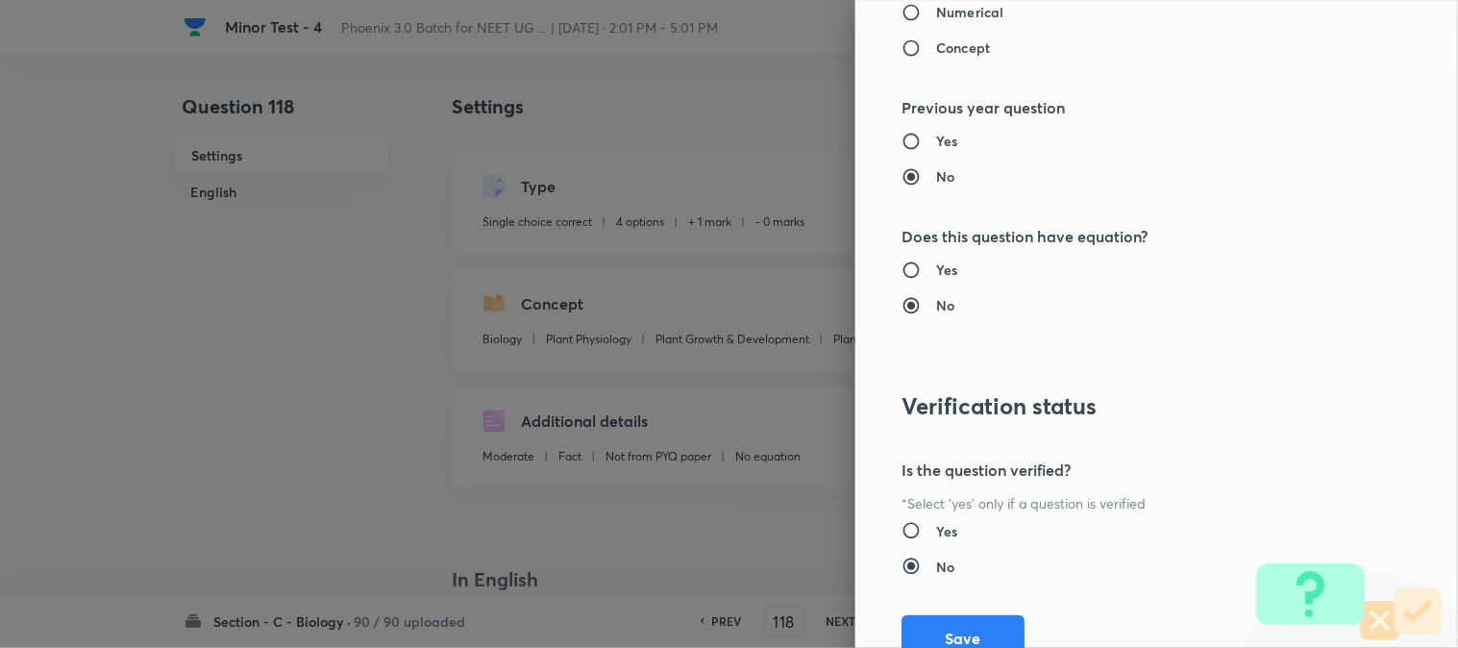
scroll to position [1972, 0]
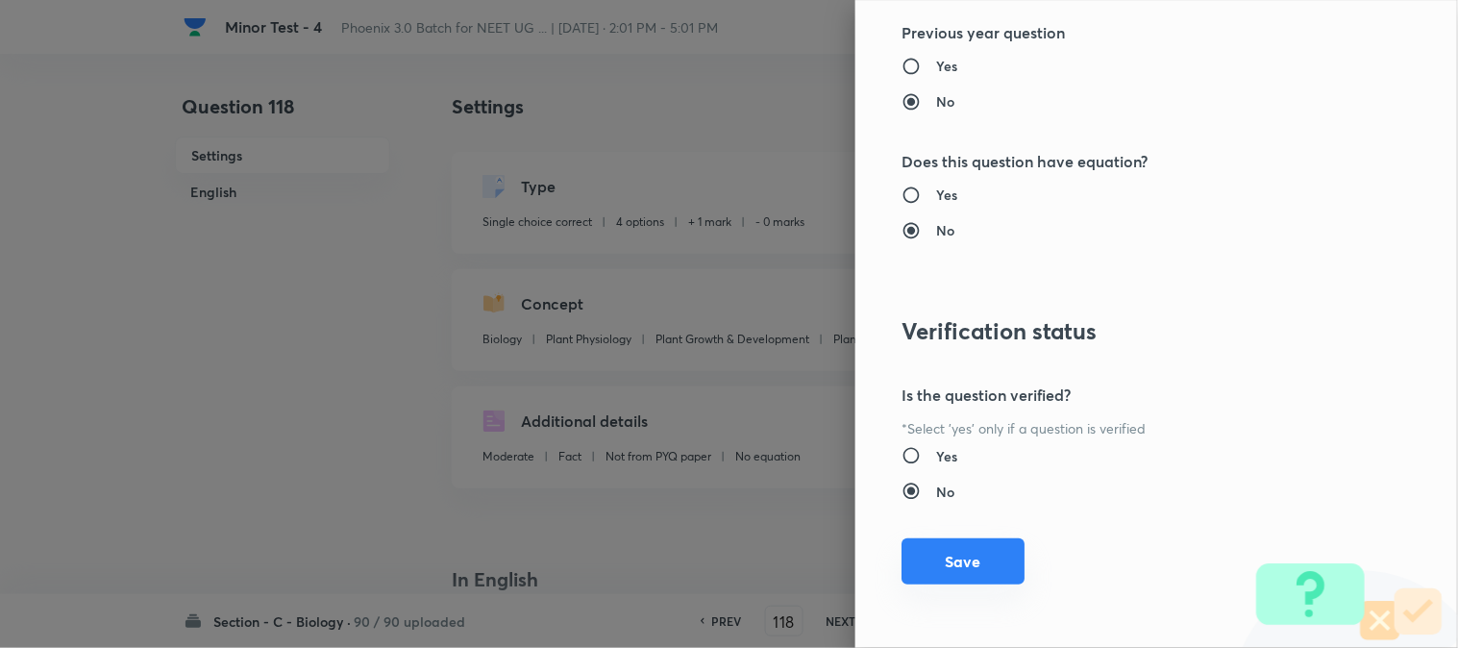
click at [957, 558] on button "Save" at bounding box center [963, 561] width 123 height 46
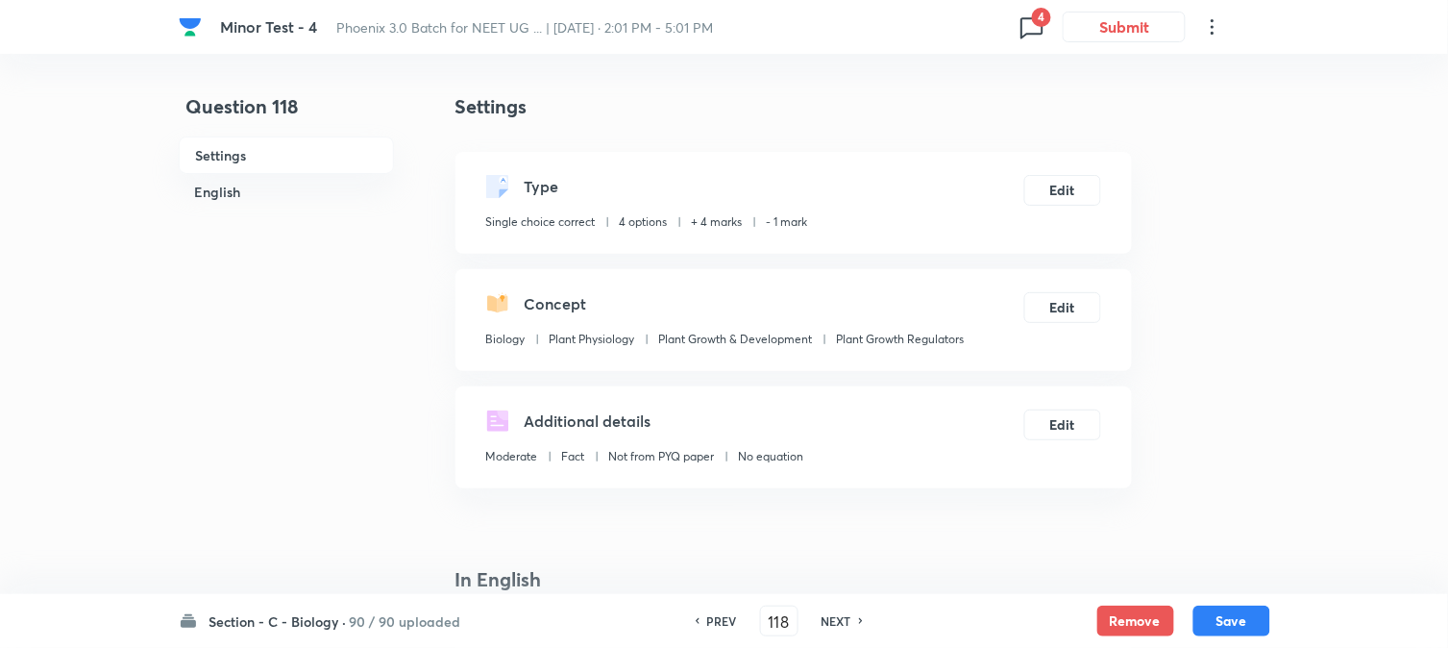
click at [1234, 621] on button "Save" at bounding box center [1232, 621] width 77 height 31
click at [1075, 190] on button "Edit" at bounding box center [1063, 188] width 77 height 31
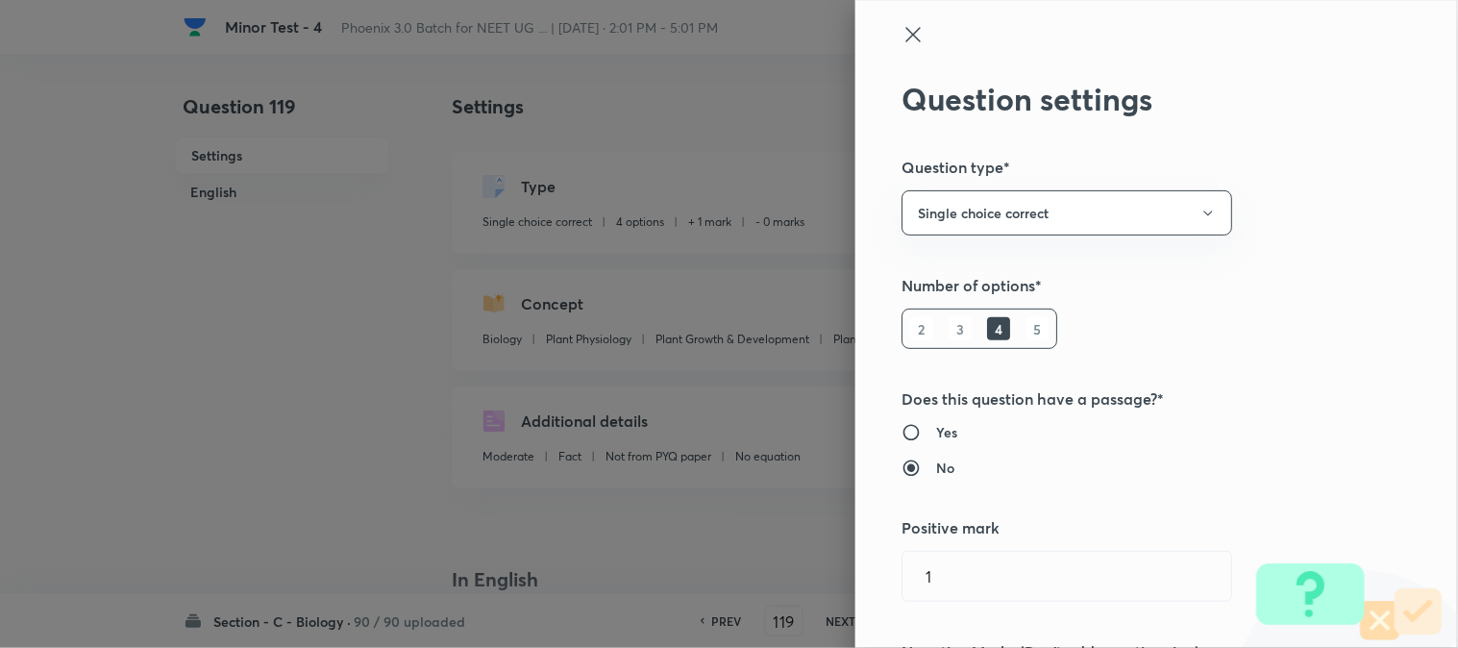
scroll to position [533, 0]
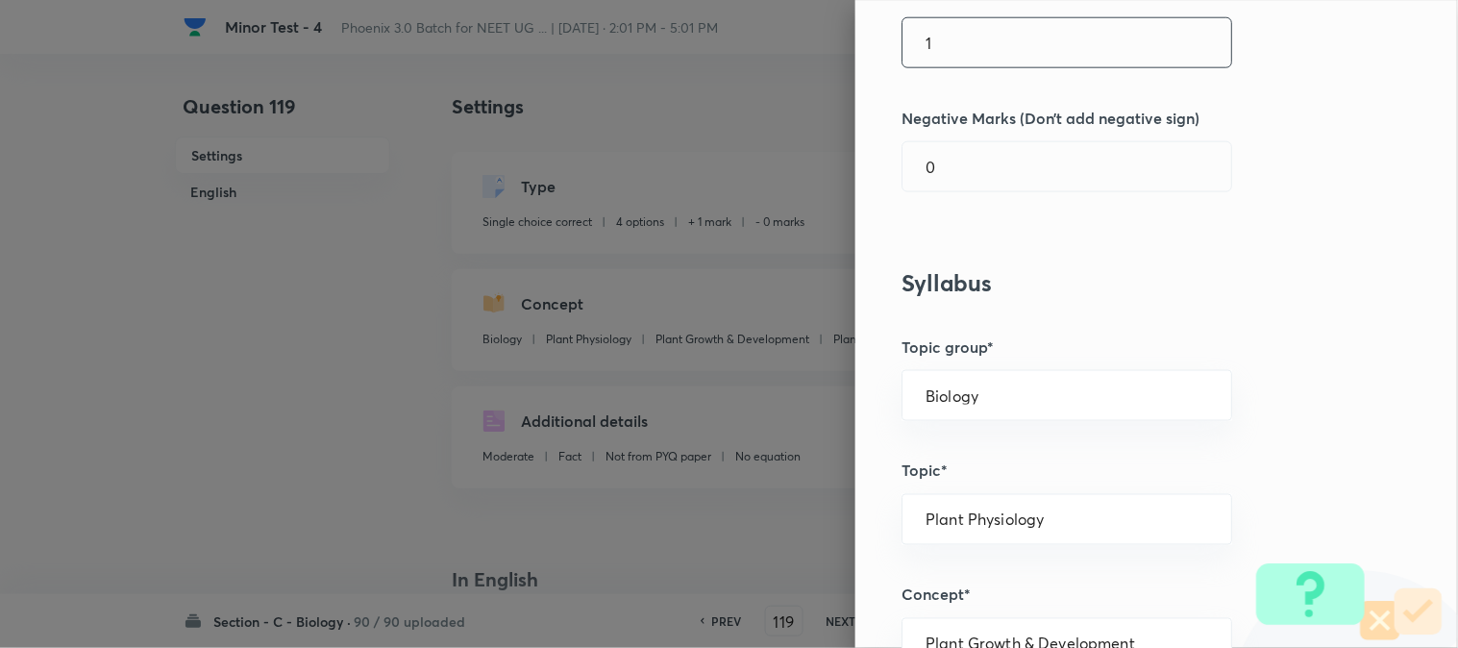
click at [975, 40] on input "1" at bounding box center [1067, 42] width 329 height 49
click at [945, 166] on input "0" at bounding box center [1067, 166] width 329 height 49
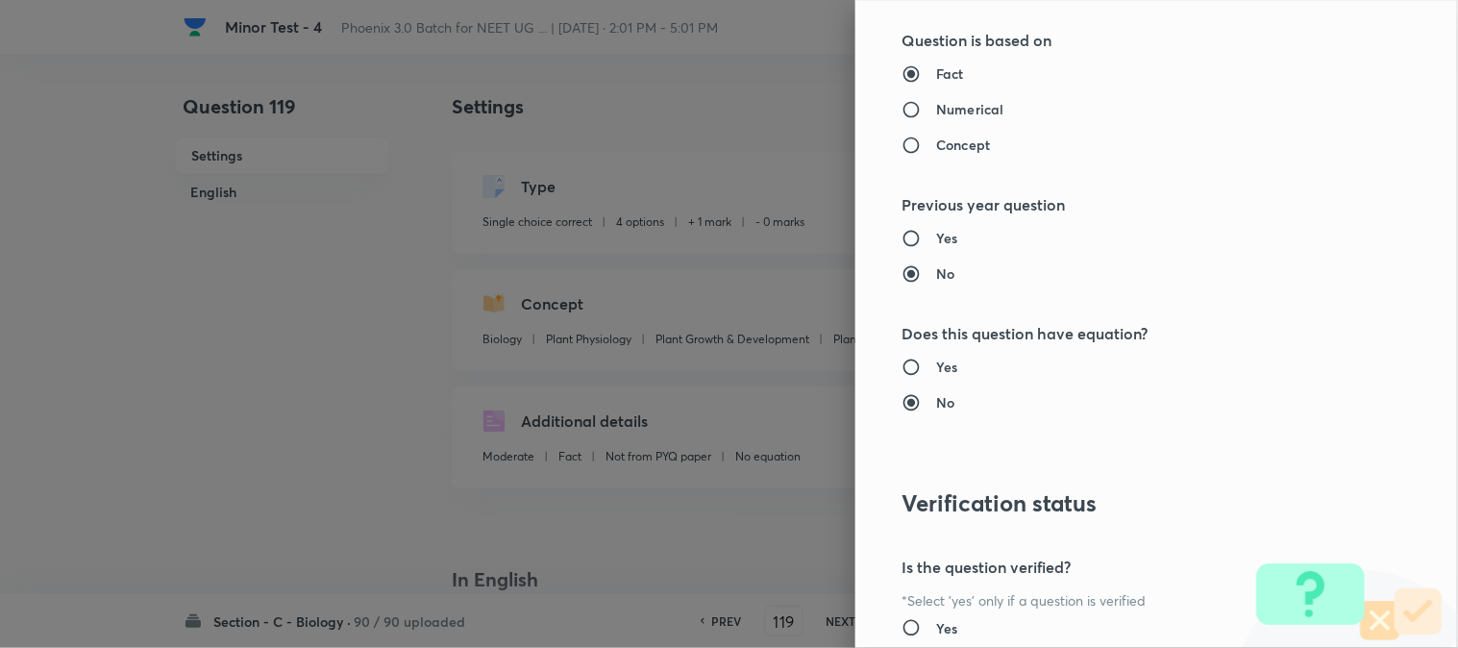
scroll to position [1972, 0]
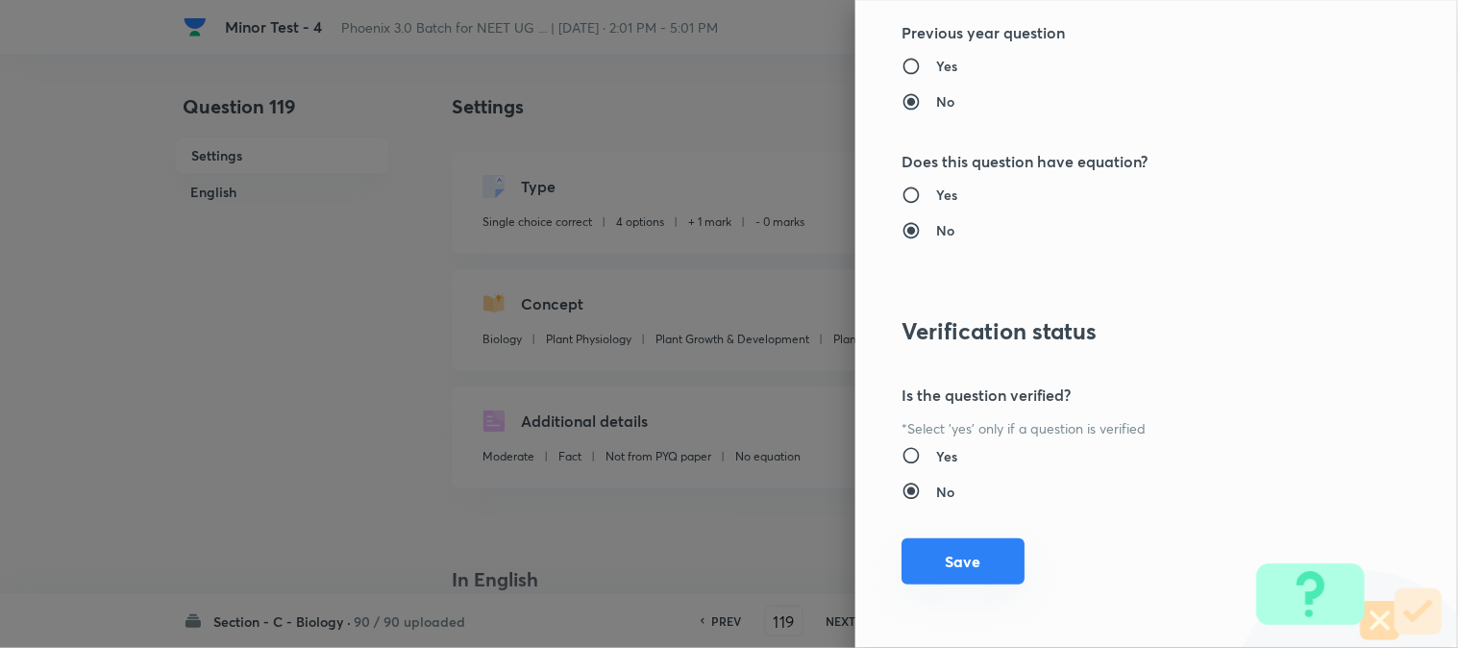
click at [949, 580] on button "Save" at bounding box center [963, 561] width 123 height 46
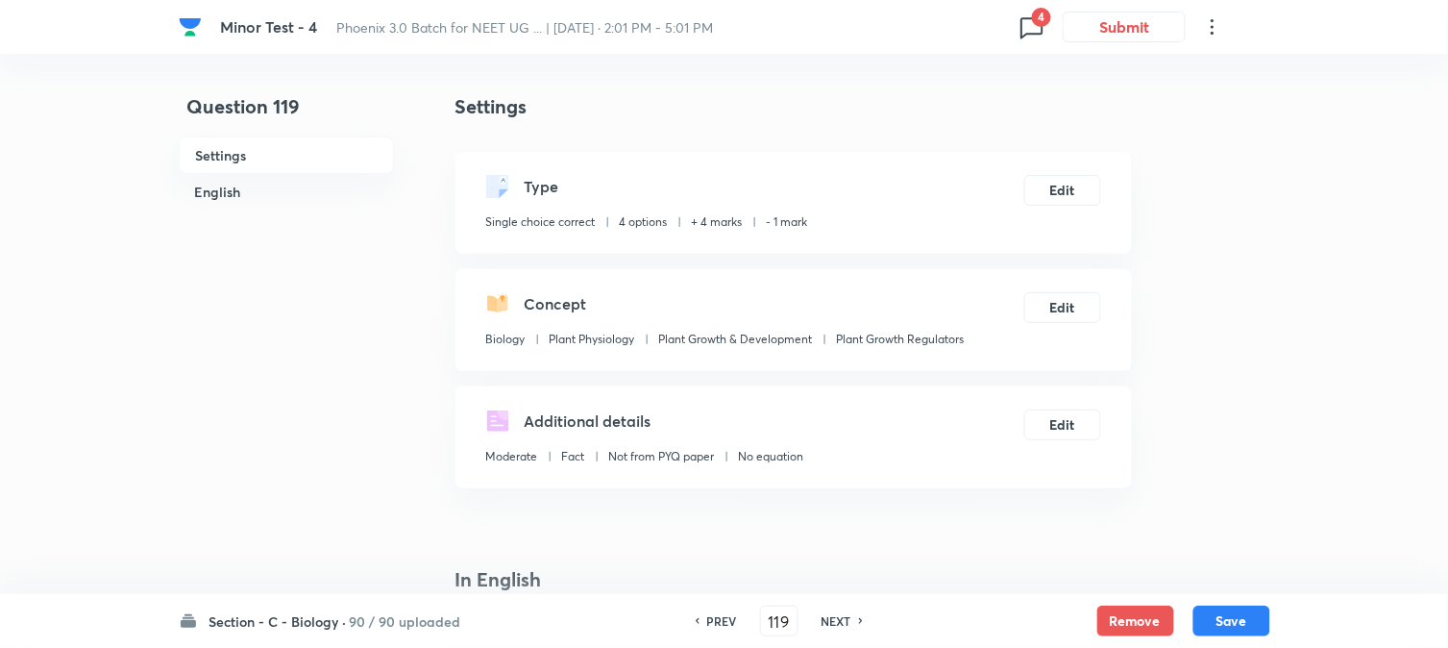
drag, startPoint x: 1223, startPoint y: 626, endPoint x: 1166, endPoint y: 421, distance: 212.4
click at [1221, 625] on button "Save" at bounding box center [1232, 621] width 77 height 31
click at [1077, 196] on button "Edit" at bounding box center [1063, 188] width 77 height 31
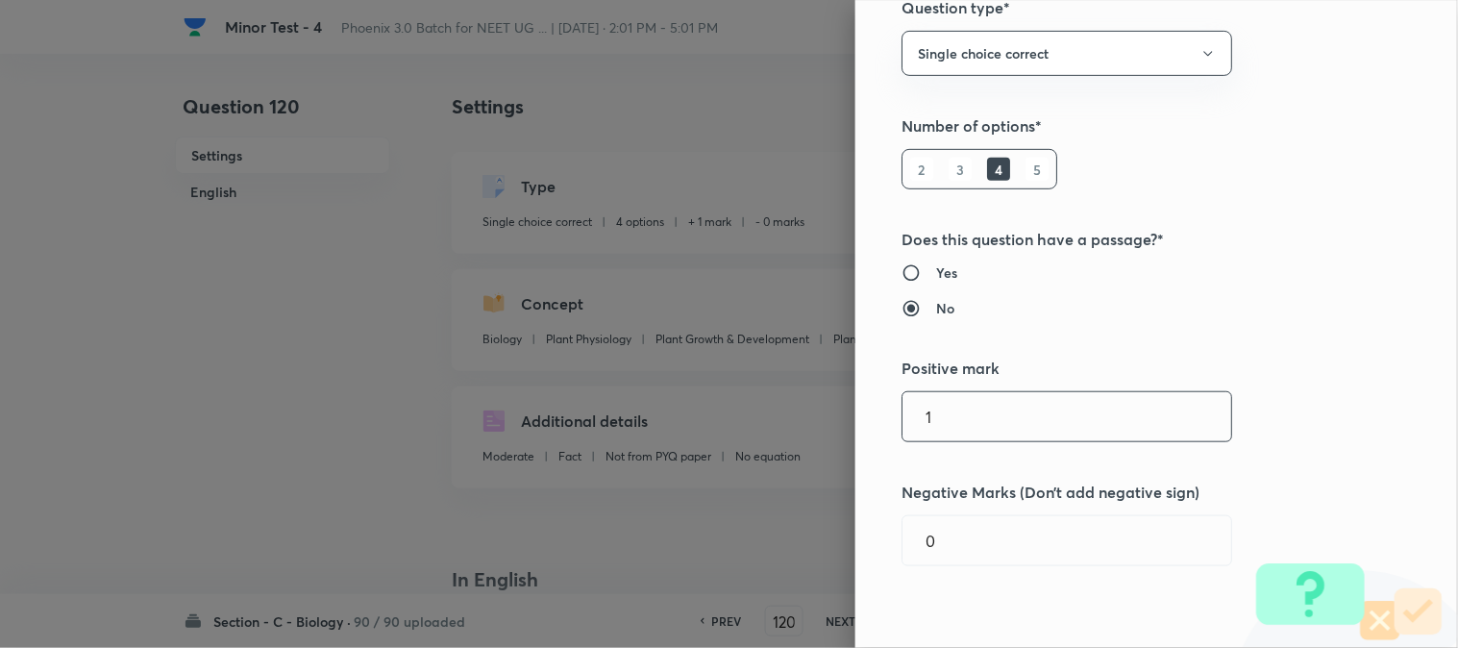
scroll to position [320, 0]
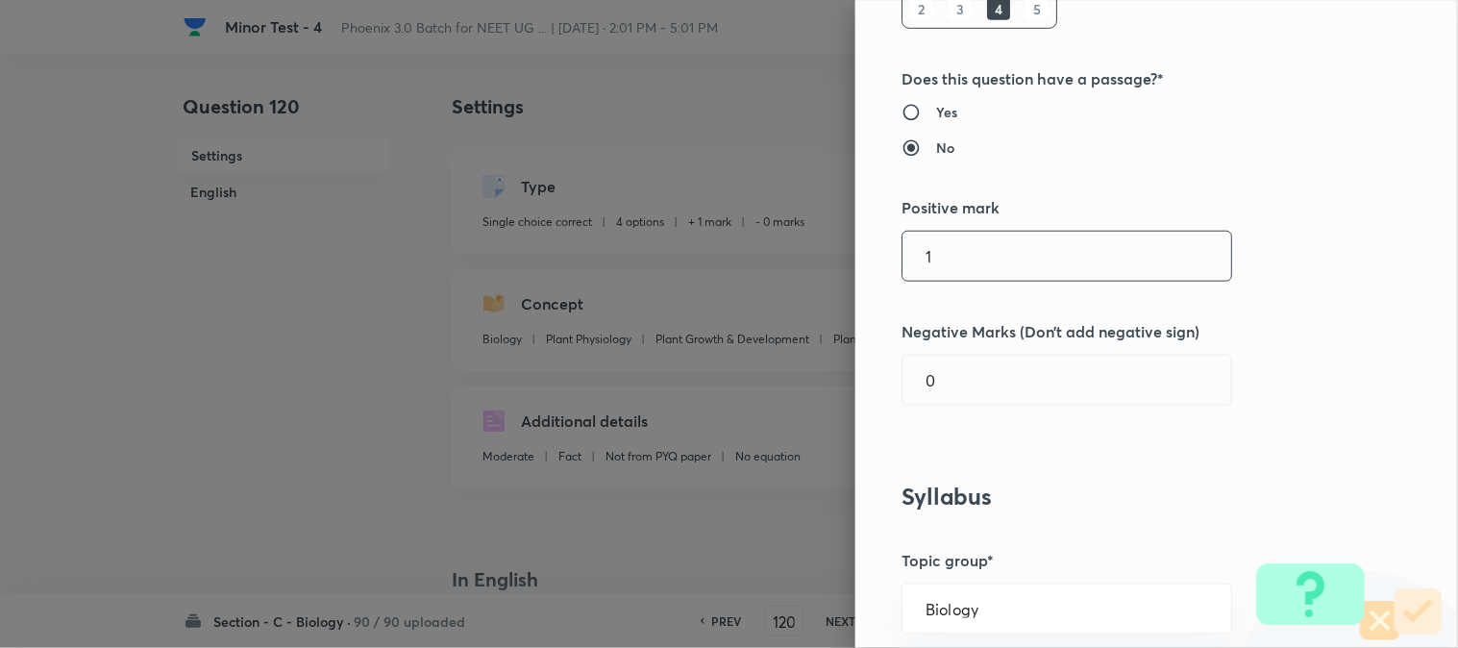
click at [947, 247] on input "1" at bounding box center [1067, 256] width 329 height 49
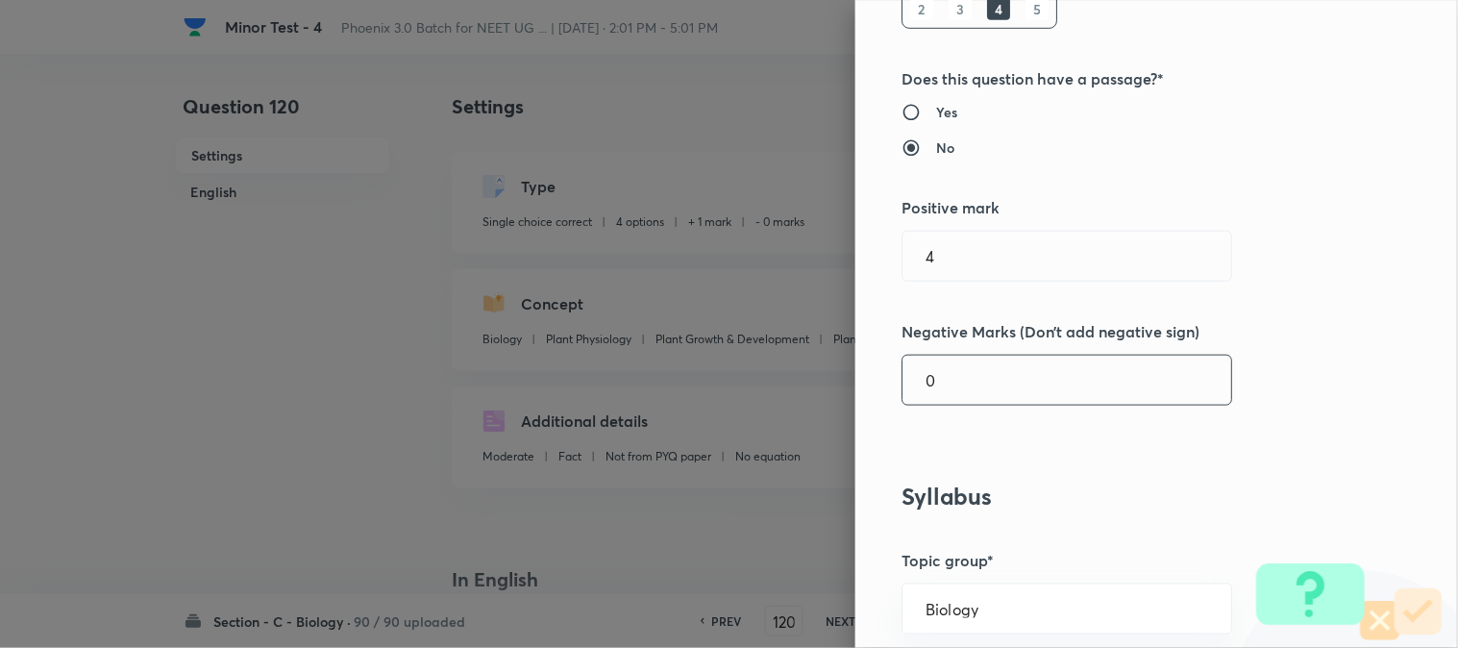
click at [947, 378] on input "0" at bounding box center [1067, 380] width 329 height 49
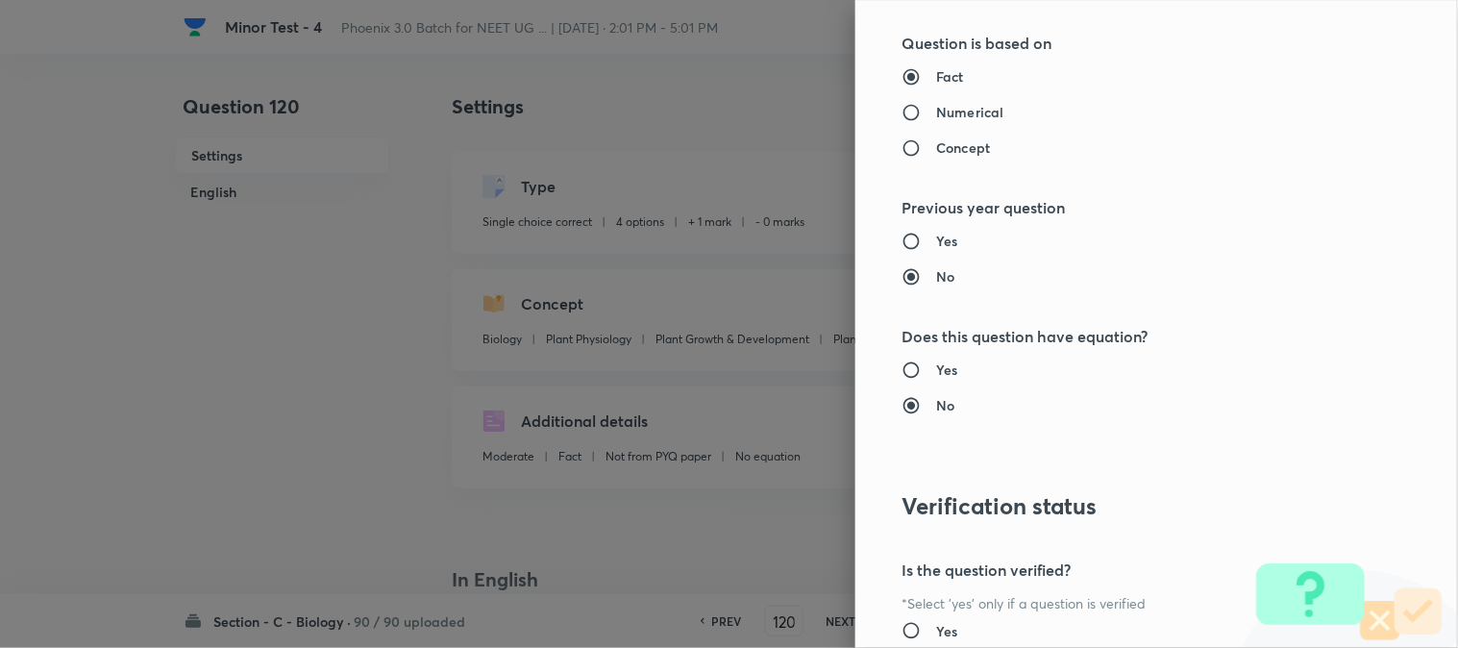
scroll to position [1972, 0]
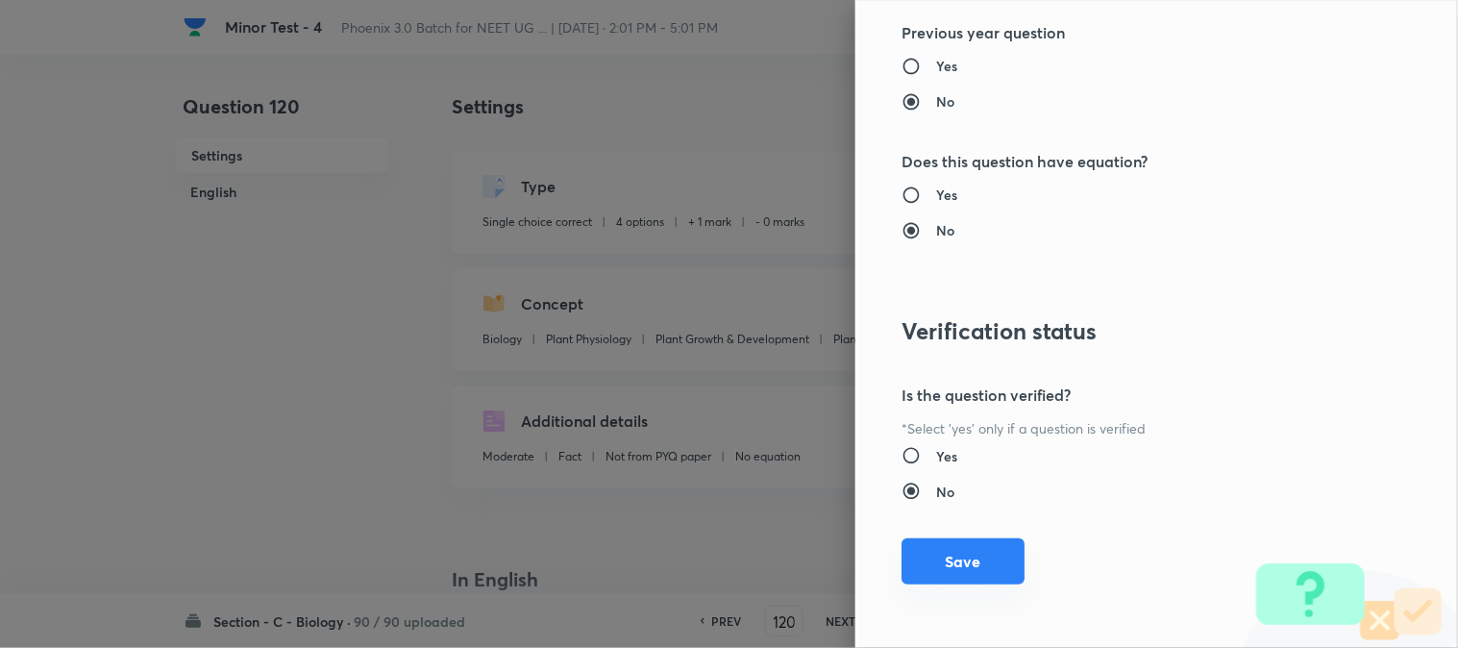
click at [976, 558] on button "Save" at bounding box center [963, 561] width 123 height 46
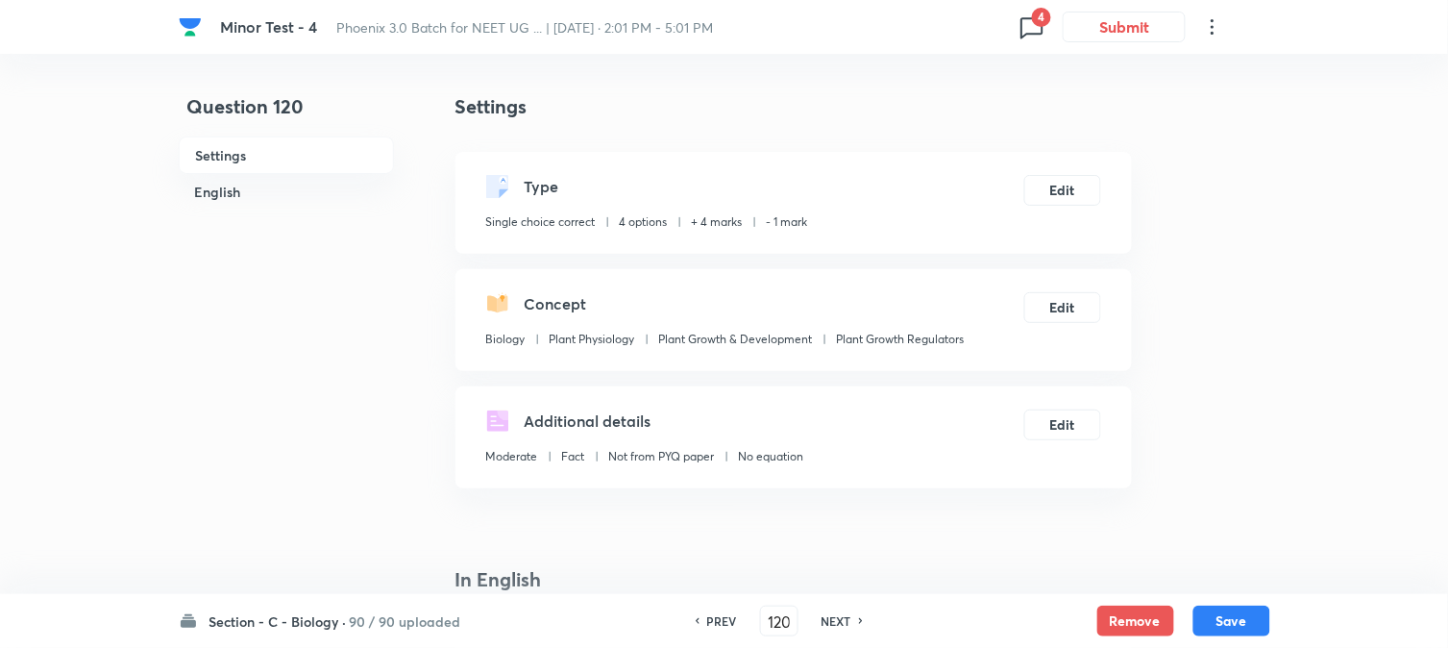
drag, startPoint x: 1244, startPoint y: 615, endPoint x: 1198, endPoint y: 515, distance: 110.1
click at [1243, 615] on button "Save" at bounding box center [1232, 621] width 77 height 31
click at [1068, 195] on button "Edit" at bounding box center [1063, 188] width 77 height 31
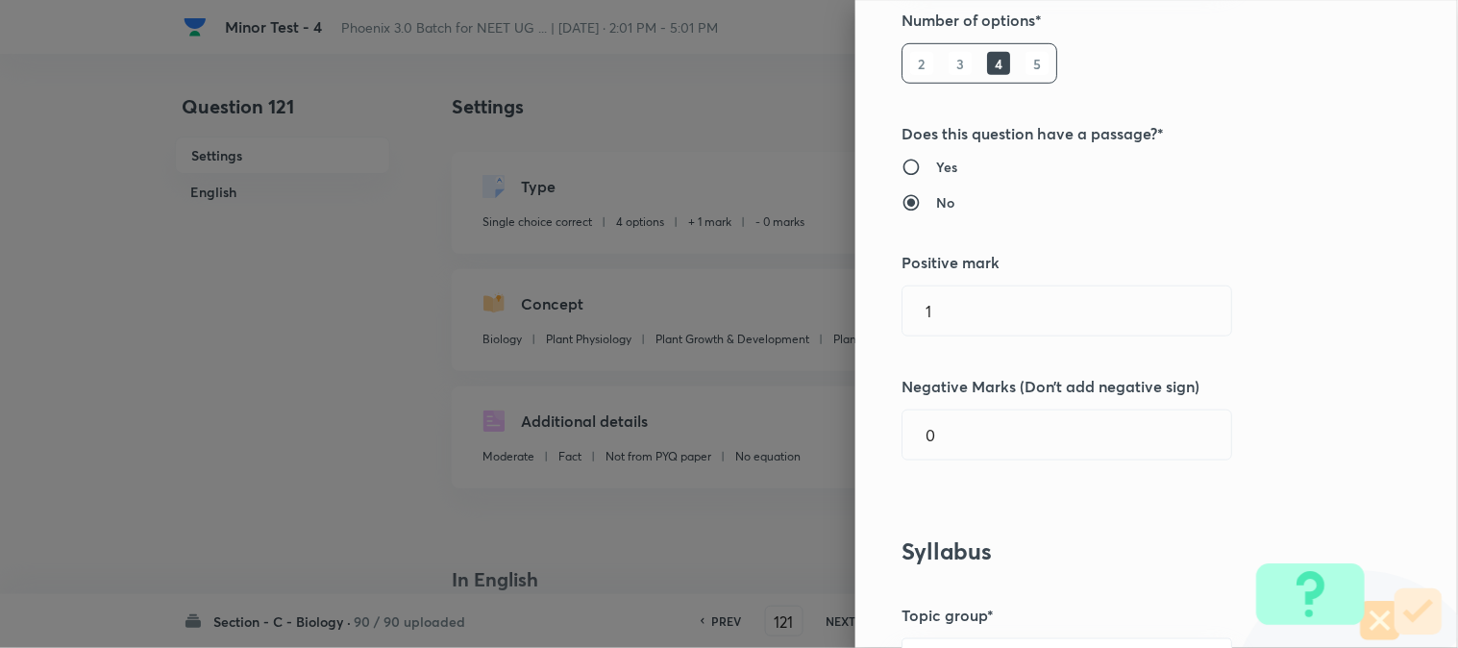
scroll to position [427, 0]
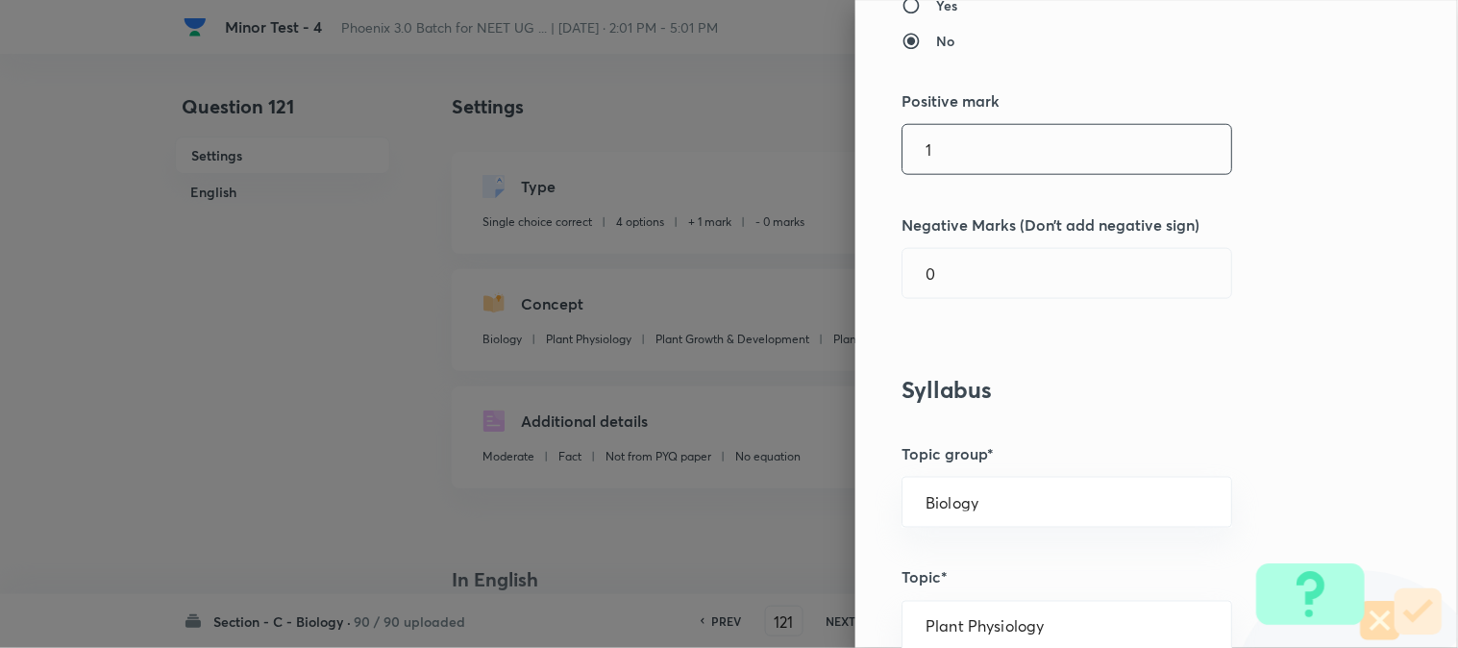
click at [957, 145] on input "1" at bounding box center [1067, 149] width 329 height 49
click at [949, 283] on input "0" at bounding box center [1067, 273] width 329 height 49
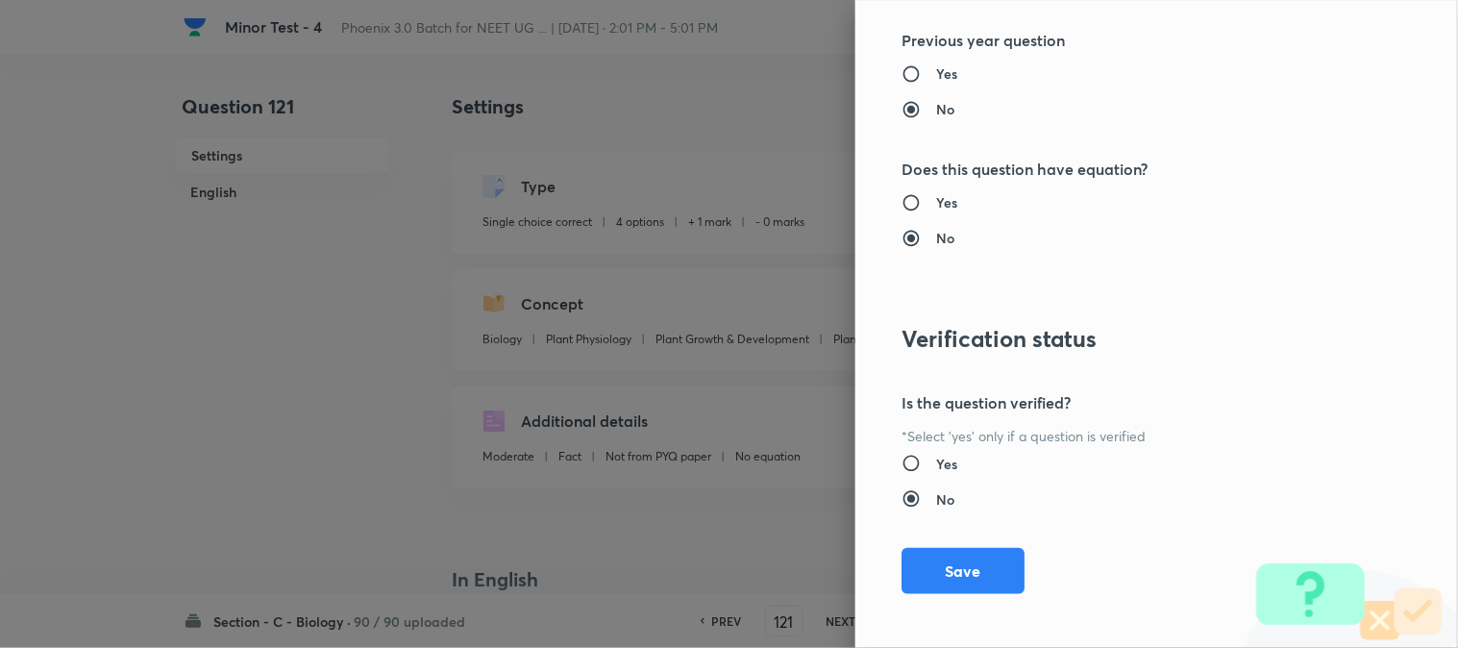
scroll to position [1972, 0]
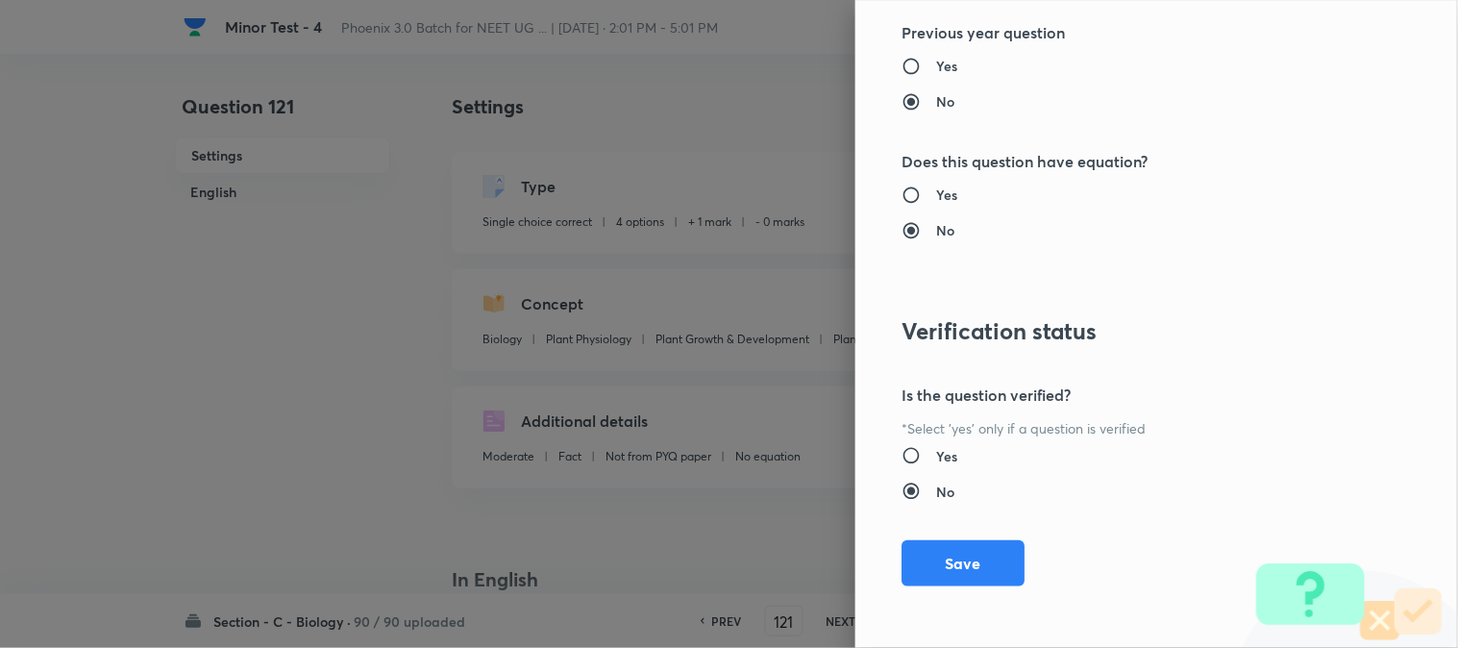
click at [950, 539] on div "Question settings Question type* Single choice correct Number of options* 2 3 4…" at bounding box center [1156, 324] width 603 height 648
click at [949, 561] on button "Save" at bounding box center [963, 561] width 123 height 46
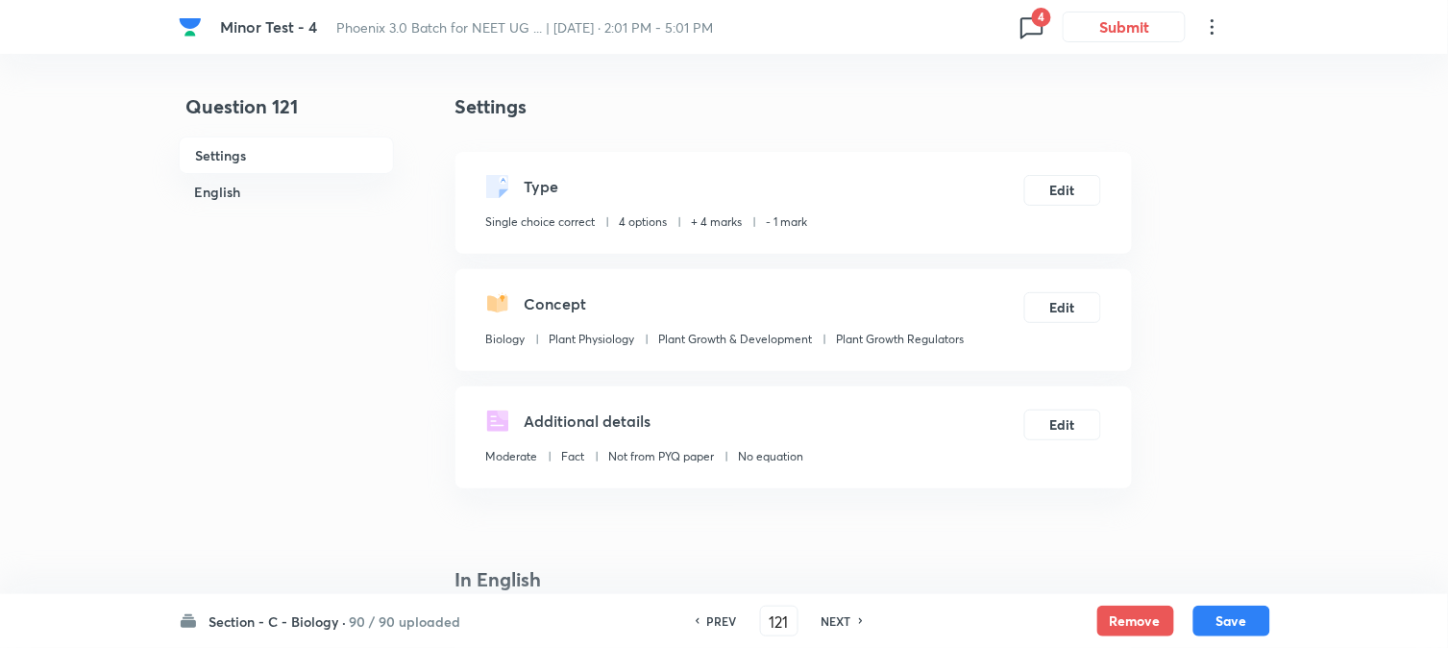
click at [1225, 615] on button "Save" at bounding box center [1232, 621] width 77 height 31
click at [1077, 178] on button "Edit" at bounding box center [1063, 188] width 77 height 31
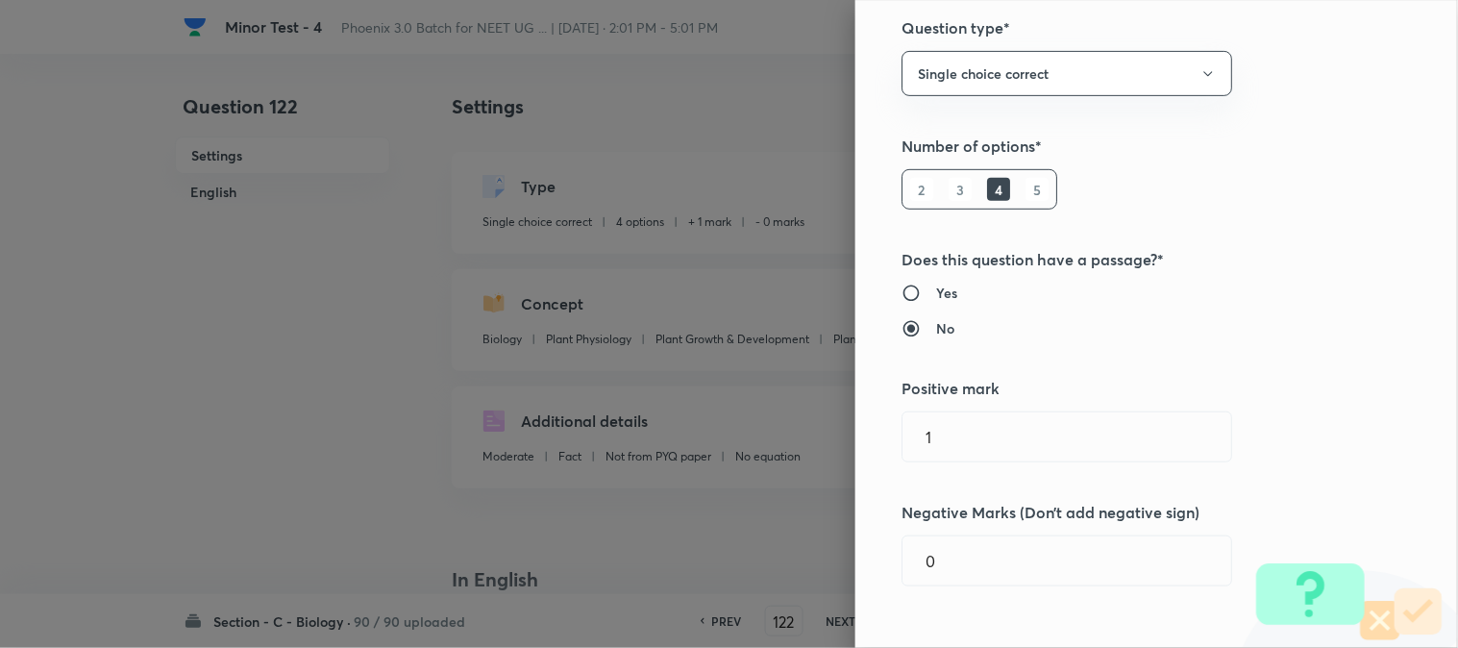
scroll to position [320, 0]
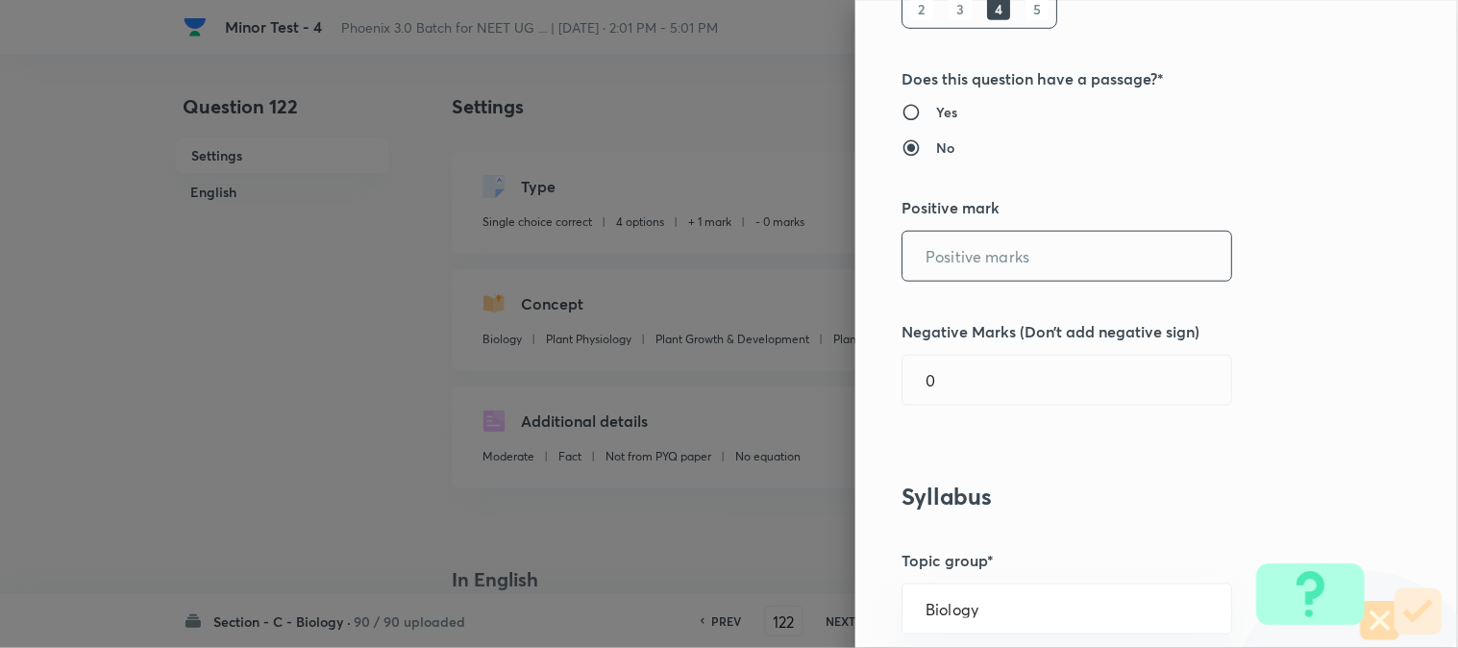
click at [959, 271] on input "text" at bounding box center [1067, 256] width 329 height 49
click at [949, 369] on input "01" at bounding box center [1067, 380] width 329 height 49
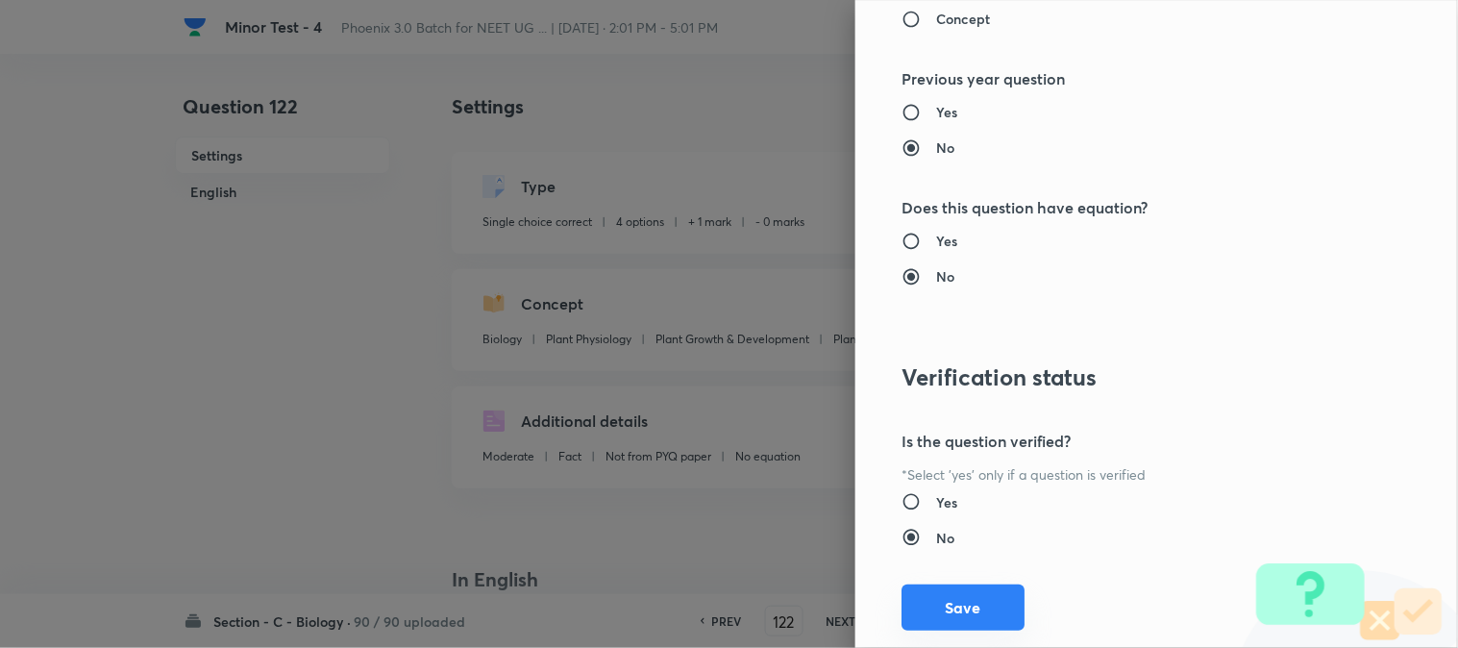
scroll to position [1972, 0]
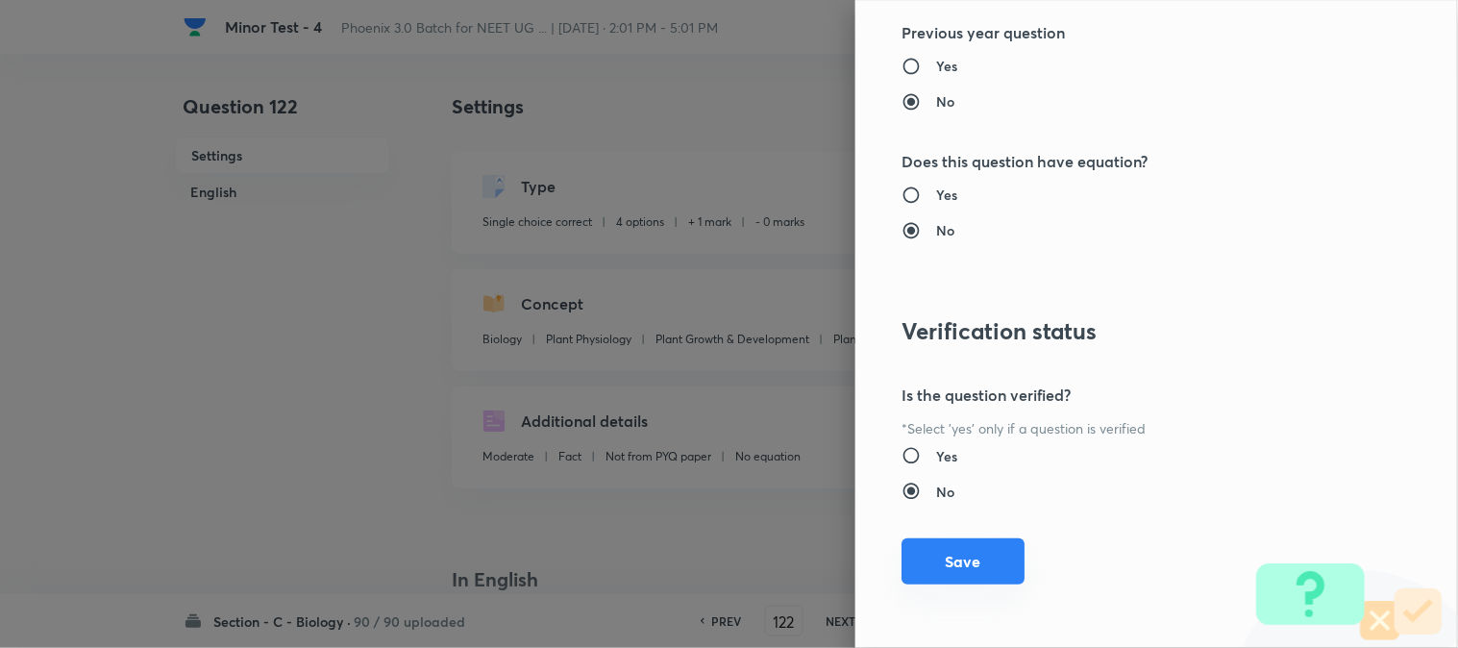
click at [978, 562] on button "Save" at bounding box center [963, 561] width 123 height 46
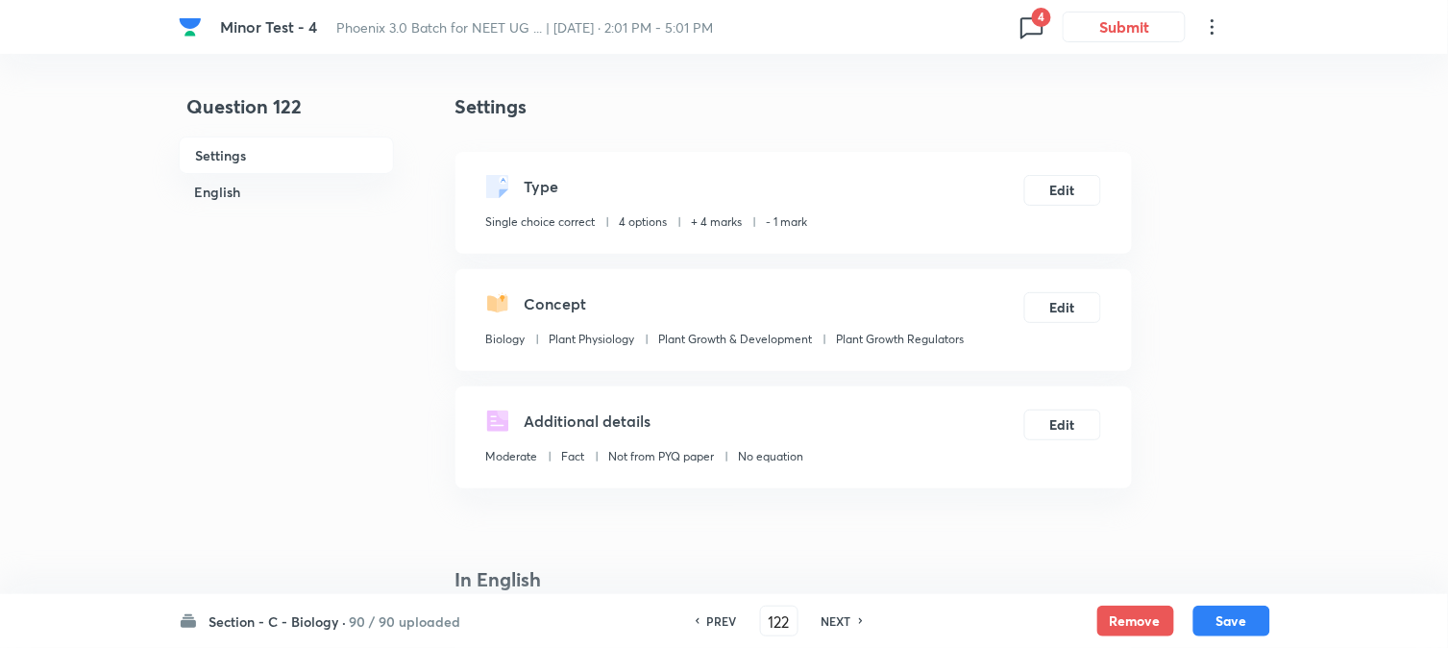
drag, startPoint x: 1248, startPoint y: 612, endPoint x: 1224, endPoint y: 554, distance: 63.4
click at [1248, 613] on button "Save" at bounding box center [1232, 621] width 77 height 31
click at [1069, 178] on button "Edit" at bounding box center [1063, 188] width 77 height 31
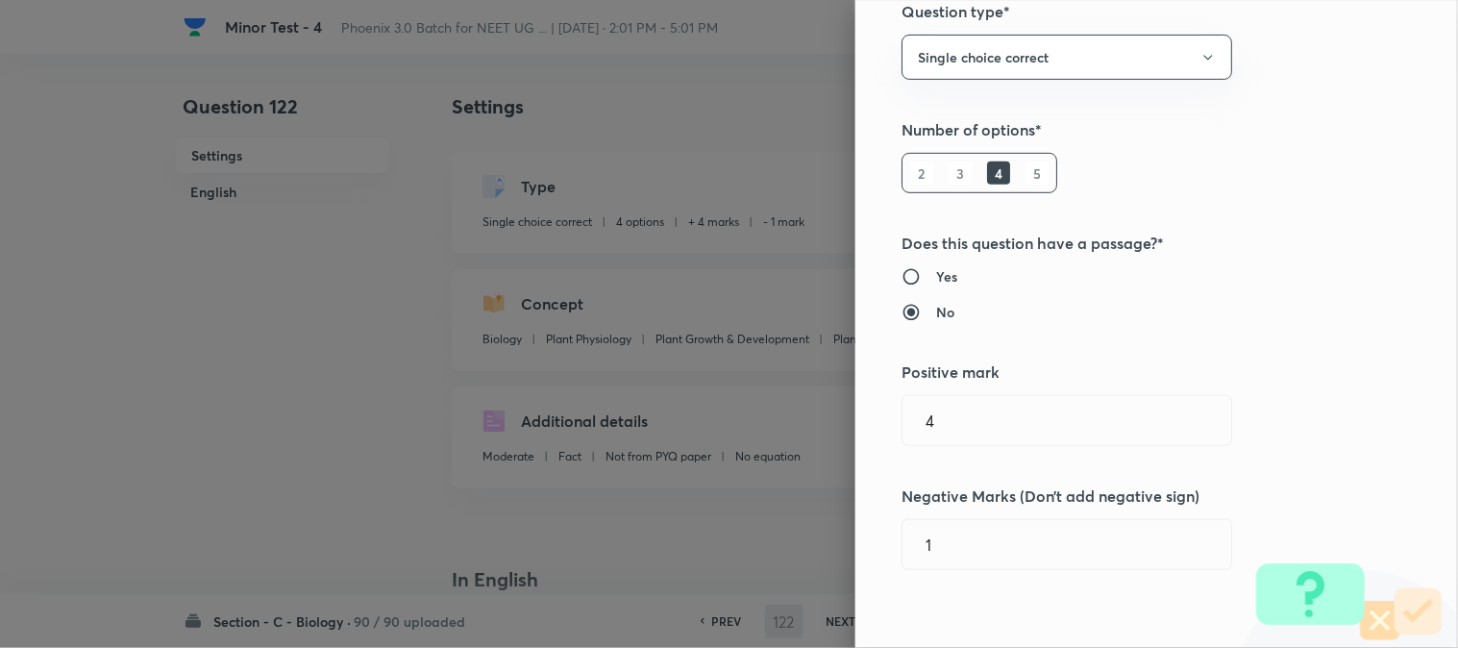
scroll to position [427, 0]
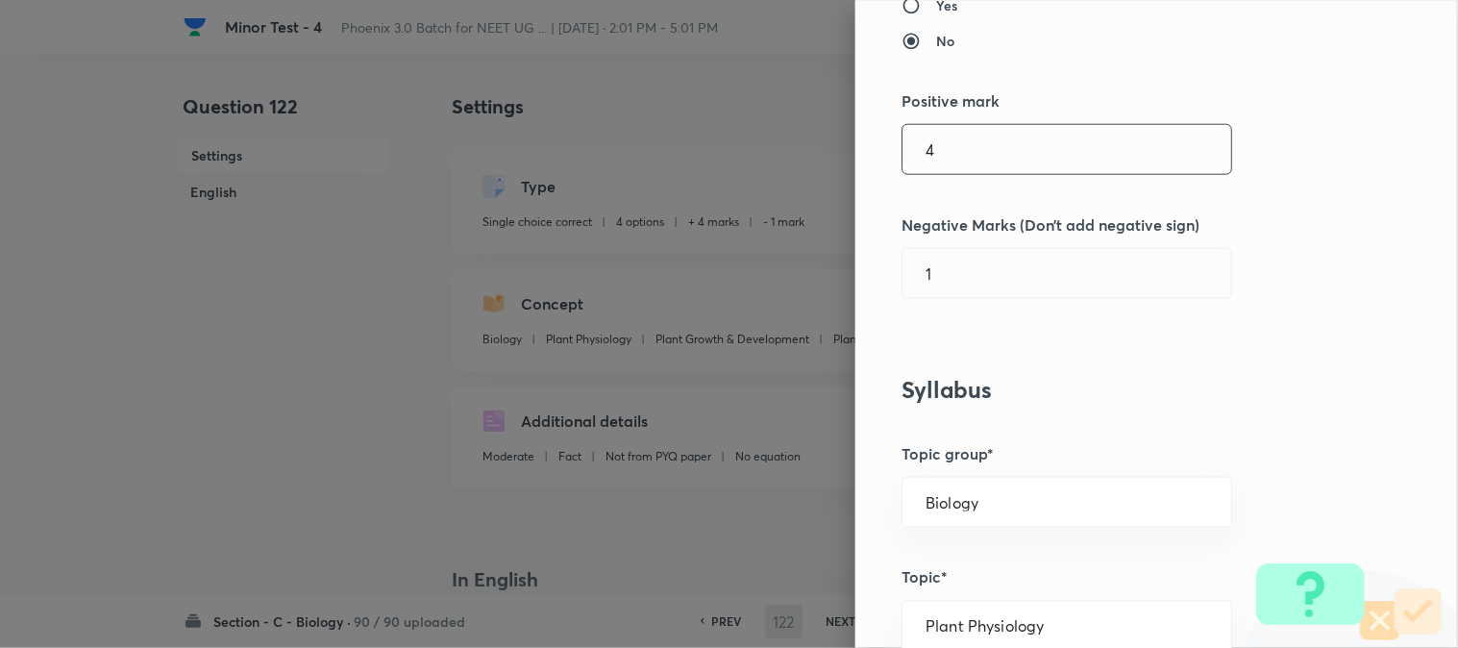
click at [954, 171] on input "4" at bounding box center [1067, 149] width 329 height 49
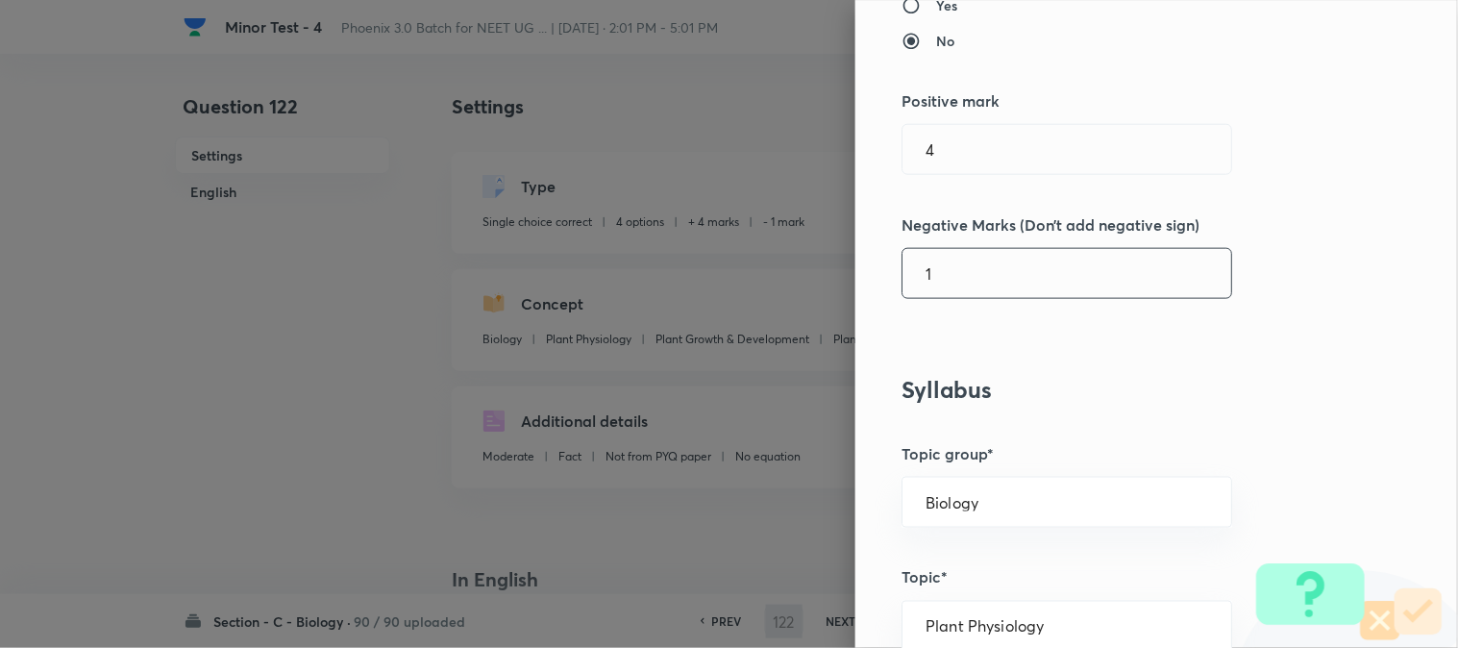
click at [953, 281] on input "1" at bounding box center [1067, 273] width 329 height 49
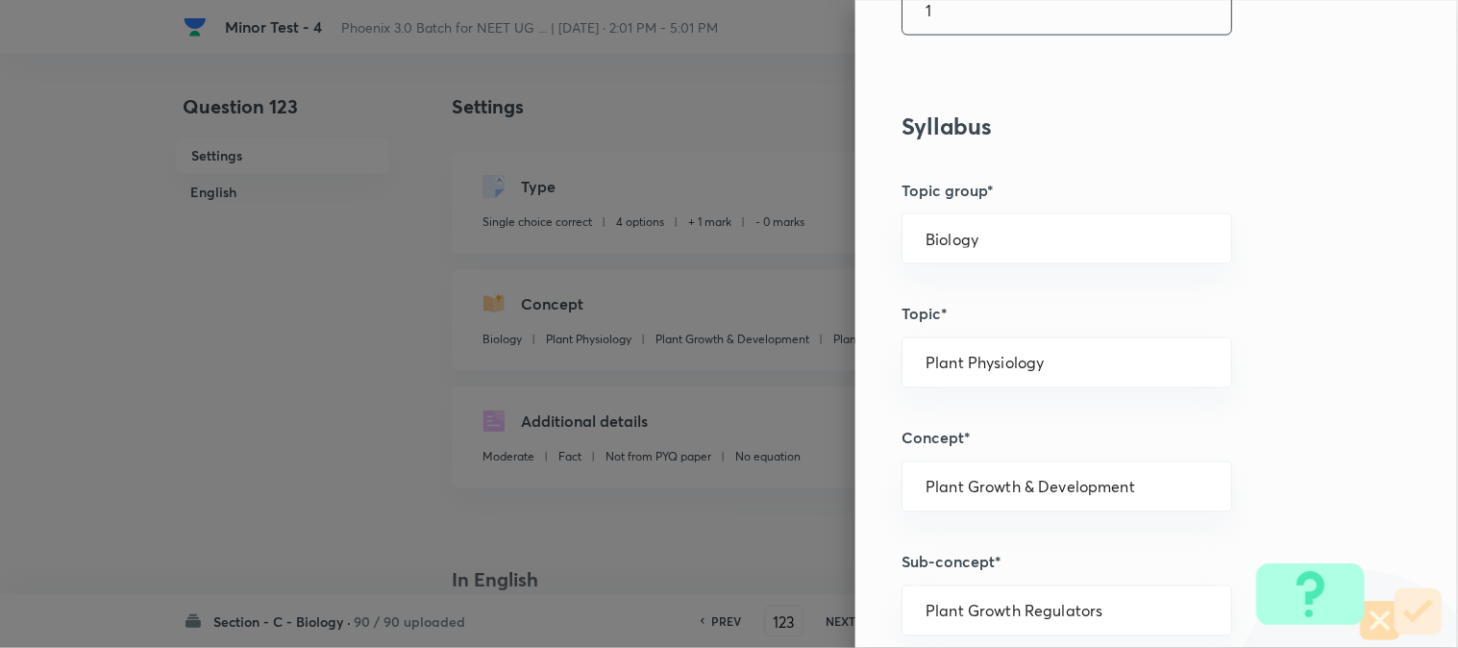
scroll to position [263, 0]
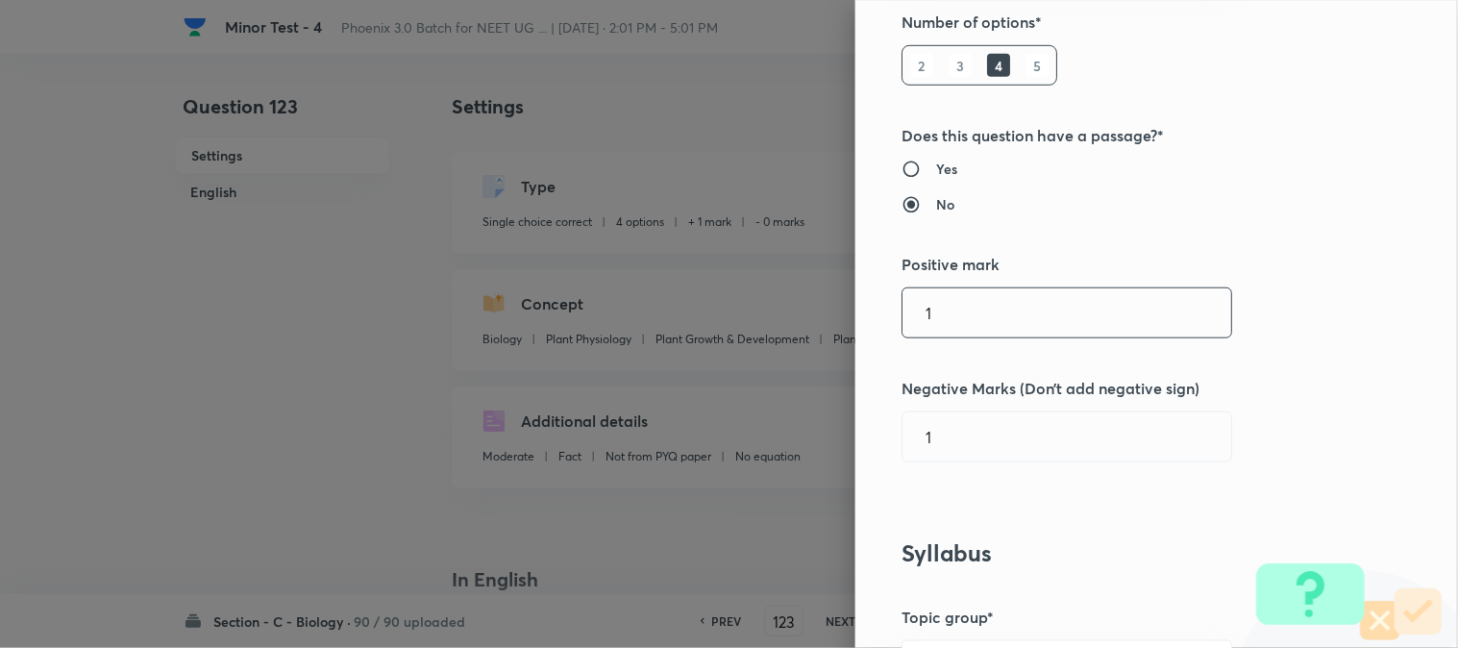
click at [959, 322] on input "1" at bounding box center [1067, 312] width 329 height 49
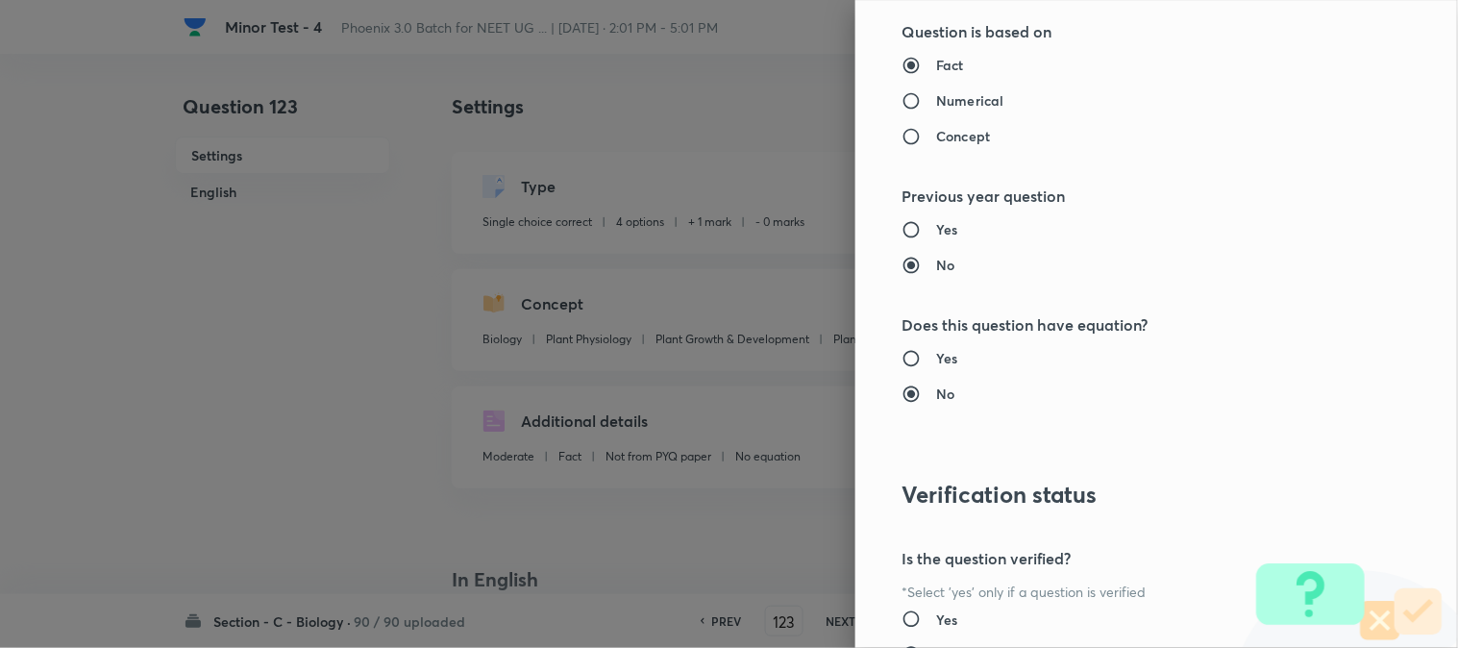
scroll to position [1972, 0]
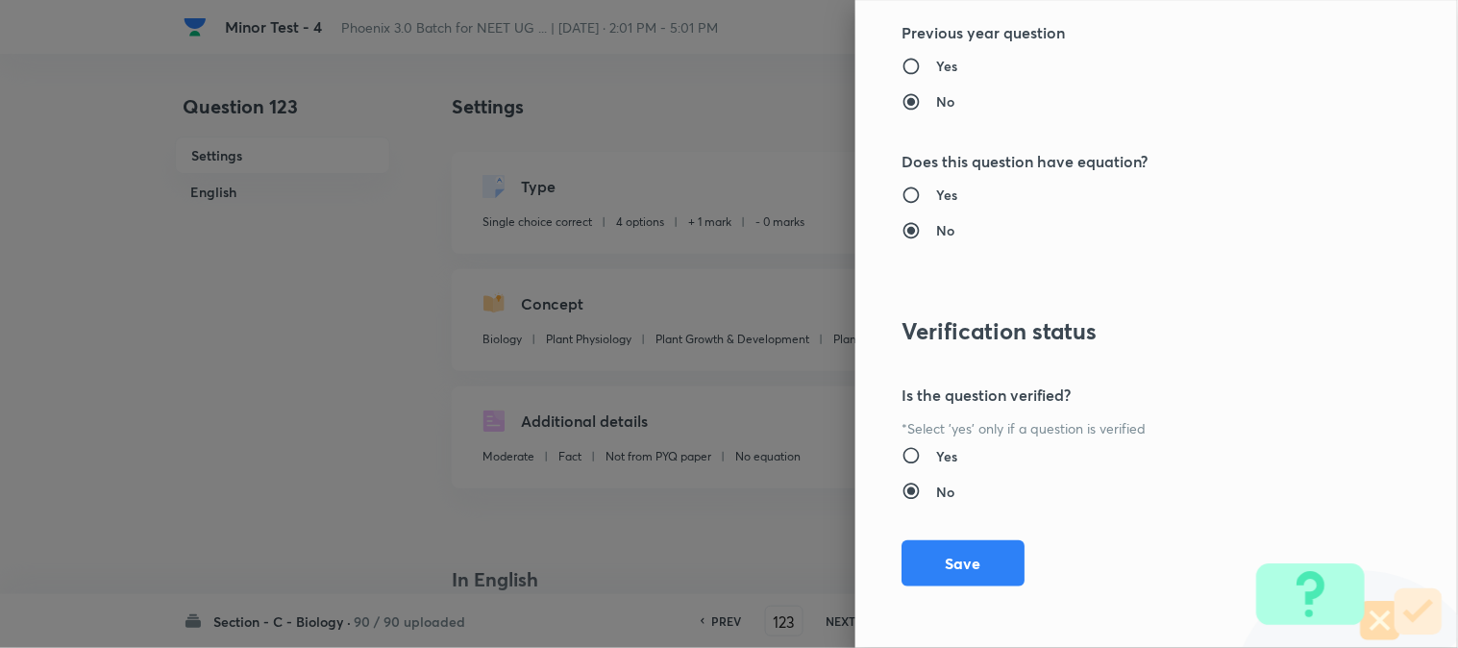
click at [973, 556] on button "Save" at bounding box center [963, 563] width 123 height 46
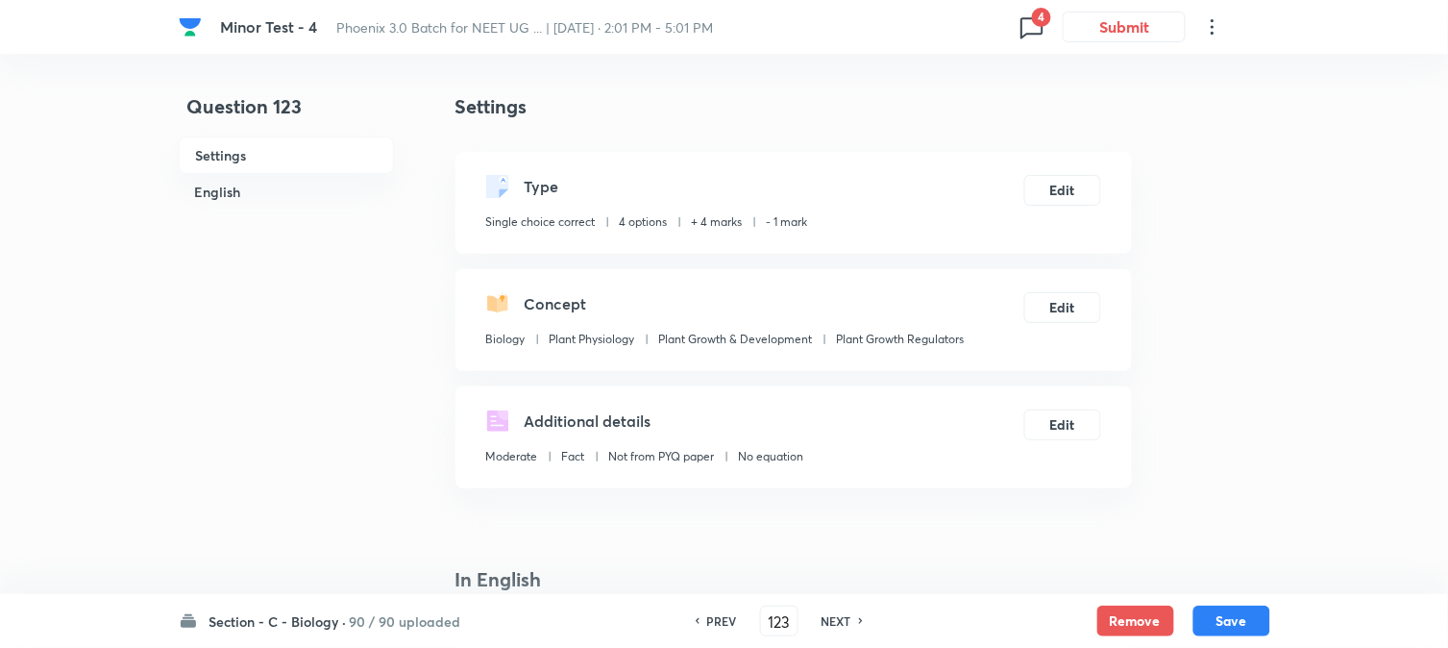
click at [1225, 615] on button "Save" at bounding box center [1232, 621] width 77 height 31
click at [1059, 186] on button "Edit" at bounding box center [1063, 188] width 77 height 31
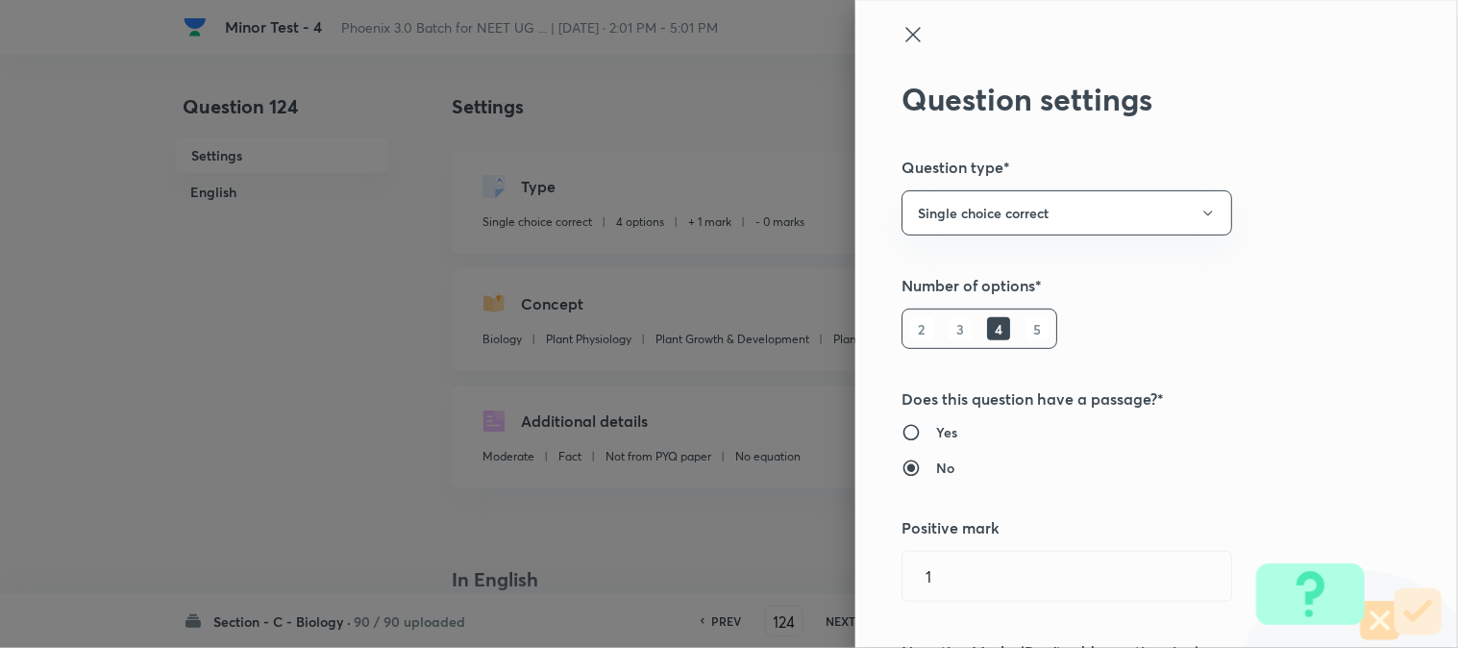
scroll to position [427, 0]
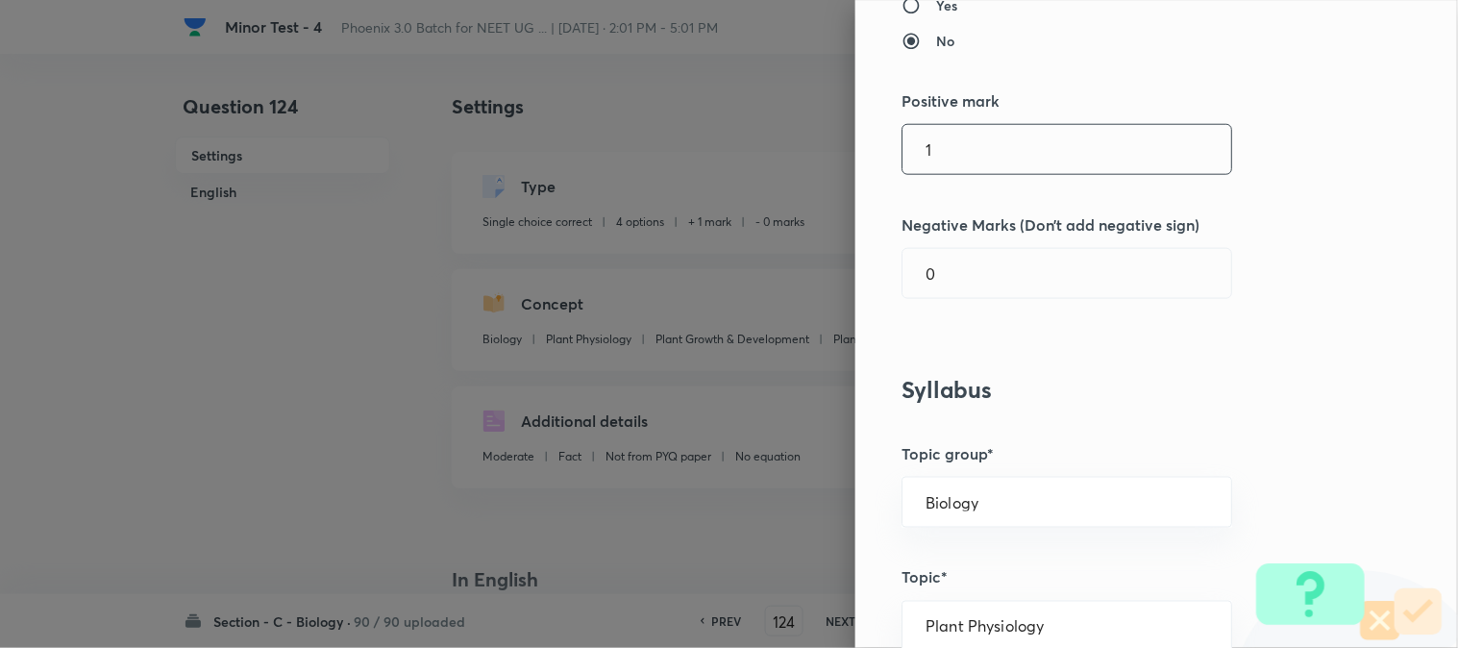
click at [956, 166] on input "1" at bounding box center [1067, 149] width 329 height 49
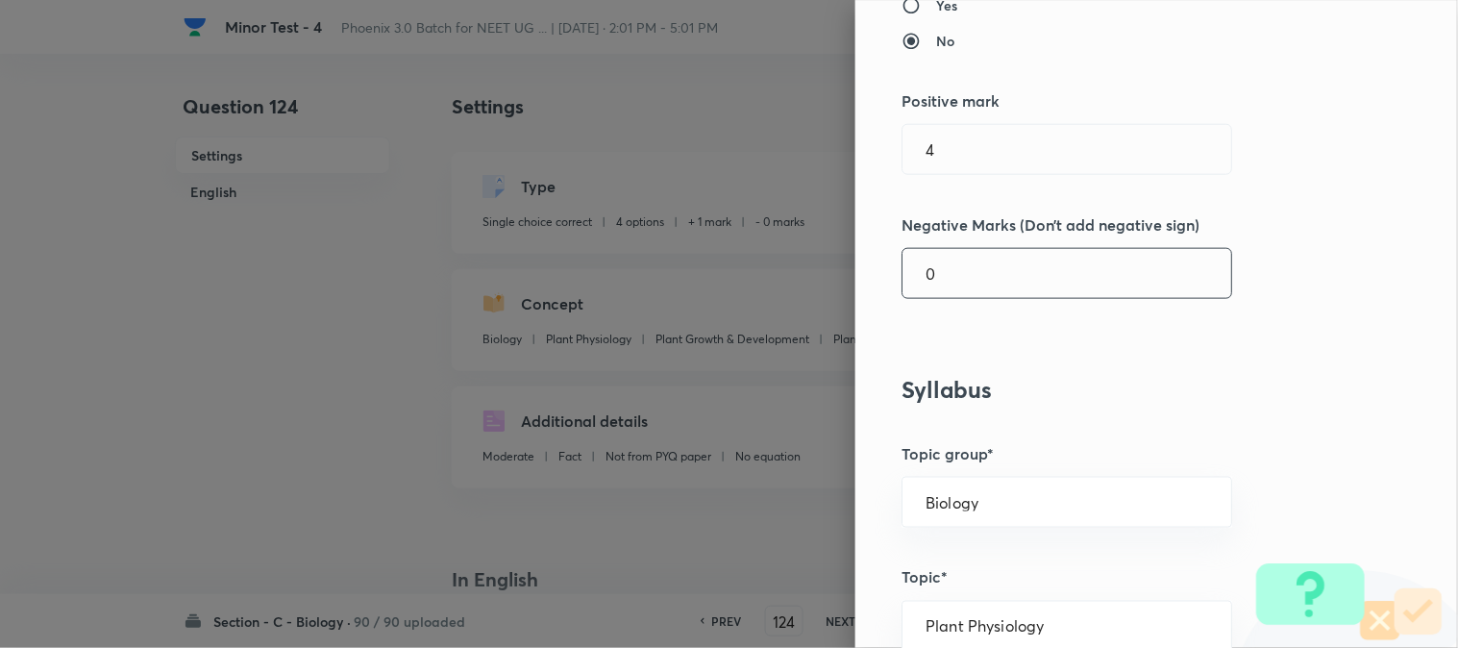
click at [954, 288] on input "0" at bounding box center [1067, 273] width 329 height 49
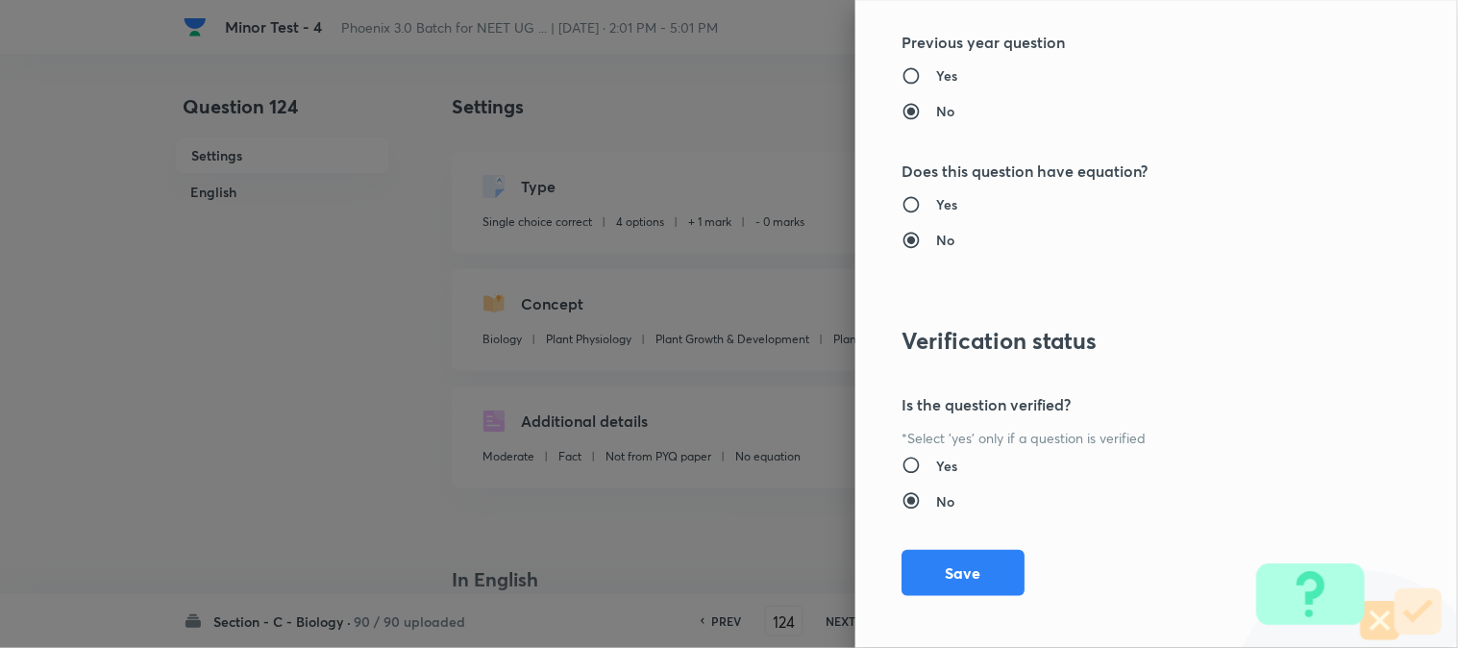
scroll to position [1972, 0]
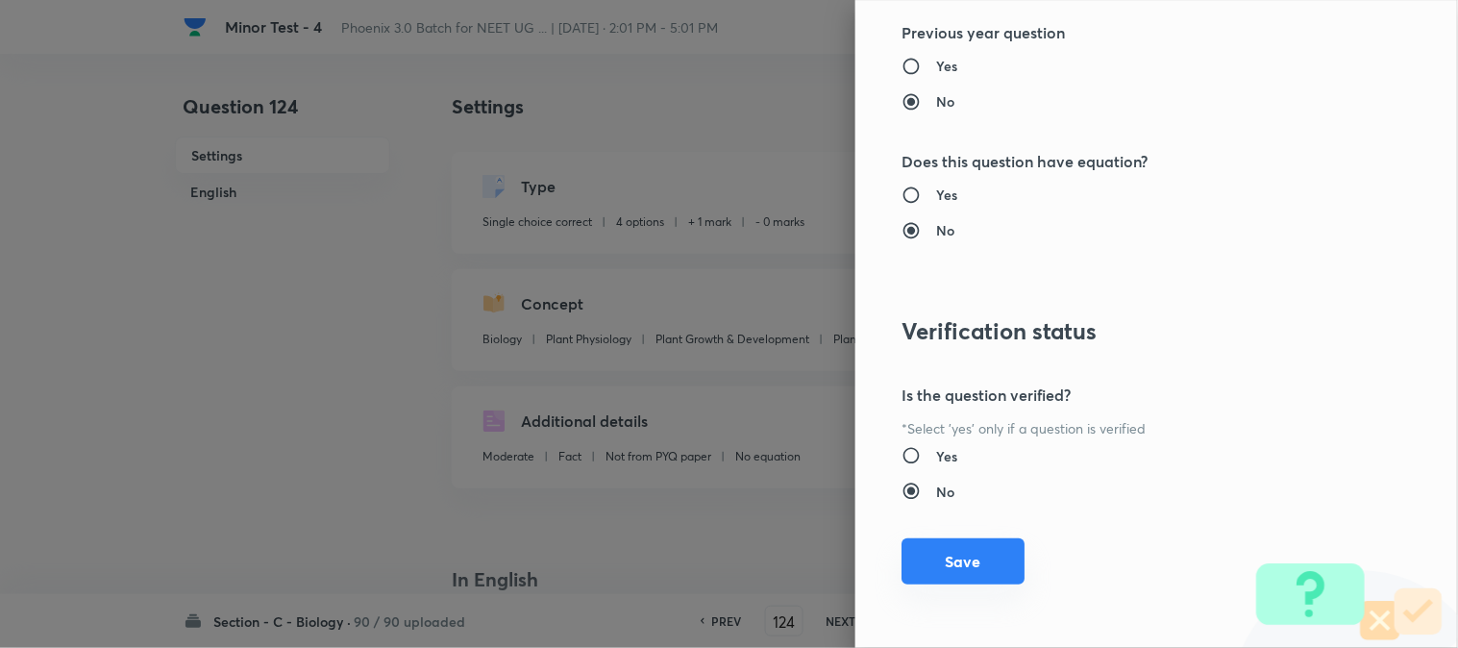
click at [969, 555] on button "Save" at bounding box center [963, 561] width 123 height 46
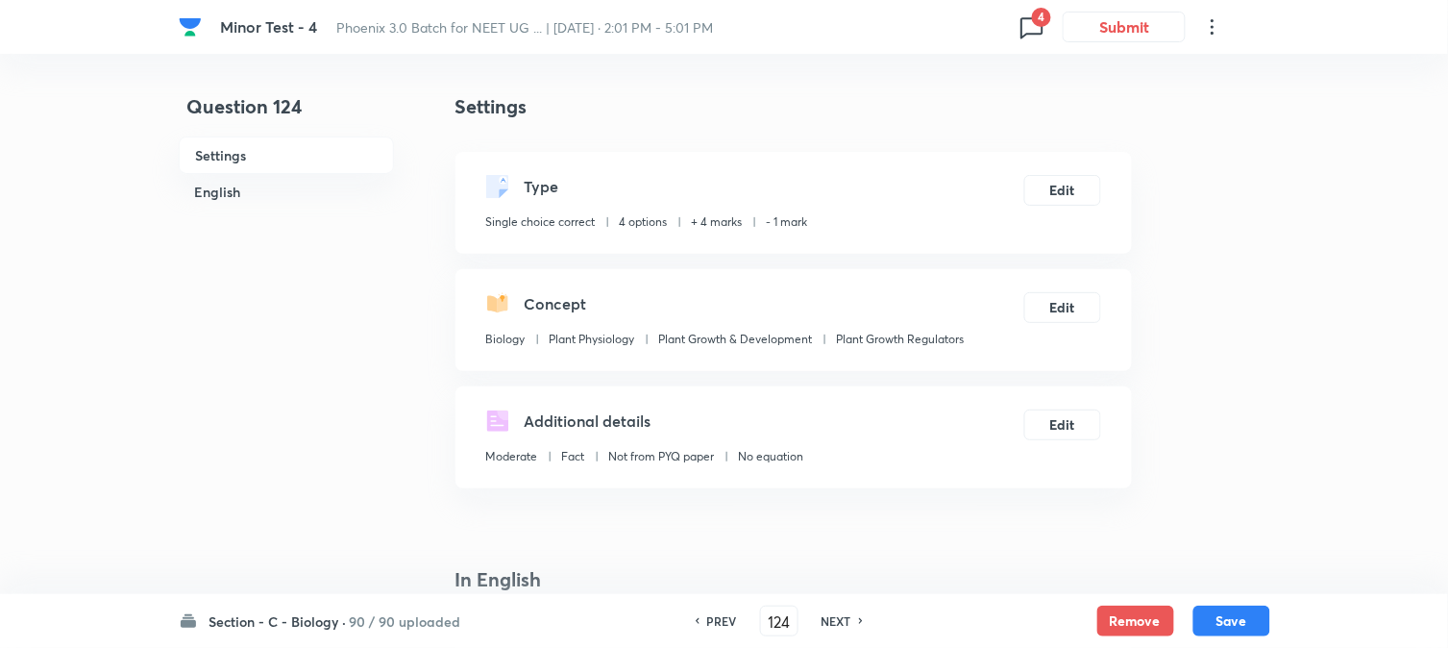
click at [1246, 607] on button "Save" at bounding box center [1232, 621] width 77 height 31
click at [1069, 187] on button "Edit" at bounding box center [1063, 188] width 77 height 31
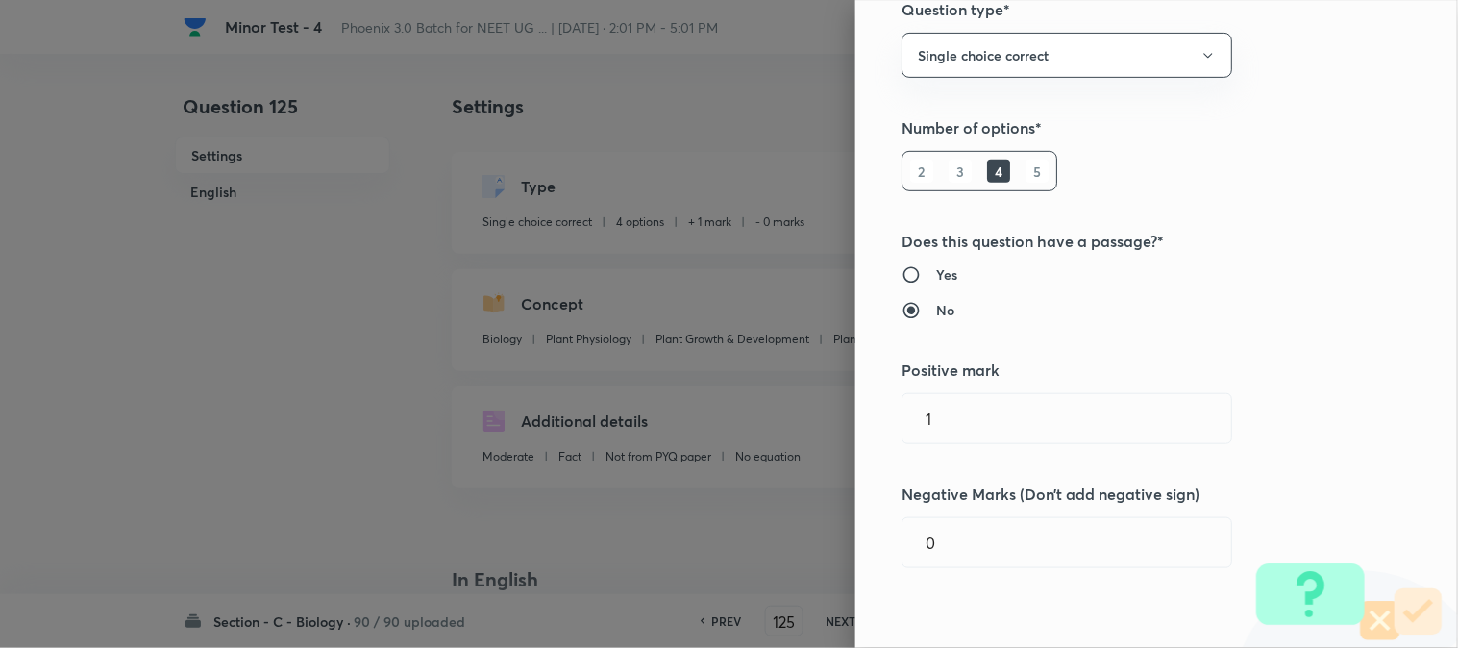
scroll to position [320, 0]
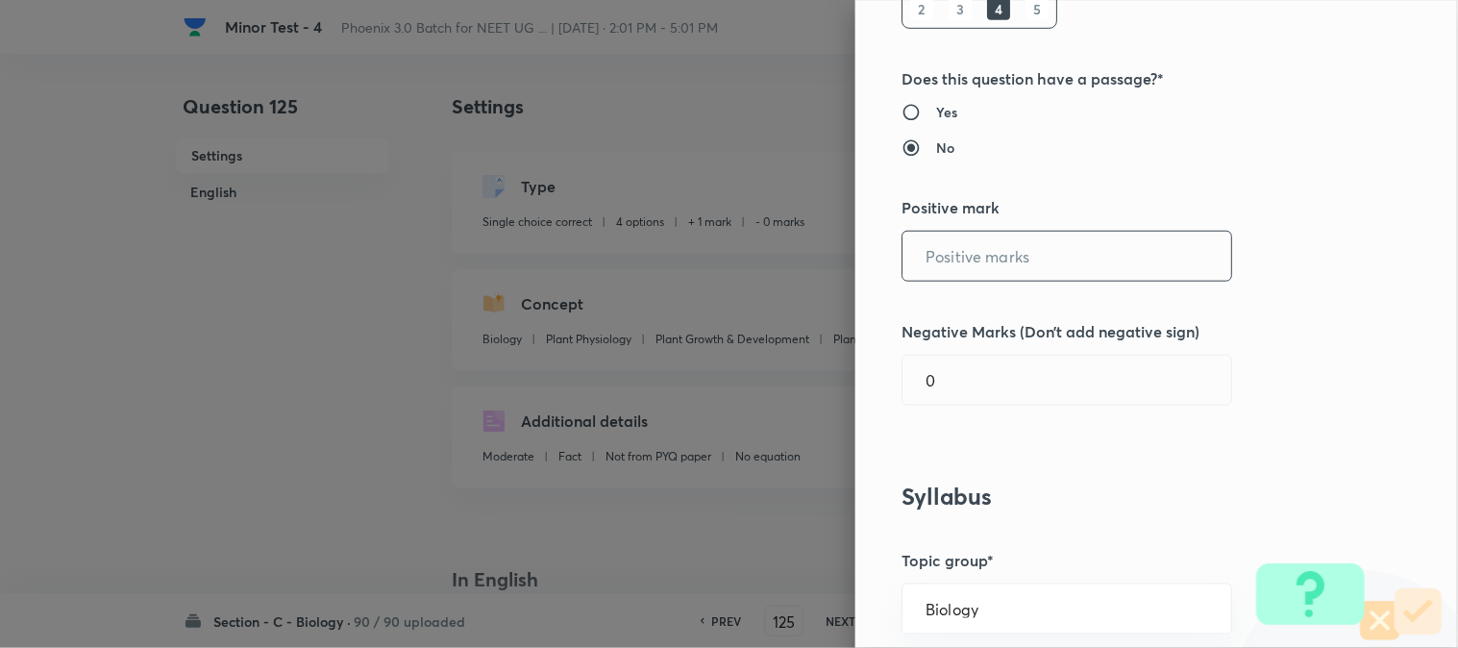
click at [945, 272] on input "text" at bounding box center [1067, 256] width 329 height 49
drag, startPoint x: 940, startPoint y: 404, endPoint x: 943, endPoint y: 387, distance: 16.6
click at [940, 401] on input "0" at bounding box center [1067, 380] width 329 height 49
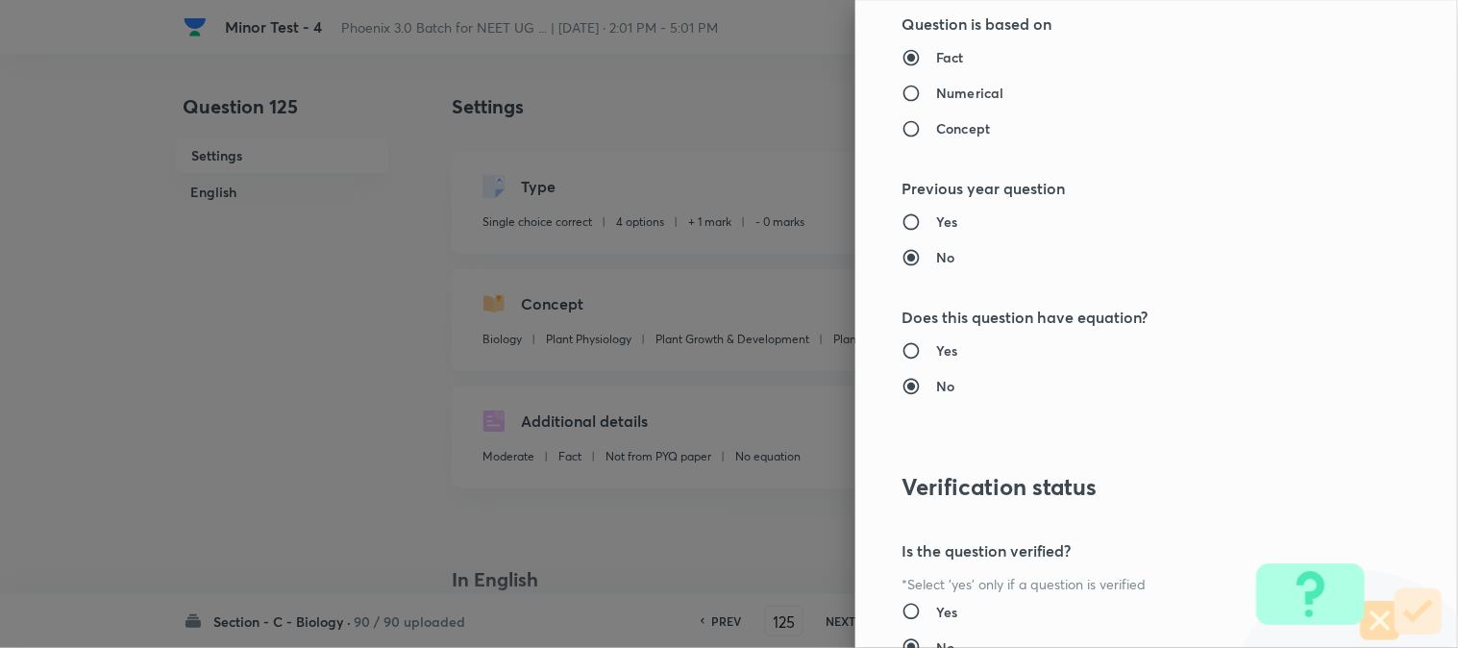
scroll to position [1972, 0]
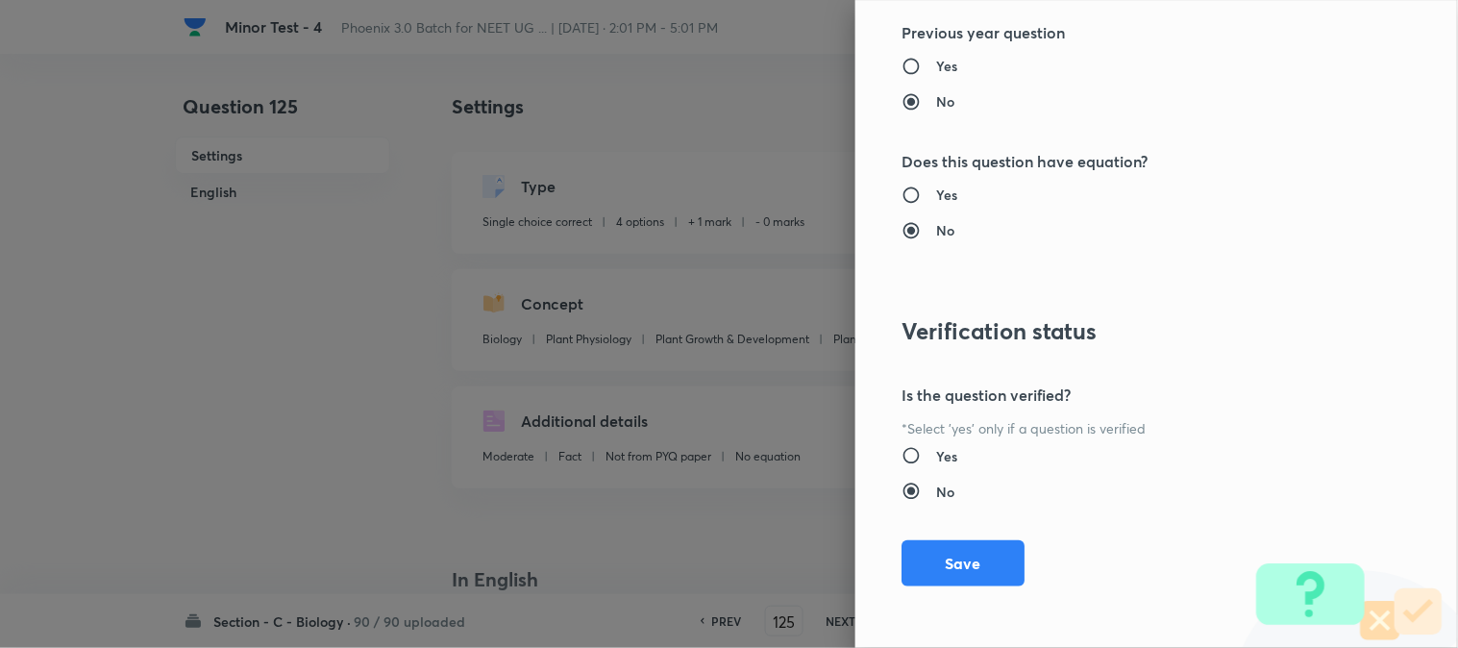
click at [964, 551] on button "Save" at bounding box center [963, 563] width 123 height 46
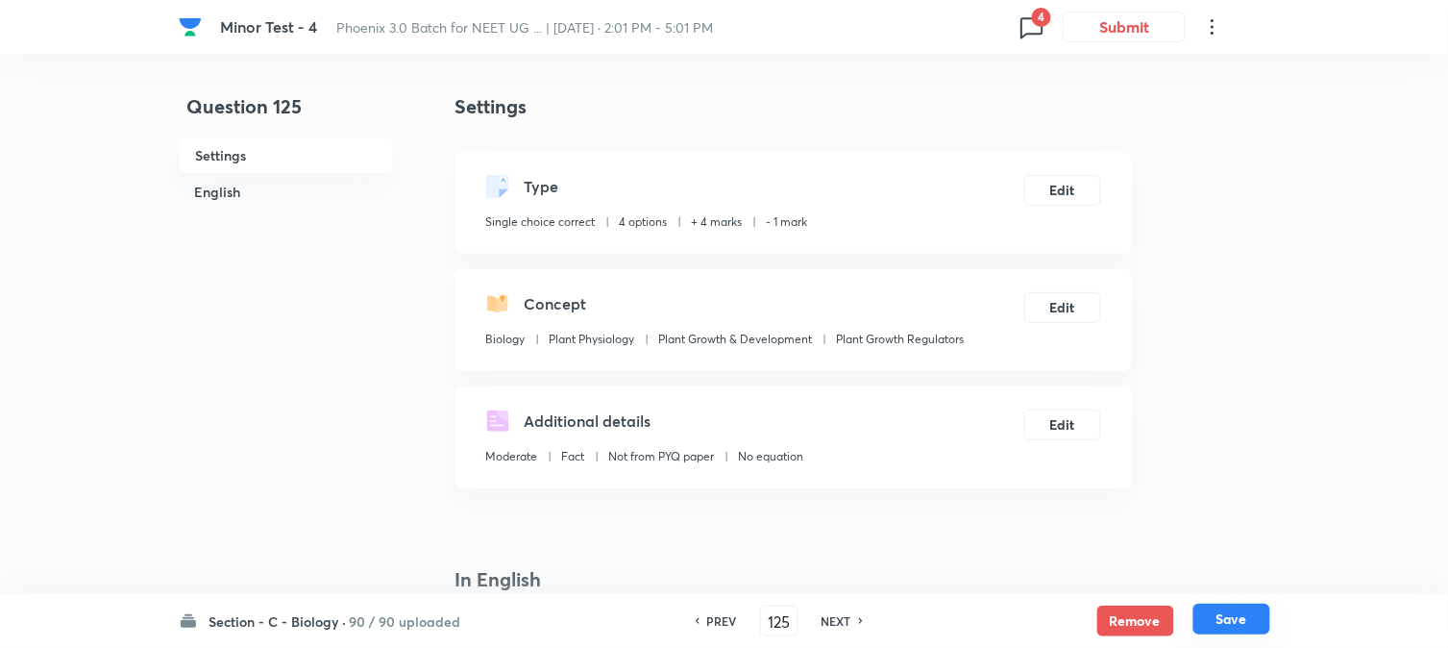
click at [1225, 611] on div "Section - C - Biology · 90 / 90 uploaded PREV 125 ​ NEXT Remove Save" at bounding box center [725, 621] width 1092 height 54
drag, startPoint x: 1226, startPoint y: 625, endPoint x: 1178, endPoint y: 440, distance: 190.7
click at [1226, 623] on button "Save" at bounding box center [1232, 621] width 77 height 31
click at [1084, 187] on button "Edit" at bounding box center [1063, 188] width 77 height 31
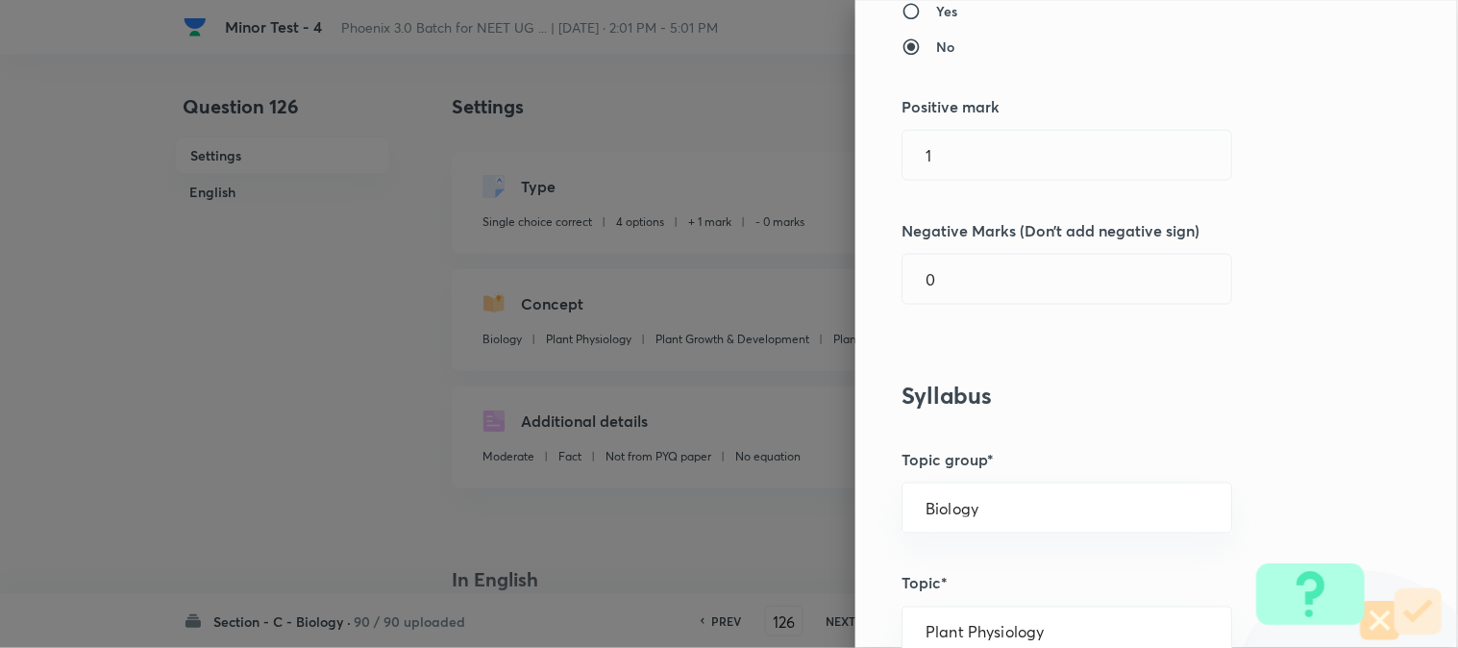
scroll to position [427, 0]
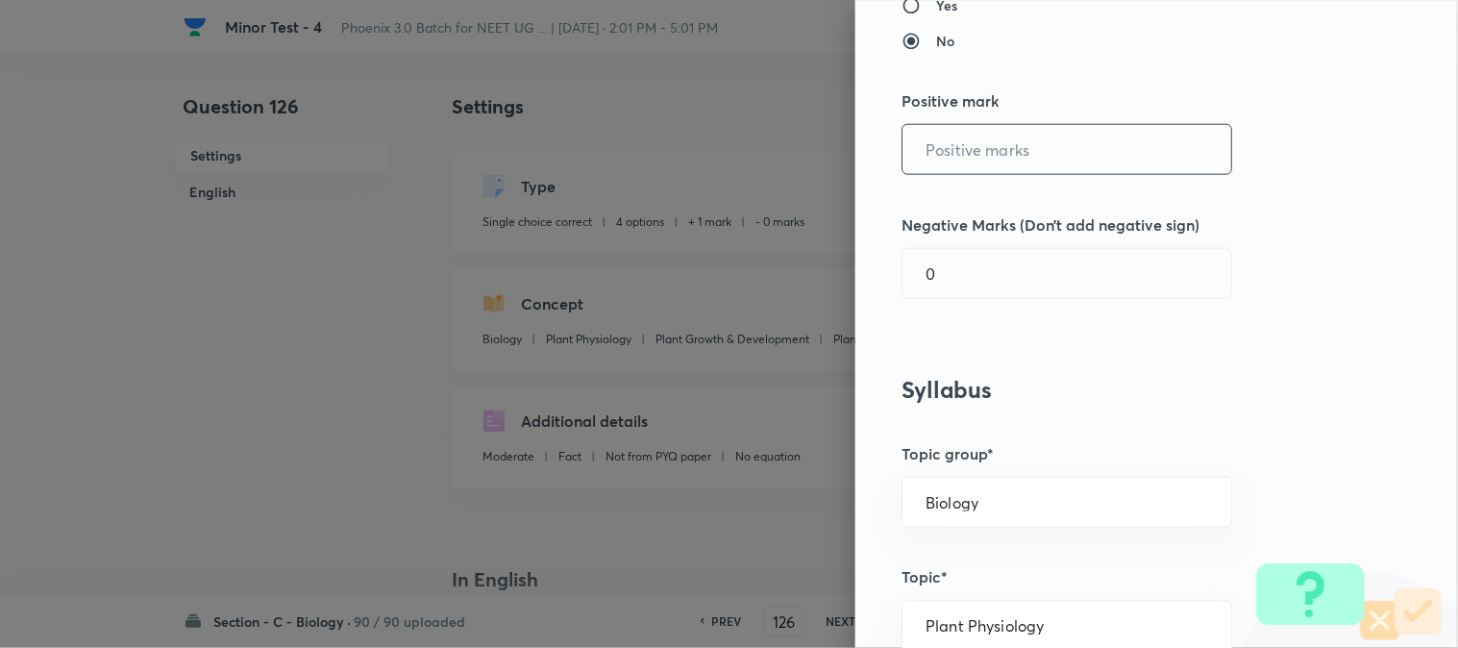
drag, startPoint x: 981, startPoint y: 126, endPoint x: 969, endPoint y: 183, distance: 58.1
click at [981, 131] on input "text" at bounding box center [1067, 149] width 329 height 49
click at [950, 293] on input "0" at bounding box center [1067, 273] width 329 height 49
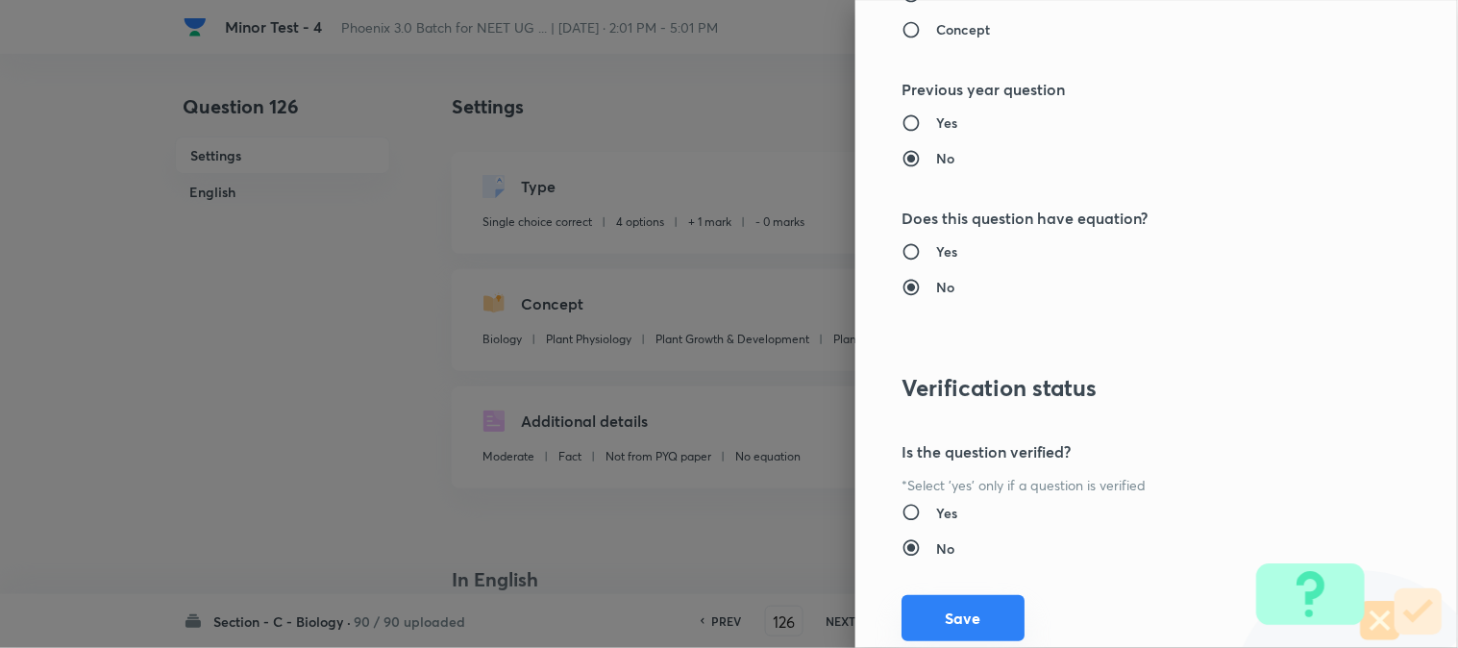
scroll to position [1972, 0]
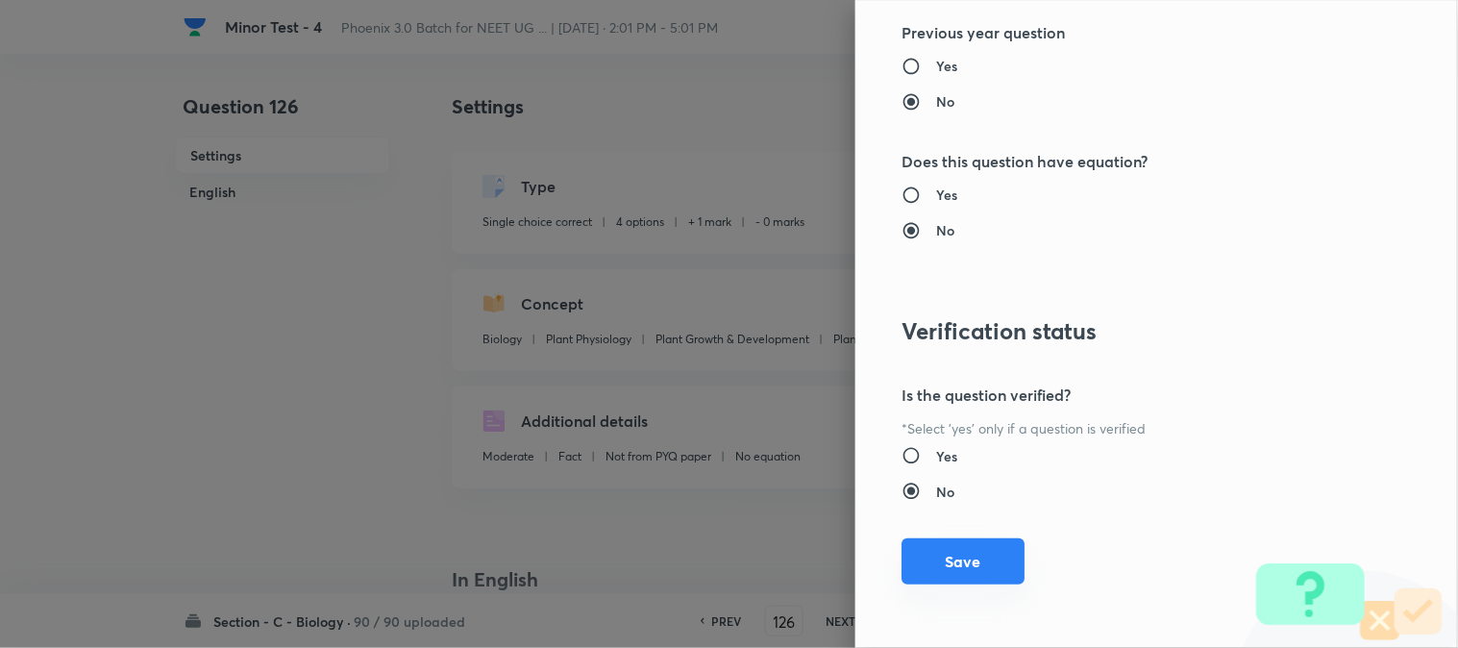
click at [964, 557] on button "Save" at bounding box center [963, 561] width 123 height 46
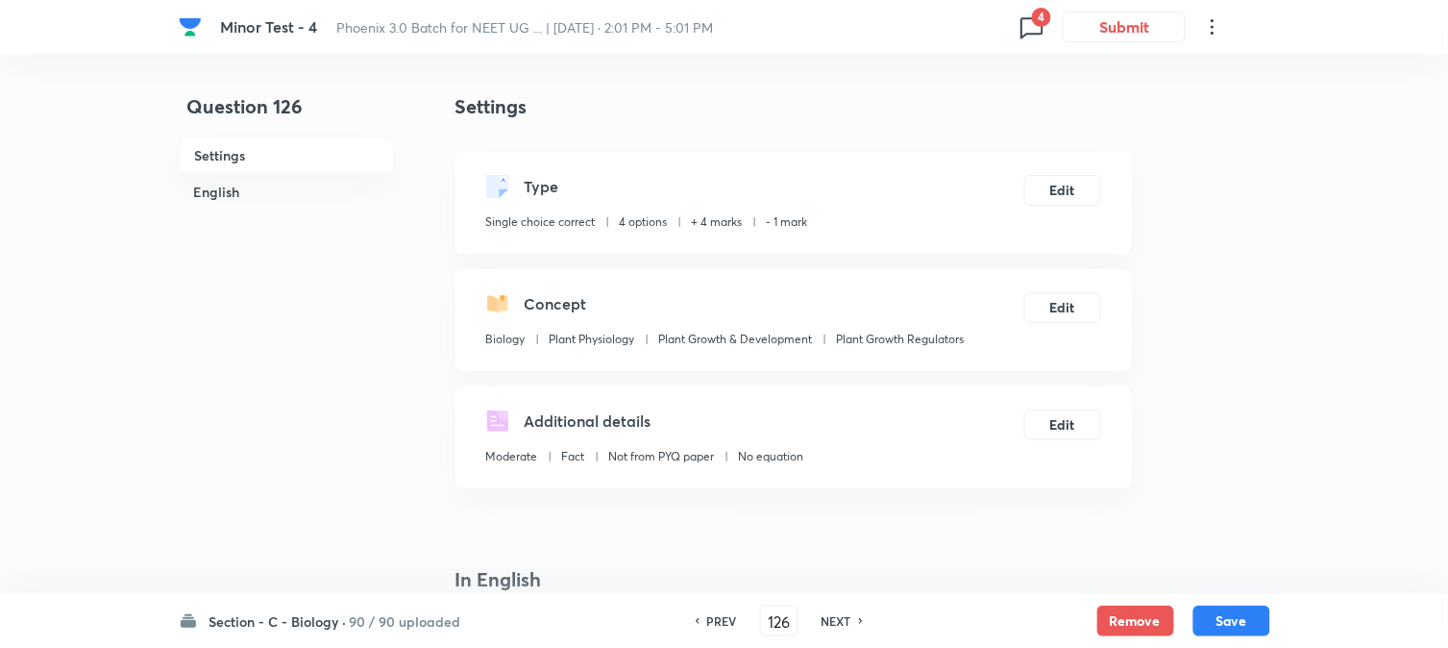
drag, startPoint x: 1222, startPoint y: 623, endPoint x: 1190, endPoint y: 522, distance: 105.8
click at [1222, 625] on button "Save" at bounding box center [1232, 621] width 77 height 31
click at [1070, 178] on div "Type Single choice correct 4 options + 4 marks - 1 mark Edit" at bounding box center [794, 203] width 677 height 102
click at [1071, 196] on button "Edit" at bounding box center [1063, 188] width 77 height 31
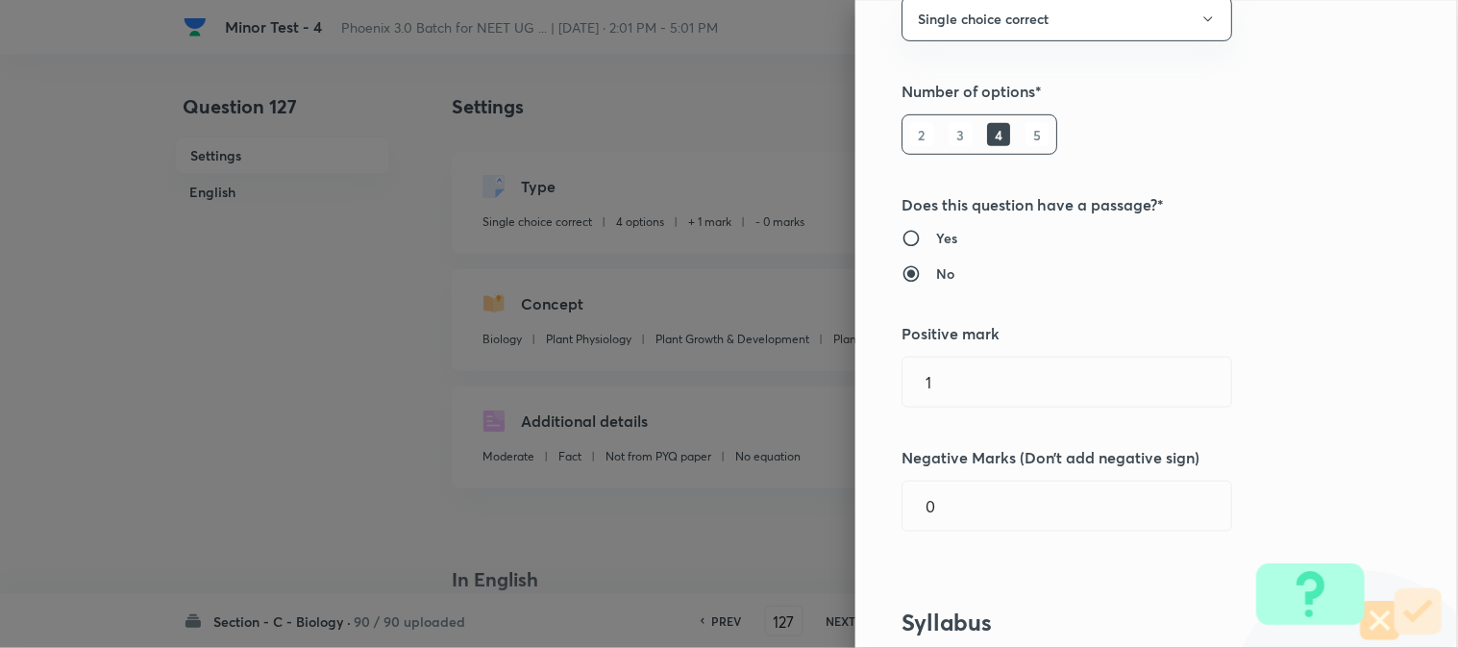
scroll to position [427, 0]
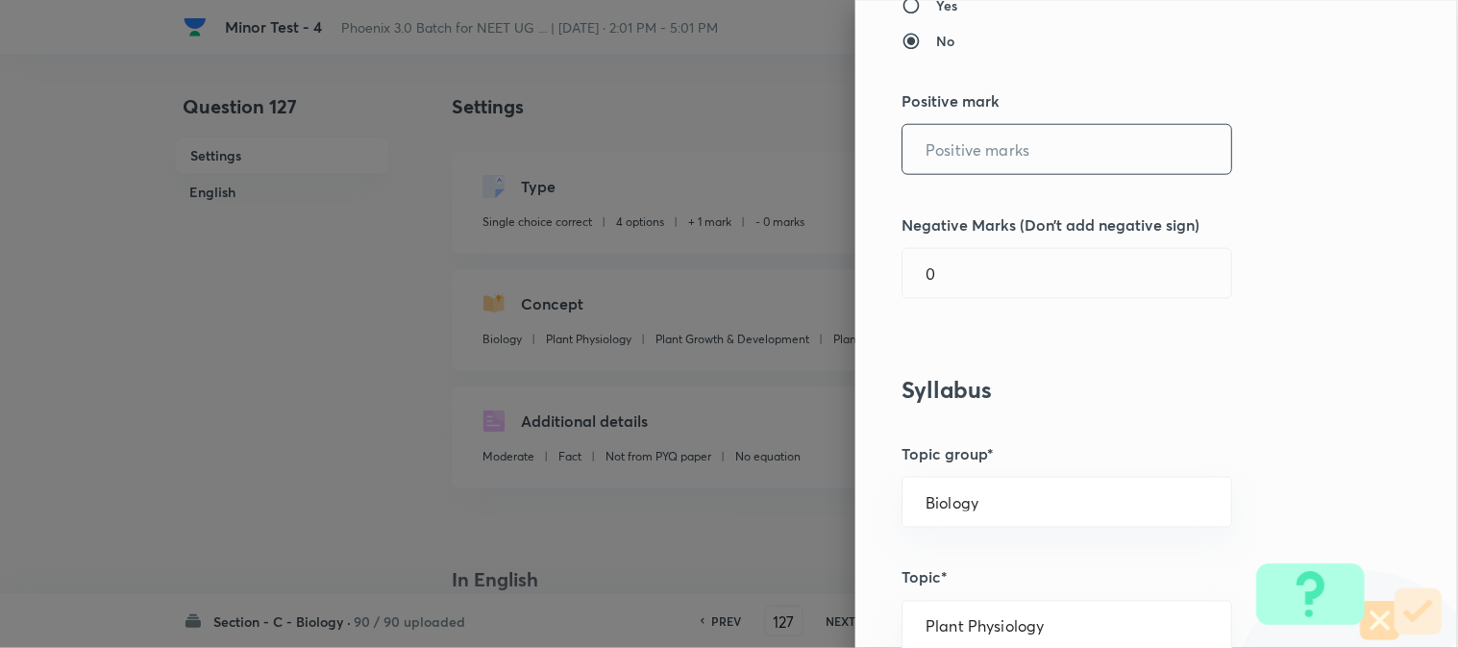
click at [947, 157] on input "text" at bounding box center [1067, 149] width 329 height 49
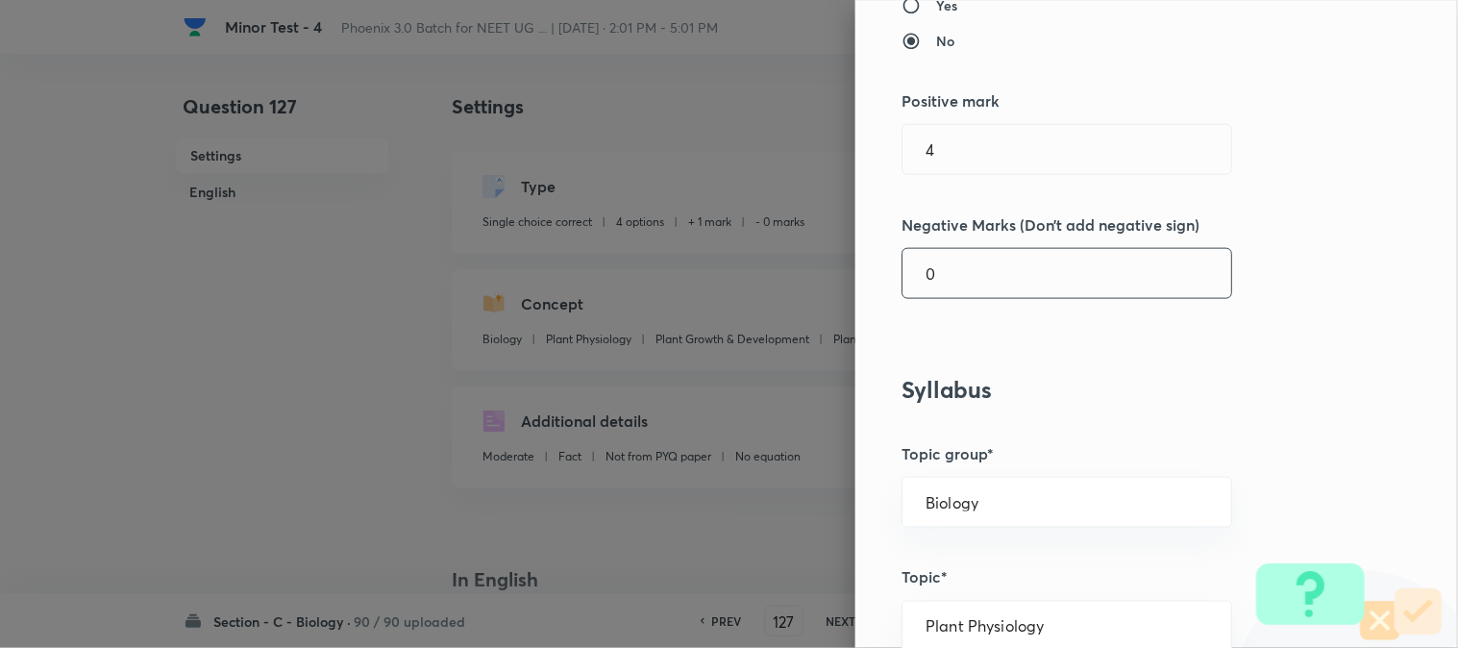
click at [949, 271] on input "0" at bounding box center [1067, 273] width 329 height 49
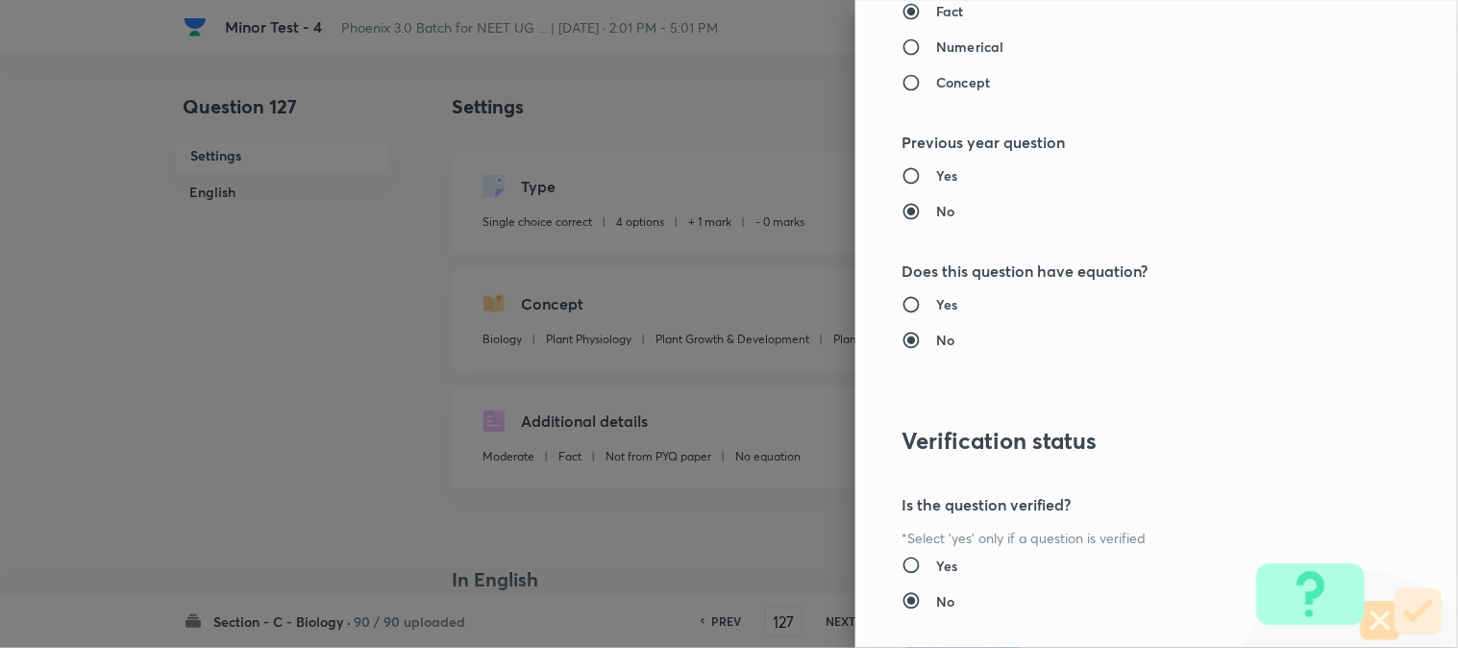
scroll to position [1972, 0]
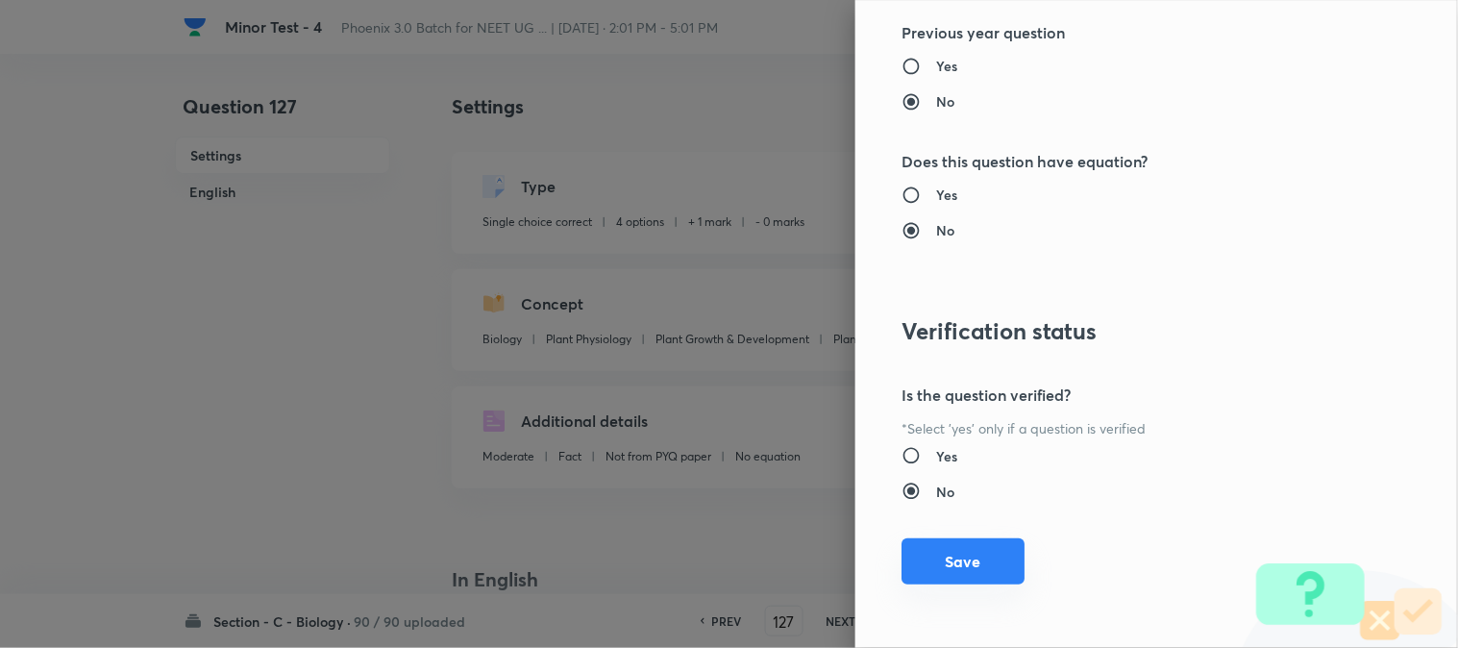
click at [966, 564] on button "Save" at bounding box center [963, 561] width 123 height 46
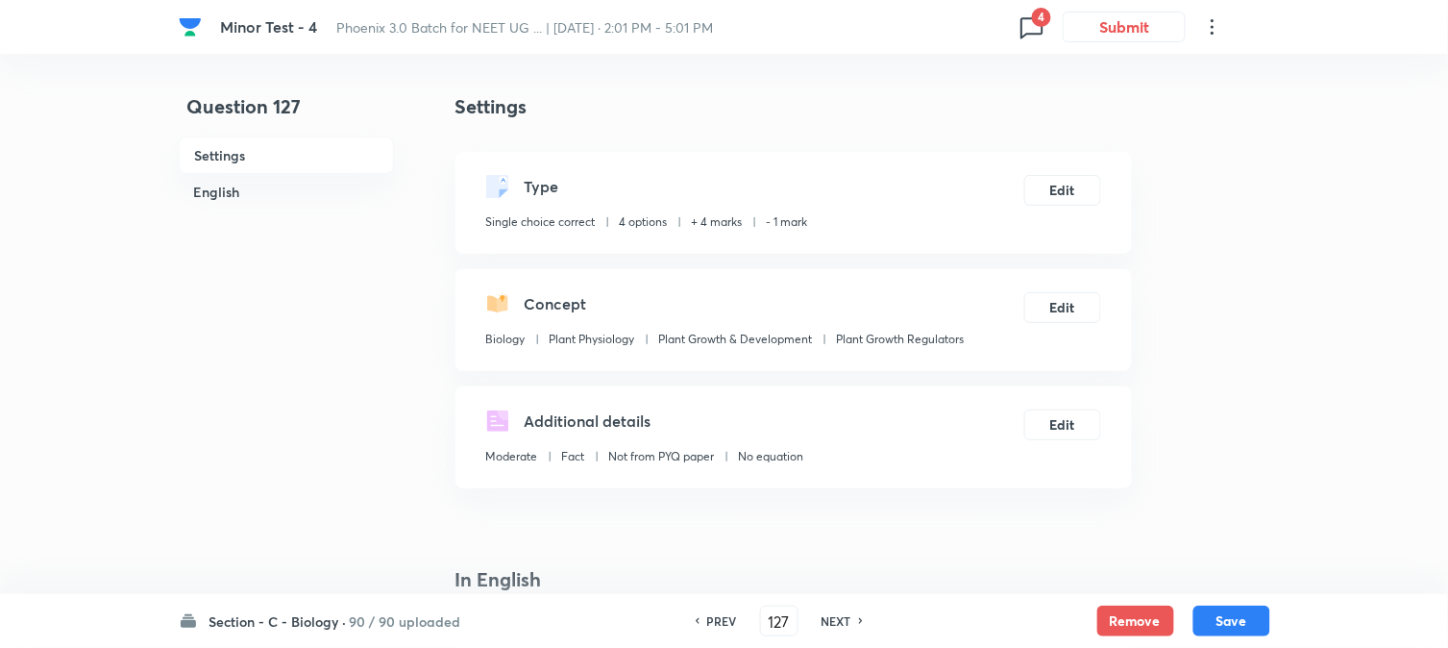
drag, startPoint x: 1218, startPoint y: 628, endPoint x: 1190, endPoint y: 475, distance: 155.3
click at [1219, 628] on button "Save" at bounding box center [1232, 621] width 77 height 31
click at [1083, 186] on button "Edit" at bounding box center [1063, 188] width 77 height 31
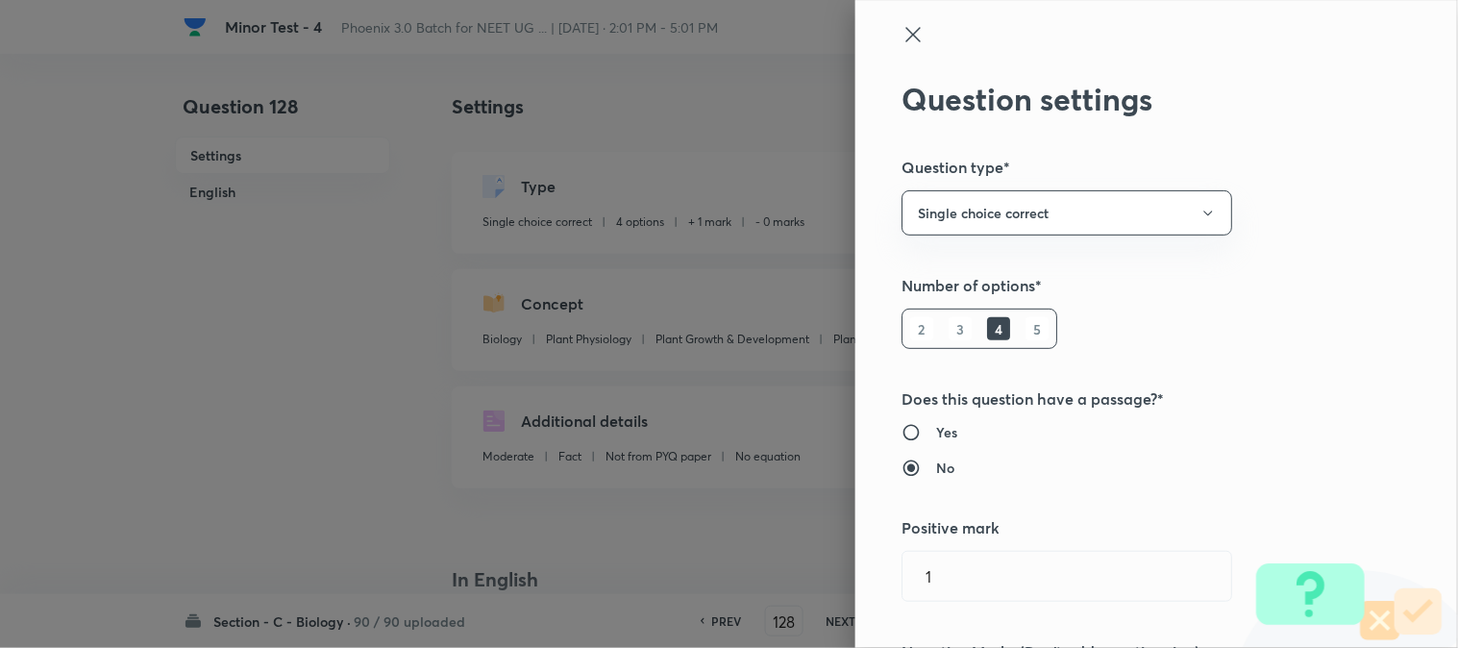
scroll to position [427, 0]
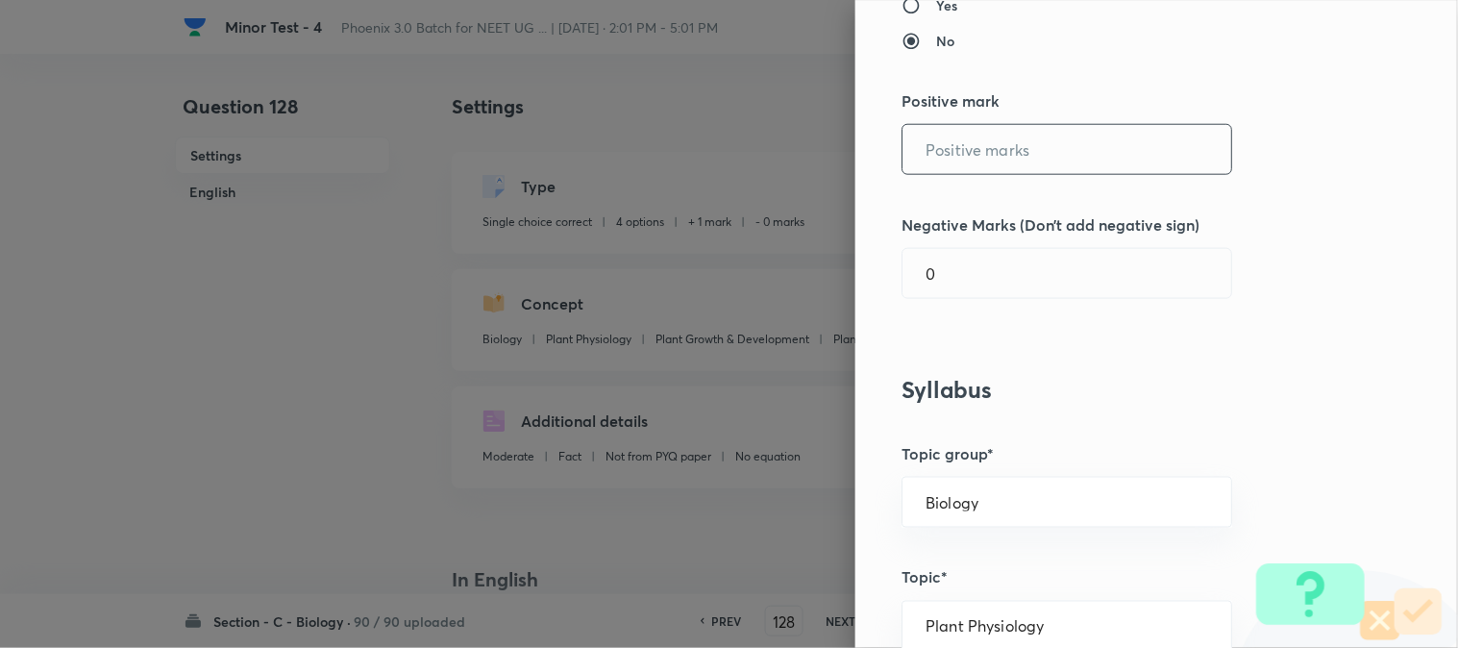
click at [944, 156] on input "text" at bounding box center [1067, 149] width 329 height 49
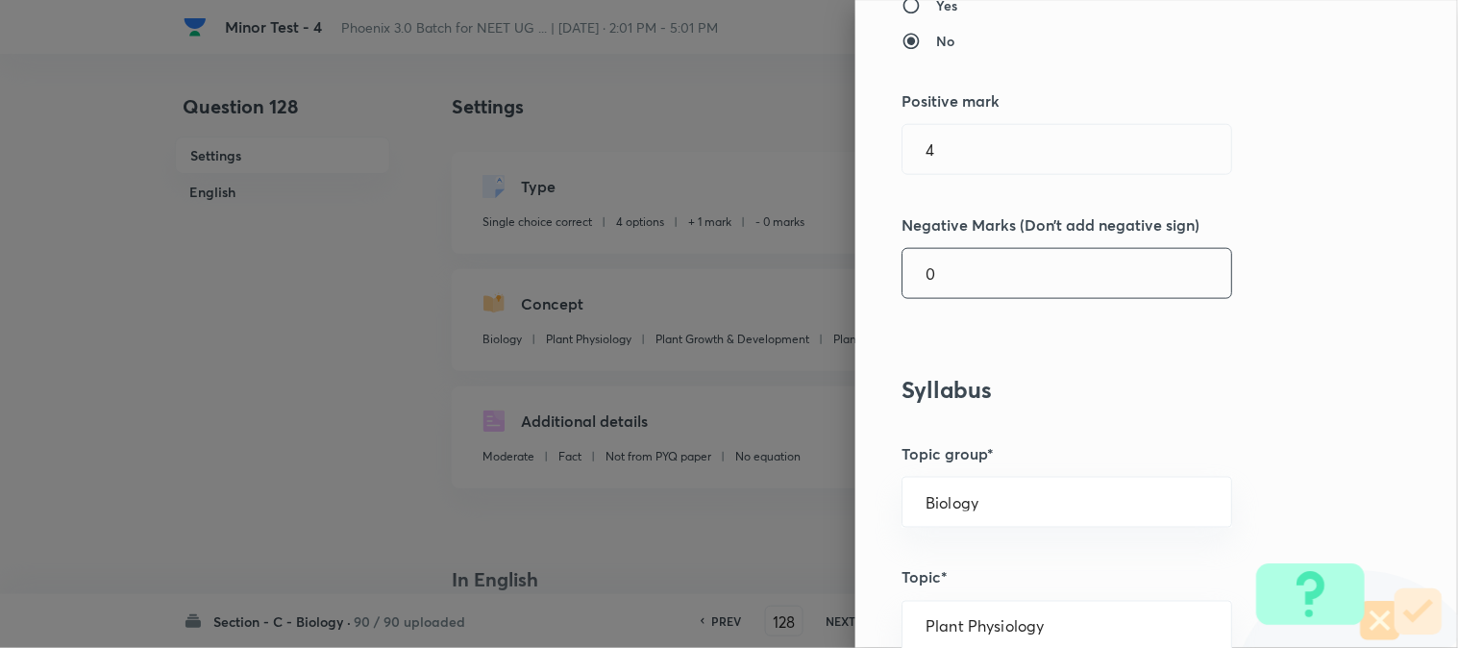
click at [947, 286] on input "0" at bounding box center [1067, 273] width 329 height 49
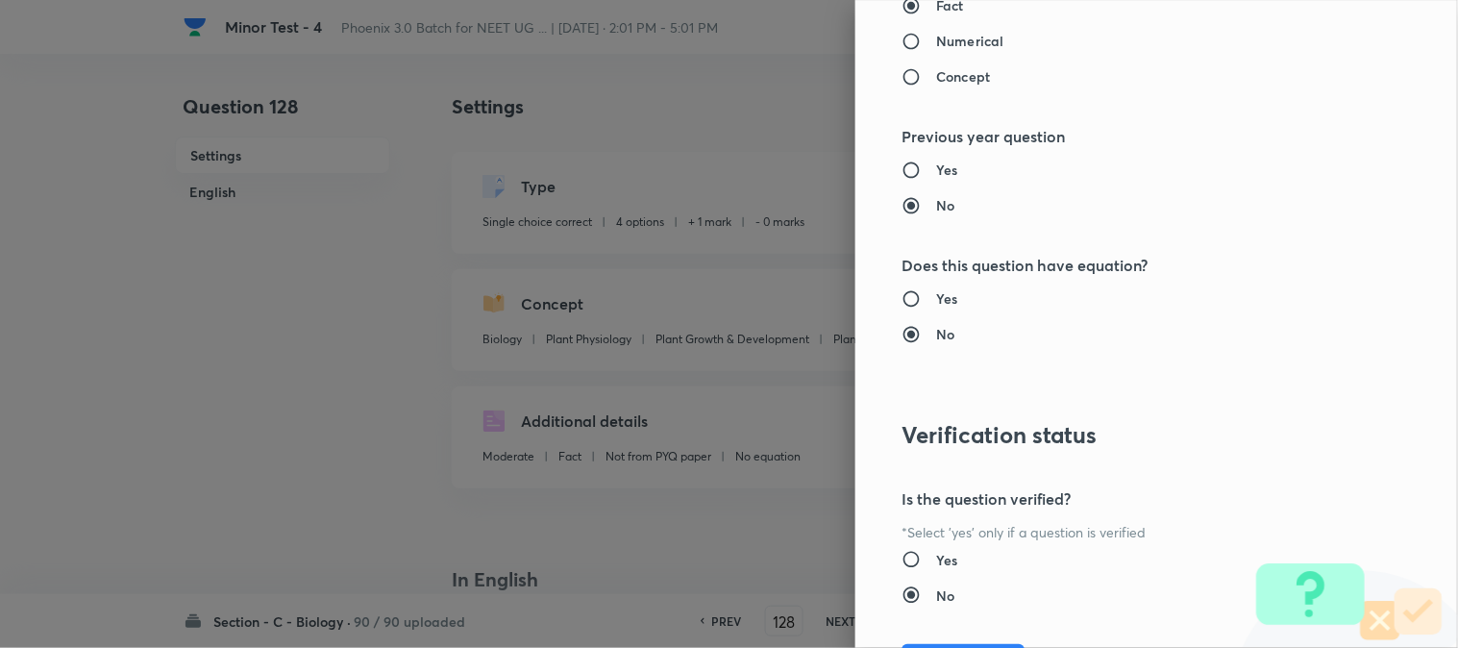
scroll to position [1972, 0]
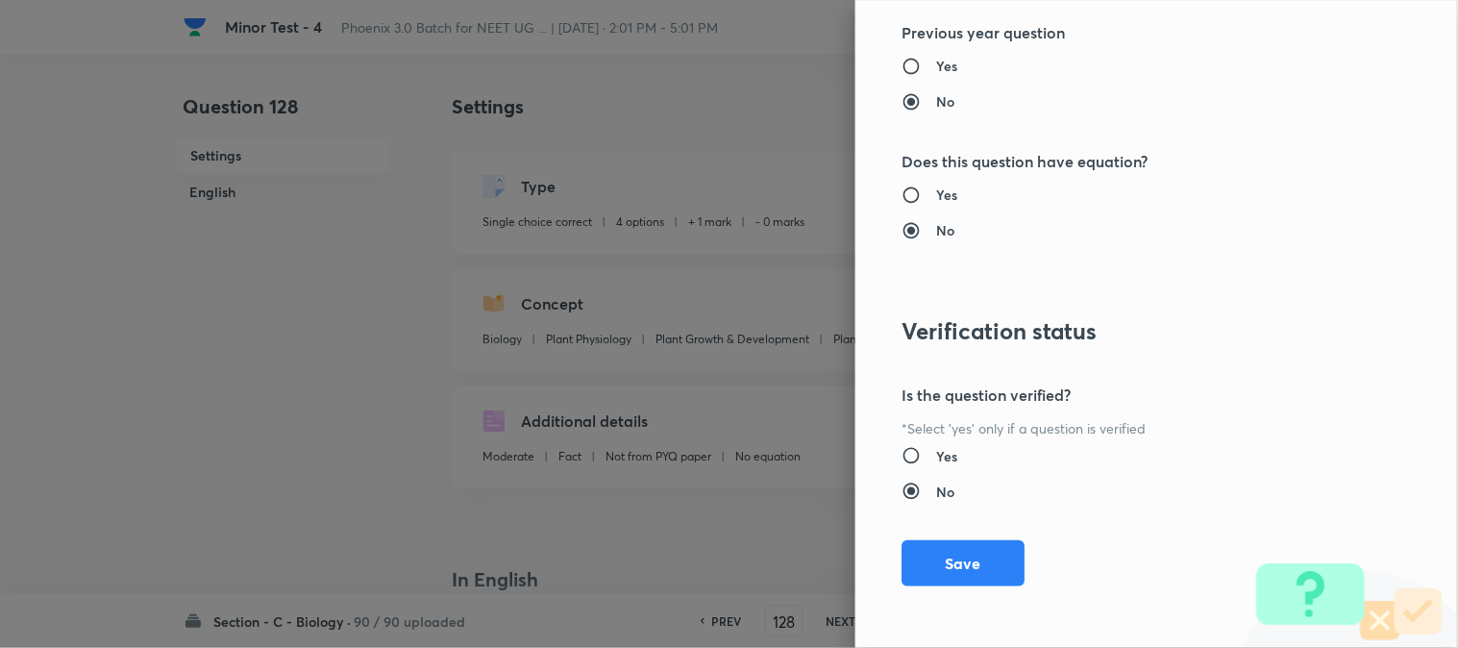
click at [961, 558] on button "Save" at bounding box center [963, 563] width 123 height 46
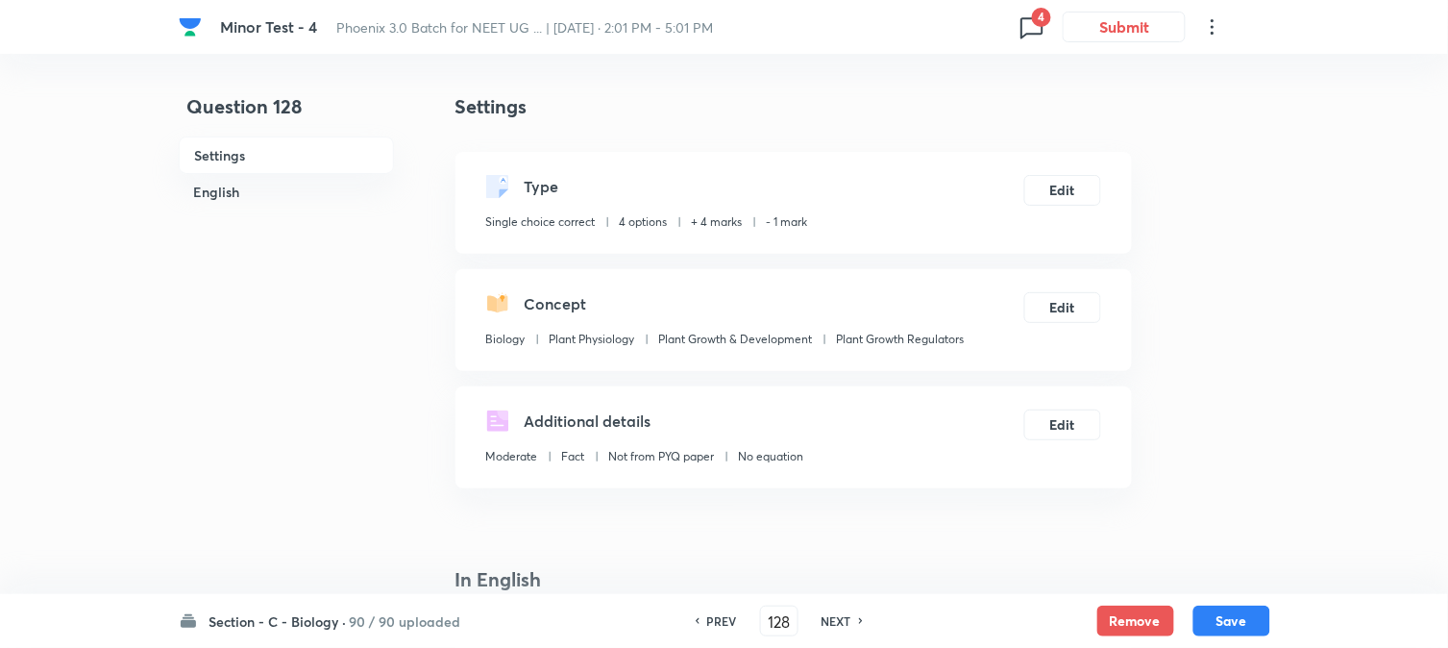
click at [1240, 625] on button "Save" at bounding box center [1232, 621] width 77 height 31
click at [1073, 196] on button "Edit" at bounding box center [1063, 188] width 77 height 31
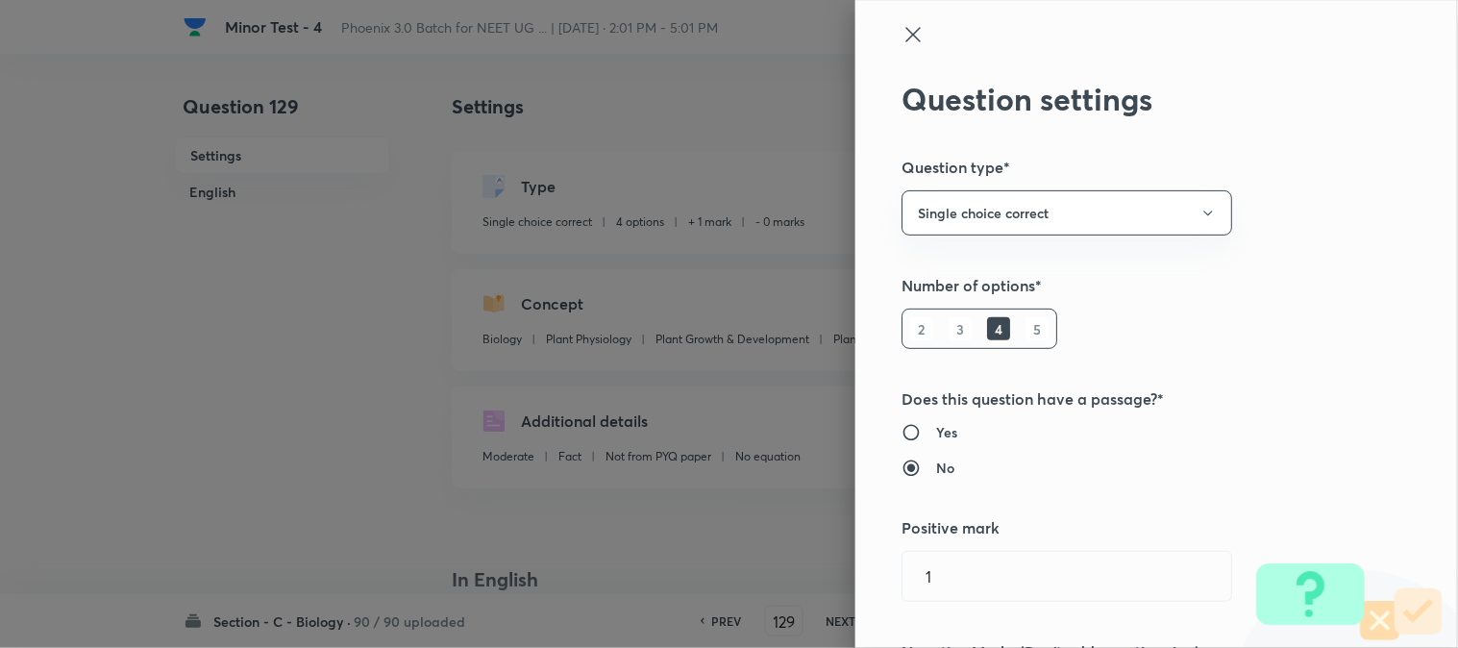
scroll to position [320, 0]
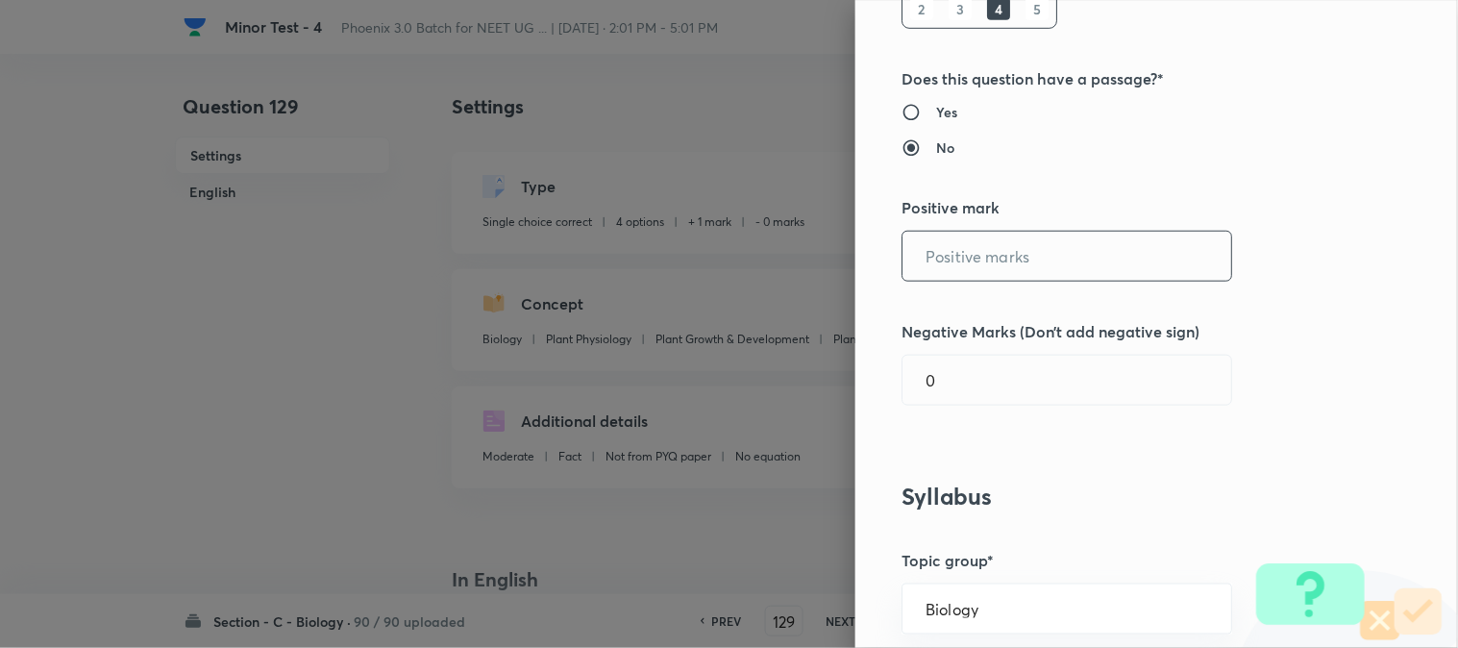
click at [948, 266] on input "text" at bounding box center [1067, 256] width 329 height 49
click at [949, 378] on input "0" at bounding box center [1067, 380] width 329 height 49
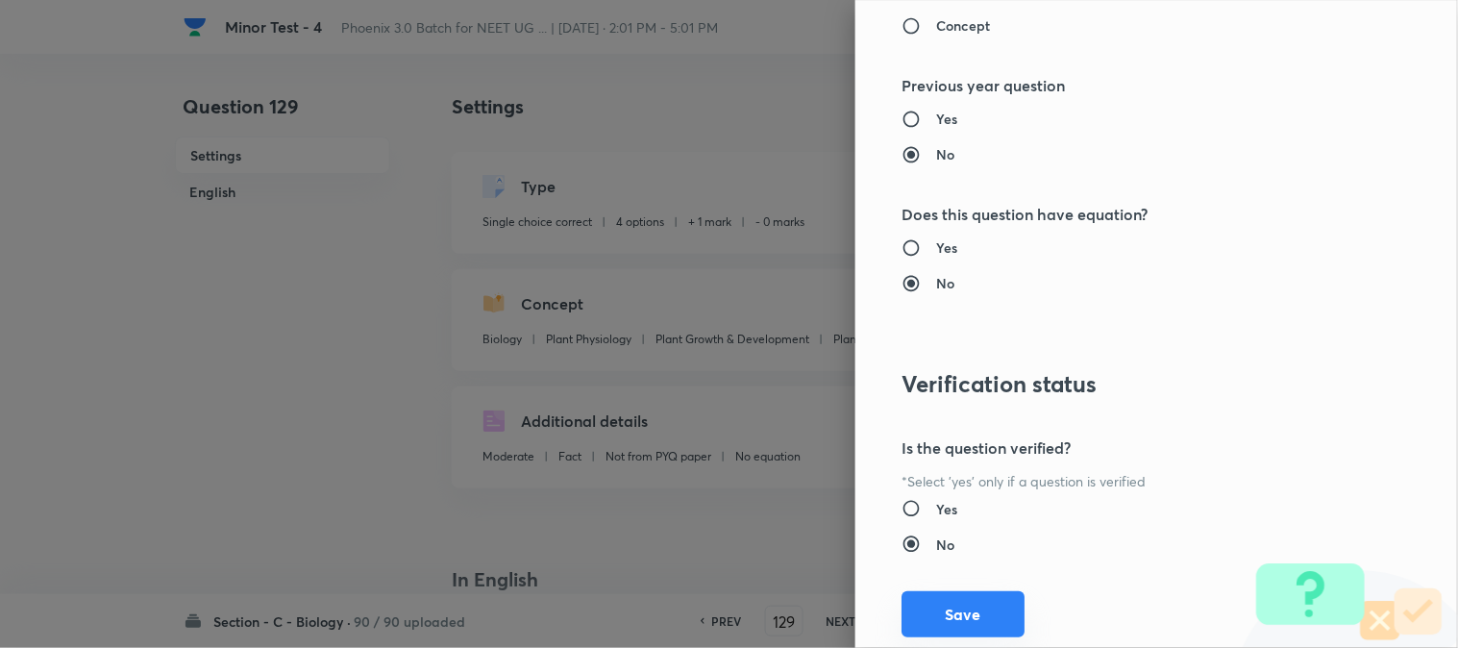
scroll to position [1972, 0]
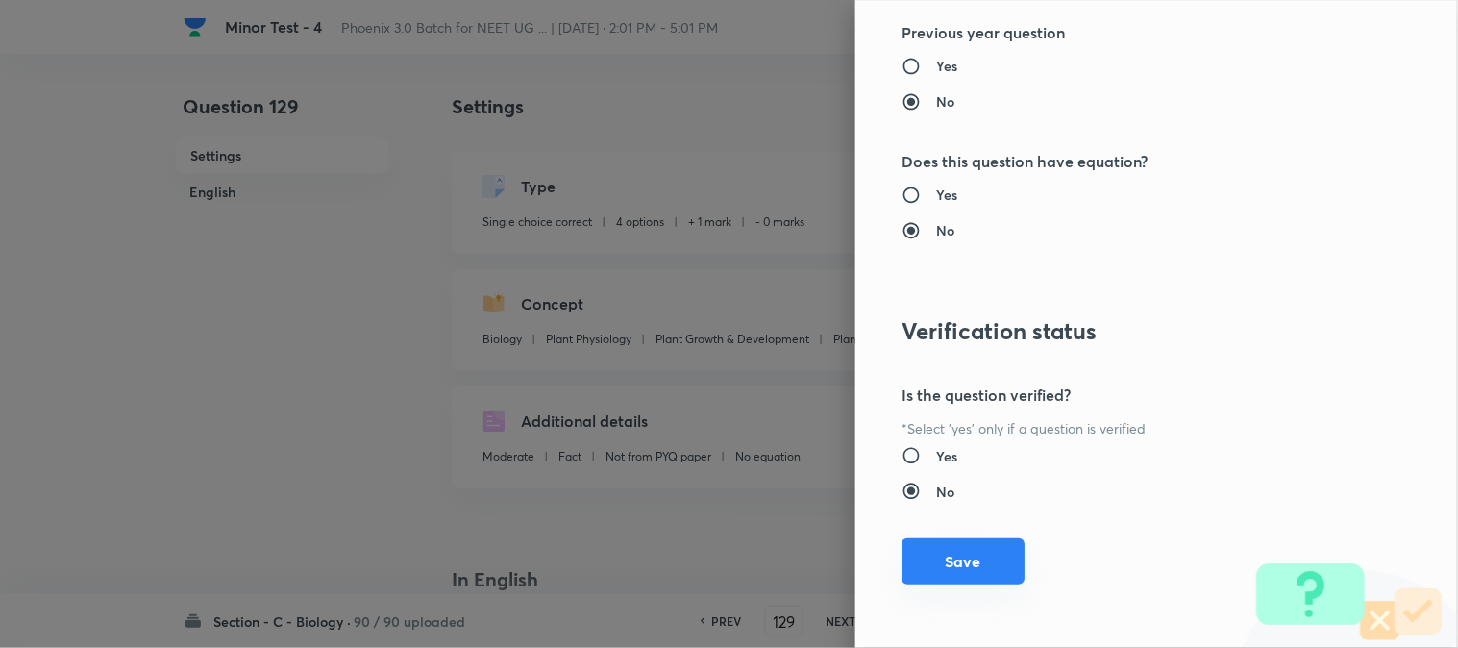
click at [952, 570] on button "Save" at bounding box center [963, 561] width 123 height 46
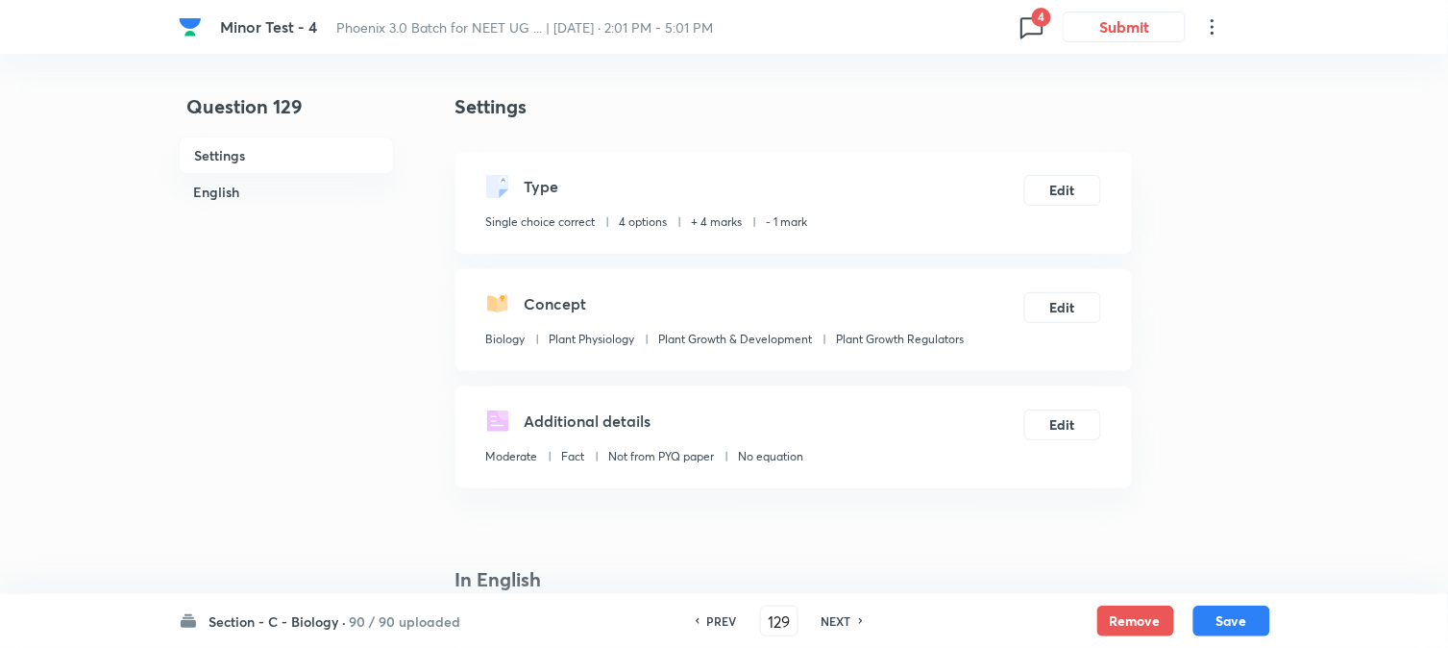
drag, startPoint x: 1218, startPoint y: 611, endPoint x: 1182, endPoint y: 471, distance: 144.8
click at [1218, 612] on button "Save" at bounding box center [1232, 621] width 77 height 31
drag, startPoint x: 1068, startPoint y: 211, endPoint x: 1068, endPoint y: 196, distance: 15.4
click at [1068, 206] on div "Type Single choice correct 4 options + 1 mark - 0 marks Edit" at bounding box center [794, 203] width 677 height 102
click at [1070, 184] on button "Edit" at bounding box center [1063, 188] width 77 height 31
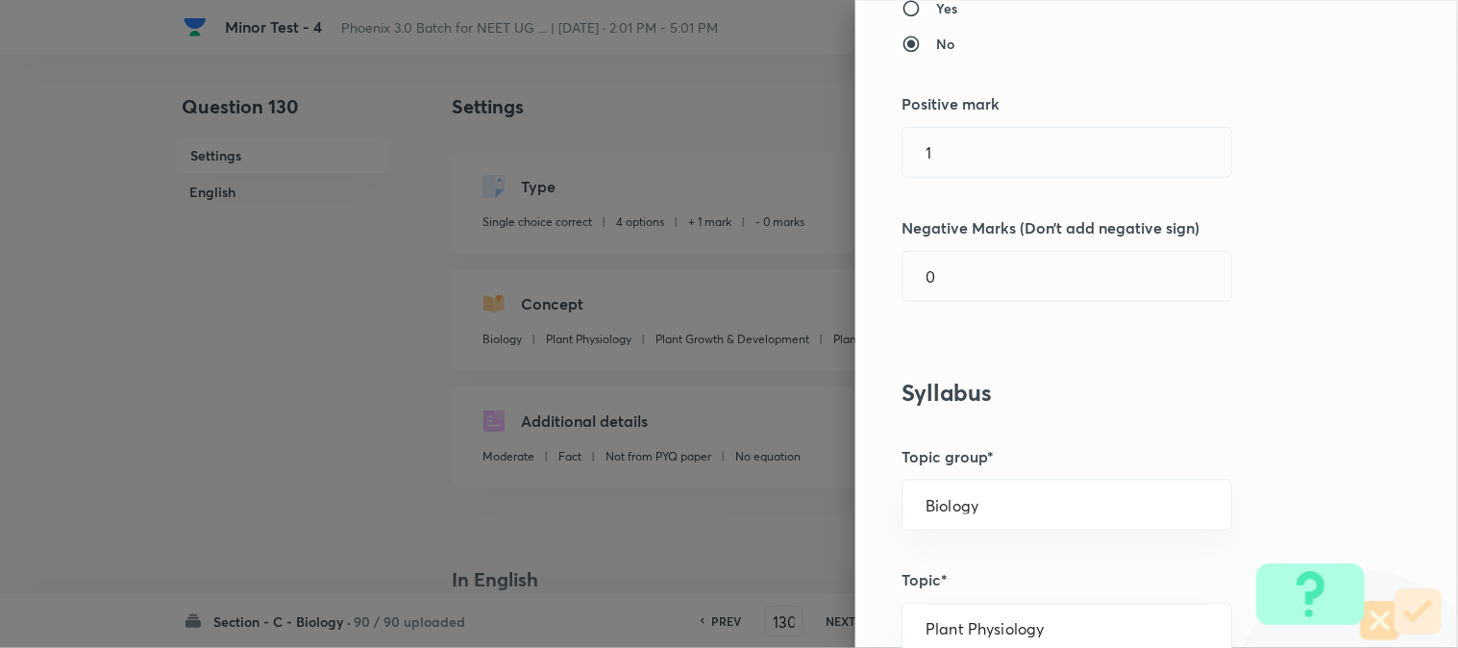
scroll to position [427, 0]
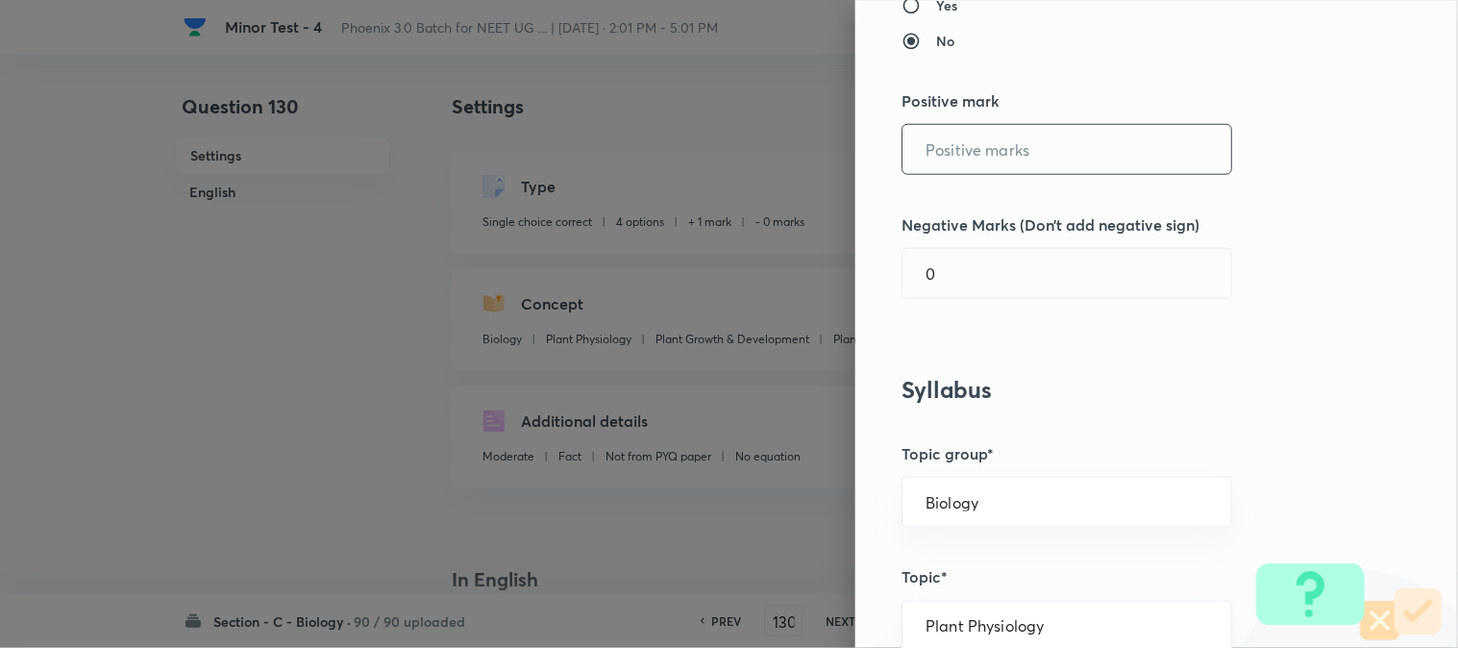
drag, startPoint x: 950, startPoint y: 142, endPoint x: 953, endPoint y: 206, distance: 63.5
click at [952, 142] on input "text" at bounding box center [1067, 149] width 329 height 49
click at [950, 285] on input "0" at bounding box center [1067, 273] width 329 height 49
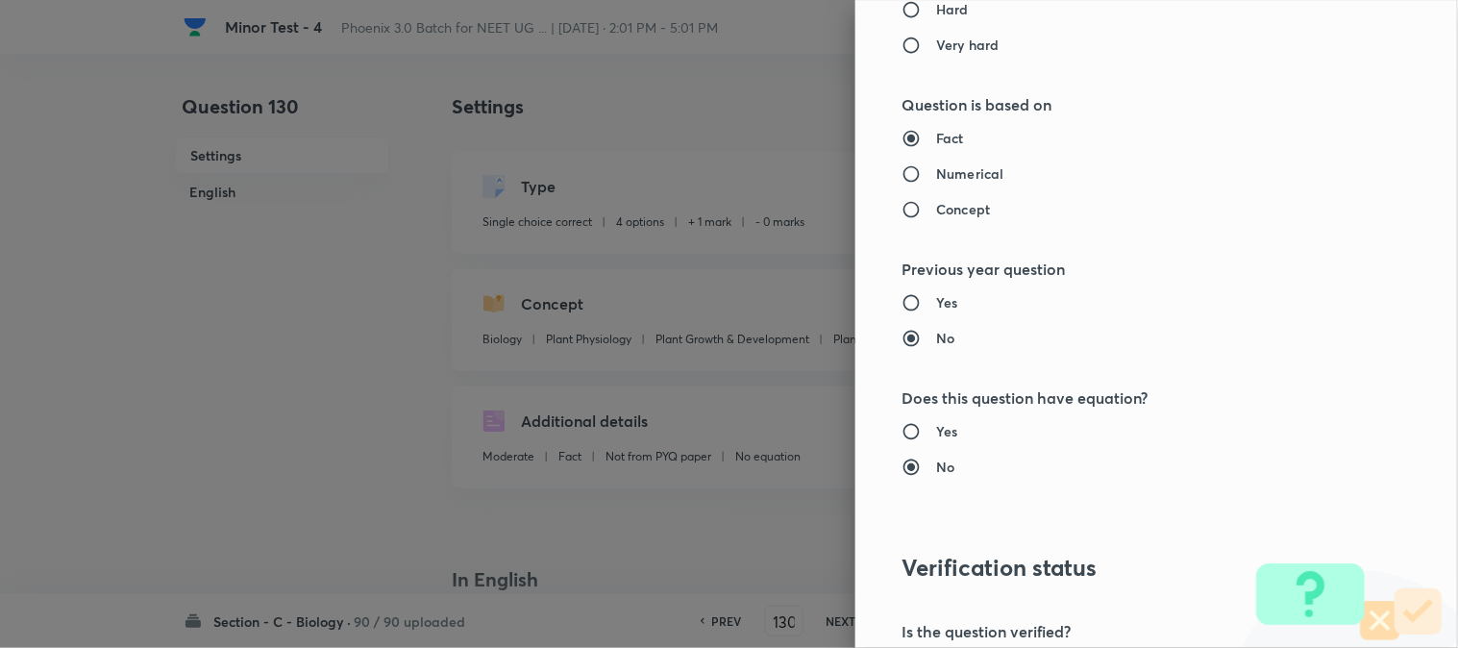
scroll to position [1972, 0]
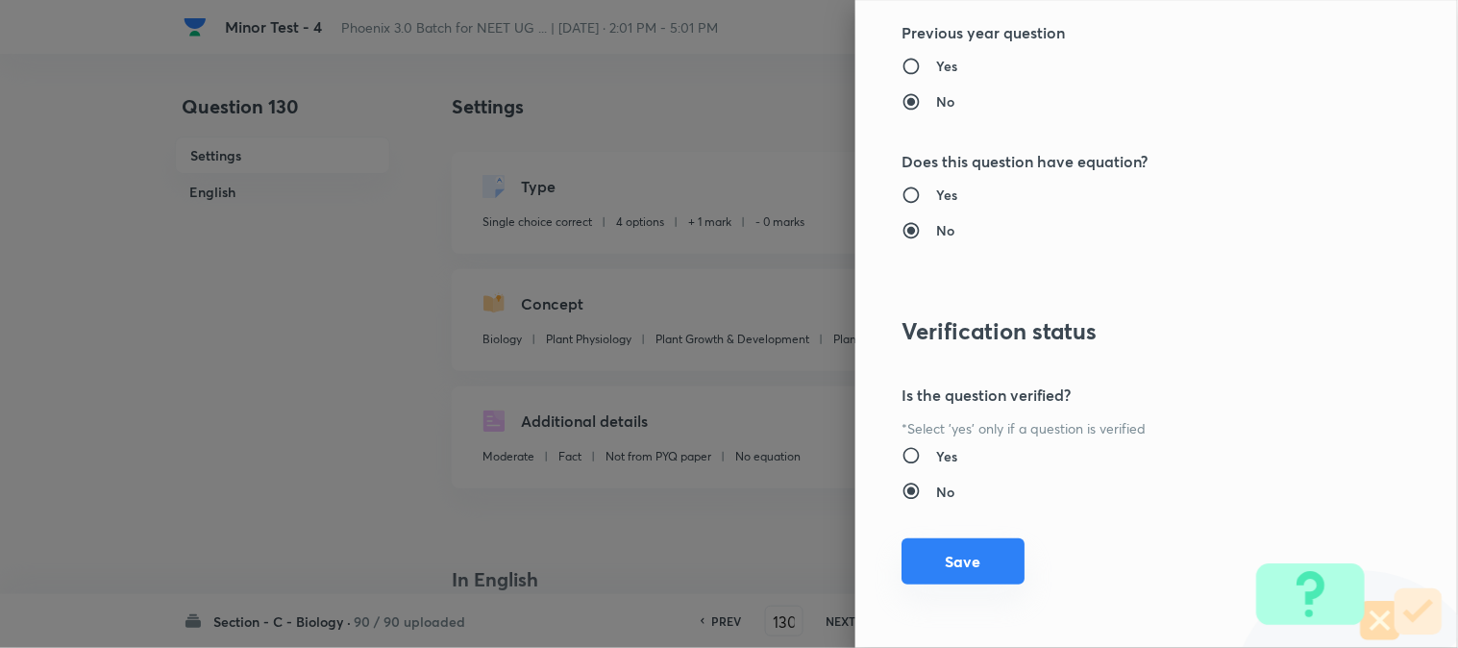
drag, startPoint x: 967, startPoint y: 550, endPoint x: 986, endPoint y: 556, distance: 20.1
click at [968, 552] on button "Save" at bounding box center [963, 561] width 123 height 46
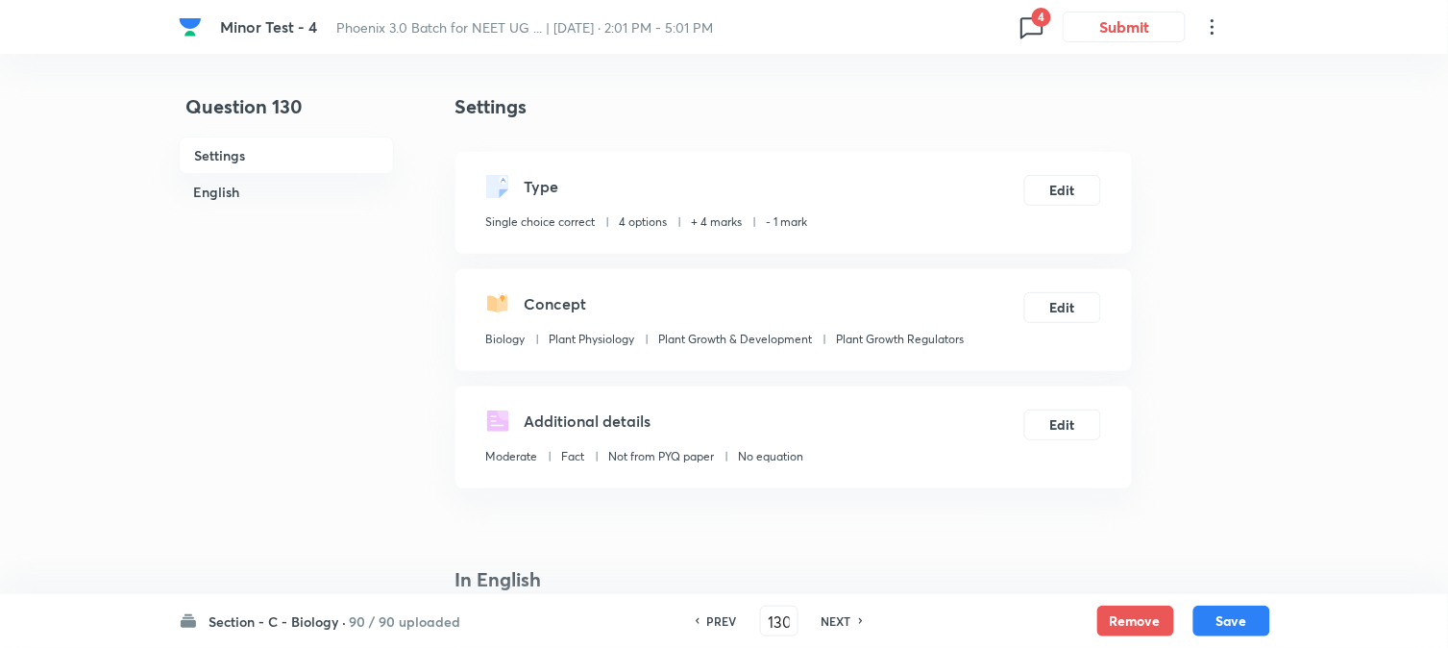
drag, startPoint x: 1224, startPoint y: 611, endPoint x: 1213, endPoint y: 569, distance: 43.6
click at [1225, 613] on button "Save" at bounding box center [1232, 621] width 77 height 31
click at [1082, 189] on button "Edit" at bounding box center [1063, 188] width 77 height 31
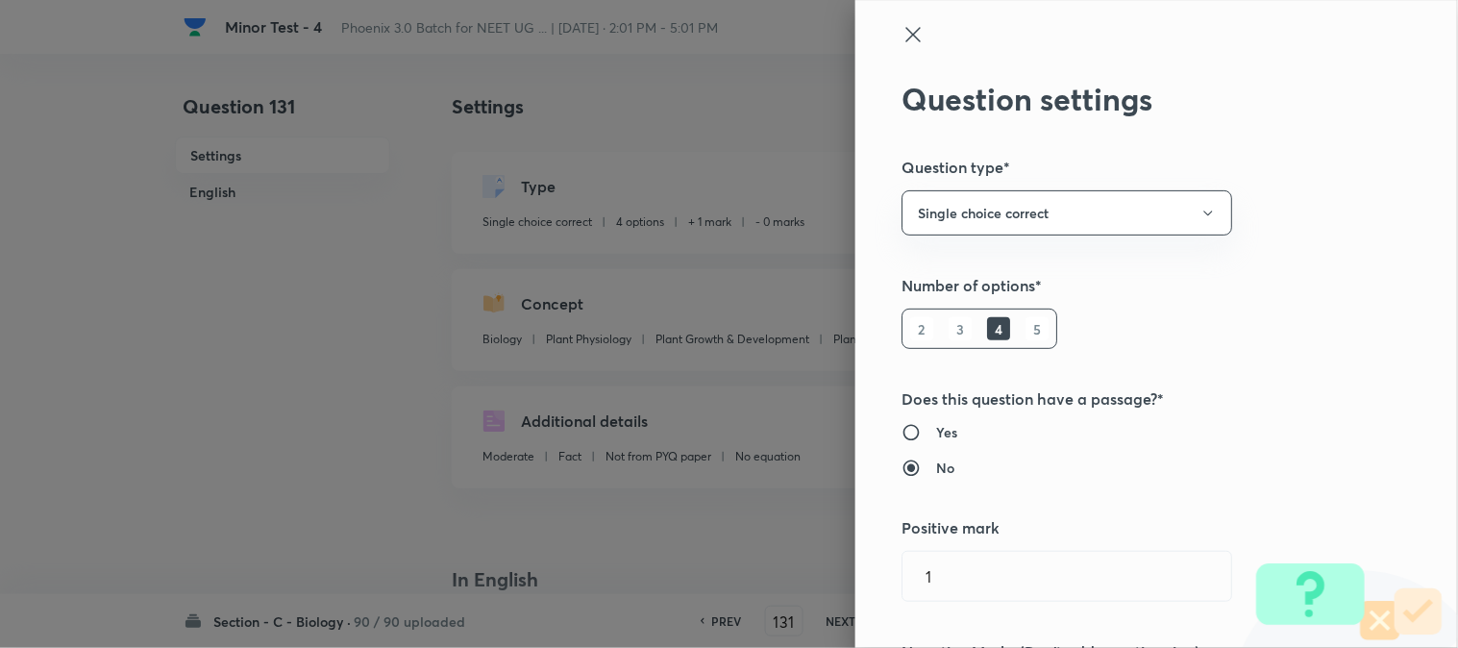
scroll to position [427, 0]
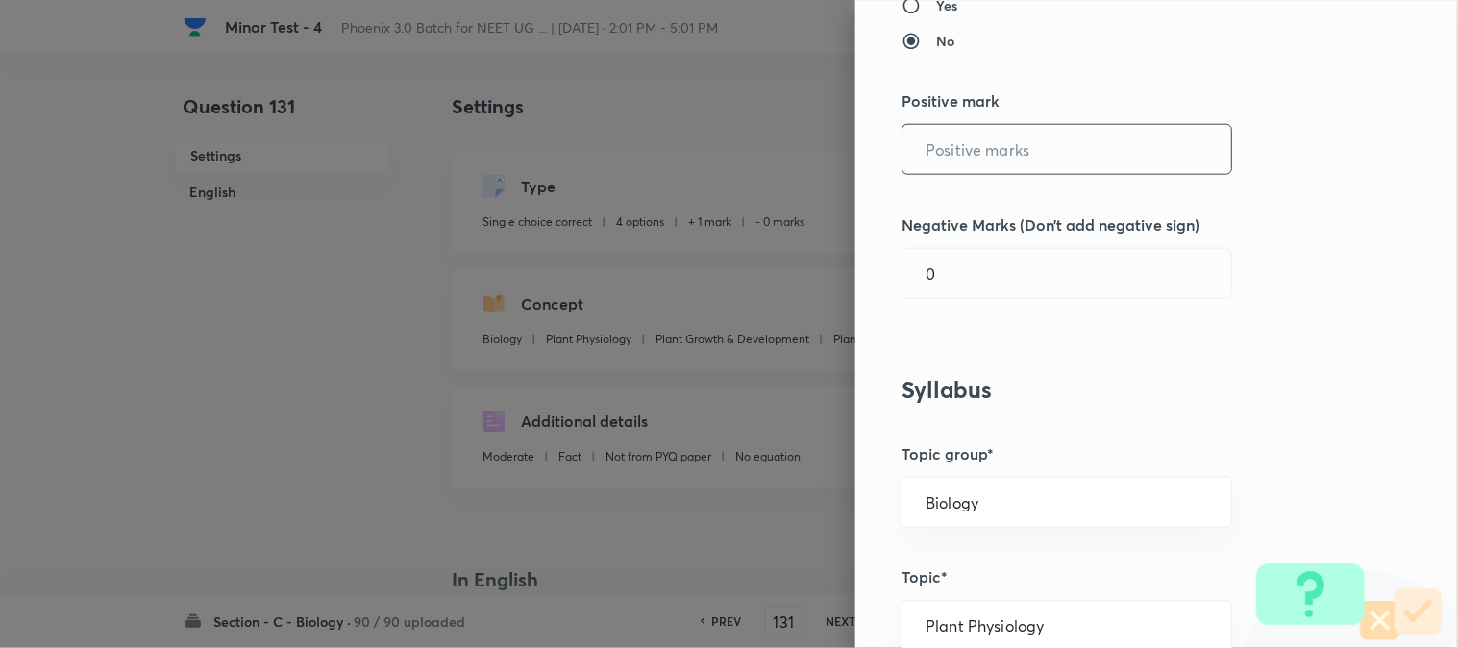
click at [946, 156] on input "text" at bounding box center [1067, 149] width 329 height 49
click at [954, 305] on div "Question settings Question type* Single choice correct Number of options* 2 3 4…" at bounding box center [1156, 324] width 603 height 648
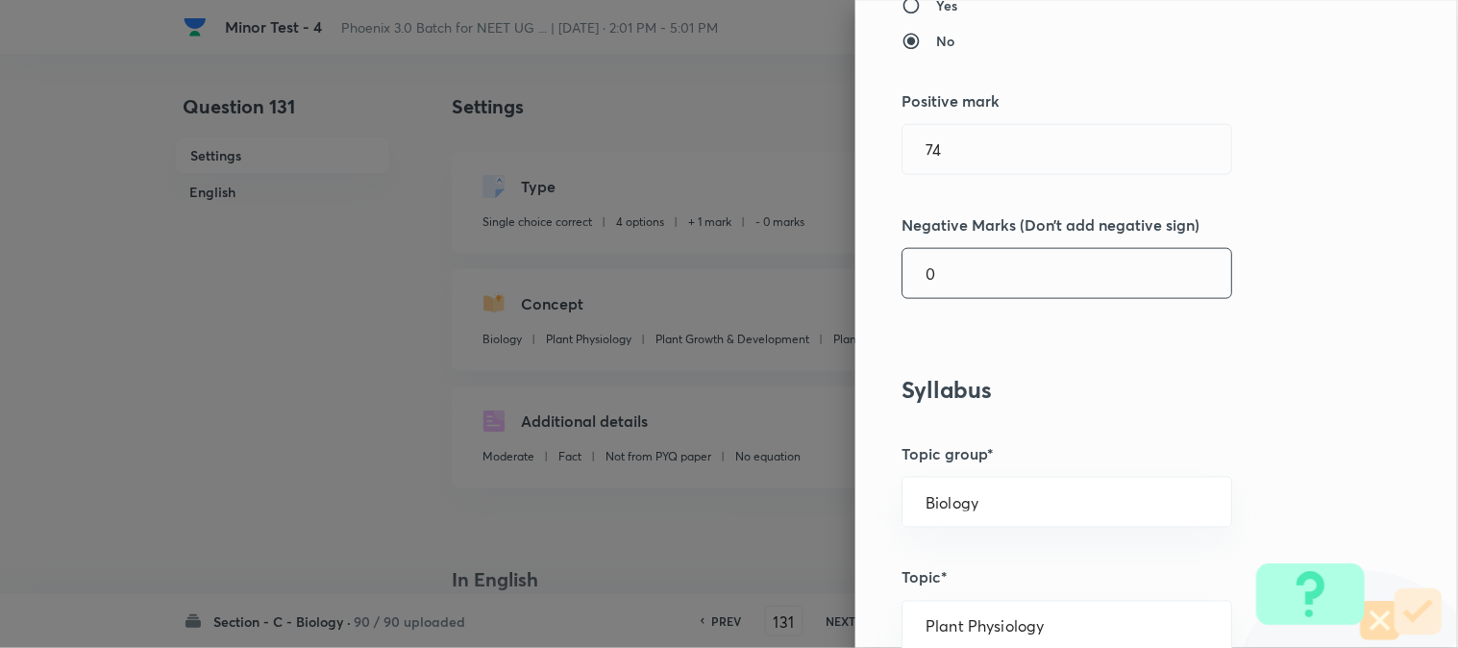
click at [958, 252] on input "0" at bounding box center [1067, 273] width 329 height 49
click at [969, 140] on input "74" at bounding box center [1067, 149] width 329 height 49
click at [957, 279] on input "1" at bounding box center [1067, 273] width 329 height 49
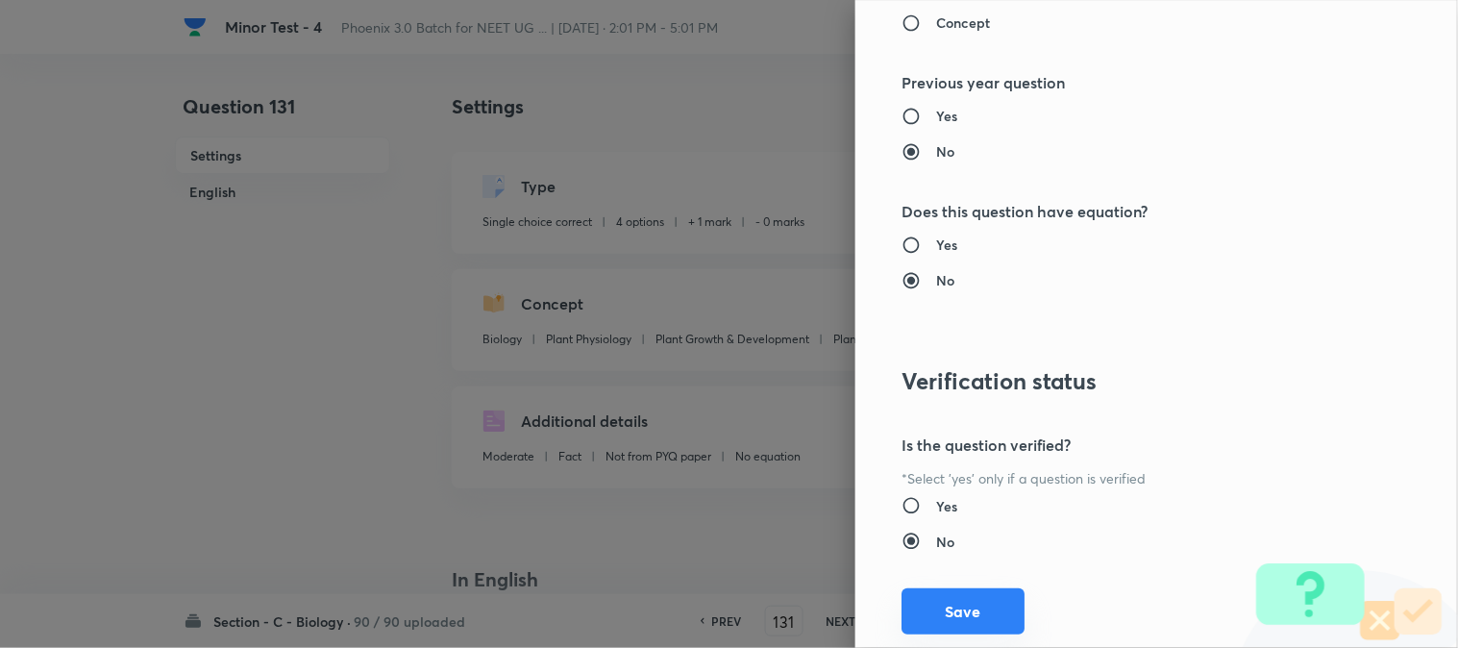
scroll to position [1972, 0]
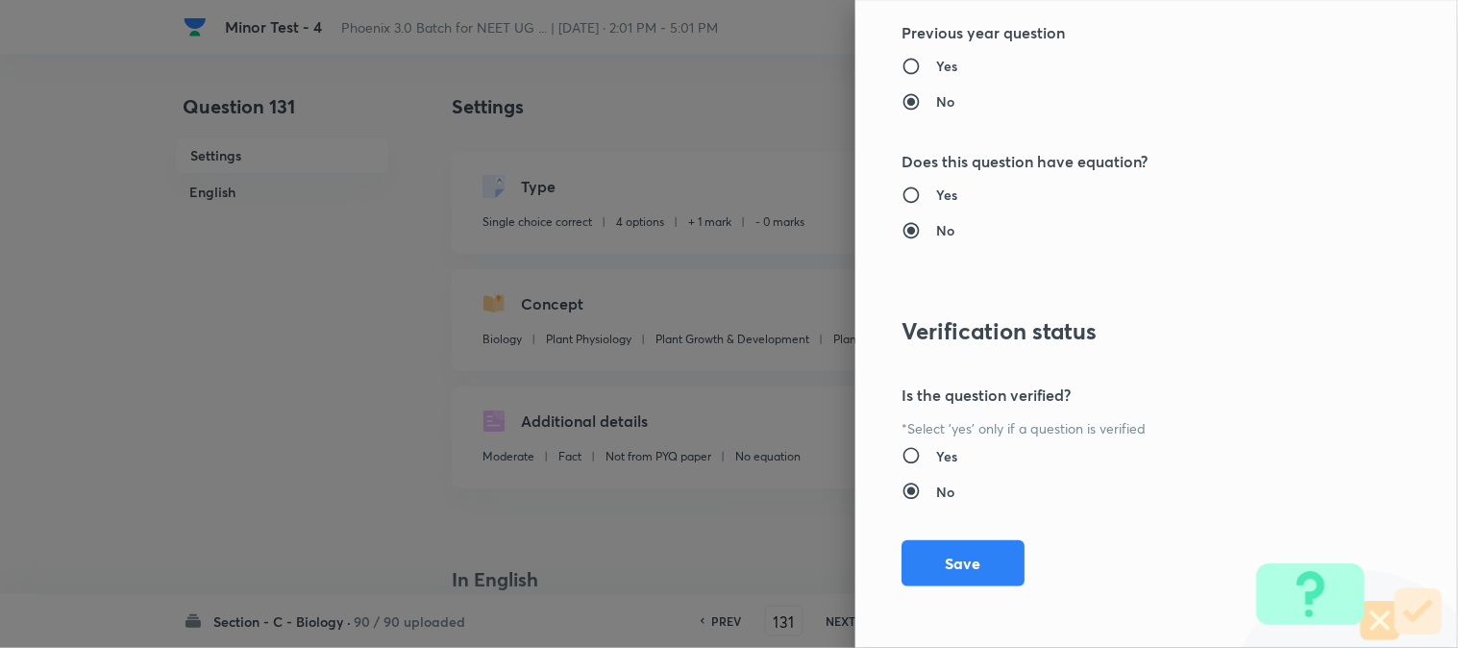
drag, startPoint x: 975, startPoint y: 567, endPoint x: 1049, endPoint y: 563, distance: 74.1
click at [975, 568] on button "Save" at bounding box center [963, 563] width 123 height 46
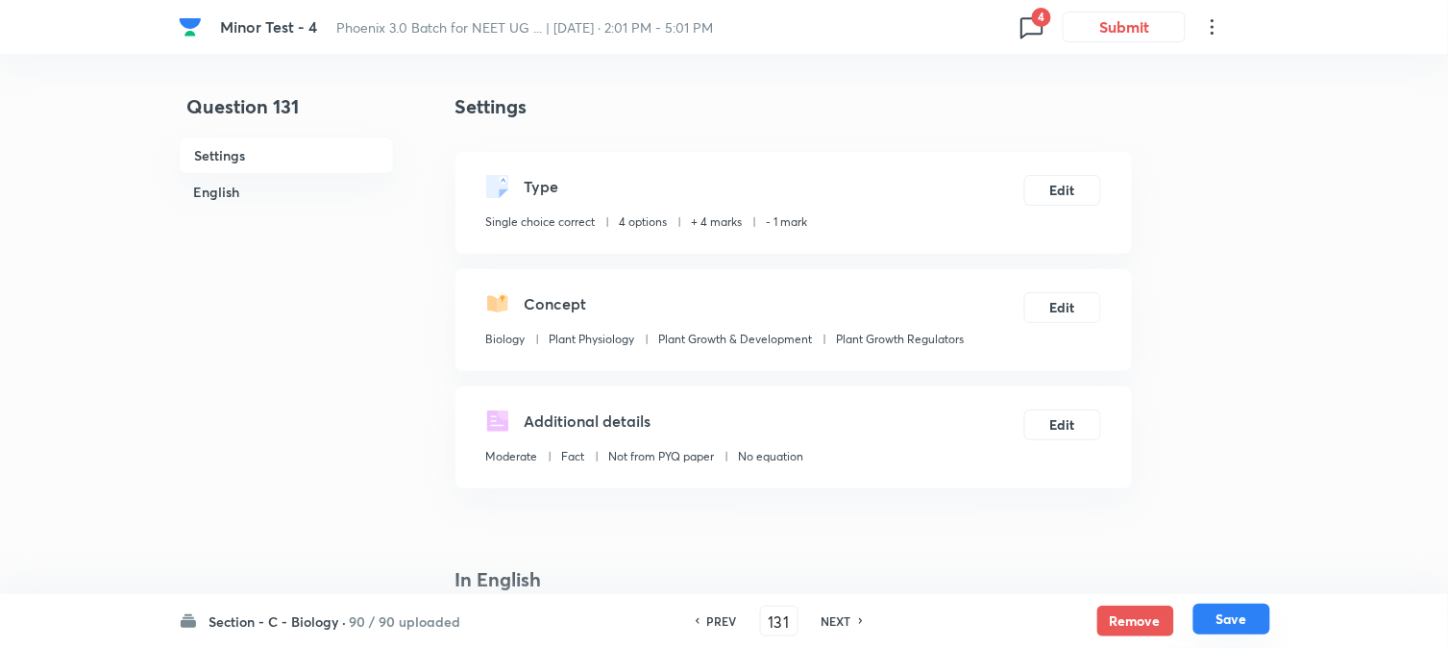
click at [1205, 612] on button "Save" at bounding box center [1232, 619] width 77 height 31
click at [1071, 190] on button "Edit" at bounding box center [1063, 188] width 77 height 31
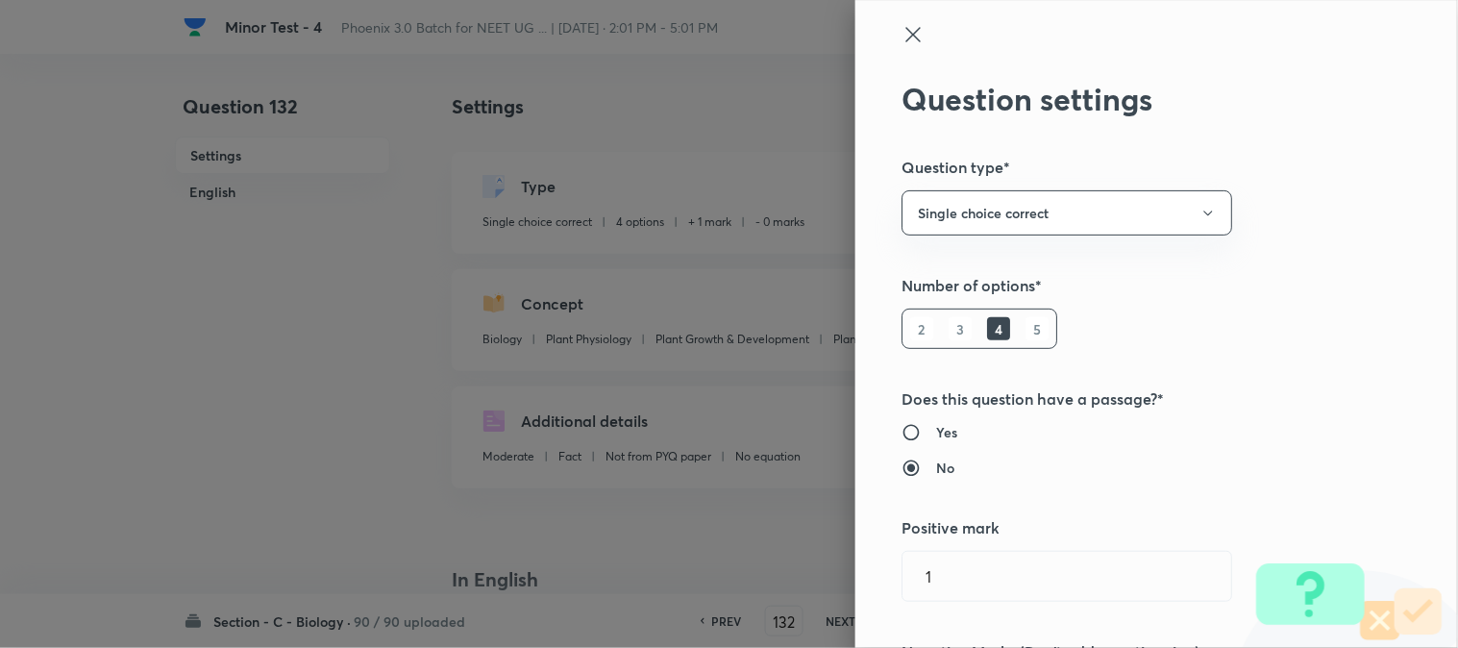
scroll to position [427, 0]
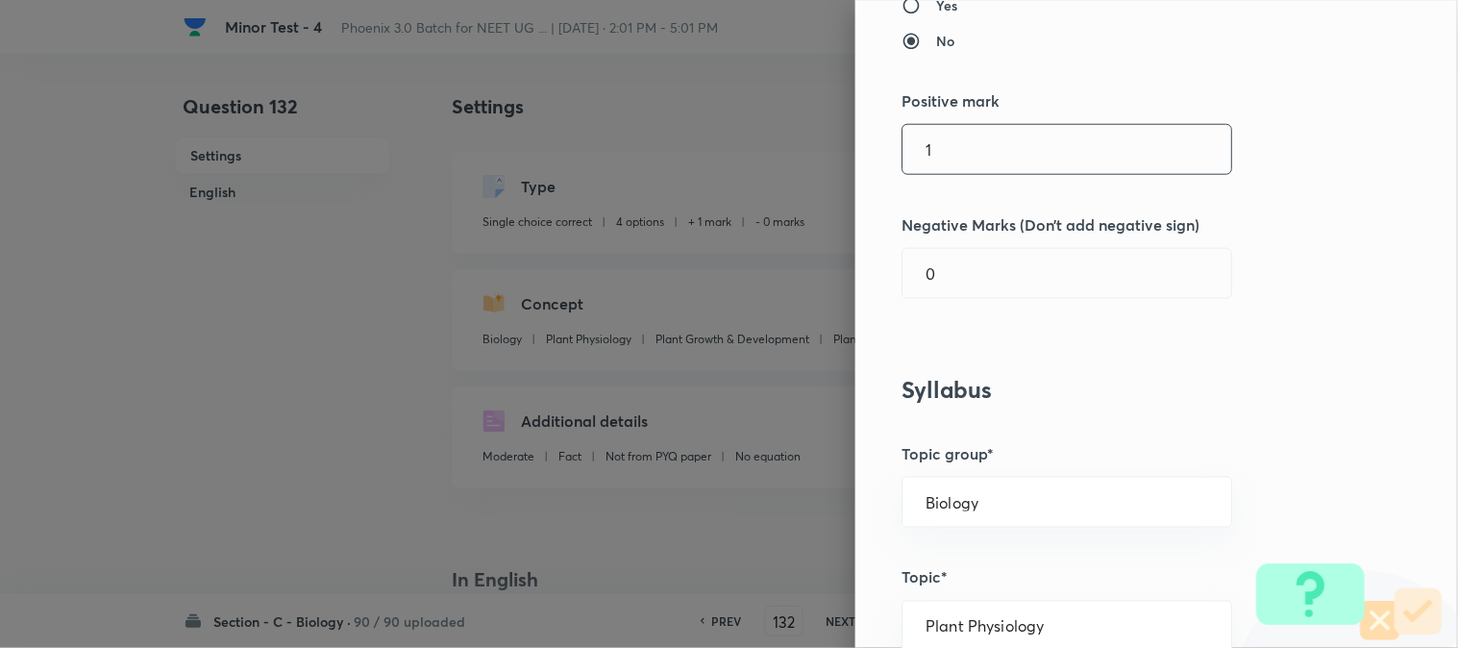
click at [964, 144] on input "1" at bounding box center [1067, 149] width 329 height 49
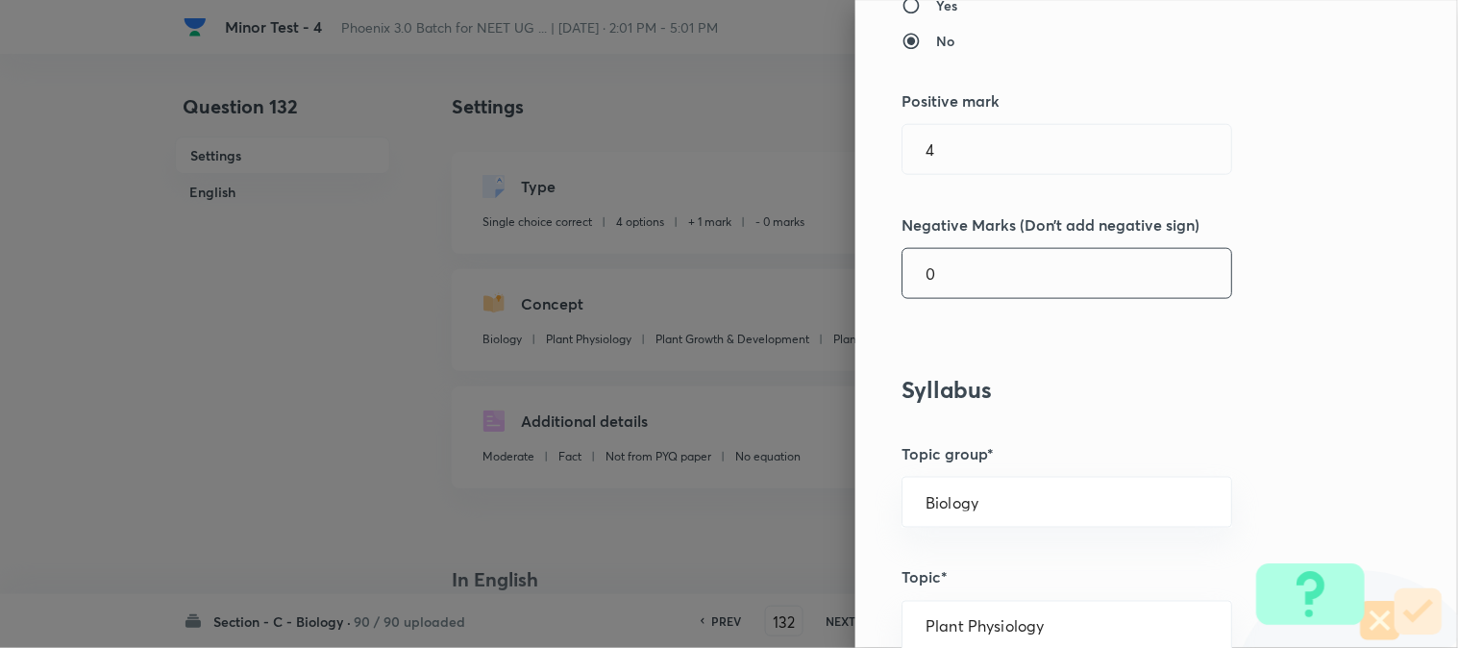
click at [956, 275] on input "0" at bounding box center [1067, 273] width 329 height 49
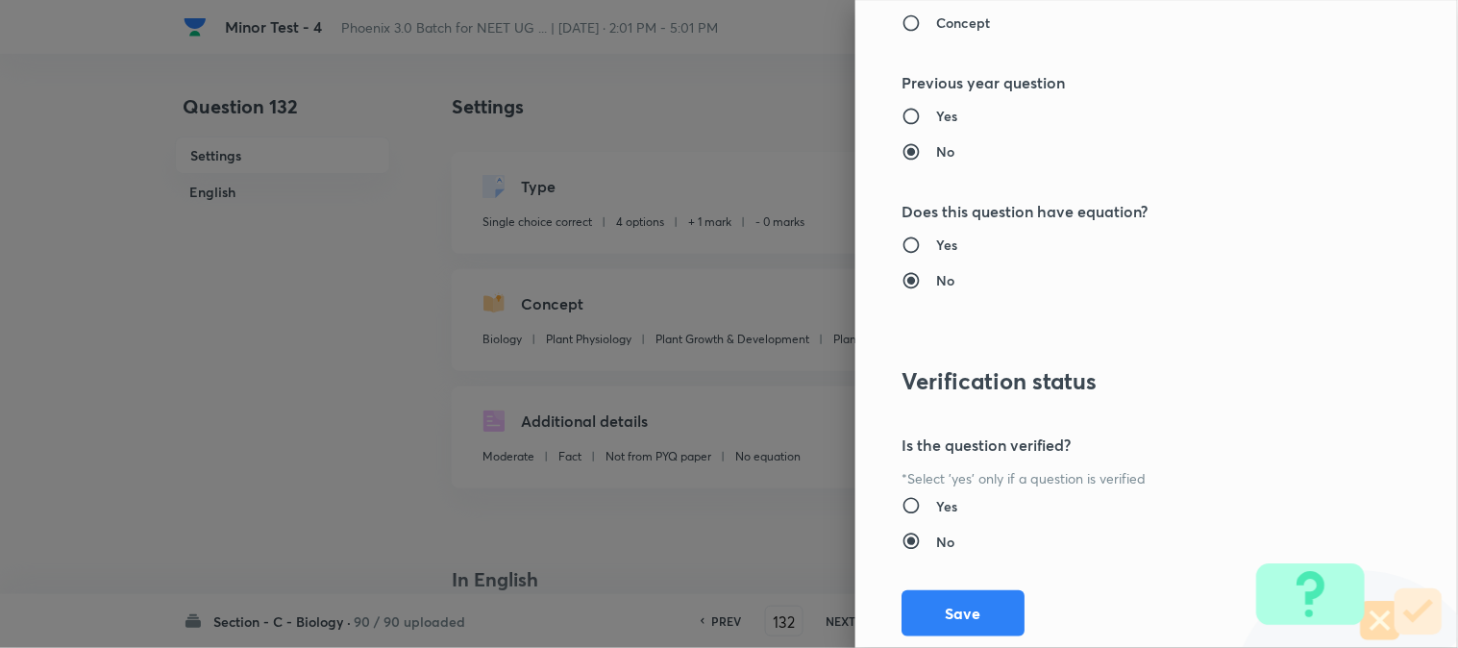
scroll to position [1972, 0]
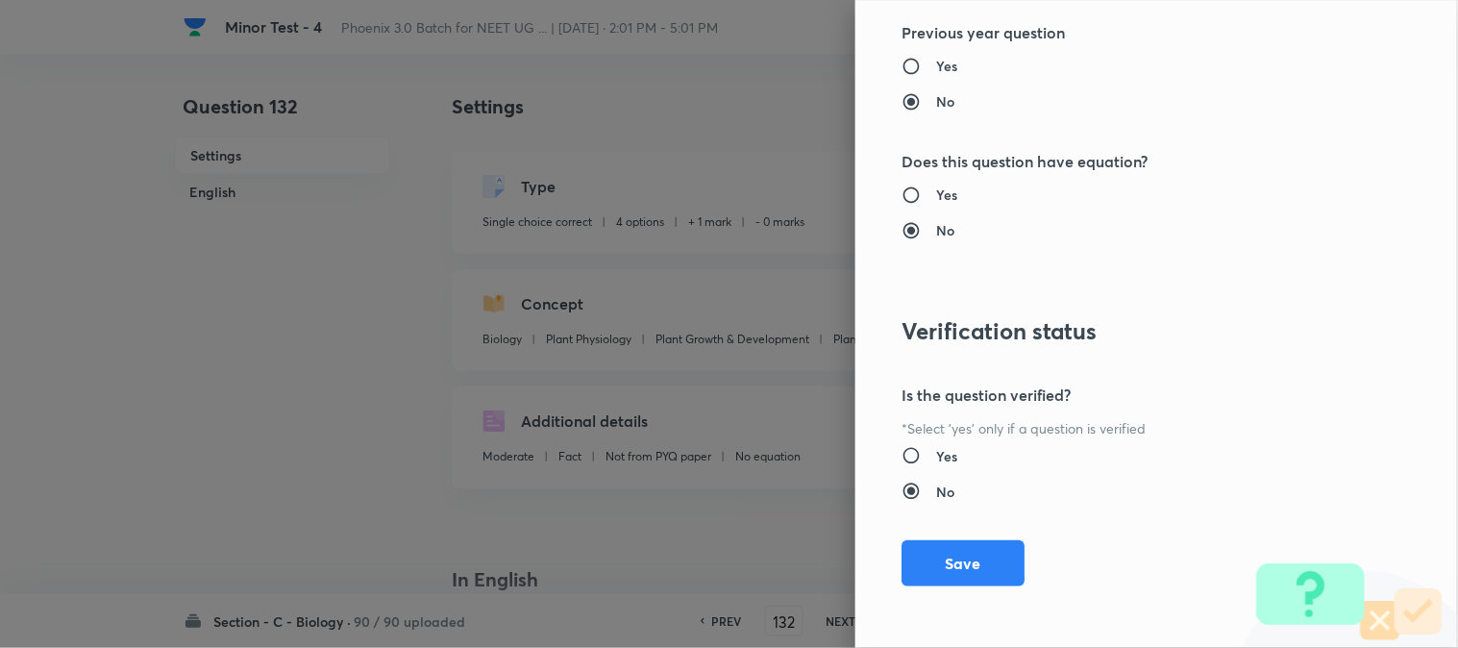
click at [957, 539] on div "Question settings Question type* Single choice correct Number of options* 2 3 4…" at bounding box center [1156, 324] width 603 height 648
click at [965, 570] on button "Save" at bounding box center [963, 561] width 123 height 46
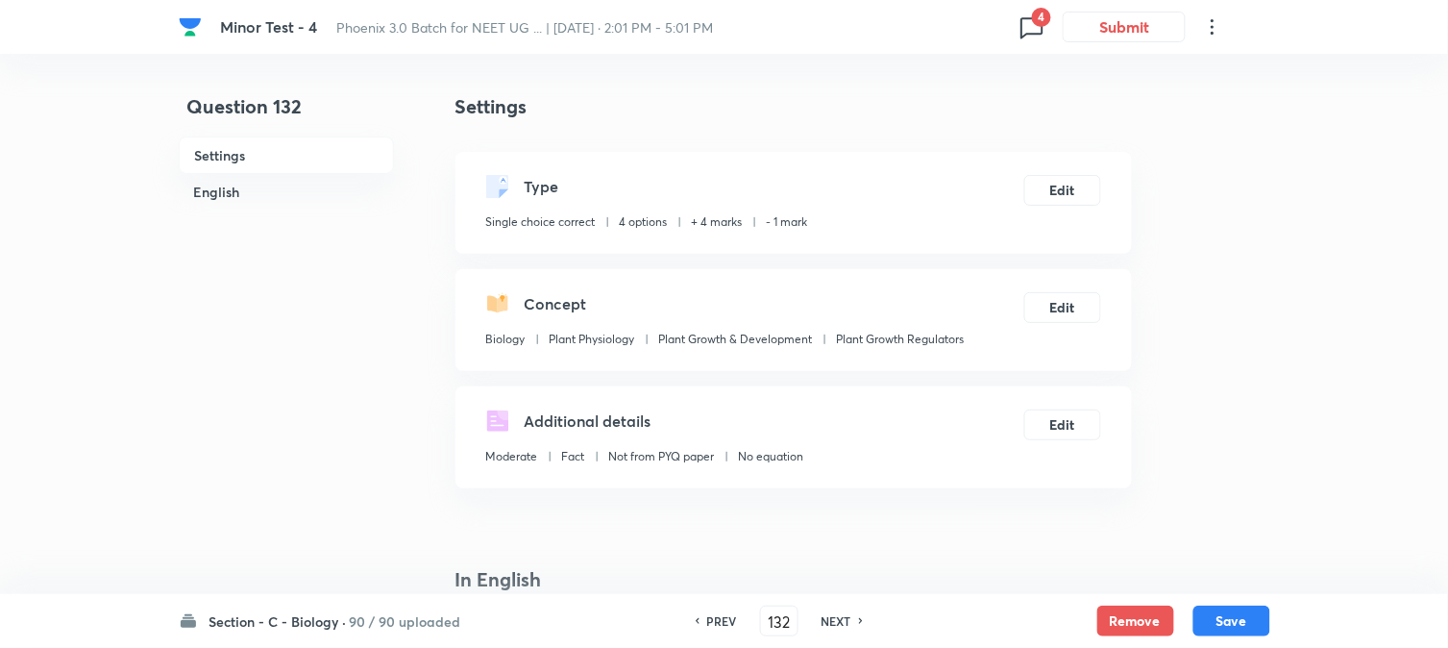
click at [1216, 619] on button "Save" at bounding box center [1232, 621] width 77 height 31
click at [1080, 178] on button "Edit" at bounding box center [1063, 188] width 77 height 31
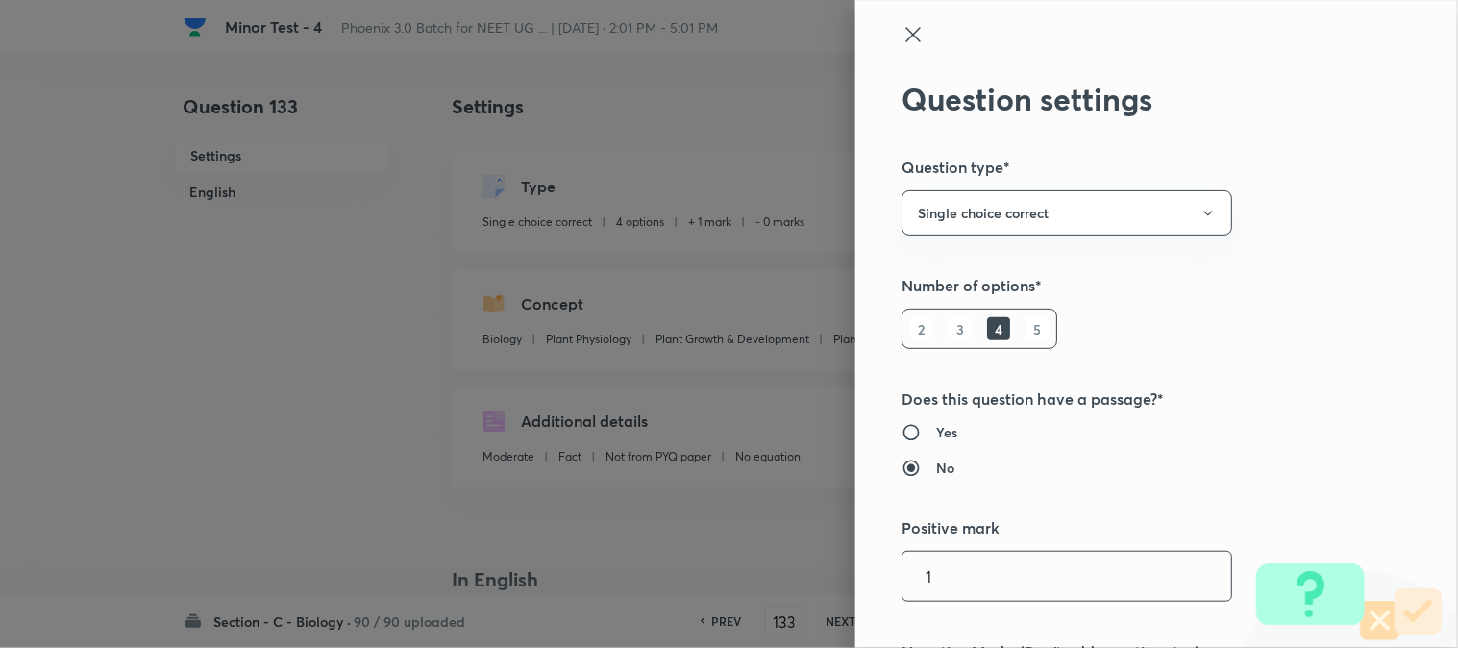
scroll to position [427, 0]
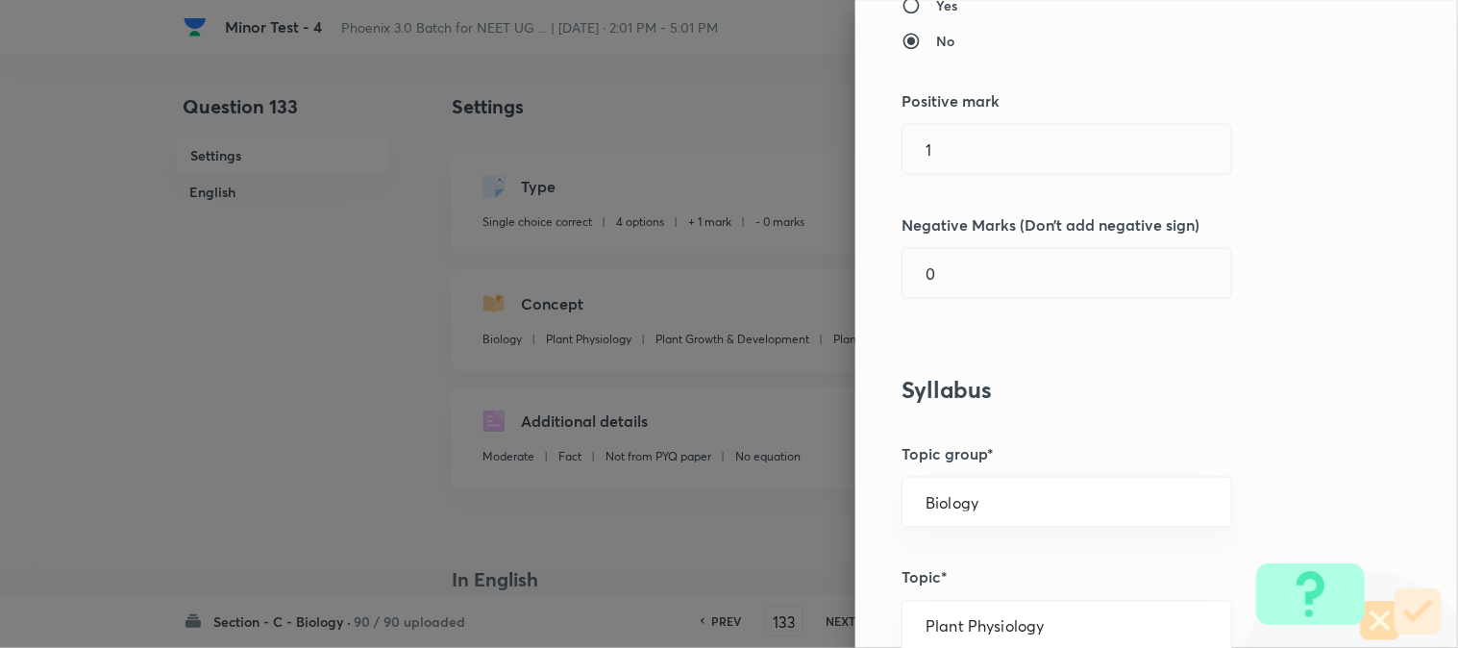
drag, startPoint x: 940, startPoint y: 150, endPoint x: 942, endPoint y: 195, distance: 45.2
click at [942, 150] on input "1" at bounding box center [1067, 149] width 329 height 49
click at [950, 294] on input "4" at bounding box center [1067, 273] width 329 height 49
drag, startPoint x: 946, startPoint y: 123, endPoint x: 949, endPoint y: 145, distance: 22.3
click at [949, 142] on div "​" at bounding box center [1067, 149] width 331 height 51
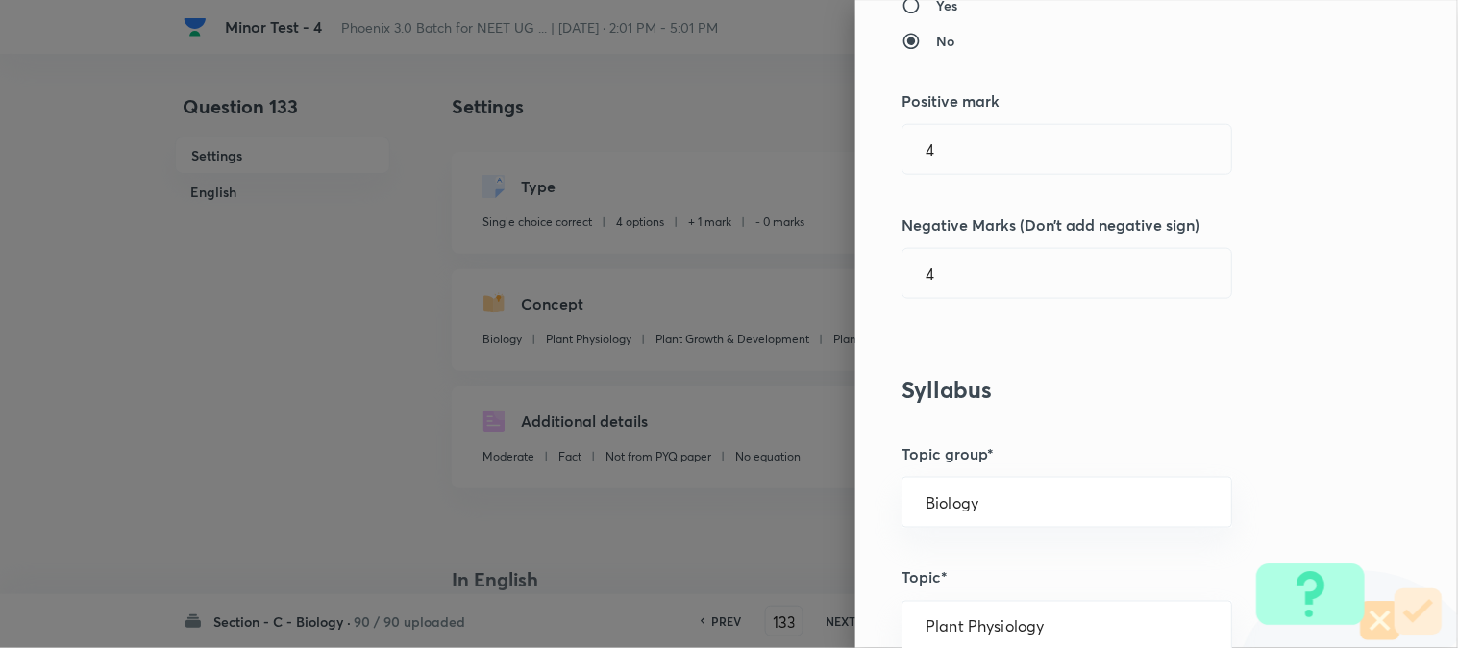
click at [972, 309] on div "Question settings Question type* Single choice correct Number of options* 2 3 4…" at bounding box center [1156, 324] width 603 height 648
click at [964, 260] on input "4" at bounding box center [1067, 273] width 329 height 49
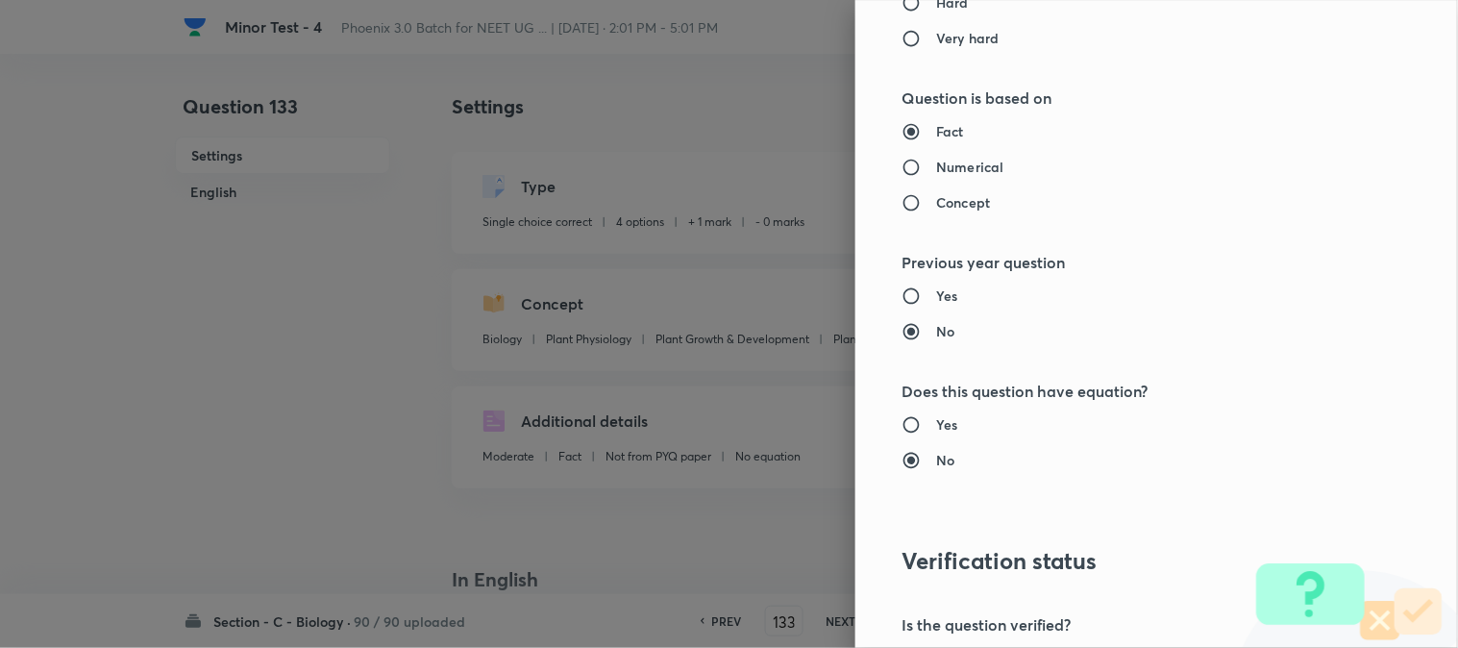
scroll to position [1972, 0]
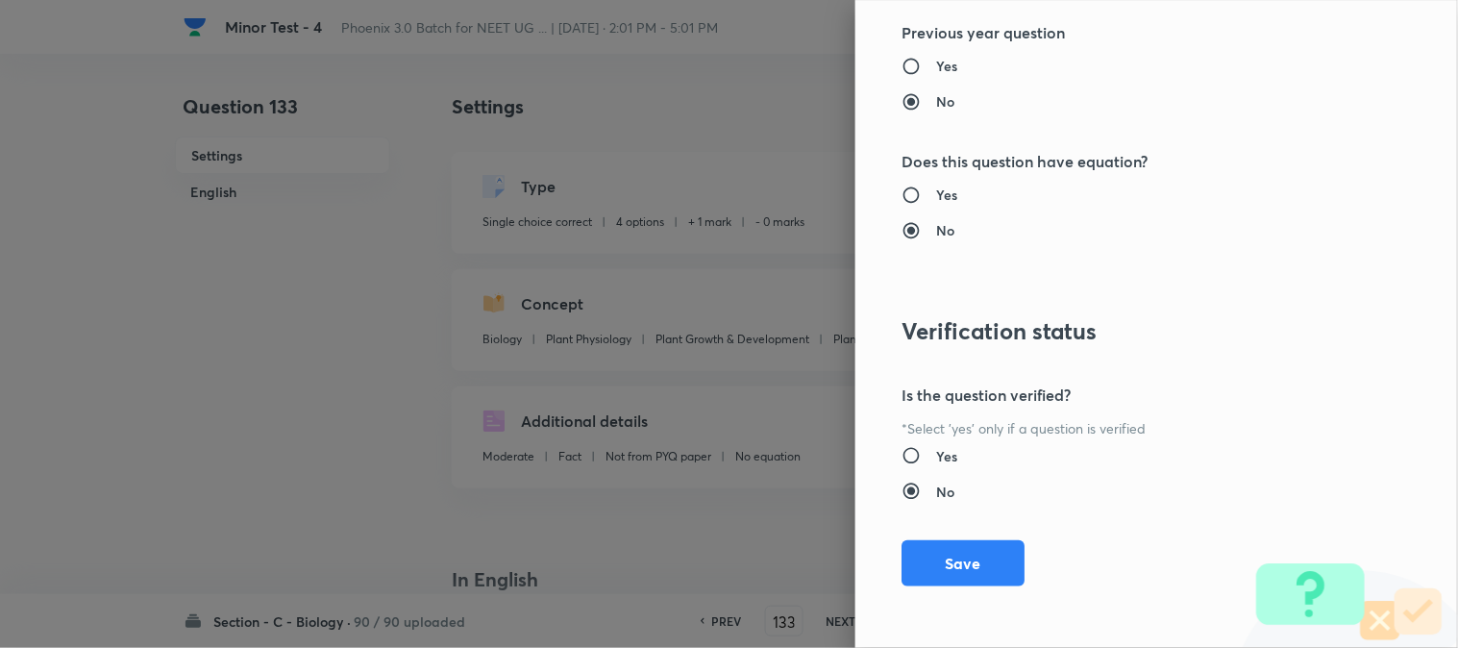
click at [966, 571] on button "Save" at bounding box center [963, 563] width 123 height 46
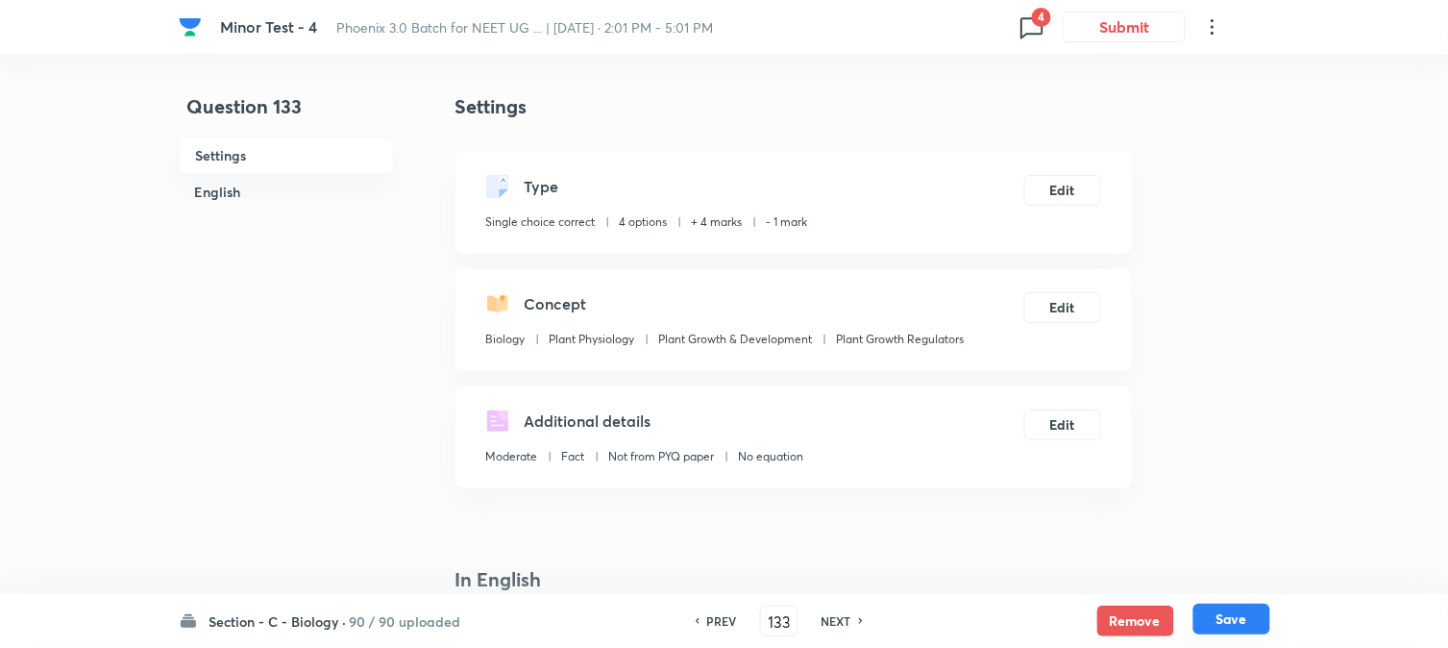
click at [1215, 611] on button "Save" at bounding box center [1232, 619] width 77 height 31
click at [1078, 196] on button "Edit" at bounding box center [1063, 188] width 77 height 31
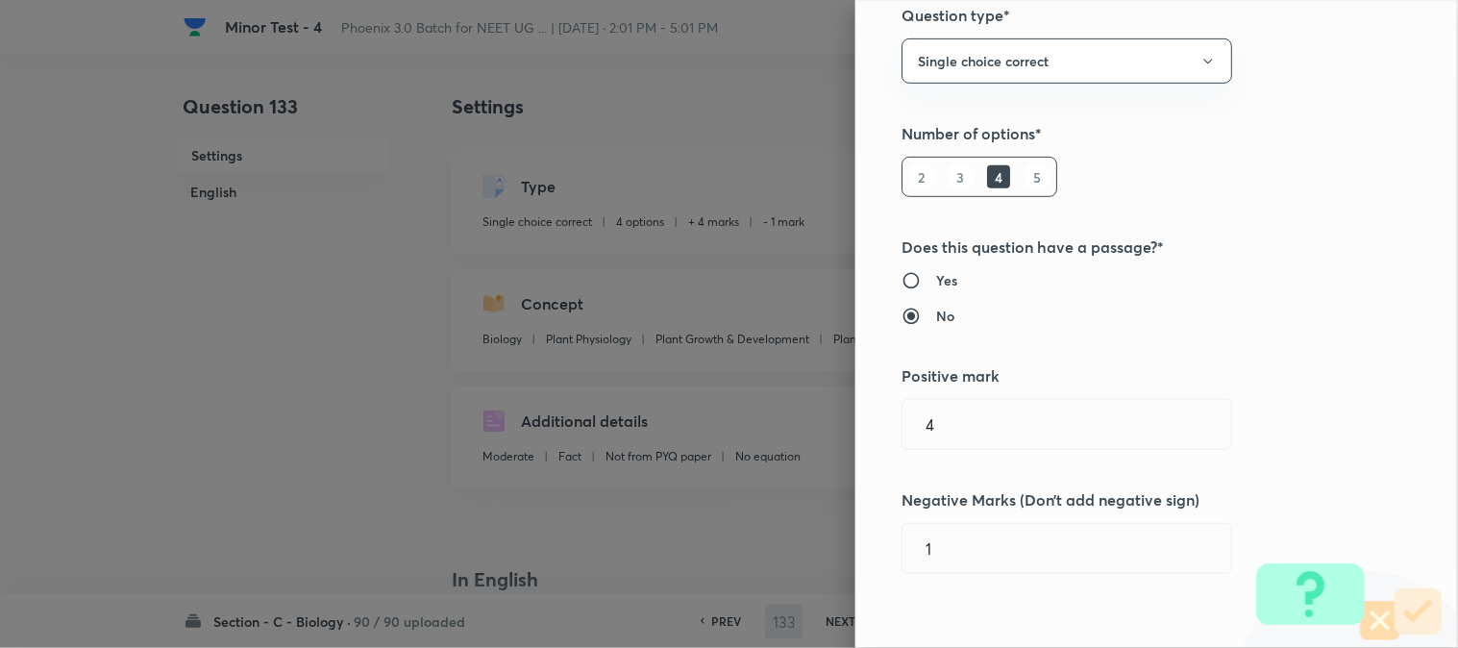
scroll to position [427, 0]
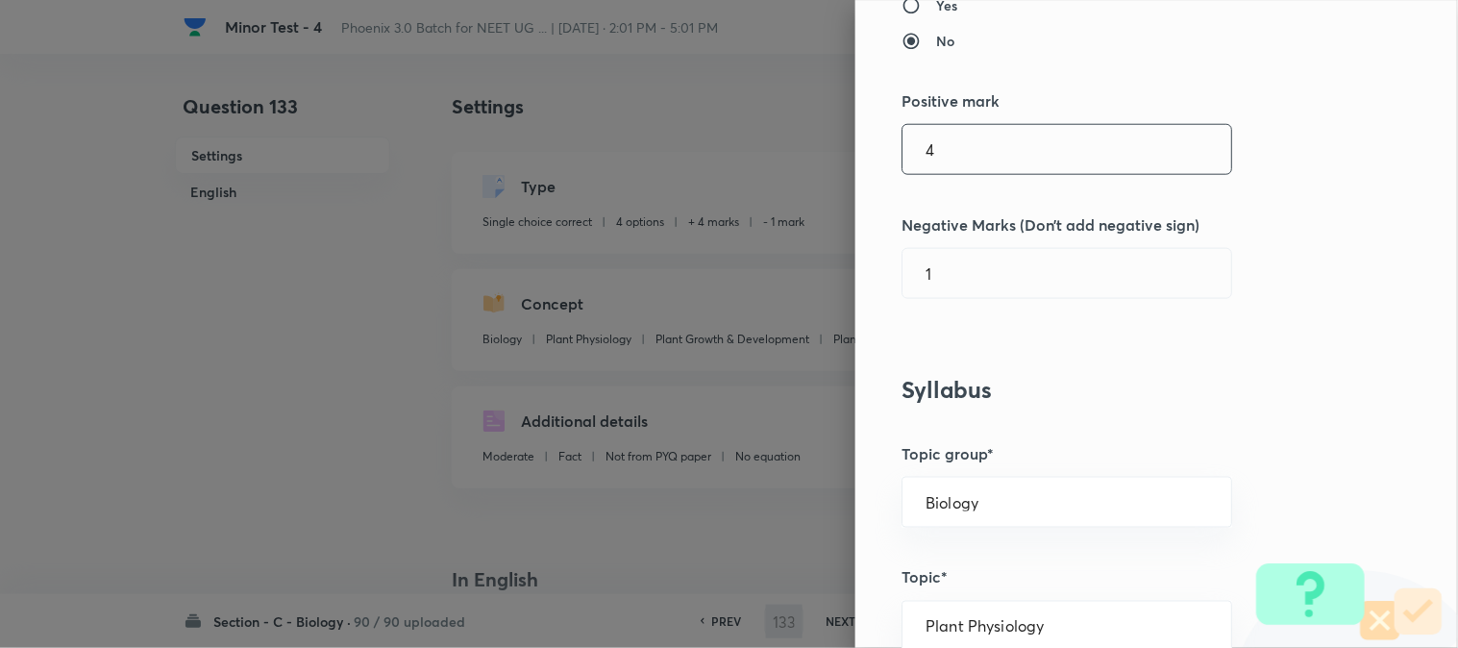
click at [952, 156] on input "4" at bounding box center [1067, 149] width 329 height 49
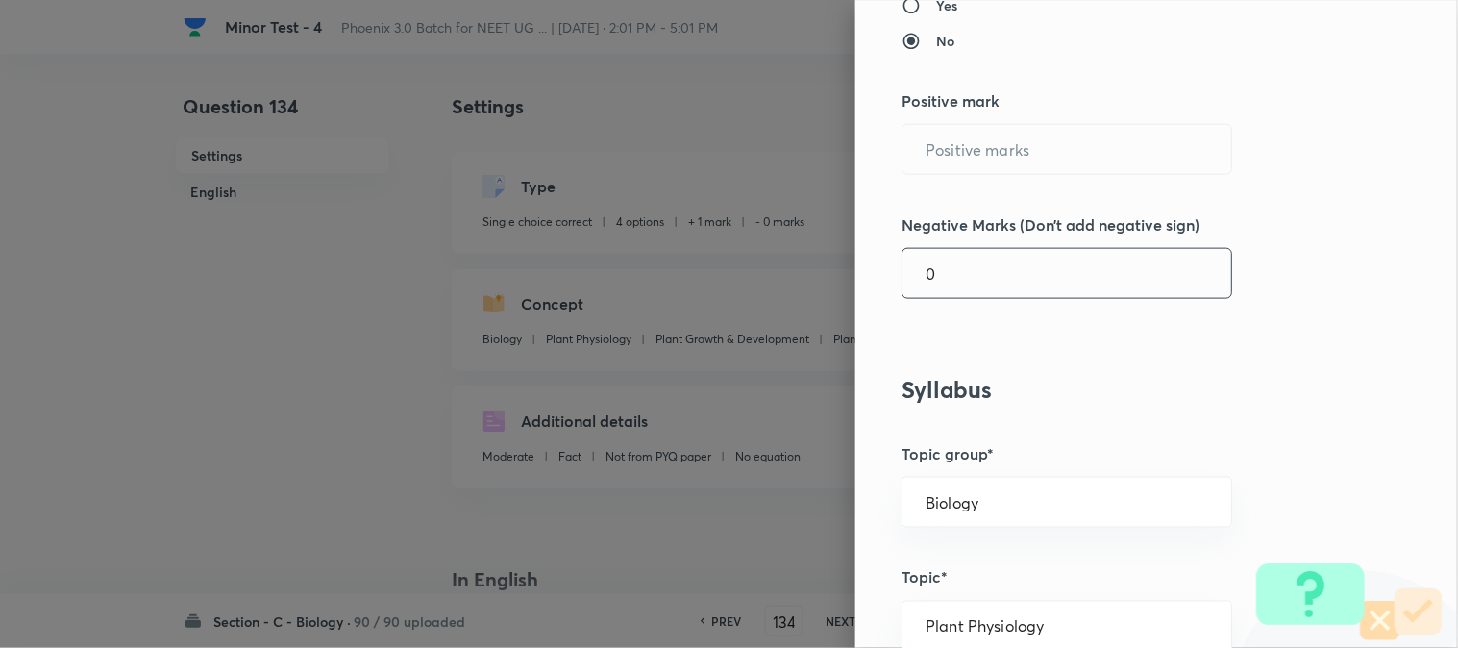
click at [954, 283] on input "0" at bounding box center [1067, 273] width 329 height 49
click at [976, 165] on input "14" at bounding box center [1067, 149] width 329 height 49
click at [956, 281] on input "1" at bounding box center [1067, 273] width 329 height 49
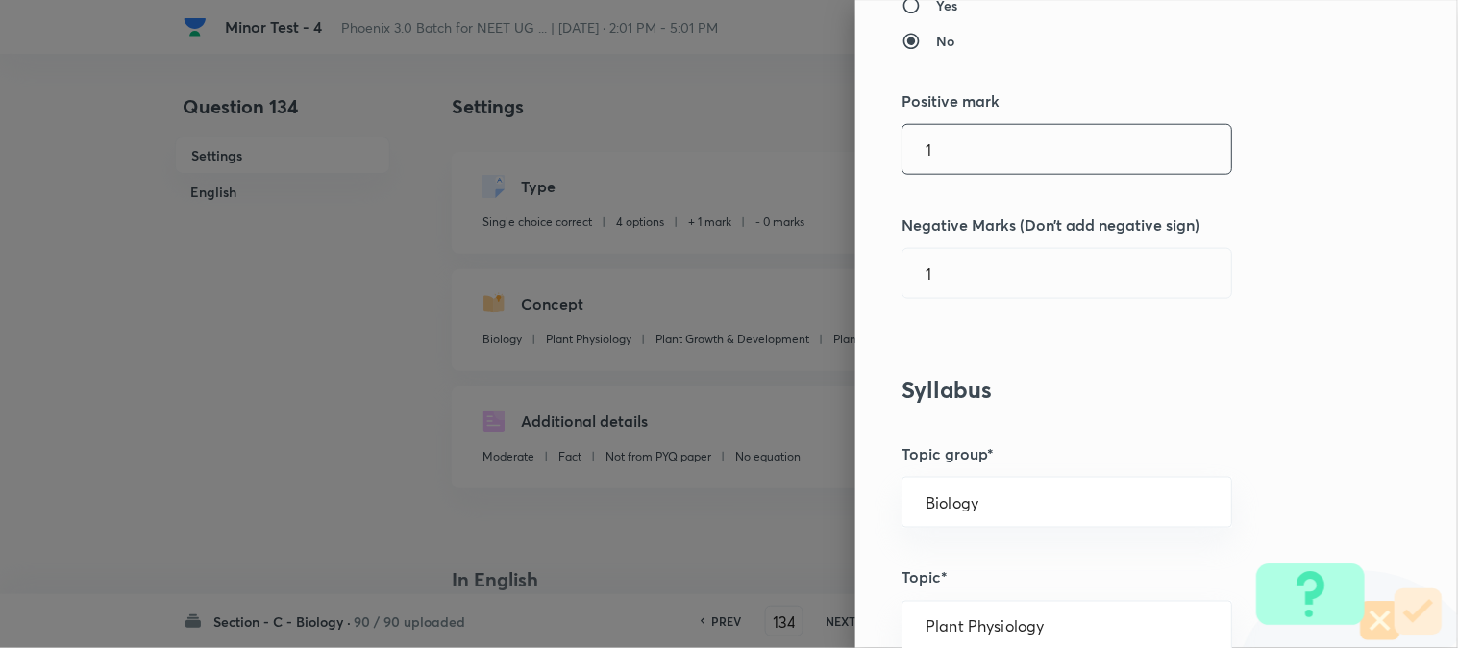
click at [967, 159] on input "1" at bounding box center [1067, 149] width 329 height 49
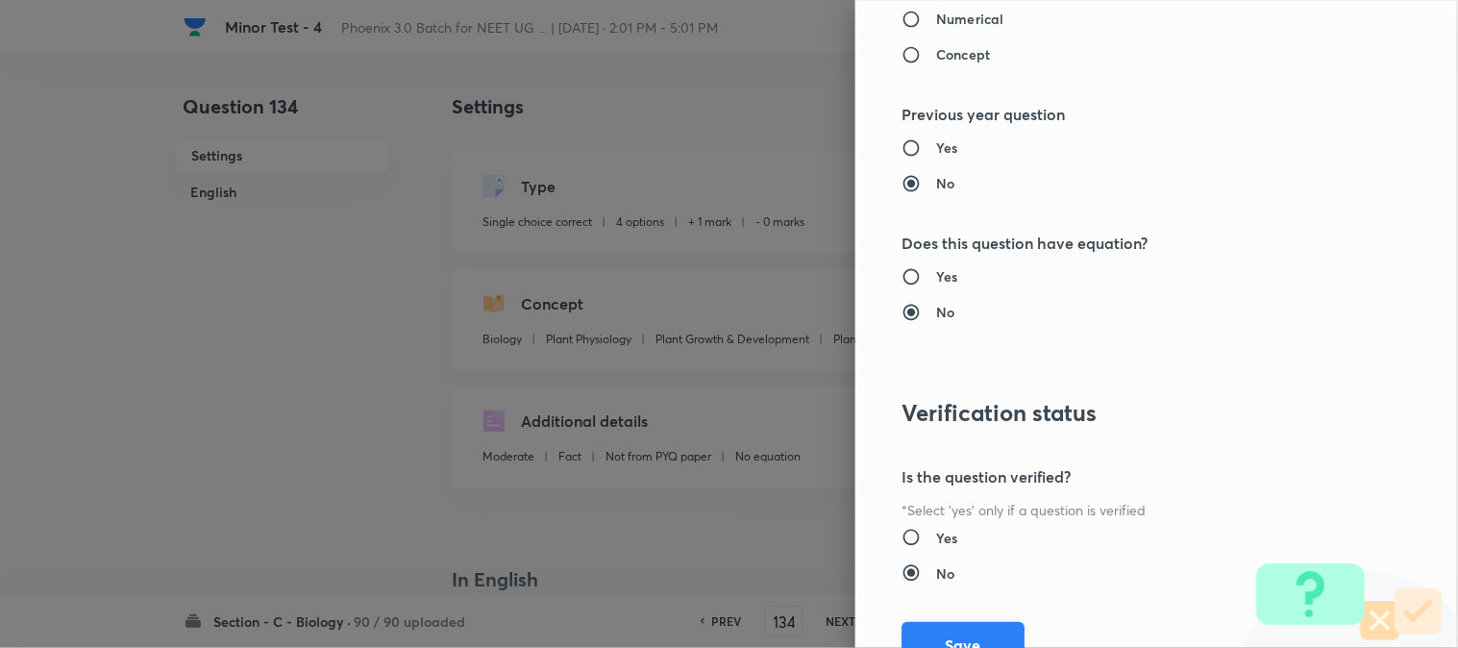
scroll to position [1972, 0]
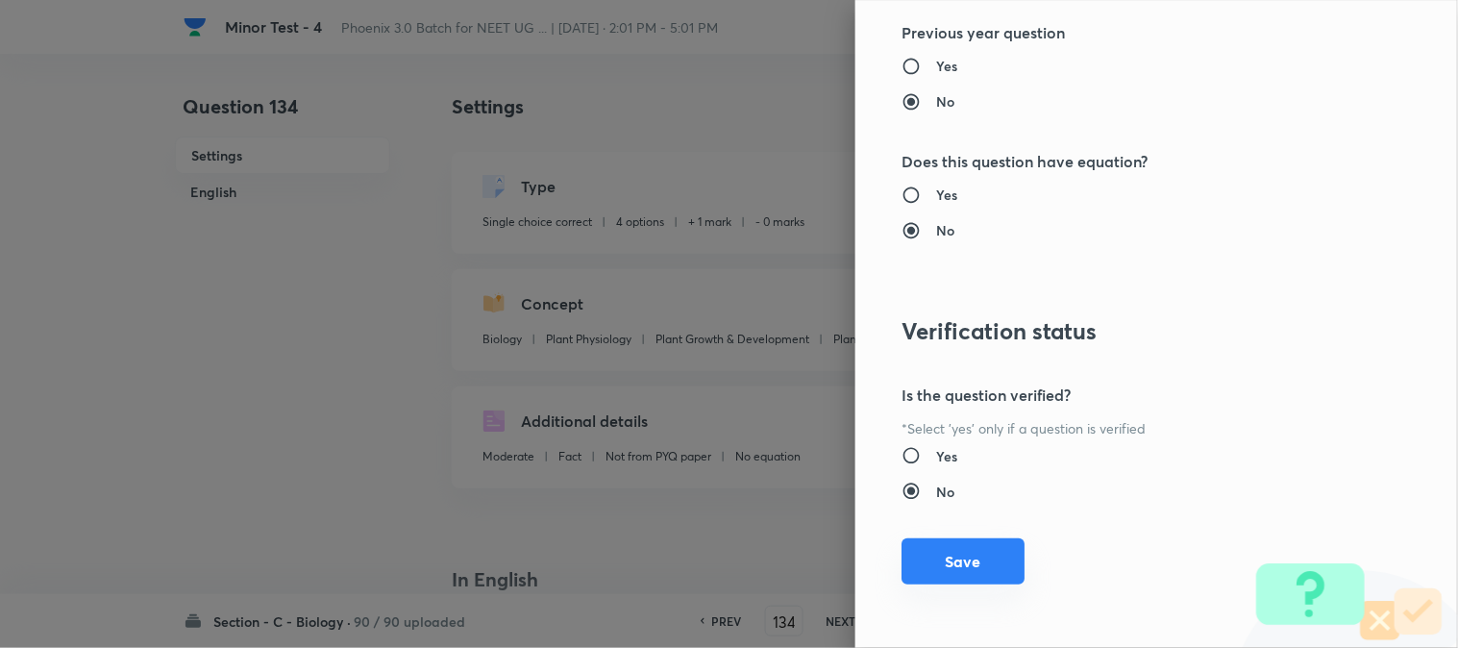
click at [972, 564] on button "Save" at bounding box center [963, 561] width 123 height 46
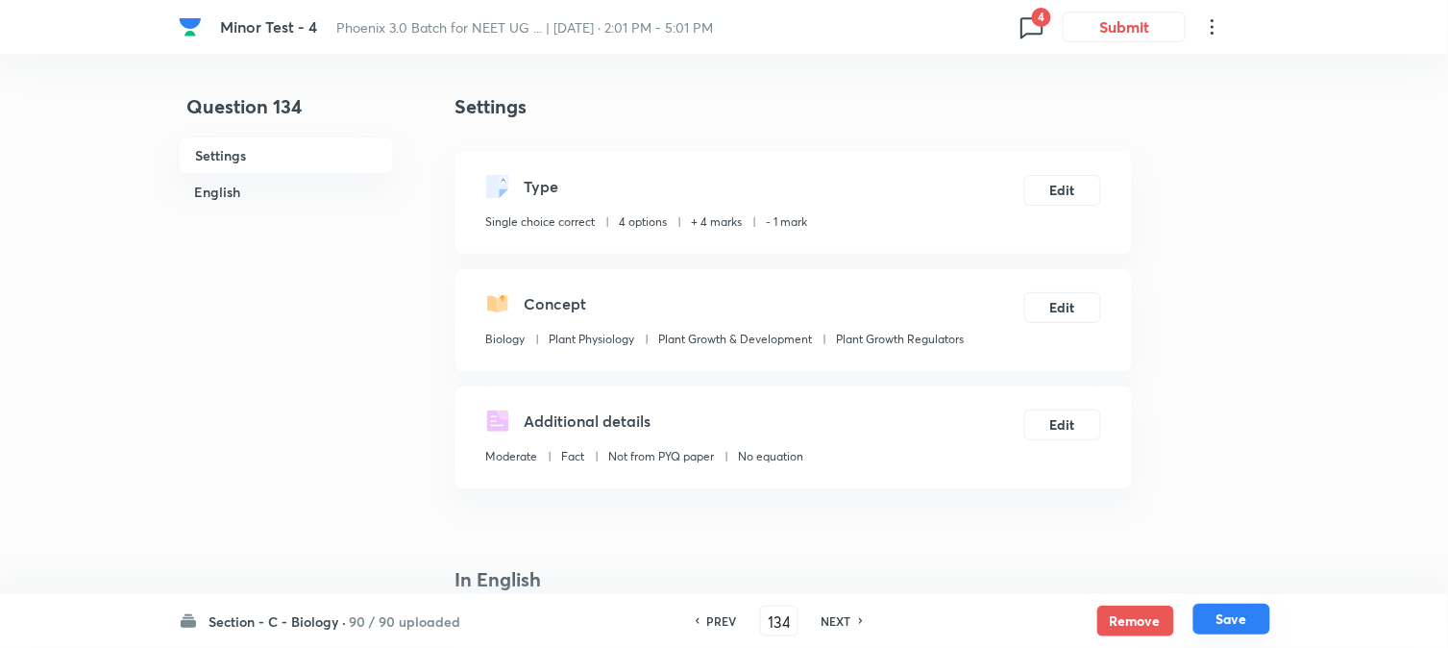
click at [1221, 615] on button "Save" at bounding box center [1232, 619] width 77 height 31
click at [1077, 187] on button "Edit" at bounding box center [1063, 188] width 77 height 31
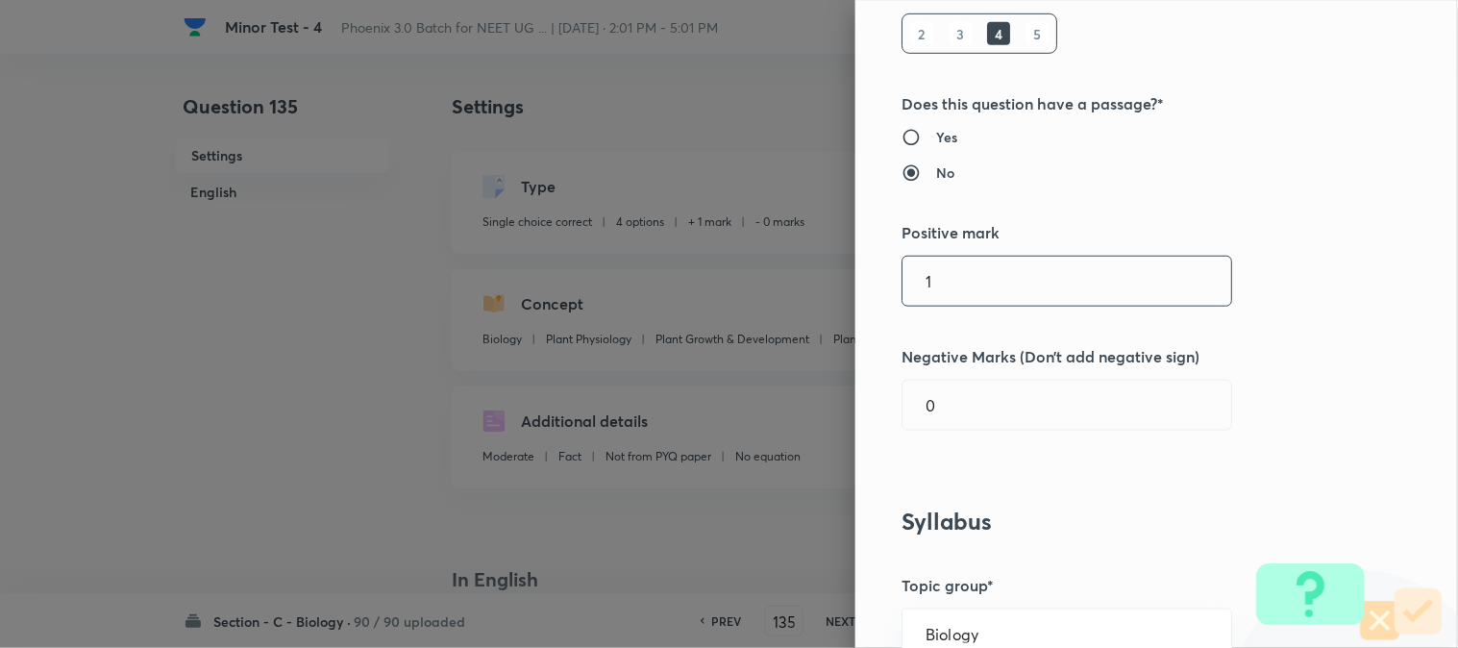
scroll to position [320, 0]
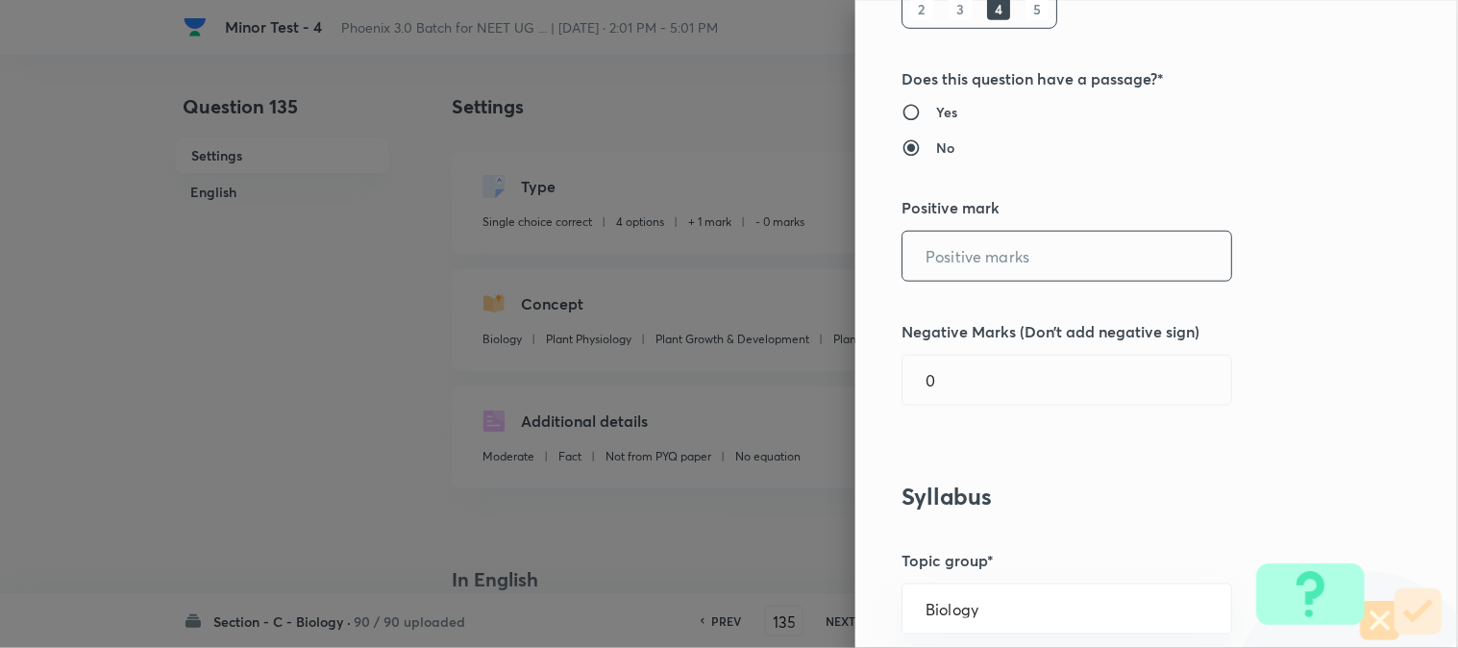
click at [944, 267] on input "text" at bounding box center [1067, 256] width 329 height 49
click at [952, 392] on input "0" at bounding box center [1067, 380] width 329 height 49
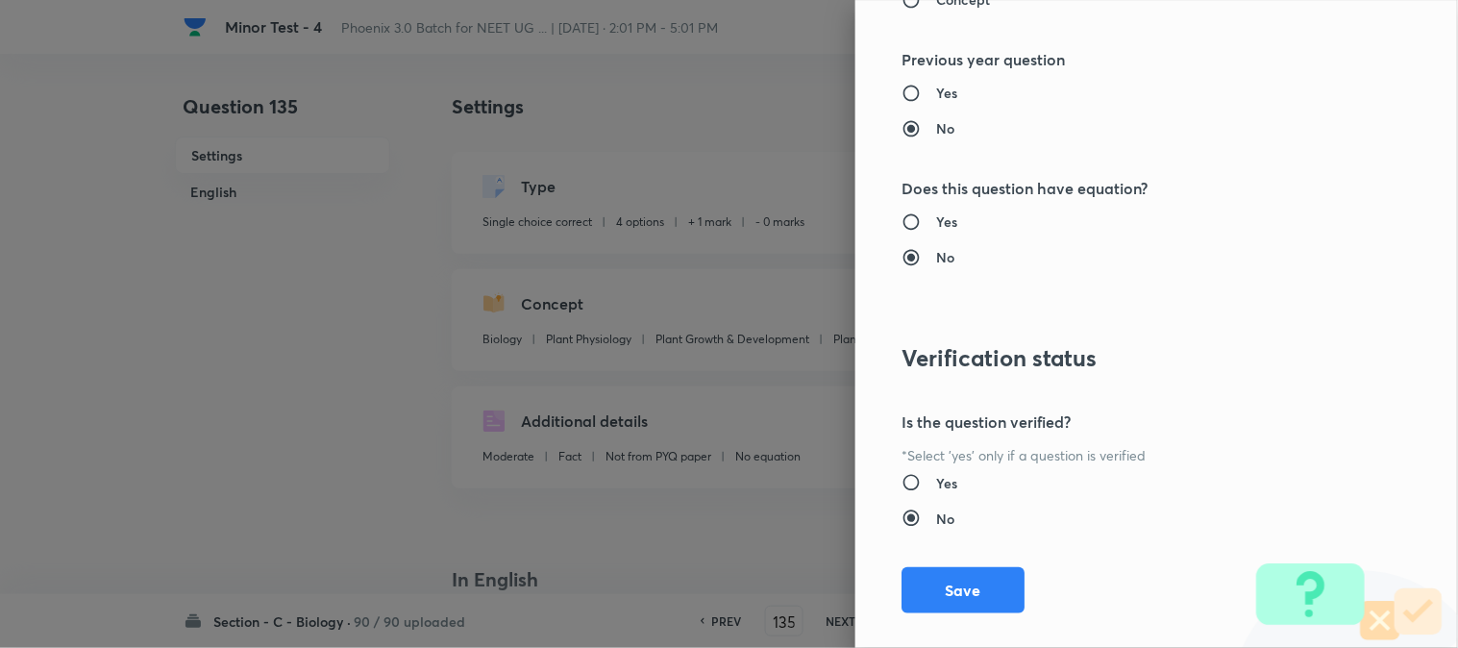
scroll to position [1972, 0]
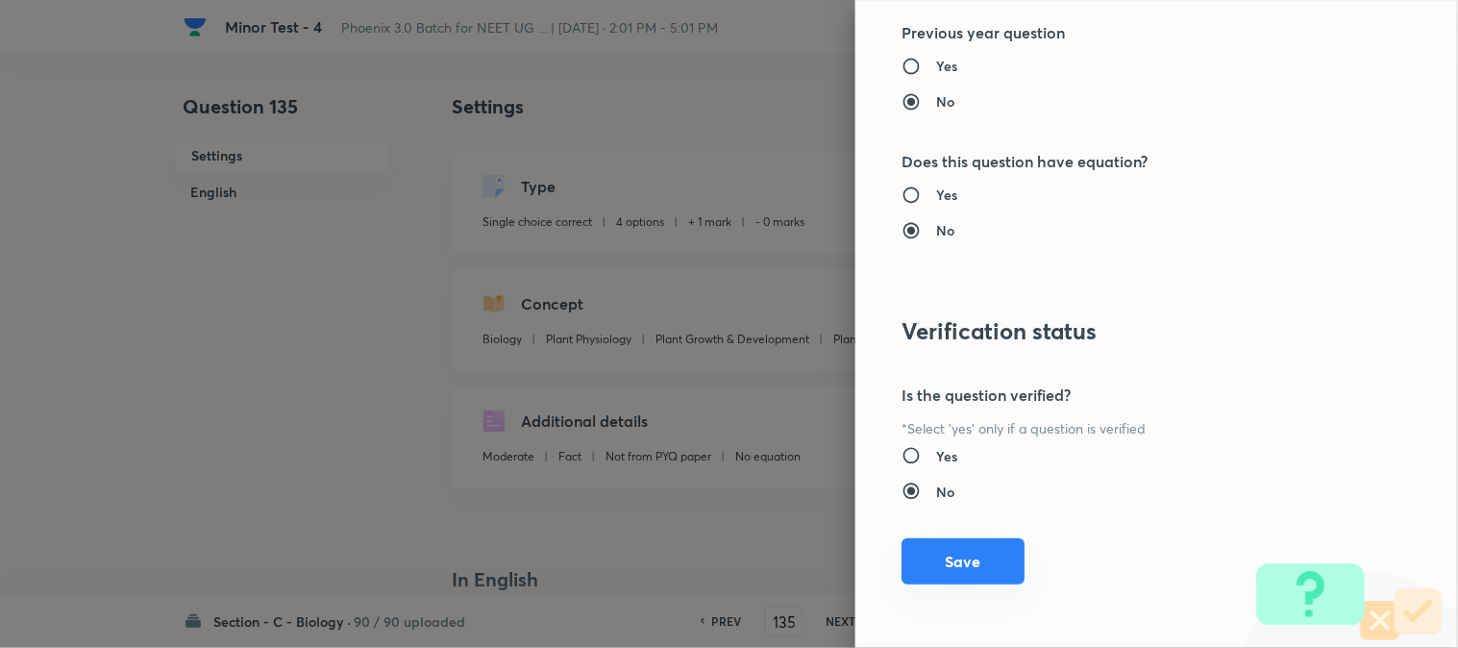
drag, startPoint x: 973, startPoint y: 544, endPoint x: 1000, endPoint y: 546, distance: 27.0
click at [974, 545] on button "Save" at bounding box center [963, 561] width 123 height 46
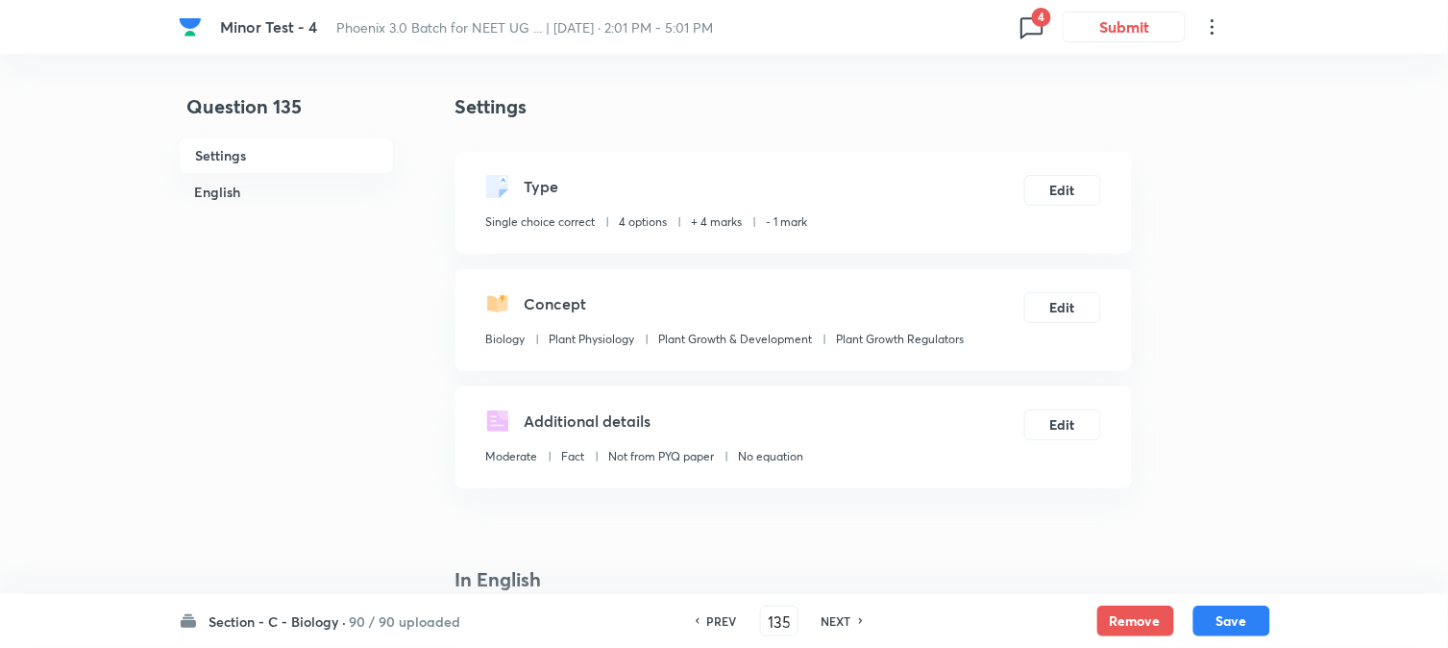
drag, startPoint x: 1247, startPoint y: 617, endPoint x: 1200, endPoint y: 538, distance: 91.8
click at [1243, 616] on button "Save" at bounding box center [1232, 621] width 77 height 31
click at [1063, 188] on button "Edit" at bounding box center [1063, 188] width 77 height 31
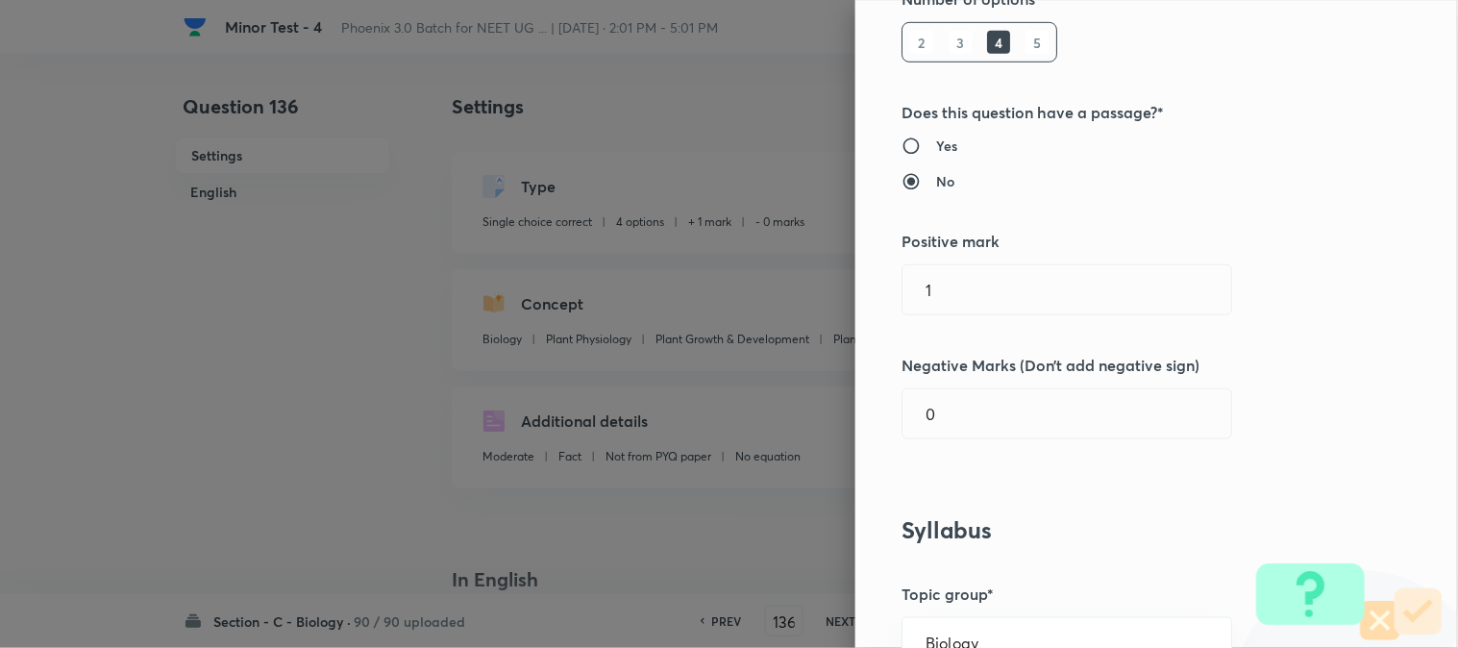
scroll to position [427, 0]
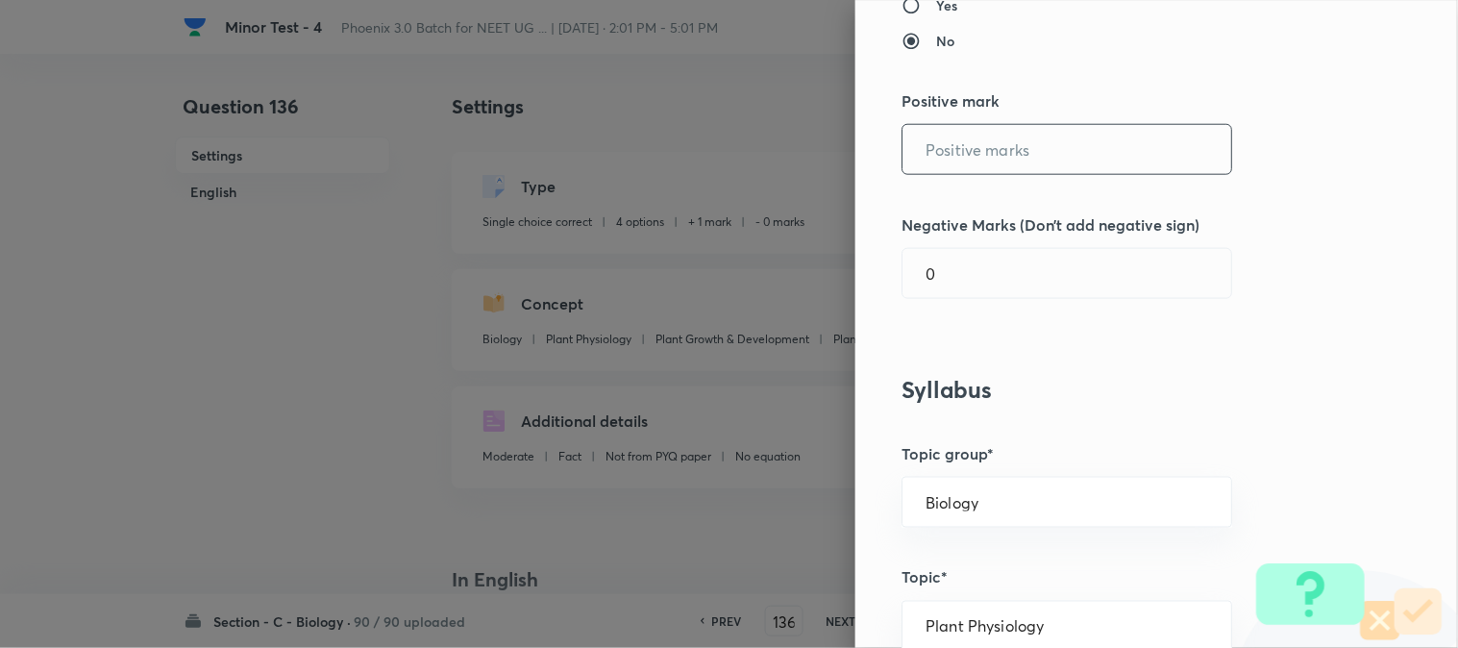
click at [966, 158] on input "text" at bounding box center [1067, 149] width 329 height 49
click at [964, 271] on input "0" at bounding box center [1067, 273] width 329 height 49
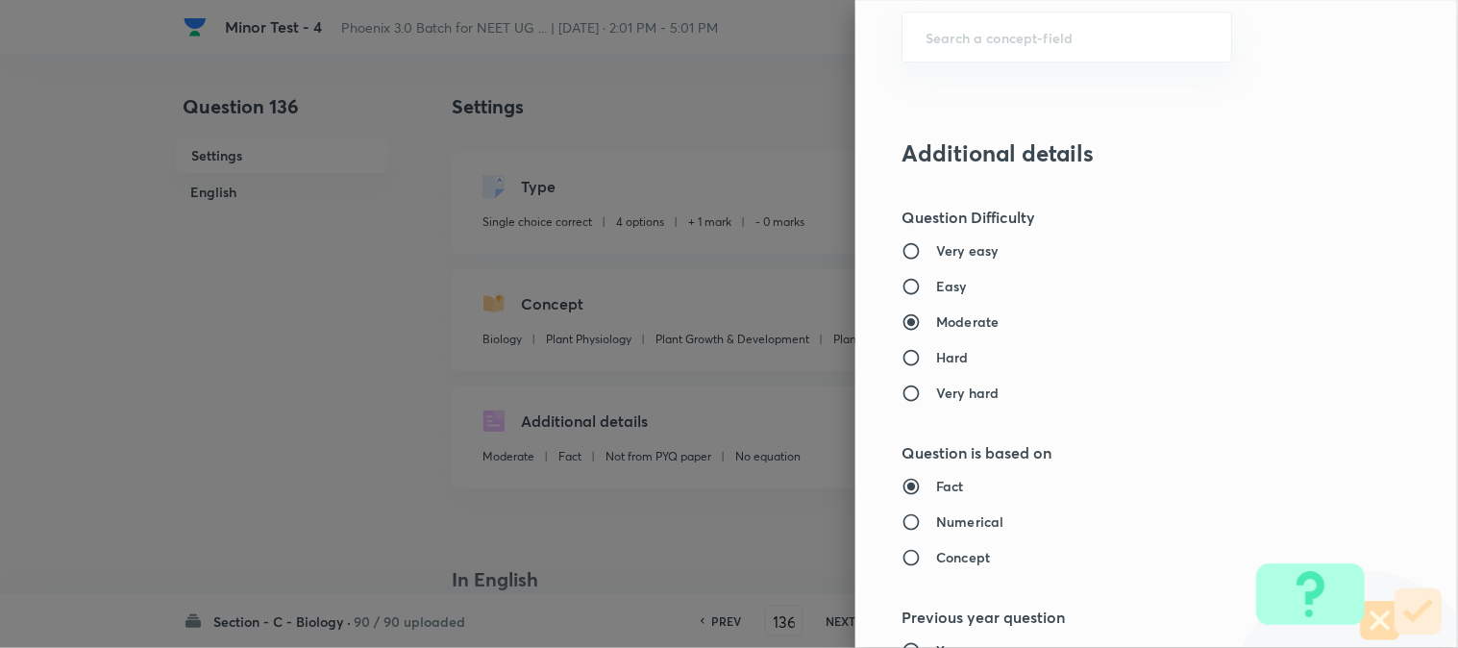
scroll to position [1972, 0]
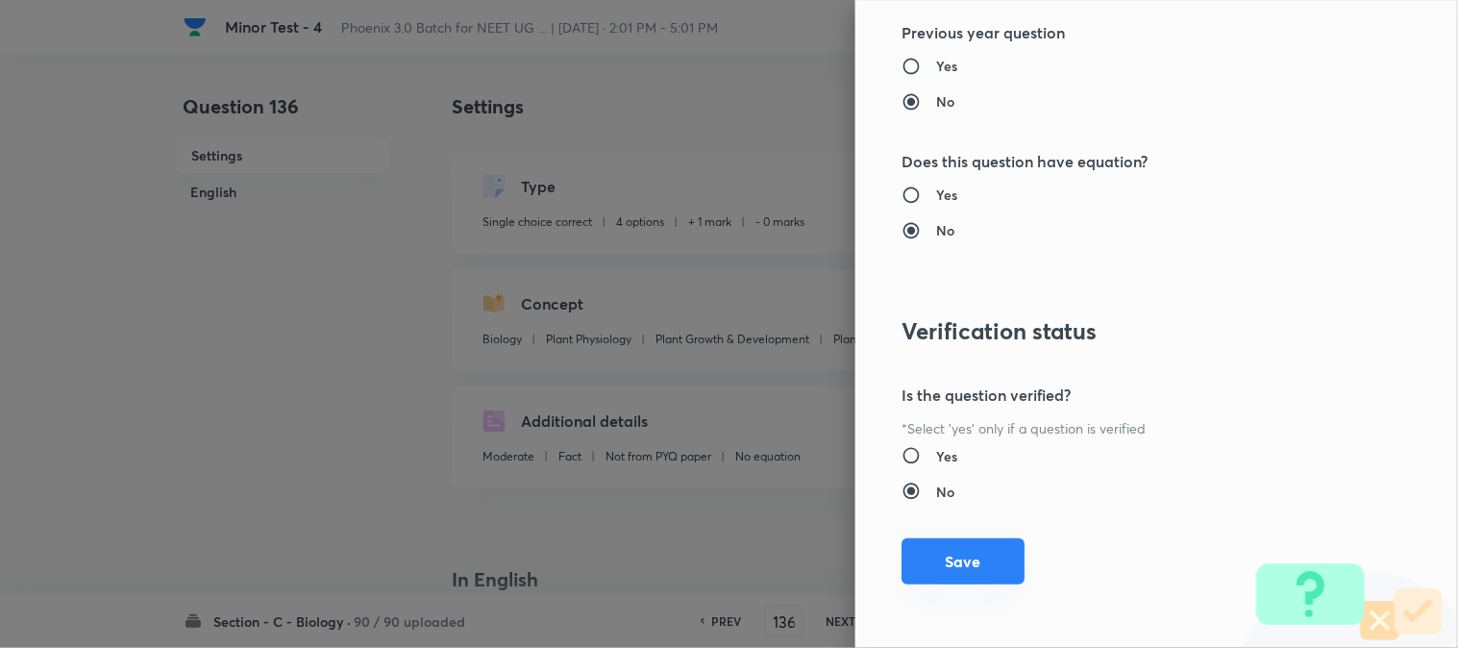
click at [975, 562] on button "Save" at bounding box center [963, 561] width 123 height 46
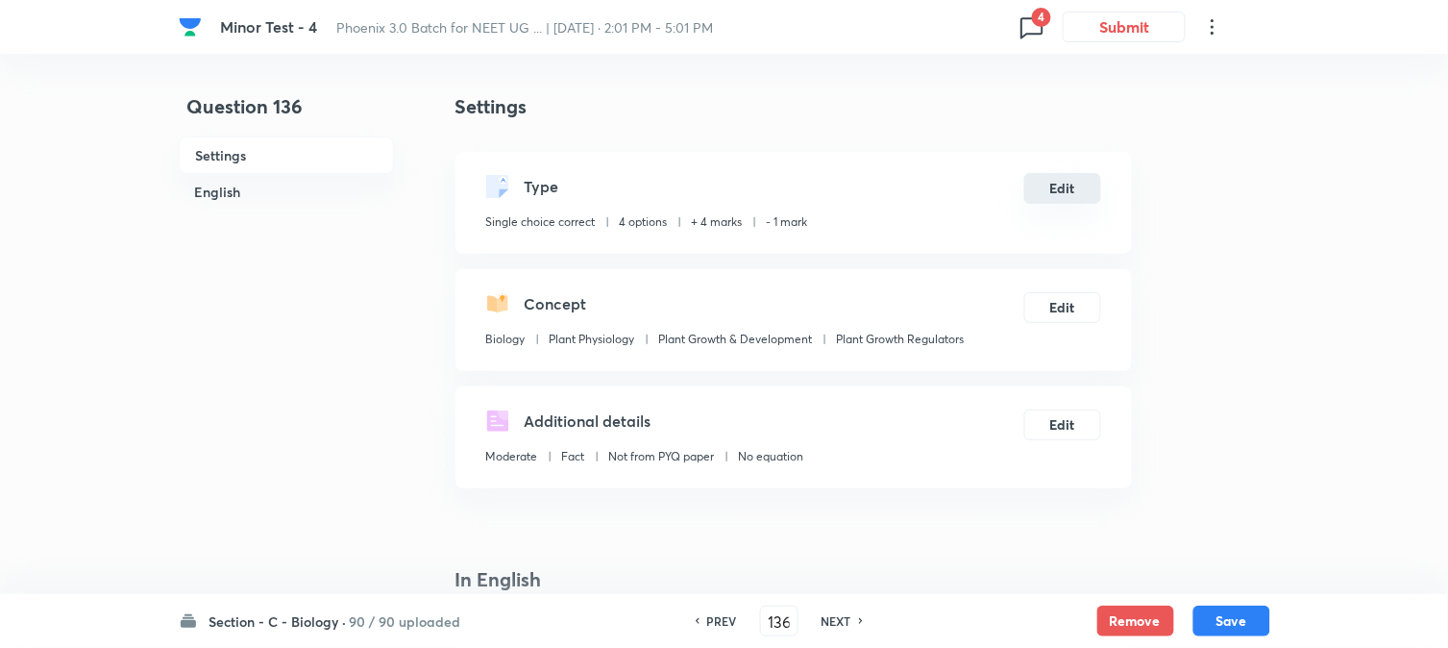
drag, startPoint x: 1232, startPoint y: 621, endPoint x: 1098, endPoint y: 176, distance: 464.9
click at [1228, 616] on button "Save" at bounding box center [1232, 621] width 77 height 31
click at [1077, 184] on button "Edit" at bounding box center [1063, 188] width 77 height 31
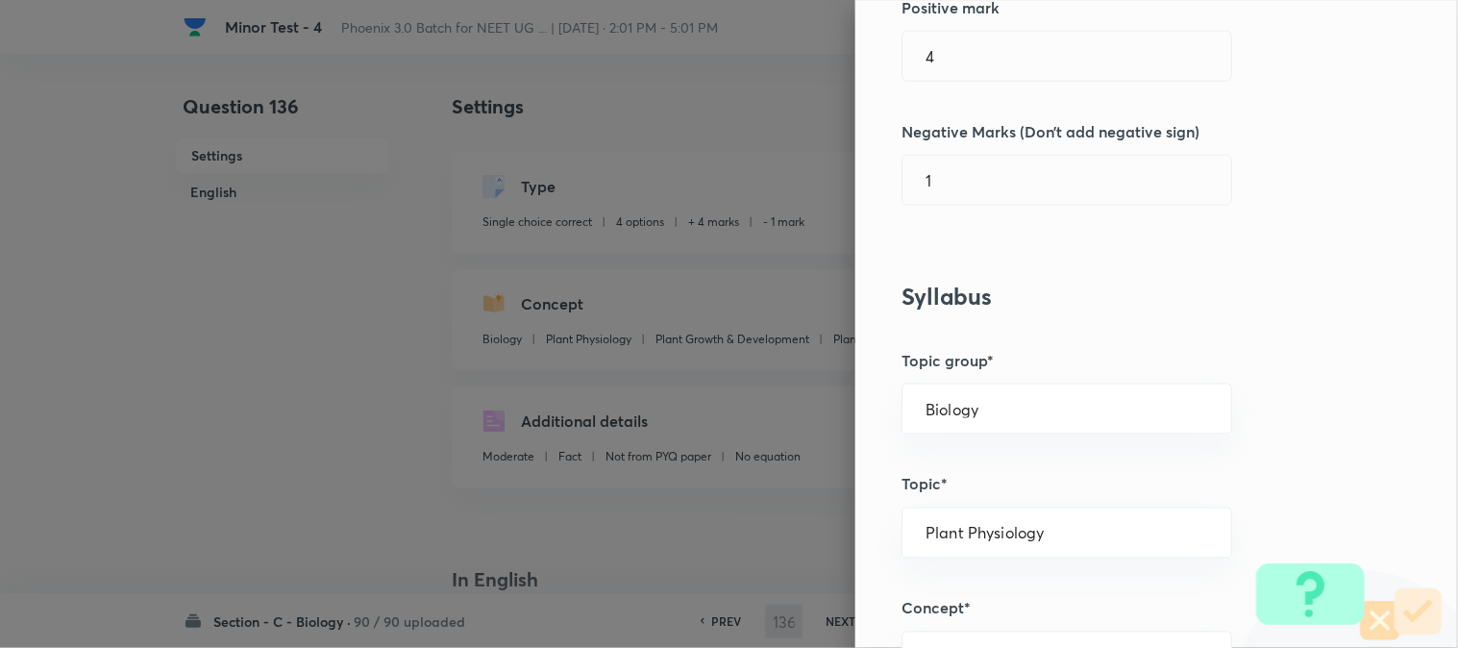
scroll to position [533, 0]
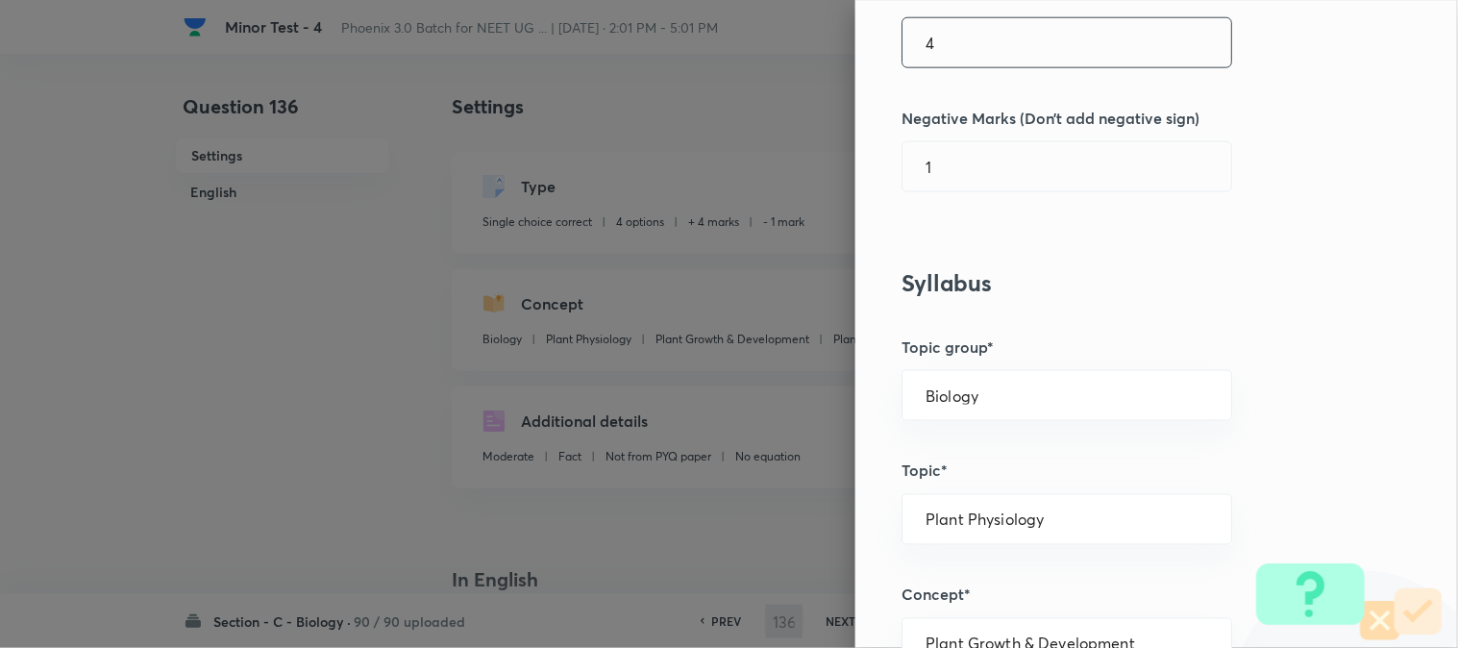
click at [956, 54] on input "4" at bounding box center [1067, 42] width 329 height 49
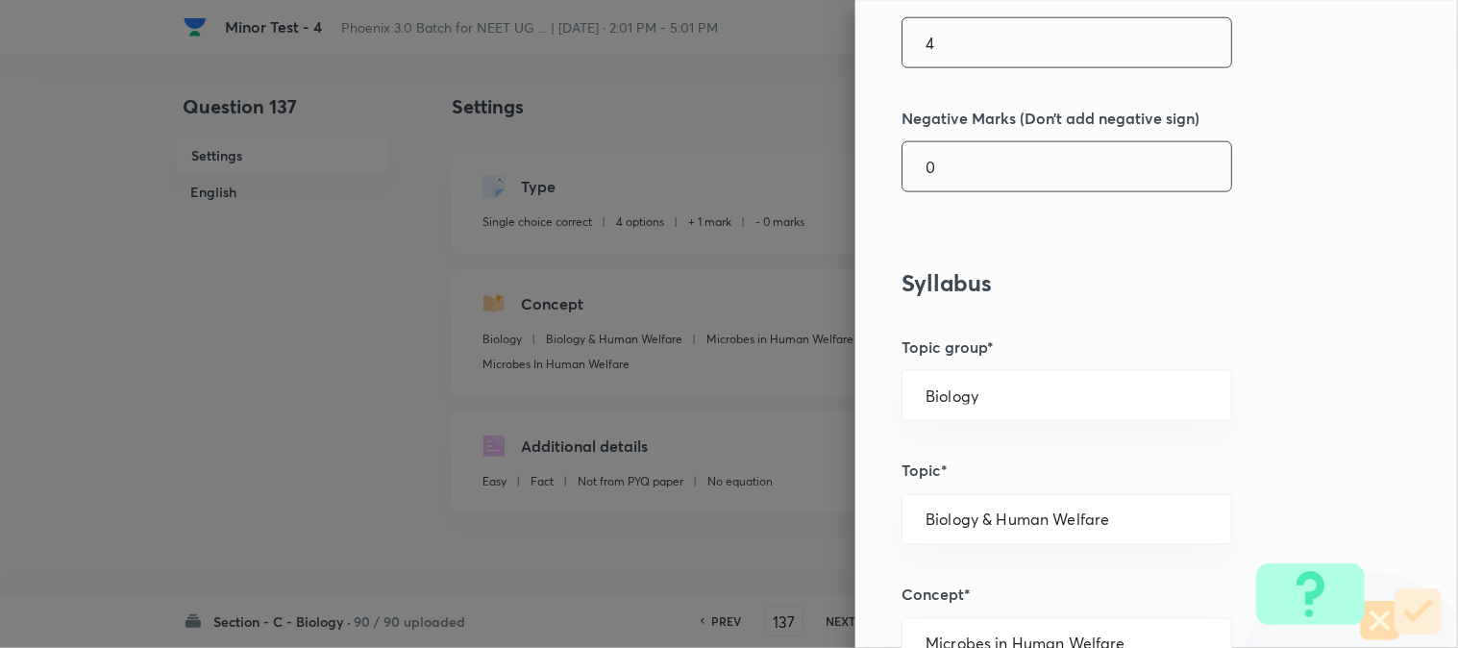
click at [956, 165] on input "0" at bounding box center [1067, 166] width 329 height 49
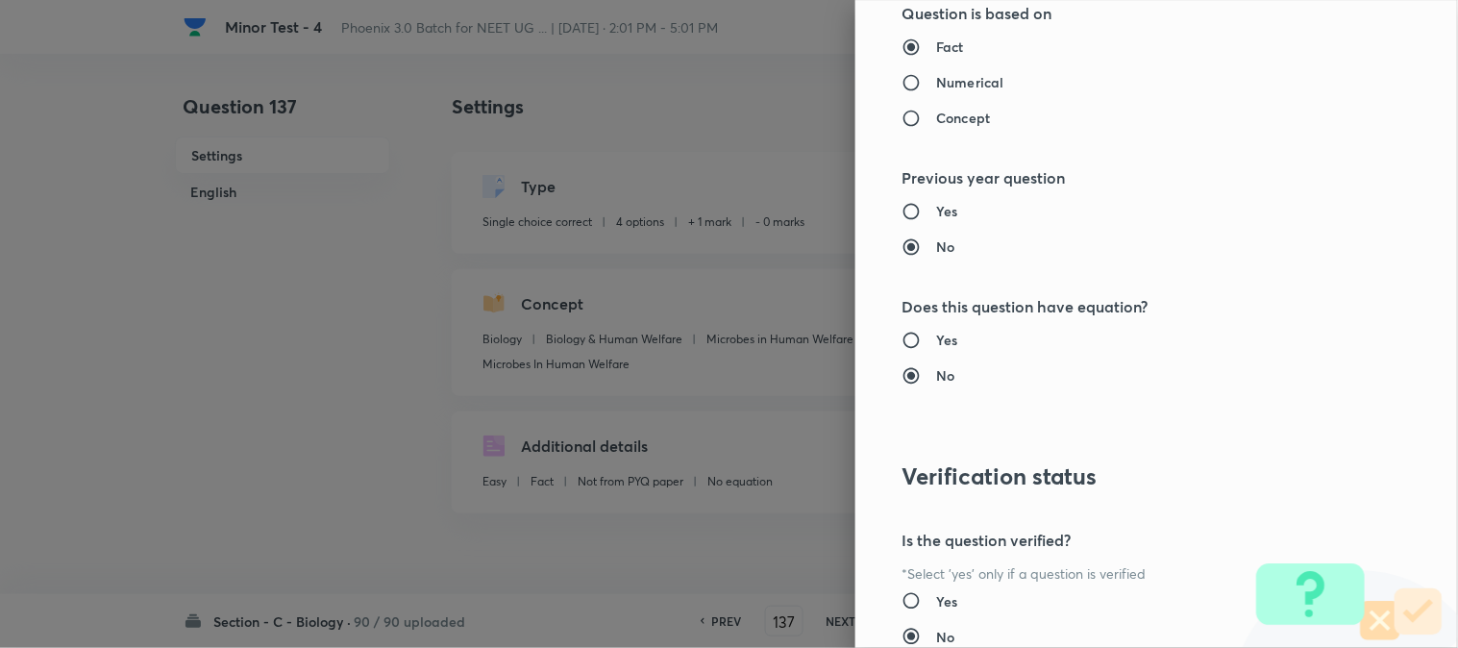
scroll to position [1972, 0]
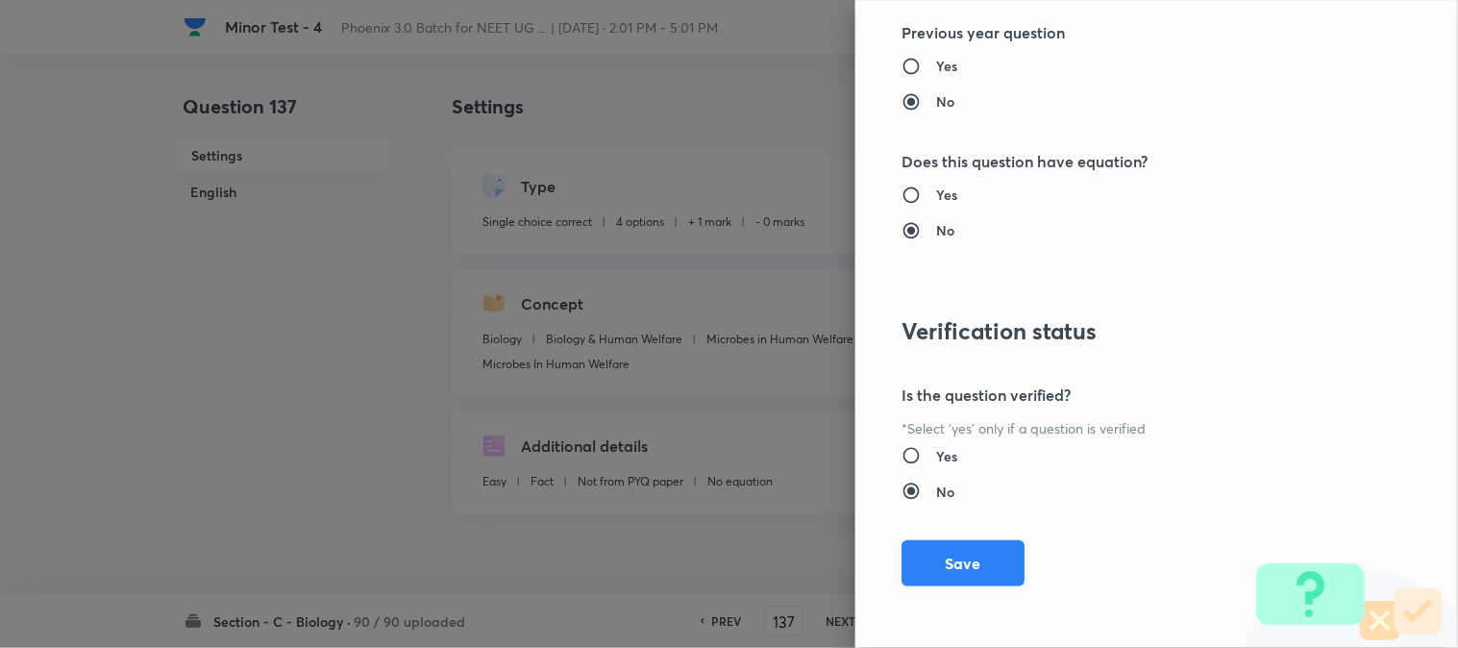
click at [955, 579] on button "Save" at bounding box center [963, 563] width 123 height 46
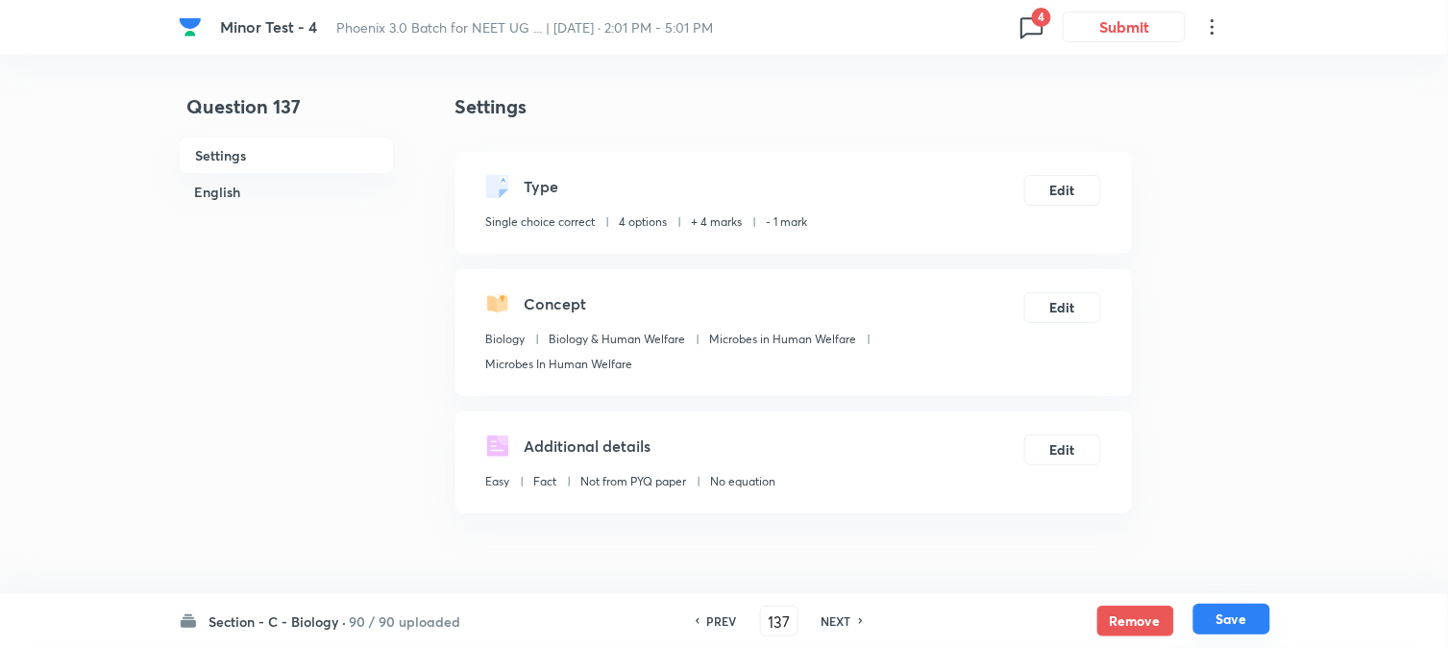
drag, startPoint x: 1236, startPoint y: 631, endPoint x: 1206, endPoint y: 414, distance: 218.3
click at [1235, 631] on button "Save" at bounding box center [1232, 621] width 77 height 31
click at [1072, 184] on button "Edit" at bounding box center [1063, 188] width 77 height 31
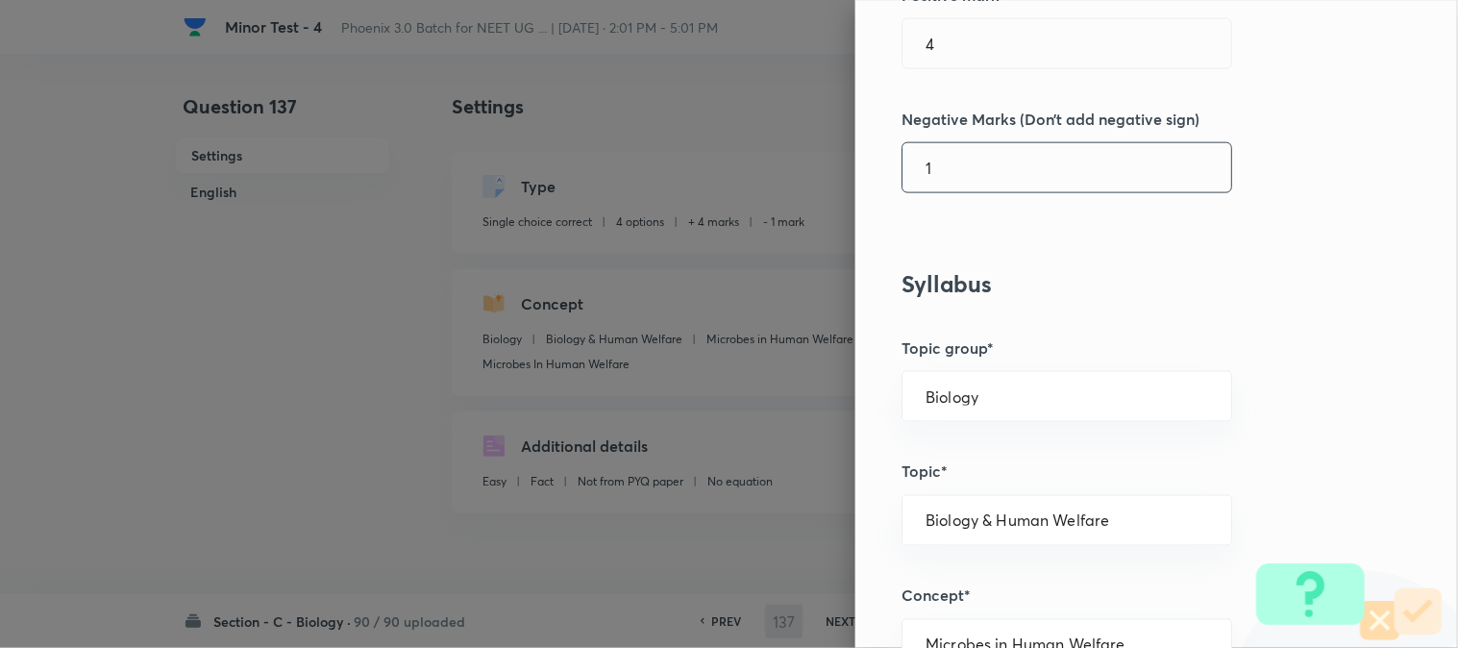
scroll to position [533, 0]
click at [968, 70] on div "Question settings Question type* Single choice correct Number of options* 2 3 4…" at bounding box center [1156, 324] width 603 height 648
click at [974, 44] on input "4" at bounding box center [1067, 42] width 329 height 49
click at [965, 164] on input "1" at bounding box center [1067, 166] width 329 height 49
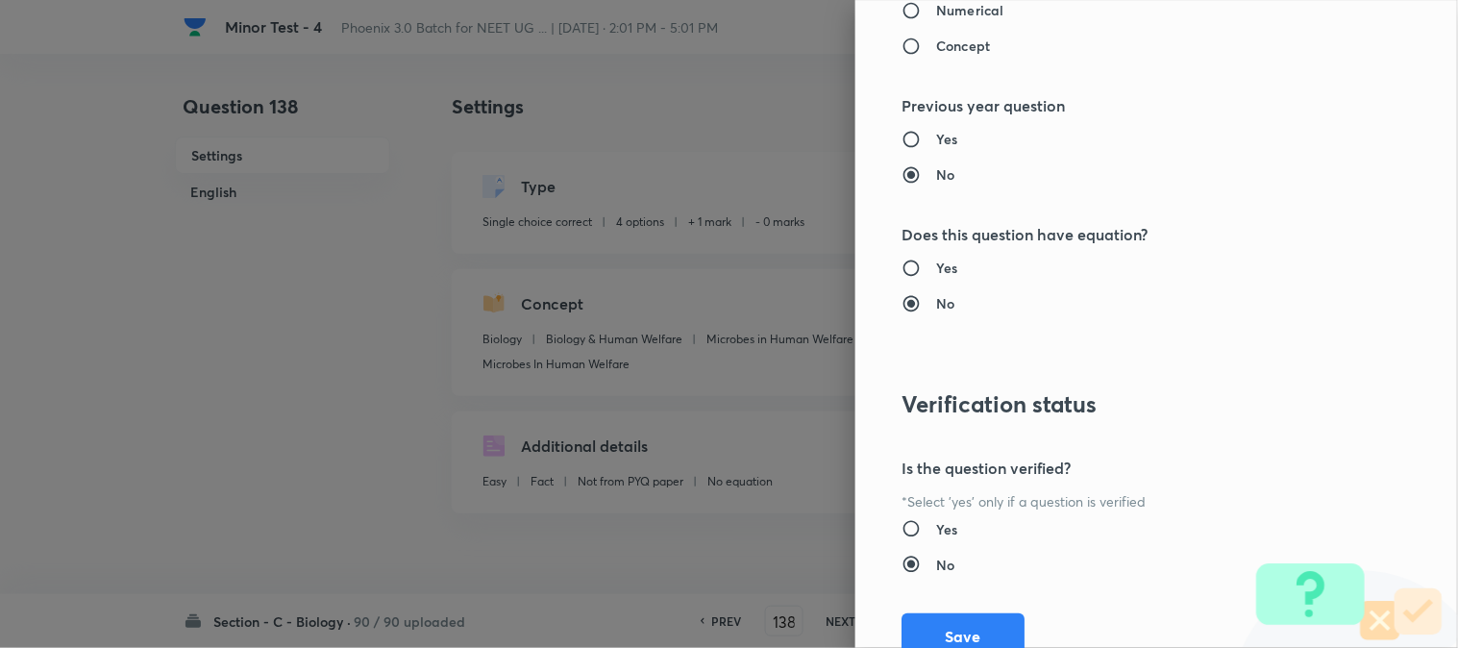
scroll to position [1972, 0]
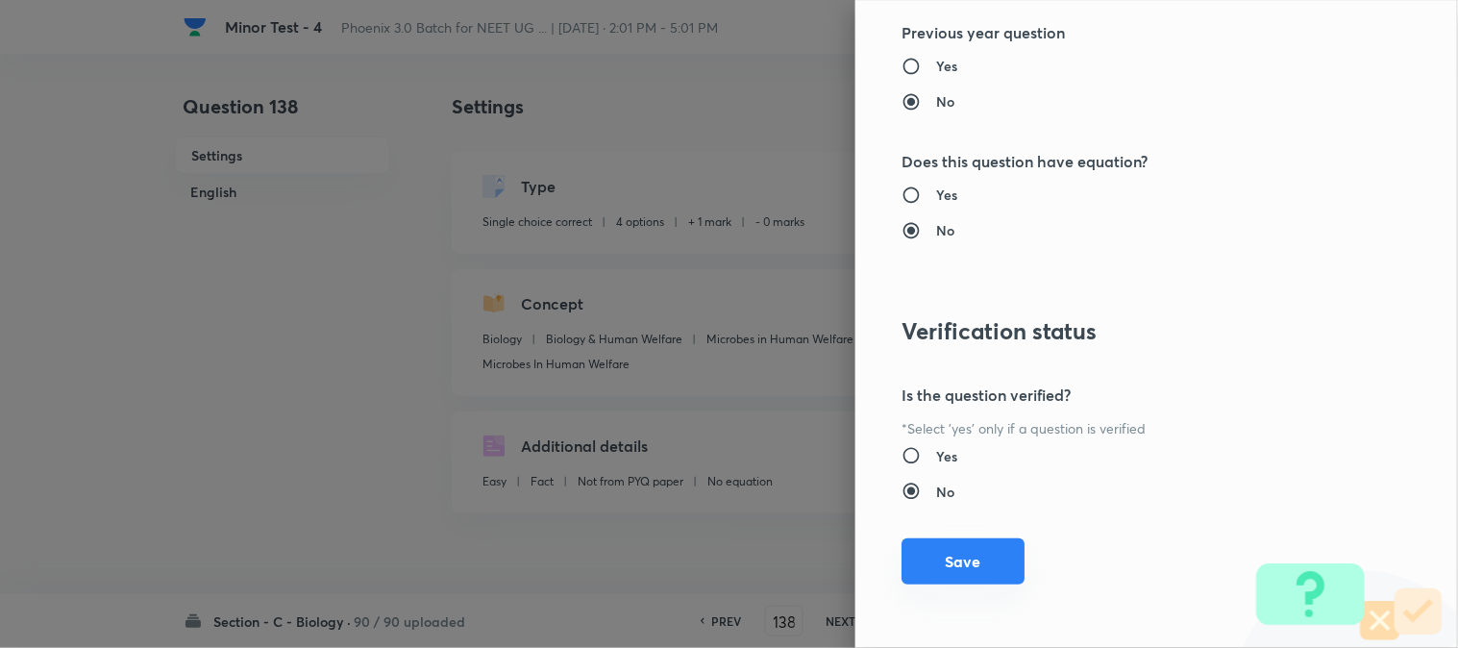
click at [971, 550] on button "Save" at bounding box center [963, 561] width 123 height 46
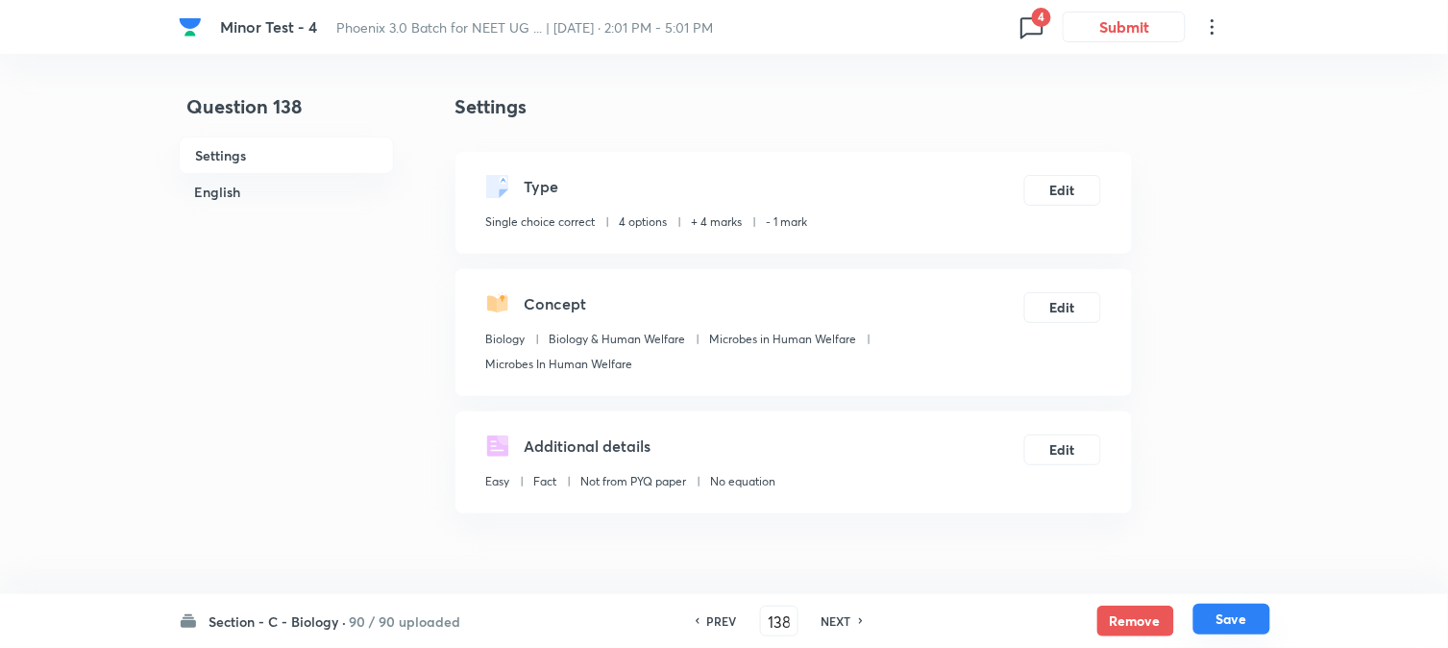
click at [1225, 619] on button "Save" at bounding box center [1232, 619] width 77 height 31
click at [1082, 185] on button "Edit" at bounding box center [1063, 188] width 77 height 31
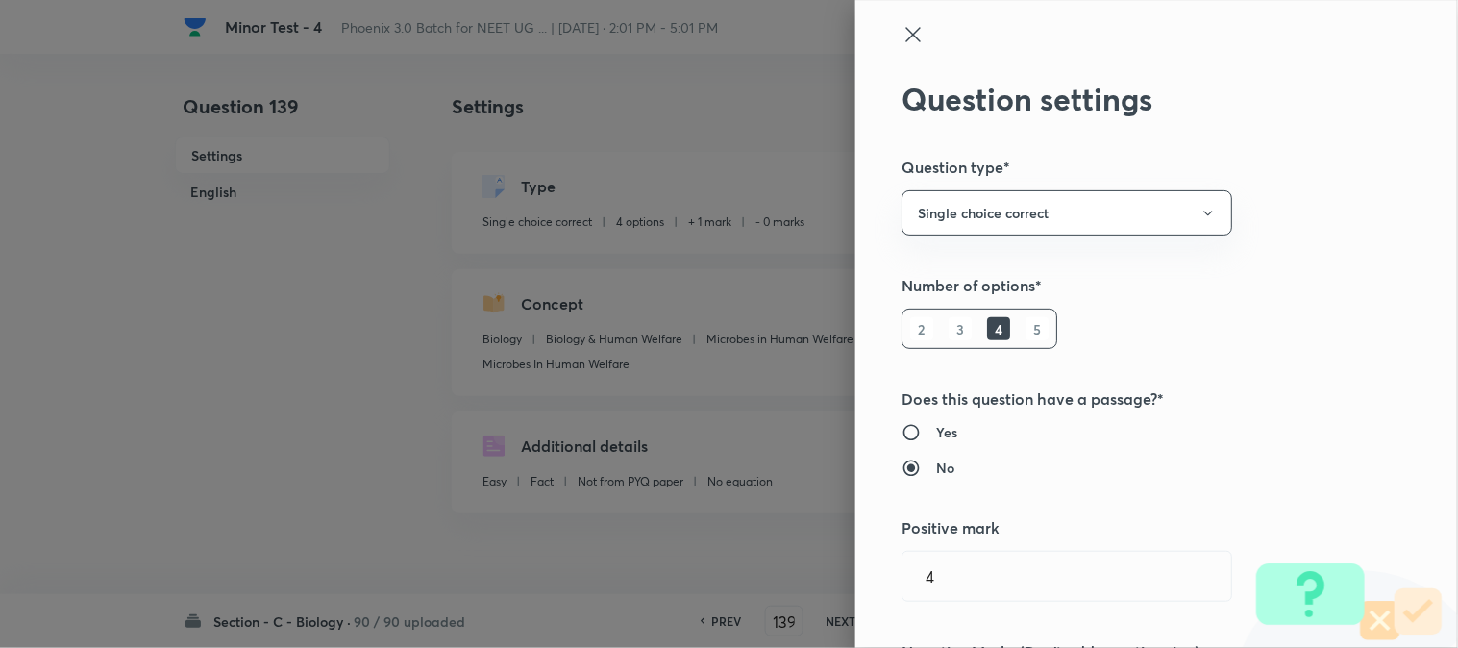
scroll to position [213, 0]
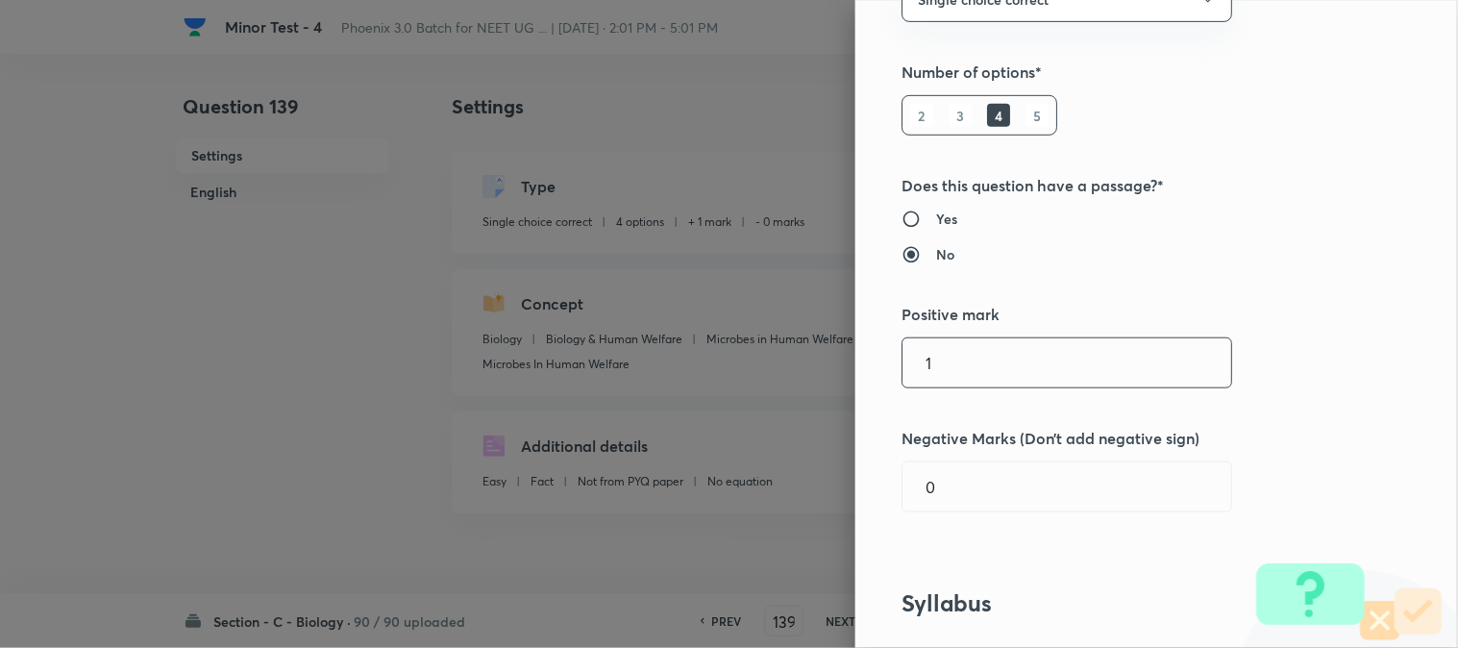
click at [986, 370] on input "1" at bounding box center [1067, 362] width 329 height 49
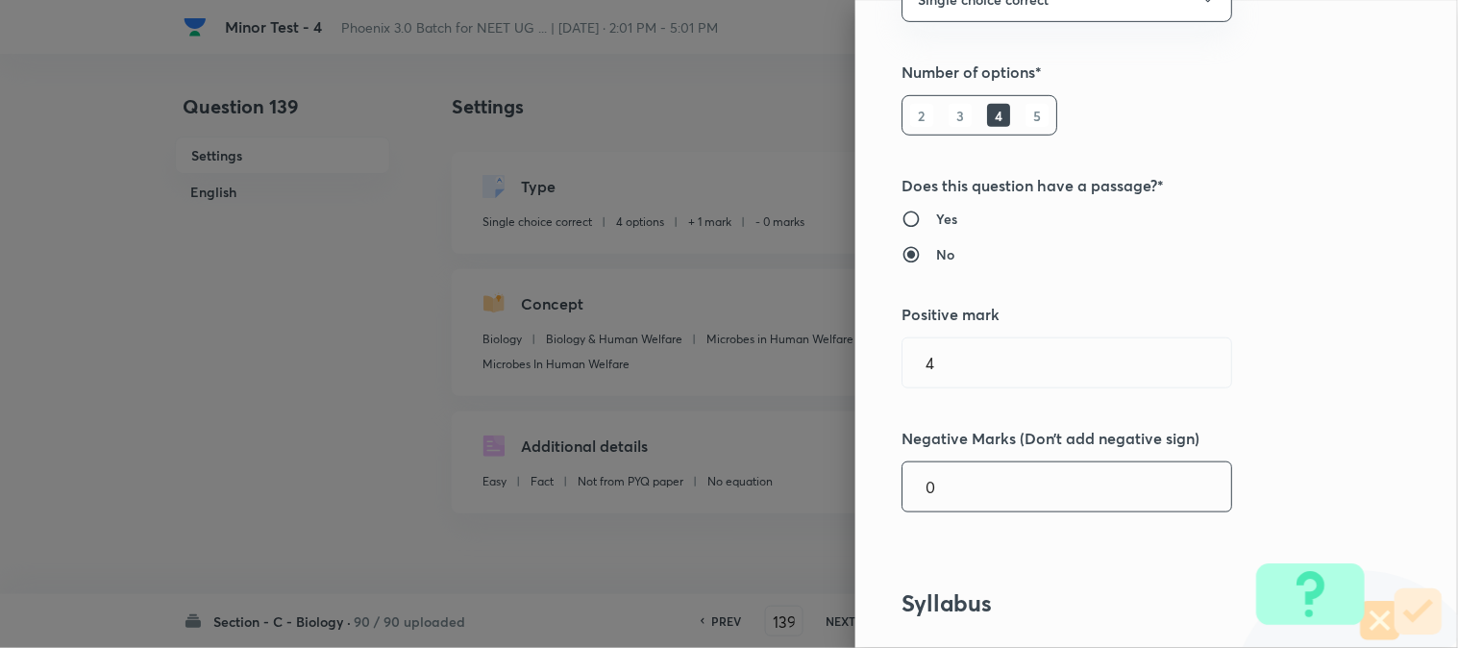
click at [959, 479] on input "0" at bounding box center [1067, 486] width 329 height 49
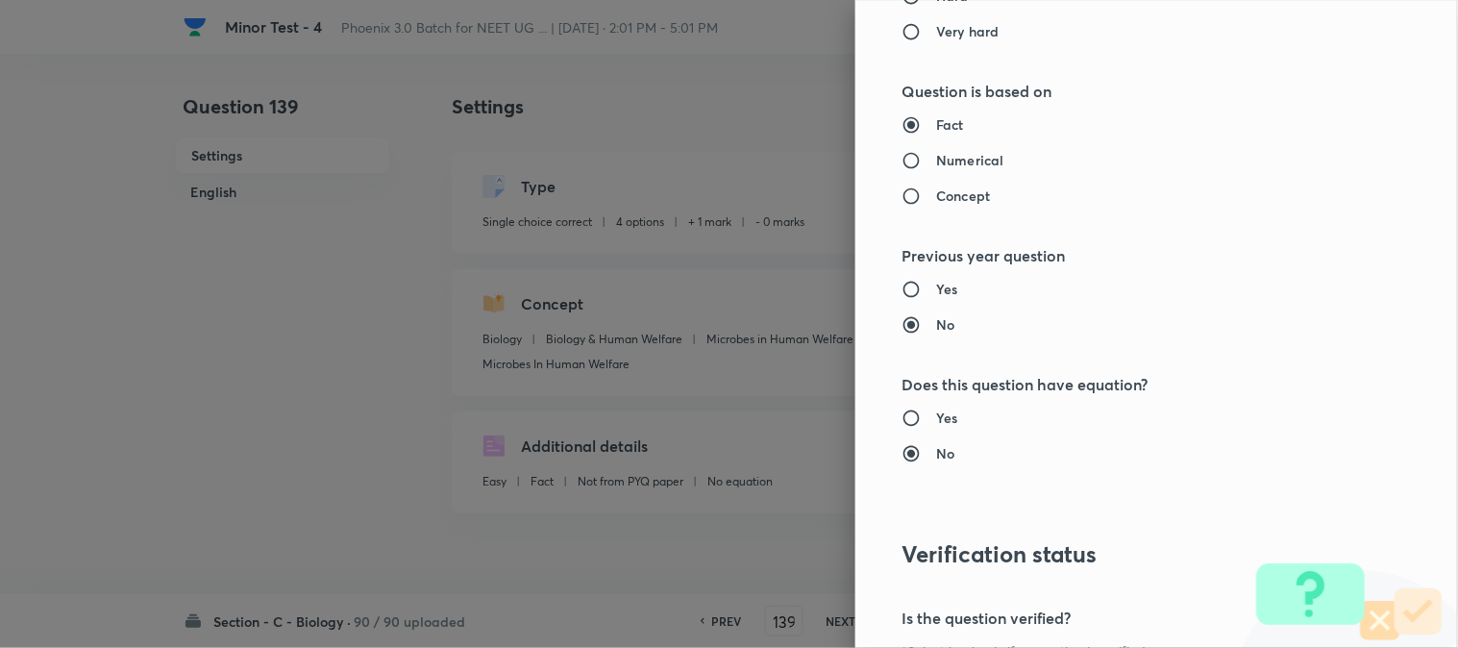
scroll to position [1972, 0]
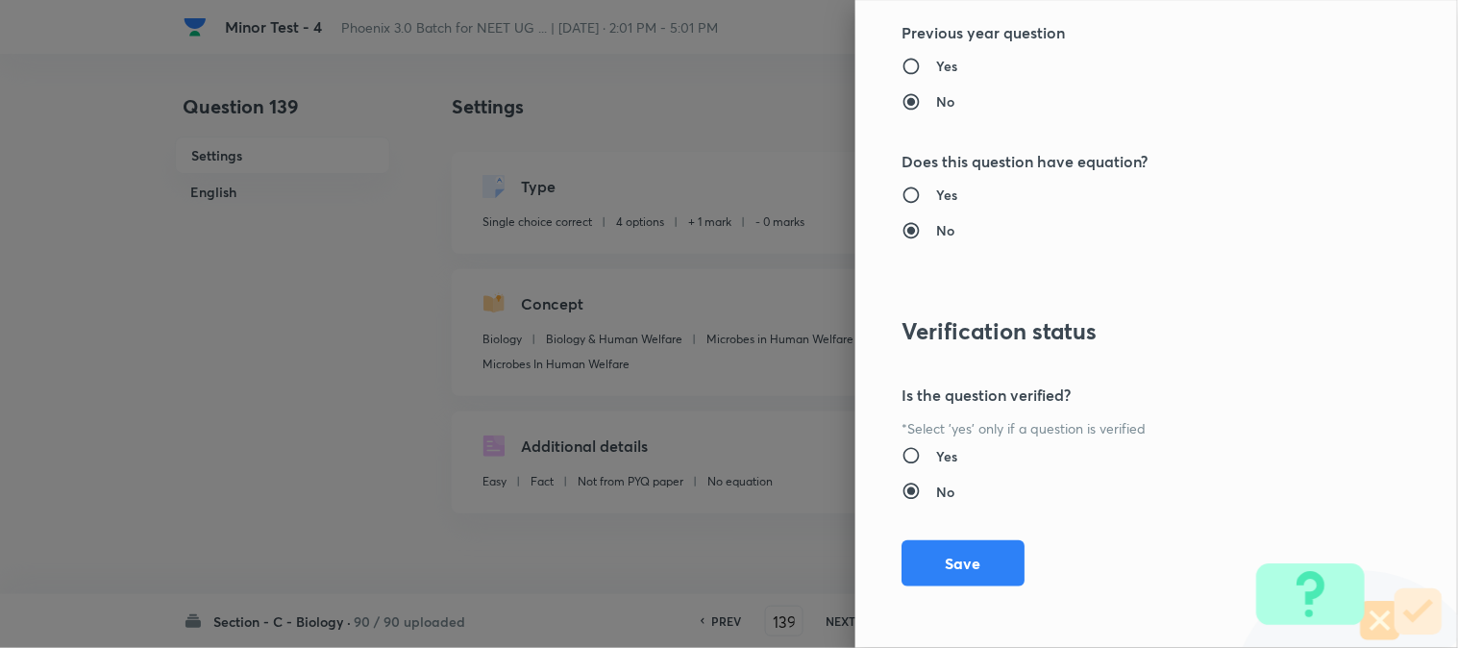
click at [963, 604] on div "Question settings Question type* Single choice correct Number of options* 2 3 4…" at bounding box center [1156, 324] width 603 height 648
click at [967, 572] on button "Save" at bounding box center [963, 561] width 123 height 46
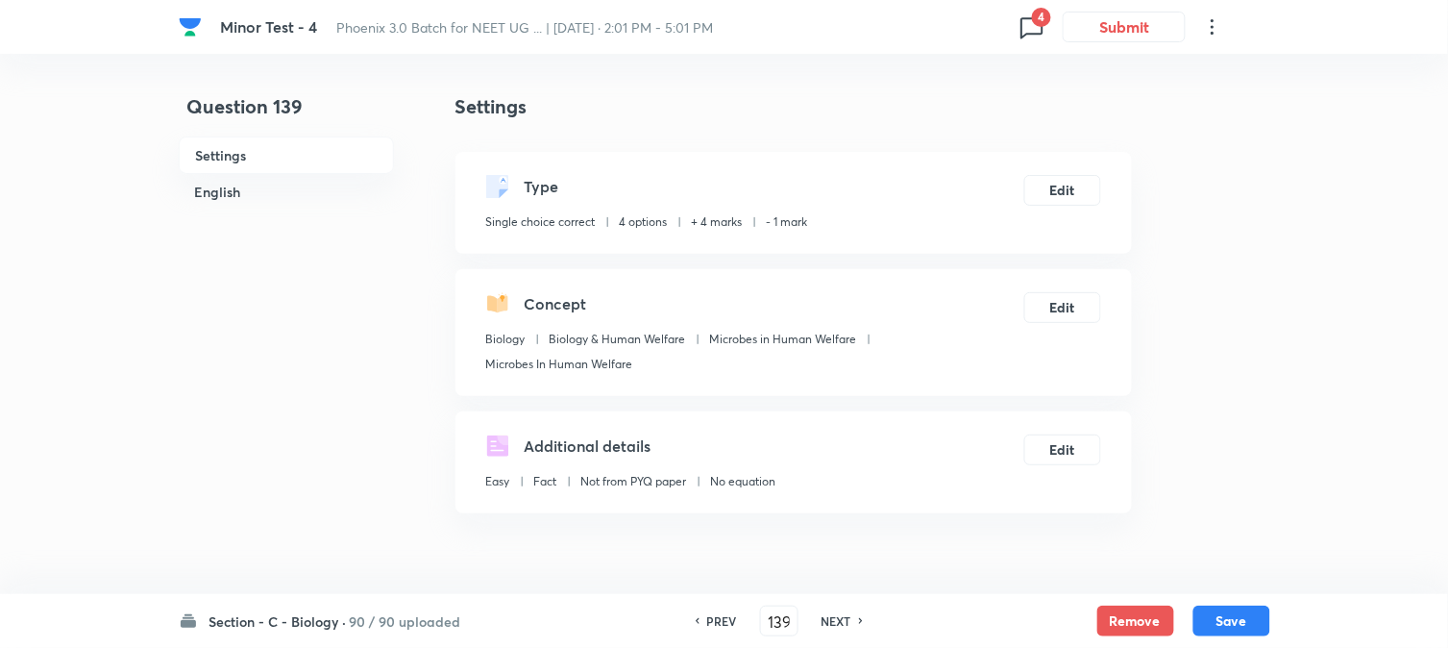
click at [1250, 621] on button "Save" at bounding box center [1232, 621] width 77 height 31
click at [1059, 181] on button "Edit" at bounding box center [1063, 188] width 77 height 31
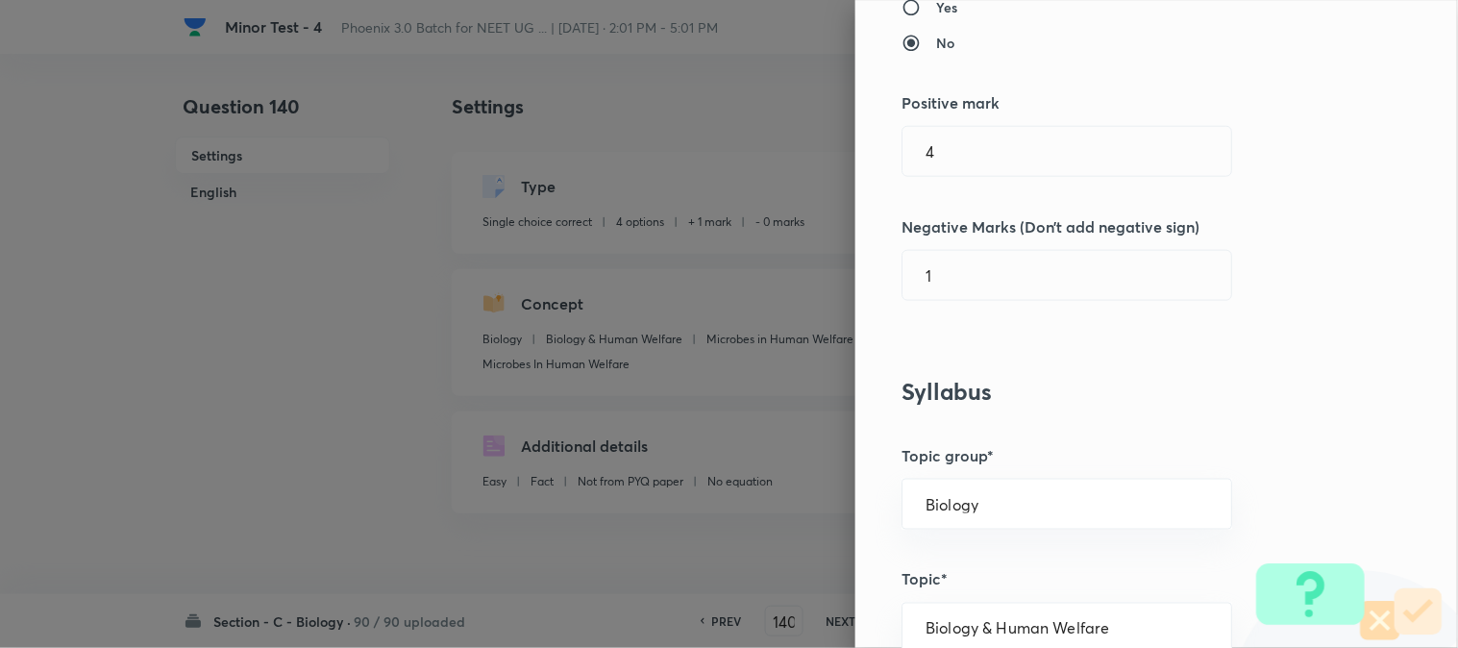
scroll to position [427, 0]
click at [963, 160] on input "1" at bounding box center [1067, 149] width 329 height 49
click at [947, 274] on input "0" at bounding box center [1067, 273] width 329 height 49
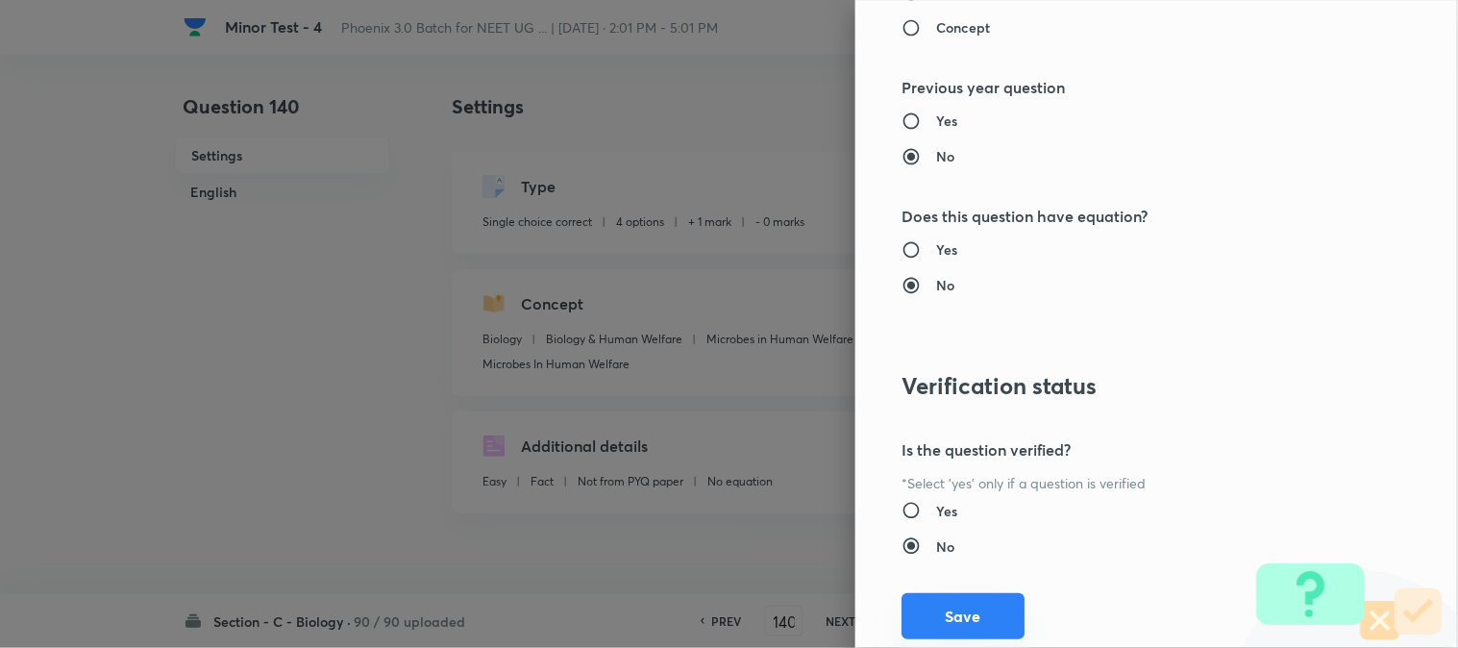
scroll to position [1972, 0]
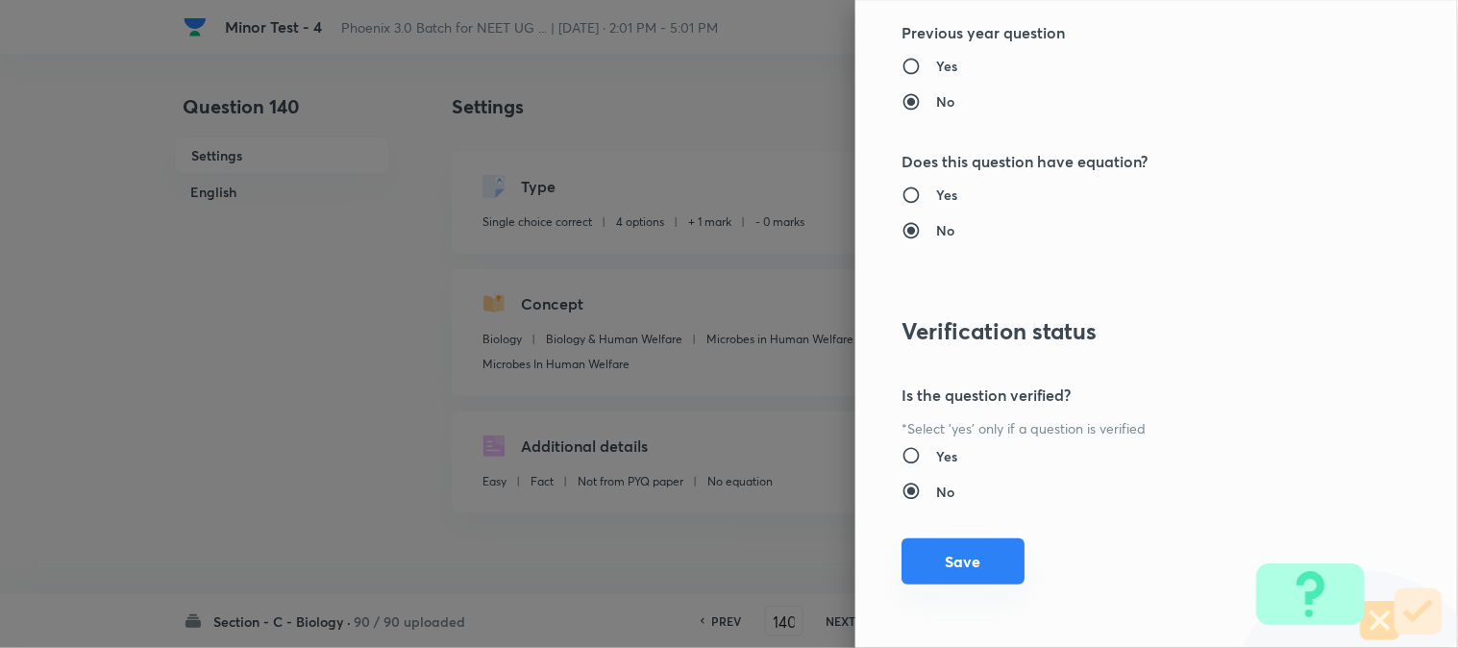
click at [964, 554] on button "Save" at bounding box center [963, 561] width 123 height 46
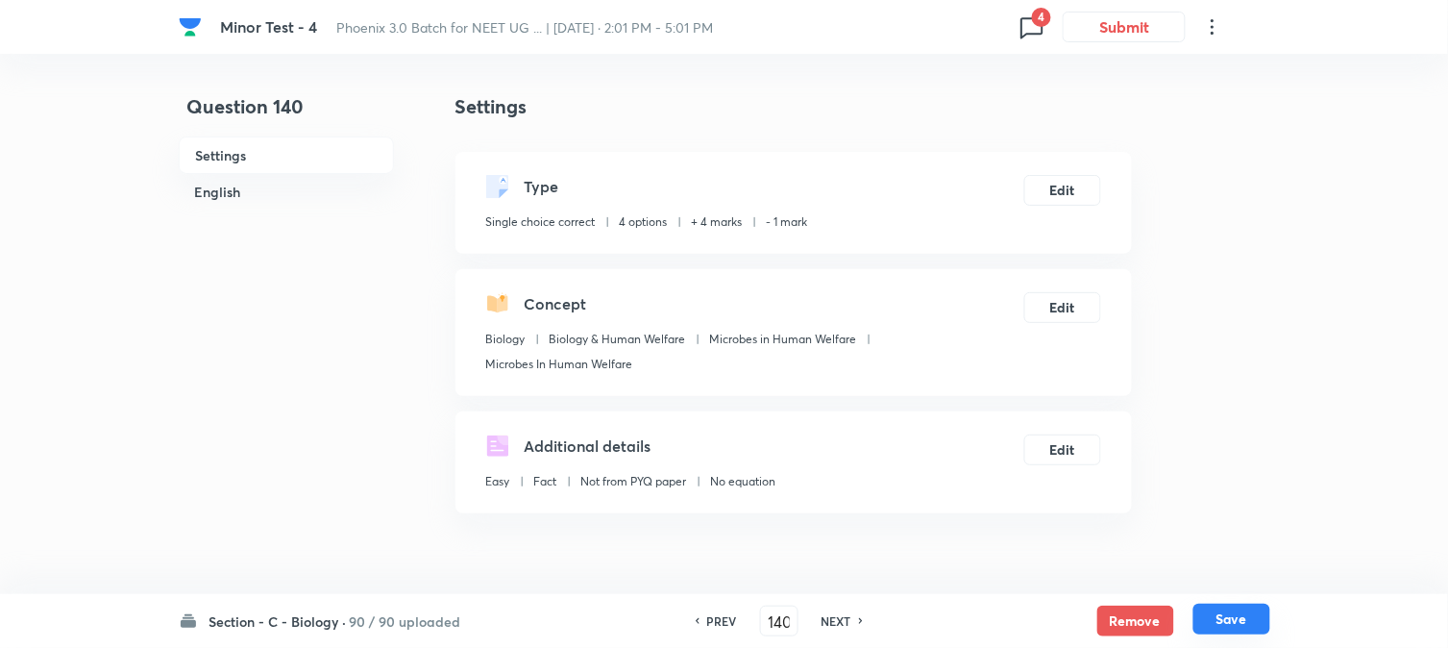
click at [1231, 630] on button "Save" at bounding box center [1232, 619] width 77 height 31
click at [1062, 184] on button "Edit" at bounding box center [1063, 188] width 77 height 31
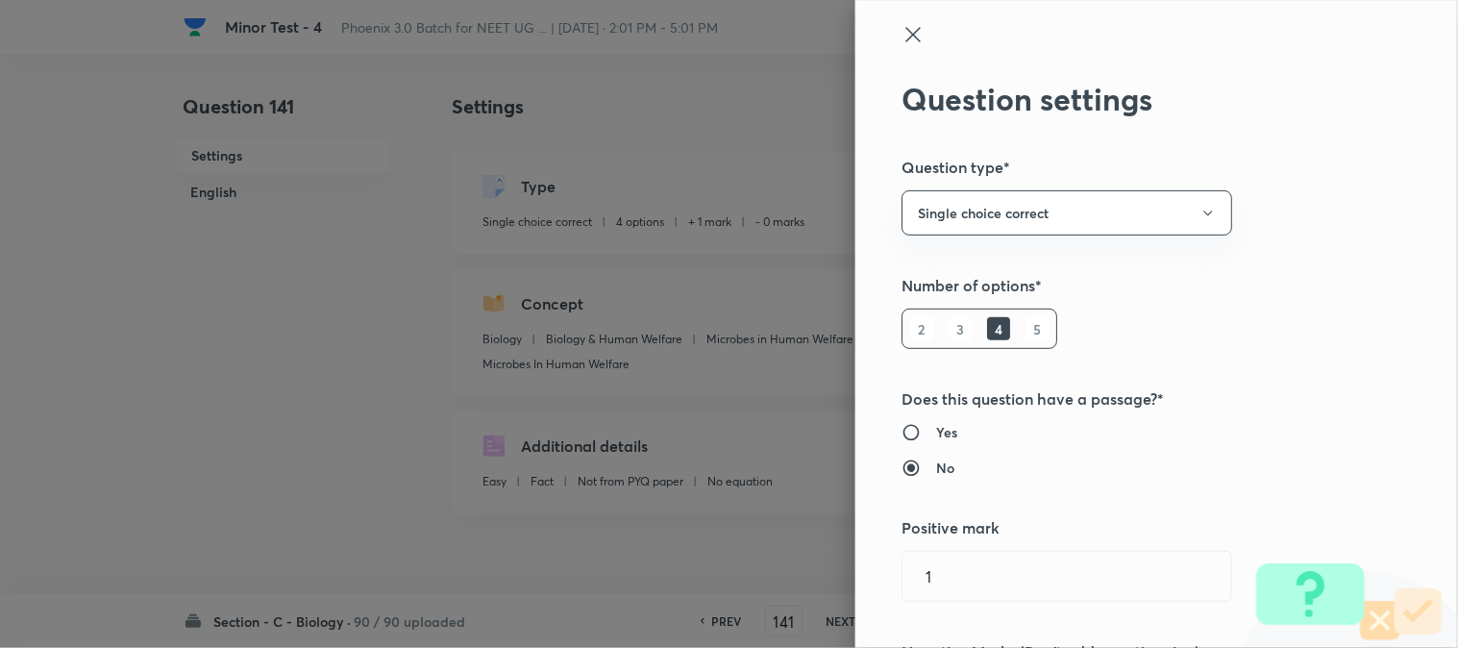
scroll to position [533, 0]
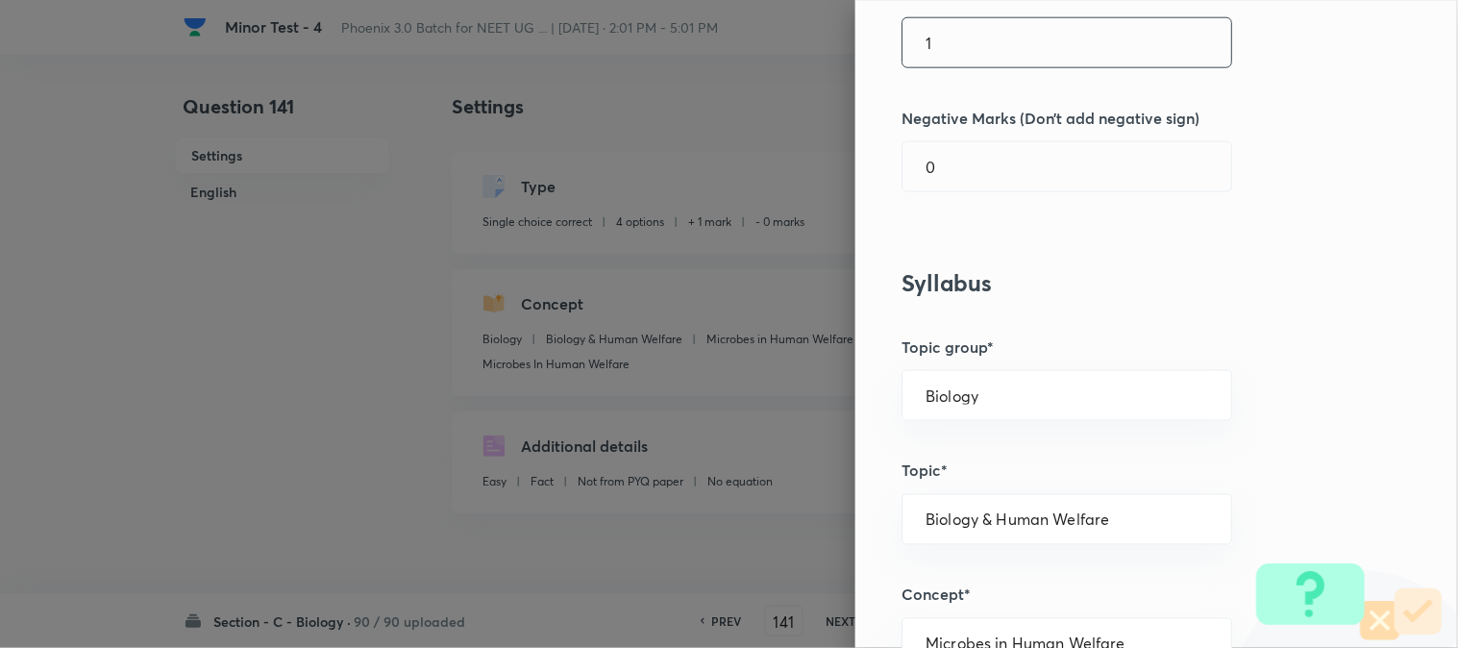
click at [954, 42] on input "1" at bounding box center [1067, 42] width 329 height 49
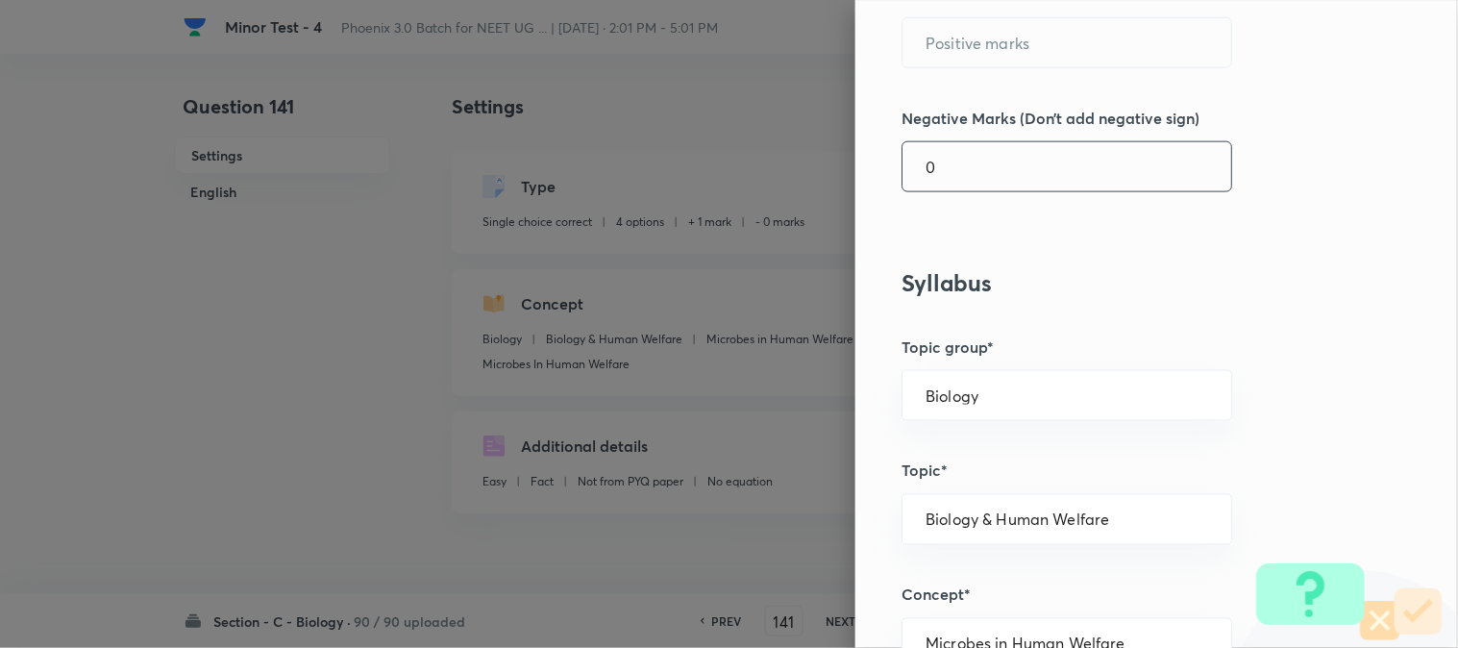
click at [953, 167] on input "0" at bounding box center [1067, 166] width 329 height 49
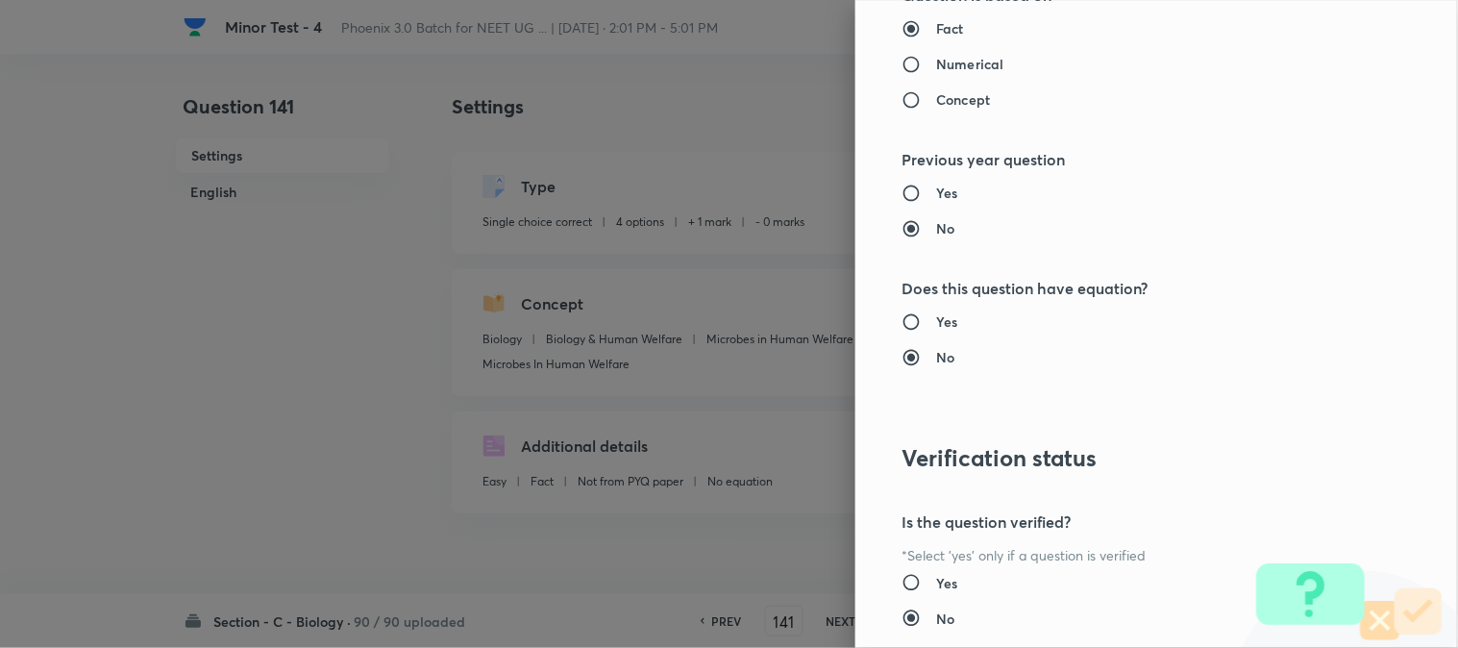
scroll to position [1972, 0]
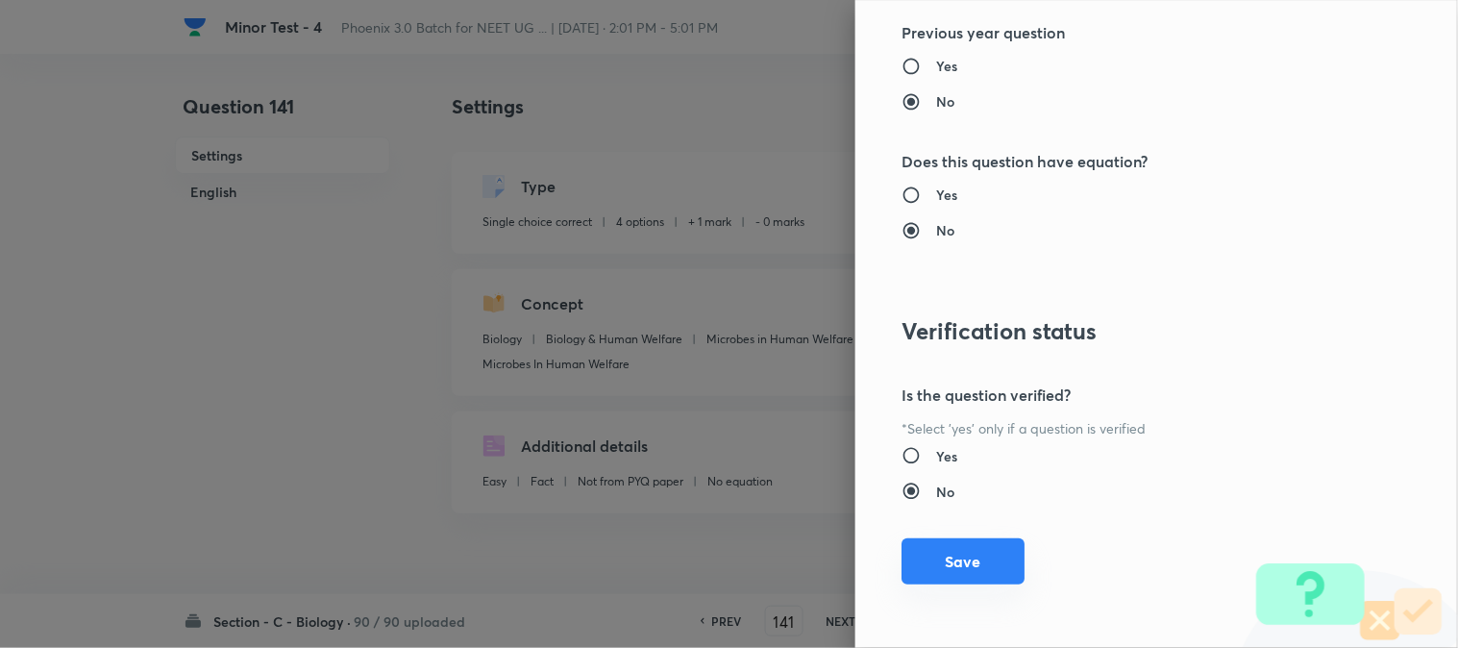
drag, startPoint x: 958, startPoint y: 579, endPoint x: 1136, endPoint y: 562, distance: 178.6
click at [959, 580] on button "Save" at bounding box center [963, 561] width 123 height 46
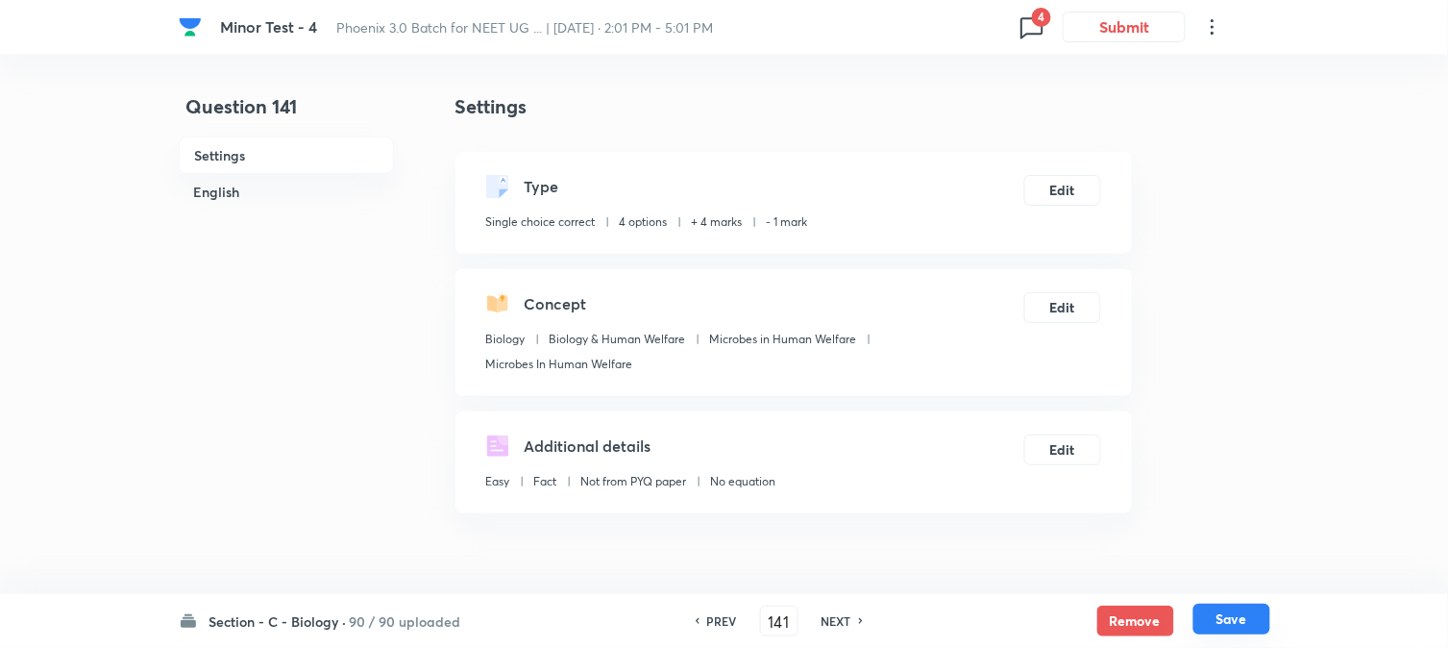
click at [1225, 617] on button "Save" at bounding box center [1232, 619] width 77 height 31
click at [1081, 197] on button "Edit" at bounding box center [1063, 188] width 77 height 31
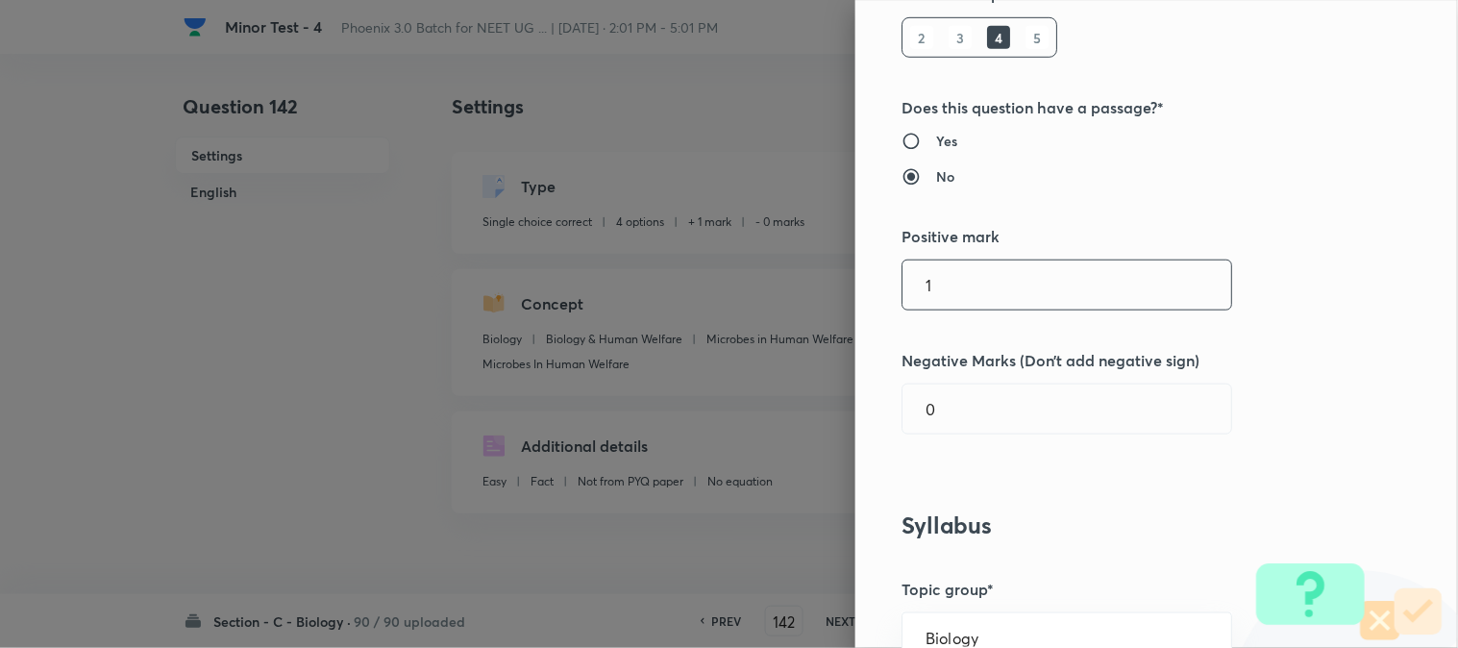
scroll to position [320, 0]
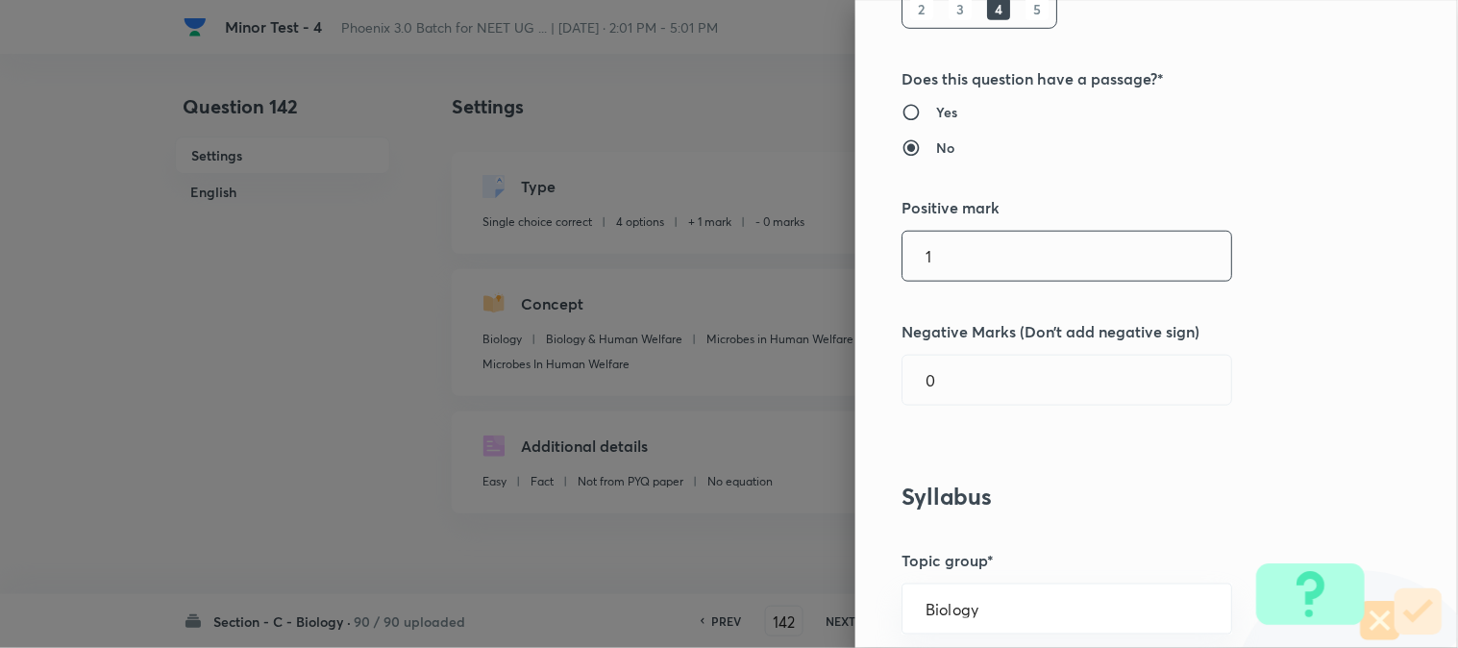
click at [925, 246] on input "1" at bounding box center [1067, 256] width 329 height 49
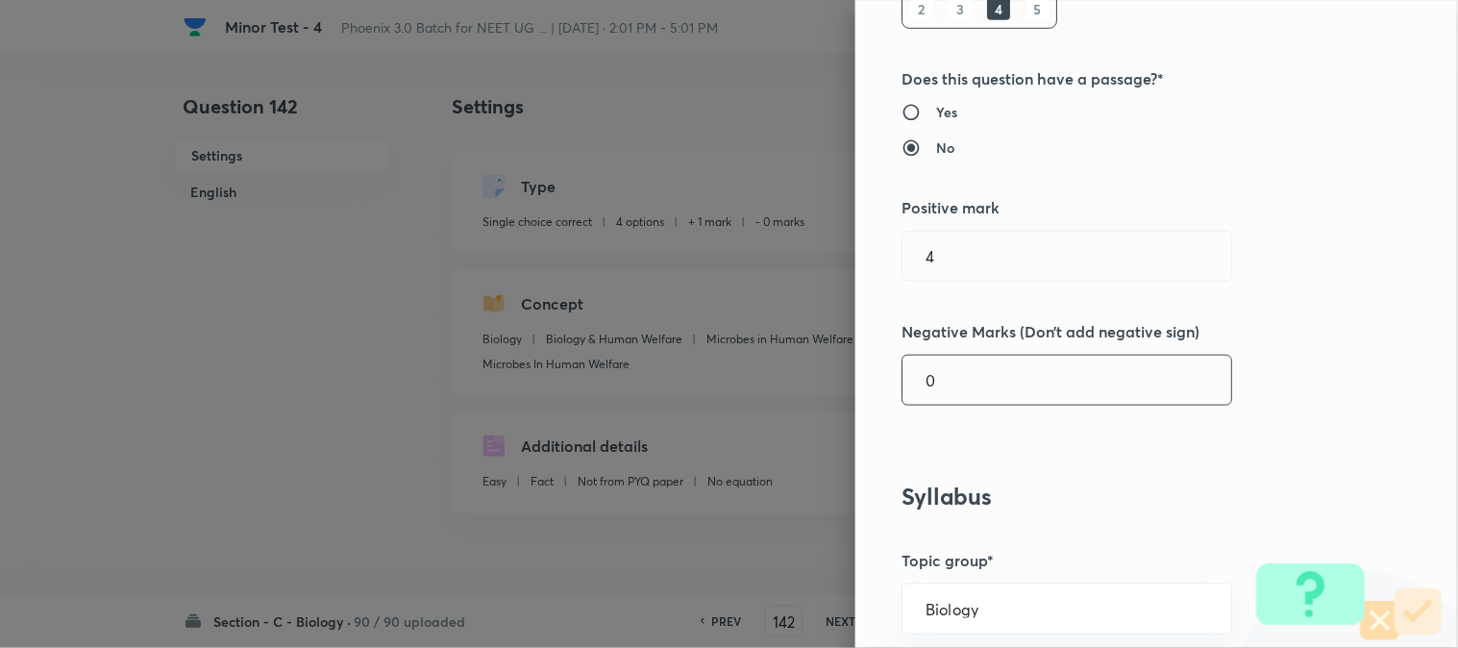
click at [924, 375] on input "0" at bounding box center [1067, 380] width 329 height 49
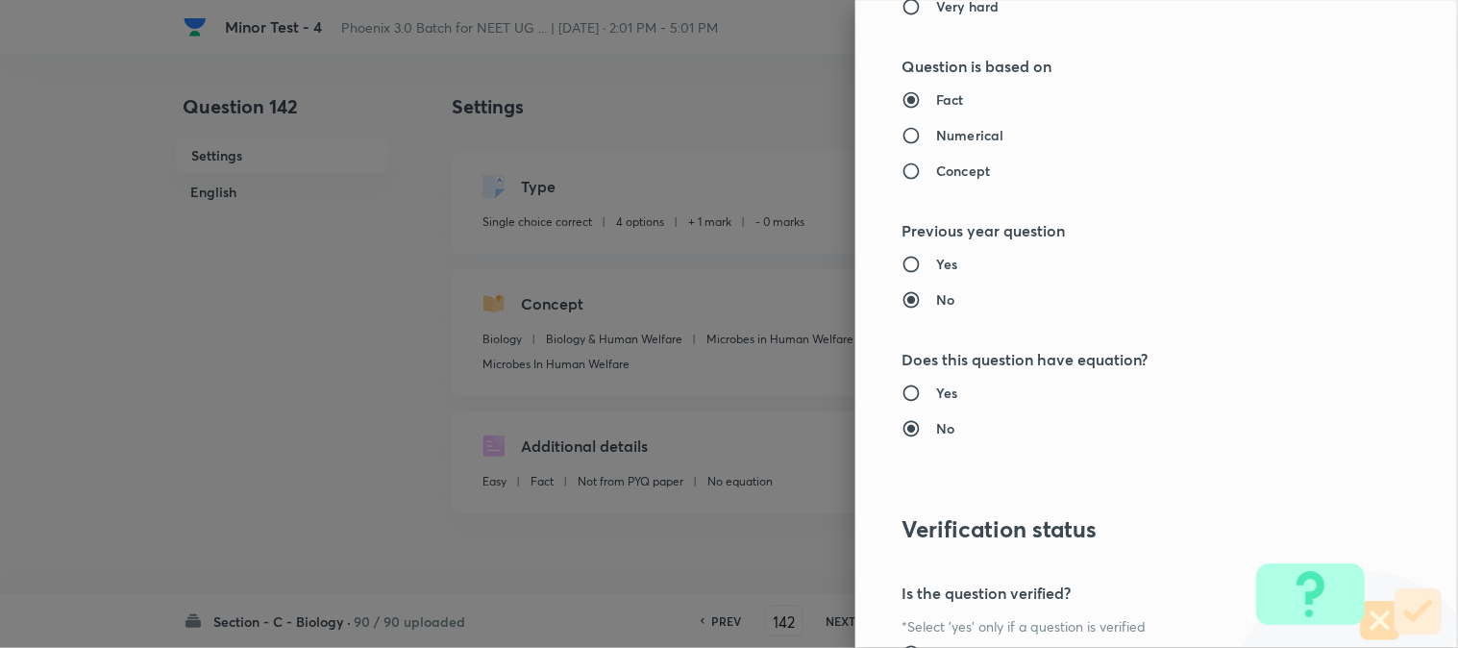
scroll to position [1972, 0]
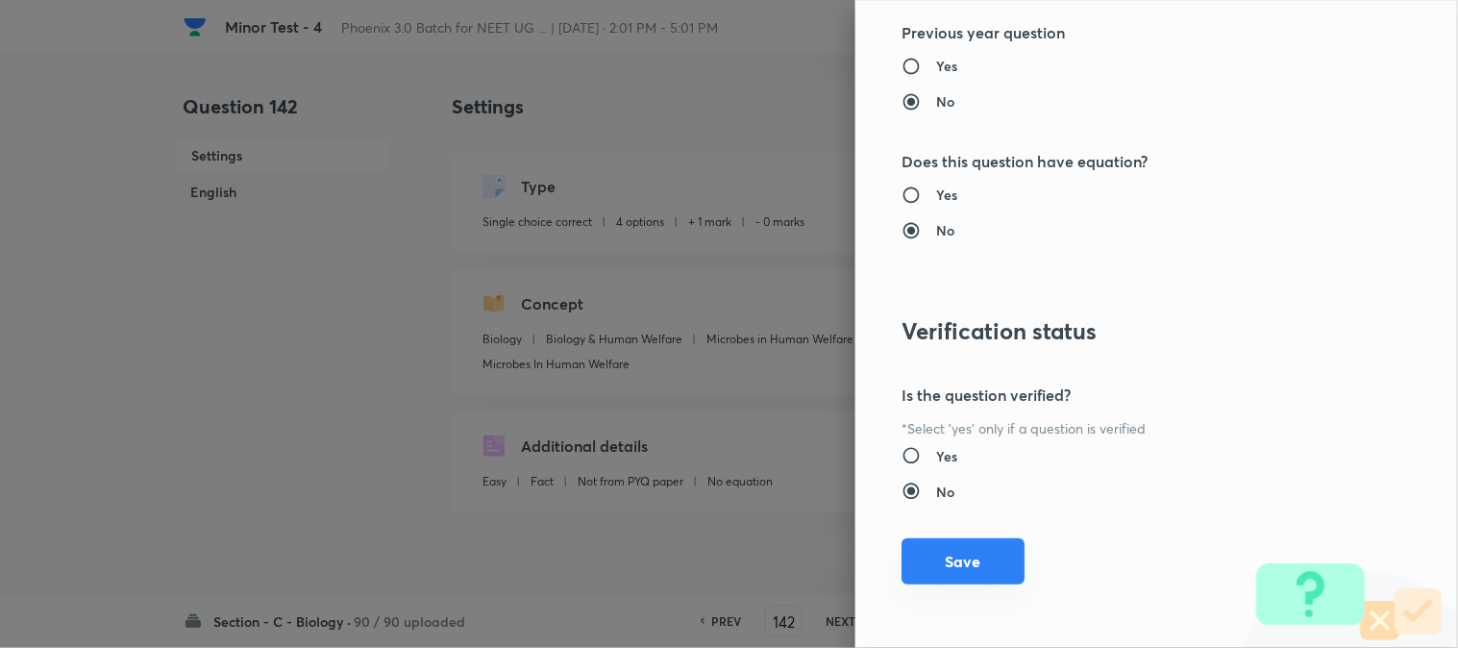
drag, startPoint x: 932, startPoint y: 570, endPoint x: 1028, endPoint y: 536, distance: 101.8
click at [934, 569] on button "Save" at bounding box center [963, 563] width 123 height 46
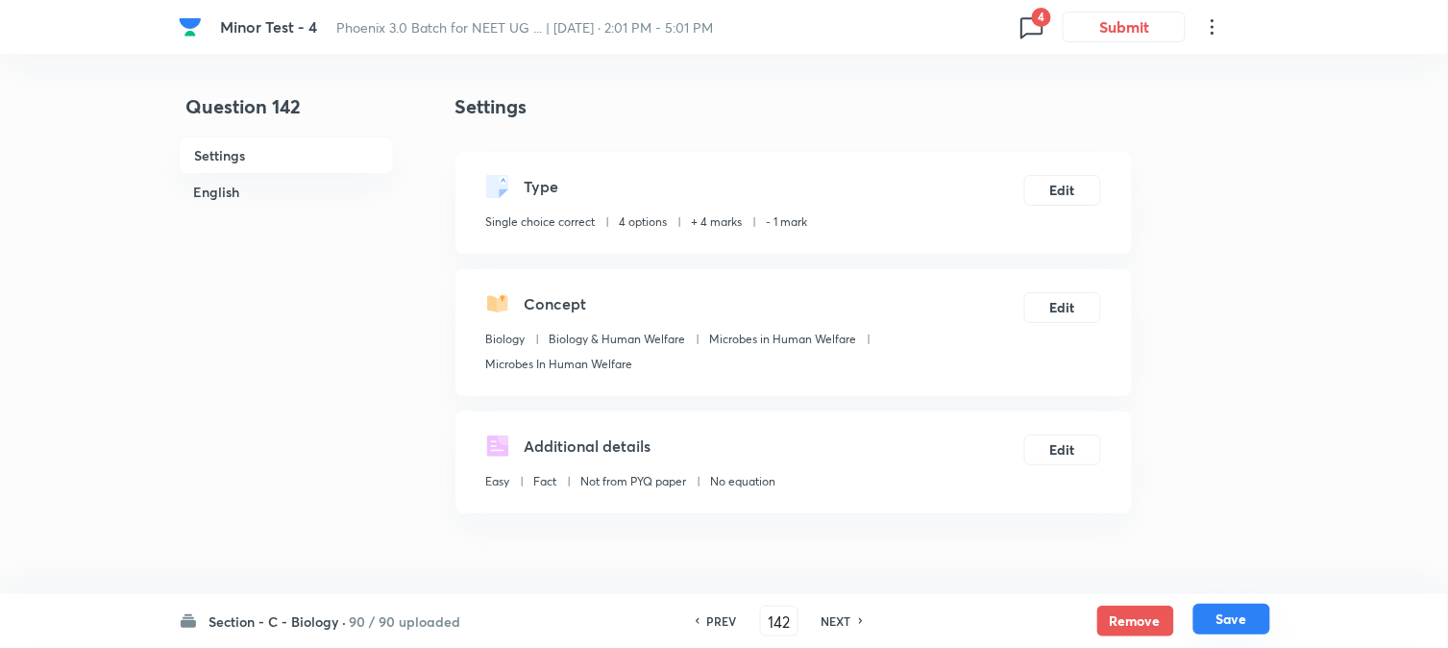
click at [1251, 604] on button "Save" at bounding box center [1232, 619] width 77 height 31
click at [1077, 202] on button "Edit" at bounding box center [1063, 188] width 77 height 31
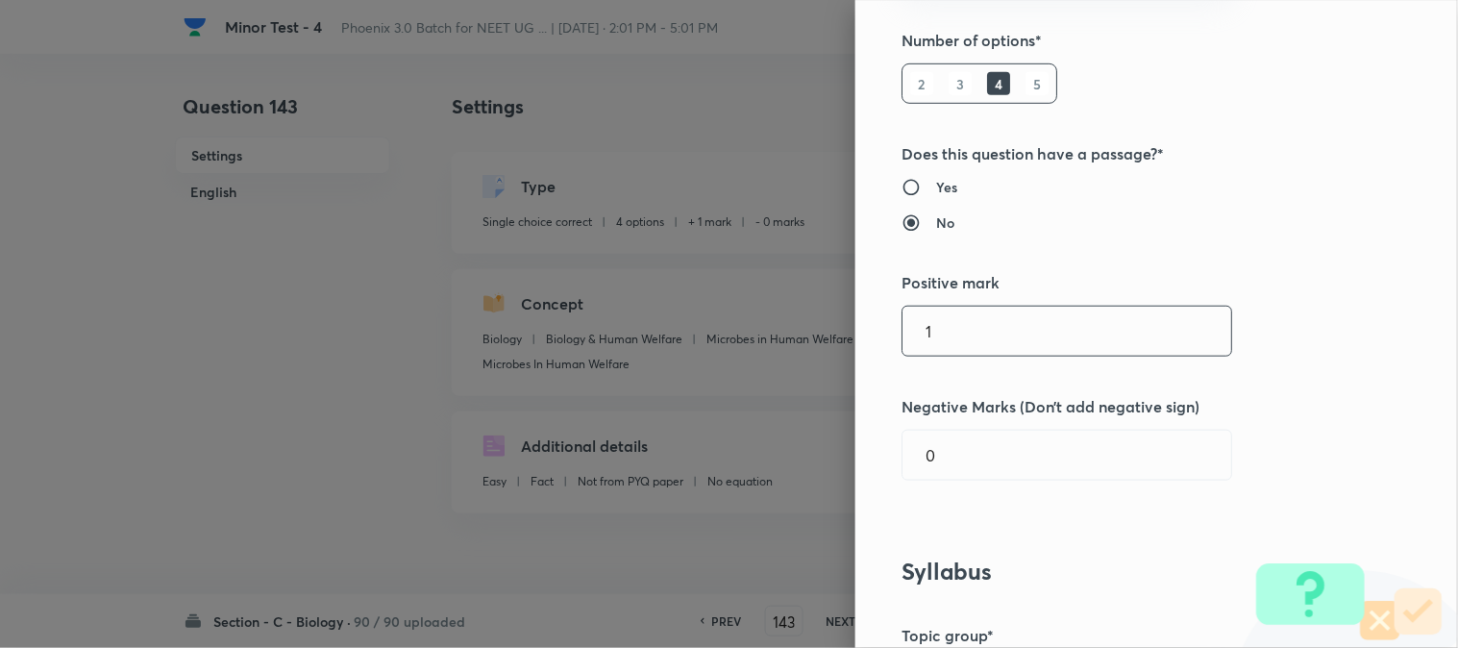
scroll to position [320, 0]
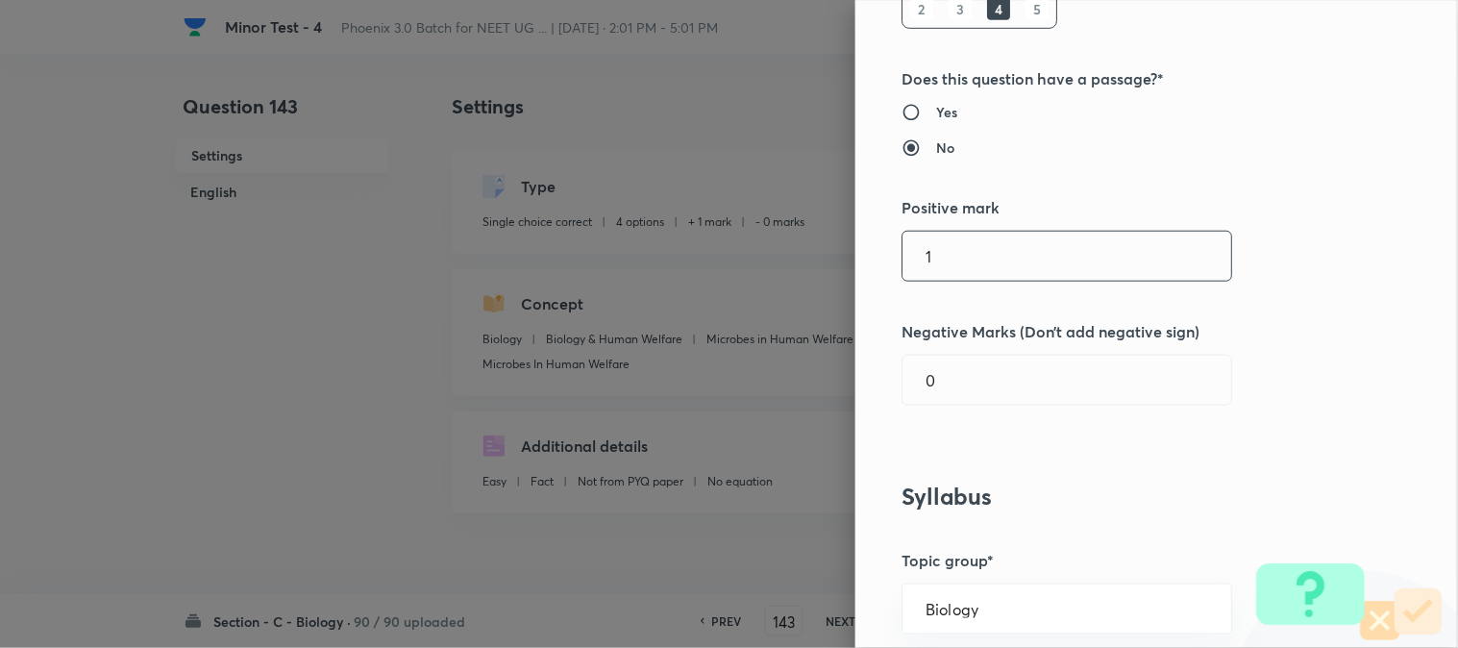
click at [935, 261] on input "1" at bounding box center [1067, 256] width 329 height 49
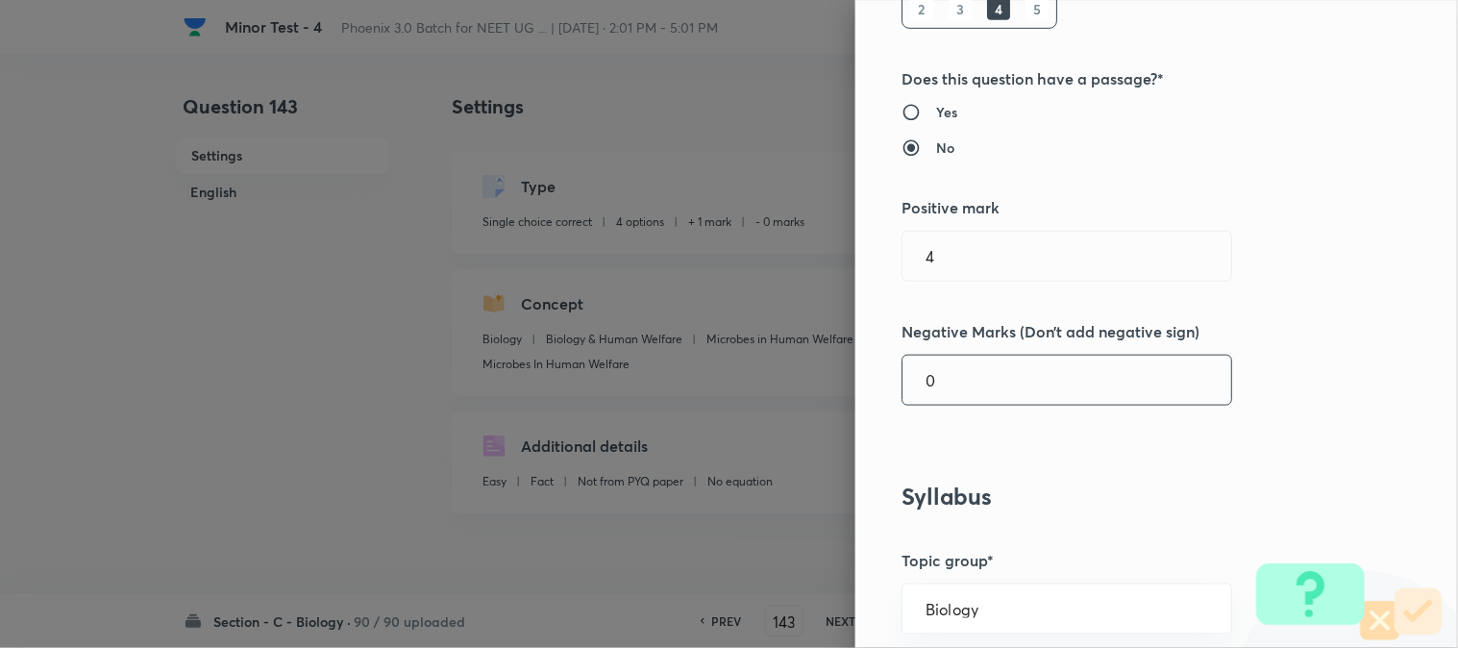
click at [938, 380] on input "0" at bounding box center [1067, 380] width 329 height 49
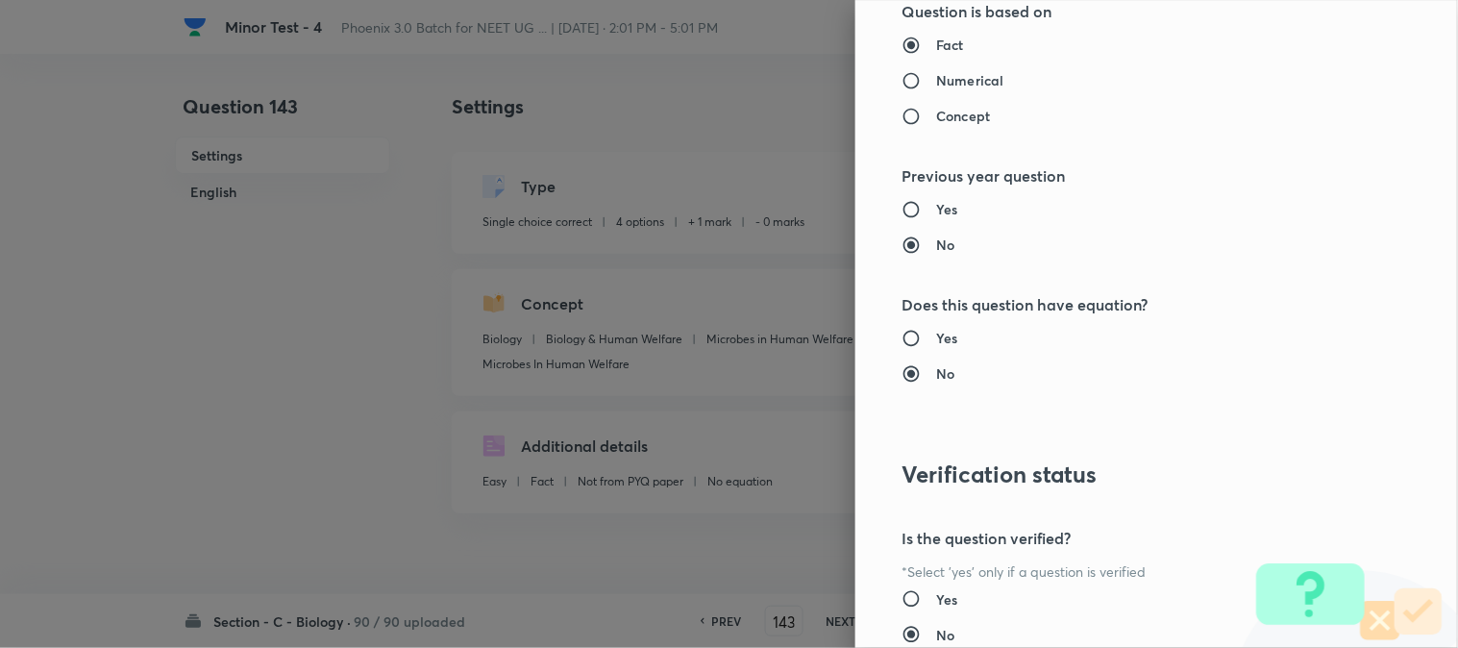
scroll to position [1972, 0]
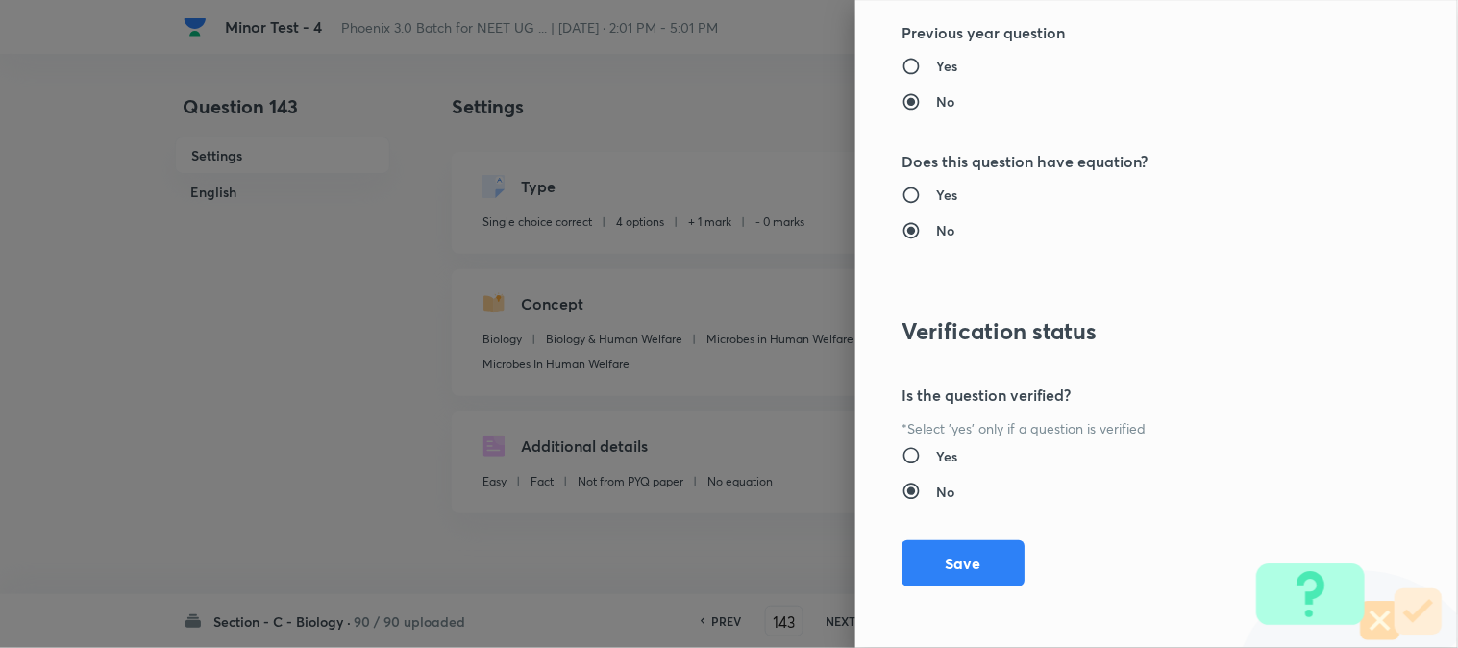
click at [949, 550] on button "Save" at bounding box center [963, 563] width 123 height 46
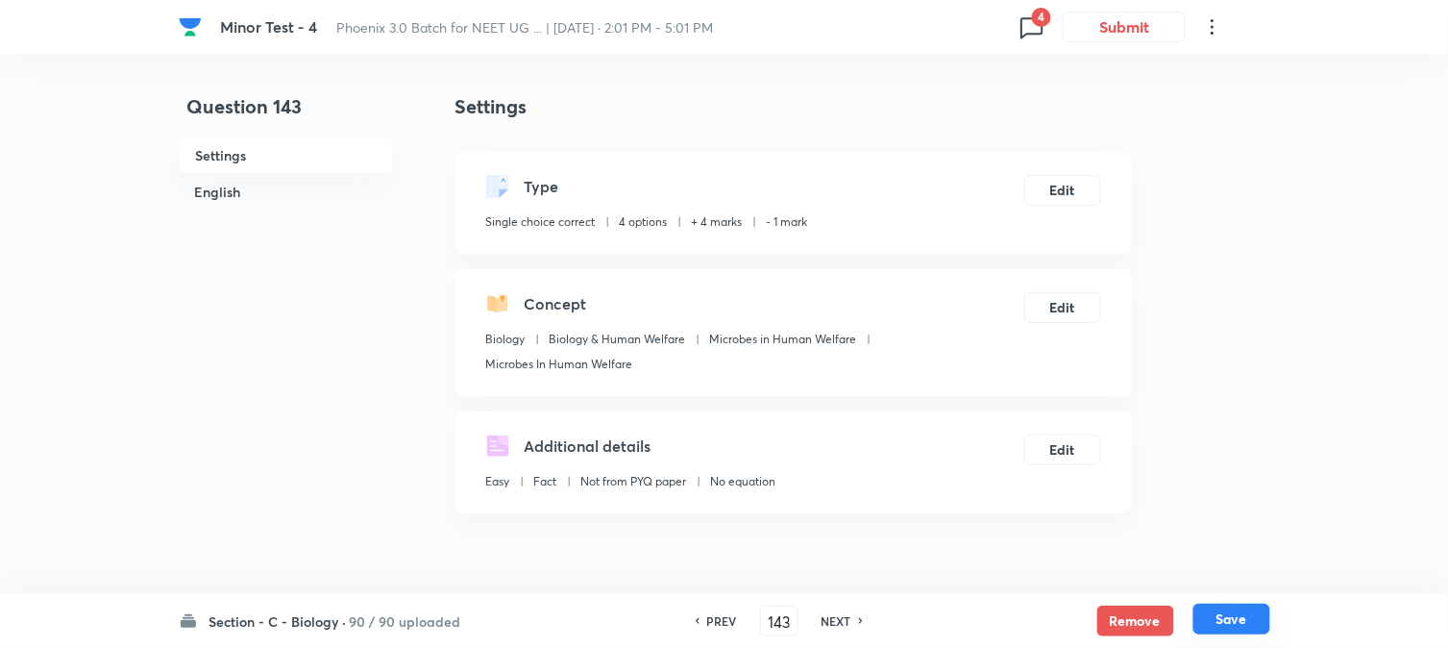
click at [1254, 626] on button "Save" at bounding box center [1232, 619] width 77 height 31
click at [1086, 192] on button "Edit" at bounding box center [1063, 188] width 77 height 31
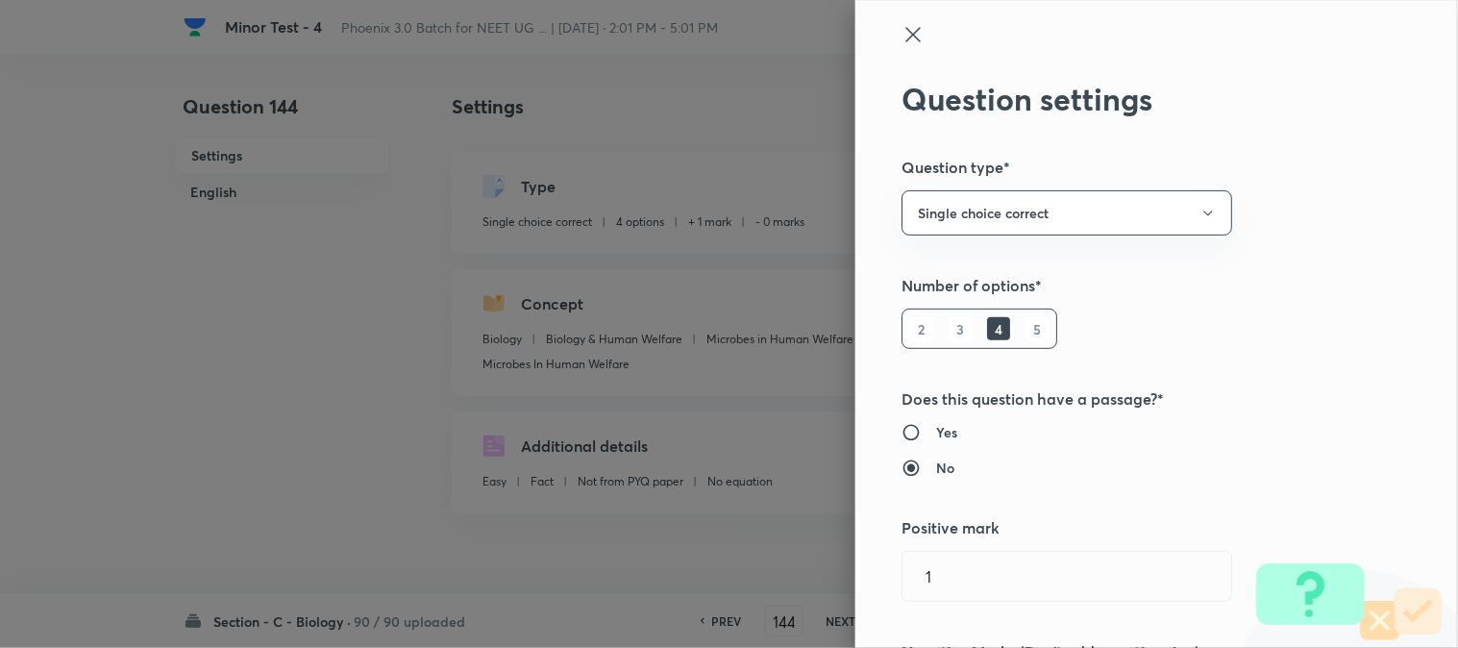
scroll to position [427, 0]
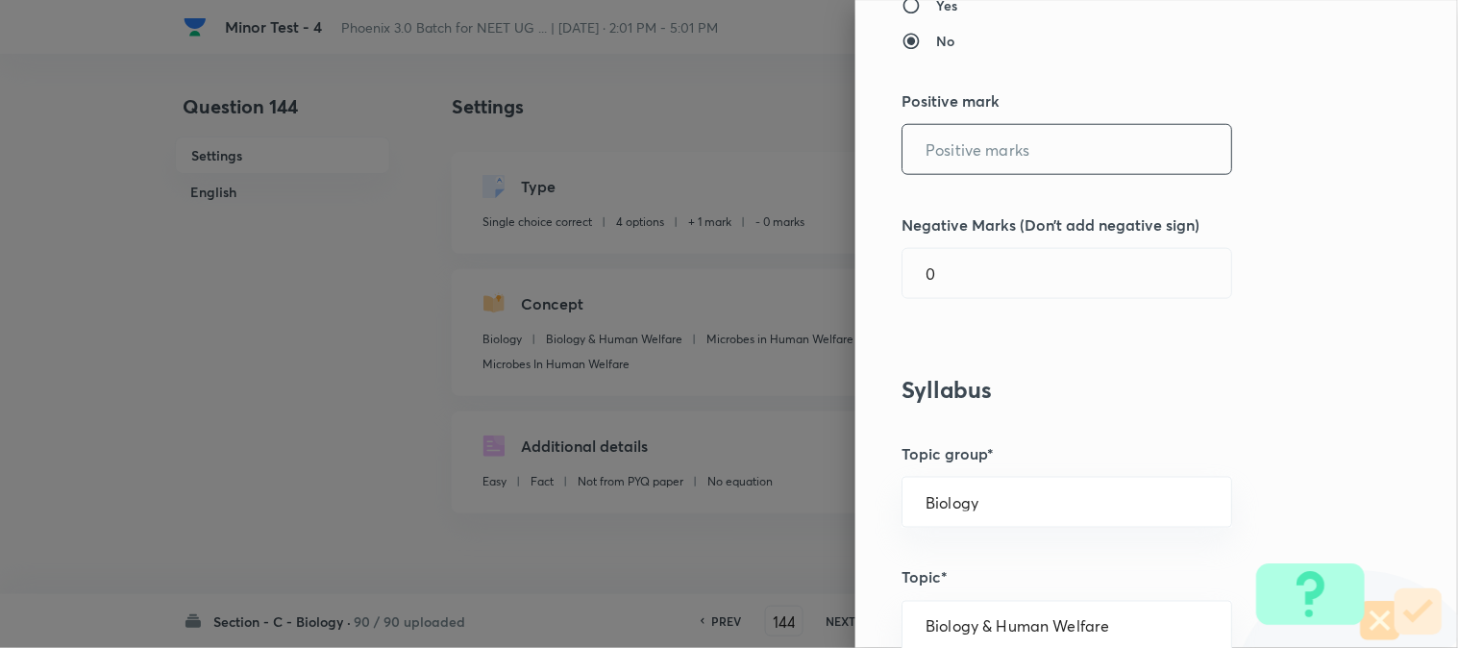
click at [956, 164] on input "text" at bounding box center [1067, 149] width 329 height 49
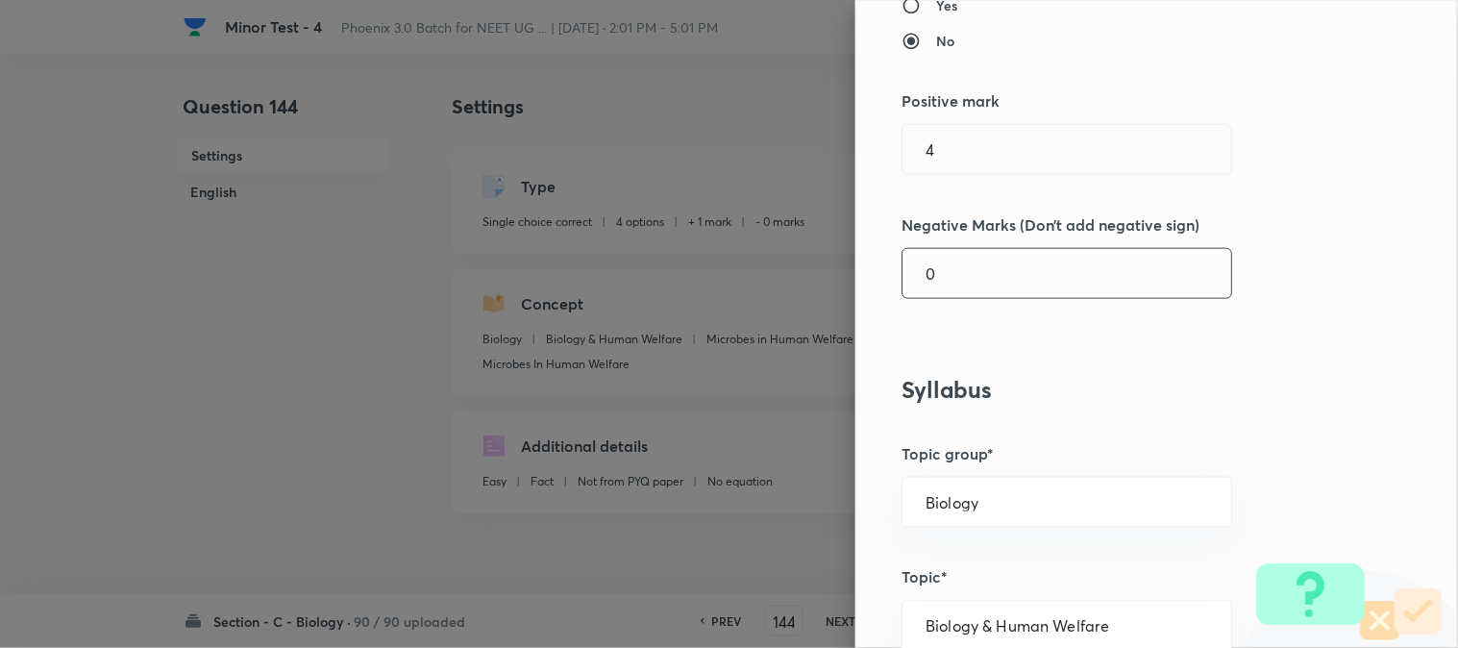
click at [956, 299] on div "0 ​" at bounding box center [1067, 273] width 331 height 51
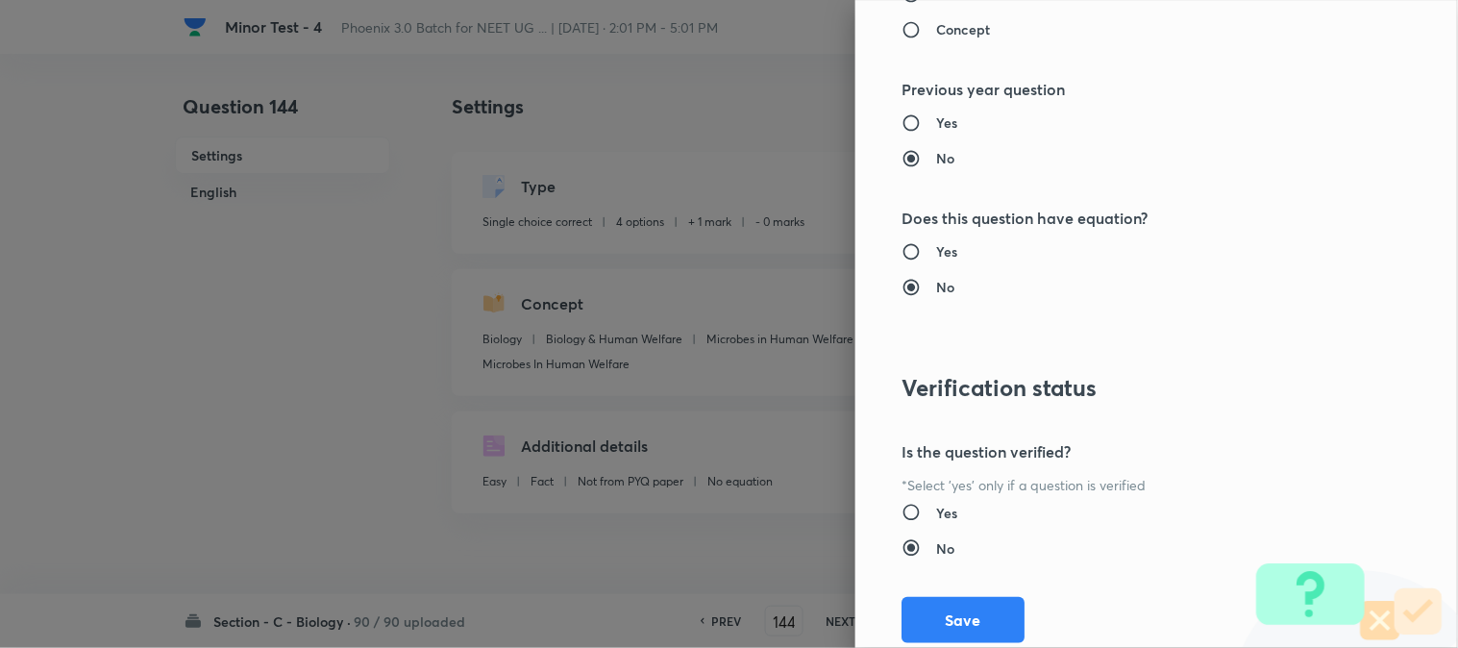
scroll to position [1972, 0]
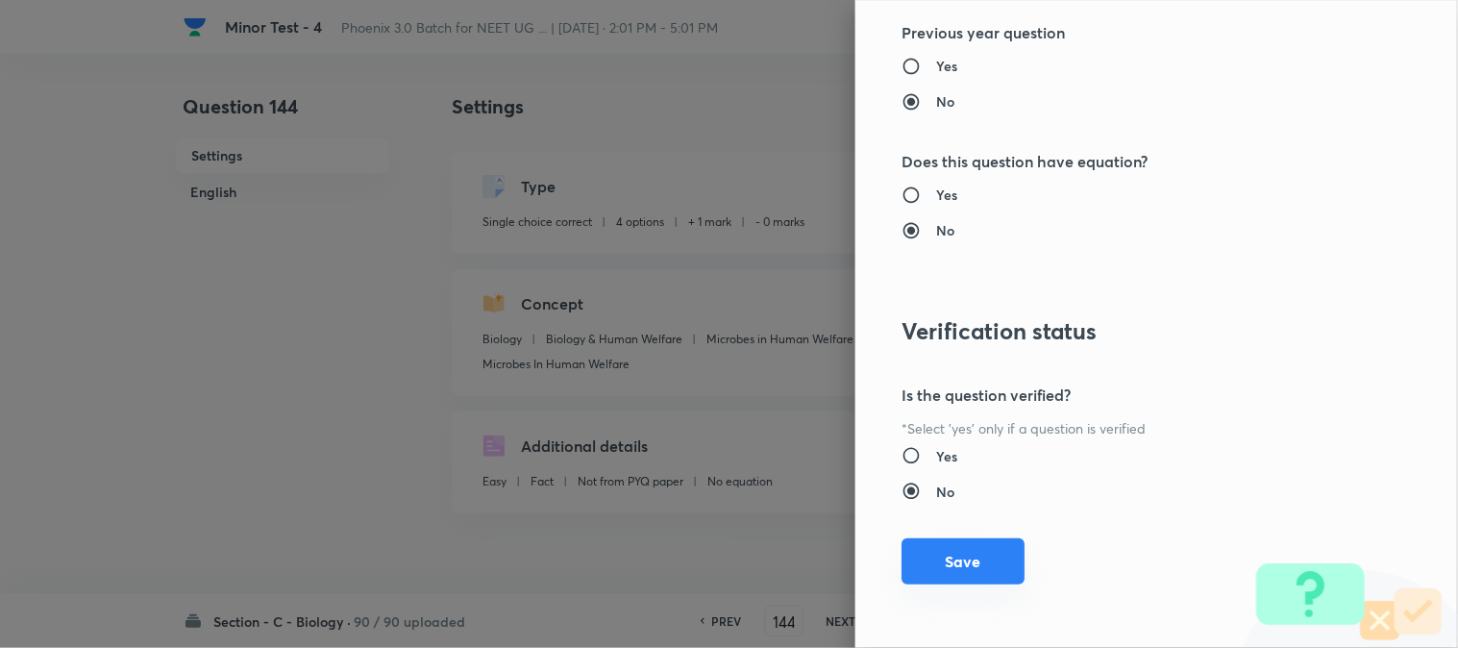
click at [967, 584] on button "Save" at bounding box center [963, 561] width 123 height 46
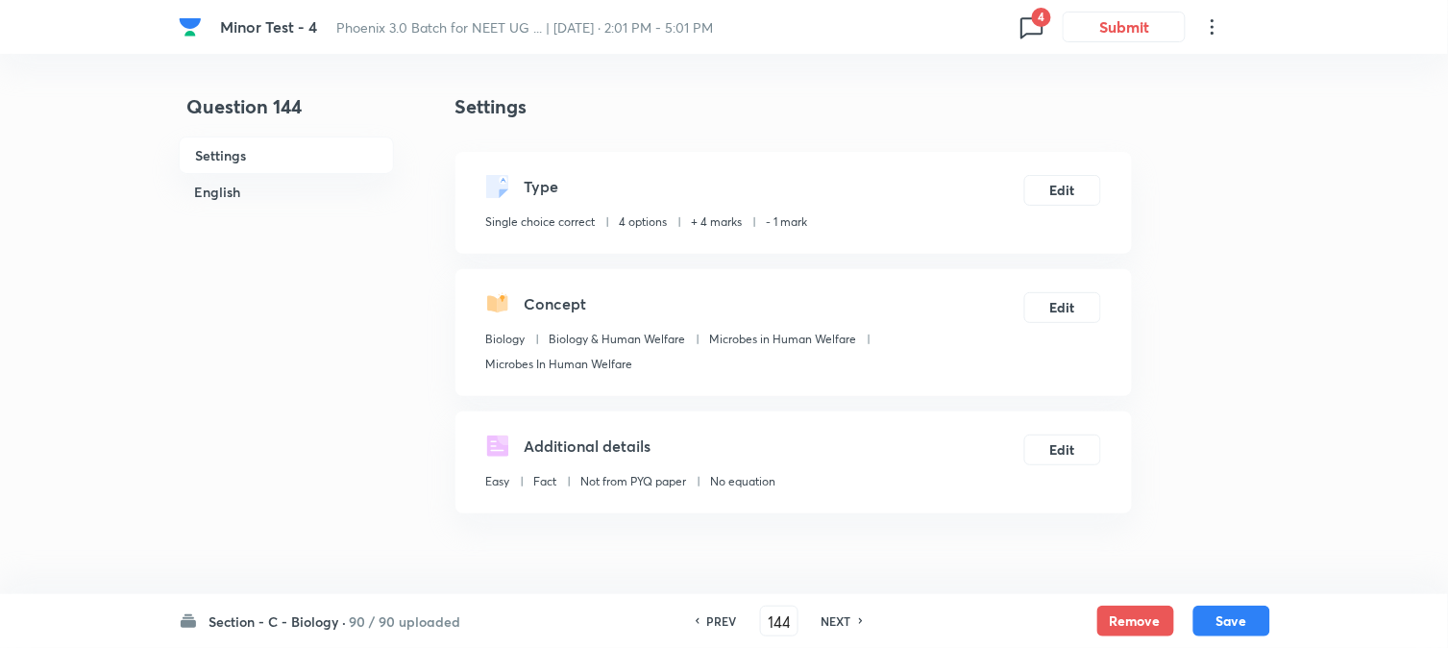
click at [1218, 625] on button "Save" at bounding box center [1232, 621] width 77 height 31
click at [1059, 186] on button "Edit" at bounding box center [1063, 188] width 77 height 31
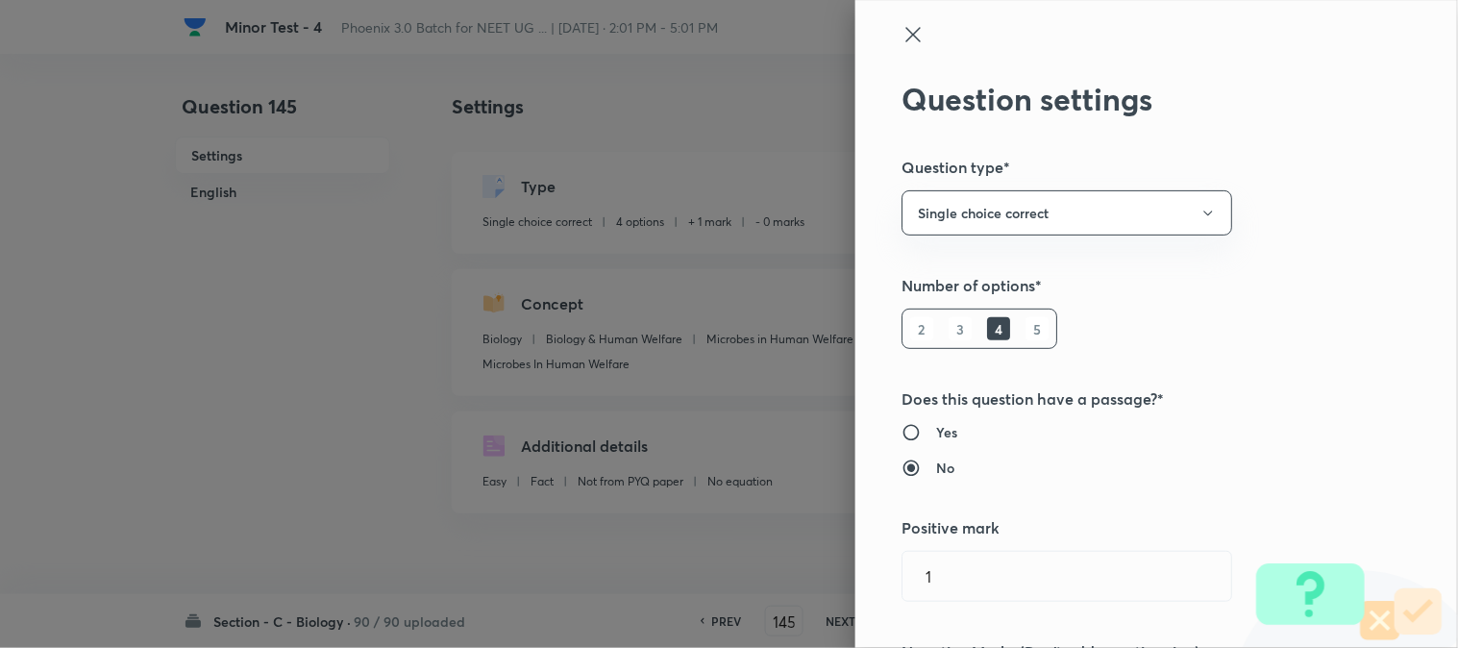
scroll to position [427, 0]
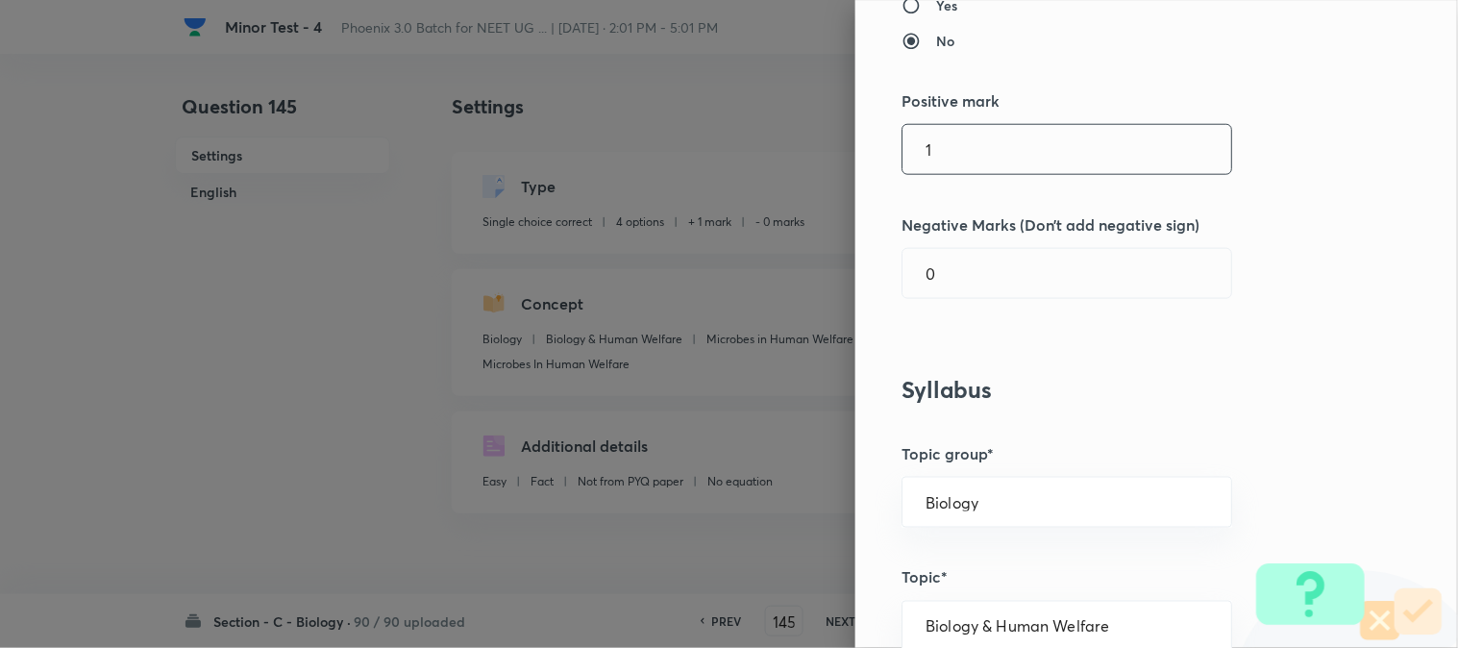
click at [957, 161] on input "1" at bounding box center [1067, 149] width 329 height 49
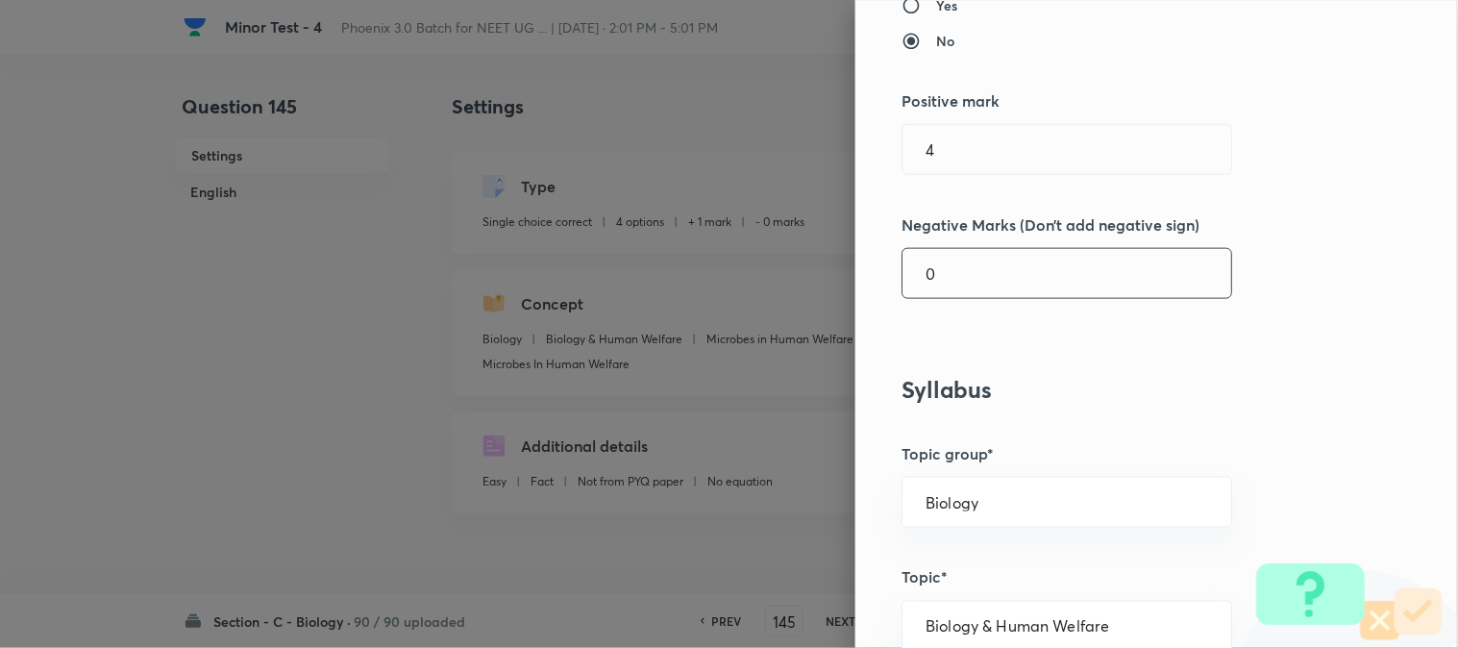
drag, startPoint x: 961, startPoint y: 273, endPoint x: 962, endPoint y: 290, distance: 17.3
click at [962, 290] on input "0" at bounding box center [1067, 273] width 329 height 49
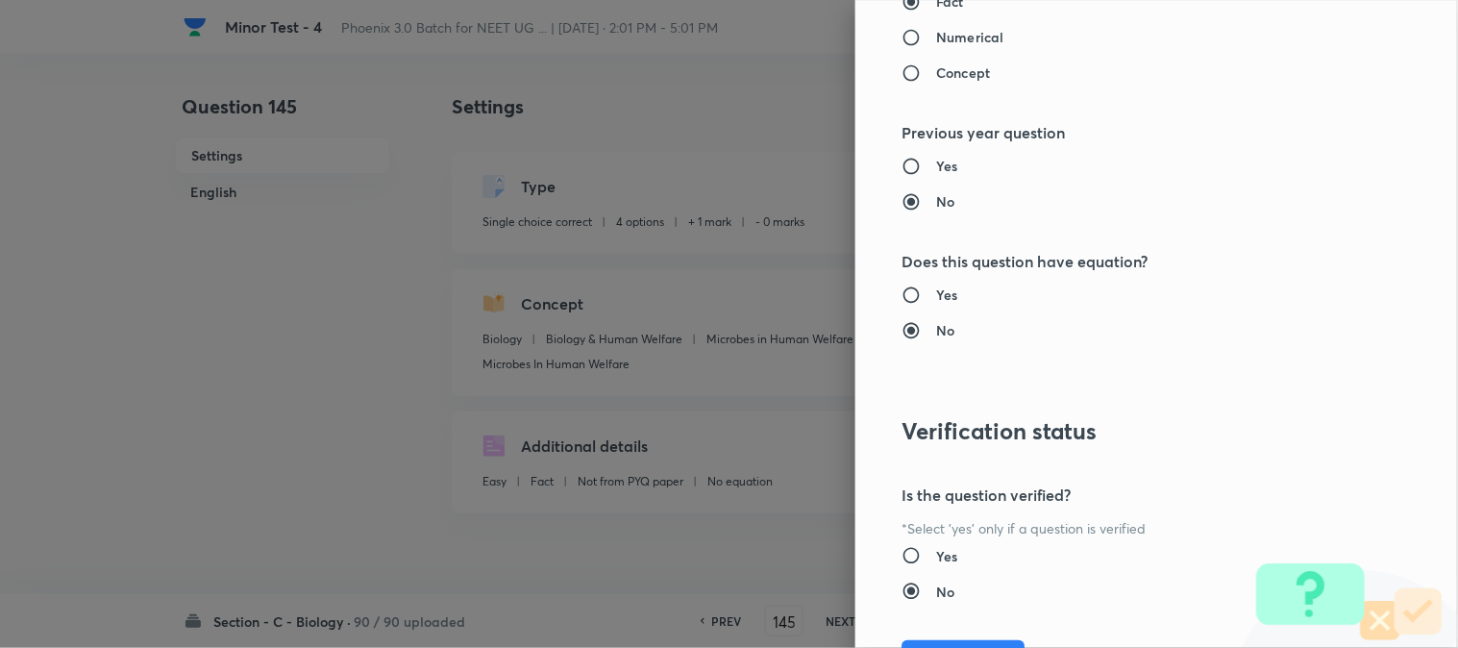
scroll to position [1972, 0]
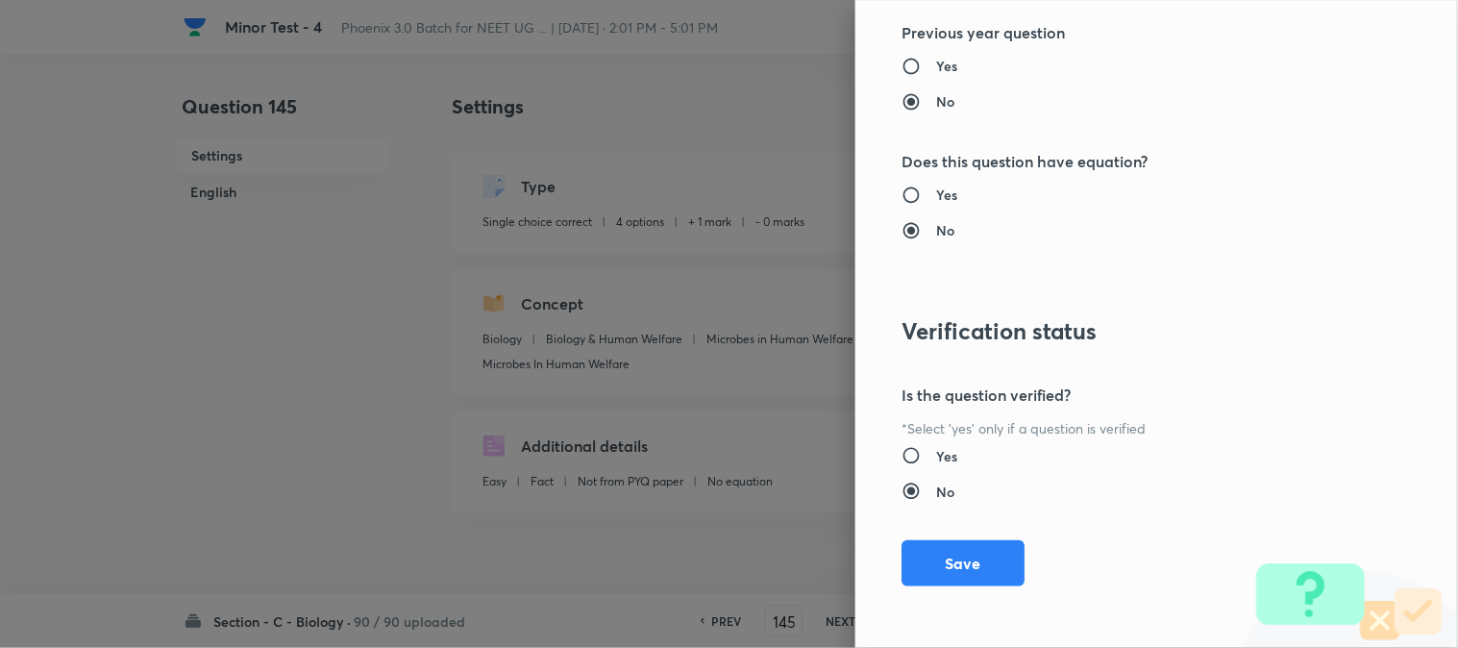
click at [972, 555] on button "Save" at bounding box center [963, 563] width 123 height 46
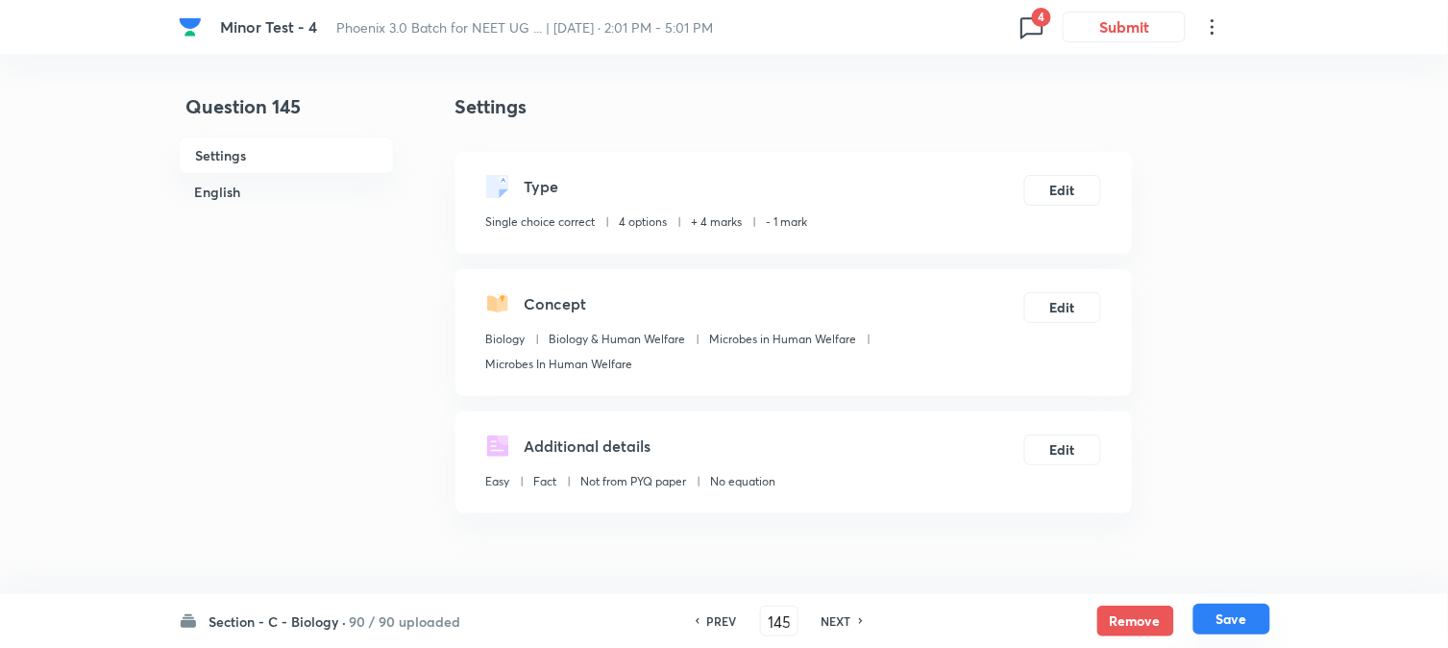
click at [1224, 621] on button "Save" at bounding box center [1232, 619] width 77 height 31
click at [1070, 180] on button "Edit" at bounding box center [1063, 188] width 77 height 31
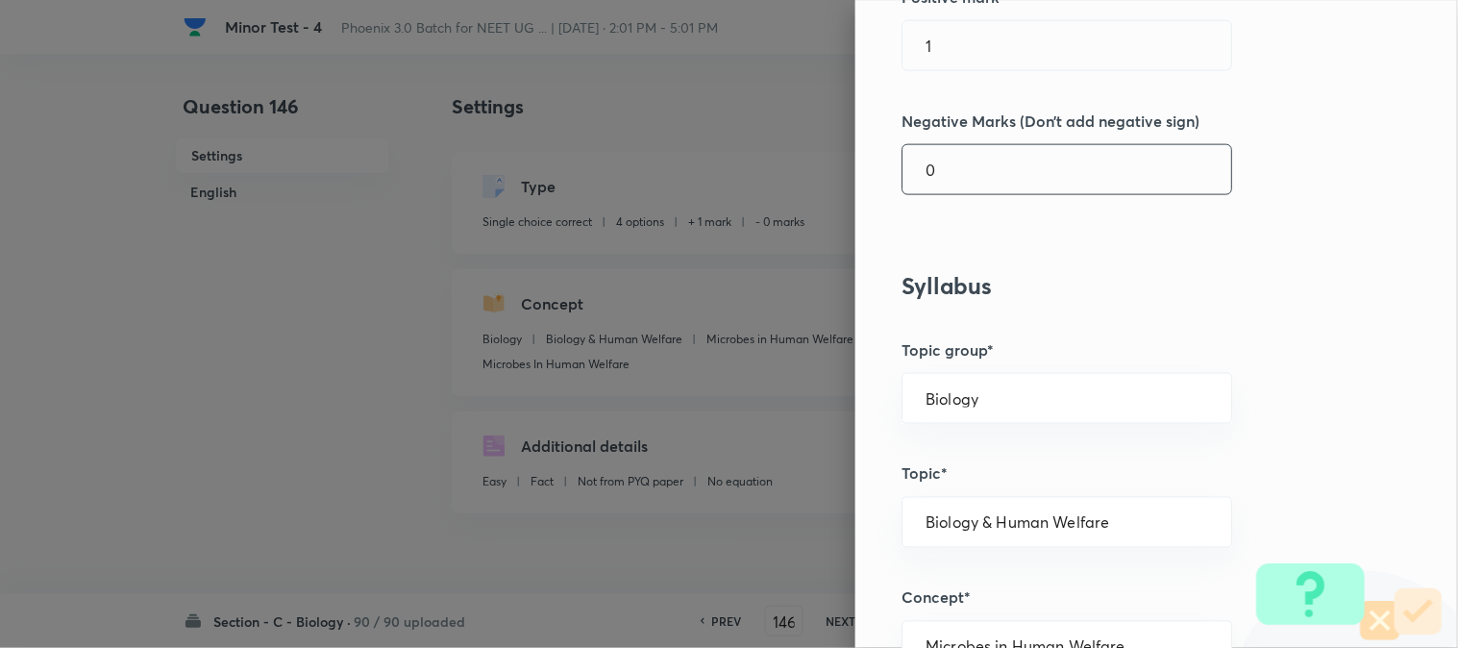
scroll to position [533, 0]
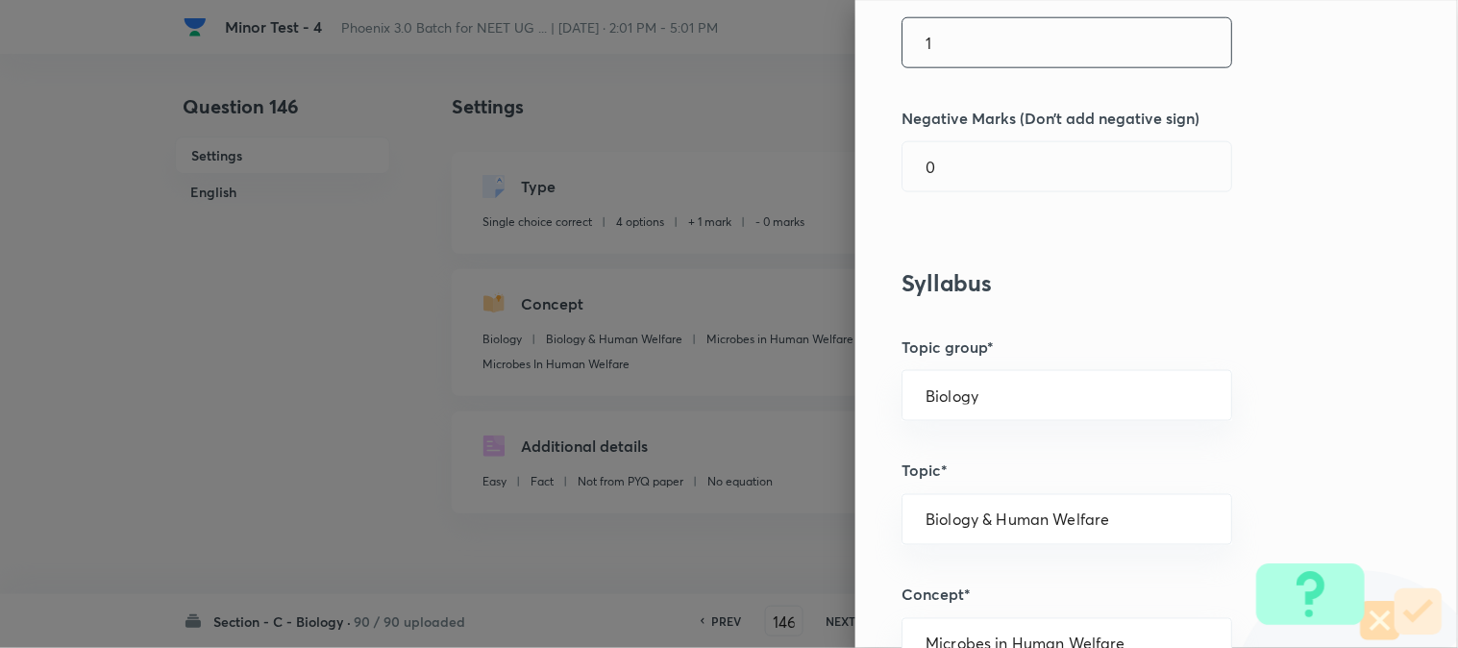
click at [982, 56] on input "1" at bounding box center [1067, 42] width 329 height 49
click at [954, 183] on input "0" at bounding box center [1067, 166] width 329 height 49
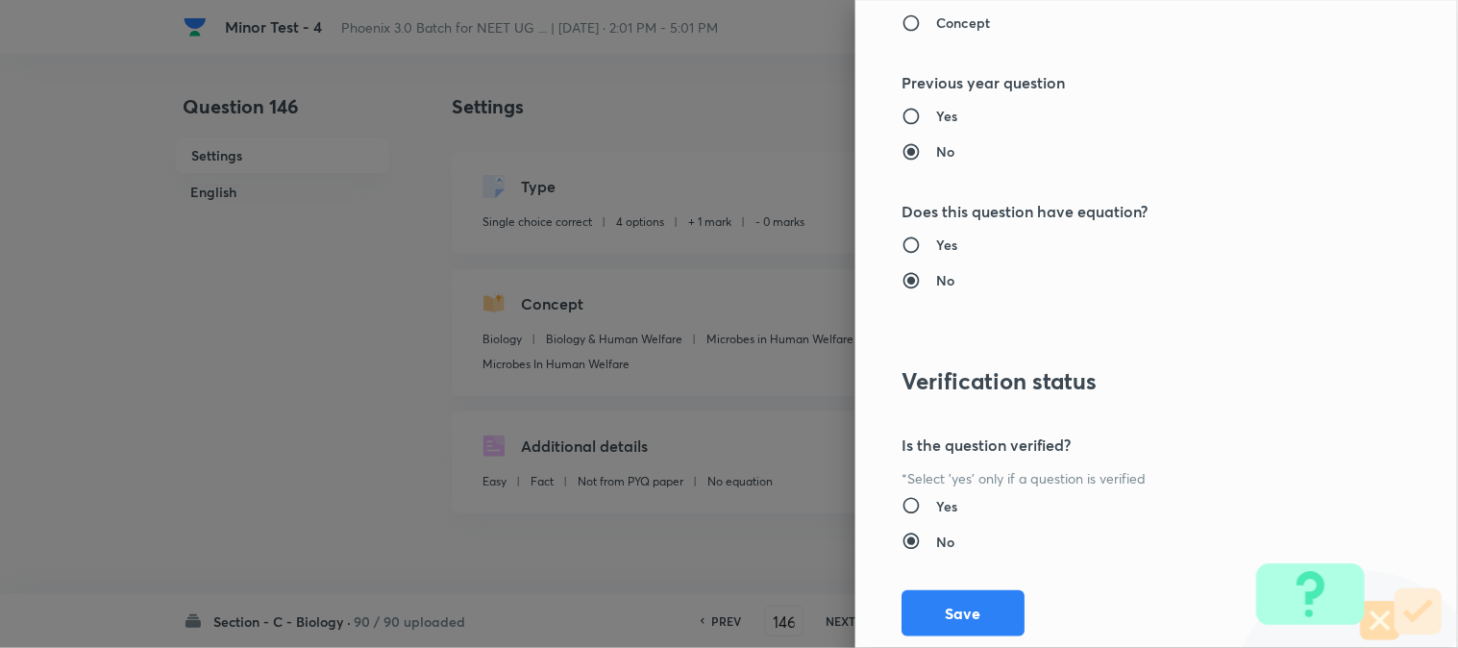
scroll to position [1972, 0]
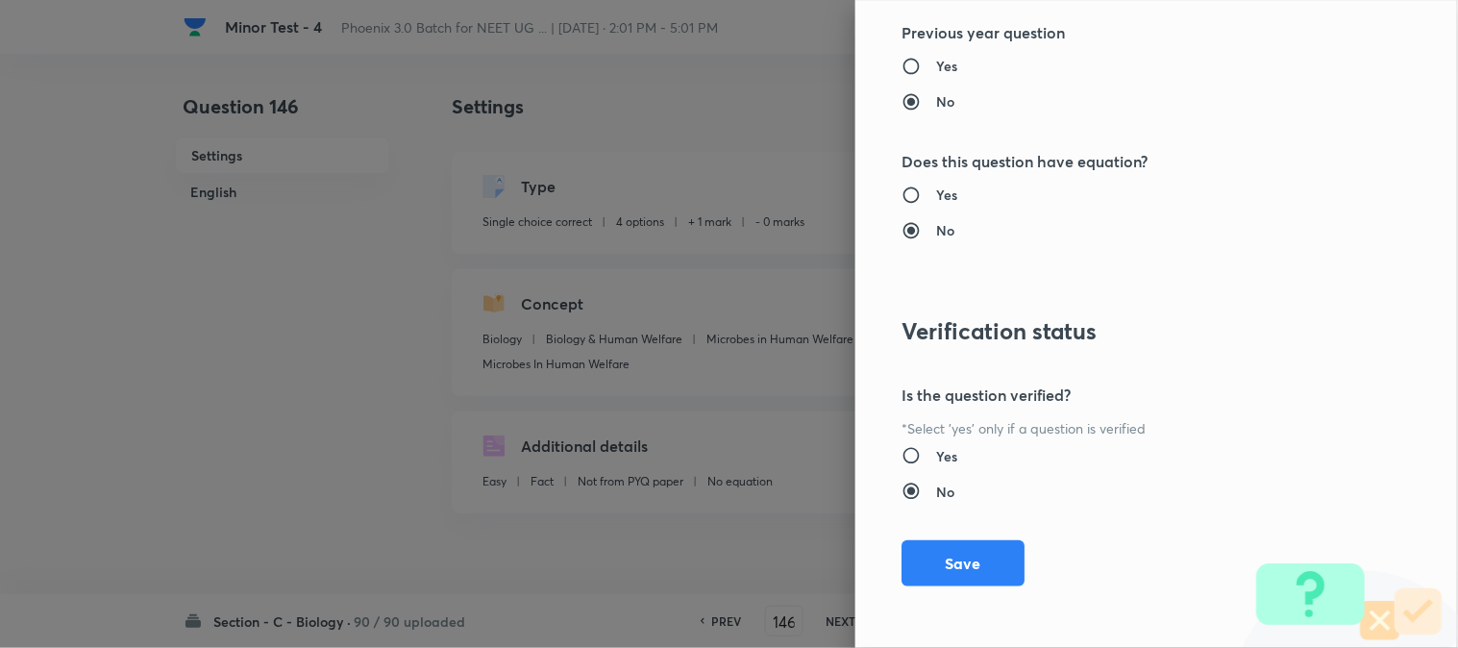
click at [957, 590] on div "Question settings Question type* Single choice correct Number of options* 2 3 4…" at bounding box center [1156, 324] width 603 height 648
click at [978, 559] on button "Save" at bounding box center [963, 561] width 123 height 46
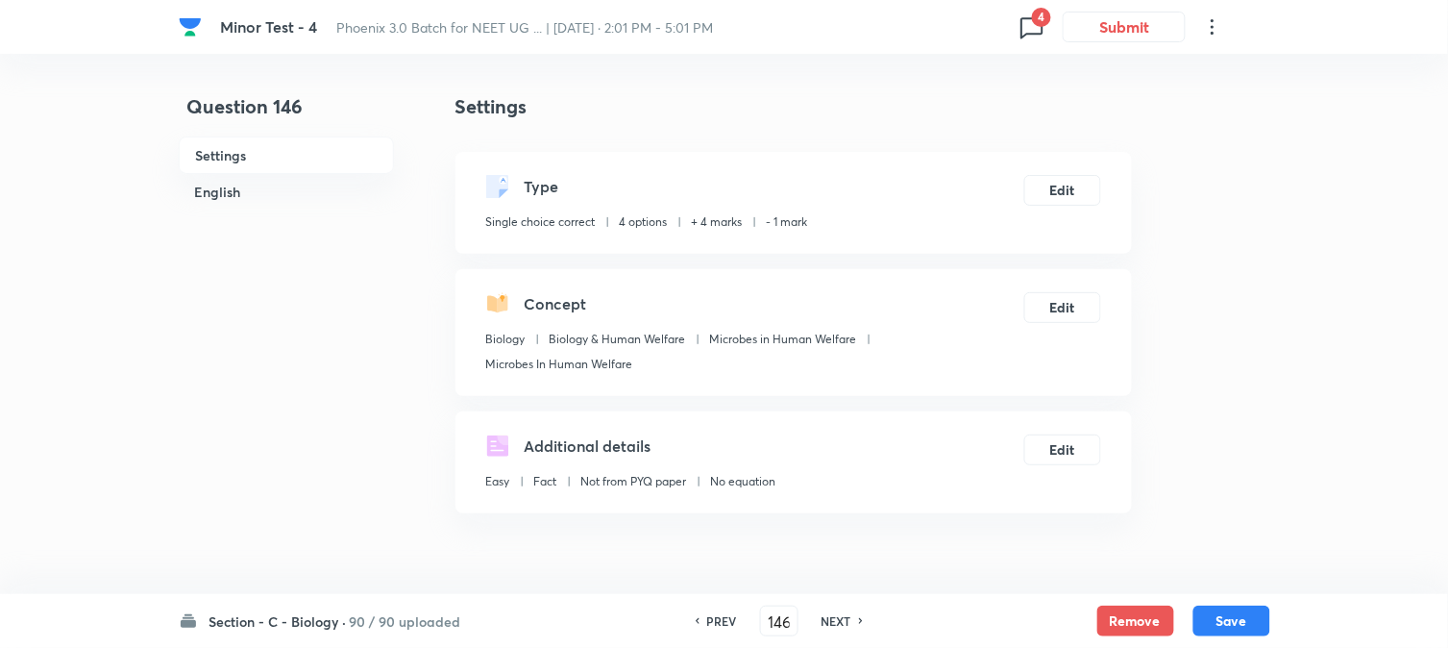
drag, startPoint x: 1237, startPoint y: 628, endPoint x: 1148, endPoint y: 337, distance: 303.7
click at [1235, 621] on button "Save" at bounding box center [1232, 621] width 77 height 31
click at [1070, 161] on div "Type Single choice correct 4 options + 4 marks - 1 mark Edit" at bounding box center [794, 203] width 677 height 102
click at [1072, 198] on button "Edit" at bounding box center [1063, 188] width 77 height 31
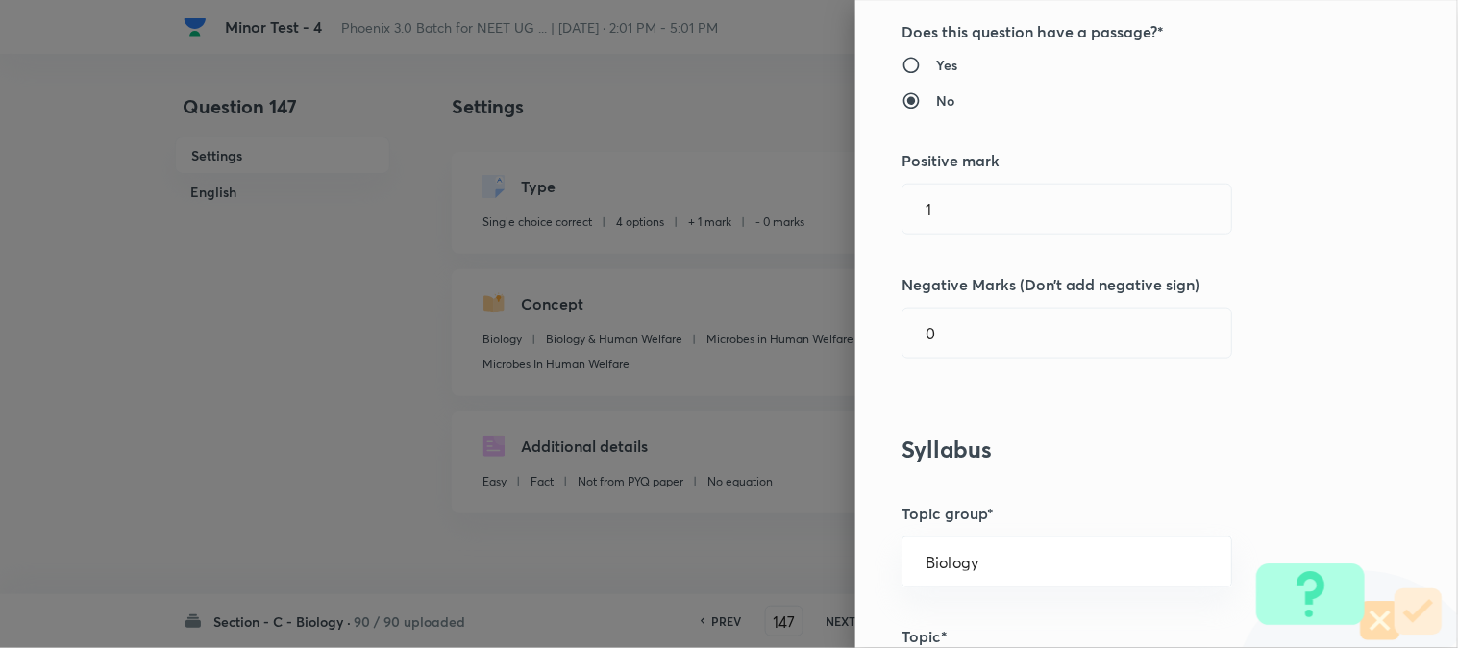
scroll to position [427, 0]
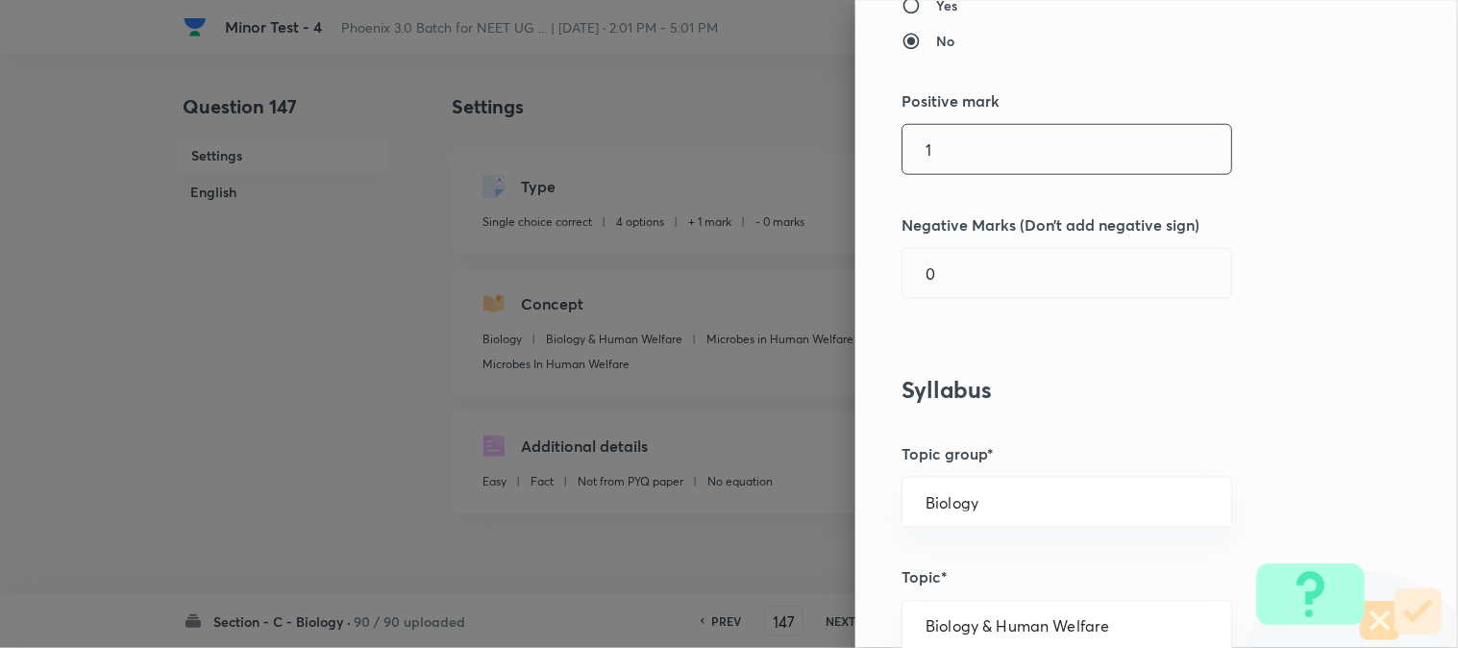
click at [939, 164] on input "1" at bounding box center [1067, 149] width 329 height 49
click at [936, 272] on input "0" at bounding box center [1067, 273] width 329 height 49
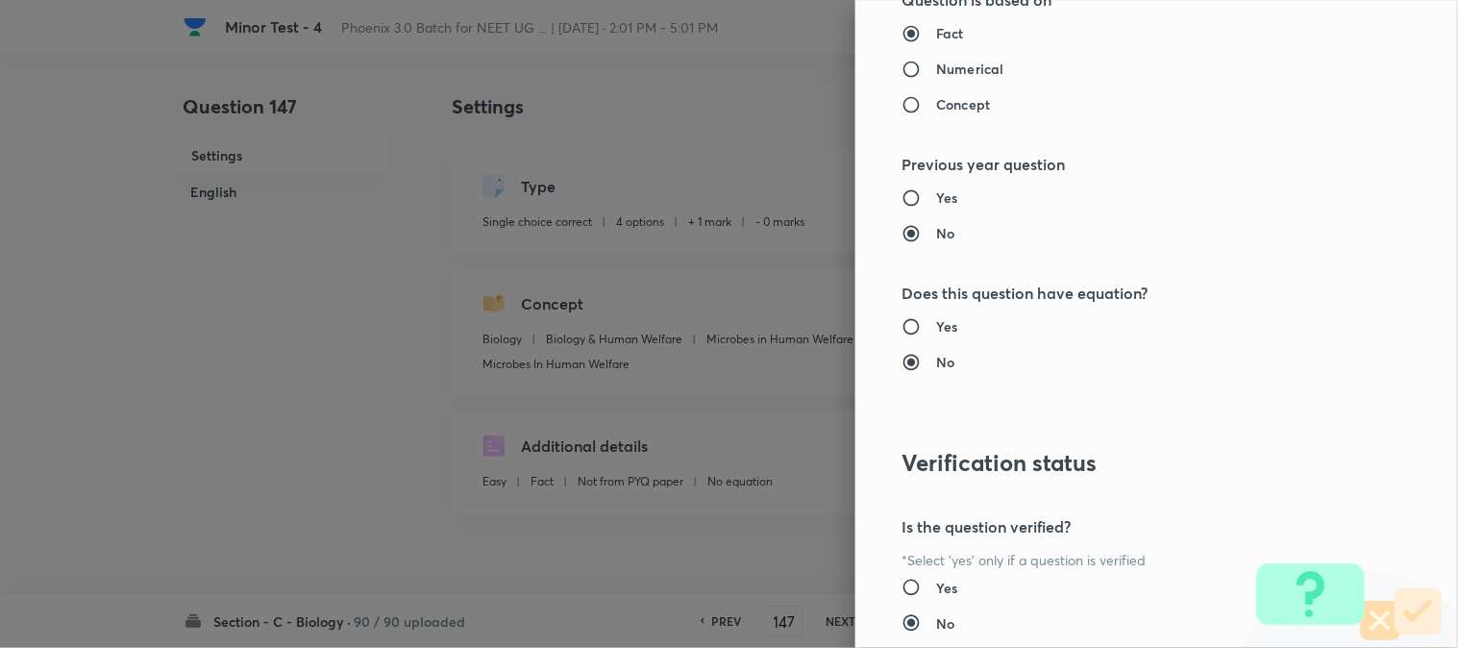
scroll to position [1972, 0]
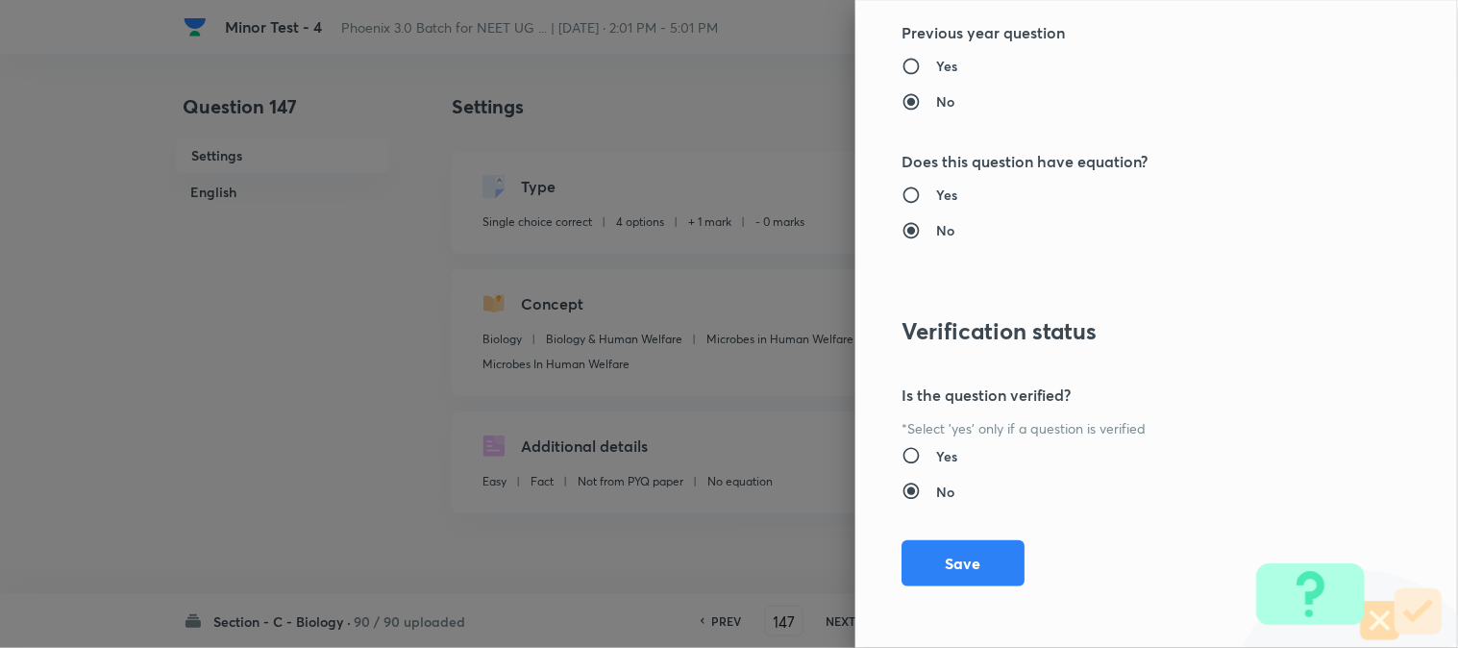
drag, startPoint x: 953, startPoint y: 556, endPoint x: 1025, endPoint y: 571, distance: 72.8
click at [953, 557] on button "Save" at bounding box center [963, 563] width 123 height 46
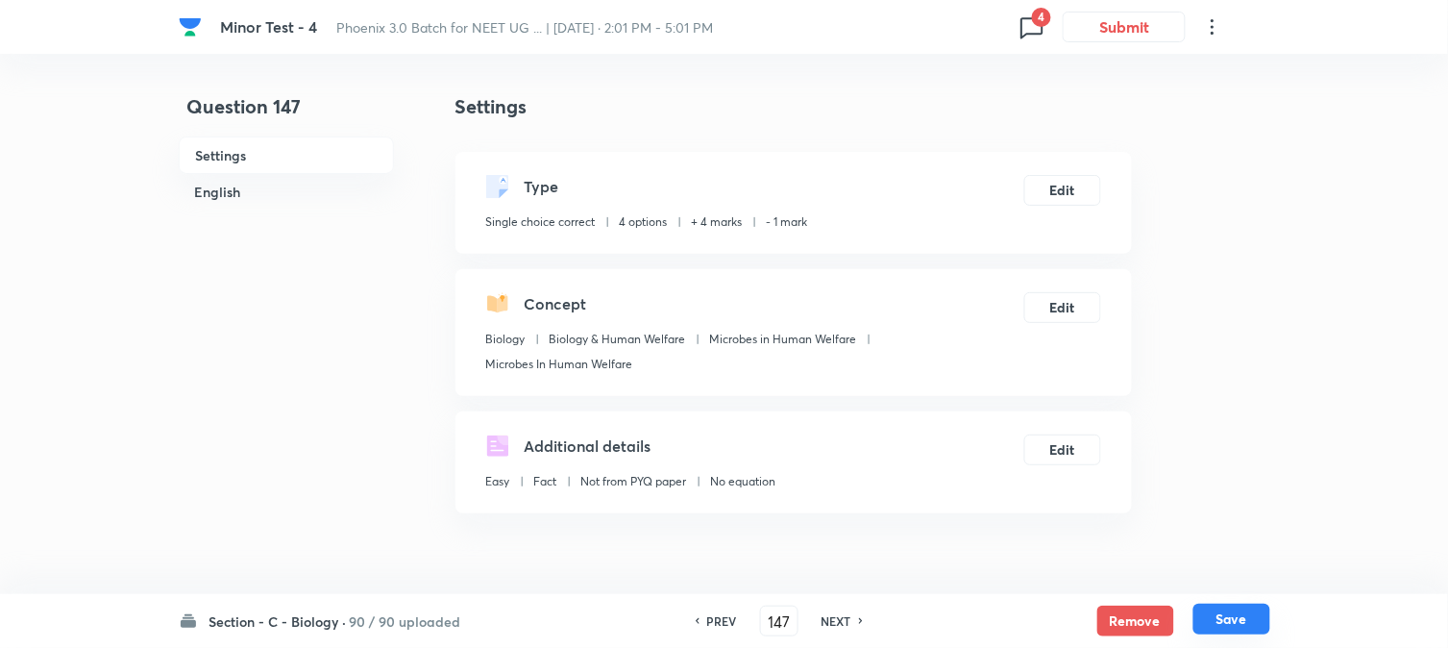
click at [1227, 630] on button "Save" at bounding box center [1232, 619] width 77 height 31
click at [1082, 195] on button "Edit" at bounding box center [1063, 188] width 77 height 31
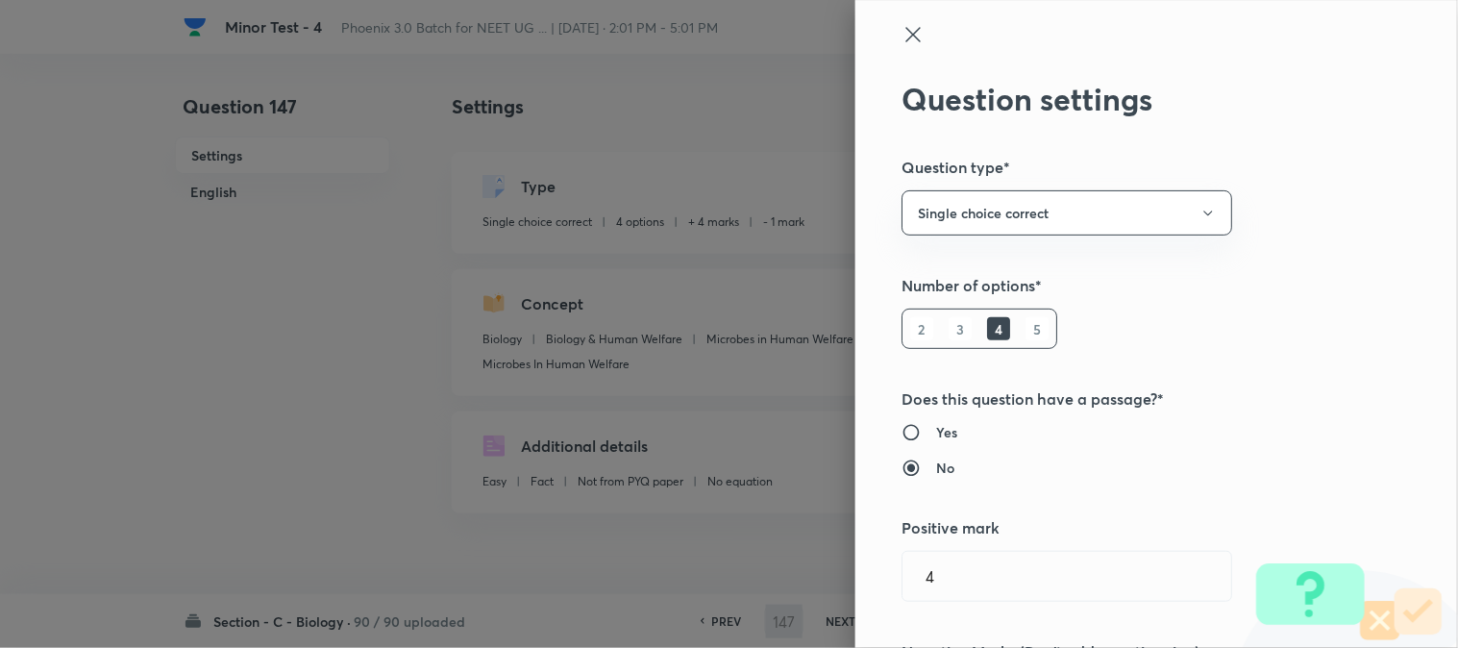
scroll to position [427, 0]
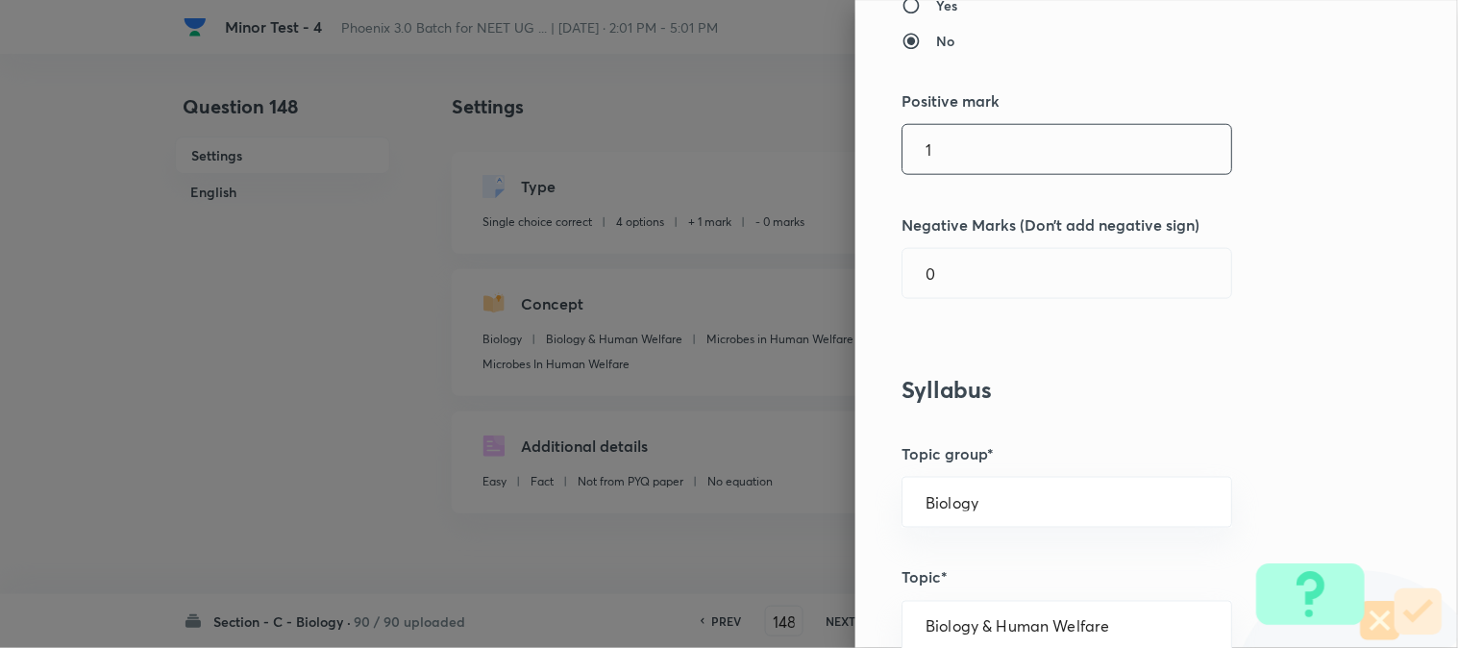
click at [945, 155] on input "1" at bounding box center [1067, 149] width 329 height 49
click at [953, 252] on div "Question settings Question type* Single choice correct Number of options* 2 3 4…" at bounding box center [1156, 324] width 603 height 648
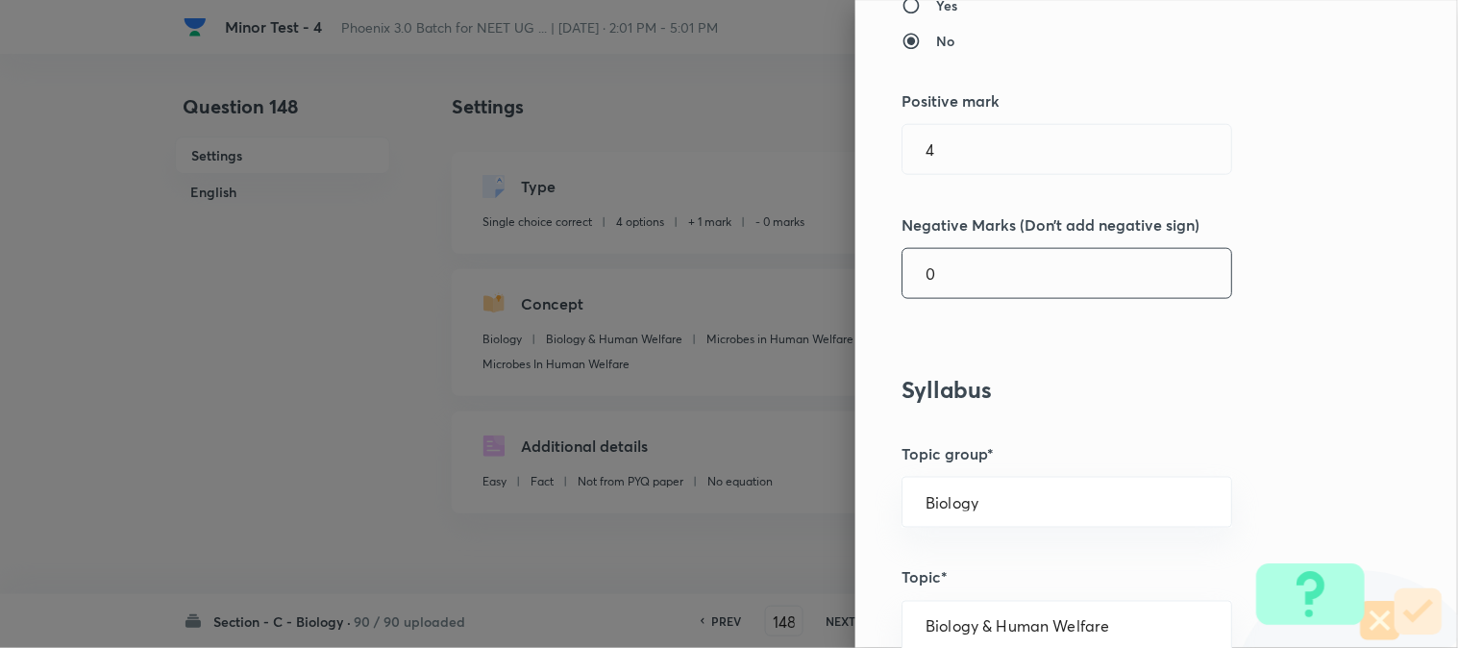
click at [954, 288] on input "0" at bounding box center [1067, 273] width 329 height 49
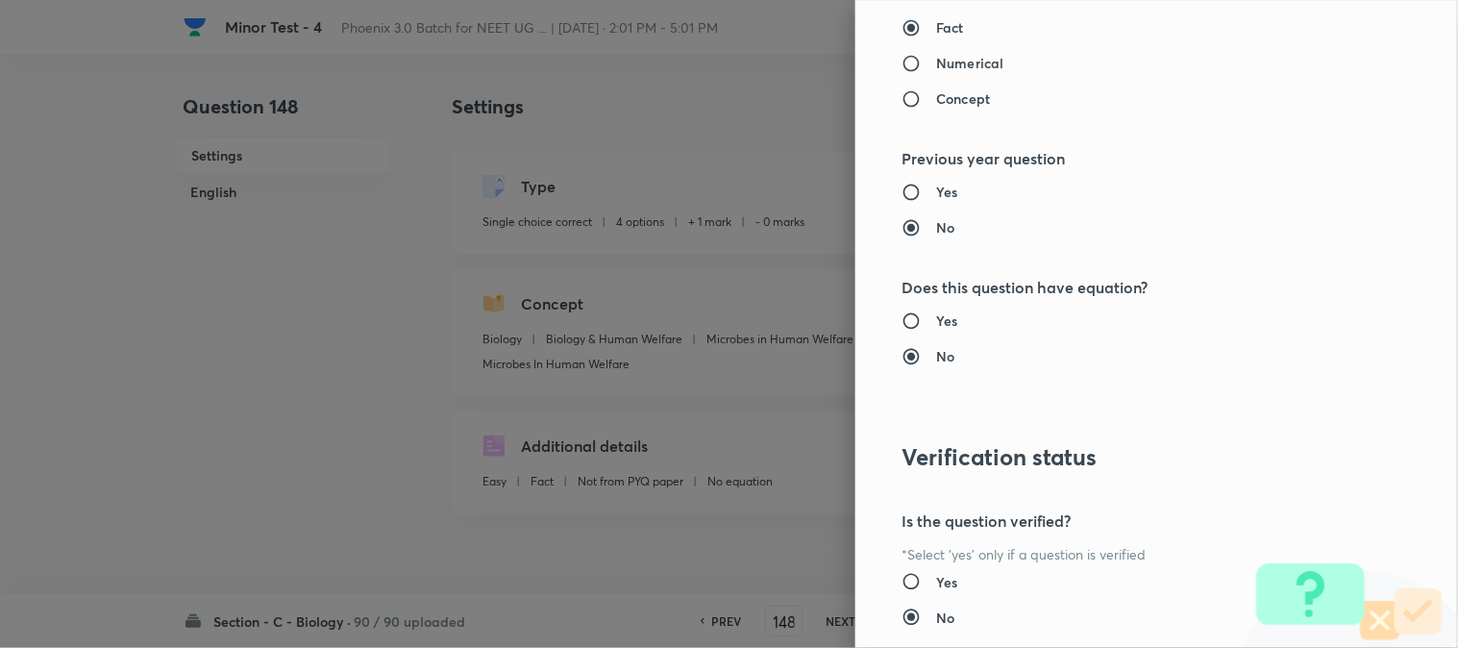
scroll to position [1972, 0]
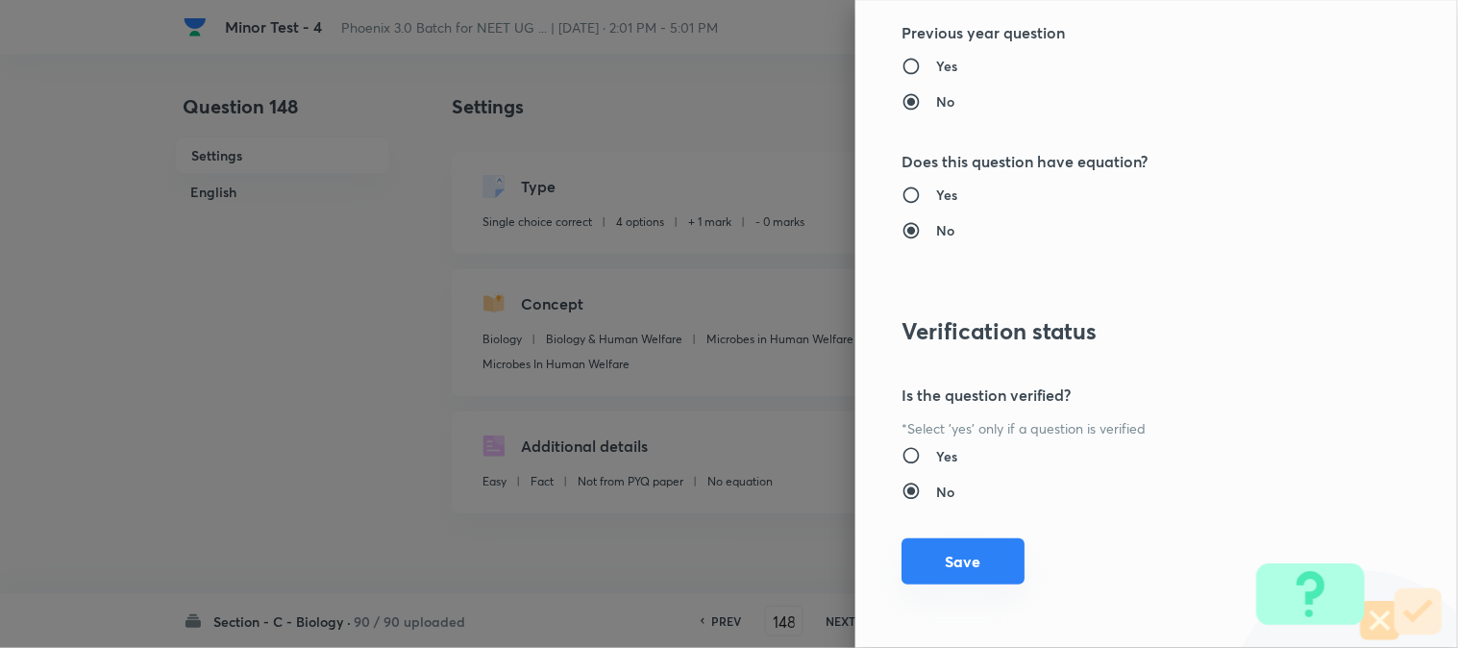
click at [968, 559] on button "Save" at bounding box center [963, 561] width 123 height 46
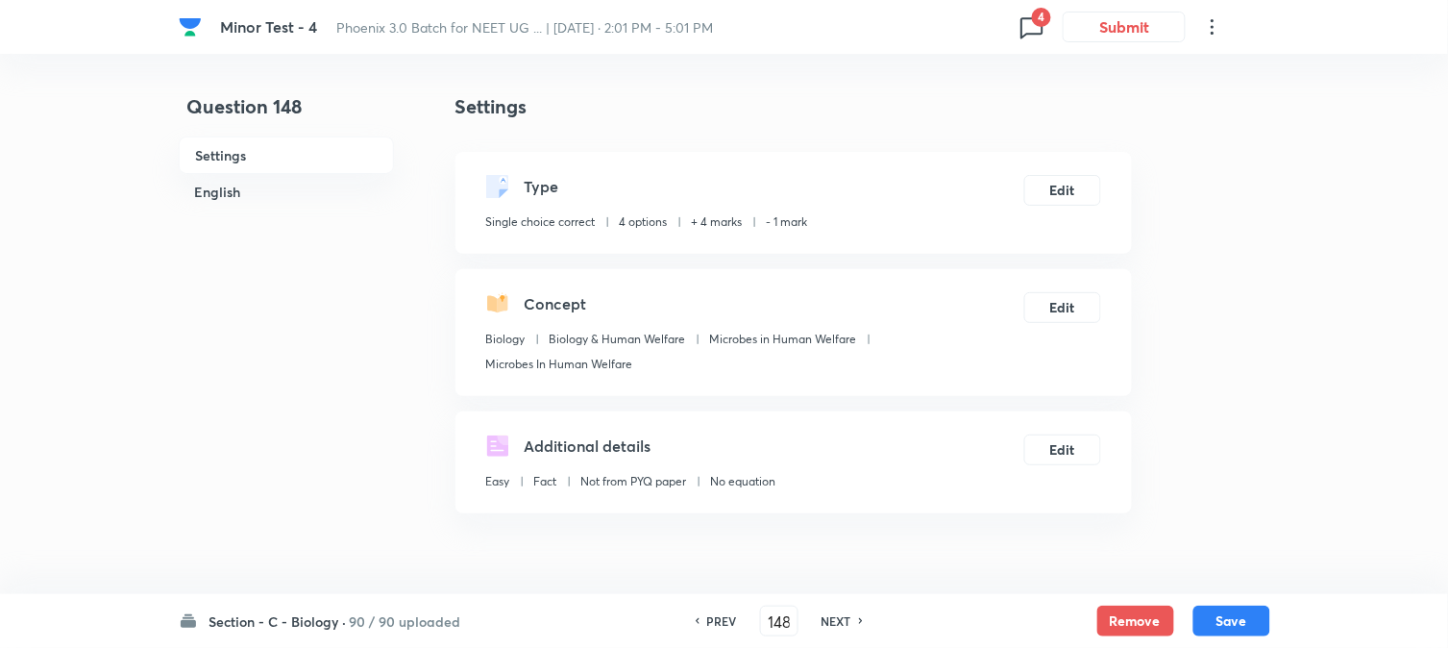
click at [1213, 619] on button "Save" at bounding box center [1232, 621] width 77 height 31
click at [1070, 167] on div "Type Single choice correct 4 options + 4 marks - 1 mark Edit" at bounding box center [794, 203] width 677 height 102
click at [1072, 198] on button "Edit" at bounding box center [1063, 188] width 77 height 31
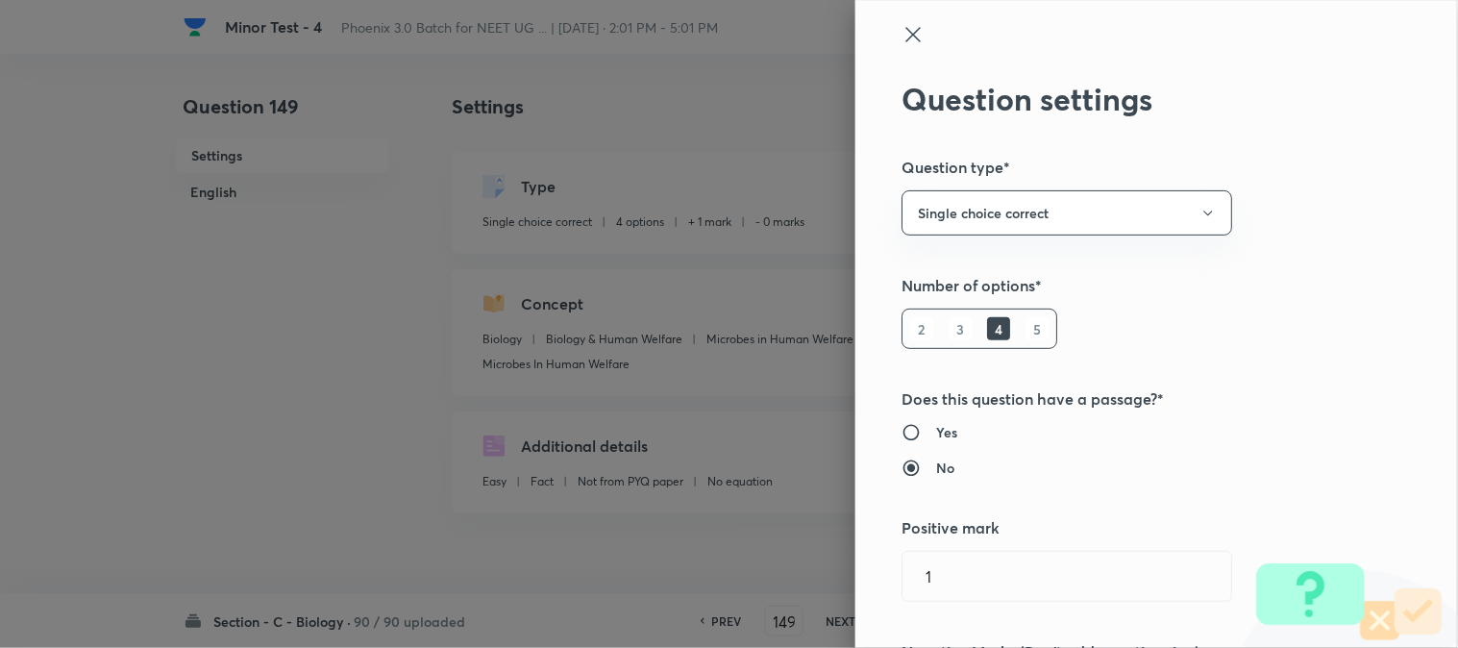
scroll to position [427, 0]
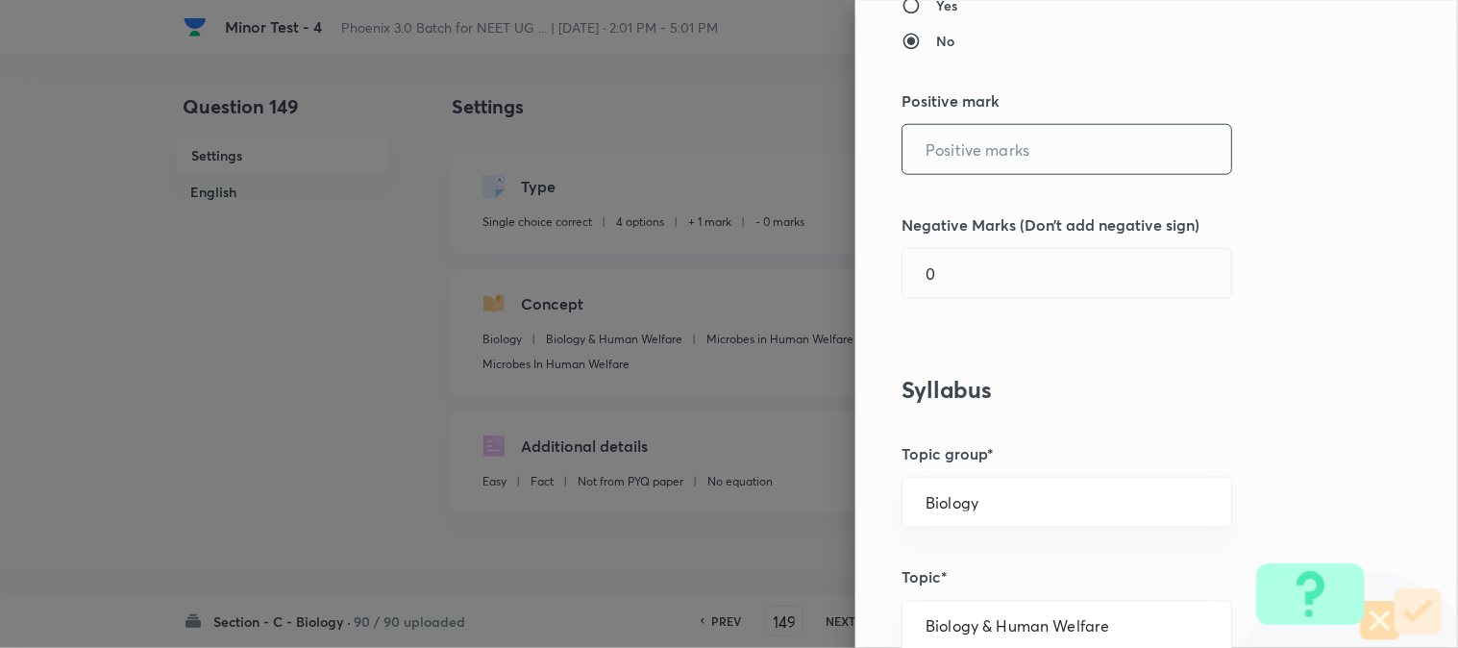
click at [938, 163] on input "text" at bounding box center [1067, 149] width 329 height 49
click at [957, 288] on input "0" at bounding box center [1067, 273] width 329 height 49
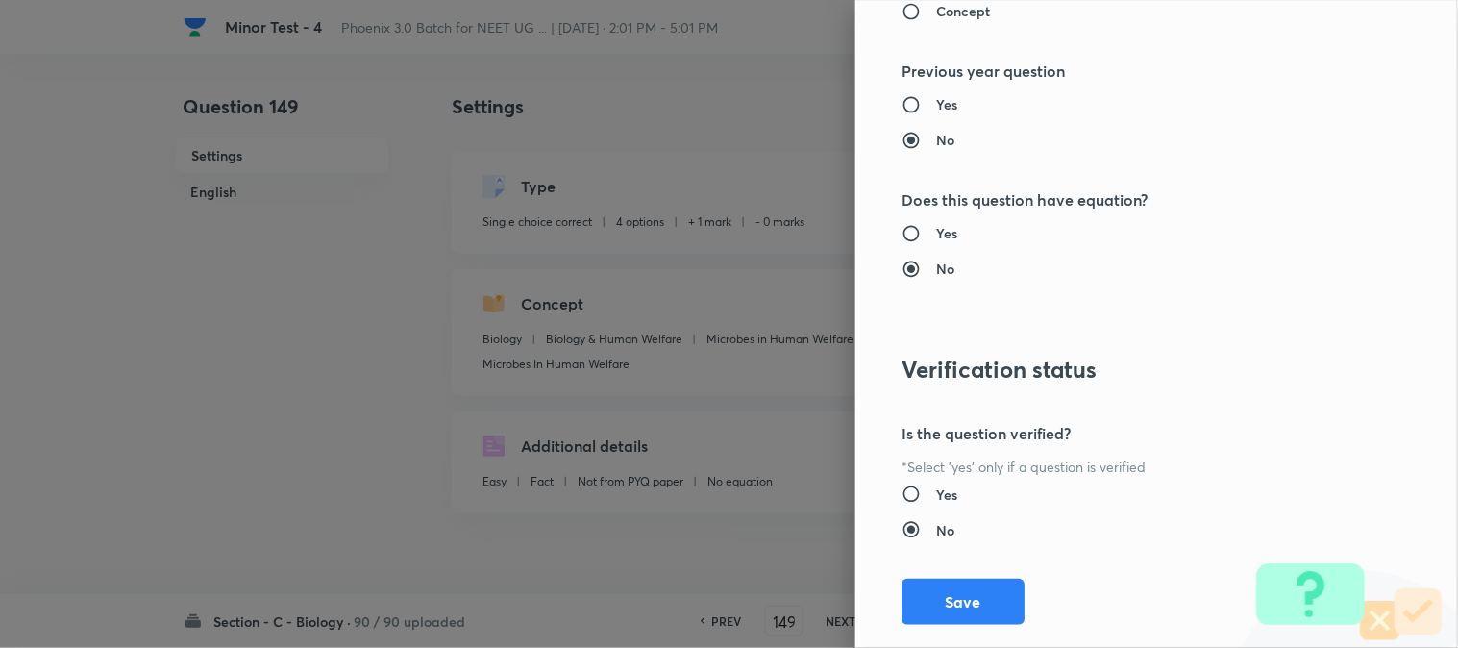
scroll to position [1972, 0]
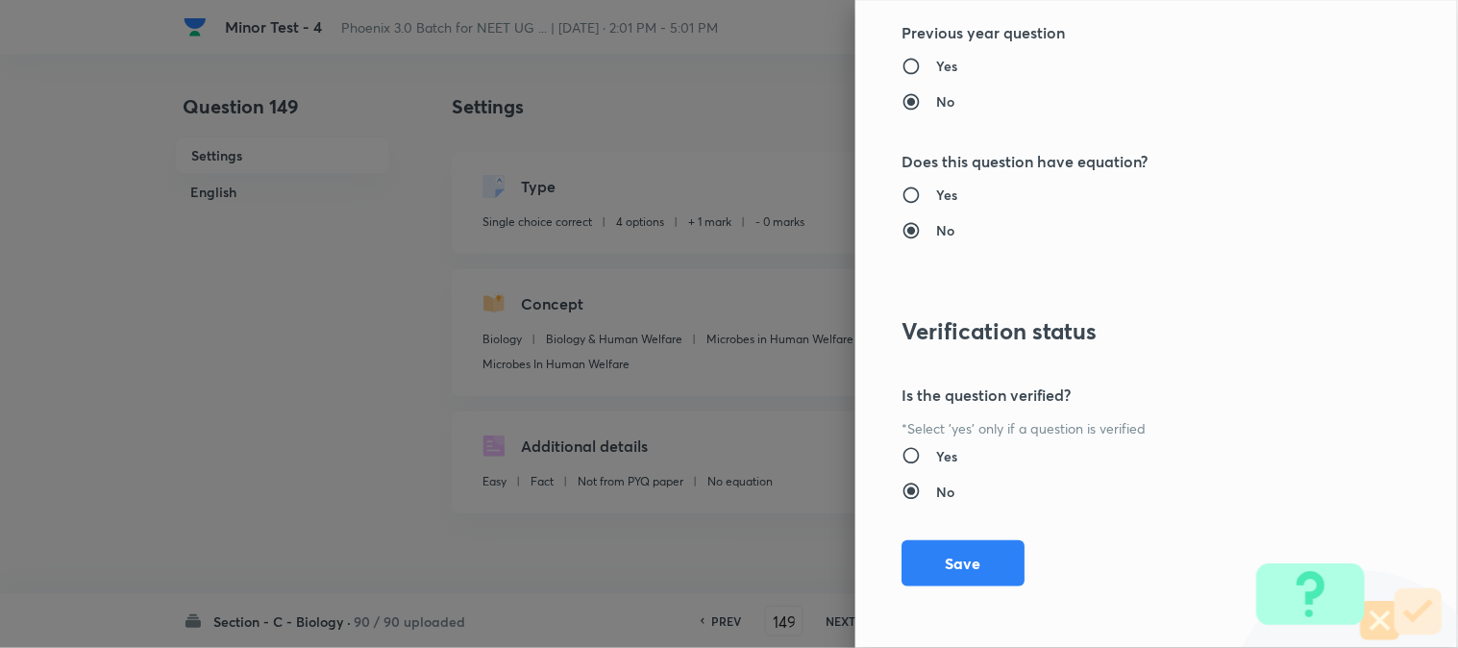
drag, startPoint x: 957, startPoint y: 562, endPoint x: 1038, endPoint y: 570, distance: 81.1
click at [958, 565] on button "Save" at bounding box center [963, 563] width 123 height 46
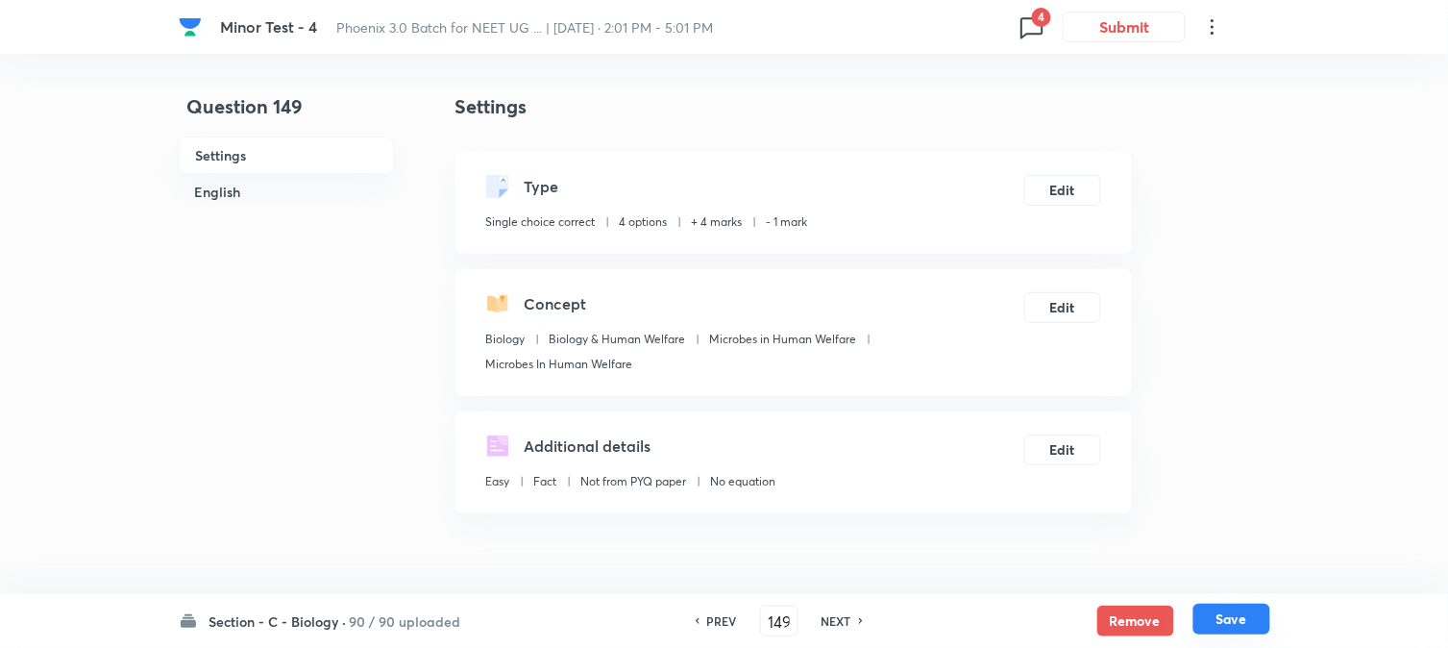
click at [1219, 623] on button "Save" at bounding box center [1232, 619] width 77 height 31
click at [1064, 188] on button "Edit" at bounding box center [1063, 188] width 77 height 31
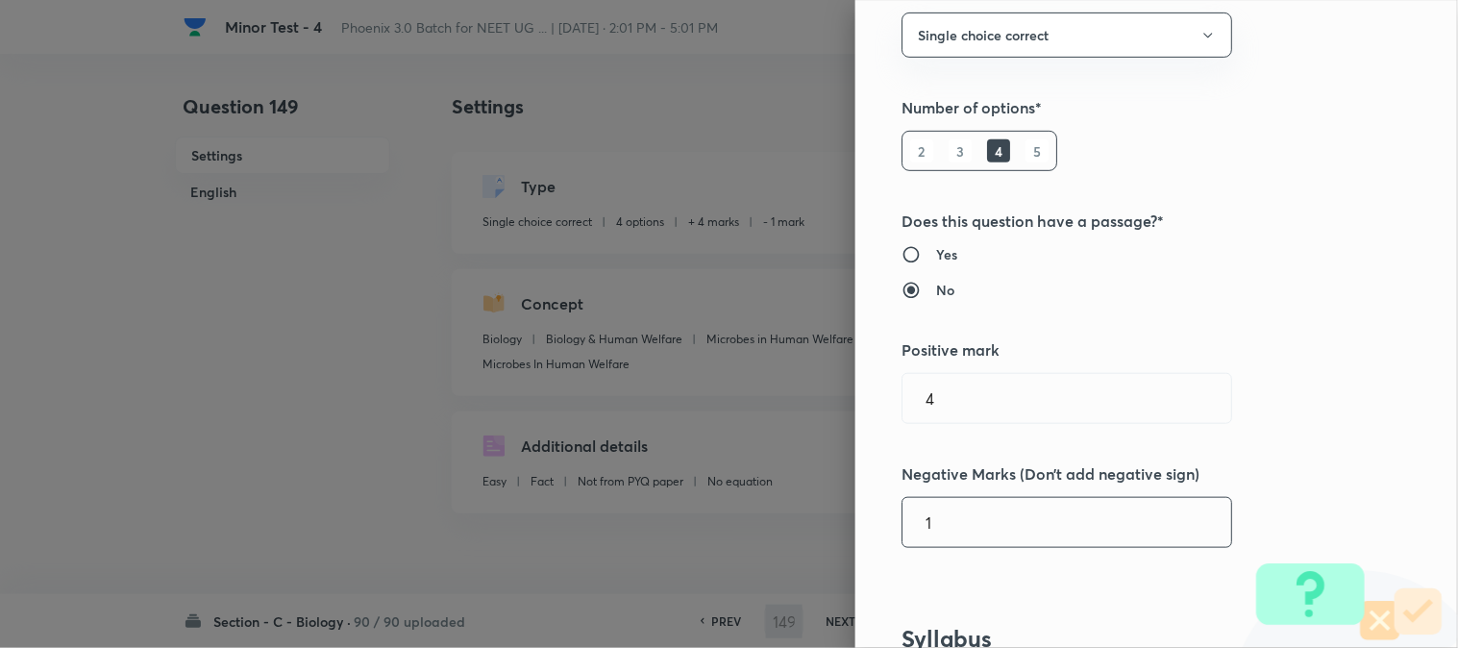
scroll to position [533, 0]
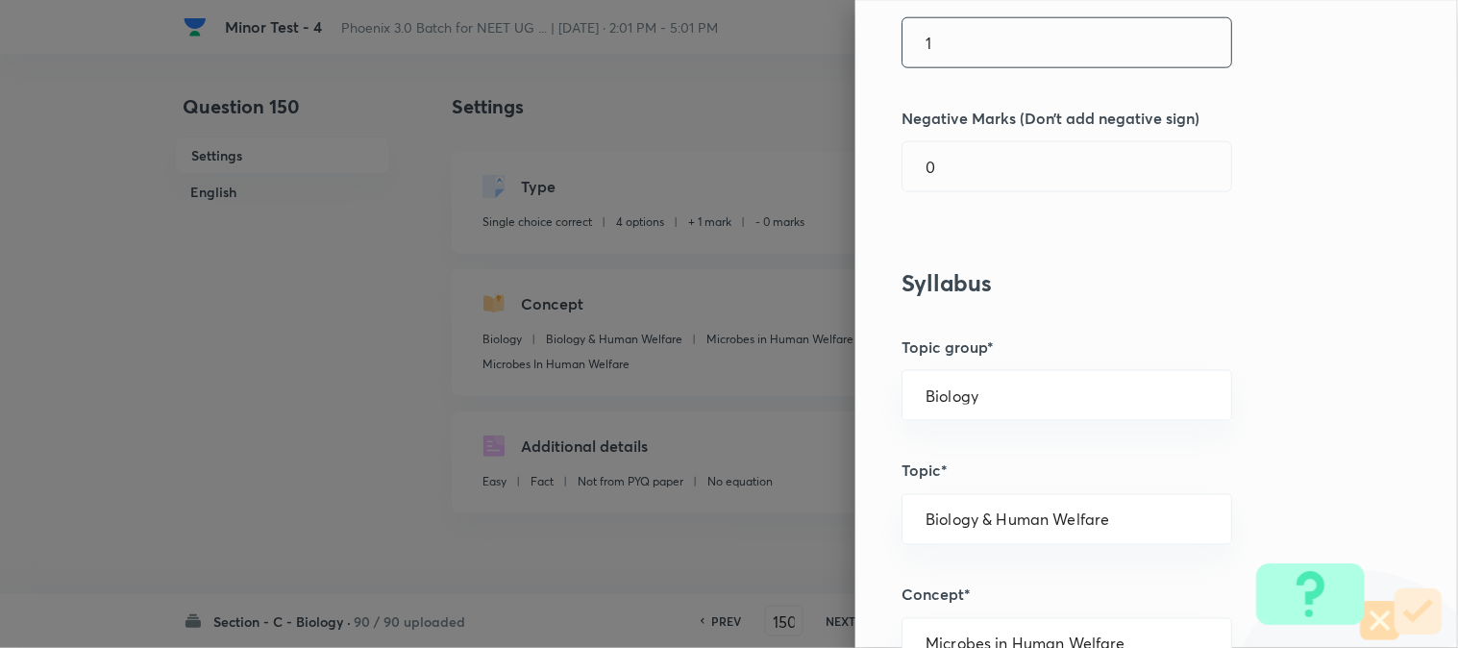
click at [974, 59] on input "1" at bounding box center [1067, 42] width 329 height 49
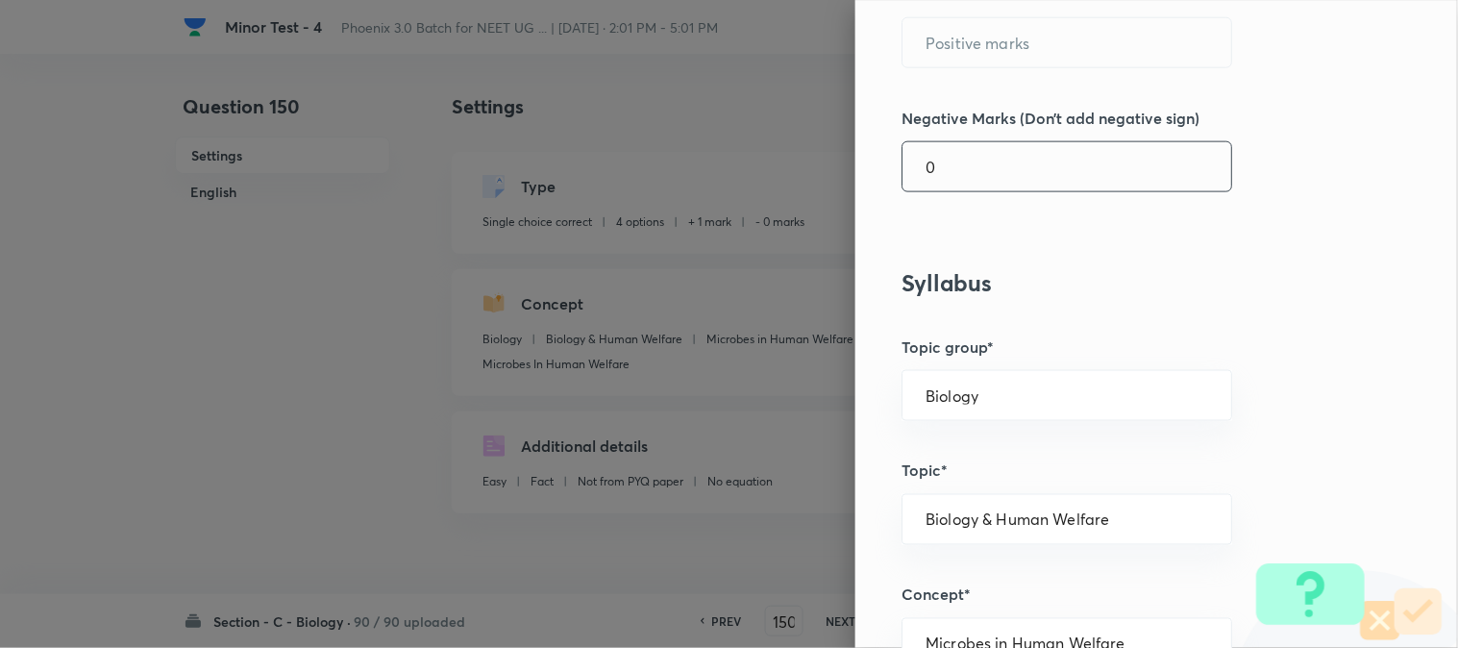
click at [958, 186] on input "0" at bounding box center [1067, 166] width 329 height 49
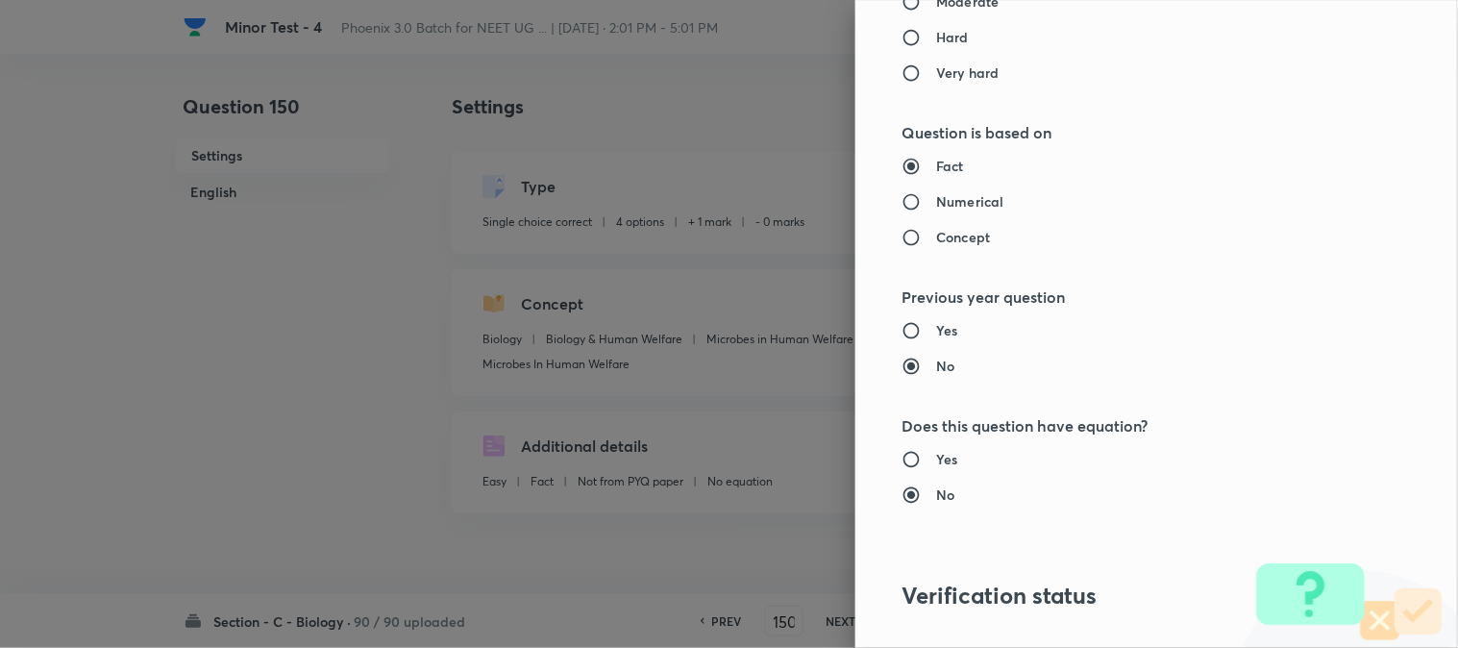
scroll to position [1972, 0]
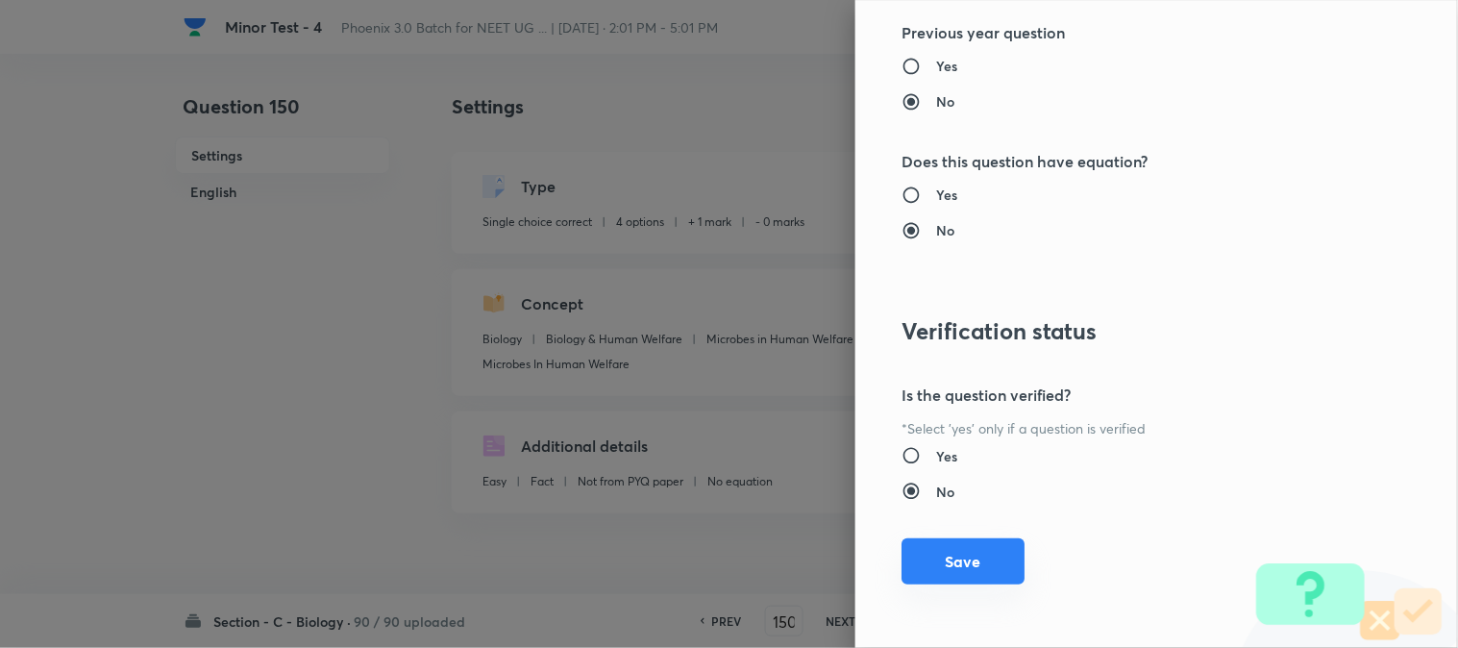
click at [959, 577] on button "Save" at bounding box center [963, 561] width 123 height 46
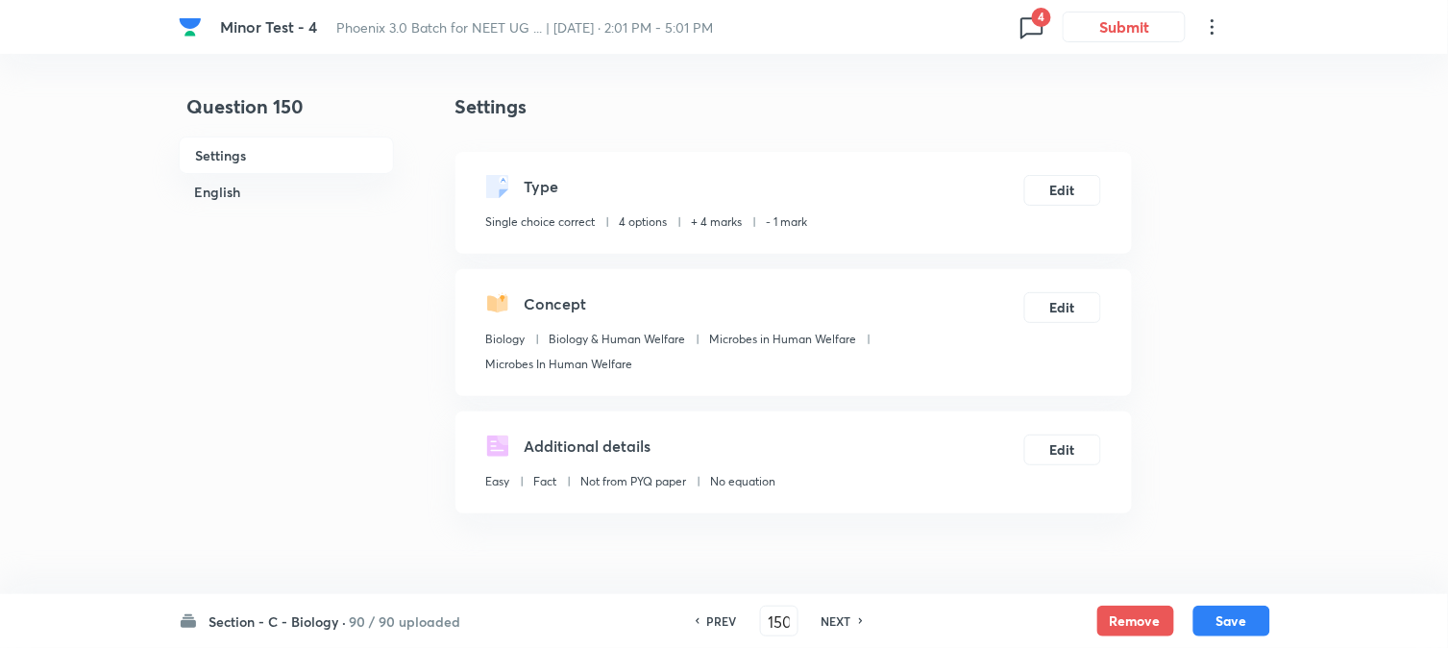
click at [1228, 613] on button "Save" at bounding box center [1232, 621] width 77 height 31
click at [1065, 190] on button "Edit" at bounding box center [1063, 188] width 77 height 31
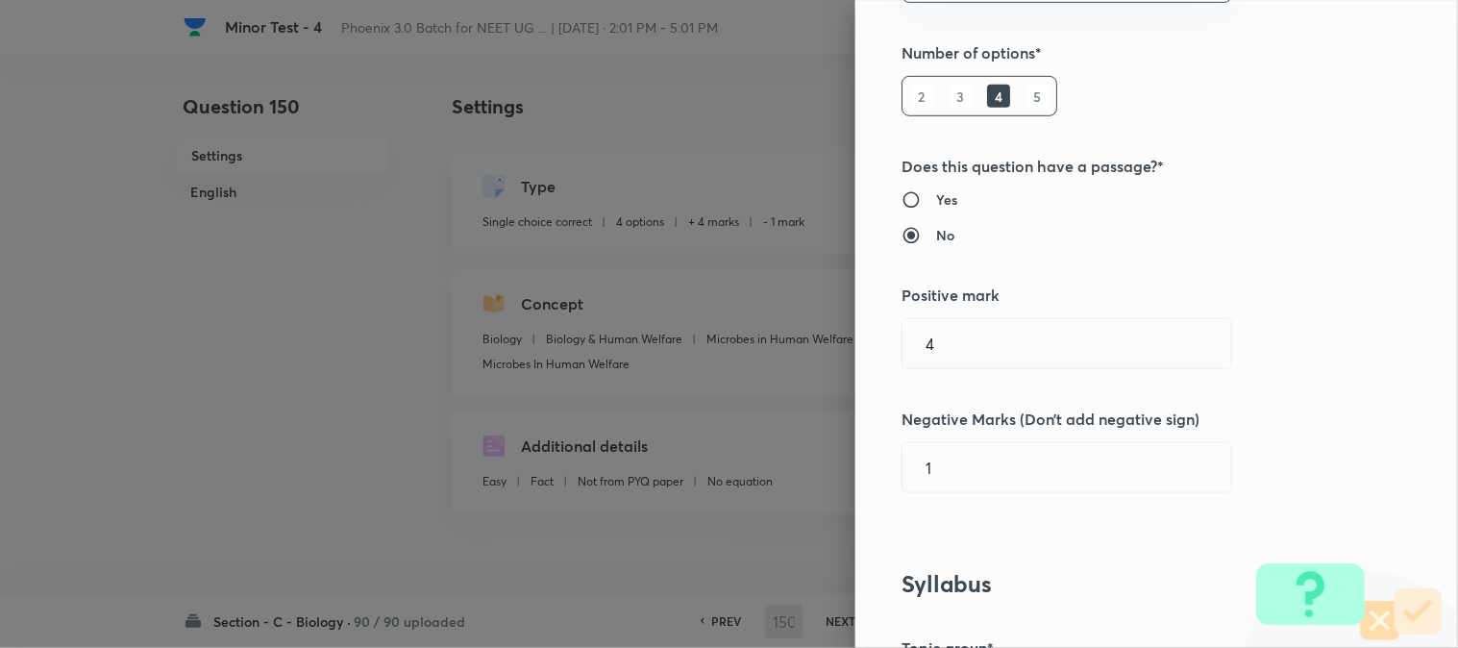
scroll to position [427, 0]
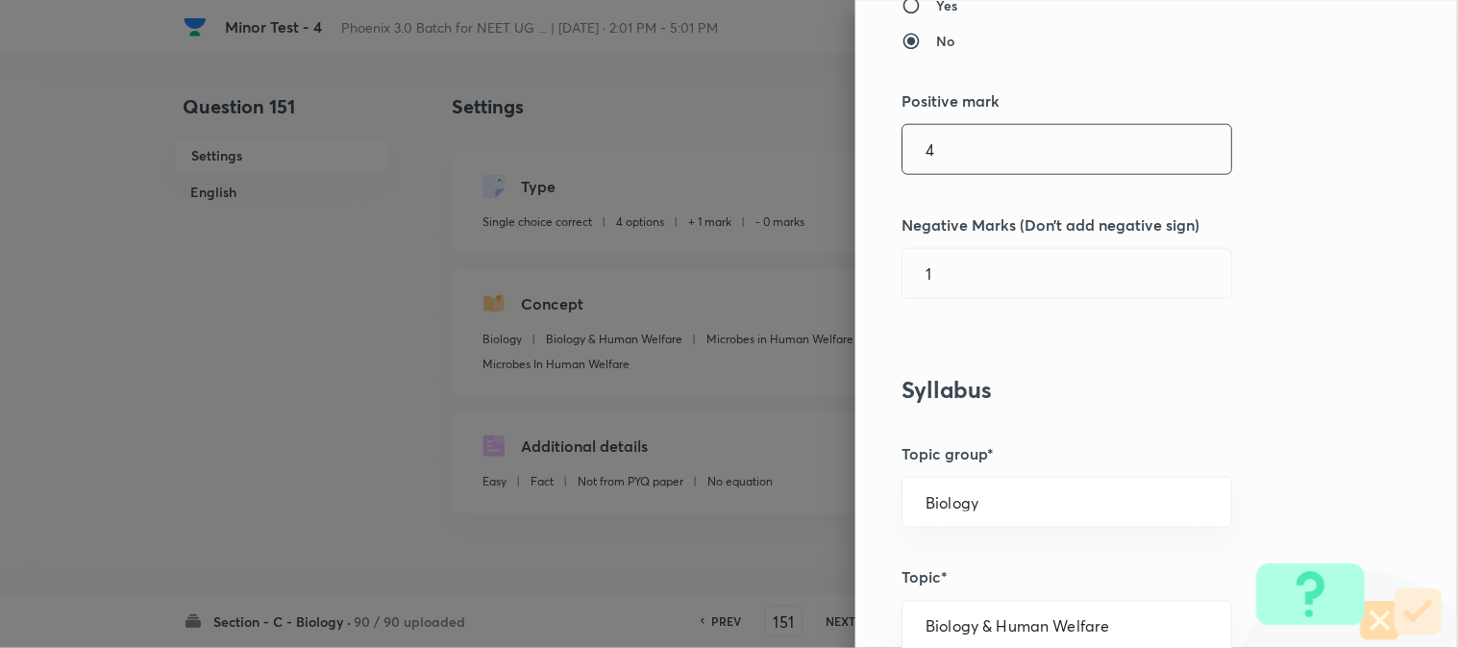
click at [957, 157] on input "4" at bounding box center [1067, 149] width 329 height 49
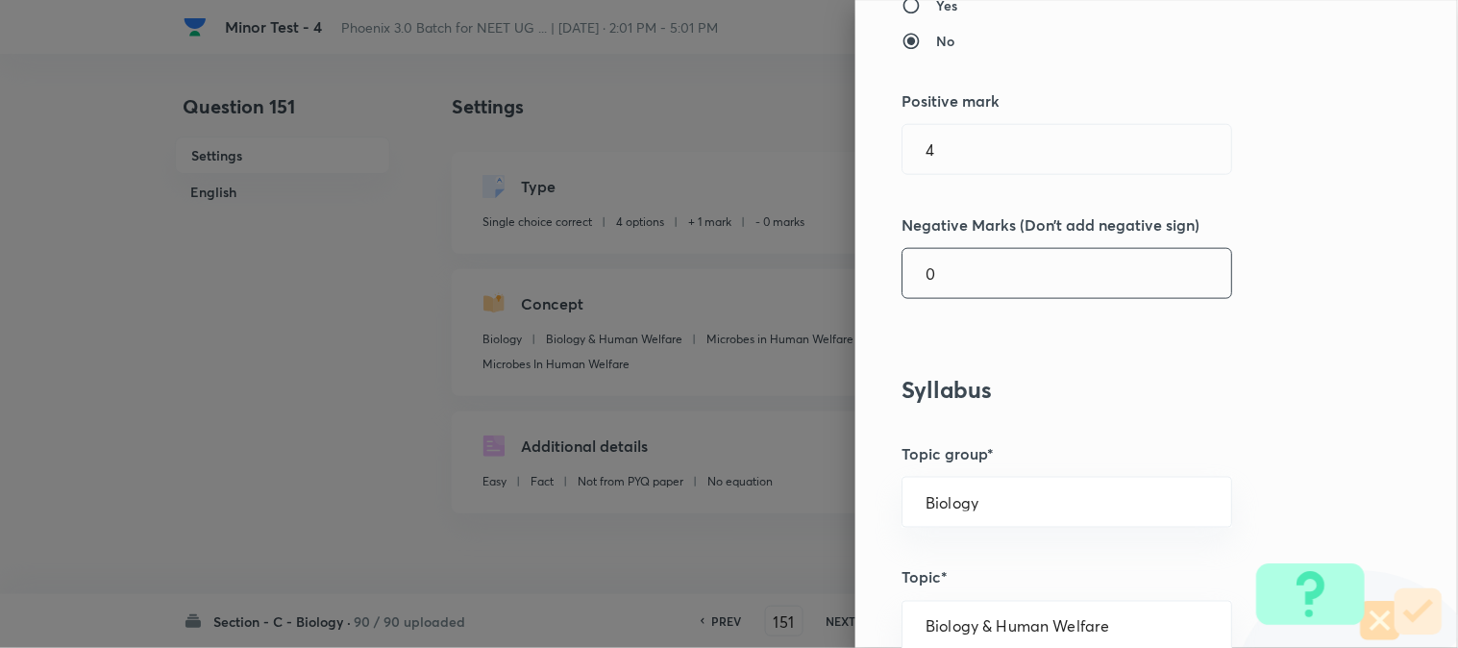
click at [953, 290] on input "0" at bounding box center [1067, 273] width 329 height 49
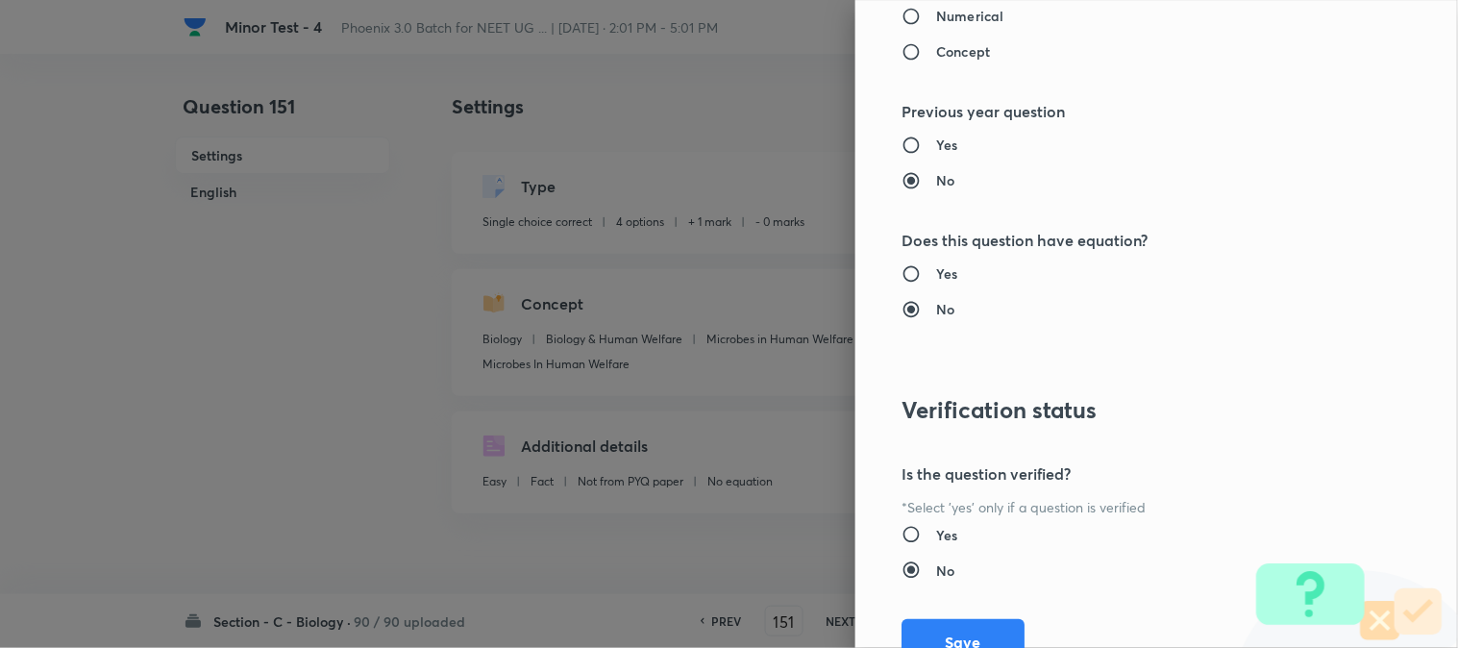
scroll to position [1972, 0]
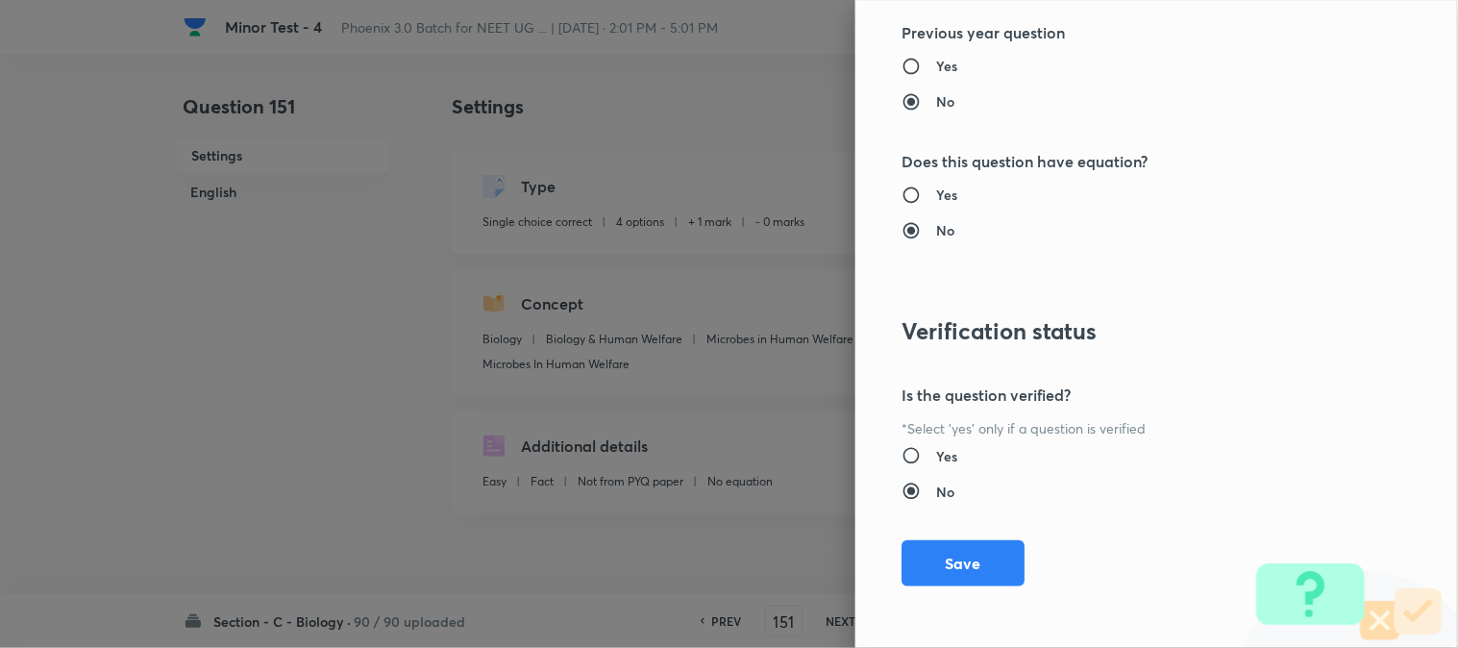
click at [968, 560] on button "Save" at bounding box center [963, 563] width 123 height 46
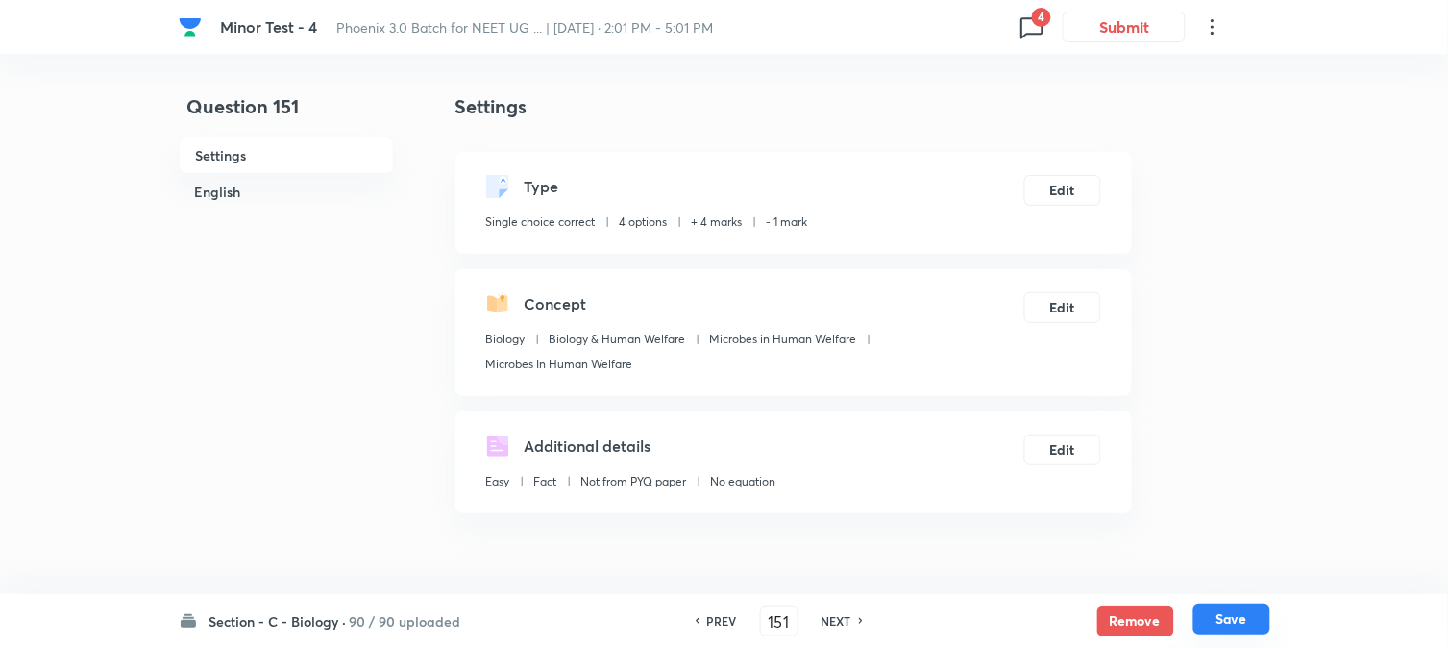
click at [1240, 629] on button "Save" at bounding box center [1232, 619] width 77 height 31
click at [1089, 195] on button "Edit" at bounding box center [1063, 188] width 77 height 31
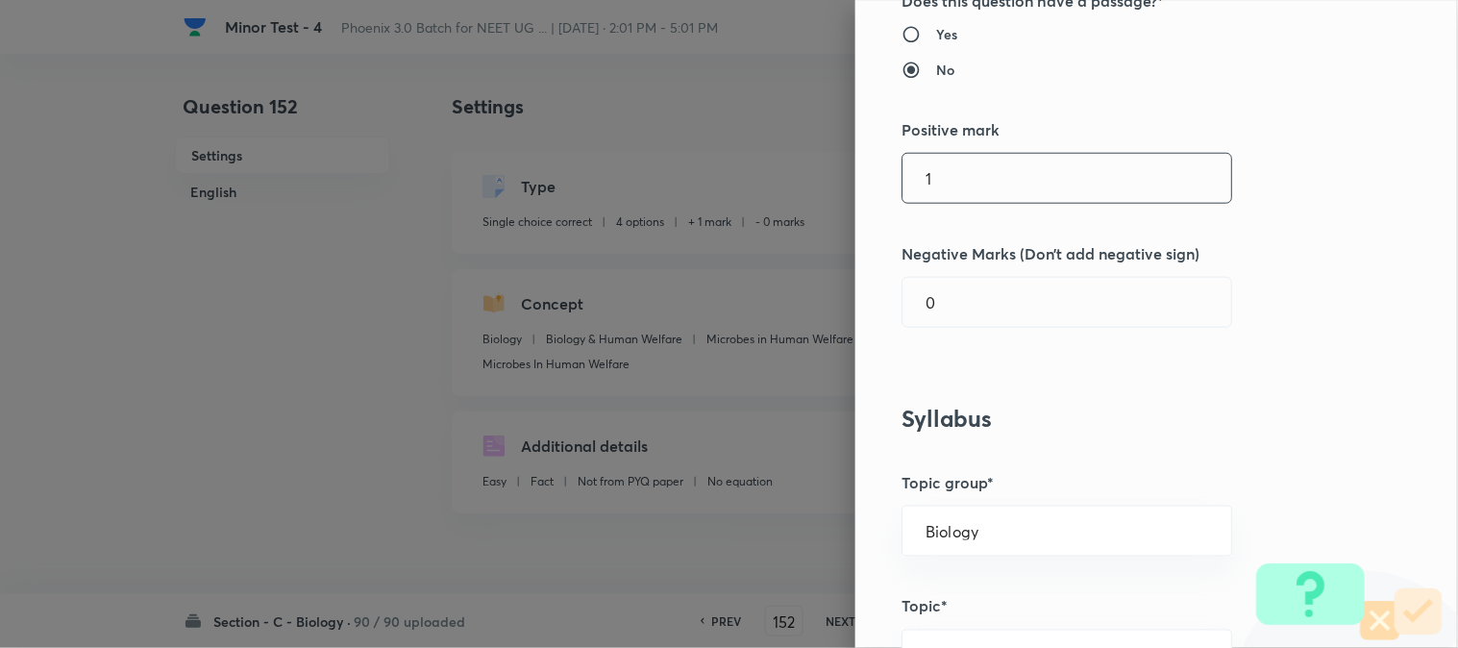
scroll to position [427, 0]
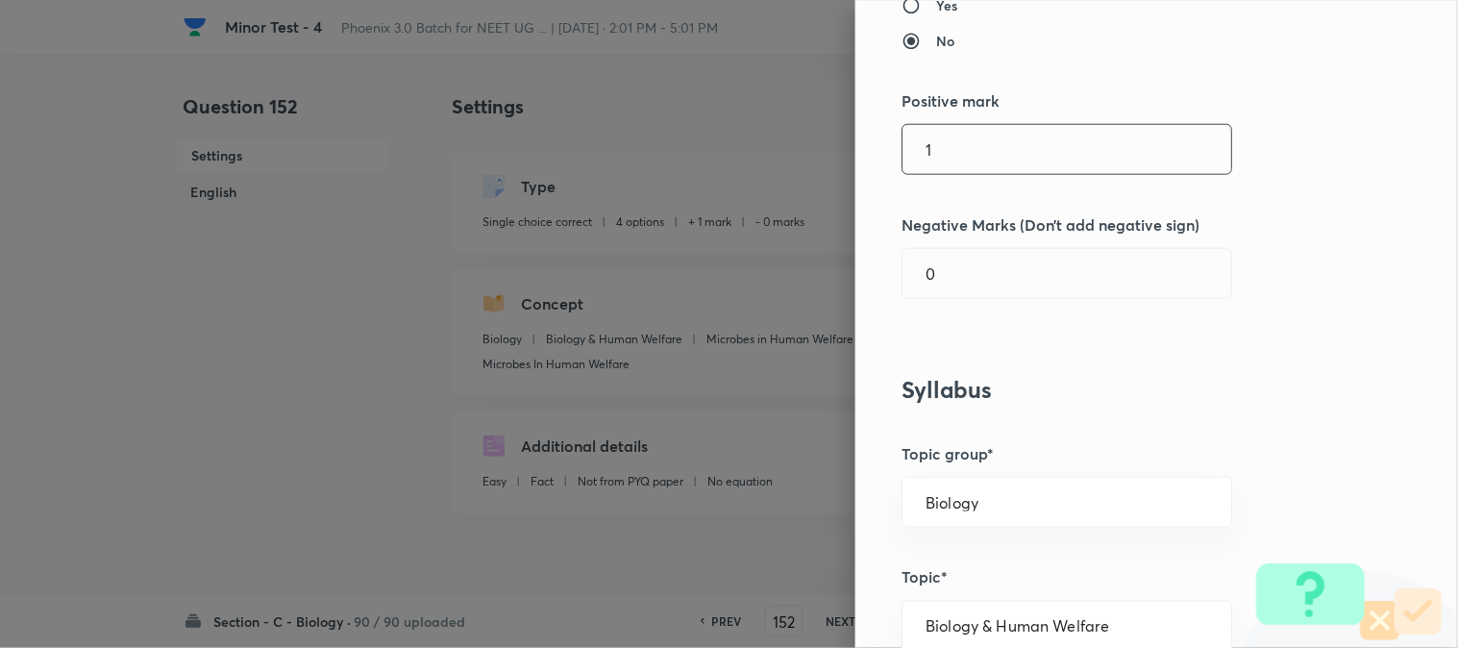
click at [945, 158] on input "1" at bounding box center [1067, 149] width 329 height 49
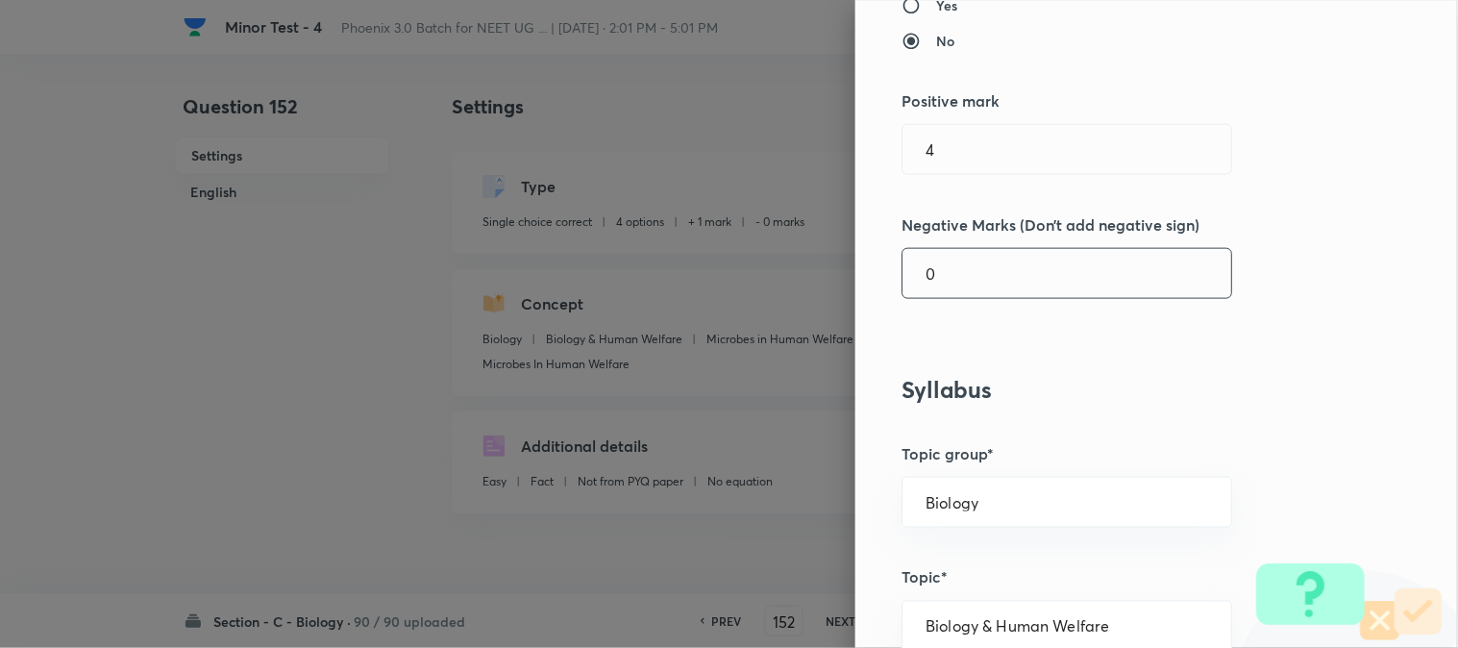
drag, startPoint x: 948, startPoint y: 250, endPoint x: 944, endPoint y: 270, distance: 20.5
click at [948, 254] on input "0" at bounding box center [1067, 273] width 329 height 49
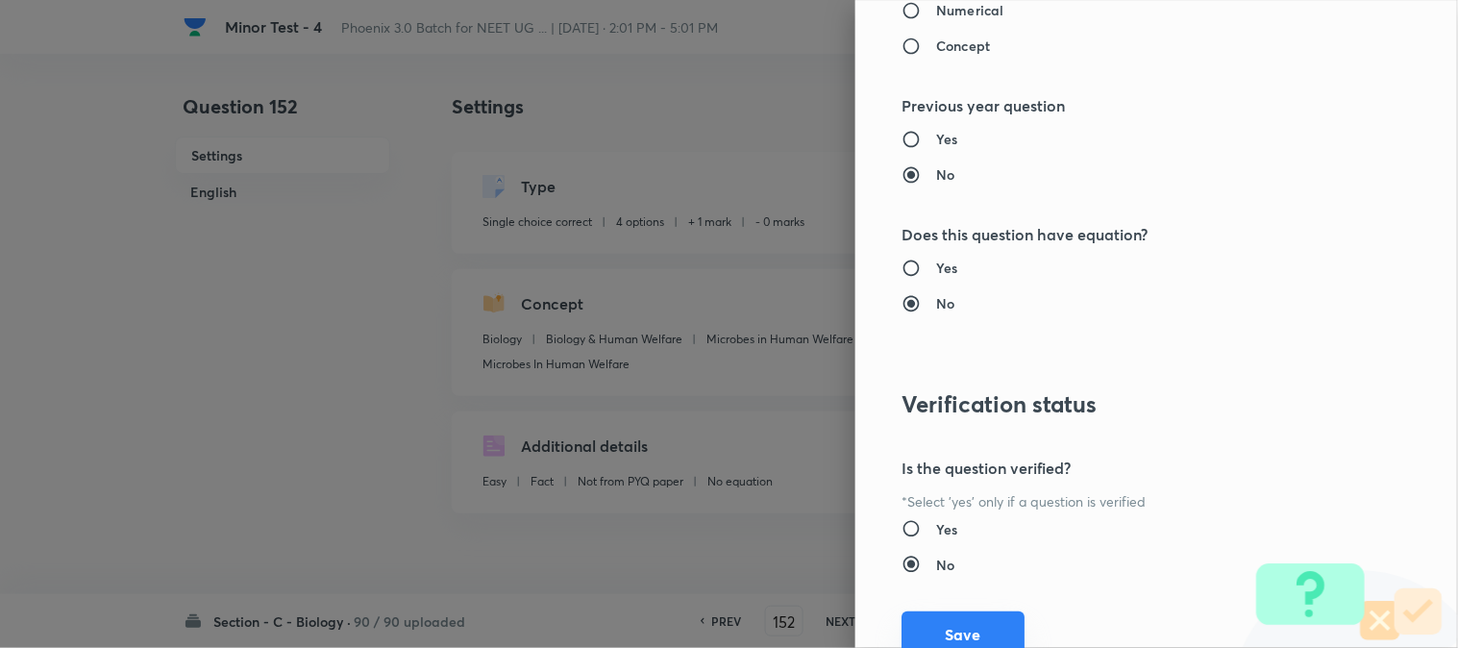
scroll to position [1972, 0]
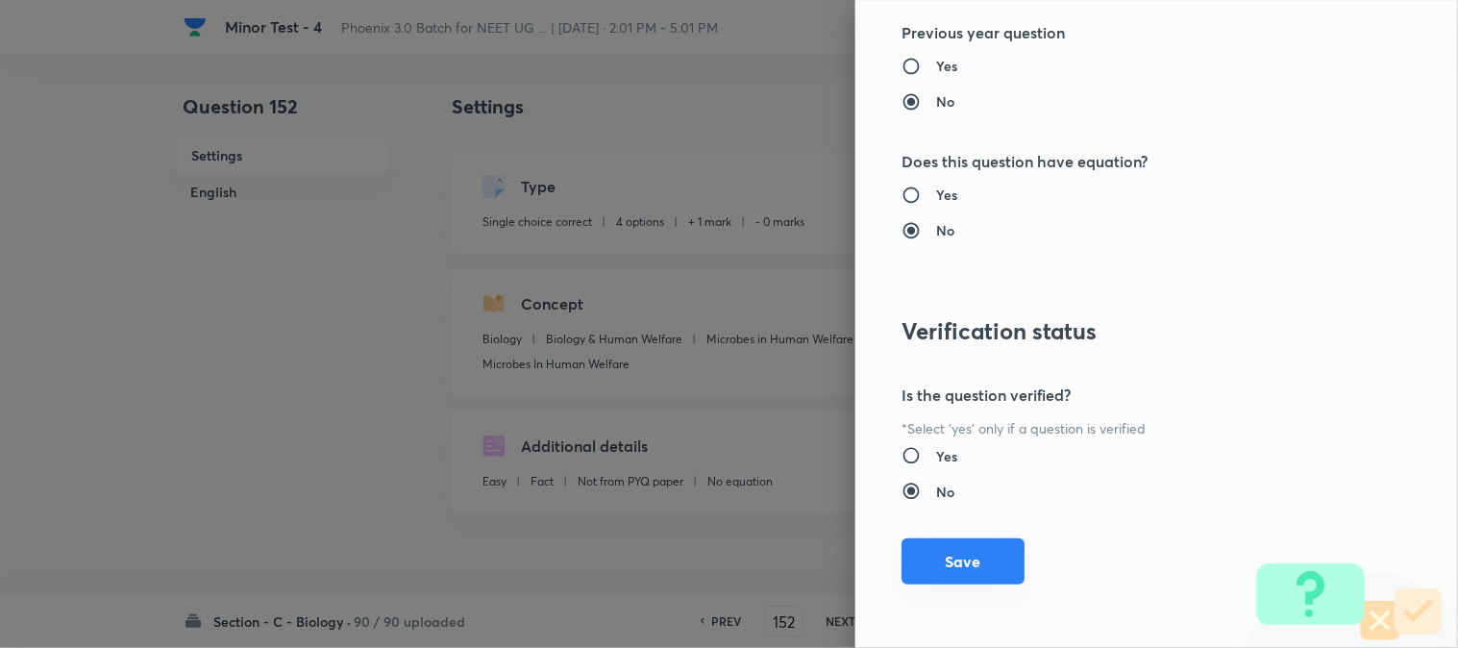
click at [968, 580] on button "Save" at bounding box center [963, 561] width 123 height 46
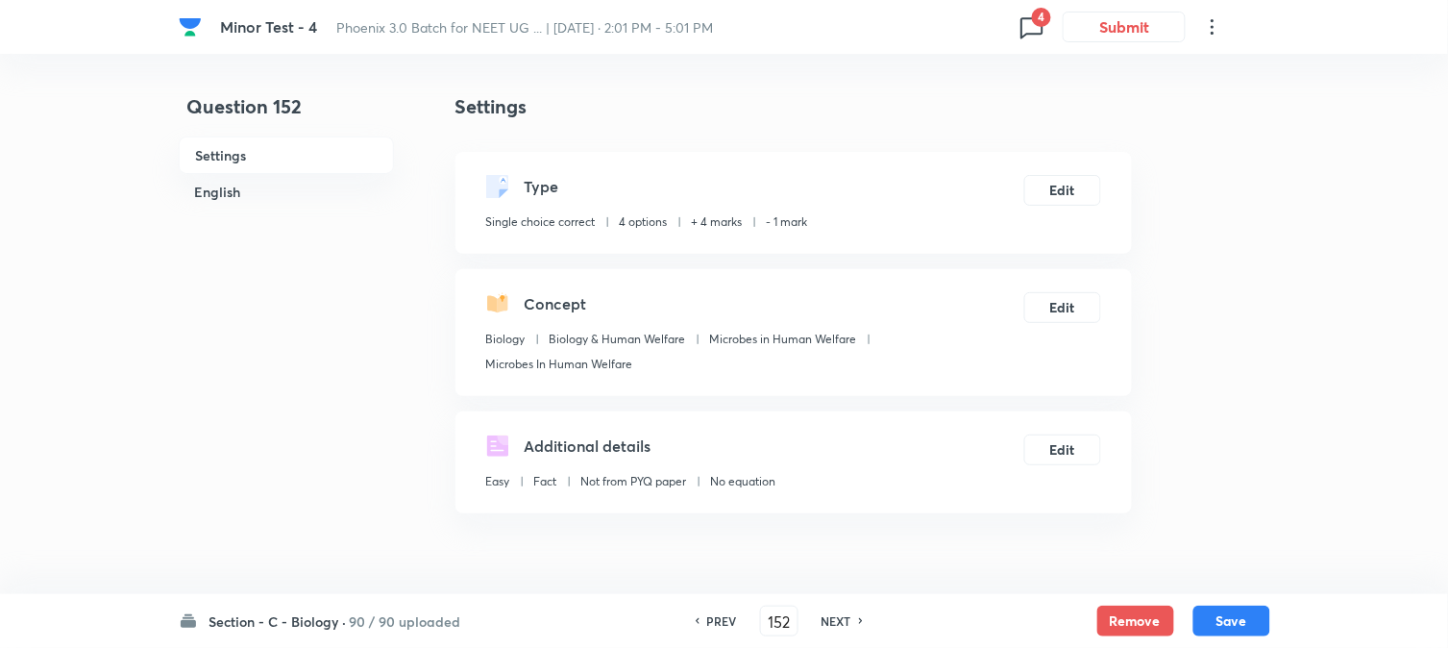
click at [1260, 626] on button "Save" at bounding box center [1232, 621] width 77 height 31
click at [1079, 180] on button "Edit" at bounding box center [1063, 188] width 77 height 31
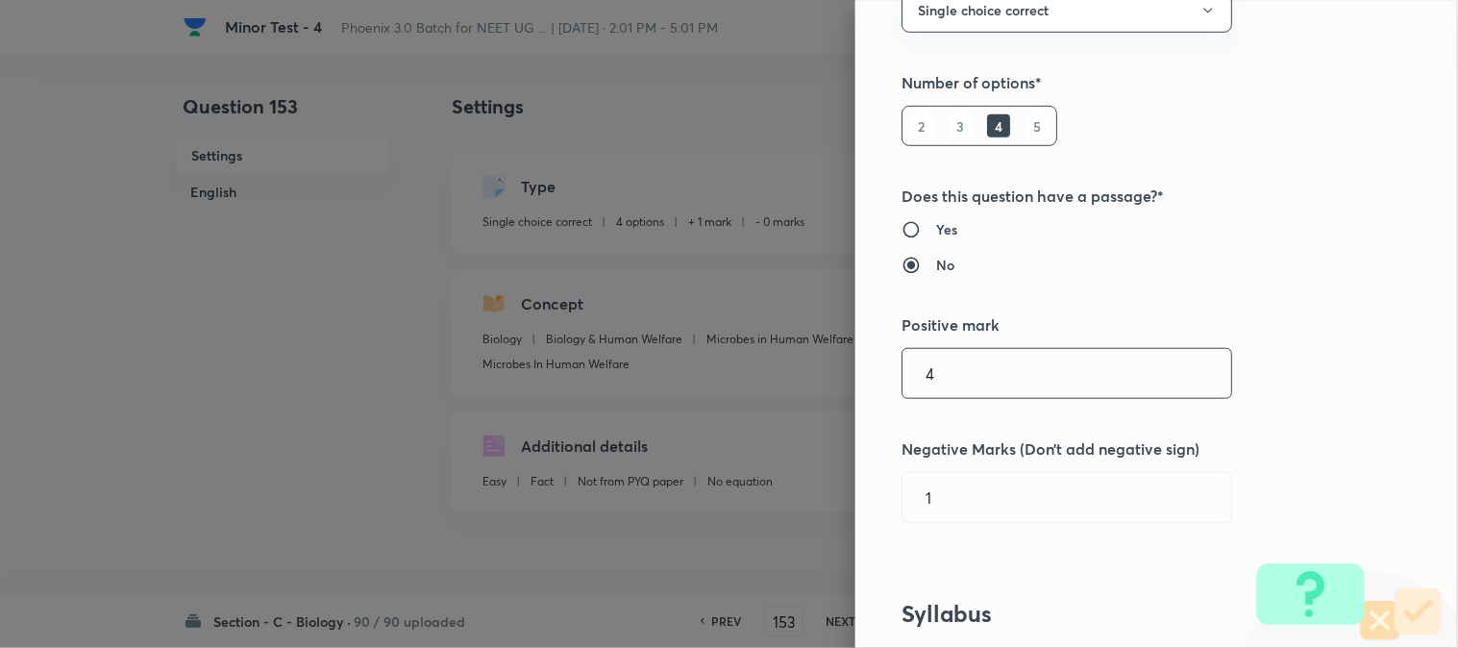
scroll to position [427, 0]
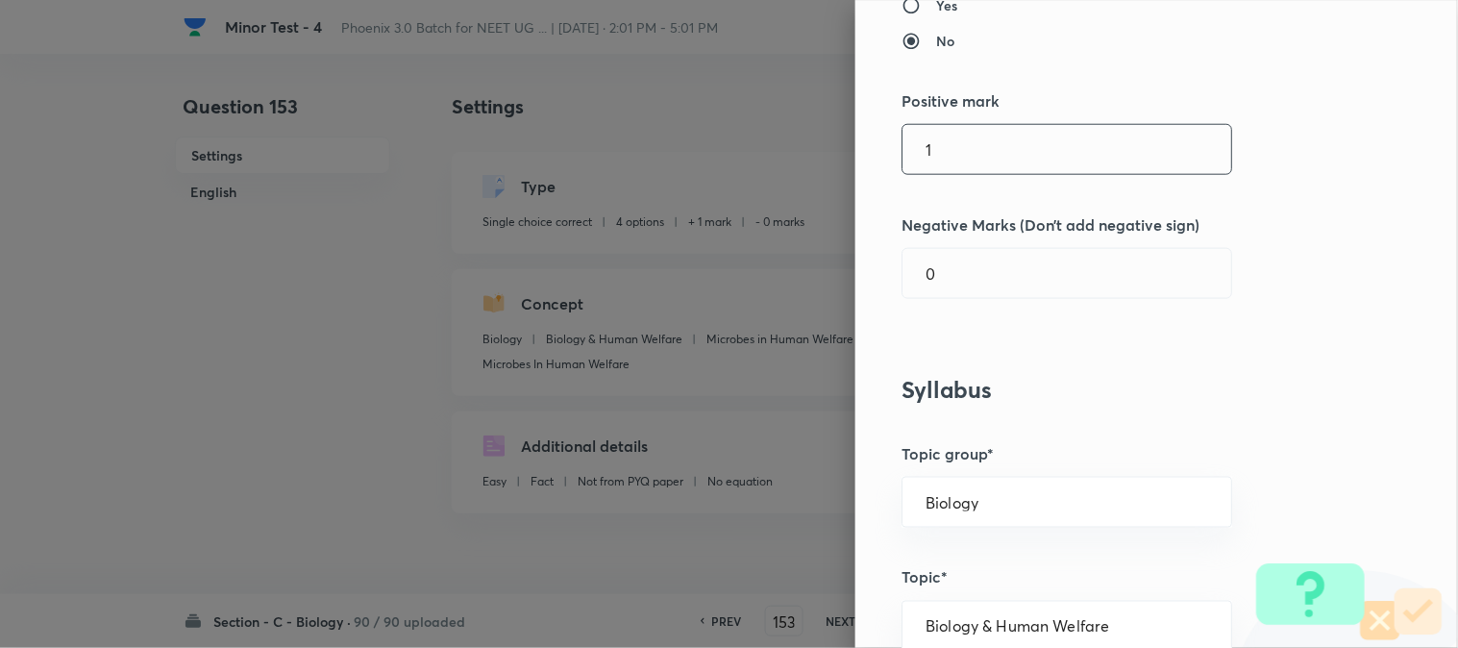
drag, startPoint x: 942, startPoint y: 144, endPoint x: 945, endPoint y: 156, distance: 11.9
click at [945, 144] on input "1" at bounding box center [1067, 149] width 329 height 49
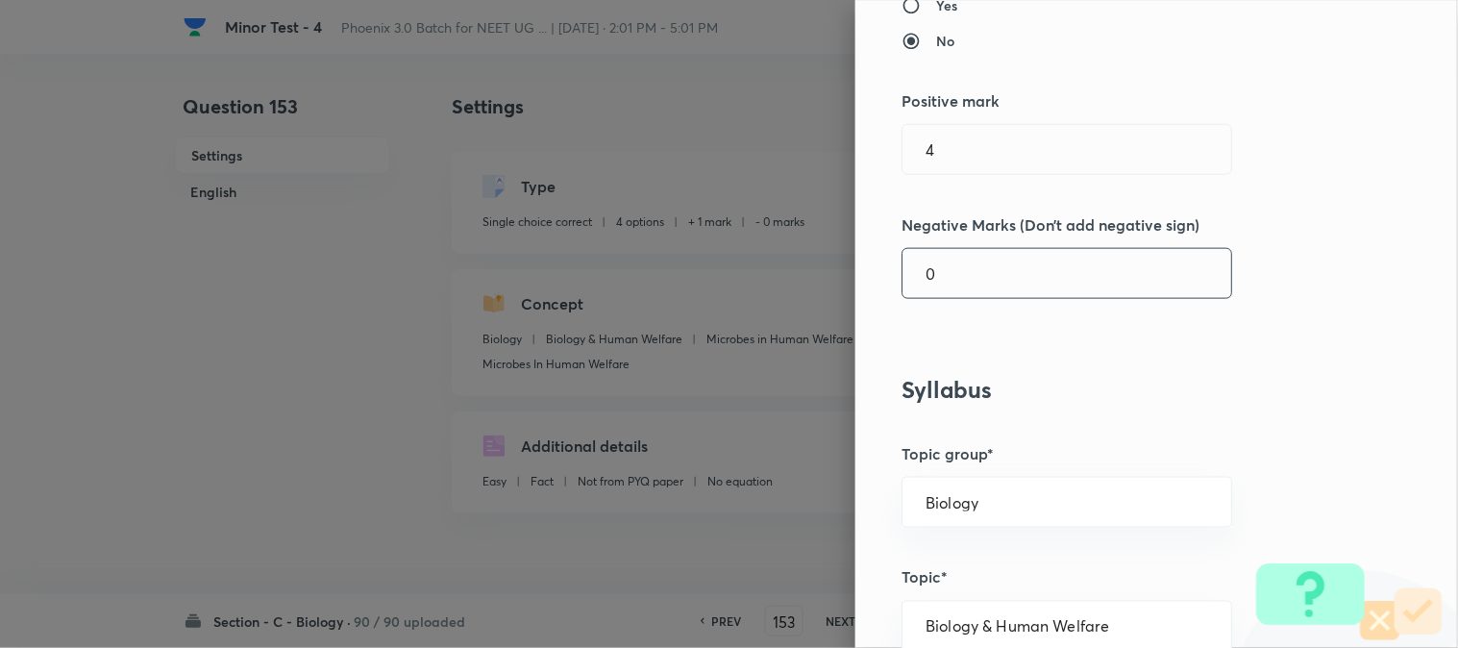
click at [953, 276] on input "0" at bounding box center [1067, 273] width 329 height 49
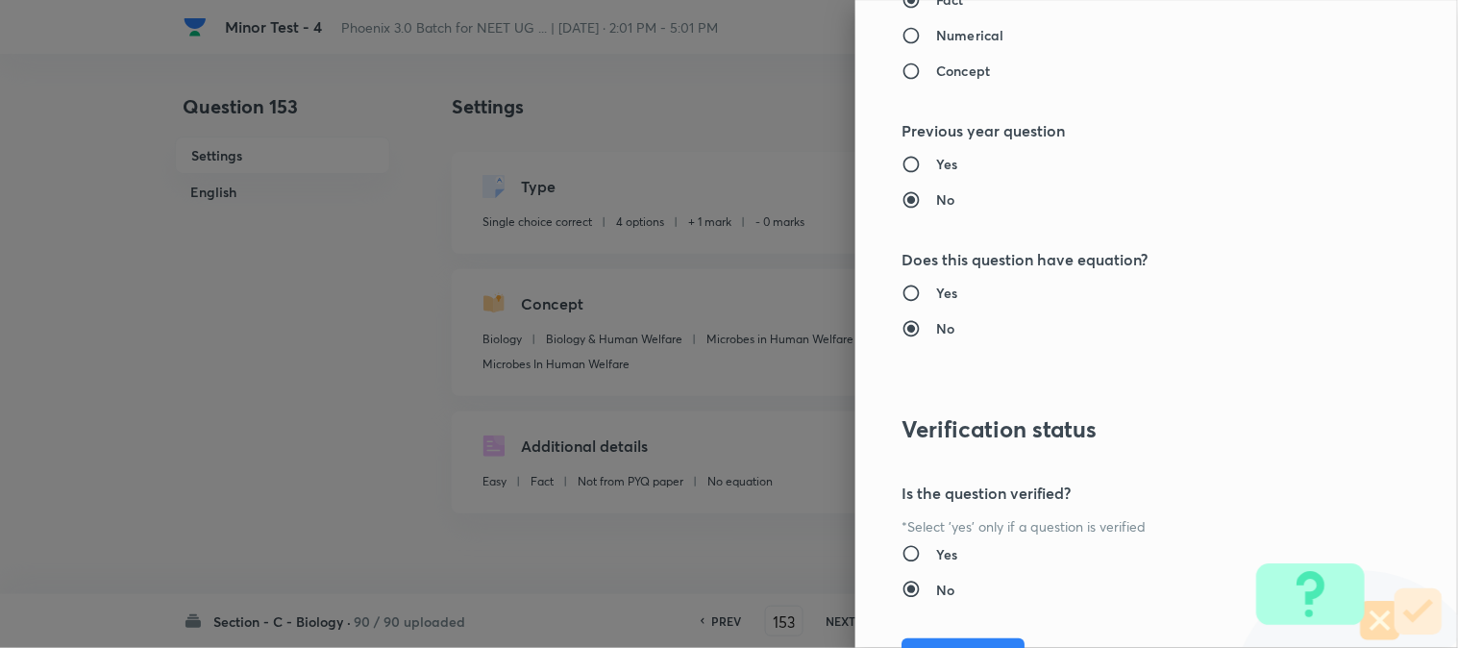
scroll to position [1972, 0]
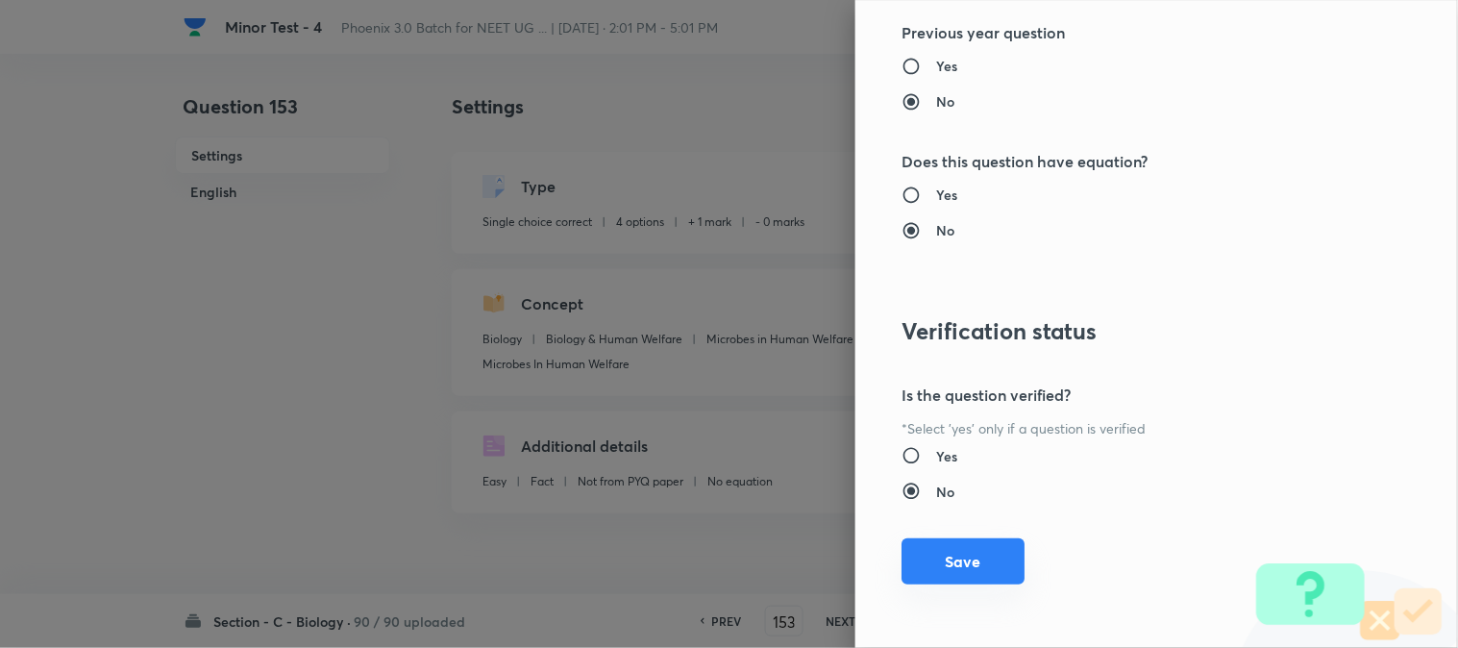
click at [950, 557] on button "Save" at bounding box center [963, 561] width 123 height 46
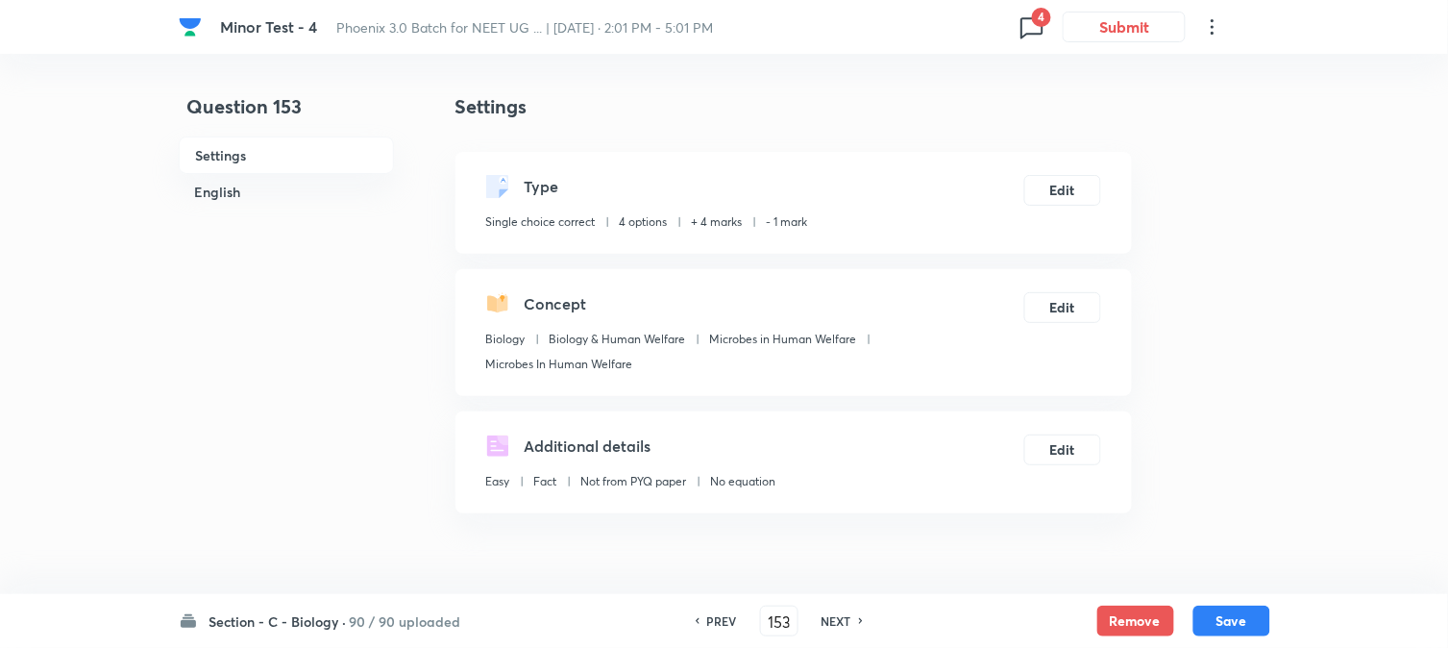
drag, startPoint x: 1221, startPoint y: 627, endPoint x: 1154, endPoint y: 367, distance: 267.9
click at [1217, 620] on button "Save" at bounding box center [1232, 621] width 77 height 31
click at [1070, 187] on button "Edit" at bounding box center [1063, 188] width 77 height 31
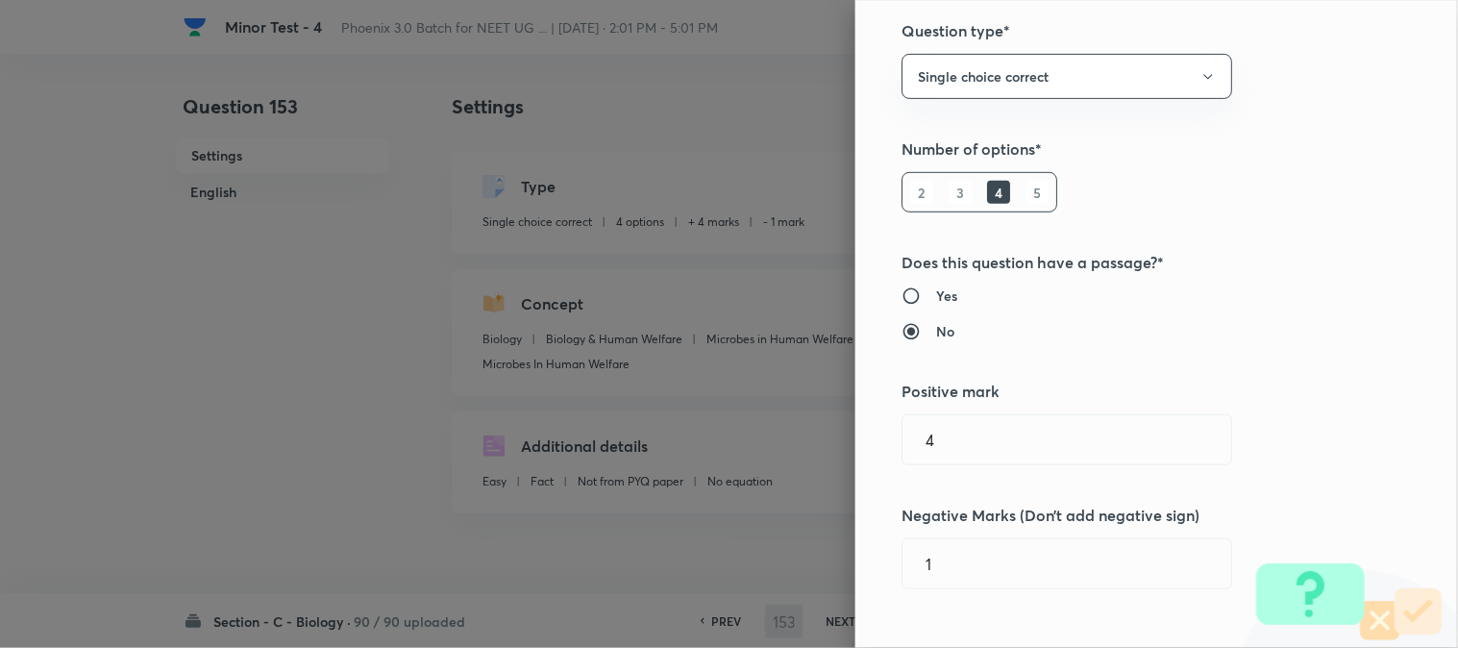
scroll to position [427, 0]
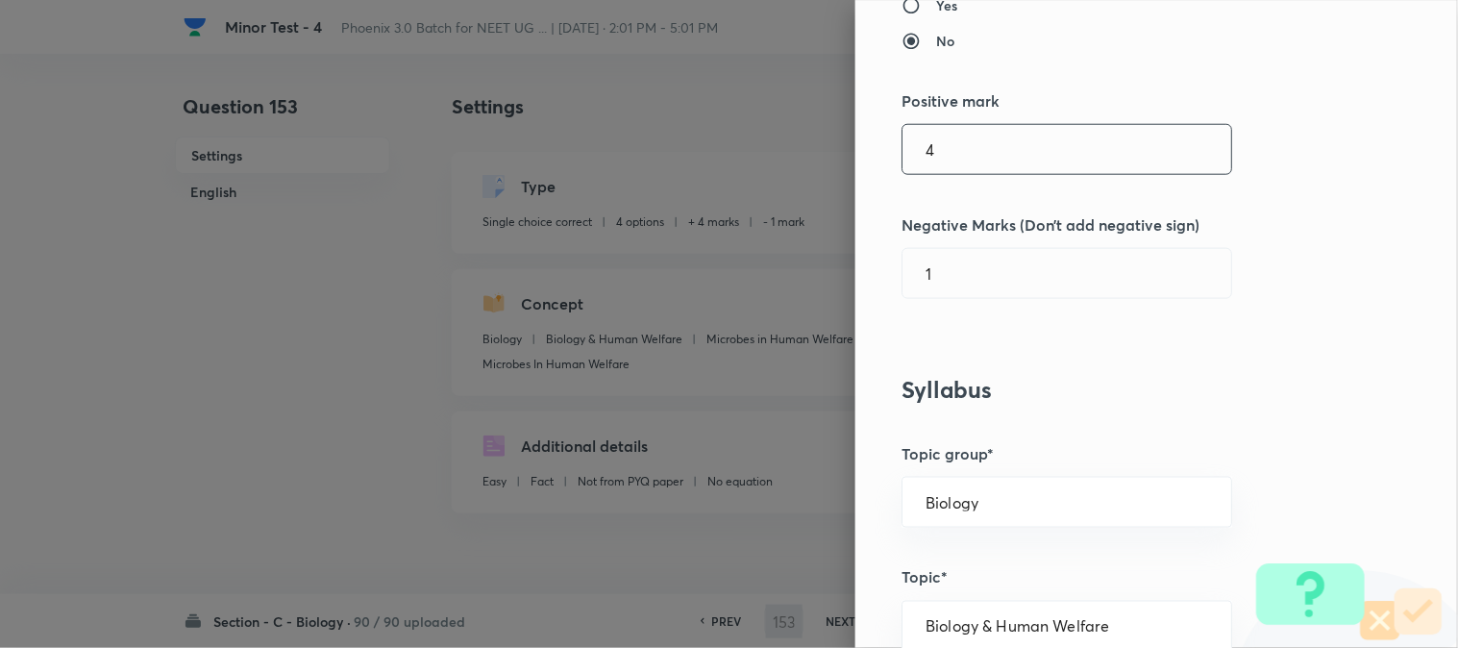
click at [947, 159] on input "4" at bounding box center [1067, 149] width 329 height 49
click at [948, 285] on input "0" at bounding box center [1067, 273] width 329 height 49
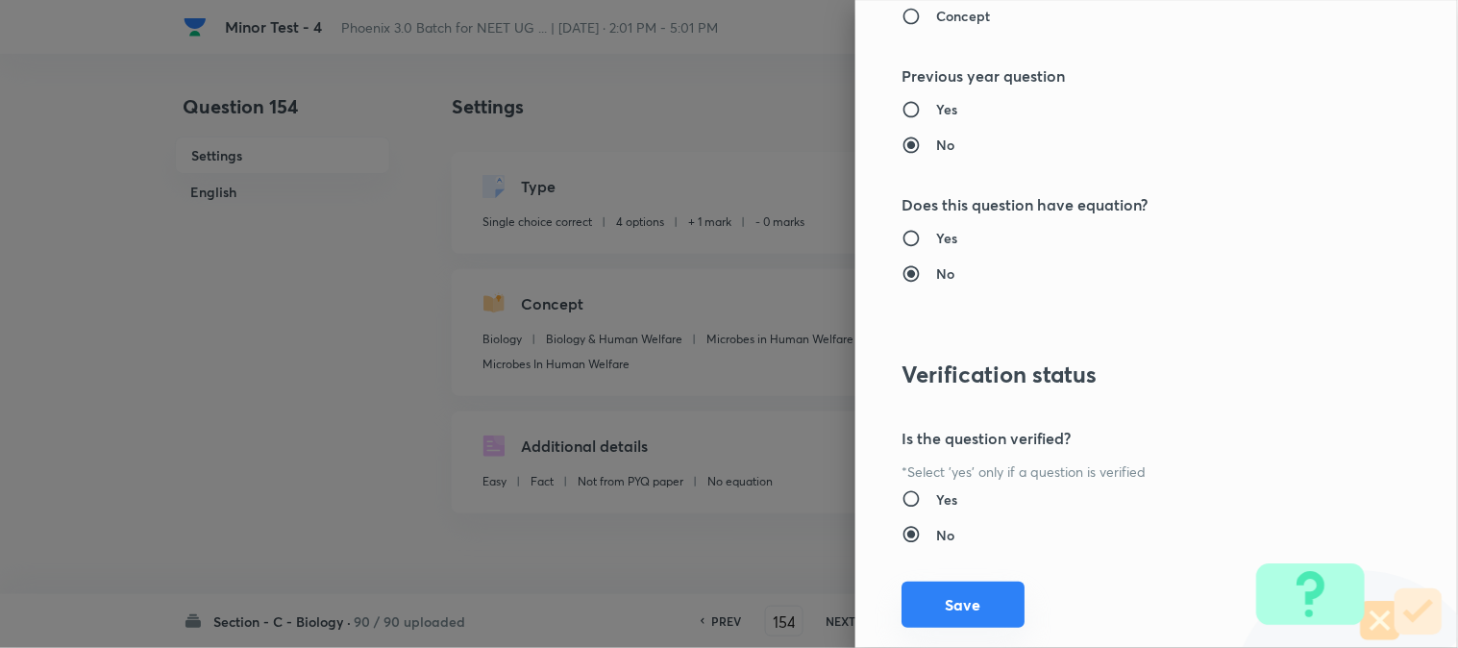
scroll to position [1972, 0]
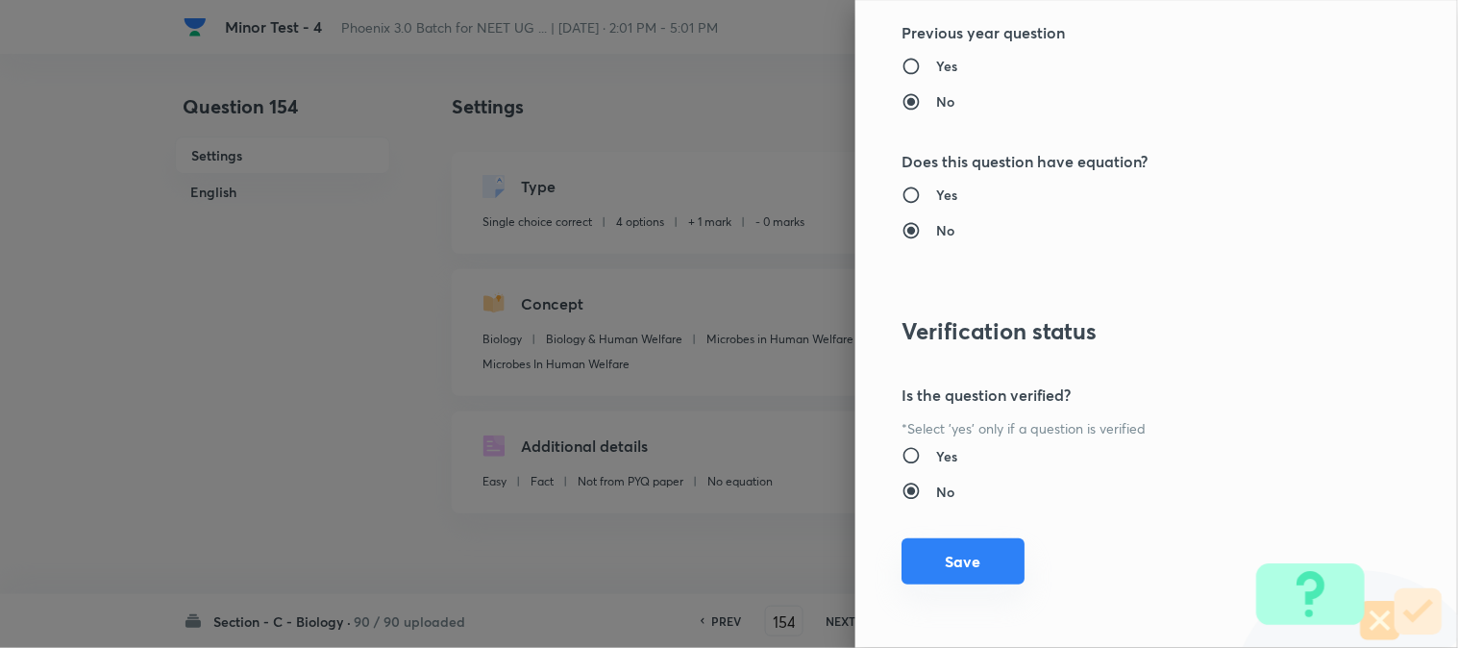
click at [964, 571] on button "Save" at bounding box center [963, 561] width 123 height 46
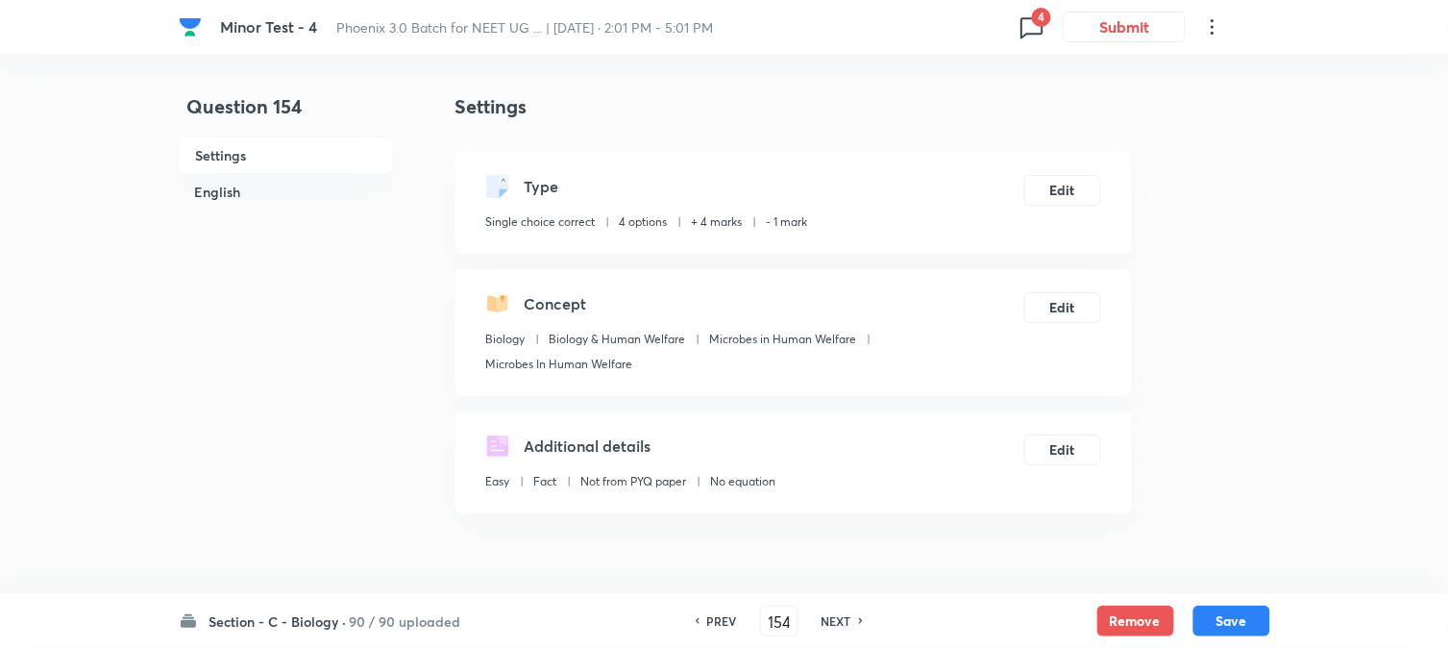
drag, startPoint x: 1244, startPoint y: 626, endPoint x: 1192, endPoint y: 416, distance: 215.9
click at [1242, 623] on button "Save" at bounding box center [1232, 621] width 77 height 31
click at [1073, 194] on button "Edit" at bounding box center [1063, 188] width 77 height 31
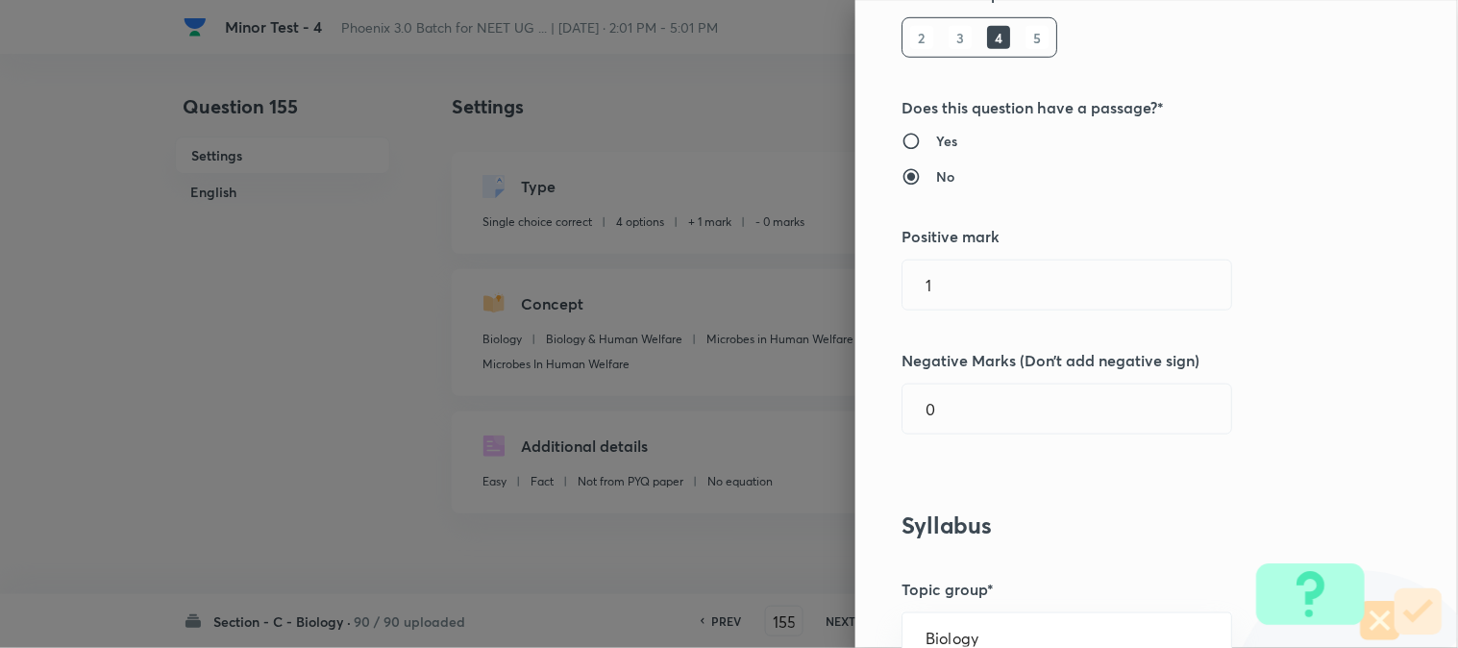
scroll to position [320, 0]
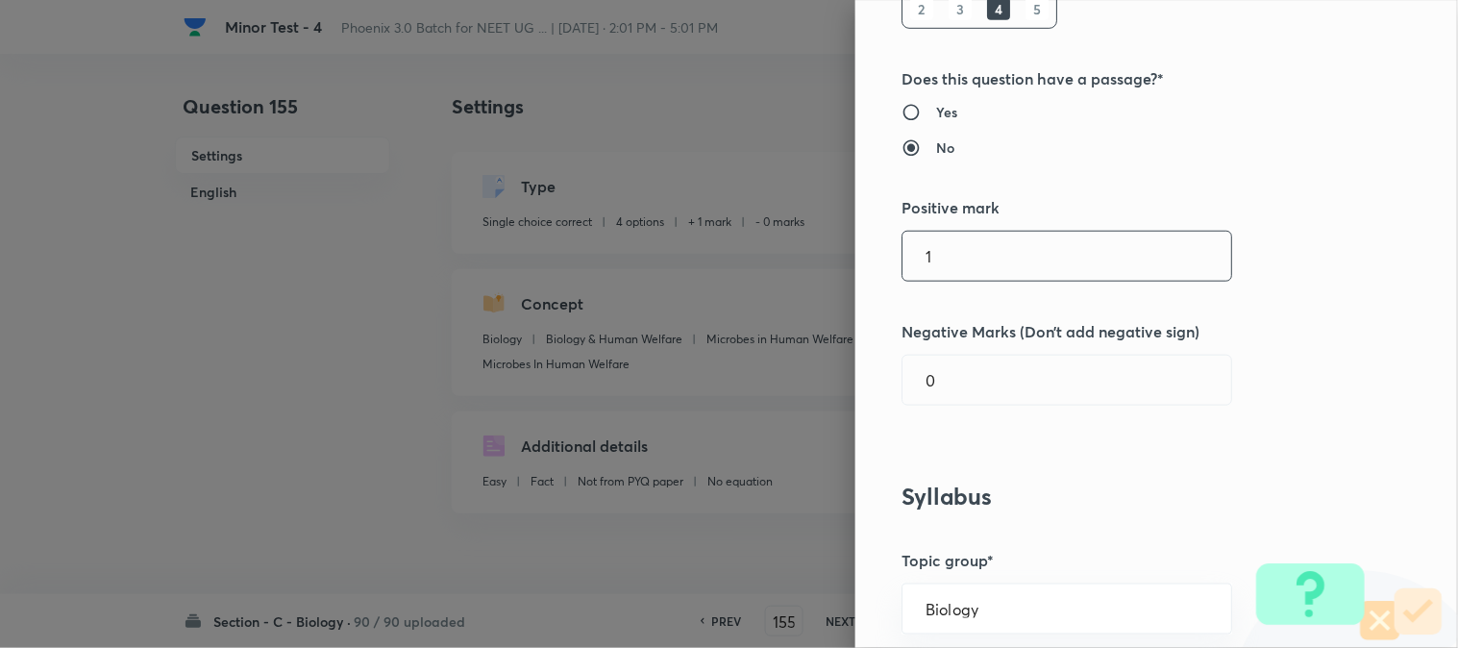
click at [957, 273] on input "1" at bounding box center [1067, 256] width 329 height 49
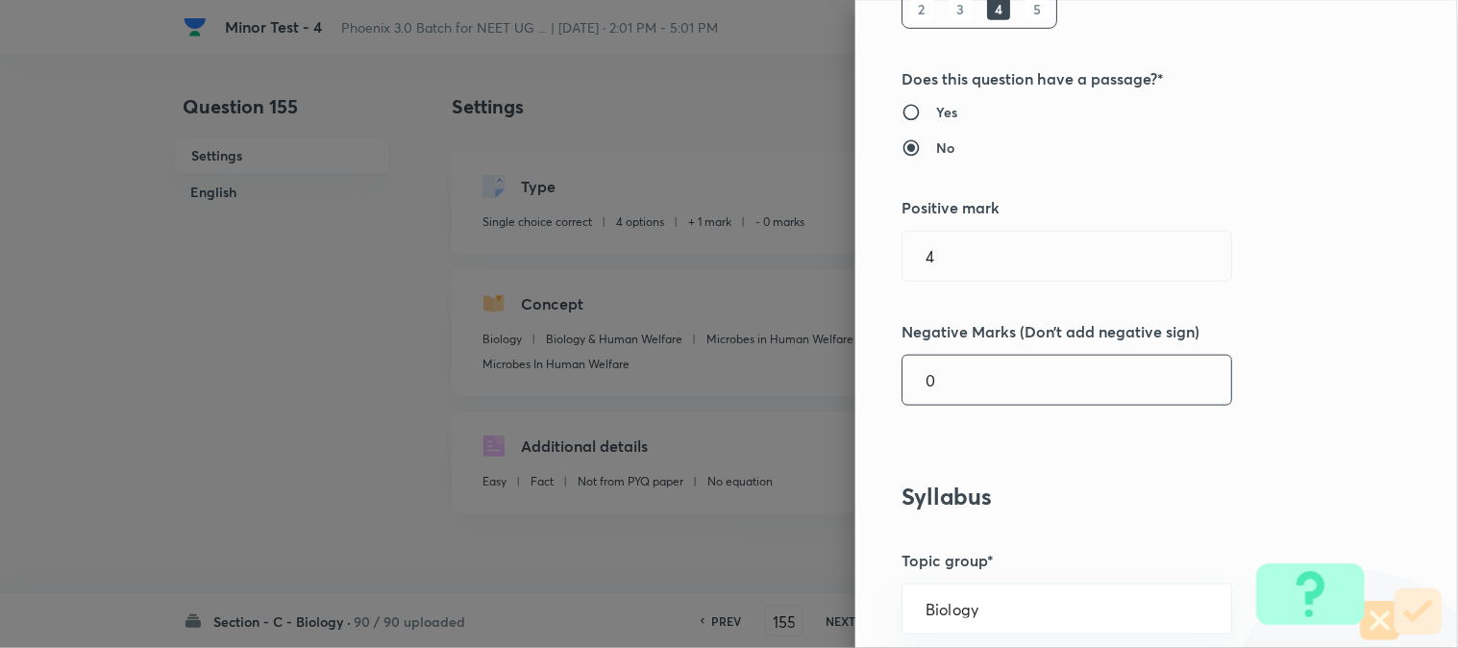
click at [961, 390] on input "0" at bounding box center [1067, 380] width 329 height 49
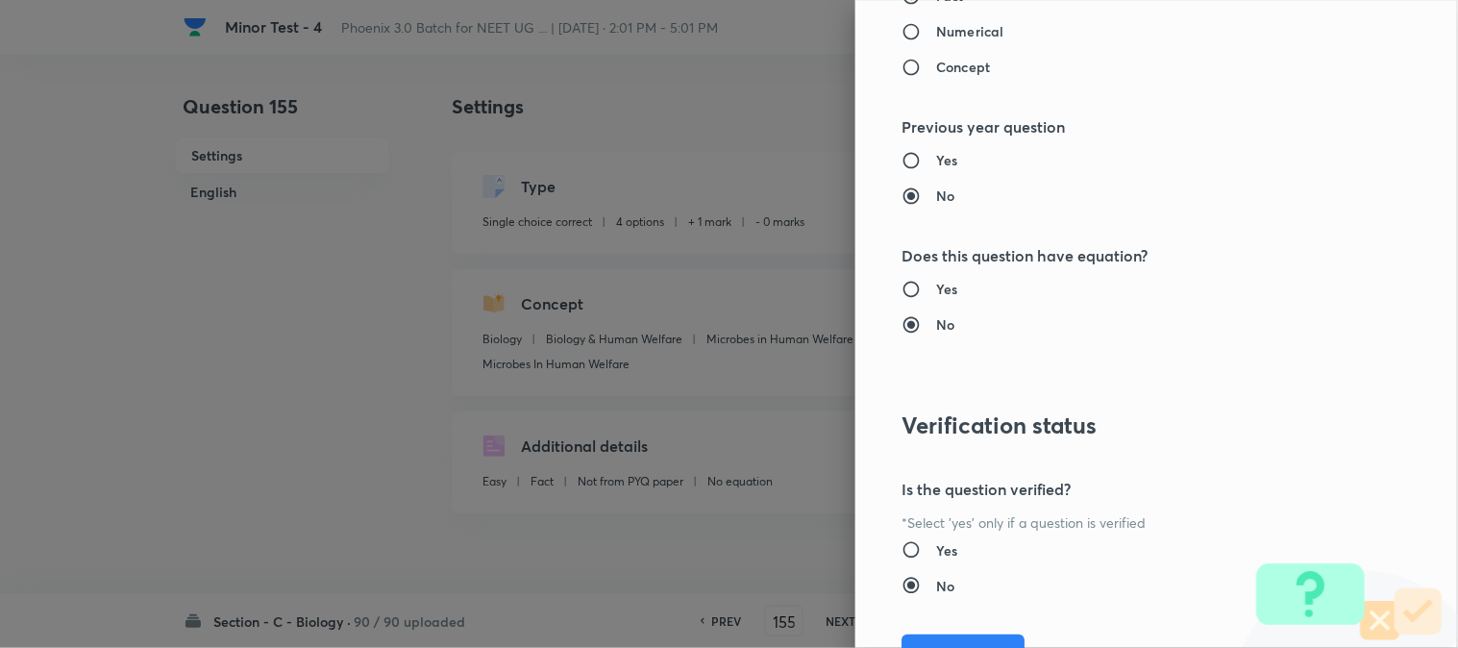
scroll to position [1972, 0]
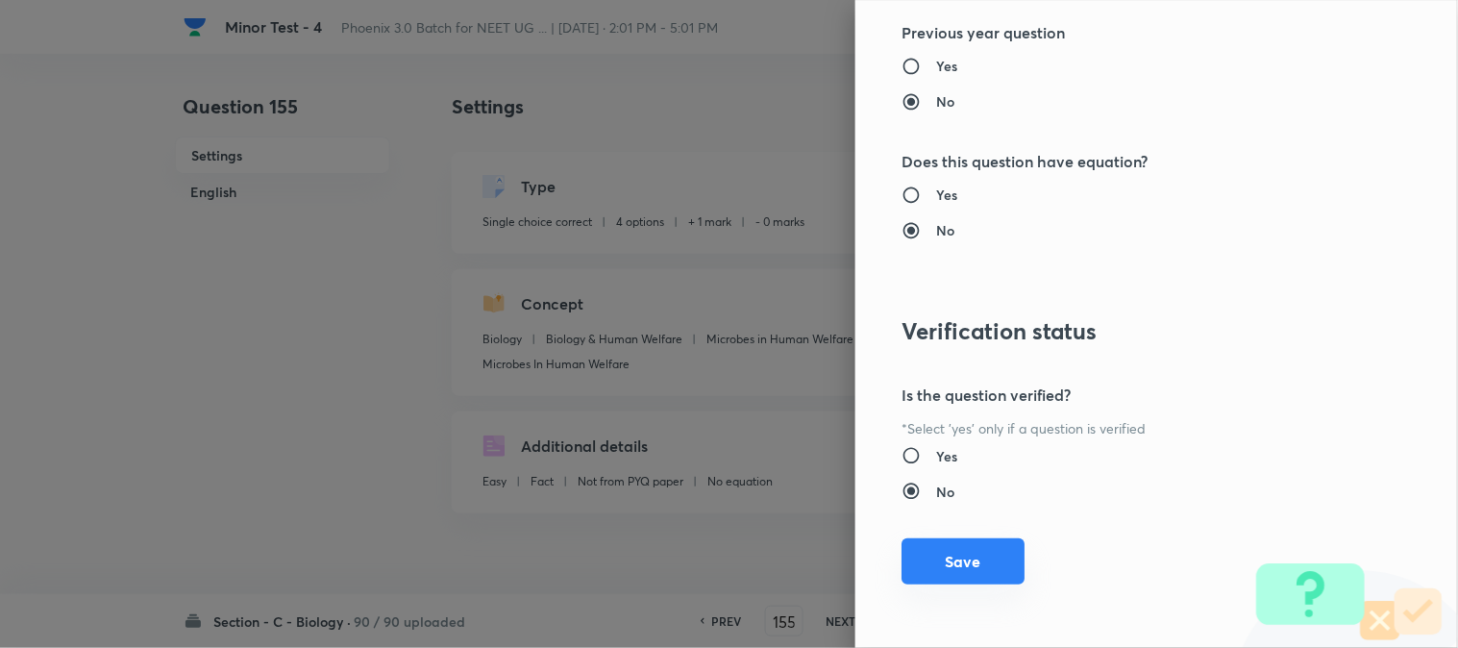
click at [958, 557] on button "Save" at bounding box center [963, 561] width 123 height 46
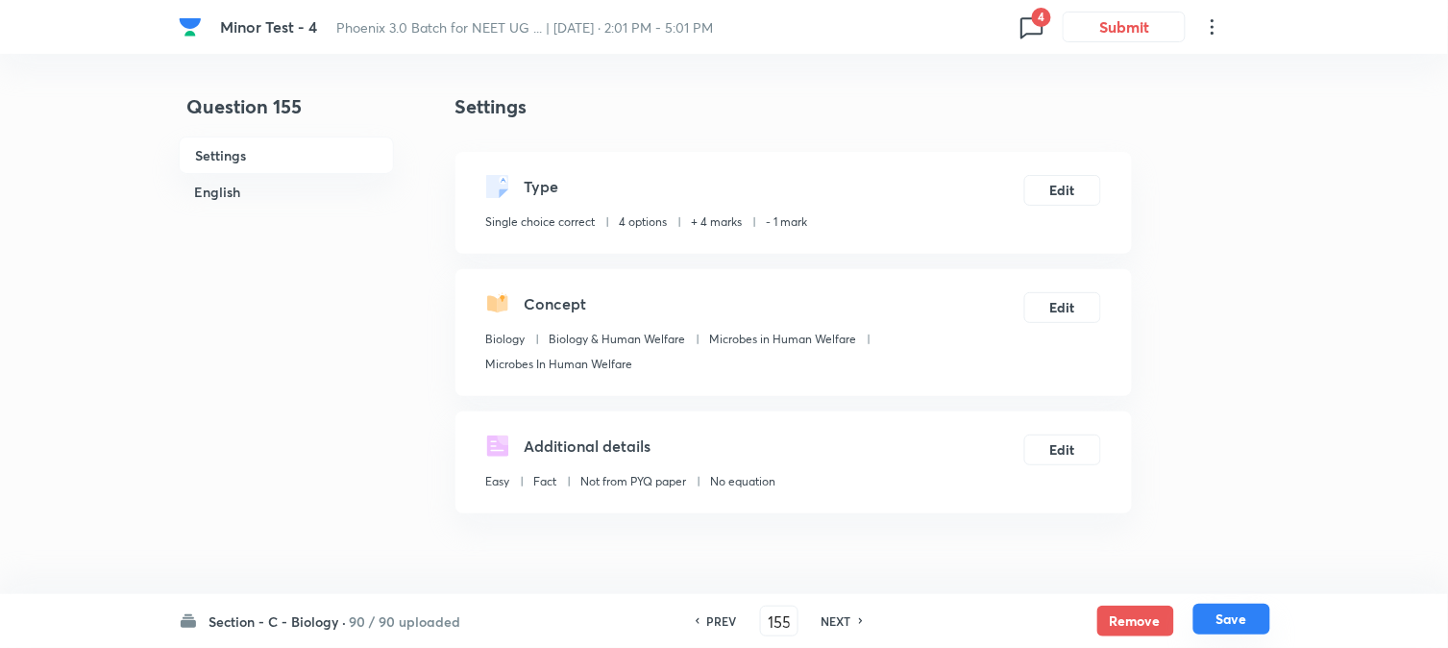
click at [1212, 620] on button "Save" at bounding box center [1232, 619] width 77 height 31
click at [1072, 208] on div "Type Single choice correct 4 options + 4 marks - 1 mark Edit" at bounding box center [794, 203] width 677 height 102
click at [1068, 195] on button "Edit" at bounding box center [1063, 188] width 77 height 31
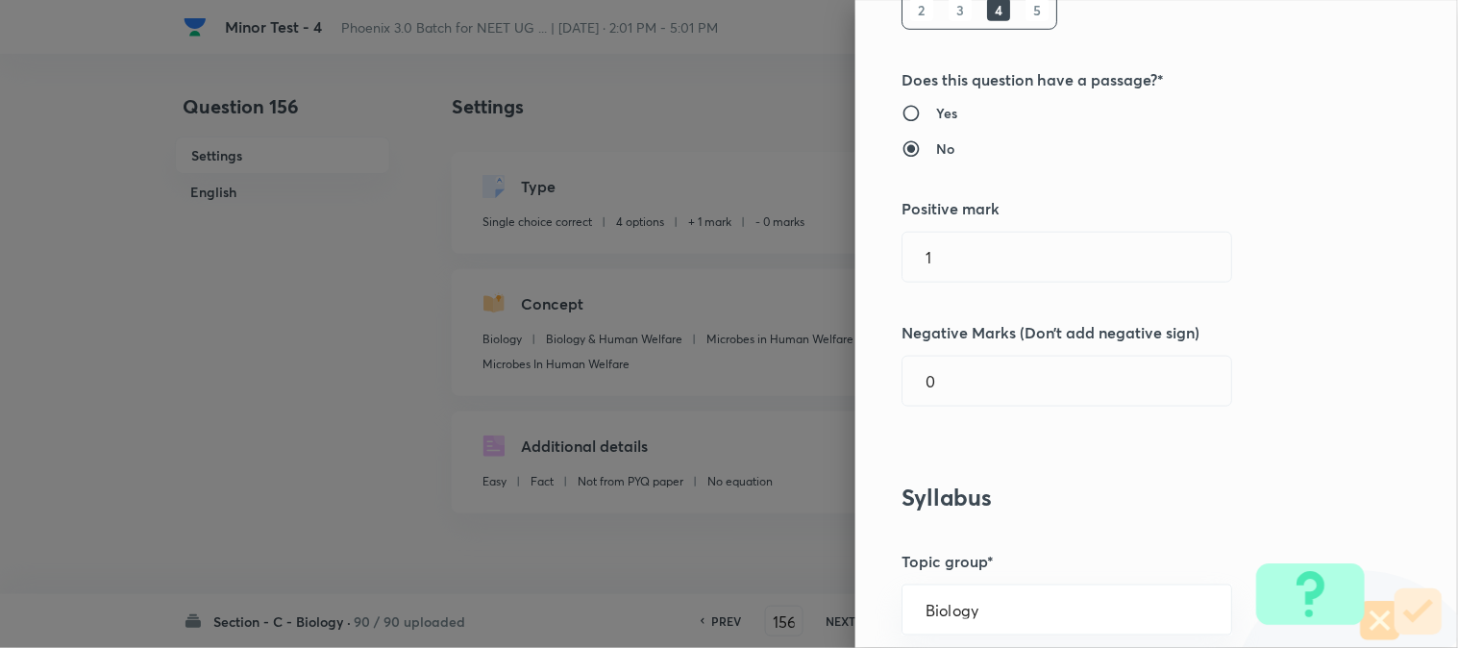
scroll to position [320, 0]
click at [955, 266] on input "text" at bounding box center [1067, 256] width 329 height 49
click at [943, 391] on input "0" at bounding box center [1067, 380] width 329 height 49
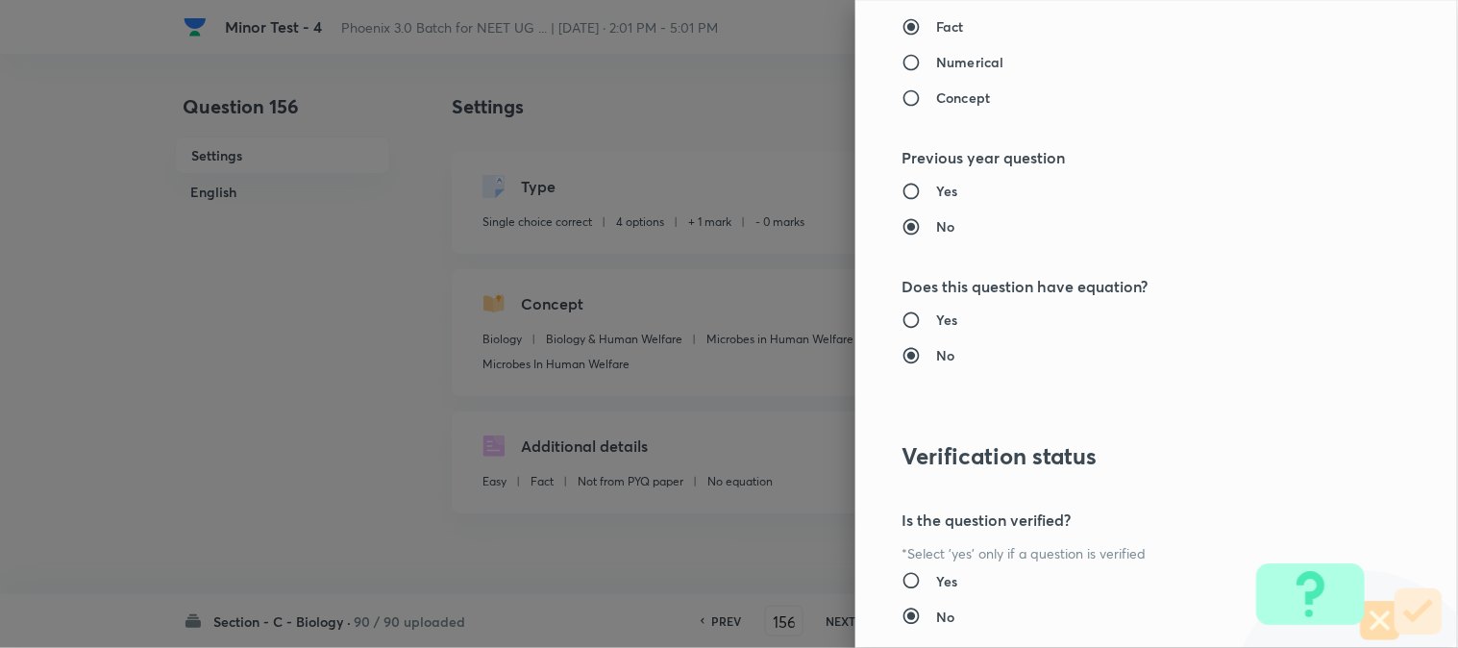
scroll to position [1972, 0]
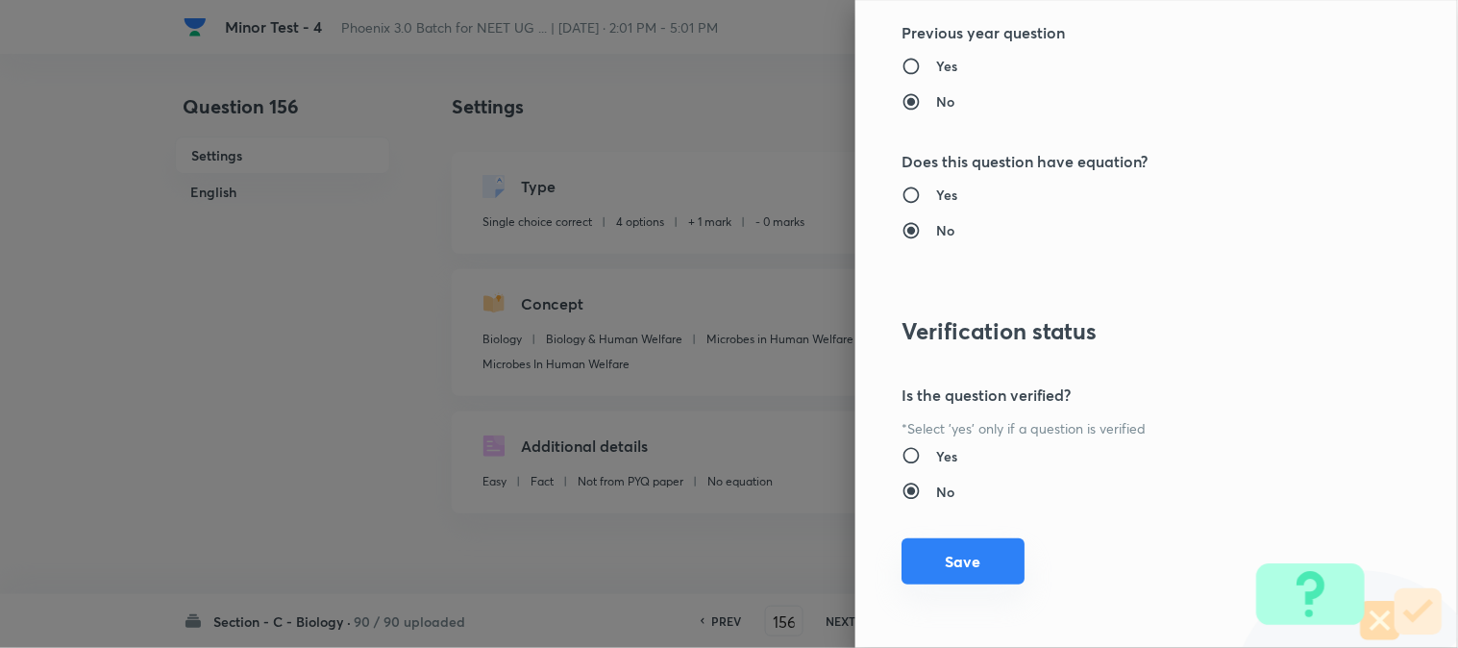
click at [968, 567] on button "Save" at bounding box center [963, 561] width 123 height 46
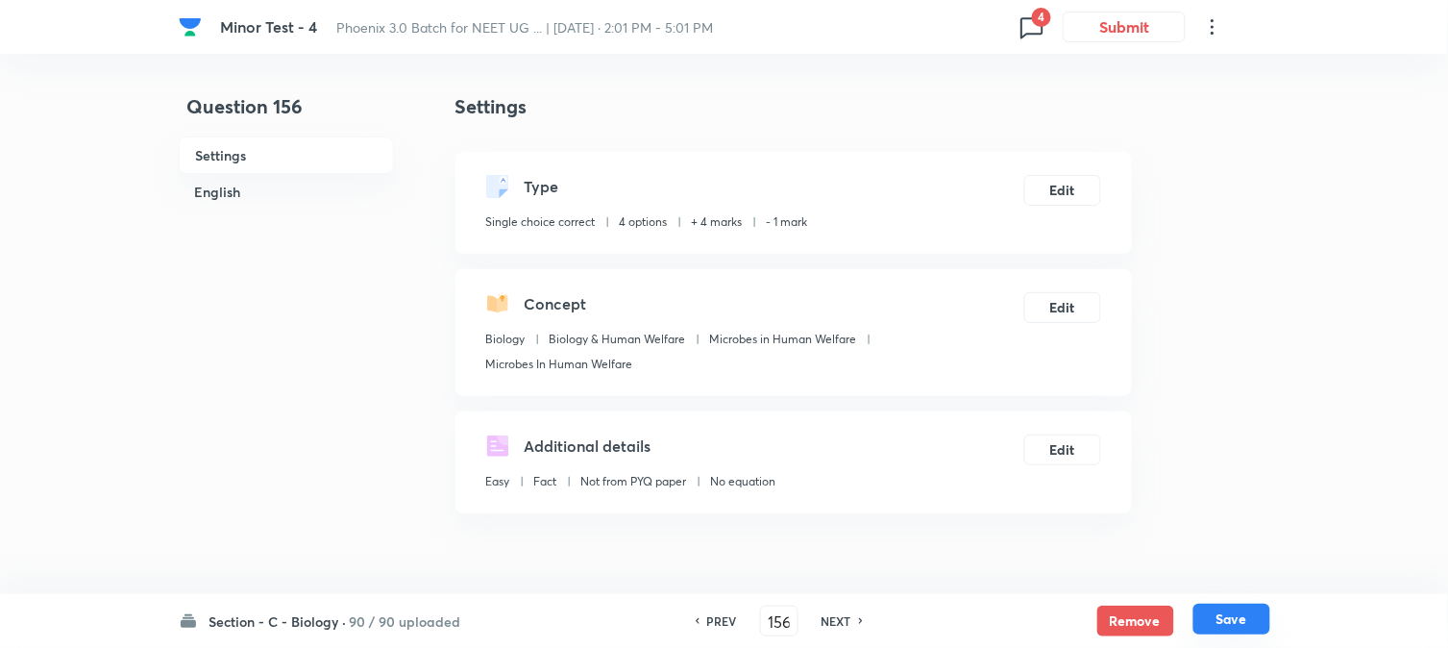
drag, startPoint x: 1256, startPoint y: 621, endPoint x: 1187, endPoint y: 515, distance: 126.4
click at [1254, 619] on button "Save" at bounding box center [1232, 621] width 77 height 31
click at [1088, 192] on button "Edit" at bounding box center [1063, 188] width 77 height 31
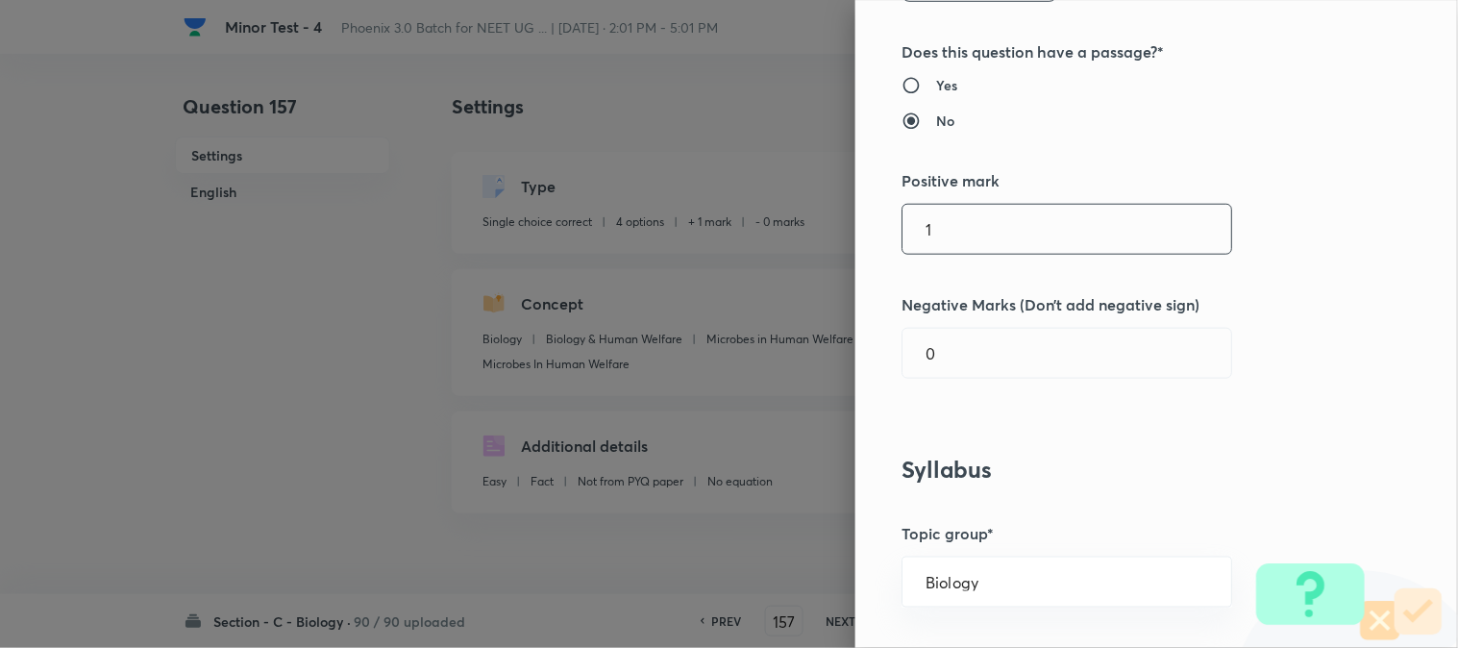
scroll to position [427, 0]
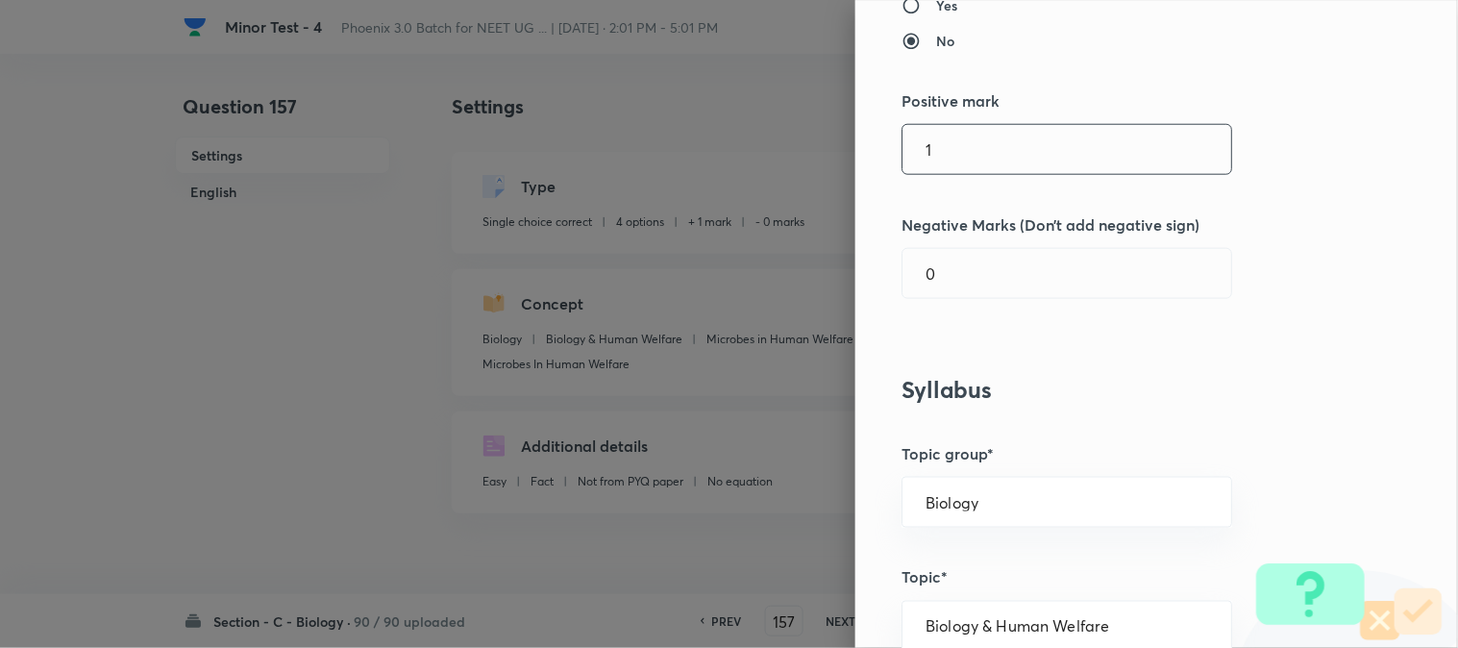
click at [953, 154] on input "1" at bounding box center [1067, 149] width 329 height 49
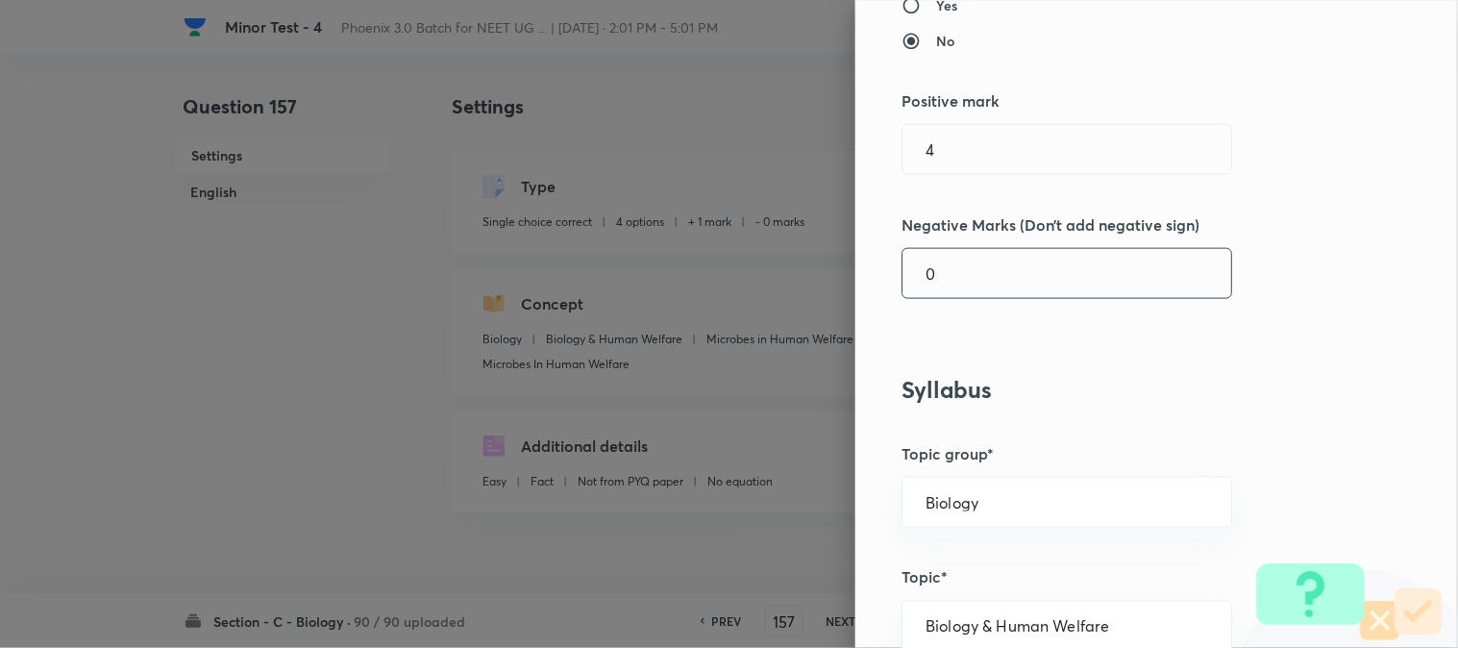
drag, startPoint x: 919, startPoint y: 310, endPoint x: 943, endPoint y: 274, distance: 43.7
click at [920, 304] on div "Question settings Question type* Single choice correct Number of options* 2 3 4…" at bounding box center [1156, 324] width 603 height 648
click at [943, 274] on input "0" at bounding box center [1067, 273] width 329 height 49
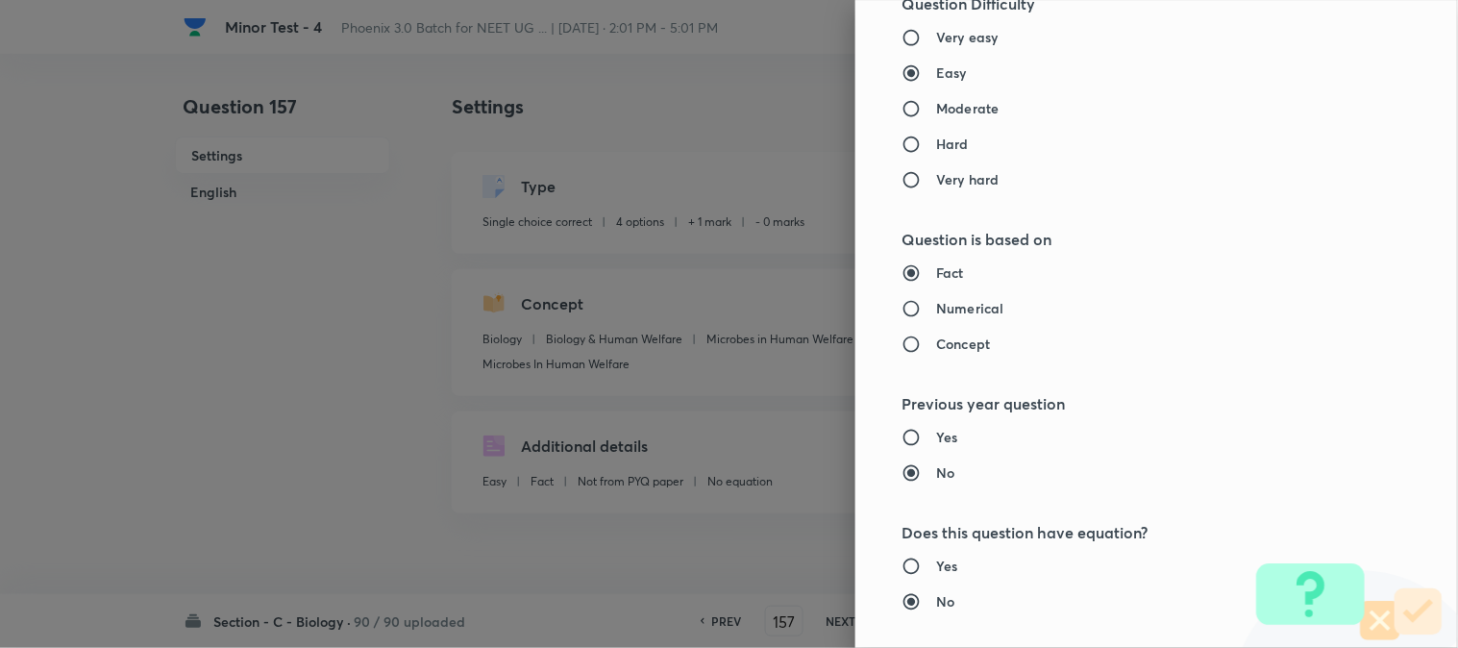
scroll to position [1972, 0]
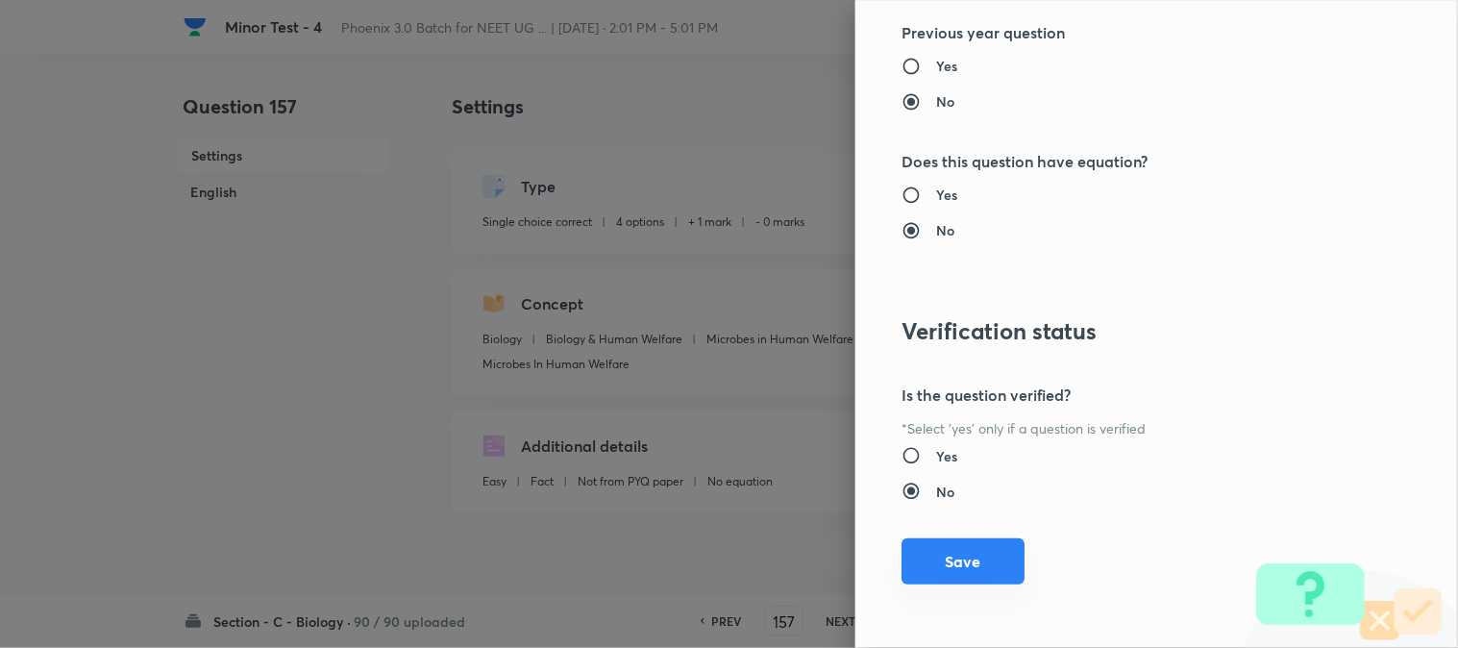
click at [969, 556] on button "Save" at bounding box center [963, 561] width 123 height 46
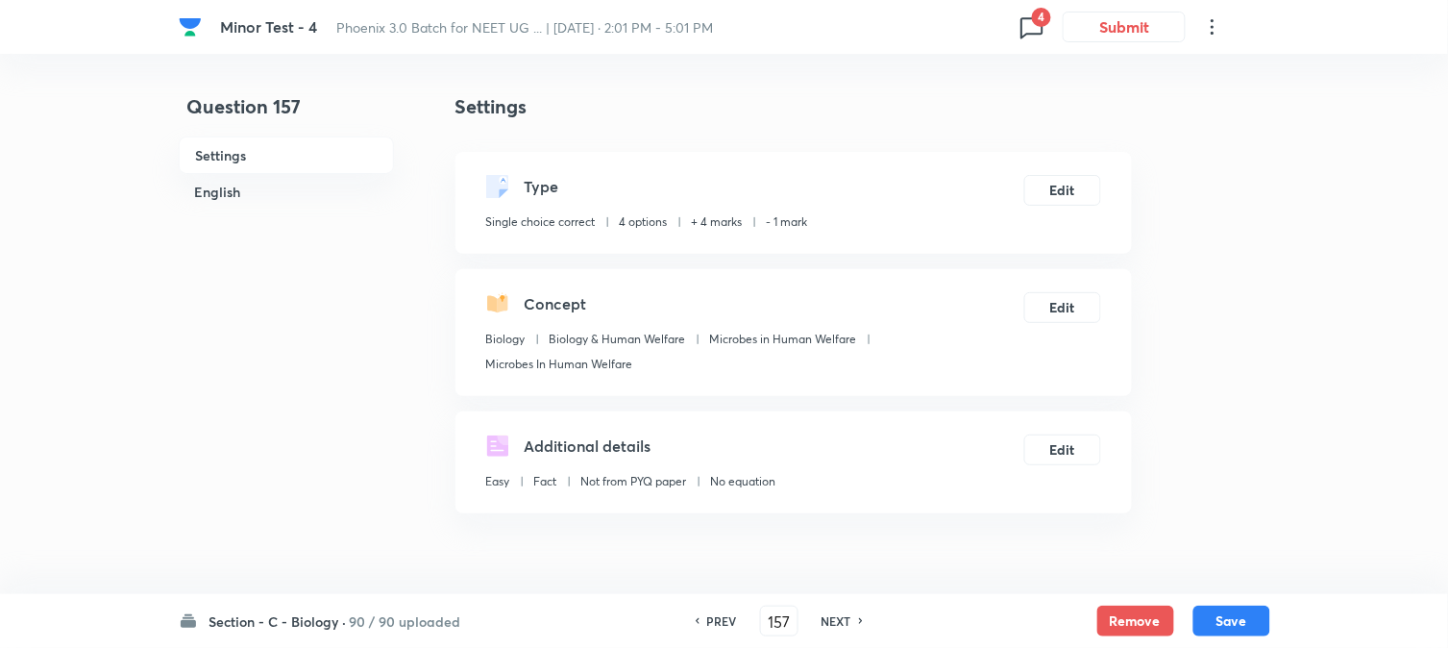
drag, startPoint x: 1233, startPoint y: 619, endPoint x: 1207, endPoint y: 515, distance: 107.0
click at [1233, 616] on button "Save" at bounding box center [1232, 621] width 77 height 31
click at [1059, 194] on button "Edit" at bounding box center [1063, 188] width 77 height 31
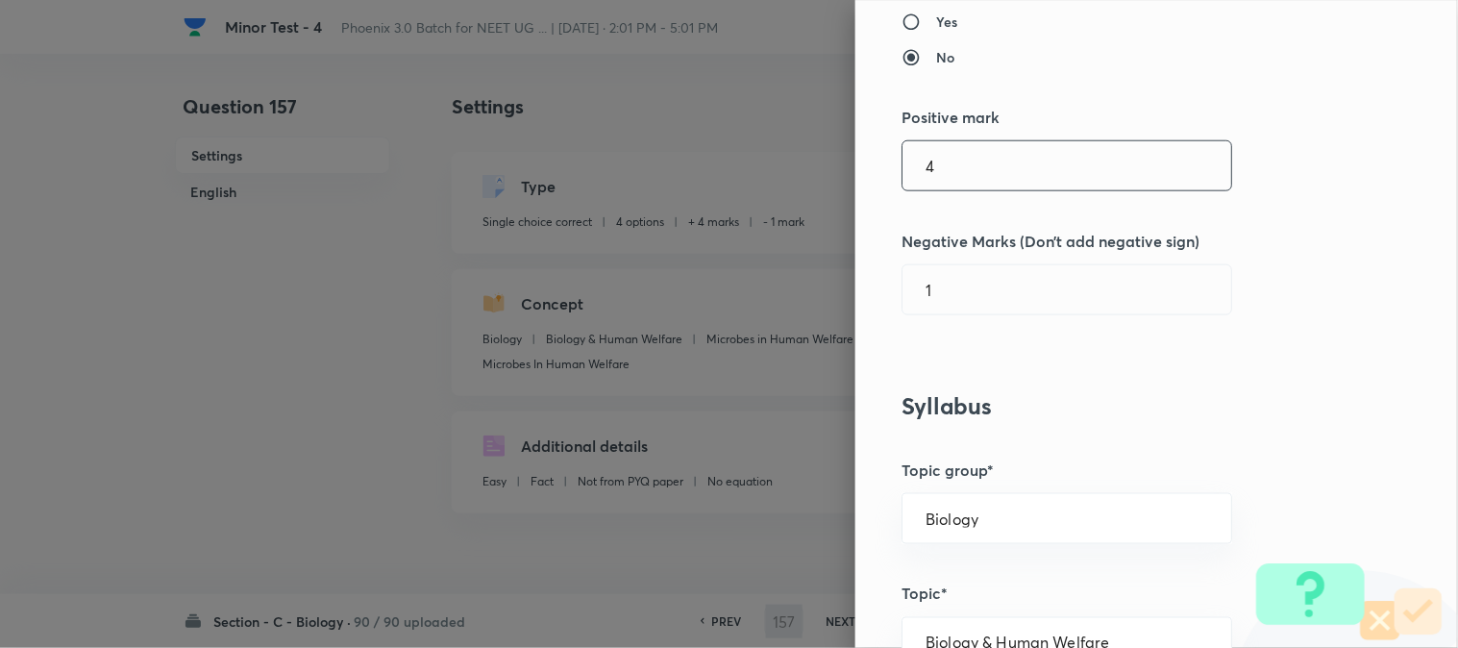
scroll to position [427, 0]
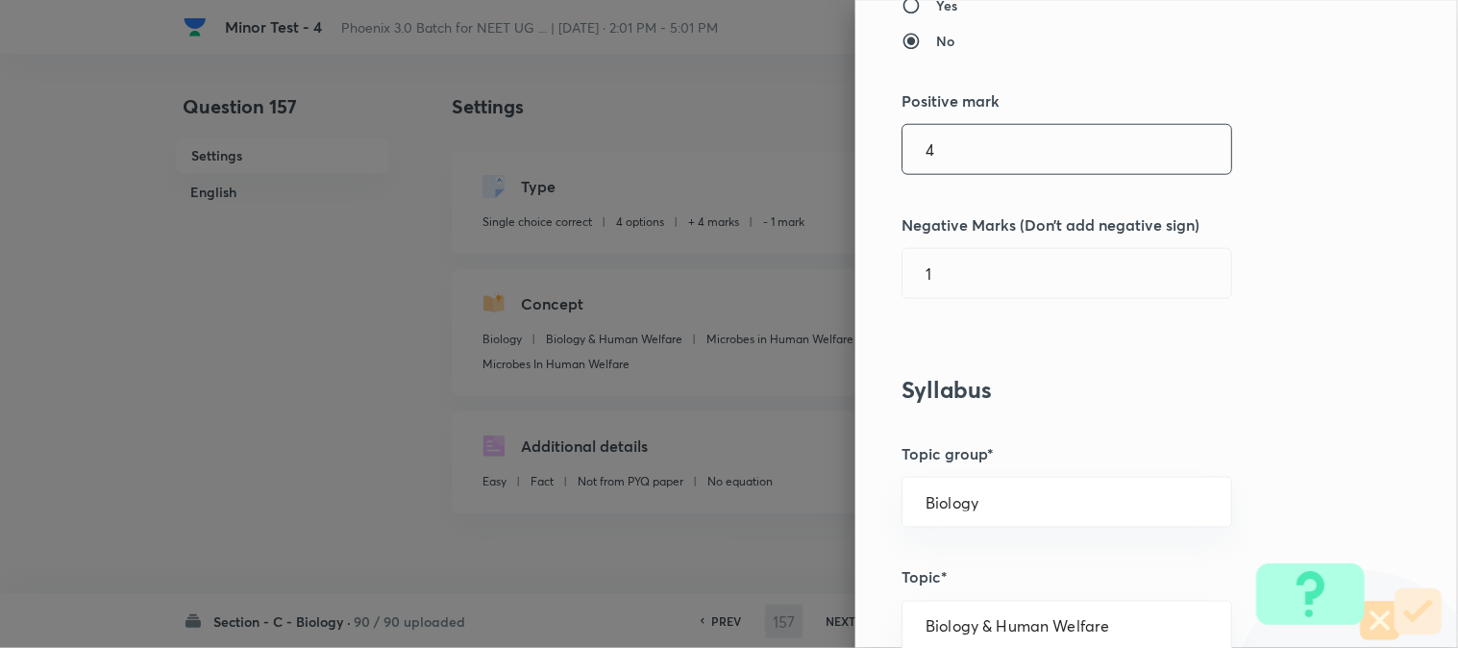
click at [958, 156] on input "4" at bounding box center [1067, 149] width 329 height 49
click at [921, 292] on input "1" at bounding box center [1067, 273] width 329 height 49
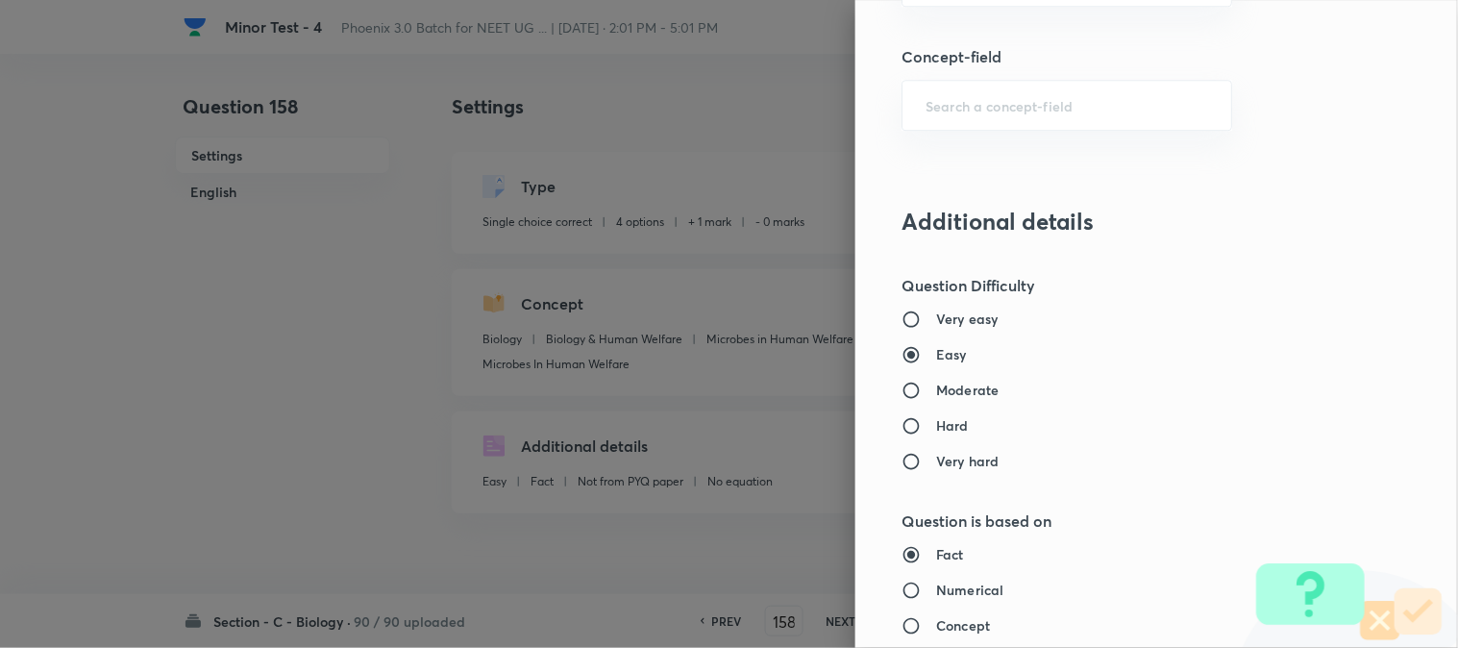
scroll to position [1972, 0]
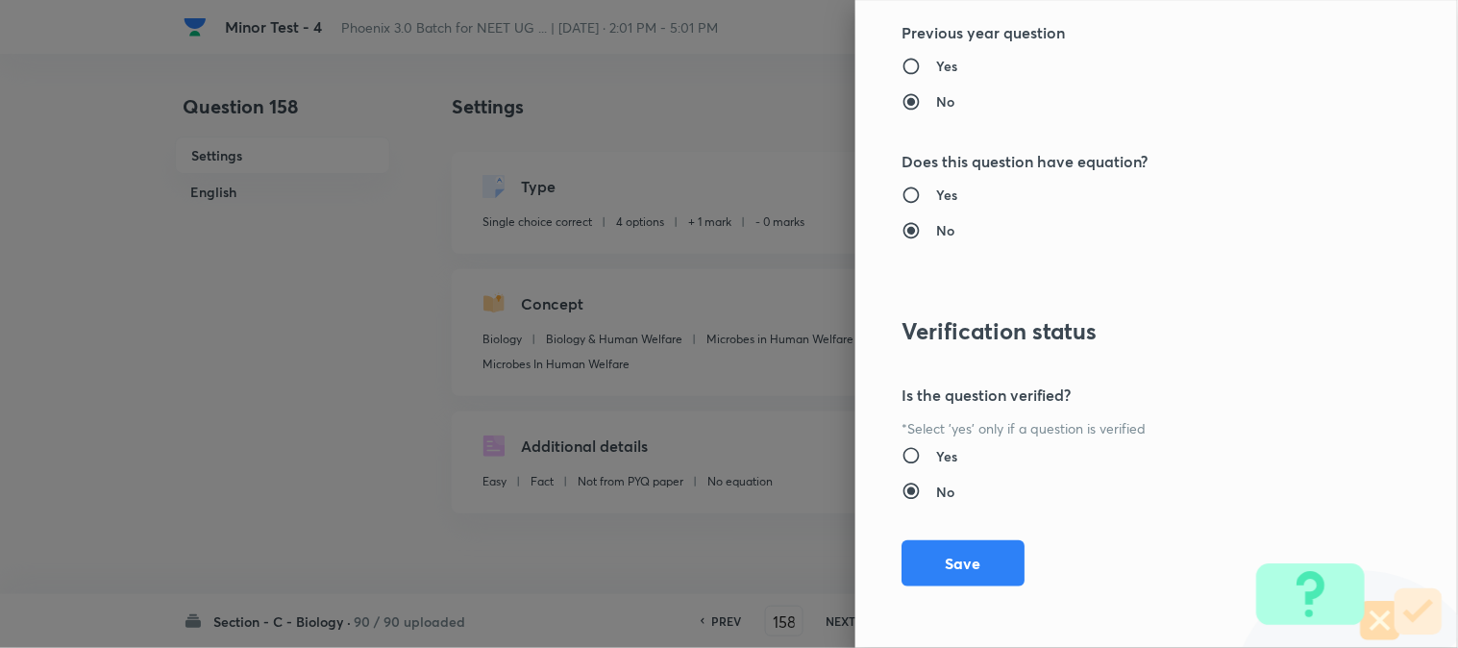
drag, startPoint x: 965, startPoint y: 544, endPoint x: 1057, endPoint y: 555, distance: 92.9
click at [965, 545] on button "Save" at bounding box center [963, 563] width 123 height 46
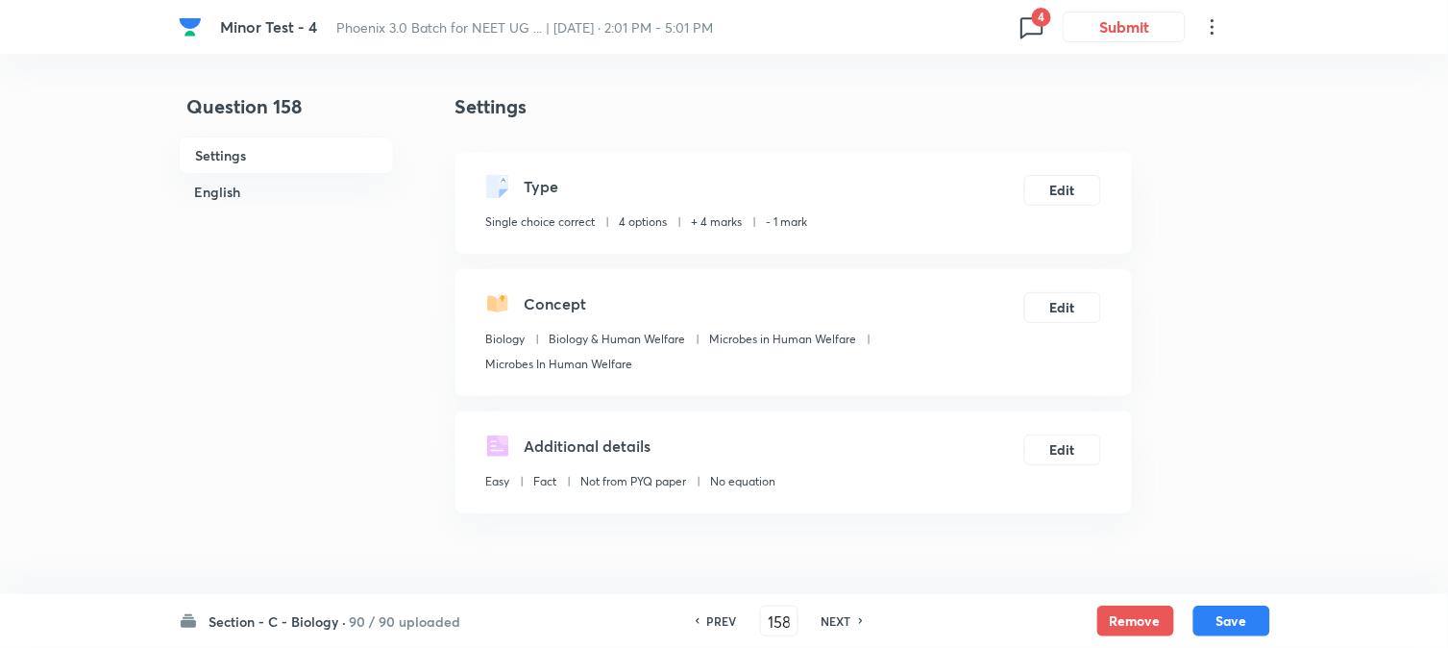
click at [1216, 620] on button "Save" at bounding box center [1232, 621] width 77 height 31
click at [1084, 179] on button "Edit" at bounding box center [1063, 188] width 77 height 31
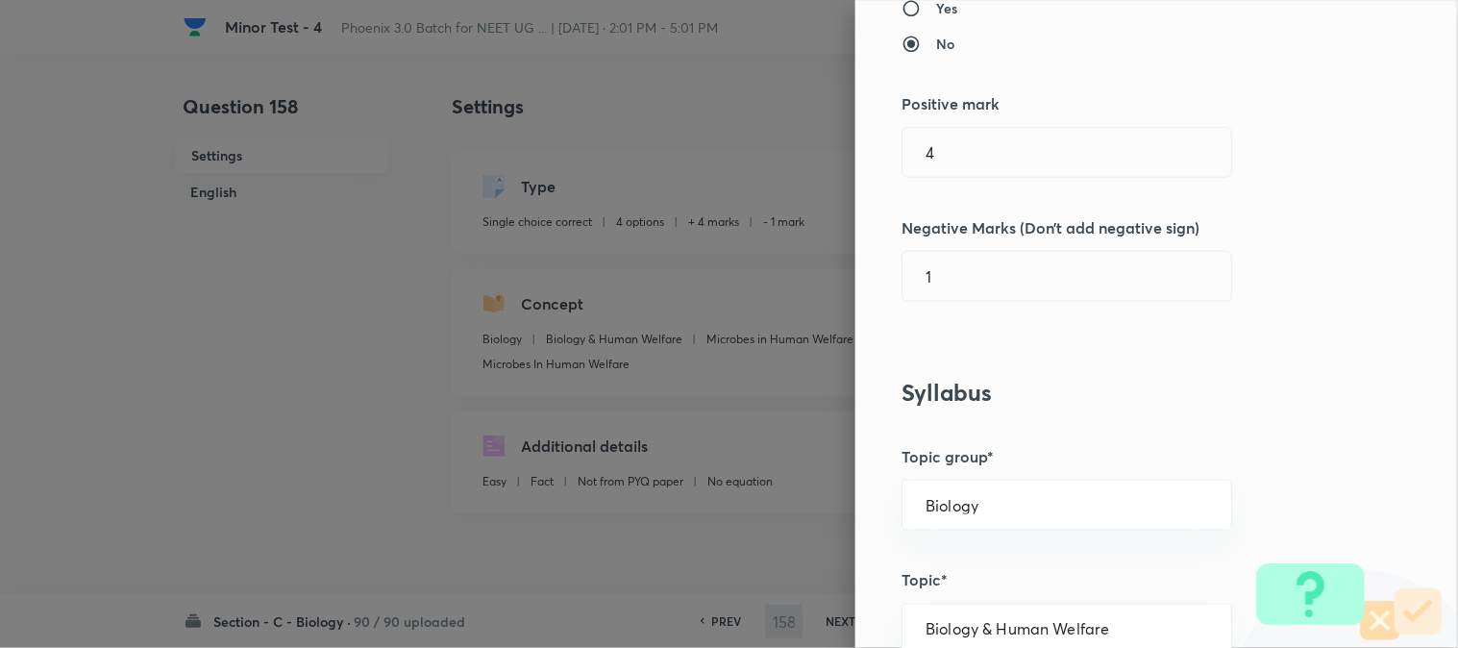
scroll to position [427, 0]
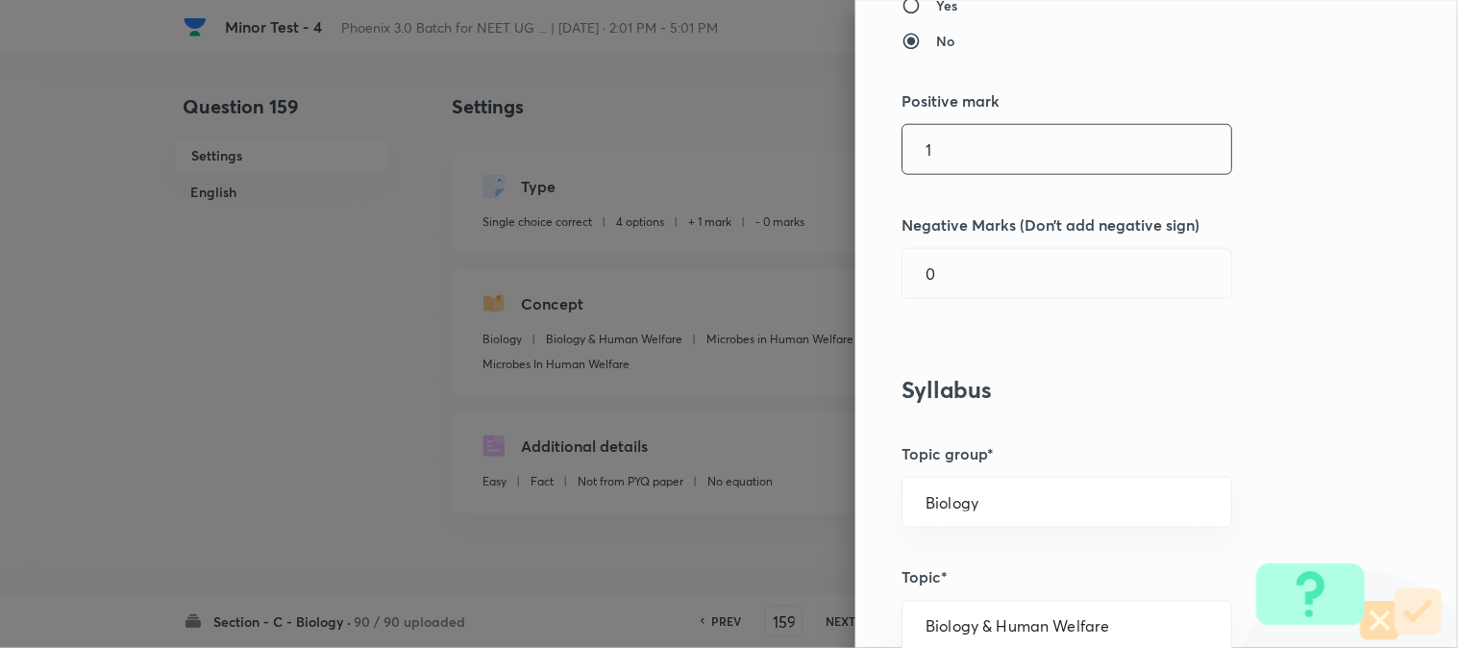
click at [954, 157] on input "1" at bounding box center [1067, 149] width 329 height 49
click at [939, 282] on input "0" at bounding box center [1067, 273] width 329 height 49
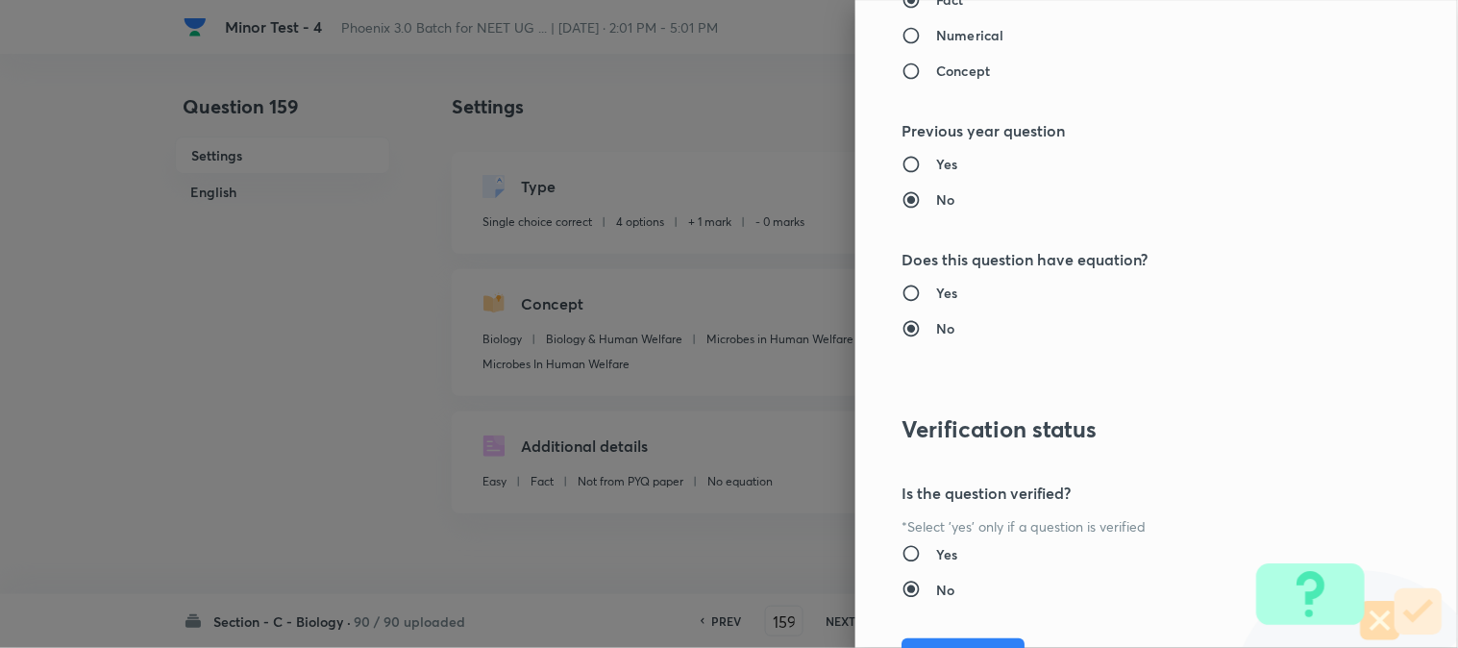
scroll to position [1972, 0]
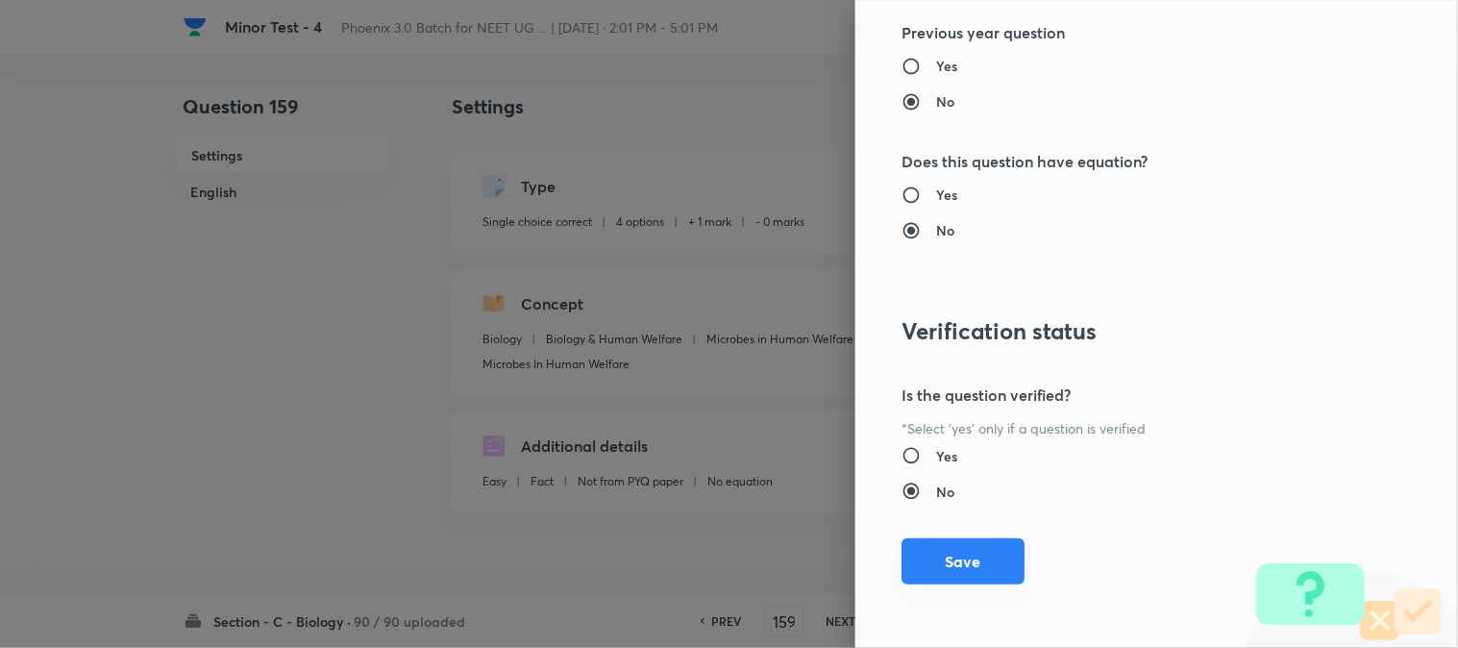
click at [953, 556] on button "Save" at bounding box center [963, 561] width 123 height 46
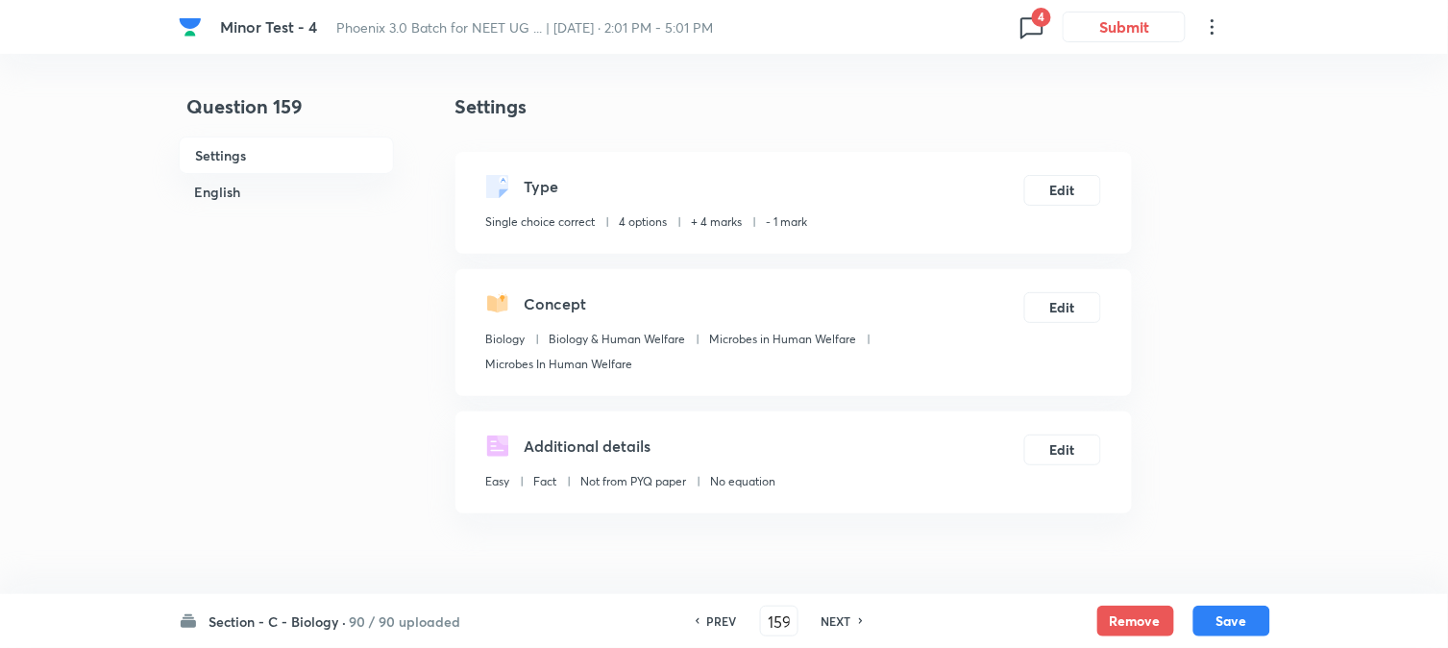
drag, startPoint x: 1223, startPoint y: 617, endPoint x: 1196, endPoint y: 476, distance: 143.8
click at [1223, 618] on button "Save" at bounding box center [1232, 621] width 77 height 31
click at [1026, 179] on button "Edit" at bounding box center [1063, 188] width 77 height 31
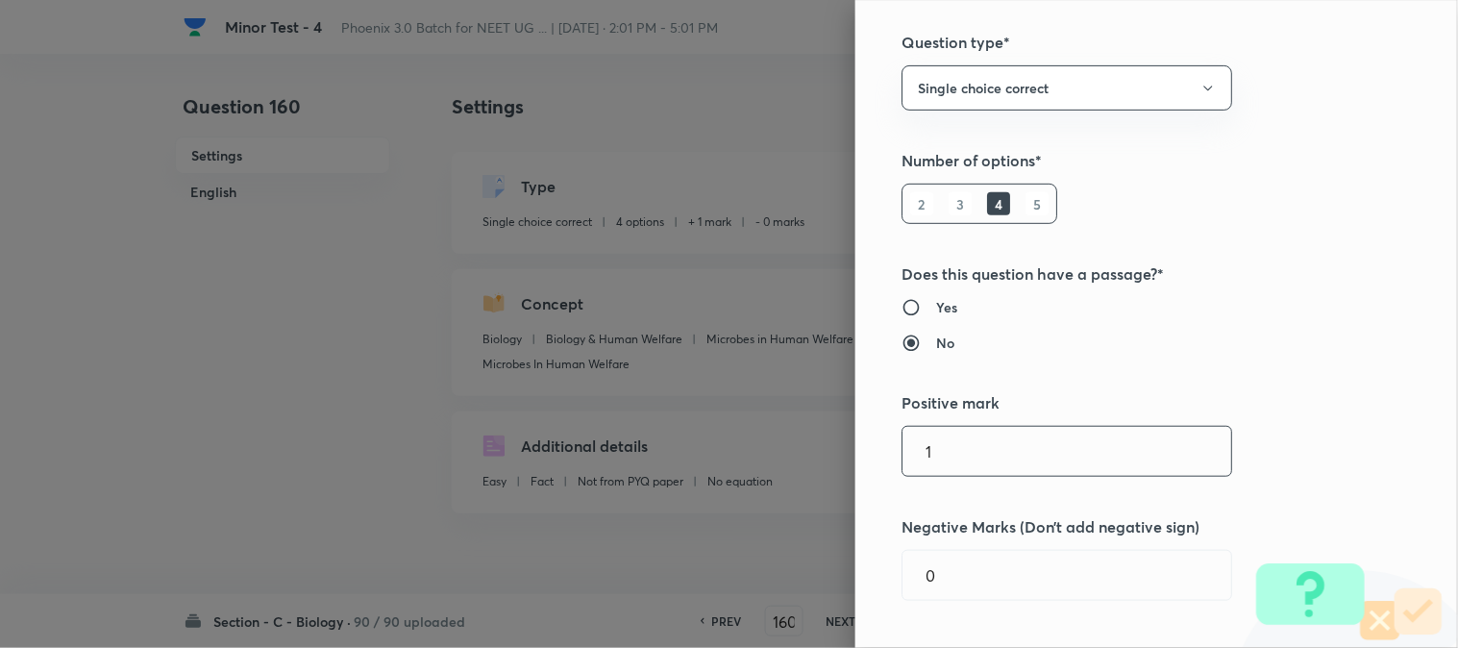
scroll to position [320, 0]
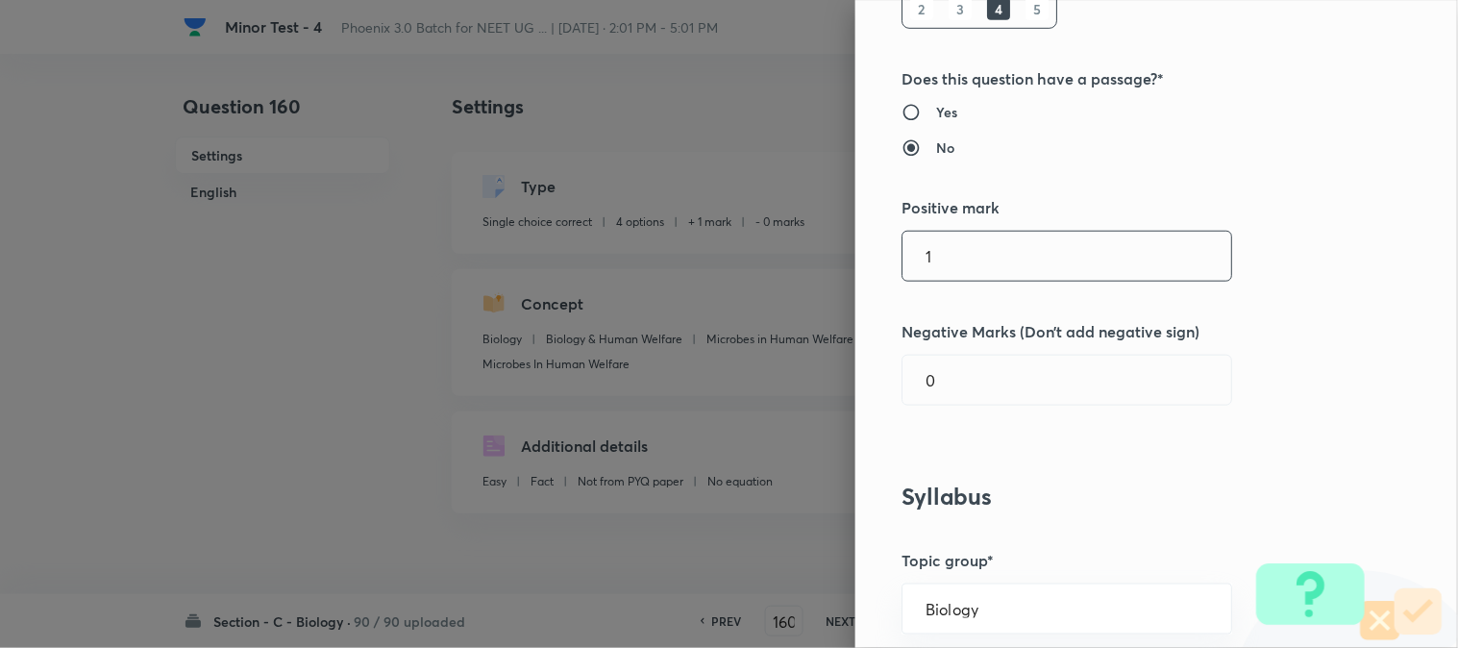
drag, startPoint x: 959, startPoint y: 218, endPoint x: 957, endPoint y: 241, distance: 23.1
click at [958, 223] on div "Question settings Question type* Single choice correct Number of options* 2 3 4…" at bounding box center [1156, 324] width 603 height 648
click at [953, 285] on div "Question settings Question type* Single choice correct Number of options* 2 3 4…" at bounding box center [1156, 324] width 603 height 648
click at [958, 277] on input "1" at bounding box center [1067, 256] width 329 height 49
click at [927, 415] on div "Question settings Question type* Single choice correct Number of options* 2 3 4…" at bounding box center [1156, 324] width 603 height 648
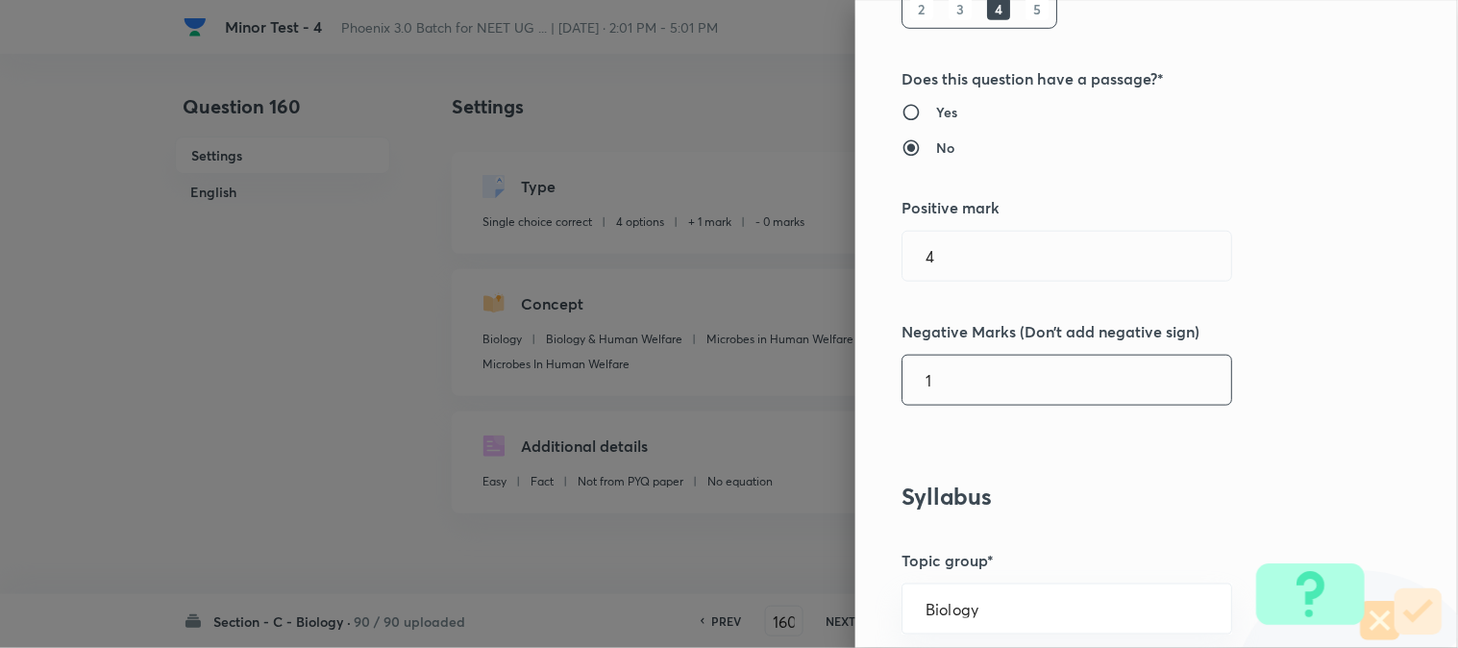
click at [938, 388] on input "1" at bounding box center [1067, 380] width 329 height 49
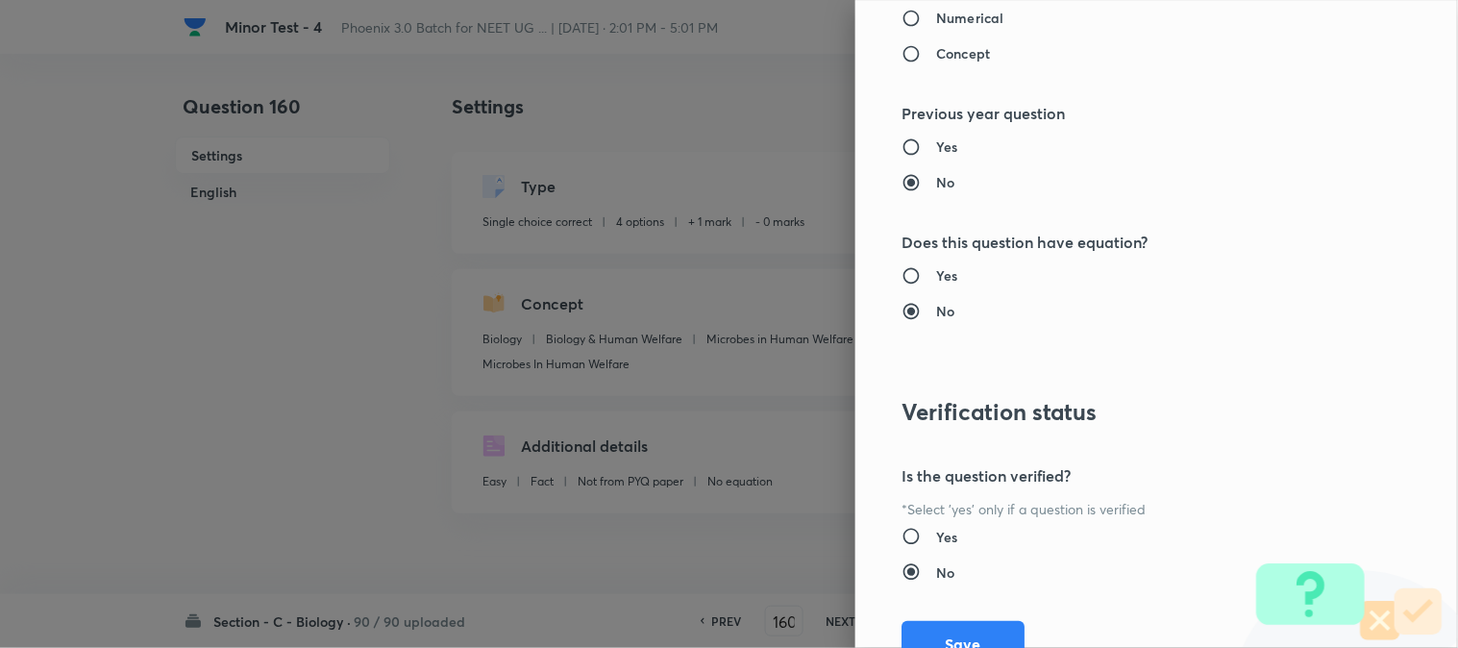
scroll to position [1972, 0]
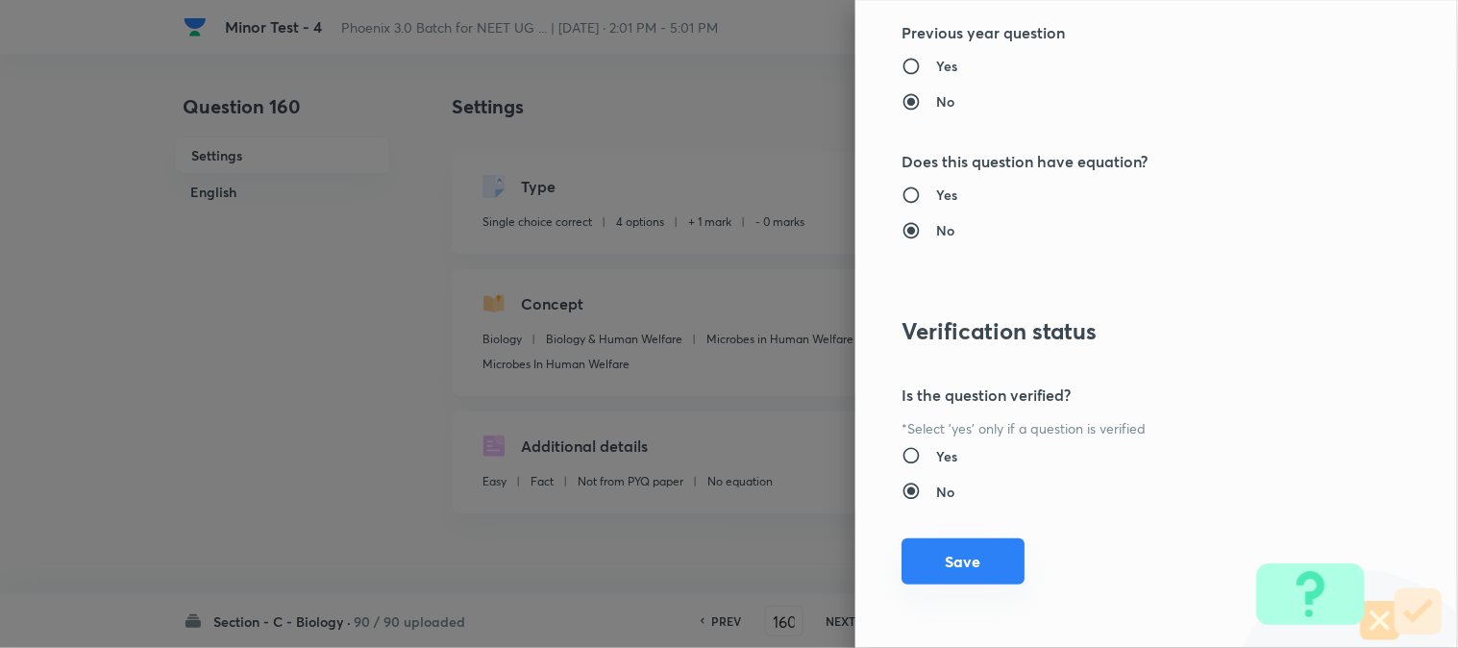
click at [954, 548] on button "Save" at bounding box center [963, 561] width 123 height 46
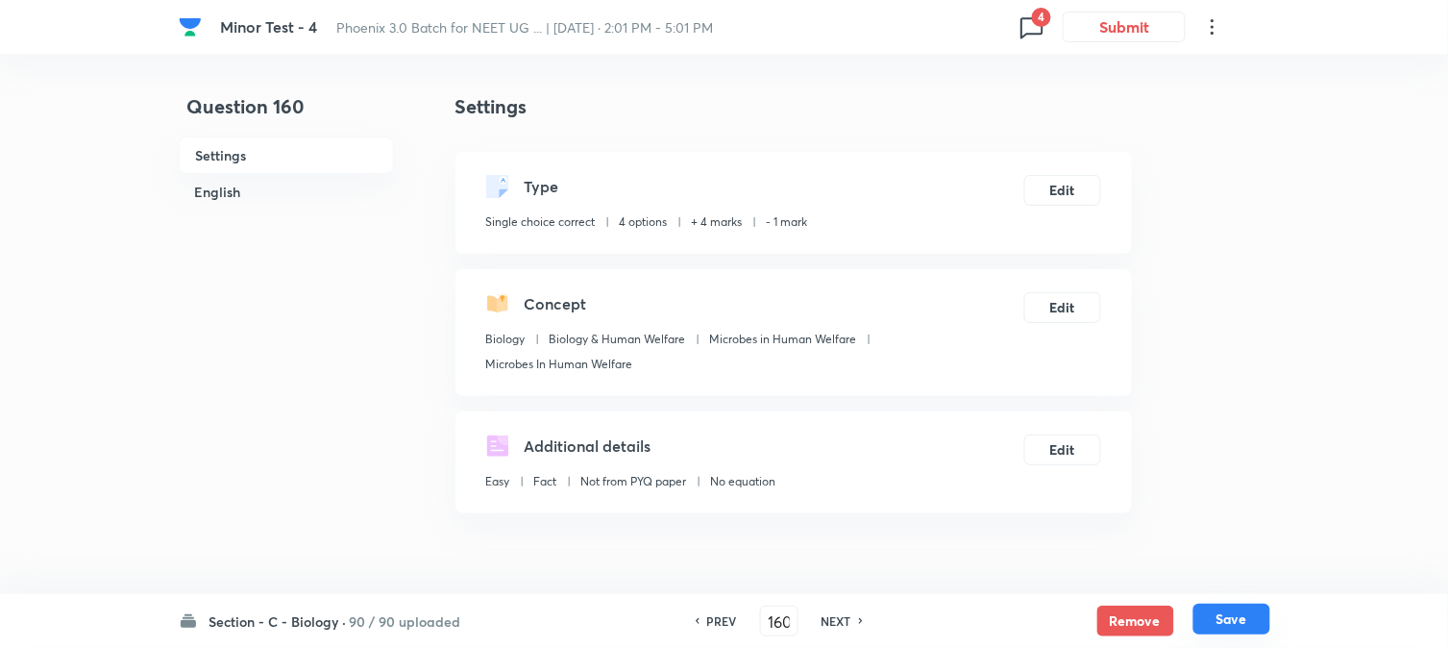
click at [1208, 612] on button "Save" at bounding box center [1232, 619] width 77 height 31
click at [1077, 202] on button "Edit" at bounding box center [1063, 188] width 77 height 31
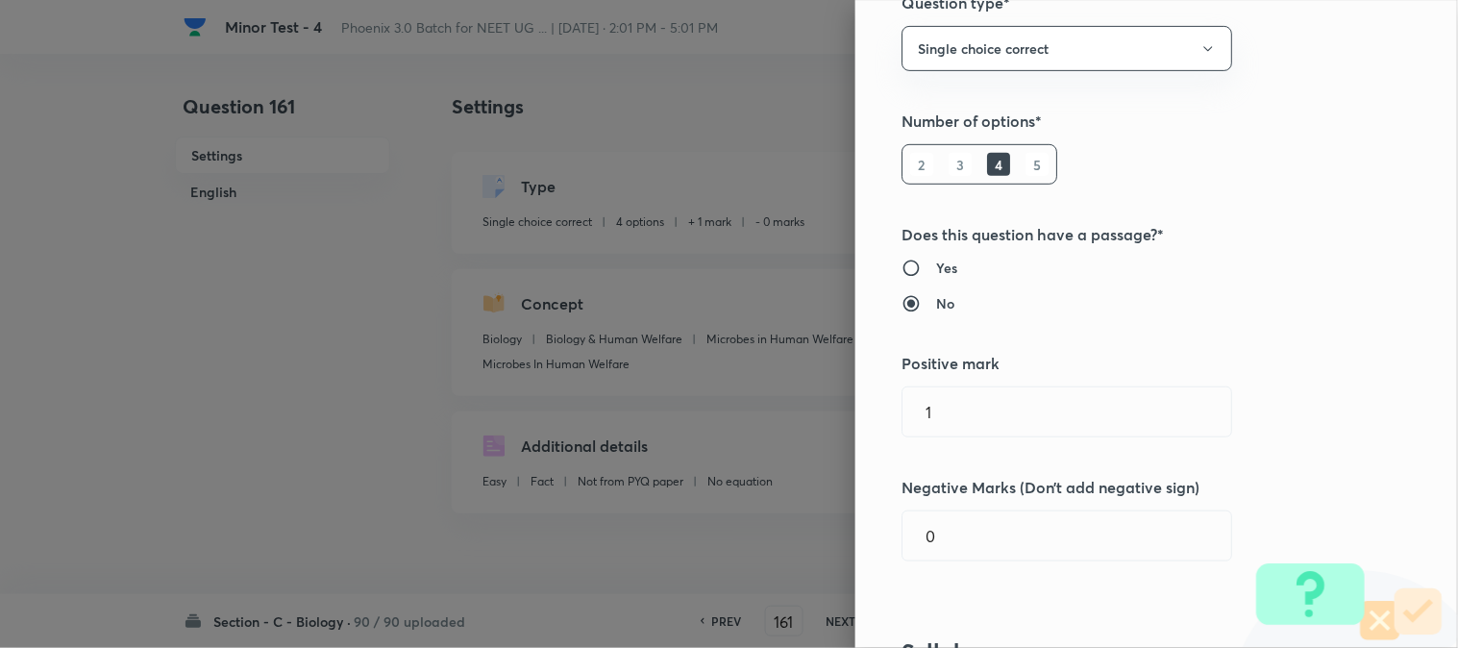
scroll to position [427, 0]
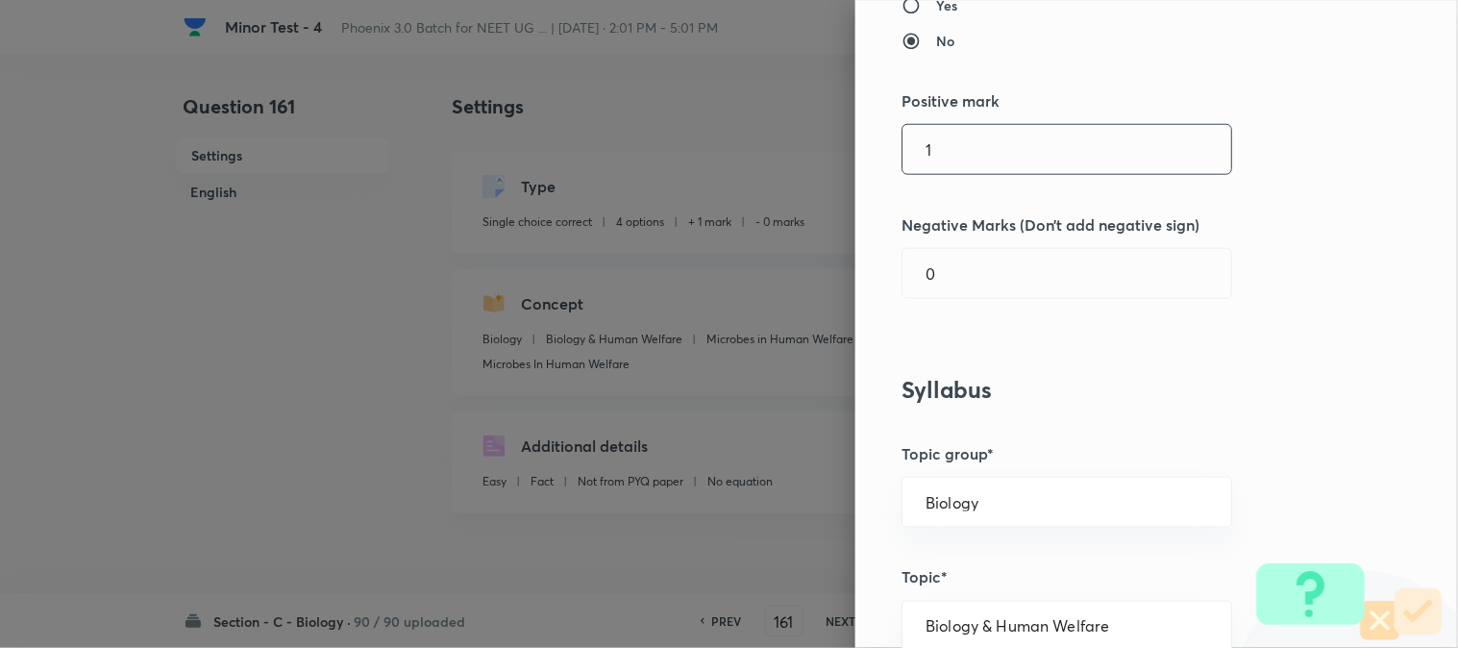
click at [927, 161] on input "1" at bounding box center [1067, 149] width 329 height 49
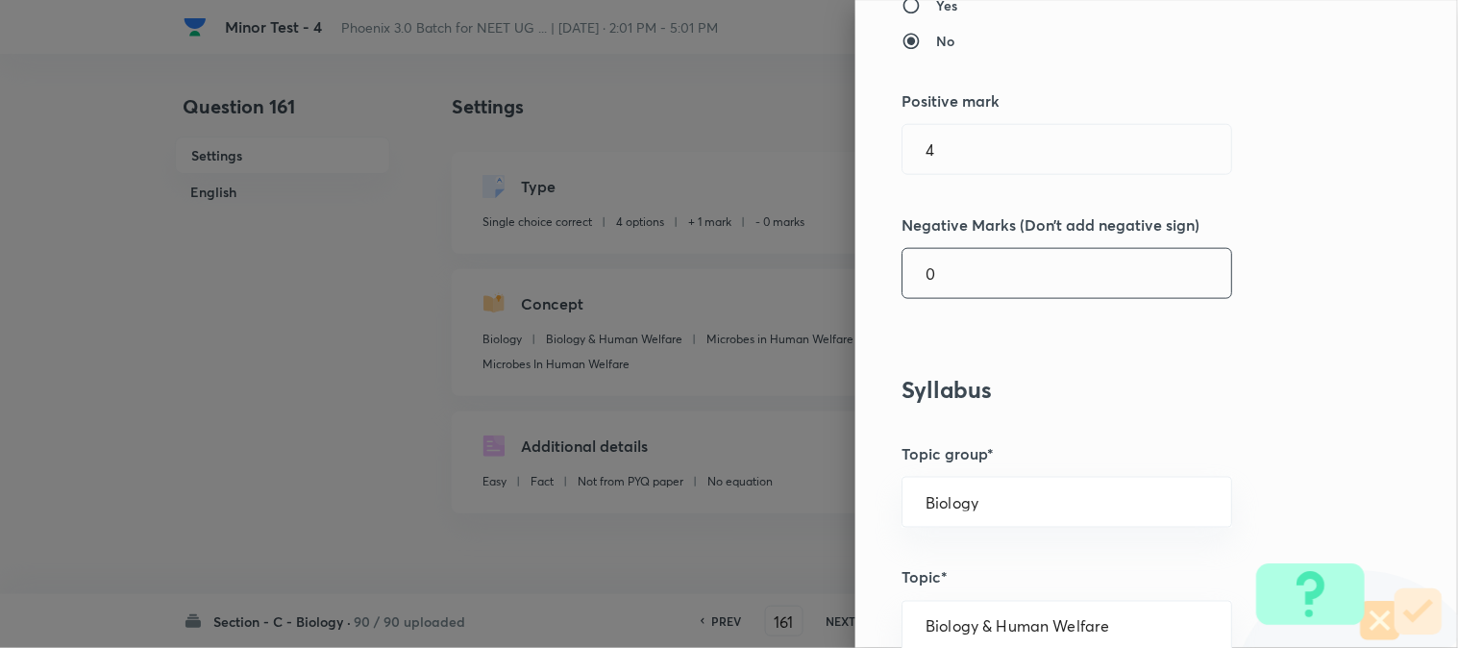
click at [963, 290] on input "0" at bounding box center [1067, 273] width 329 height 49
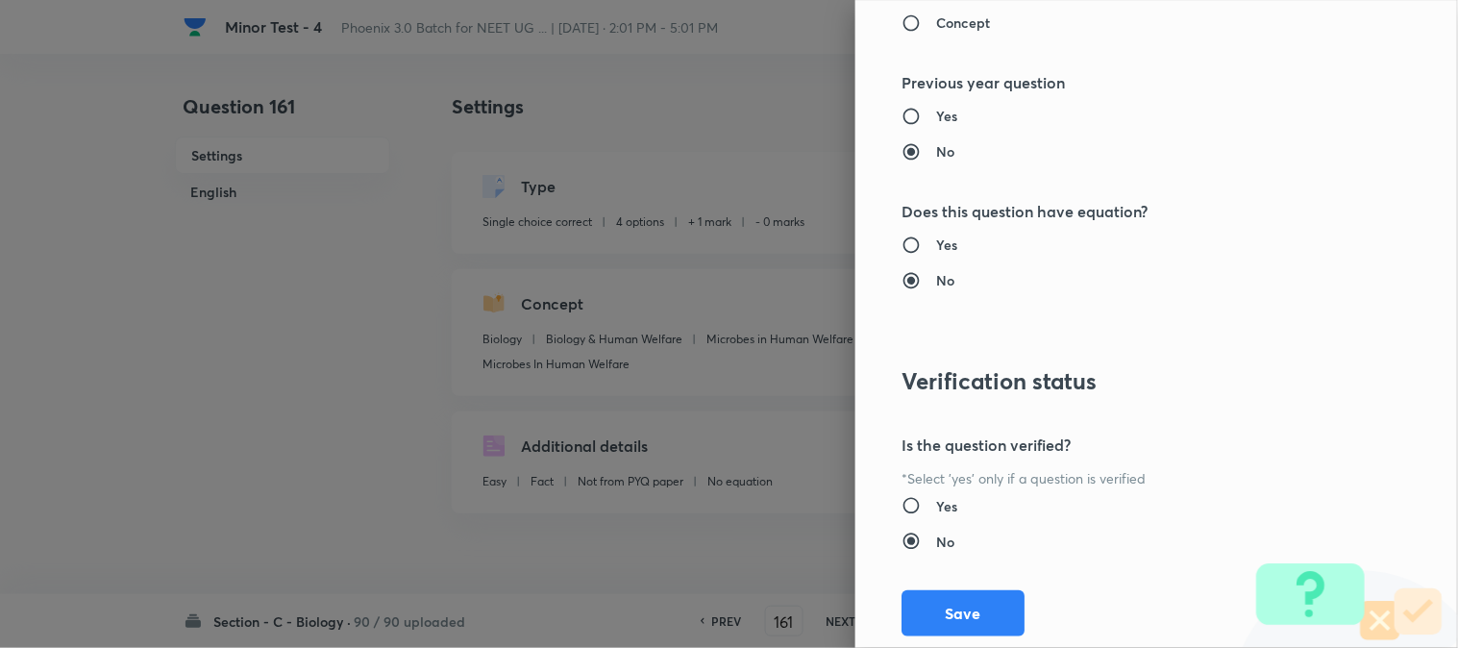
scroll to position [1972, 0]
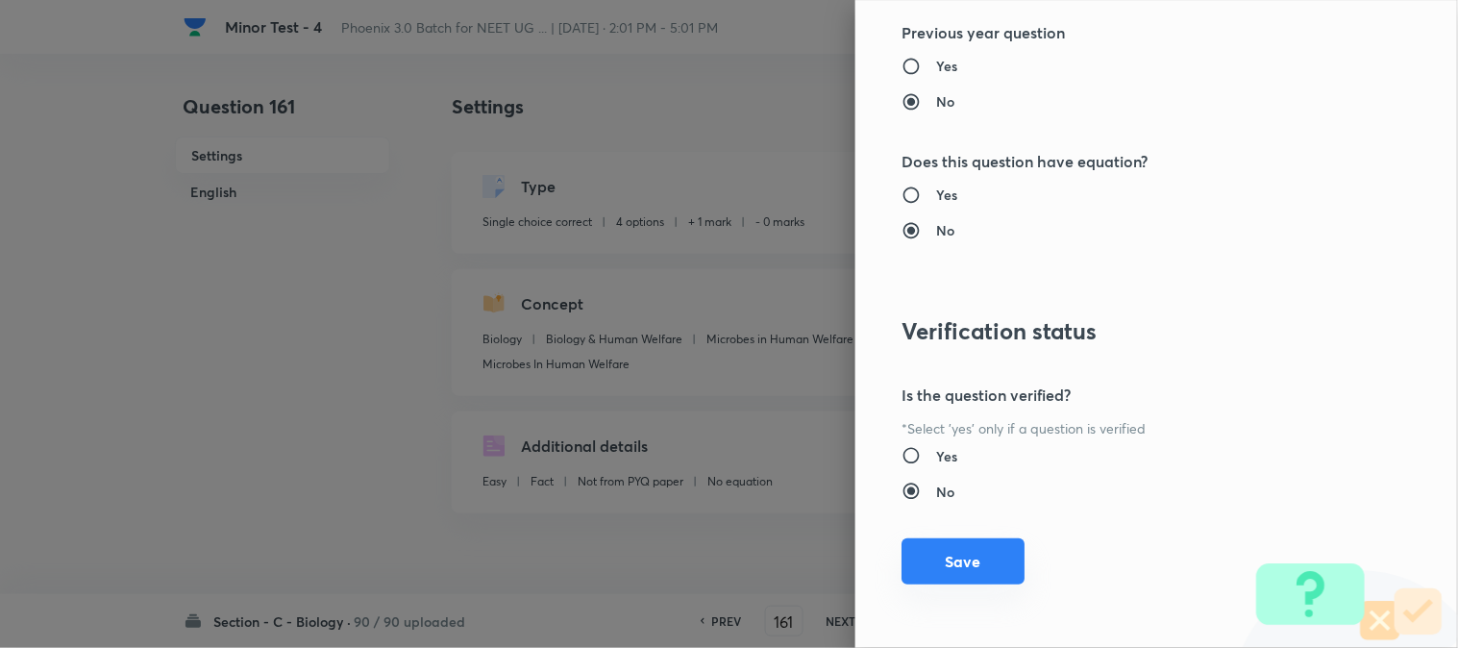
click at [953, 553] on button "Save" at bounding box center [963, 561] width 123 height 46
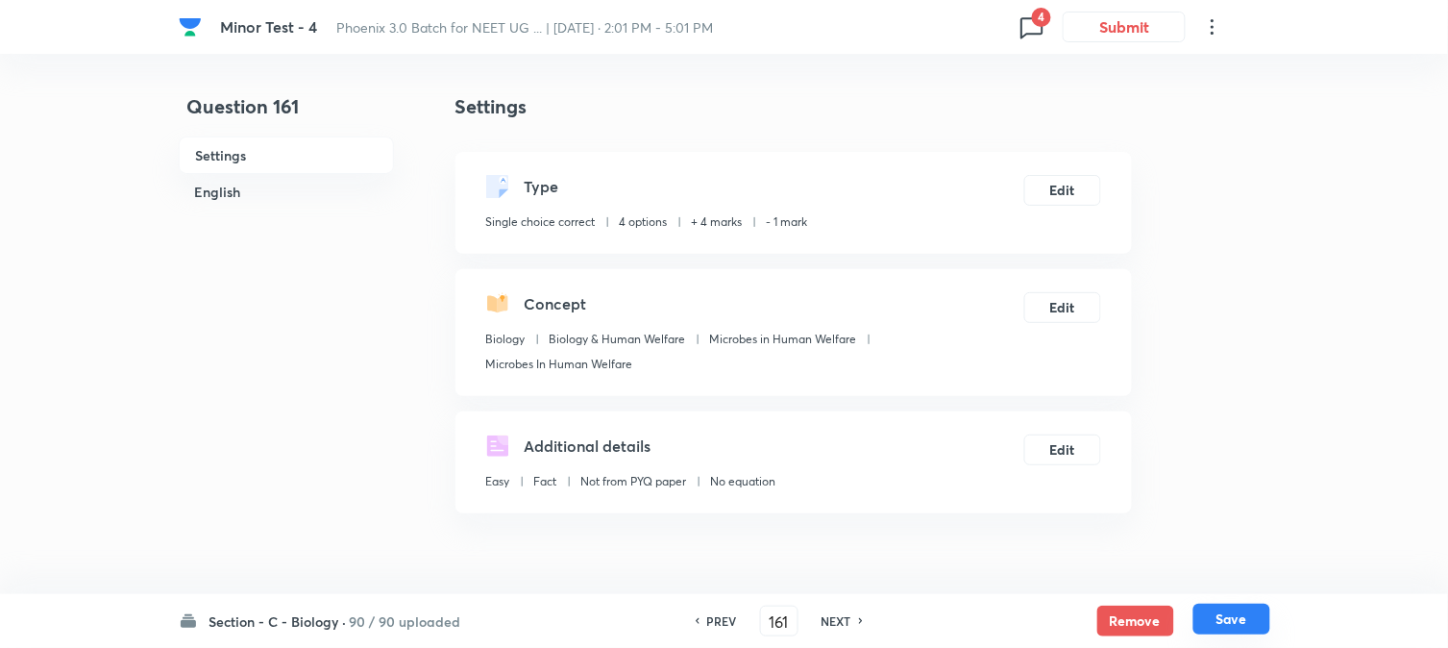
drag, startPoint x: 1235, startPoint y: 627, endPoint x: 1158, endPoint y: 353, distance: 284.5
click at [1236, 627] on button "Save" at bounding box center [1232, 621] width 77 height 31
click at [1078, 188] on button "Edit" at bounding box center [1063, 188] width 77 height 31
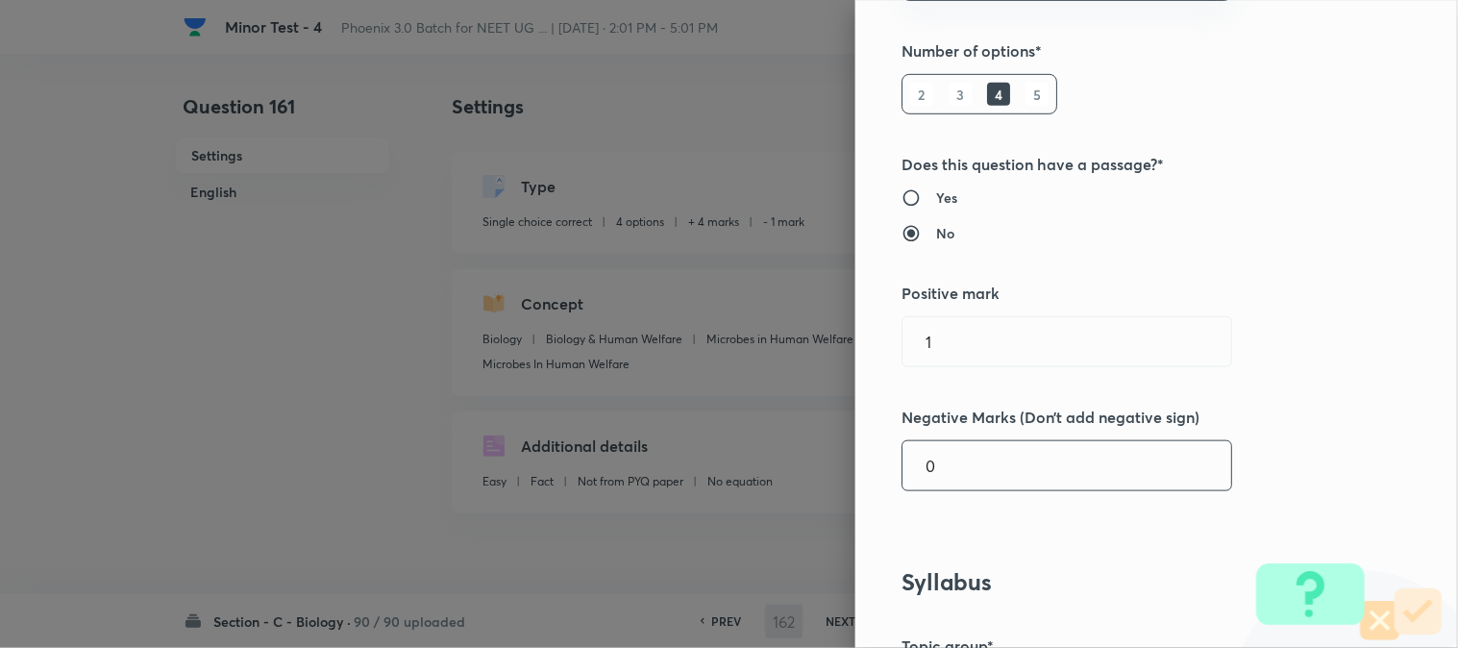
scroll to position [533, 0]
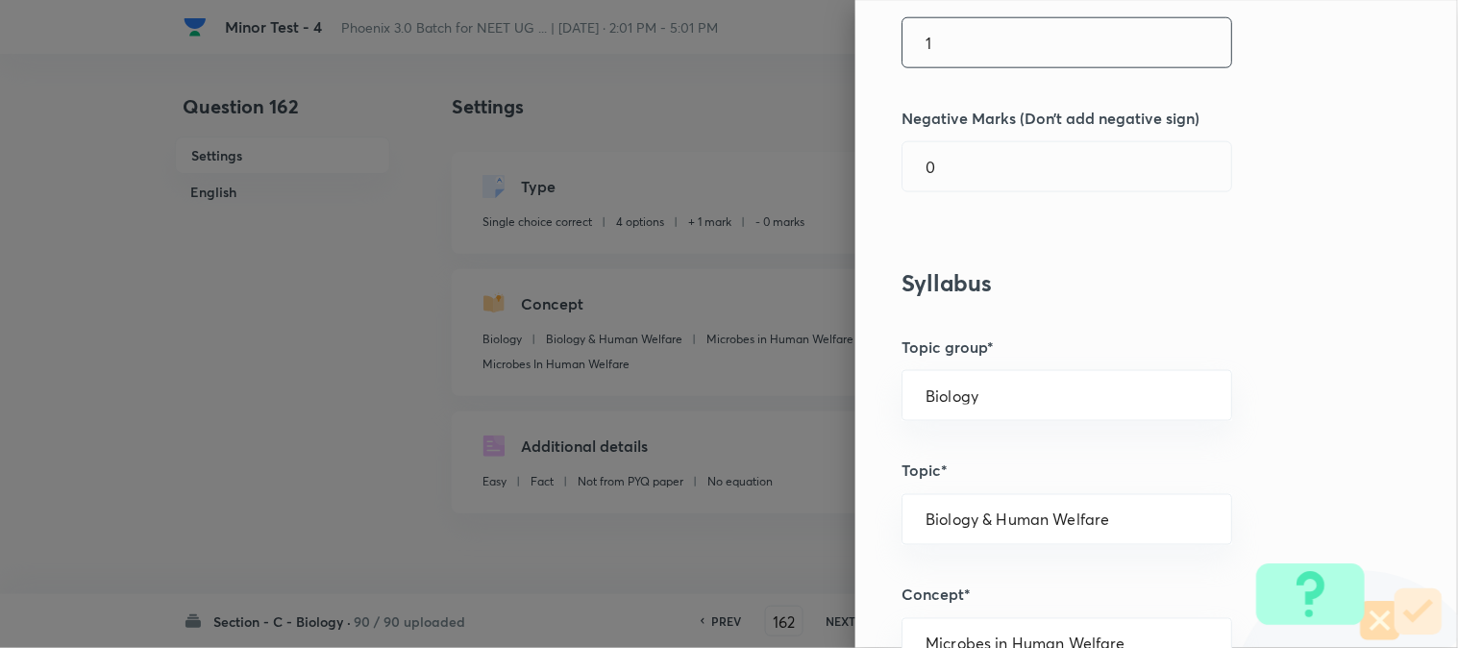
click at [950, 36] on input "1" at bounding box center [1067, 42] width 329 height 49
drag, startPoint x: 953, startPoint y: 155, endPoint x: 953, endPoint y: 168, distance: 13.5
click at [953, 156] on div "Question settings Question type* Single choice correct Number of options* 2 3 4…" at bounding box center [1156, 324] width 603 height 648
click at [953, 184] on input "1" at bounding box center [1067, 166] width 329 height 49
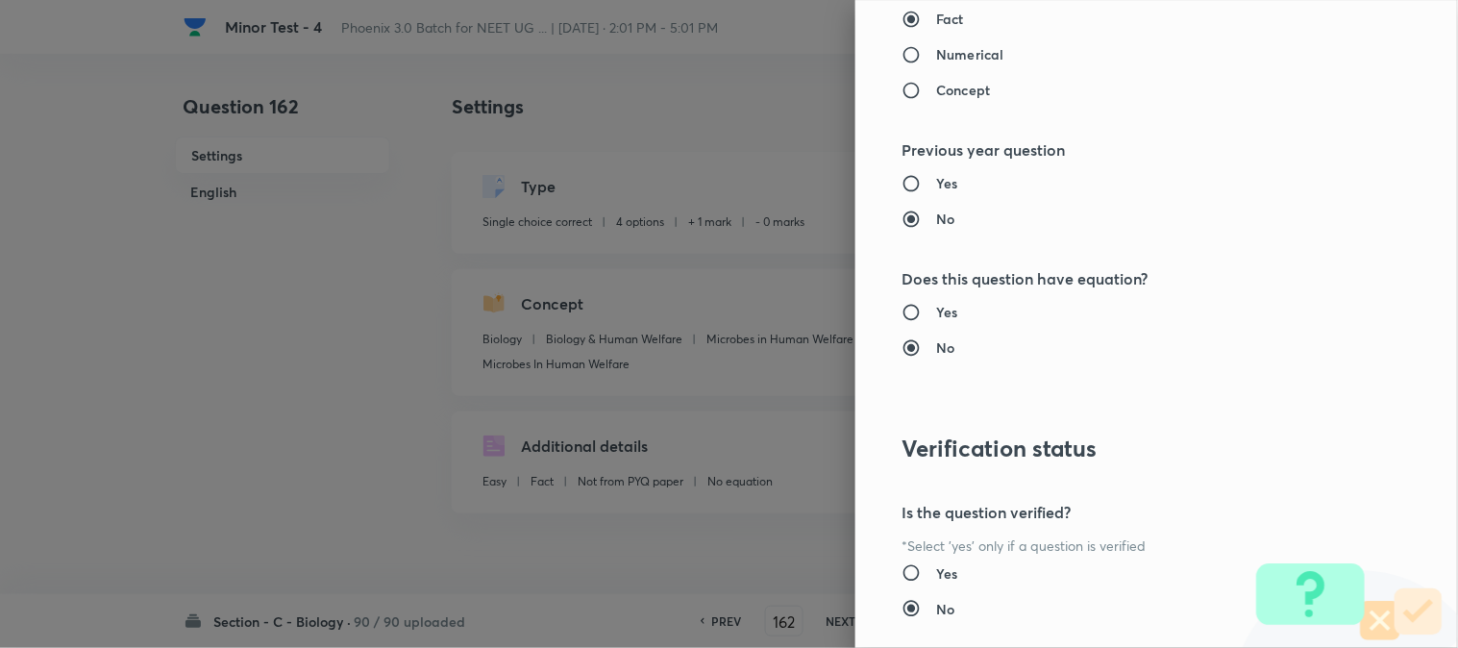
scroll to position [1972, 0]
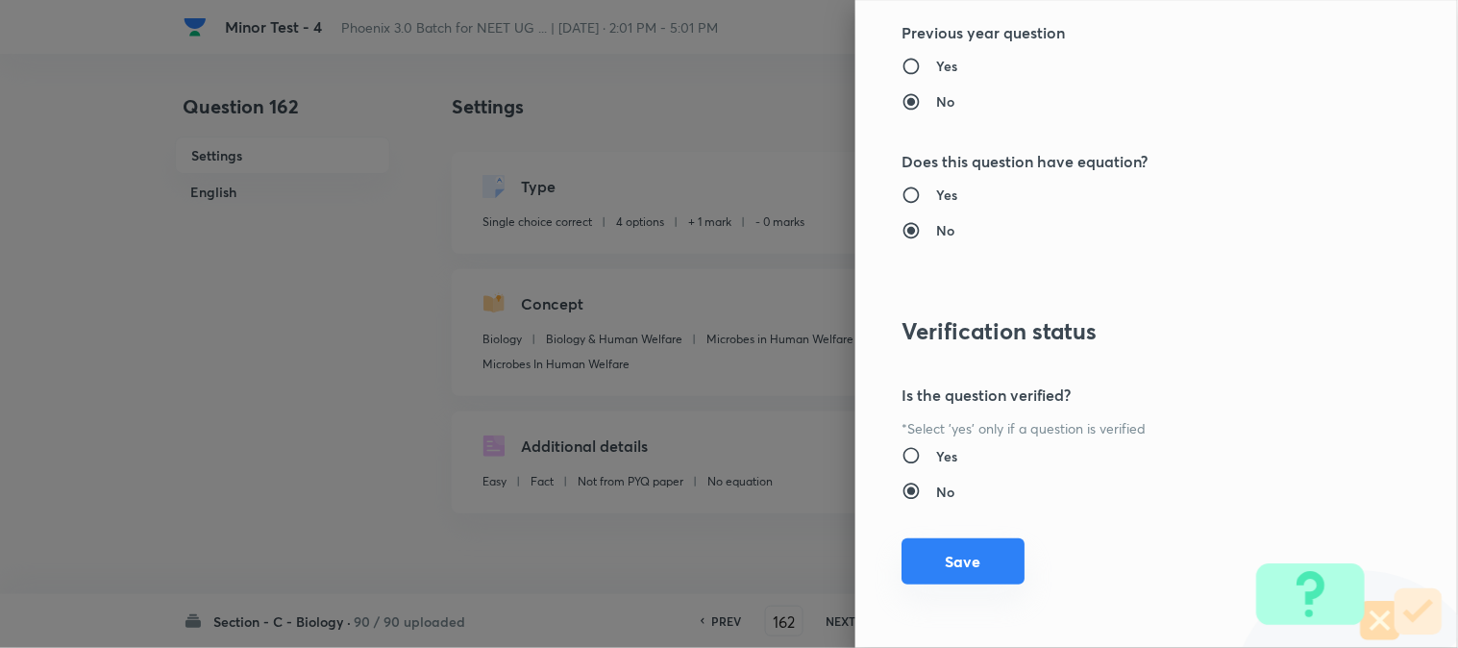
click at [965, 562] on button "Save" at bounding box center [963, 561] width 123 height 46
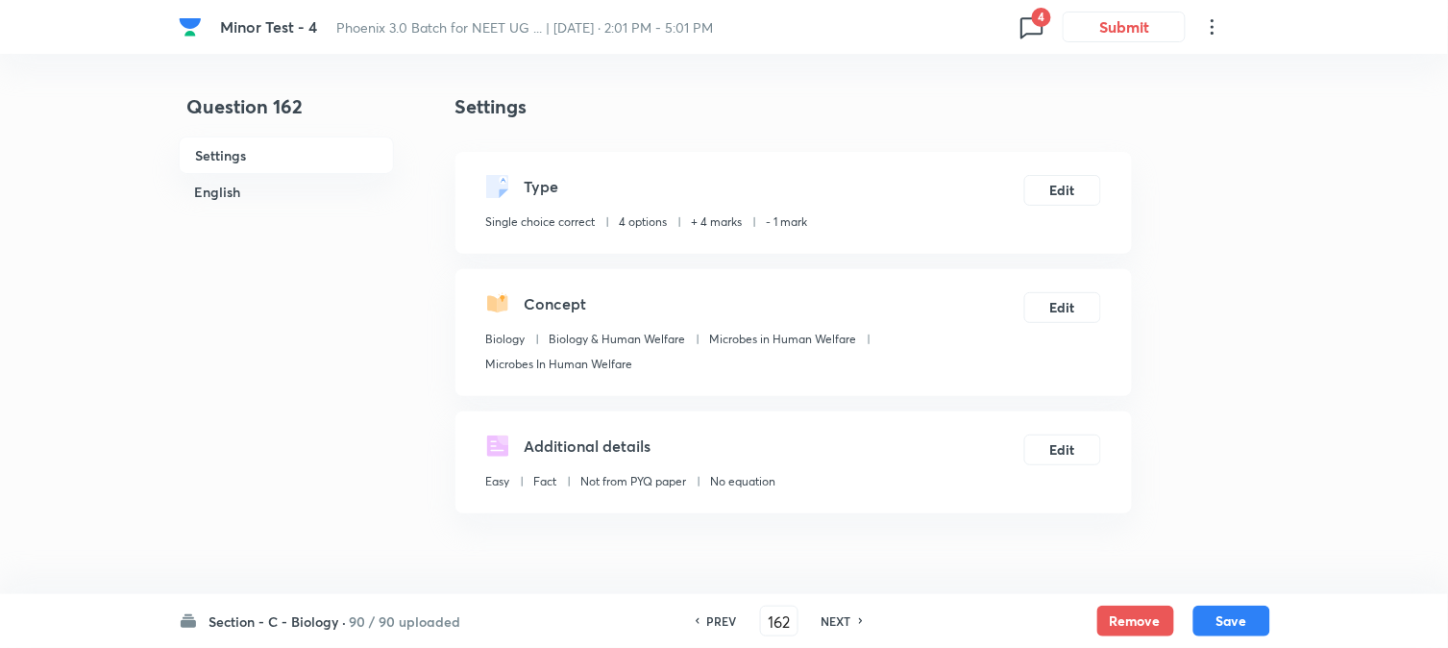
drag, startPoint x: 1250, startPoint y: 628, endPoint x: 1129, endPoint y: 382, distance: 274.2
click at [1247, 623] on button "Save" at bounding box center [1232, 621] width 77 height 31
click at [1074, 197] on button "Edit" at bounding box center [1063, 188] width 77 height 31
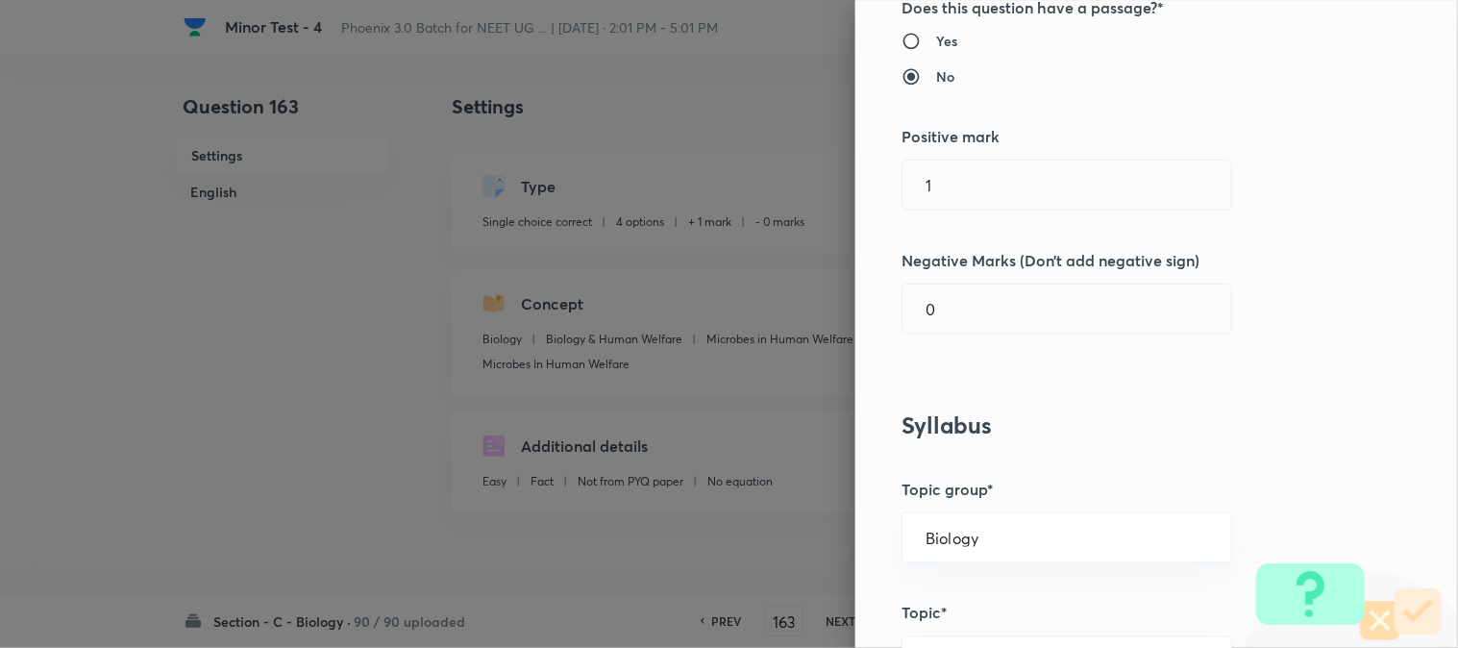
scroll to position [427, 0]
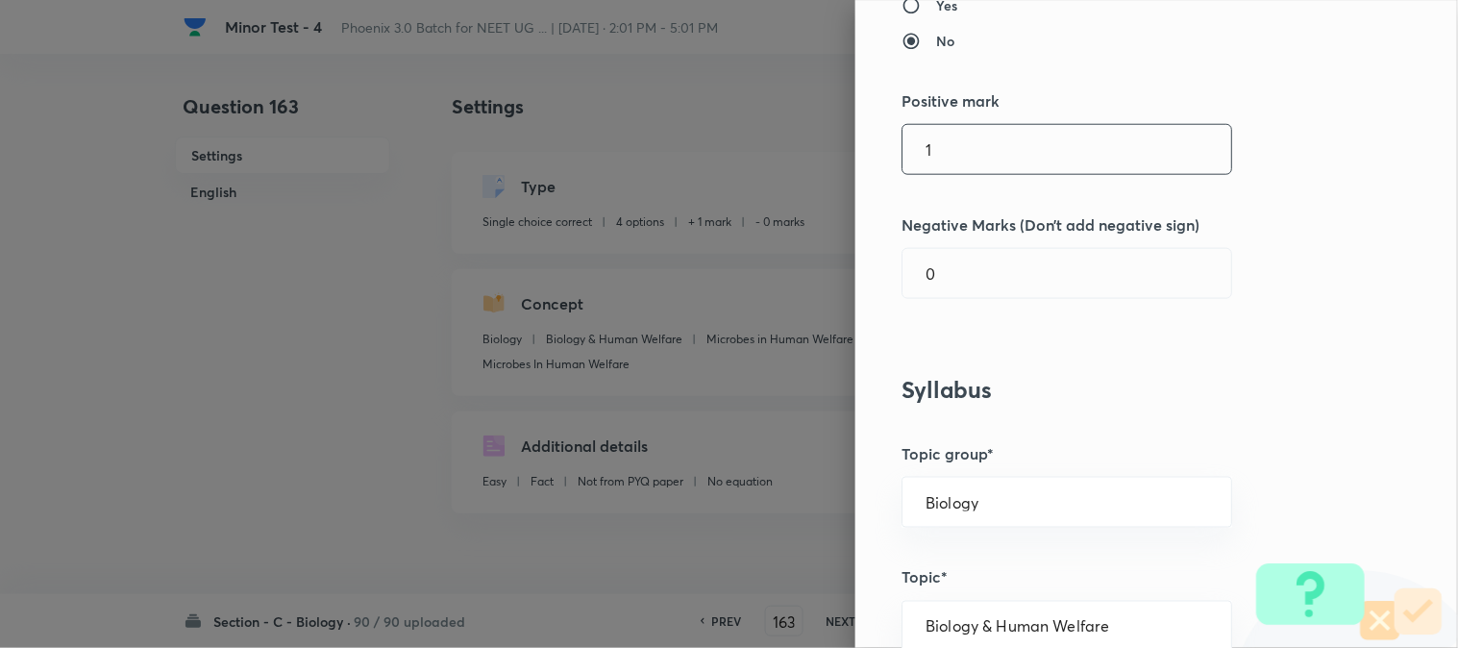
click at [958, 151] on input "1" at bounding box center [1067, 149] width 329 height 49
click at [945, 261] on input "0" at bounding box center [1067, 273] width 329 height 49
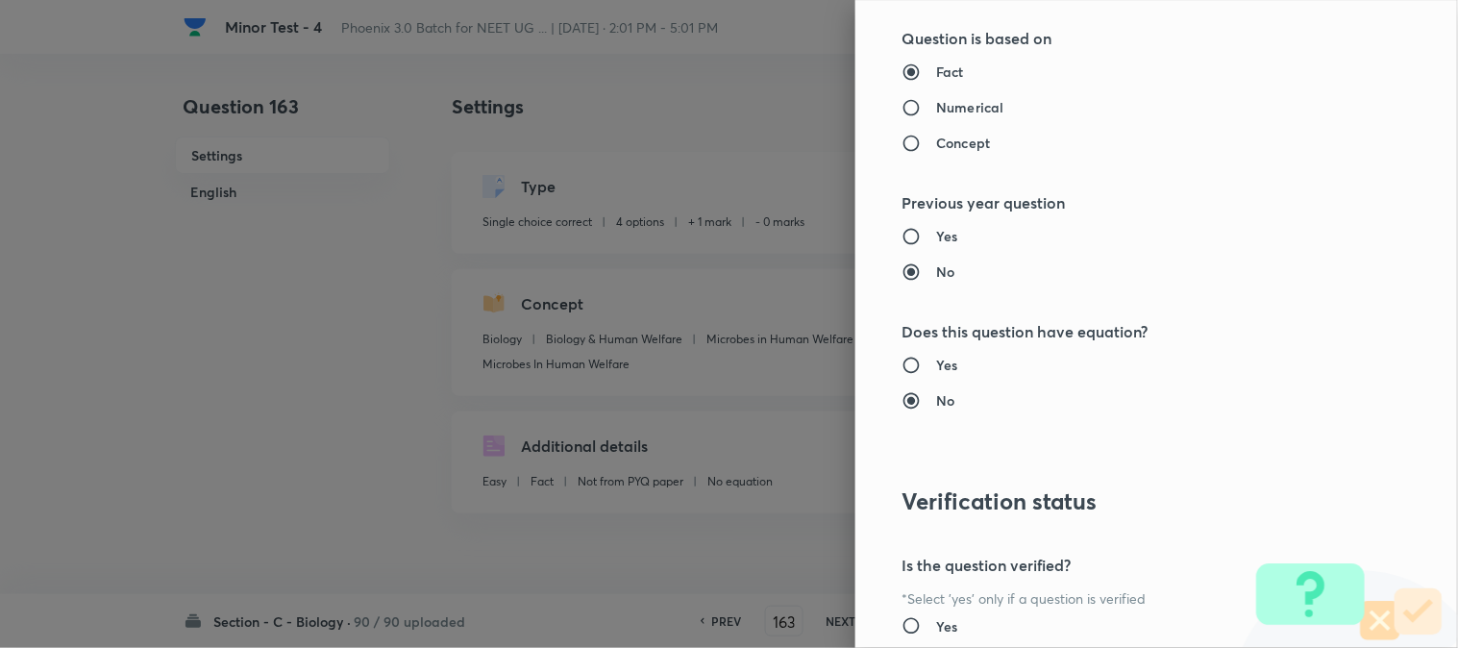
scroll to position [1972, 0]
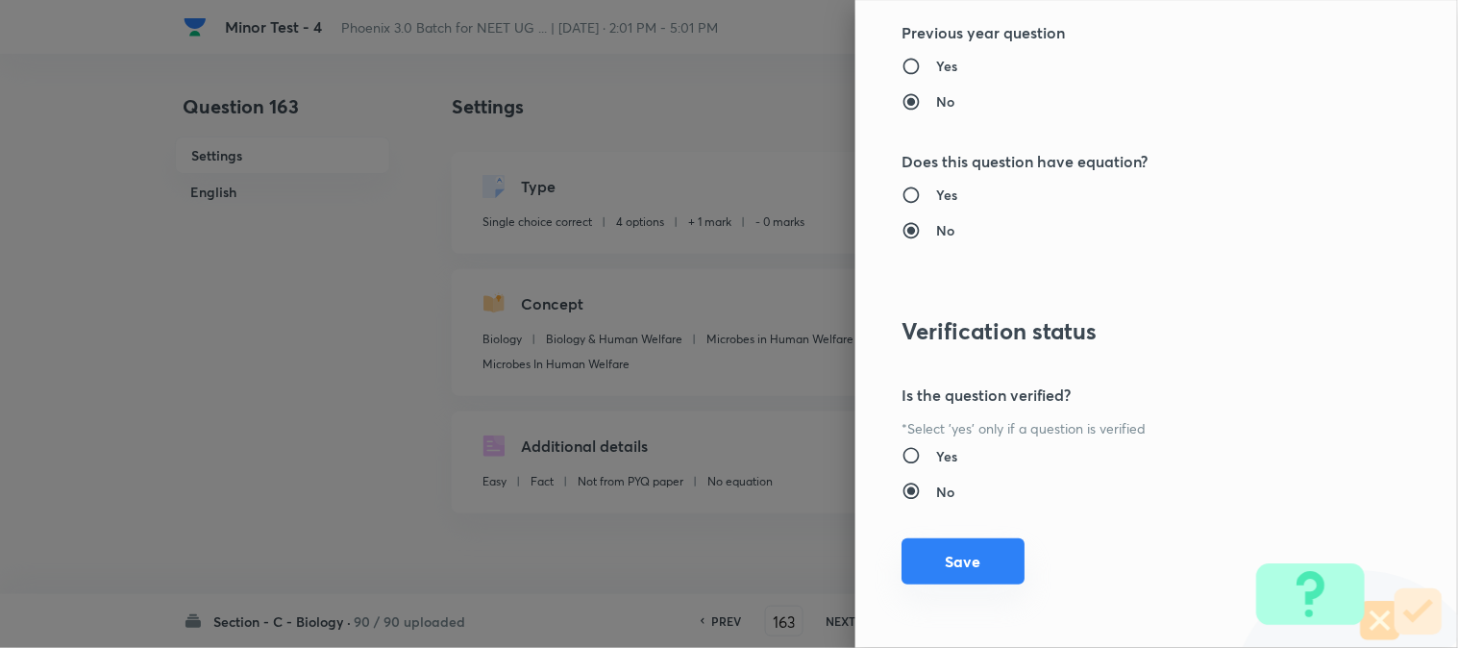
click at [944, 545] on button "Save" at bounding box center [963, 561] width 123 height 46
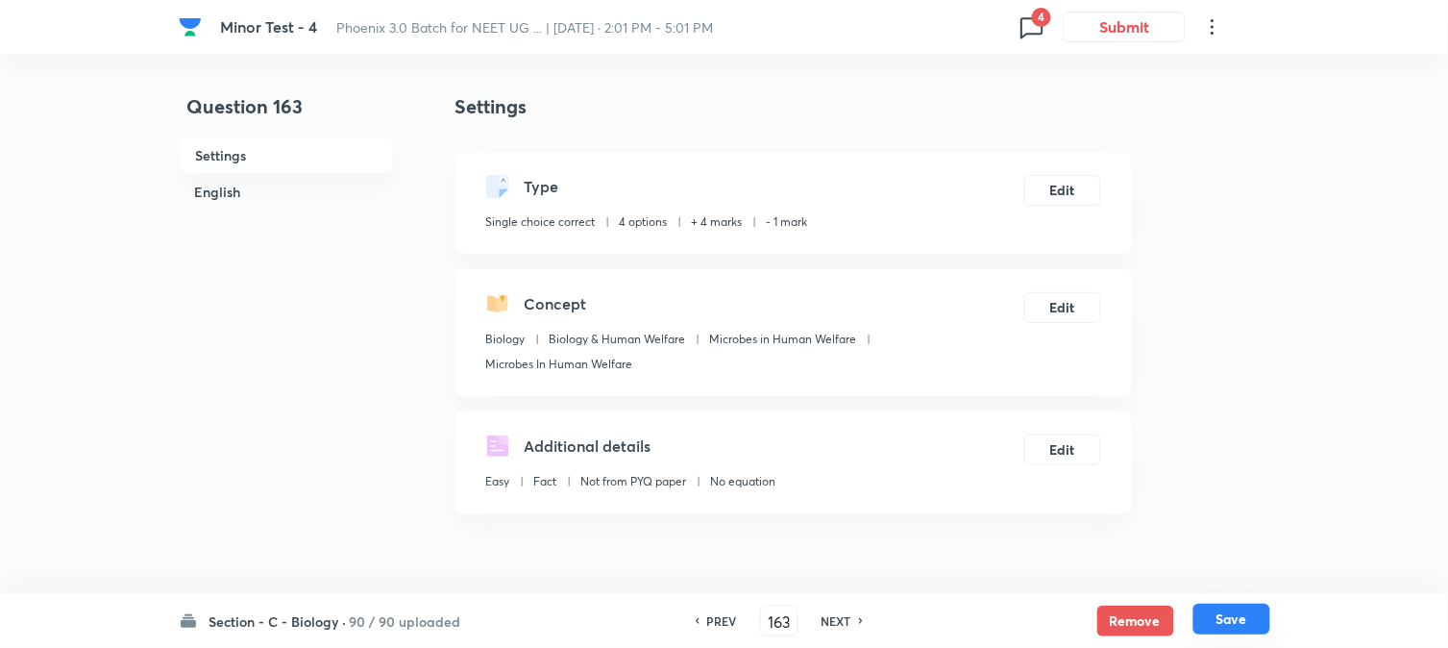
click at [1225, 621] on button "Save" at bounding box center [1232, 619] width 77 height 31
click at [1070, 186] on button "Edit" at bounding box center [1063, 188] width 77 height 31
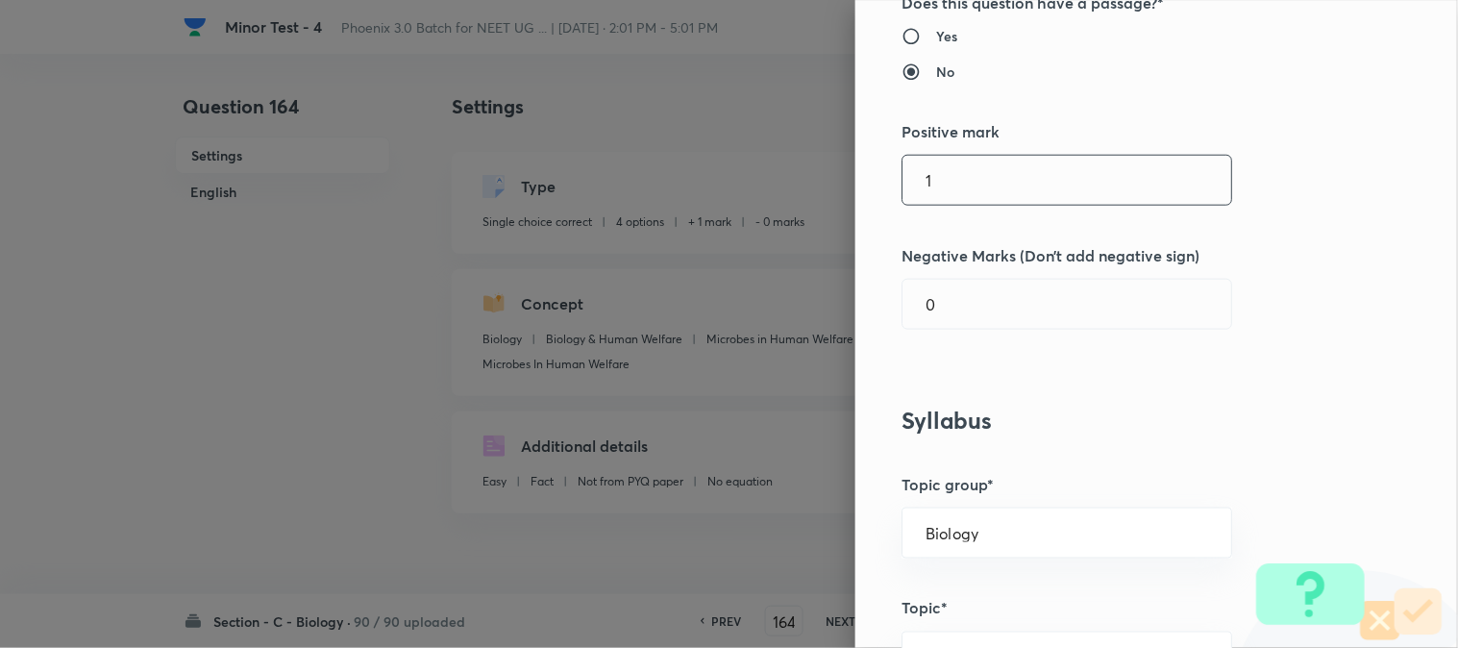
scroll to position [427, 0]
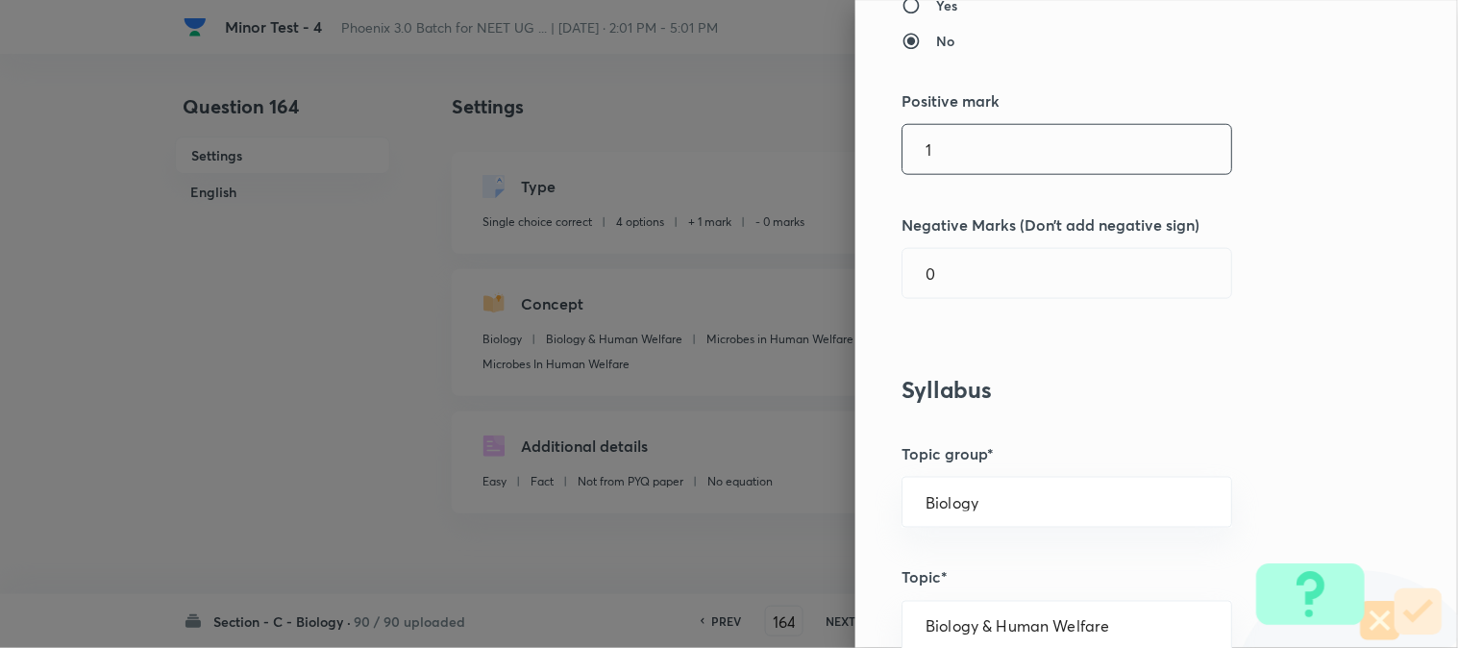
click at [953, 127] on input "1" at bounding box center [1067, 149] width 329 height 49
click at [953, 164] on input "text" at bounding box center [1067, 149] width 329 height 49
click at [945, 274] on input "0" at bounding box center [1067, 273] width 329 height 49
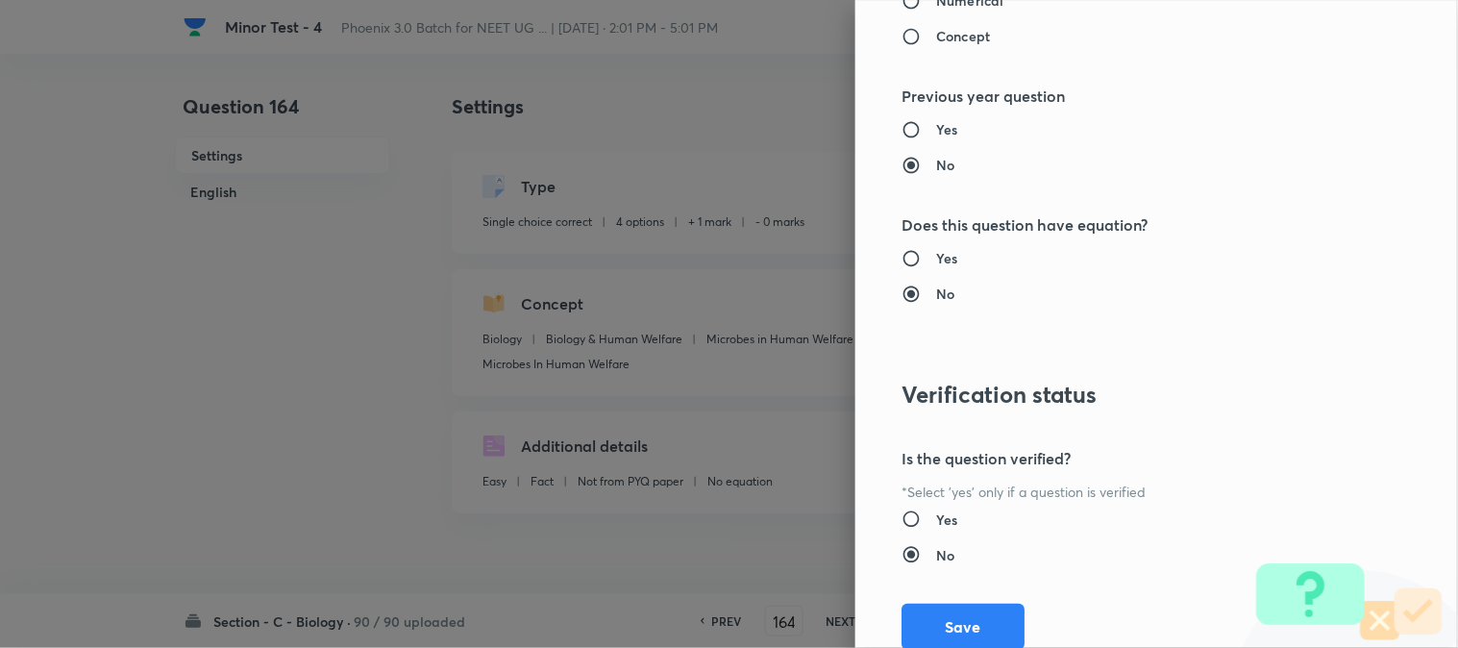
scroll to position [1972, 0]
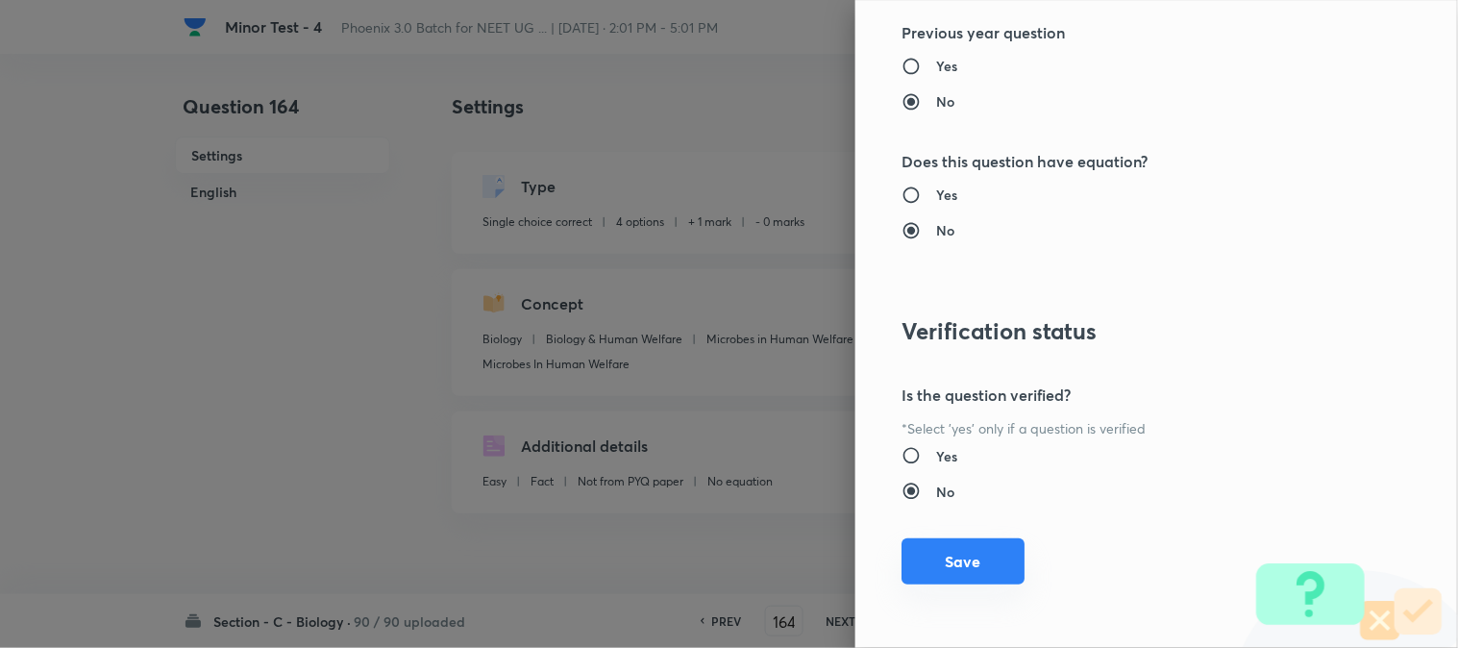
click at [940, 554] on button "Save" at bounding box center [963, 561] width 123 height 46
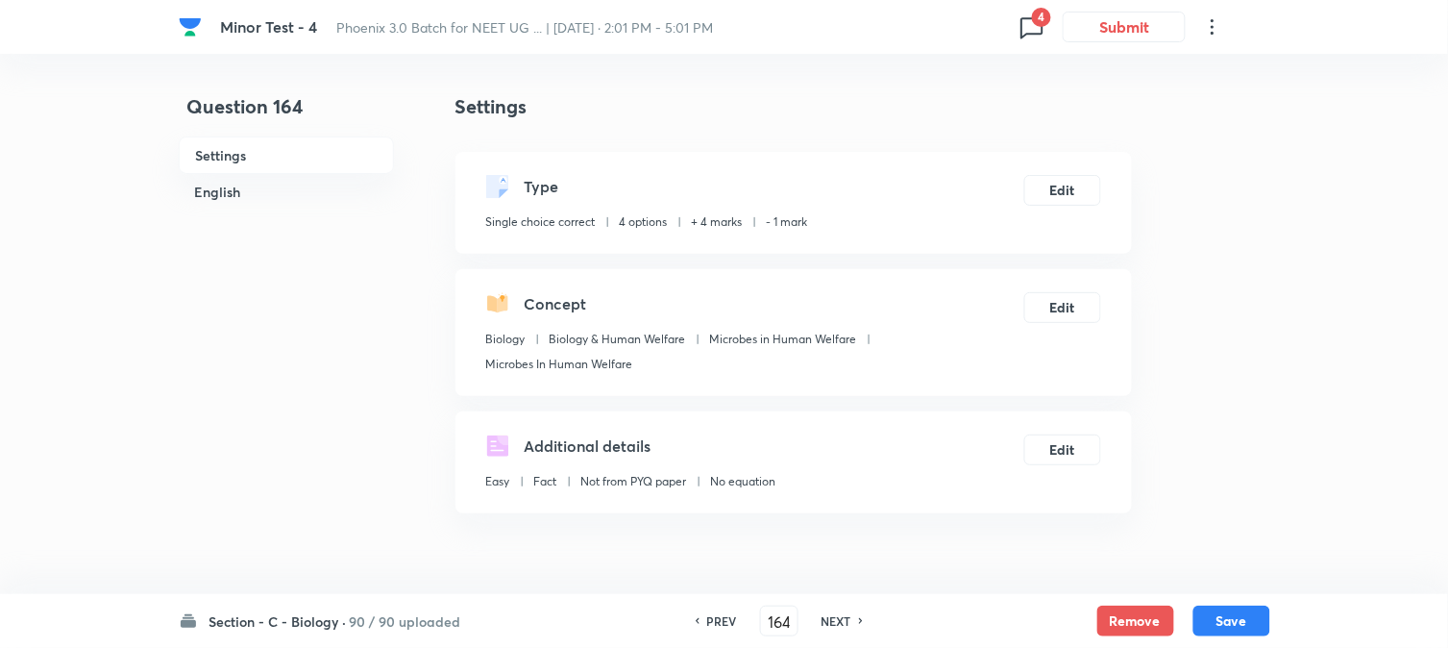
drag, startPoint x: 1213, startPoint y: 628, endPoint x: 1170, endPoint y: 444, distance: 188.6
click at [1213, 628] on button "Save" at bounding box center [1232, 621] width 77 height 31
click at [1063, 176] on button "Edit" at bounding box center [1063, 188] width 77 height 31
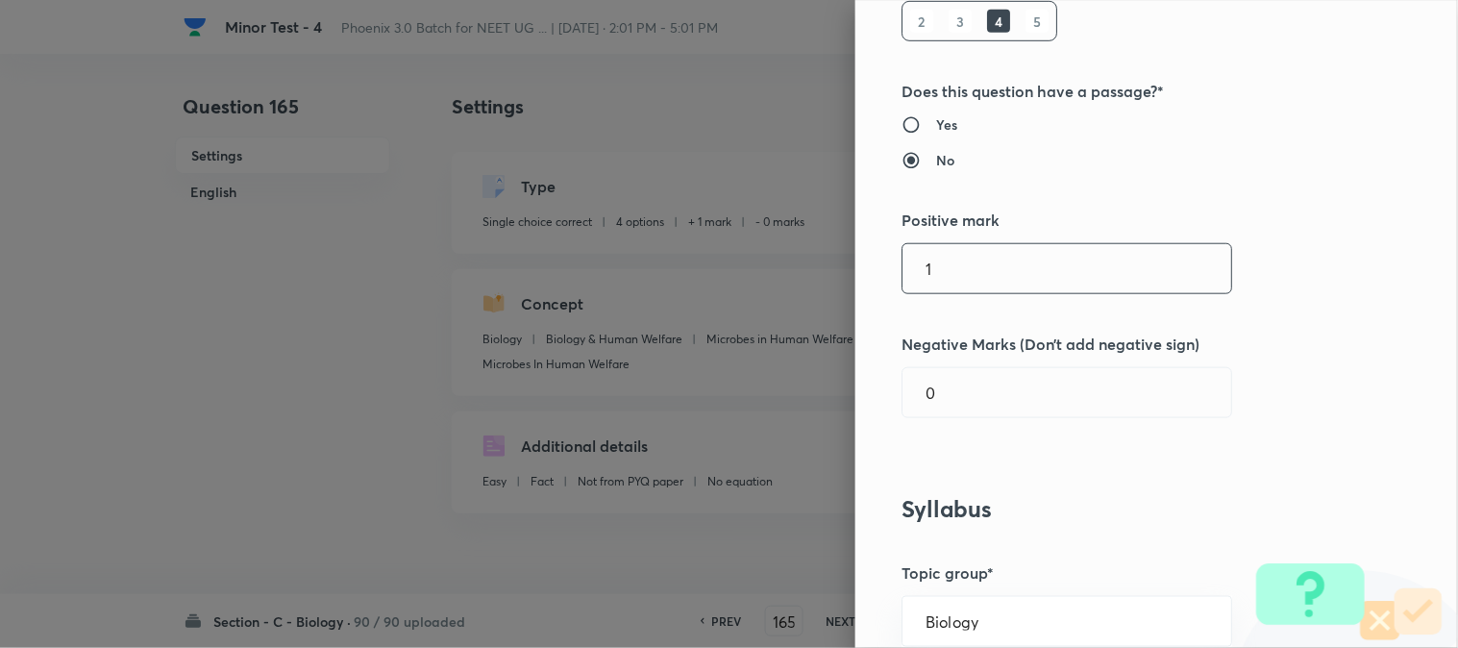
scroll to position [427, 0]
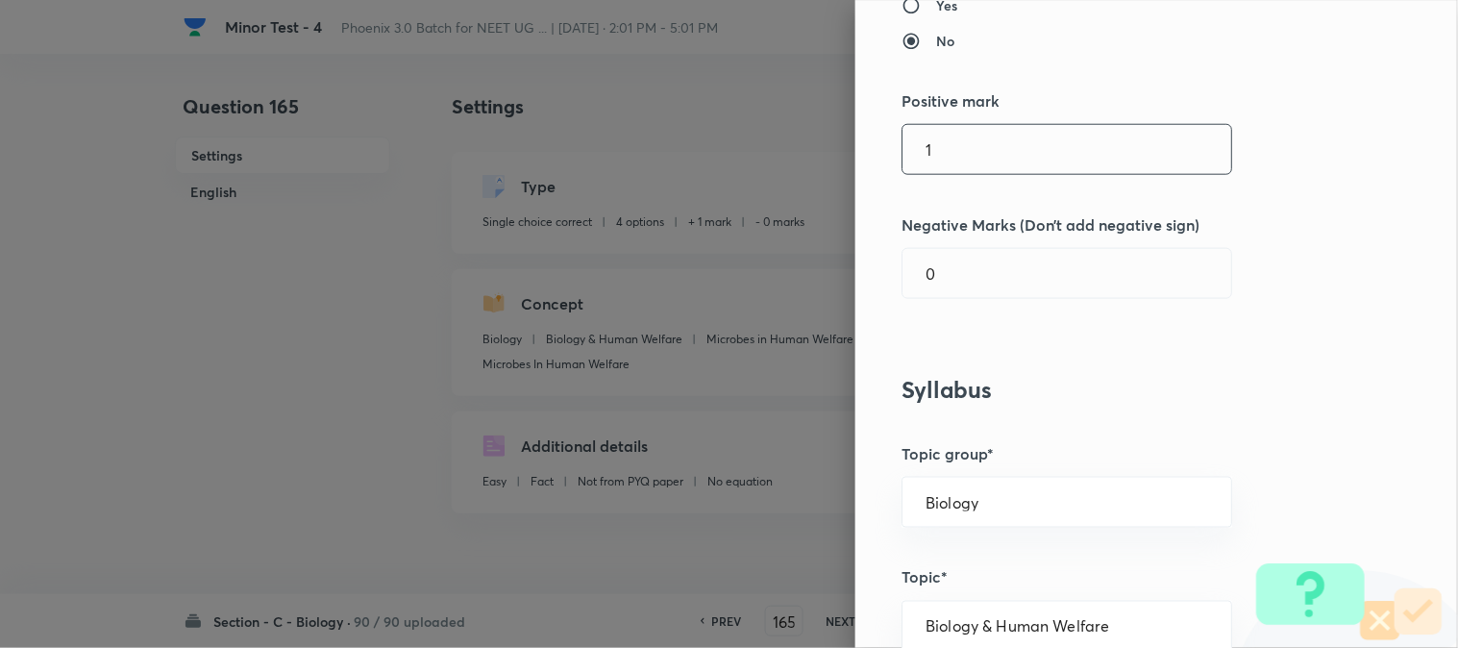
click at [964, 130] on input "1" at bounding box center [1067, 149] width 329 height 49
click at [956, 267] on input "0" at bounding box center [1067, 273] width 329 height 49
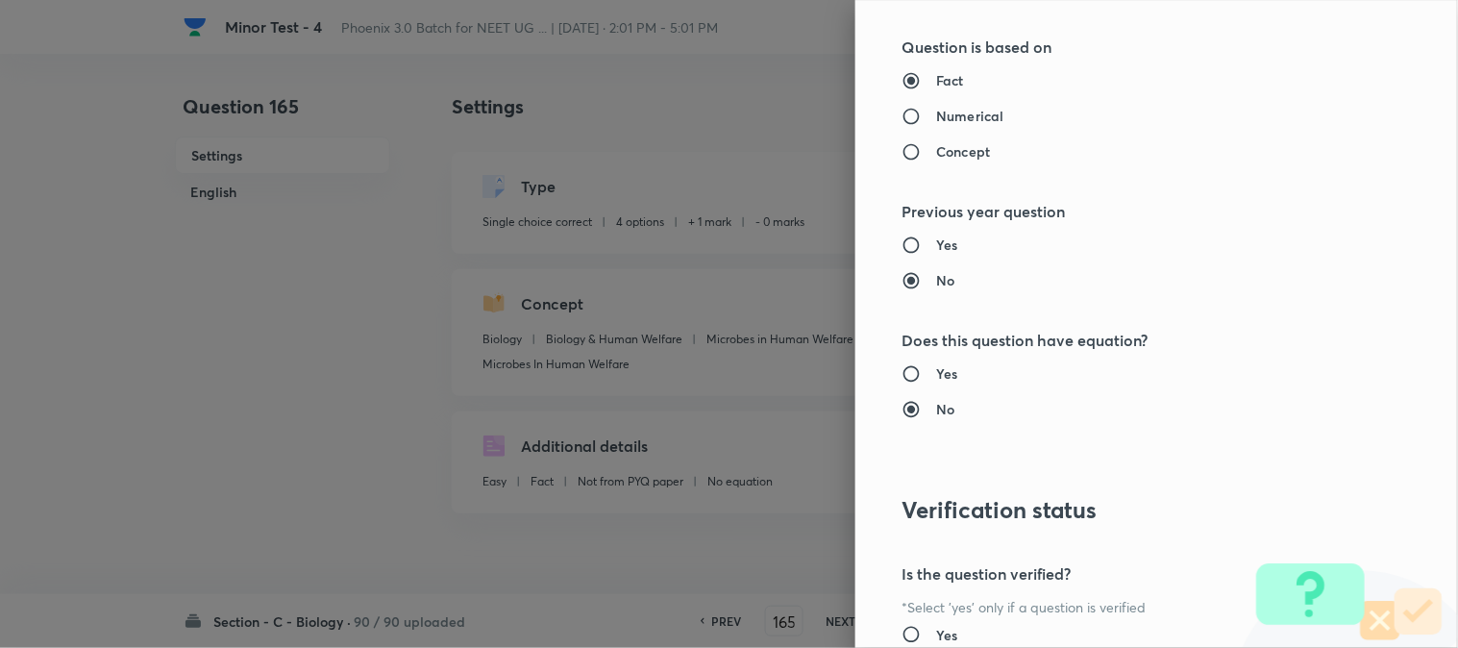
scroll to position [1972, 0]
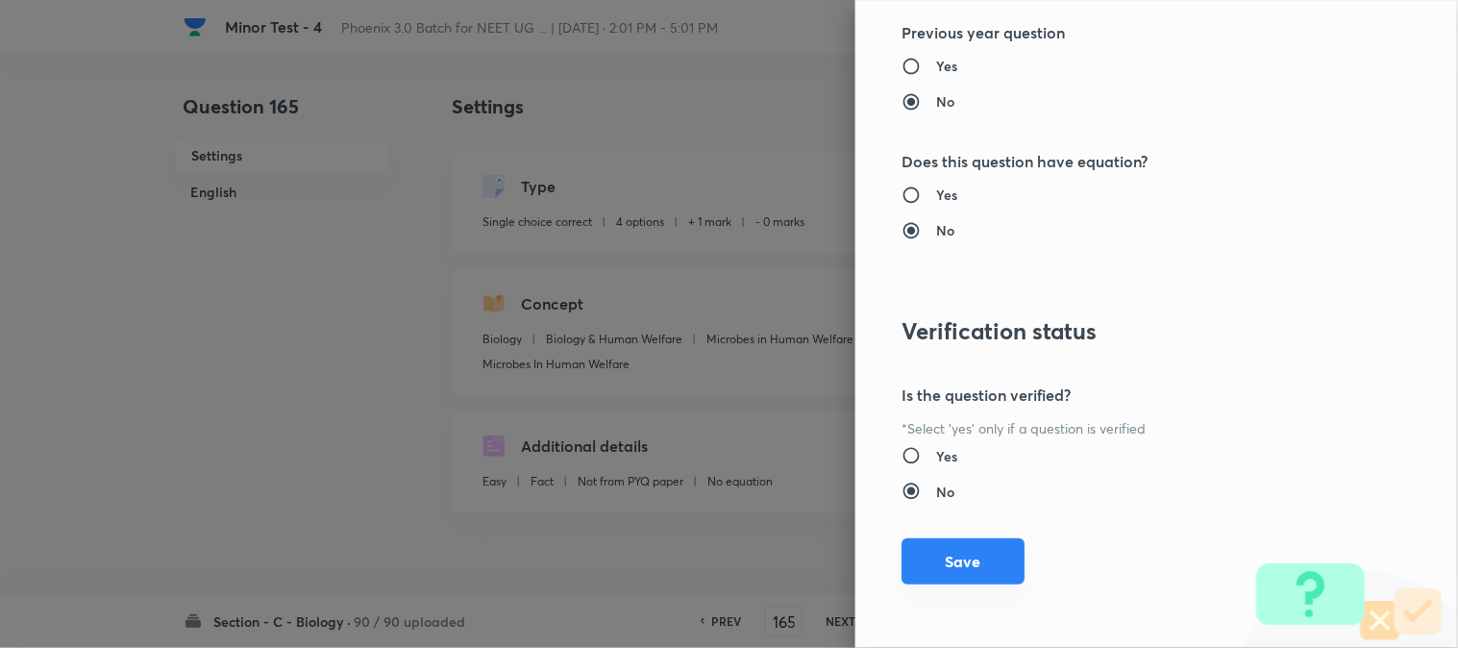
click at [939, 570] on button "Save" at bounding box center [963, 561] width 123 height 46
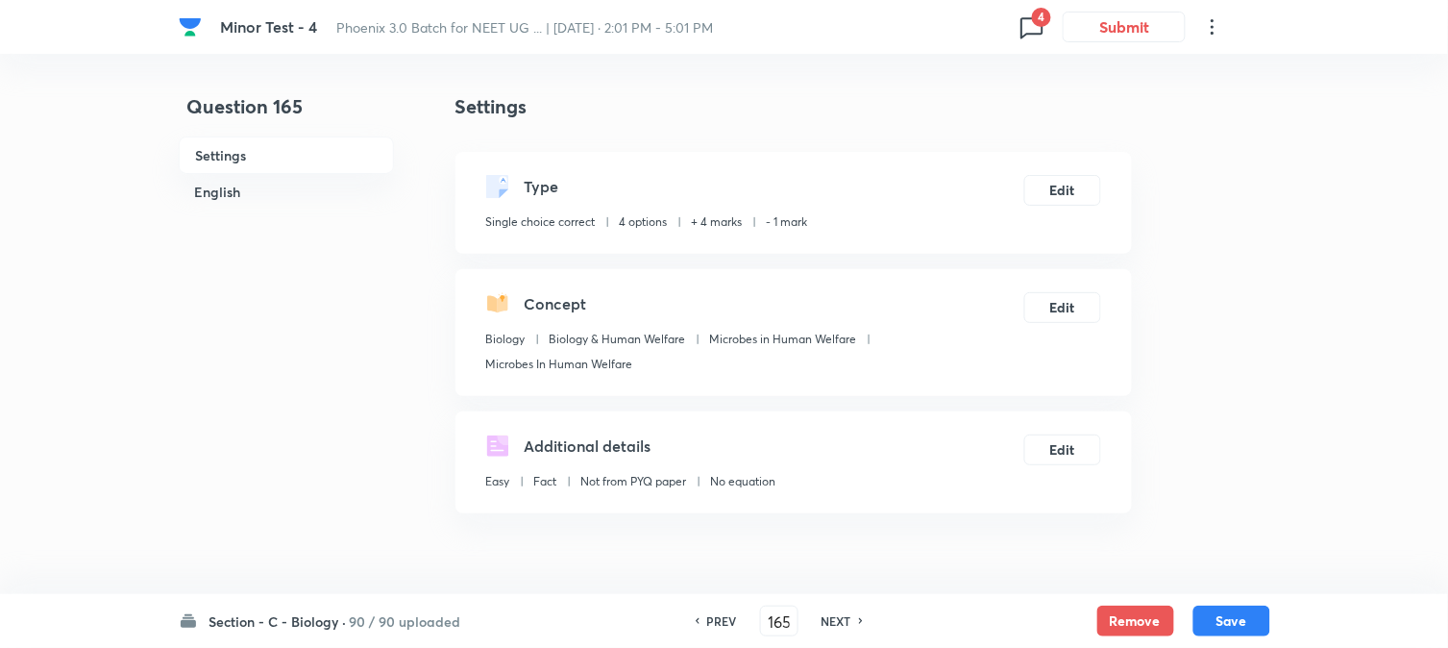
click at [1272, 631] on div "Section - C - Biology · 90 / 90 uploaded PREV 165 ​ NEXT Remove Save" at bounding box center [724, 621] width 1448 height 54
click at [1231, 618] on button "Save" at bounding box center [1232, 619] width 77 height 31
click at [1071, 176] on button "Edit" at bounding box center [1063, 188] width 77 height 31
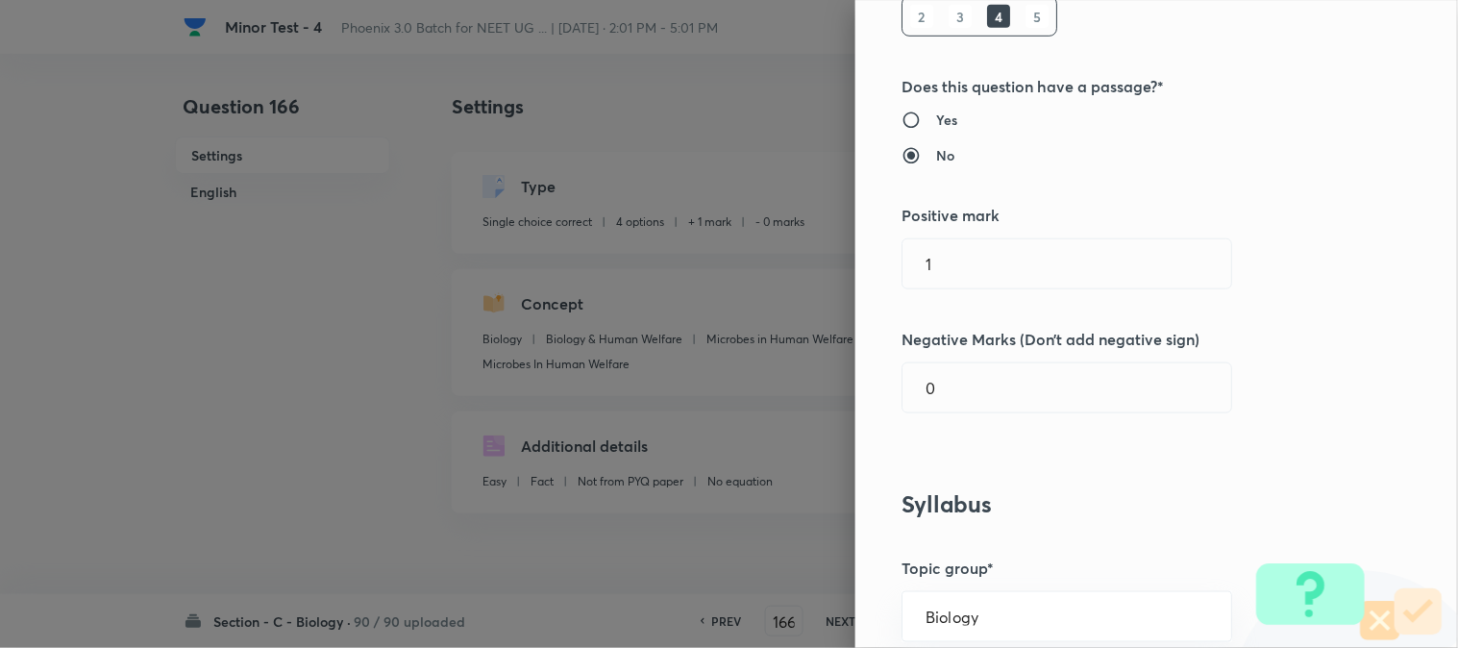
scroll to position [320, 0]
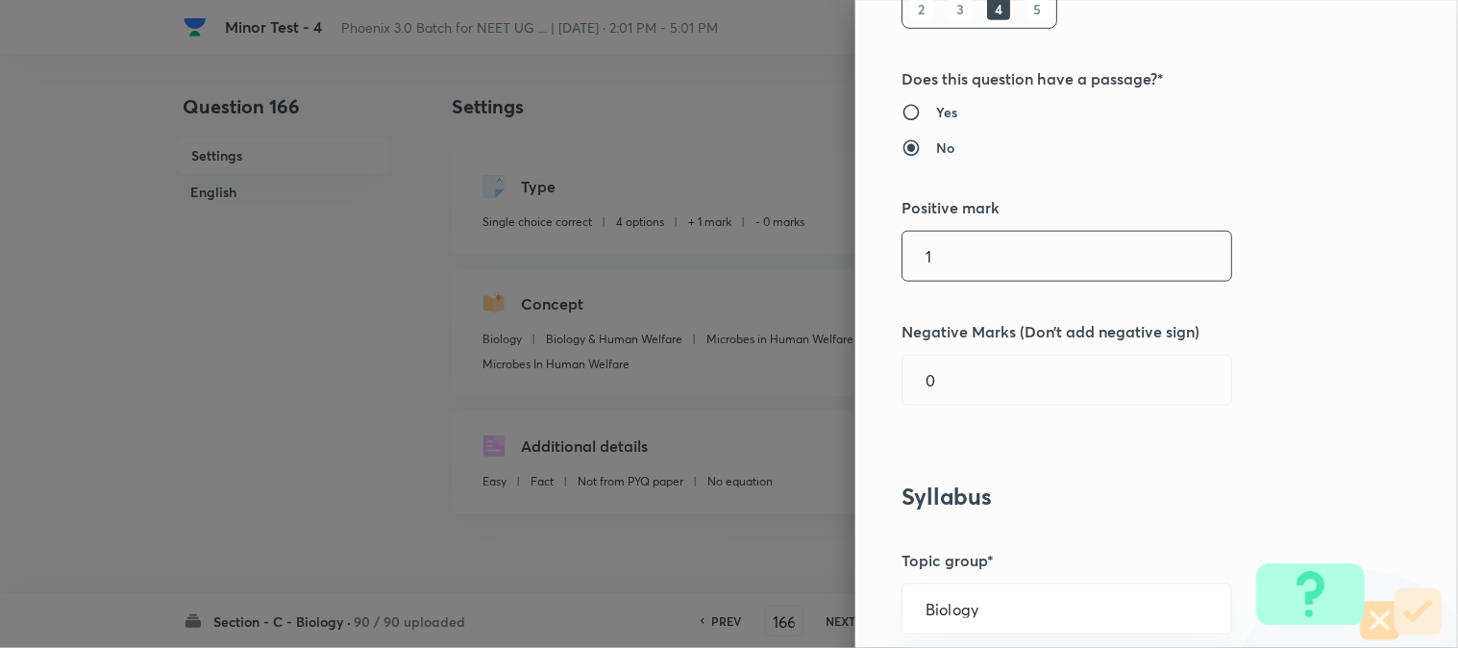
click at [955, 265] on input "1" at bounding box center [1067, 256] width 329 height 49
click at [944, 388] on input "0" at bounding box center [1067, 380] width 329 height 49
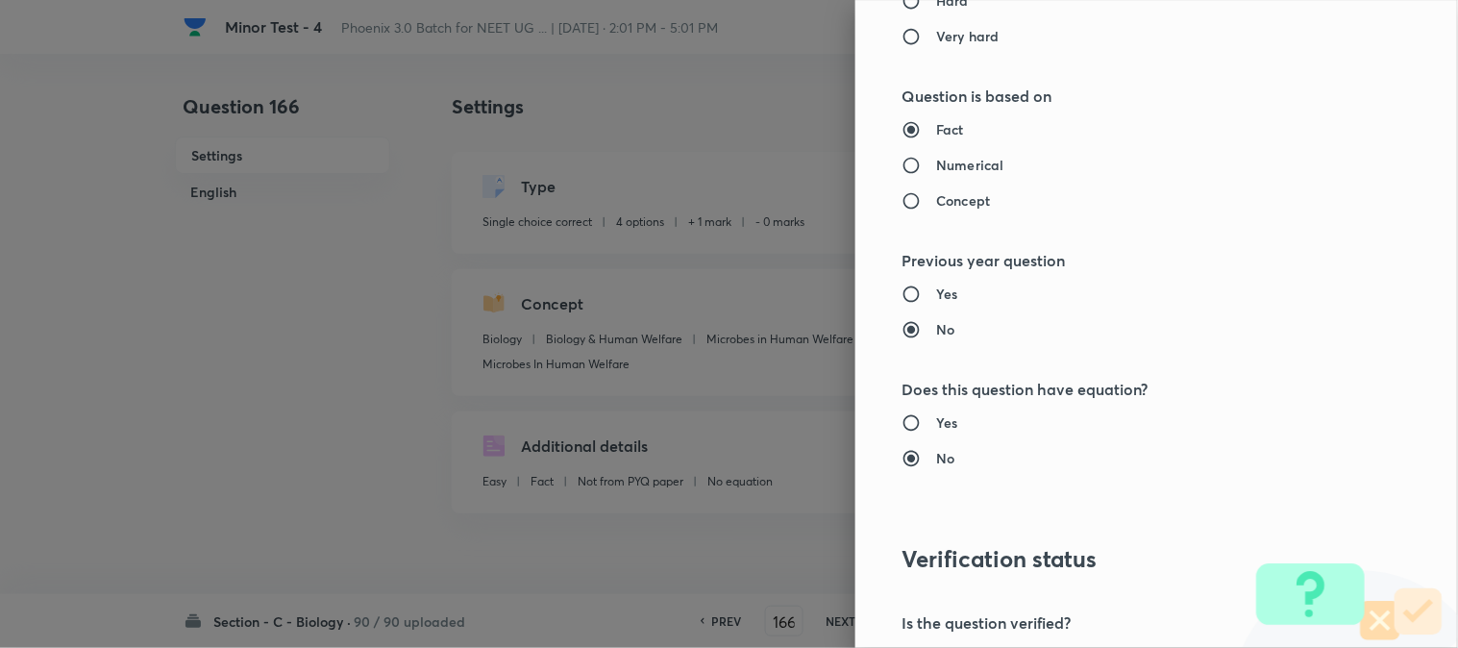
scroll to position [1972, 0]
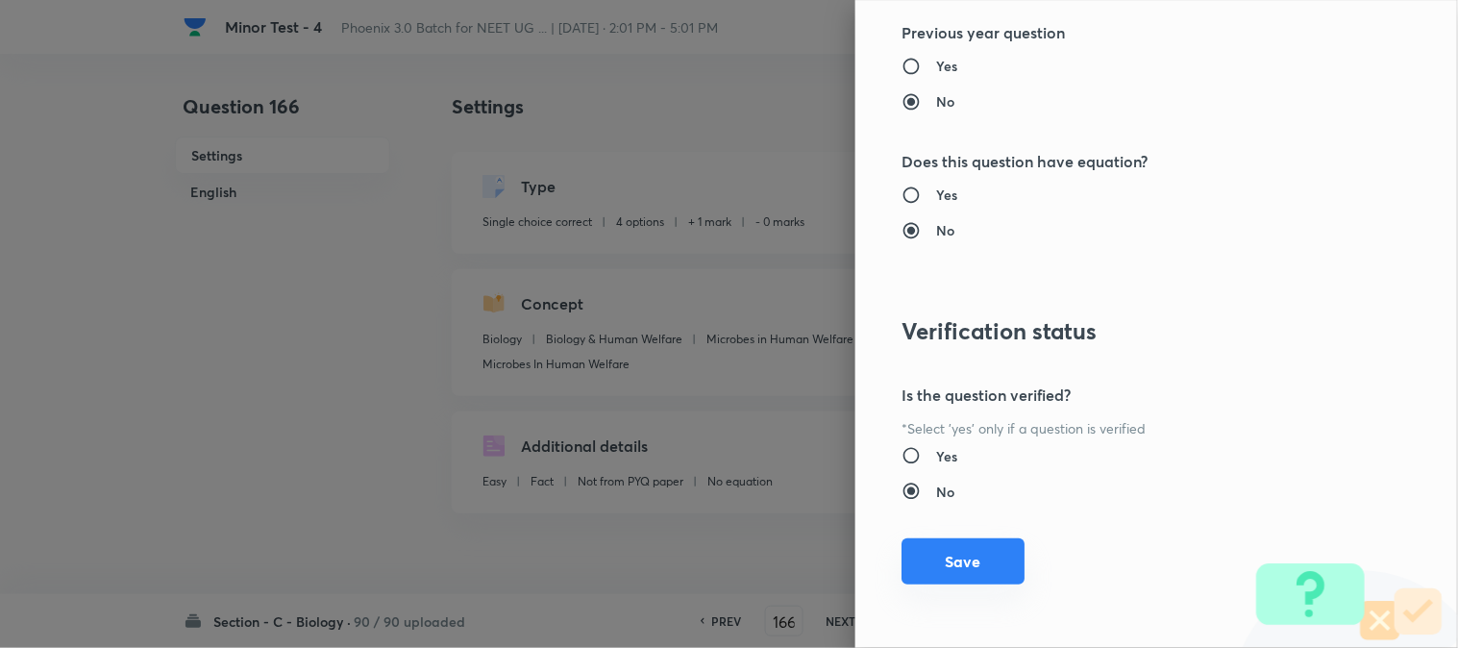
click at [1000, 567] on button "Save" at bounding box center [963, 561] width 123 height 46
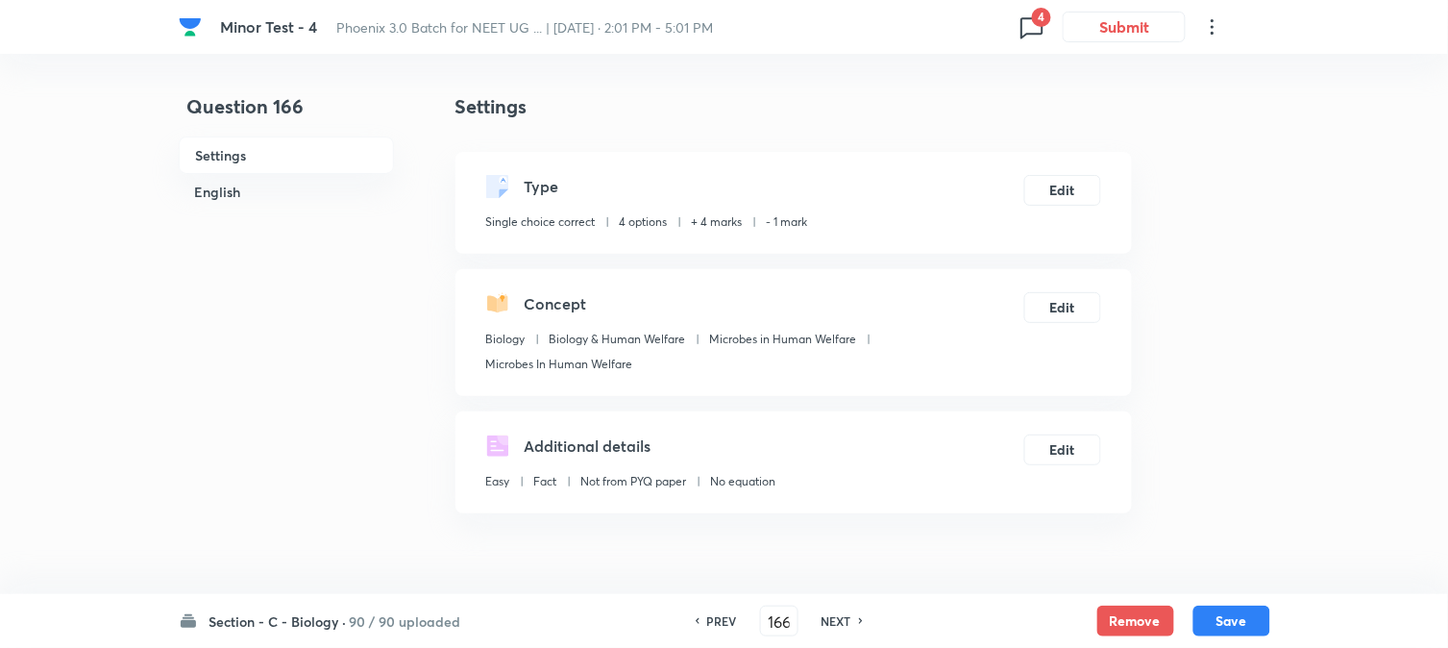
drag, startPoint x: 1255, startPoint y: 625, endPoint x: 1216, endPoint y: 563, distance: 73.1
click at [1253, 623] on button "Save" at bounding box center [1232, 621] width 77 height 31
click at [1053, 188] on button "Edit" at bounding box center [1063, 188] width 77 height 31
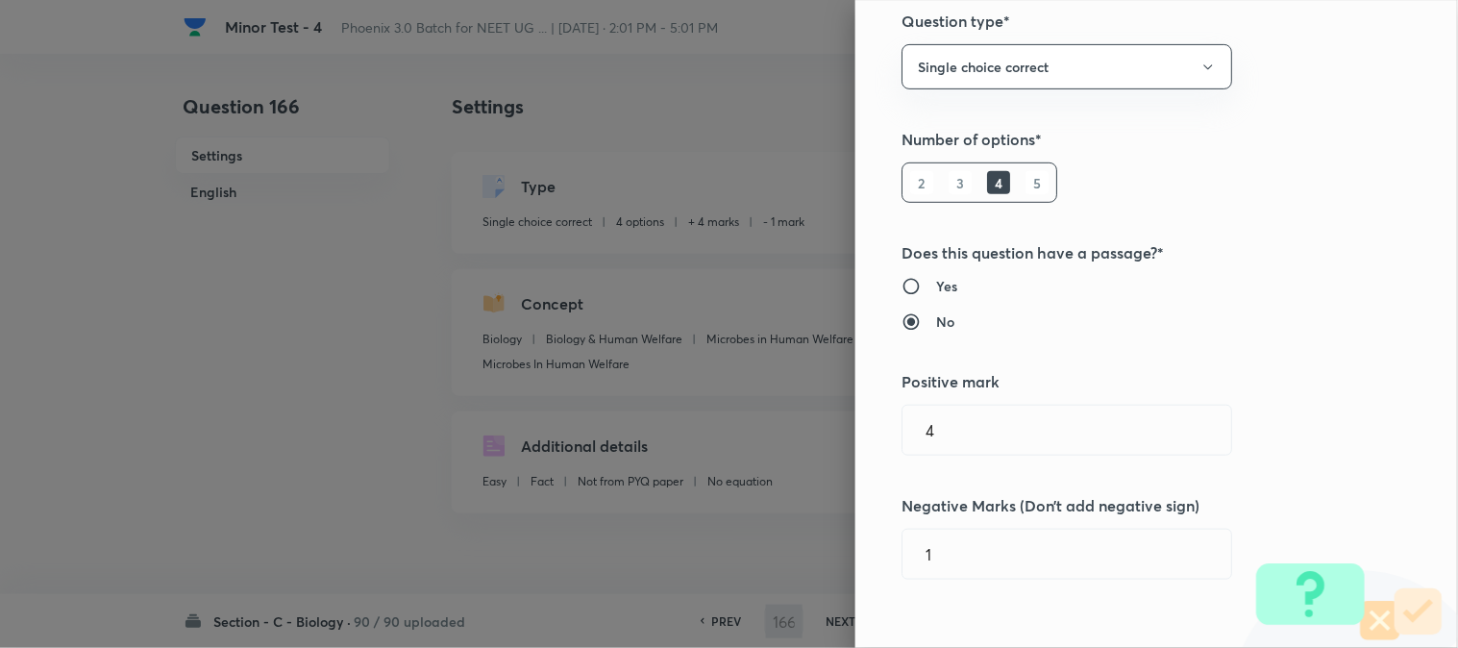
scroll to position [427, 0]
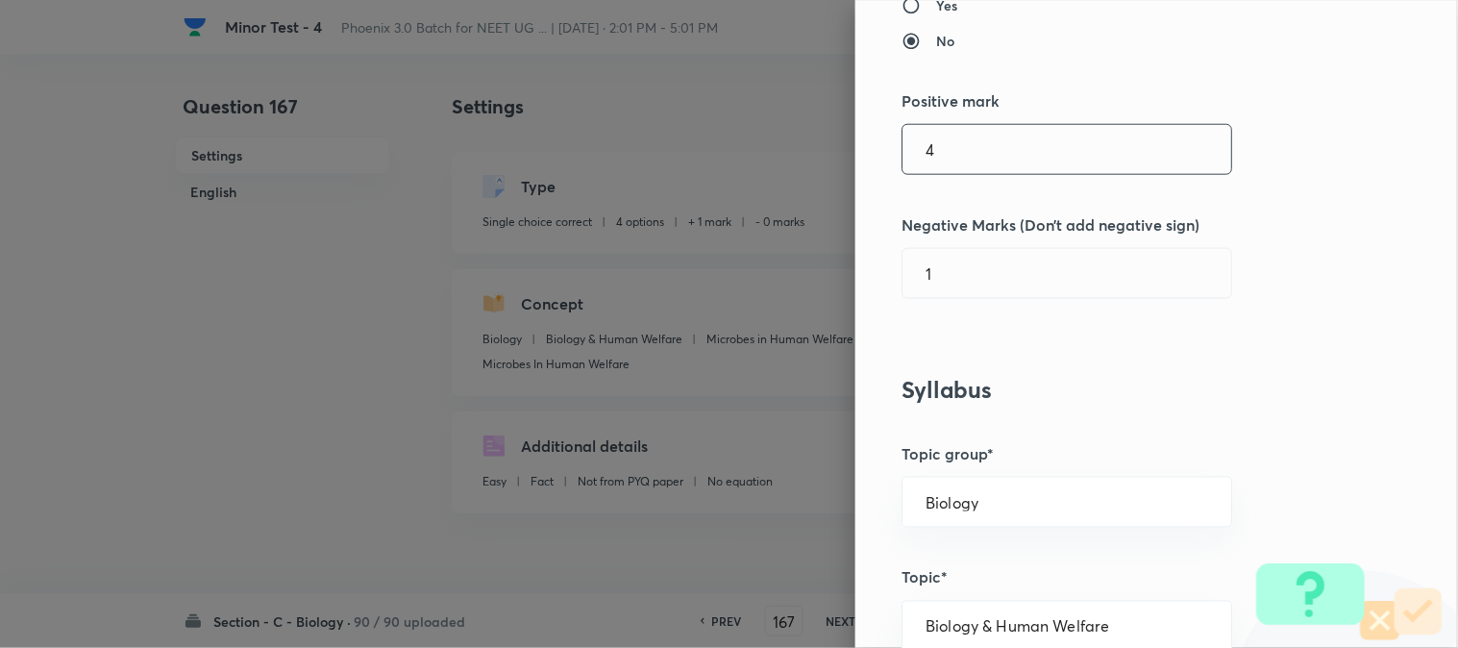
drag, startPoint x: 953, startPoint y: 122, endPoint x: 953, endPoint y: 147, distance: 25.0
click at [953, 126] on div "Question settings Question type* Single choice correct Number of options* 2 3 4…" at bounding box center [1156, 324] width 603 height 648
click at [955, 152] on input "1" at bounding box center [1067, 149] width 329 height 49
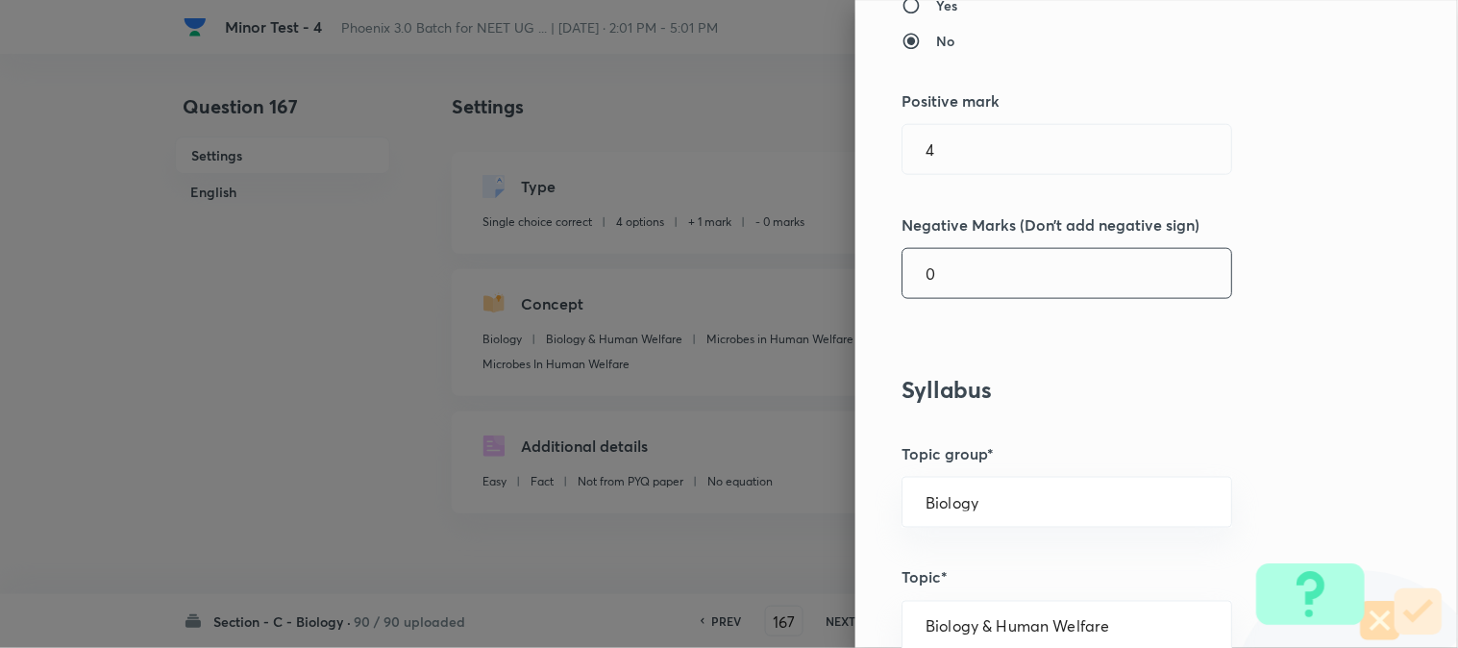
click at [950, 281] on input "0" at bounding box center [1067, 273] width 329 height 49
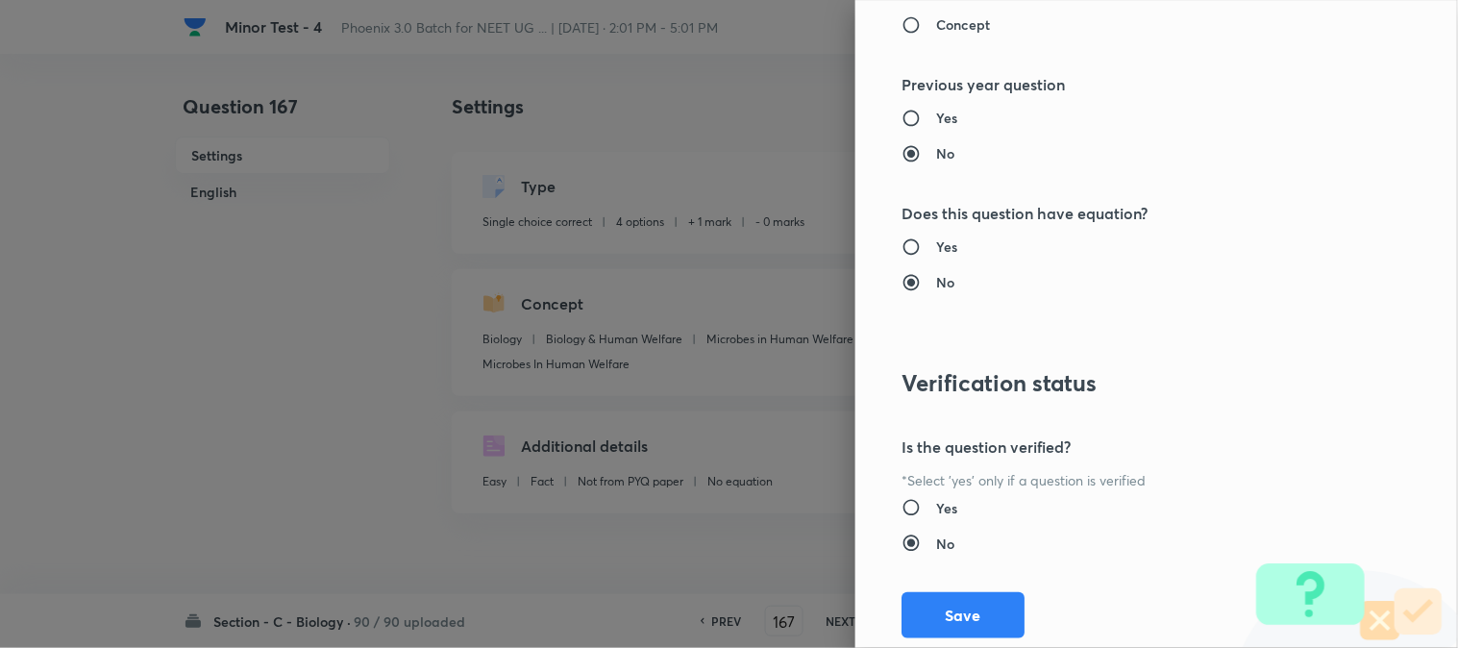
scroll to position [1972, 0]
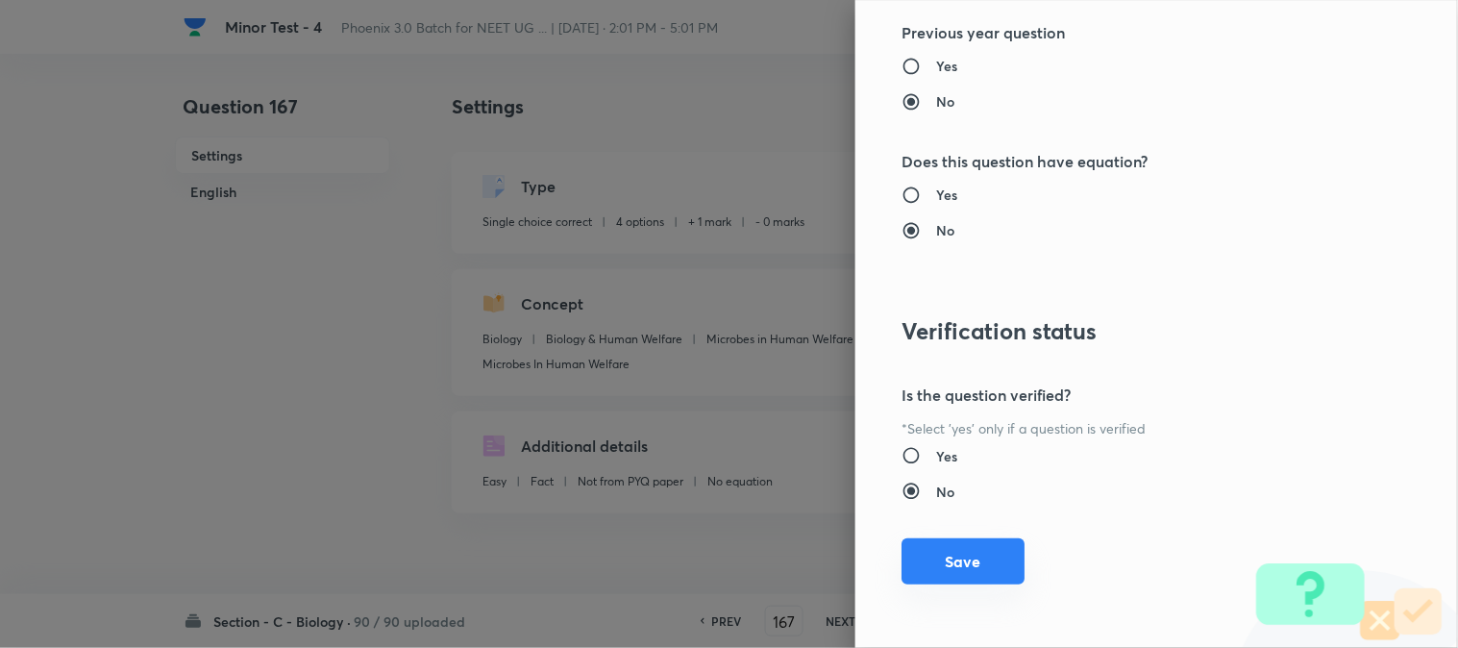
click at [947, 546] on button "Save" at bounding box center [963, 561] width 123 height 46
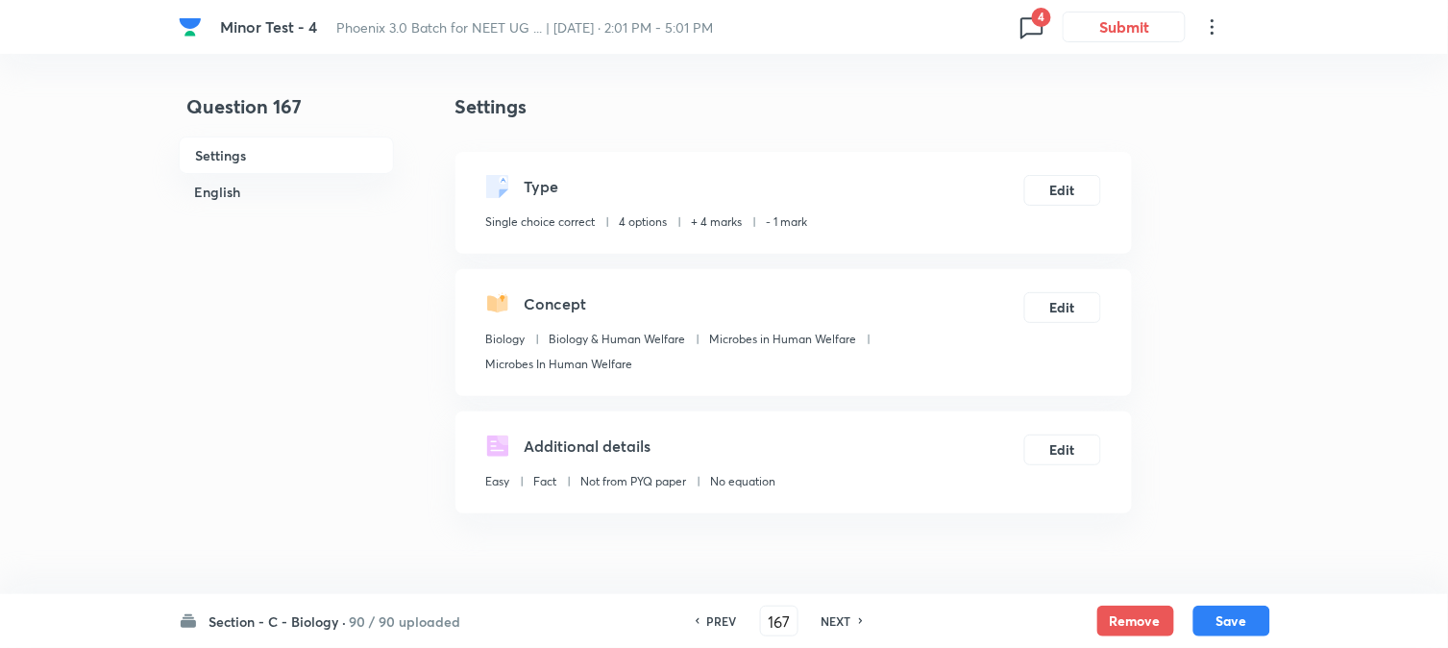
drag, startPoint x: 1244, startPoint y: 627, endPoint x: 1214, endPoint y: 546, distance: 86.1
click at [1244, 626] on button "Save" at bounding box center [1232, 621] width 77 height 31
click at [1070, 176] on button "Edit" at bounding box center [1063, 188] width 77 height 31
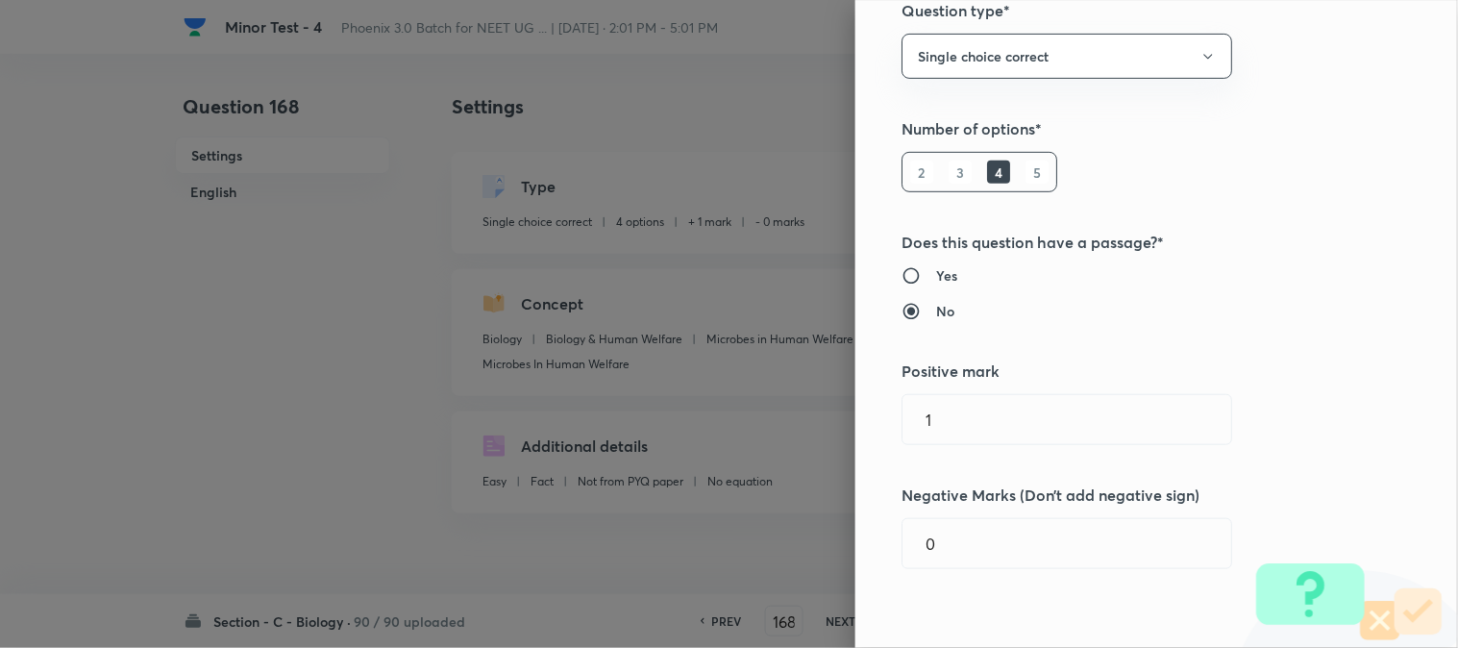
scroll to position [320, 0]
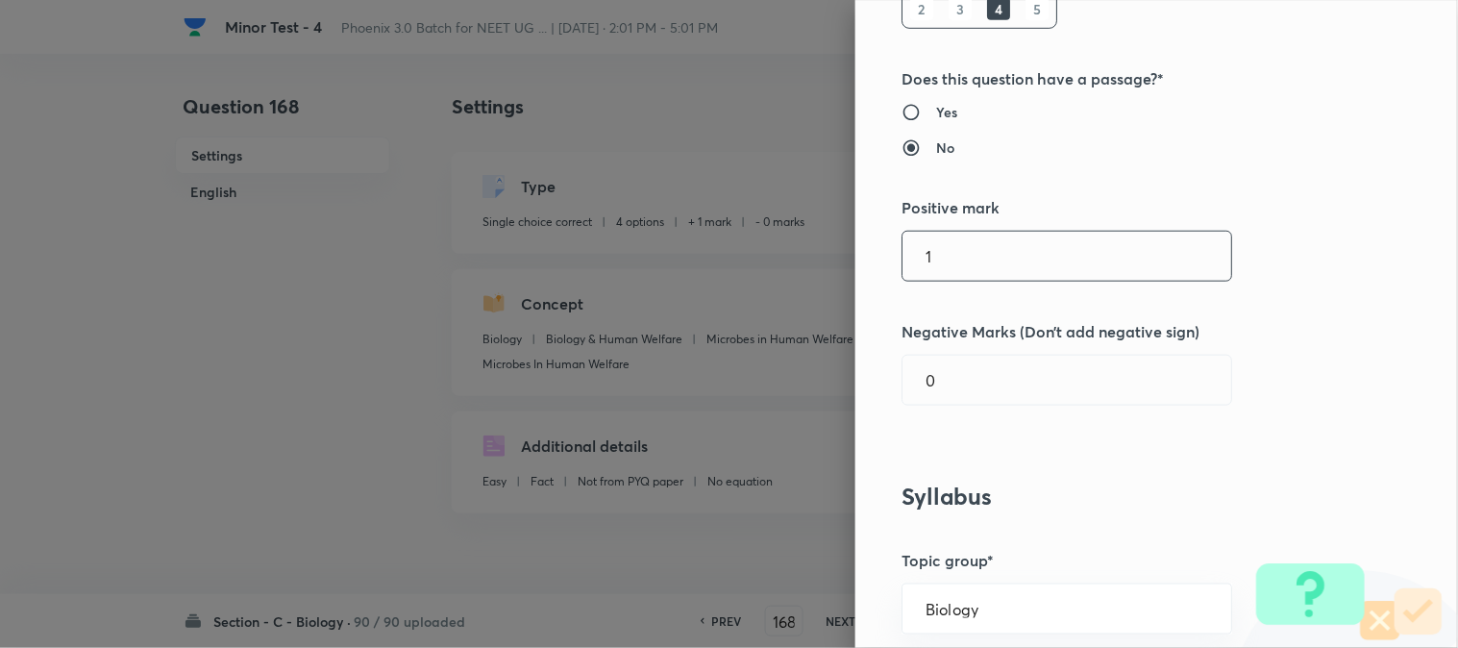
click at [962, 261] on input "1" at bounding box center [1067, 256] width 329 height 49
click at [956, 371] on input "0" at bounding box center [1067, 380] width 329 height 49
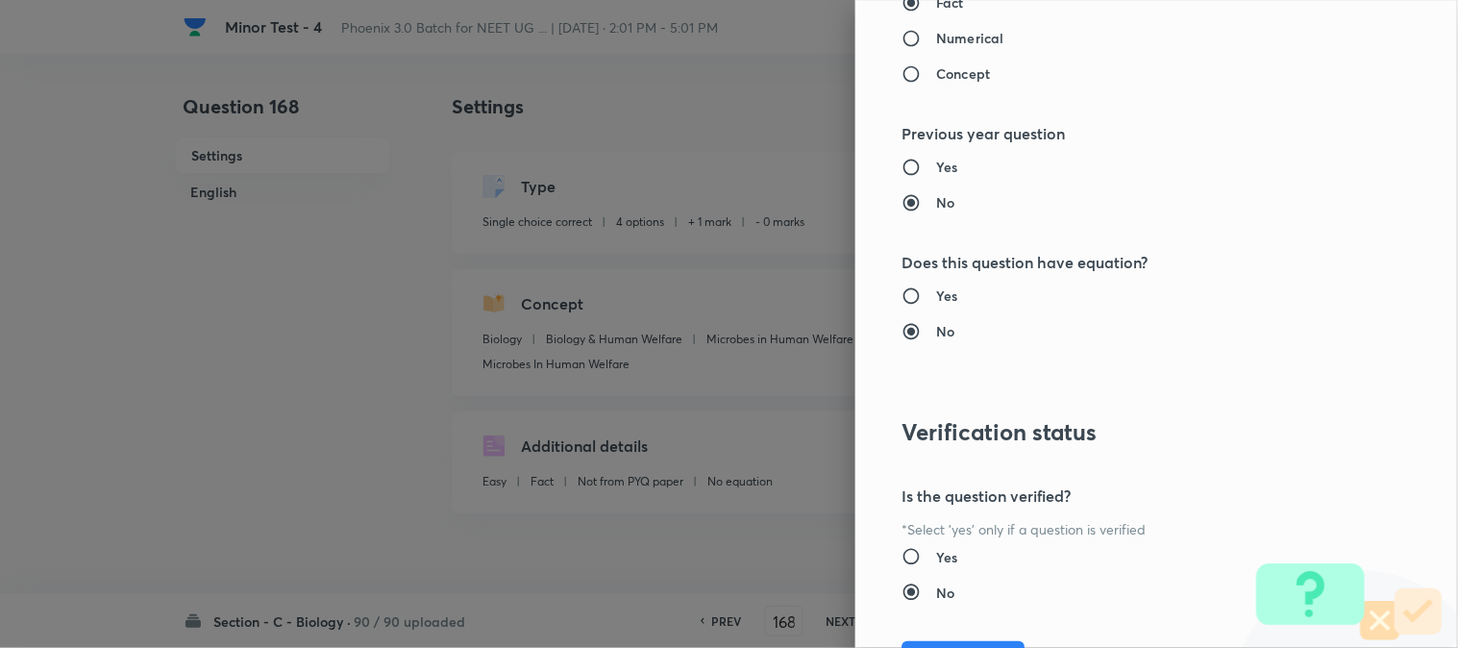
scroll to position [1972, 0]
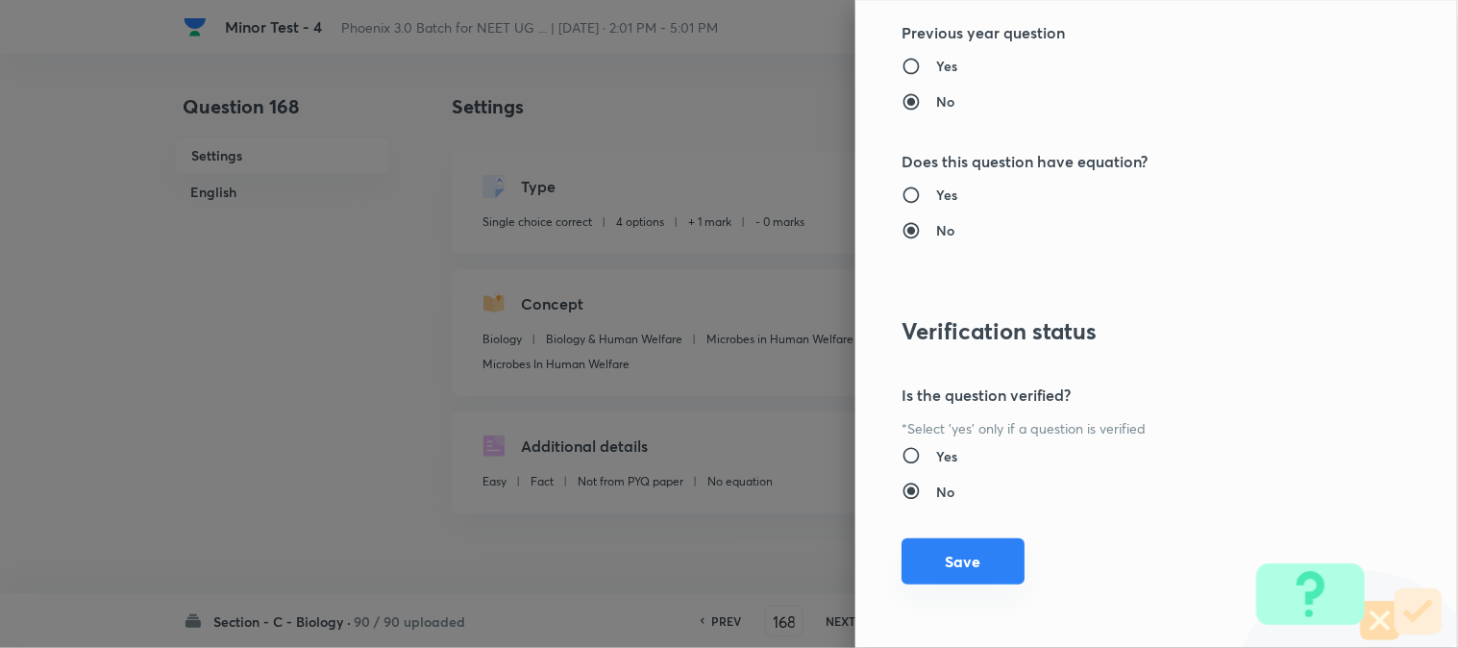
click at [957, 548] on button "Save" at bounding box center [963, 561] width 123 height 46
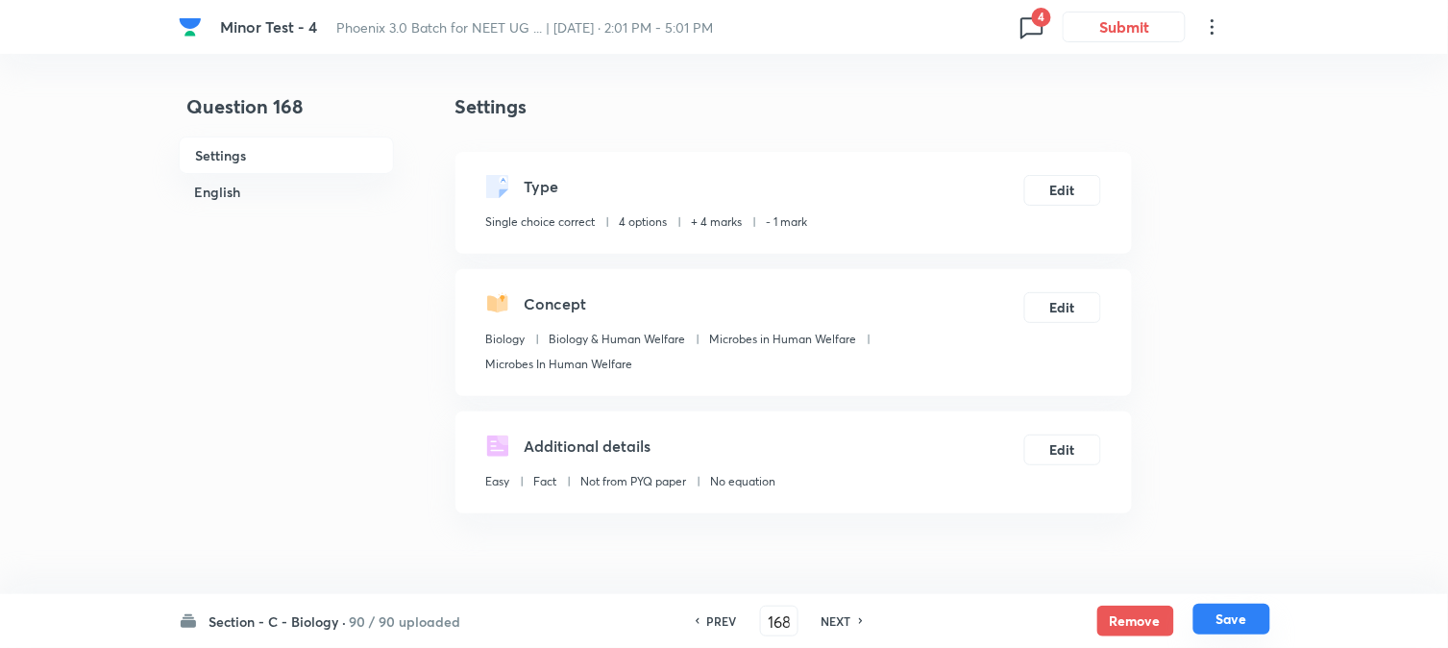
click at [1240, 618] on button "Save" at bounding box center [1232, 619] width 77 height 31
click at [1064, 188] on button "Edit" at bounding box center [1063, 188] width 77 height 31
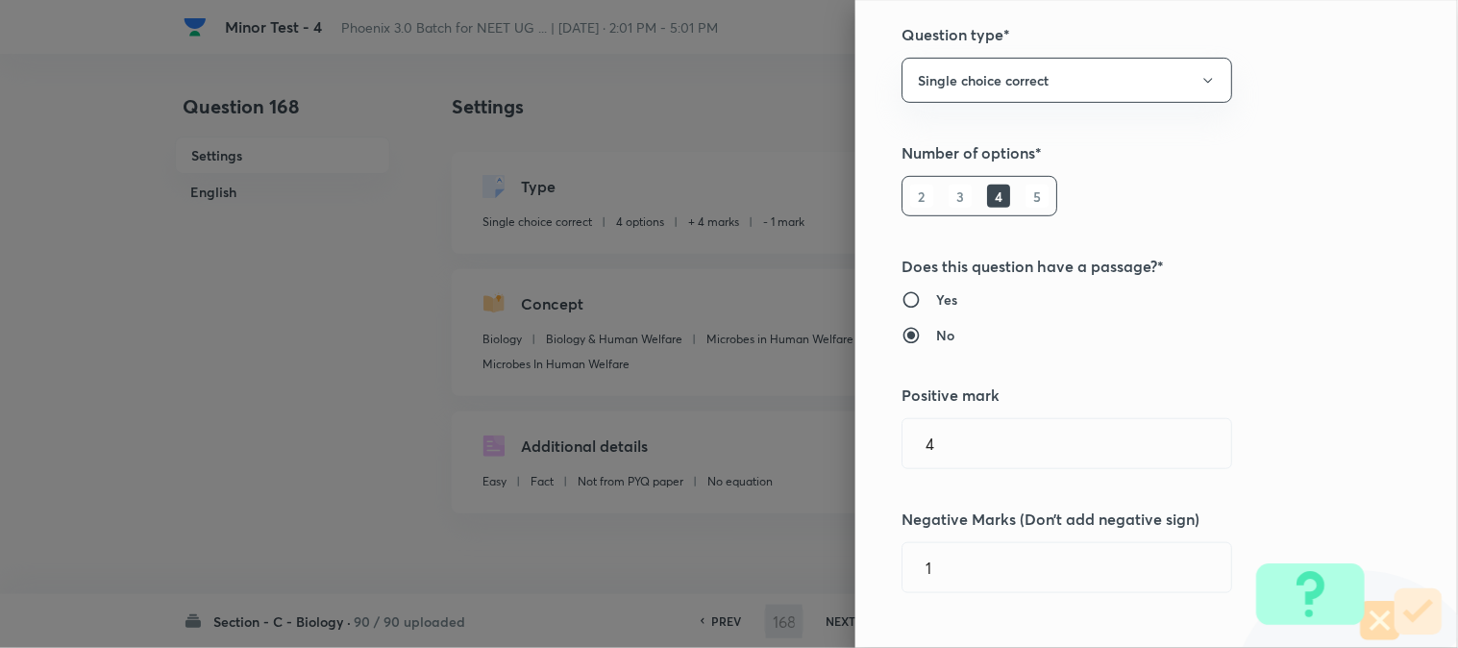
scroll to position [427, 0]
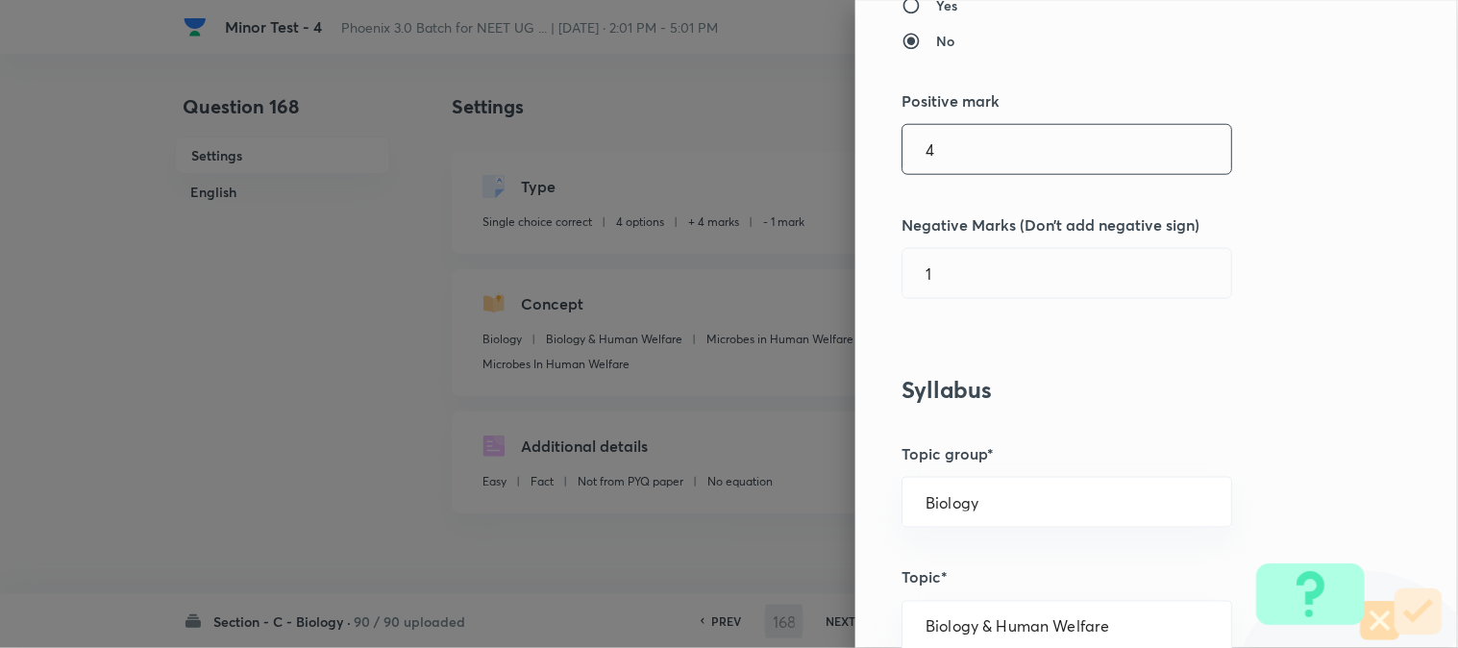
click at [950, 167] on input "4" at bounding box center [1067, 149] width 329 height 49
click at [957, 284] on input "0" at bounding box center [1067, 273] width 329 height 49
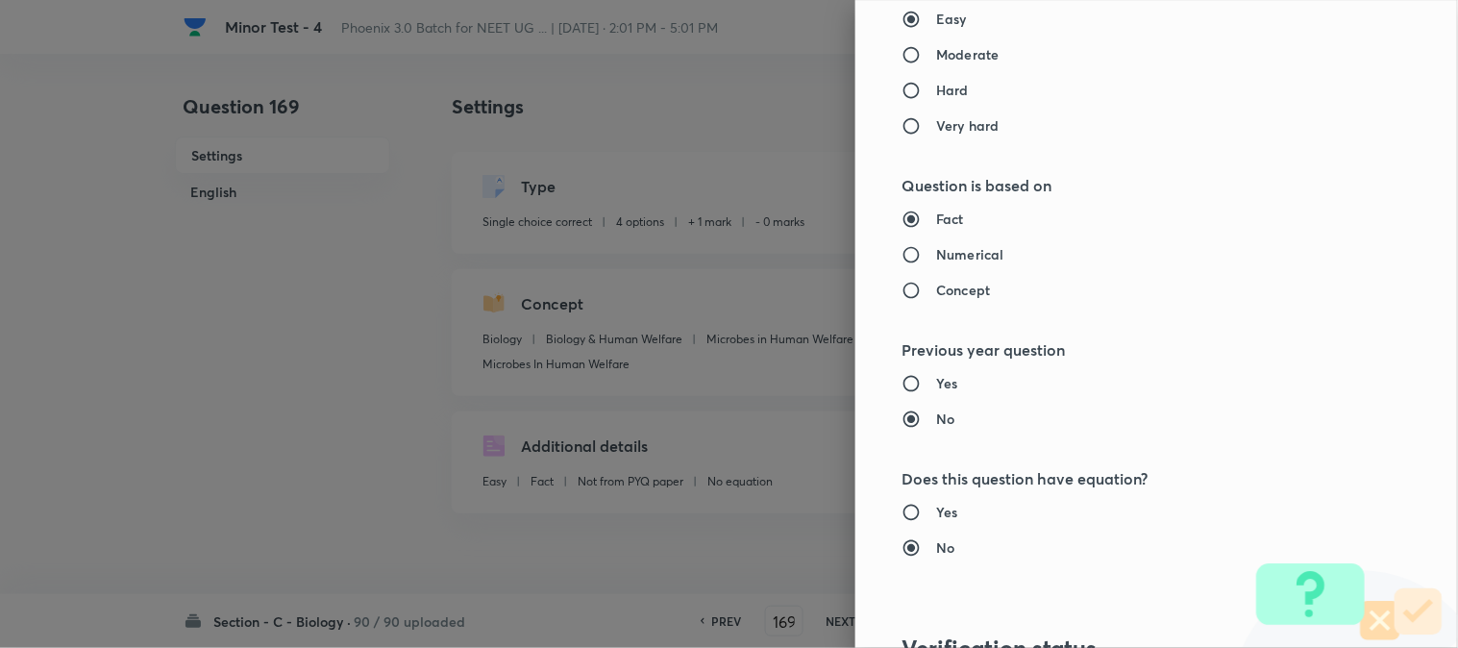
scroll to position [1972, 0]
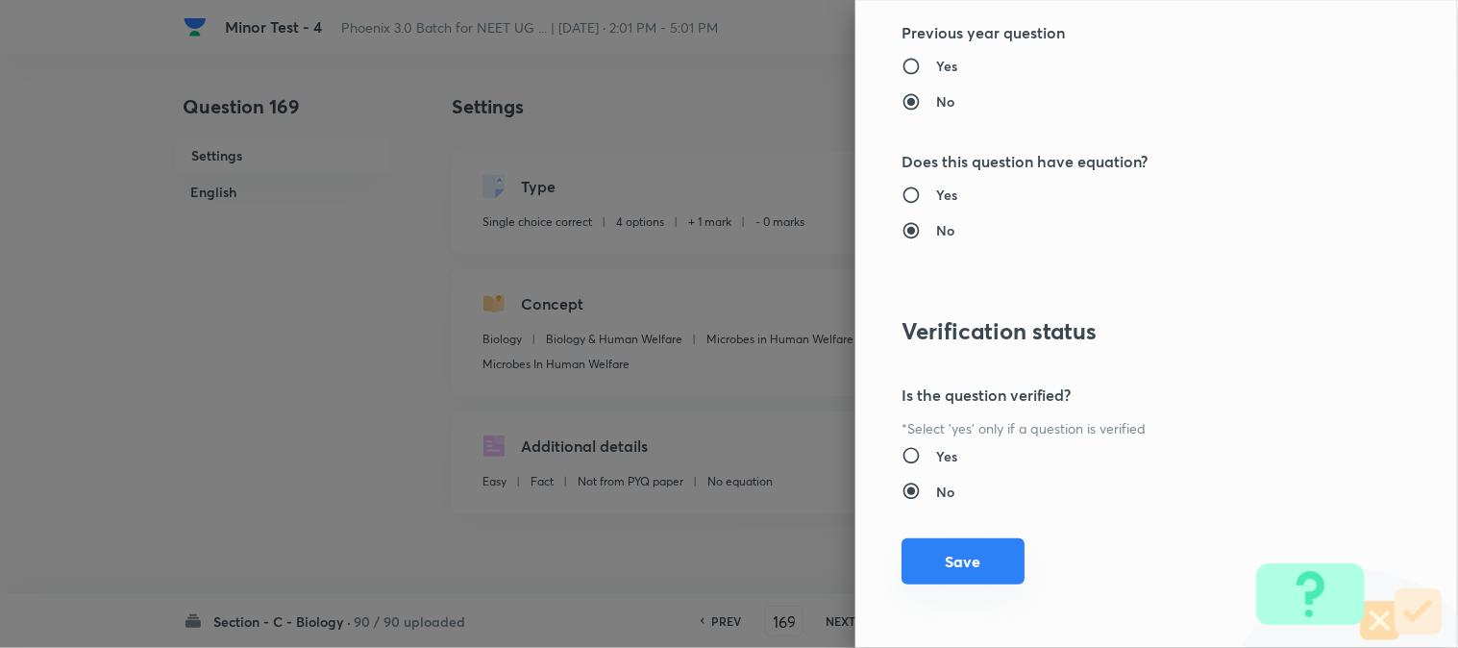
click at [957, 569] on button "Save" at bounding box center [963, 561] width 123 height 46
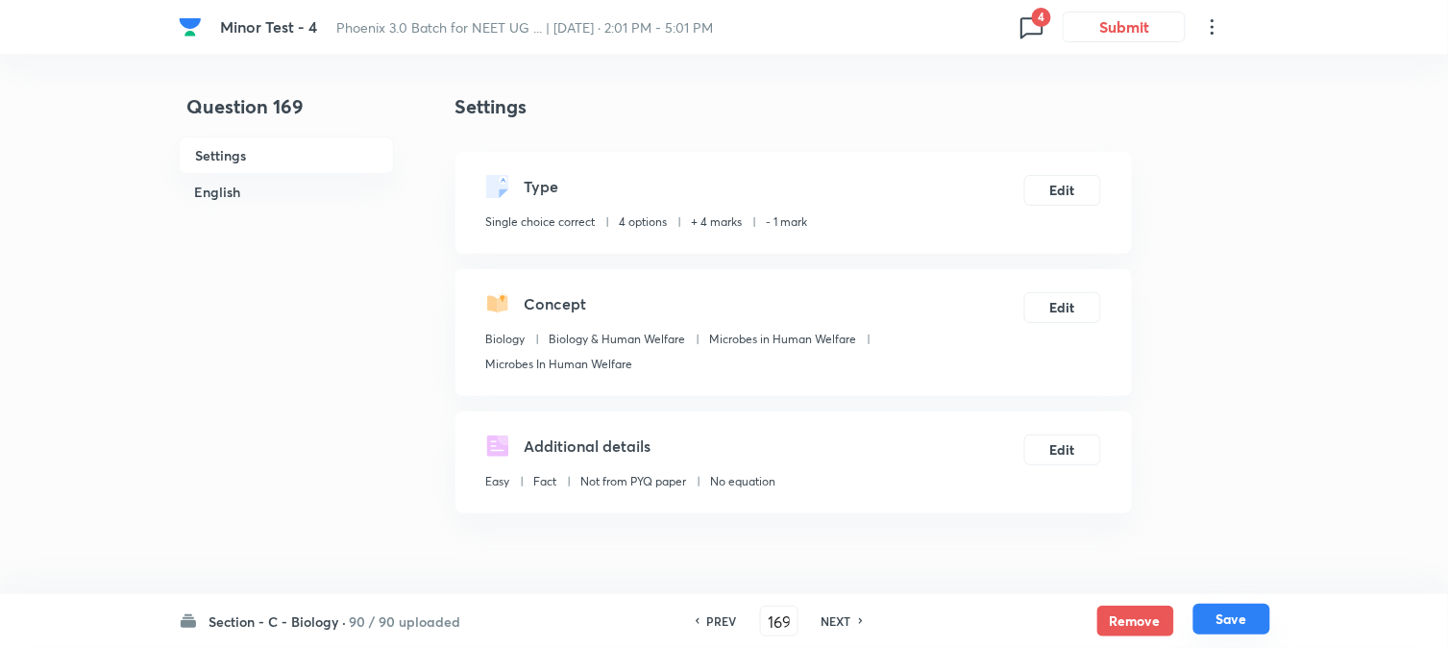
click at [1225, 627] on button "Save" at bounding box center [1232, 619] width 77 height 31
click at [1068, 183] on button "Edit" at bounding box center [1063, 188] width 77 height 31
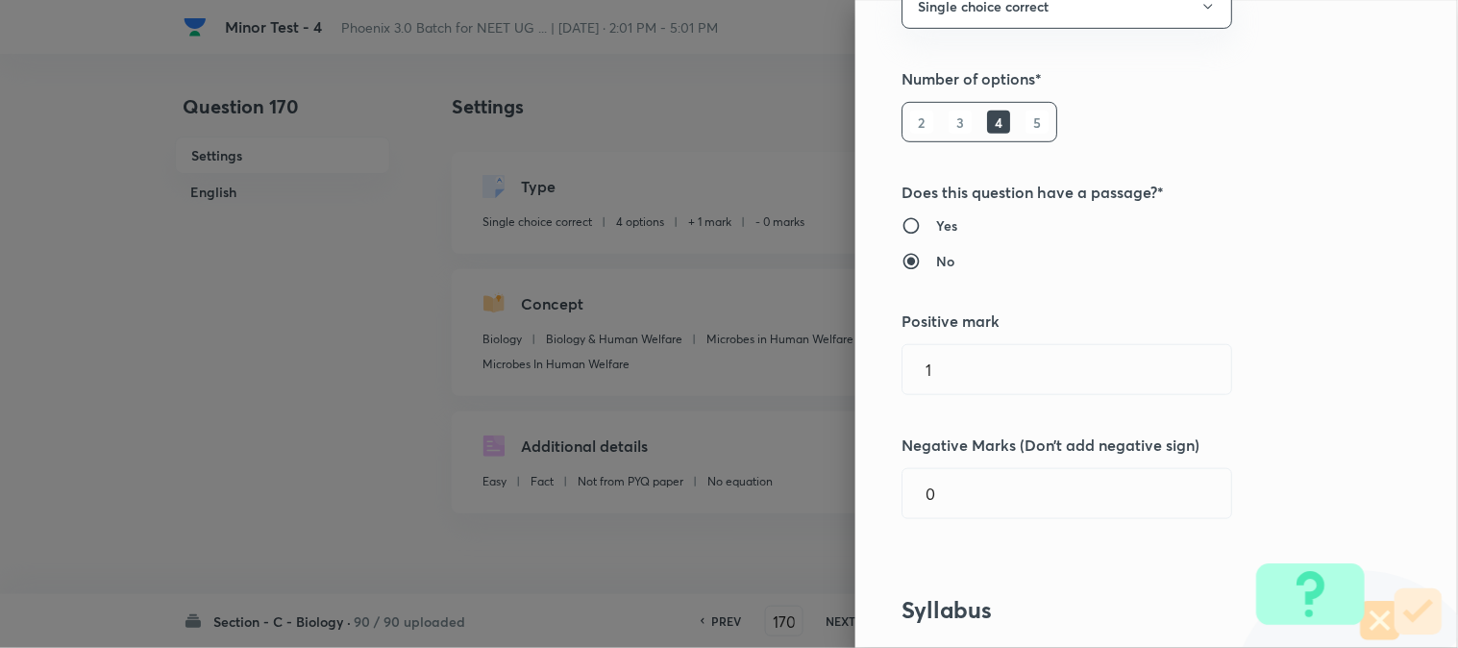
scroll to position [427, 0]
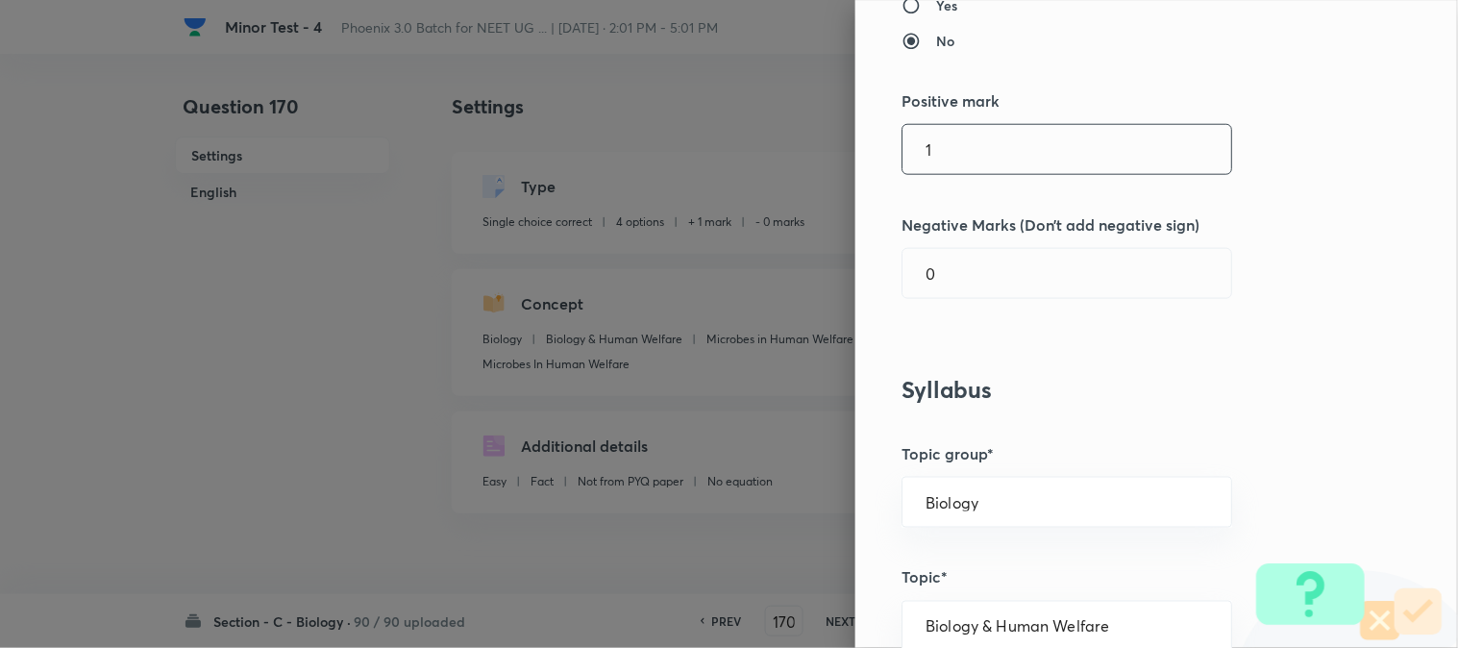
click at [950, 158] on input "1" at bounding box center [1067, 149] width 329 height 49
click at [949, 295] on input "0" at bounding box center [1067, 273] width 329 height 49
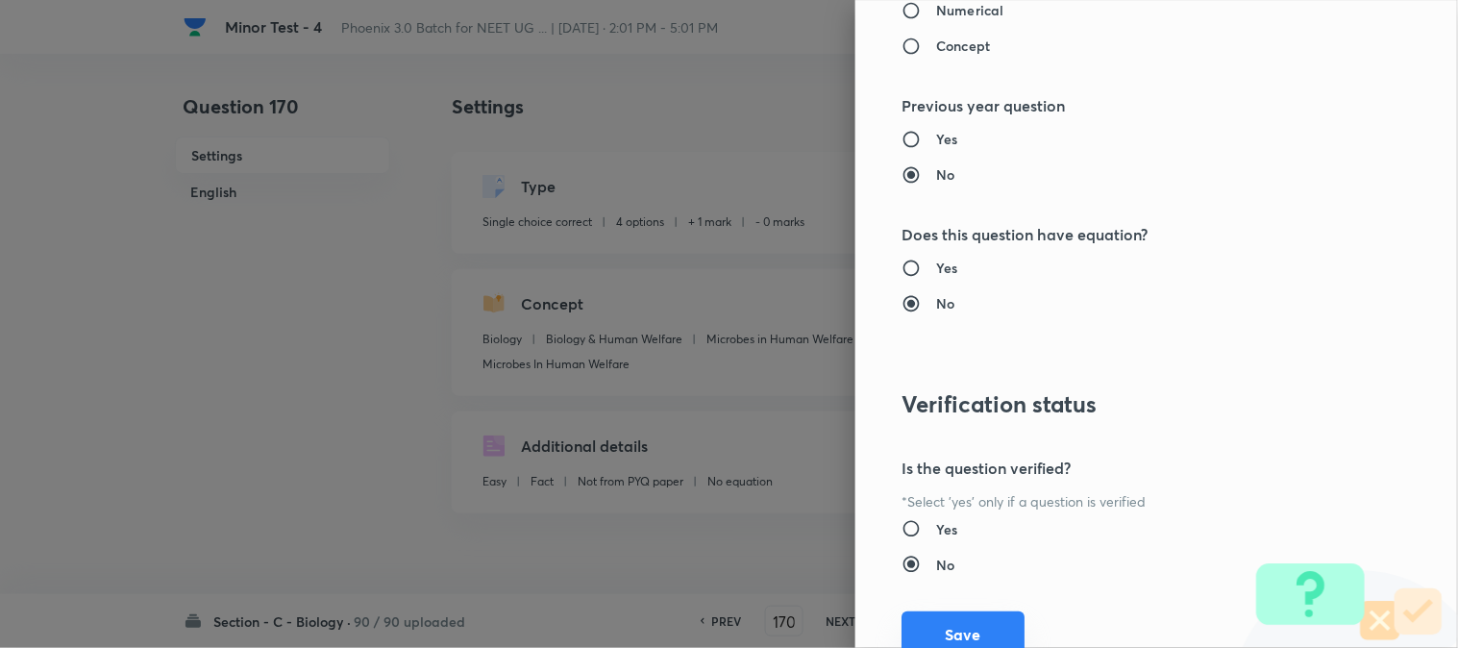
scroll to position [1972, 0]
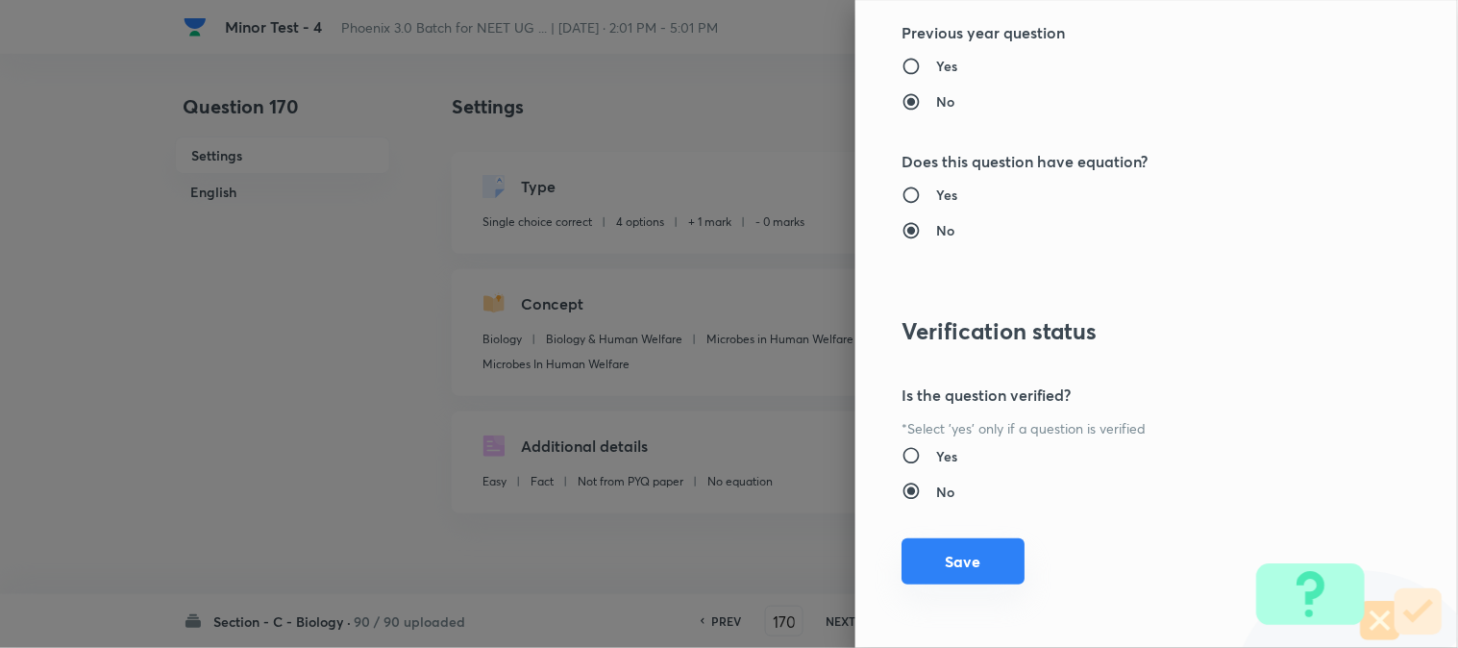
click at [944, 571] on button "Save" at bounding box center [963, 561] width 123 height 46
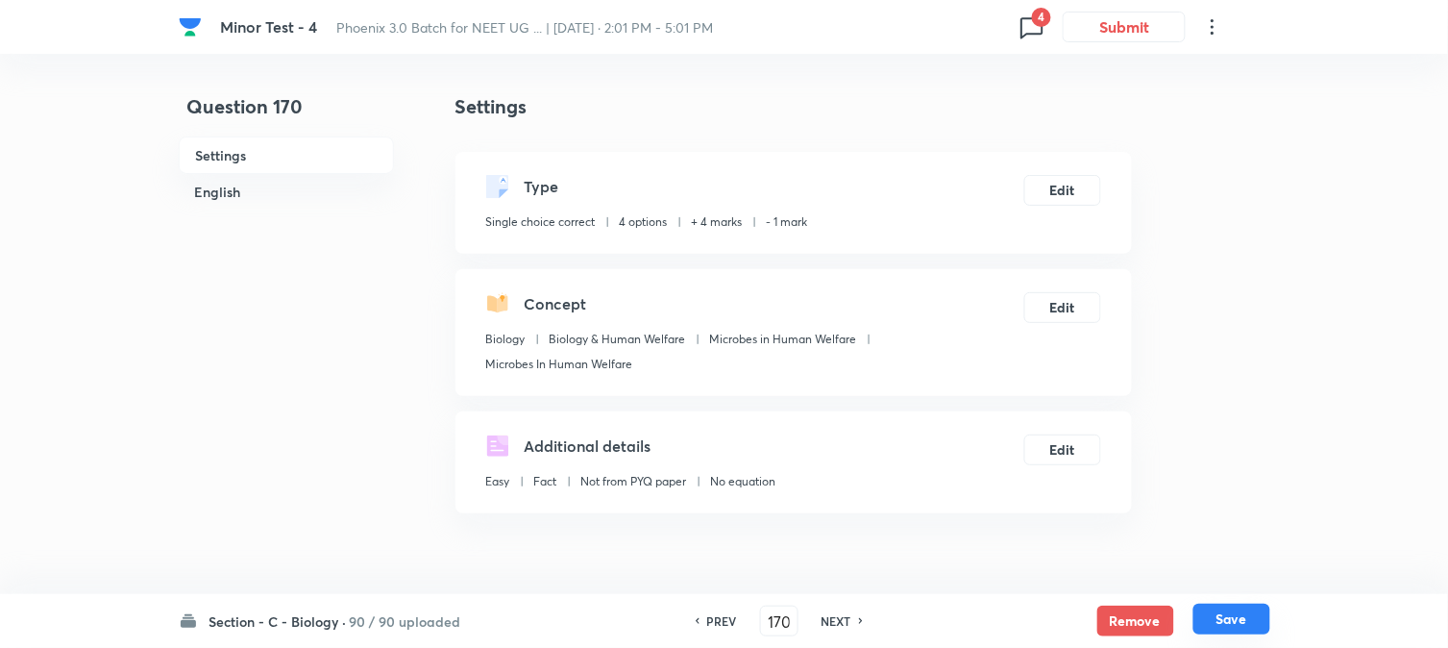
click at [1225, 611] on button "Save" at bounding box center [1232, 619] width 77 height 31
click at [1070, 217] on div "Type Single choice correct 4 options + 4 marks - 1 mark Edit" at bounding box center [794, 203] width 677 height 102
click at [1074, 184] on button "Edit" at bounding box center [1063, 188] width 77 height 31
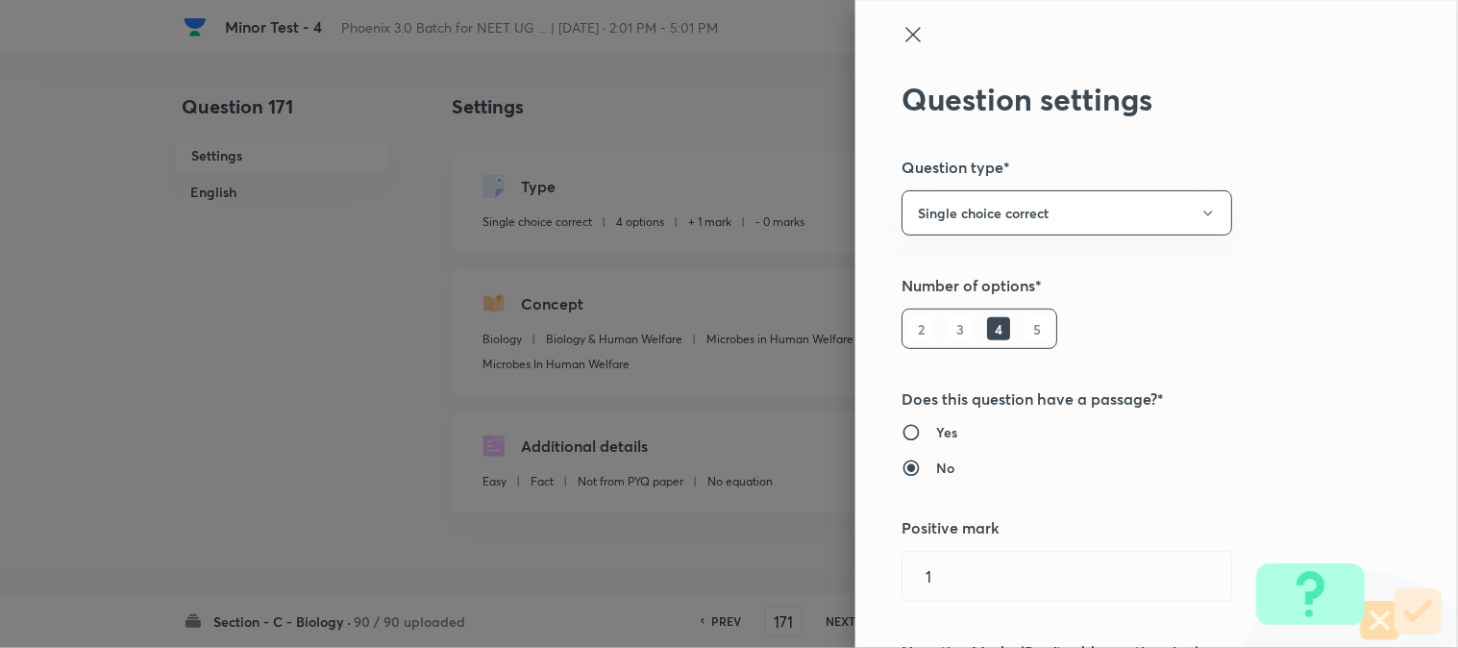
scroll to position [427, 0]
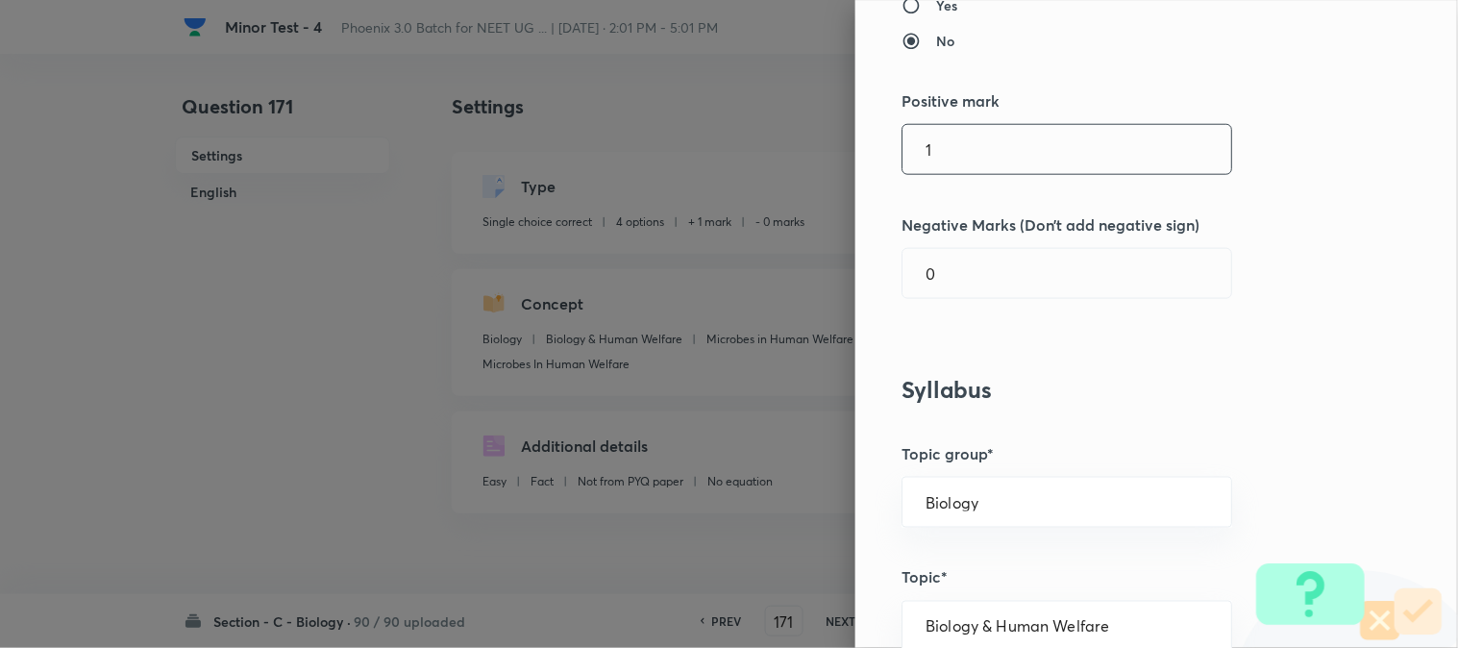
click at [953, 148] on input "1" at bounding box center [1067, 149] width 329 height 49
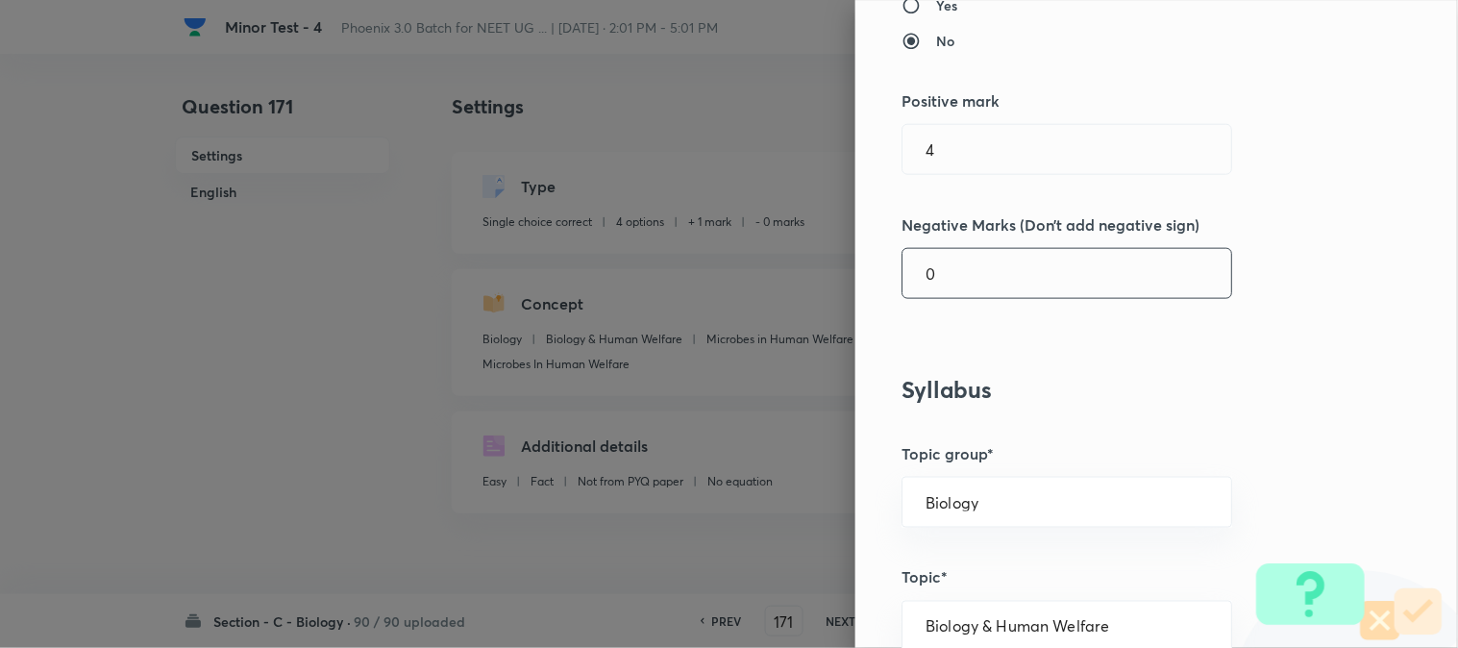
click at [939, 262] on input "0" at bounding box center [1067, 273] width 329 height 49
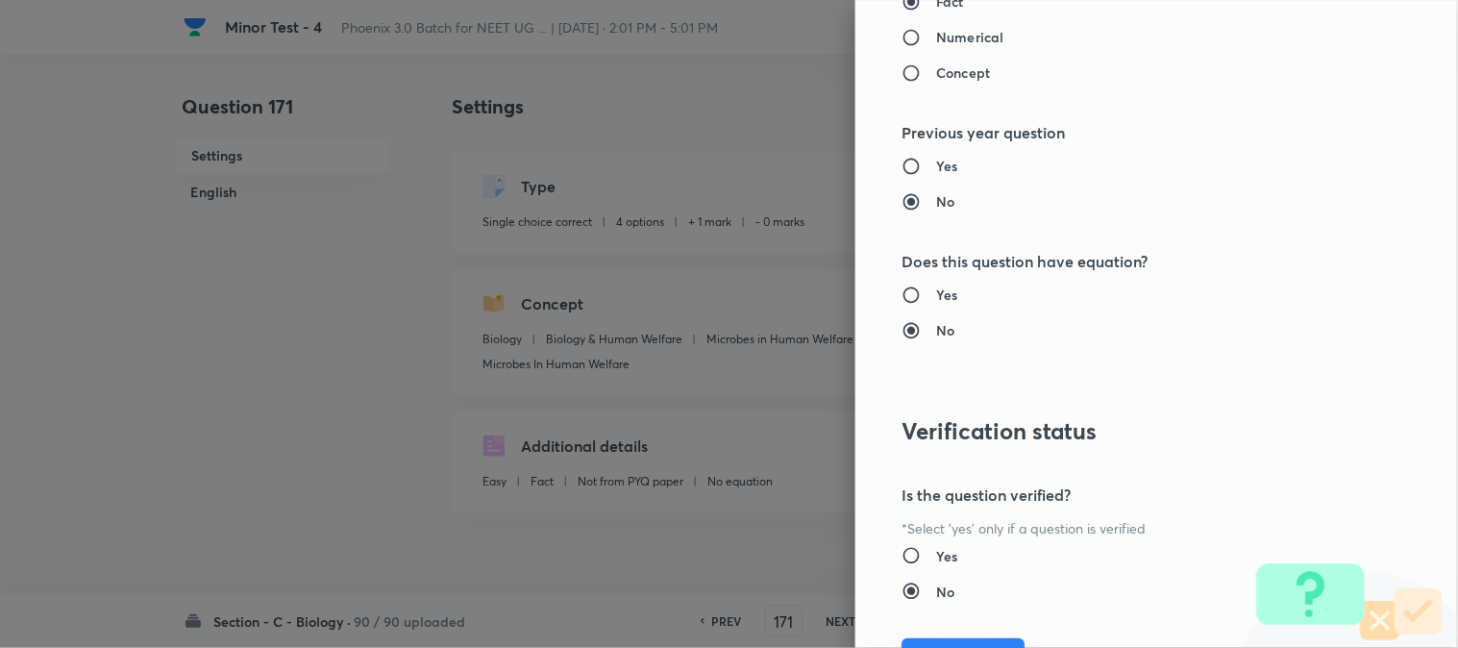
scroll to position [1972, 0]
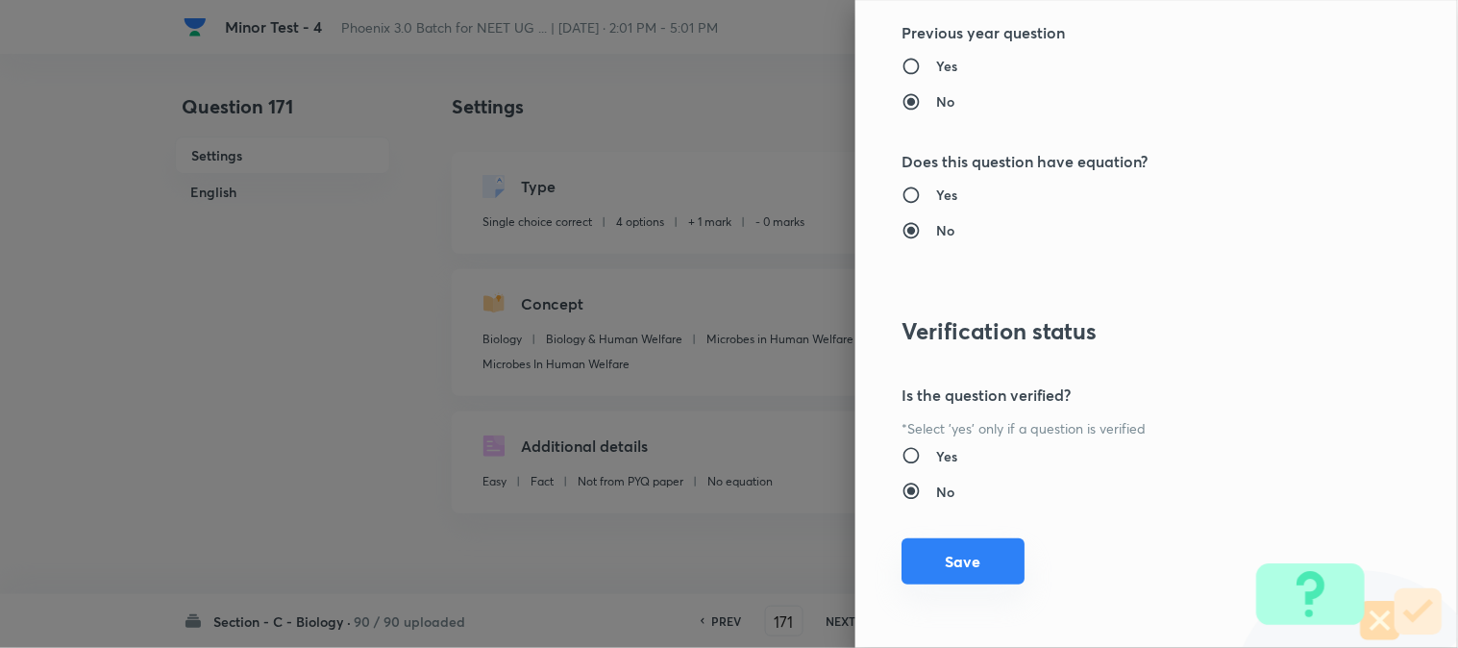
click at [946, 563] on button "Save" at bounding box center [963, 561] width 123 height 46
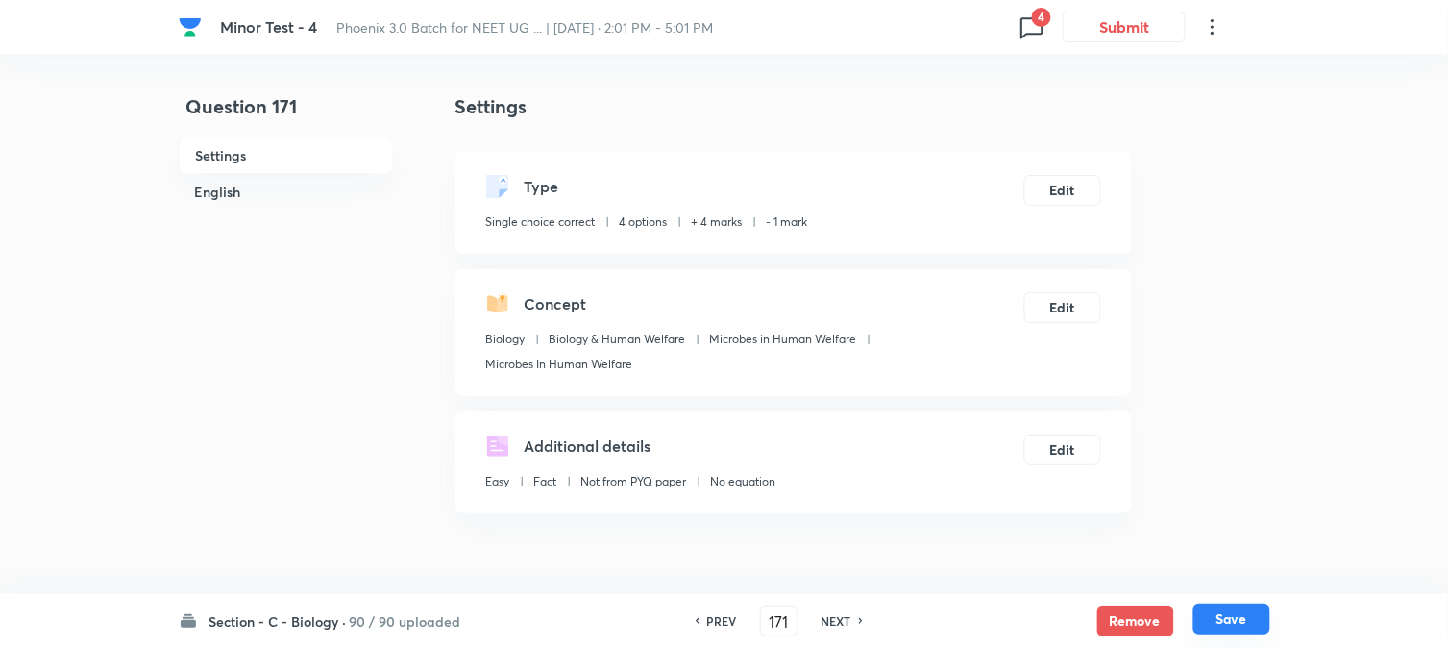
click at [1246, 617] on button "Save" at bounding box center [1232, 619] width 77 height 31
click at [1100, 193] on button "Edit" at bounding box center [1063, 188] width 77 height 31
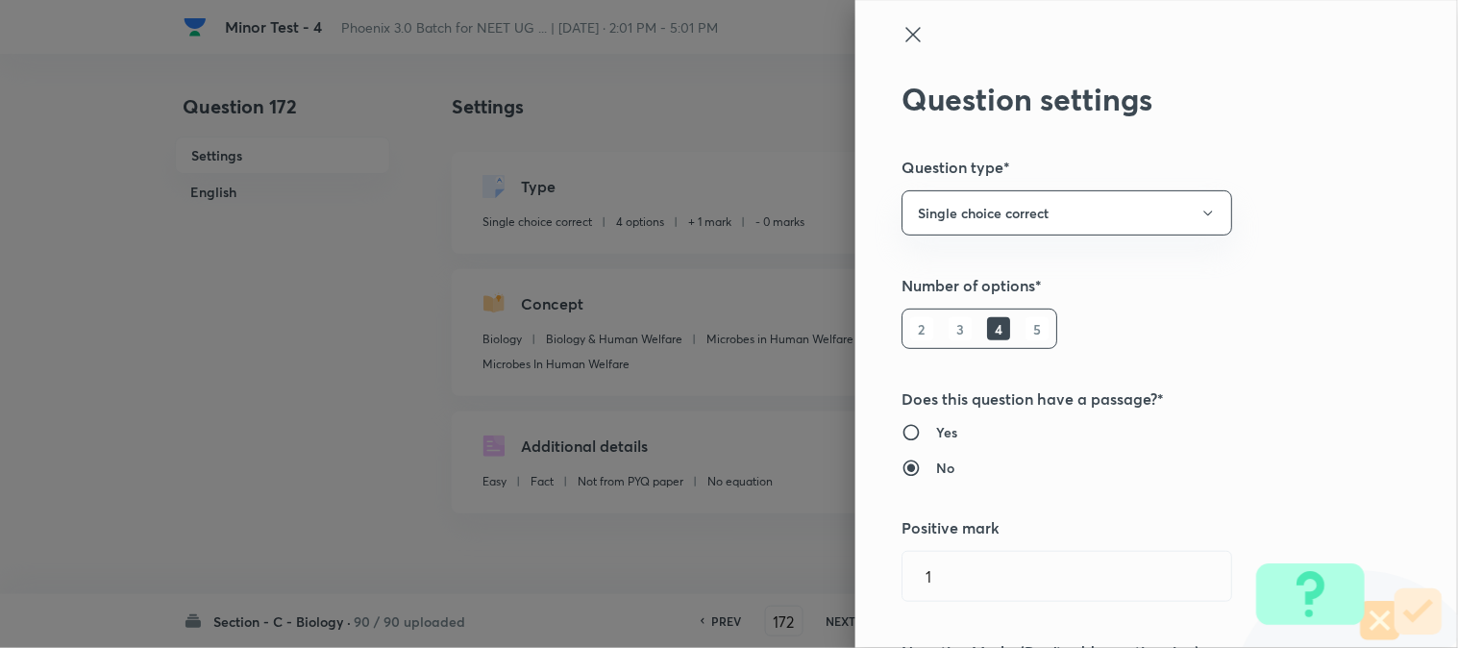
scroll to position [533, 0]
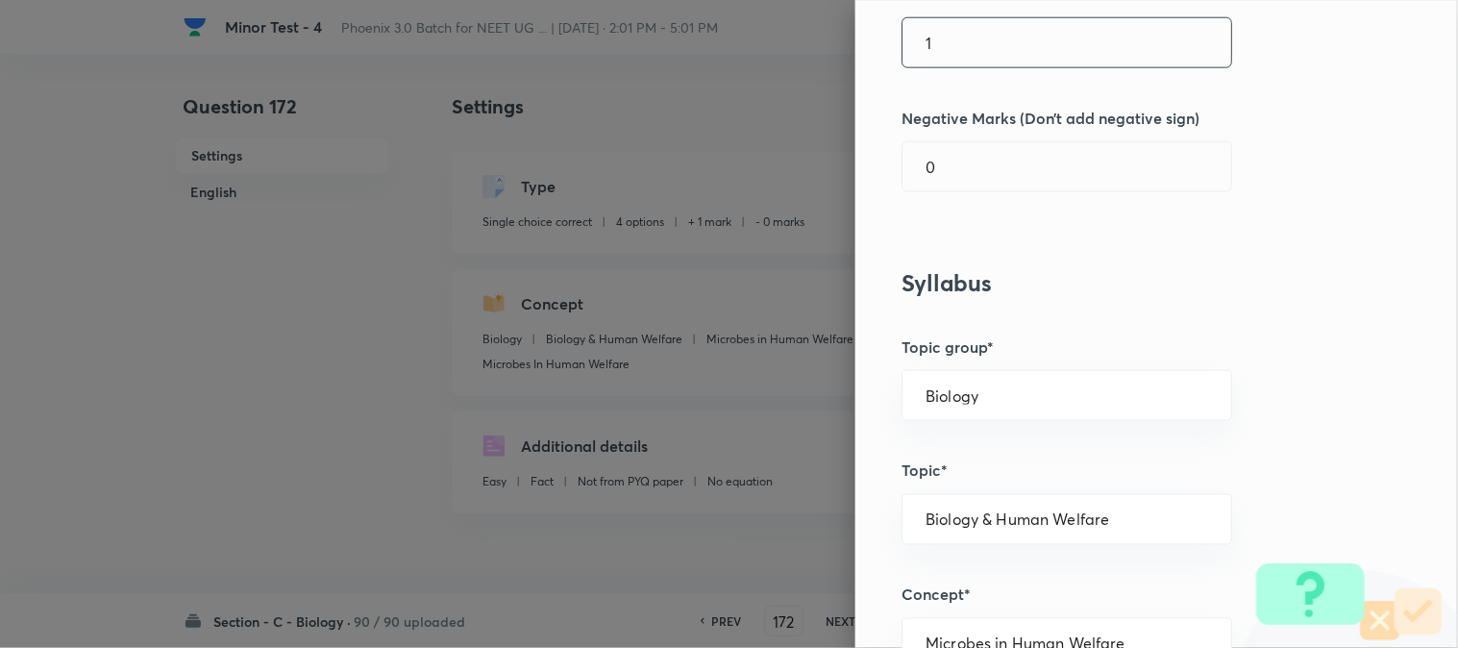
click at [962, 54] on input "1" at bounding box center [1067, 42] width 329 height 49
click at [949, 156] on input "04" at bounding box center [1067, 166] width 329 height 49
click at [973, 56] on input "text" at bounding box center [1067, 42] width 329 height 49
click at [952, 167] on input "41" at bounding box center [1067, 166] width 329 height 49
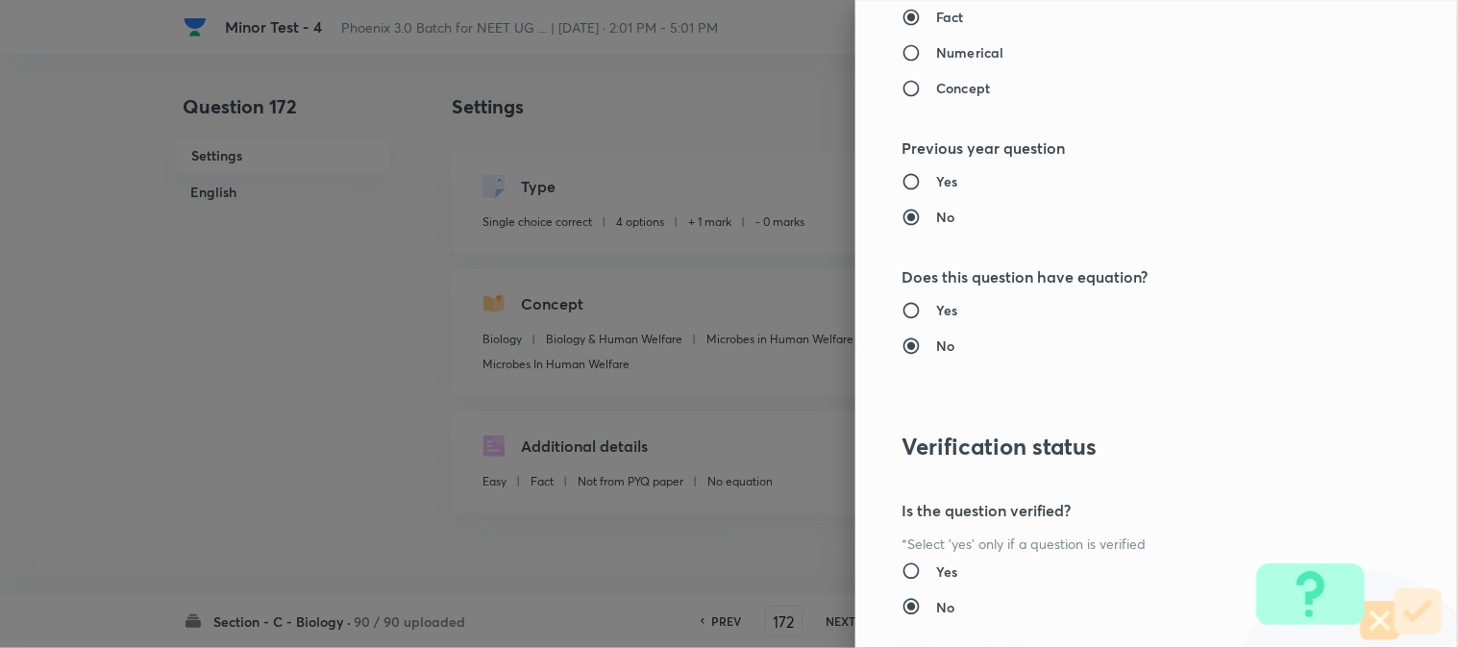
scroll to position [1972, 0]
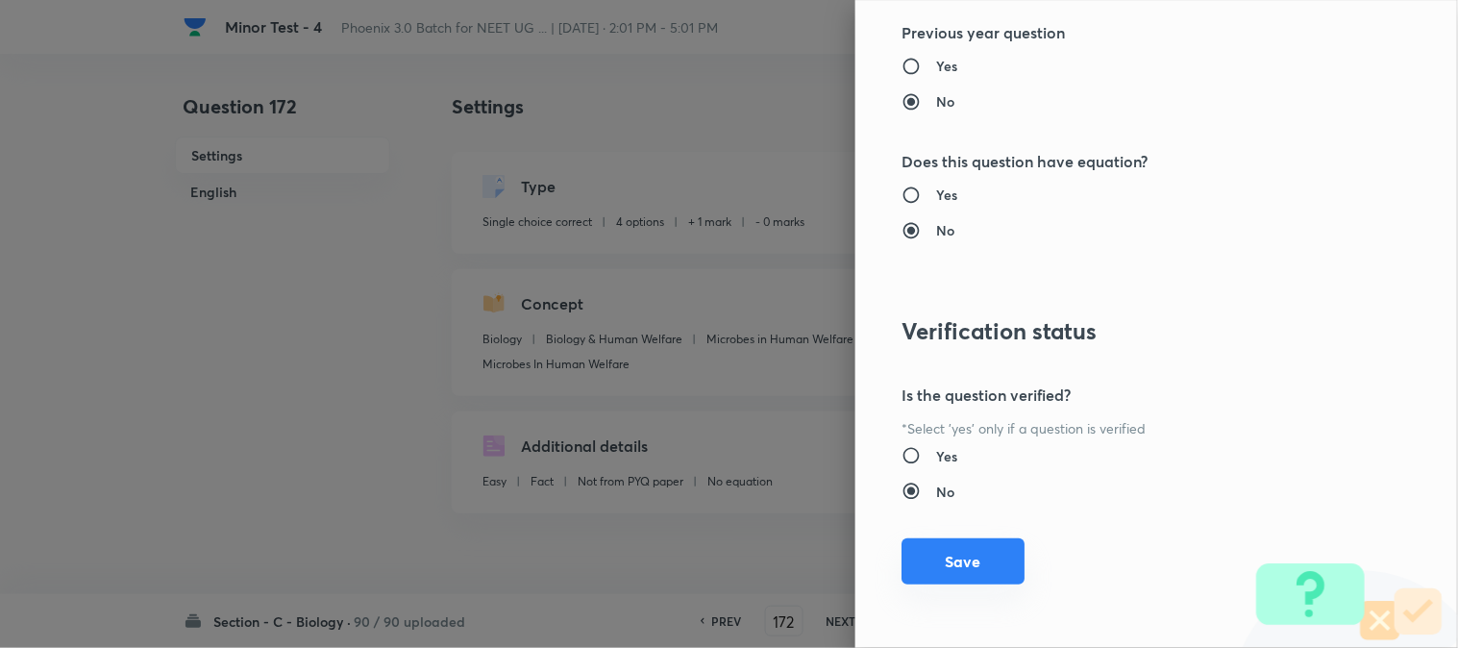
click at [959, 563] on button "Save" at bounding box center [963, 561] width 123 height 46
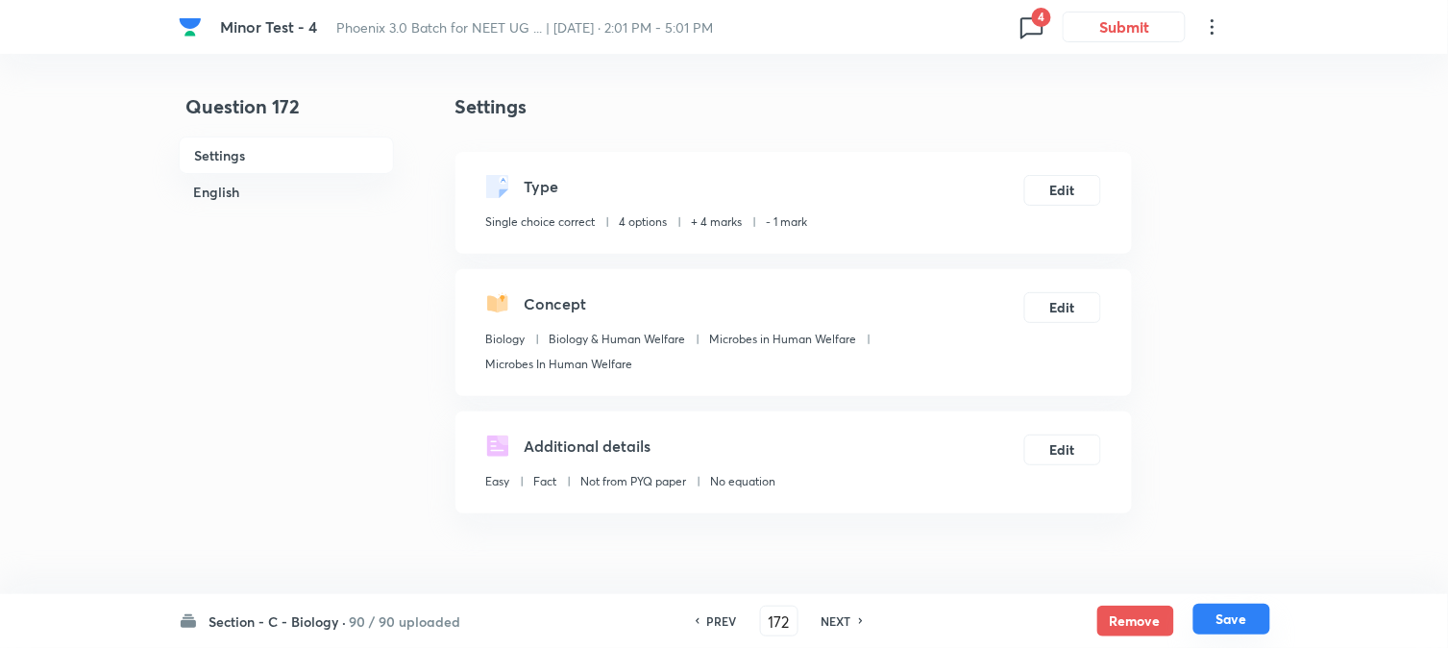
click at [1232, 634] on button "Save" at bounding box center [1232, 619] width 77 height 31
click at [1072, 189] on button "Edit" at bounding box center [1063, 188] width 77 height 31
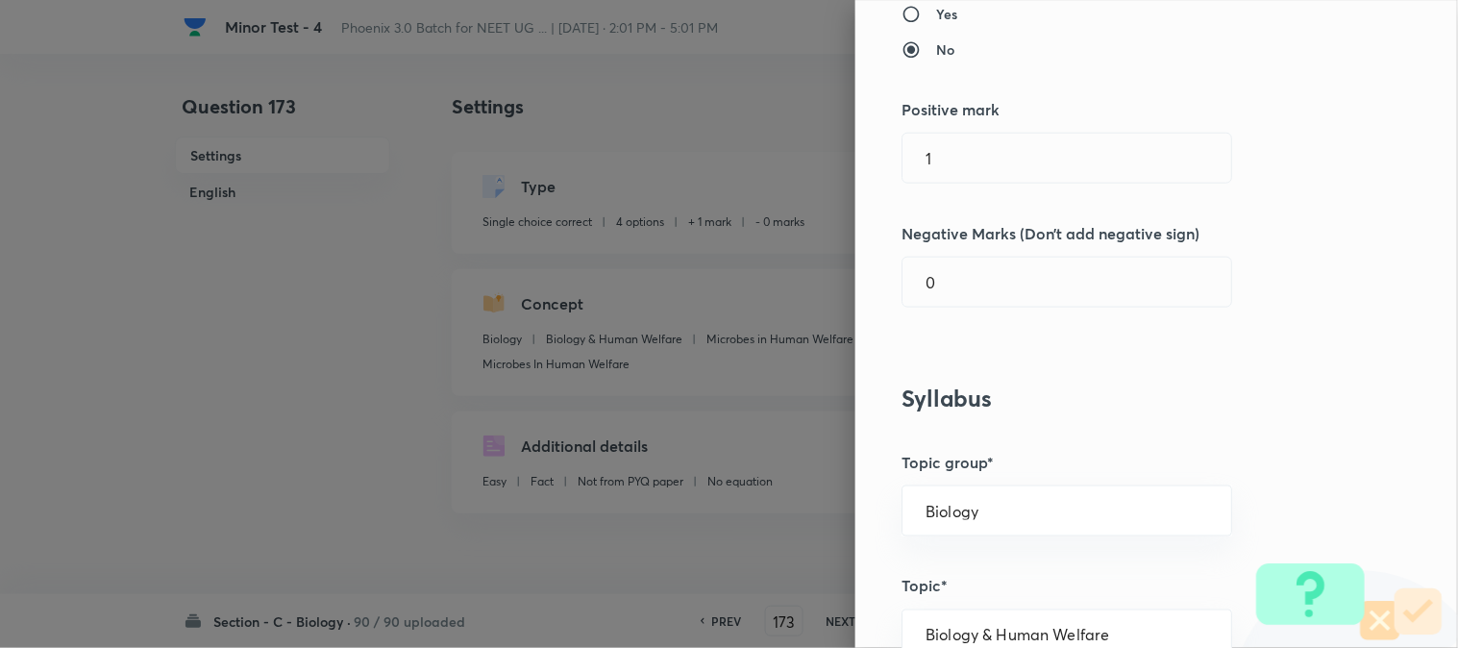
scroll to position [427, 0]
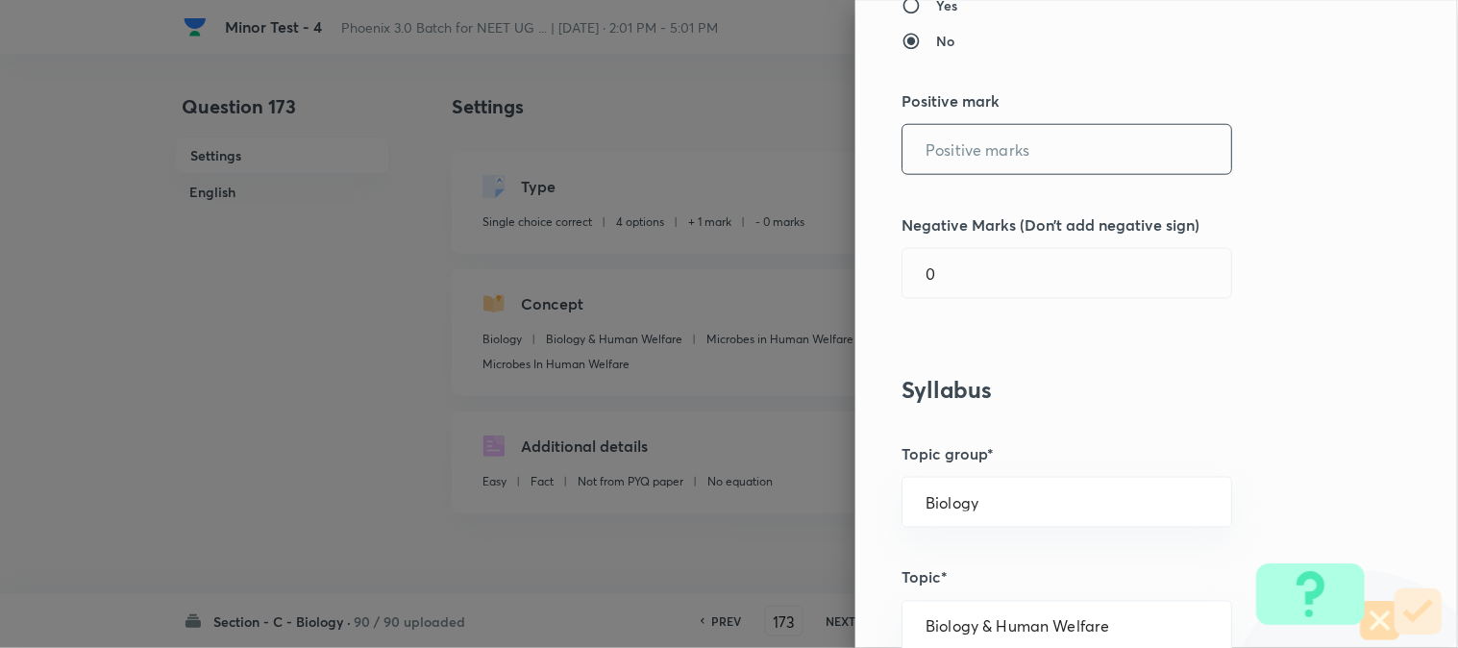
click at [982, 142] on input "text" at bounding box center [1067, 149] width 329 height 49
click at [959, 305] on div "Question settings Question type* Single choice correct Number of options* 2 3 4…" at bounding box center [1156, 324] width 603 height 648
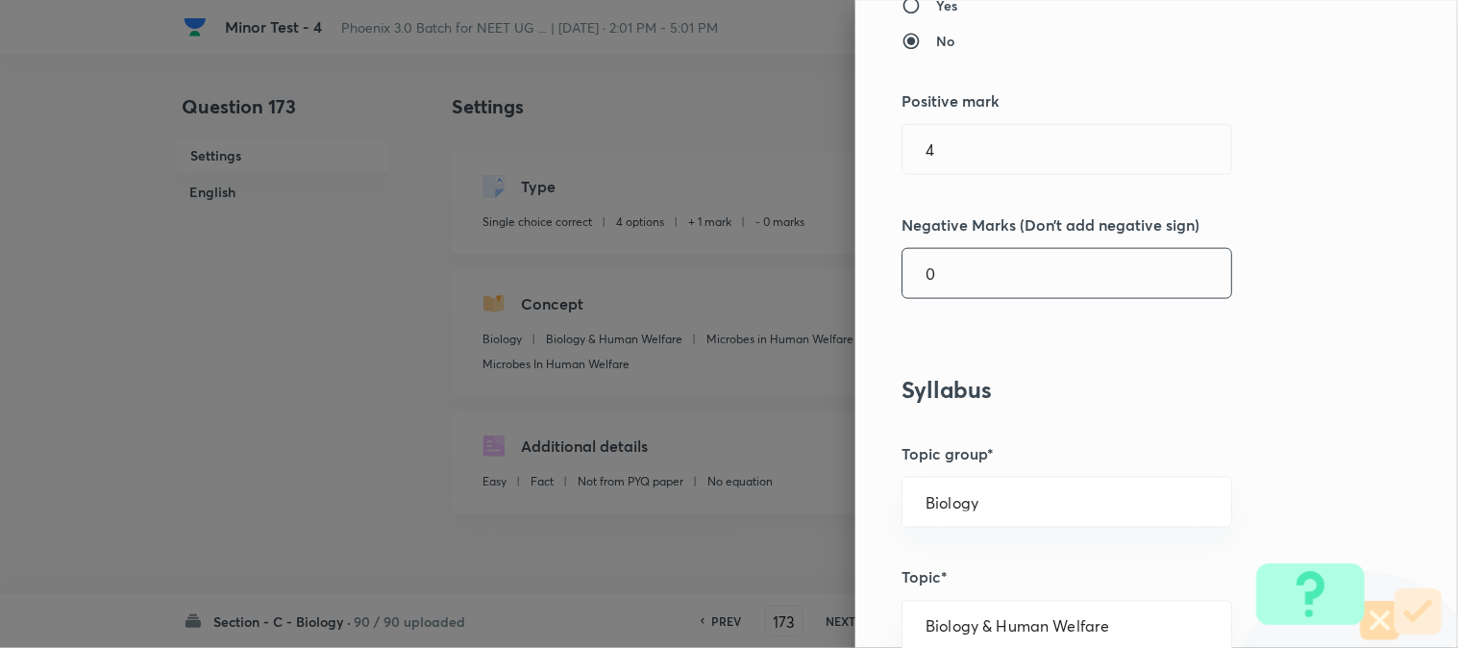
click at [963, 277] on input "0" at bounding box center [1067, 273] width 329 height 49
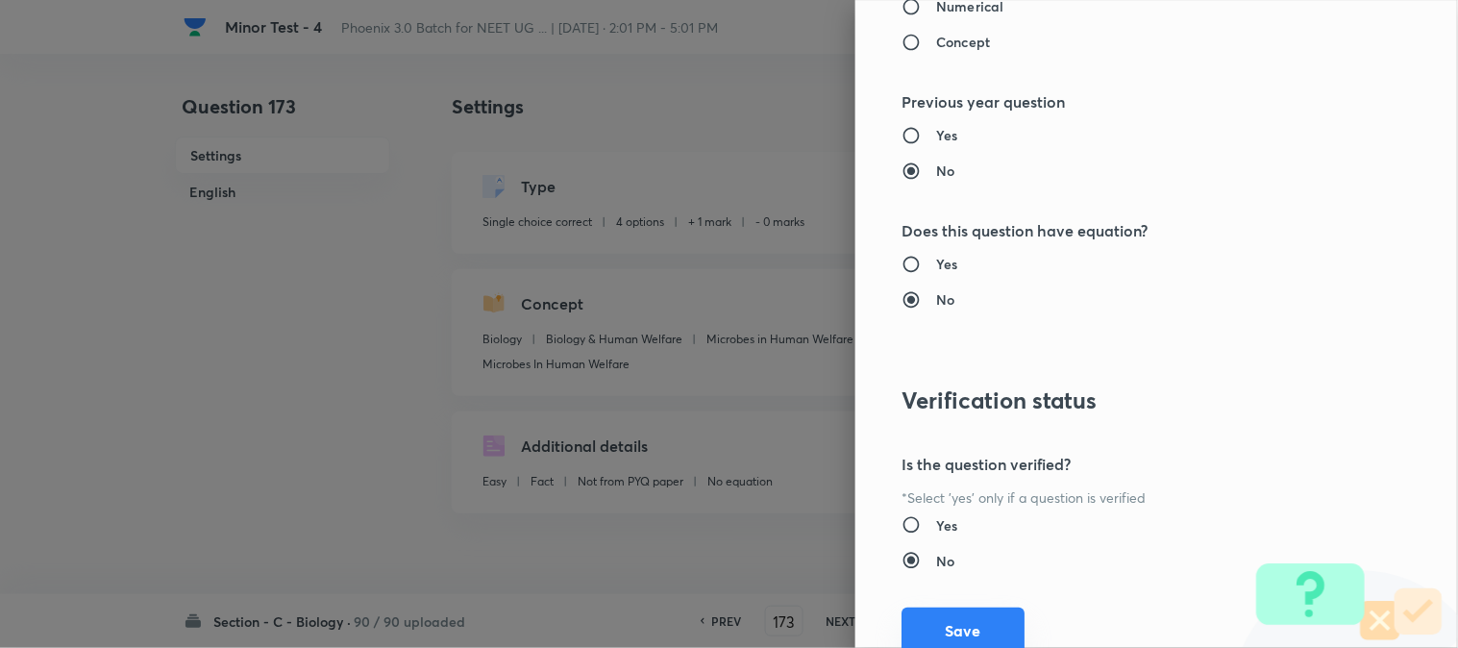
scroll to position [1972, 0]
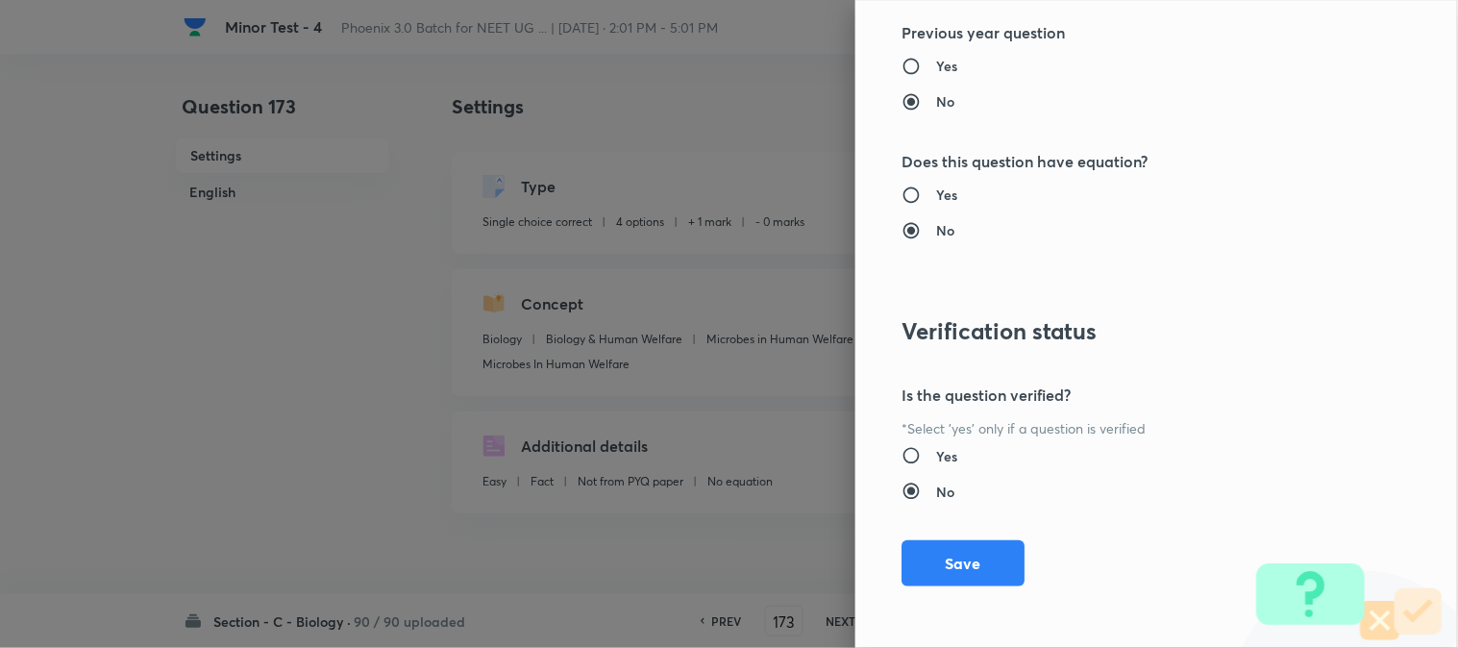
click at [967, 590] on div "Question settings Question type* Single choice correct Number of options* 2 3 4…" at bounding box center [1156, 324] width 603 height 648
click at [973, 552] on button "Save" at bounding box center [963, 561] width 123 height 46
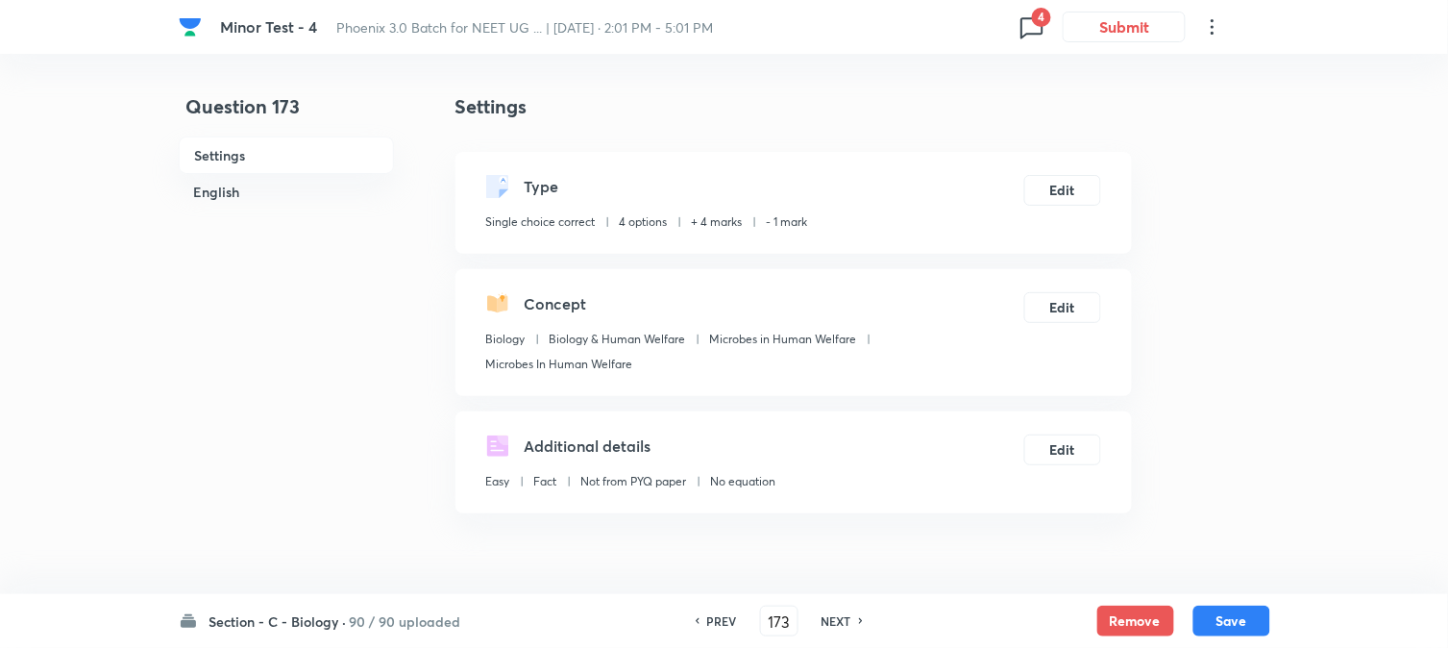
click at [1255, 616] on button "Save" at bounding box center [1232, 621] width 77 height 31
click at [1060, 185] on button "Edit" at bounding box center [1063, 188] width 77 height 31
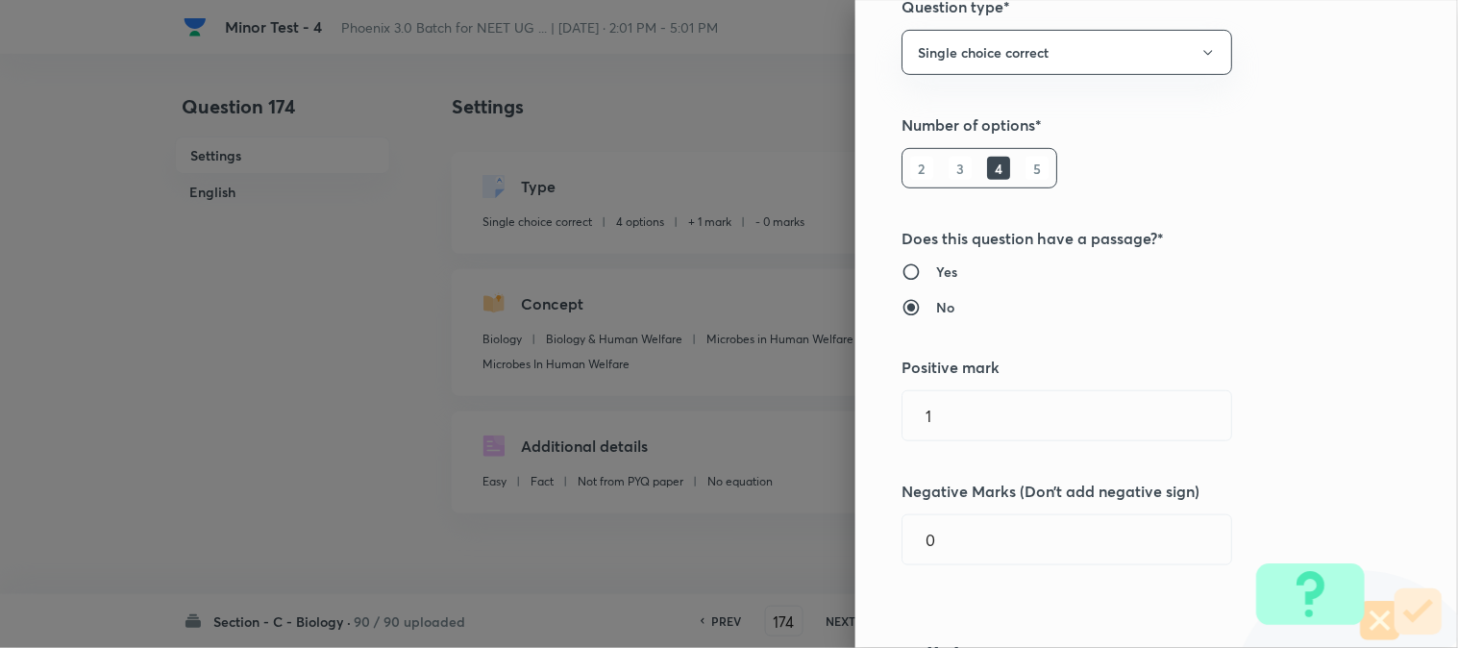
scroll to position [533, 0]
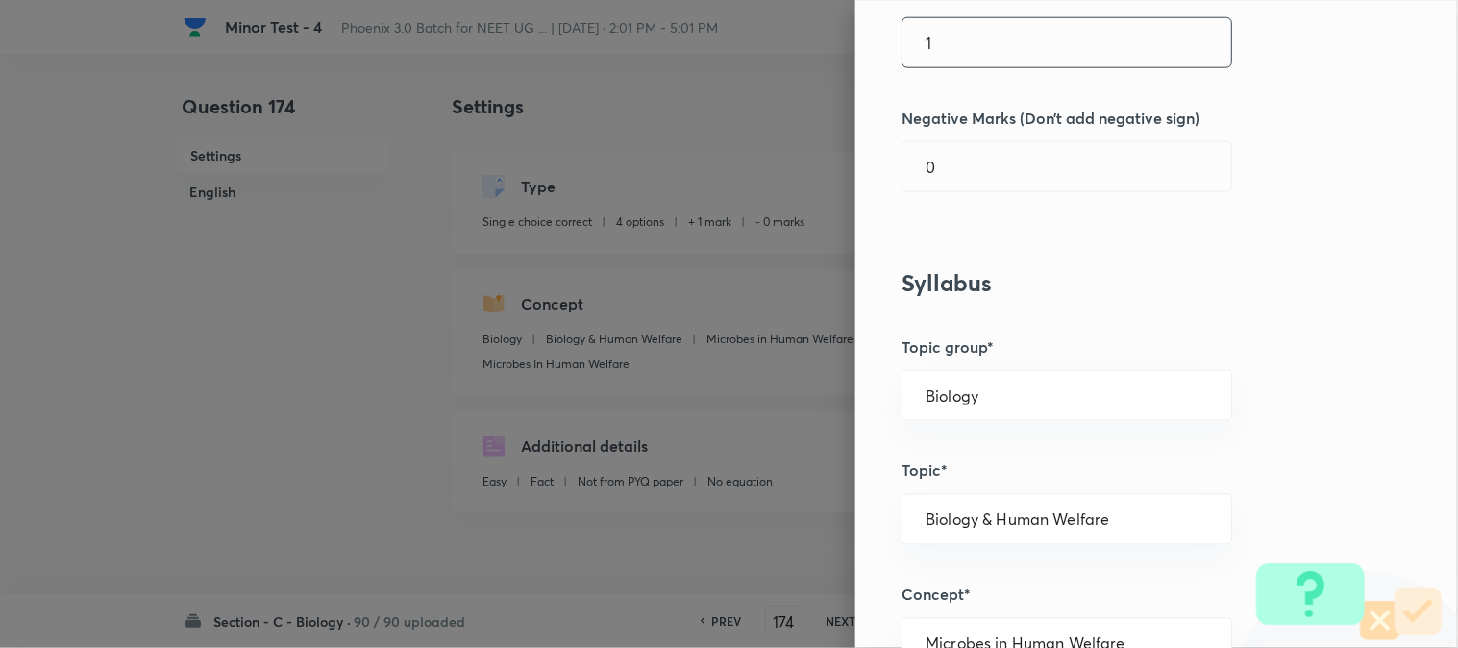
click at [959, 49] on input "1" at bounding box center [1067, 42] width 329 height 49
click at [949, 163] on input "0" at bounding box center [1067, 166] width 329 height 49
click at [962, 65] on input "7" at bounding box center [1067, 42] width 329 height 49
click at [948, 188] on input "4" at bounding box center [1067, 166] width 329 height 49
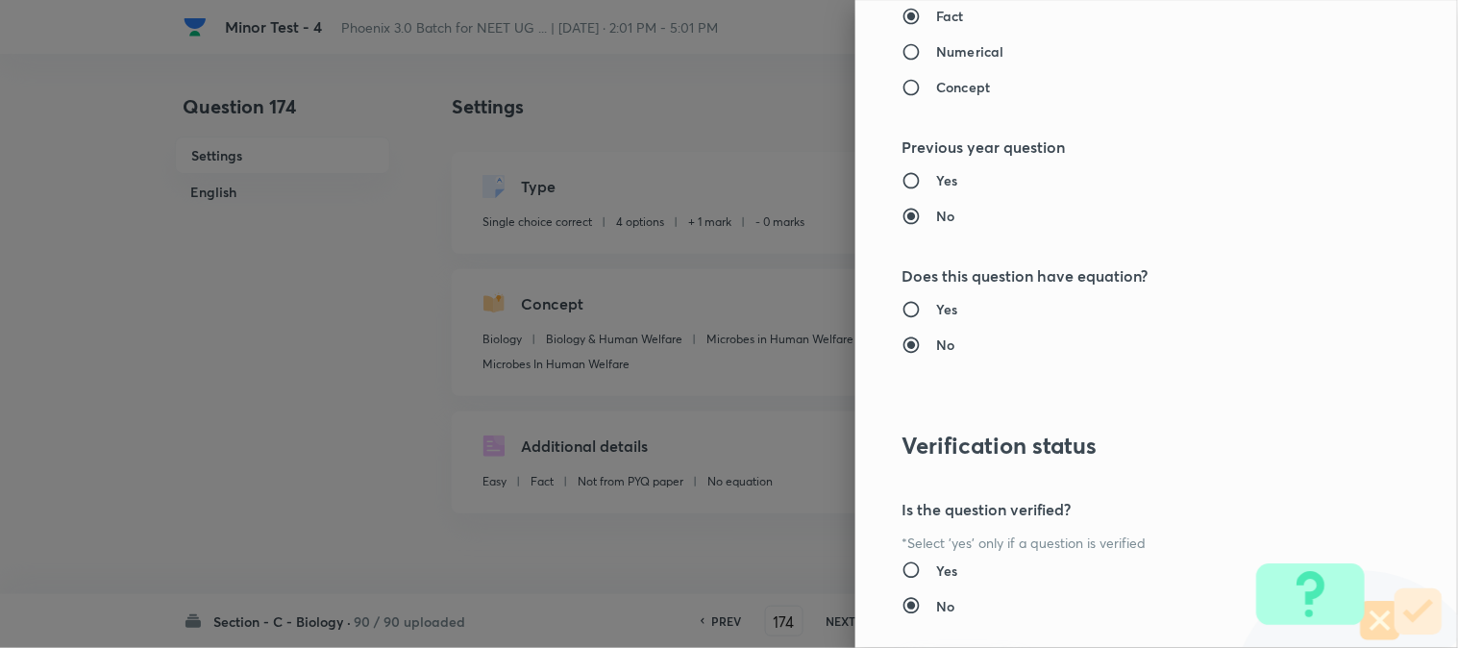
scroll to position [1972, 0]
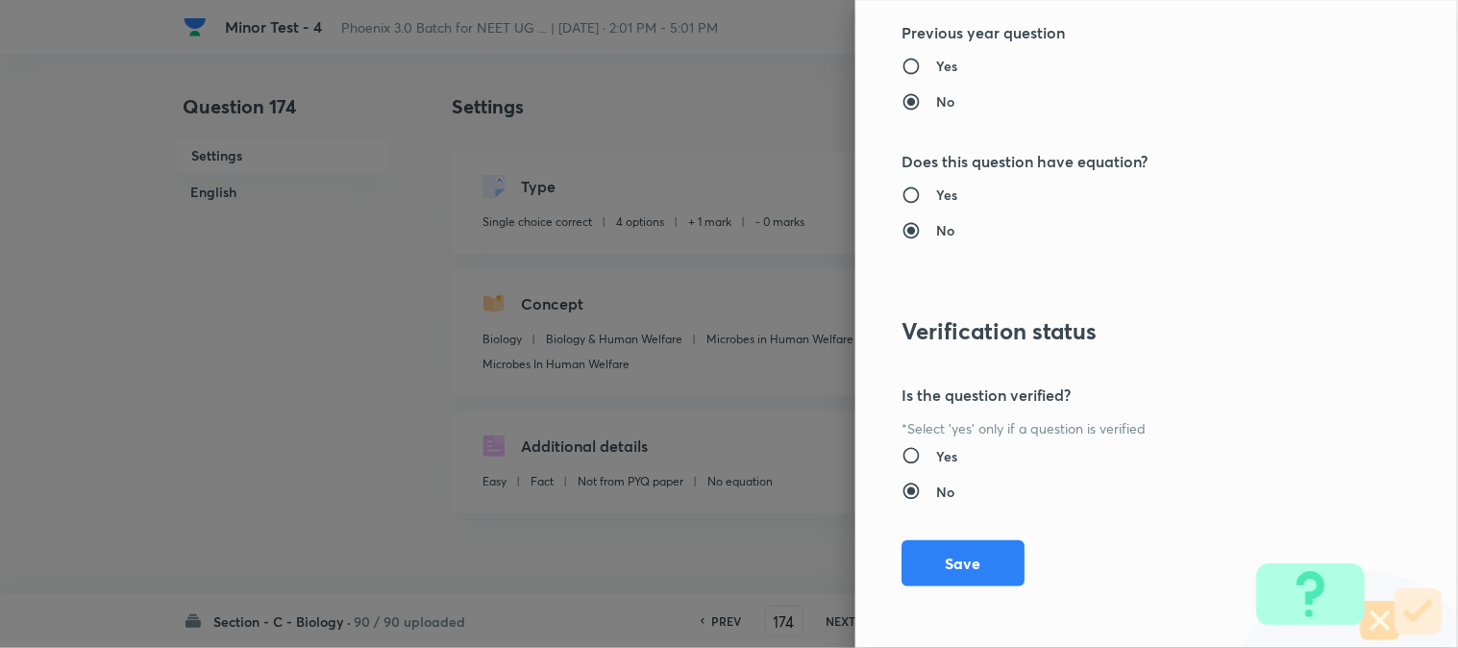
click at [962, 598] on div "Question settings Question type* Single choice correct Number of options* 2 3 4…" at bounding box center [1156, 324] width 603 height 648
click at [962, 572] on button "Save" at bounding box center [963, 561] width 123 height 46
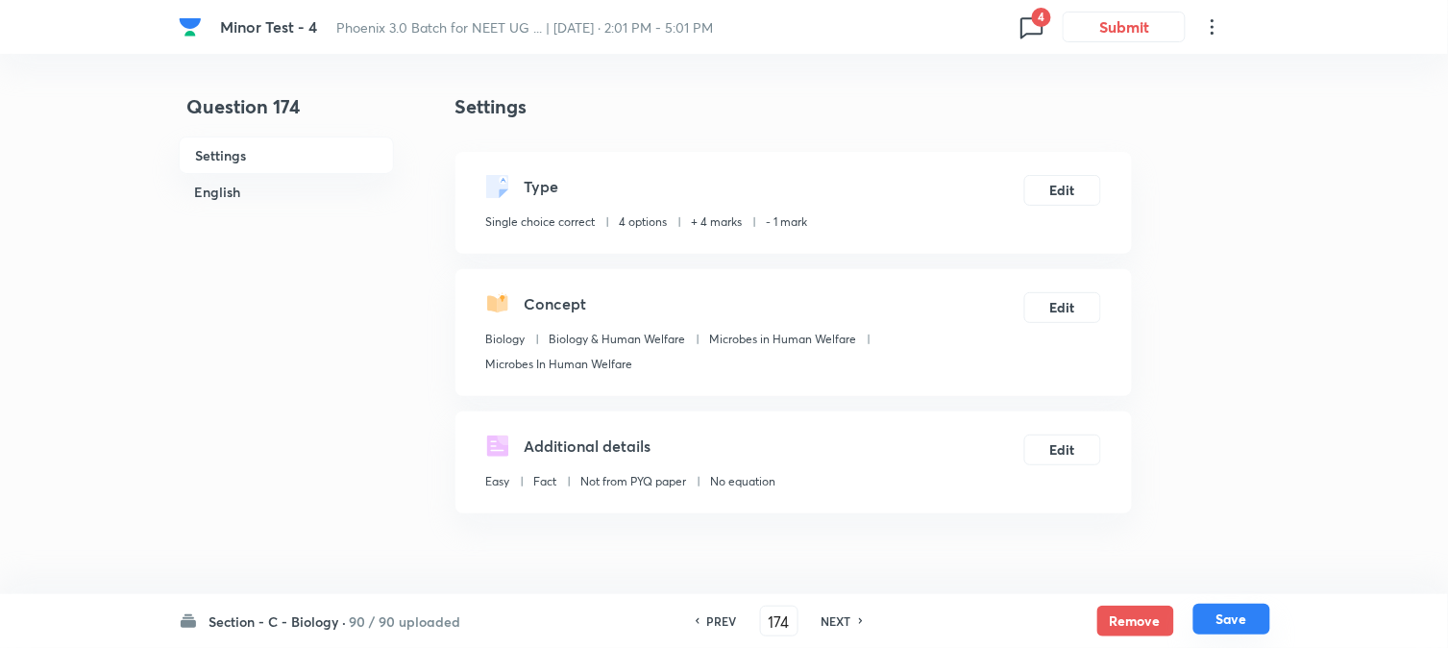
click at [1244, 618] on button "Save" at bounding box center [1232, 619] width 77 height 31
click at [1082, 179] on button "Edit" at bounding box center [1063, 188] width 77 height 31
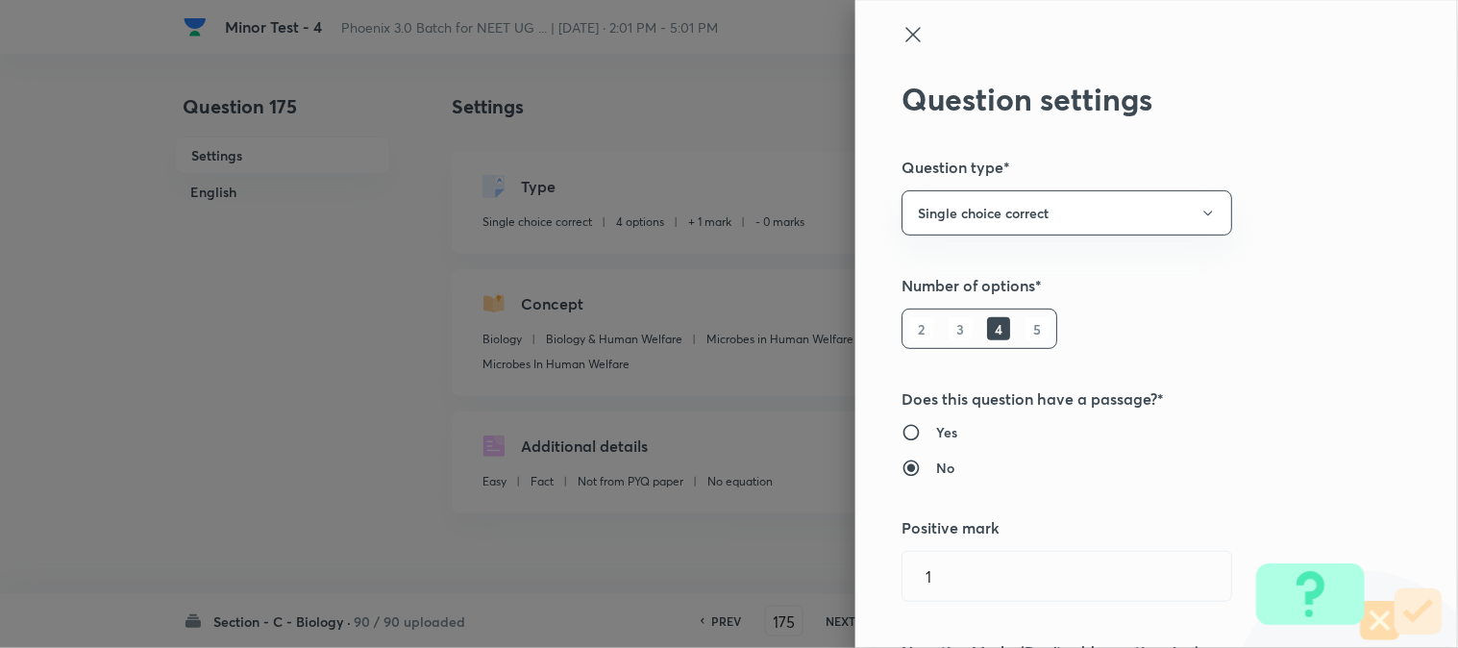
scroll to position [427, 0]
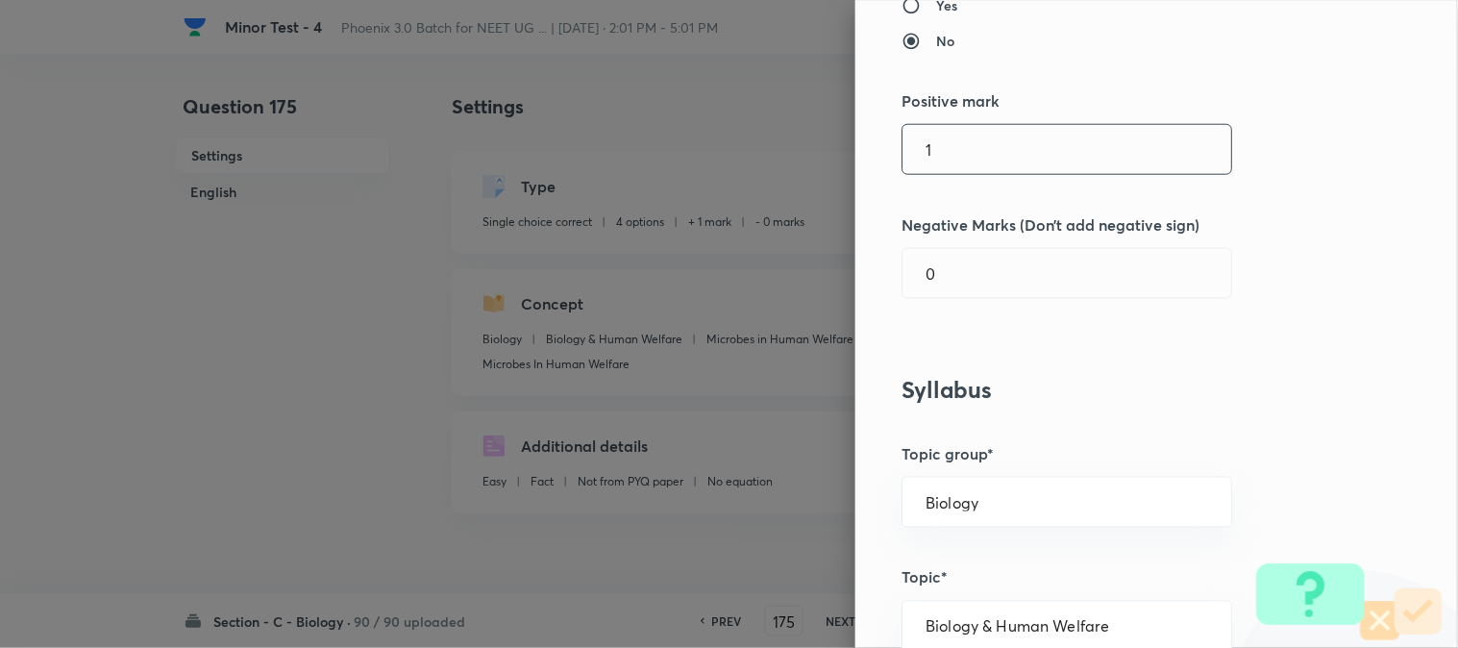
click at [955, 155] on input "1" at bounding box center [1067, 149] width 329 height 49
click at [952, 280] on input "0" at bounding box center [1067, 273] width 329 height 49
click at [977, 132] on input "text" at bounding box center [1067, 149] width 329 height 49
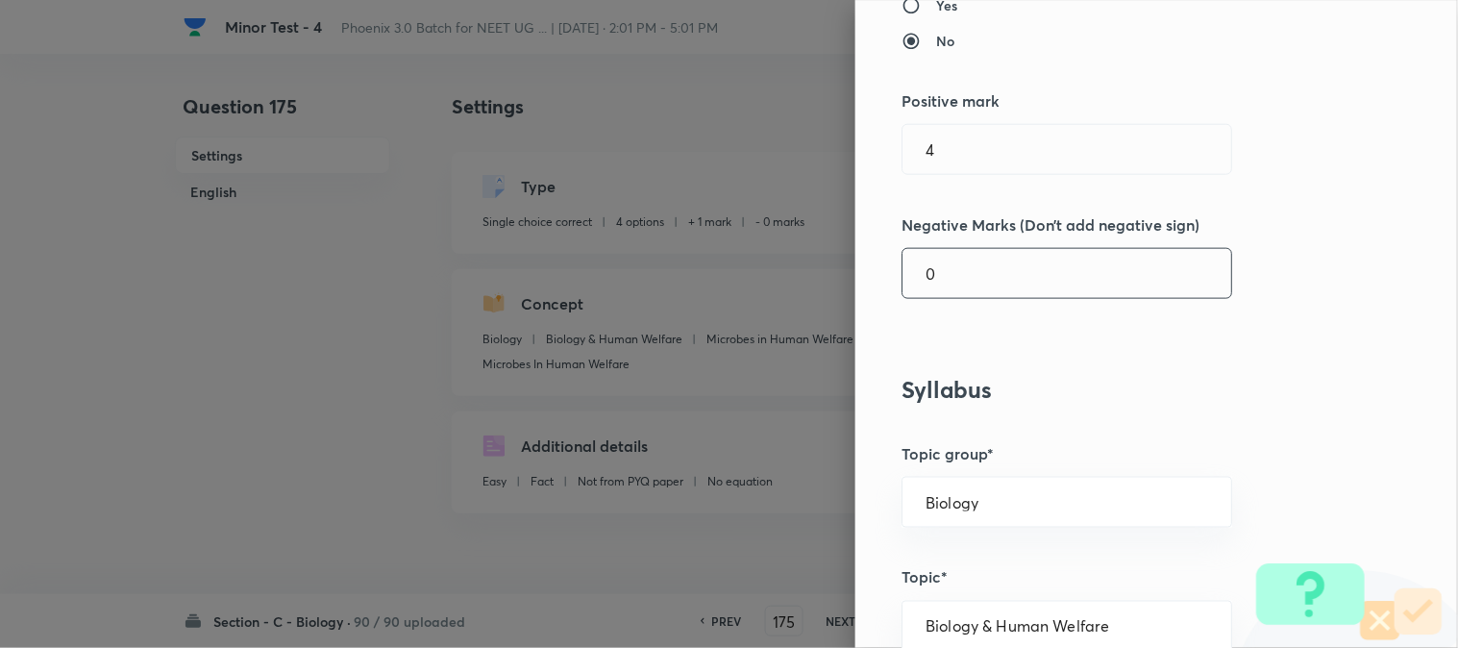
click at [963, 264] on input "0" at bounding box center [1067, 273] width 329 height 49
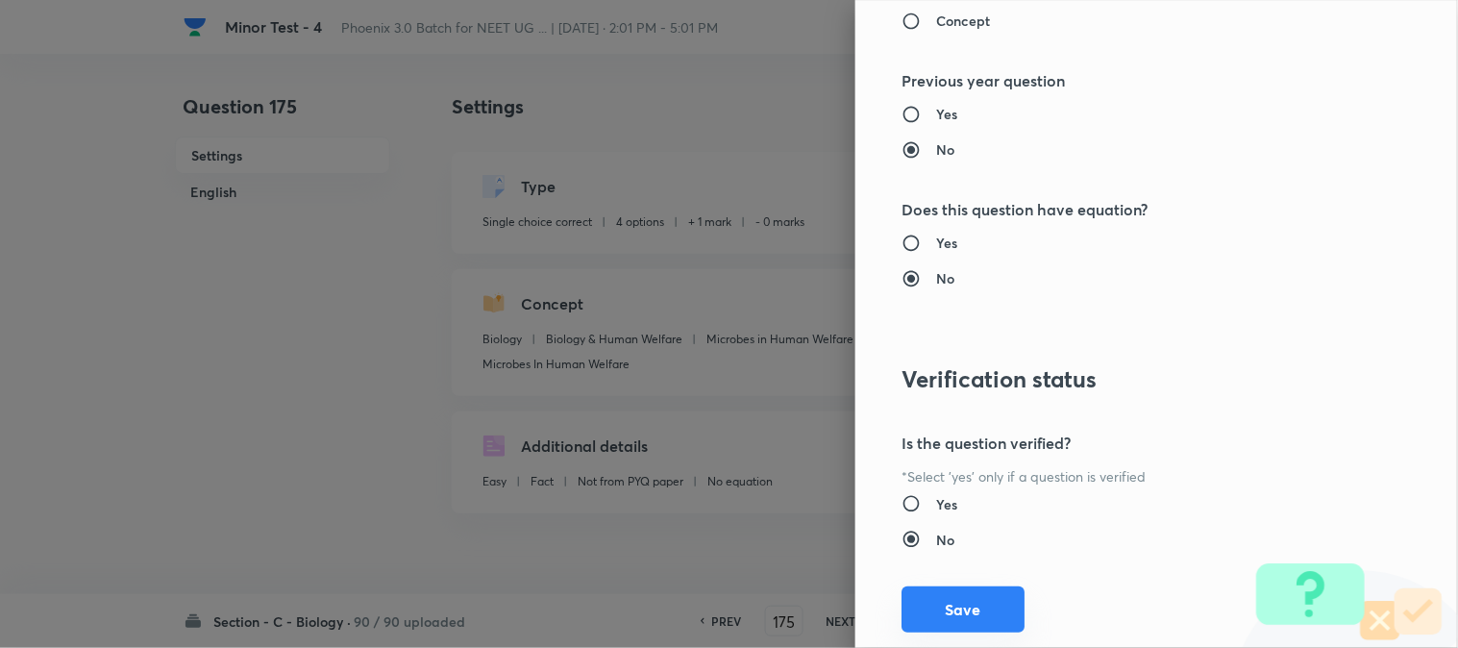
scroll to position [1972, 0]
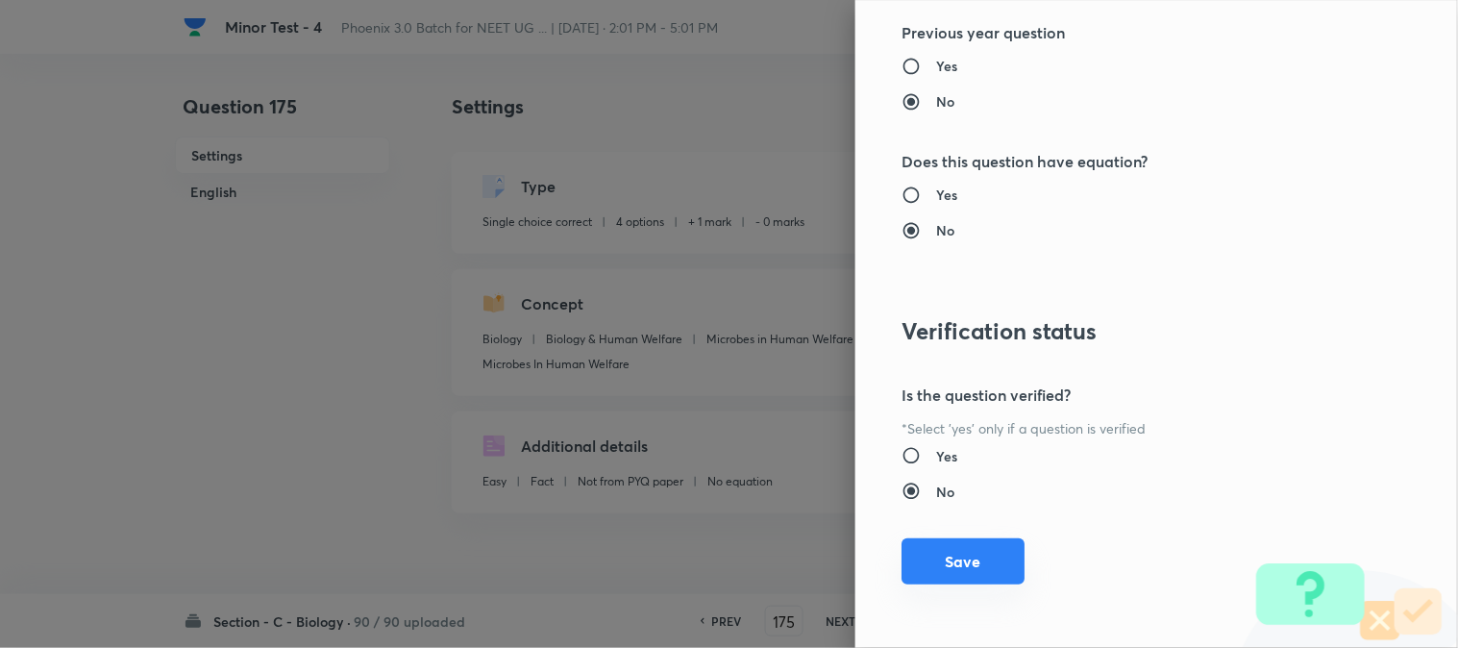
click at [966, 565] on button "Save" at bounding box center [963, 561] width 123 height 46
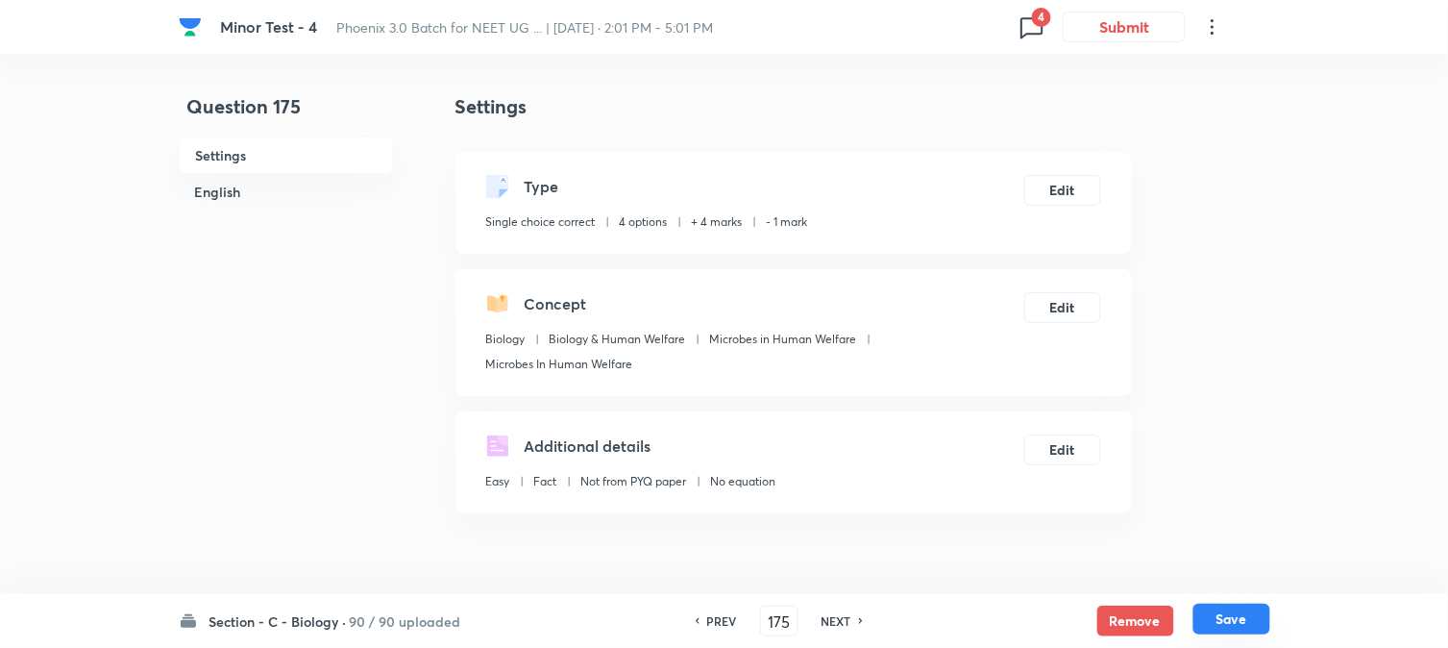
click at [1231, 618] on button "Save" at bounding box center [1232, 619] width 77 height 31
click at [1080, 186] on button "Edit" at bounding box center [1063, 188] width 77 height 31
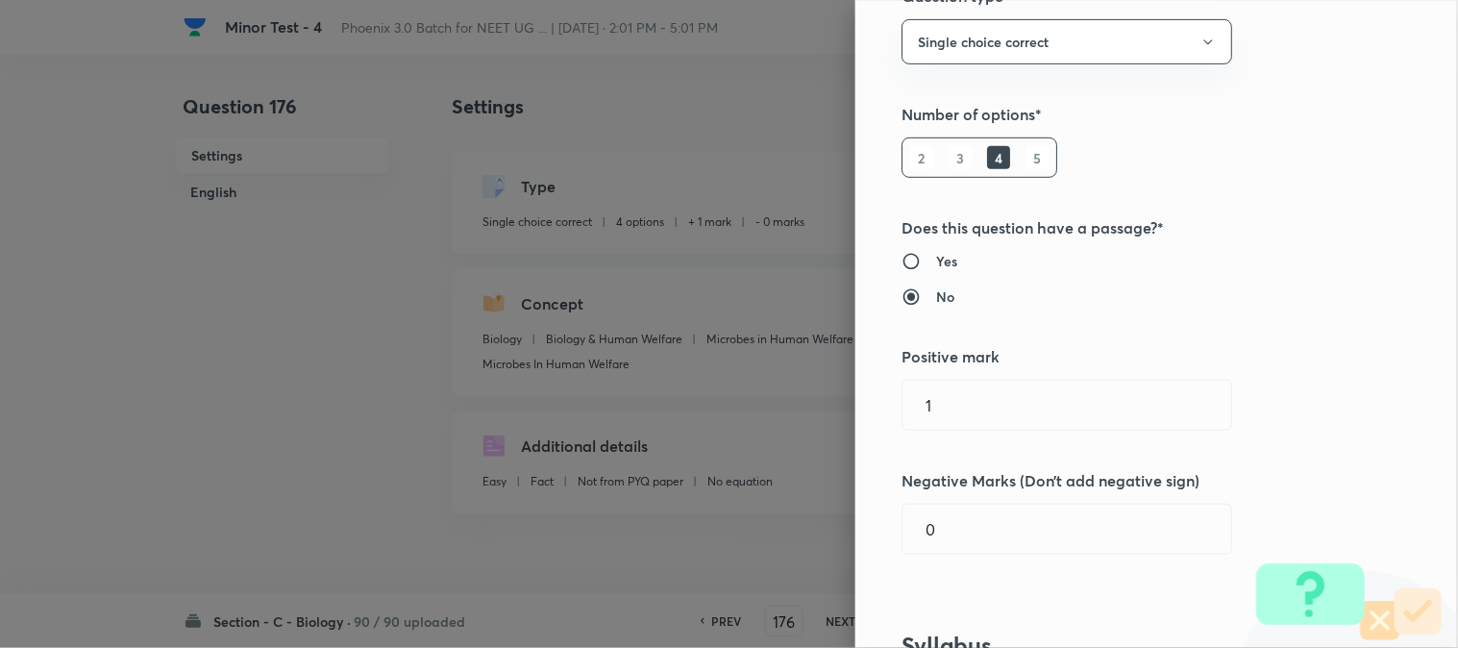
scroll to position [427, 0]
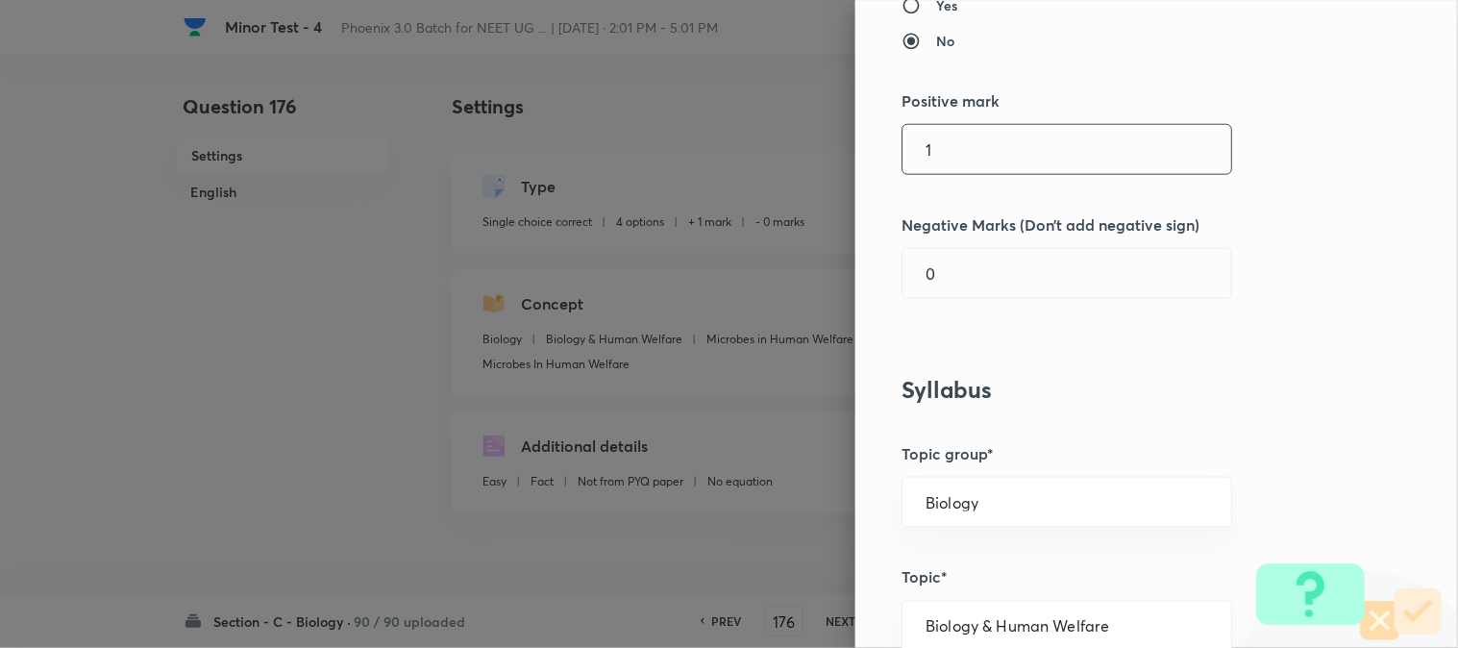
click at [959, 156] on input "1" at bounding box center [1067, 149] width 329 height 49
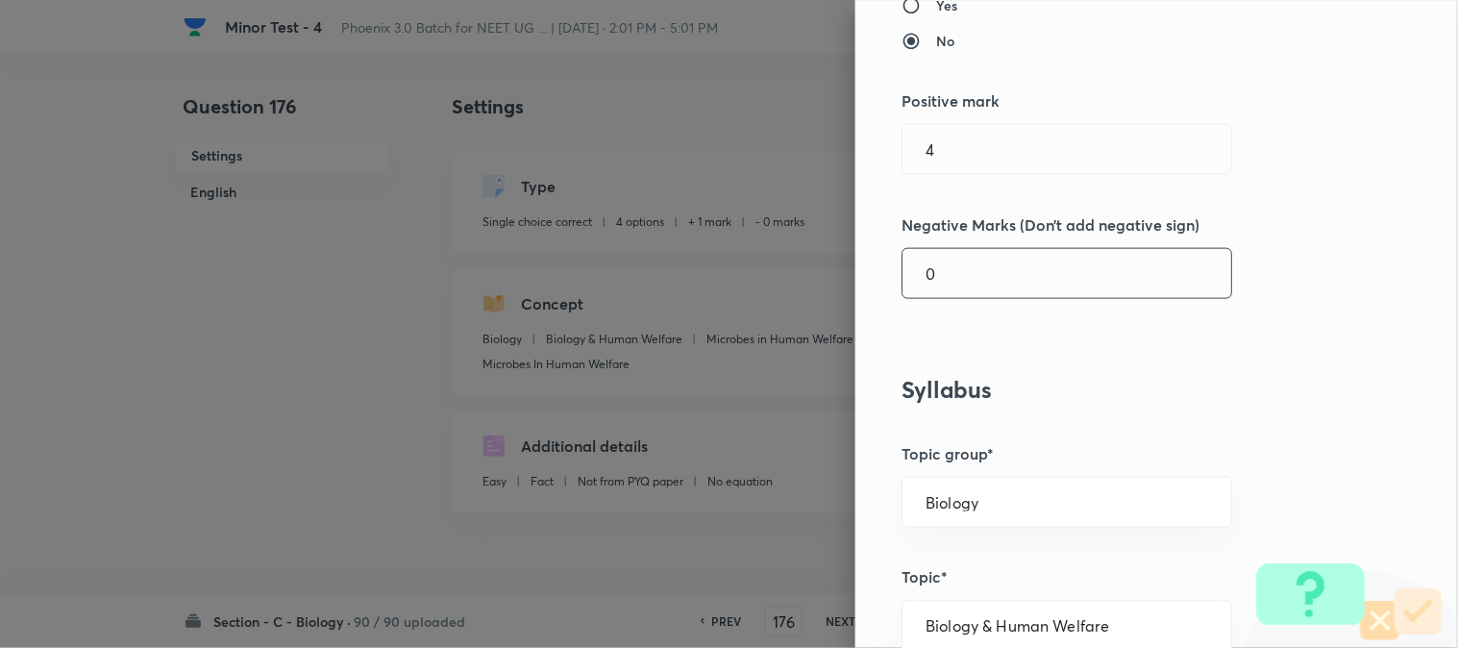
click at [953, 288] on input "0" at bounding box center [1067, 273] width 329 height 49
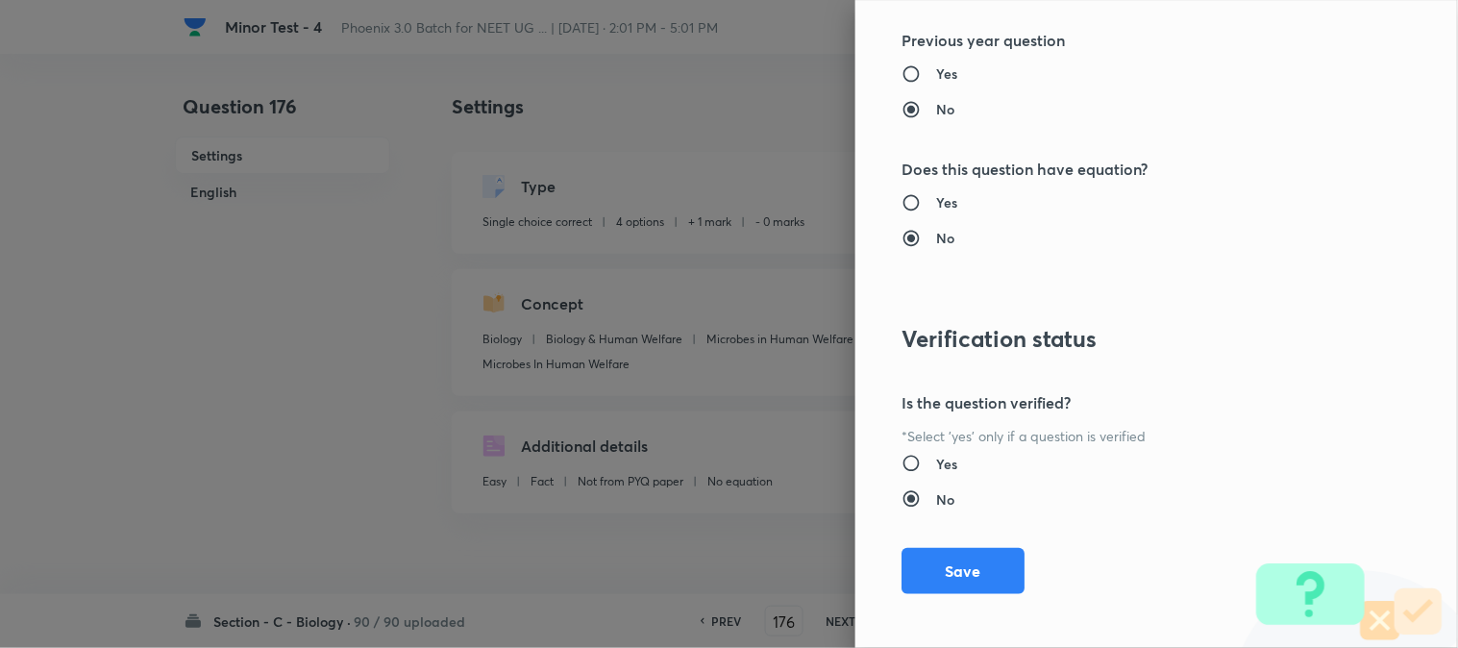
scroll to position [1972, 0]
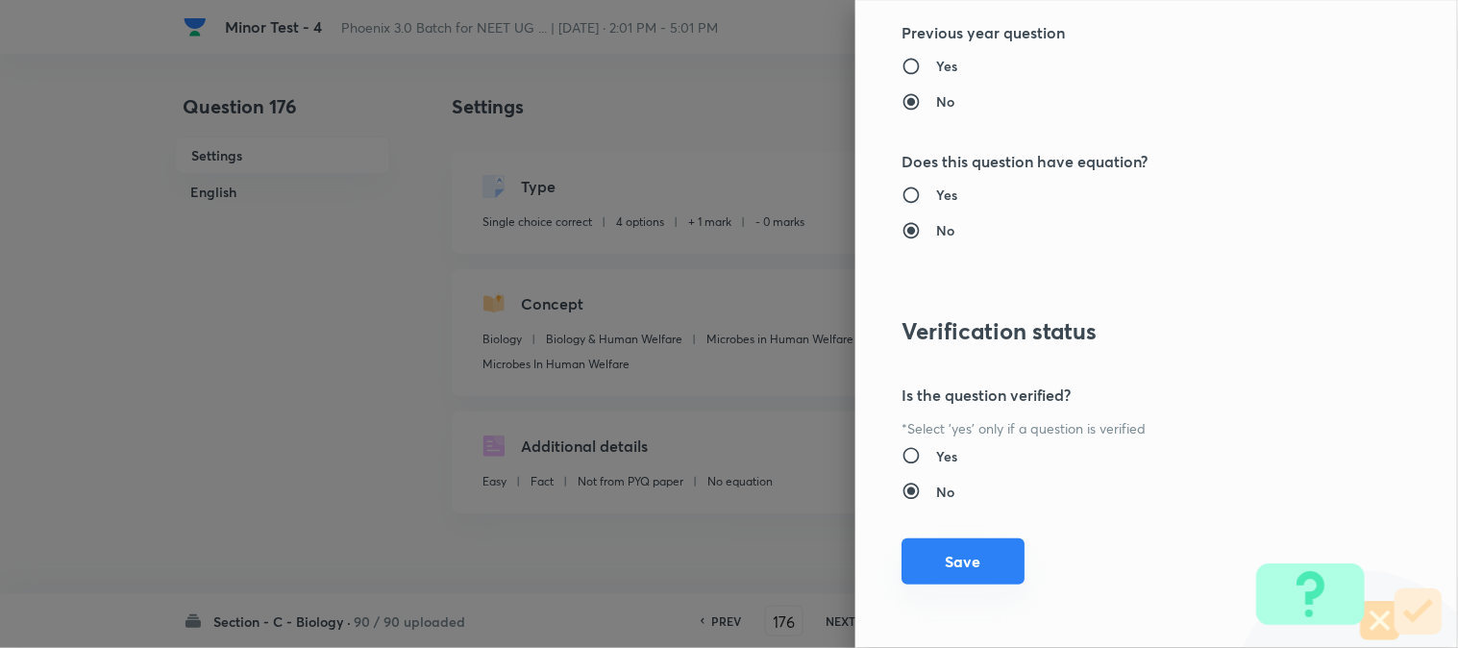
click at [950, 557] on button "Save" at bounding box center [963, 561] width 123 height 46
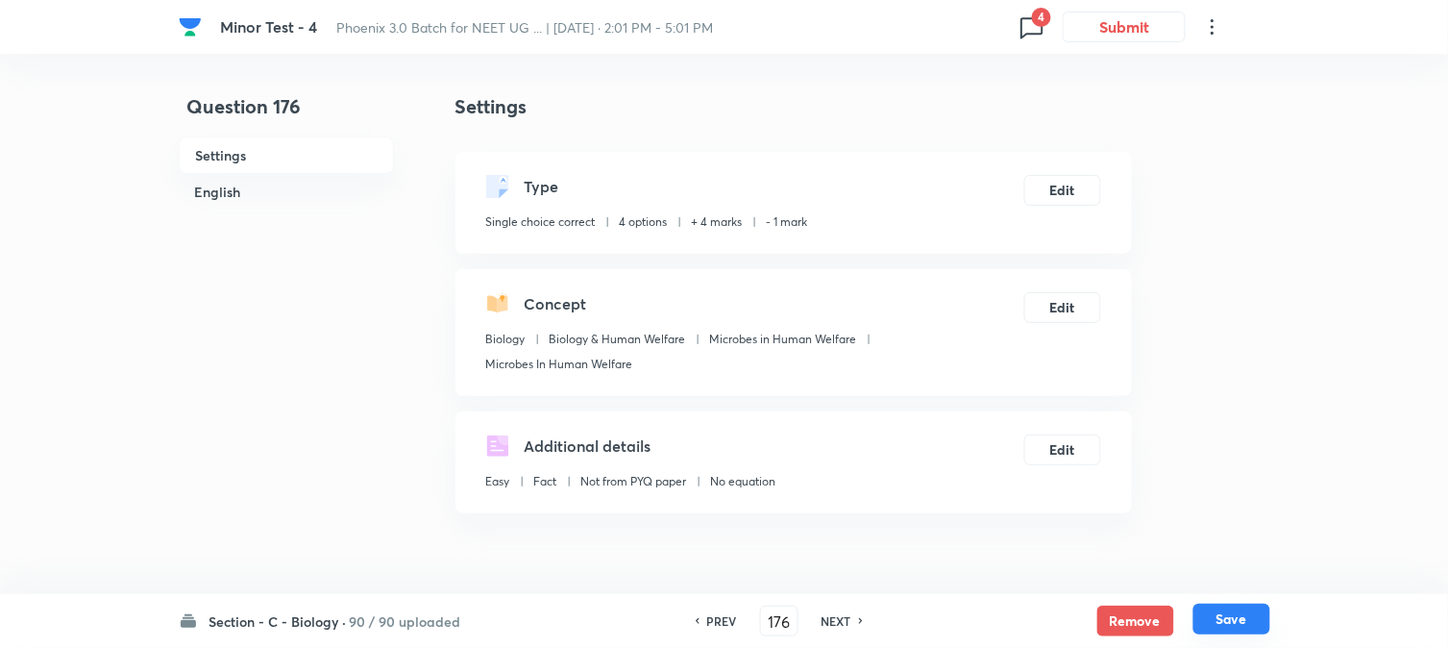
click at [1214, 615] on button "Save" at bounding box center [1232, 619] width 77 height 31
click at [1083, 202] on button "Edit" at bounding box center [1063, 188] width 77 height 31
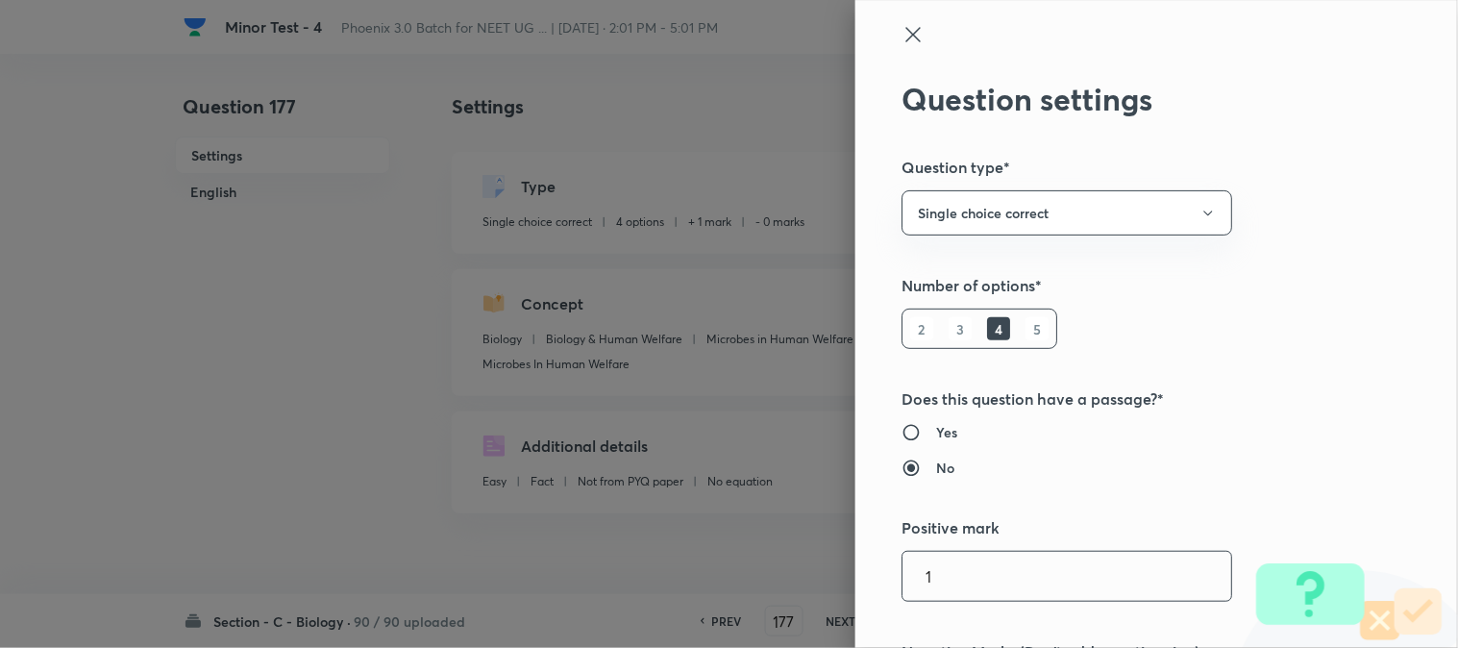
scroll to position [427, 0]
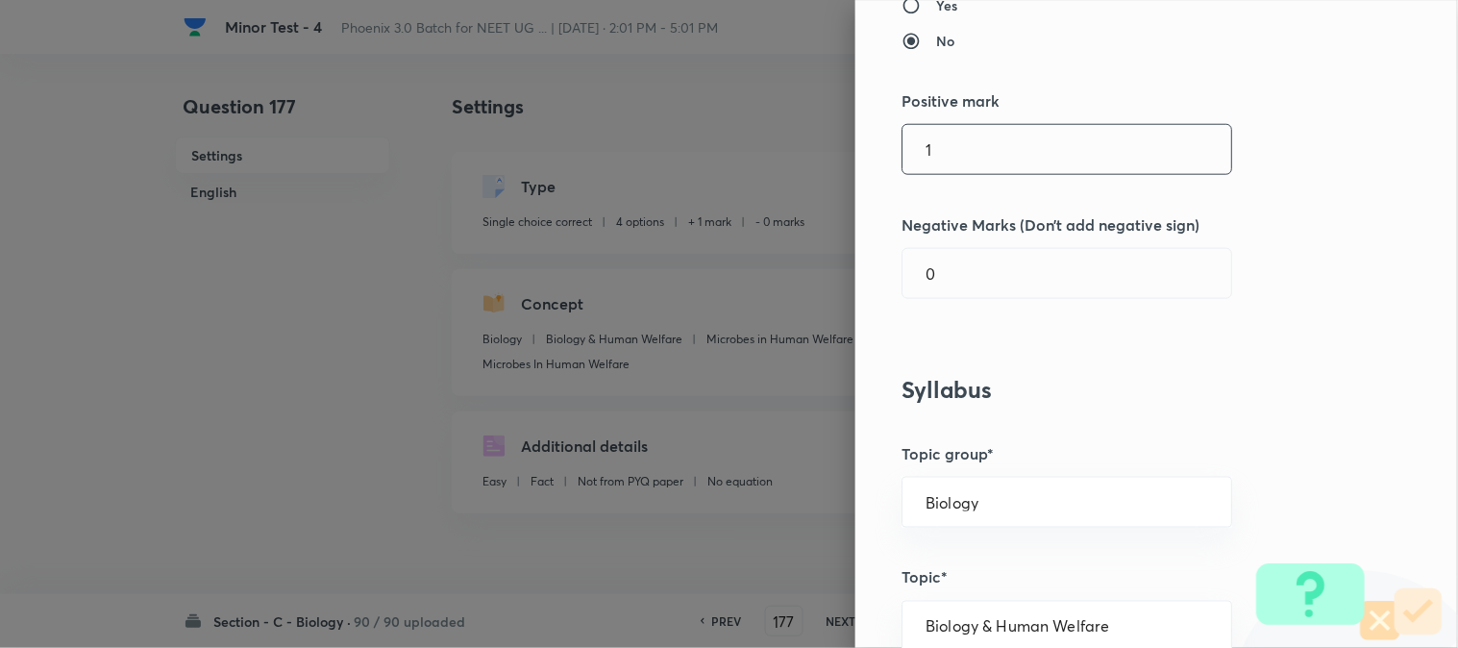
click at [945, 151] on input "1" at bounding box center [1067, 149] width 329 height 49
click at [947, 285] on input "0" at bounding box center [1067, 273] width 329 height 49
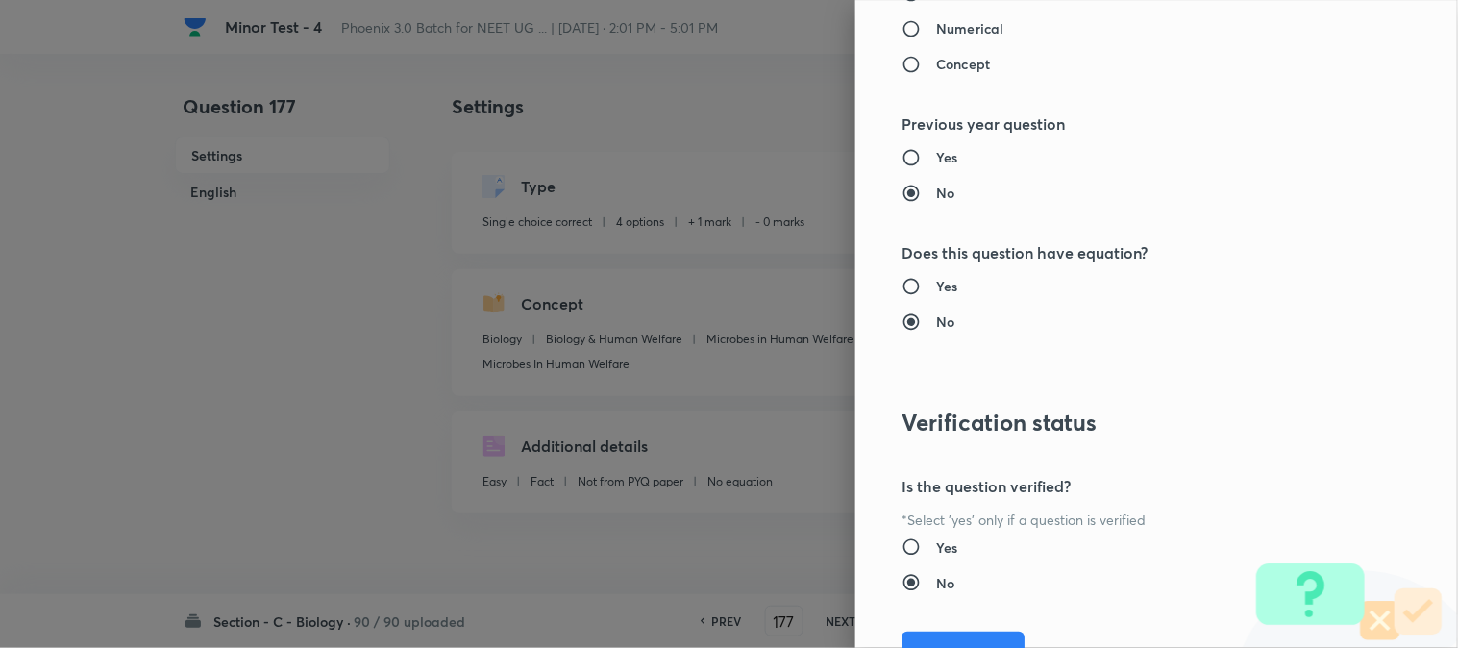
scroll to position [1972, 0]
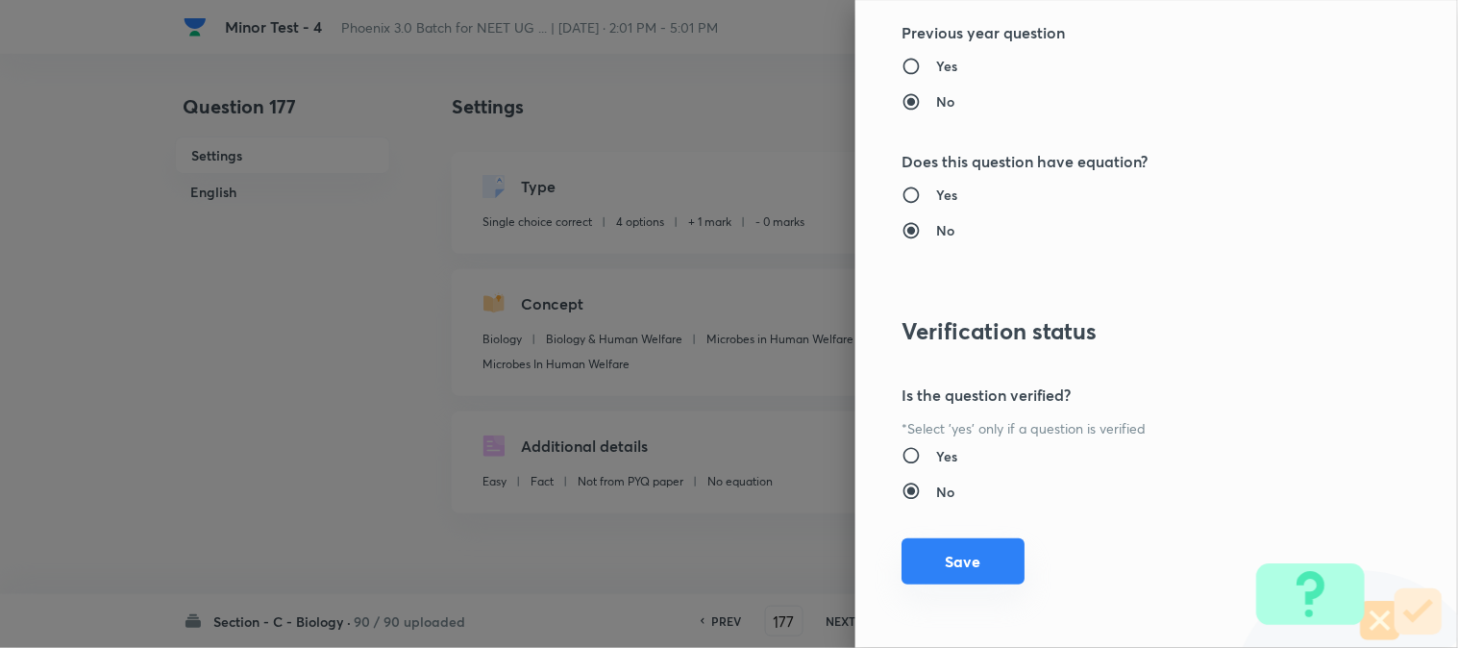
click at [965, 571] on button "Save" at bounding box center [963, 561] width 123 height 46
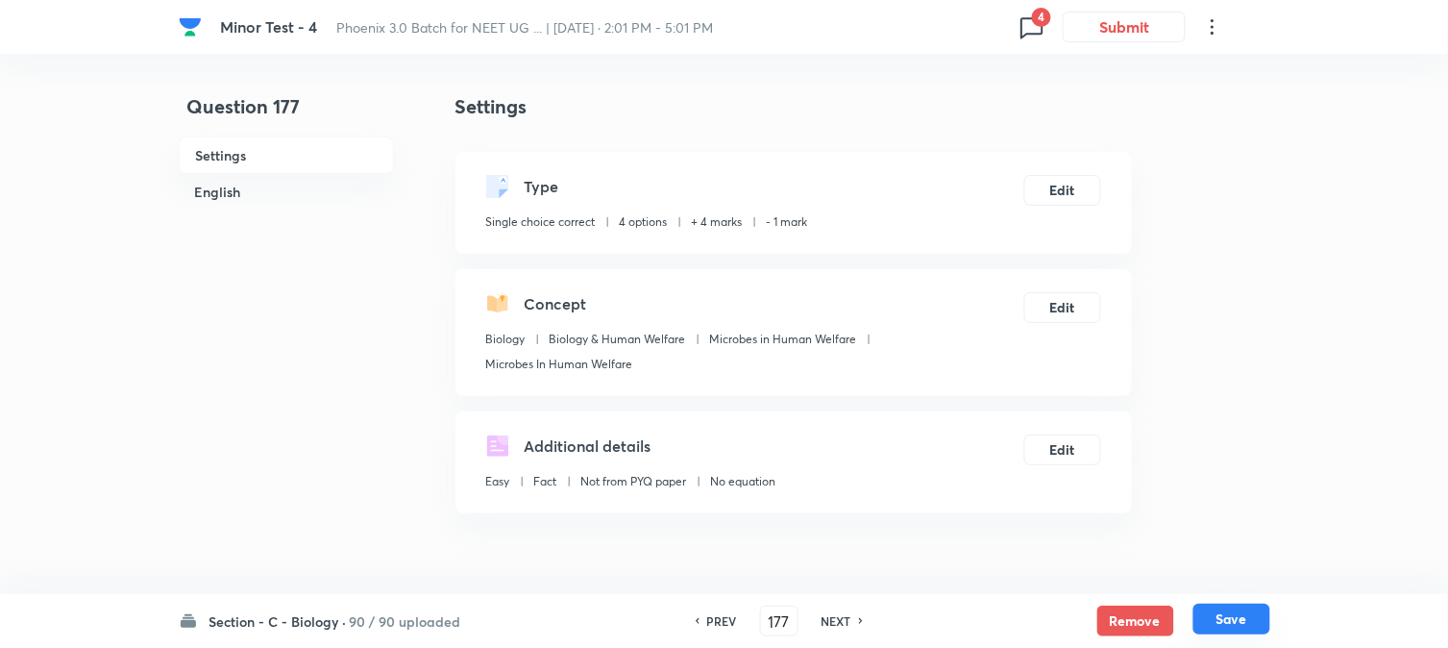
click at [1225, 618] on button "Save" at bounding box center [1232, 619] width 77 height 31
click at [1080, 185] on button "Edit" at bounding box center [1063, 188] width 77 height 31
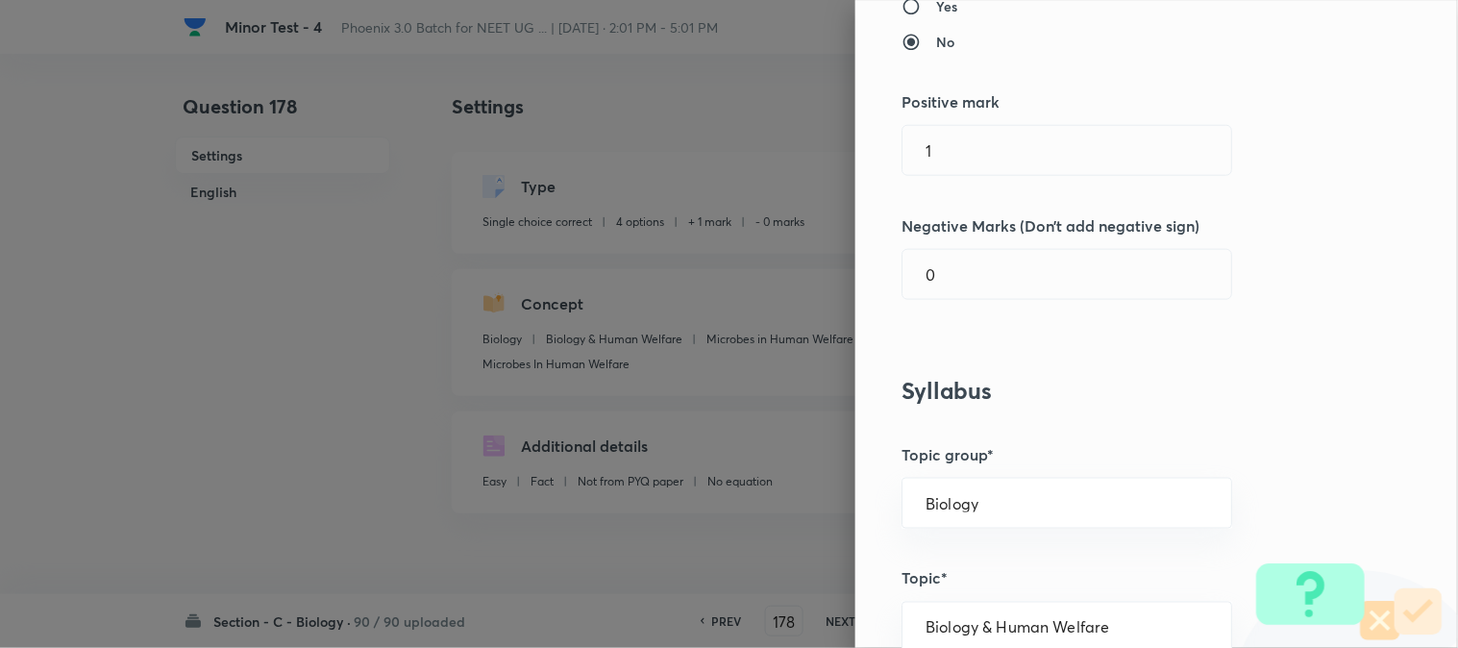
scroll to position [427, 0]
click at [947, 152] on input "1" at bounding box center [1067, 149] width 329 height 49
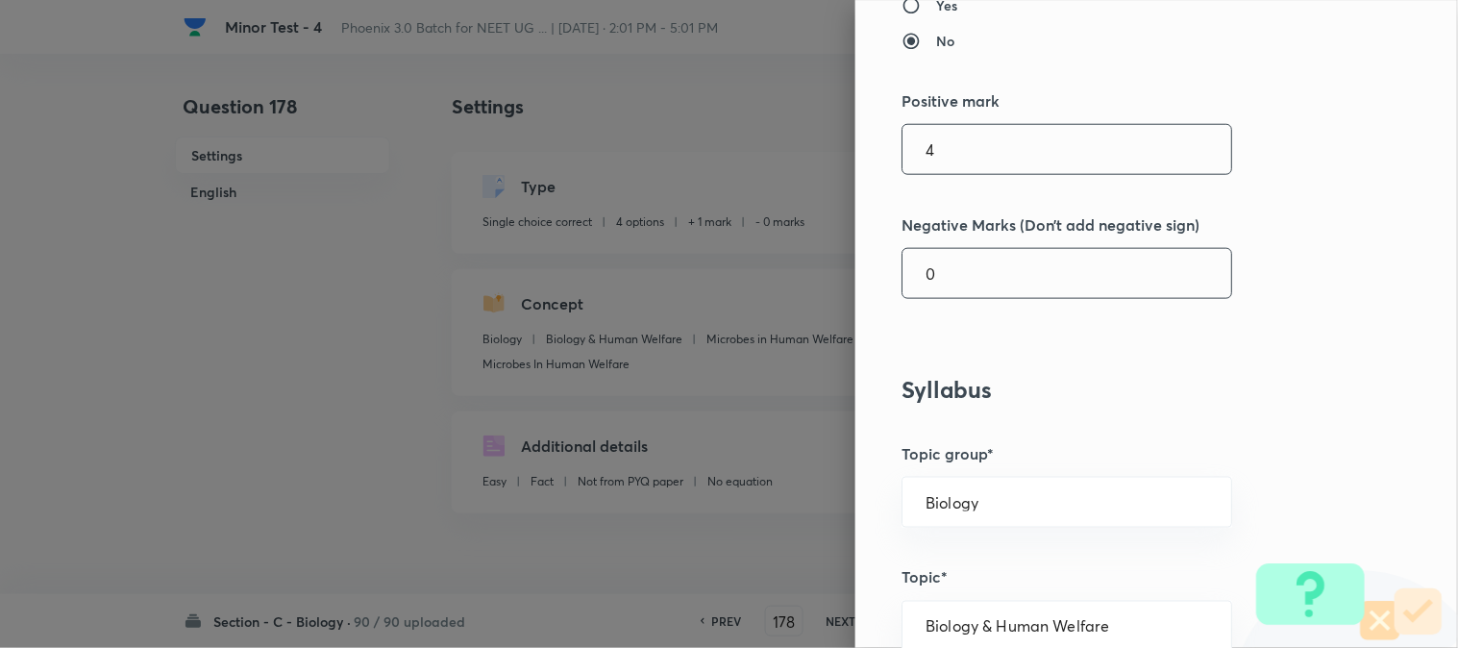
click at [943, 286] on input "0" at bounding box center [1067, 273] width 329 height 49
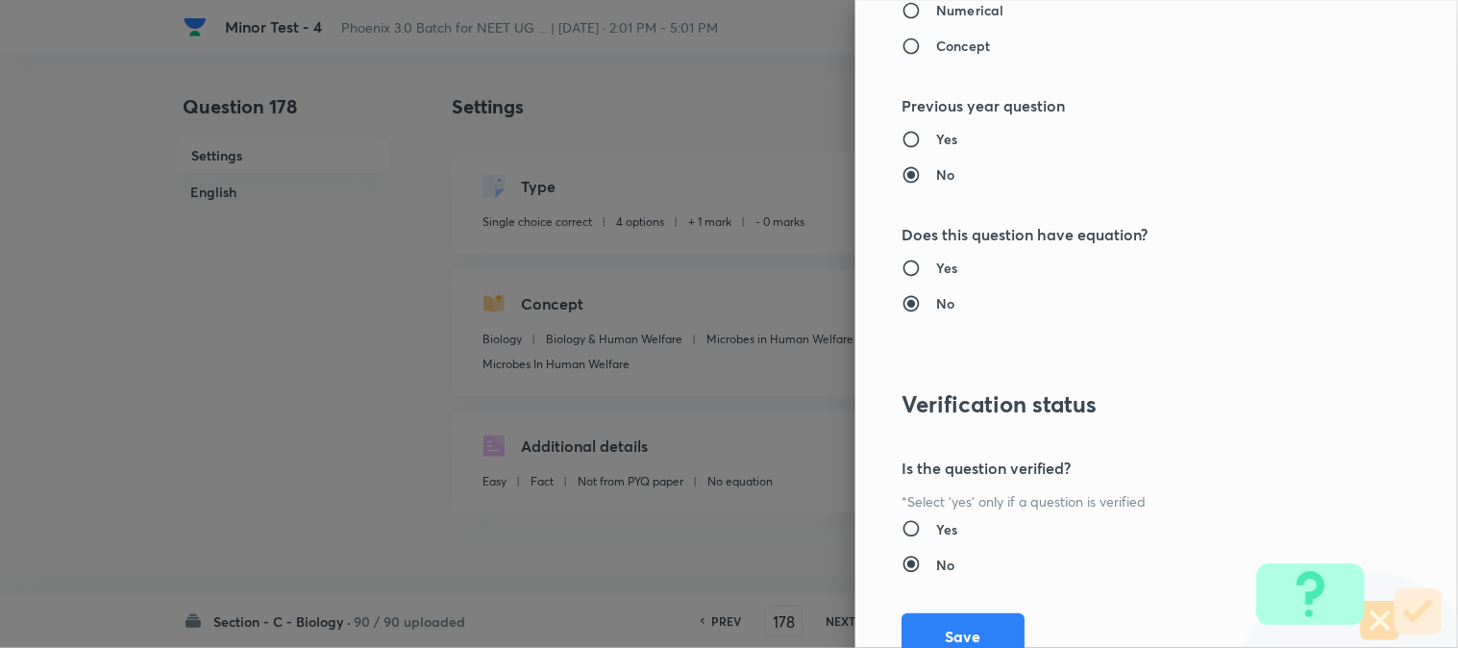
scroll to position [1972, 0]
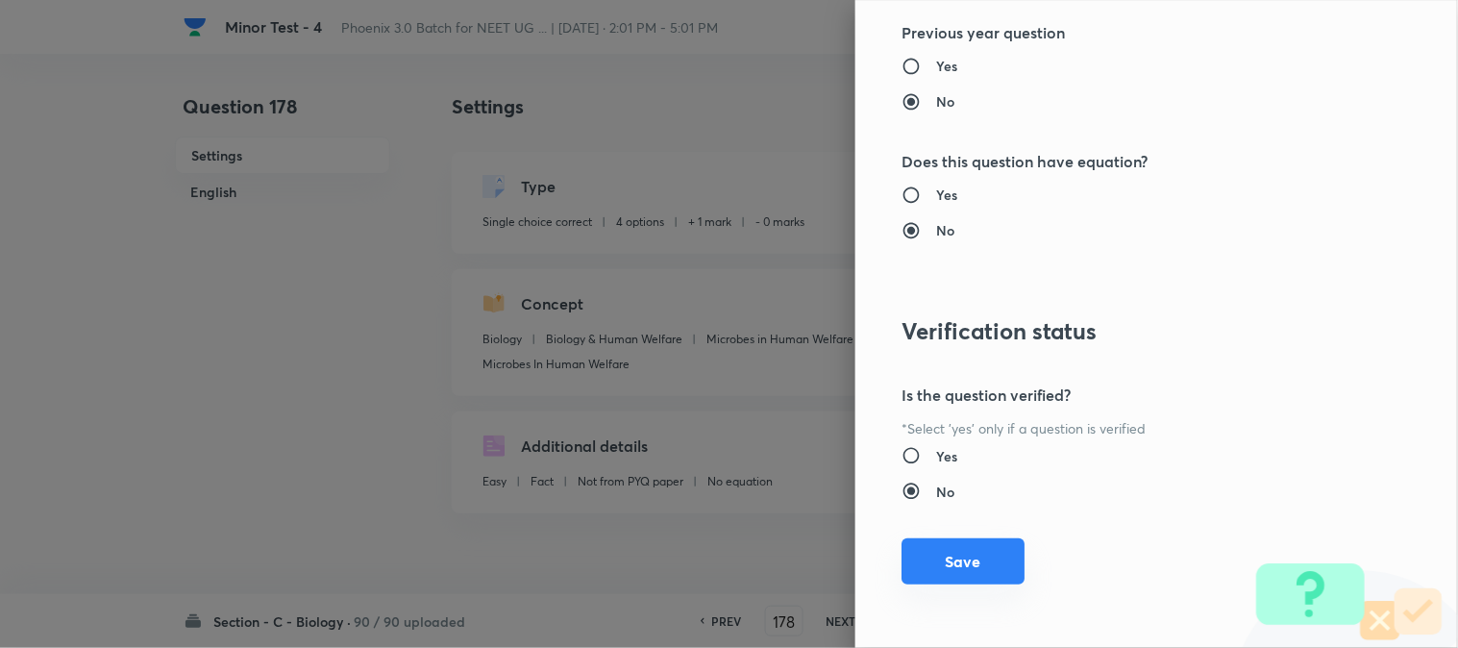
click at [954, 559] on button "Save" at bounding box center [963, 561] width 123 height 46
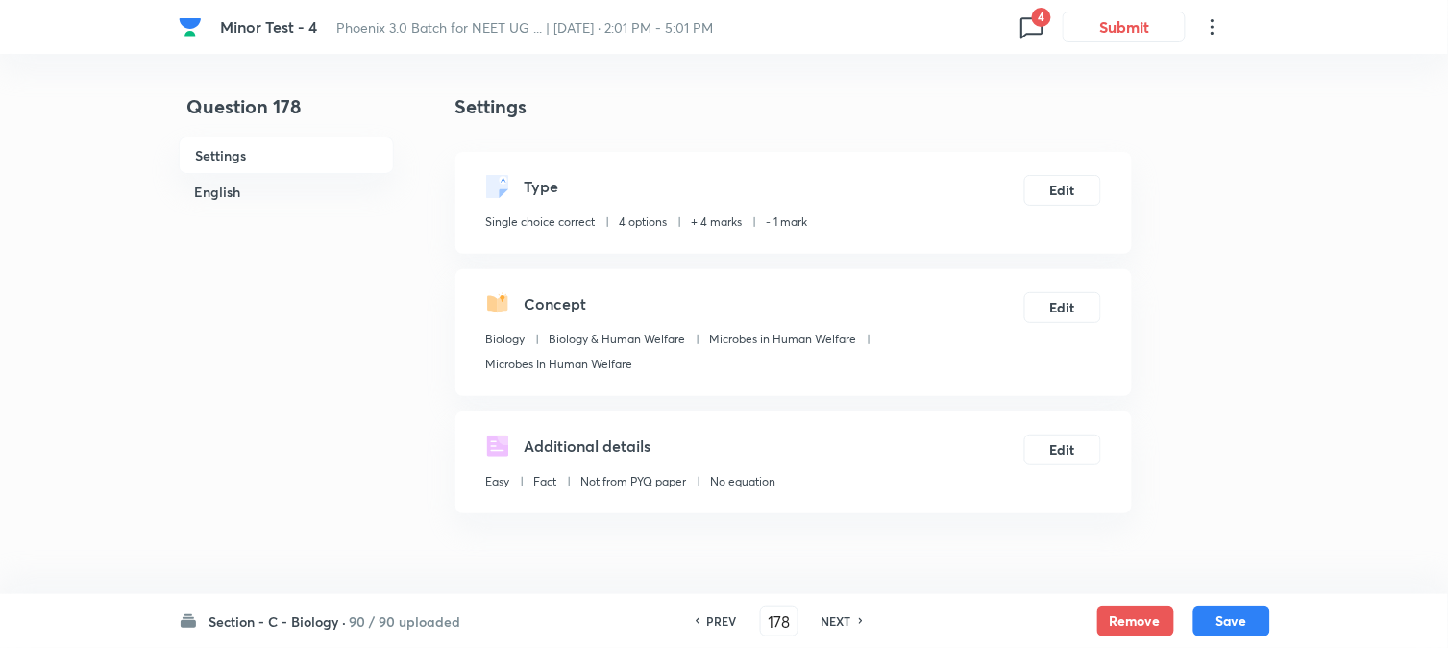
click at [1233, 616] on button "Save" at bounding box center [1232, 621] width 77 height 31
click at [1081, 186] on button "Edit" at bounding box center [1063, 188] width 77 height 31
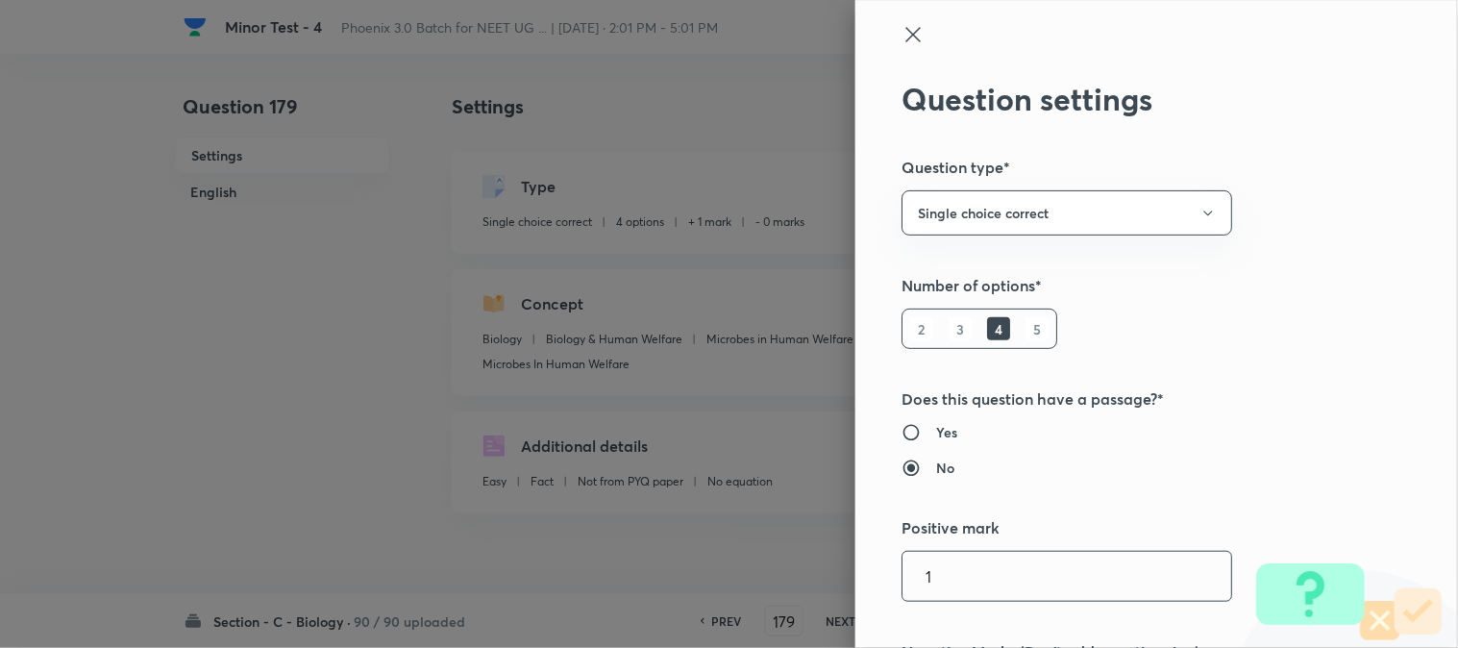
scroll to position [427, 0]
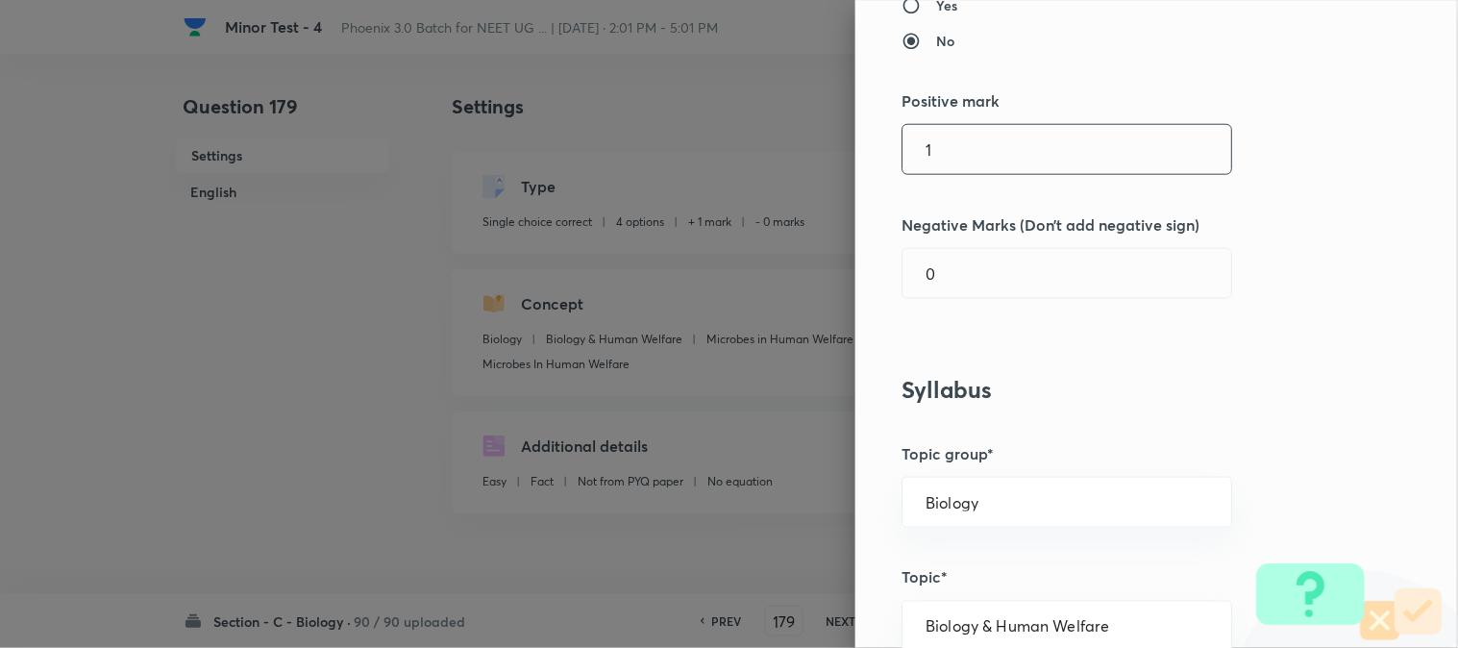
click at [947, 164] on input "1" at bounding box center [1067, 149] width 329 height 49
click at [942, 299] on div "0 ​" at bounding box center [1067, 273] width 331 height 51
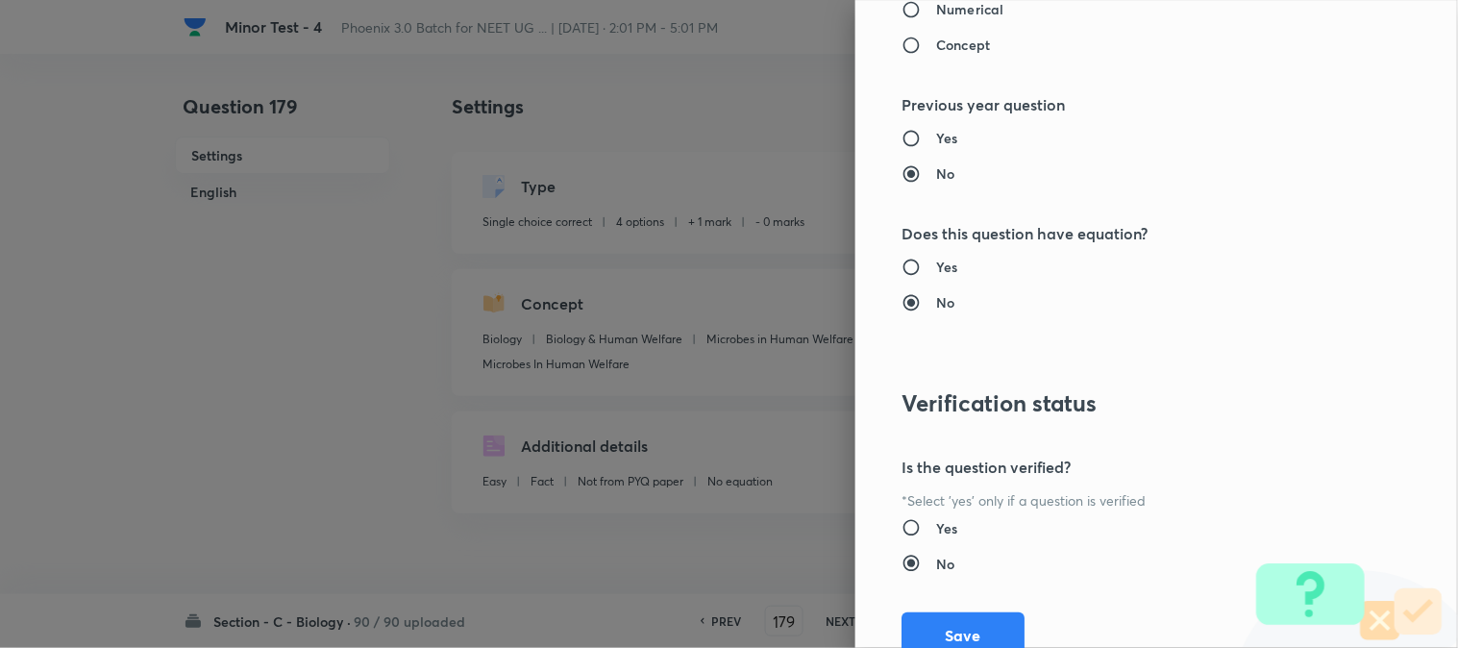
scroll to position [1972, 0]
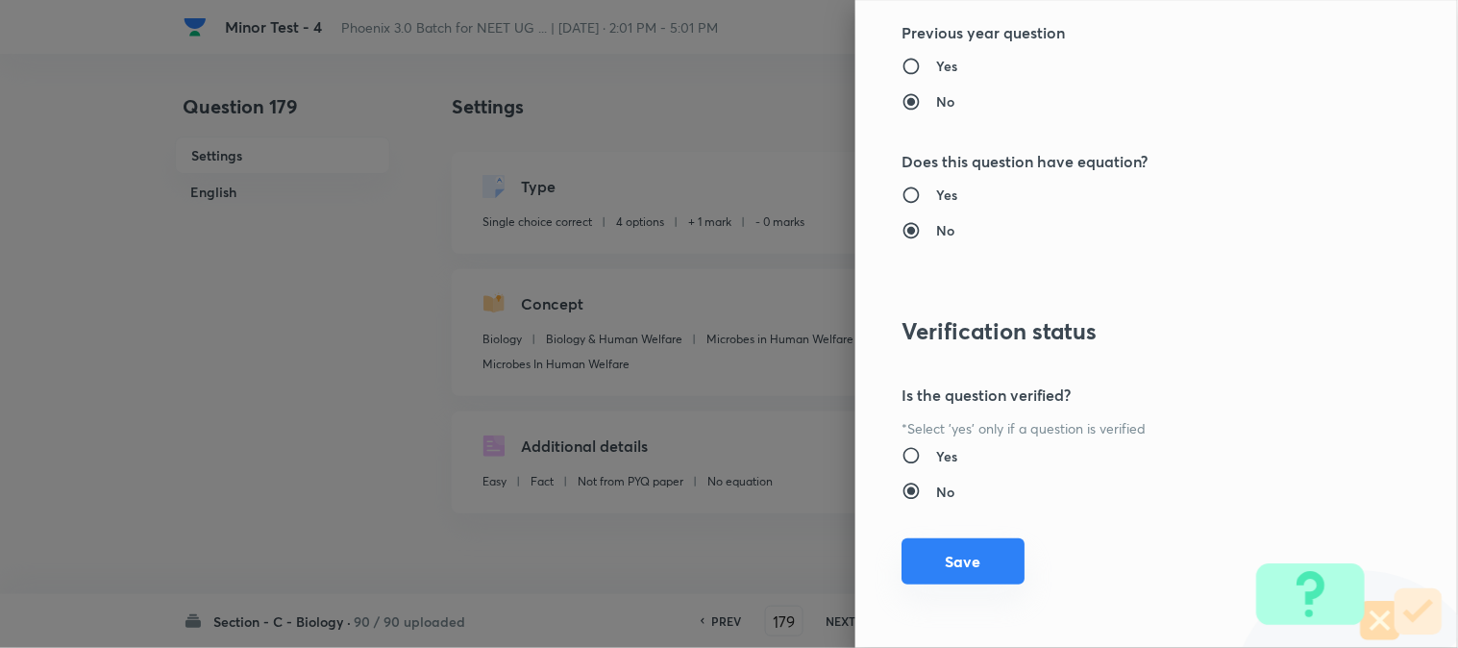
click at [965, 548] on button "Save" at bounding box center [963, 561] width 123 height 46
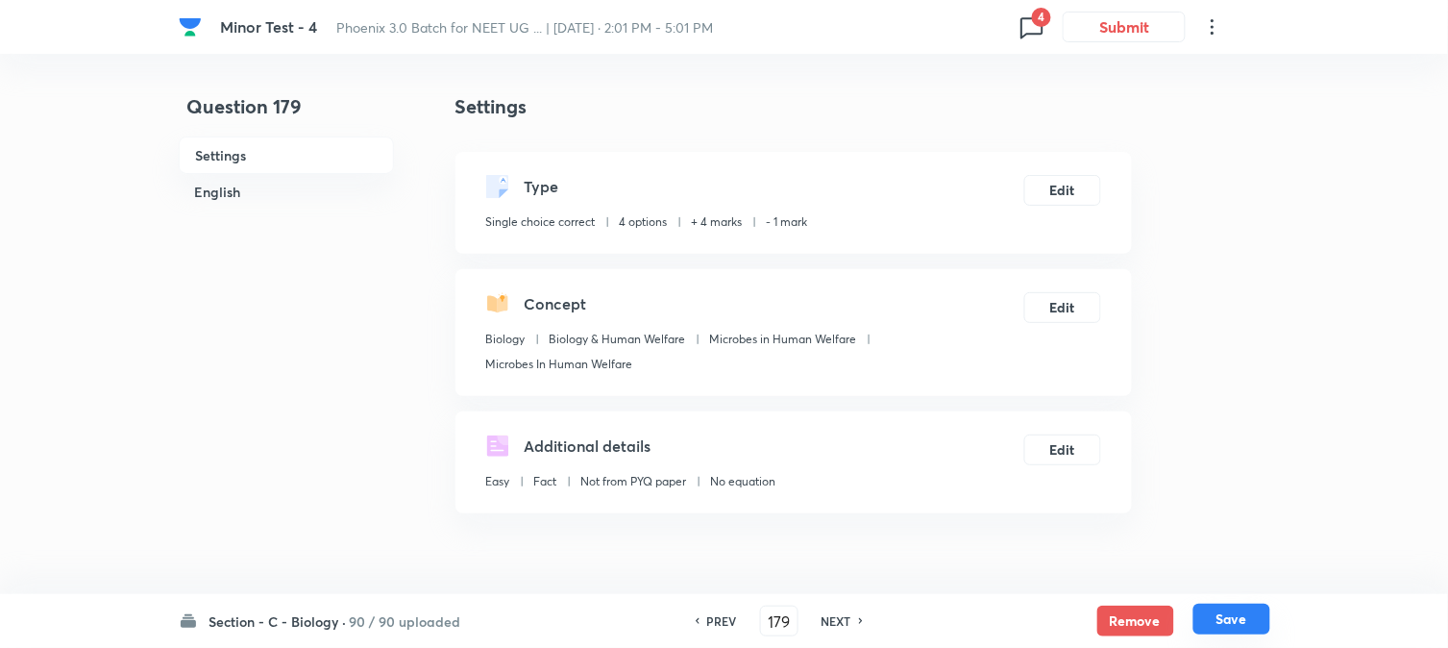
click at [1222, 620] on button "Save" at bounding box center [1232, 619] width 77 height 31
click at [1074, 193] on button "Edit" at bounding box center [1063, 188] width 77 height 31
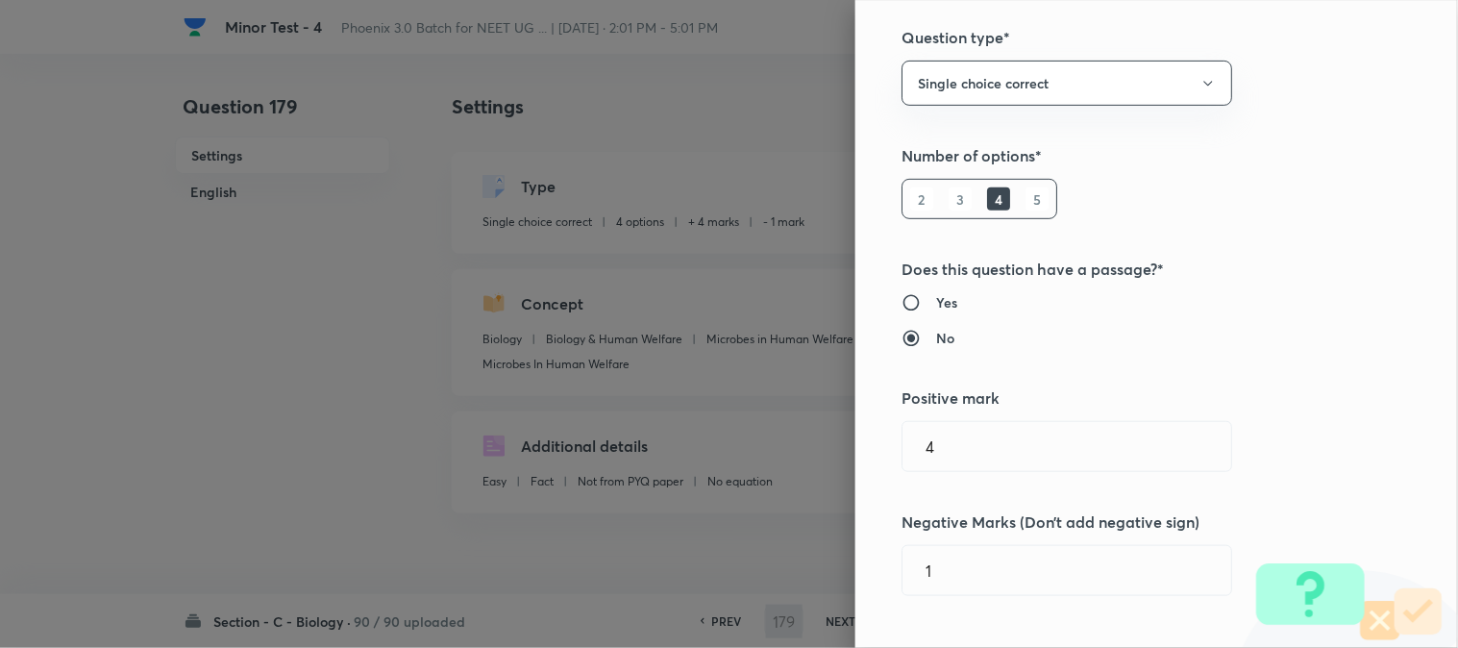
scroll to position [427, 0]
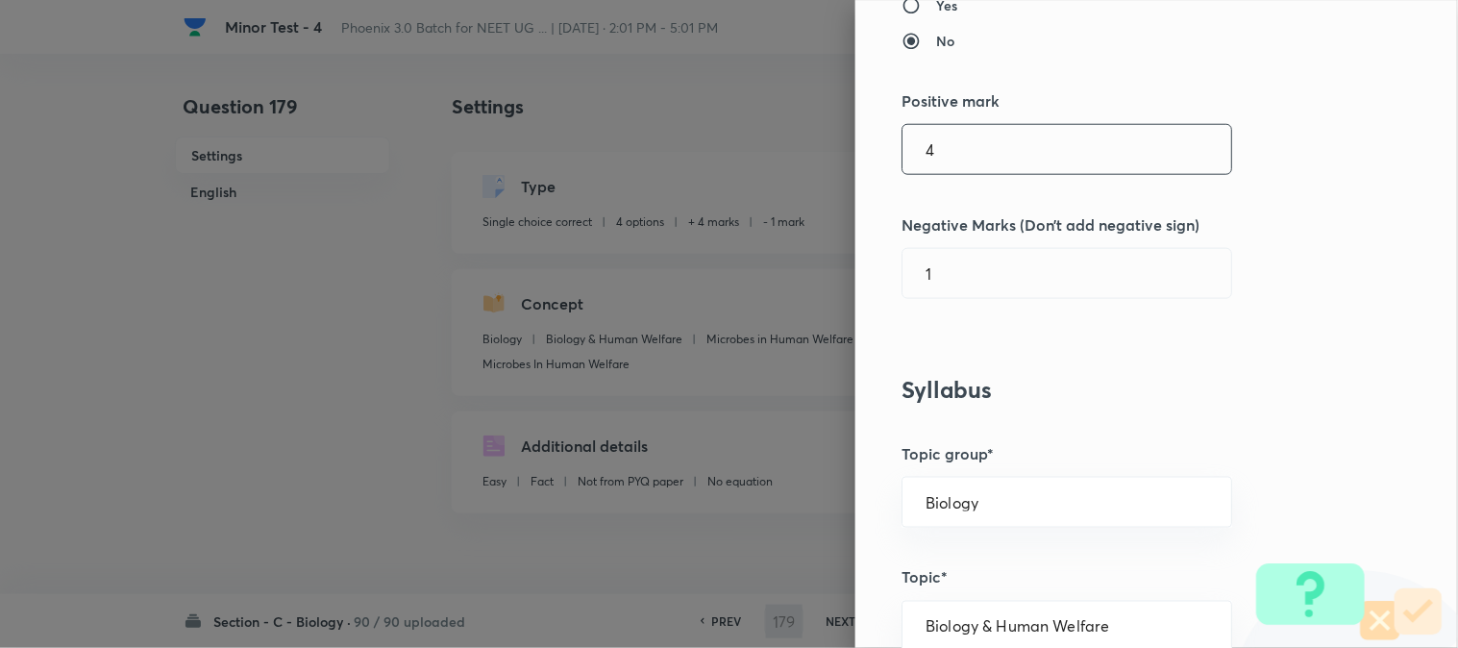
click at [969, 141] on input "4" at bounding box center [1067, 149] width 329 height 49
click at [959, 288] on input "0" at bounding box center [1067, 273] width 329 height 49
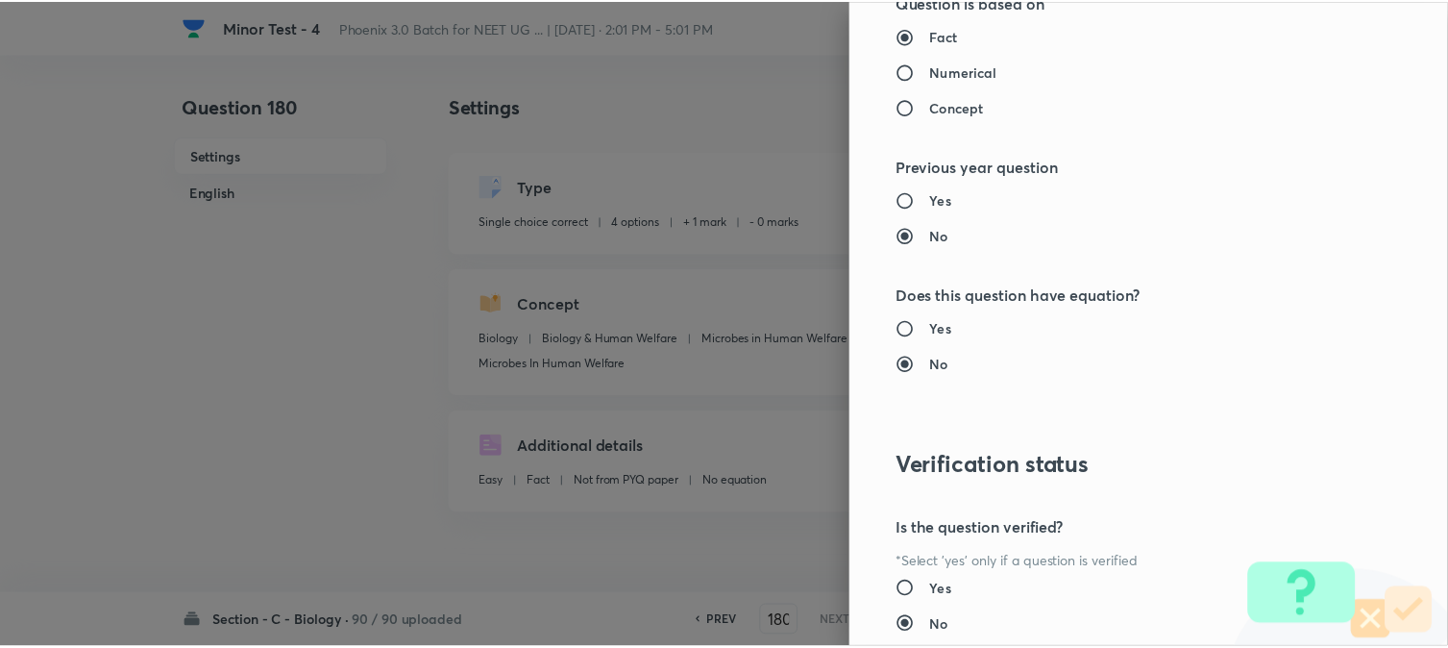
scroll to position [1972, 0]
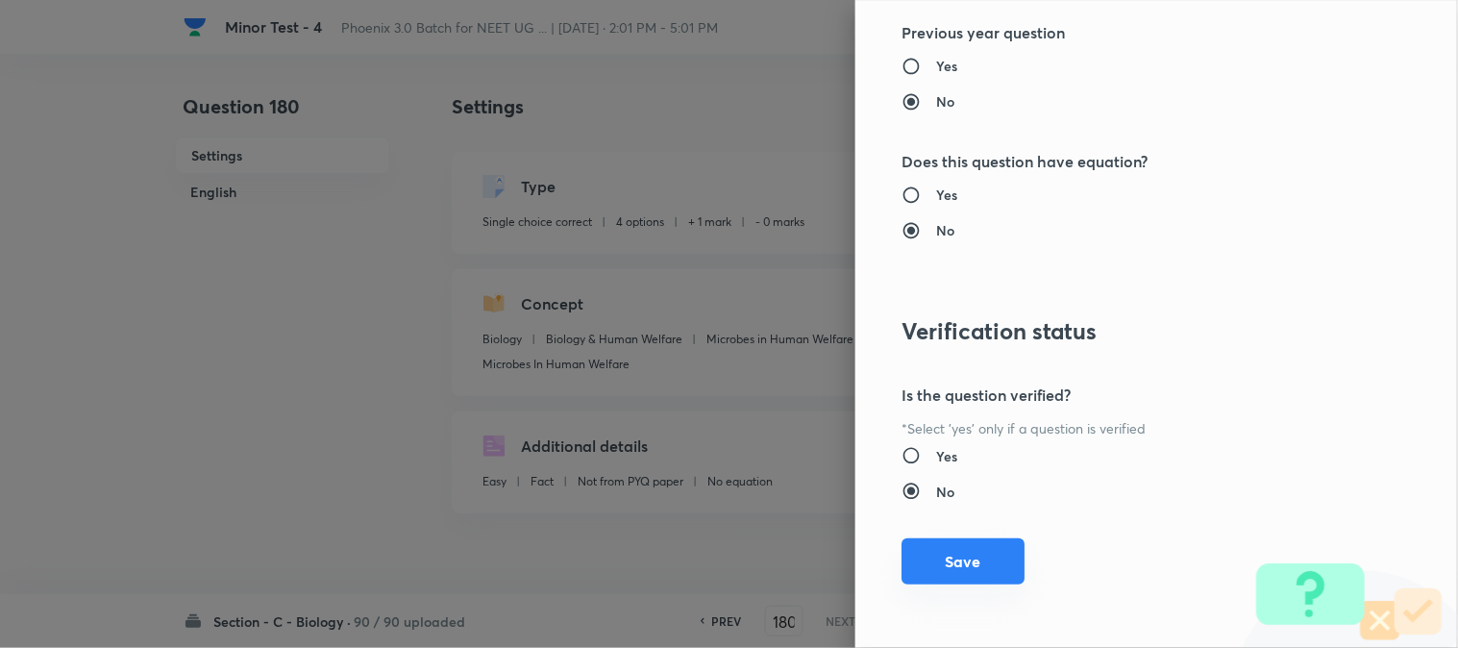
click at [964, 546] on button "Save" at bounding box center [963, 561] width 123 height 46
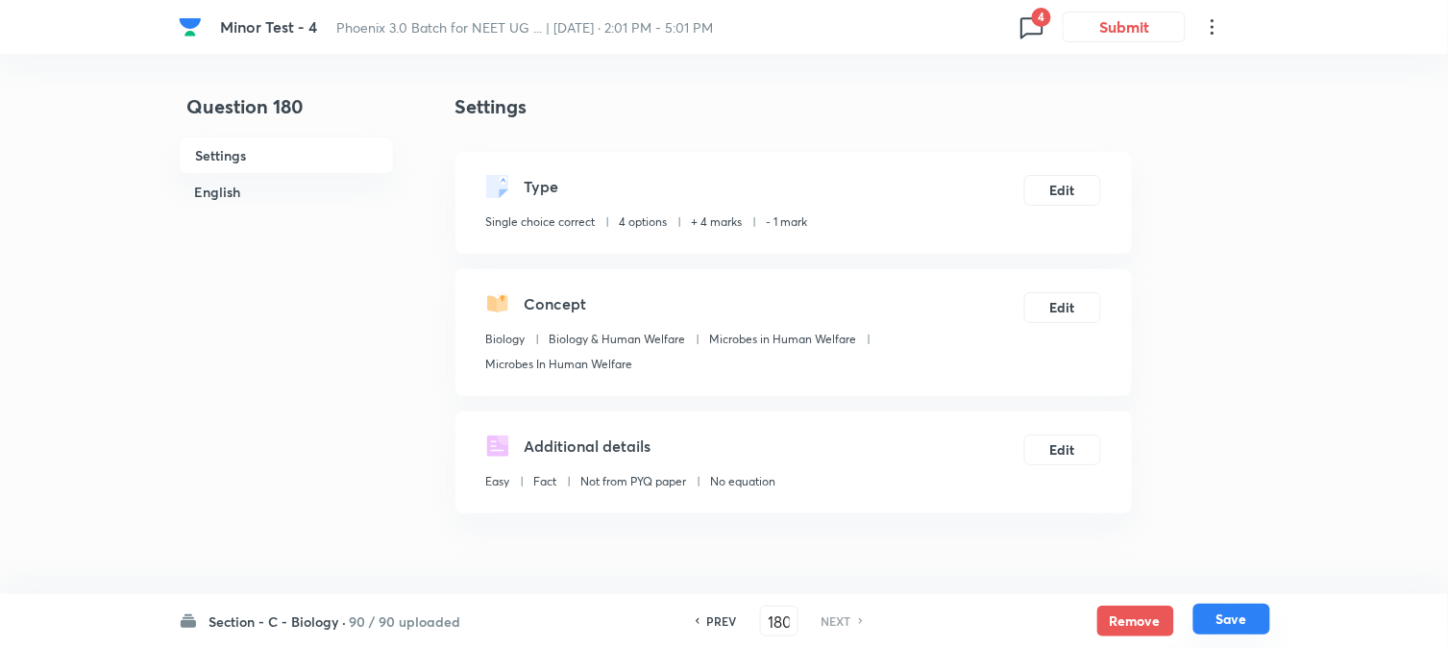
click at [1253, 621] on button "Save" at bounding box center [1232, 619] width 77 height 31
click at [733, 616] on h6 "PREV" at bounding box center [722, 620] width 30 height 17
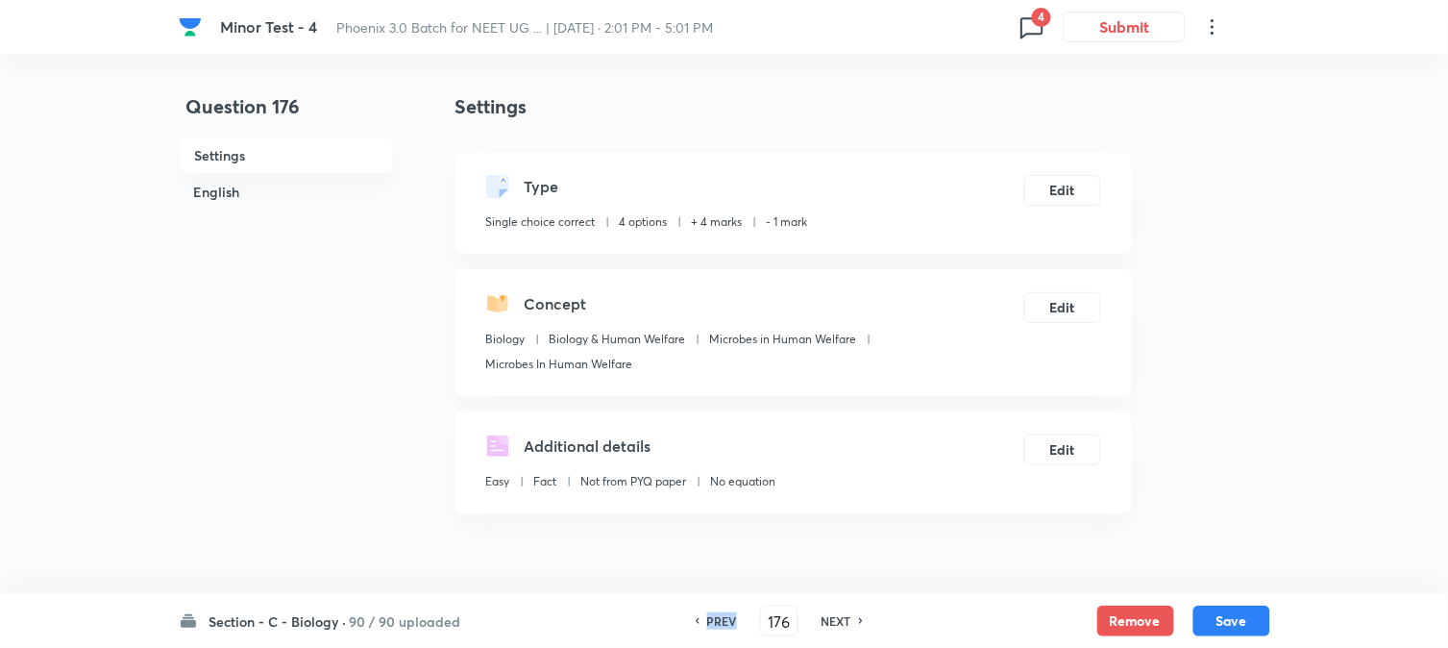
click at [733, 616] on h6 "PREV" at bounding box center [722, 620] width 30 height 17
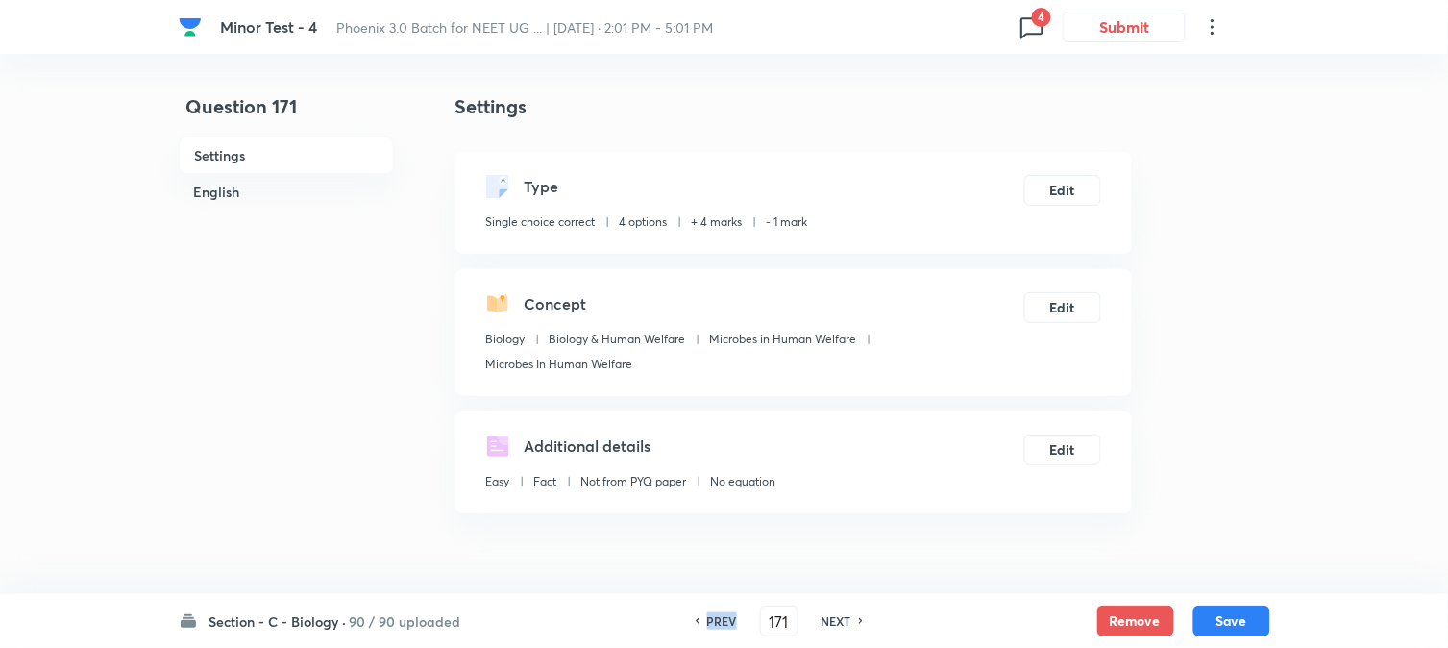
click at [732, 616] on h6 "PREV" at bounding box center [722, 620] width 30 height 17
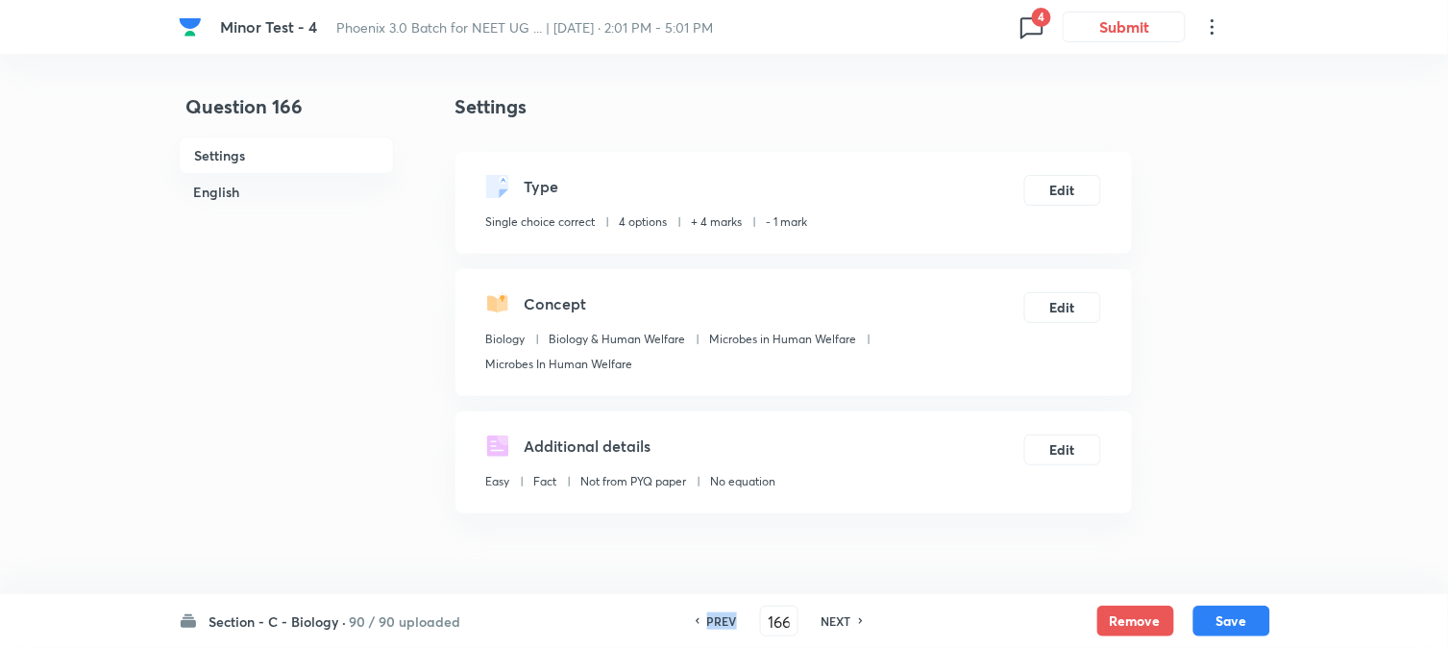
click at [732, 616] on h6 "PREV" at bounding box center [722, 620] width 30 height 17
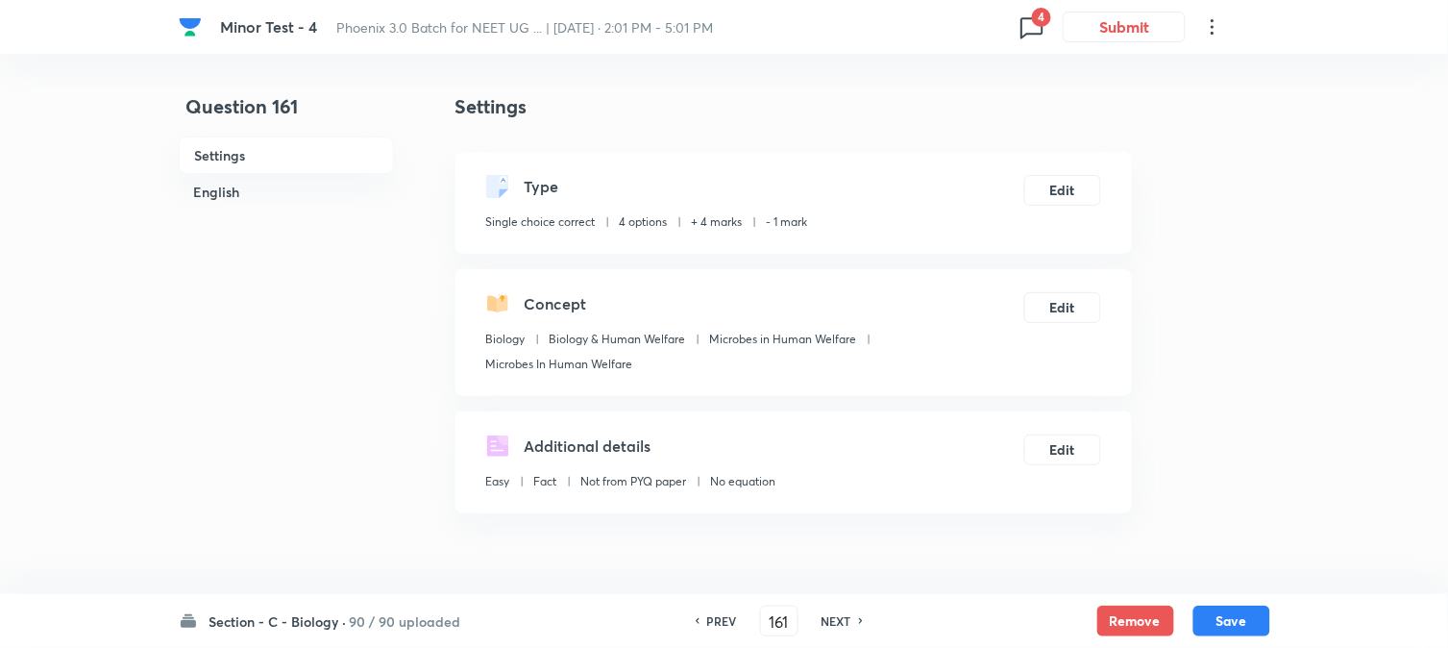
click at [729, 612] on h6 "PREV" at bounding box center [722, 620] width 30 height 17
click at [731, 616] on h6 "PREV" at bounding box center [722, 620] width 30 height 17
click at [731, 622] on h6 "PREV" at bounding box center [722, 620] width 30 height 17
click at [722, 638] on div "Section - C - Biology · 90 / 90 uploaded PREV 157 ​ NEXT Remove Save" at bounding box center [725, 621] width 1092 height 54
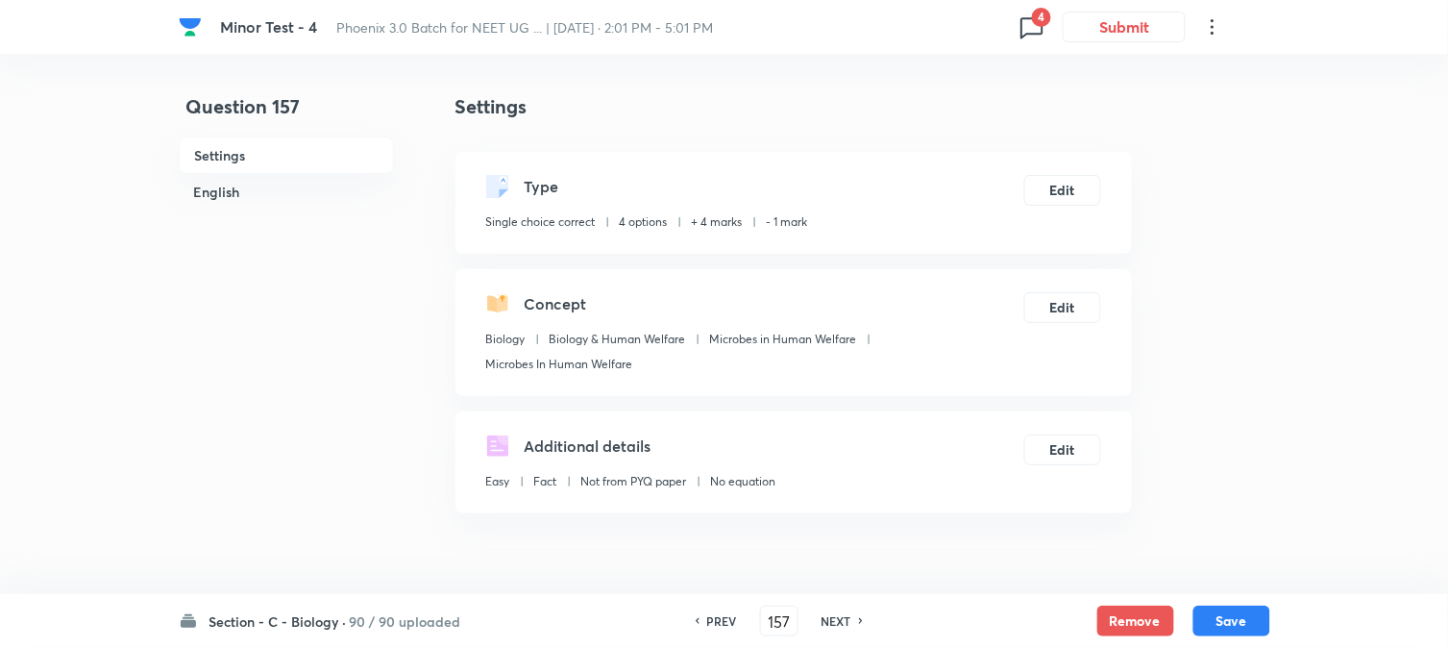
click at [722, 638] on div "Section - C - Biology · 90 / 90 uploaded PREV 157 ​ NEXT Remove Save" at bounding box center [725, 621] width 1092 height 54
click at [721, 638] on div "Section - C - Biology · 90 / 90 uploaded PREV 157 ​ NEXT Remove Save" at bounding box center [725, 621] width 1092 height 54
click at [712, 623] on h6 "PREV" at bounding box center [722, 620] width 30 height 17
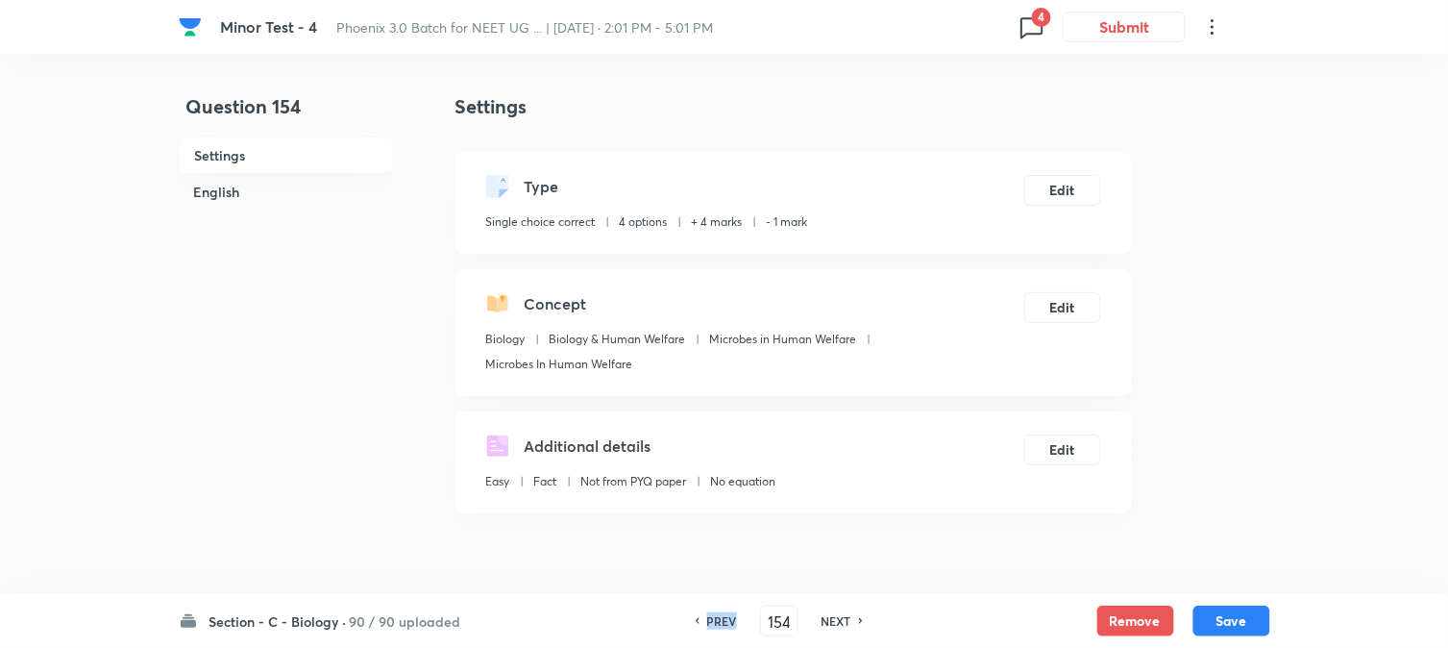
click at [712, 623] on h6 "PREV" at bounding box center [722, 620] width 30 height 17
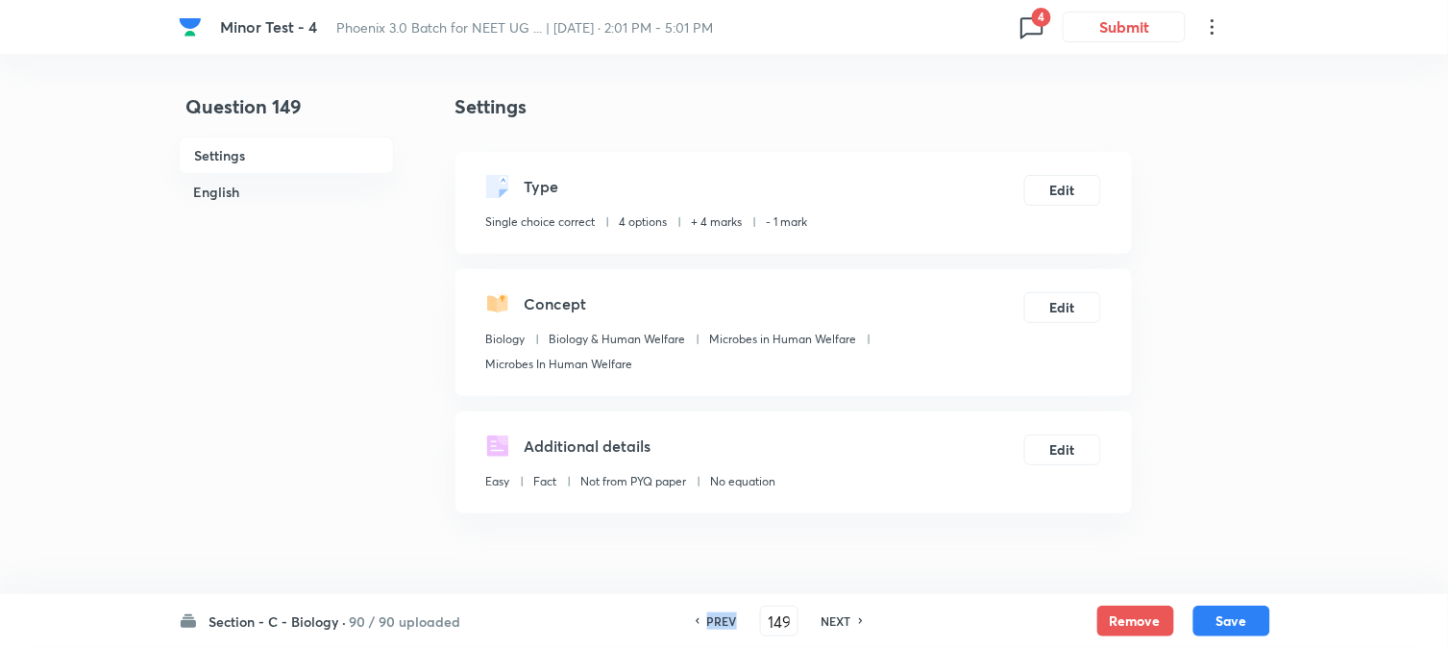
click at [712, 623] on h6 "PREV" at bounding box center [722, 620] width 30 height 17
click at [713, 627] on h6 "PREV" at bounding box center [722, 620] width 30 height 17
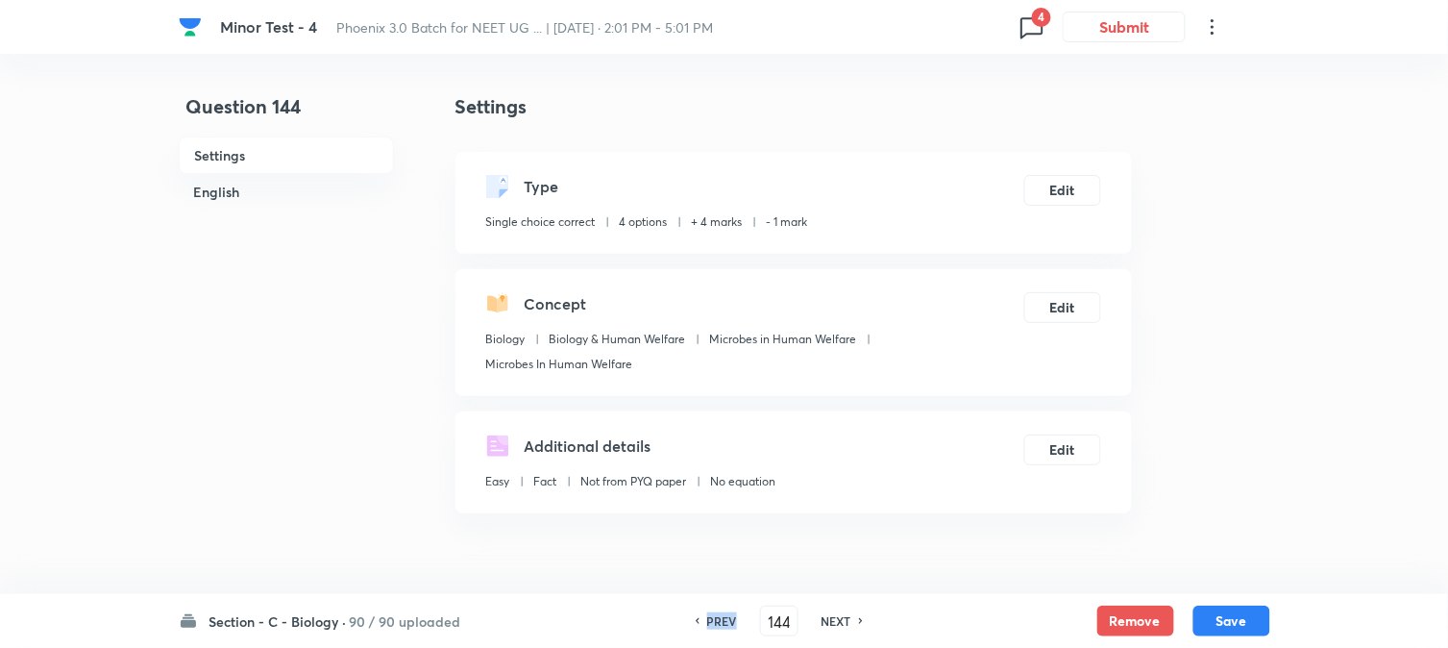
click at [713, 627] on h6 "PREV" at bounding box center [722, 620] width 30 height 17
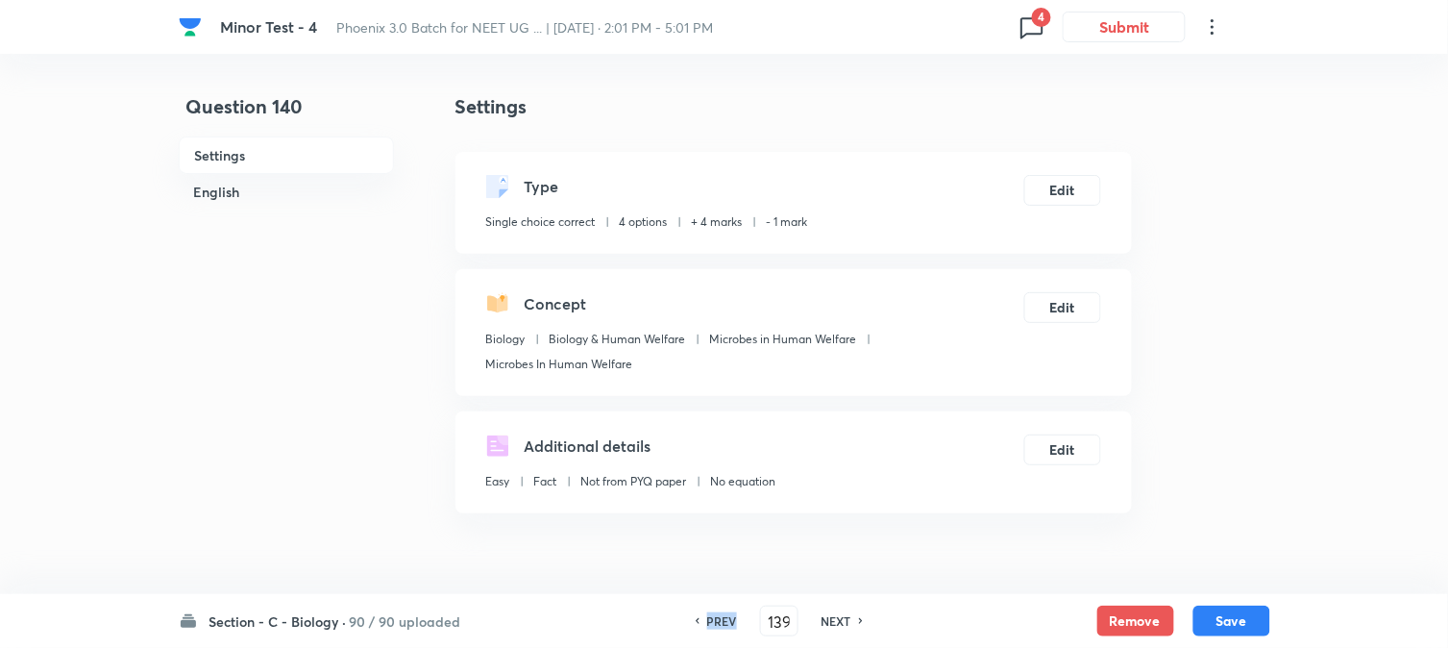
click at [713, 627] on h6 "PREV" at bounding box center [722, 620] width 30 height 17
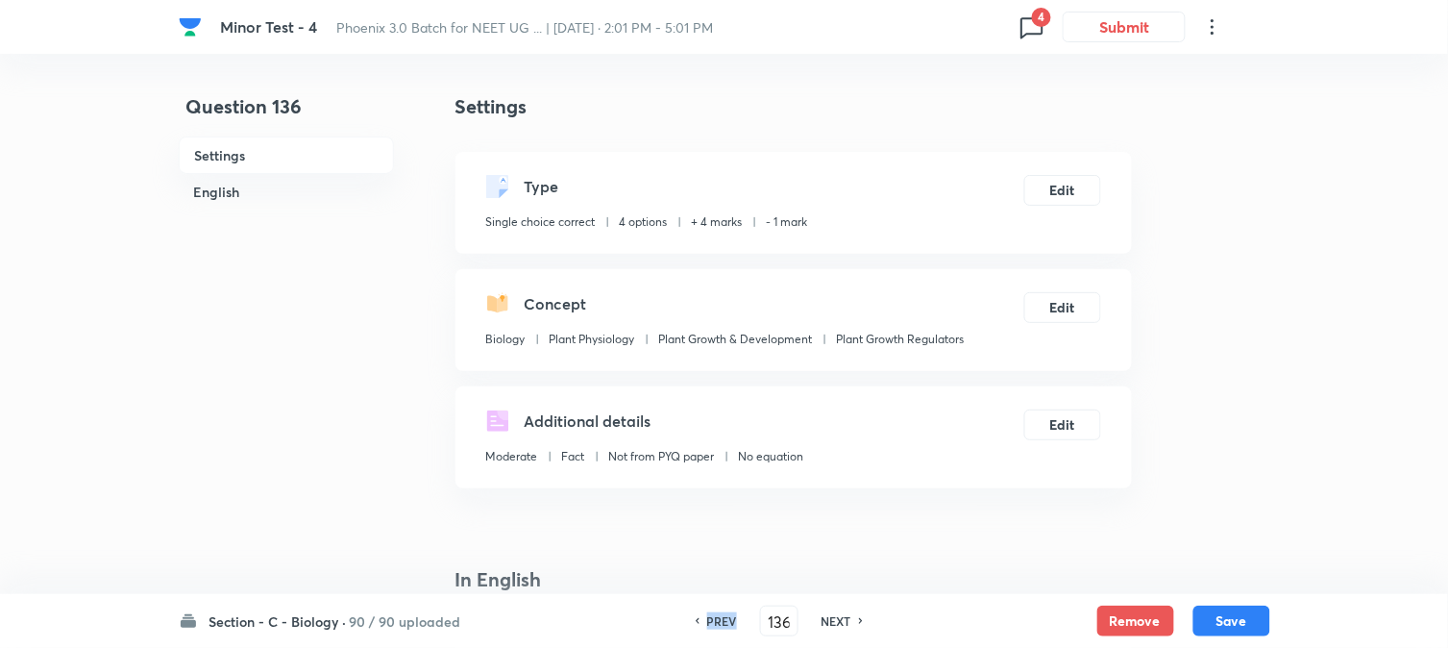
click at [713, 627] on h6 "PREV" at bounding box center [722, 620] width 30 height 17
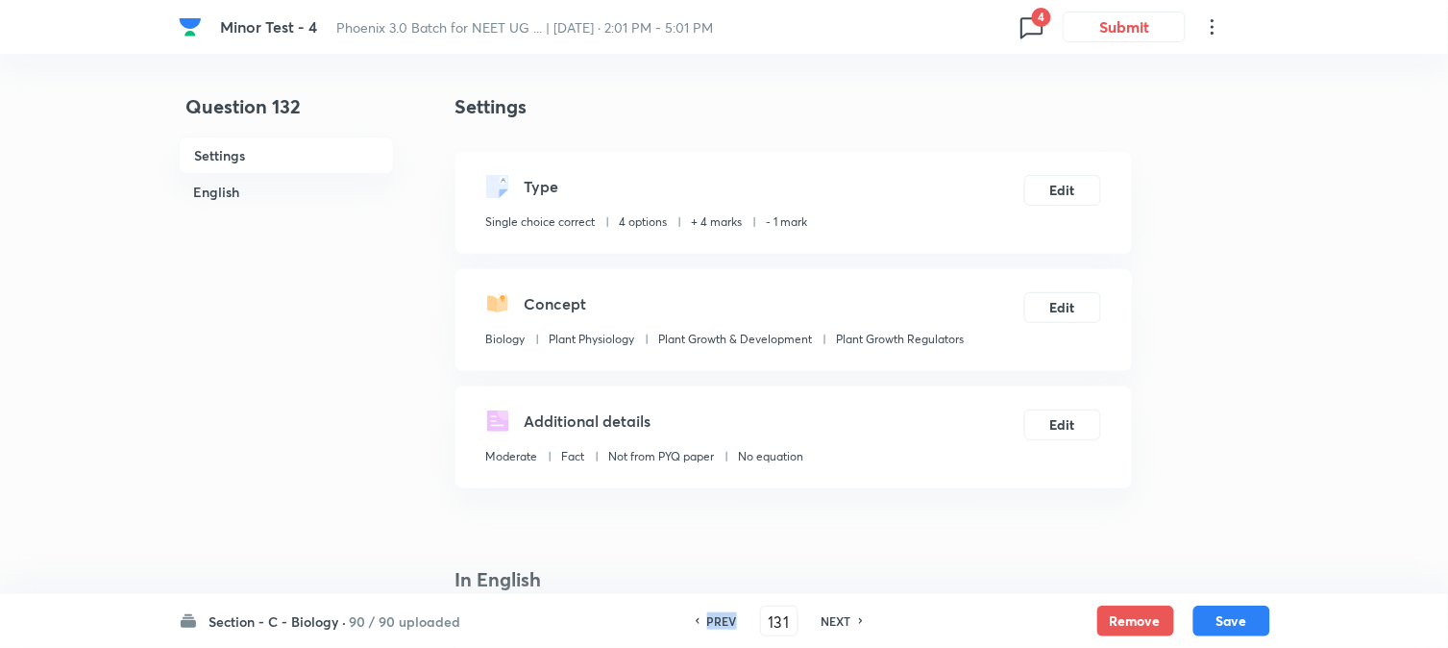
click at [714, 627] on h6 "PREV" at bounding box center [722, 620] width 30 height 17
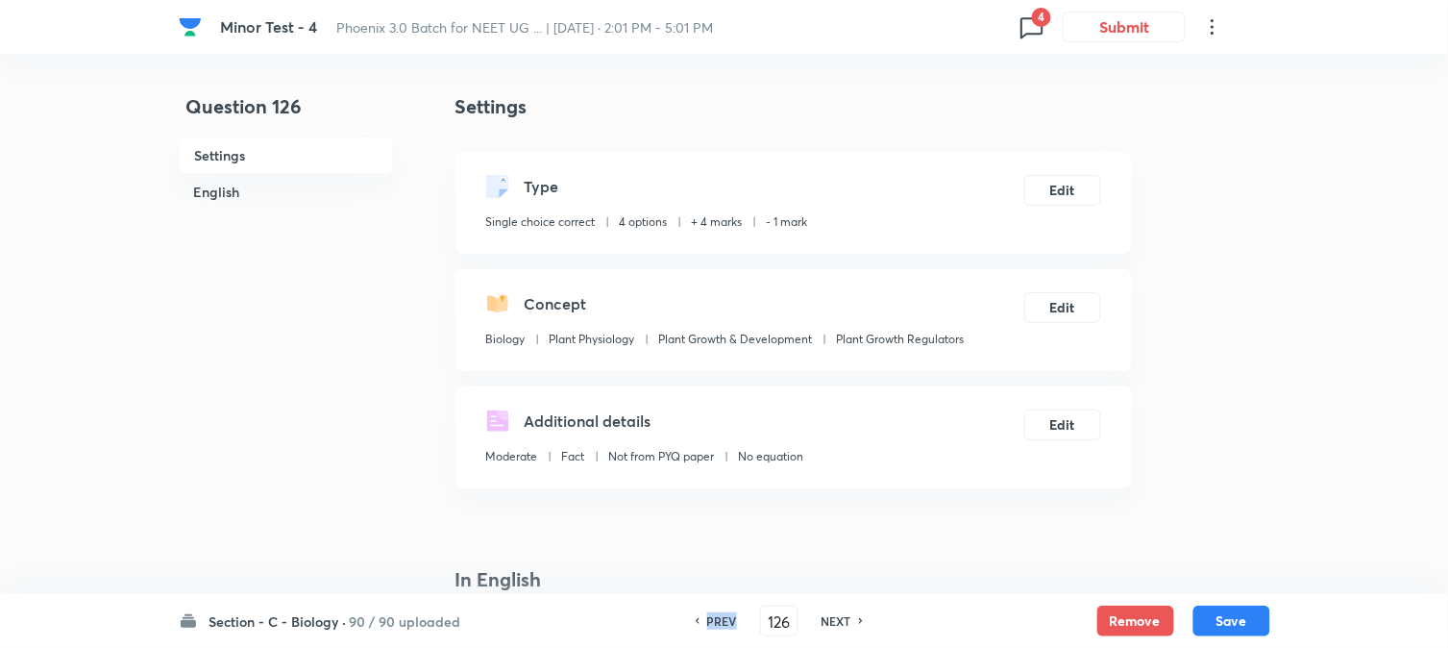
click at [714, 627] on h6 "PREV" at bounding box center [722, 620] width 30 height 17
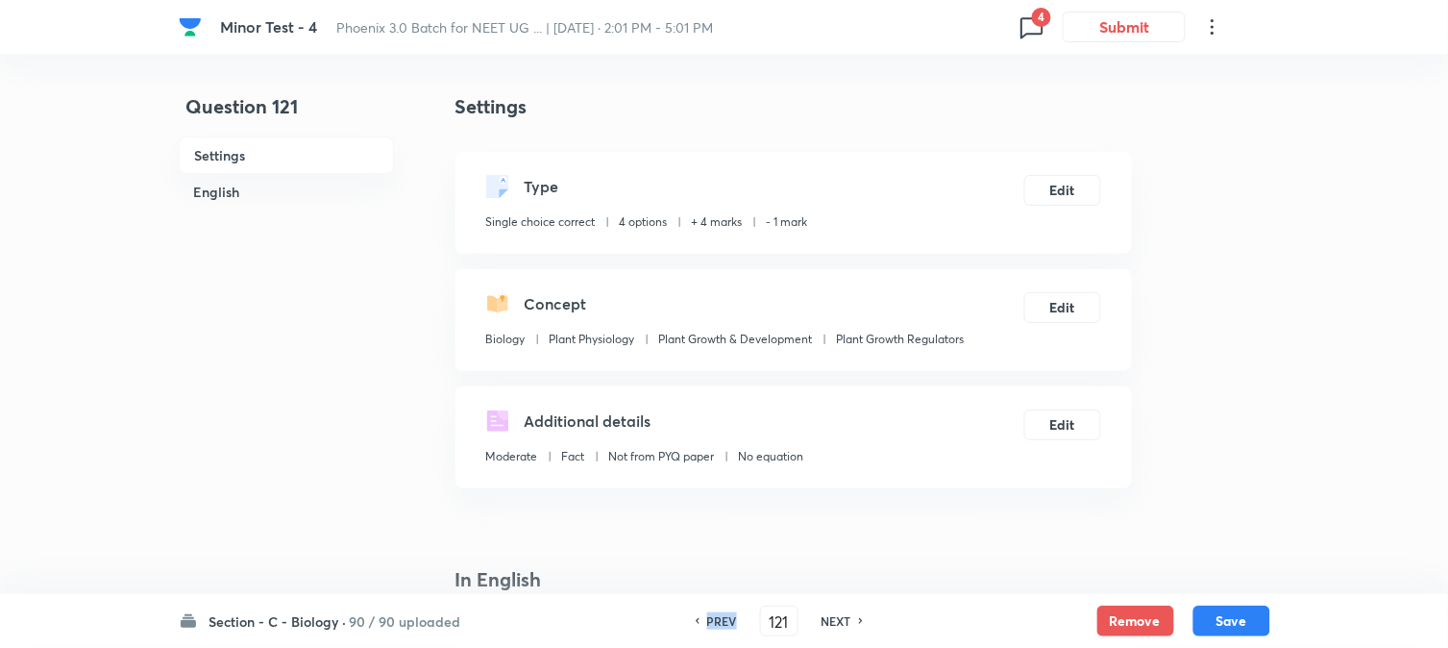
click at [714, 627] on h6 "PREV" at bounding box center [722, 620] width 30 height 17
click at [714, 625] on h6 "PREV" at bounding box center [722, 620] width 30 height 17
click at [714, 620] on h6 "PREV" at bounding box center [722, 620] width 30 height 17
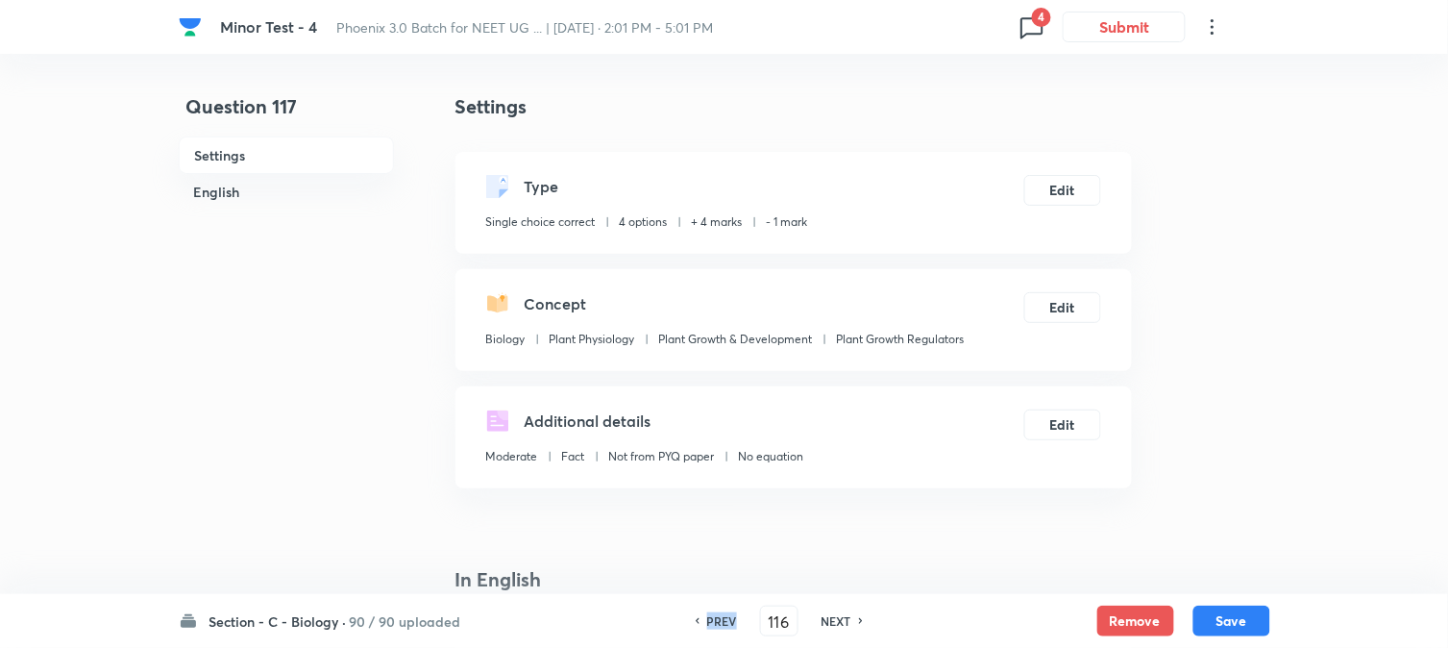
click at [714, 620] on h6 "PREV" at bounding box center [722, 620] width 30 height 17
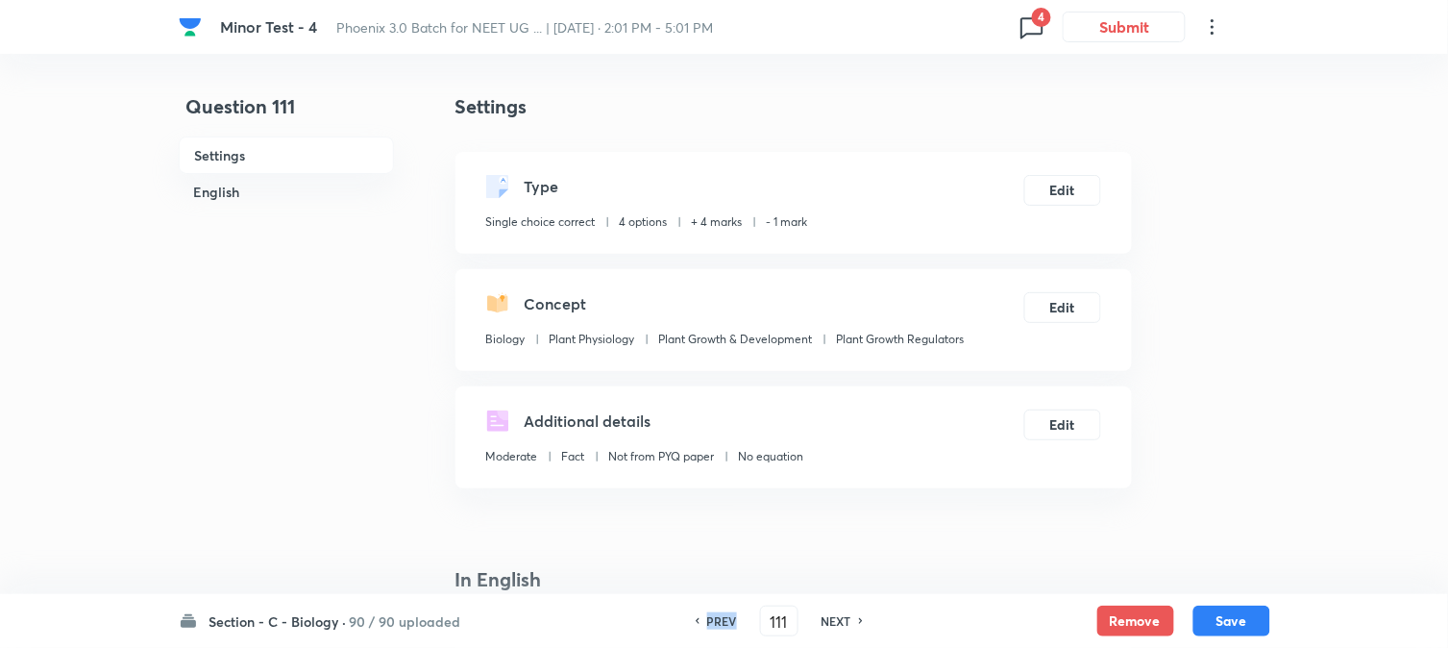
click at [714, 620] on h6 "PREV" at bounding box center [722, 620] width 30 height 17
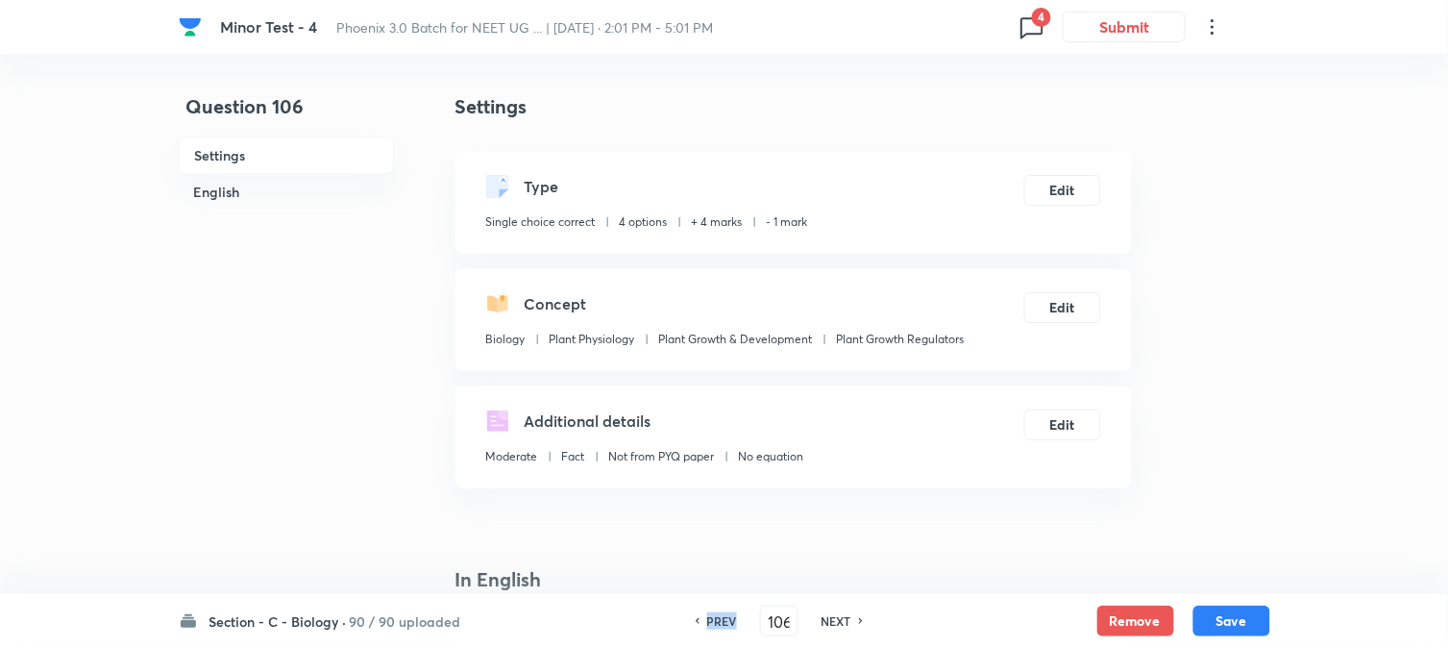
click at [714, 620] on h6 "PREV" at bounding box center [722, 620] width 30 height 17
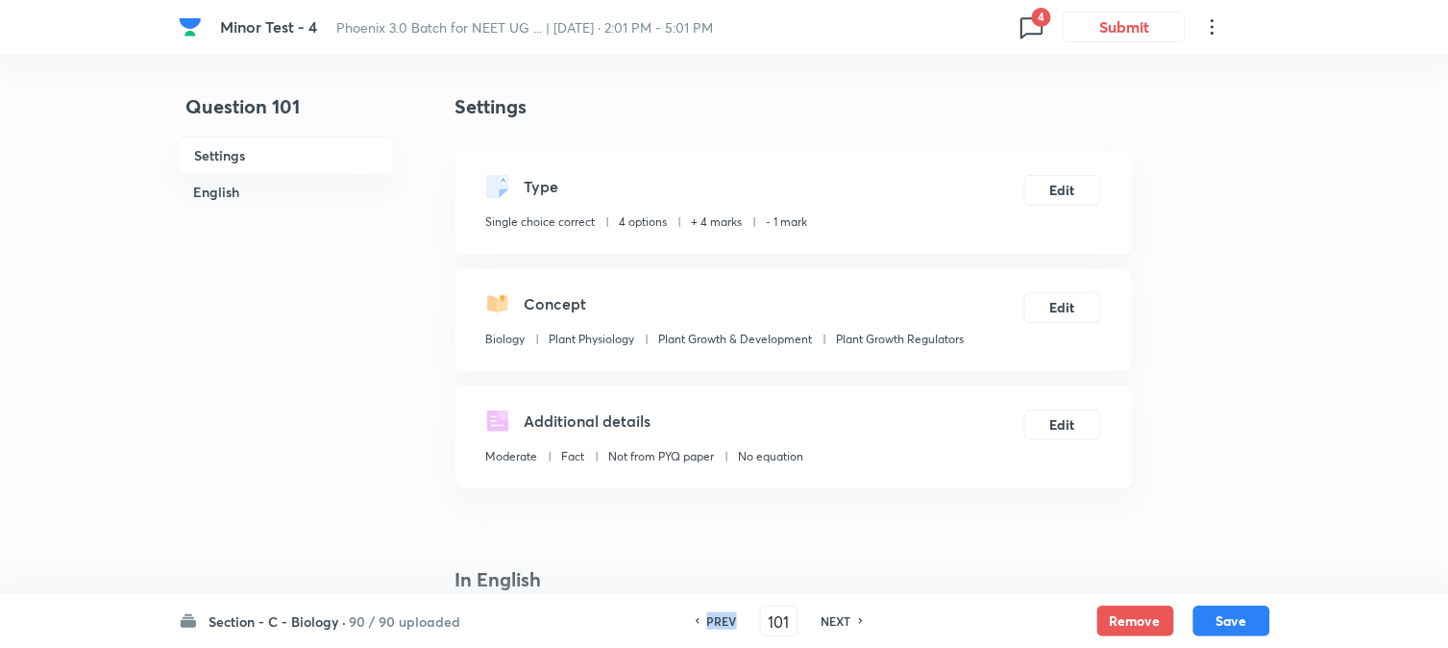
click at [714, 620] on h6 "PREV" at bounding box center [722, 620] width 30 height 17
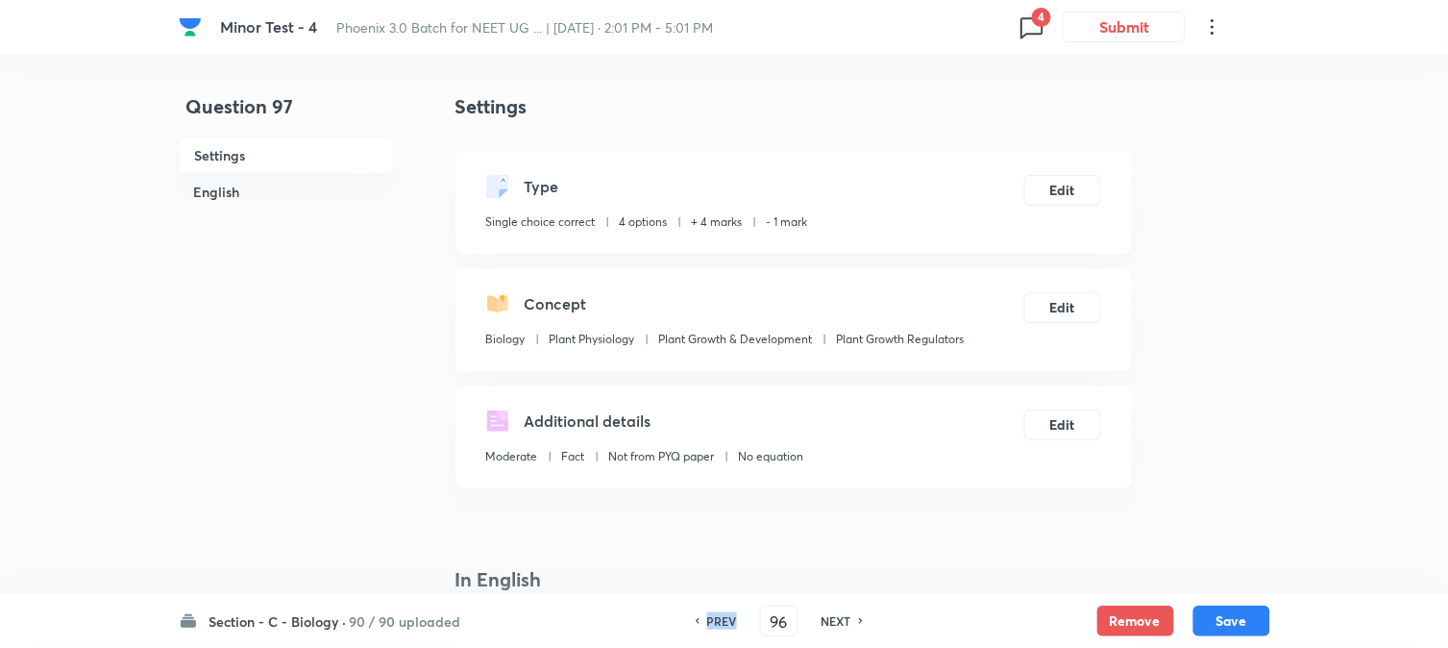
click at [714, 620] on h6 "PREV" at bounding box center [722, 620] width 30 height 17
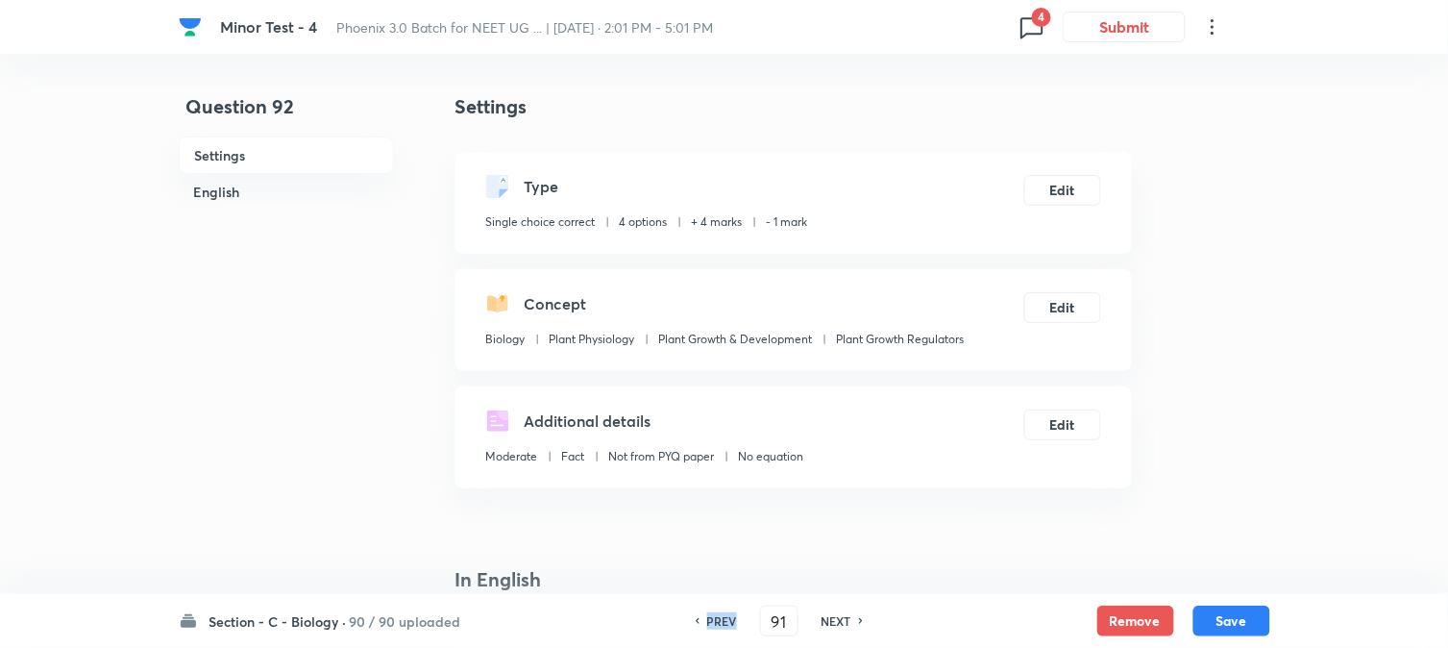
click at [714, 620] on h6 "PREV" at bounding box center [722, 620] width 30 height 17
click at [714, 620] on h6 "PREV" at bounding box center [729, 620] width 30 height 17
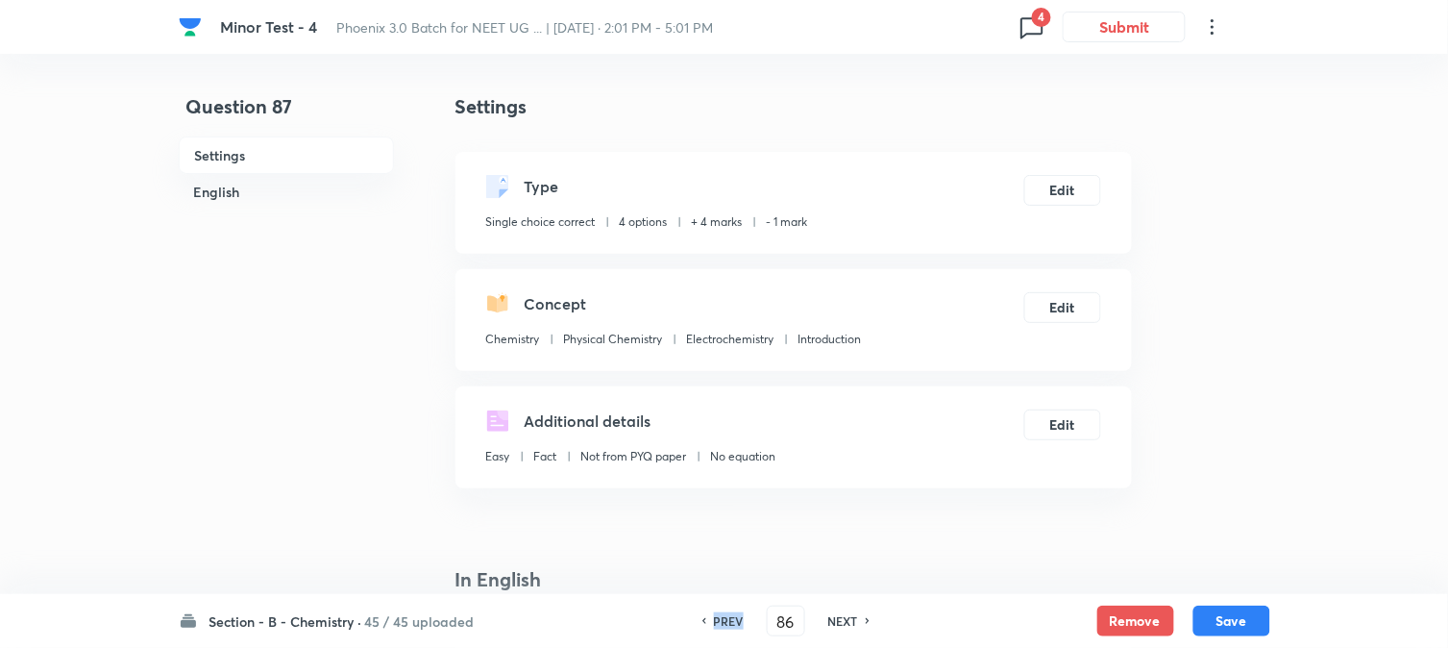
click at [714, 620] on h6 "PREV" at bounding box center [729, 620] width 30 height 17
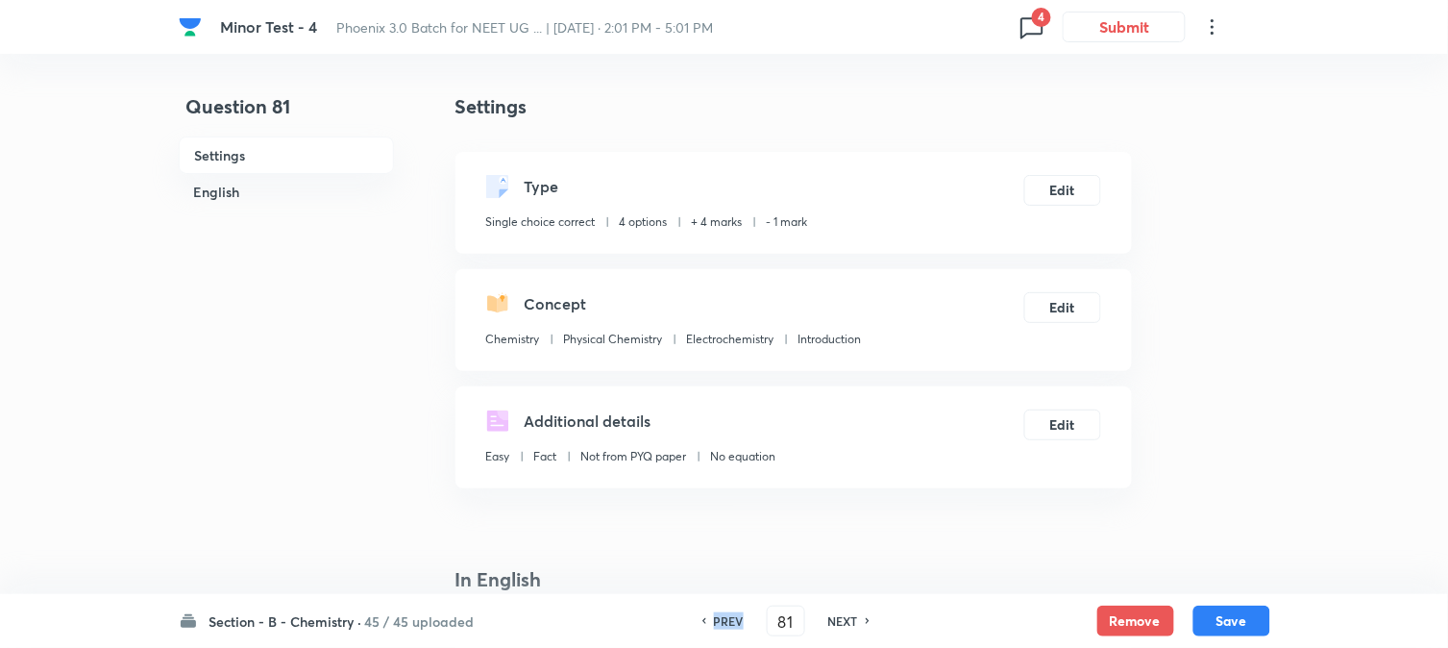
click at [714, 620] on h6 "PREV" at bounding box center [729, 620] width 30 height 17
click at [848, 622] on h6 "NEXT" at bounding box center [844, 620] width 30 height 17
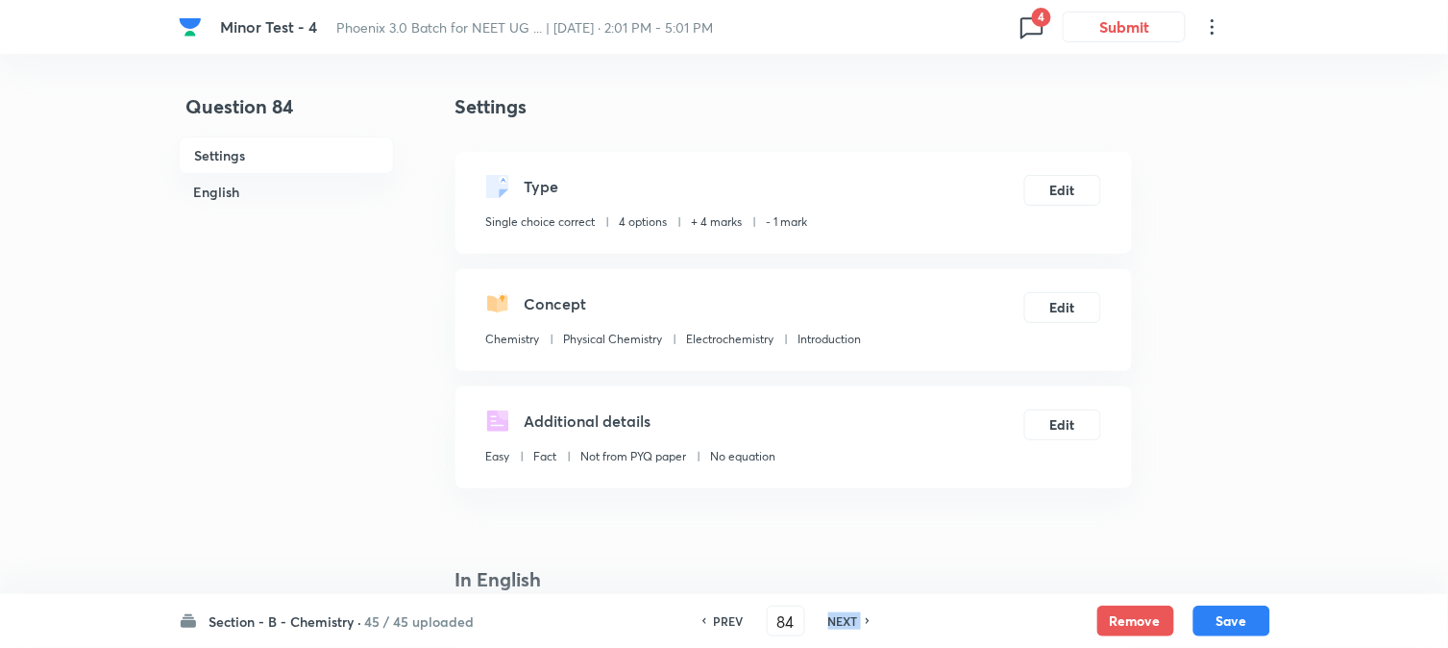
click at [848, 622] on h6 "NEXT" at bounding box center [844, 620] width 30 height 17
click at [849, 622] on h6 "NEXT" at bounding box center [844, 620] width 30 height 17
click at [848, 622] on h6 "NEXT" at bounding box center [844, 620] width 30 height 17
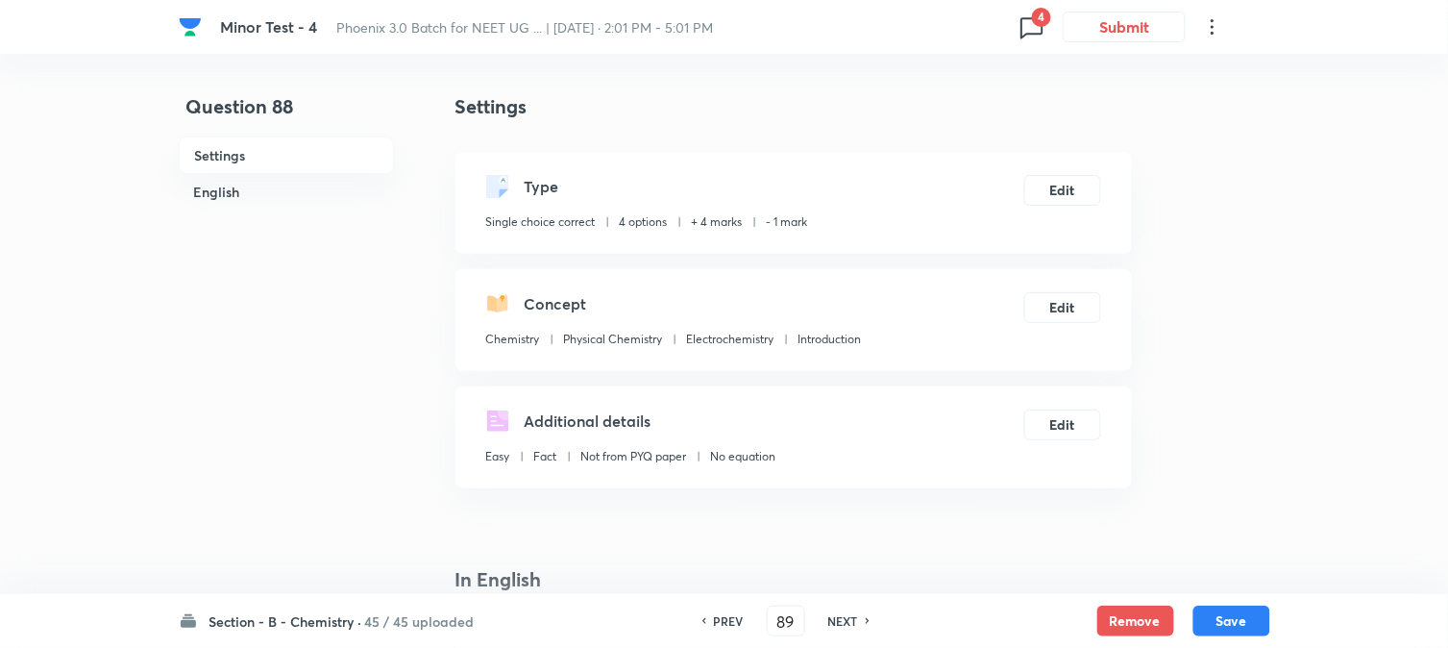
click at [848, 622] on h6 "NEXT" at bounding box center [844, 620] width 30 height 17
click at [844, 622] on h6 "NEXT" at bounding box center [844, 620] width 30 height 17
click at [839, 621] on h6 "NEXT" at bounding box center [844, 620] width 30 height 17
click at [837, 619] on h6 "NEXT" at bounding box center [837, 620] width 30 height 17
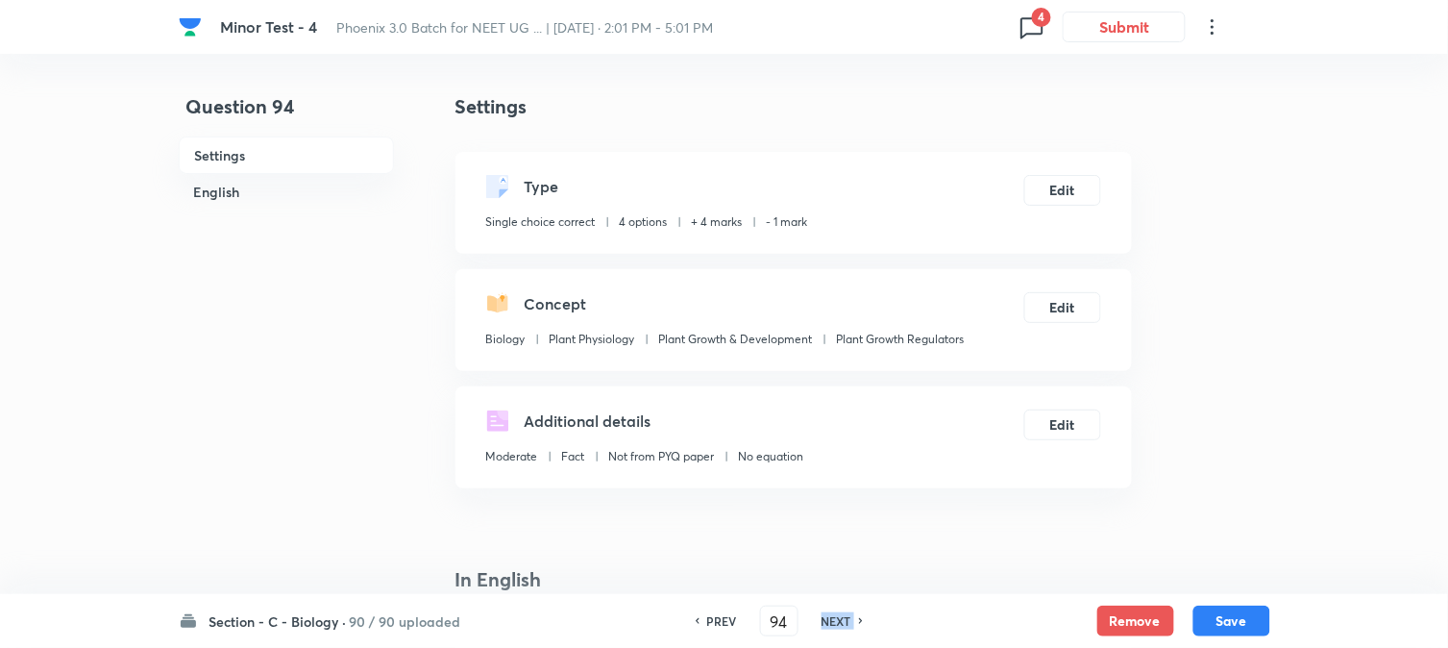
click at [837, 619] on h6 "NEXT" at bounding box center [837, 620] width 30 height 17
click at [834, 619] on h6 "NEXT" at bounding box center [837, 620] width 30 height 17
